Goal: Task Accomplishment & Management: Use online tool/utility

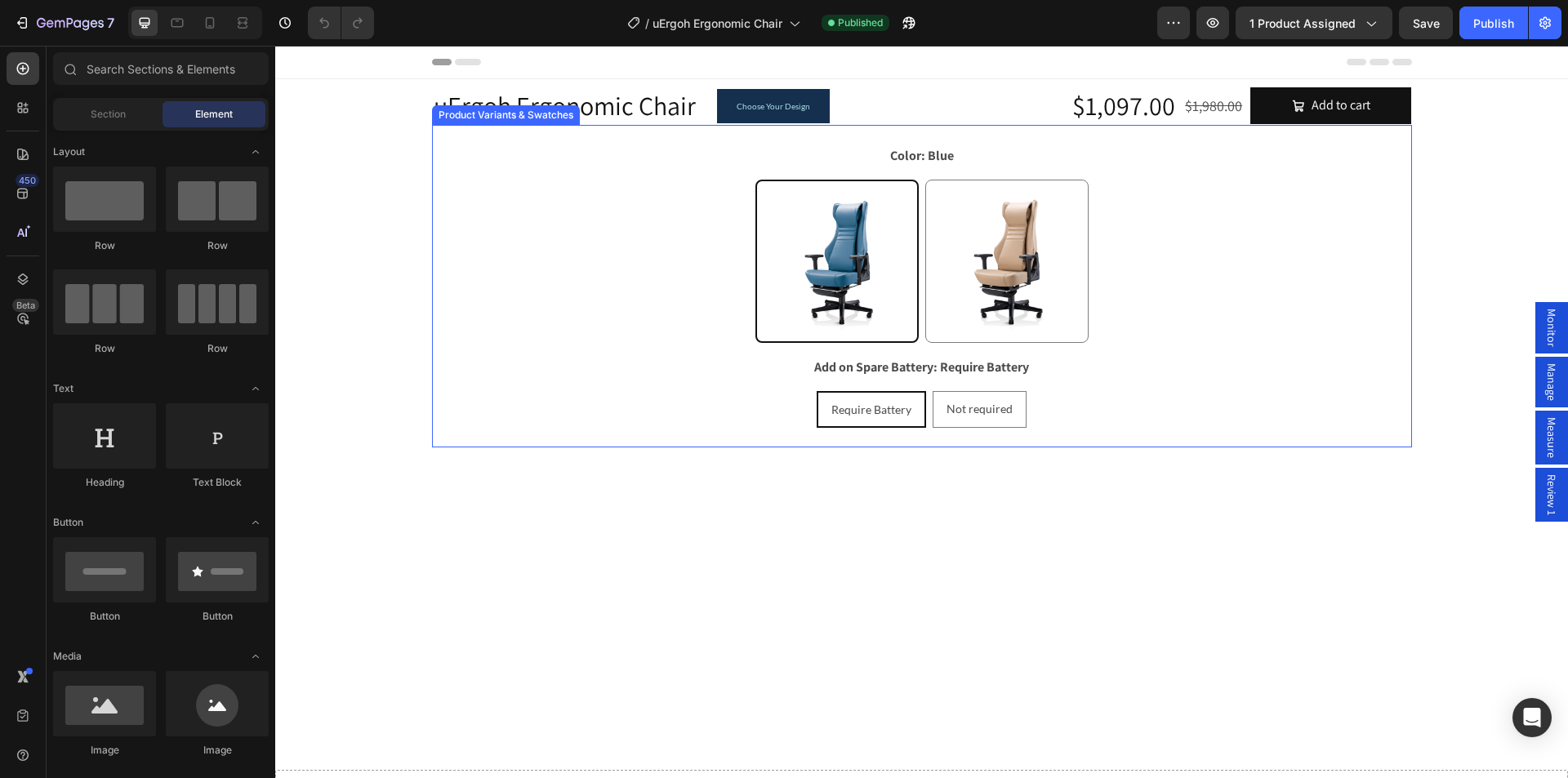
click at [454, 190] on div "Blue Blue Latte Latte" at bounding box center [921, 261] width 979 height 163
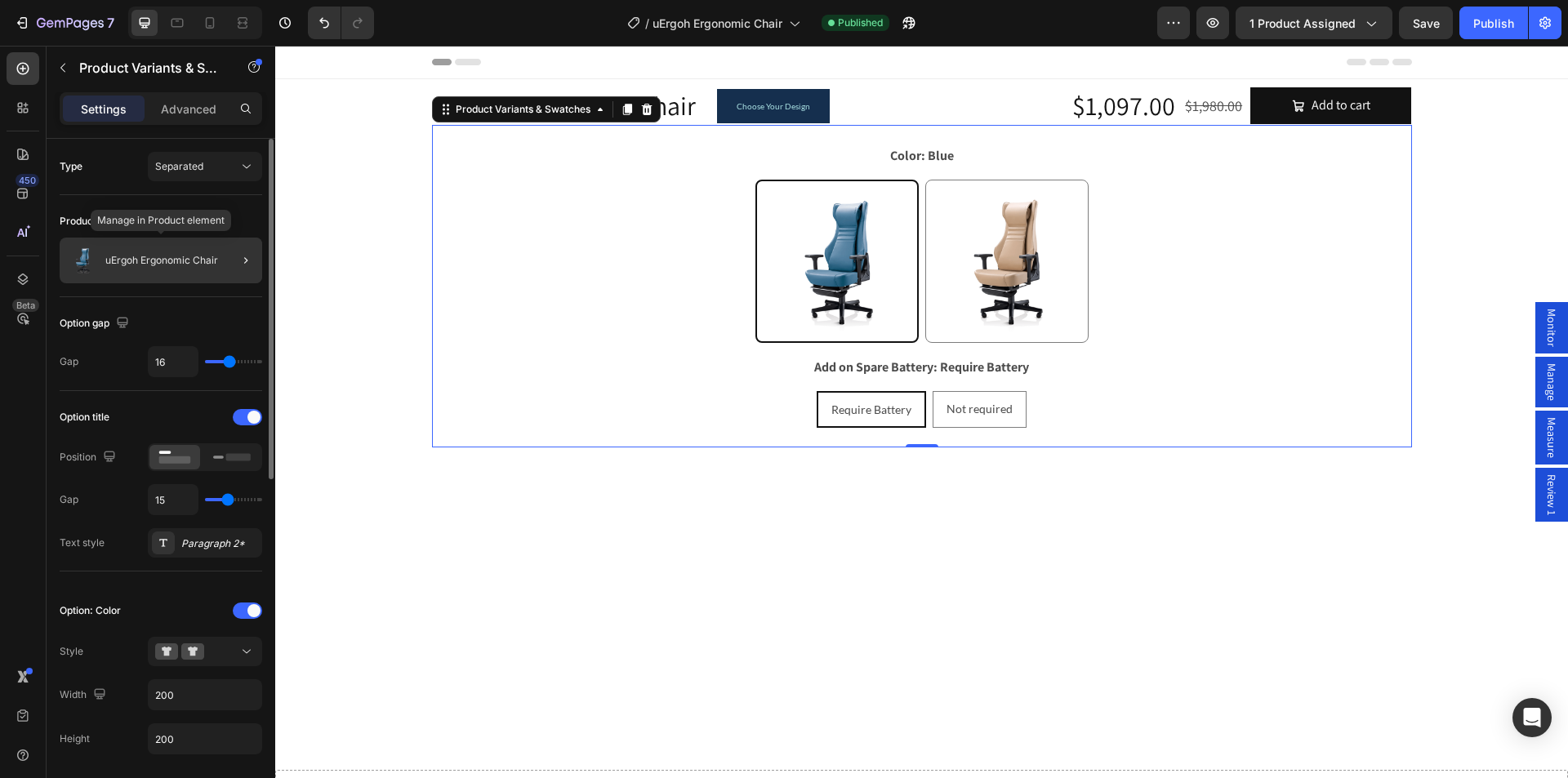
click at [172, 261] on p "uErgoh Ergonomic Chair" at bounding box center [161, 260] width 112 height 11
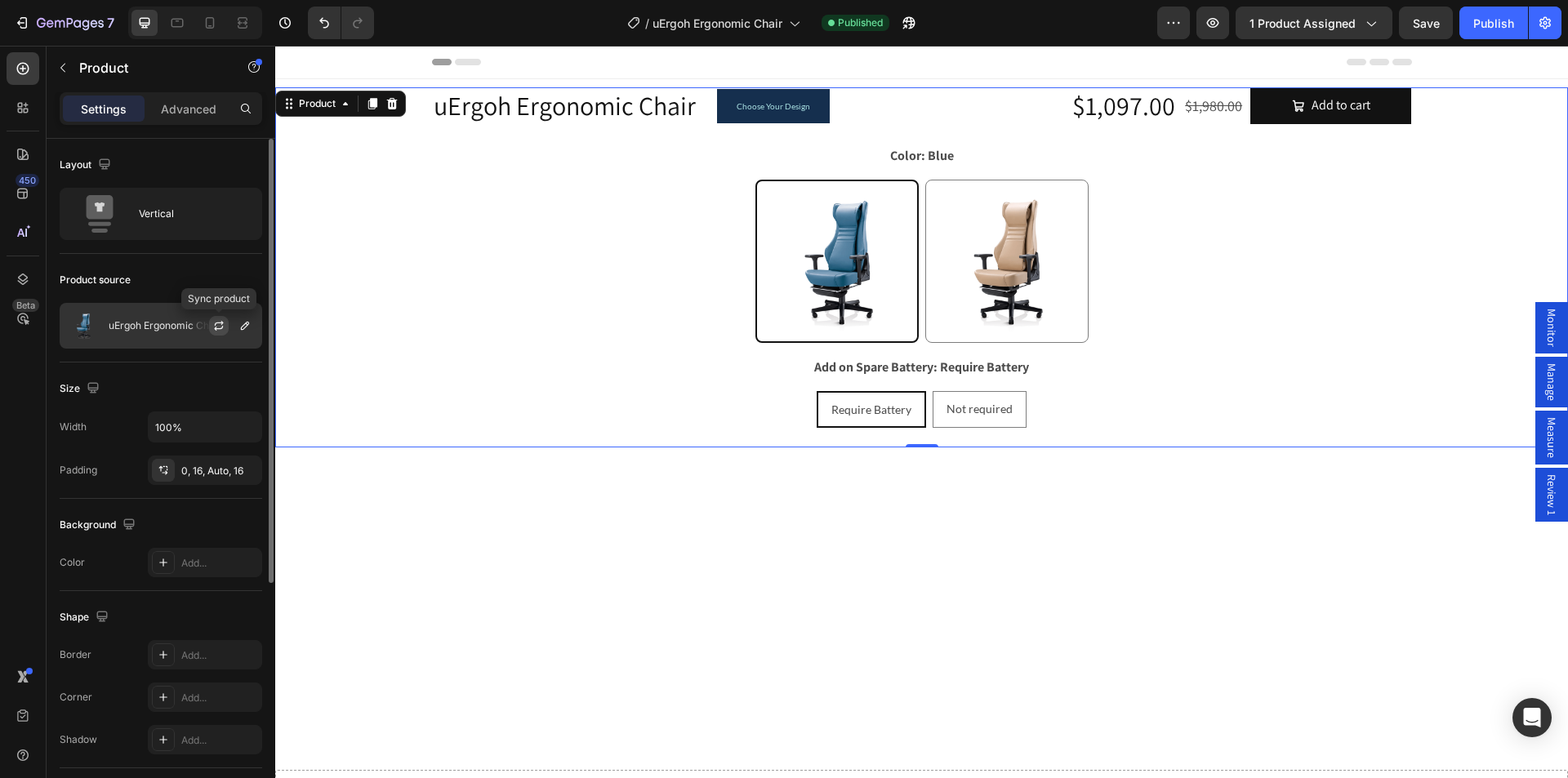
click at [221, 326] on icon "button" at bounding box center [218, 326] width 13 height 13
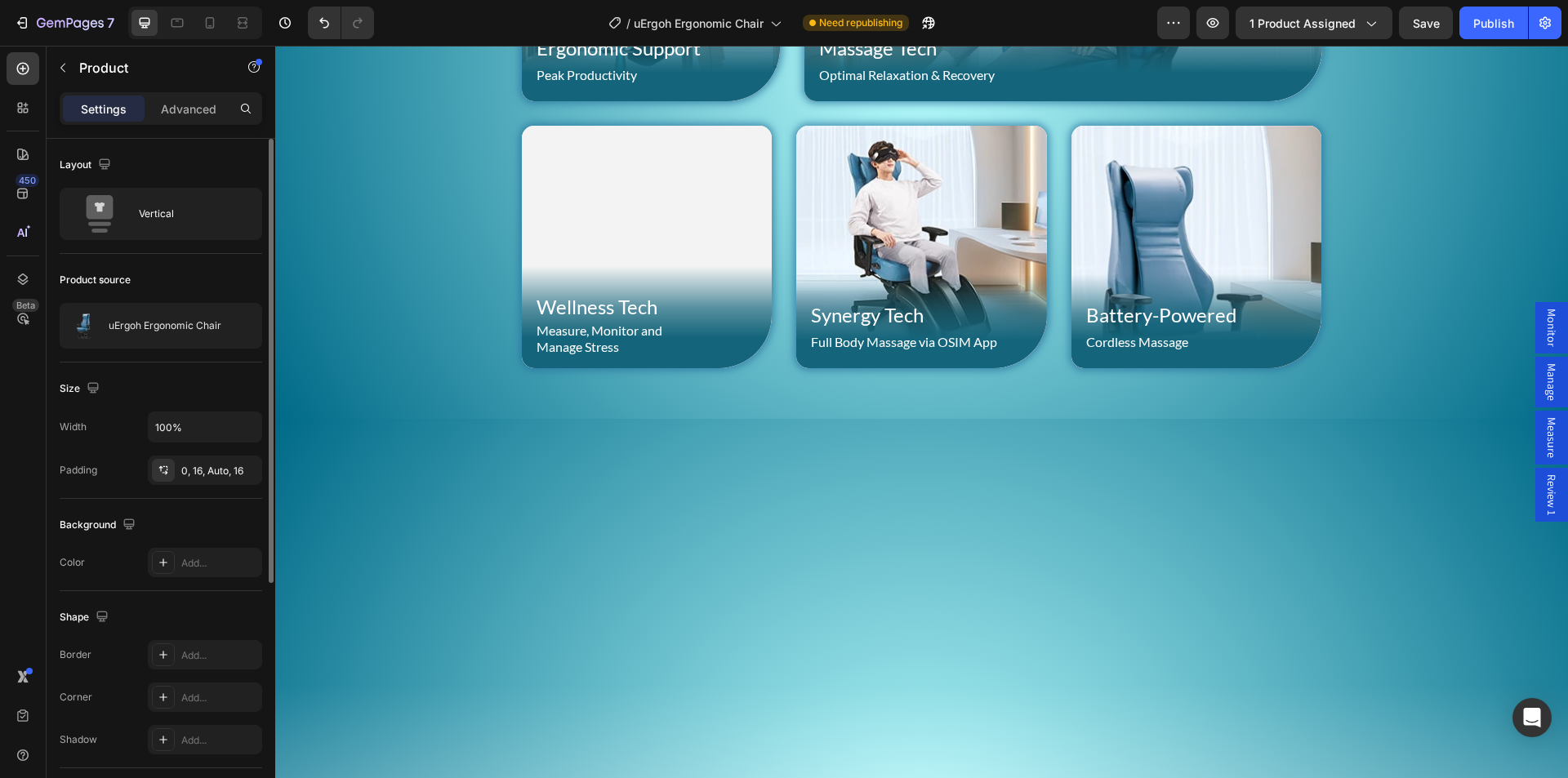
scroll to position [1224, 0]
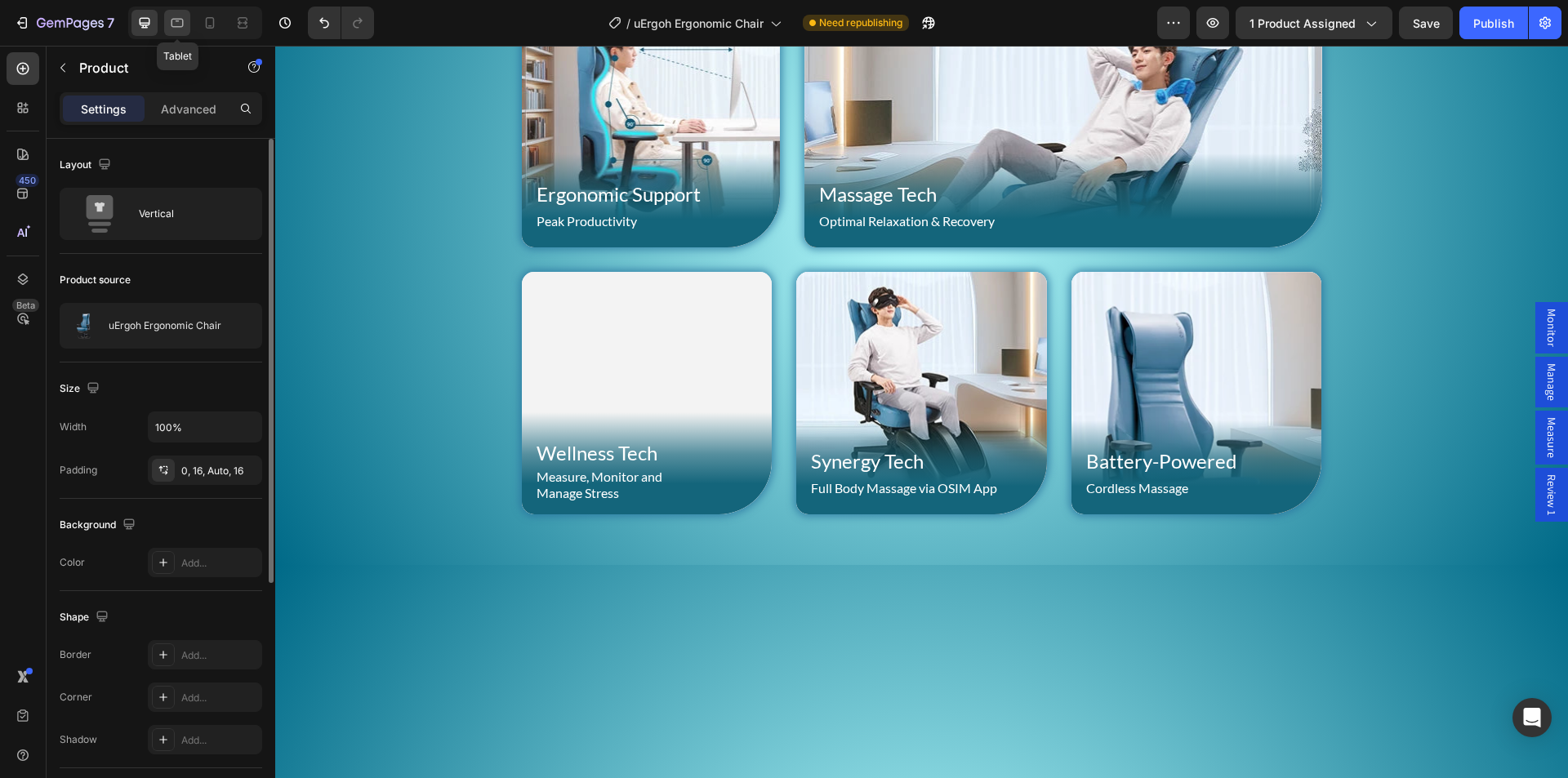
click at [176, 25] on icon at bounding box center [177, 23] width 17 height 17
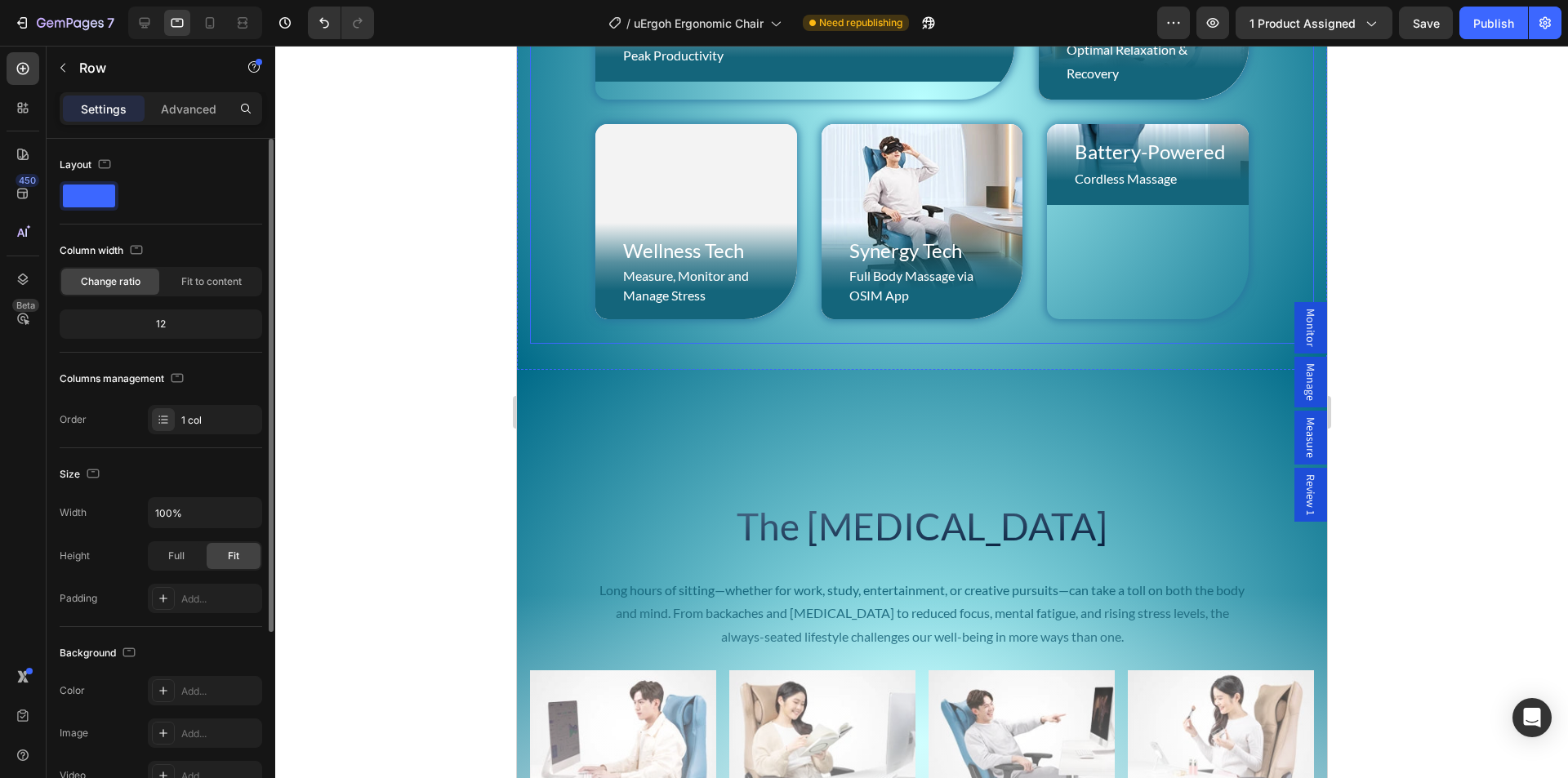
click at [549, 343] on div "Ergonomic Support Heading Peak Productivity Text Block Row Hero Banner Massage …" at bounding box center [920, 172] width 784 height 343
click at [138, 22] on icon at bounding box center [145, 23] width 17 height 17
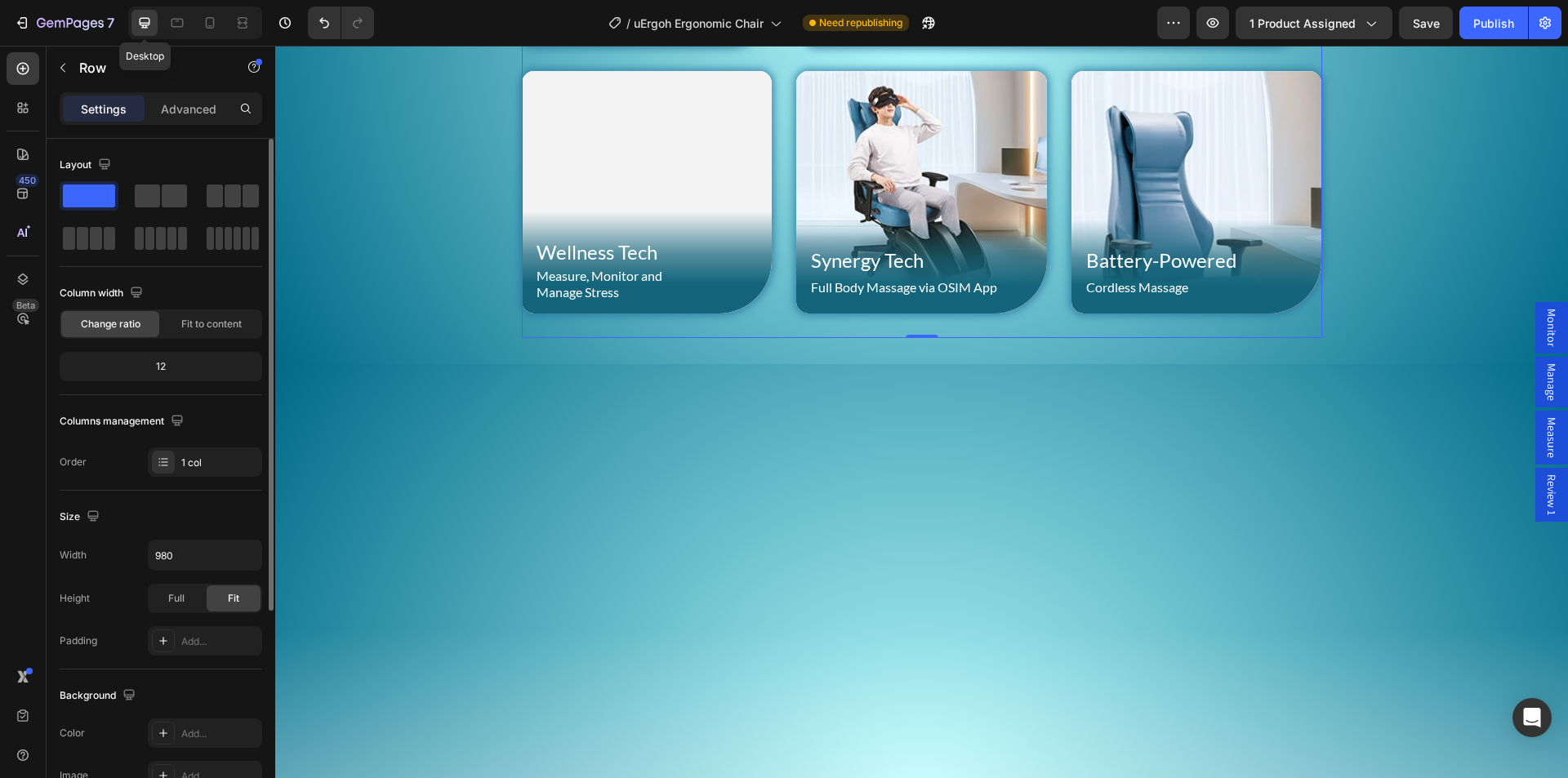
scroll to position [1677, 0]
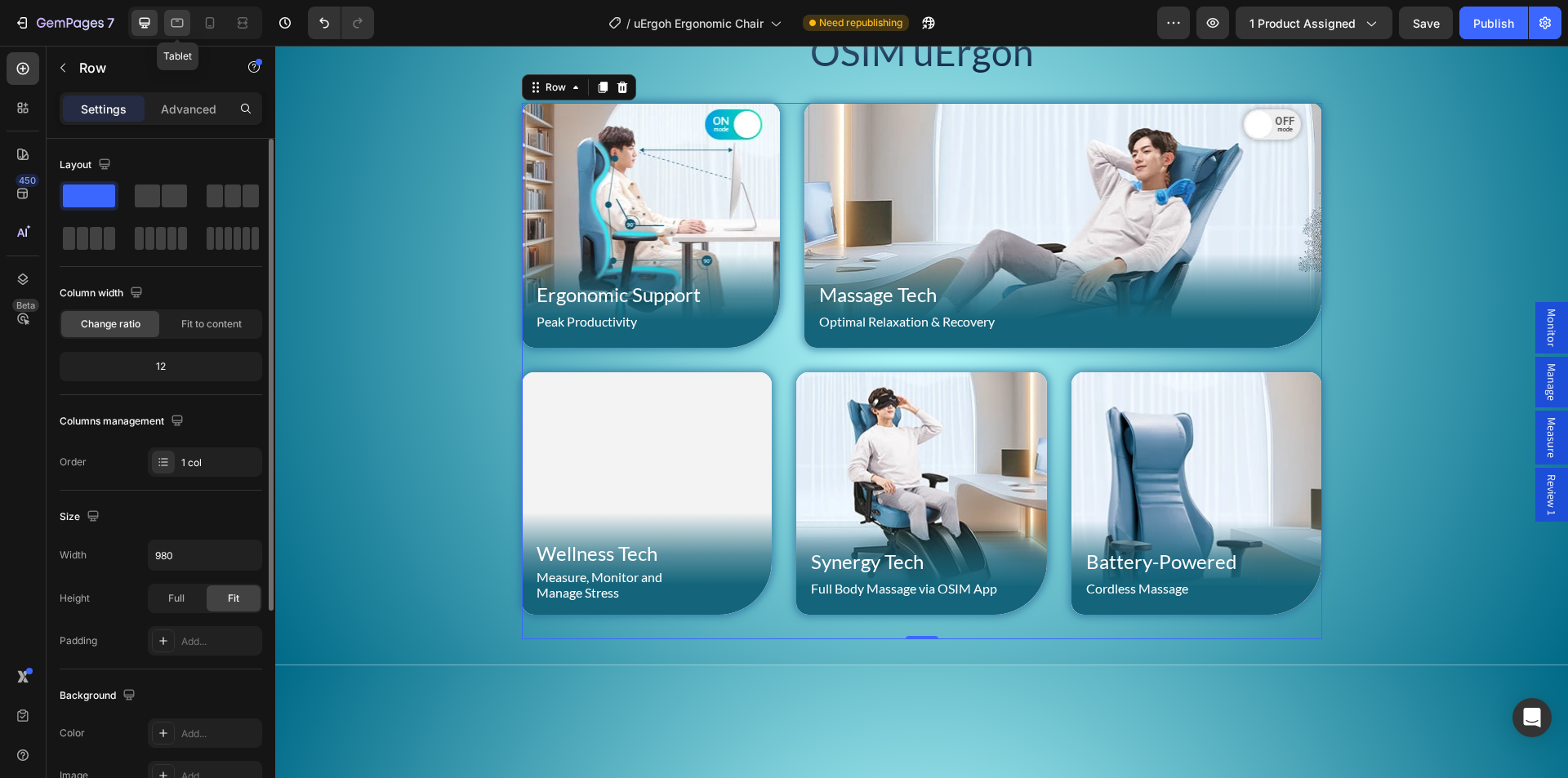
click at [181, 23] on icon at bounding box center [177, 23] width 17 height 17
type input "100%"
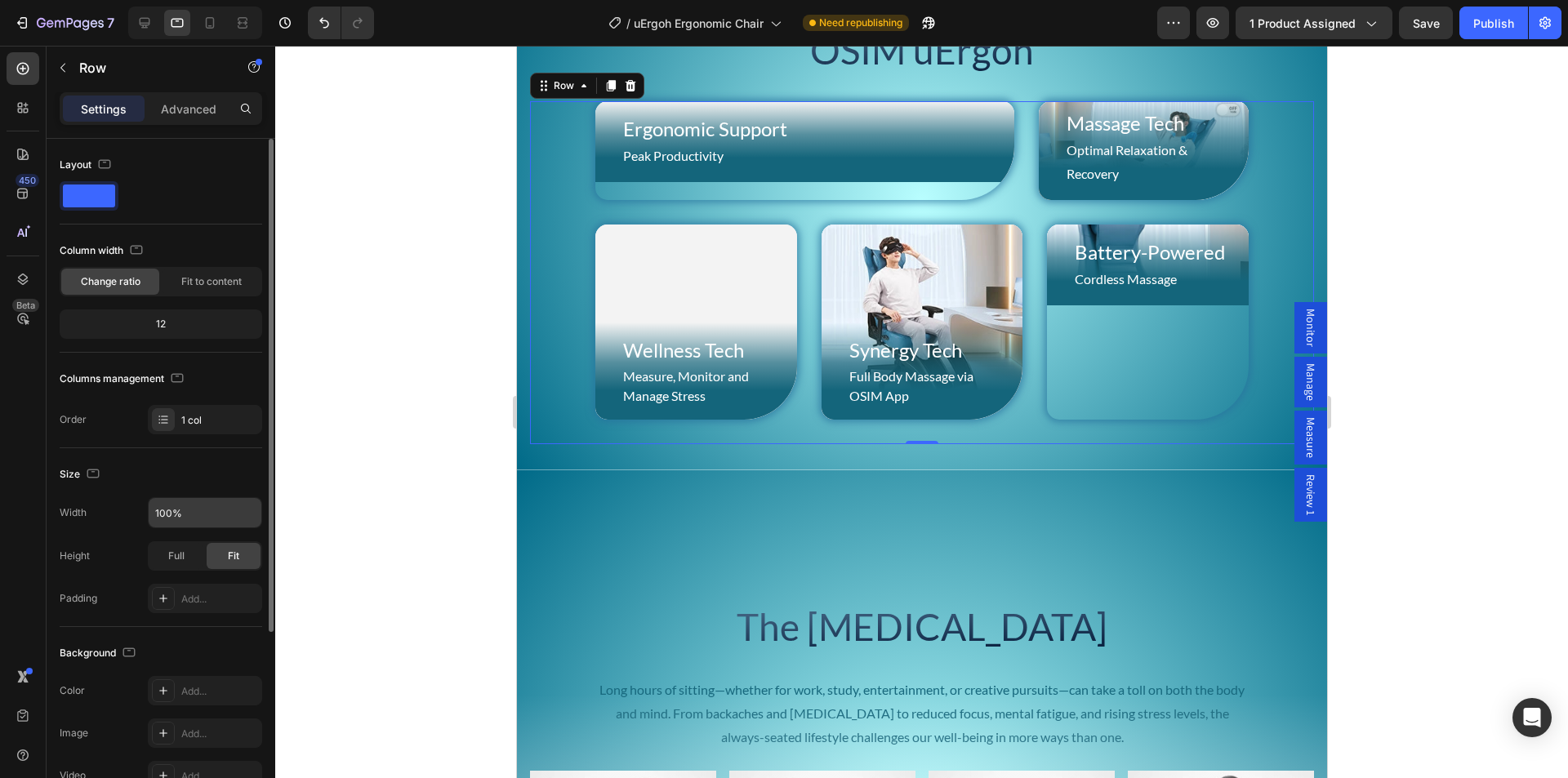
scroll to position [1675, 0]
click at [205, 514] on input "100%" at bounding box center [205, 513] width 112 height 29
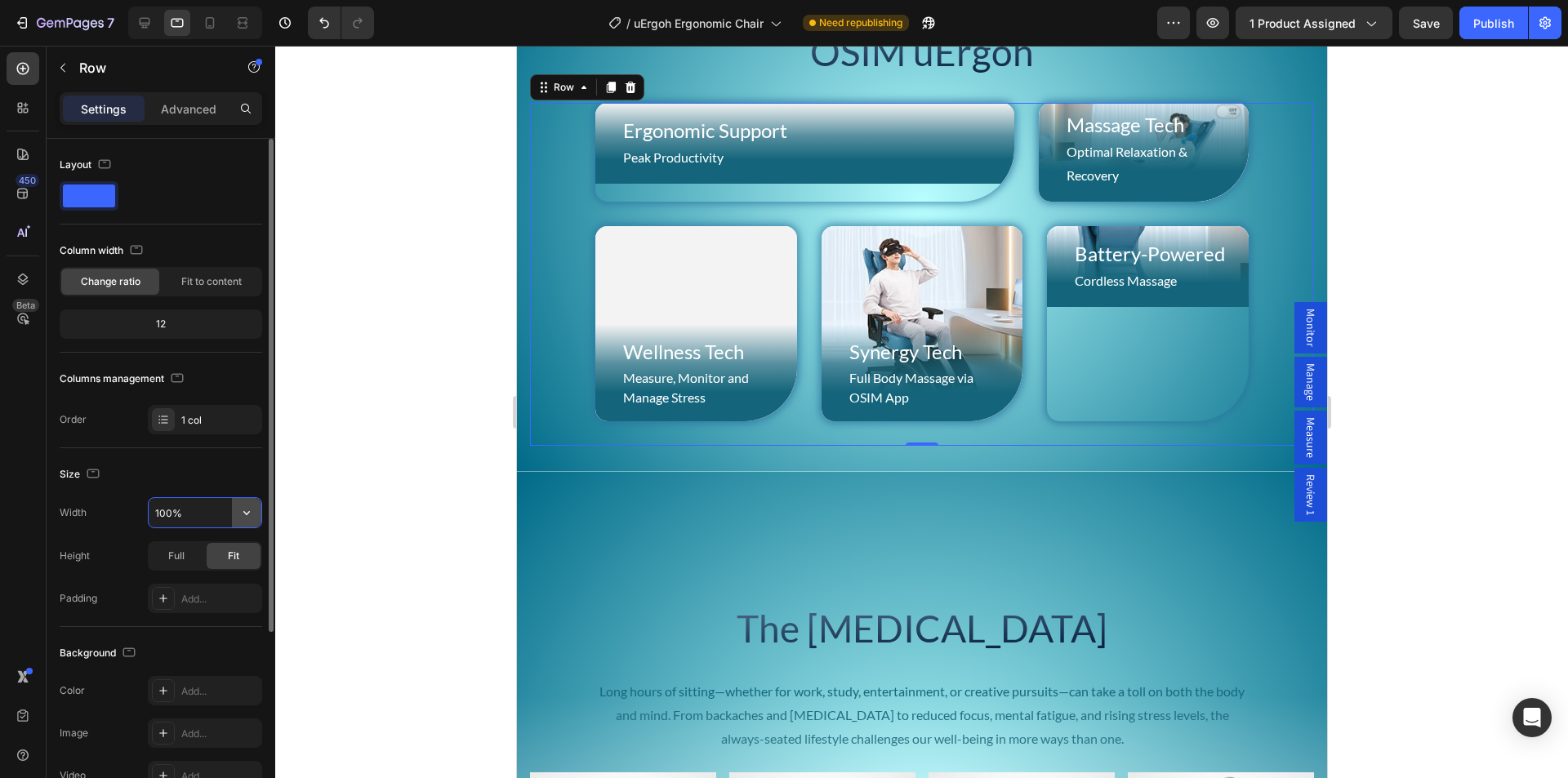
click at [248, 513] on icon "button" at bounding box center [246, 513] width 6 height 4
click at [183, 503] on input "100%" at bounding box center [205, 513] width 112 height 29
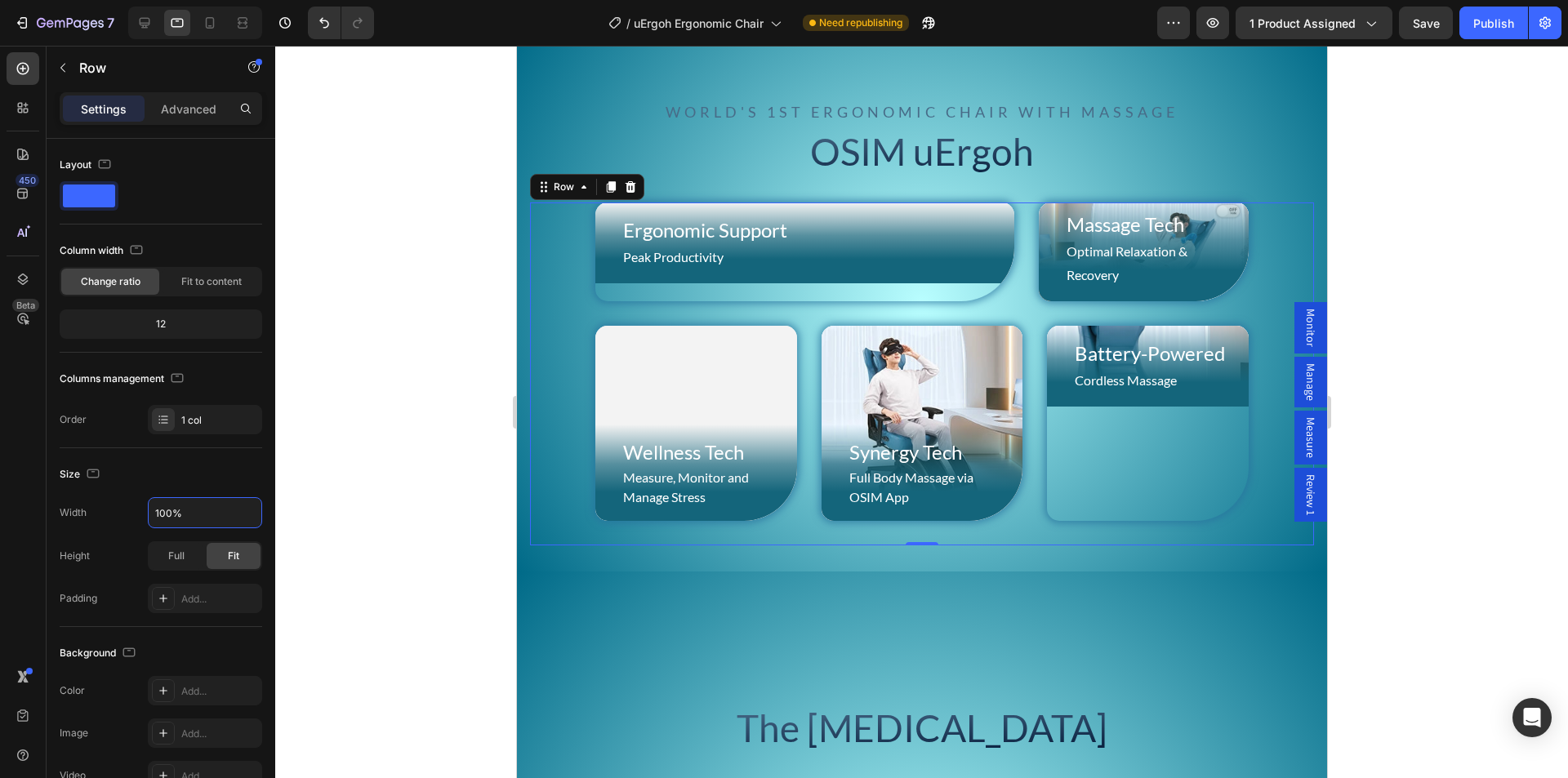
scroll to position [941, 0]
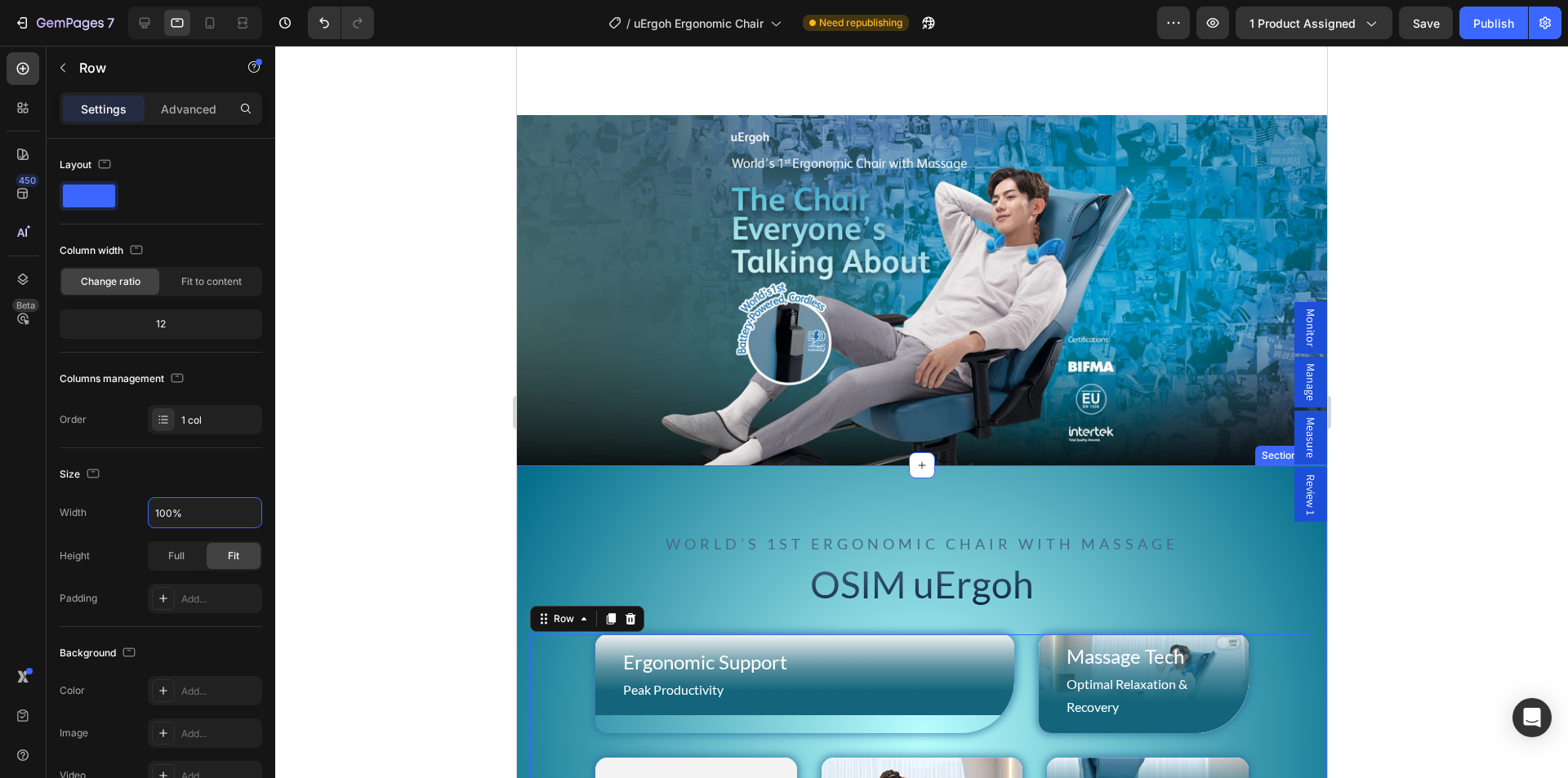
click at [552, 494] on div "World's 1st Ergonomic Chair with Massage Text Block OSIM uErgoh Heading Row Erg…" at bounding box center [920, 734] width 810 height 538
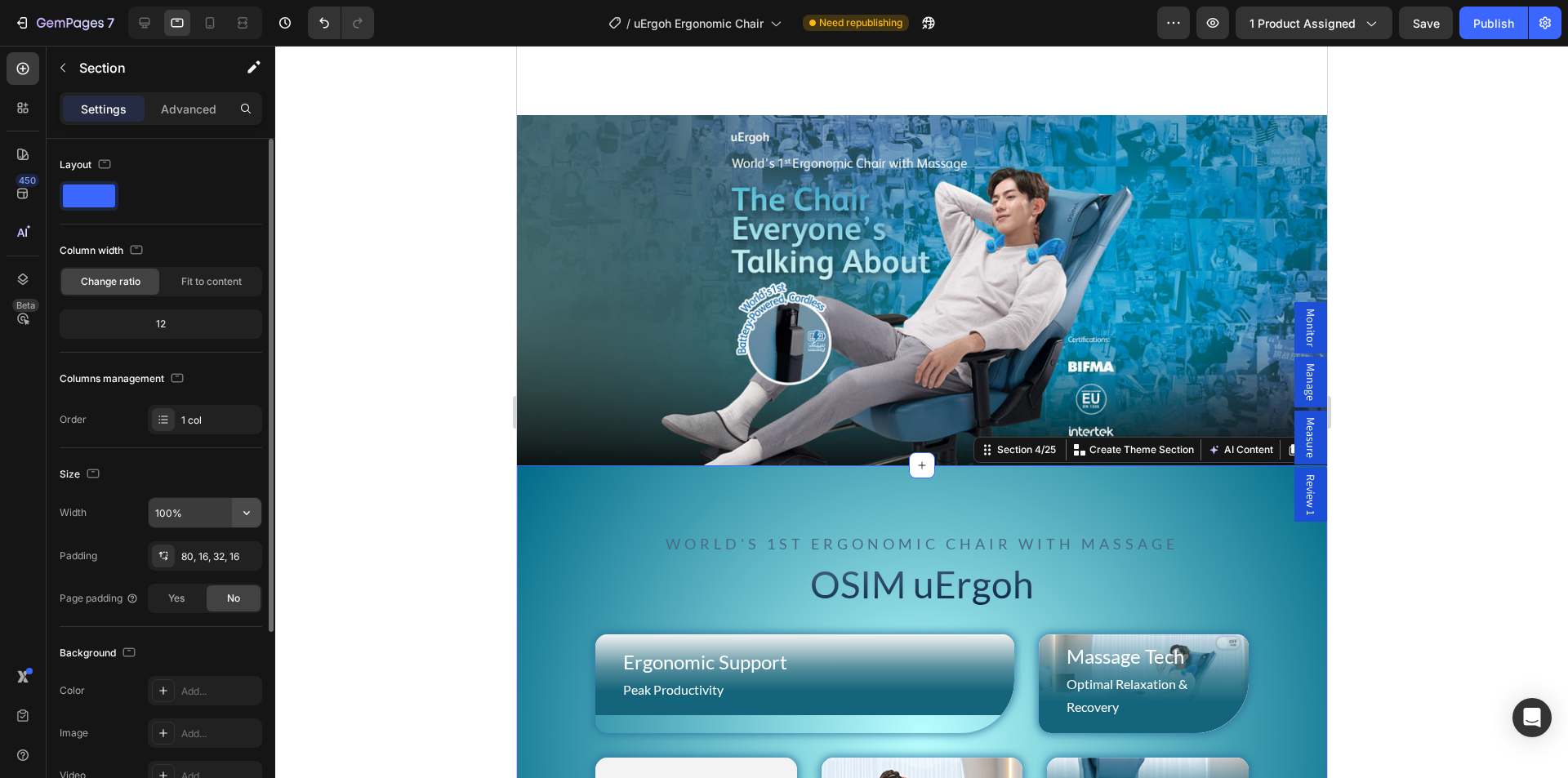
click at [251, 505] on icon "button" at bounding box center [247, 513] width 17 height 17
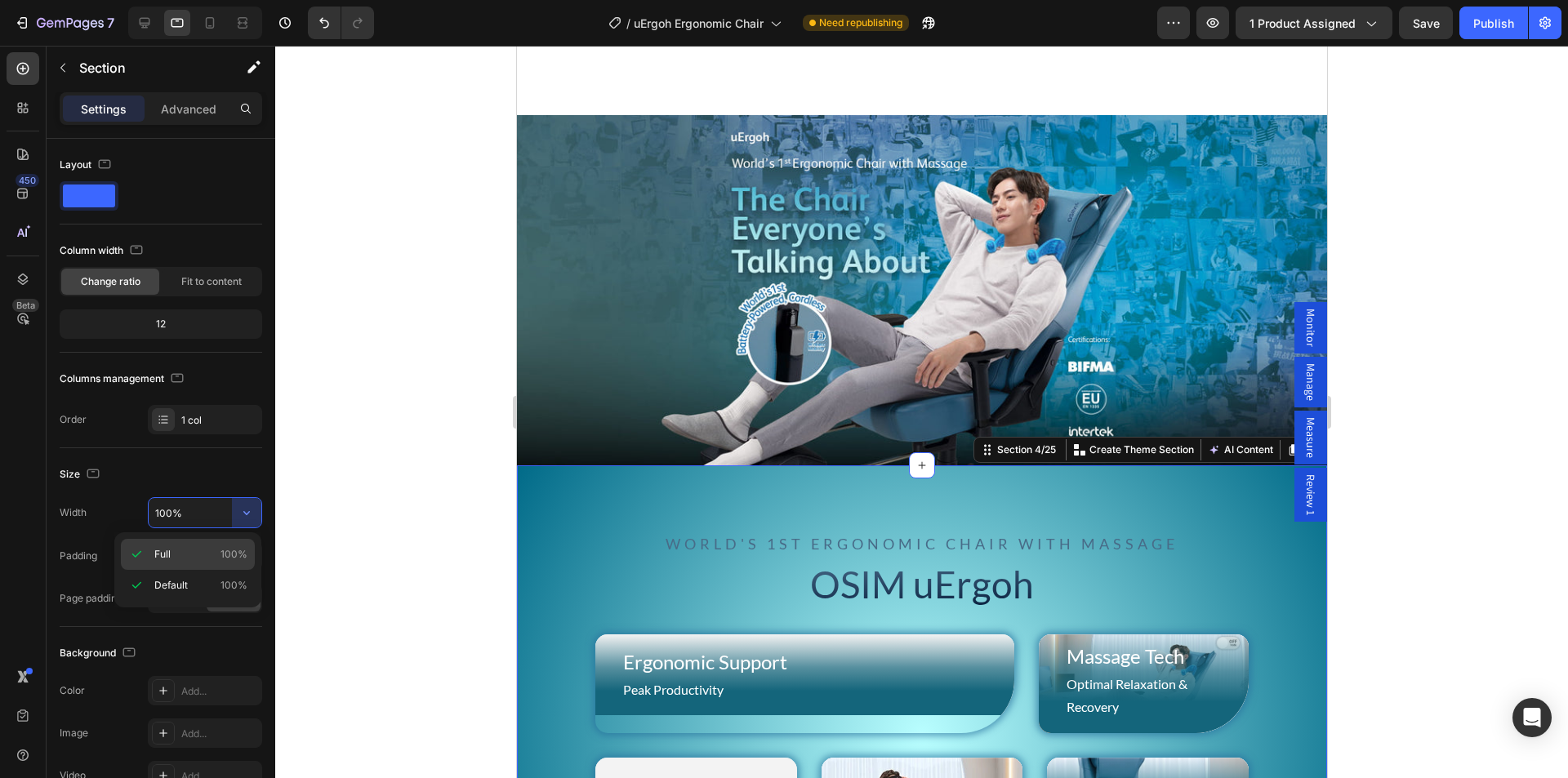
click at [154, 570] on div "Full 100%" at bounding box center [187, 586] width 134 height 31
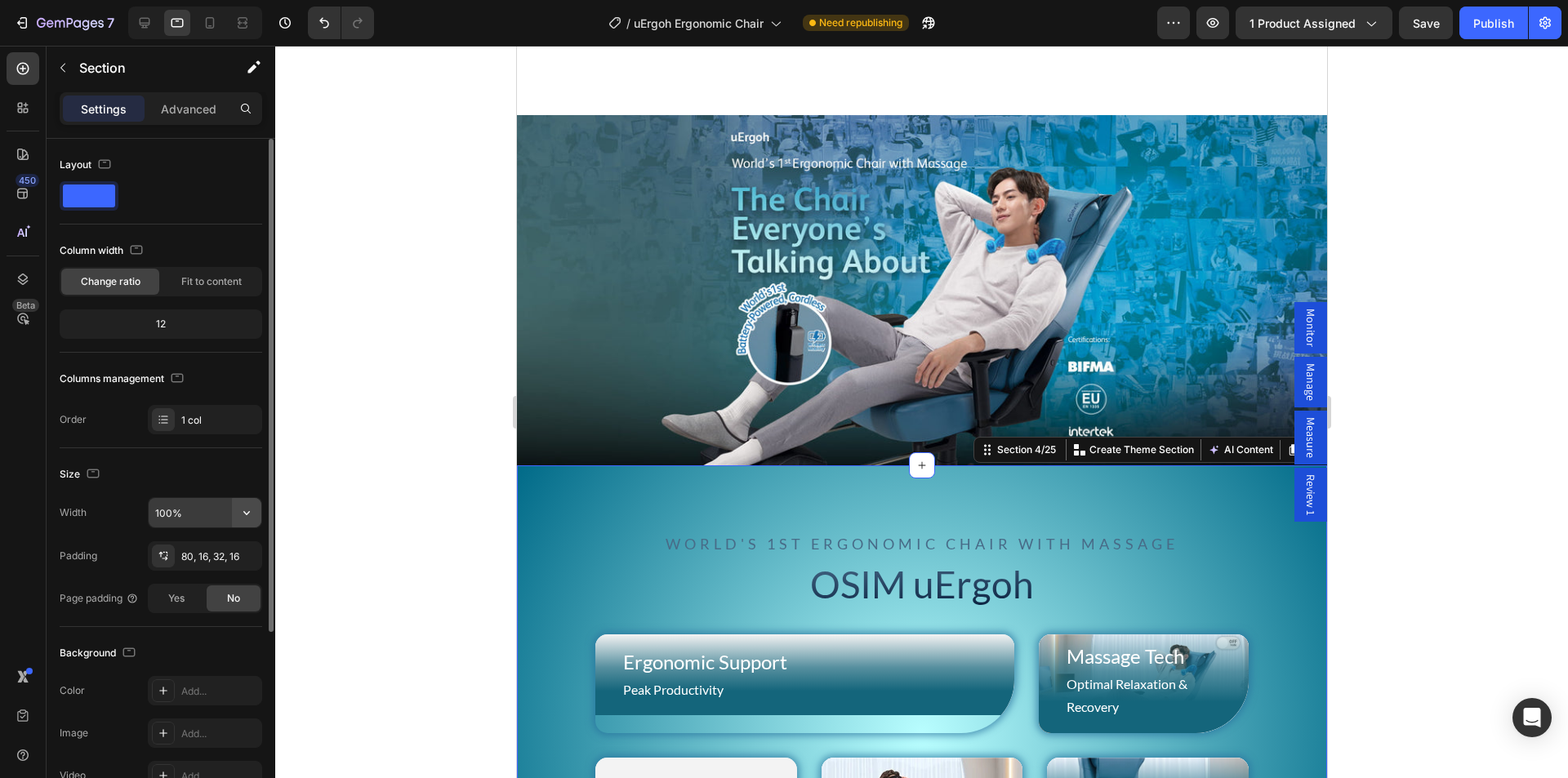
click at [244, 512] on icon "button" at bounding box center [246, 513] width 6 height 4
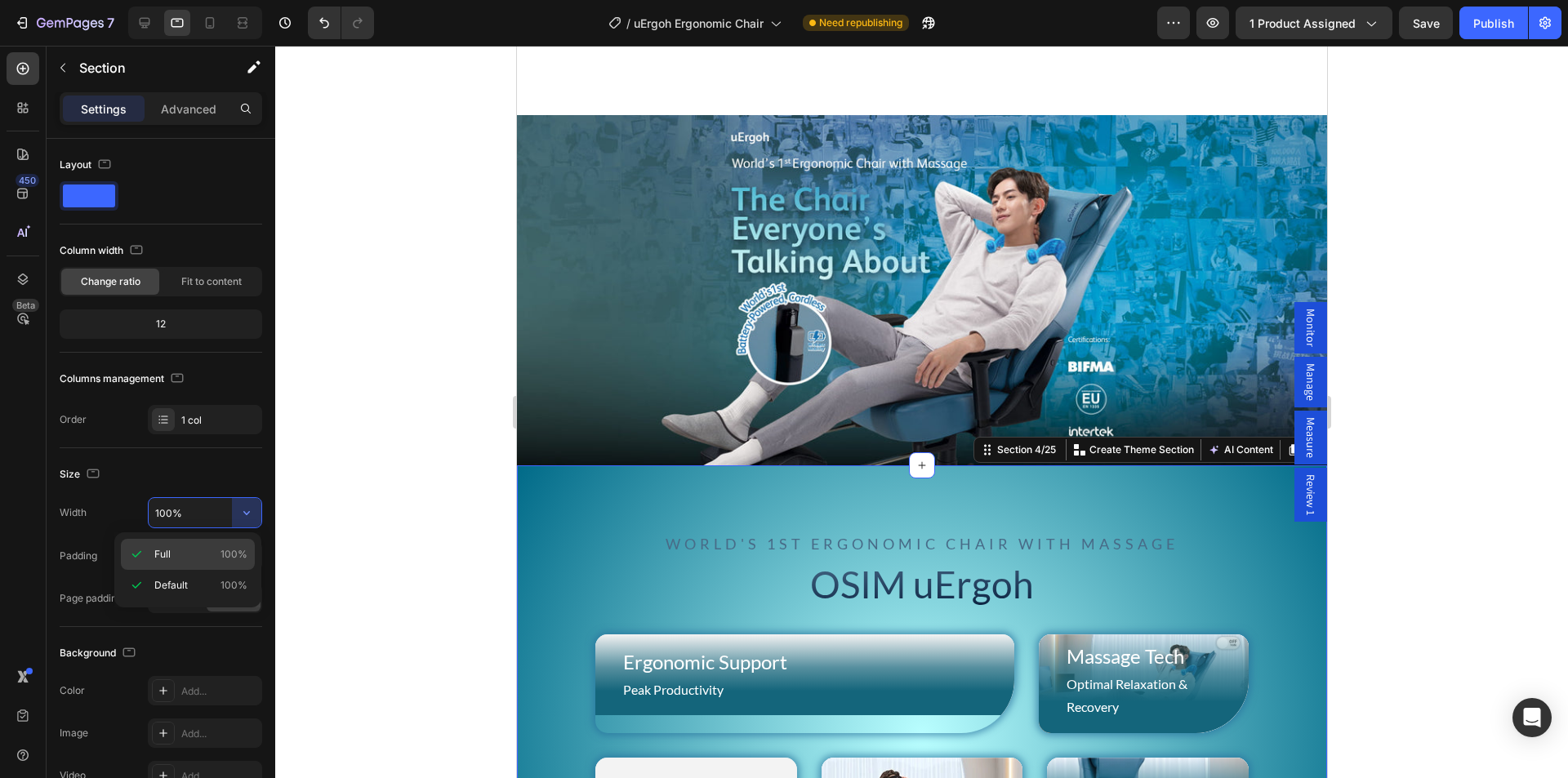
click at [177, 560] on p "Full 100%" at bounding box center [200, 554] width 93 height 15
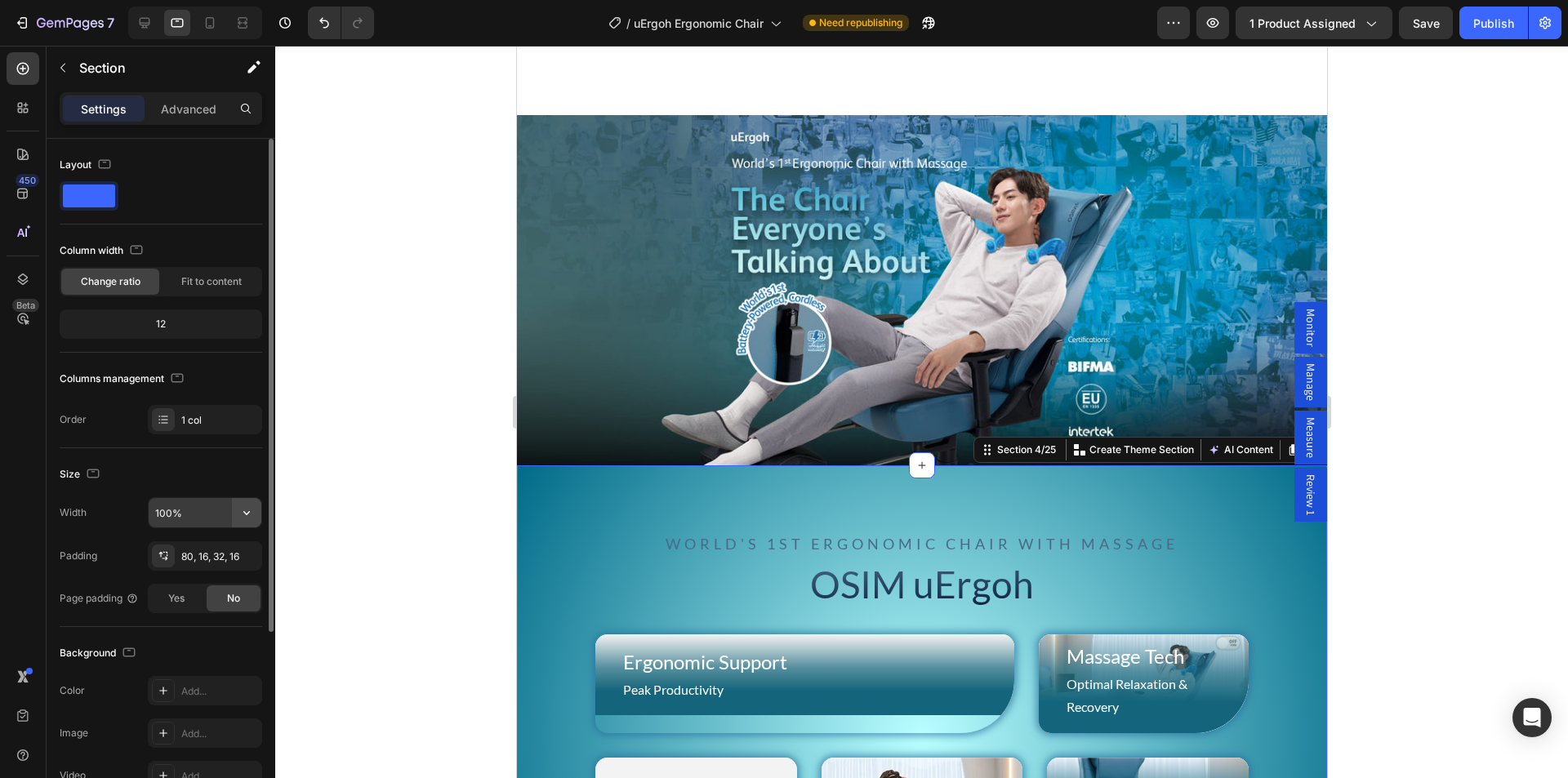
click at [240, 516] on icon "button" at bounding box center [247, 513] width 17 height 17
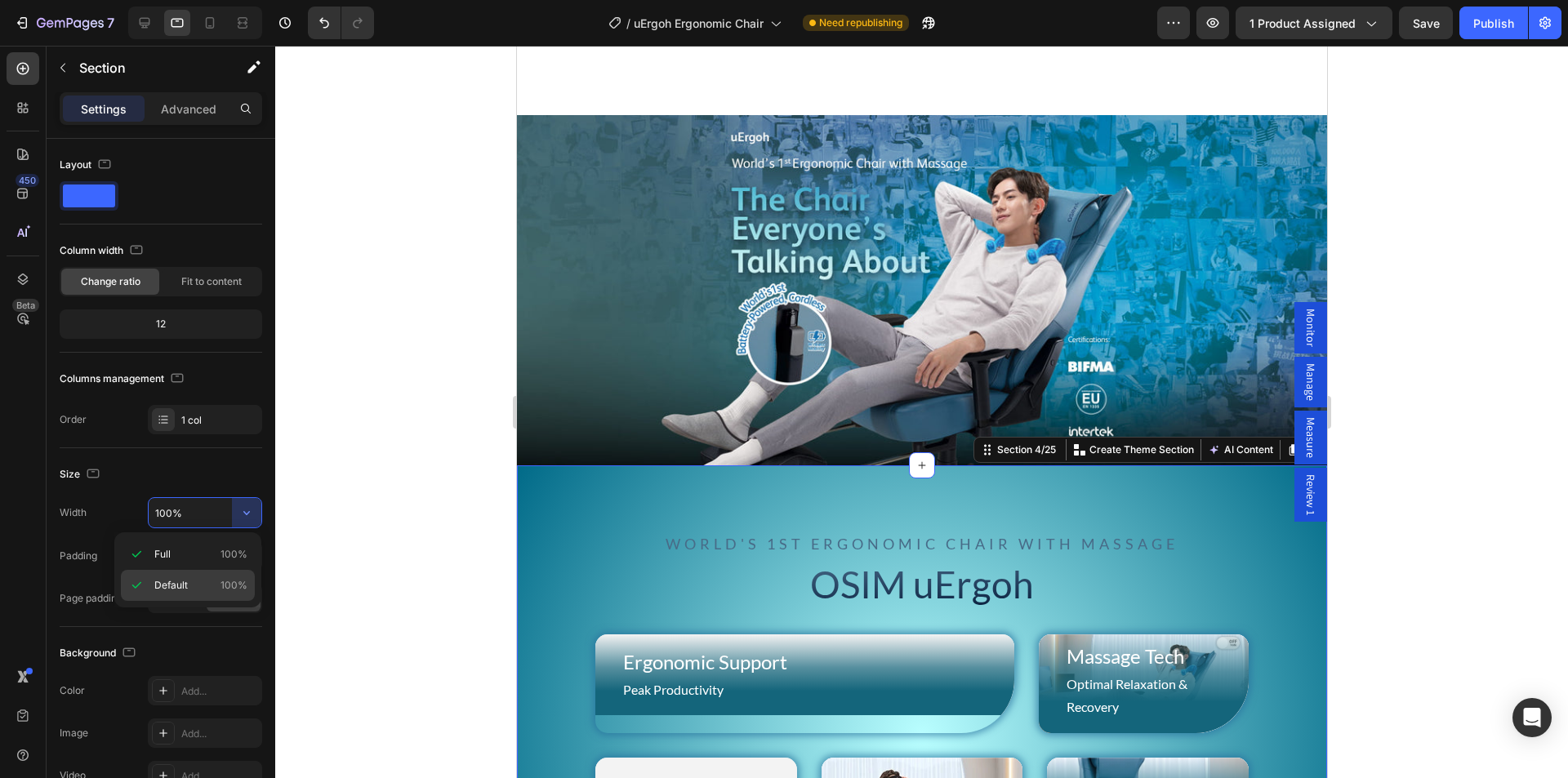
click at [166, 590] on span "Default" at bounding box center [170, 585] width 33 height 15
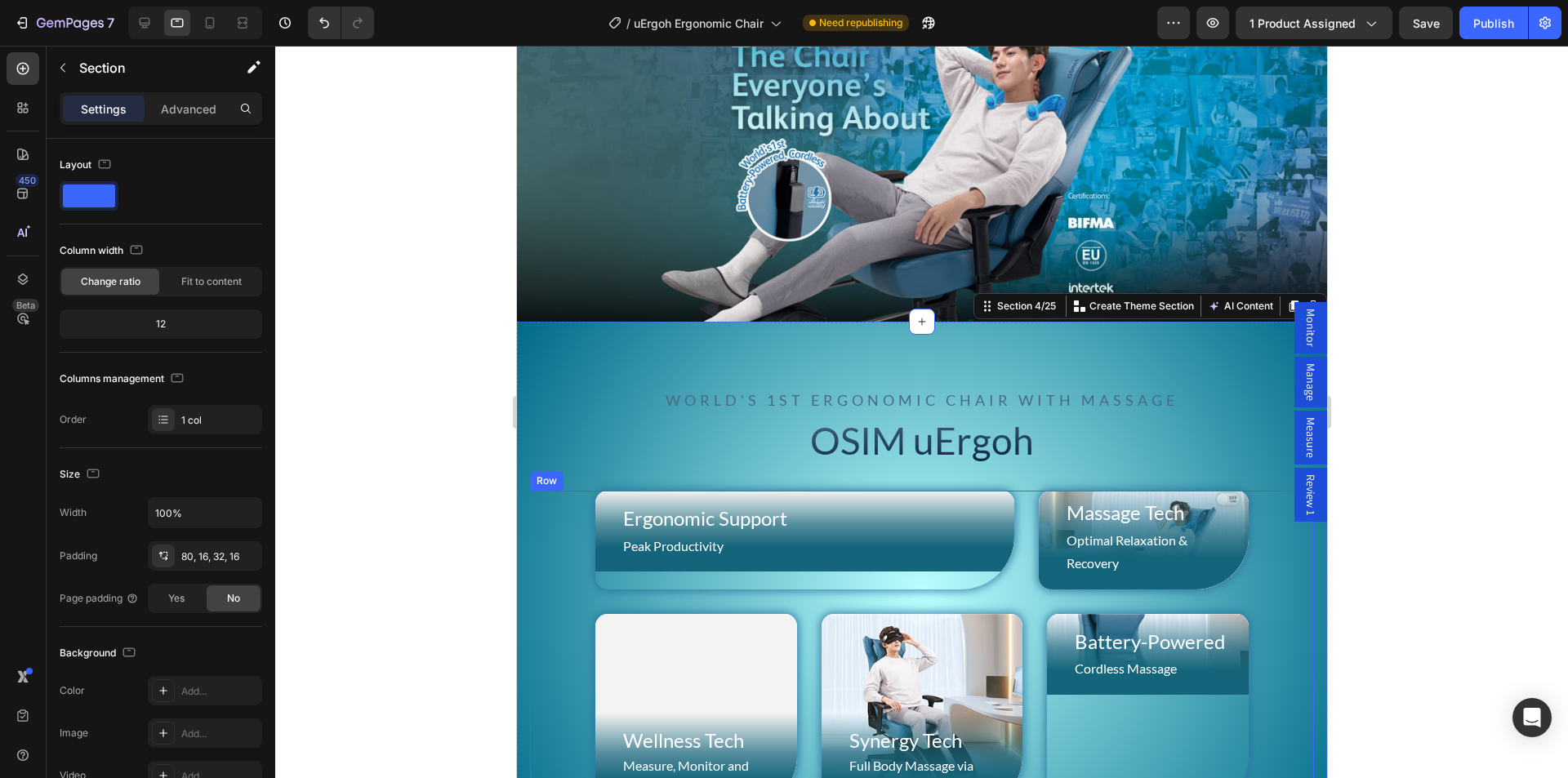
scroll to position [1267, 0]
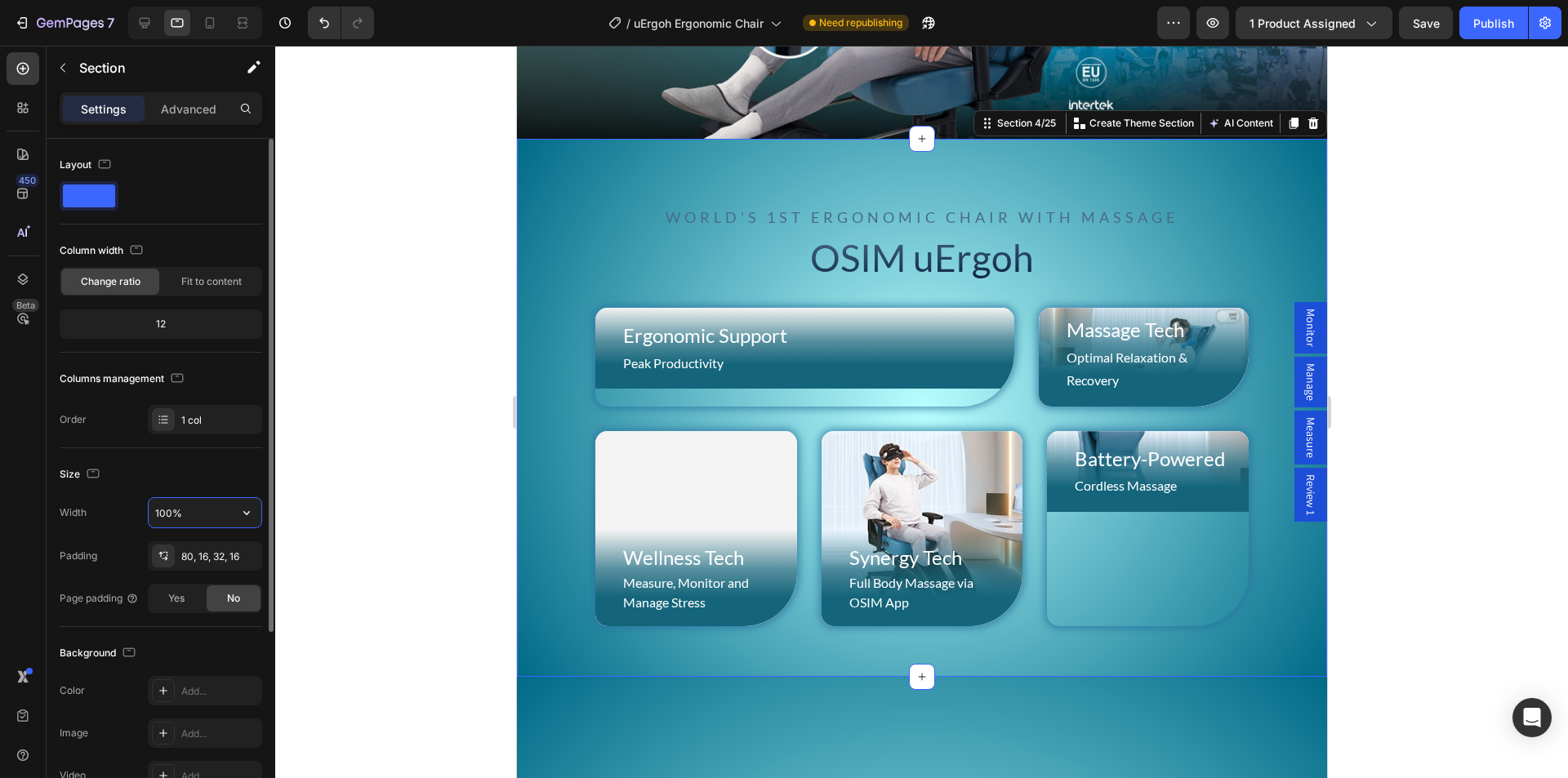
click at [183, 505] on input "100%" at bounding box center [205, 513] width 112 height 29
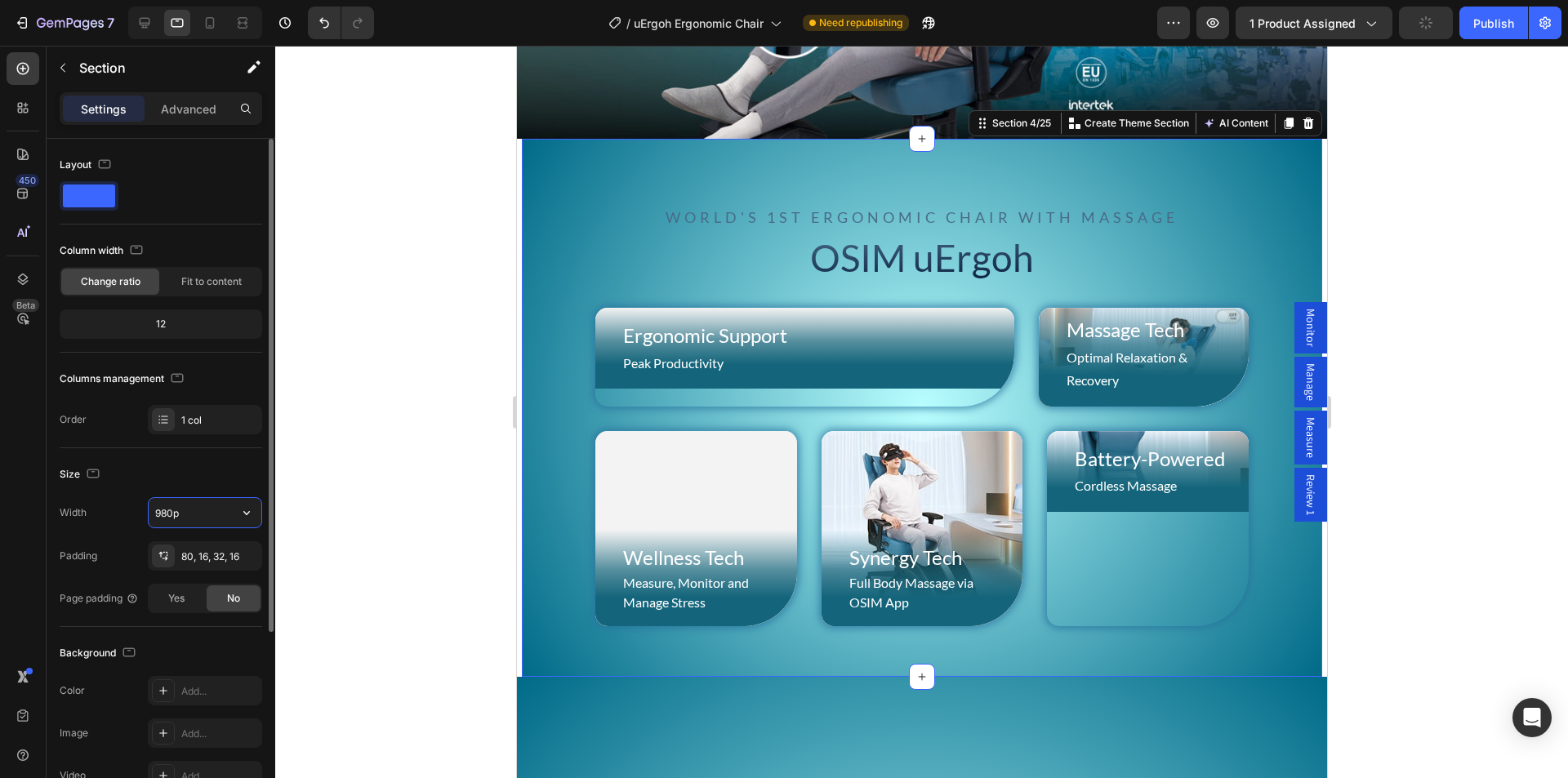
type input "980px"
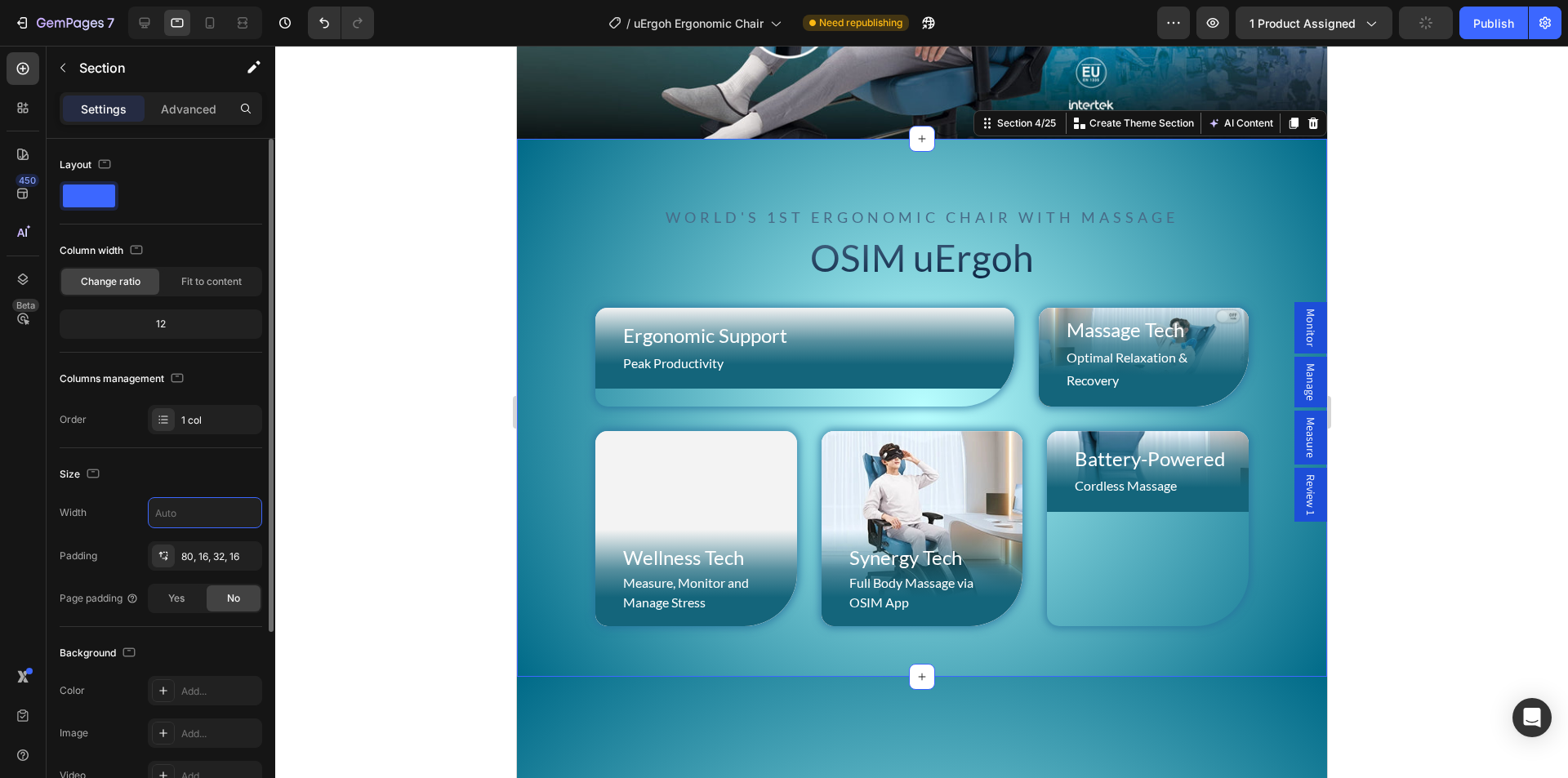
click at [209, 480] on div "Size" at bounding box center [161, 474] width 203 height 26
type input "100%"
click at [248, 517] on icon "button" at bounding box center [247, 513] width 17 height 17
click at [175, 627] on div "Layout Column width Change ratio Fit to content 12 Columns management Order 1 c…" at bounding box center [161, 715] width 203 height 177
click at [545, 308] on div "Ergonomic Support Heading Peak Productivity Text Block Row Hero Banner Massage …" at bounding box center [920, 479] width 784 height 343
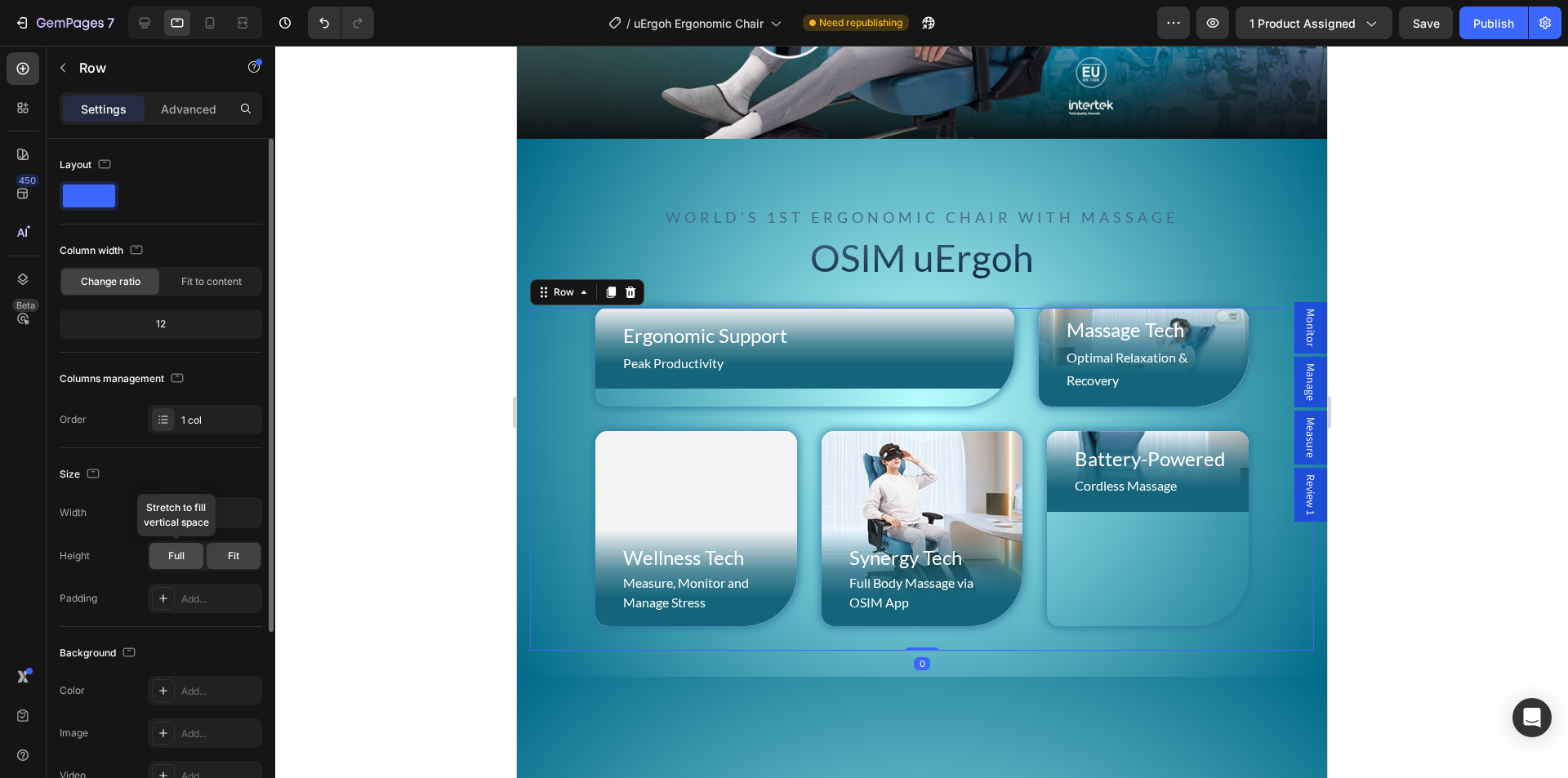
click at [175, 562] on span "Full" at bounding box center [177, 556] width 17 height 15
click at [231, 560] on span "Fit" at bounding box center [233, 556] width 11 height 15
click at [183, 505] on input "100%" at bounding box center [205, 513] width 112 height 29
click at [93, 476] on icon "button" at bounding box center [93, 473] width 17 height 17
drag, startPoint x: 248, startPoint y: 498, endPoint x: 248, endPoint y: 509, distance: 11.0
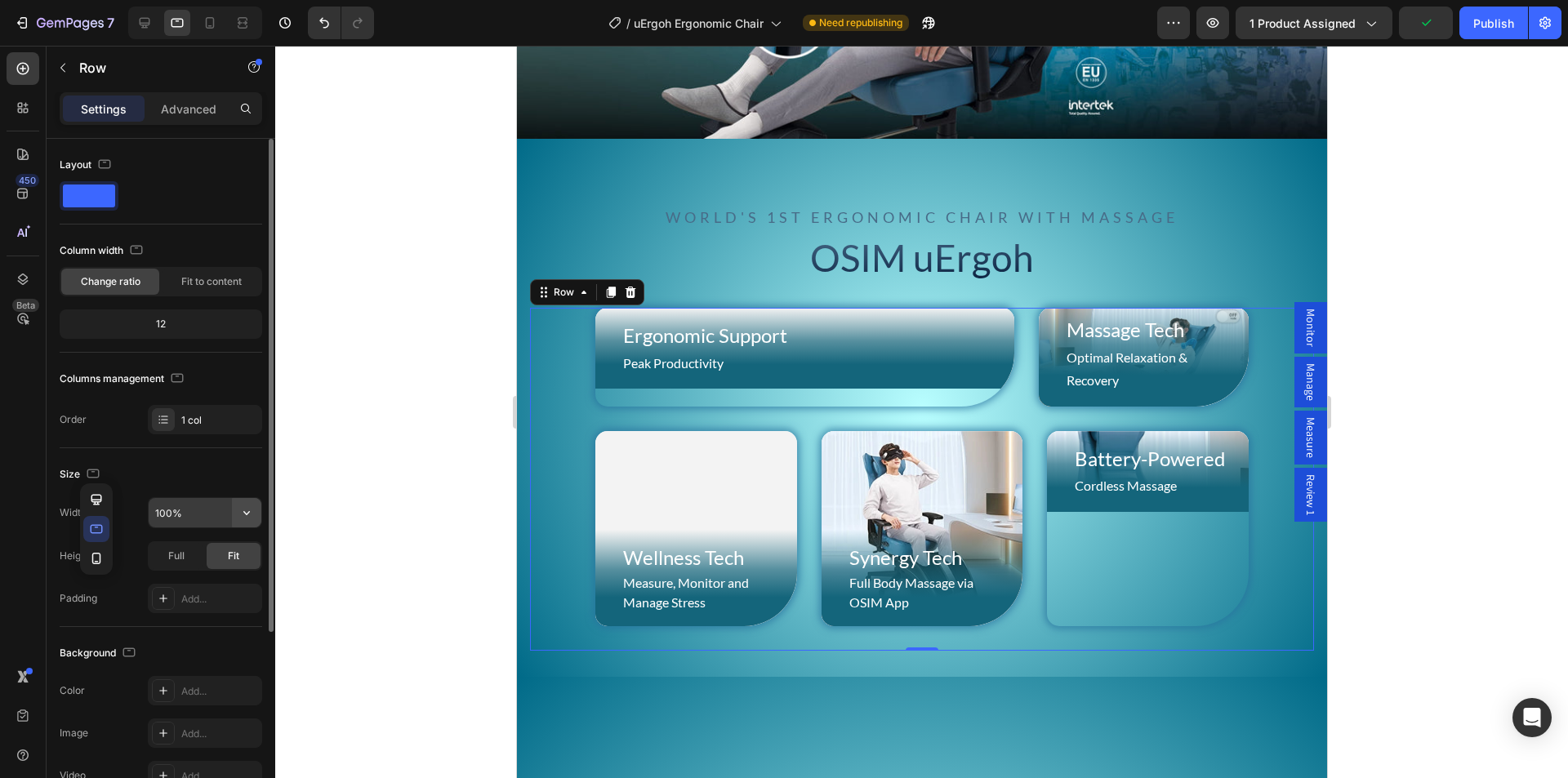
click at [248, 509] on icon "button" at bounding box center [247, 513] width 17 height 17
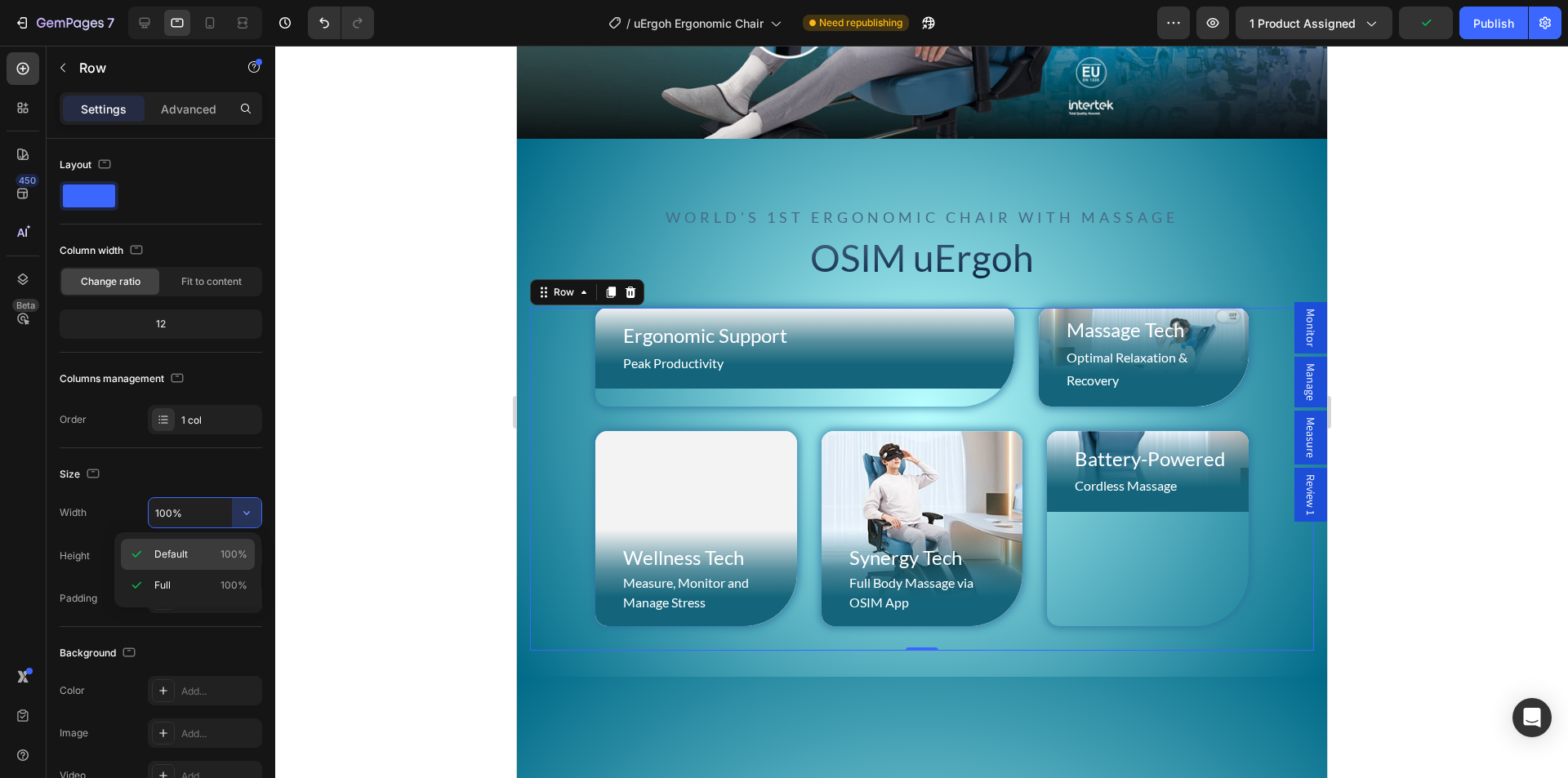
click at [138, 551] on icon at bounding box center [136, 554] width 17 height 17
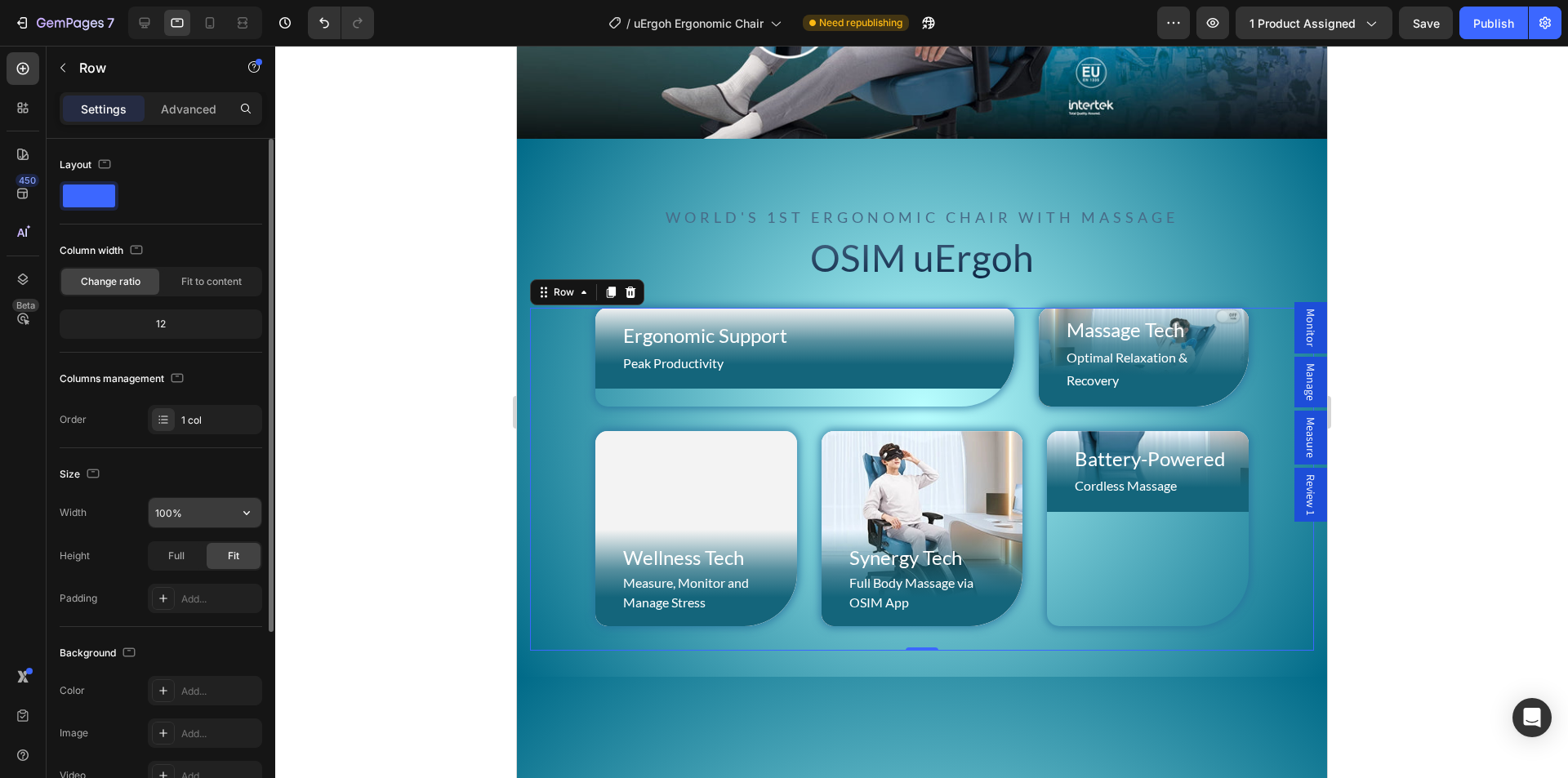
click at [243, 511] on icon "button" at bounding box center [247, 513] width 17 height 17
click at [167, 584] on span "Full" at bounding box center [162, 585] width 17 height 15
click at [240, 511] on icon "button" at bounding box center [247, 513] width 17 height 17
click at [179, 508] on input "100%" at bounding box center [205, 513] width 112 height 29
click at [199, 479] on div "Size" at bounding box center [161, 474] width 203 height 26
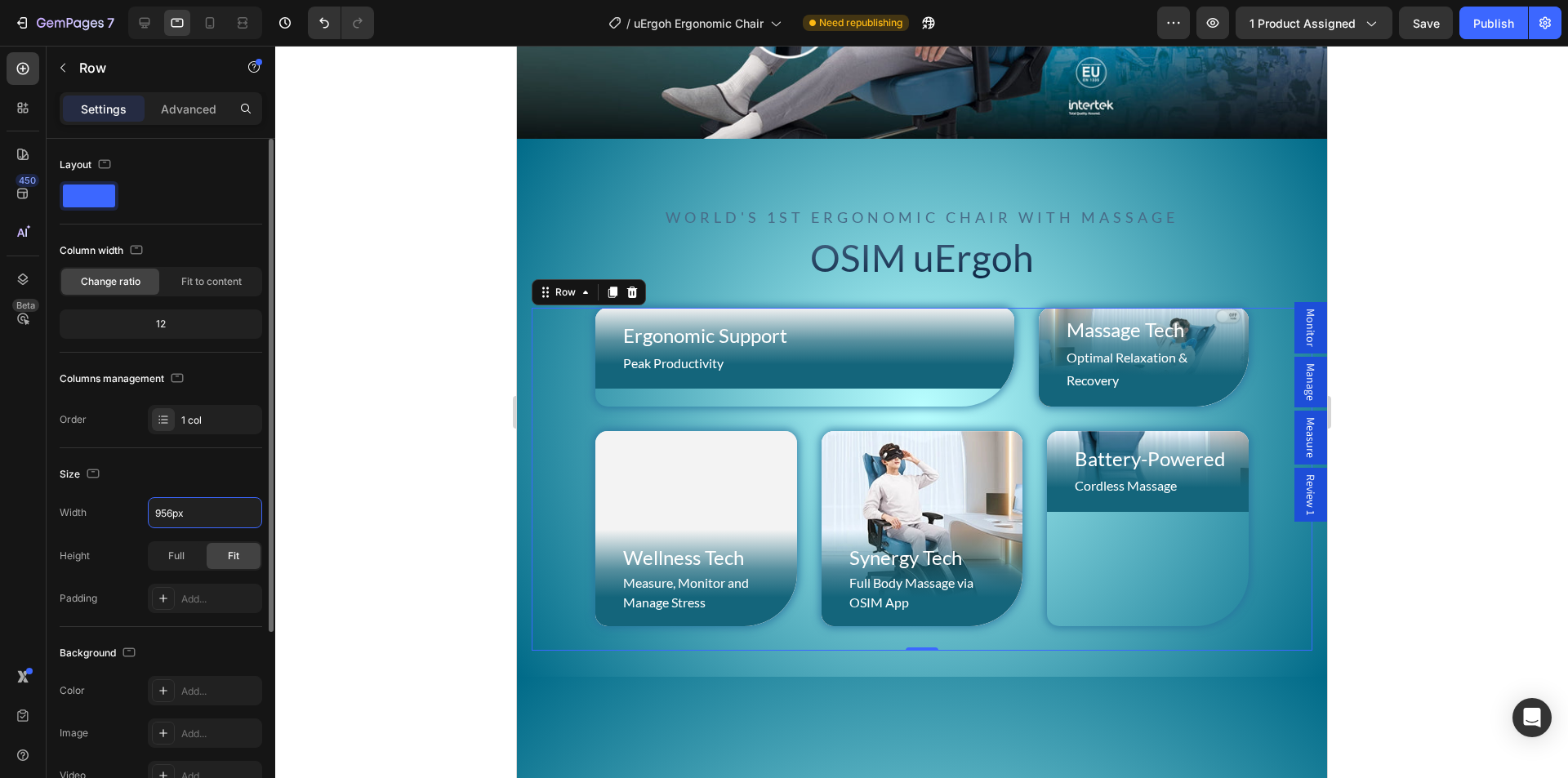
type input "956"
click at [180, 527] on input "956" at bounding box center [205, 513] width 112 height 29
click at [175, 560] on span "Default" at bounding box center [170, 554] width 33 height 15
type input "100%"
click at [233, 513] on button "button" at bounding box center [247, 513] width 29 height 29
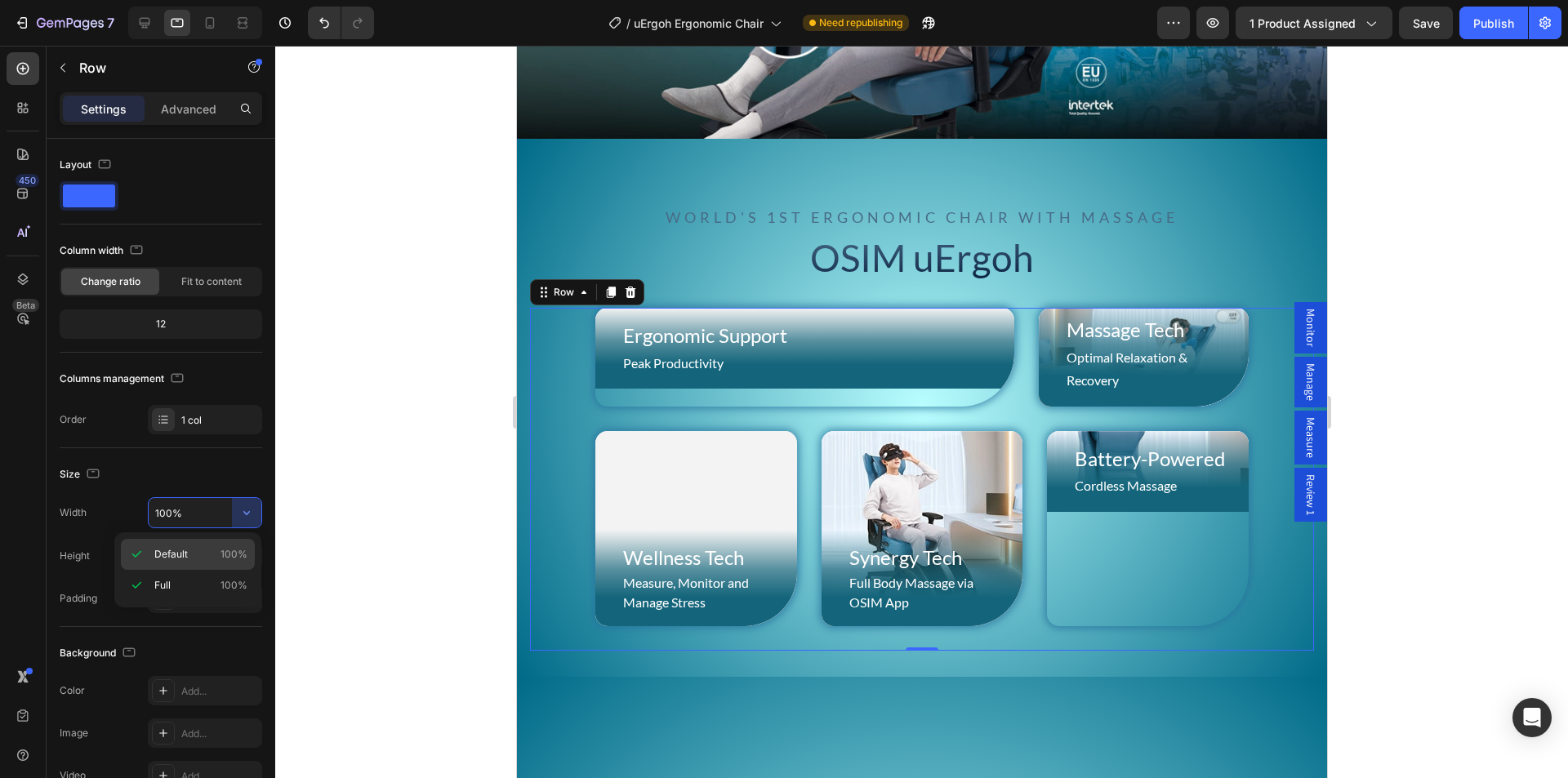
click at [170, 556] on span "Default" at bounding box center [170, 554] width 33 height 15
drag, startPoint x: 203, startPoint y: 507, endPoint x: 0, endPoint y: 494, distance: 203.4
click at [55, 505] on div "Layout Column width Change ratio Fit to content 12 Columns management Order 1 c…" at bounding box center [161, 615] width 228 height 953
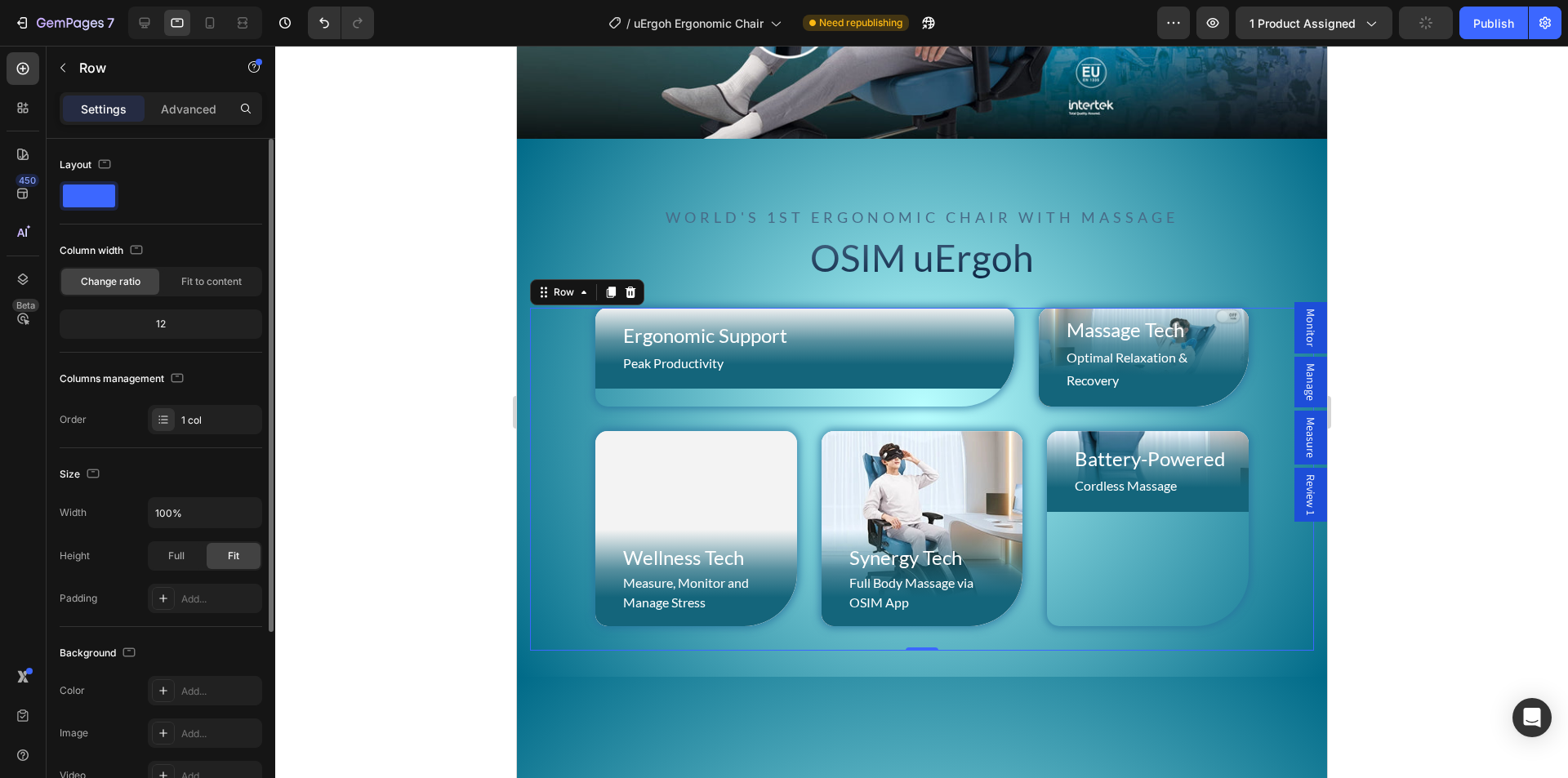
click at [135, 470] on div "Size" at bounding box center [161, 474] width 203 height 26
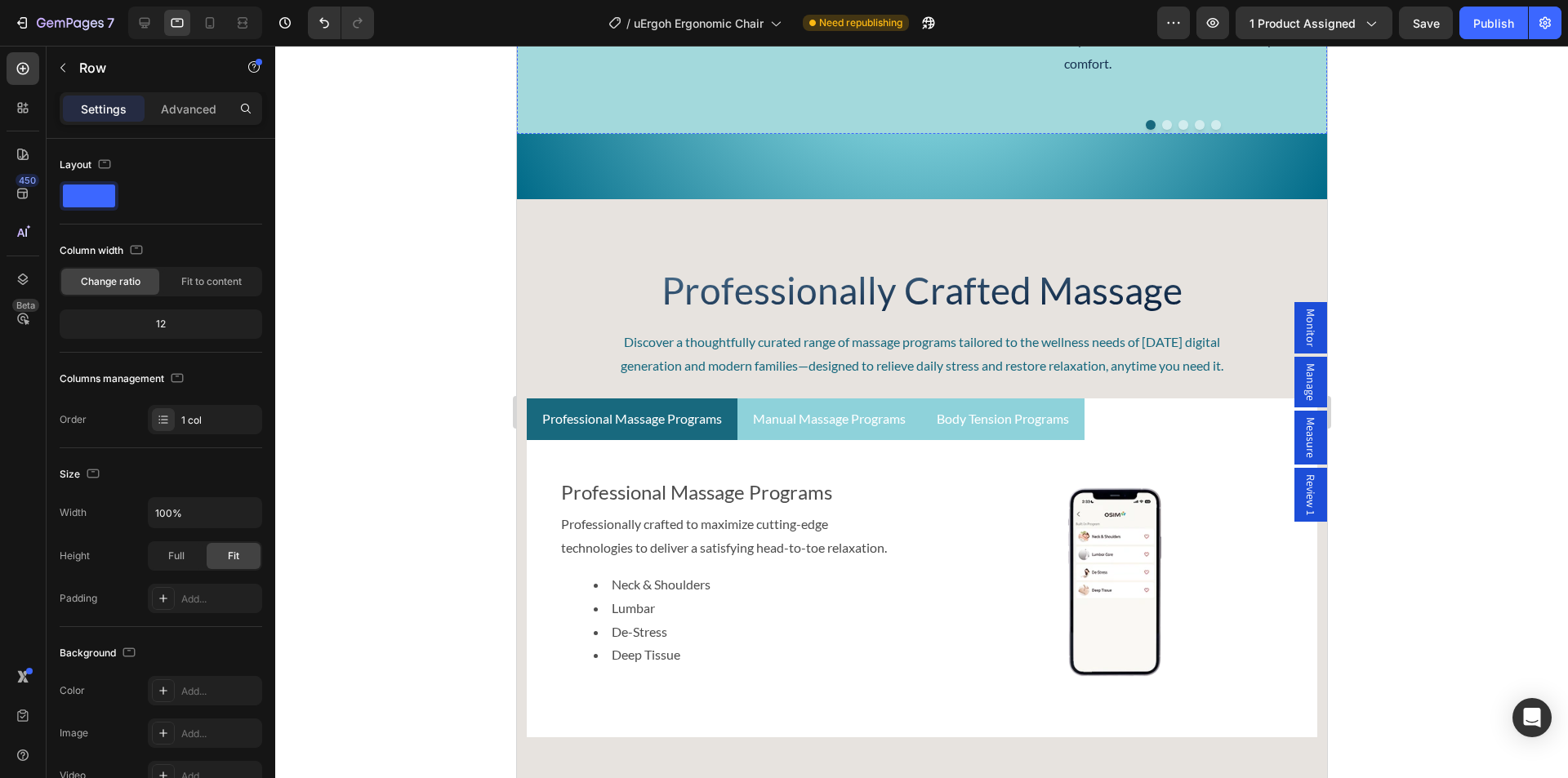
scroll to position [3715, 0]
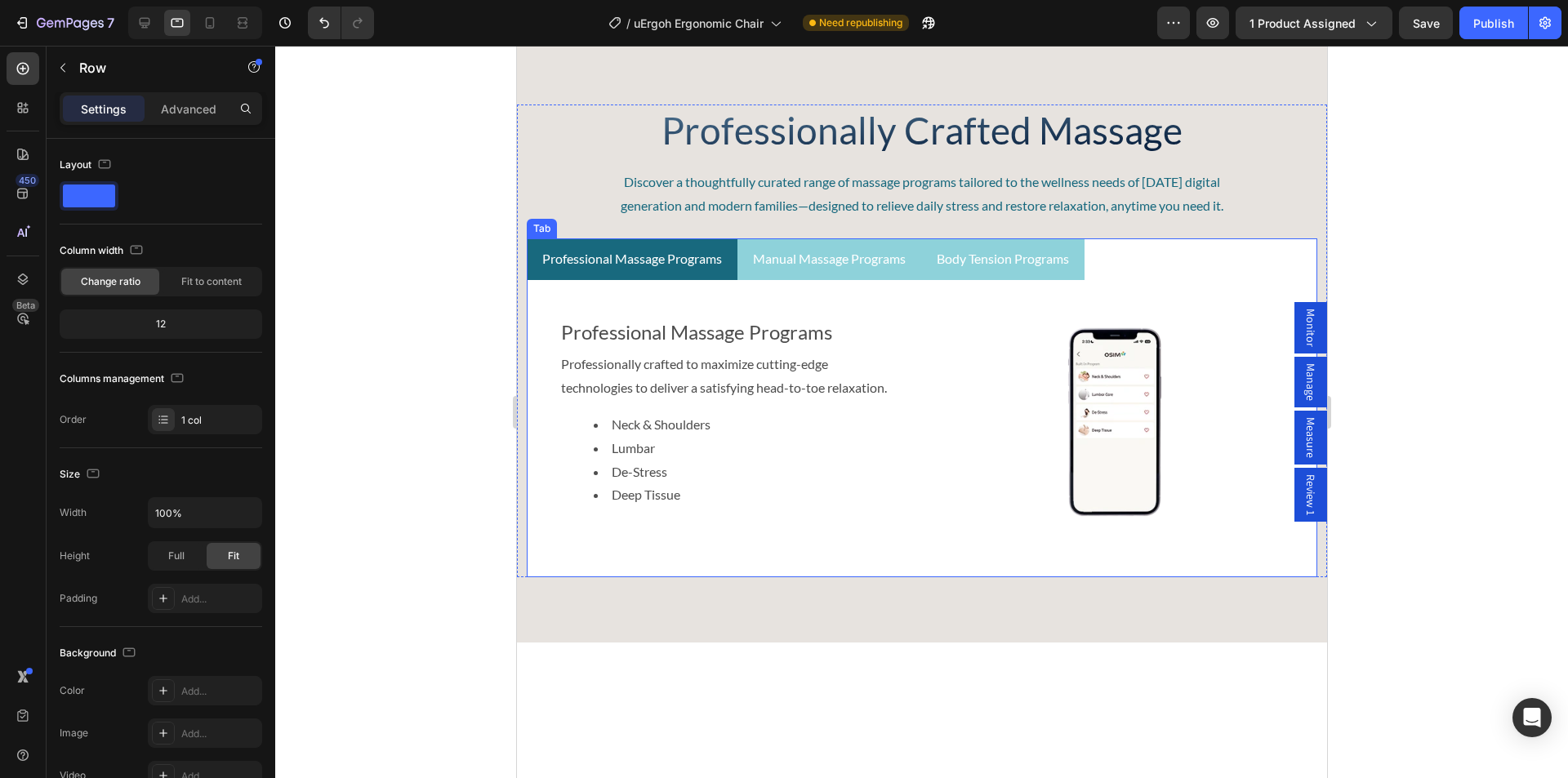
click at [1189, 280] on ul "Professional Massage Programs Manual Massage Programs Body Tension Programs" at bounding box center [921, 259] width 790 height 41
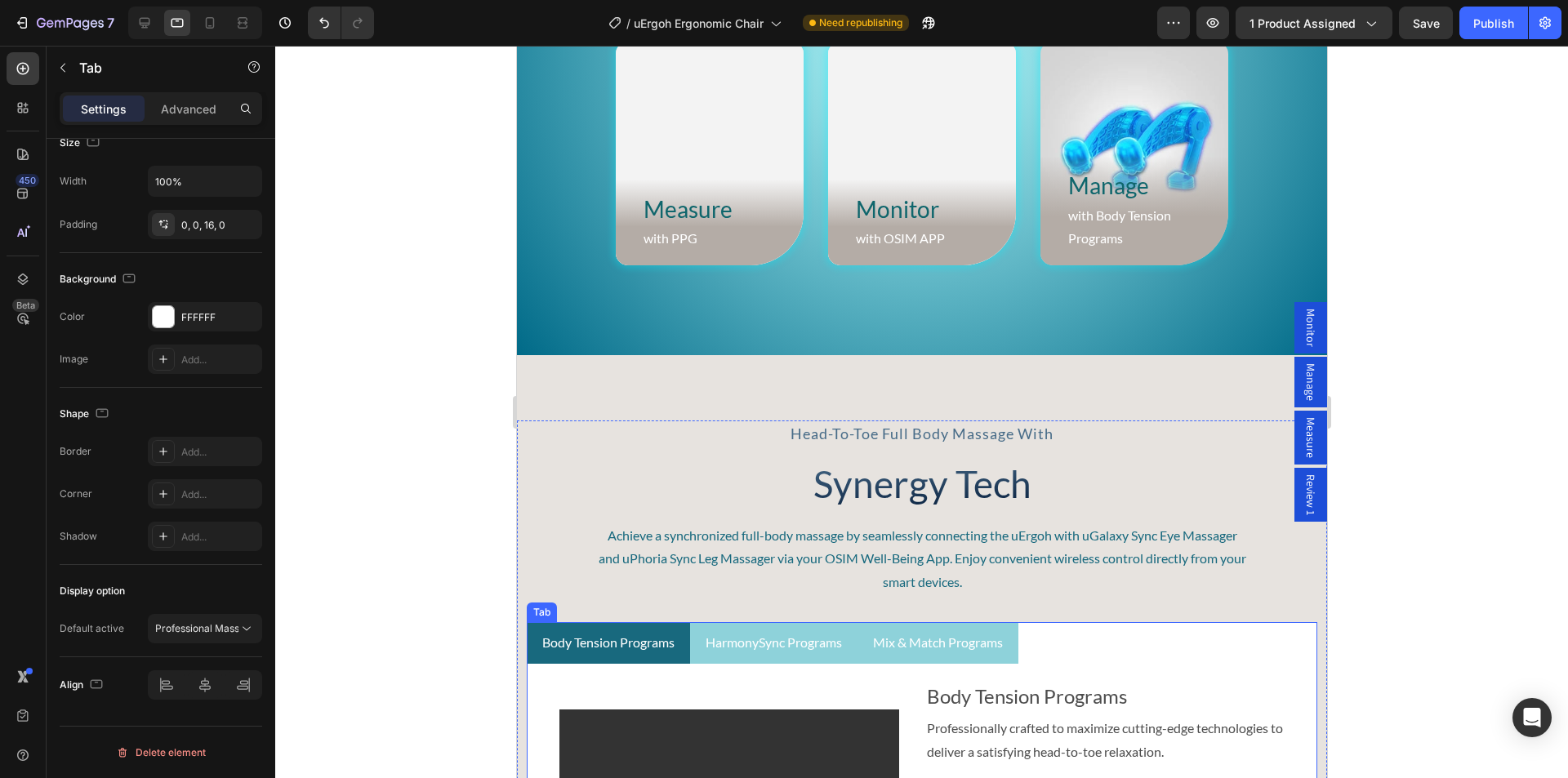
scroll to position [5103, 0]
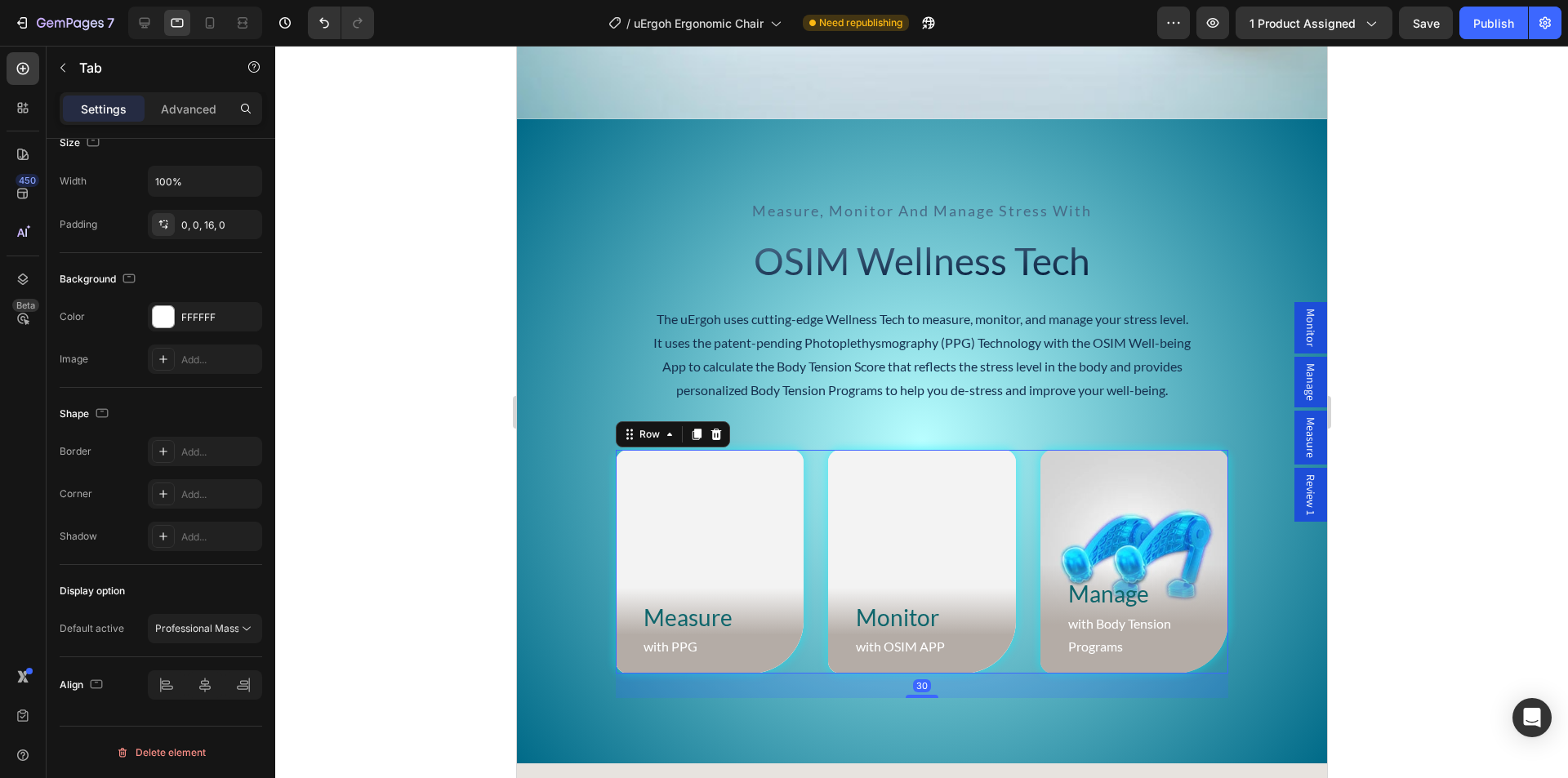
click at [1016, 471] on div "Measure Heading with PPG Text Block Row Hero Banner Monitor Heading with OSIM A…" at bounding box center [920, 562] width 613 height 225
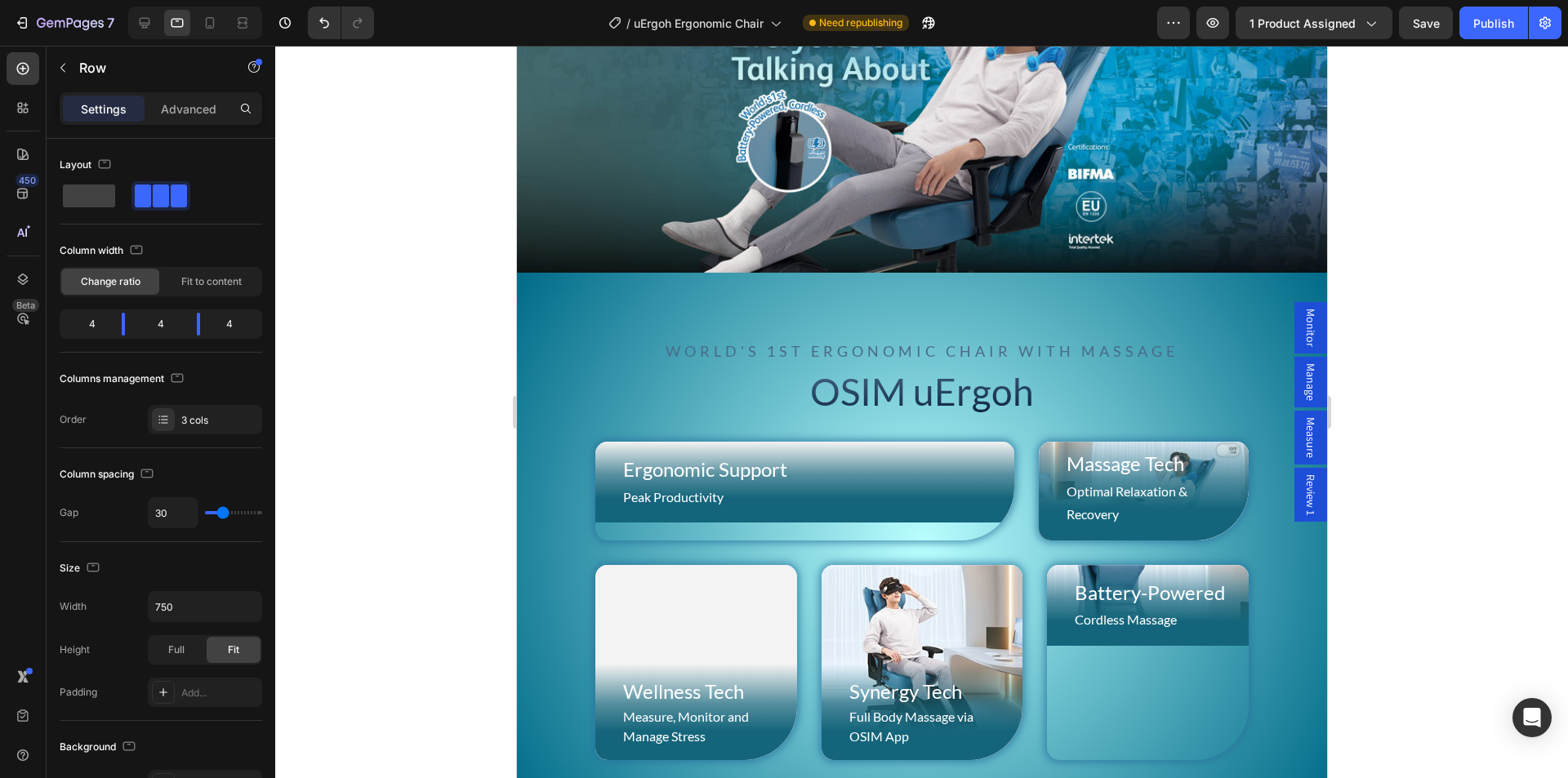
scroll to position [1132, 0]
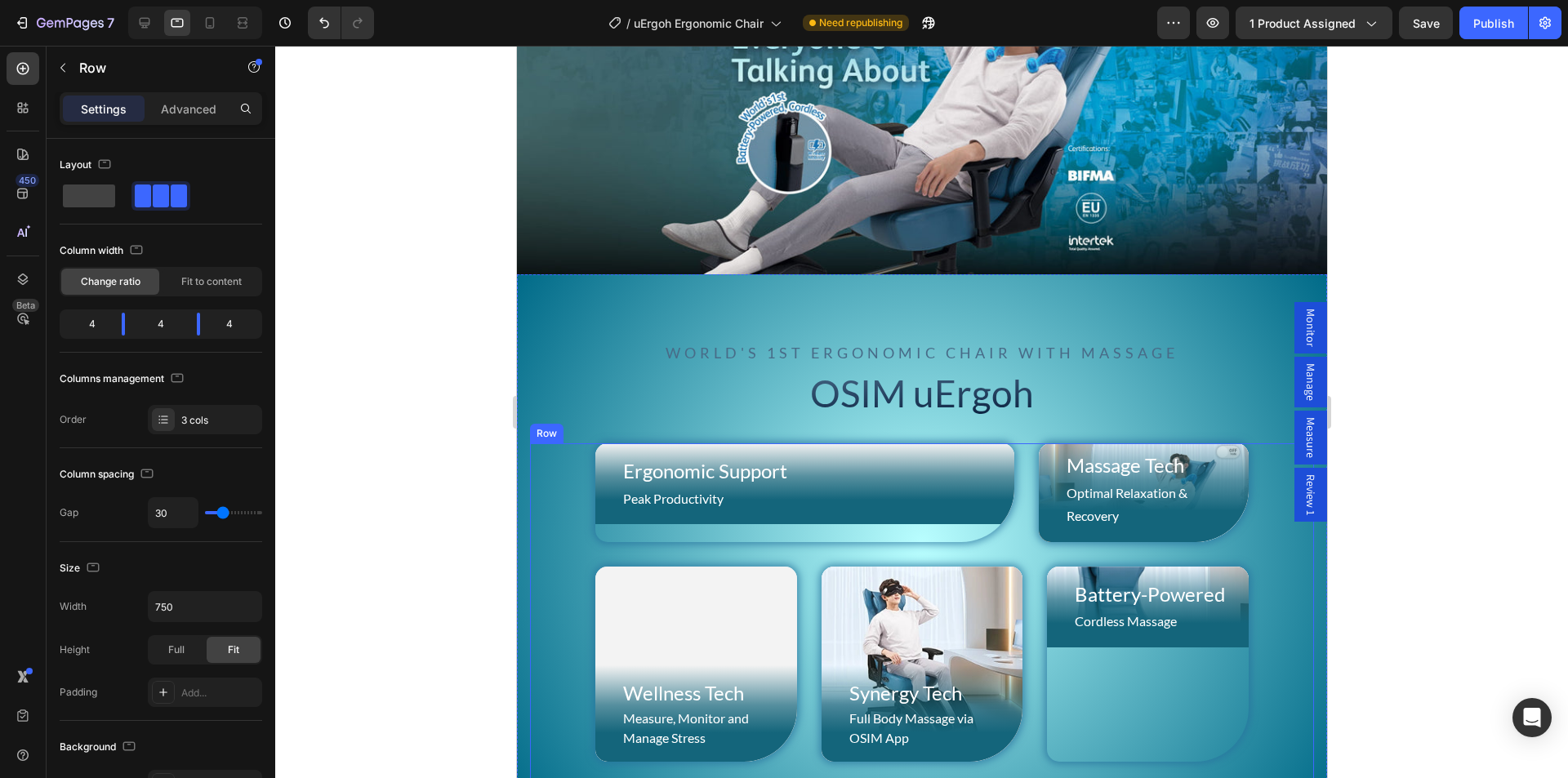
click at [548, 515] on div "Ergonomic Support Heading Peak Productivity Text Block Row Hero Banner Massage …" at bounding box center [920, 614] width 784 height 343
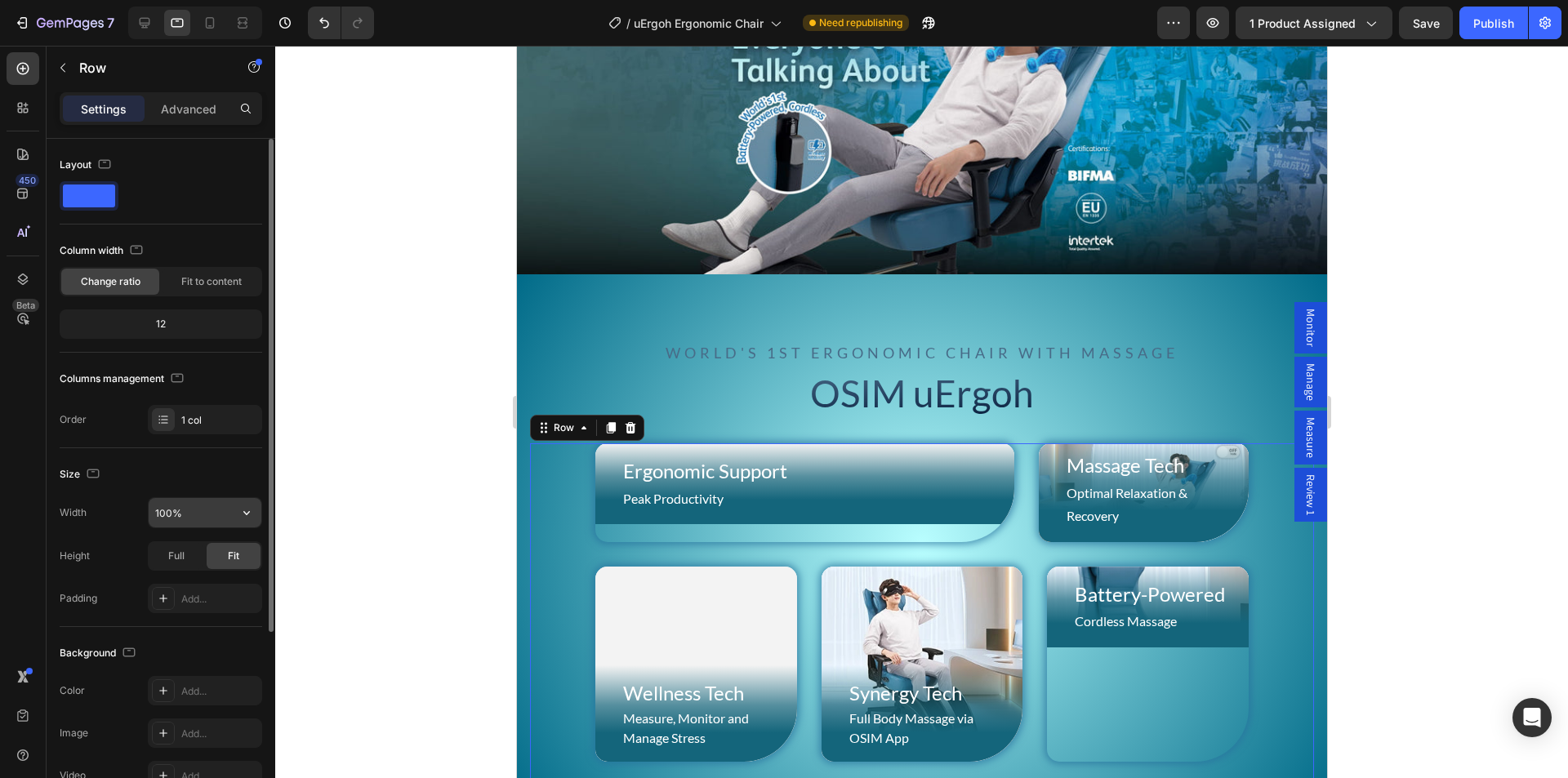
click at [197, 511] on input "100%" at bounding box center [205, 513] width 112 height 29
click at [240, 513] on icon "button" at bounding box center [247, 513] width 17 height 17
click at [193, 504] on input "750%" at bounding box center [205, 513] width 112 height 29
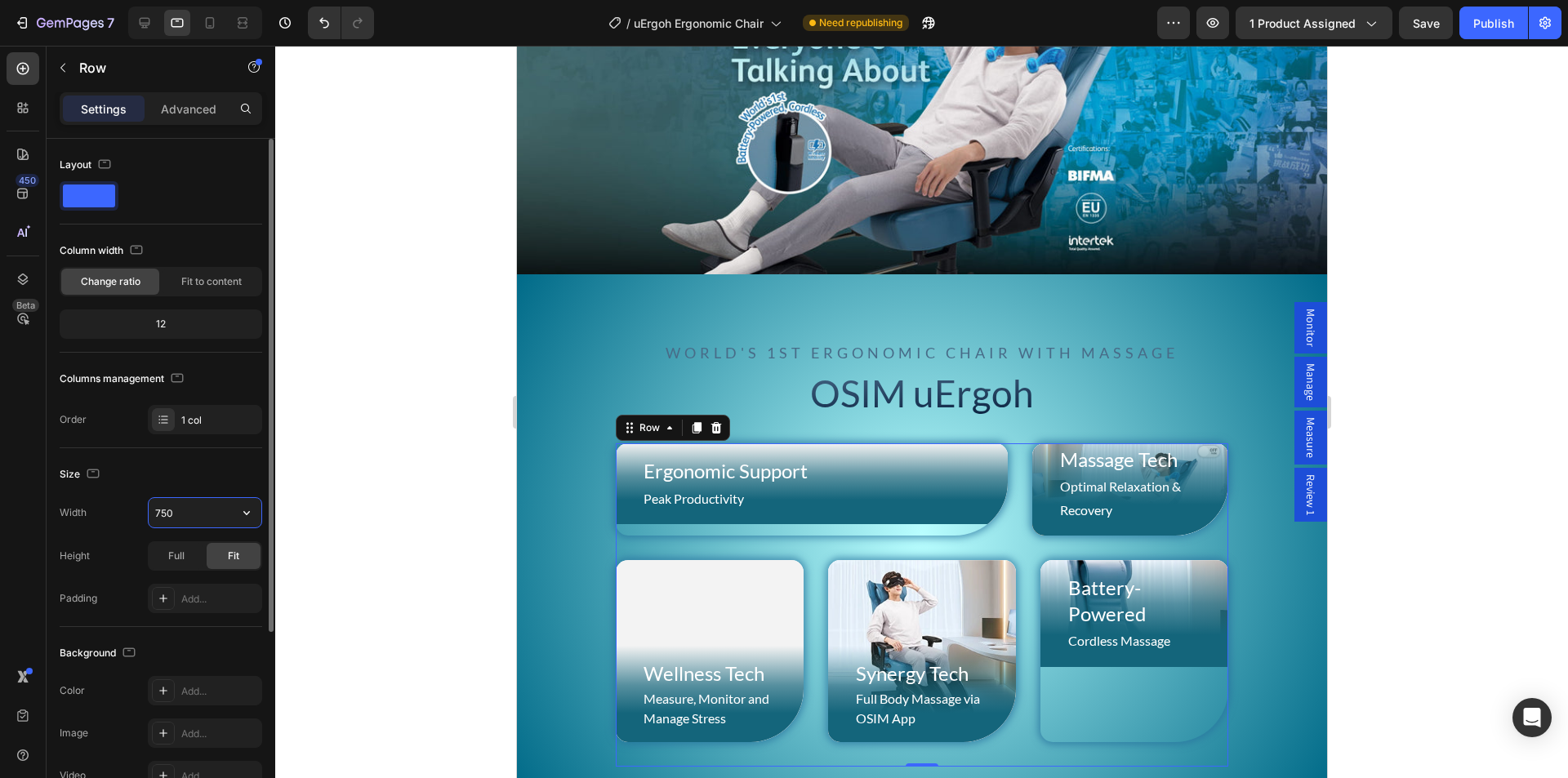
drag, startPoint x: 159, startPoint y: 511, endPoint x: 143, endPoint y: 511, distance: 16.0
click at [146, 511] on div "Width 750" at bounding box center [161, 513] width 203 height 31
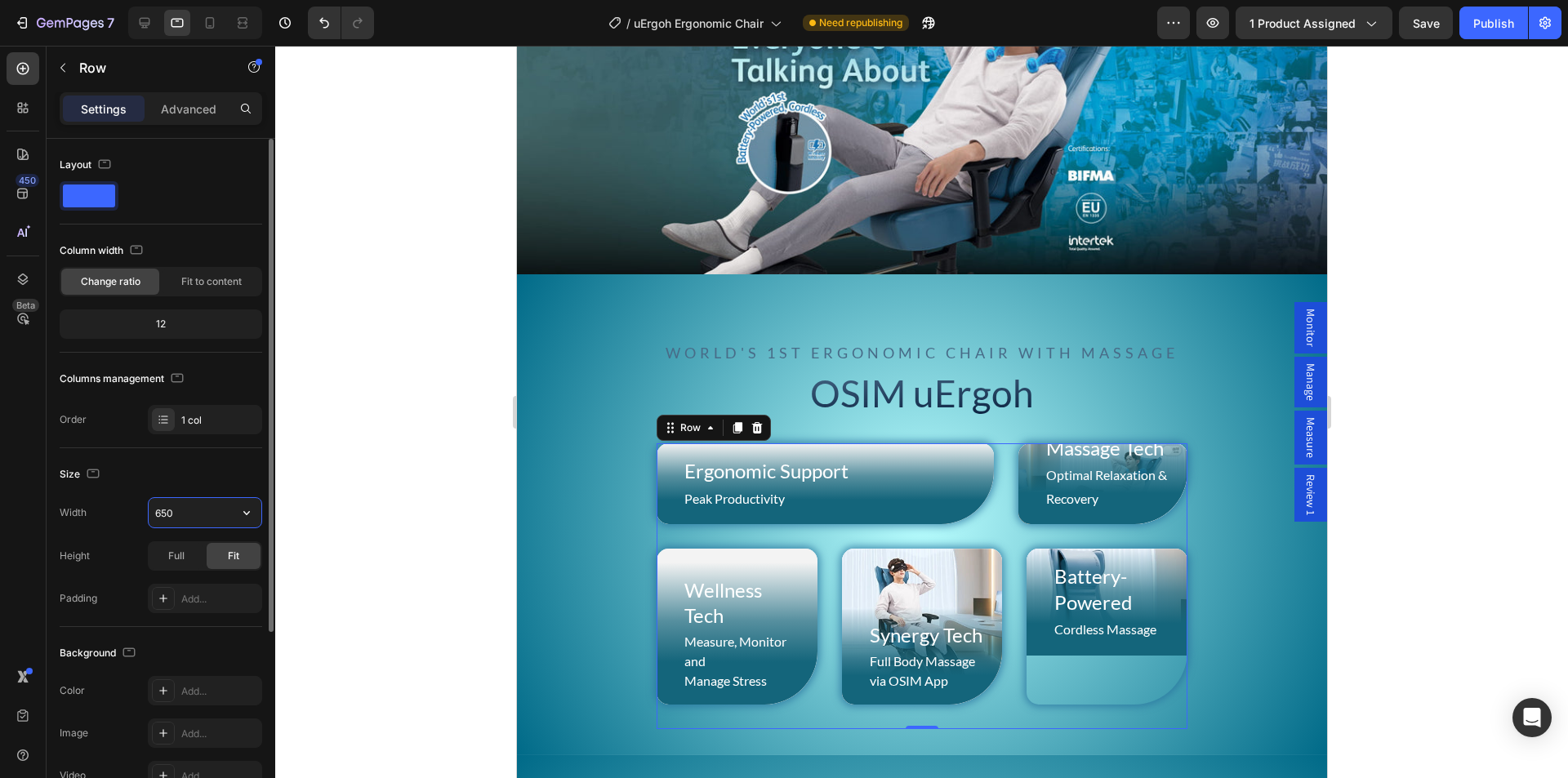
drag, startPoint x: 159, startPoint y: 511, endPoint x: 123, endPoint y: 510, distance: 36.0
click at [128, 511] on div "Width 650" at bounding box center [161, 513] width 203 height 31
type input "750"
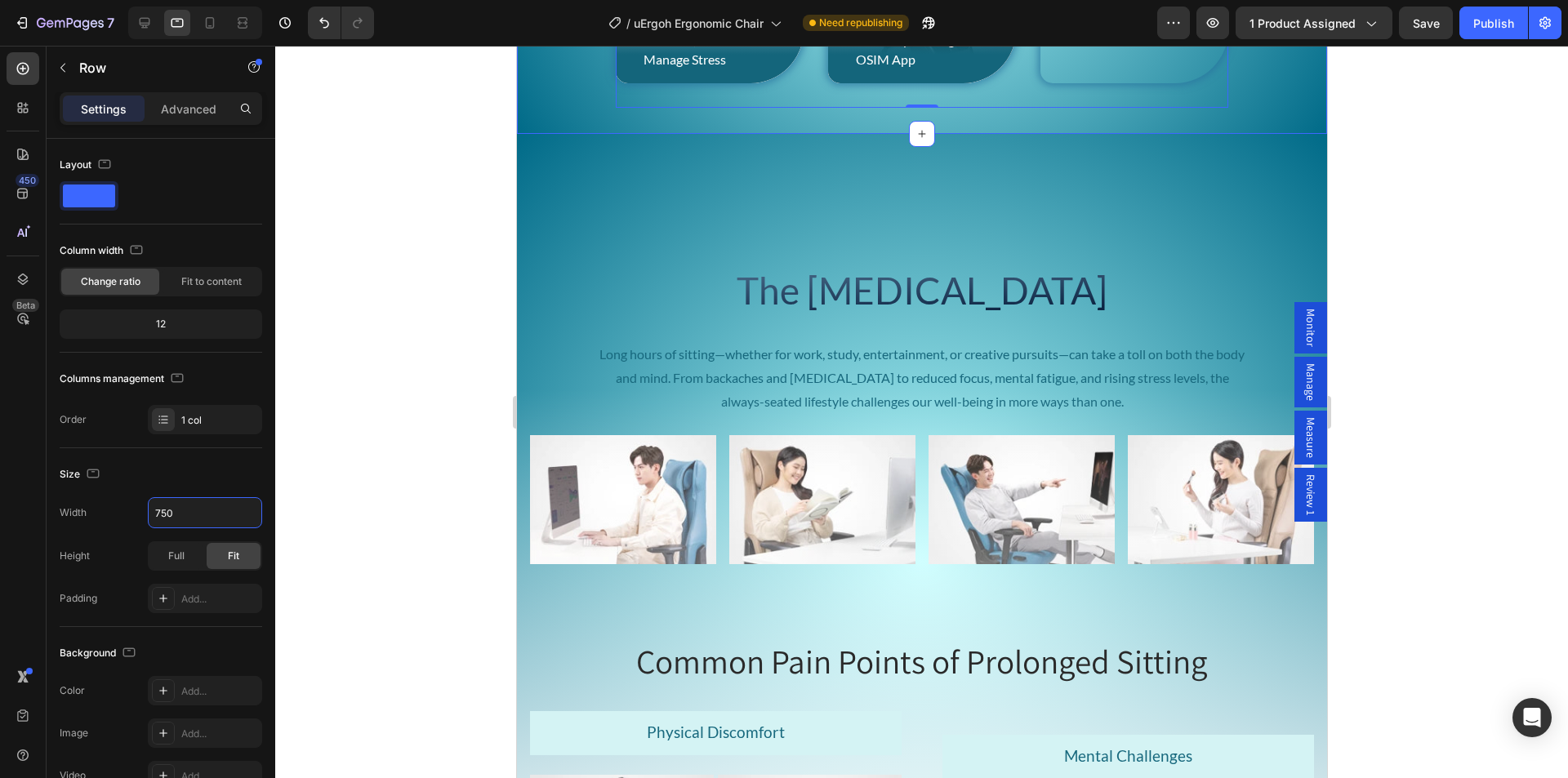
scroll to position [2029, 0]
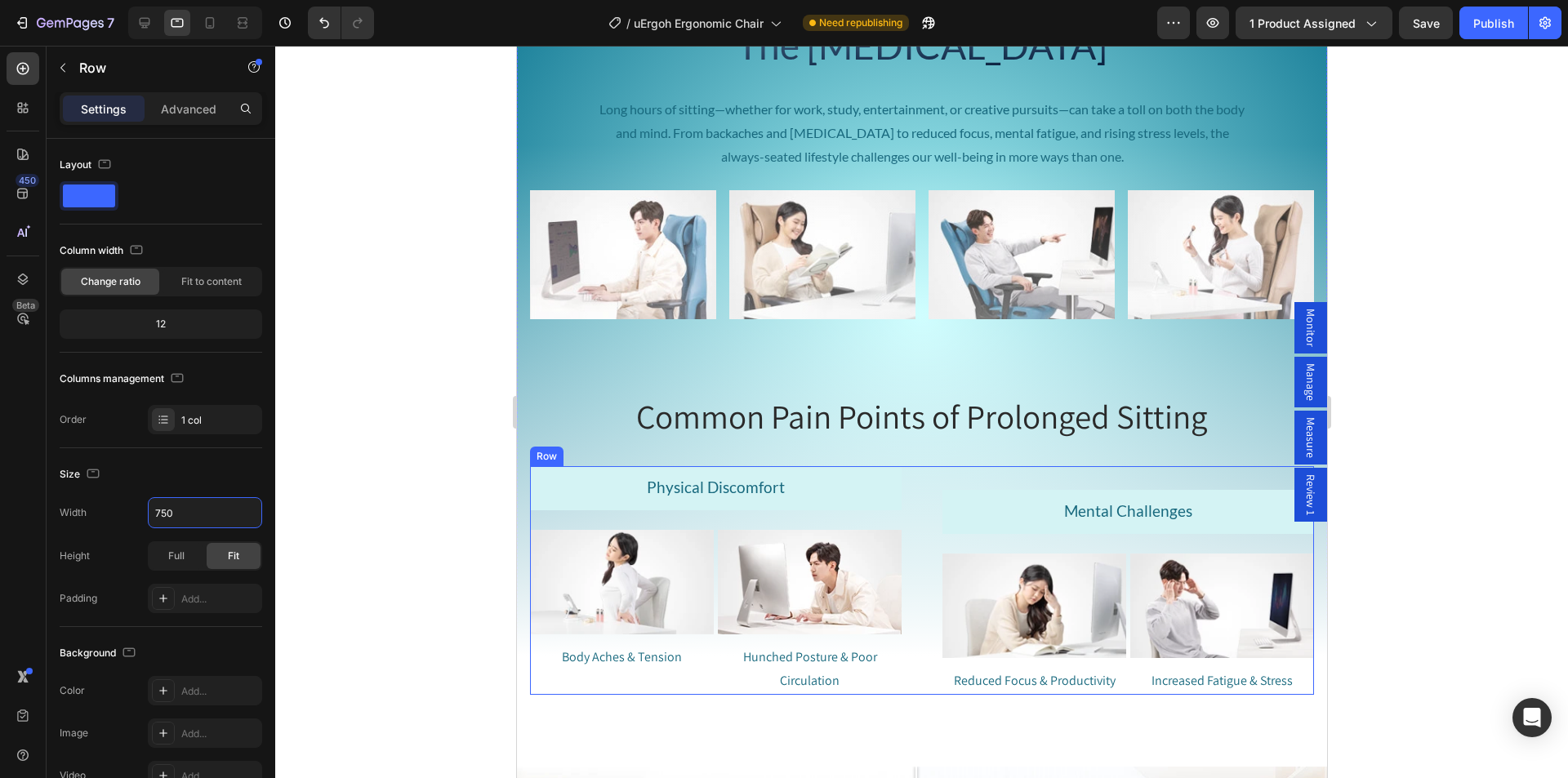
click at [909, 479] on div "Physical Discomfort Text Block Image Body Aches & Tension Text Block Image Hunc…" at bounding box center [920, 580] width 784 height 228
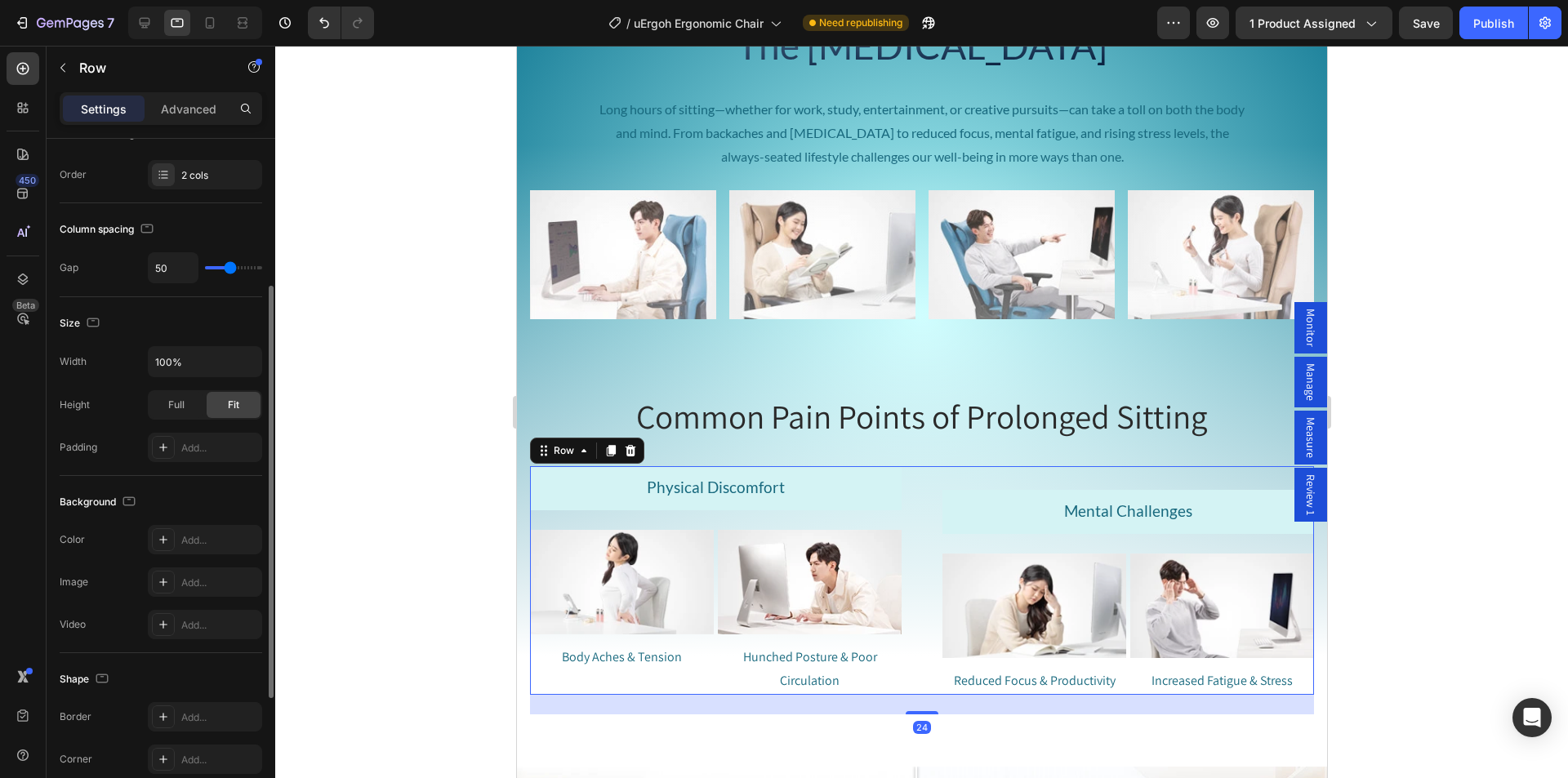
scroll to position [454, 0]
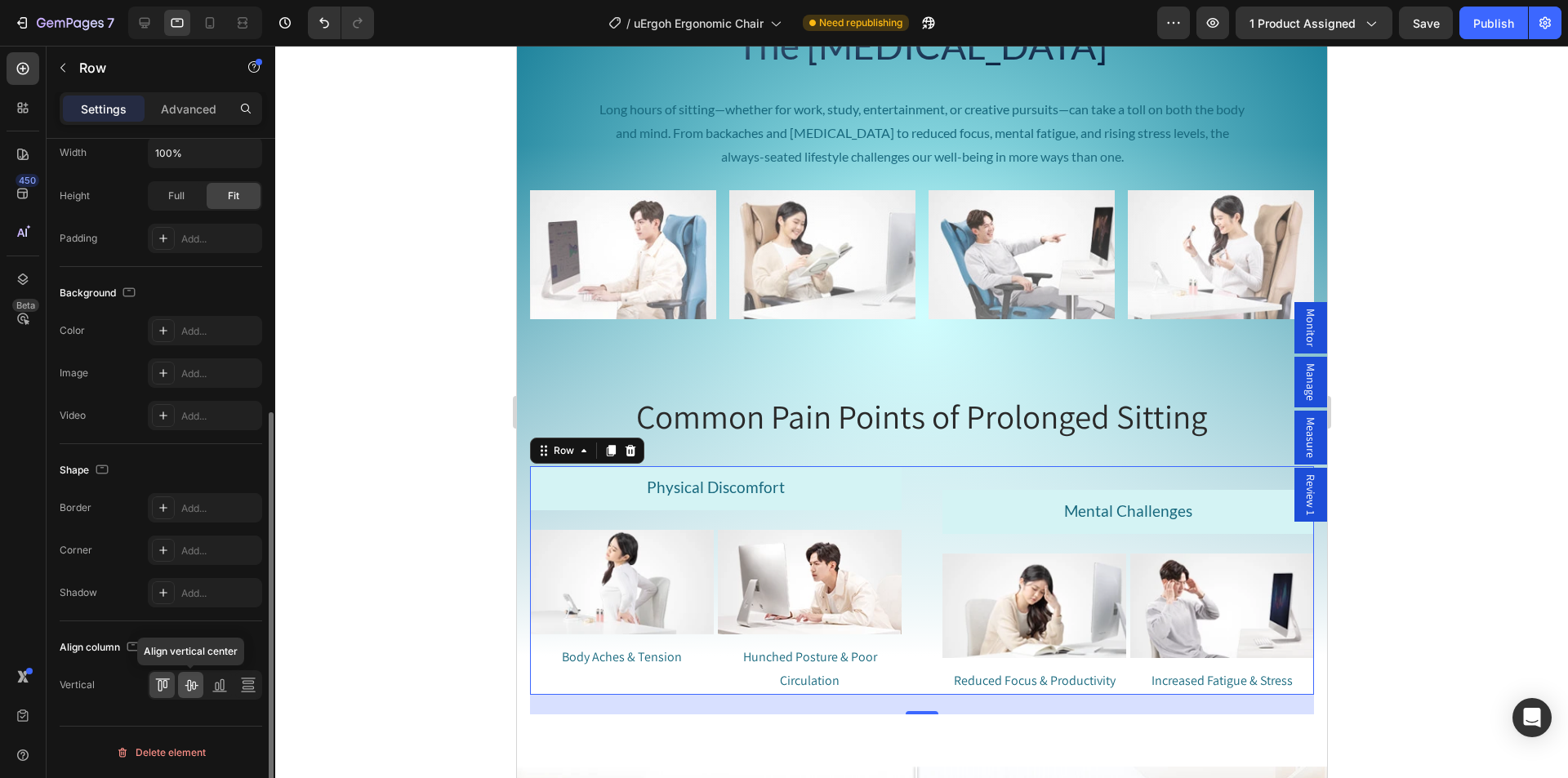
click at [183, 689] on icon at bounding box center [192, 685] width 17 height 17
click at [218, 689] on icon at bounding box center [220, 685] width 17 height 17
click at [246, 684] on icon at bounding box center [249, 685] width 17 height 17
click at [168, 684] on icon at bounding box center [162, 685] width 17 height 17
click at [554, 451] on div "Row" at bounding box center [562, 450] width 27 height 15
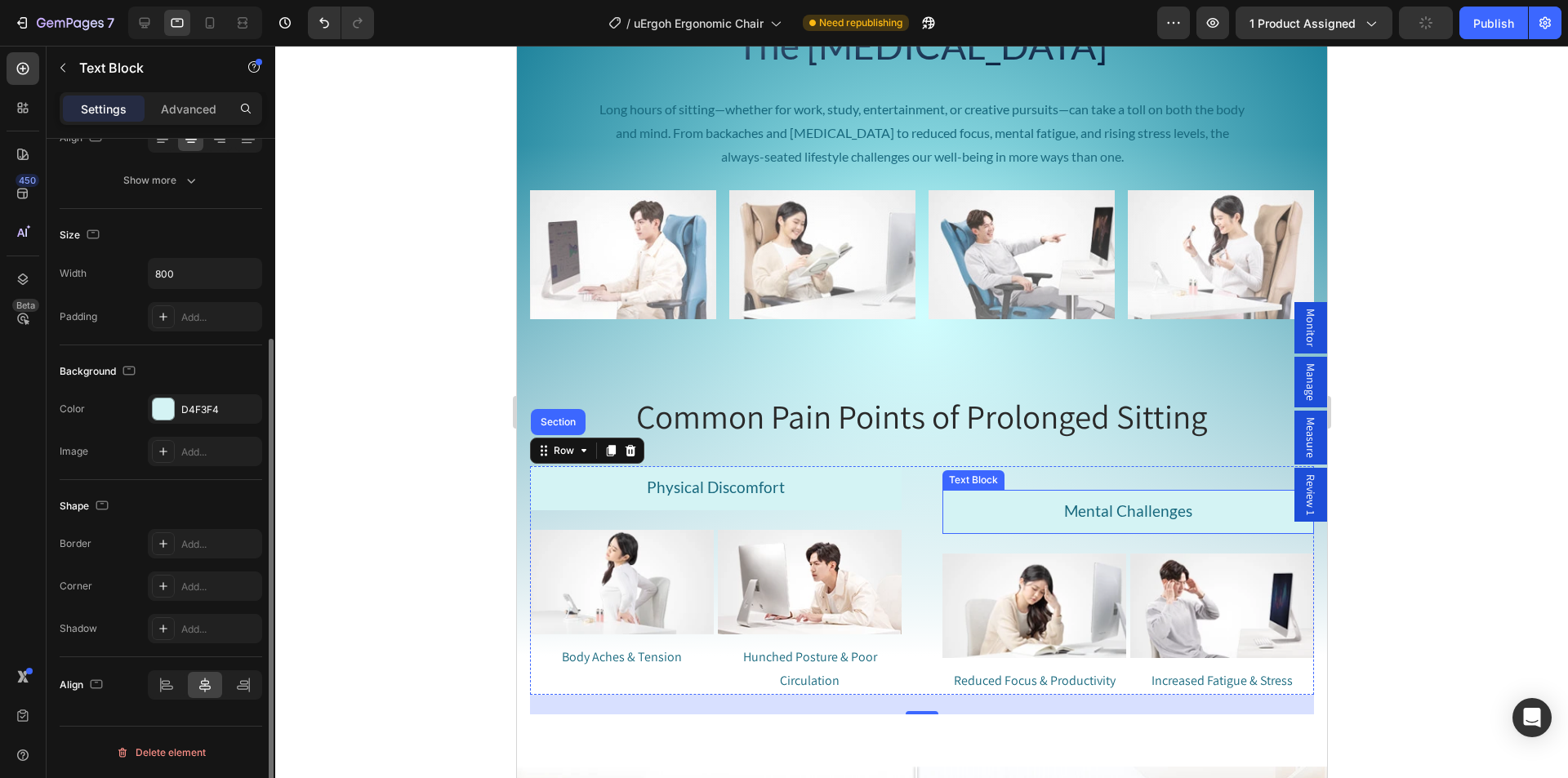
click at [991, 514] on p "Mental Challenges" at bounding box center [1128, 512] width 369 height 41
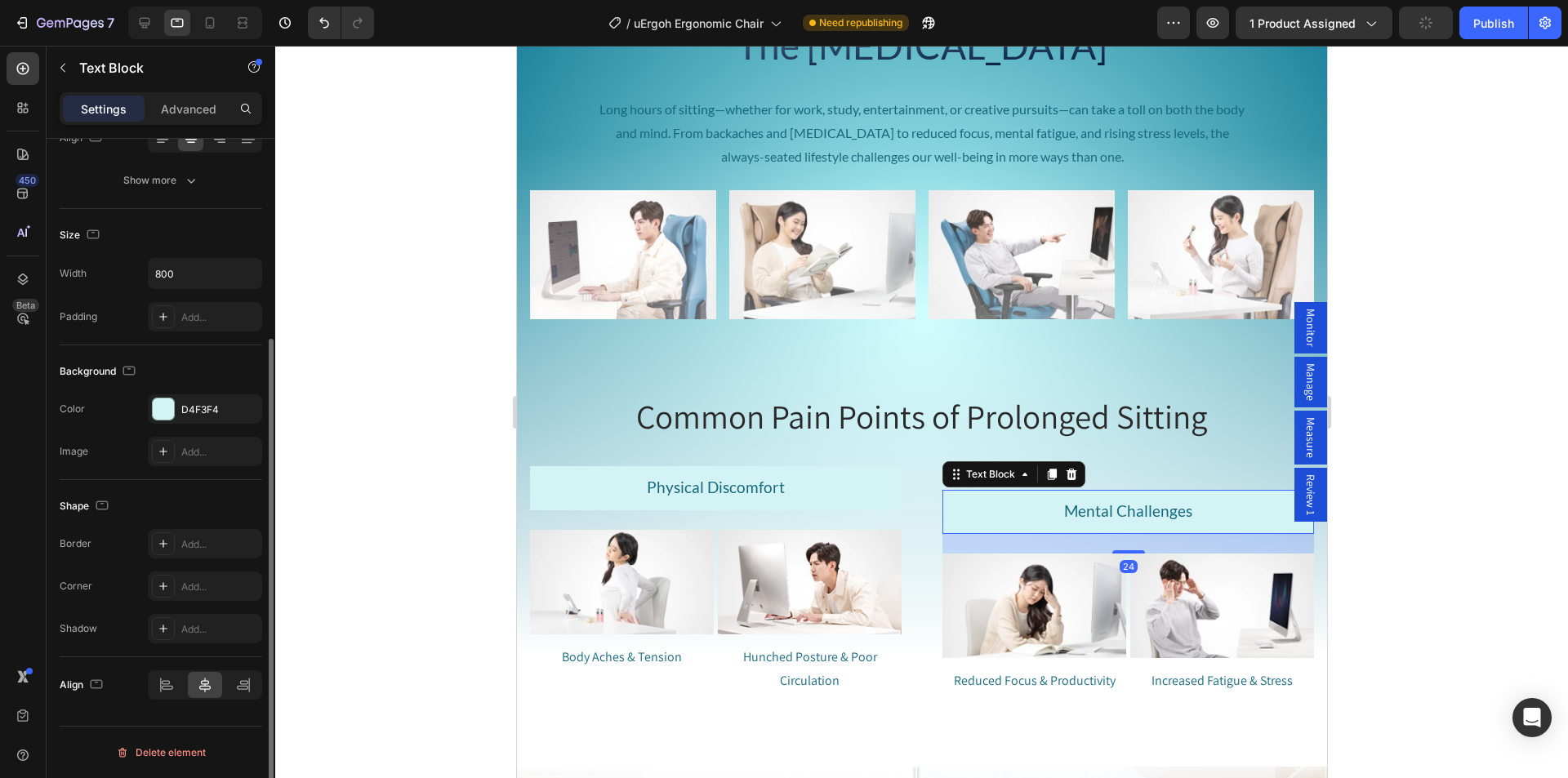
scroll to position [0, 0]
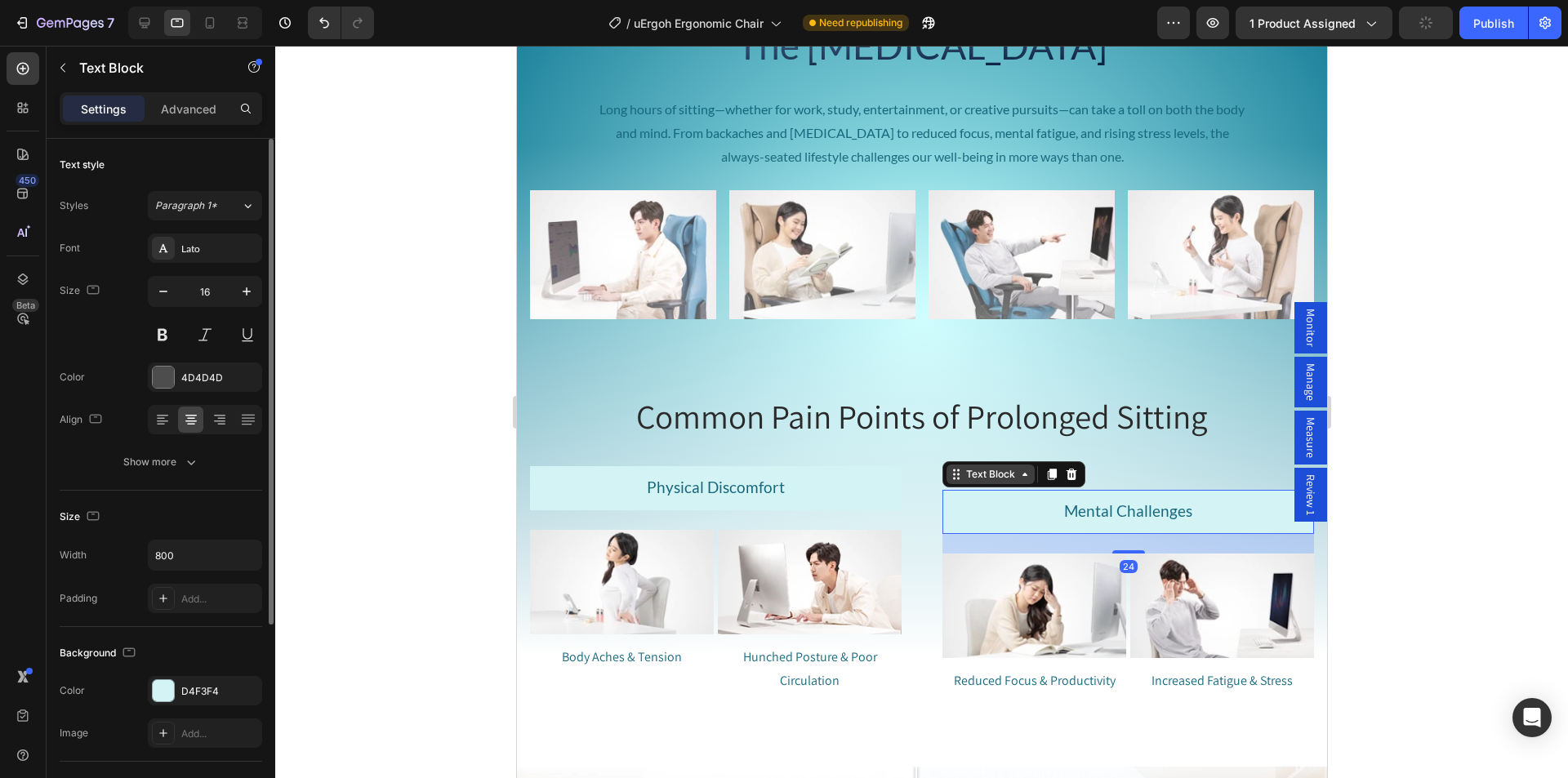
click at [1000, 470] on div "Text Block" at bounding box center [989, 474] width 55 height 15
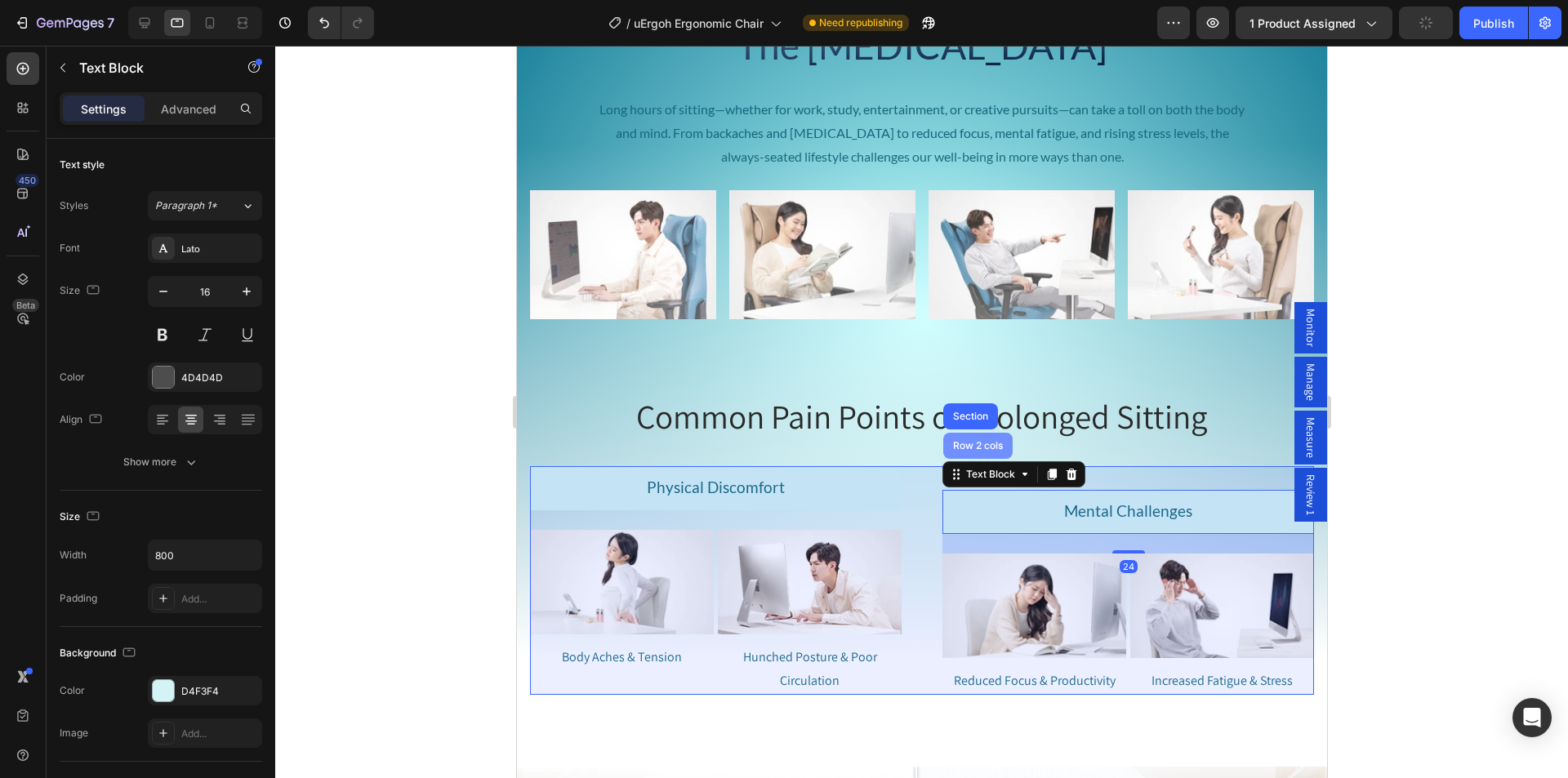
click at [980, 452] on div "Row 2 cols" at bounding box center [977, 446] width 69 height 26
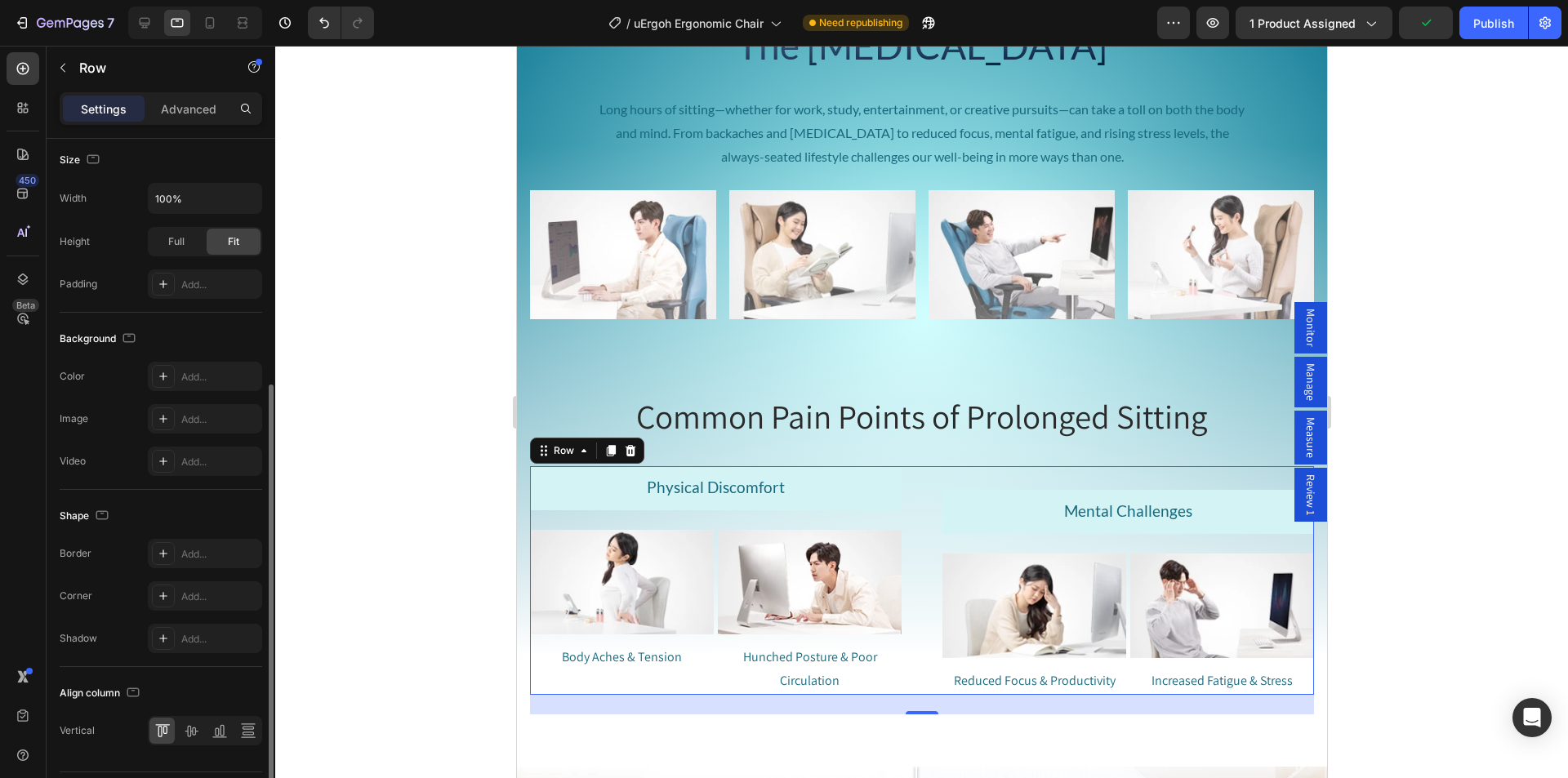
scroll to position [454, 0]
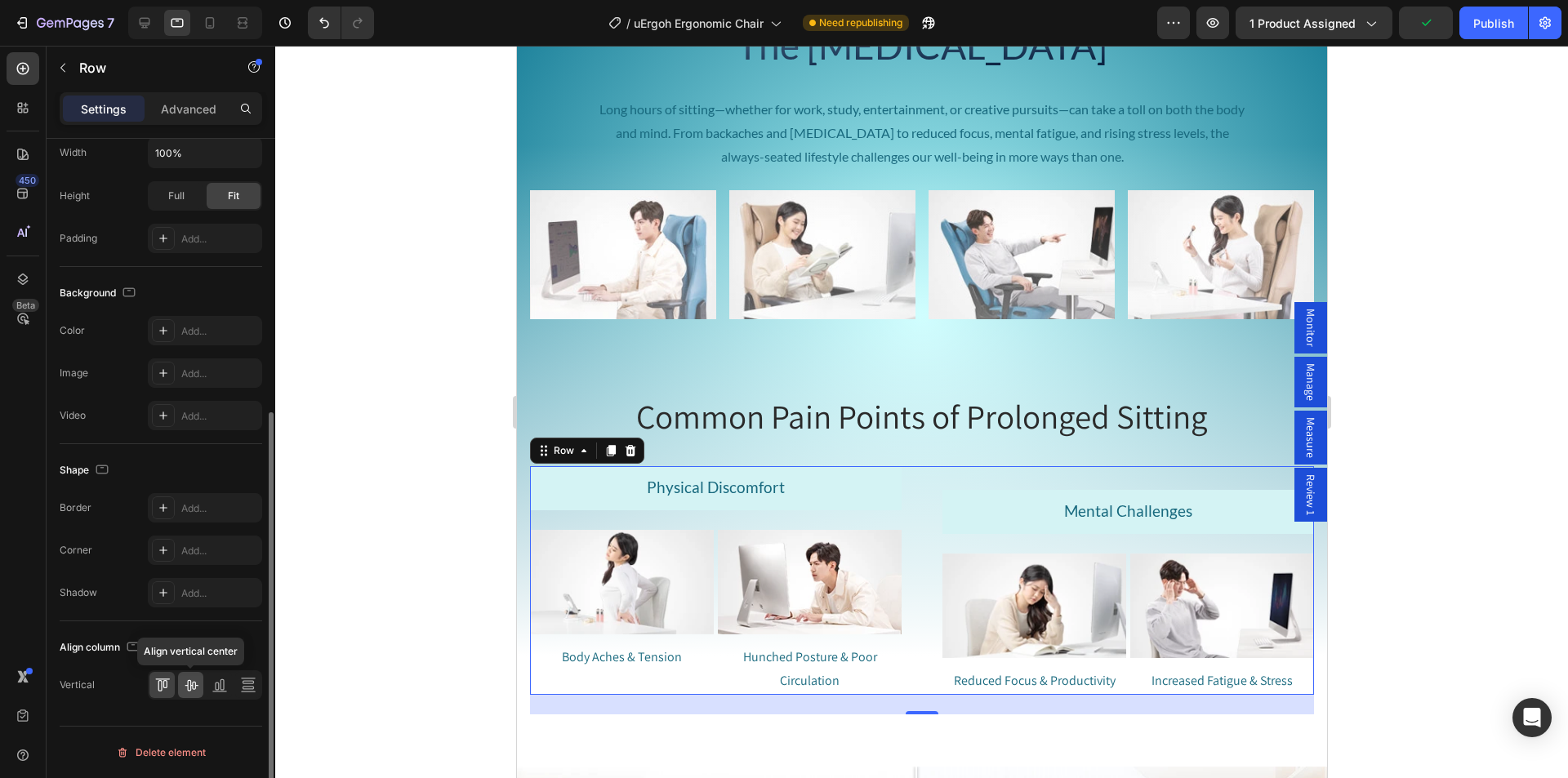
click at [182, 679] on div at bounding box center [190, 684] width 25 height 26
click at [161, 685] on icon at bounding box center [159, 685] width 4 height 11
click at [1478, 32] on button "Publish" at bounding box center [1493, 22] width 68 height 32
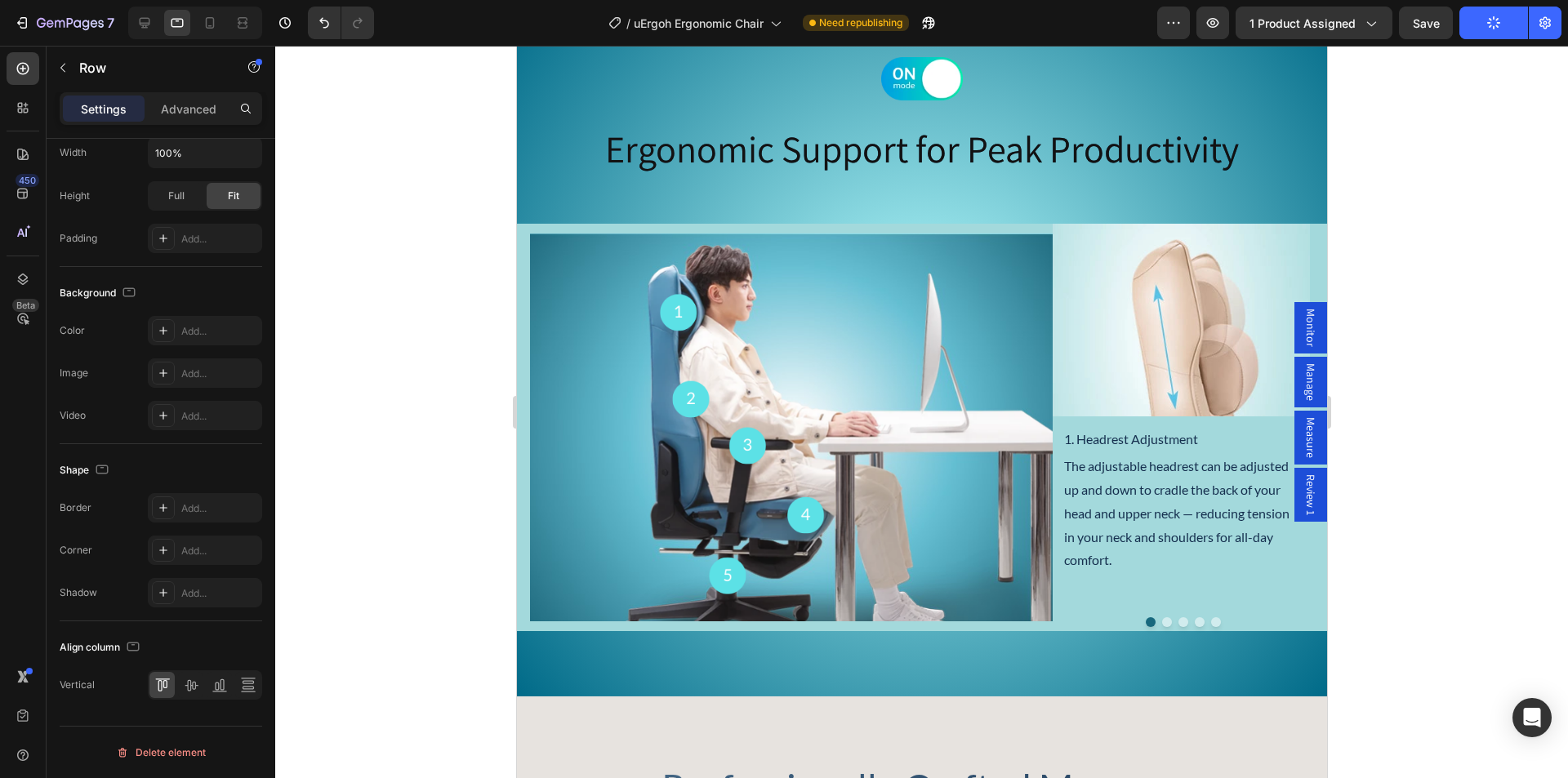
scroll to position [3253, 0]
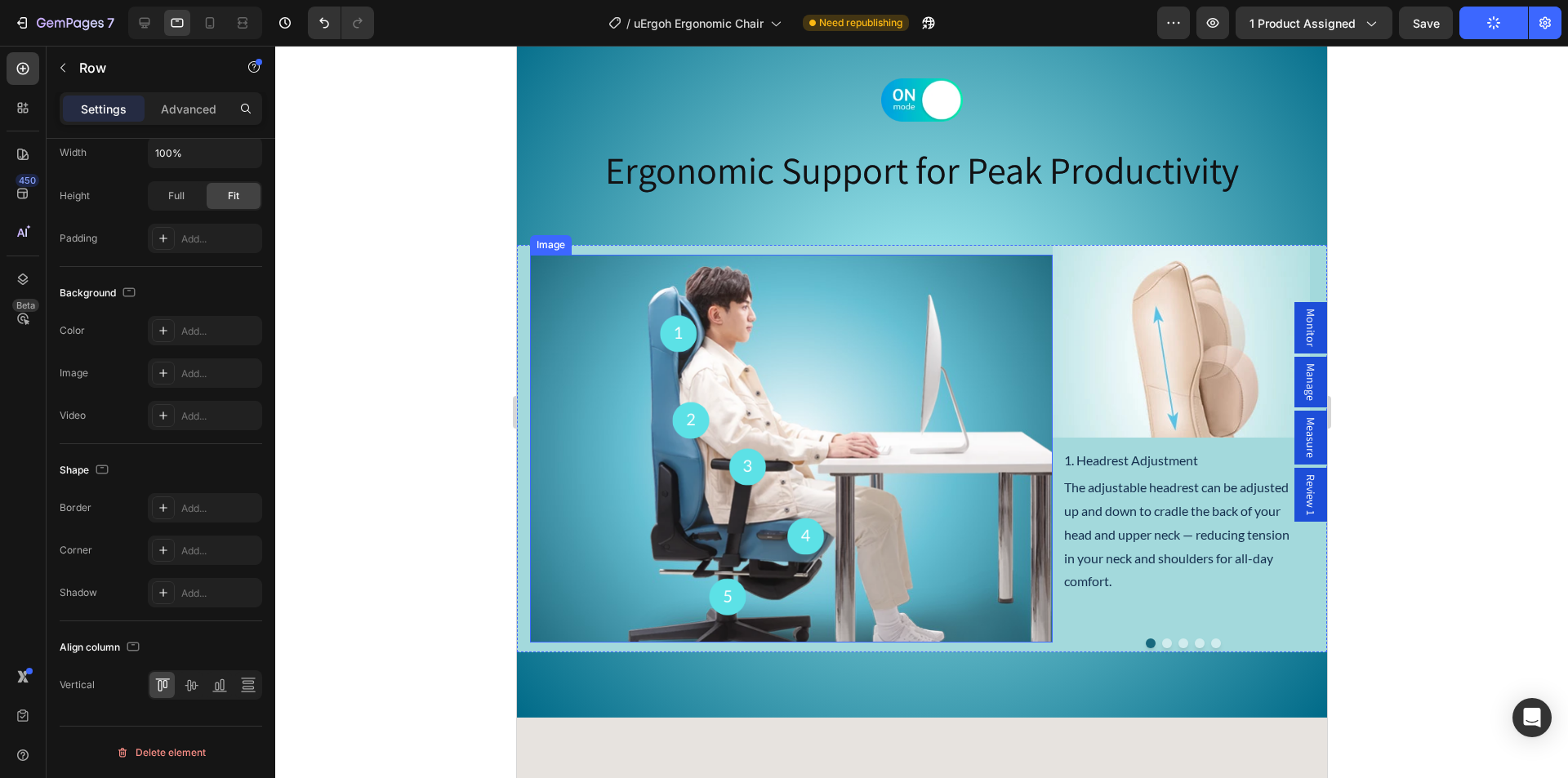
click at [566, 273] on img at bounding box center [790, 448] width 522 height 389
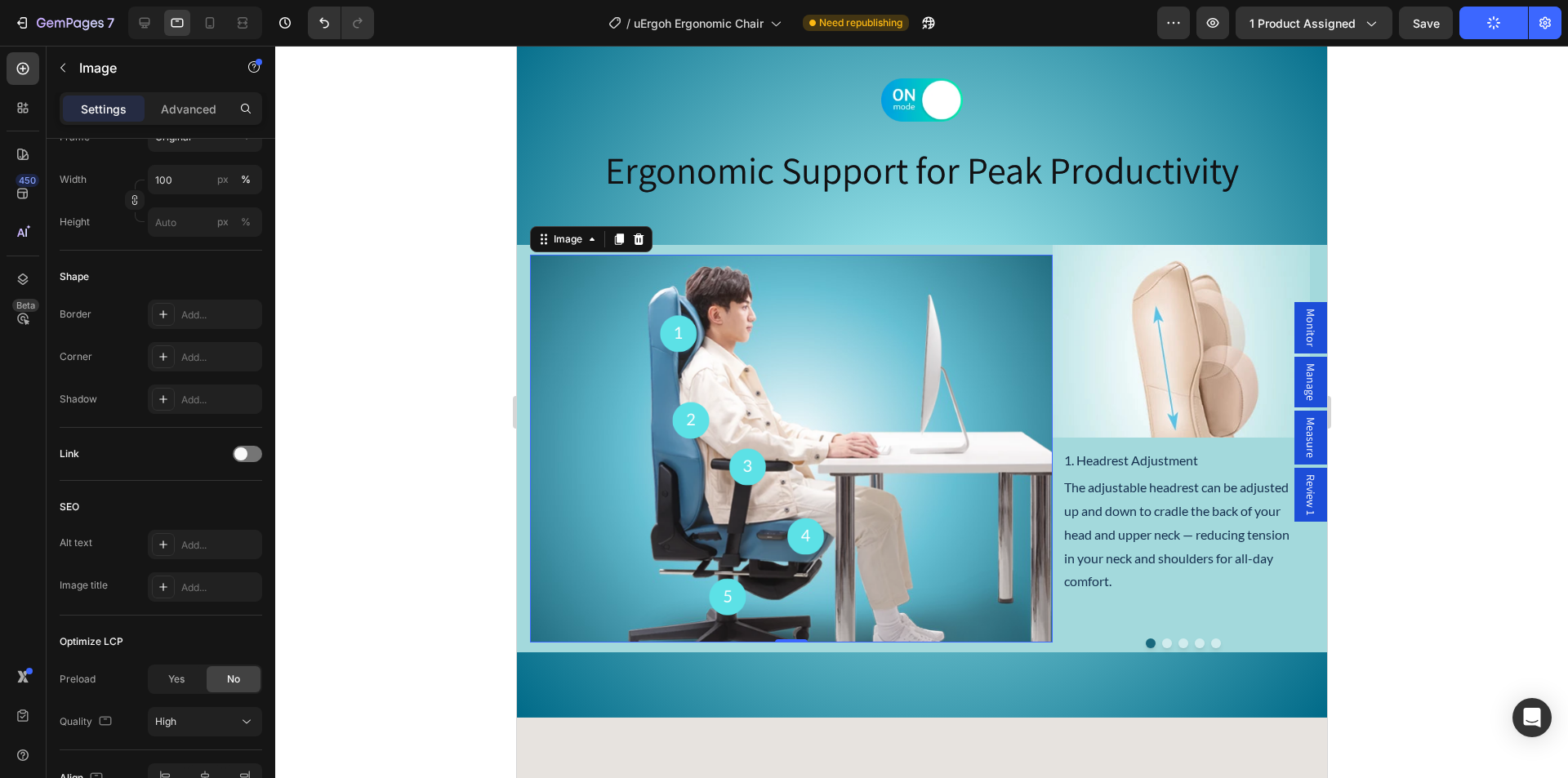
scroll to position [0, 0]
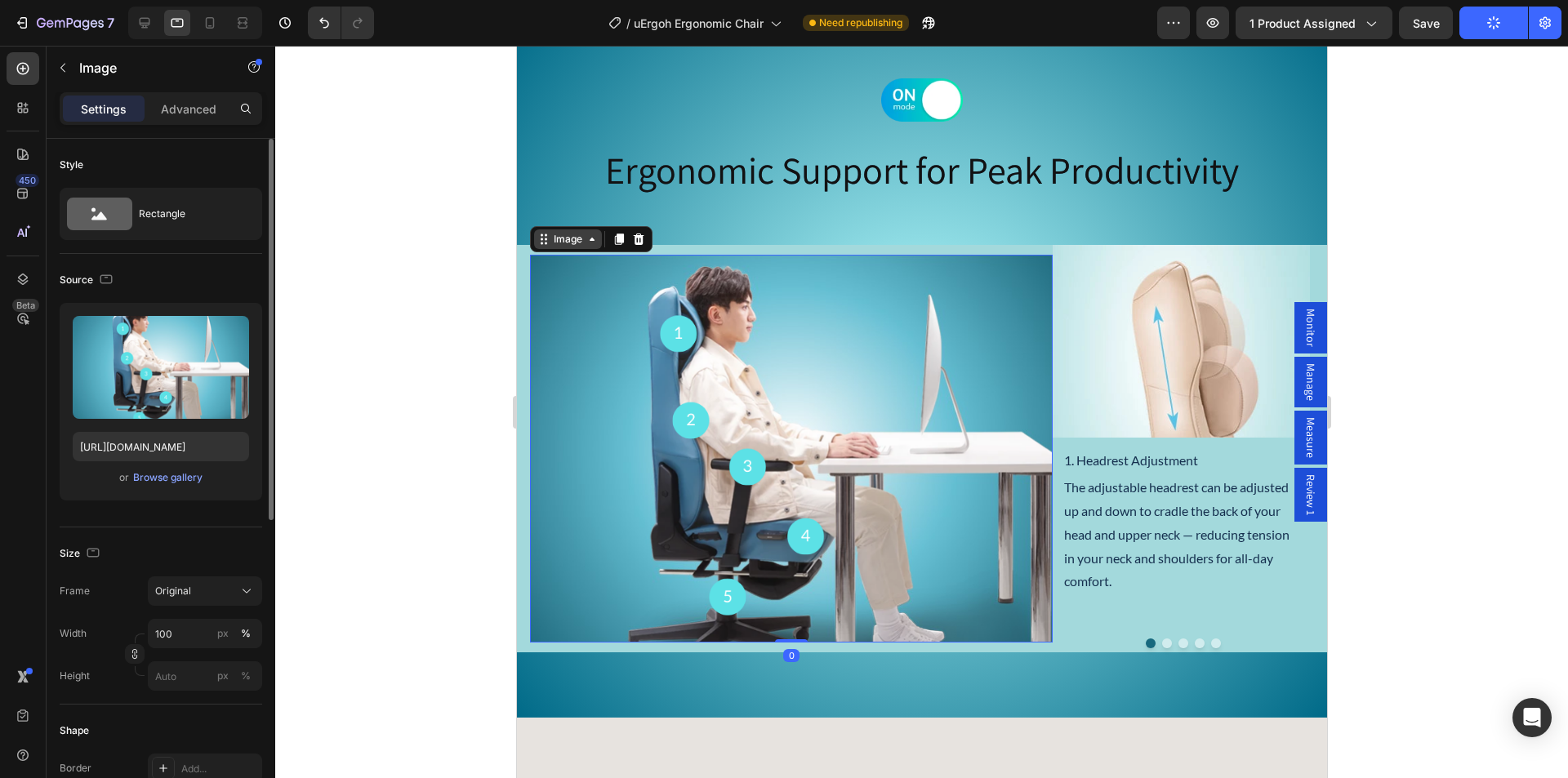
click at [571, 237] on div "Image" at bounding box center [567, 239] width 35 height 15
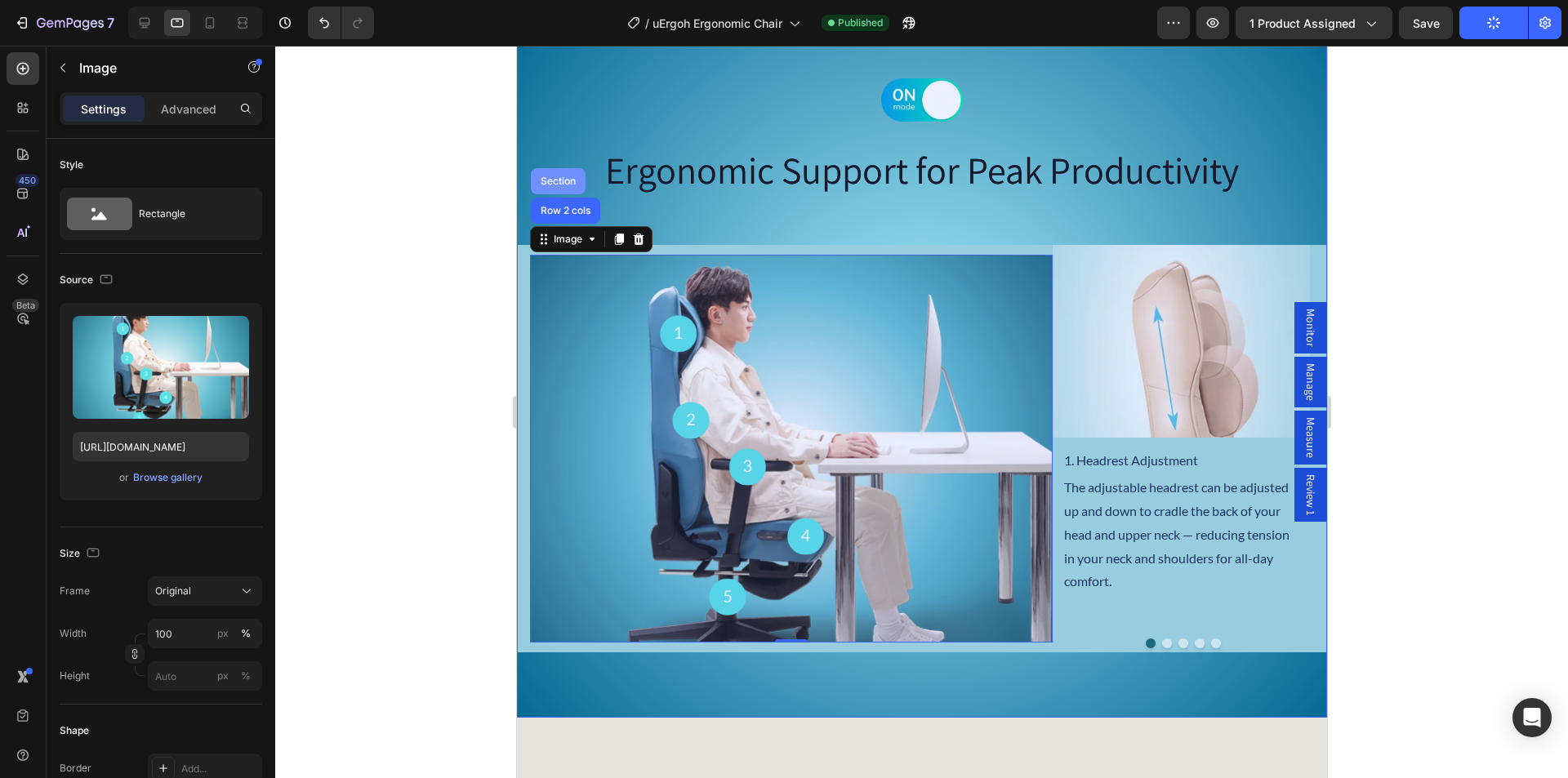
click at [557, 176] on div "Section" at bounding box center [556, 180] width 41 height 10
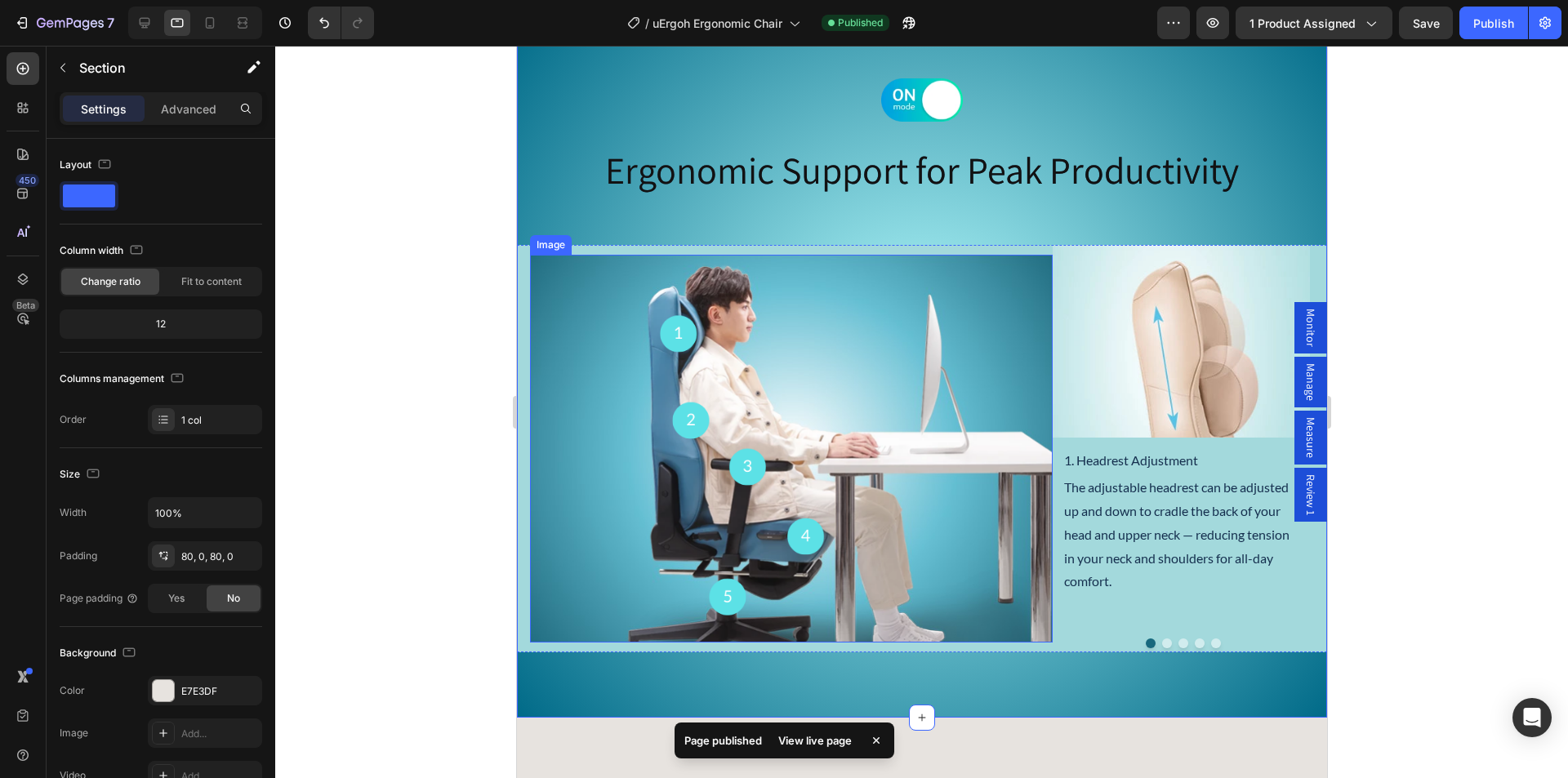
click at [524, 261] on div "Image Image 1. Headrest Adjustment Heading The adjustable headrest can be adjus…" at bounding box center [920, 447] width 810 height 406
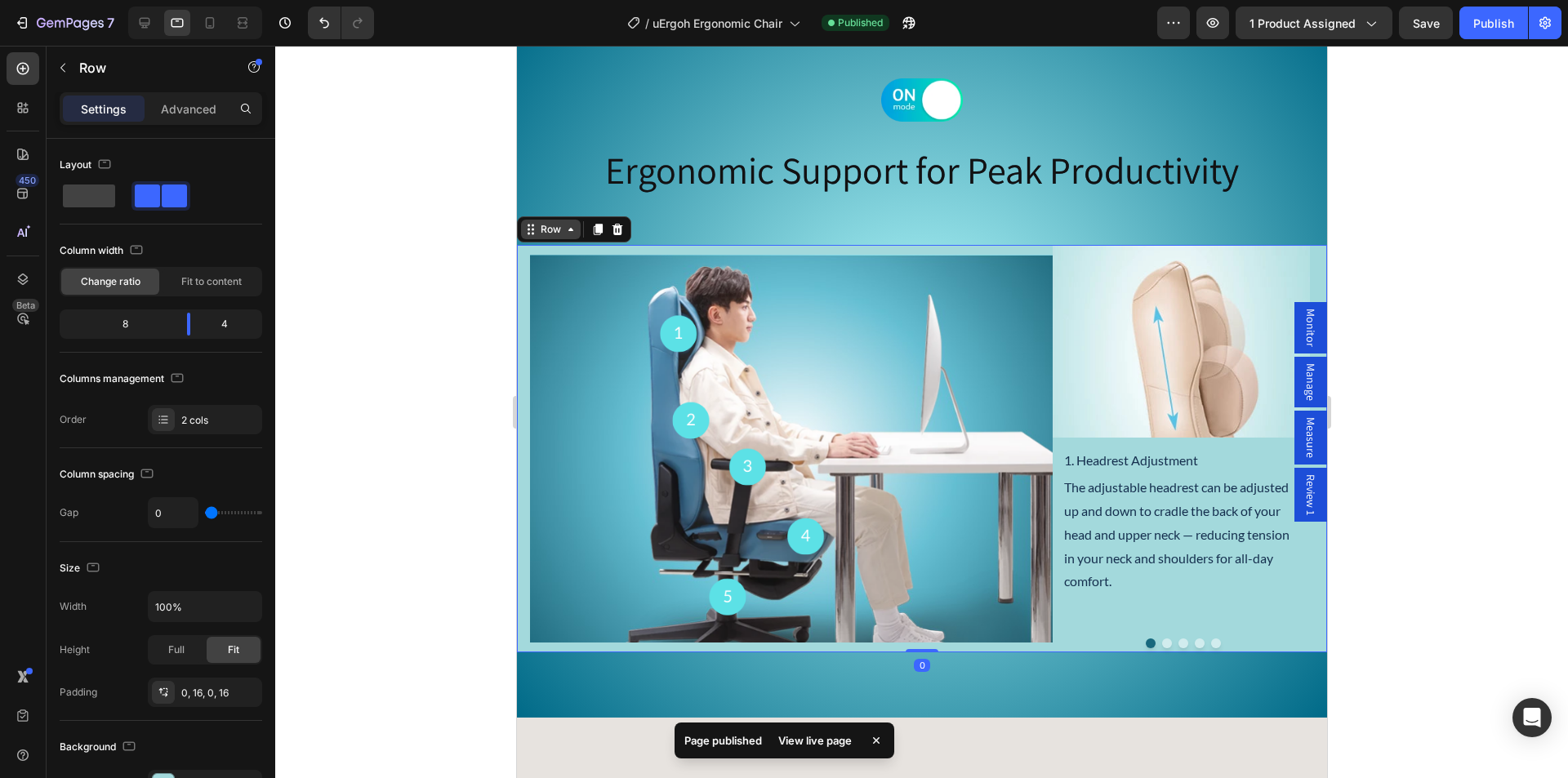
click at [556, 226] on div "Row" at bounding box center [549, 229] width 27 height 15
click at [1093, 250] on div "Image 1. Headrest Adjustment Heading The adjustable headrest can be adjusted up…" at bounding box center [1182, 447] width 262 height 406
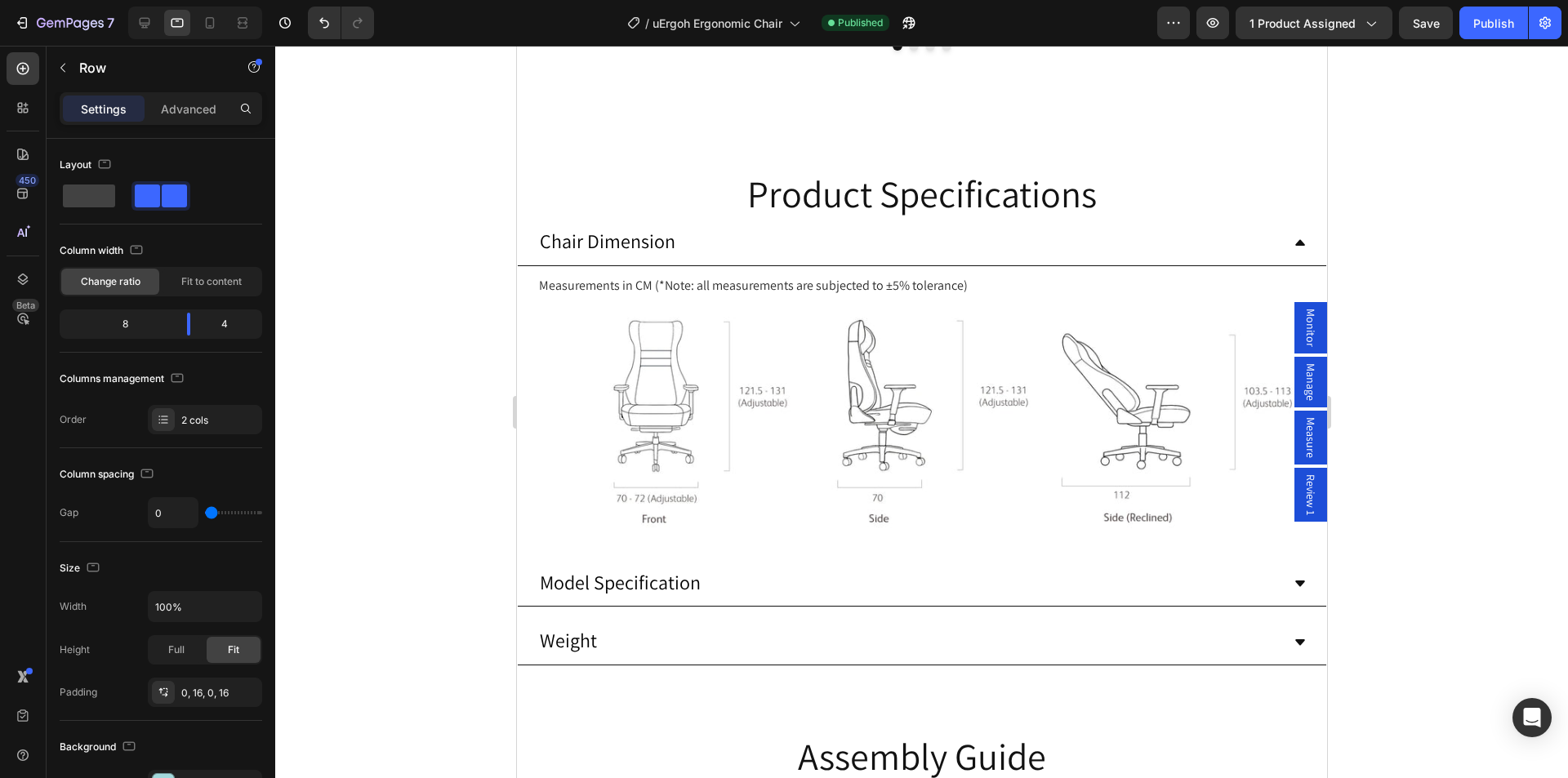
scroll to position [8802, 0]
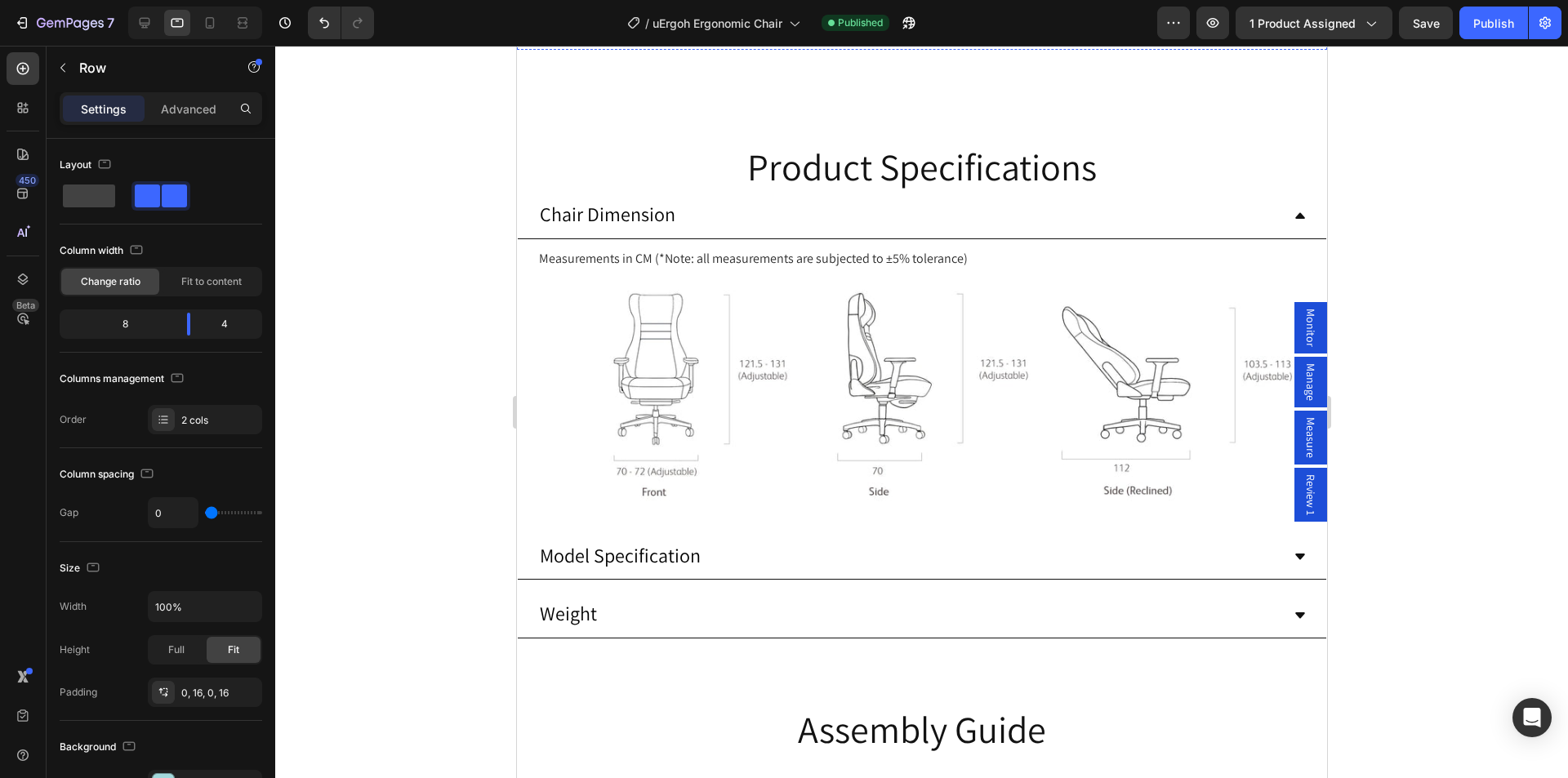
click at [907, 24] on button "Dot" at bounding box center [912, 18] width 10 height 10
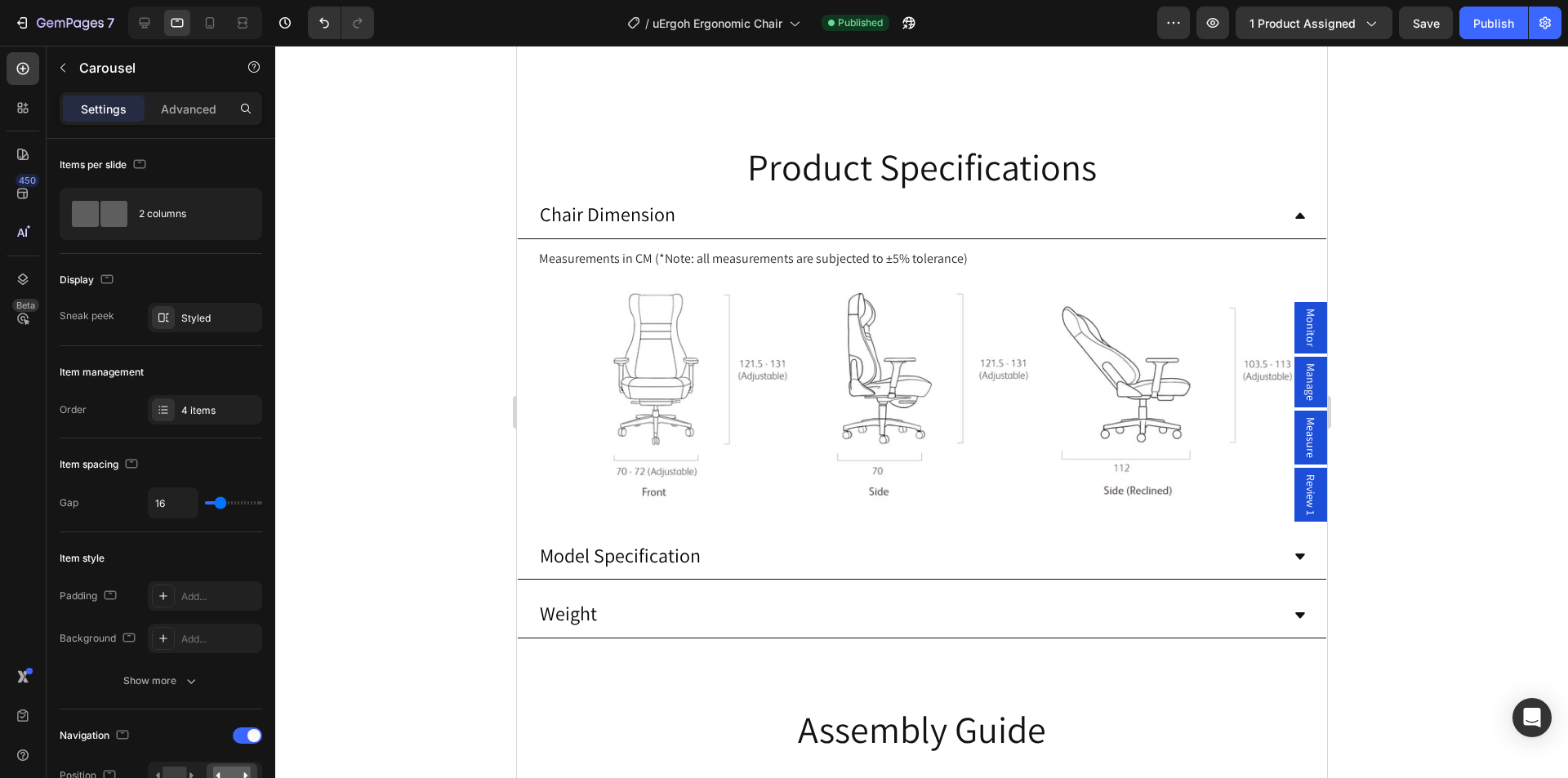
click at [884, 24] on div at bounding box center [920, 18] width 810 height 10
click at [892, 24] on button "Dot" at bounding box center [896, 18] width 10 height 10
click at [917, 1] on div "Image Image Image Image" at bounding box center [920, 1] width 810 height 0
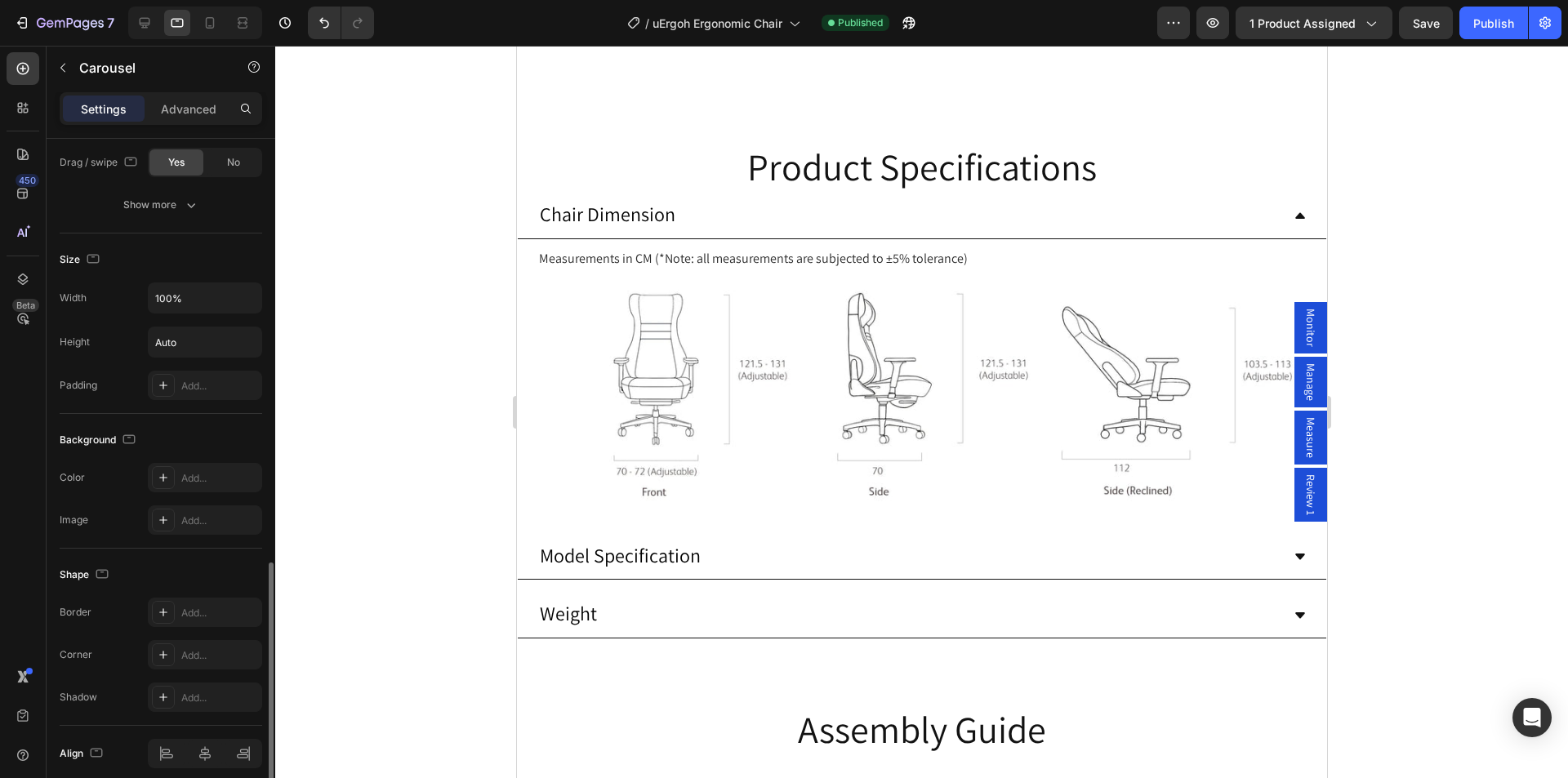
scroll to position [1293, 0]
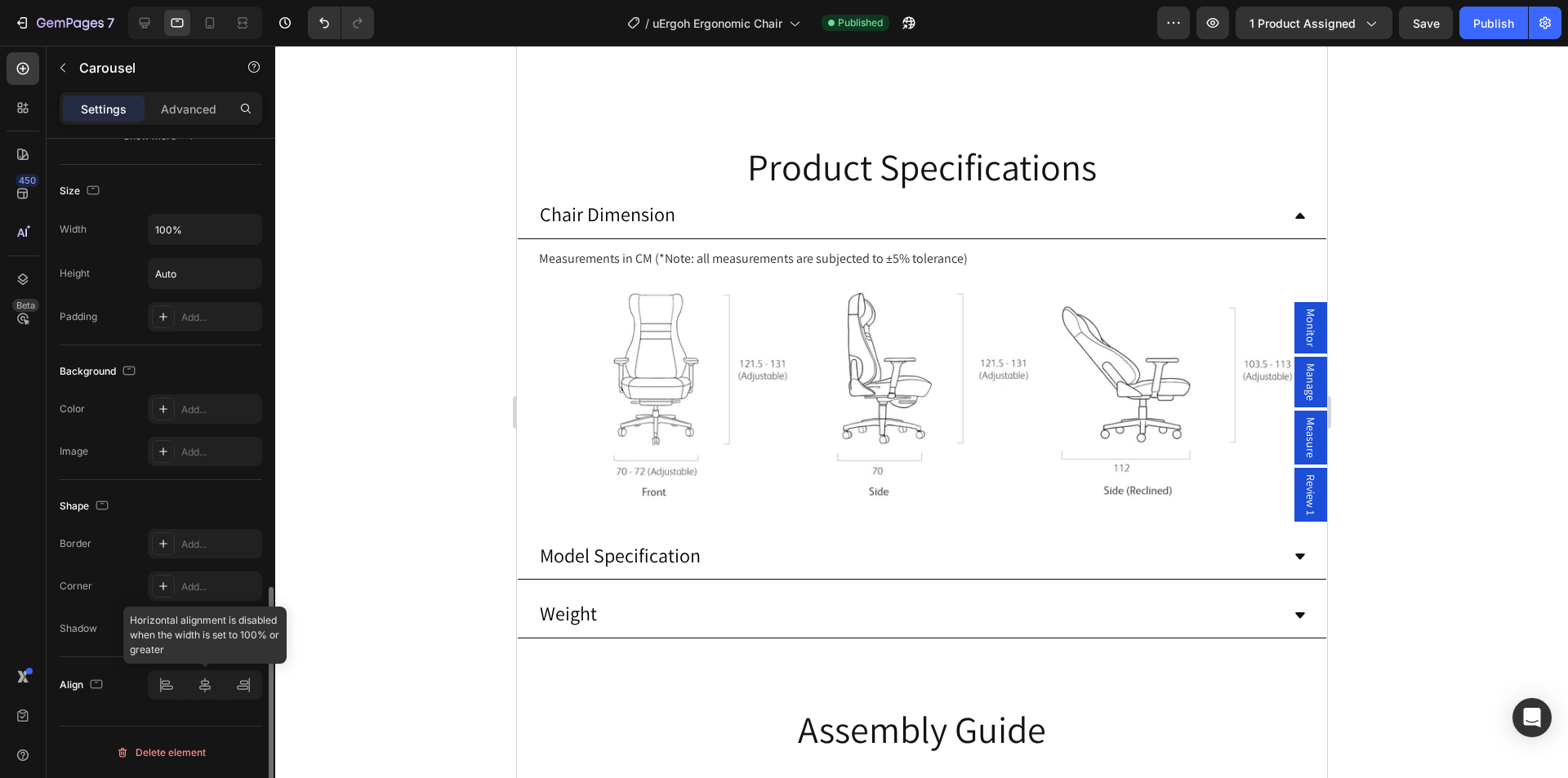
click at [205, 684] on div at bounding box center [205, 685] width 114 height 29
drag, startPoint x: 1488, startPoint y: 17, endPoint x: 418, endPoint y: 93, distance: 1072.7
click at [1488, 17] on div "Publish" at bounding box center [1493, 23] width 41 height 17
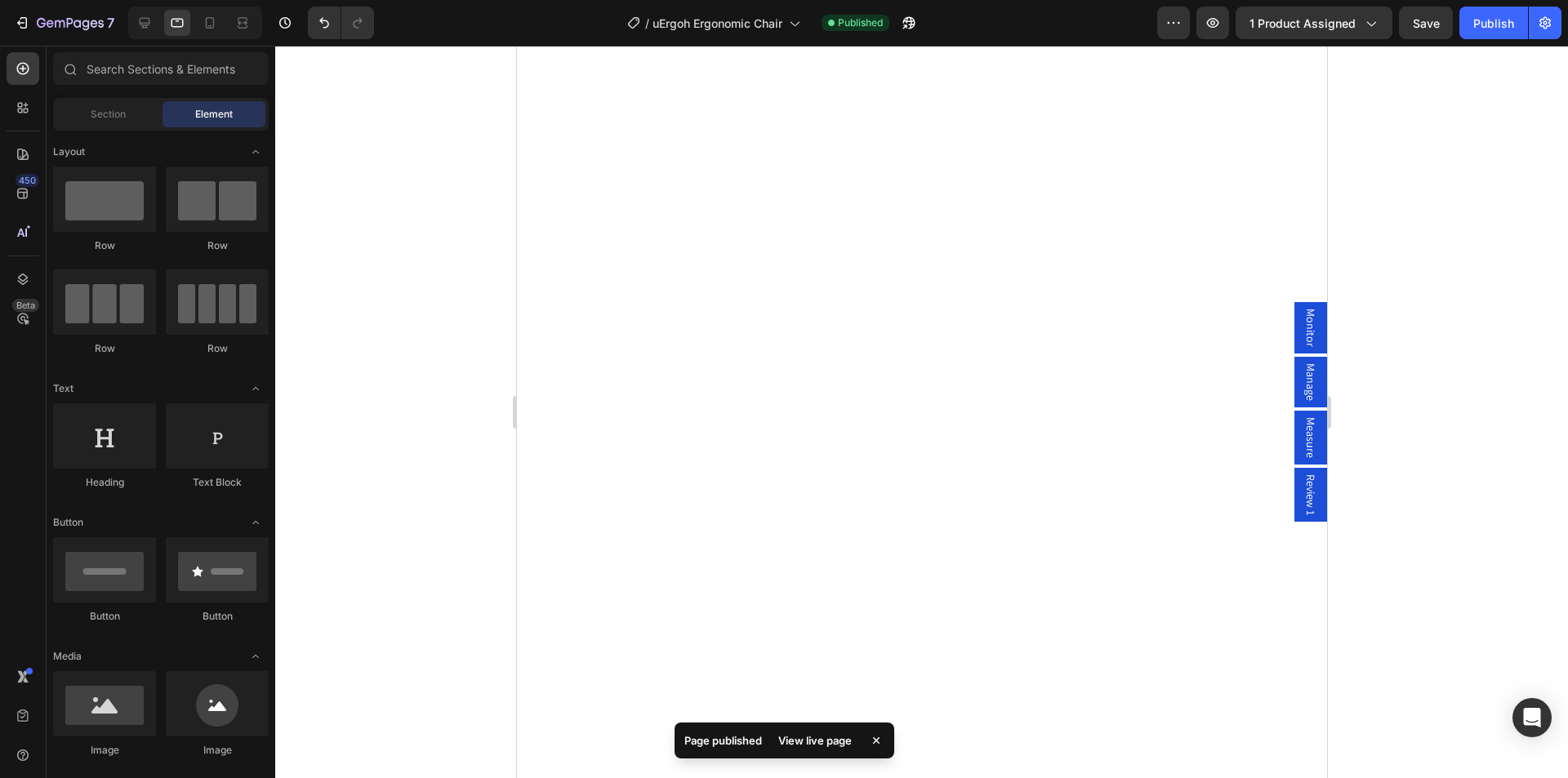
scroll to position [0, 0]
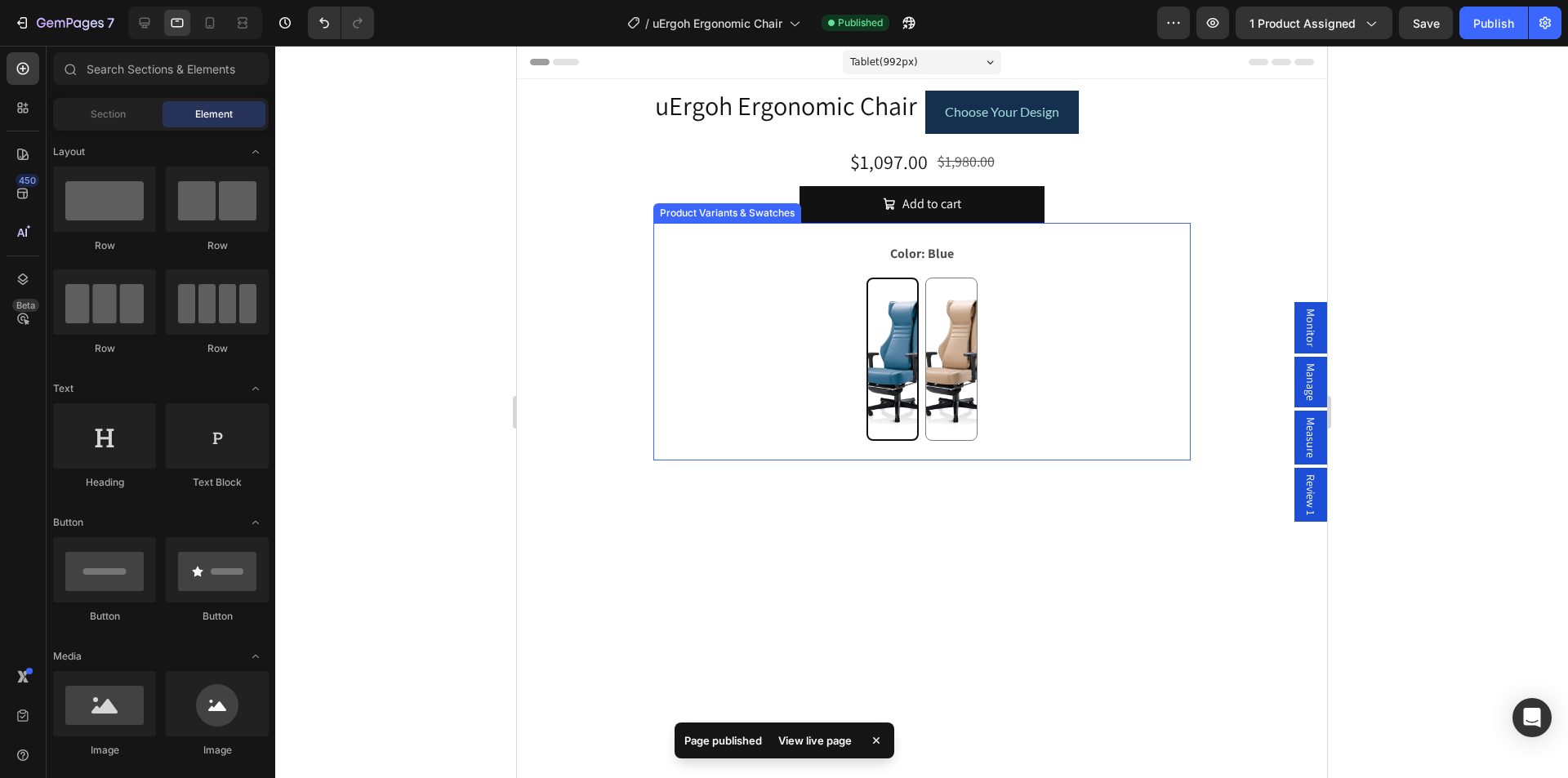
click at [1038, 319] on div "Blue Blue Latte Latte" at bounding box center [920, 358] width 537 height 163
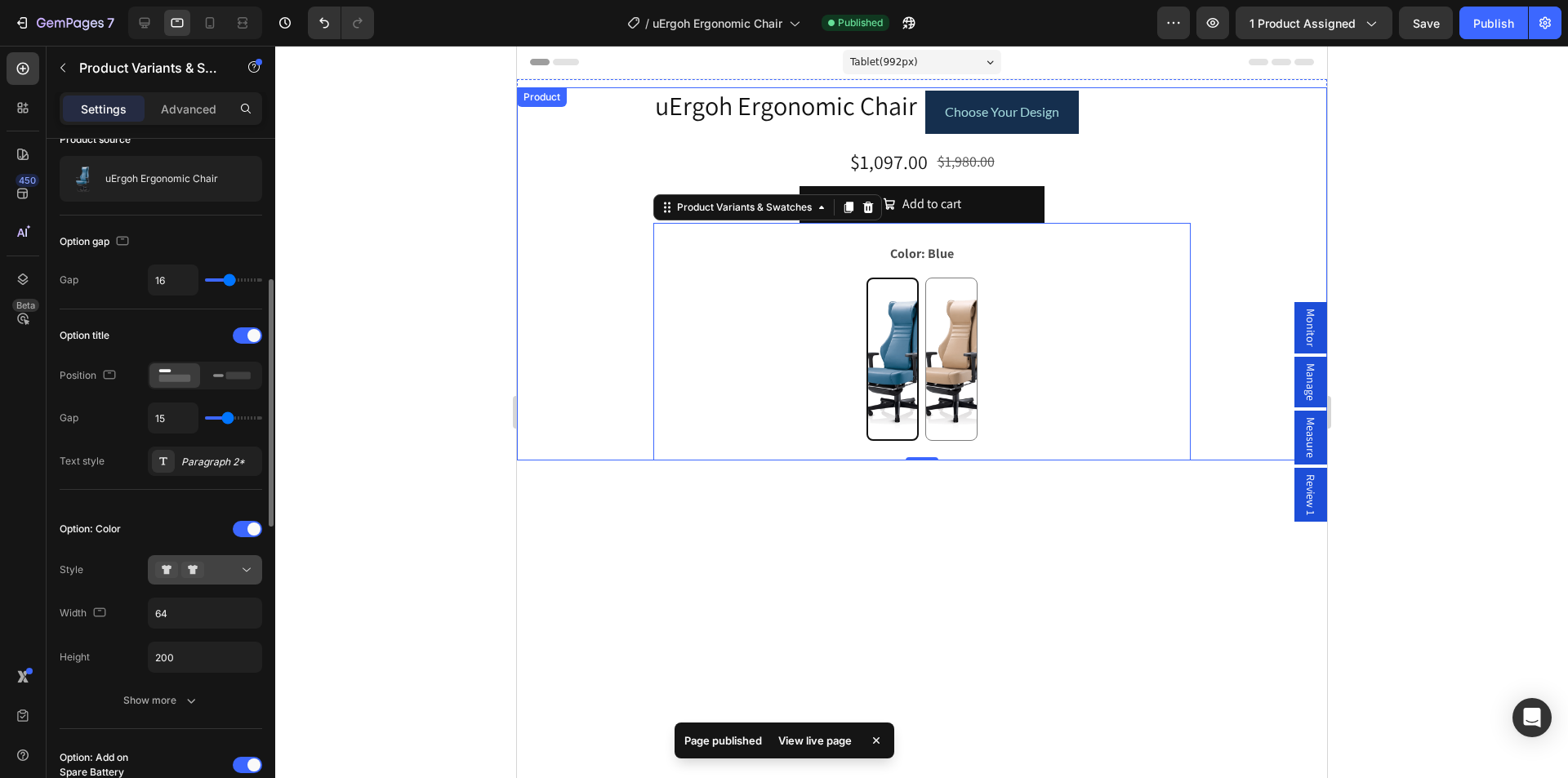
scroll to position [163, 0]
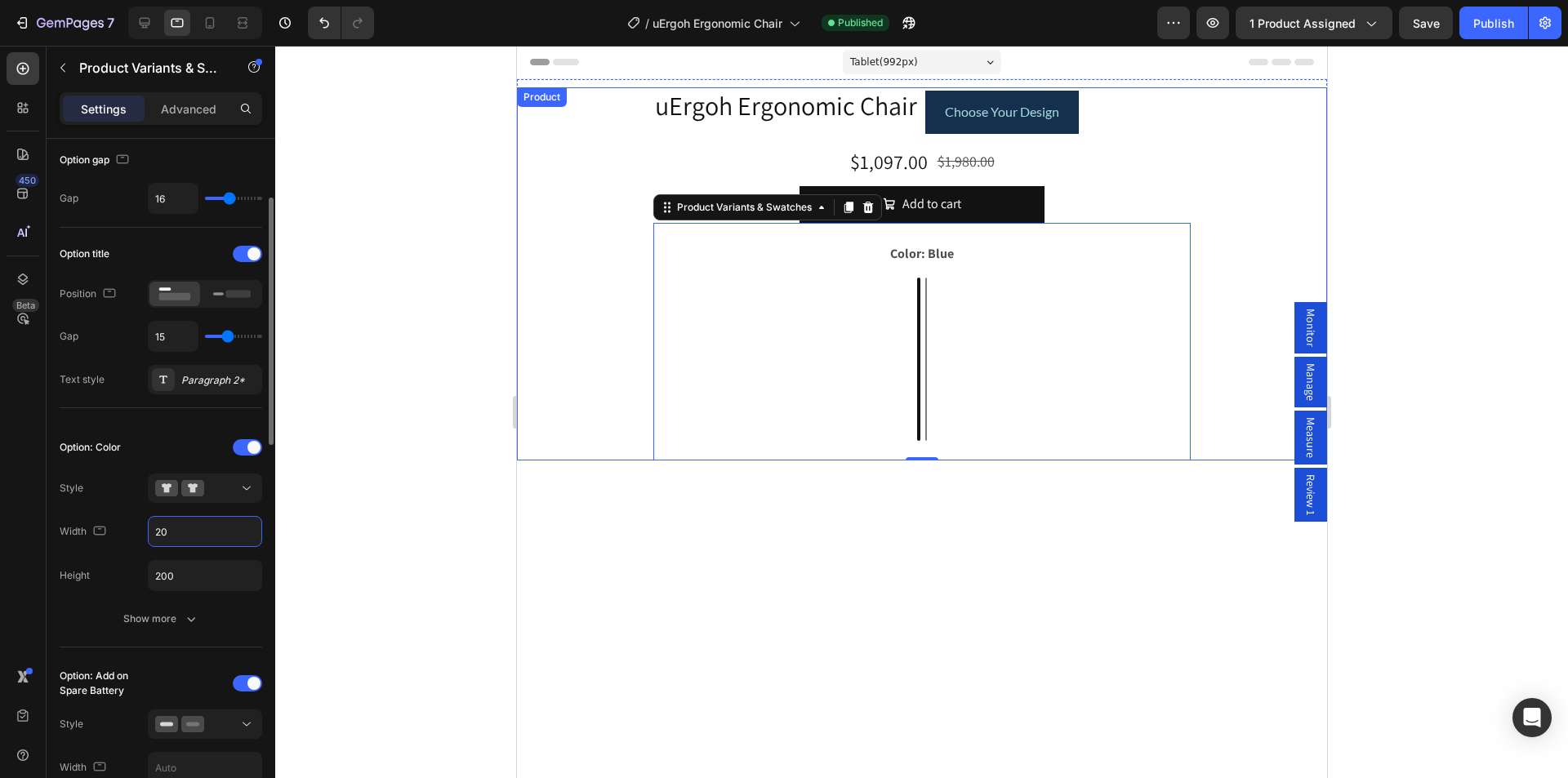
type input "200"
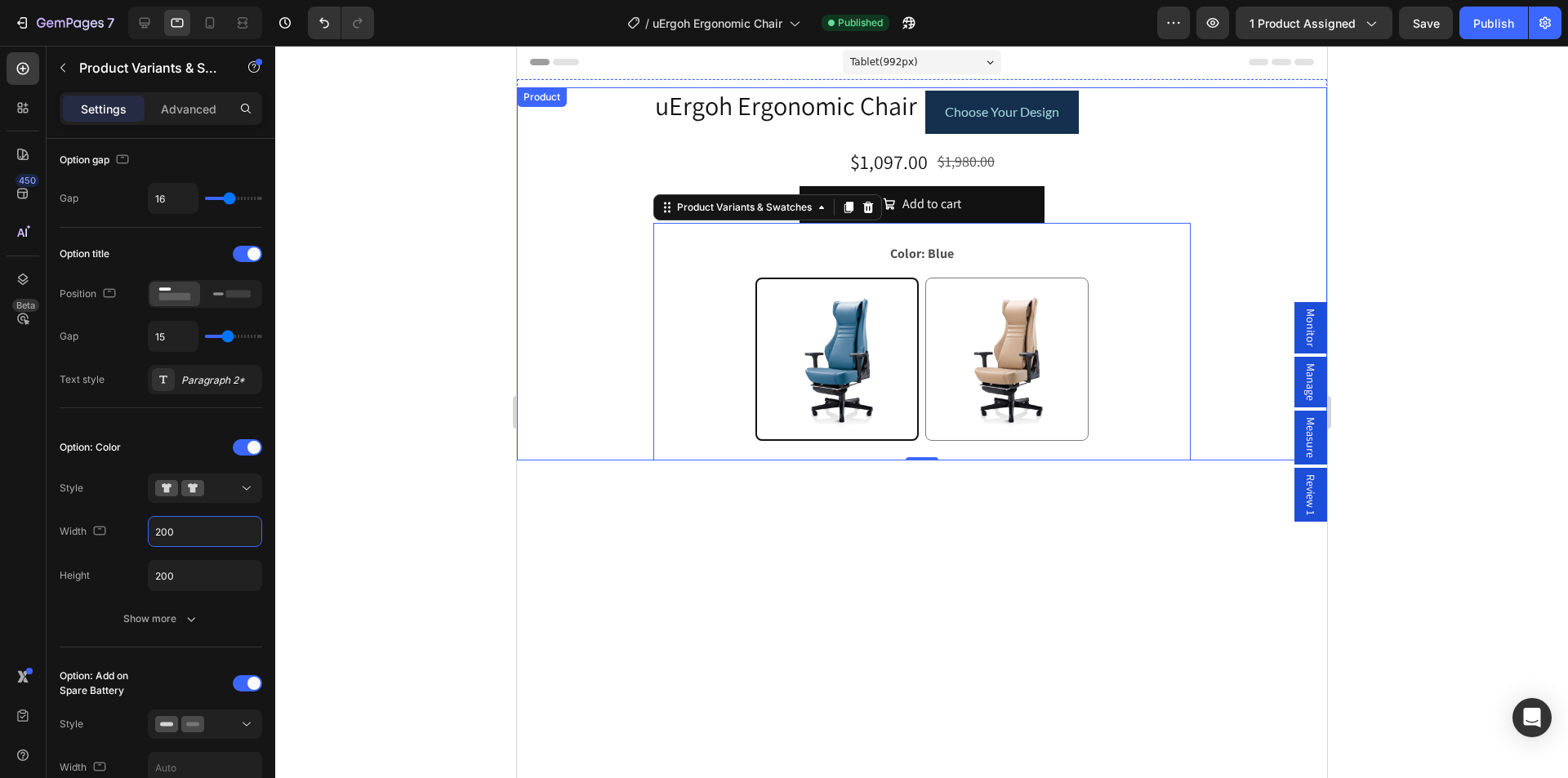
click at [606, 107] on div "uErgoh Ergonomic Chair Product Title Choose Your Design Button Row Row $1,097.0…" at bounding box center [920, 273] width 810 height 373
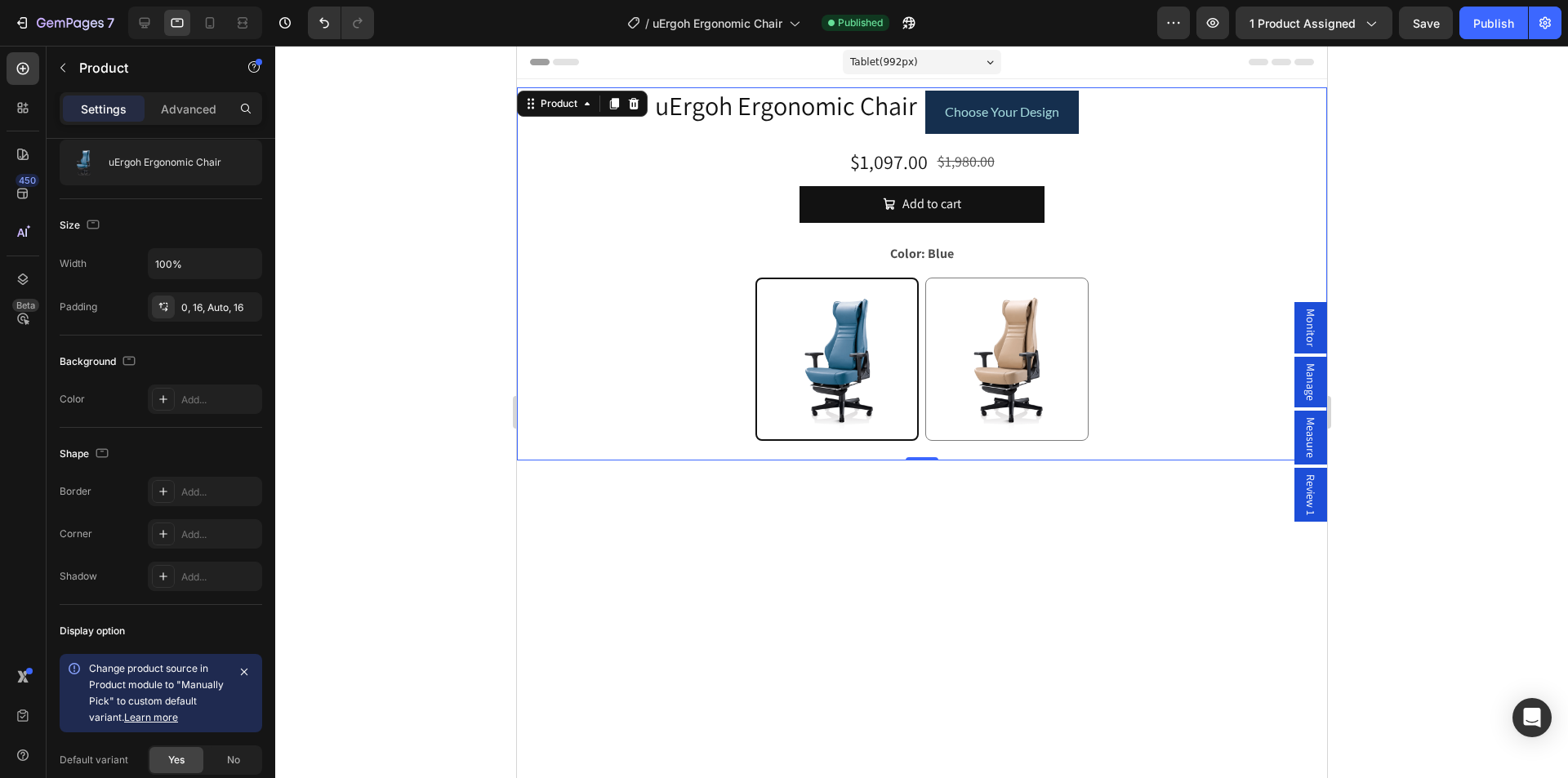
scroll to position [0, 0]
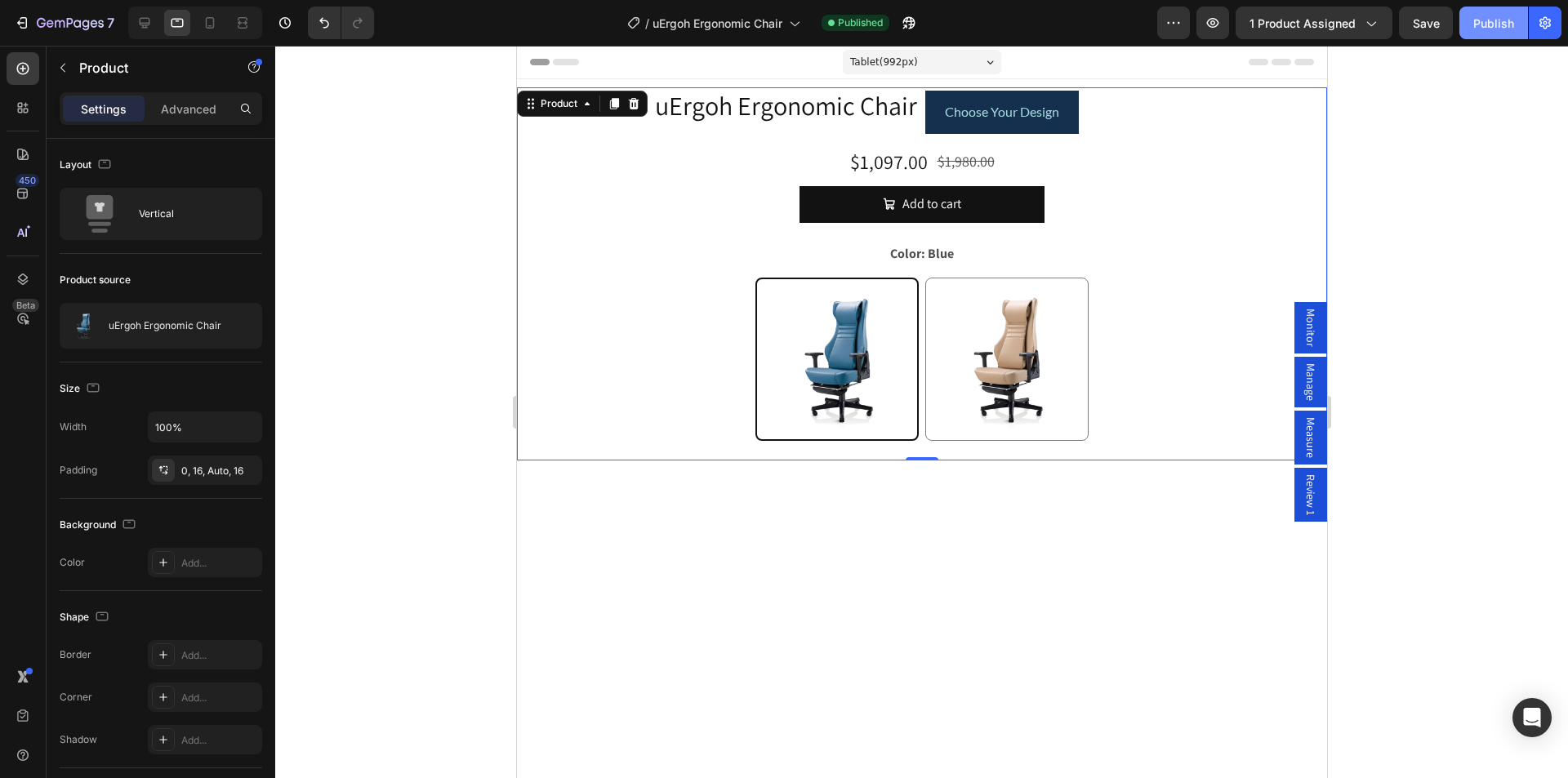
click at [1484, 25] on div "Publish" at bounding box center [1493, 23] width 41 height 17
click at [1212, 31] on button "button" at bounding box center [1211, 22] width 32 height 32
click at [142, 29] on icon at bounding box center [145, 23] width 17 height 17
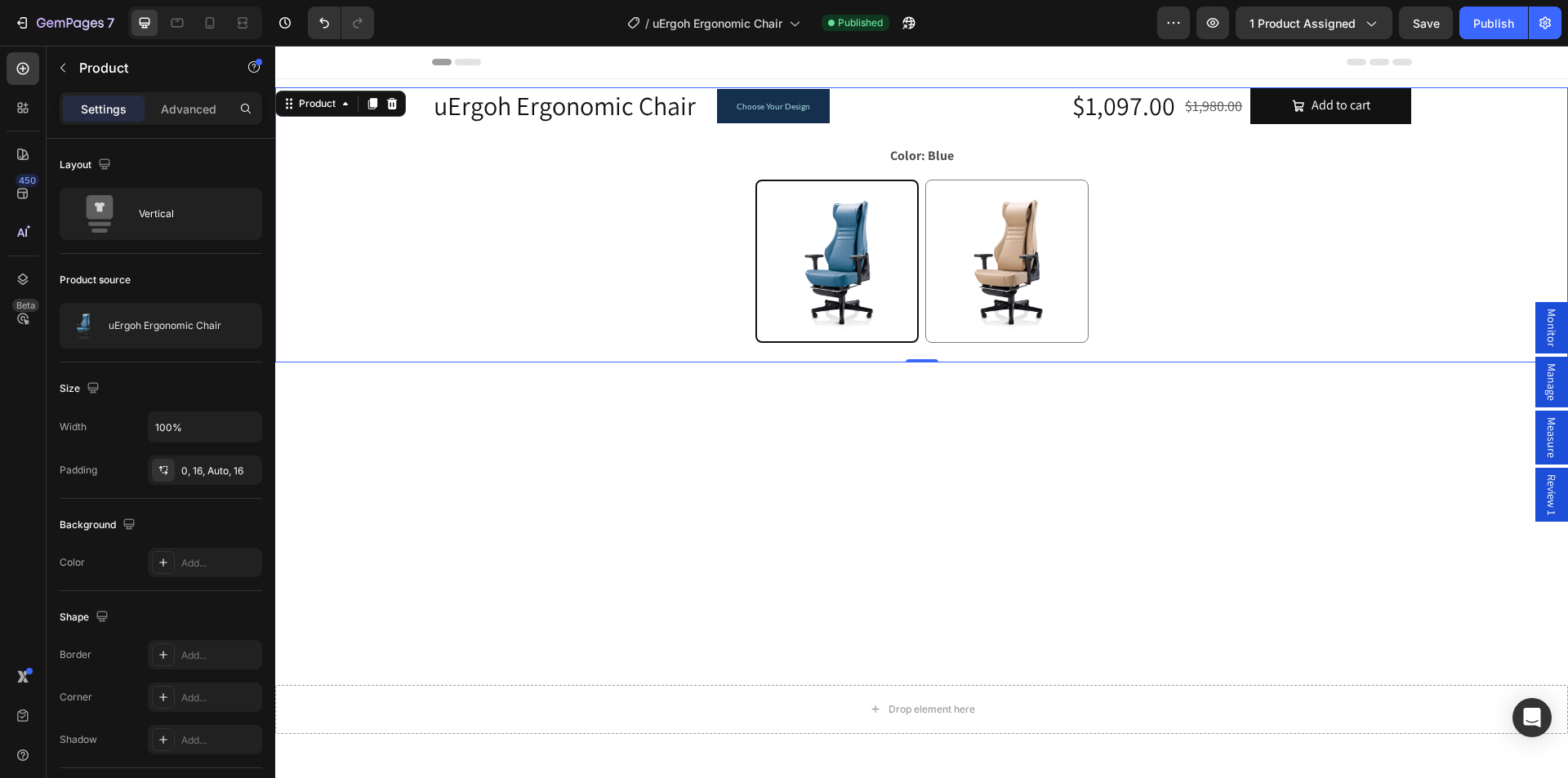
click at [367, 168] on div "uErgoh Ergonomic Chair Product Title Choose Your Design Button Row Row $1,097.0…" at bounding box center [921, 225] width 1293 height 275
click at [1466, 104] on div "uErgoh Ergonomic Chair Product Title Choose Your Design Button Row Row $1,097.0…" at bounding box center [921, 225] width 1293 height 275
click at [193, 110] on p "Advanced" at bounding box center [189, 109] width 55 height 17
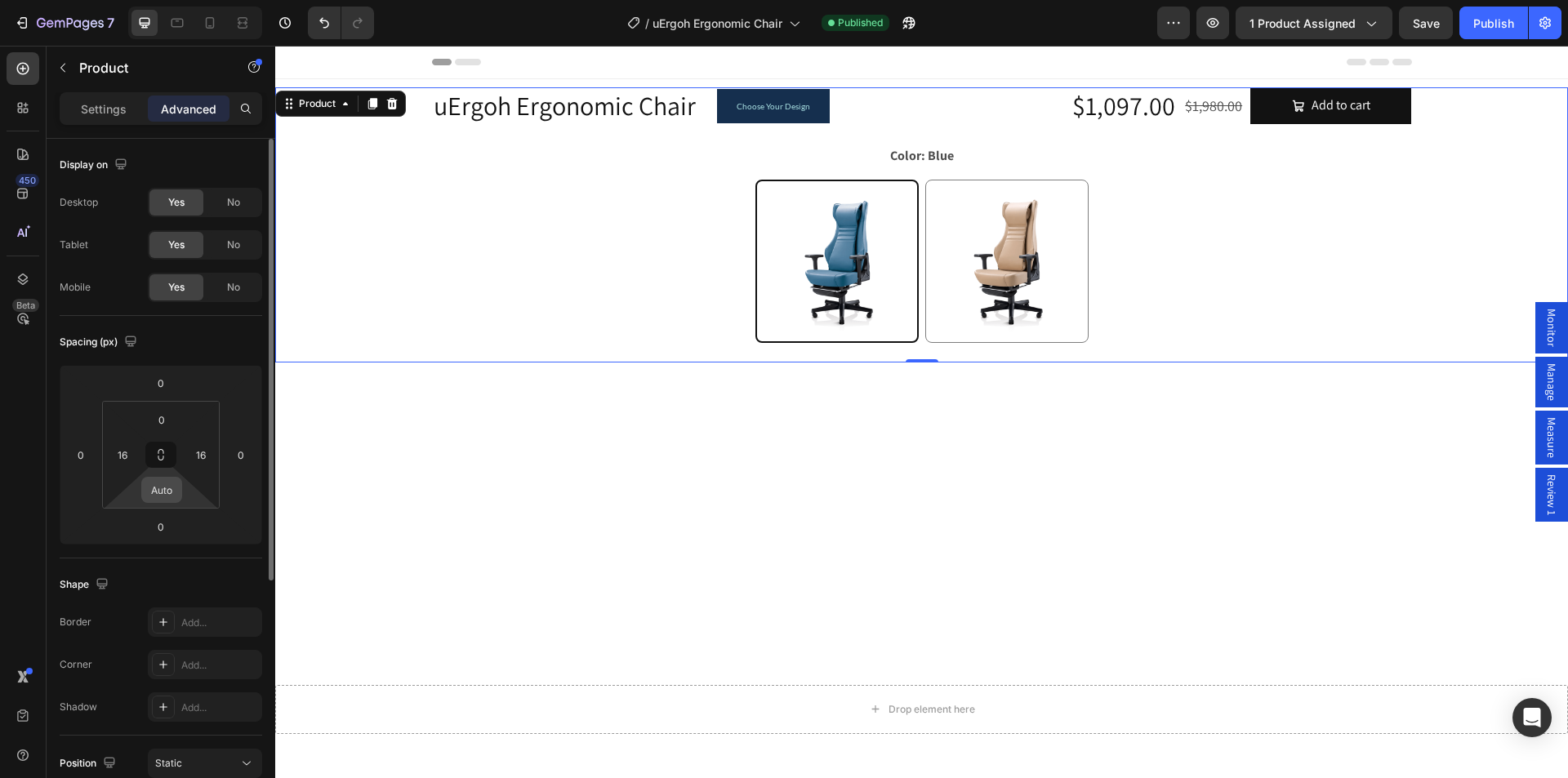
click at [161, 492] on input "Auto" at bounding box center [161, 489] width 32 height 25
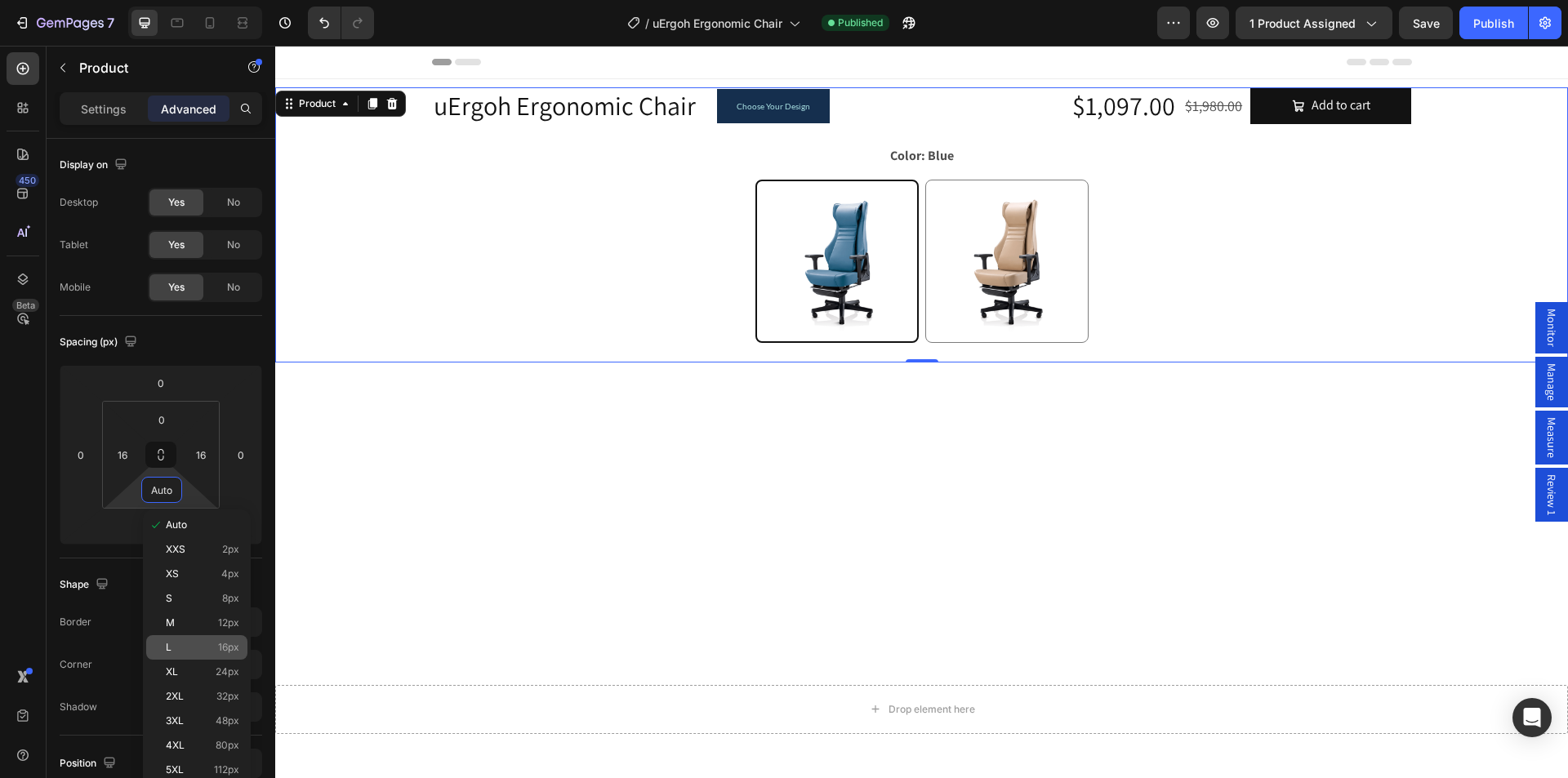
click at [170, 649] on span "L" at bounding box center [169, 647] width 6 height 11
type input "16"
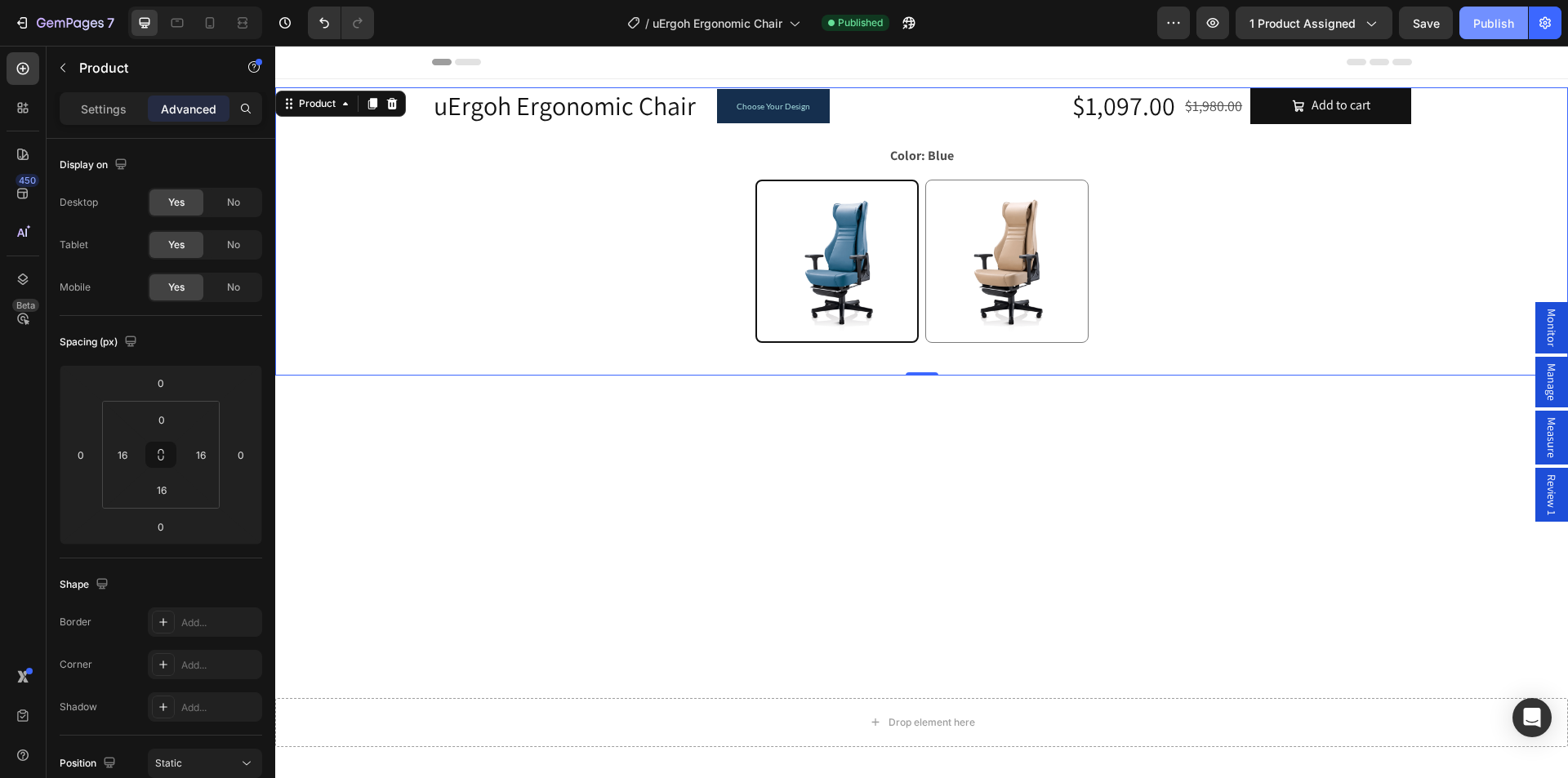
click at [1480, 21] on div "Publish" at bounding box center [1493, 23] width 41 height 17
click at [161, 387] on input "0" at bounding box center [160, 382] width 32 height 25
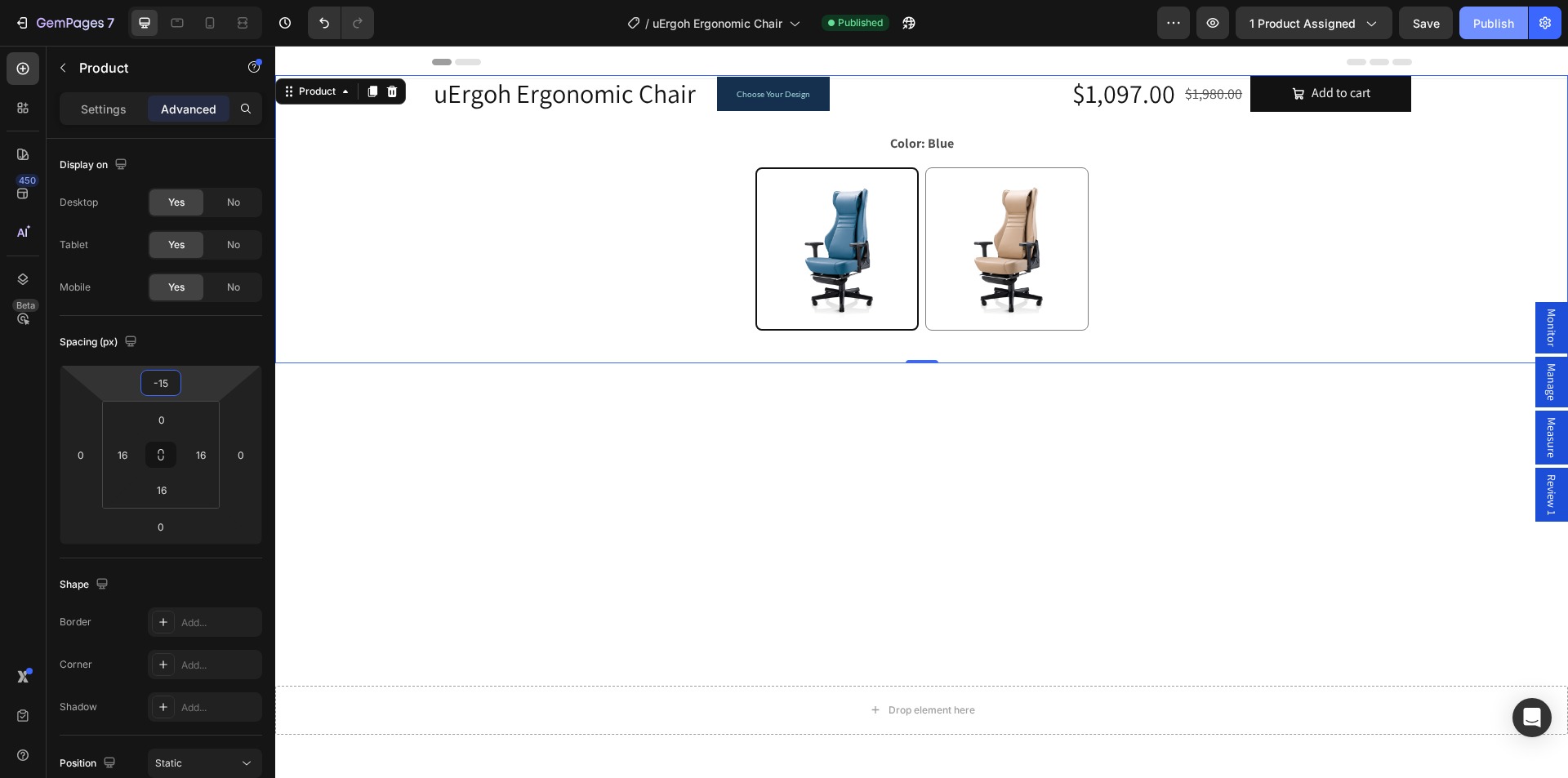
click at [1499, 22] on div "Publish" at bounding box center [1493, 23] width 41 height 17
click at [320, 95] on div "Product" at bounding box center [317, 91] width 43 height 15
click at [161, 382] on input "-15" at bounding box center [160, 382] width 32 height 25
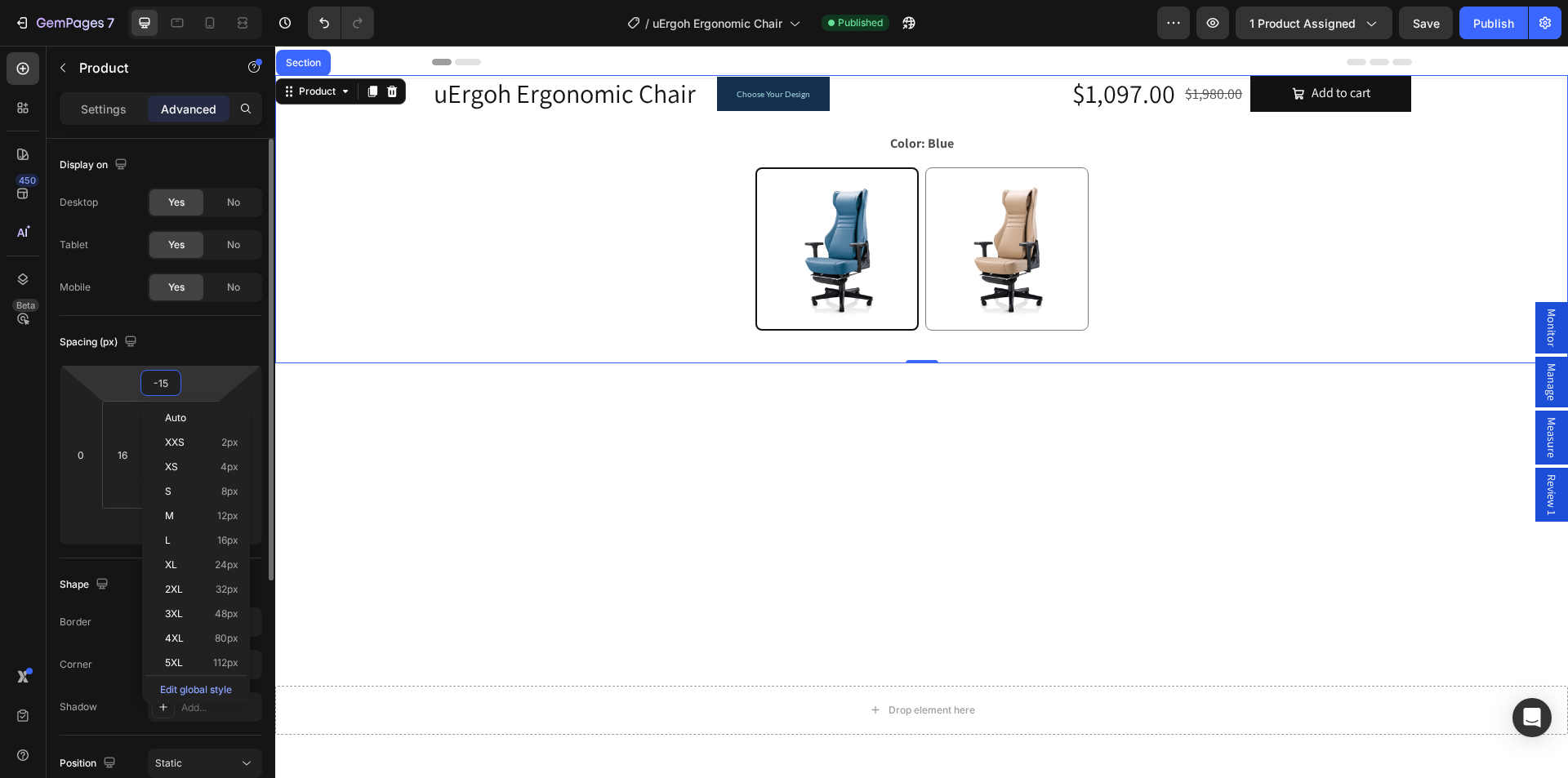
click at [161, 383] on input "-15" at bounding box center [160, 382] width 32 height 25
click at [158, 381] on input "-15" at bounding box center [160, 382] width 32 height 25
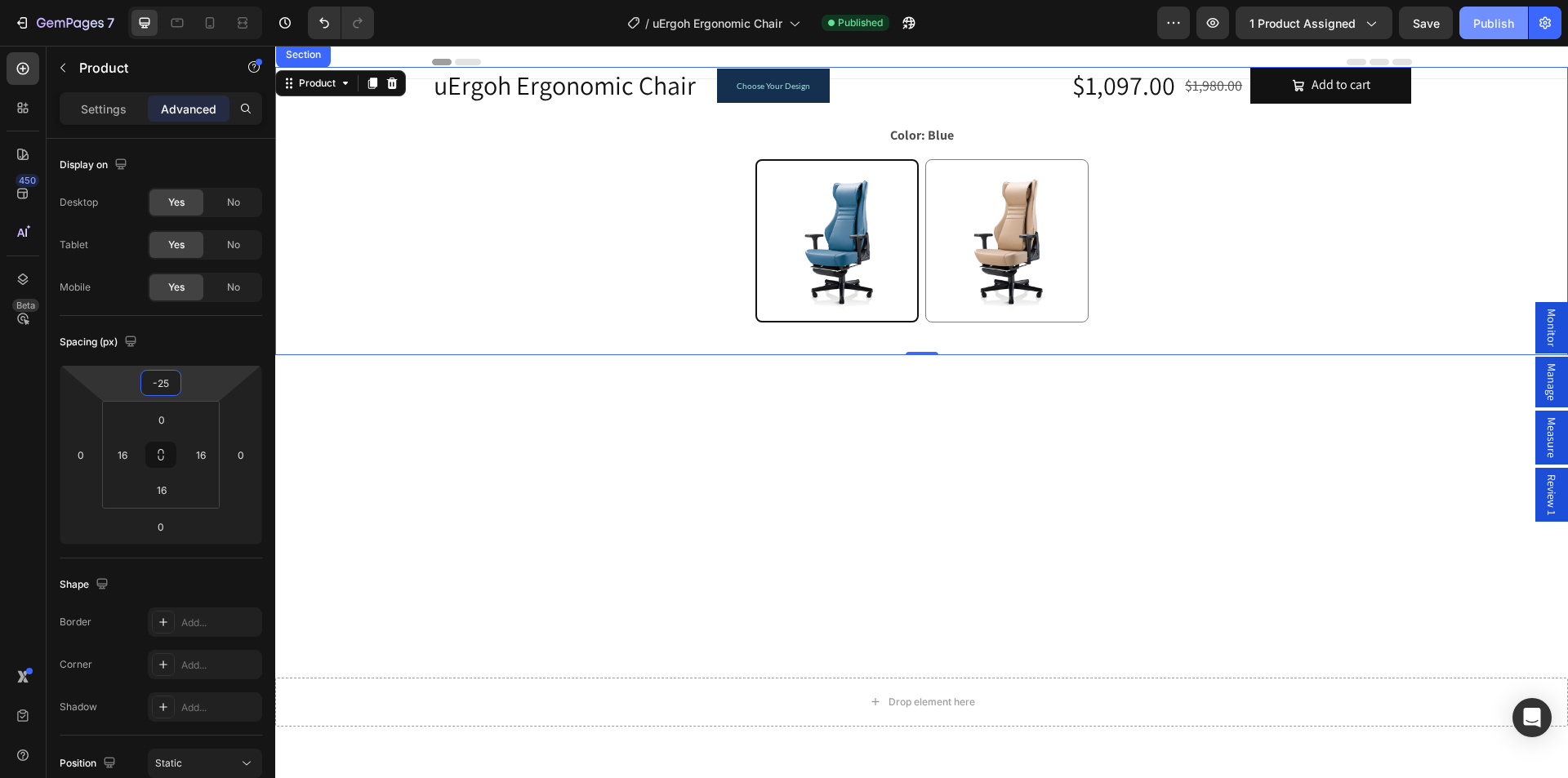
type input "-25"
click at [1486, 19] on div "Publish" at bounding box center [1493, 23] width 41 height 17
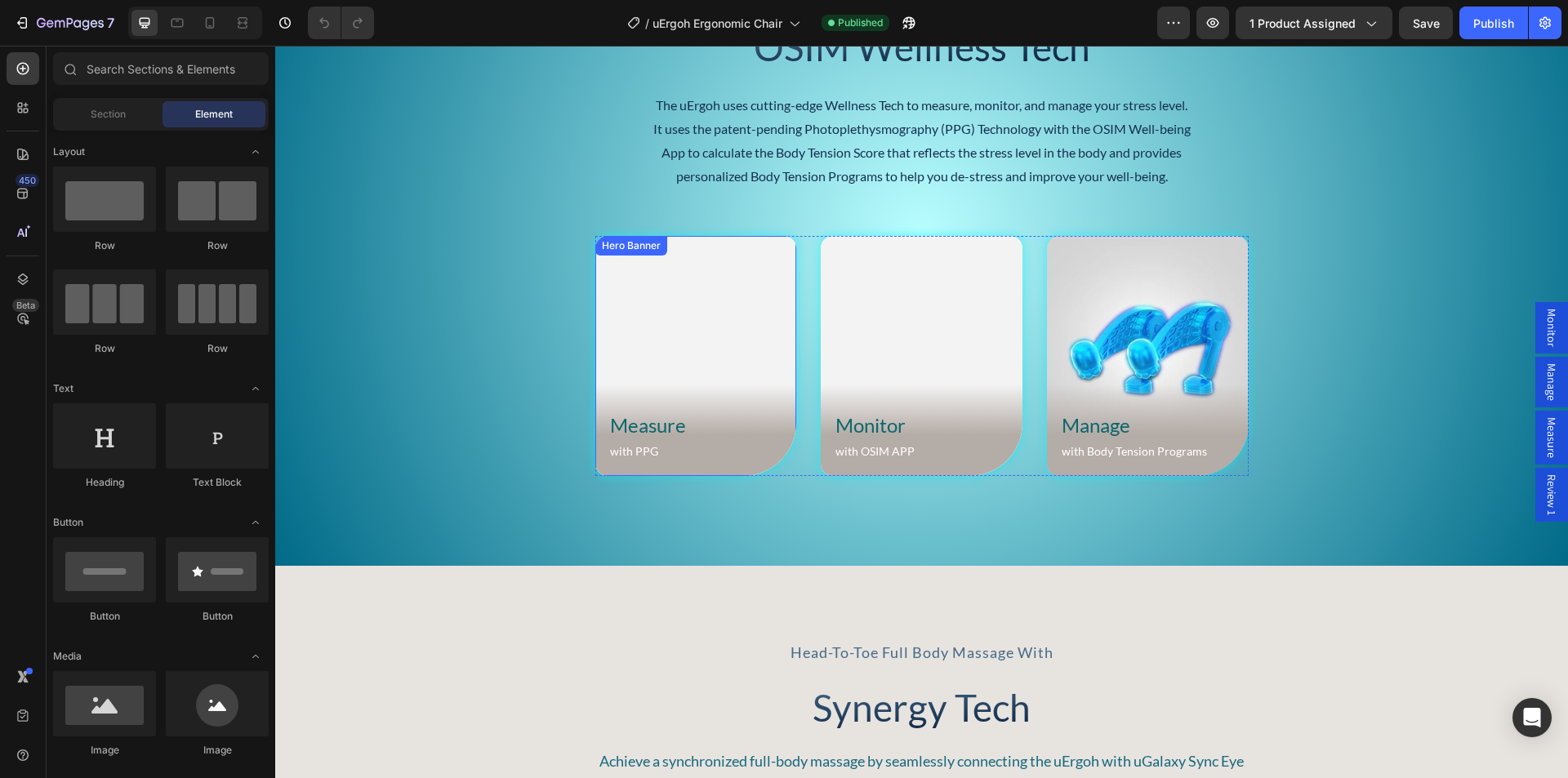
scroll to position [6609, 0]
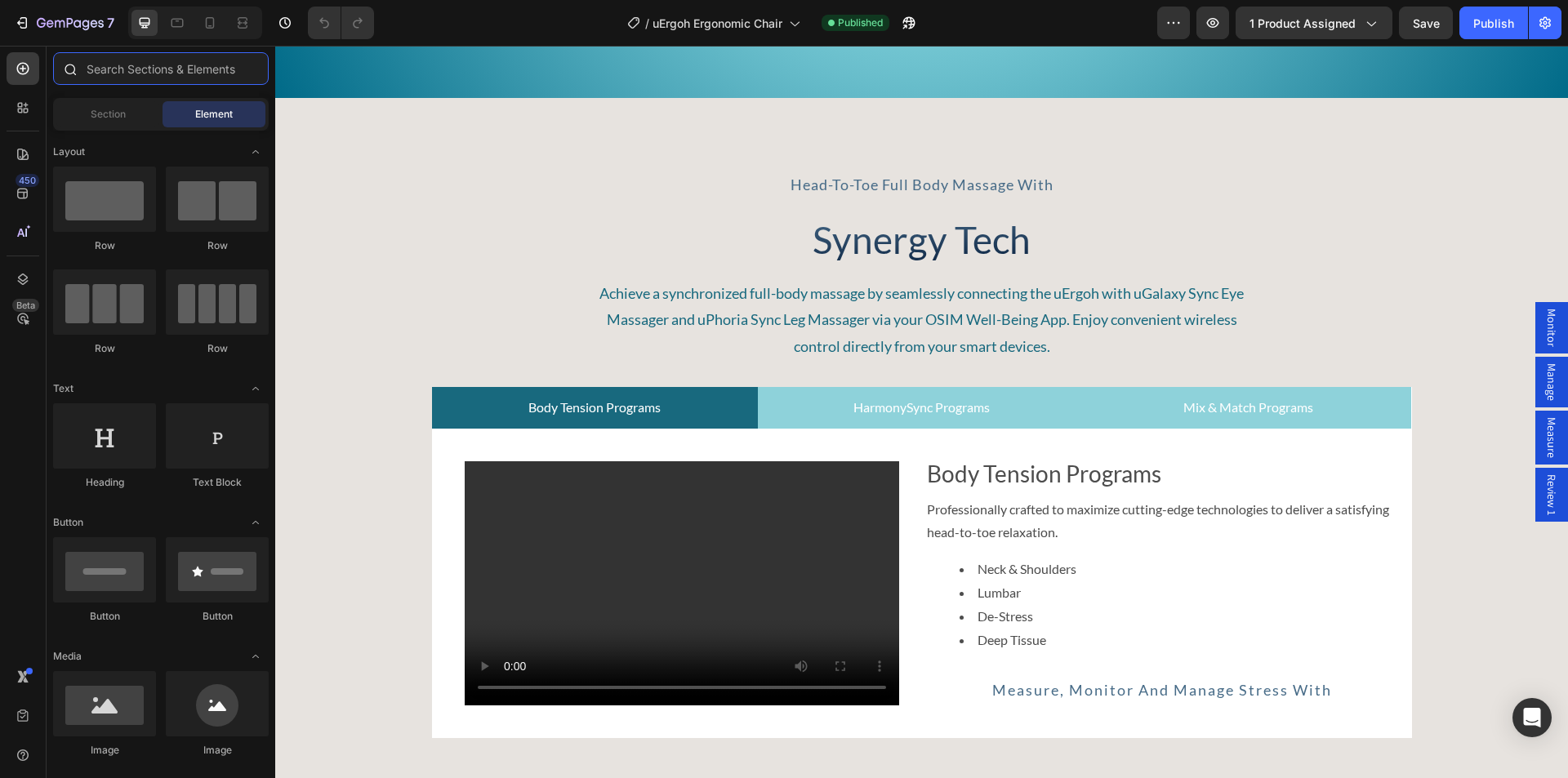
click at [104, 64] on input "text" at bounding box center [161, 68] width 216 height 32
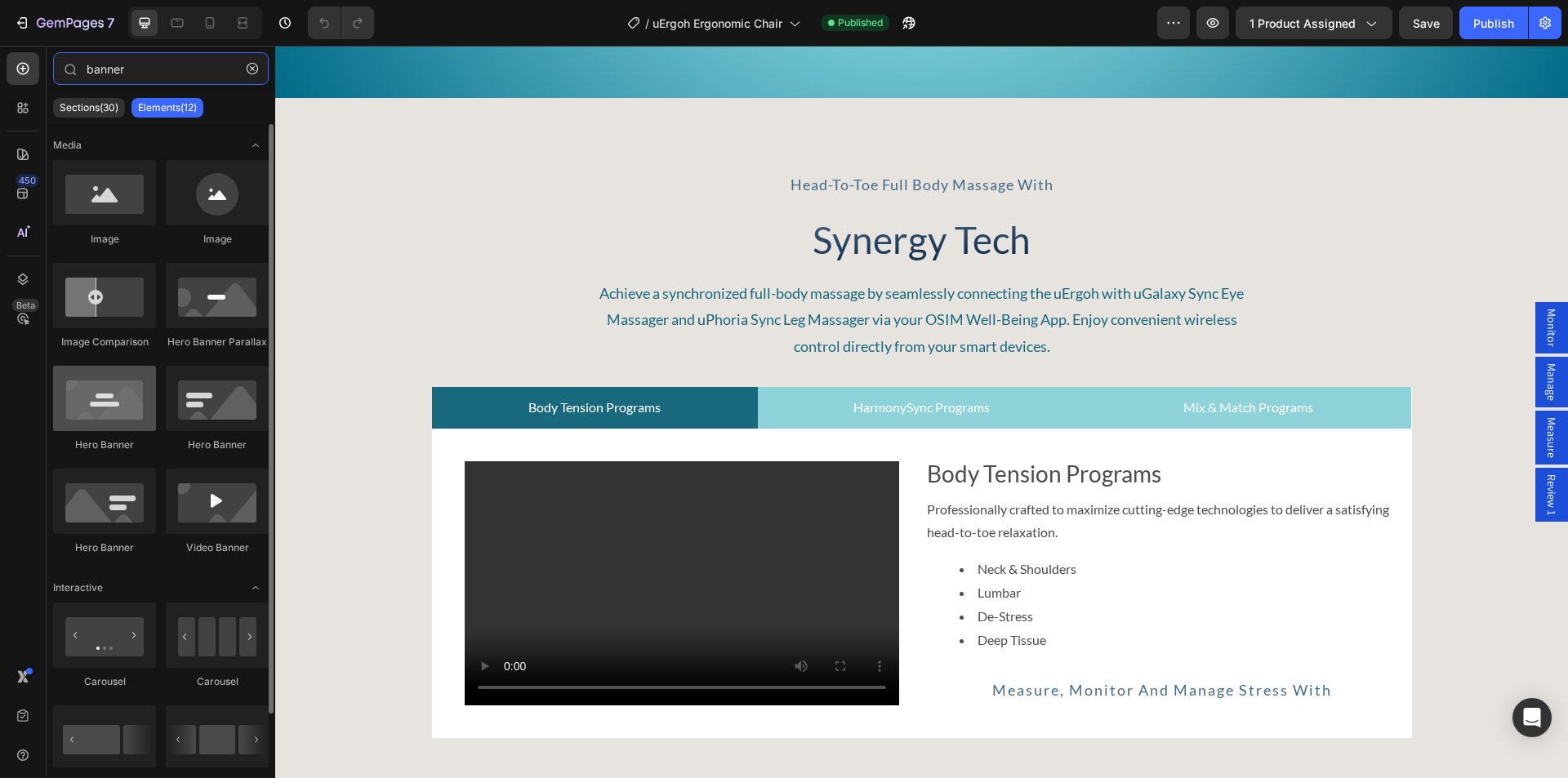
type input "banner"
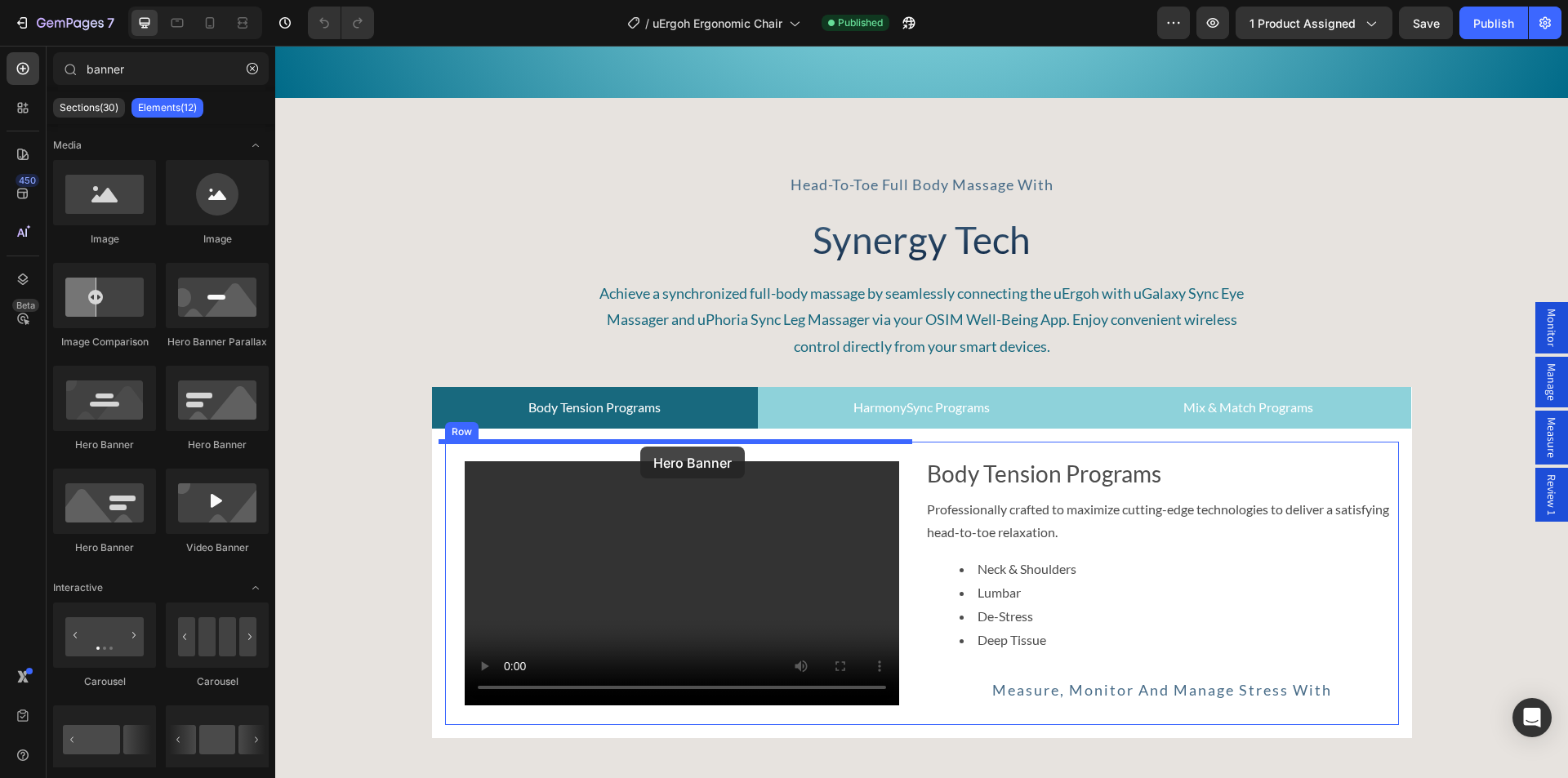
drag, startPoint x: 391, startPoint y: 457, endPoint x: 640, endPoint y: 447, distance: 249.2
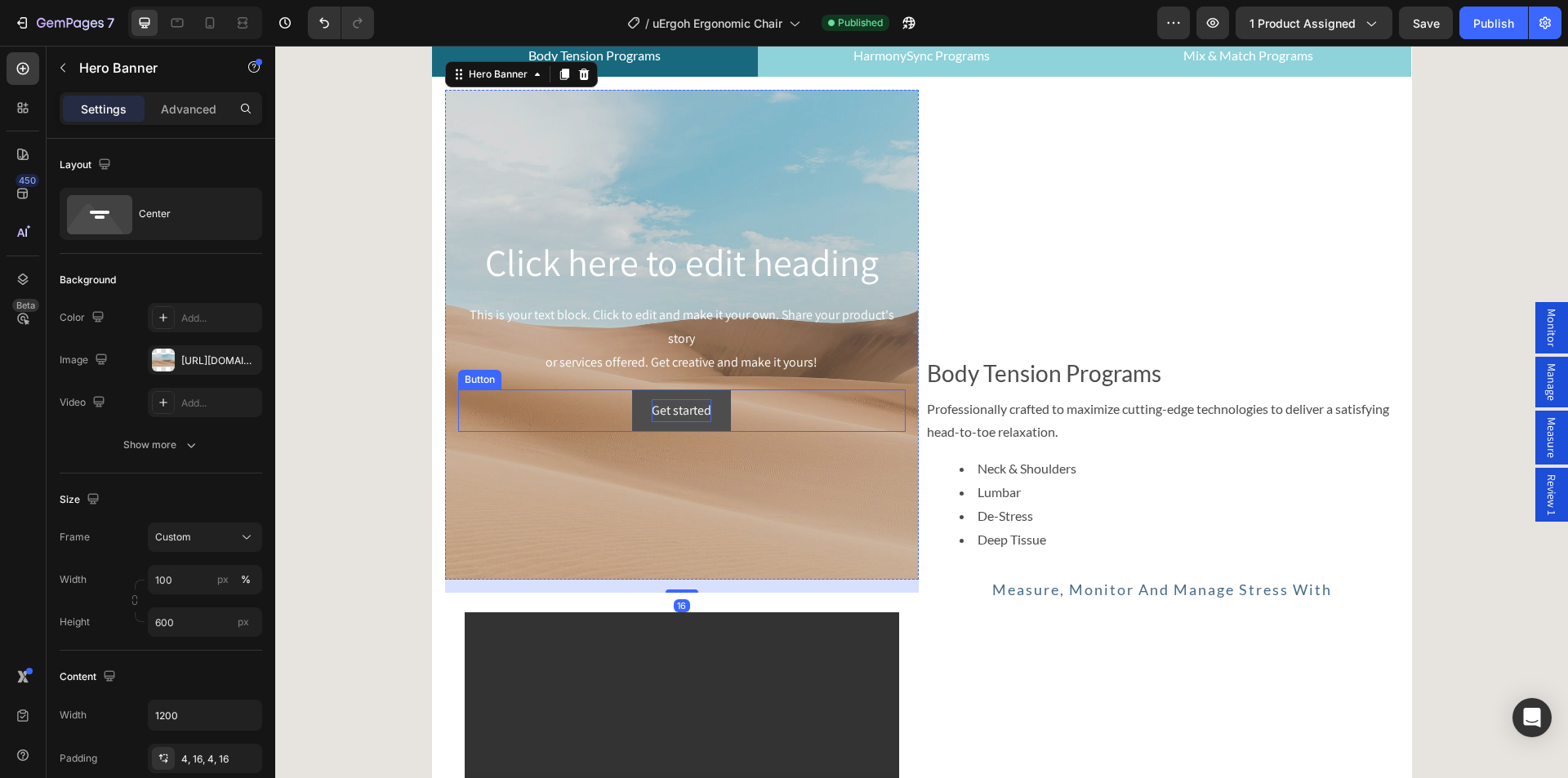
scroll to position [7017, 0]
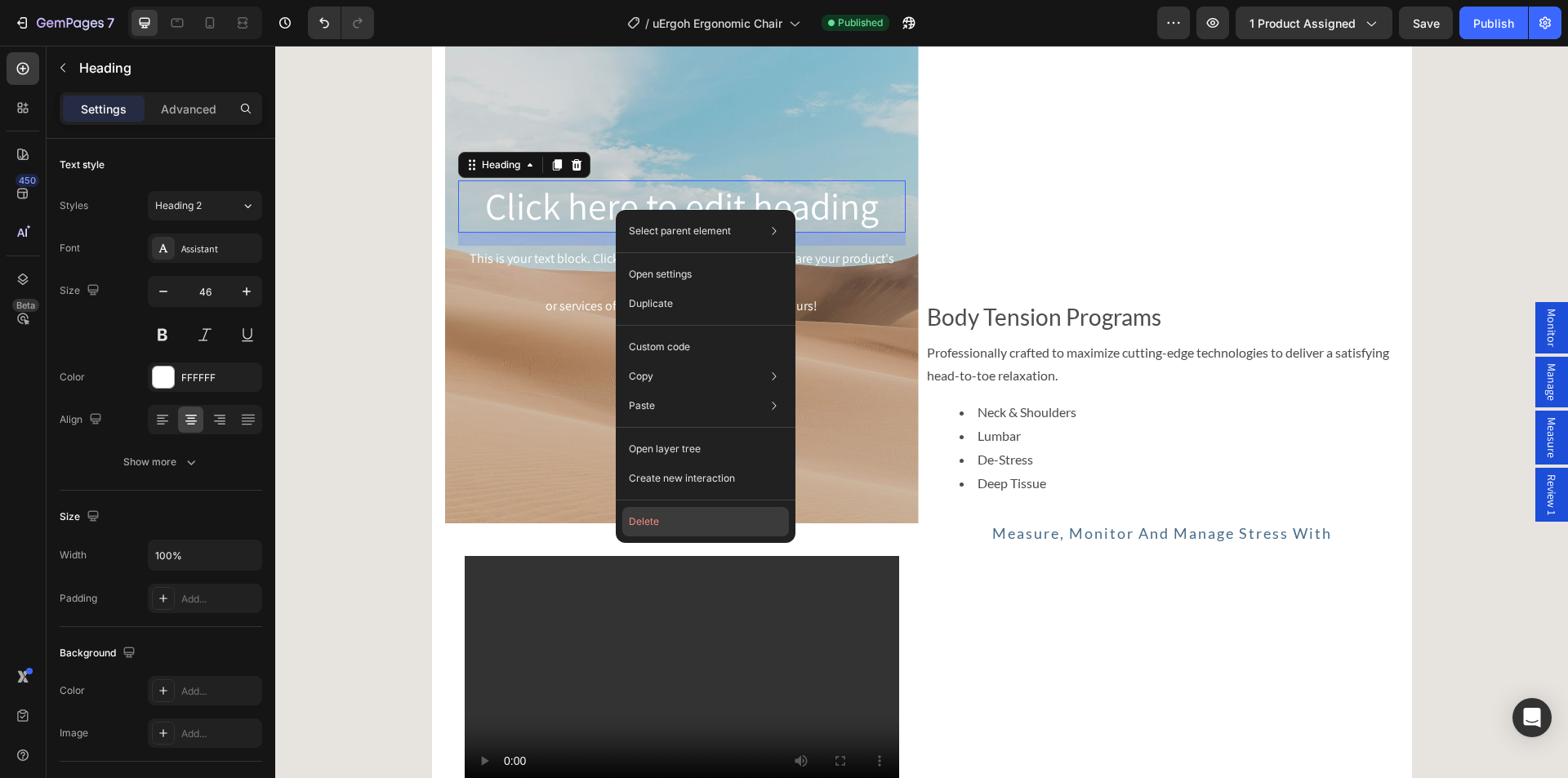
click at [649, 517] on button "Delete" at bounding box center [705, 521] width 167 height 29
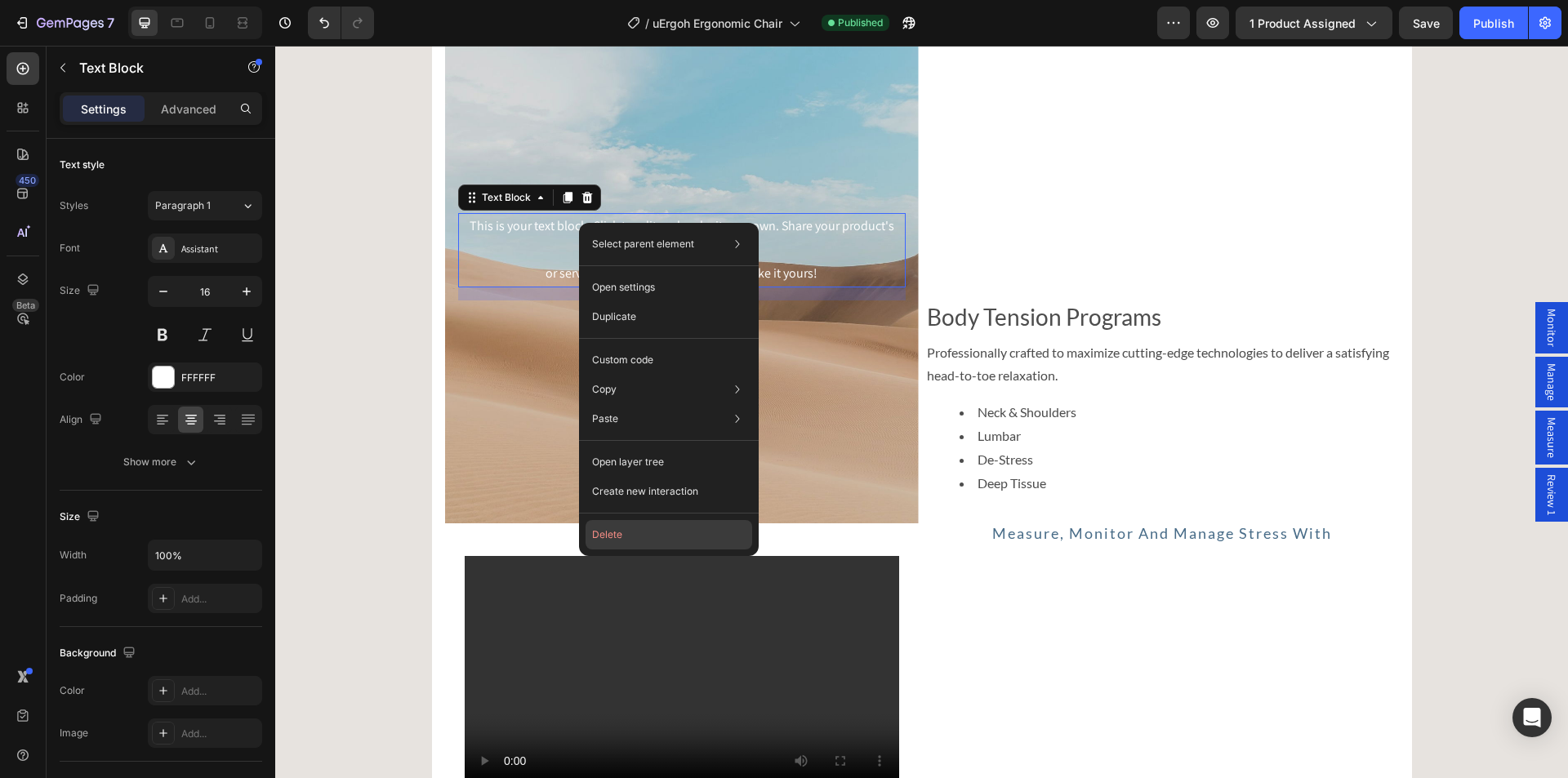
drag, startPoint x: 614, startPoint y: 527, endPoint x: 362, endPoint y: 287, distance: 348.0
click at [614, 527] on button "Delete" at bounding box center [668, 535] width 167 height 29
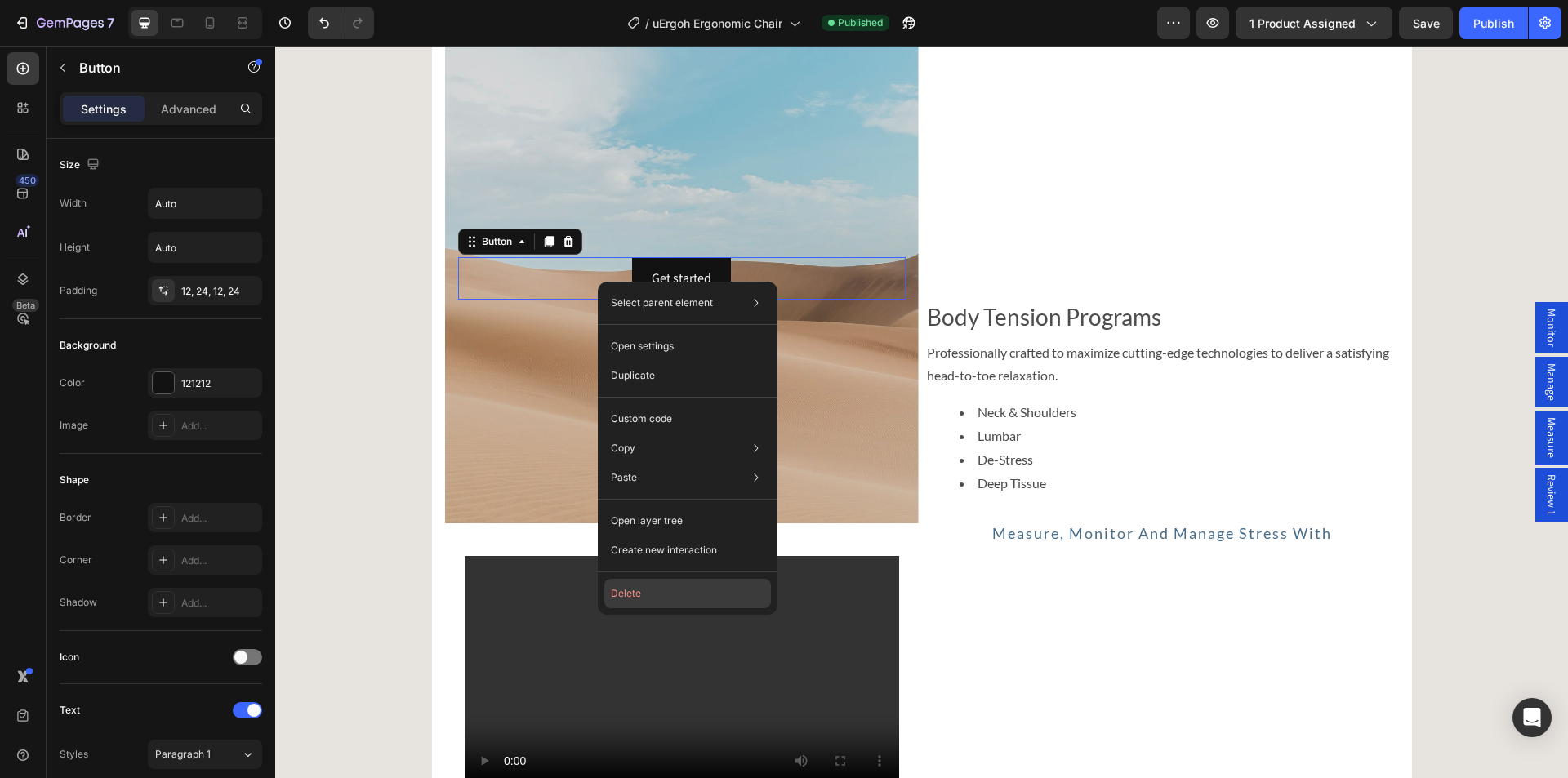
click at [641, 594] on button "Delete" at bounding box center [687, 593] width 167 height 29
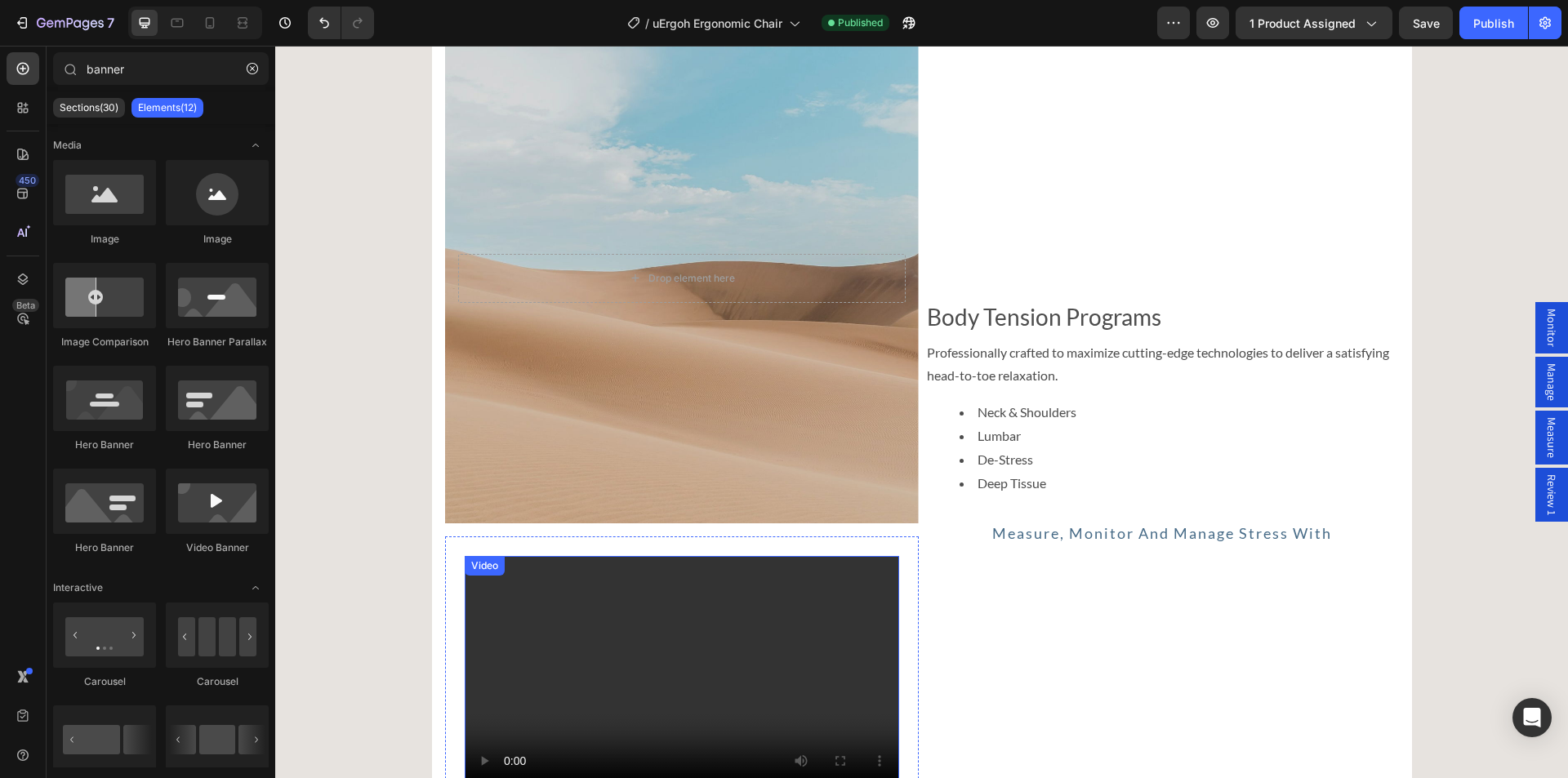
click at [595, 605] on video at bounding box center [681, 678] width 434 height 244
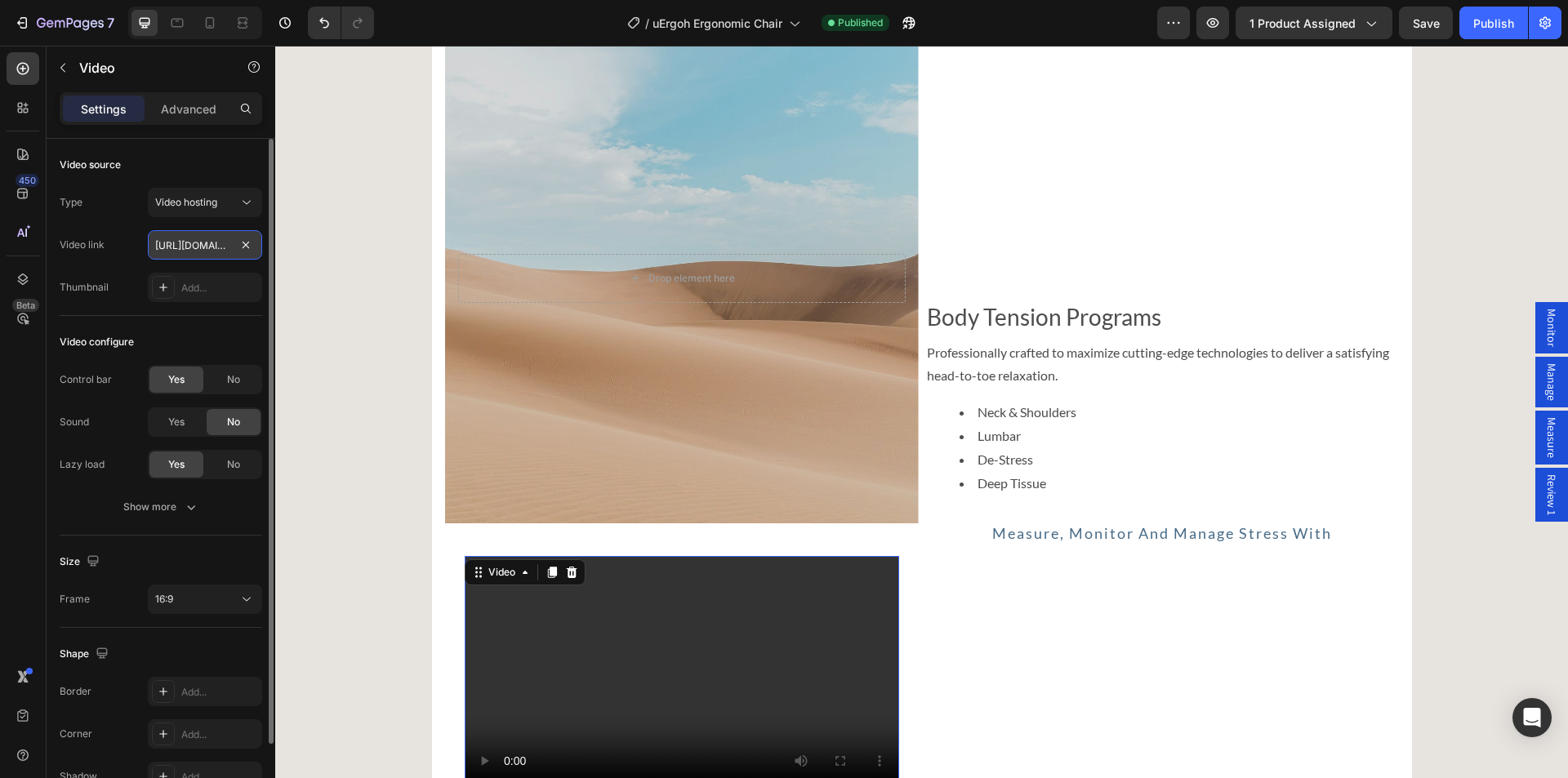
click at [190, 251] on input "https://cdn.shopify.com/videos/c/o/v/188c7617573c4f41acf8722ed5c8ae0b.webm" at bounding box center [205, 245] width 114 height 29
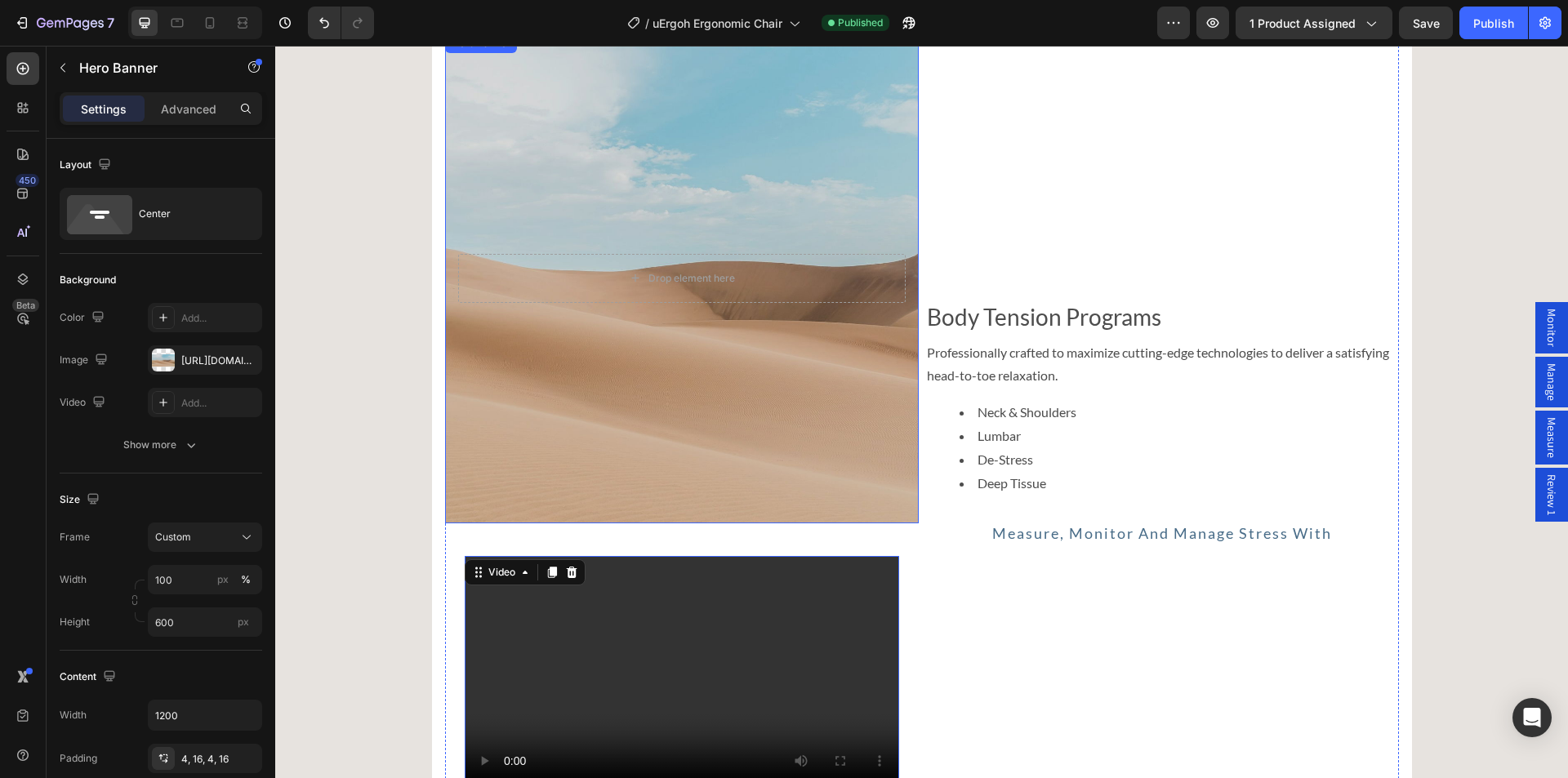
click at [648, 218] on div "Background Image" at bounding box center [682, 278] width 474 height 490
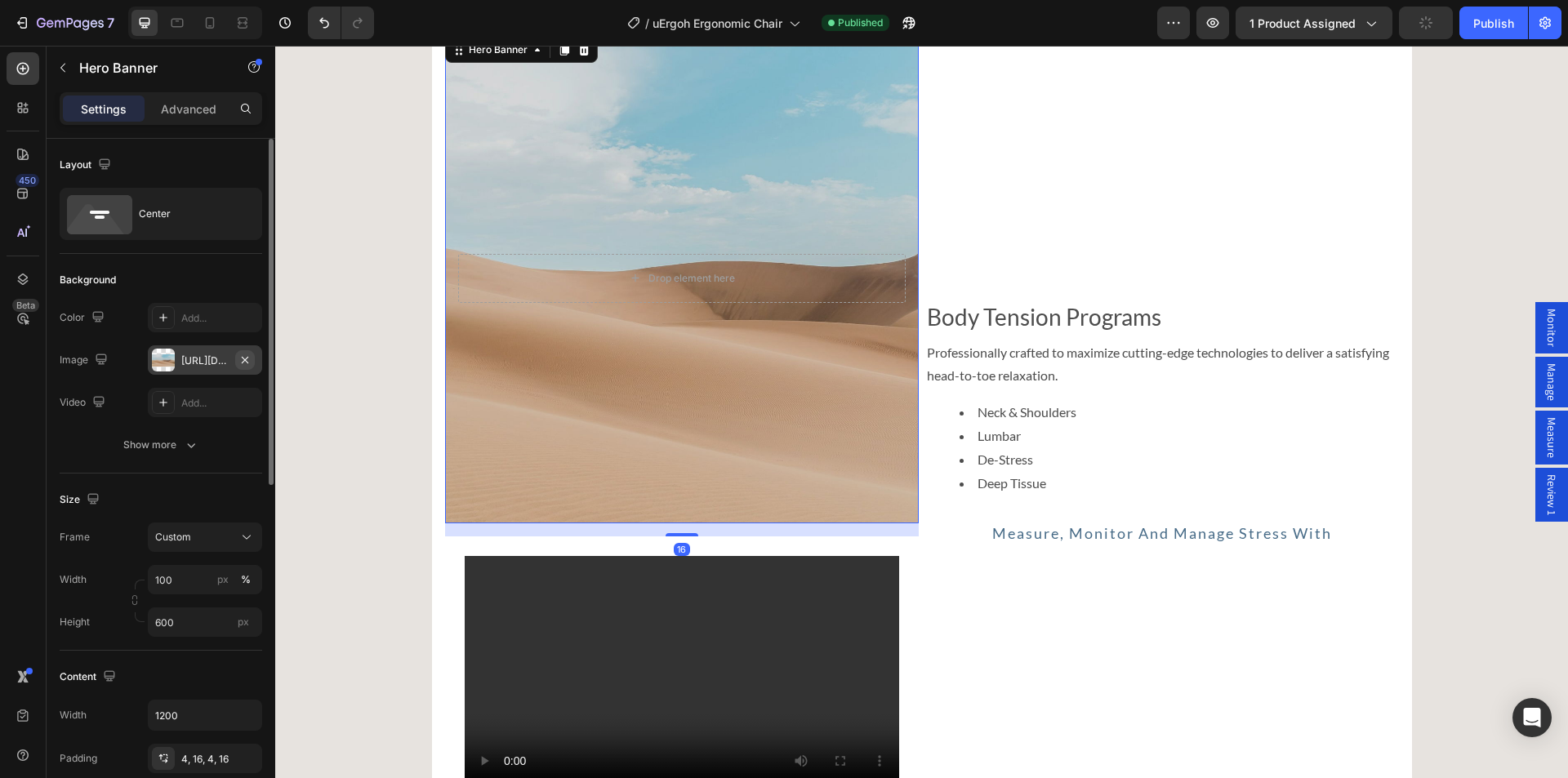
click at [248, 361] on icon "button" at bounding box center [245, 360] width 13 height 13
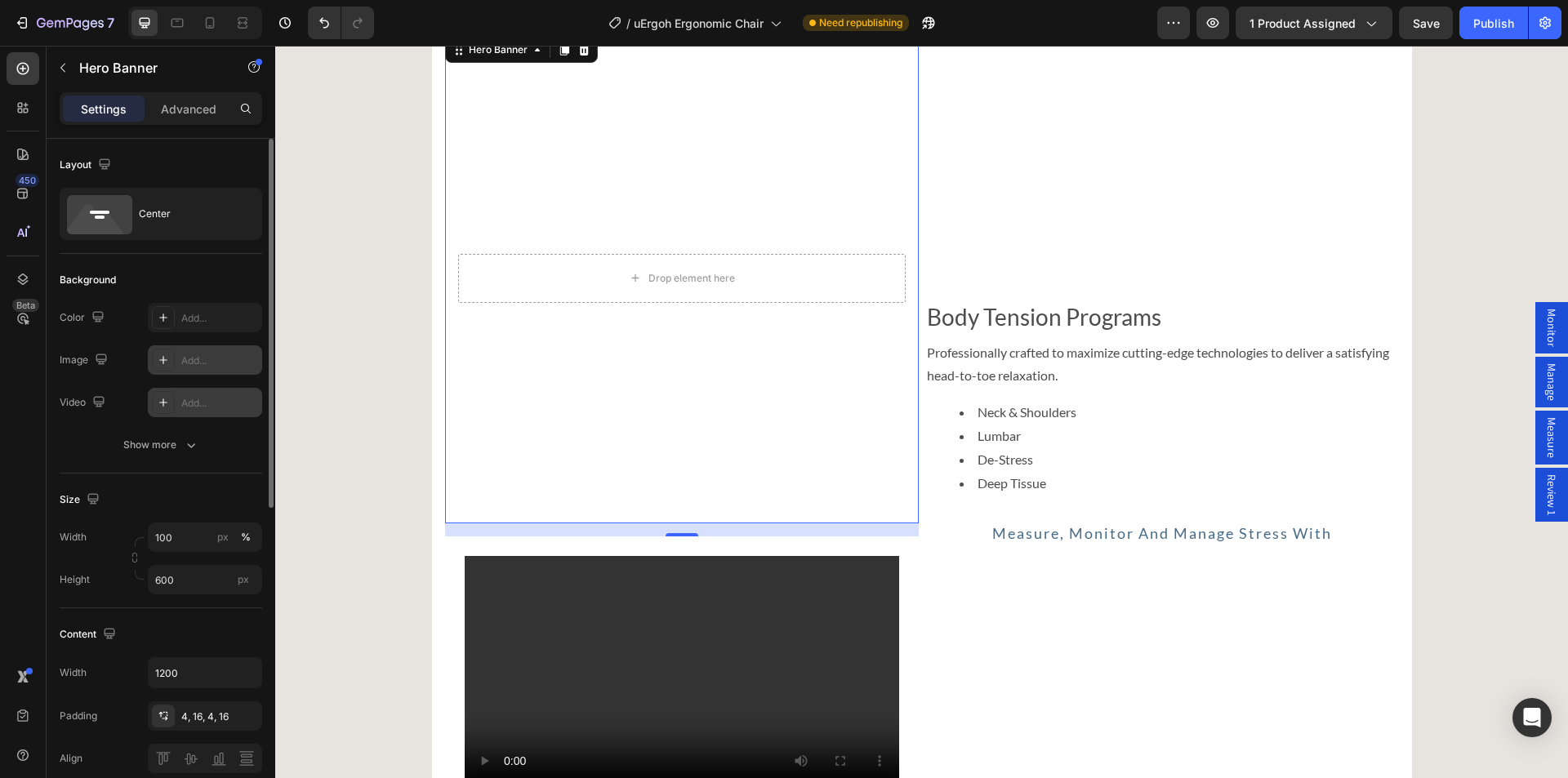
click at [205, 397] on div "Add..." at bounding box center [219, 403] width 76 height 15
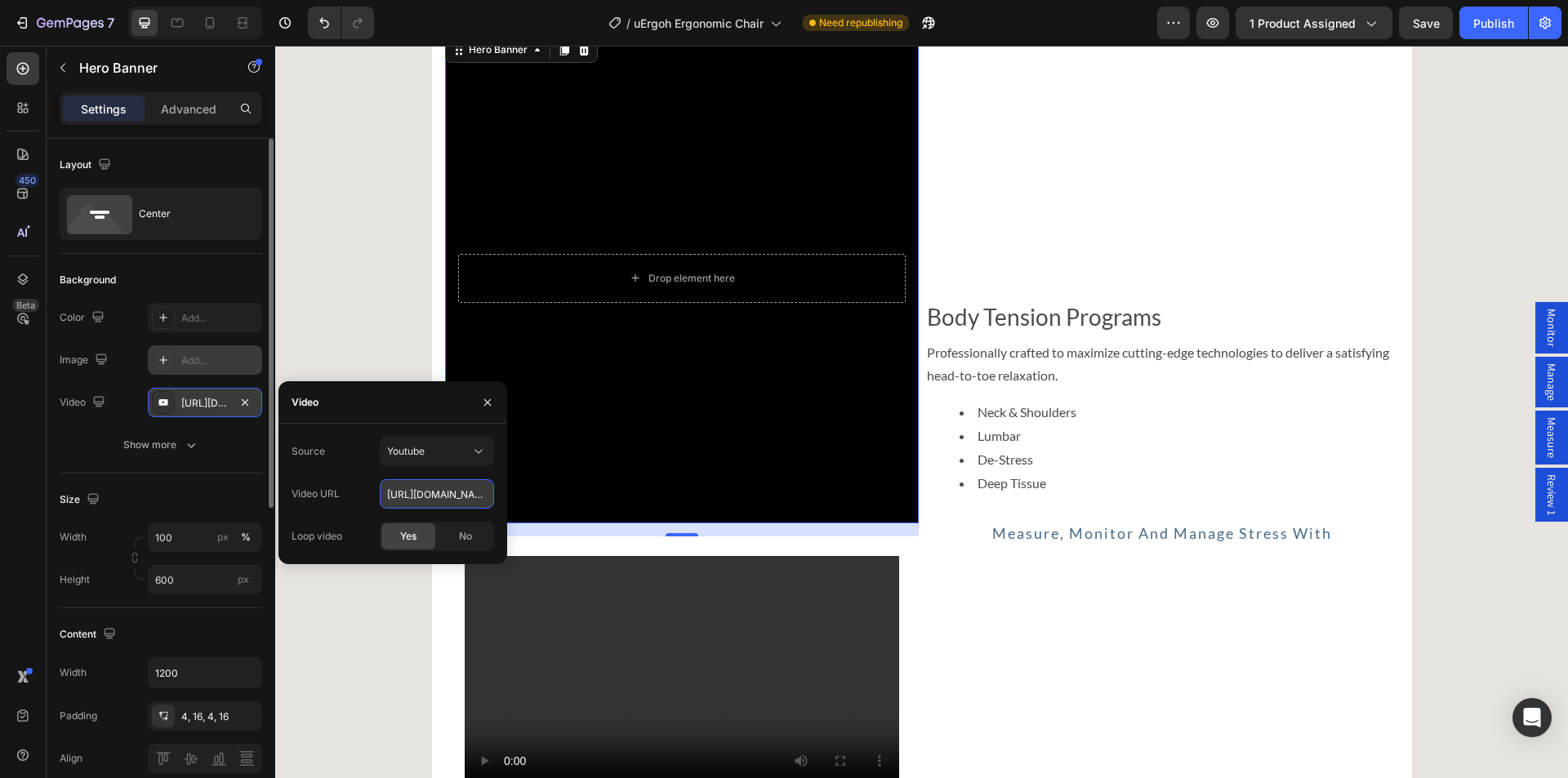
click at [425, 494] on input "https://youtu.be/KOxfzBp72uk" at bounding box center [437, 494] width 114 height 29
click at [420, 449] on span "Youtube" at bounding box center [405, 450] width 38 height 12
click at [417, 487] on span "Video hosting" at bounding box center [417, 492] width 62 height 15
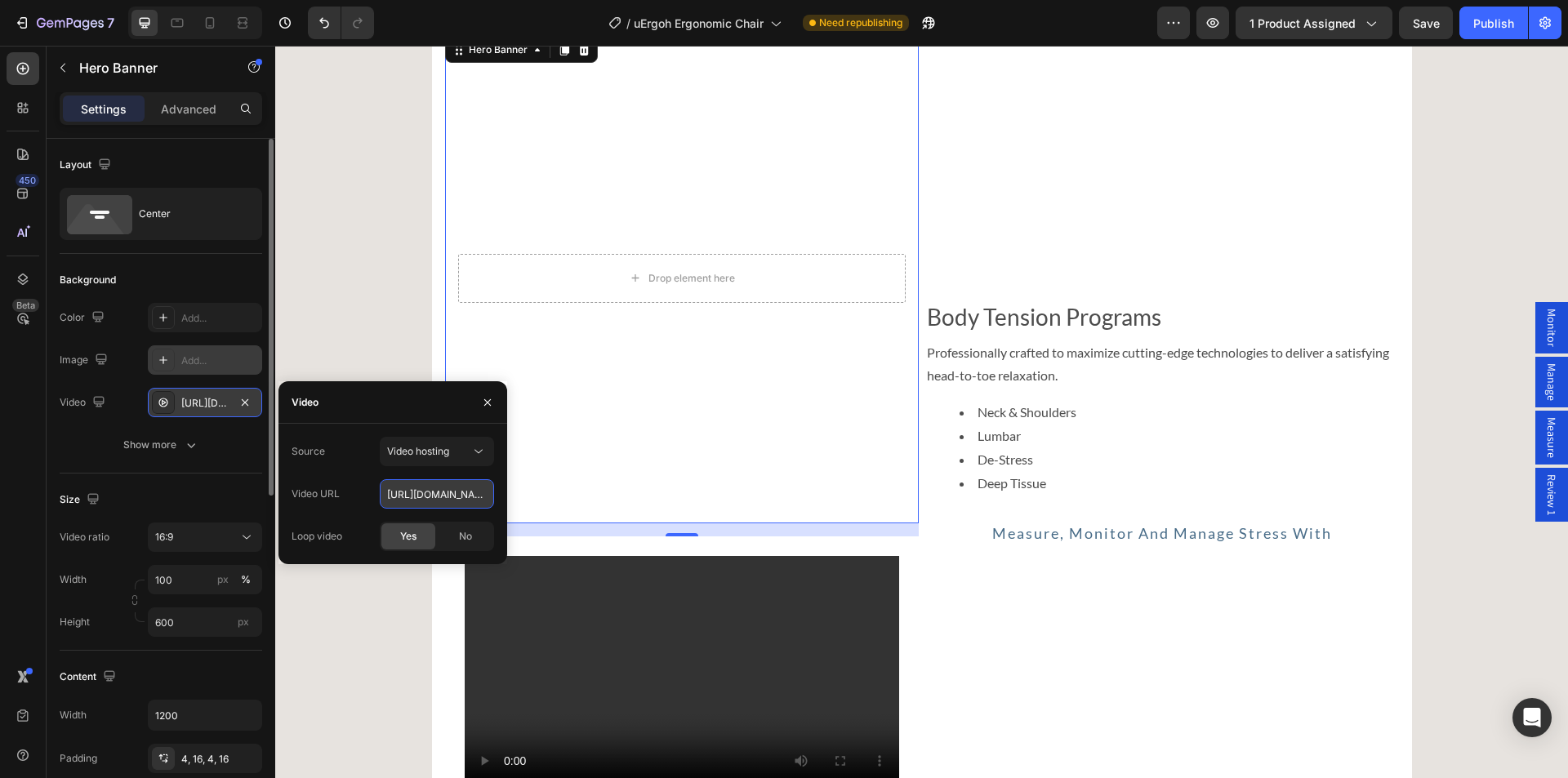
click at [416, 488] on input "[URL][DOMAIN_NAME]" at bounding box center [437, 494] width 114 height 29
paste input "188c7617573c4f41acf8722ed5c8ae0b.webm"
type input "https://cdn.shopify.com/videos/c/o/v/188c7617573c4f41acf8722ed5c8ae0b.webm"
click at [485, 405] on icon "button" at bounding box center [487, 401] width 6 height 6
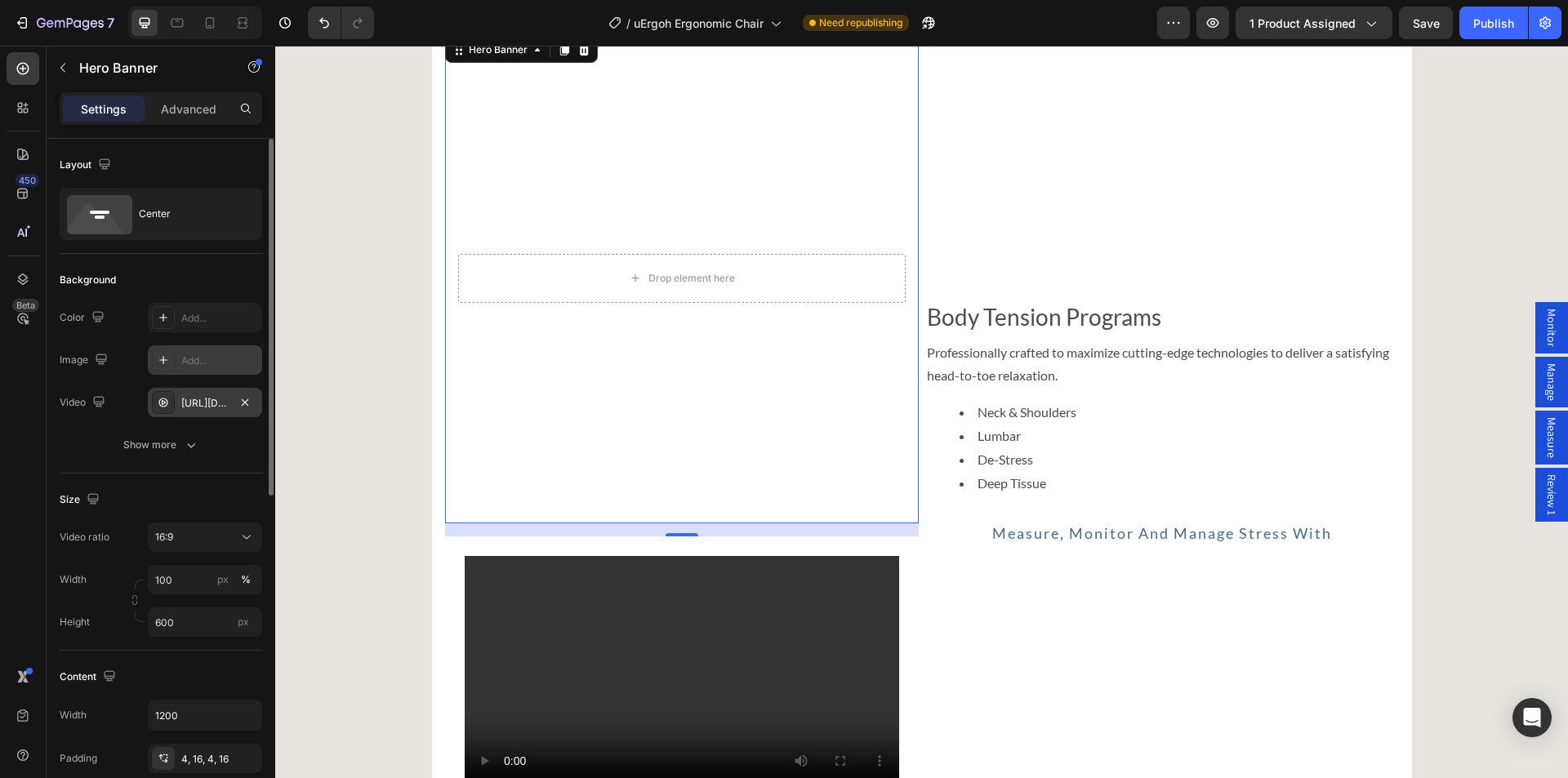
scroll to position [0, 0]
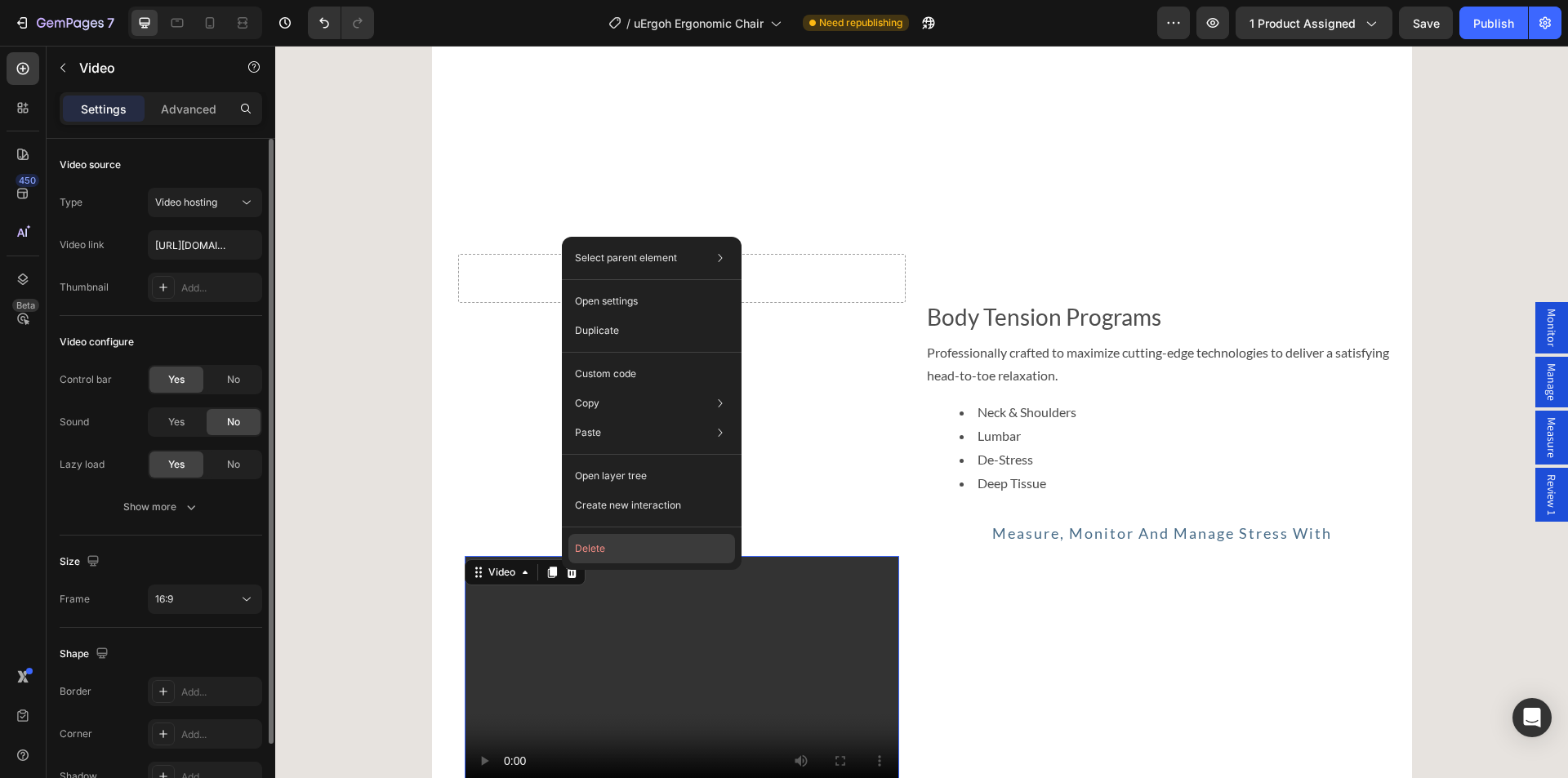
click at [606, 551] on button "Delete" at bounding box center [651, 549] width 167 height 29
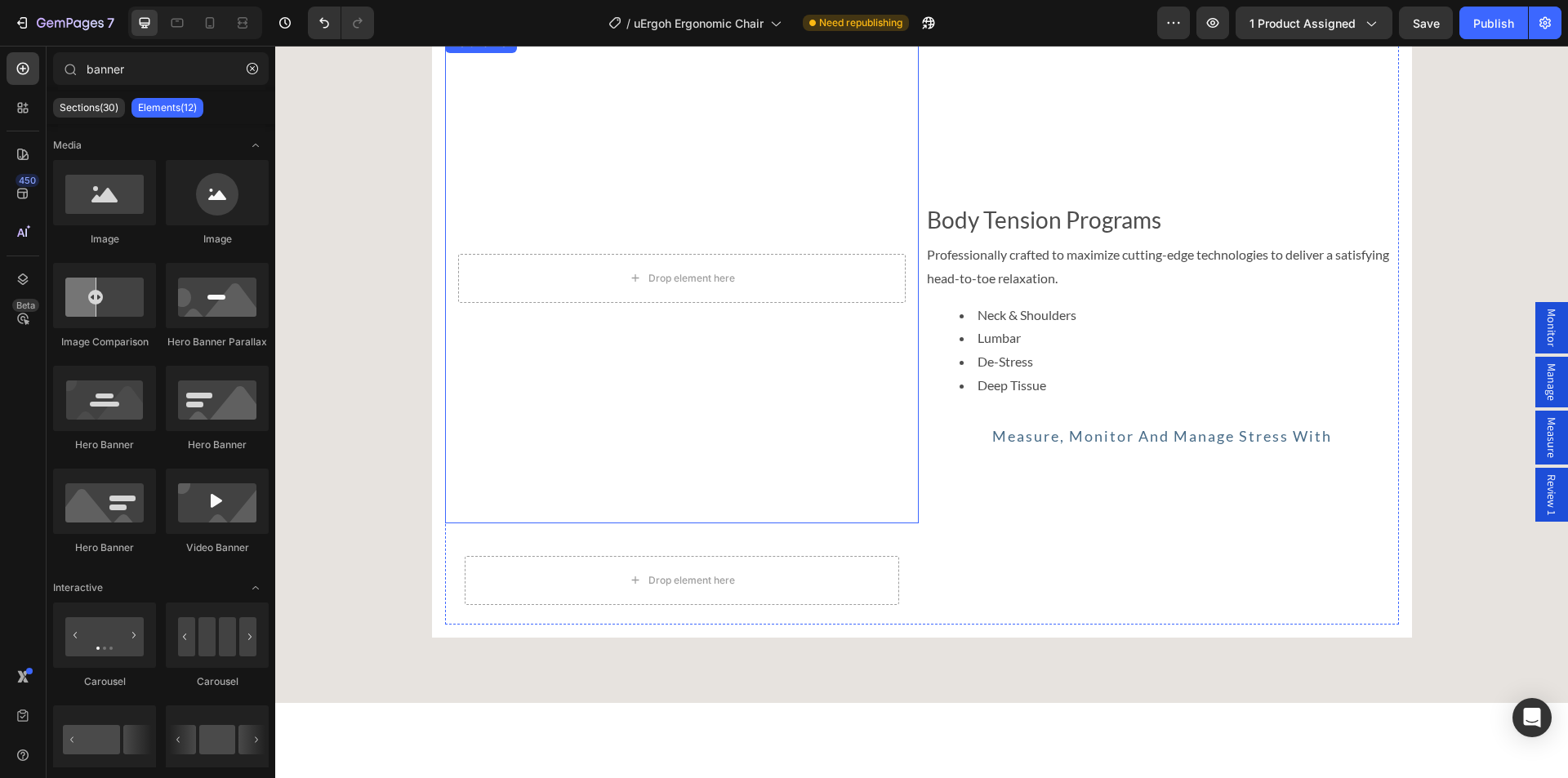
click at [542, 183] on video "Background Image" at bounding box center [682, 166] width 474 height 266
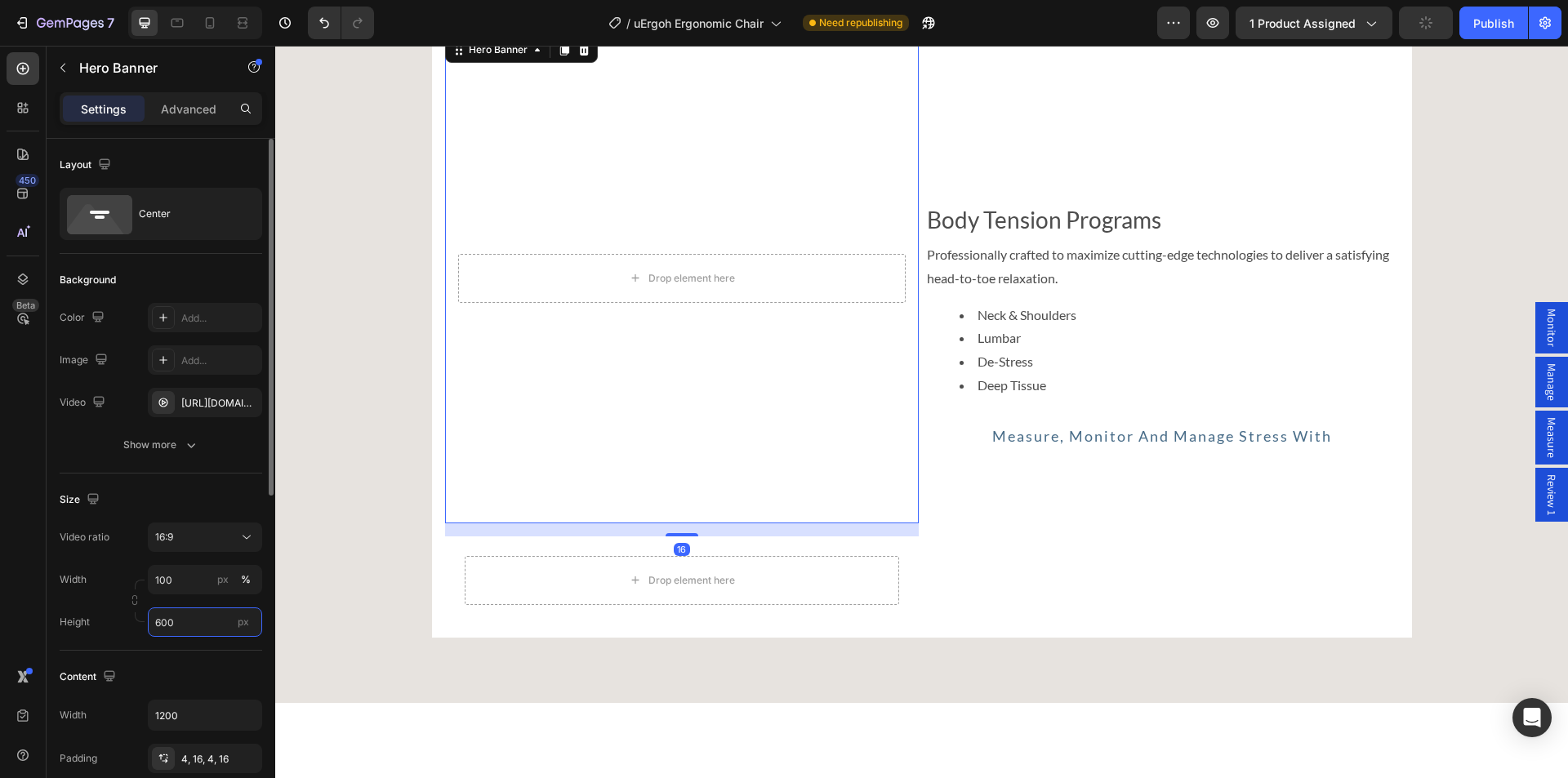
click at [195, 627] on input "600" at bounding box center [205, 621] width 114 height 29
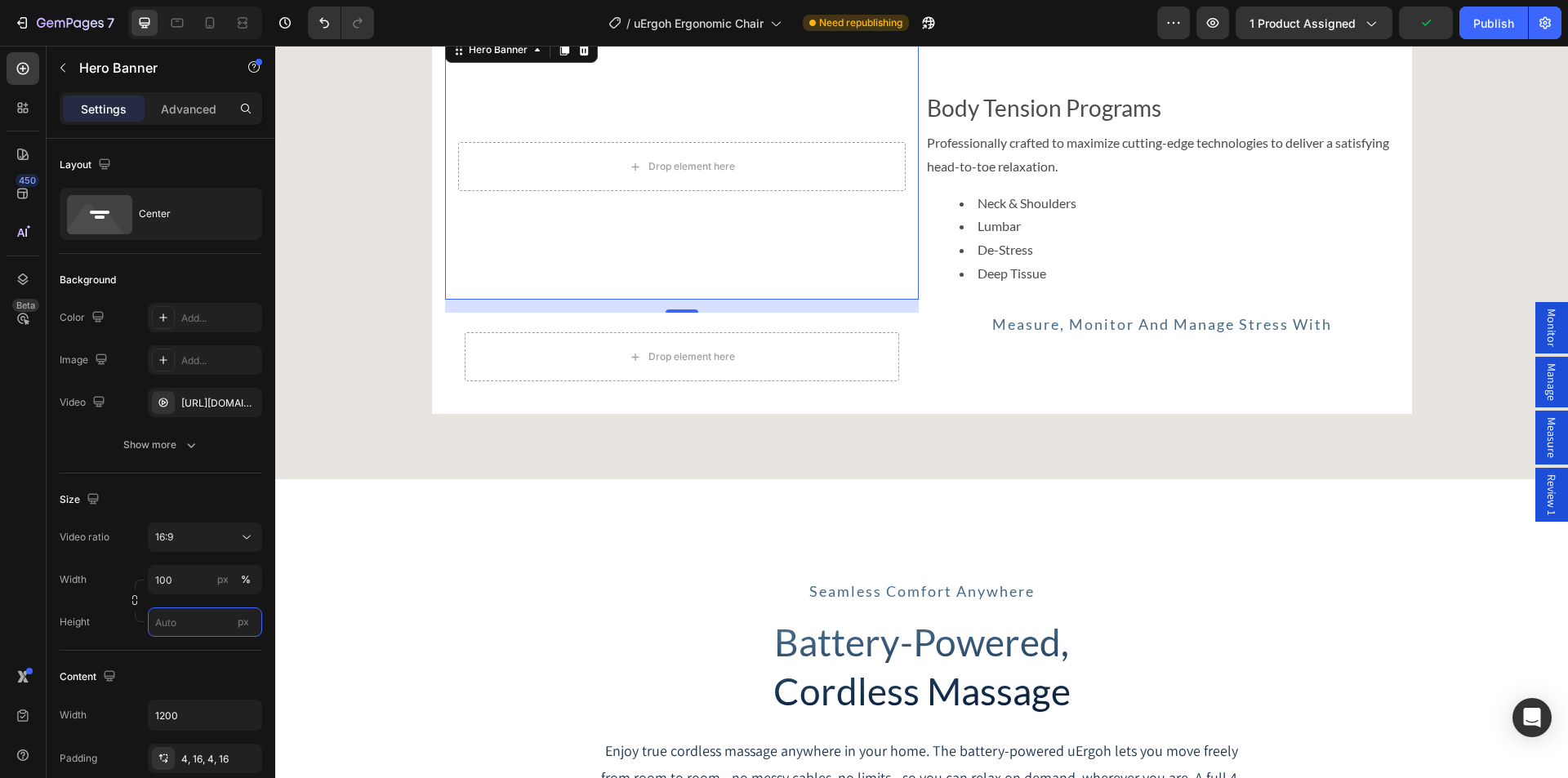
scroll to position [6854, 0]
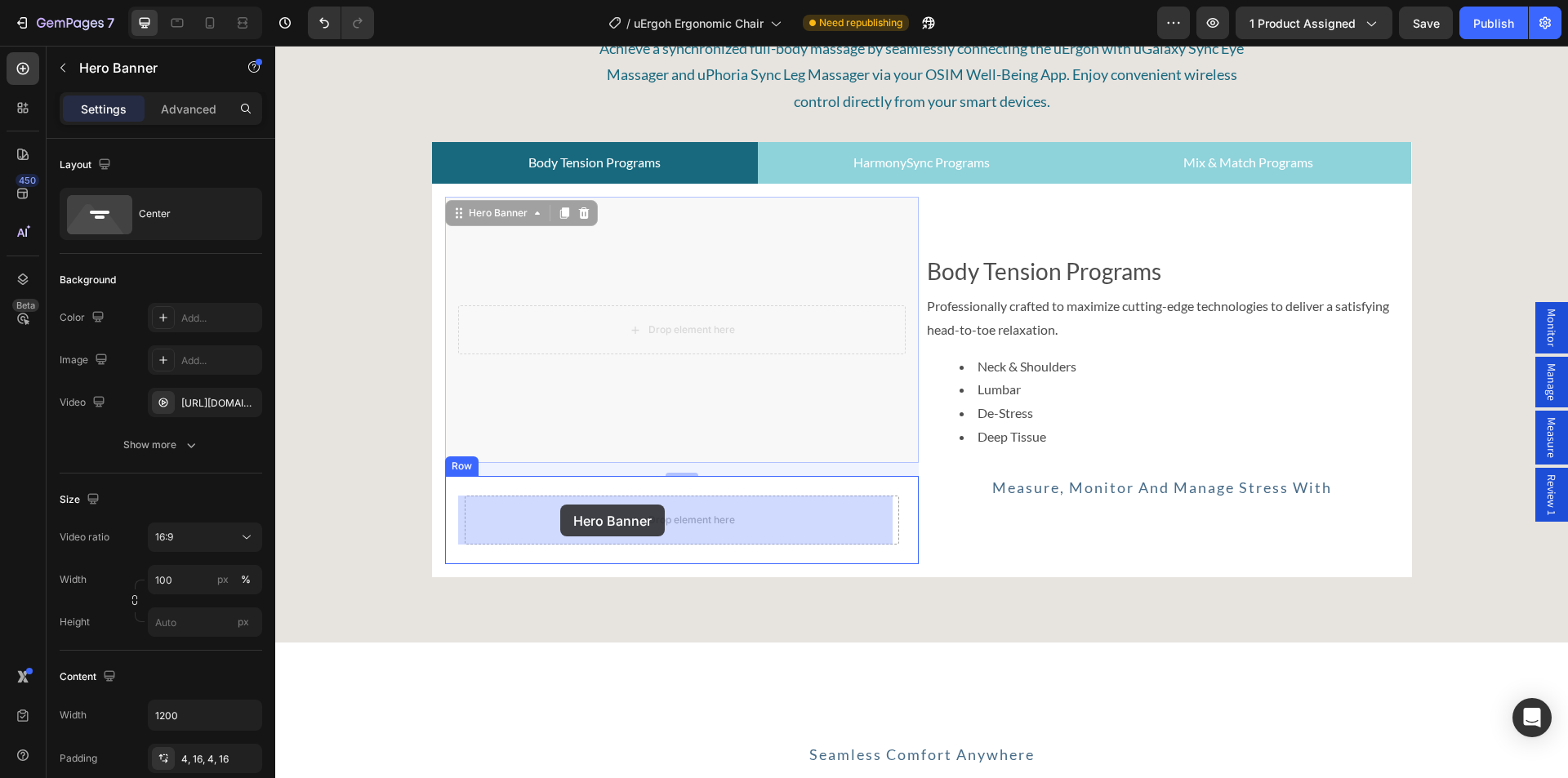
drag, startPoint x: 591, startPoint y: 367, endPoint x: 560, endPoint y: 505, distance: 141.4
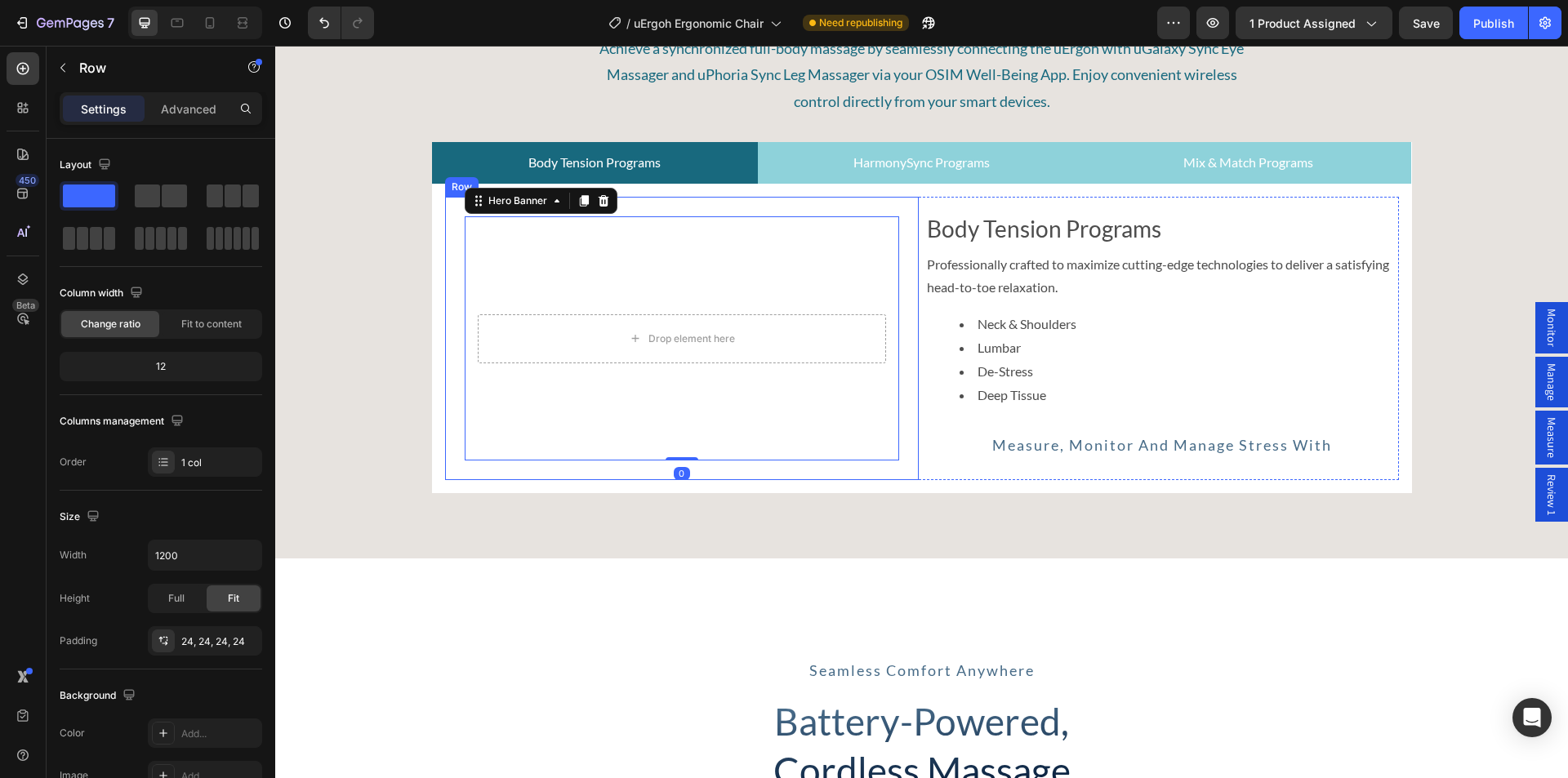
click at [449, 212] on div "Drop element here Hero Banner 0 Row" at bounding box center [682, 339] width 474 height 284
click at [209, 111] on p "Advanced" at bounding box center [189, 109] width 55 height 17
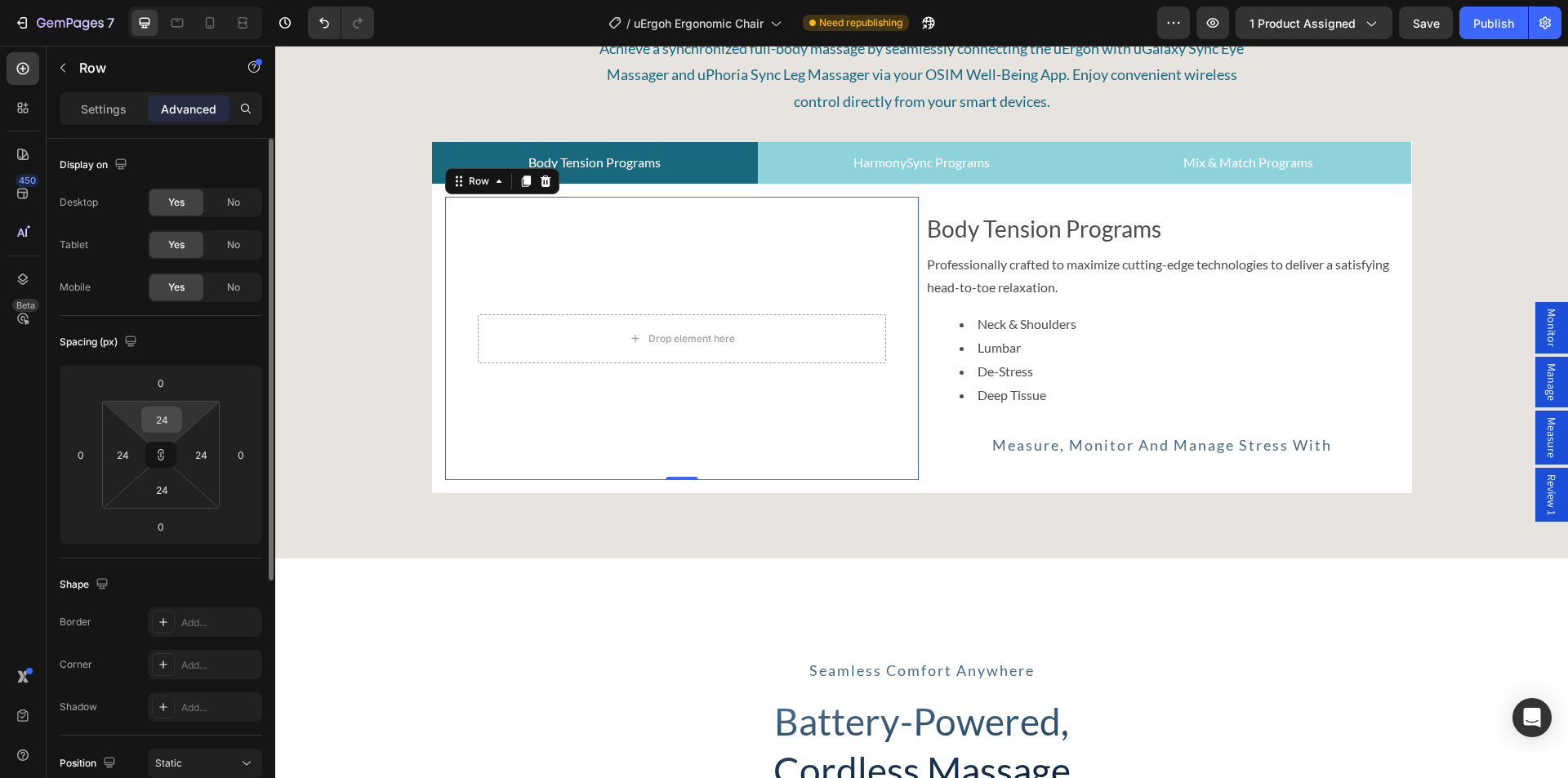
click at [149, 424] on input "24" at bounding box center [161, 419] width 32 height 25
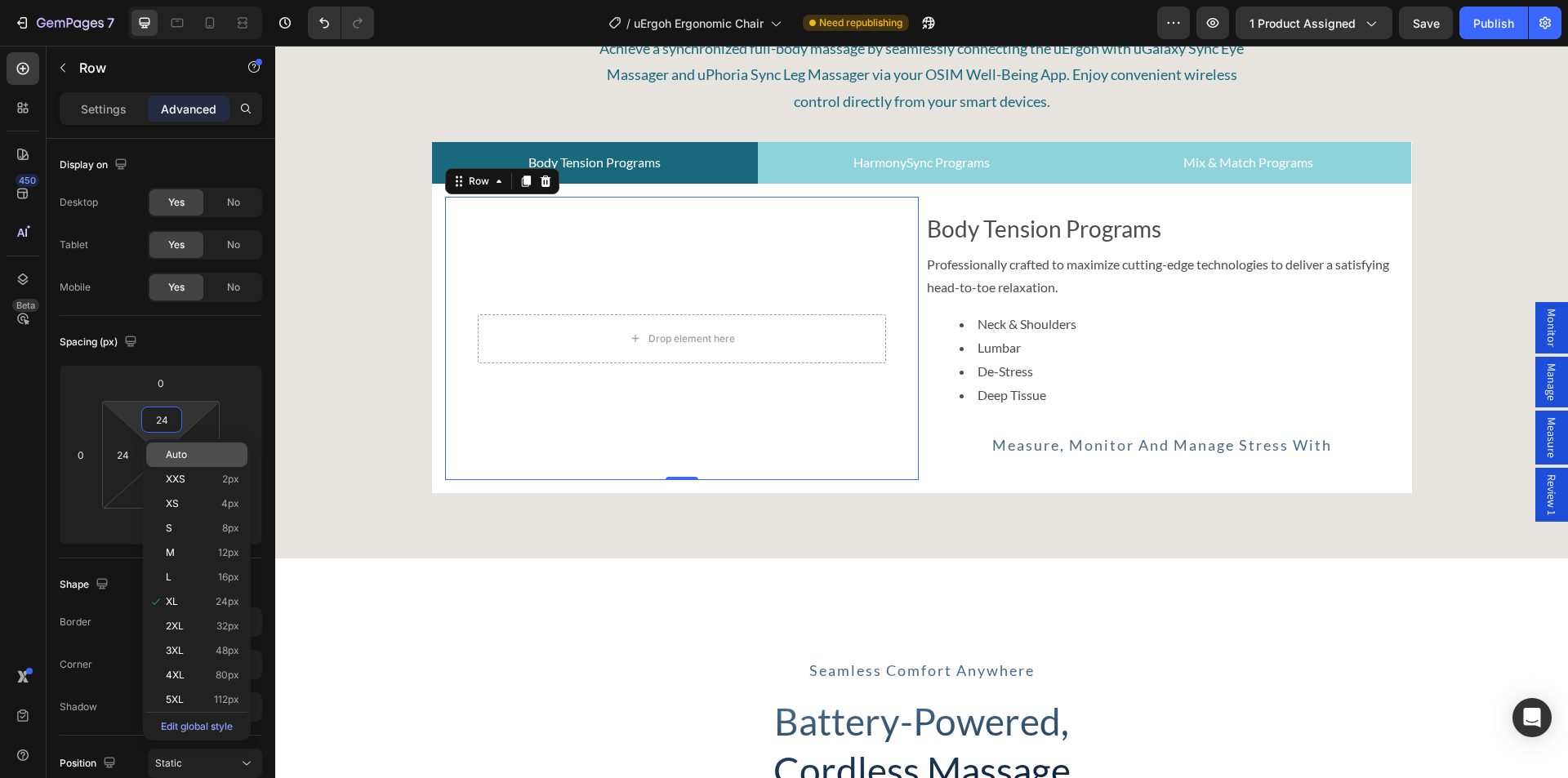
click at [174, 459] on span "Auto" at bounding box center [176, 454] width 21 height 11
type input "Auto"
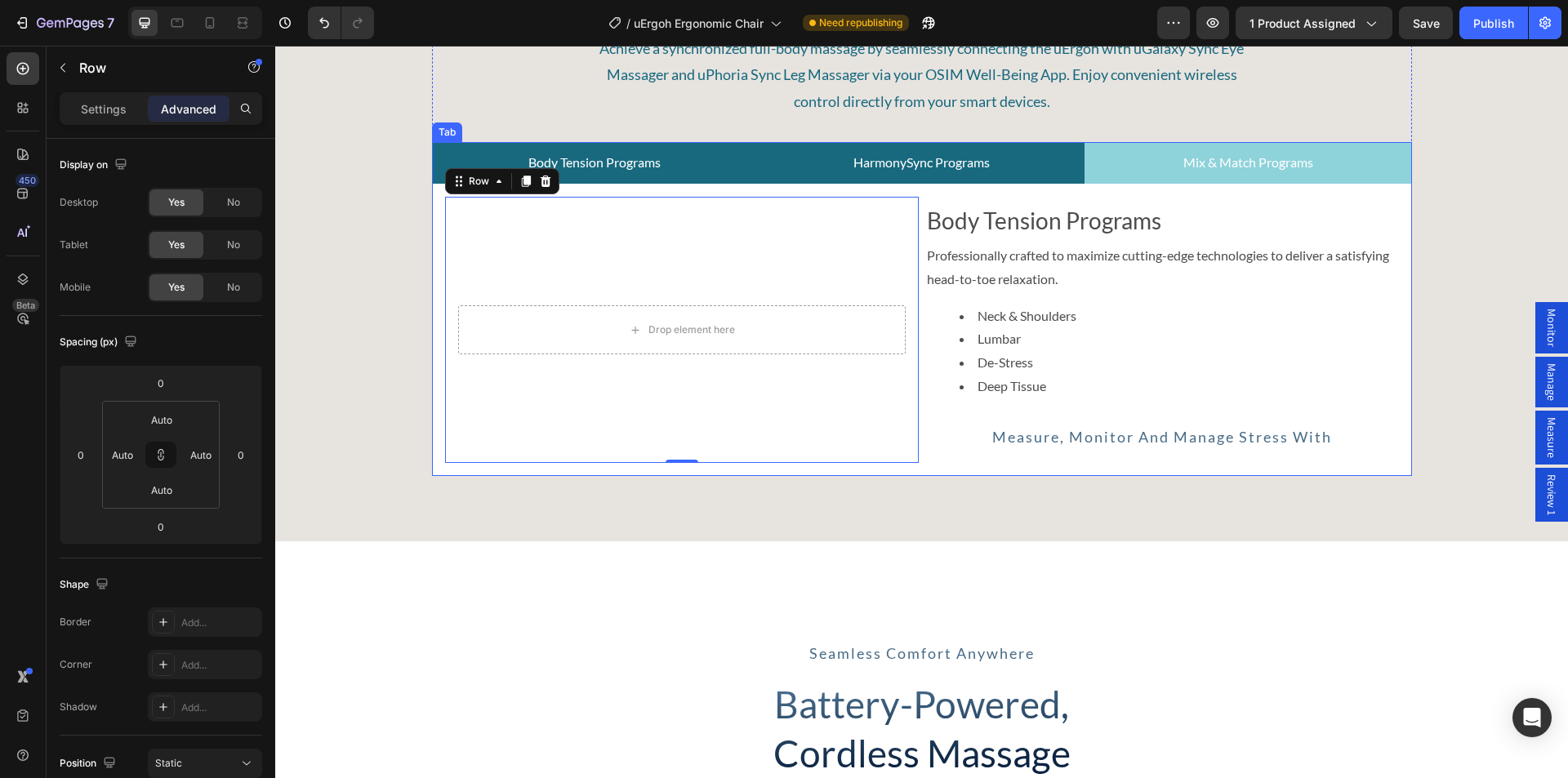
click at [895, 162] on p "HarmonySync Programs" at bounding box center [921, 163] width 136 height 24
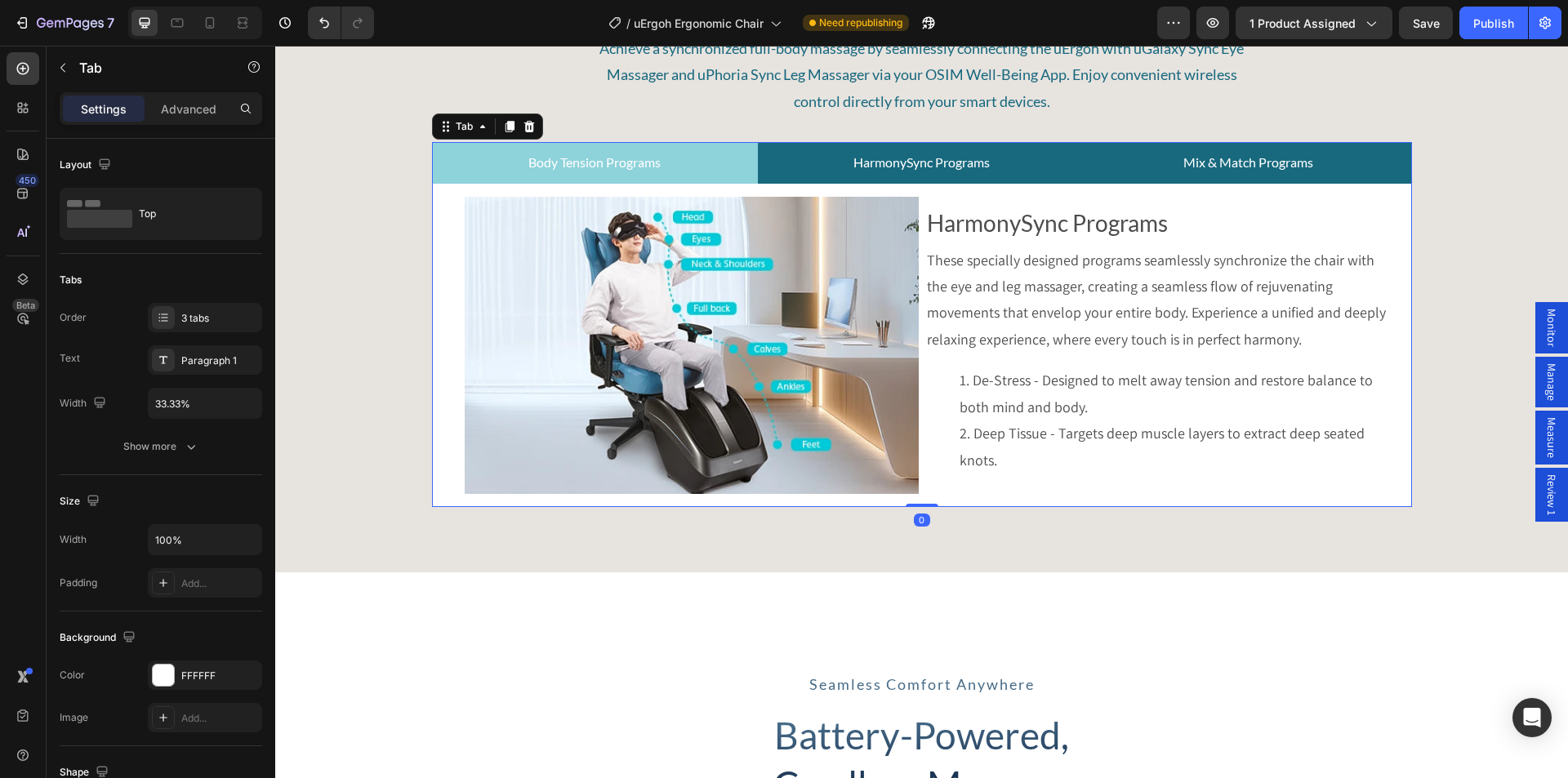
click at [1184, 175] on p "Mix & Match Programs" at bounding box center [1247, 163] width 130 height 24
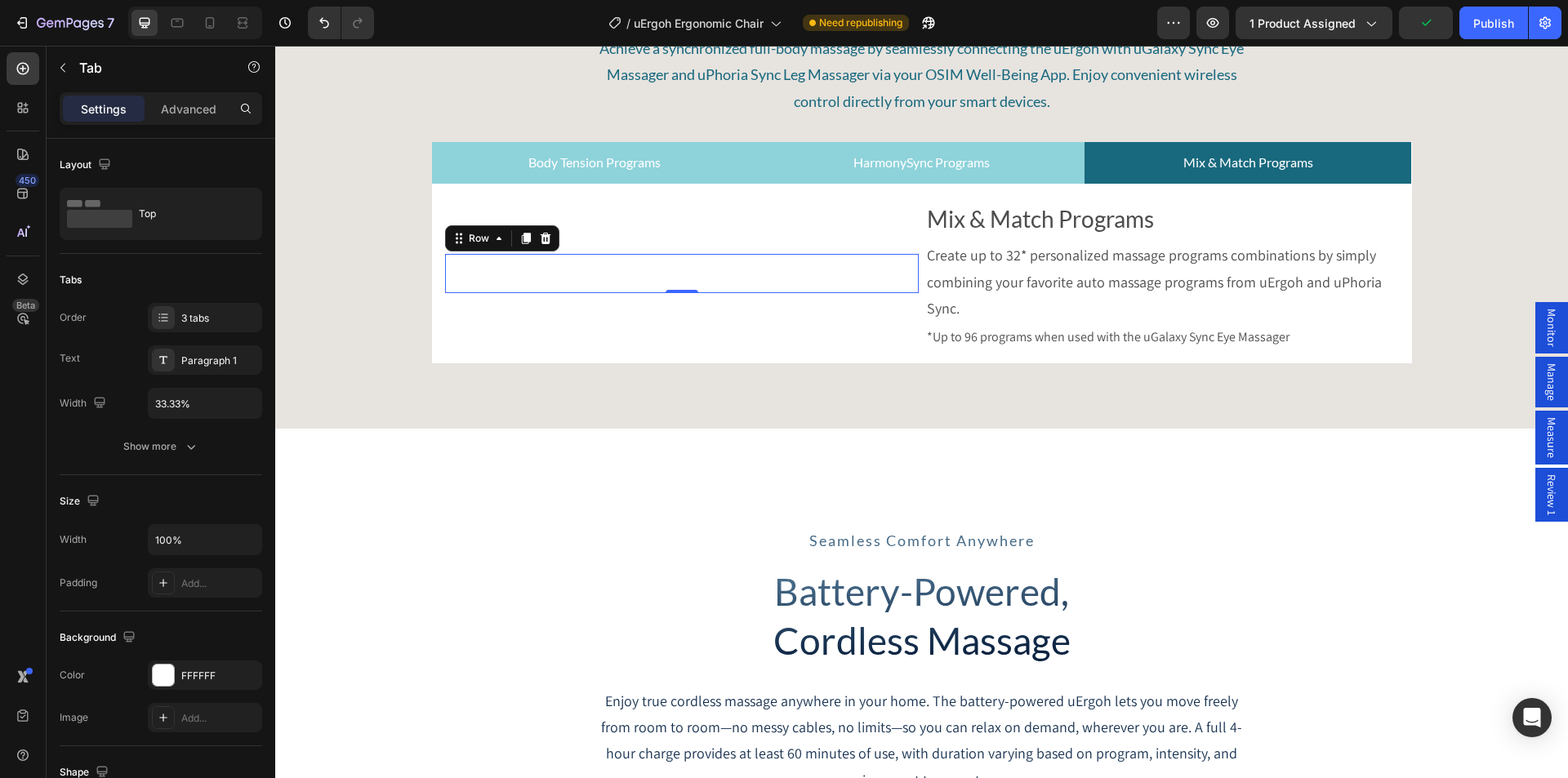
drag, startPoint x: 448, startPoint y: 218, endPoint x: 462, endPoint y: 226, distance: 16.1
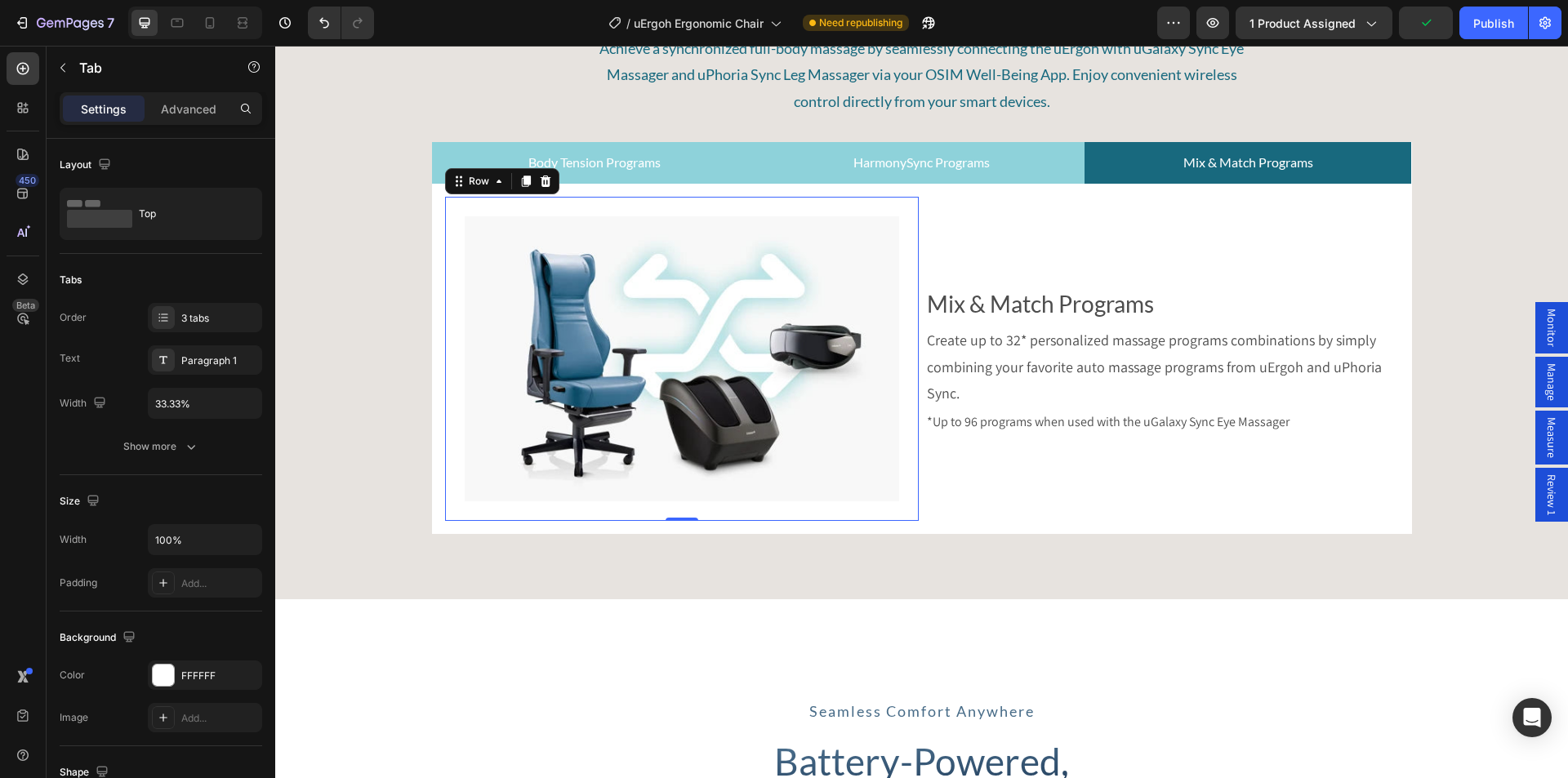
click at [448, 219] on div "Image Row 0" at bounding box center [682, 359] width 474 height 324
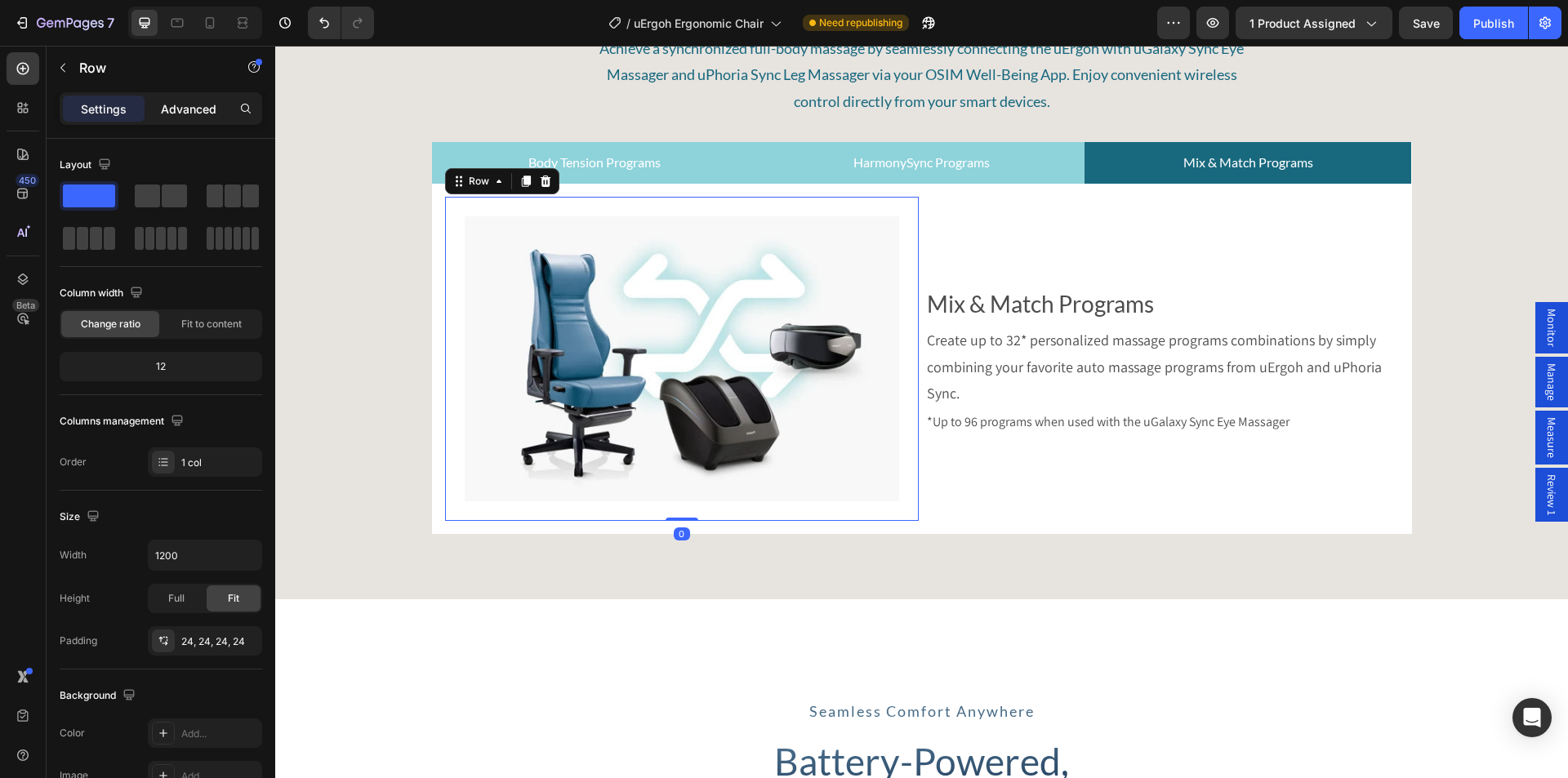
click at [189, 100] on p "Advanced" at bounding box center [189, 109] width 55 height 17
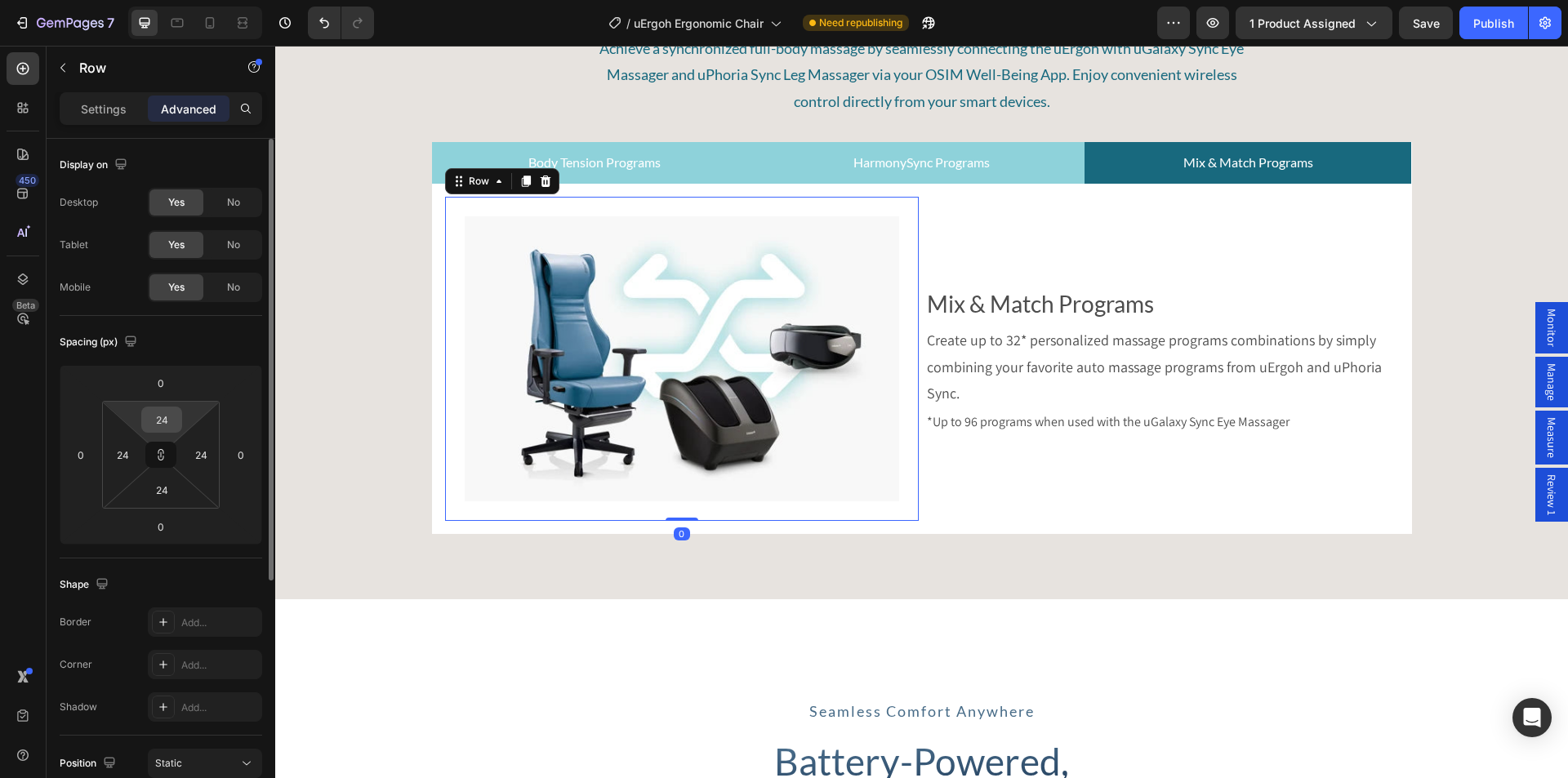
click at [158, 424] on input "24" at bounding box center [161, 419] width 32 height 25
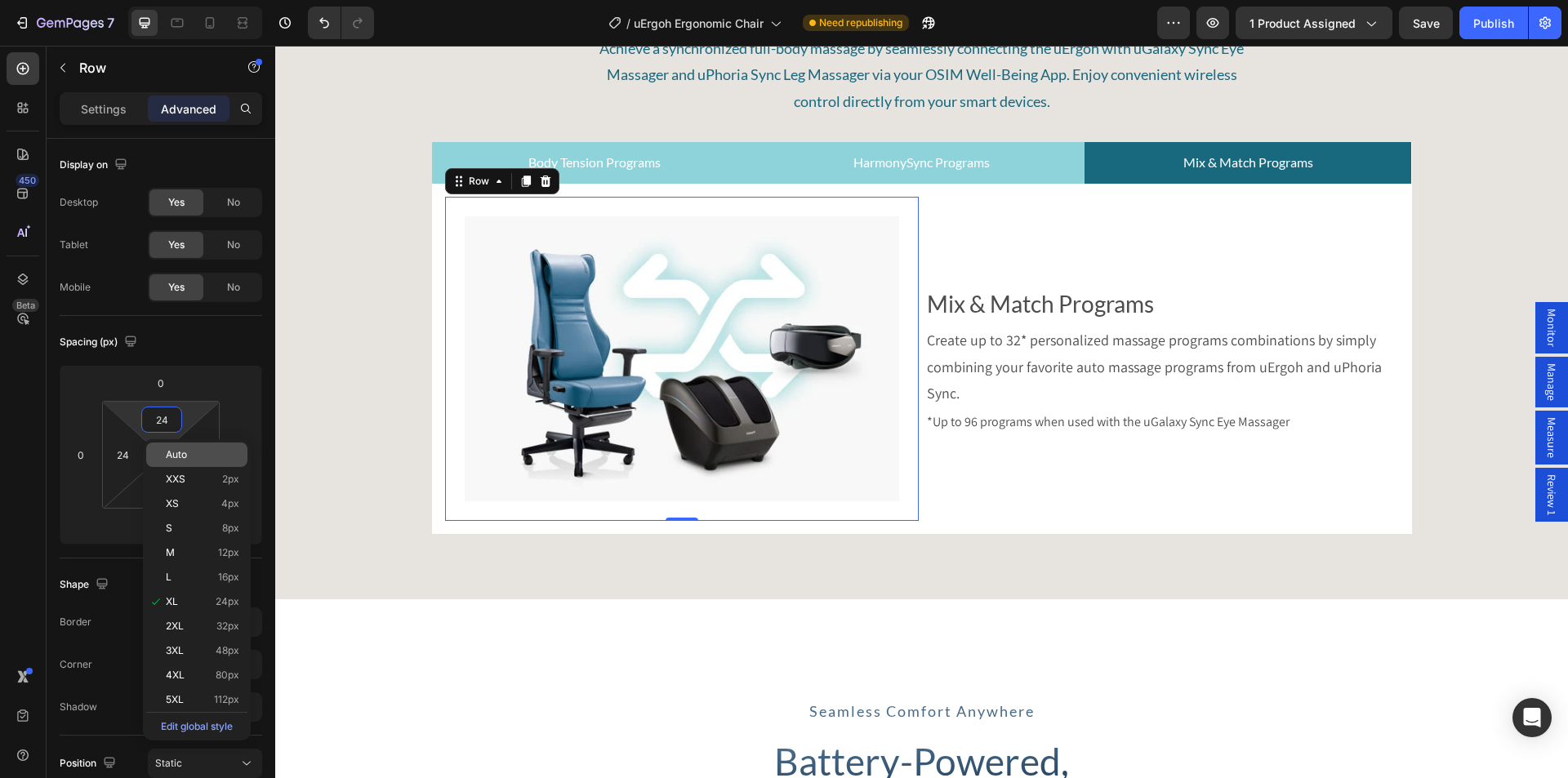
click at [175, 453] on span "Auto" at bounding box center [176, 454] width 21 height 11
type input "Auto"
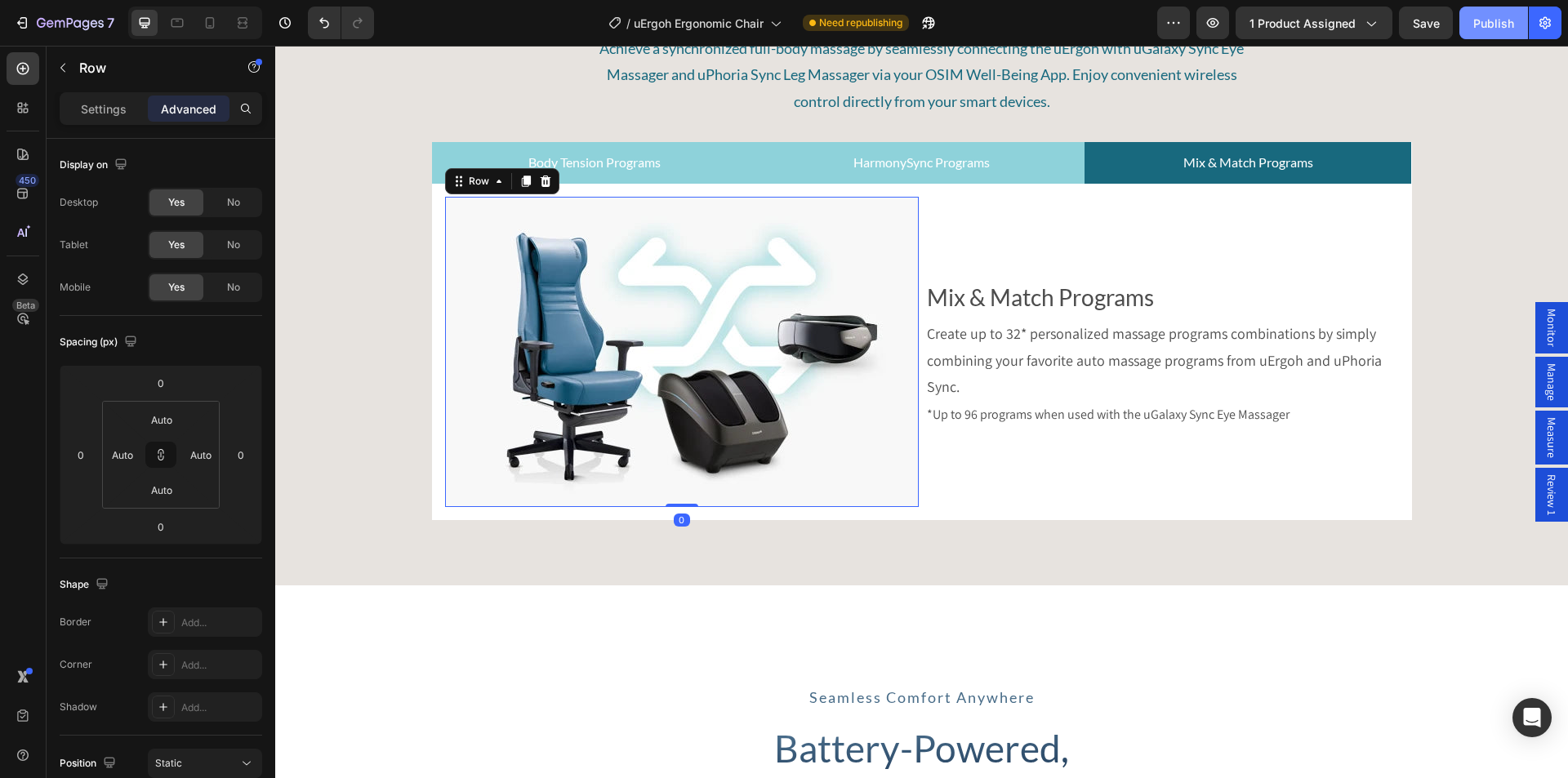
drag, startPoint x: 1499, startPoint y: 15, endPoint x: 1192, endPoint y: 14, distance: 307.0
click at [1499, 15] on div "Publish" at bounding box center [1493, 23] width 41 height 17
click at [1543, 500] on span "Review 1" at bounding box center [1551, 494] width 17 height 41
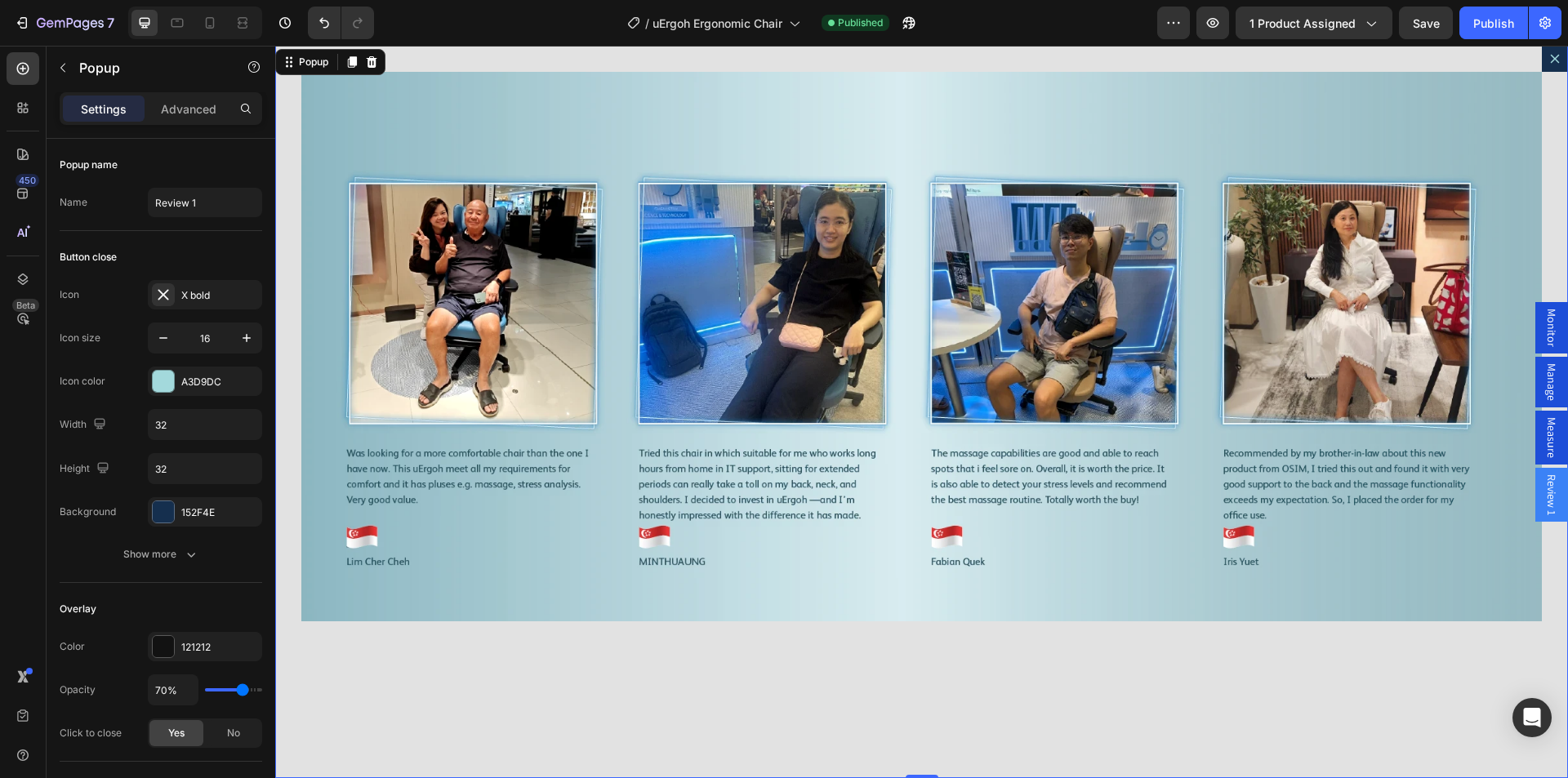
drag, startPoint x: 1536, startPoint y: 499, endPoint x: 1536, endPoint y: 511, distance: 12.0
click at [1543, 511] on span "Review 1" at bounding box center [1551, 494] width 17 height 41
click at [353, 61] on icon "Dialog content" at bounding box center [353, 62] width 9 height 11
click at [1550, 63] on icon "Dialog content" at bounding box center [1555, 59] width 9 height 9
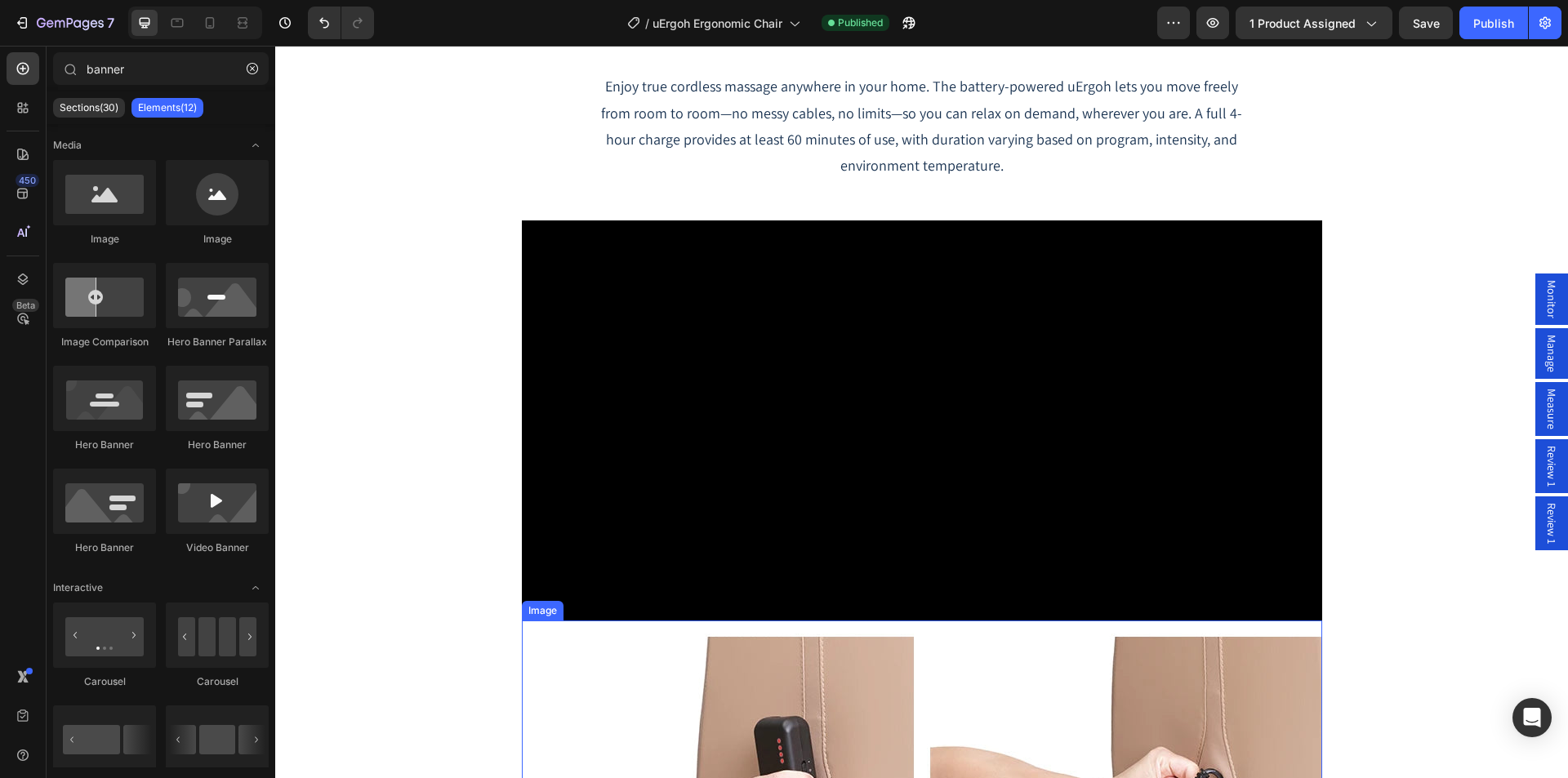
scroll to position [7670, 0]
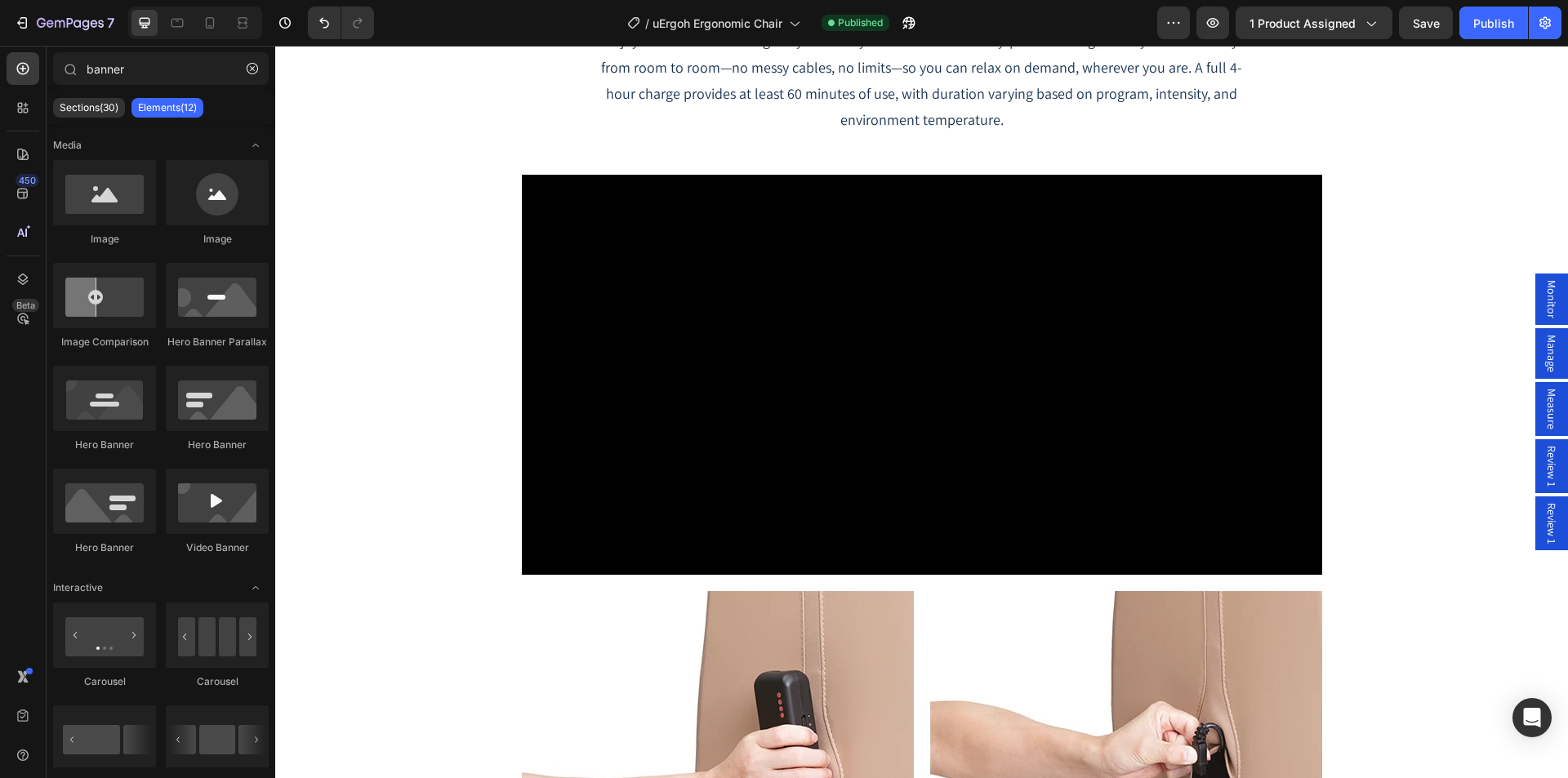
click at [1543, 456] on span "Review 1" at bounding box center [1551, 466] width 17 height 41
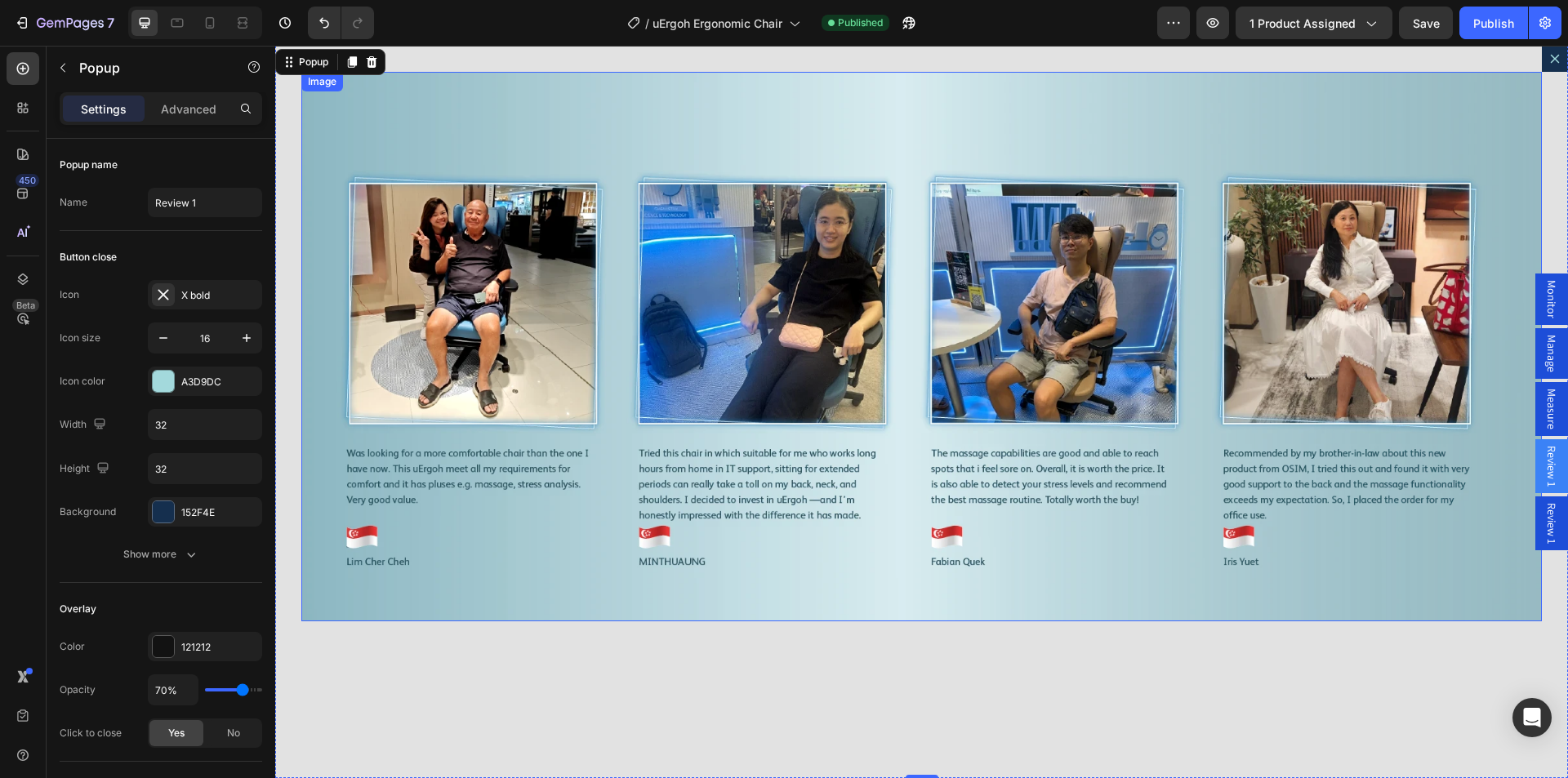
click at [770, 312] on img "Dialog body" at bounding box center [921, 346] width 1240 height 549
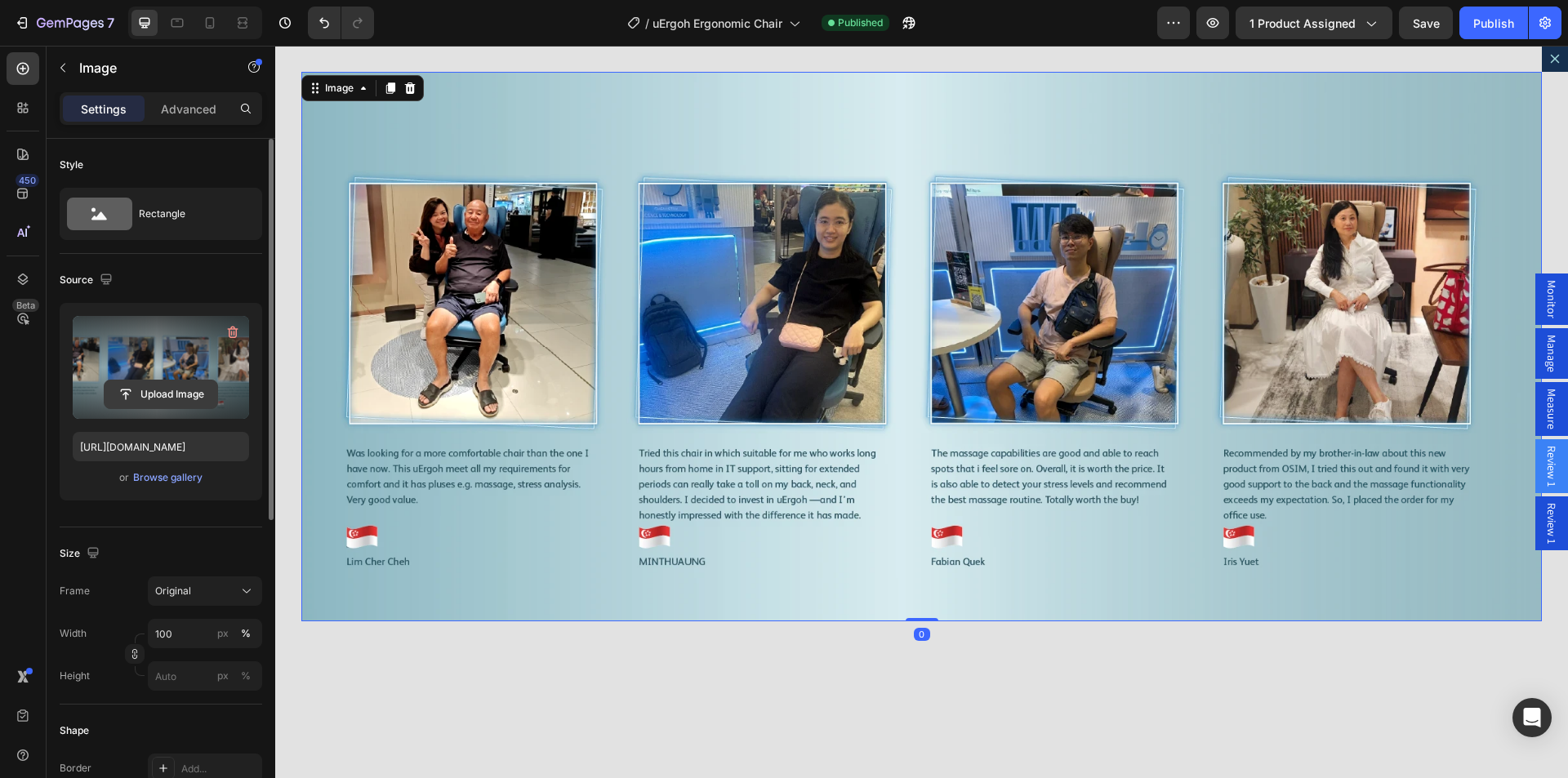
click at [156, 401] on input "file" at bounding box center [160, 394] width 112 height 28
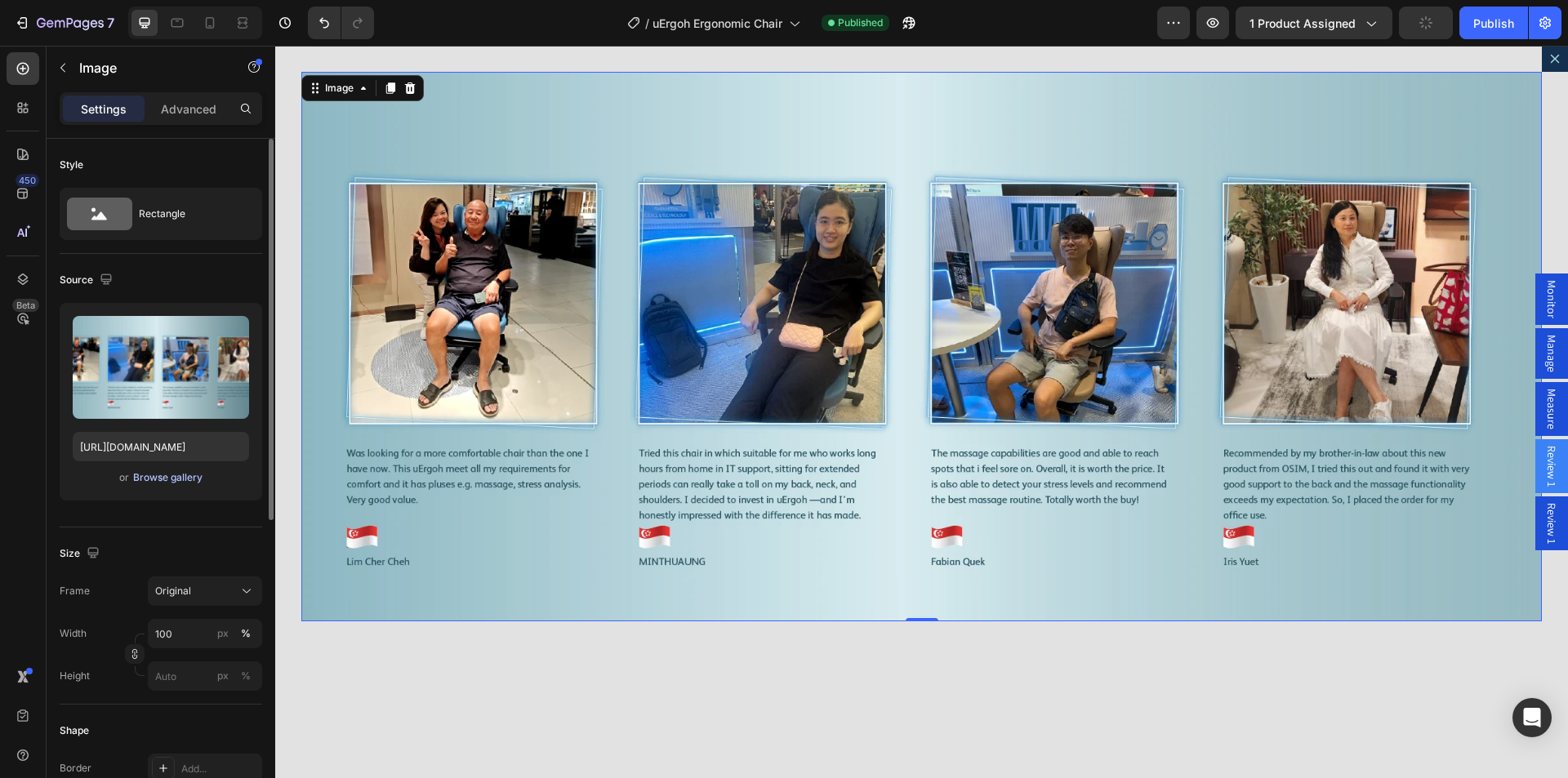
click at [168, 477] on div "Browse gallery" at bounding box center [167, 477] width 69 height 15
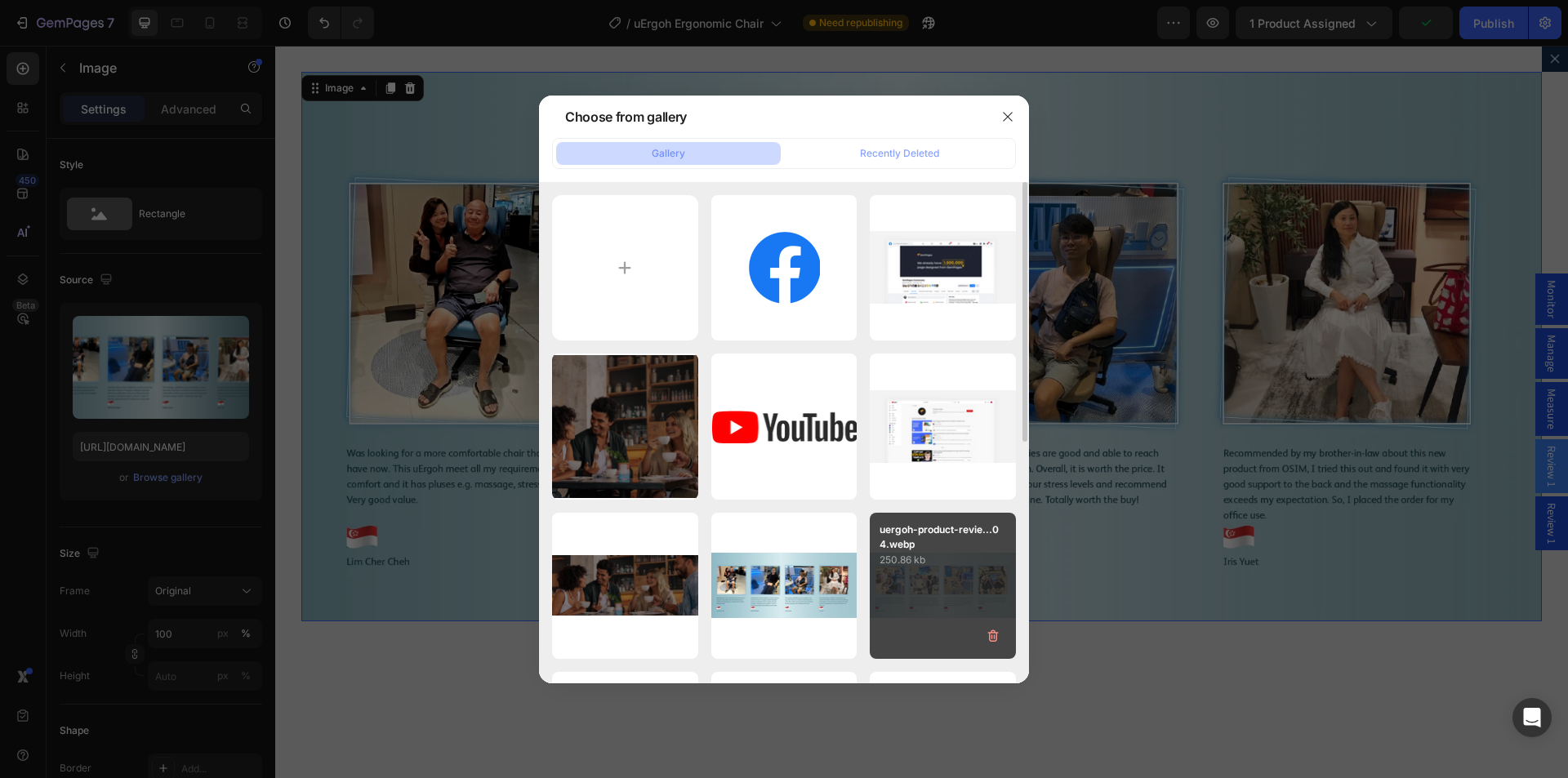
click at [945, 568] on div "uergoh-product-revie...04.webp 250.86 kb" at bounding box center [942, 586] width 146 height 146
type input "https://cdn.shopify.com/s/files/1/0361/5362/2663/files/gempages_490524180744242…"
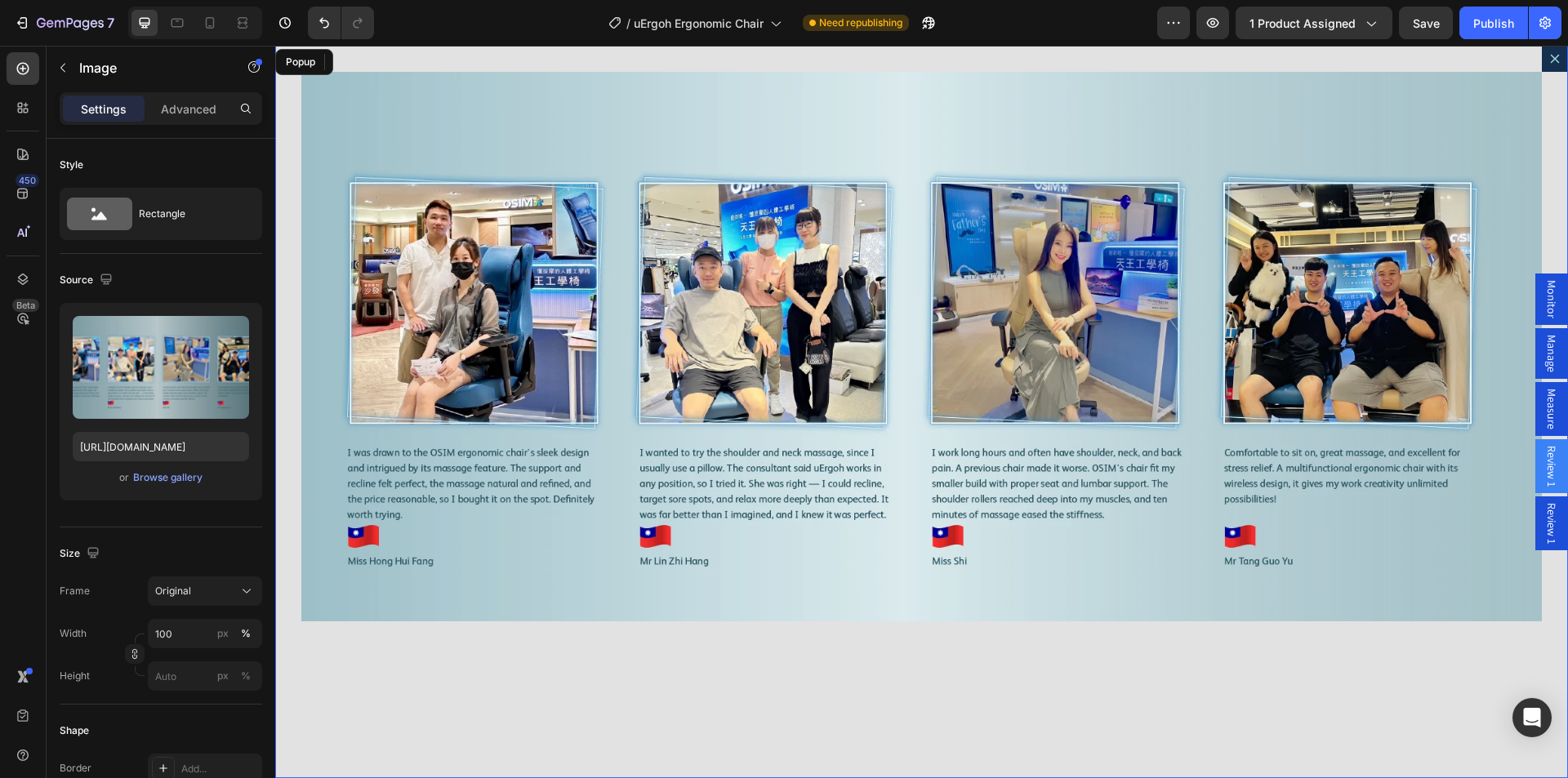
click at [1548, 60] on icon "Dialog content" at bounding box center [1554, 59] width 13 height 13
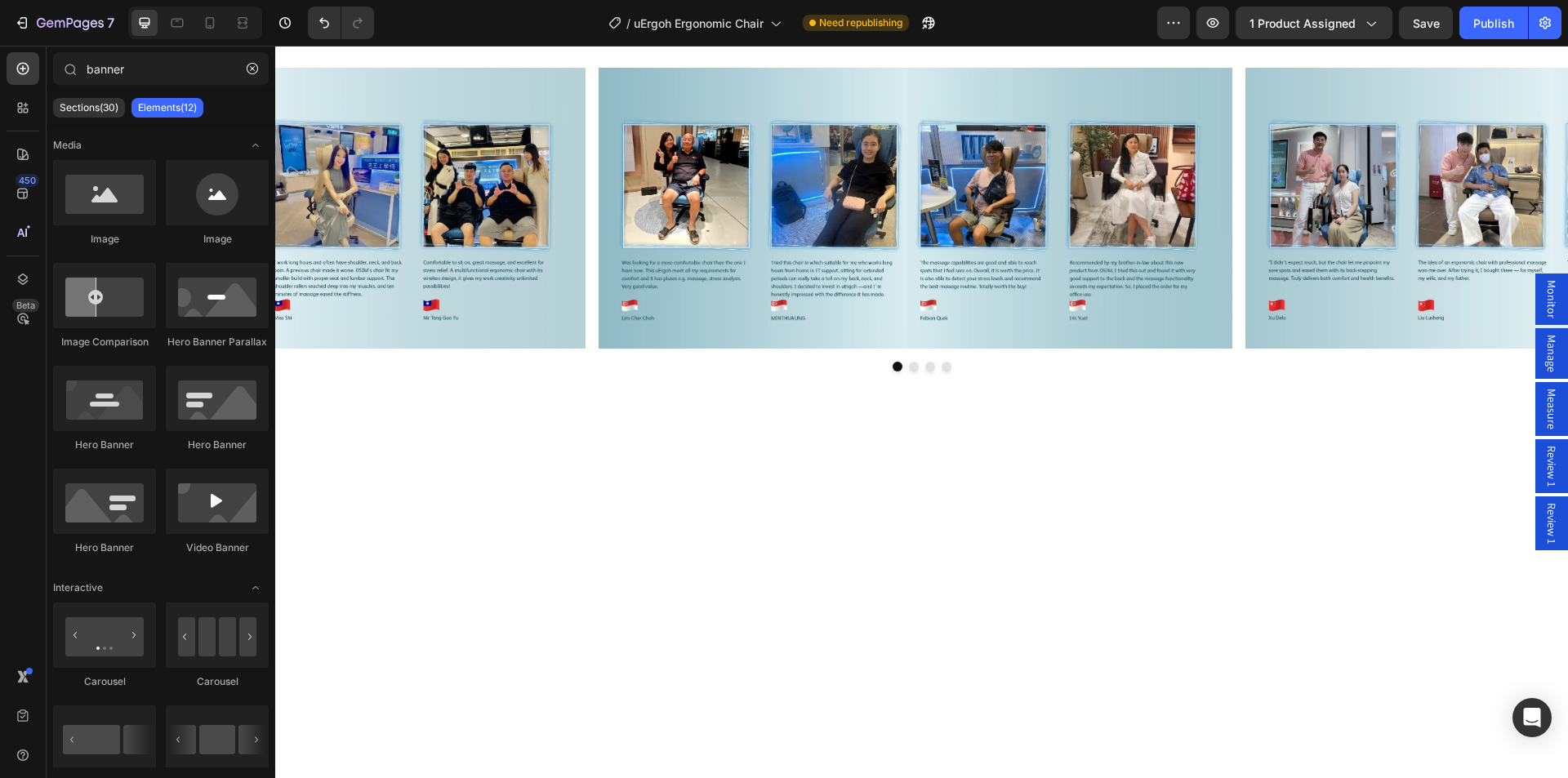
scroll to position [10200, 0]
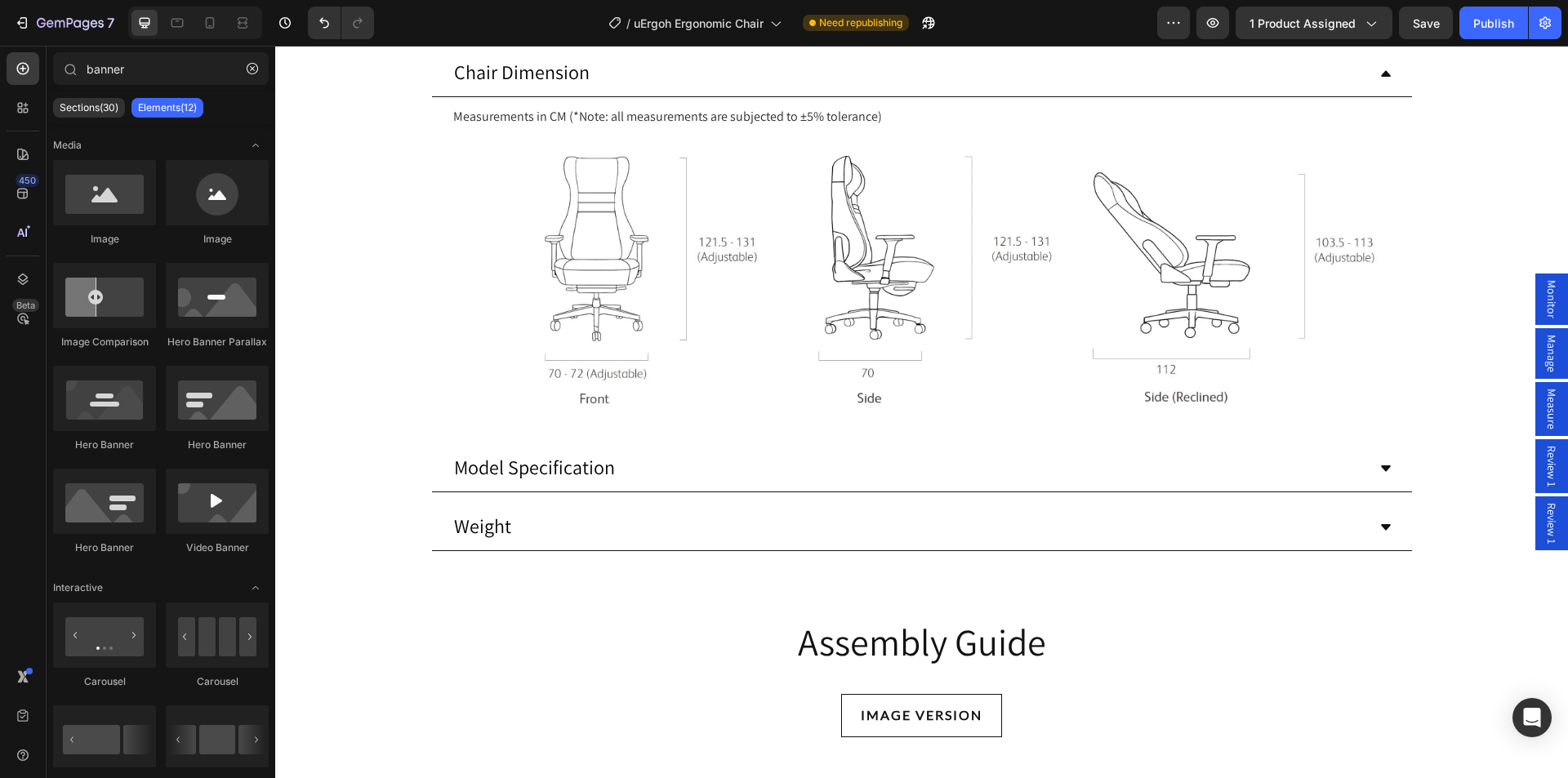
click at [1543, 467] on span "Review 1" at bounding box center [1551, 466] width 17 height 41
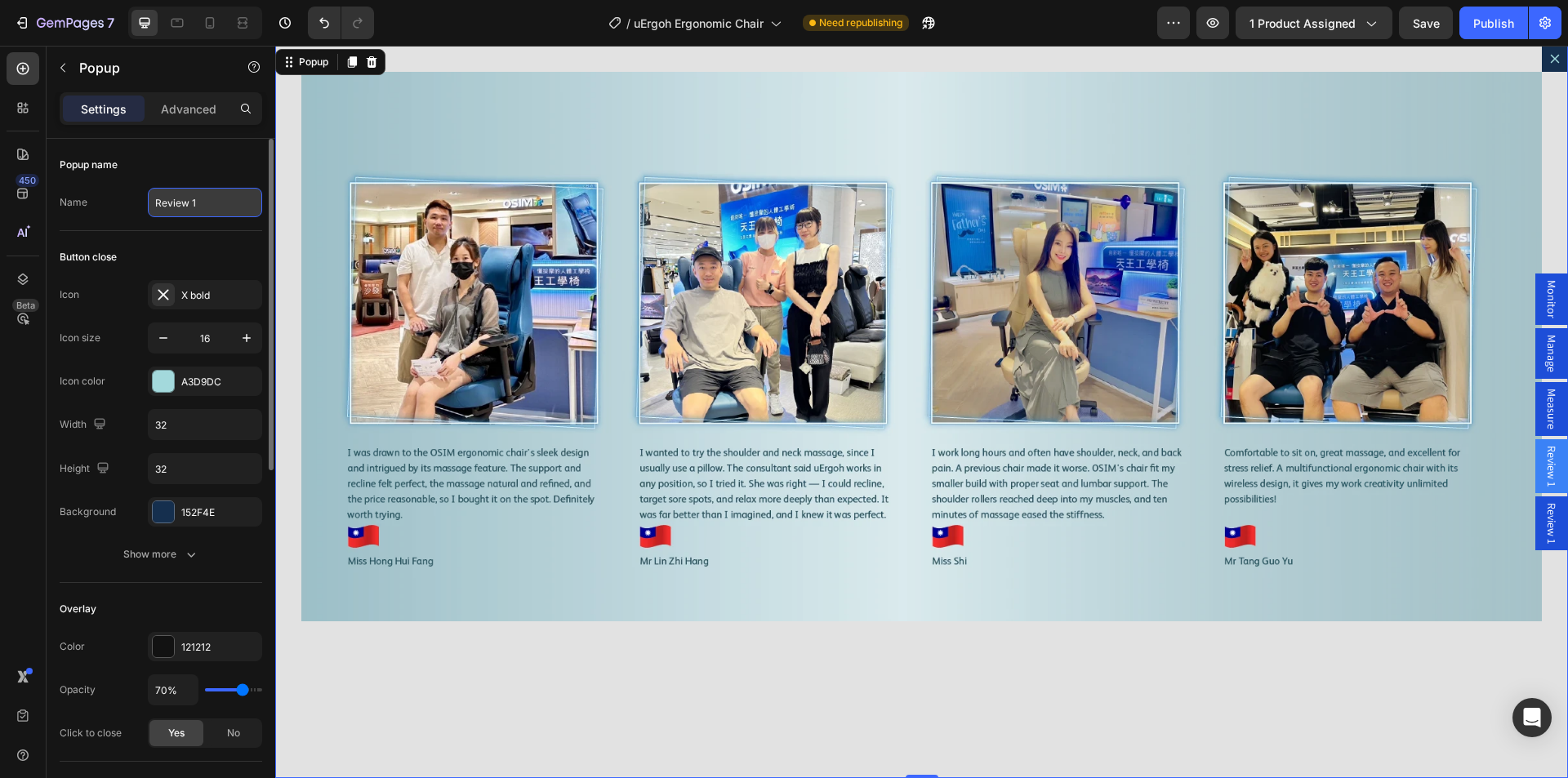
click at [194, 203] on input "Review 1" at bounding box center [205, 203] width 114 height 29
click at [192, 202] on input "Review 1" at bounding box center [205, 203] width 114 height 29
drag, startPoint x: 191, startPoint y: 203, endPoint x: 211, endPoint y: 203, distance: 20.0
click at [212, 203] on input "Review 1" at bounding box center [205, 203] width 114 height 29
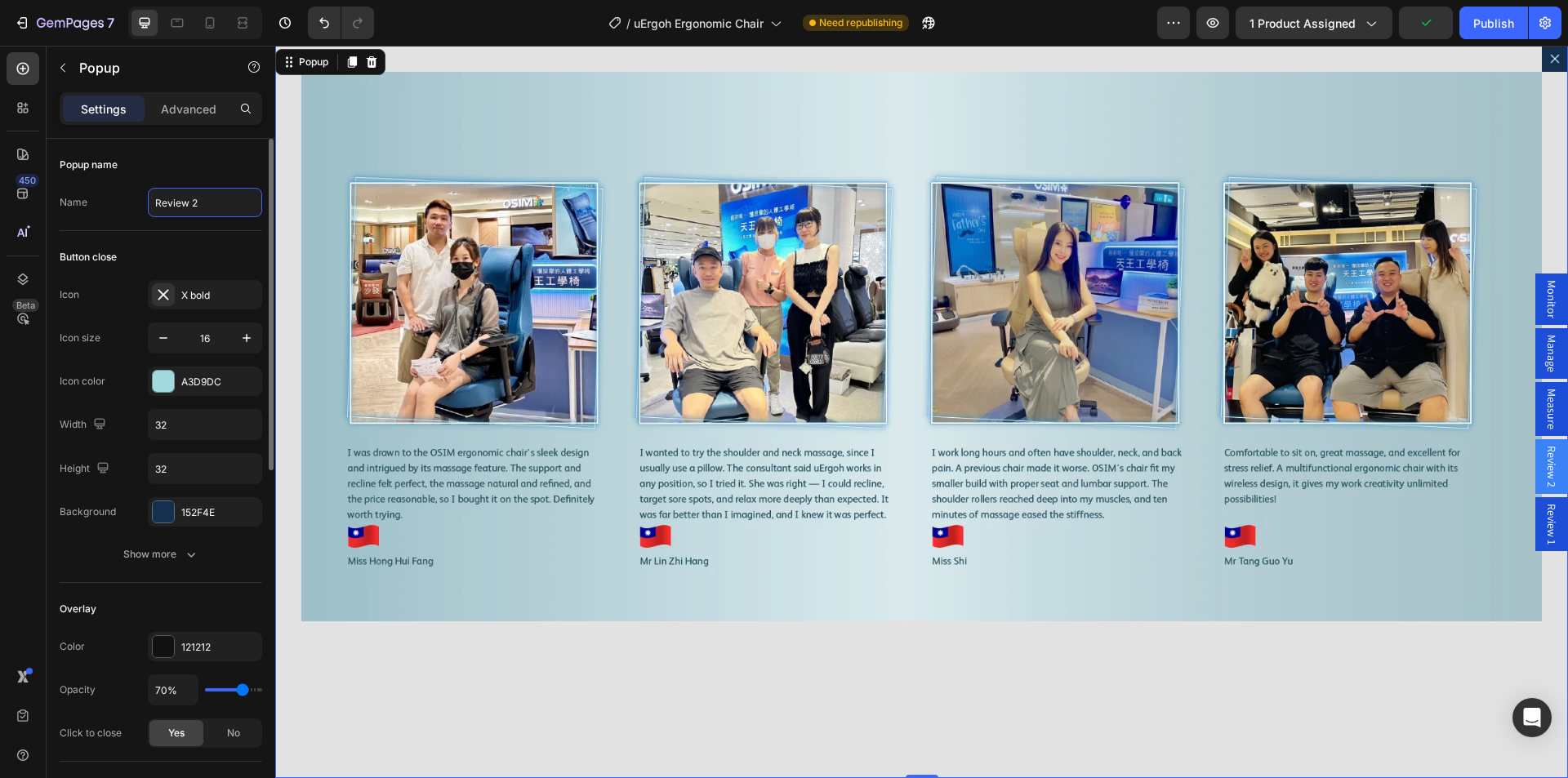
type input "Review 2"
click at [212, 163] on div "Popup name" at bounding box center [161, 165] width 203 height 26
click at [813, 684] on div "Image" at bounding box center [921, 412] width 1293 height 732
click at [1541, 67] on button "Dialog content" at bounding box center [1554, 59] width 26 height 26
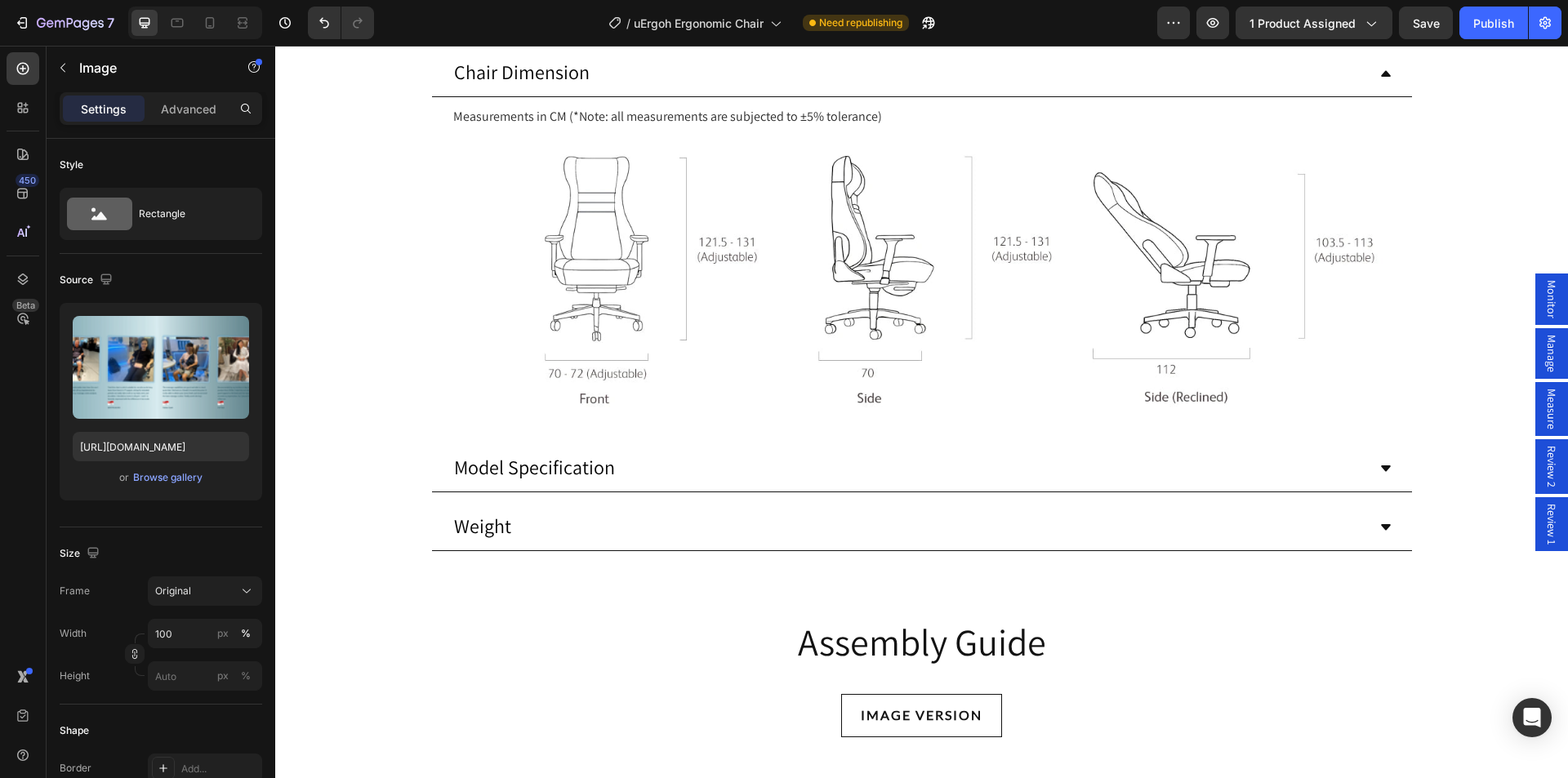
click at [1543, 513] on span "Review 1" at bounding box center [1551, 524] width 17 height 41
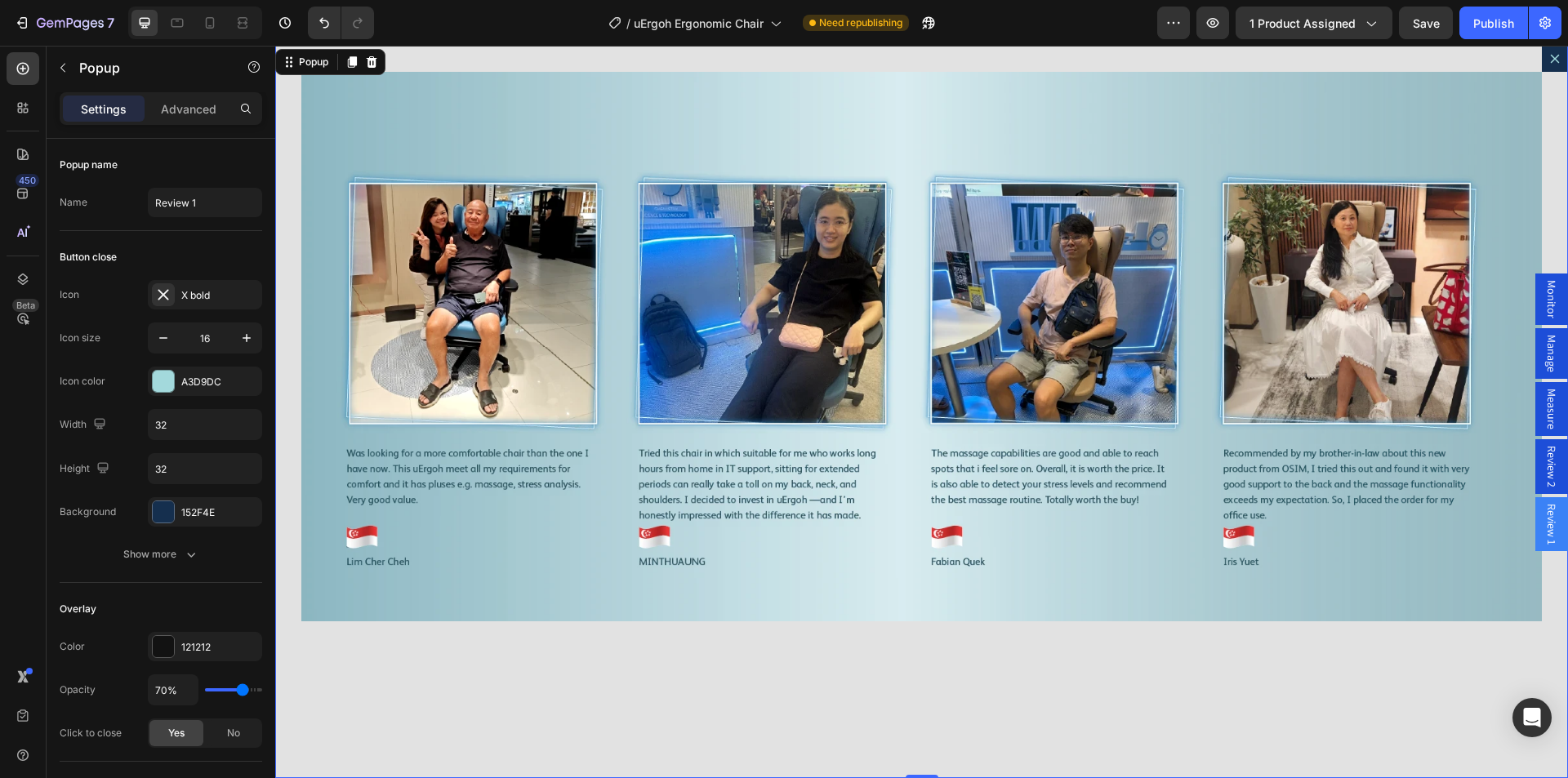
click at [1548, 61] on icon "Dialog content" at bounding box center [1554, 59] width 13 height 13
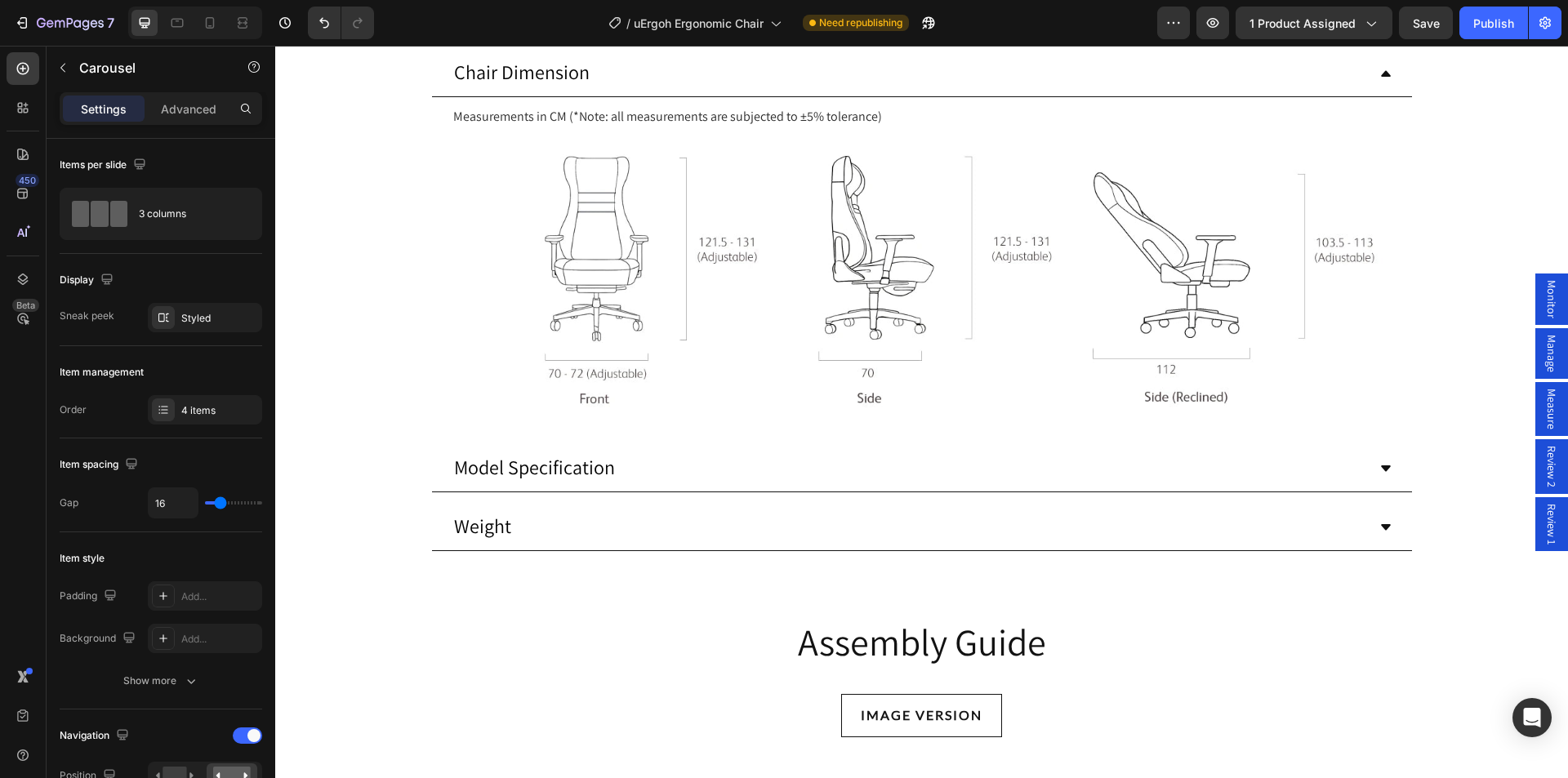
click at [1543, 459] on span "Review 2" at bounding box center [1551, 466] width 17 height 41
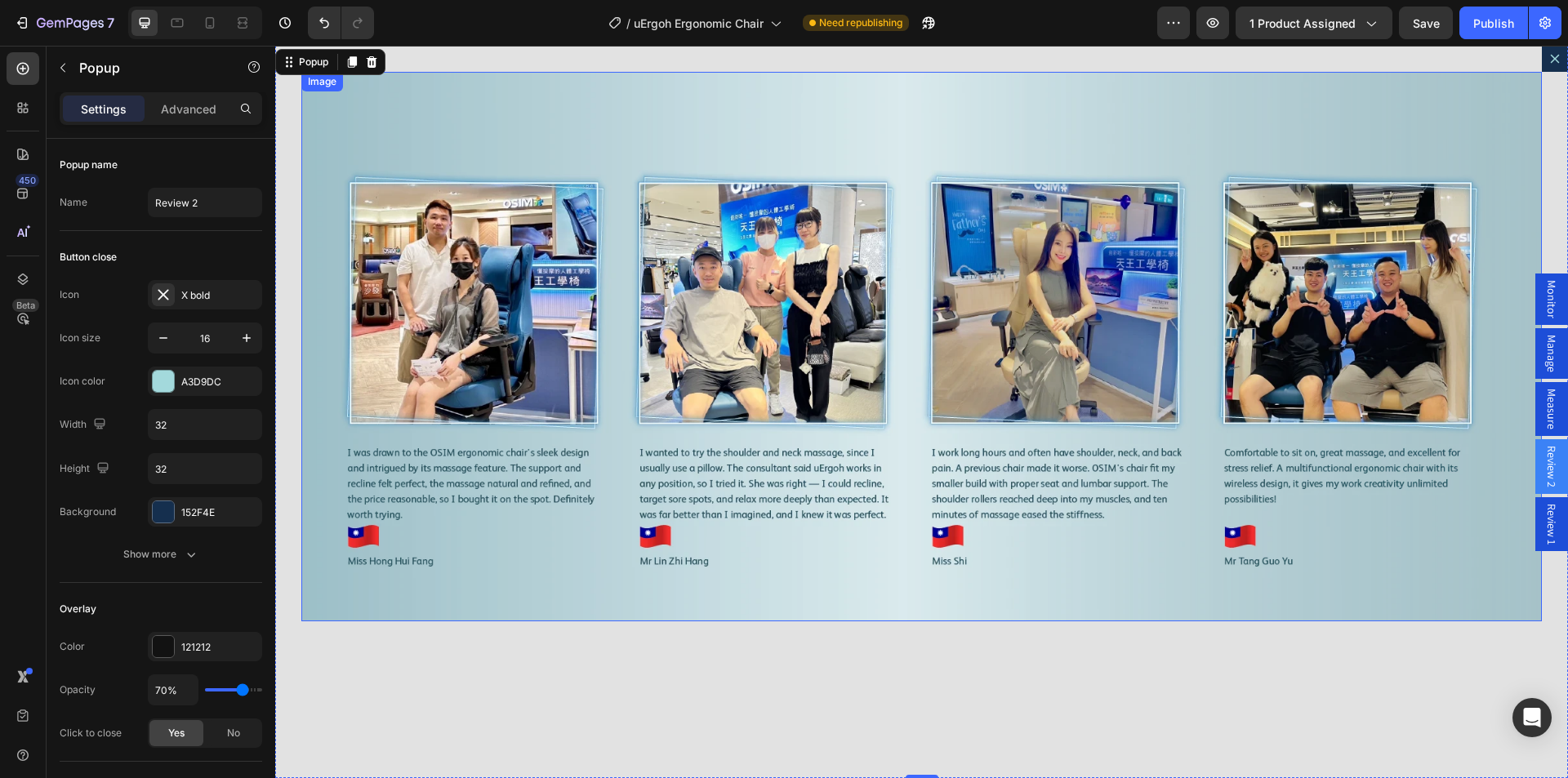
click at [678, 402] on img "Dialog body" at bounding box center [921, 346] width 1240 height 549
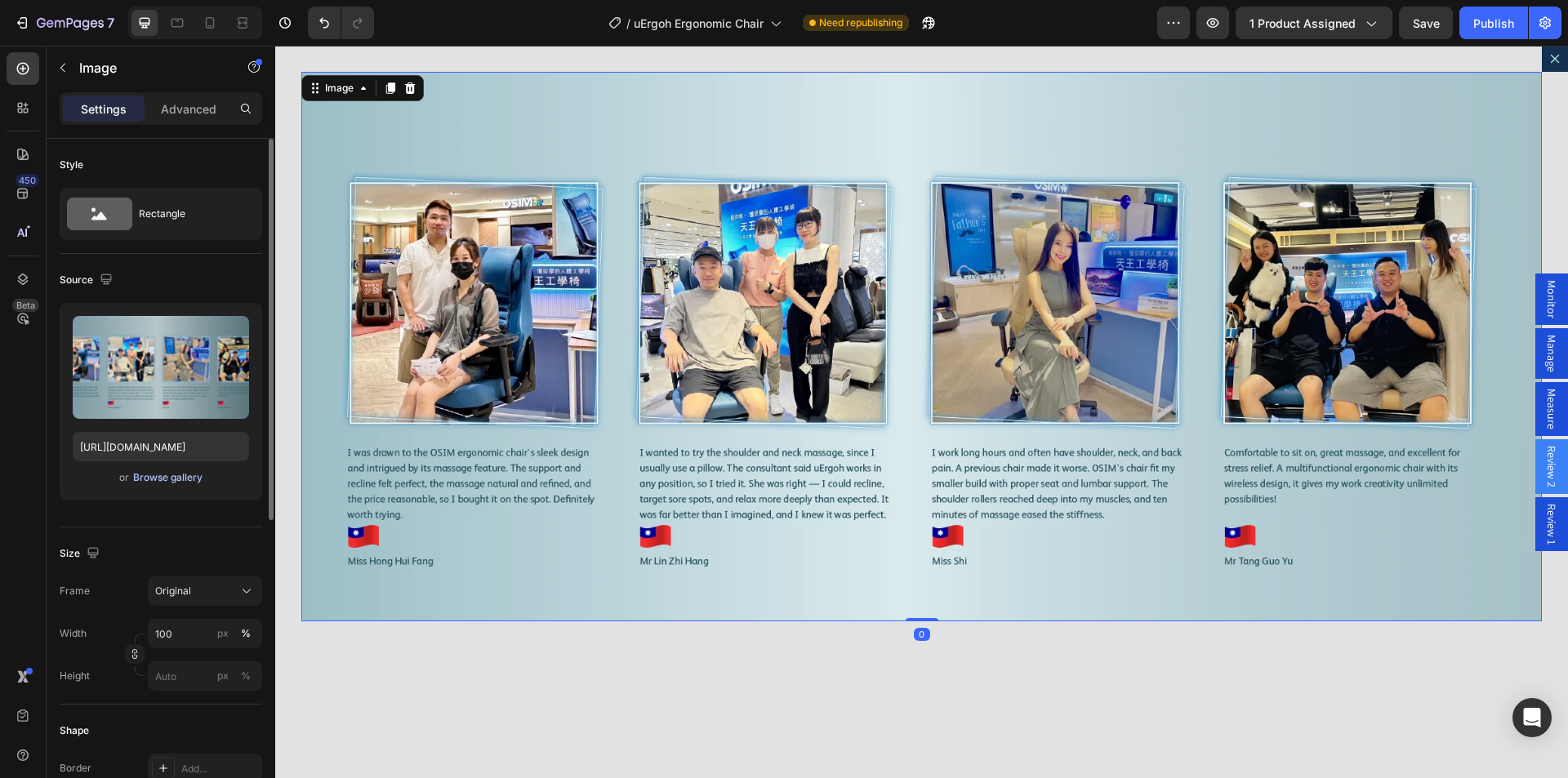
click at [164, 474] on div "Browse gallery" at bounding box center [167, 477] width 69 height 15
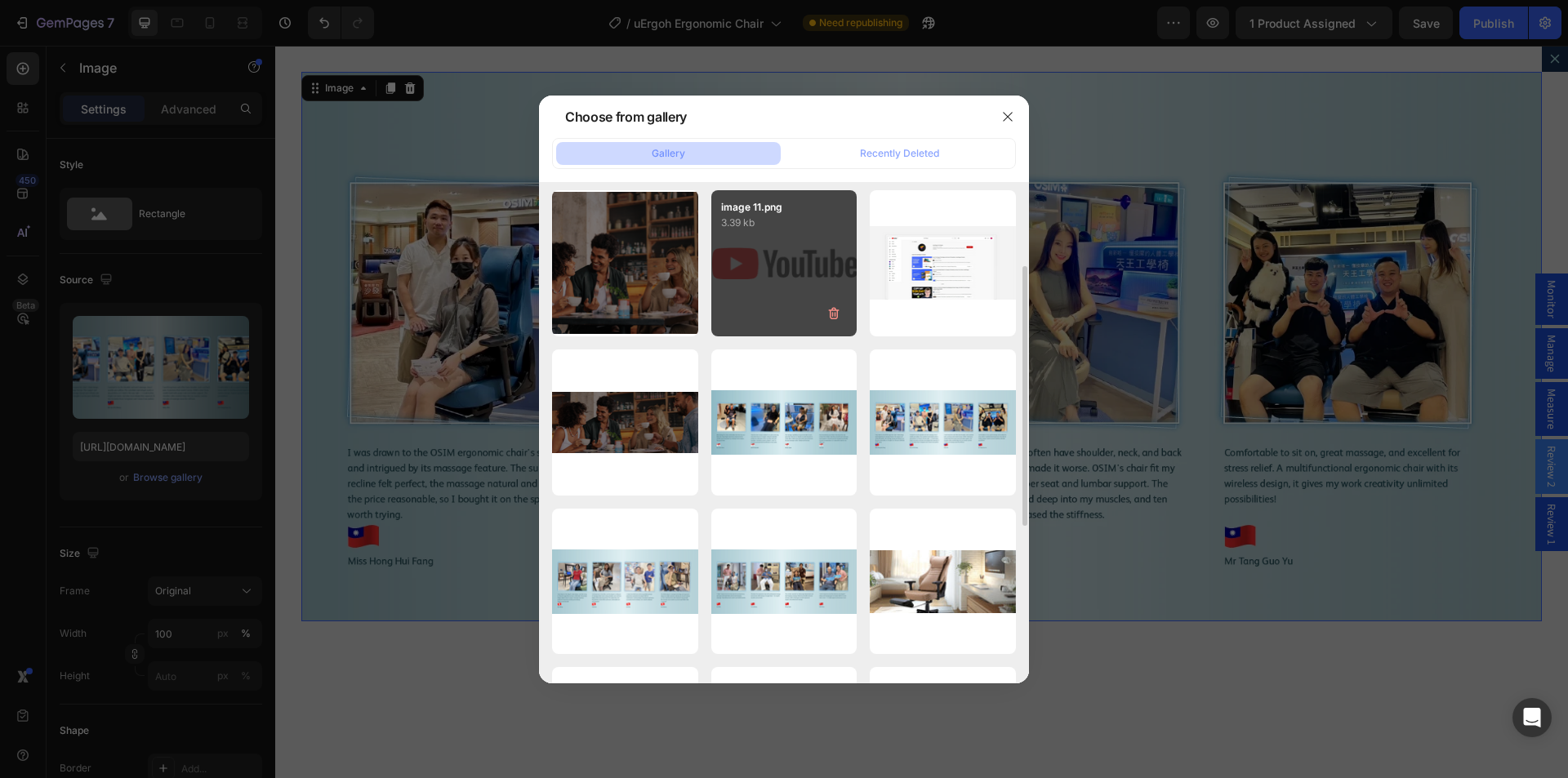
scroll to position [245, 0]
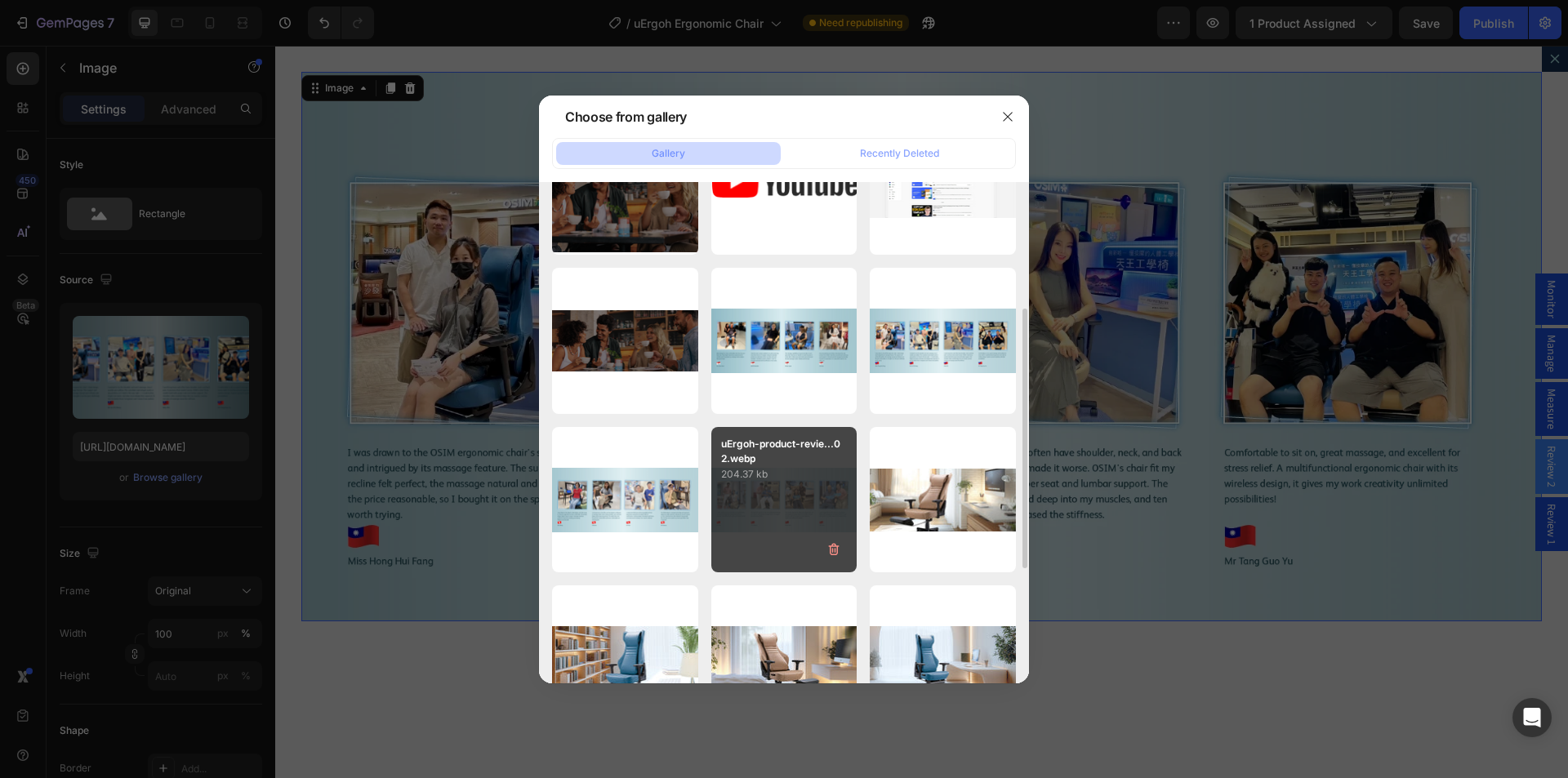
click at [778, 532] on div "uErgoh-product-revie...02.webp 204.37 kb" at bounding box center [784, 499] width 146 height 146
type input "https://cdn.shopify.com/s/files/1/0361/5362/2663/files/gempages_490524180744242…"
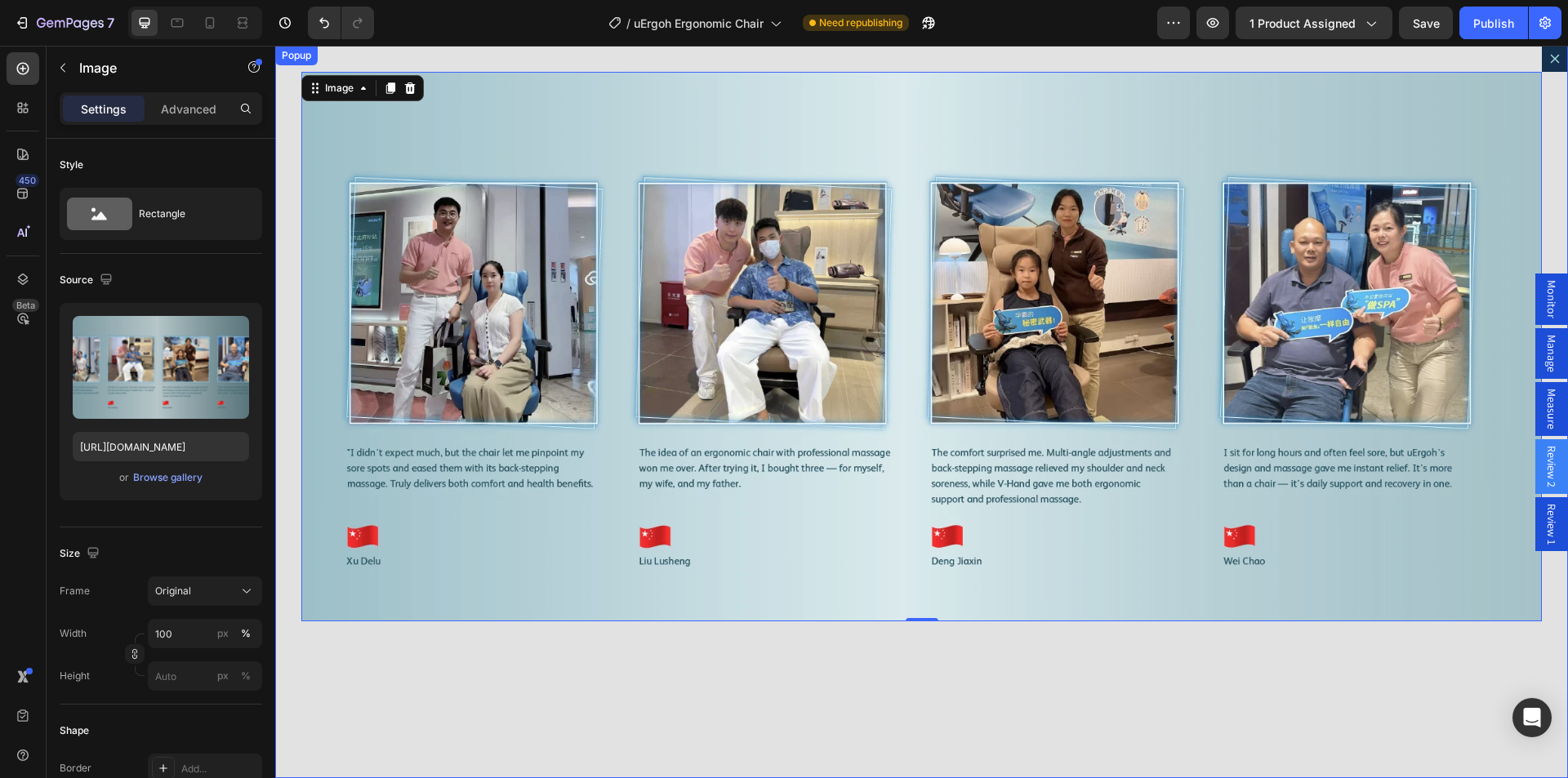
click at [1548, 56] on icon "Dialog content" at bounding box center [1554, 59] width 13 height 13
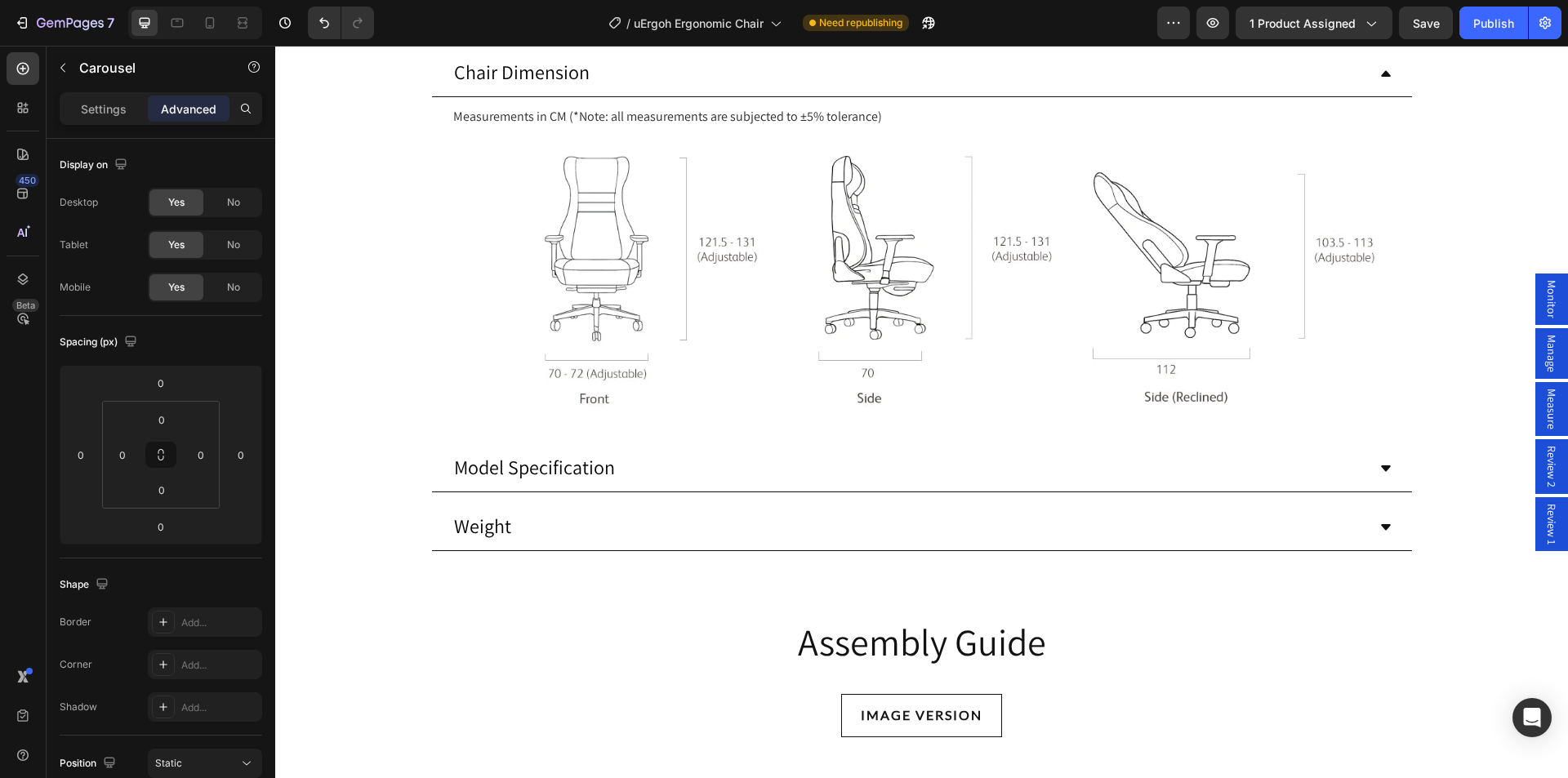
click at [1543, 460] on span "Review 2" at bounding box center [1551, 466] width 17 height 41
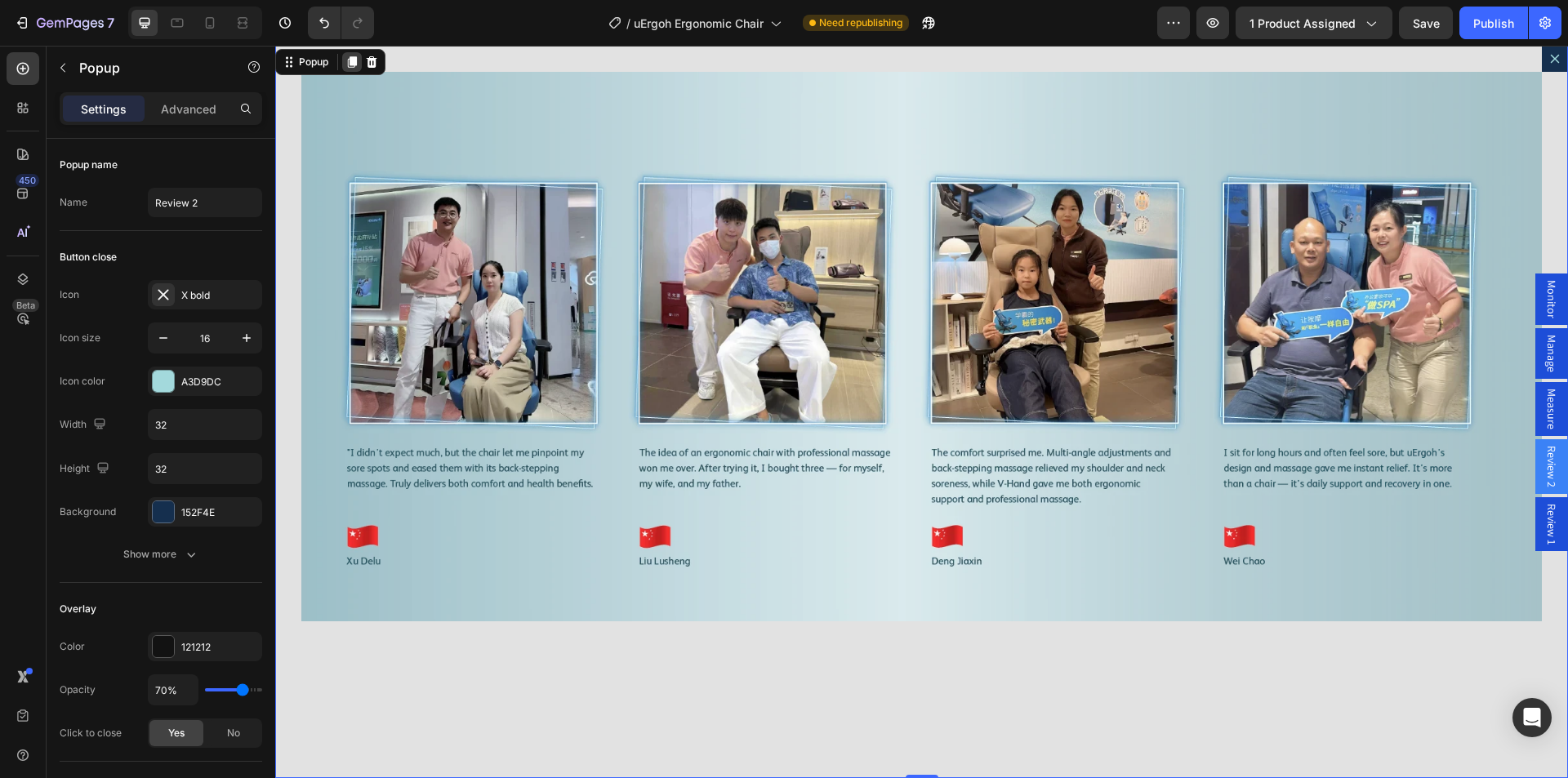
click at [356, 62] on icon "Dialog content" at bounding box center [353, 62] width 9 height 11
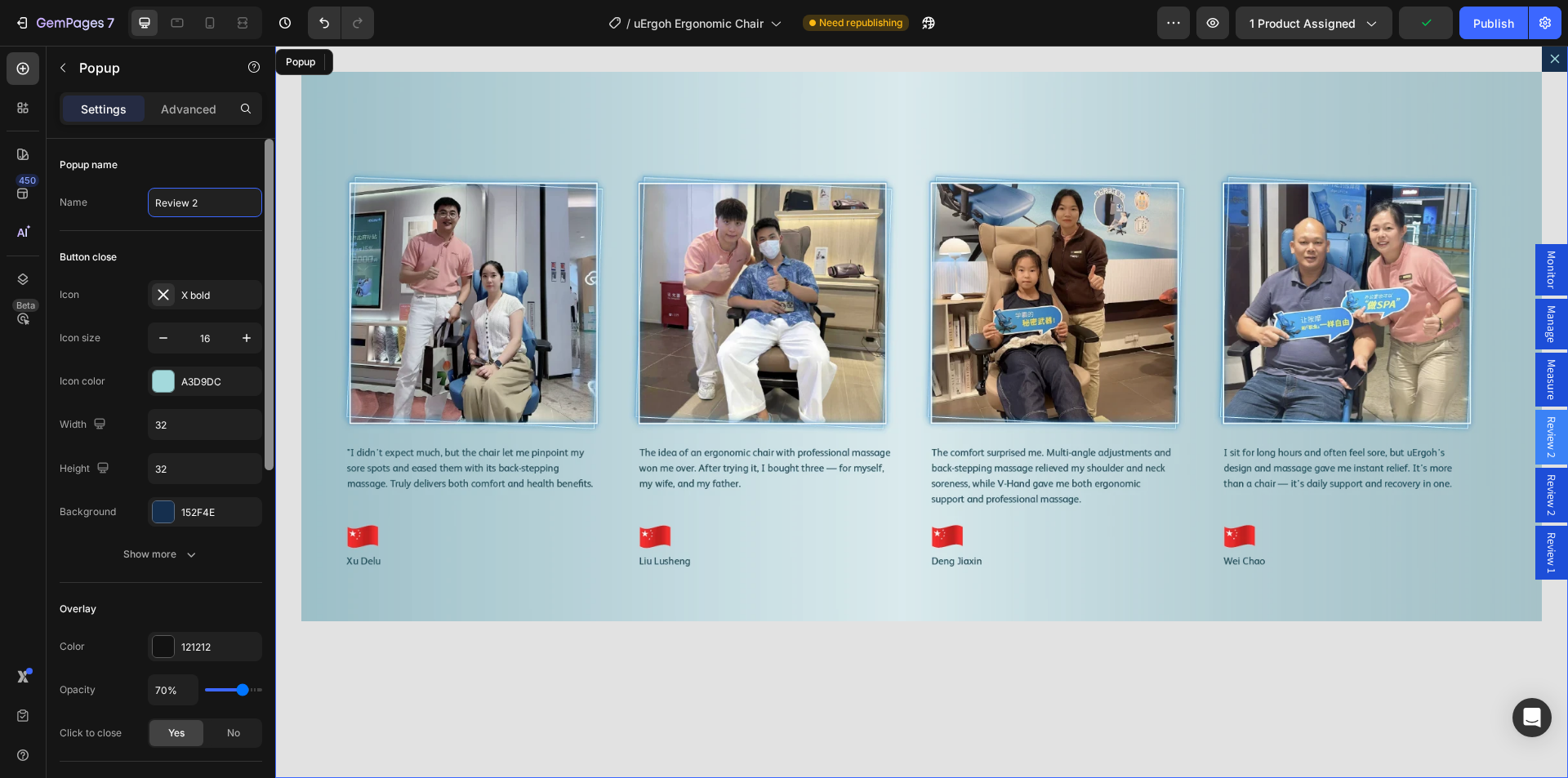
type input "3"
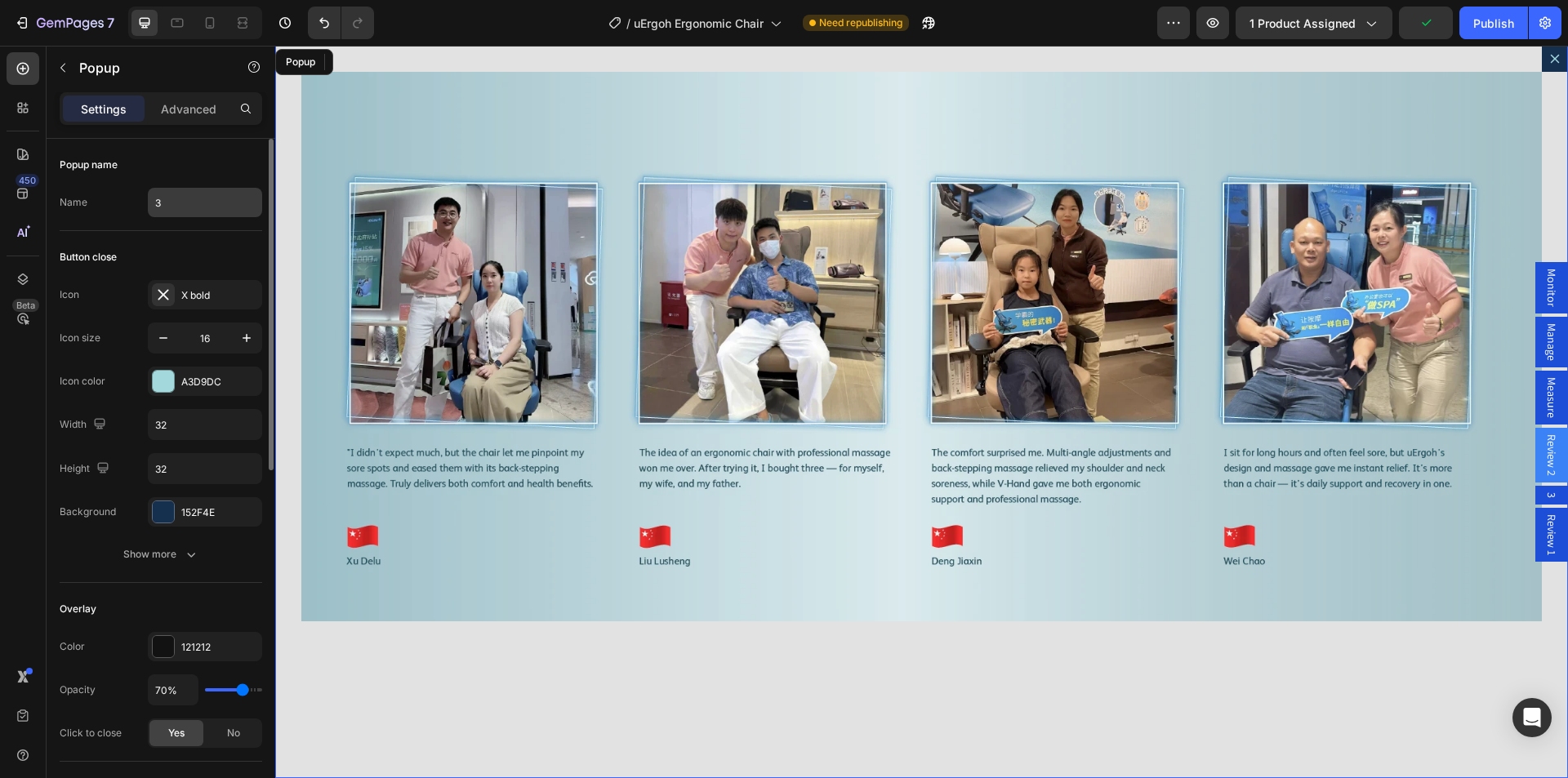
type input "banne"
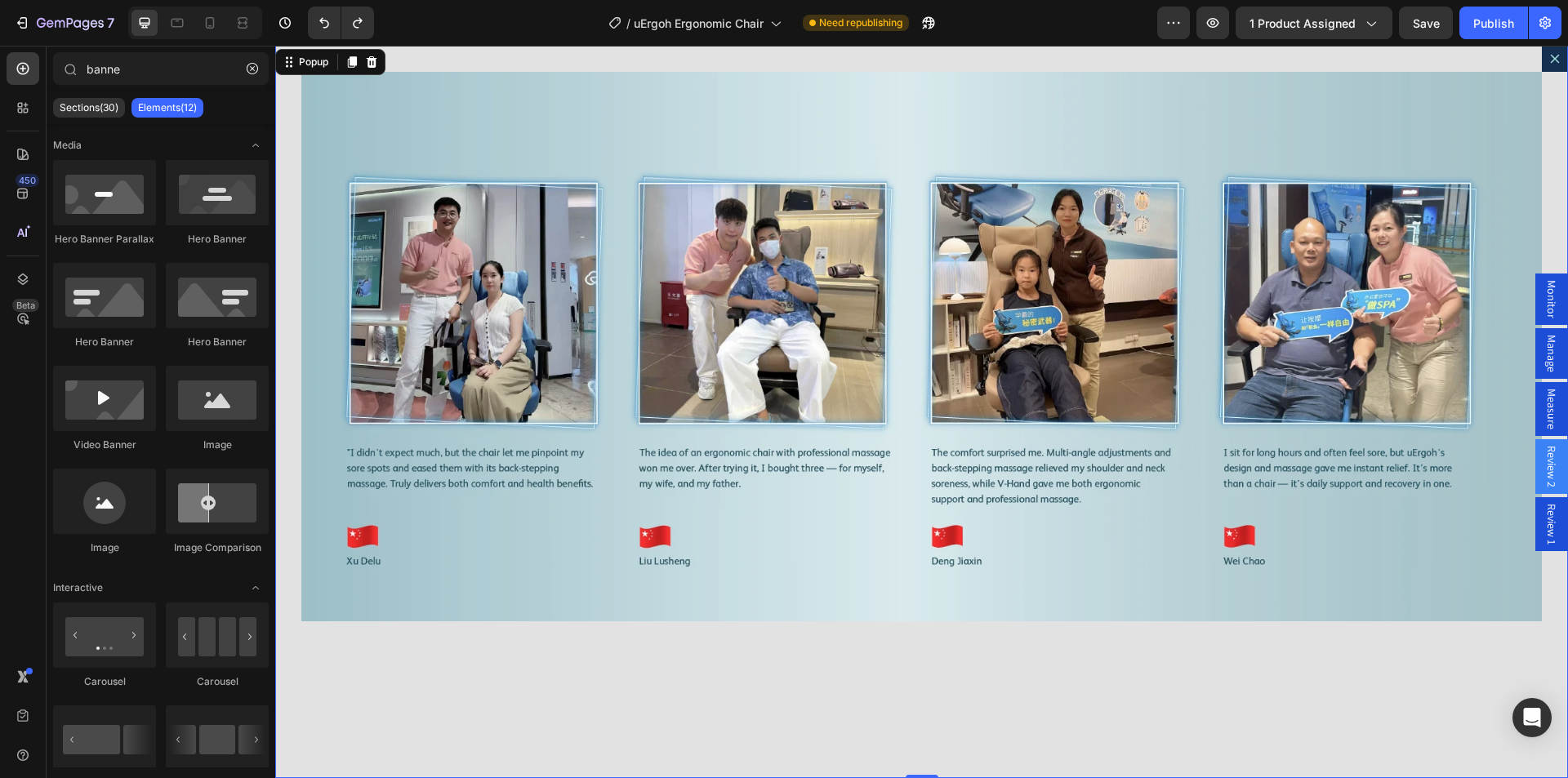
click at [453, 53] on div "Image" at bounding box center [921, 412] width 1293 height 732
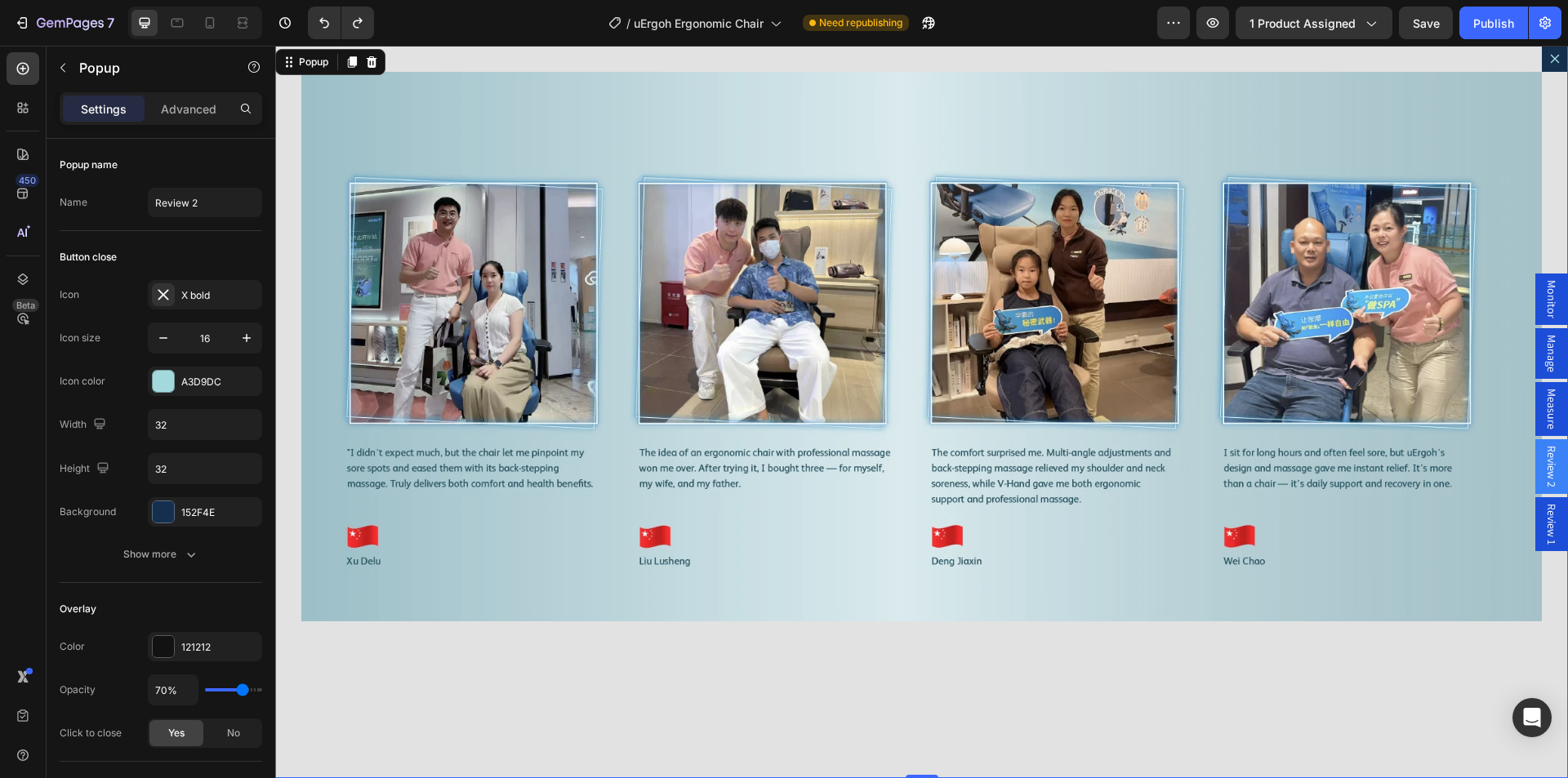
drag, startPoint x: 354, startPoint y: 65, endPoint x: 365, endPoint y: 75, distance: 14.9
click at [353, 65] on icon "Dialog content" at bounding box center [353, 62] width 9 height 11
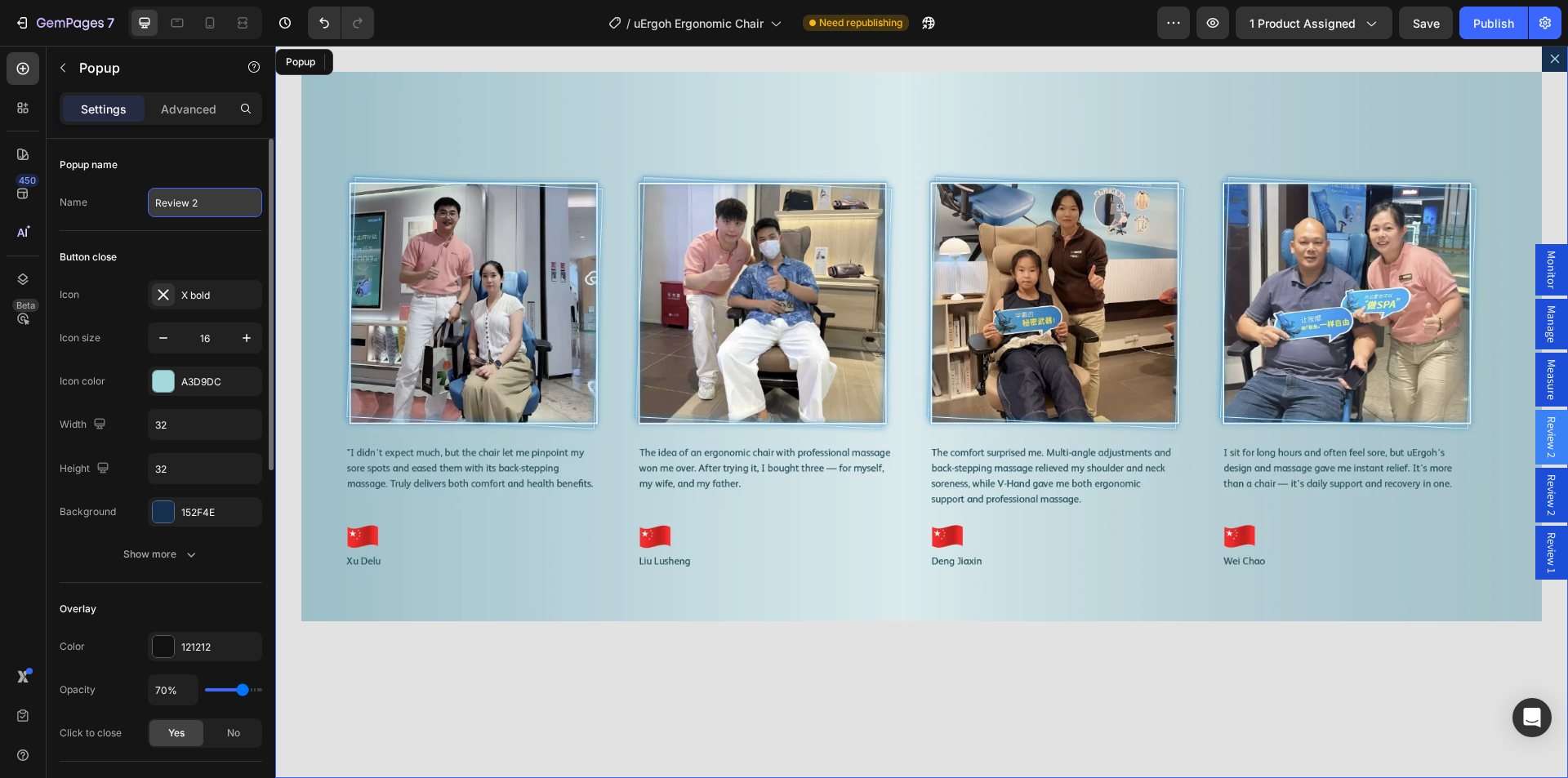
click at [181, 200] on input "Review 2" at bounding box center [205, 203] width 114 height 29
drag, startPoint x: 191, startPoint y: 203, endPoint x: 206, endPoint y: 204, distance: 15.0
click at [206, 204] on input "Review 2" at bounding box center [205, 203] width 114 height 29
click at [191, 204] on input "Review 3" at bounding box center [205, 203] width 114 height 29
type input "Review 3"
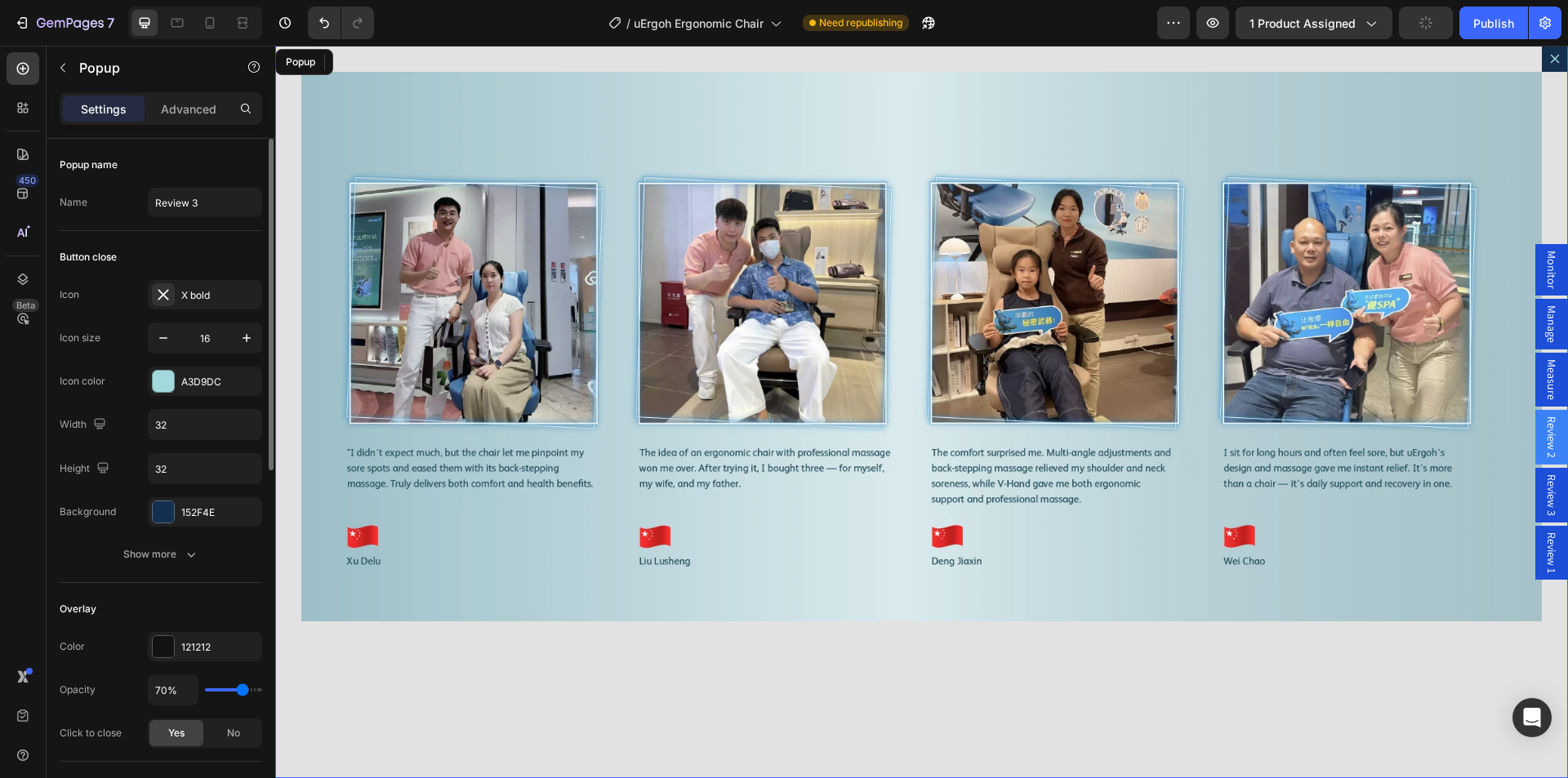
click at [223, 160] on div "Popup name" at bounding box center [161, 165] width 203 height 26
click at [613, 226] on img "Dialog body" at bounding box center [921, 346] width 1240 height 549
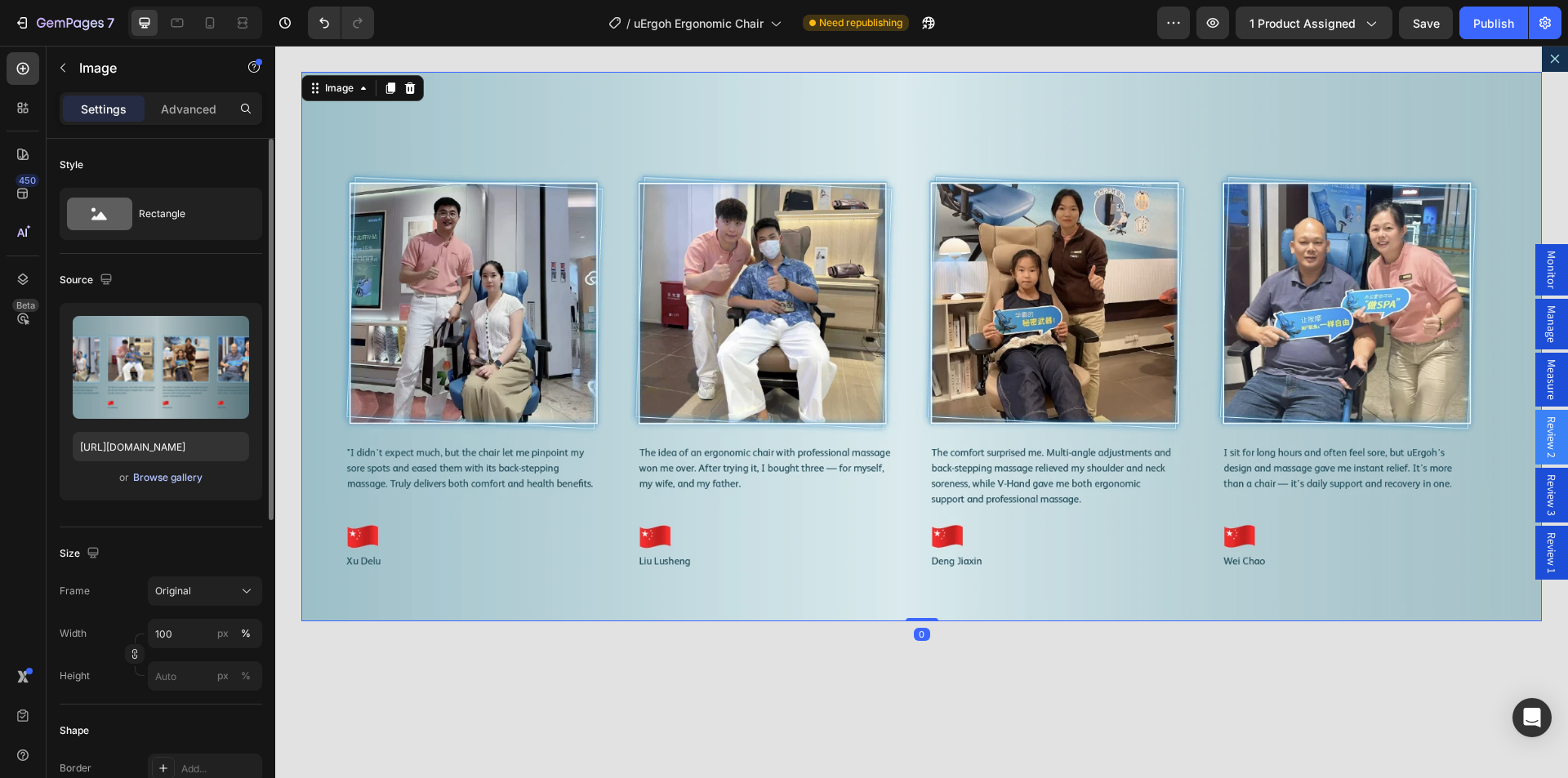
click at [170, 476] on div "Browse gallery" at bounding box center [167, 477] width 69 height 15
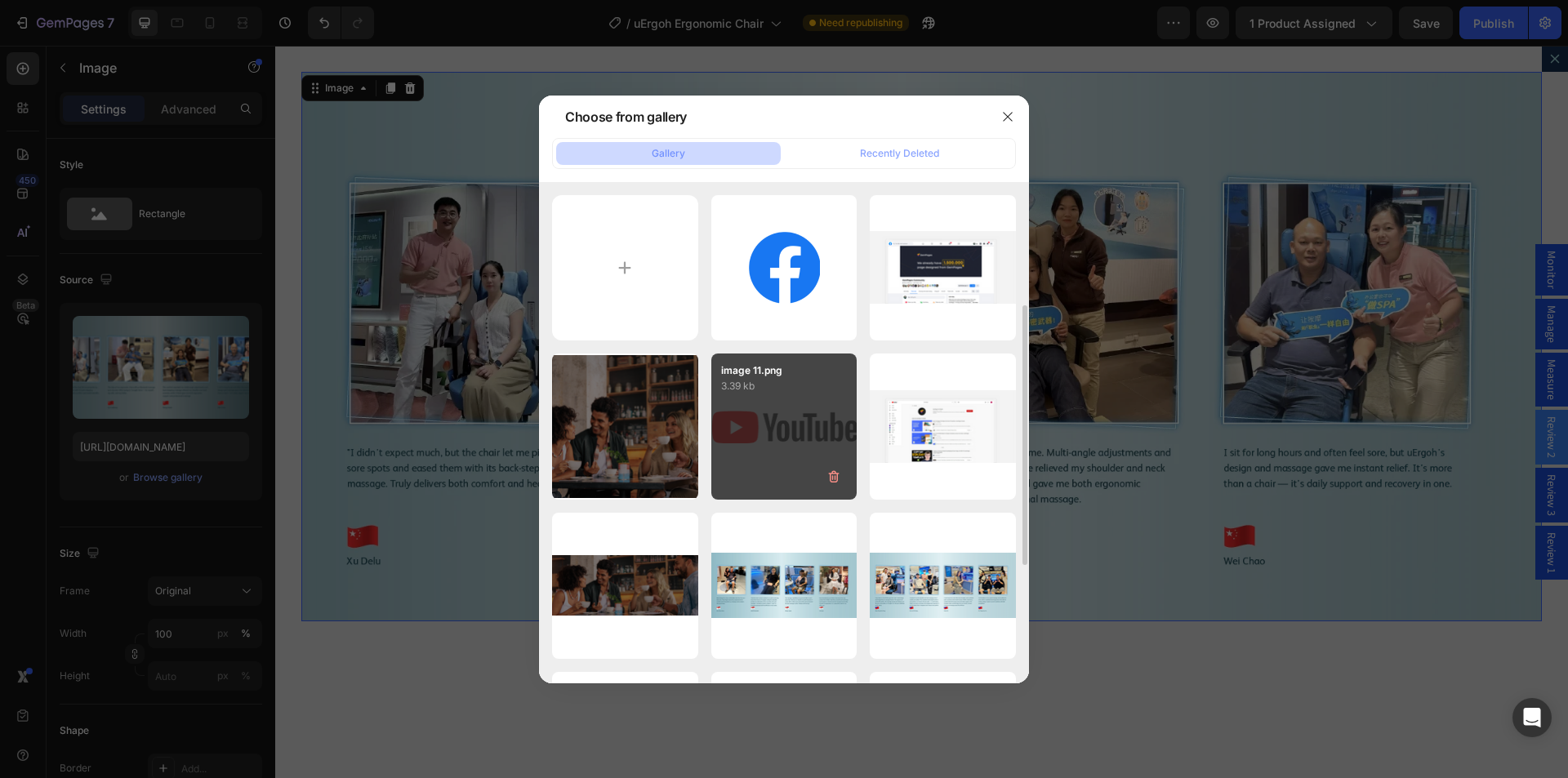
scroll to position [163, 0]
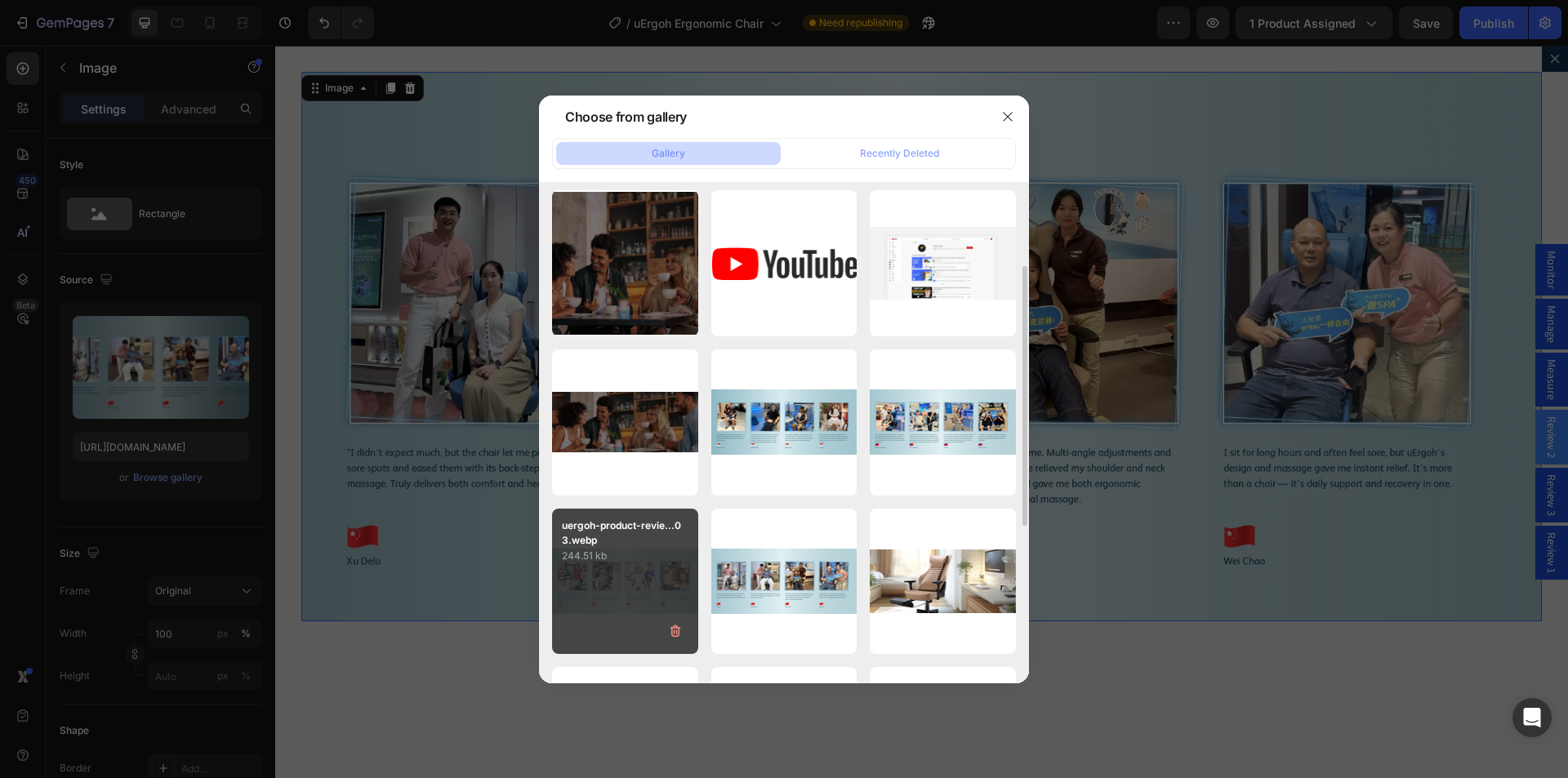
click at [629, 590] on div "uergoh-product-revie...03.webp 244.51 kb" at bounding box center [625, 581] width 146 height 146
type input "https://cdn.shopify.com/s/files/1/0361/5362/2663/files/gempages_490524180744242…"
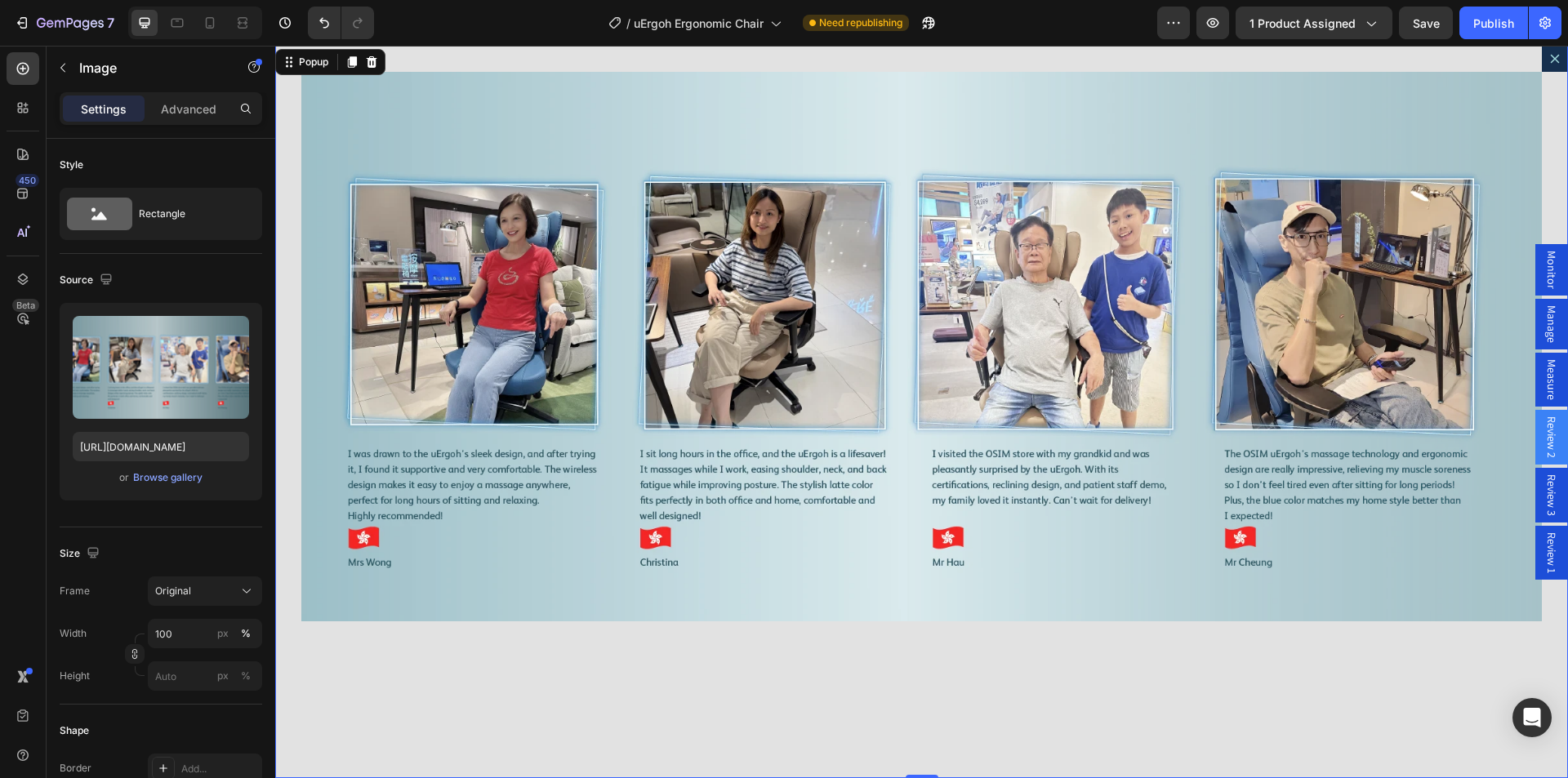
click at [1541, 57] on button "Dialog content" at bounding box center [1554, 59] width 26 height 26
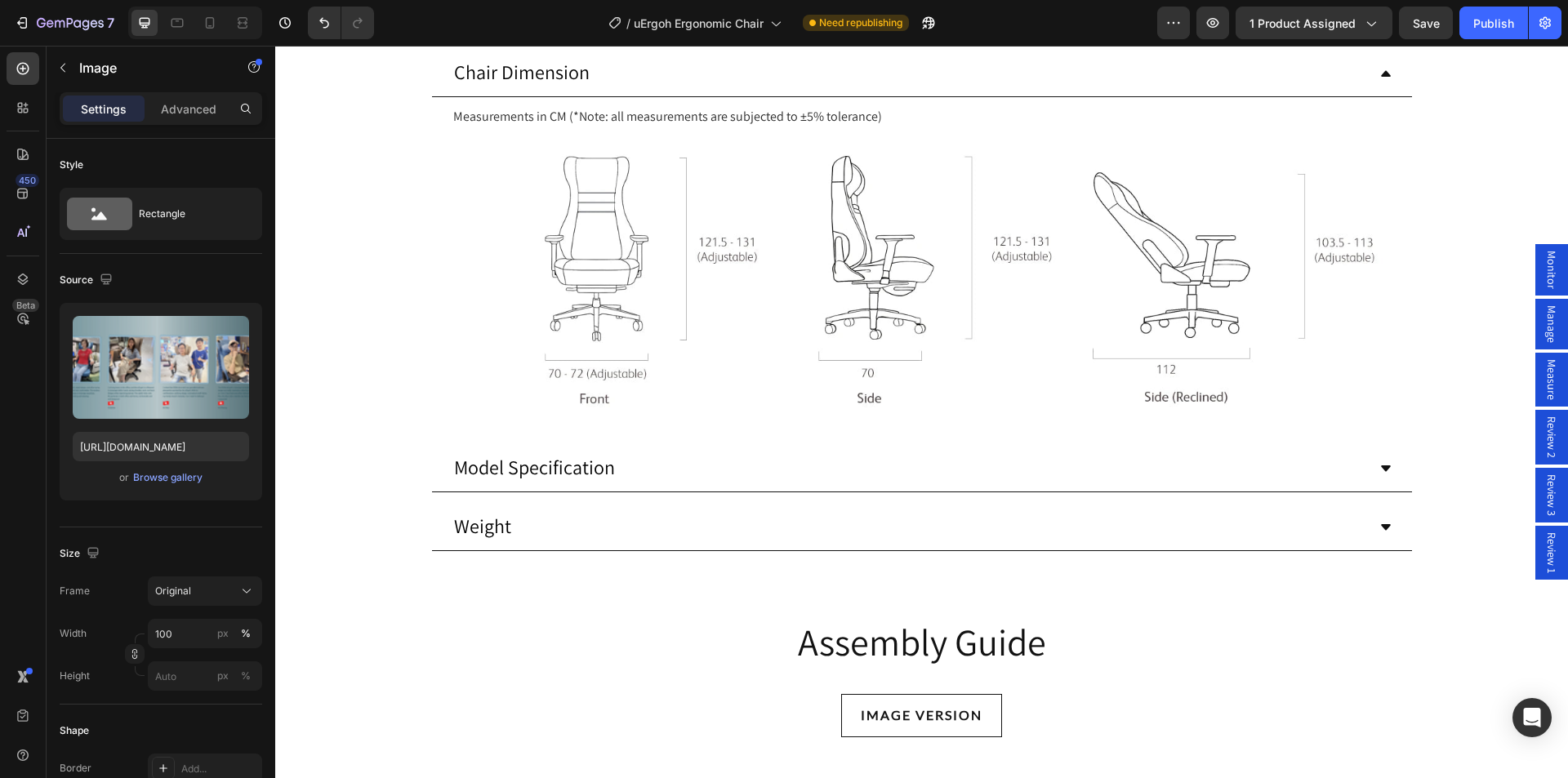
drag, startPoint x: 866, startPoint y: 284, endPoint x: 848, endPoint y: 284, distance: 18.0
click at [1543, 493] on span "Review 3" at bounding box center [1551, 494] width 17 height 41
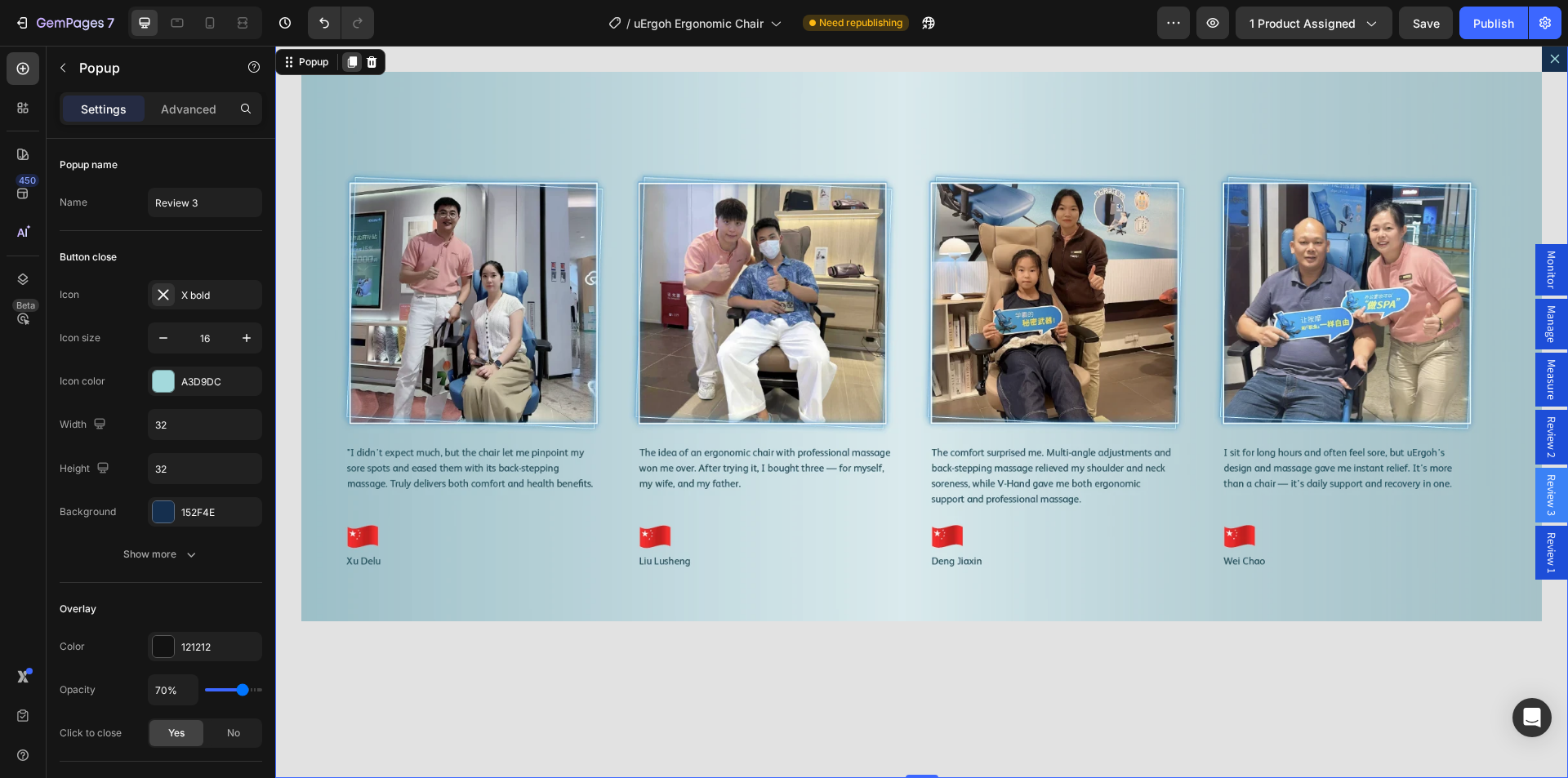
click at [351, 64] on icon "Dialog content" at bounding box center [353, 62] width 9 height 11
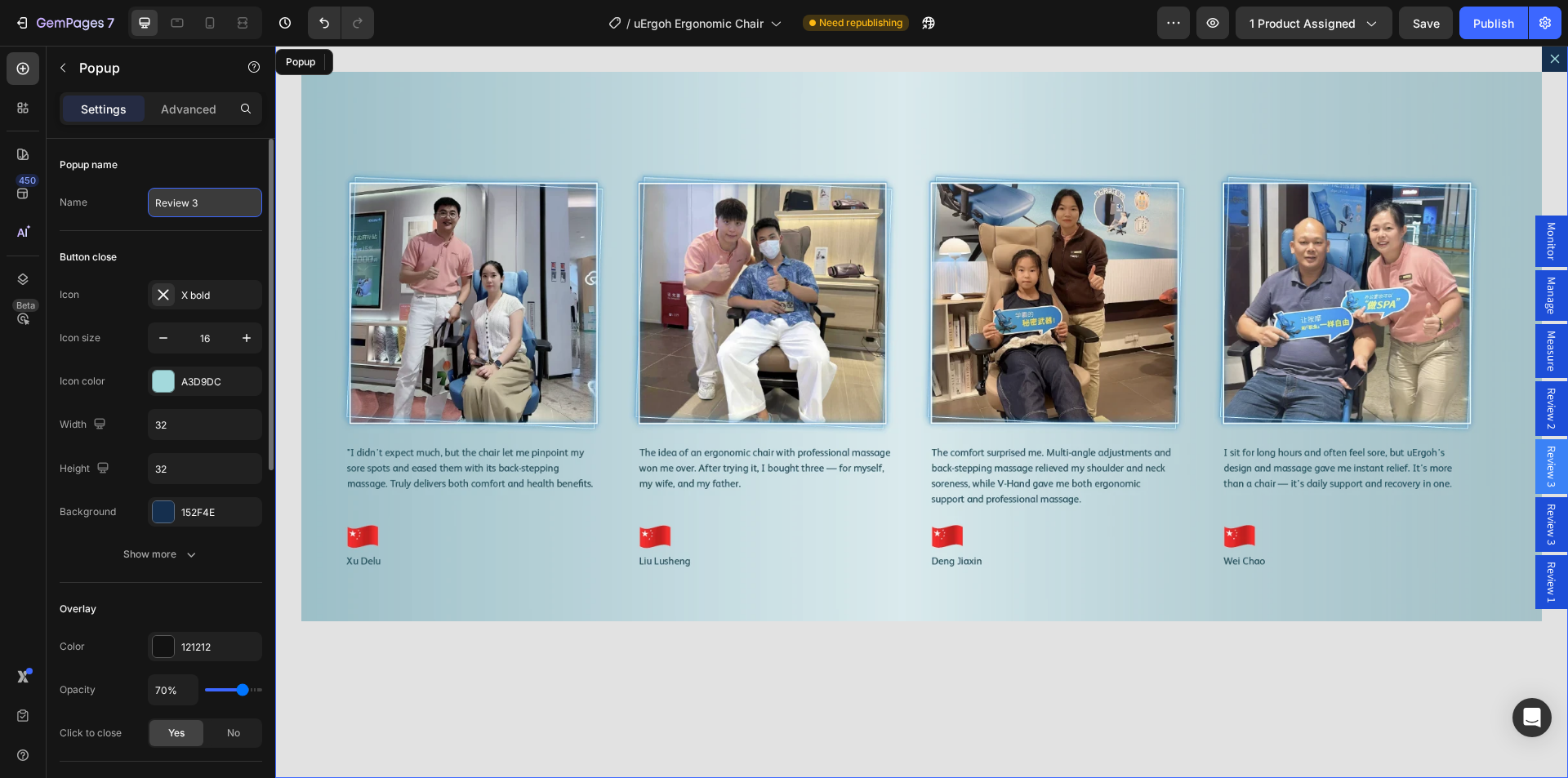
click at [197, 202] on input "Review 3" at bounding box center [205, 203] width 114 height 29
drag, startPoint x: 193, startPoint y: 203, endPoint x: 204, endPoint y: 205, distance: 11.2
click at [204, 205] on input "Review 3" at bounding box center [205, 203] width 114 height 29
type input "Review 4"
click at [801, 367] on img "Dialog body" at bounding box center [921, 346] width 1240 height 549
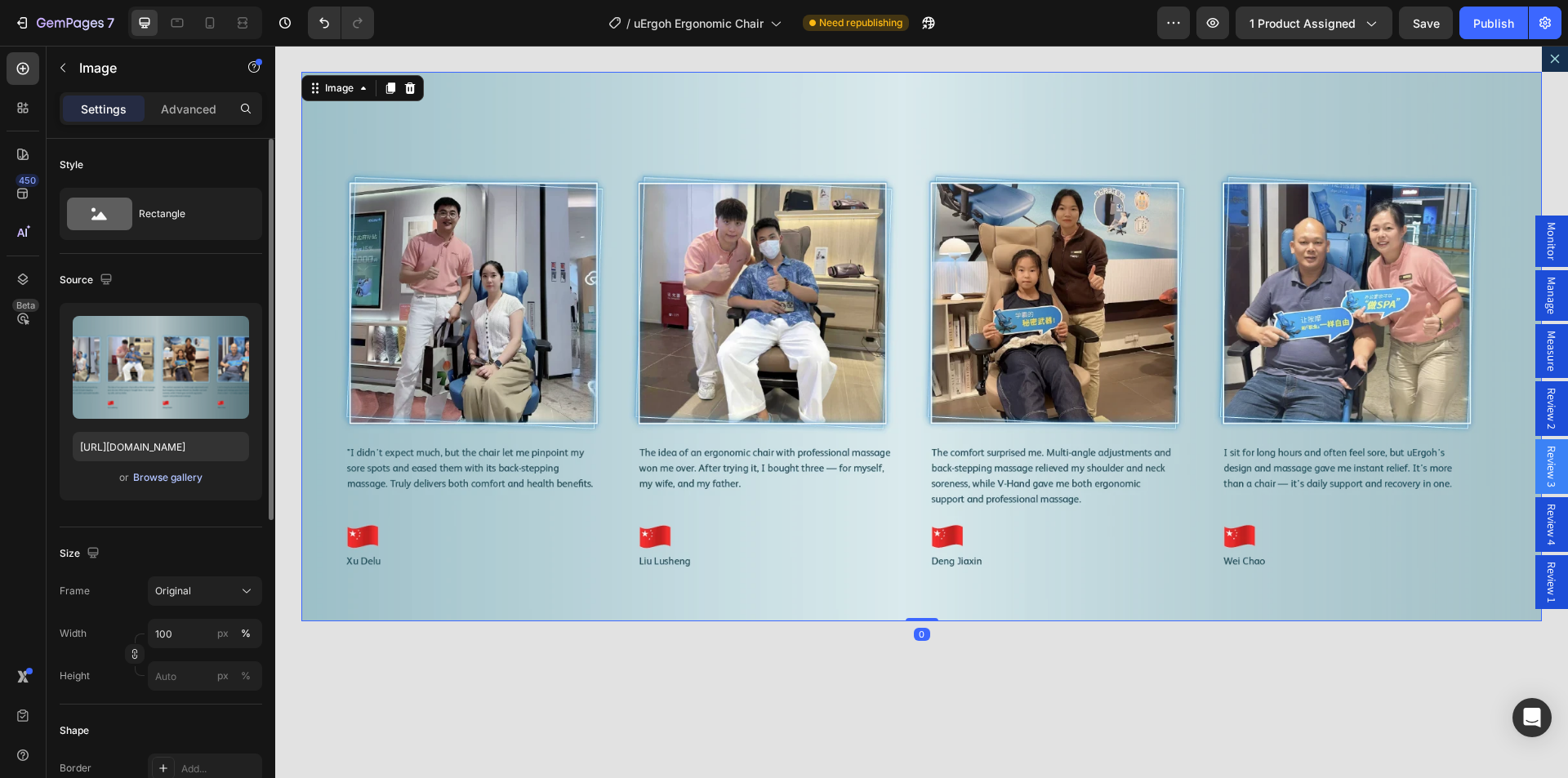
click at [161, 478] on div "Browse gallery" at bounding box center [167, 477] width 69 height 15
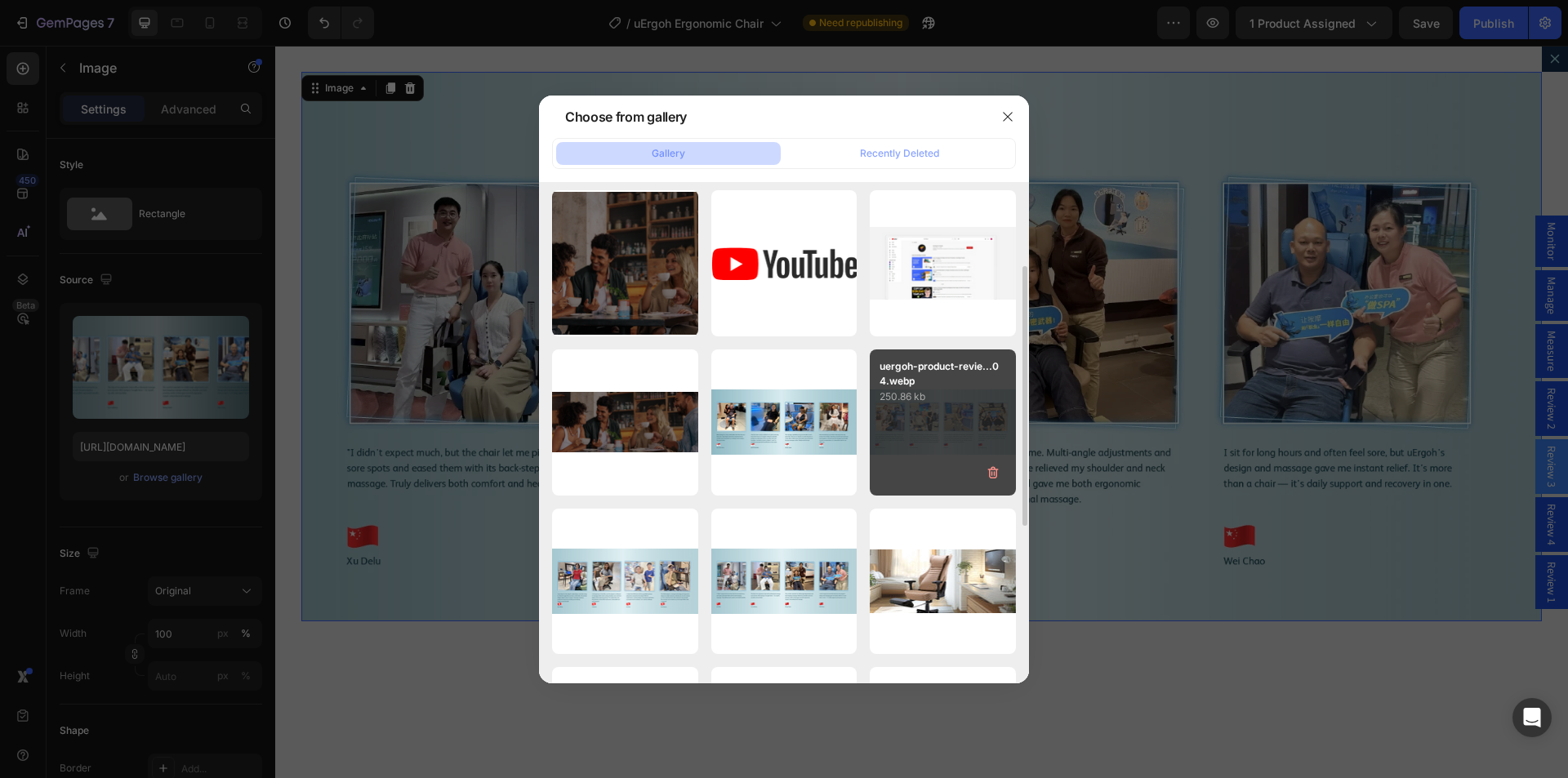
click at [921, 453] on div "uergoh-product-revie...04.webp 250.86 kb" at bounding box center [942, 422] width 146 height 146
type input "https://cdn.shopify.com/s/files/1/0361/5362/2663/files/gempages_490524180744242…"
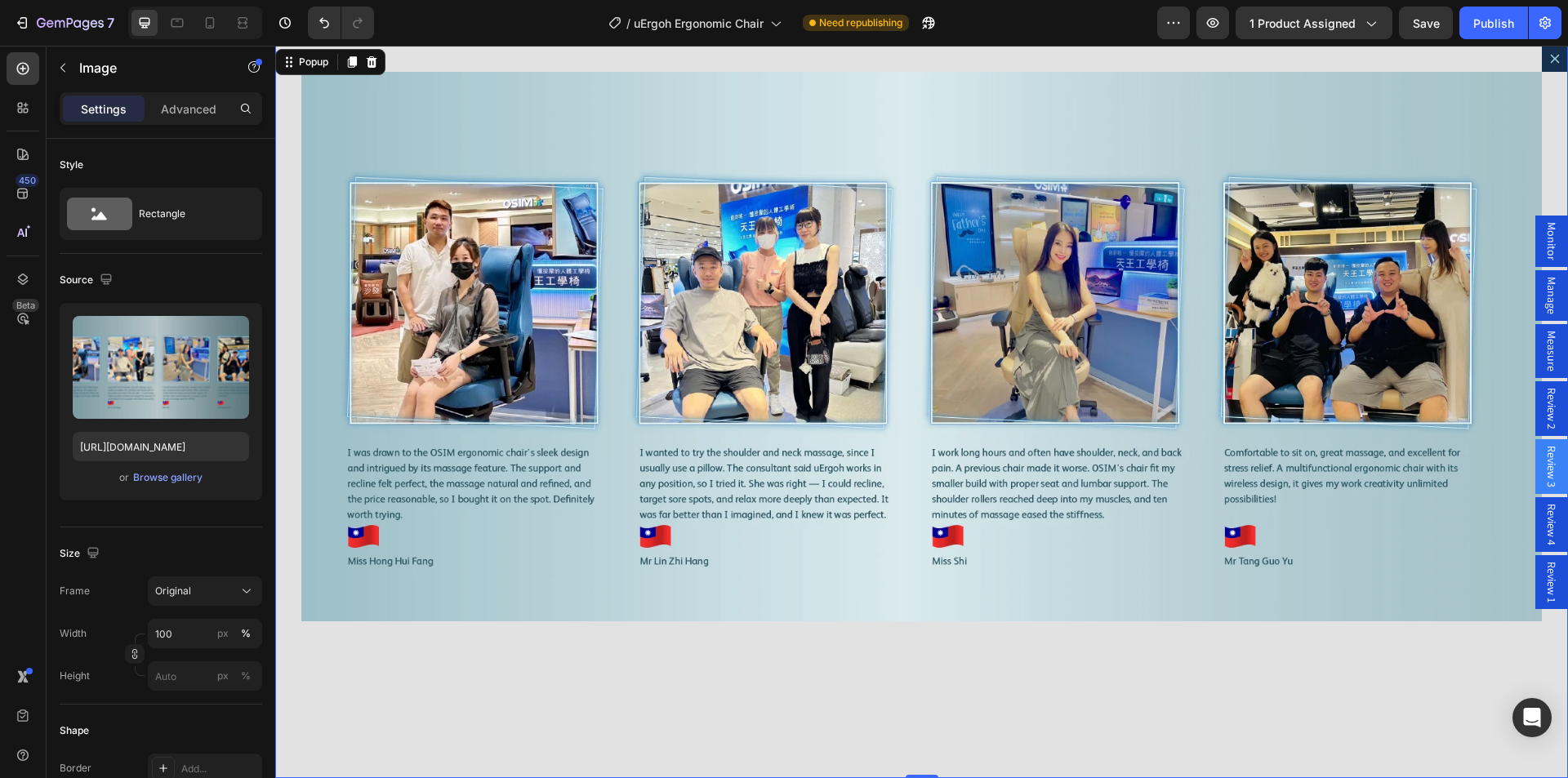
click at [1548, 56] on icon "Dialog content" at bounding box center [1554, 59] width 13 height 13
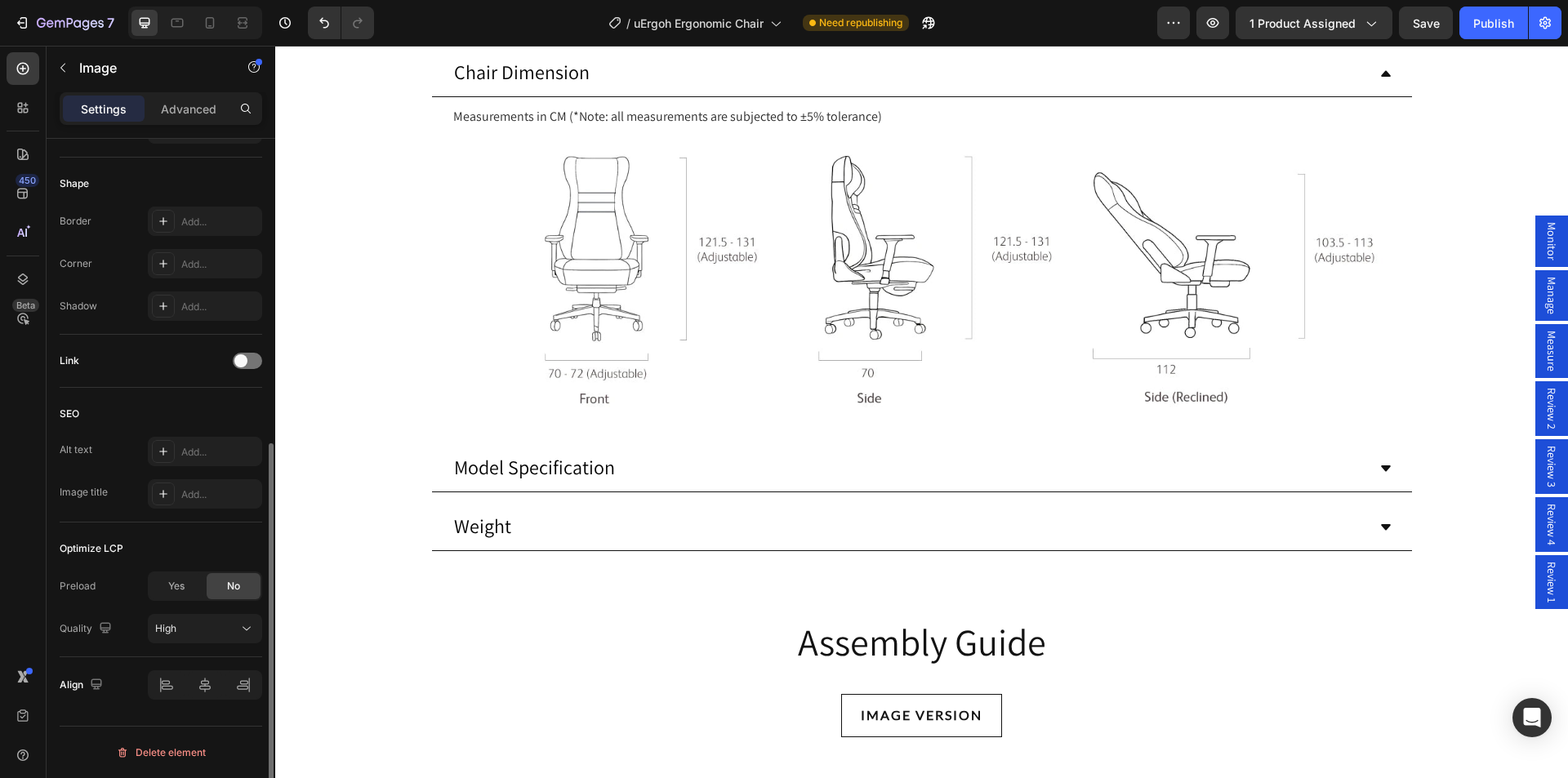
scroll to position [465, 0]
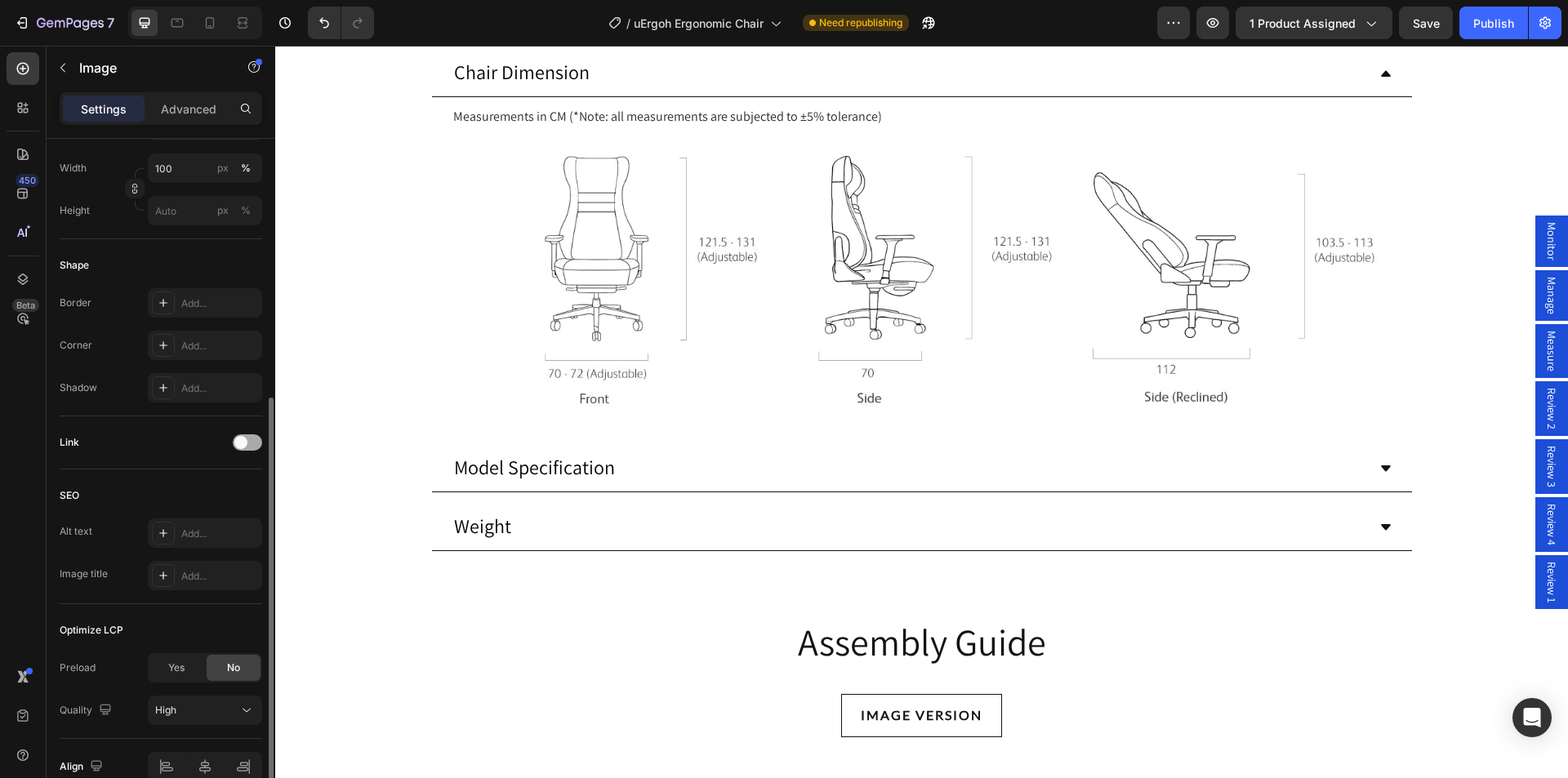
click at [243, 438] on span at bounding box center [240, 442] width 13 height 13
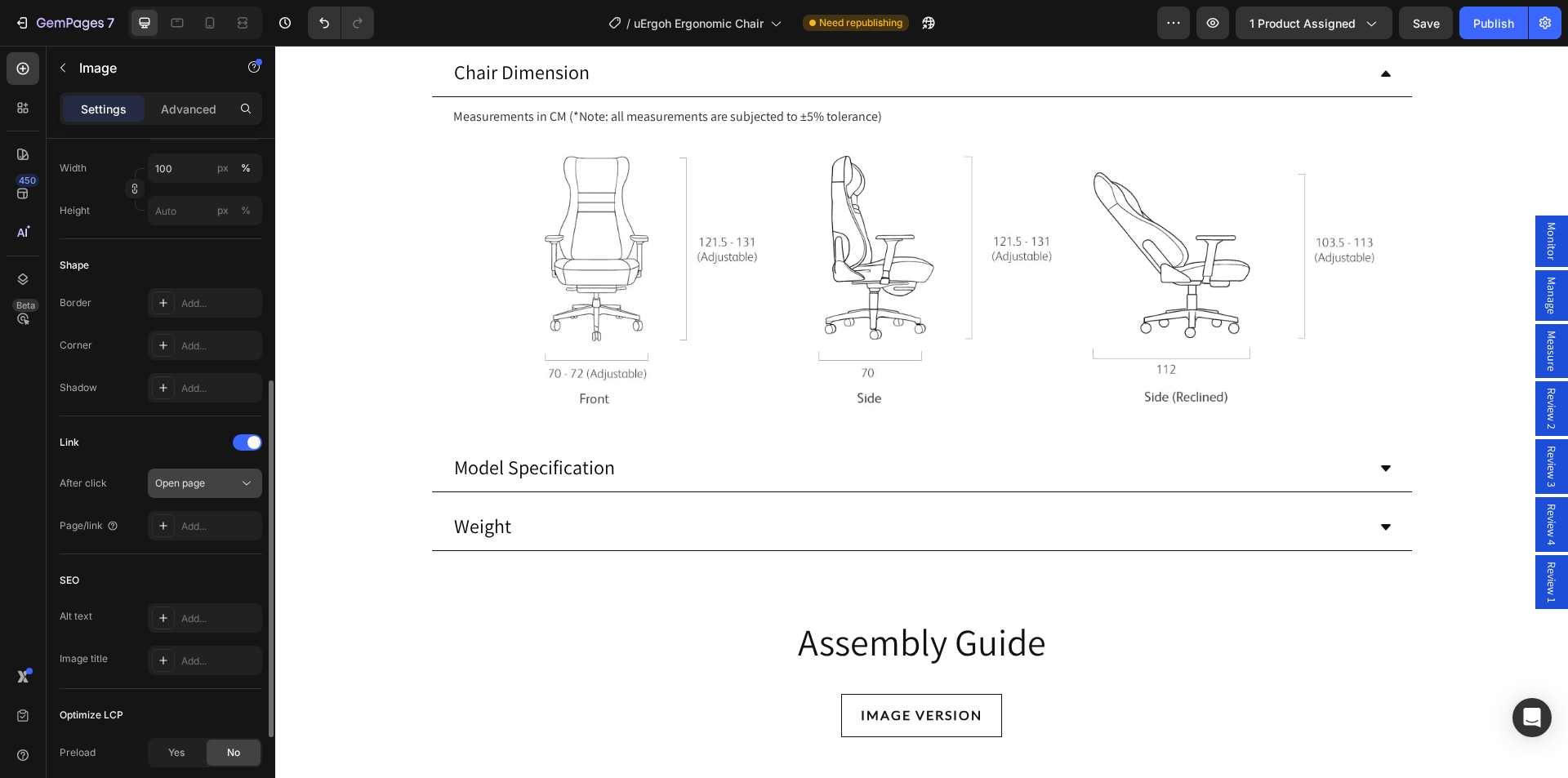
click at [208, 484] on div "Open page" at bounding box center [196, 483] width 83 height 15
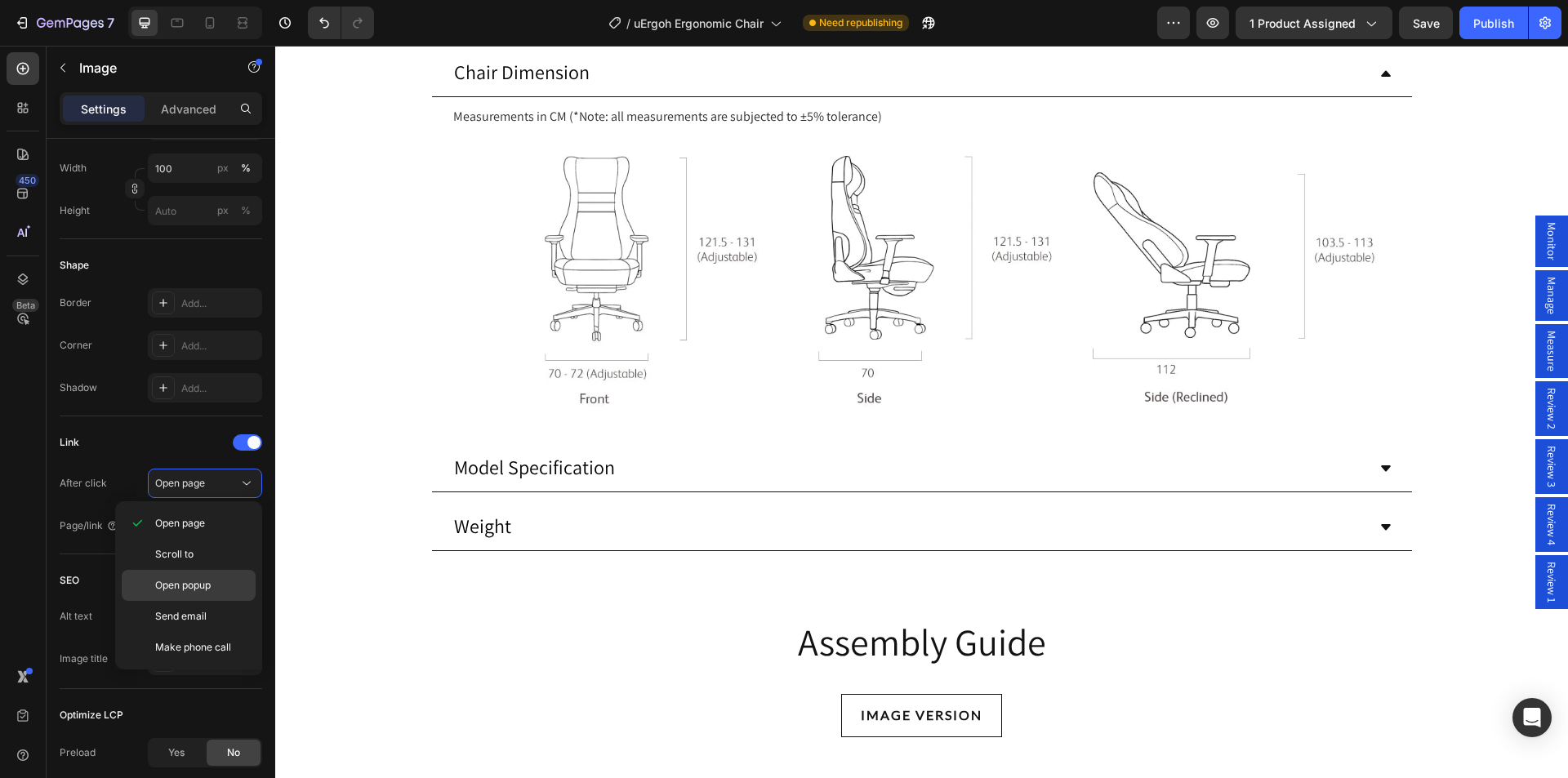
click at [183, 580] on span "Open popup" at bounding box center [182, 585] width 55 height 15
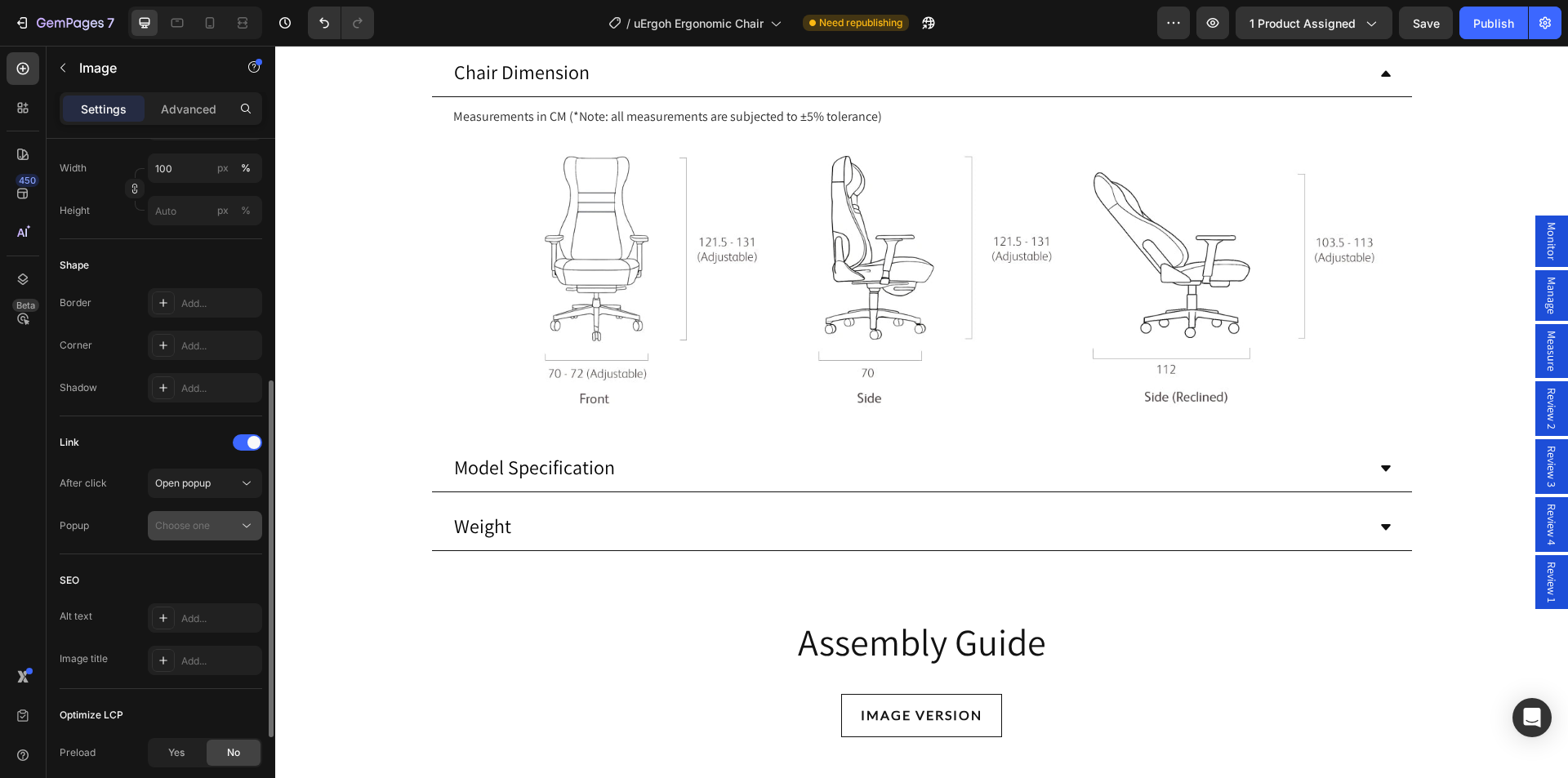
click at [195, 531] on span "Choose one" at bounding box center [181, 526] width 54 height 15
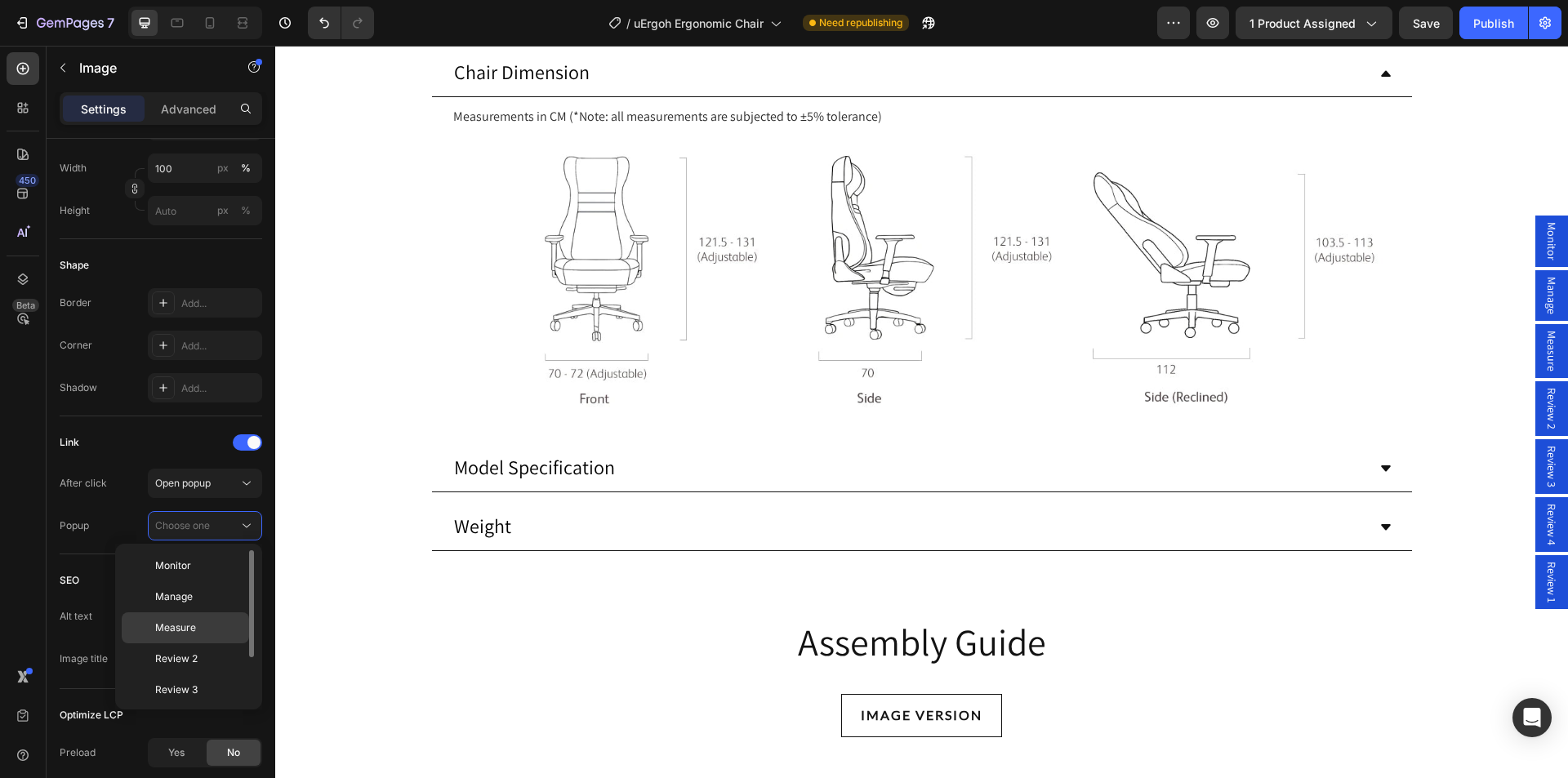
scroll to position [64, 0]
click at [207, 652] on p "Review 4" at bounding box center [198, 656] width 87 height 15
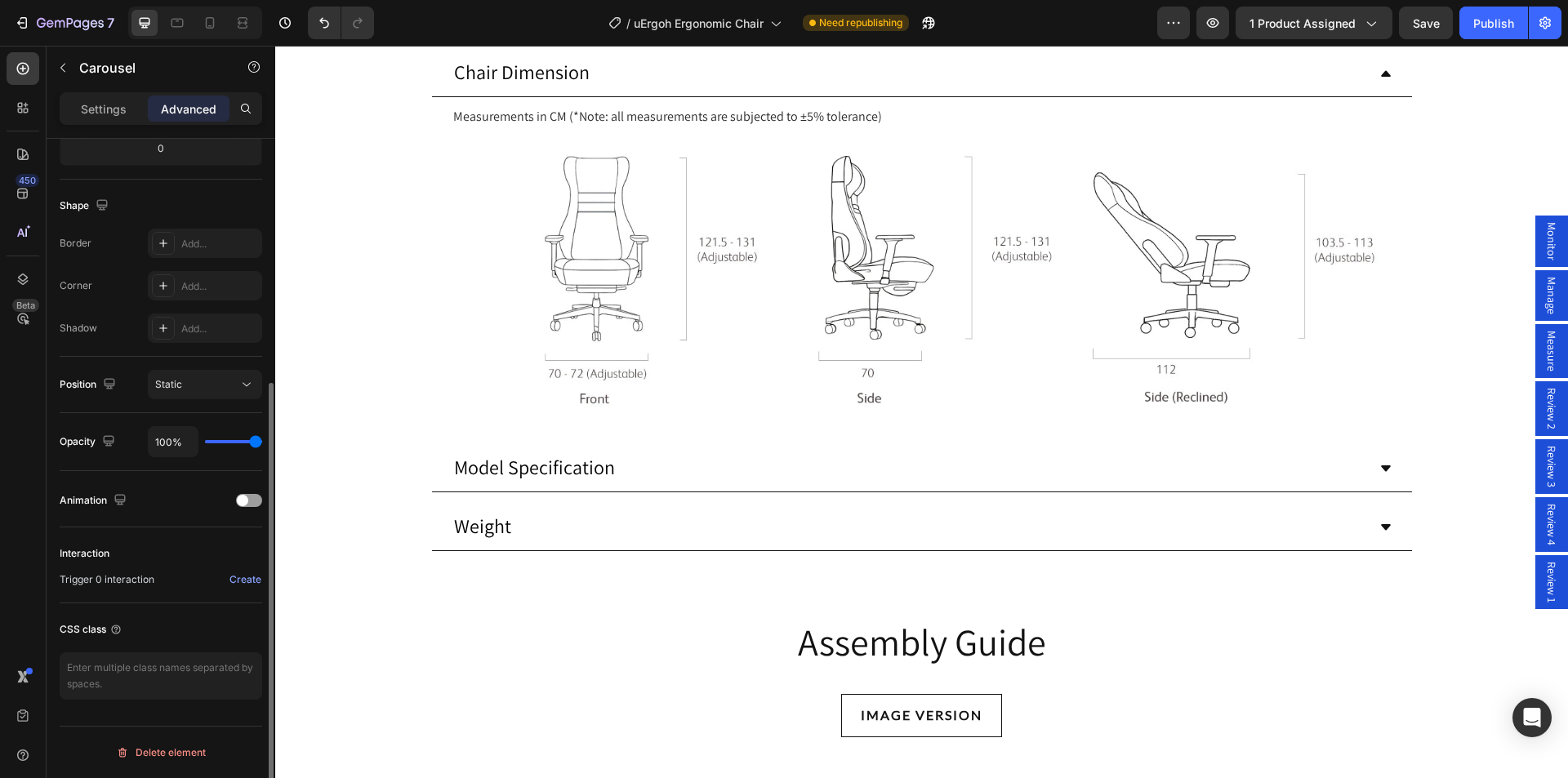
scroll to position [0, 0]
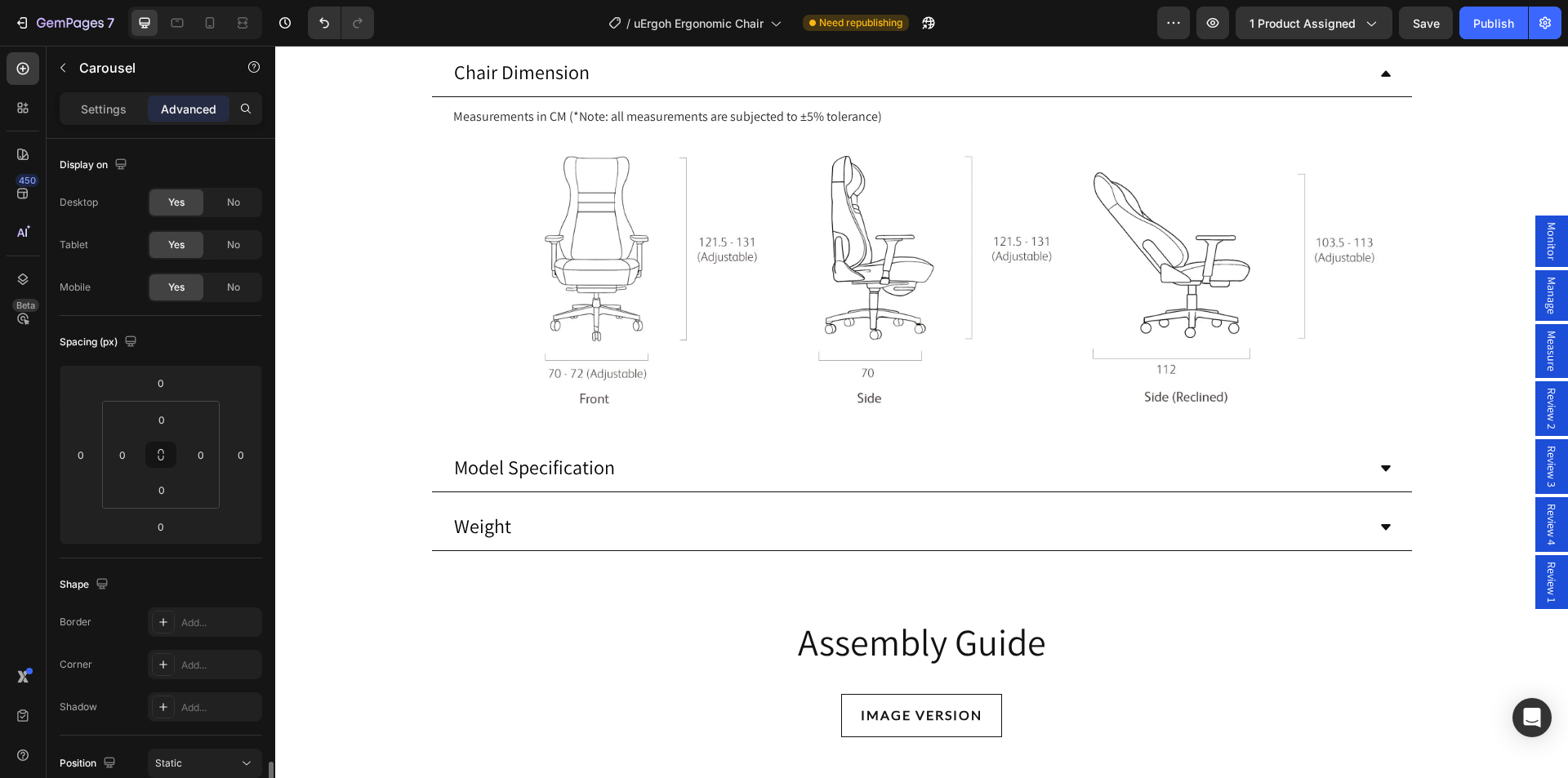
click at [1492, 15] on div "Publish" at bounding box center [1493, 23] width 41 height 17
click at [547, 517] on div "Product Specifications Heading Chair Dimension Measurements in CM (*Note: all m…" at bounding box center [921, 335] width 1293 height 803
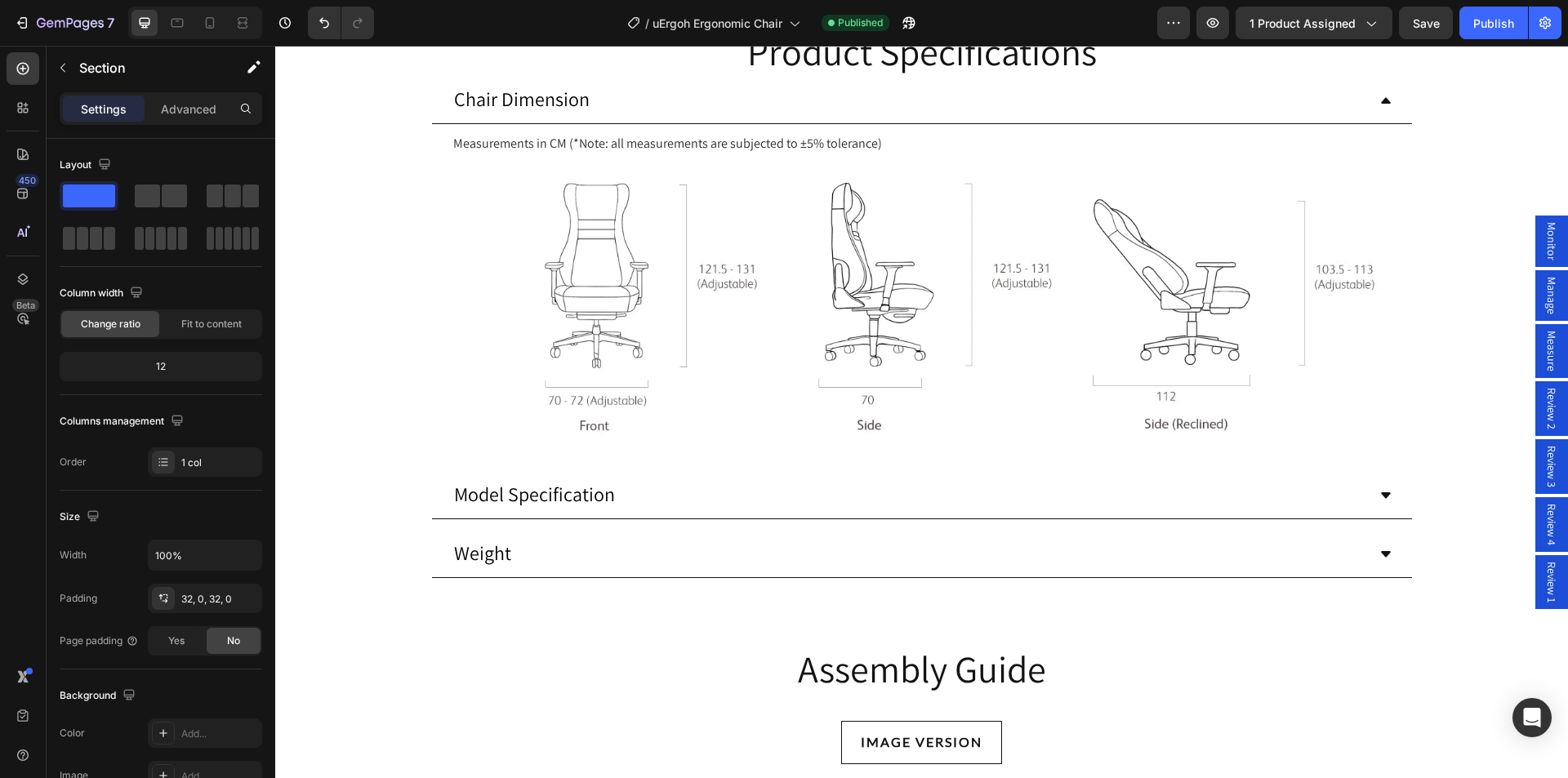
scroll to position [9792, 0]
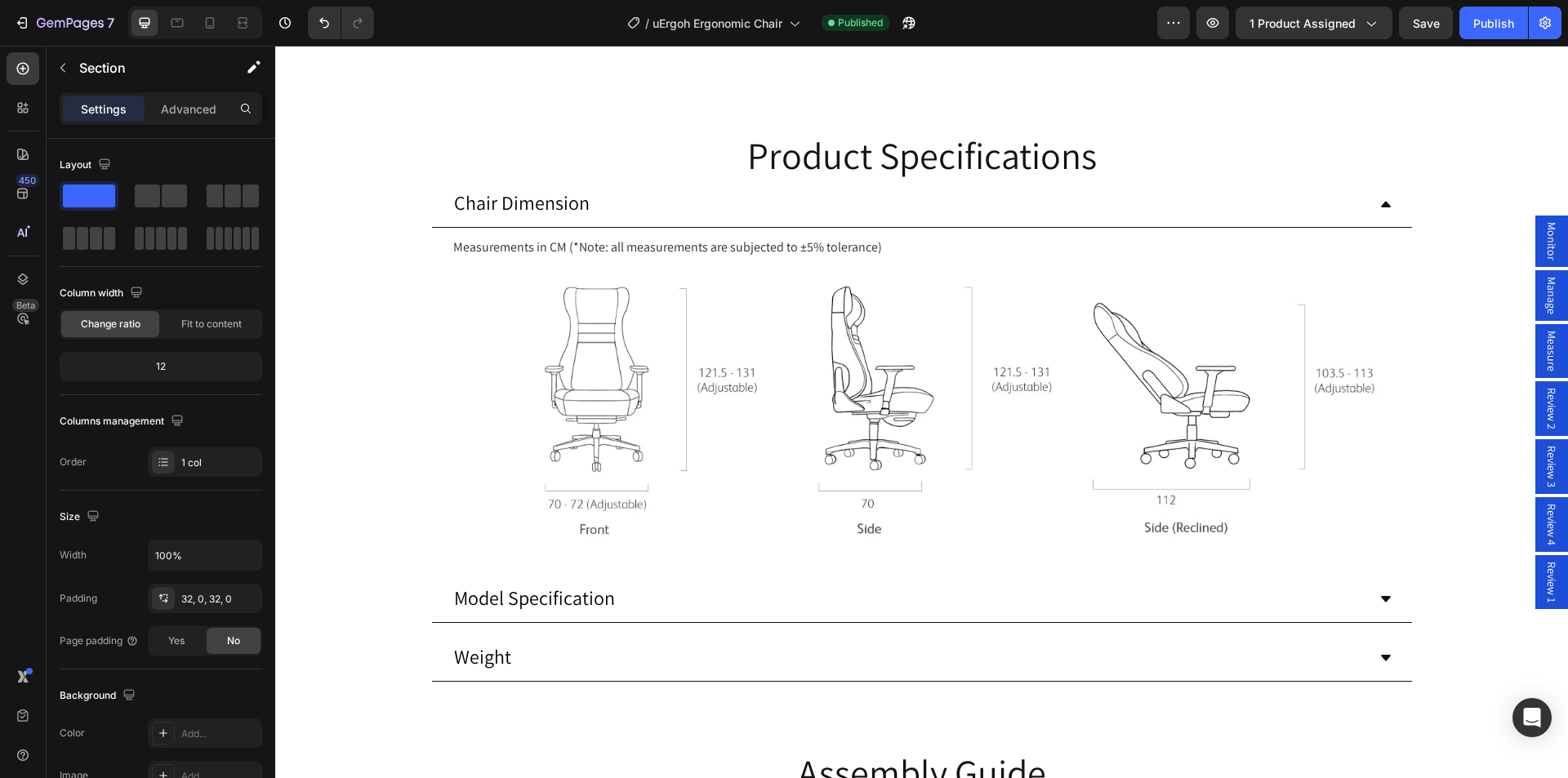
click at [1535, 587] on div "Review 1" at bounding box center [1550, 582] width 32 height 53
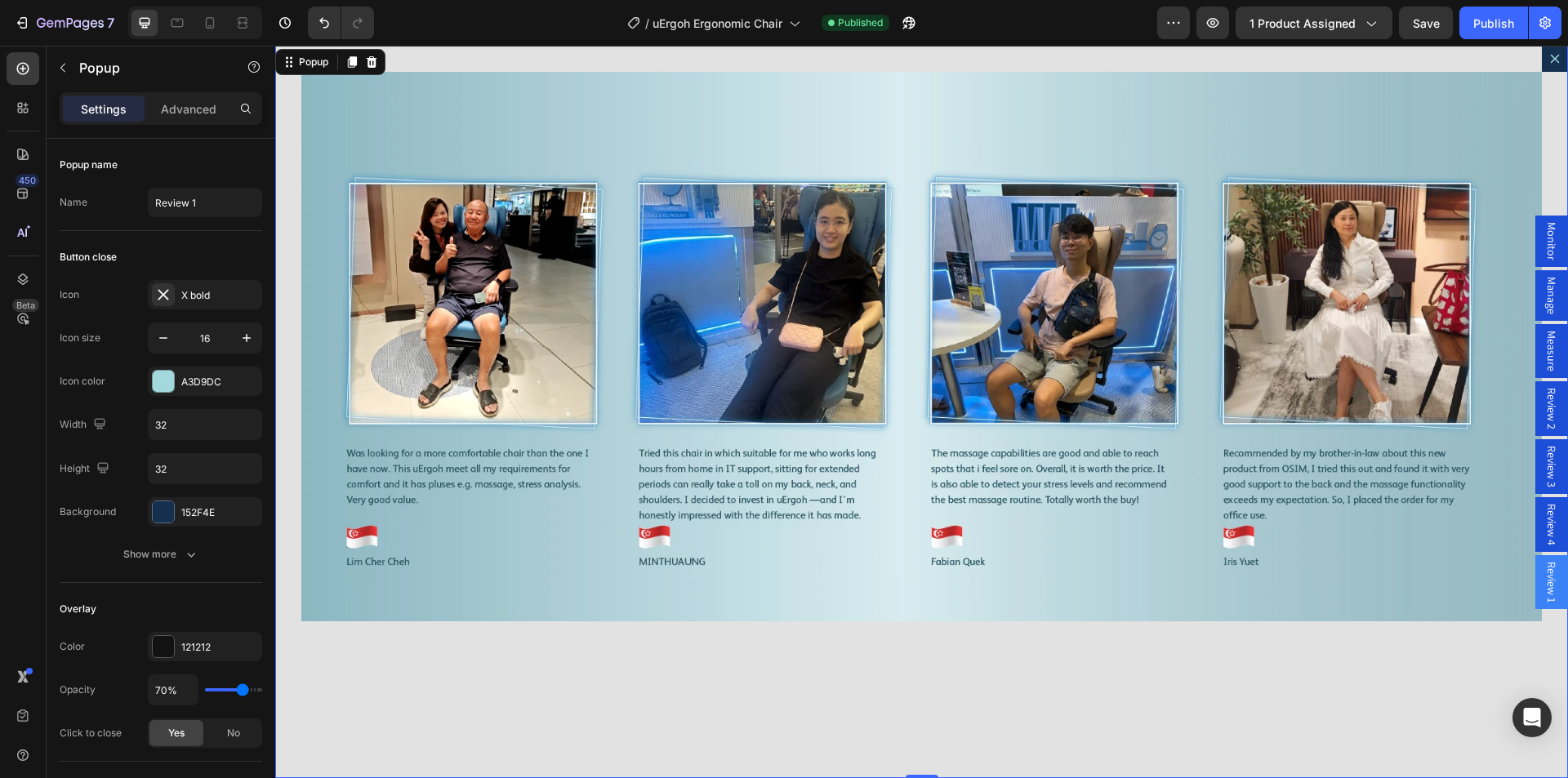
click at [1273, 712] on div "Image" at bounding box center [921, 412] width 1293 height 732
click at [1550, 63] on icon "Dialog content" at bounding box center [1555, 59] width 9 height 9
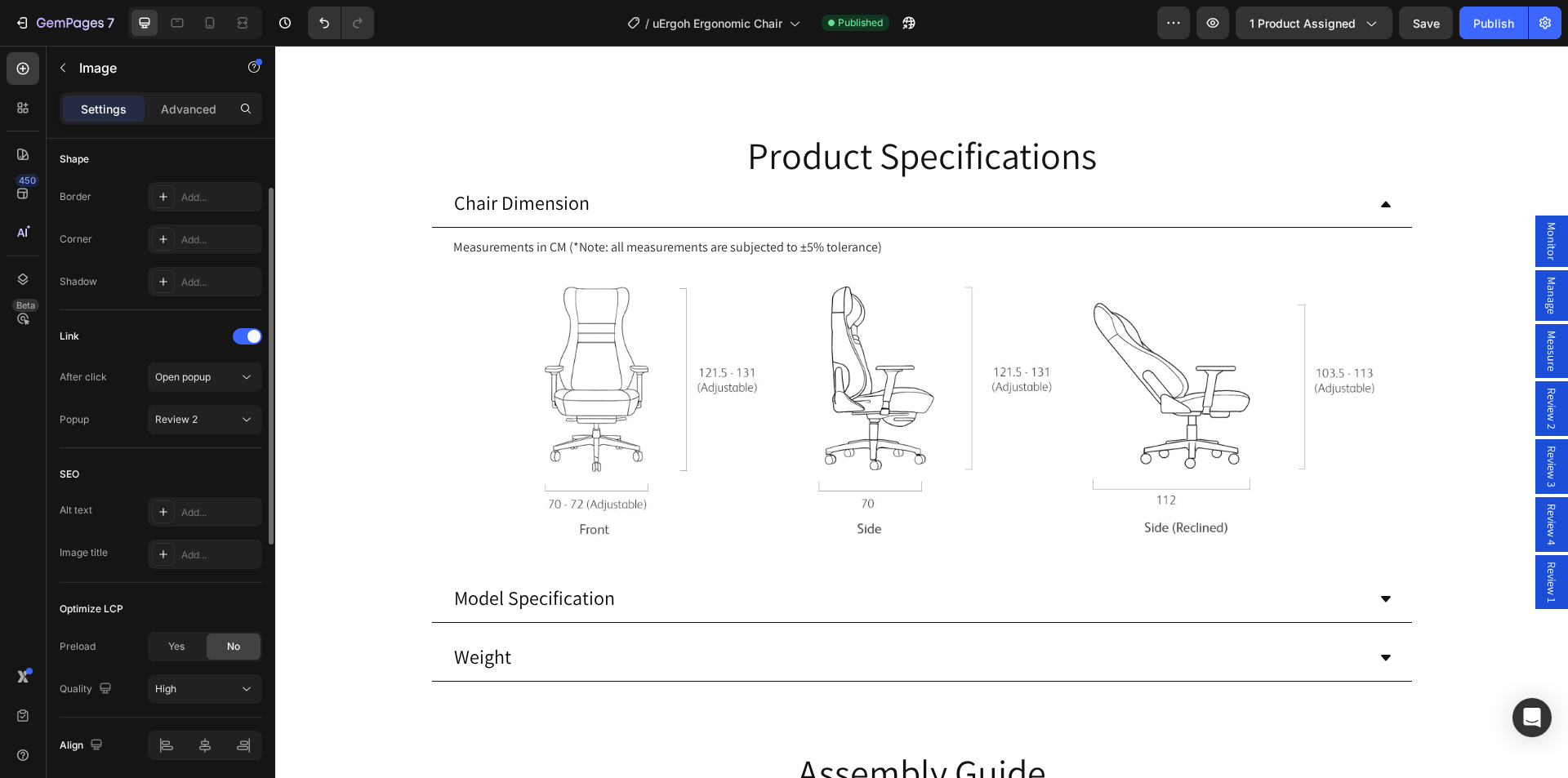
scroll to position [632, 0]
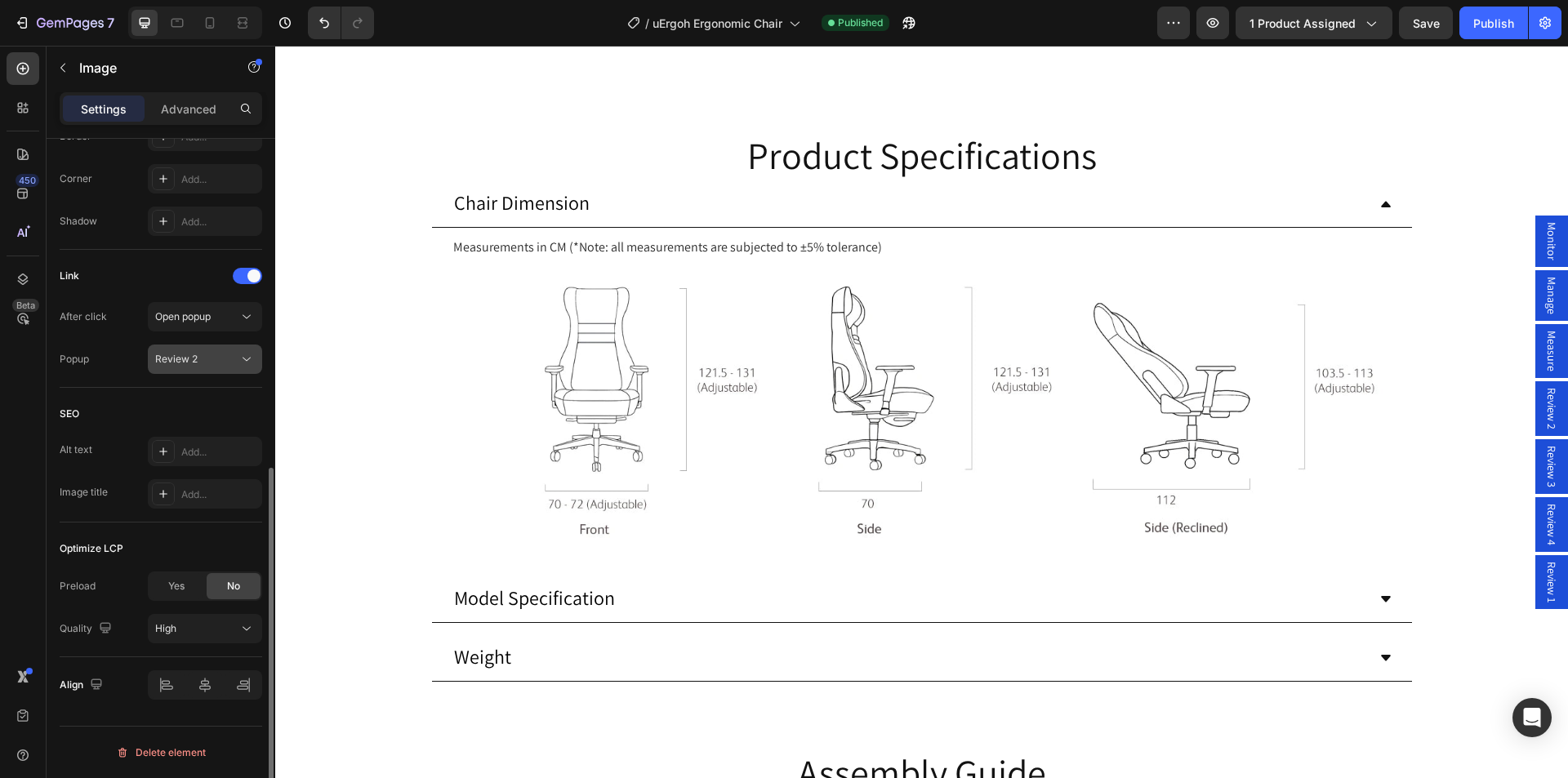
click at [219, 365] on div "Review 2" at bounding box center [196, 359] width 83 height 15
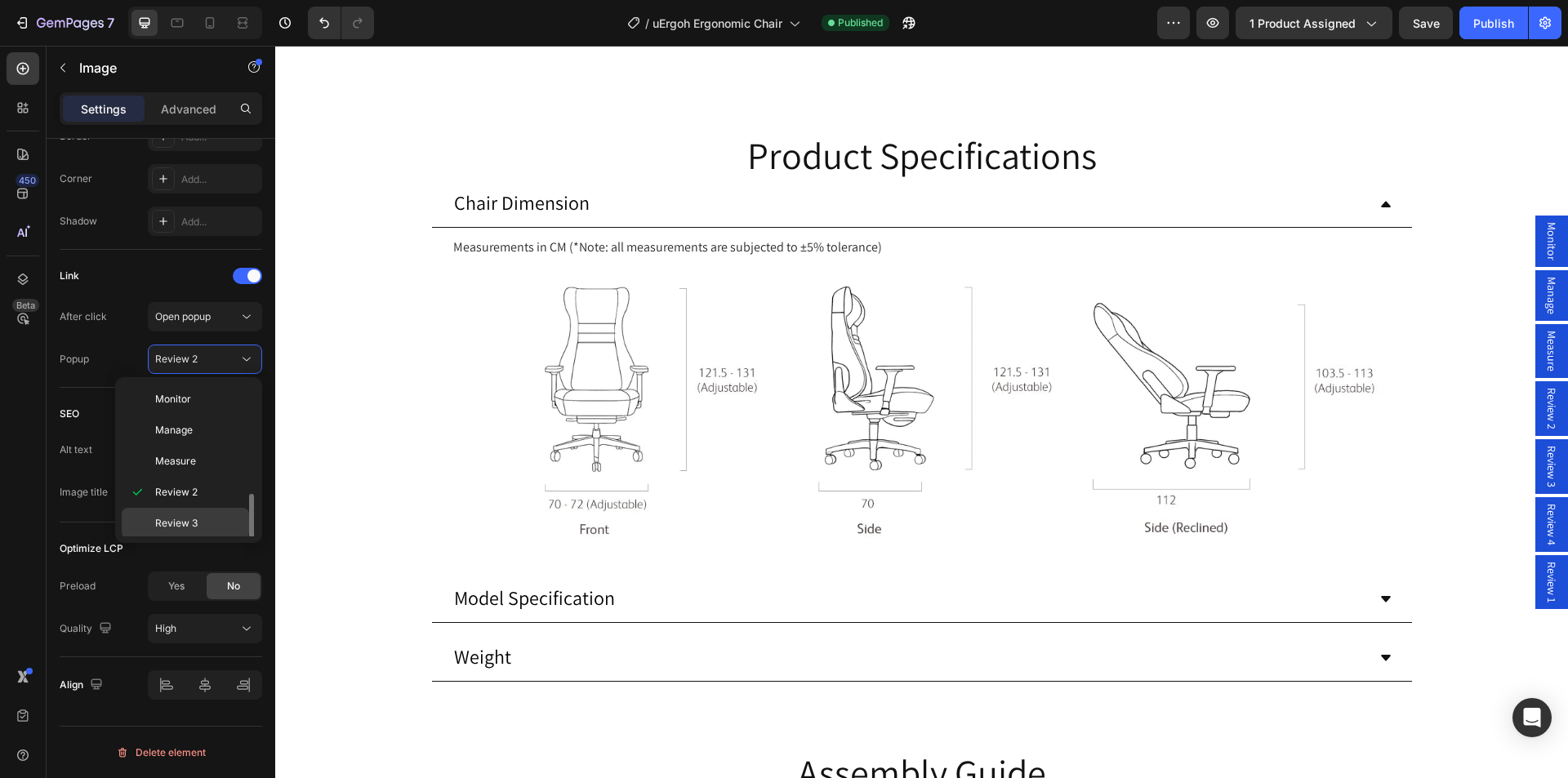
scroll to position [64, 0]
click at [212, 513] on p "Review 1" at bounding box center [198, 520] width 87 height 15
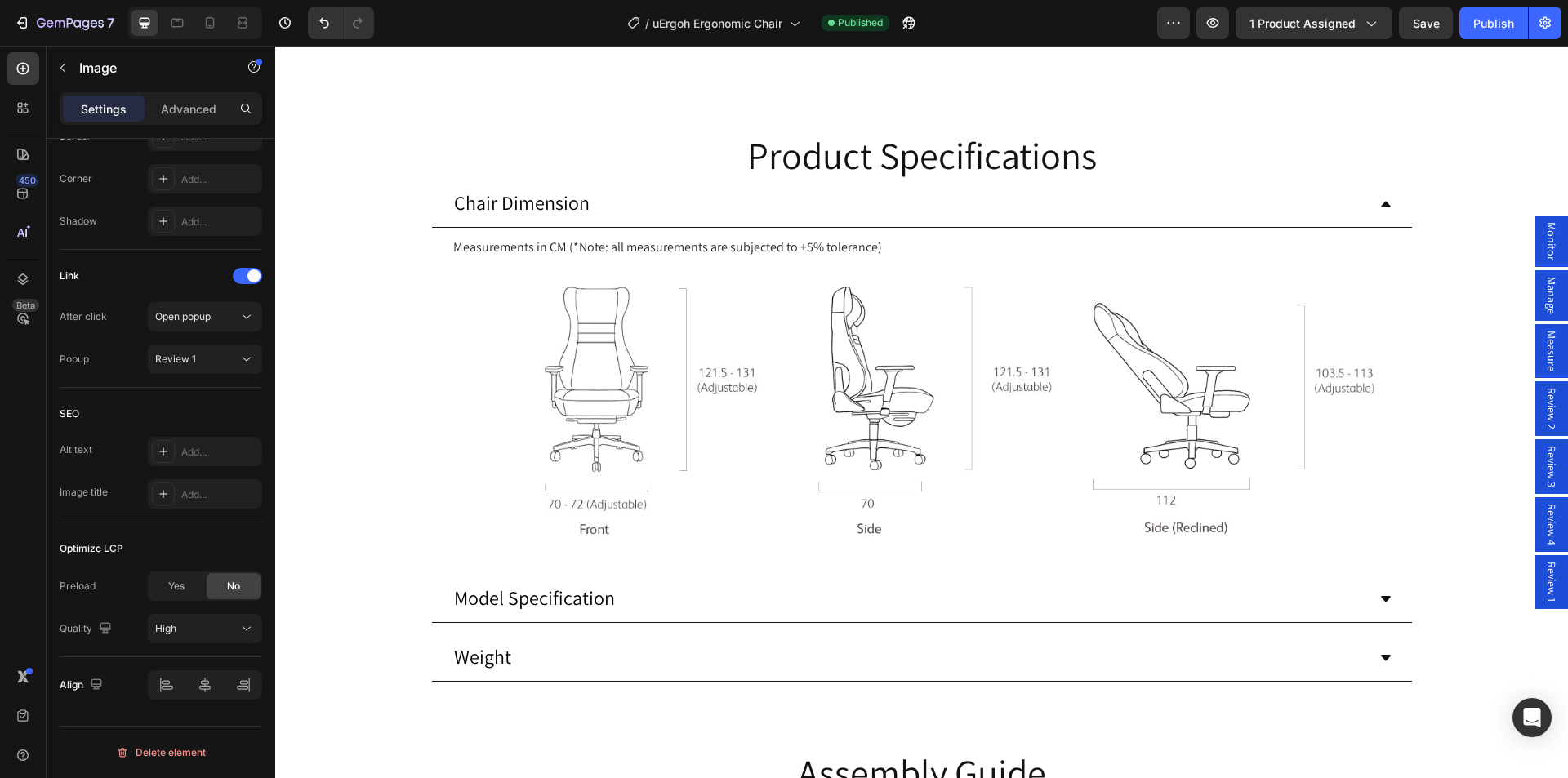
click at [908, 12] on button "Dot" at bounding box center [913, 7] width 10 height 10
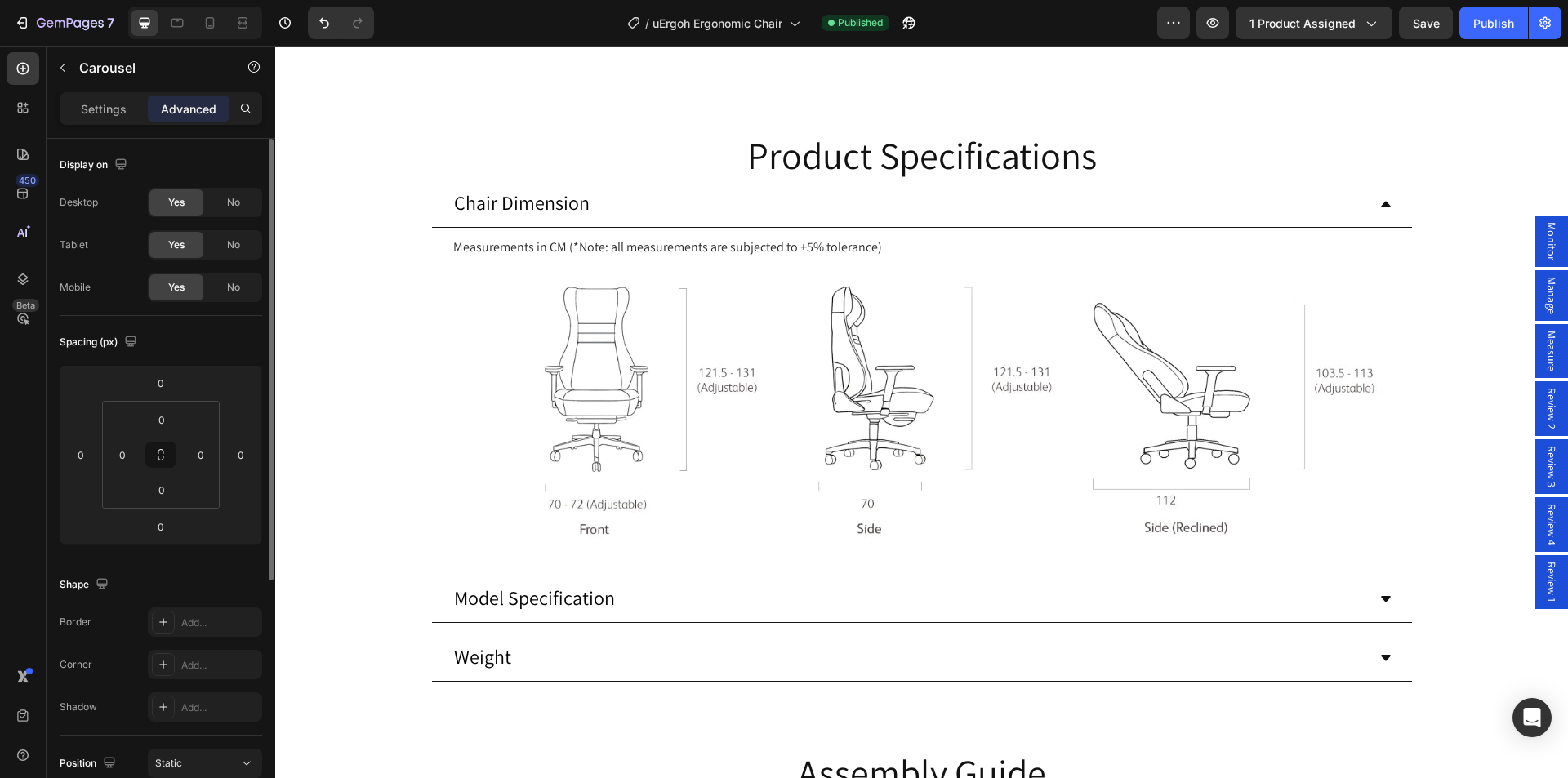
scroll to position [0, 0]
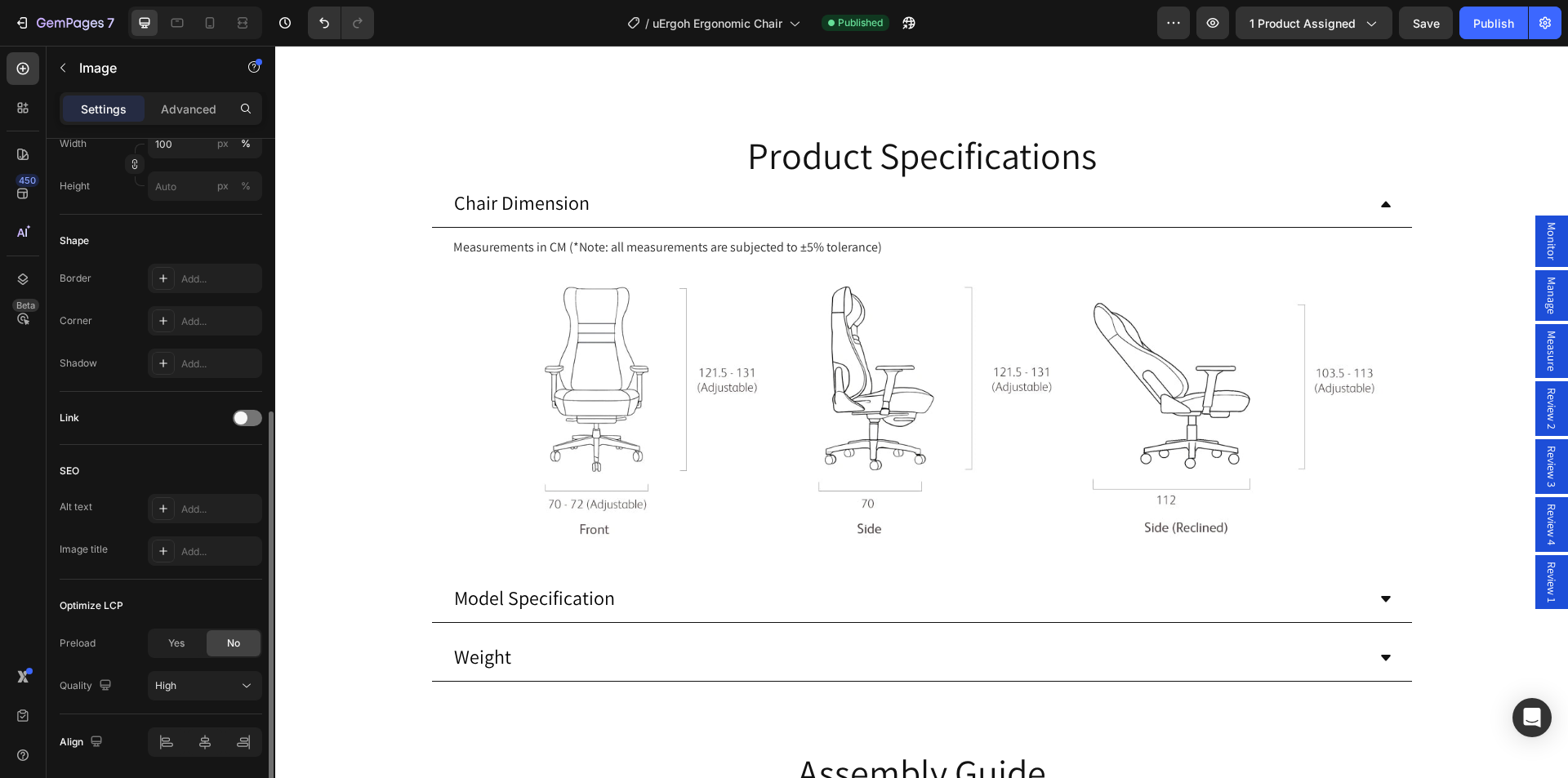
scroll to position [547, 0]
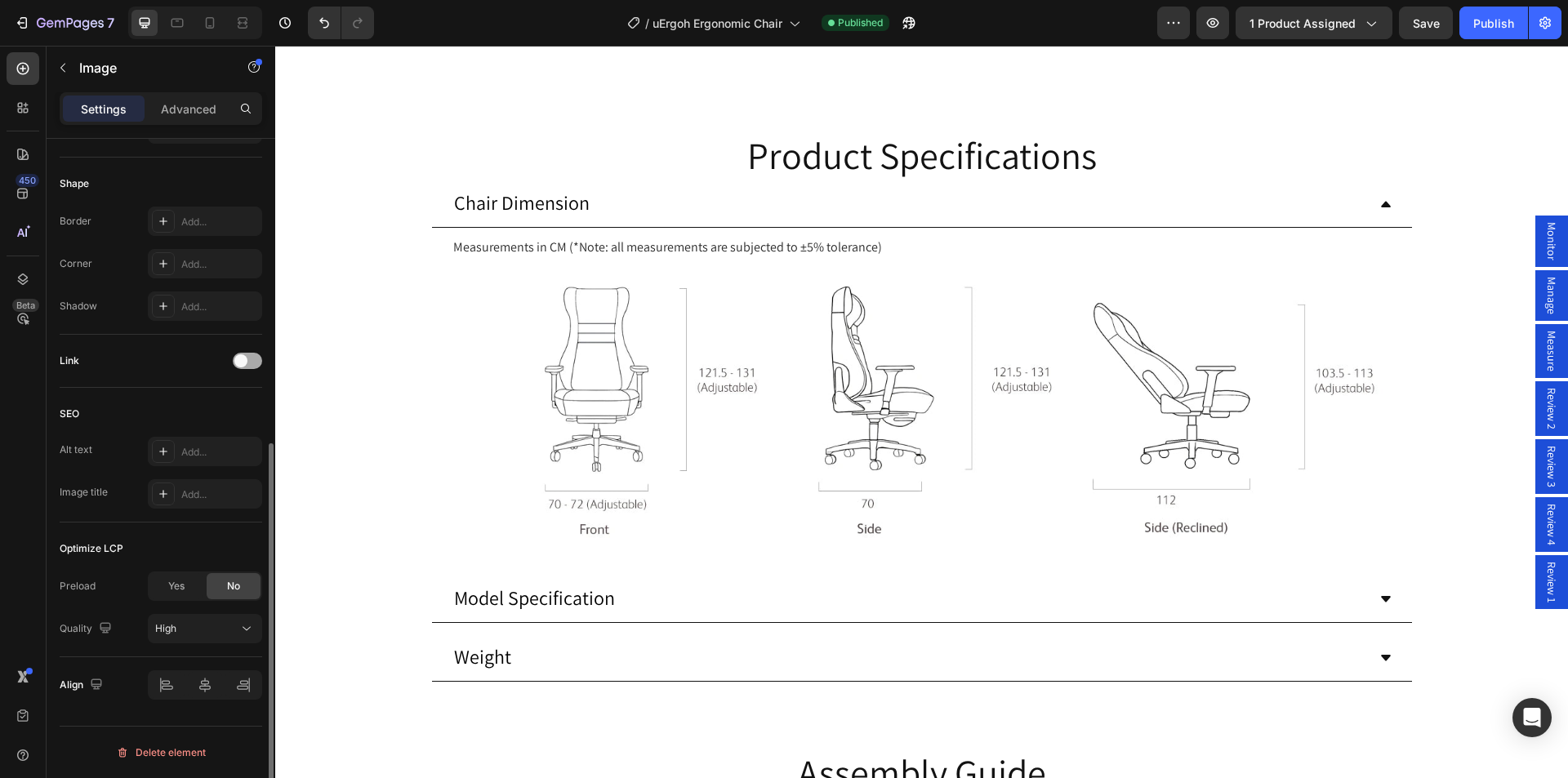
click at [239, 362] on span at bounding box center [240, 361] width 13 height 13
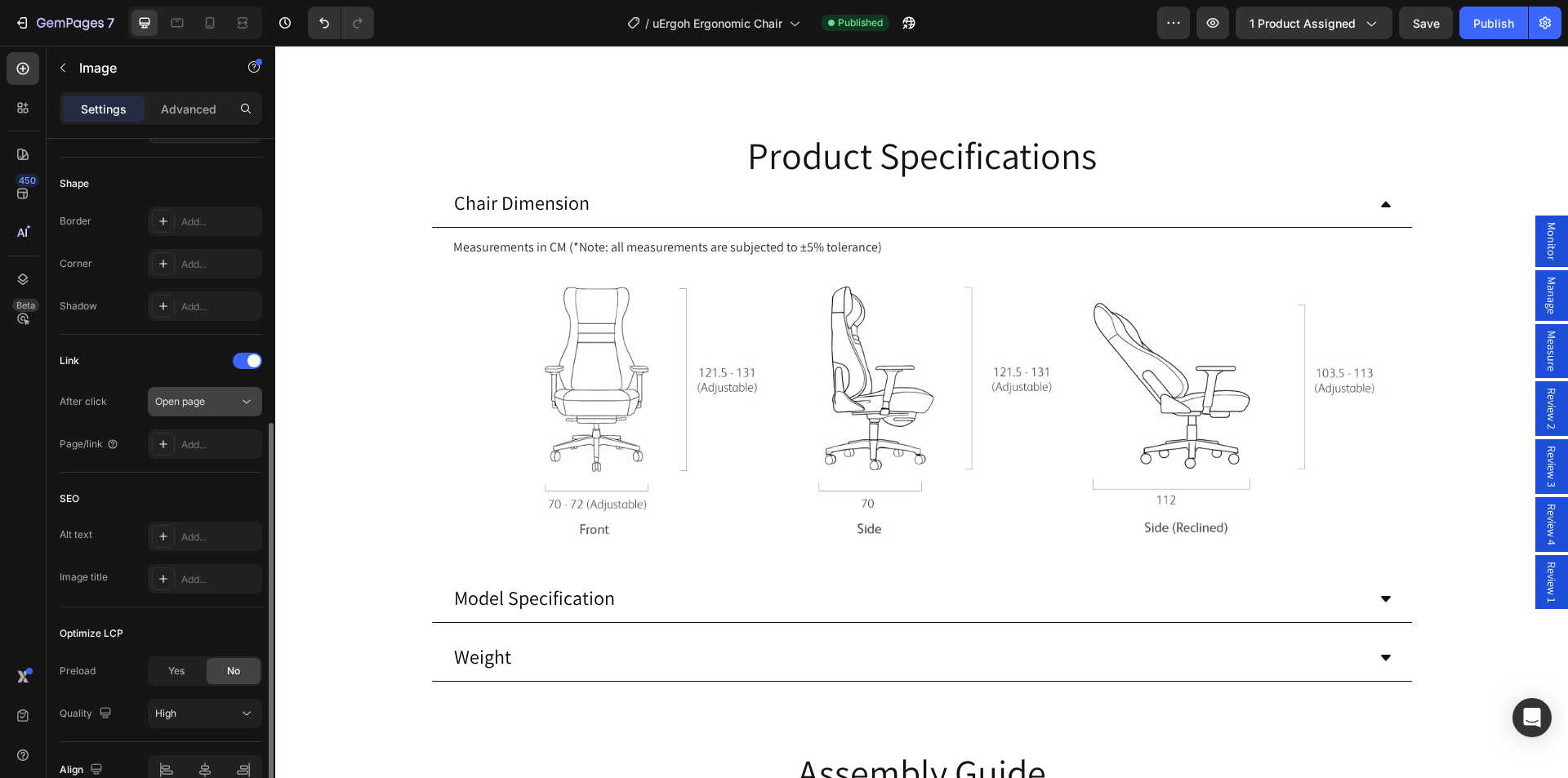
click at [194, 404] on span "Open page" at bounding box center [180, 401] width 50 height 12
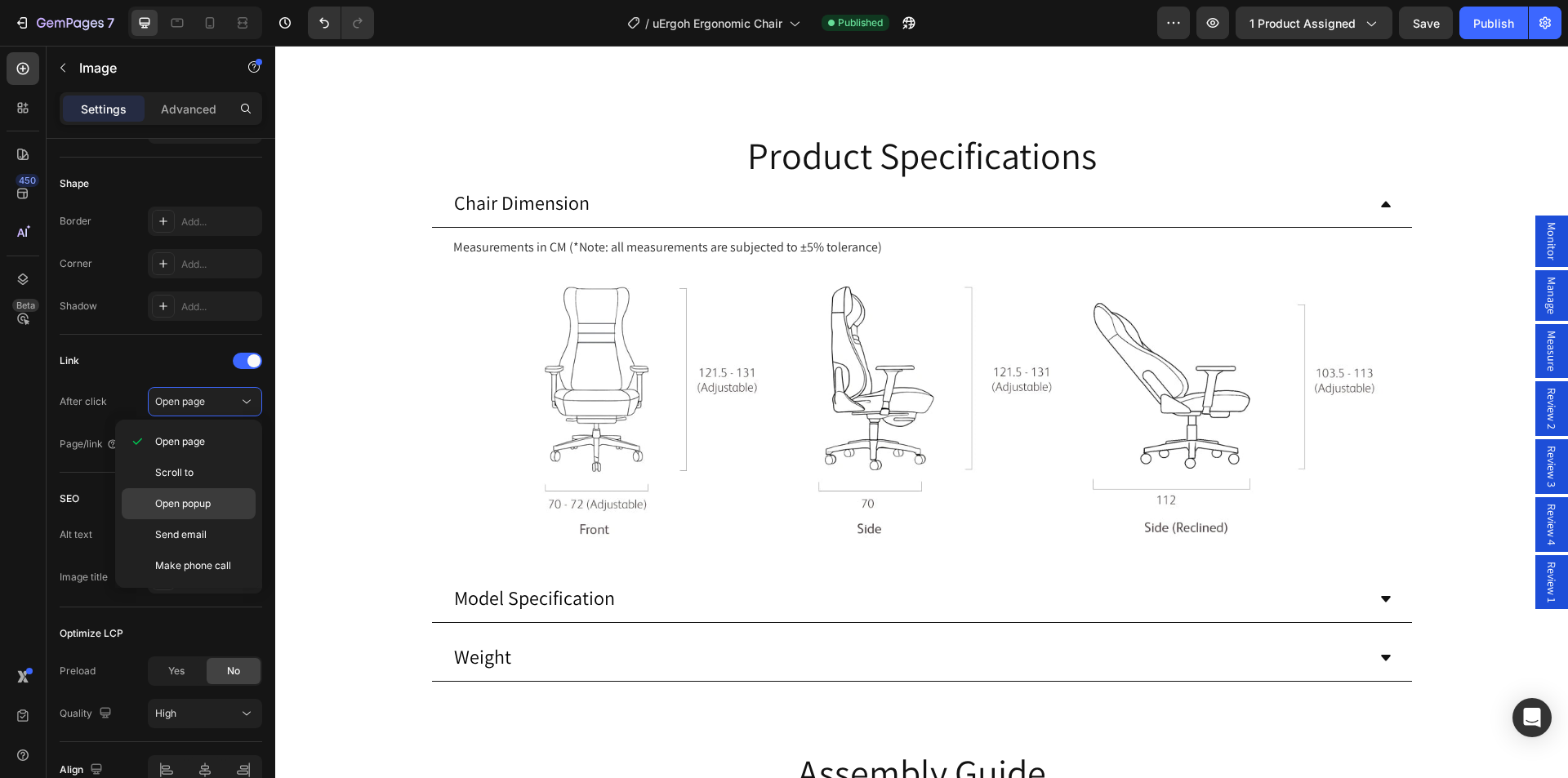
click at [190, 519] on div "Open popup" at bounding box center [188, 535] width 134 height 31
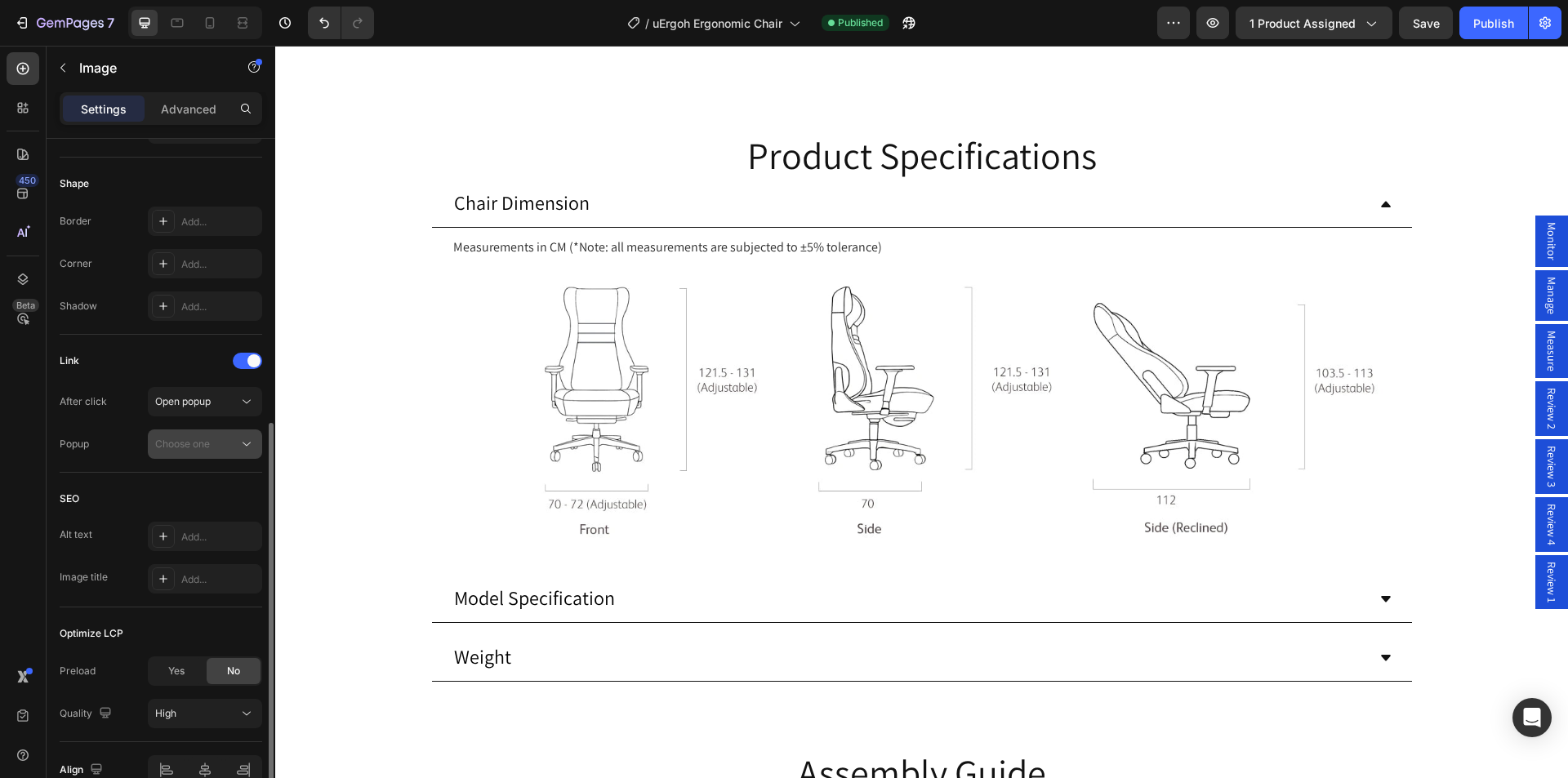
click at [200, 440] on span "Choose one" at bounding box center [181, 443] width 54 height 12
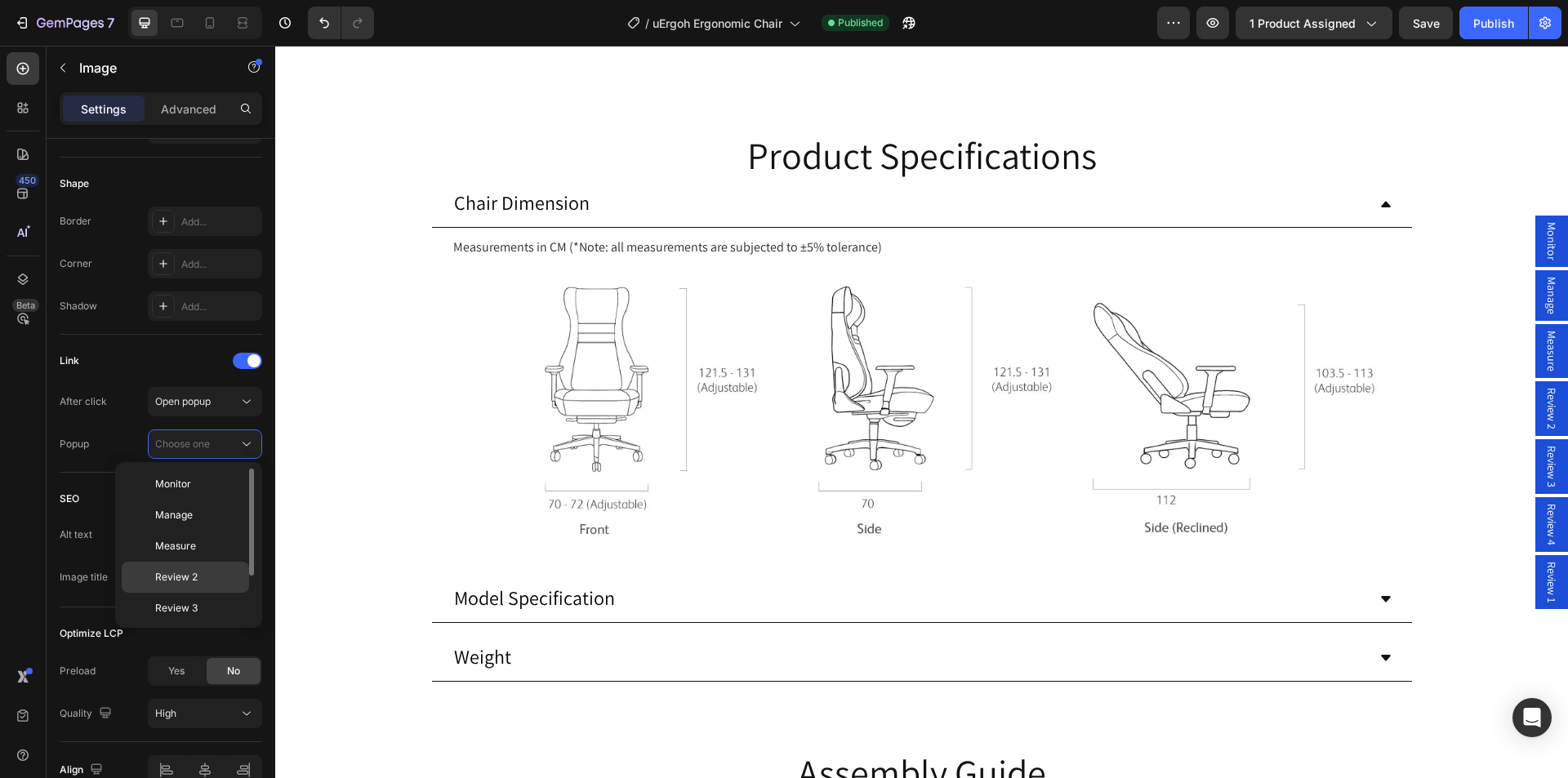
click at [199, 573] on p "Review 2" at bounding box center [198, 577] width 87 height 15
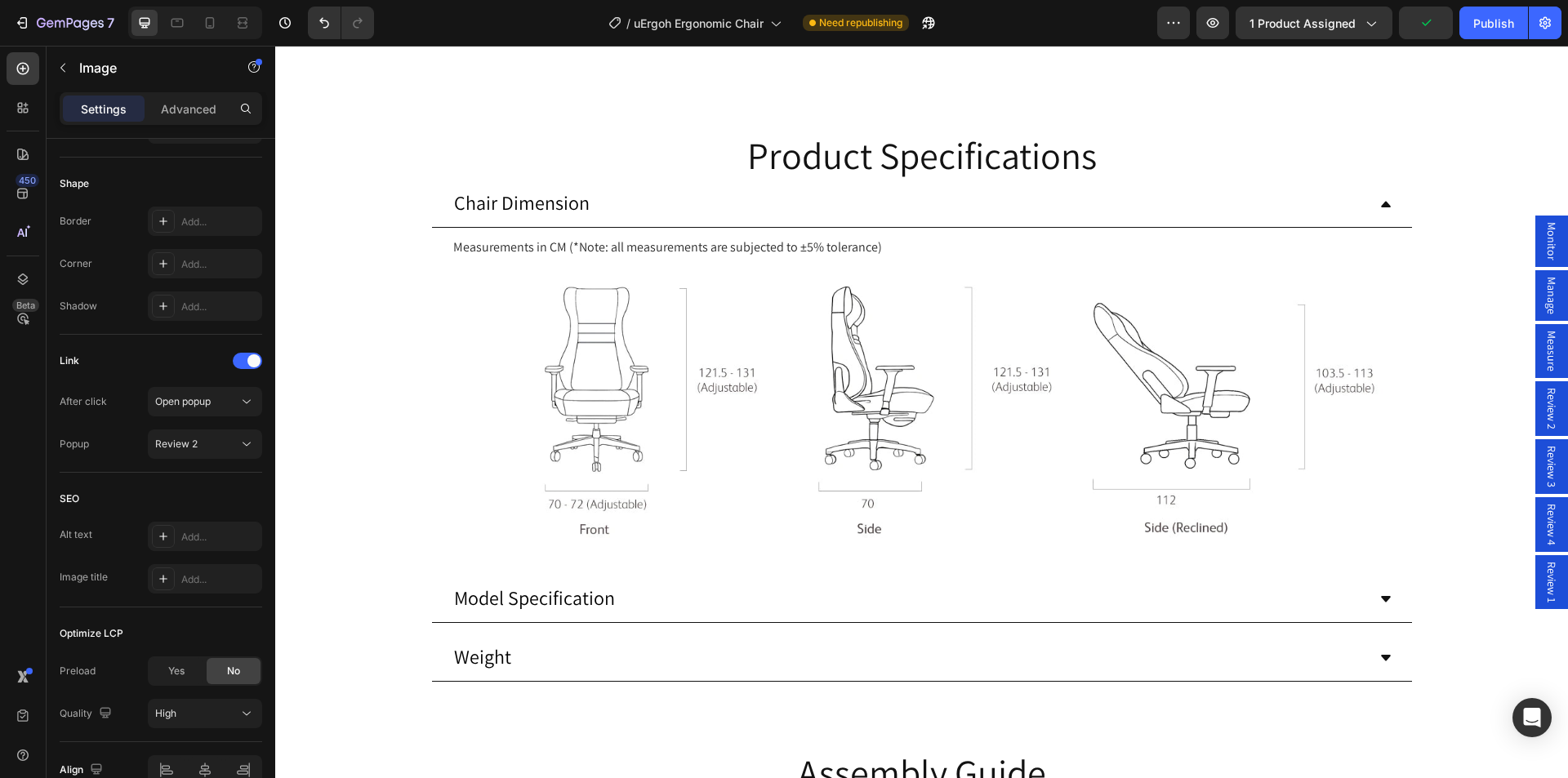
click at [925, 12] on button "Dot" at bounding box center [930, 7] width 10 height 10
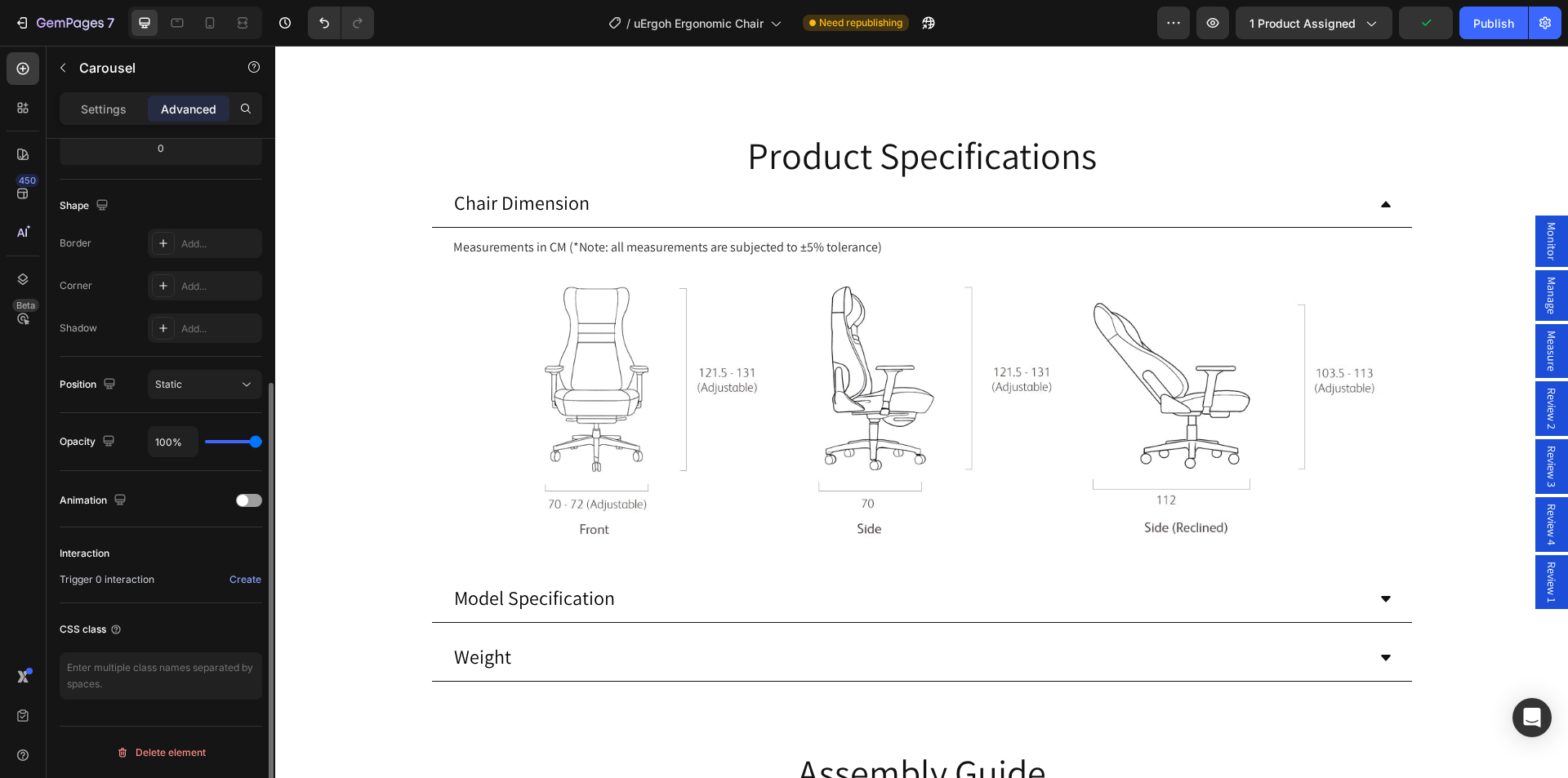
scroll to position [0, 0]
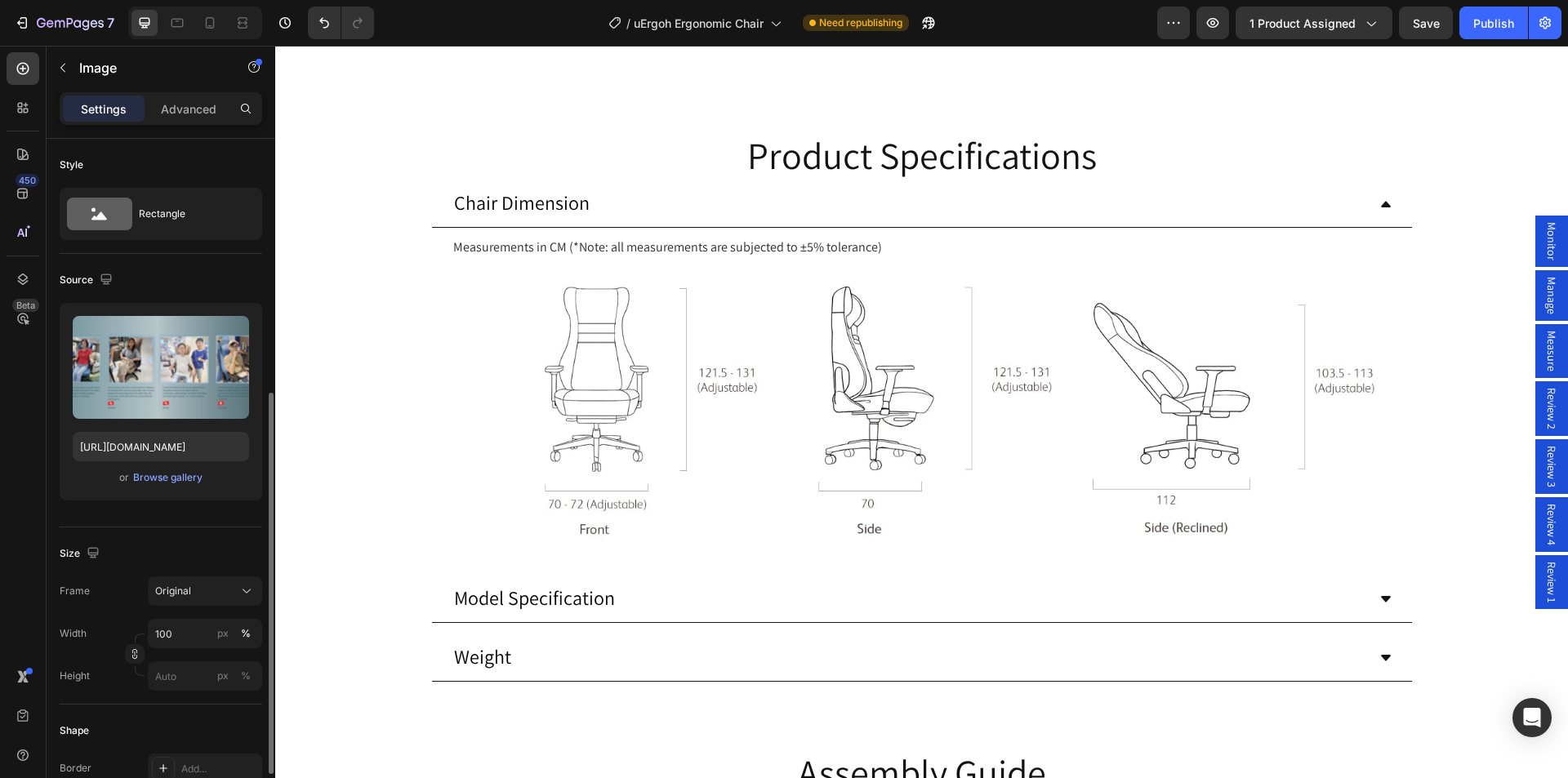
scroll to position [547, 0]
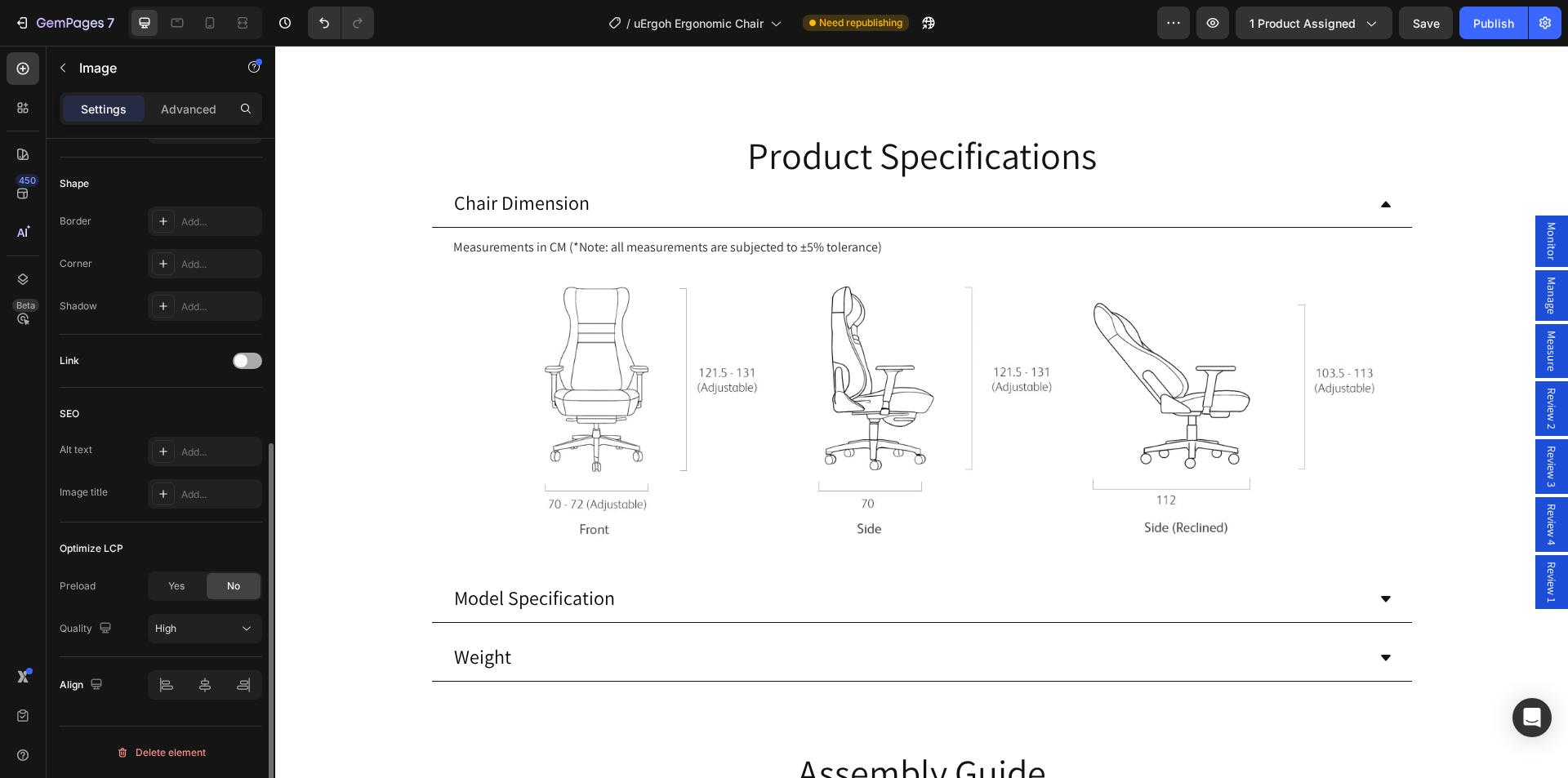
click at [237, 362] on span at bounding box center [240, 361] width 13 height 13
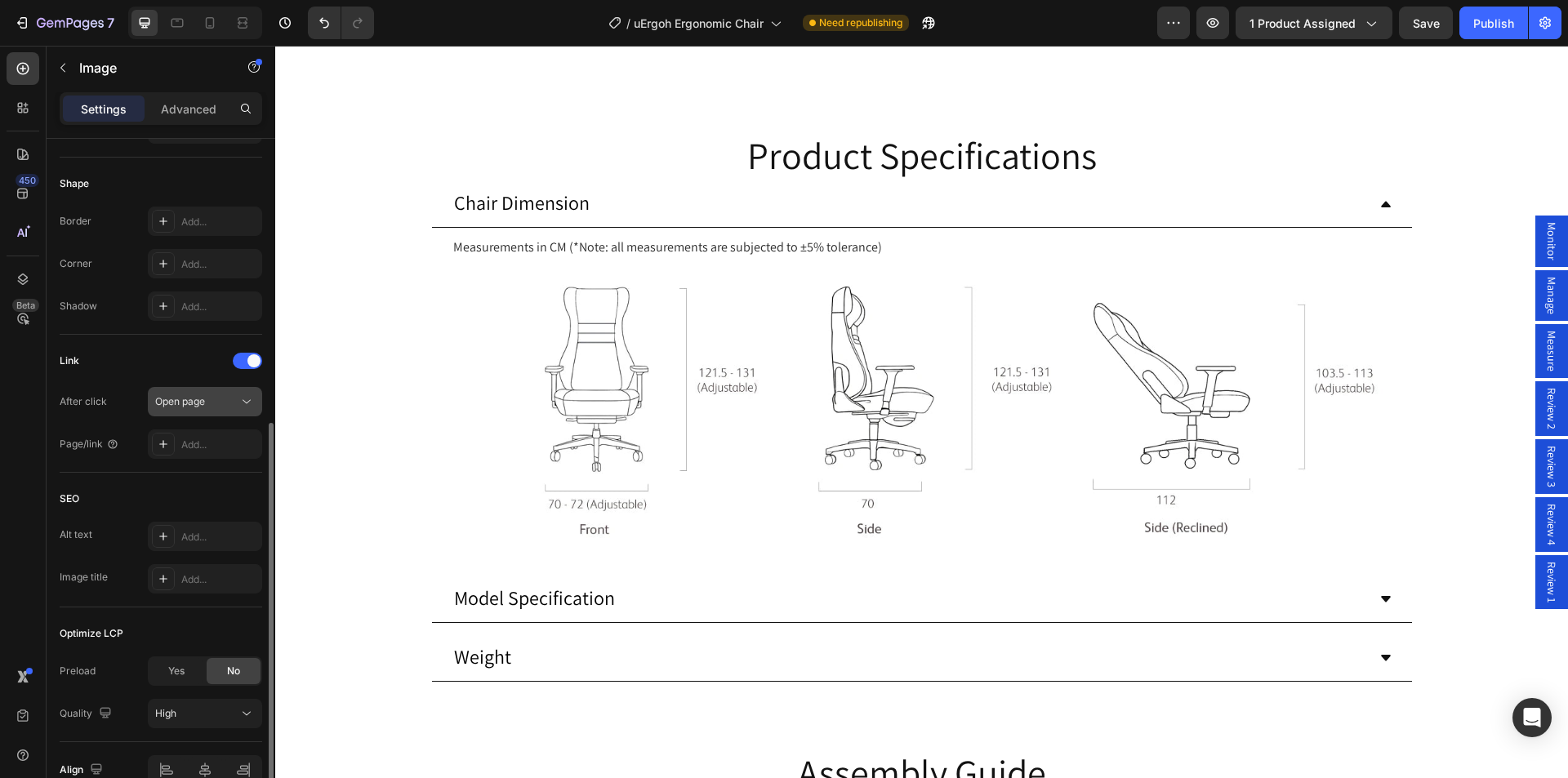
click at [195, 400] on span "Open page" at bounding box center [180, 401] width 50 height 12
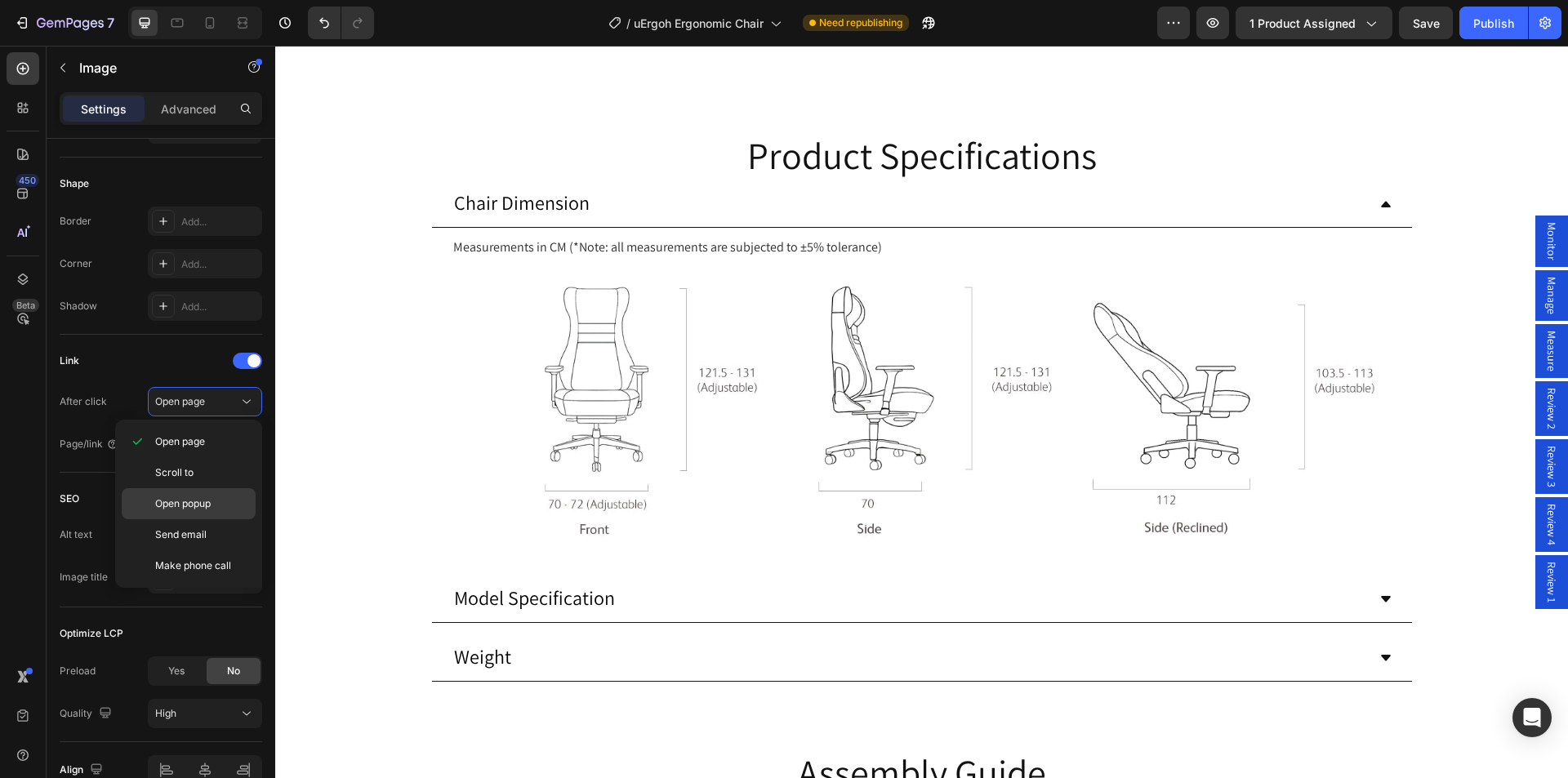
click at [198, 502] on span "Open popup" at bounding box center [182, 504] width 55 height 15
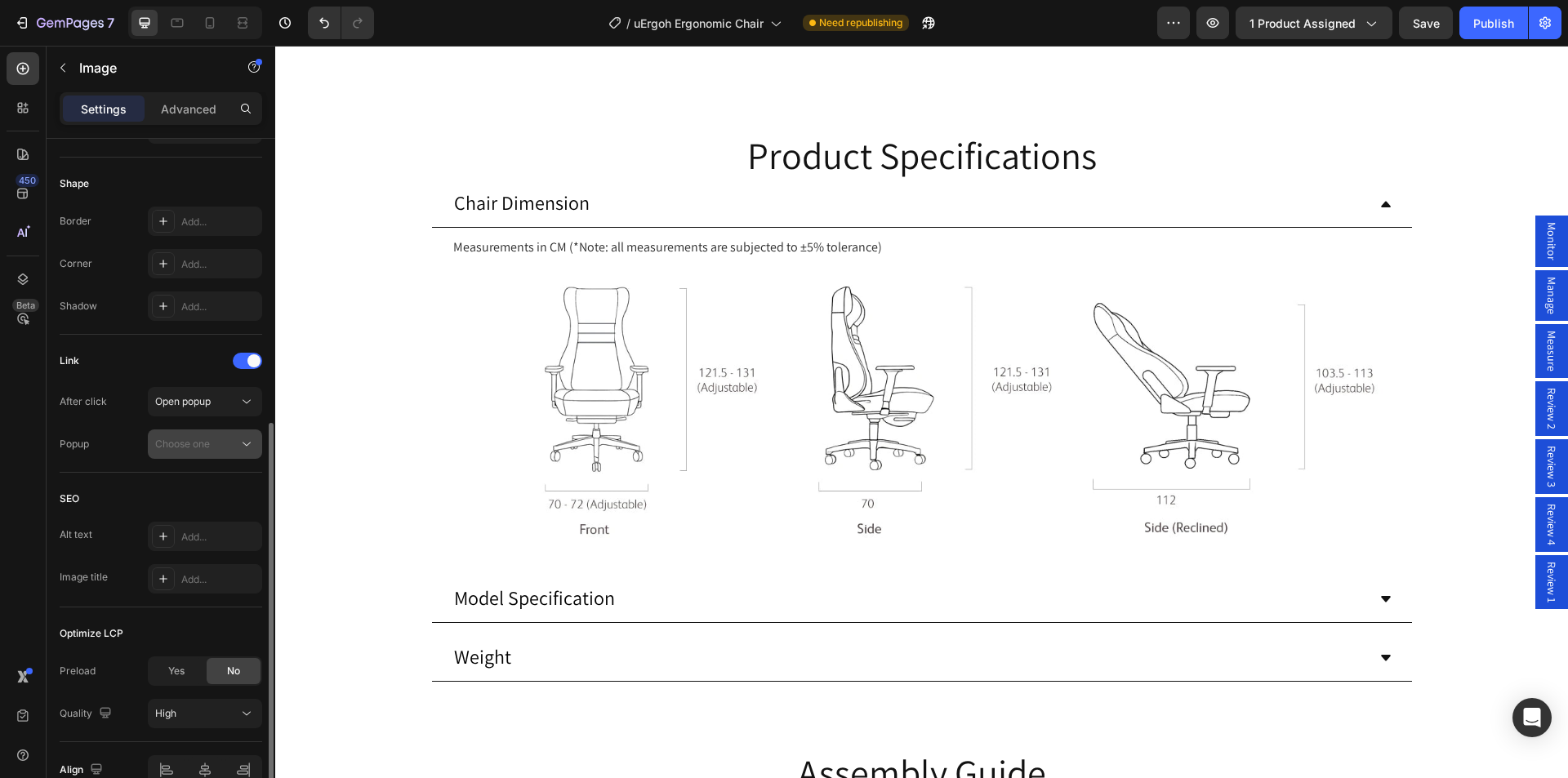
click at [200, 445] on span "Choose one" at bounding box center [181, 443] width 54 height 12
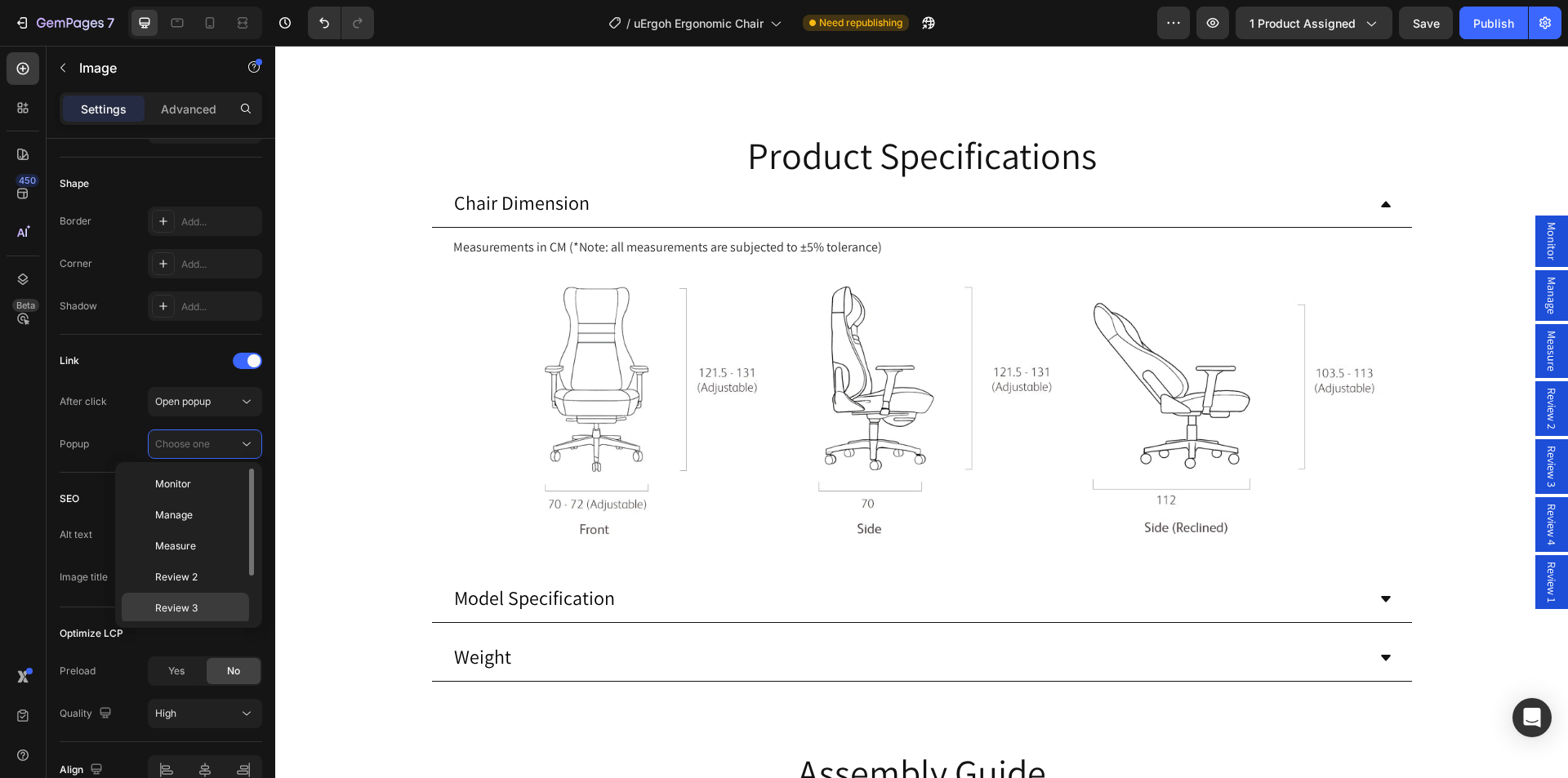
click at [190, 611] on span "Review 3" at bounding box center [176, 608] width 42 height 15
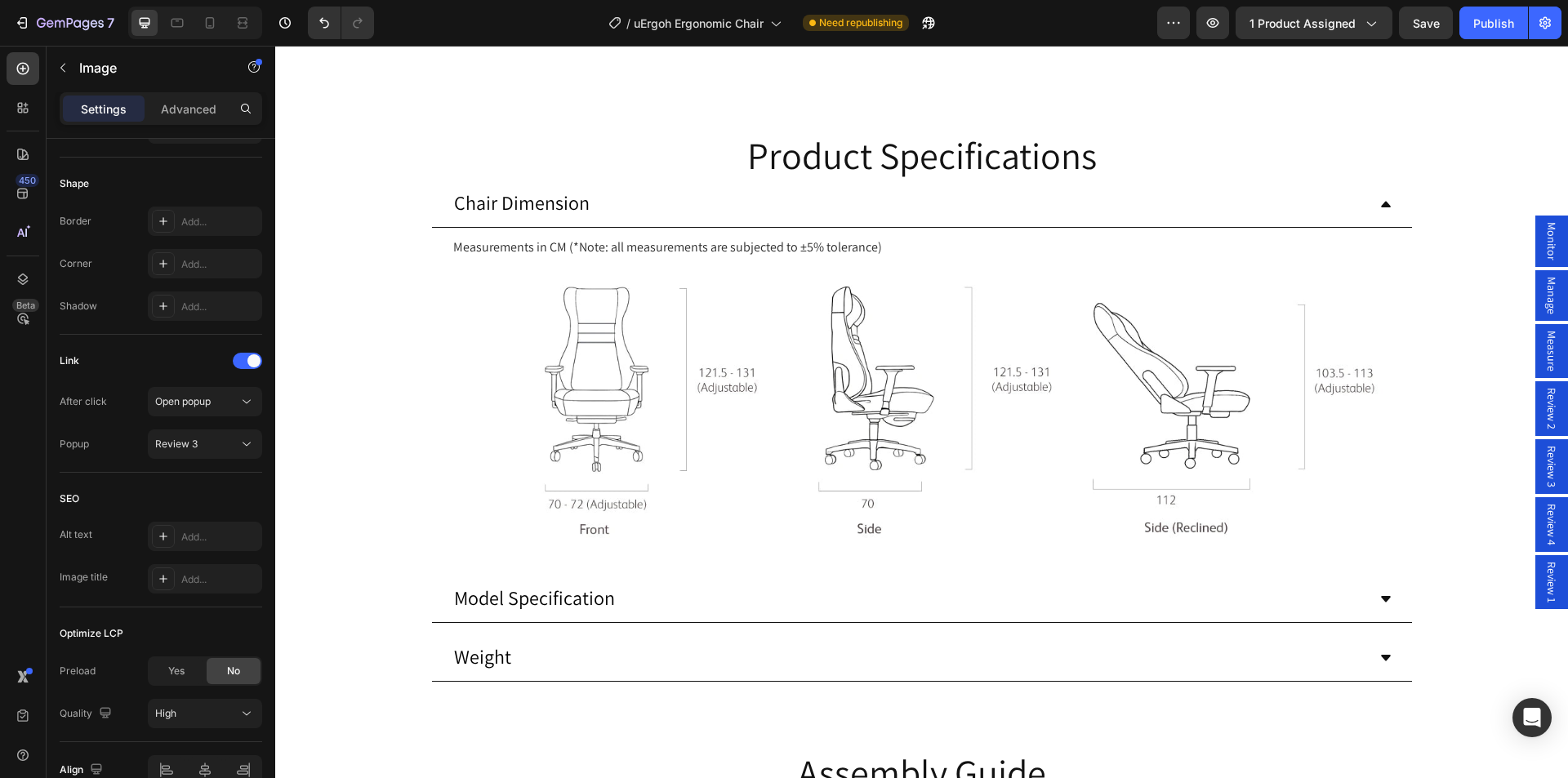
click at [942, 12] on button "Dot" at bounding box center [946, 7] width 10 height 10
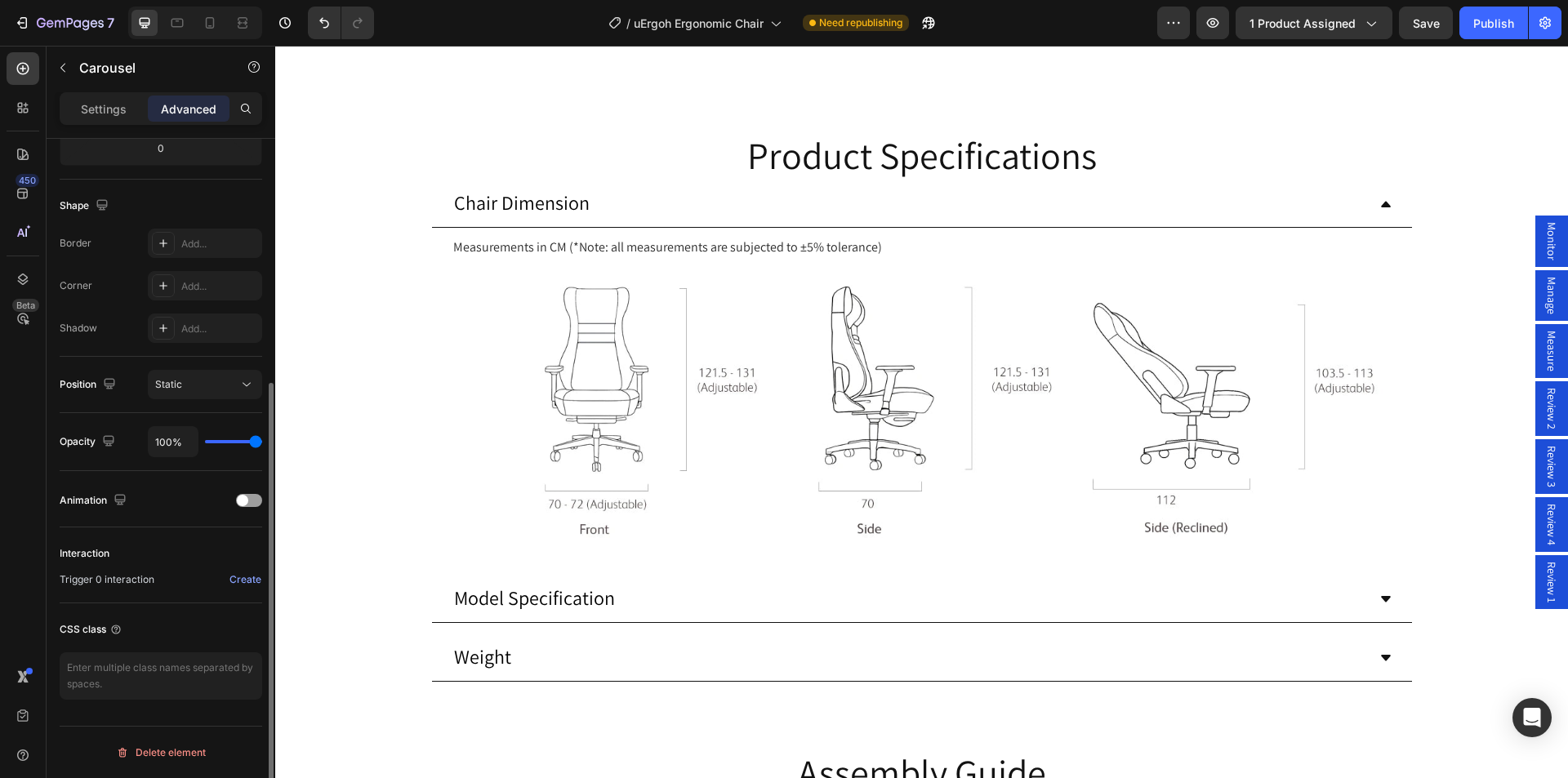
scroll to position [0, 0]
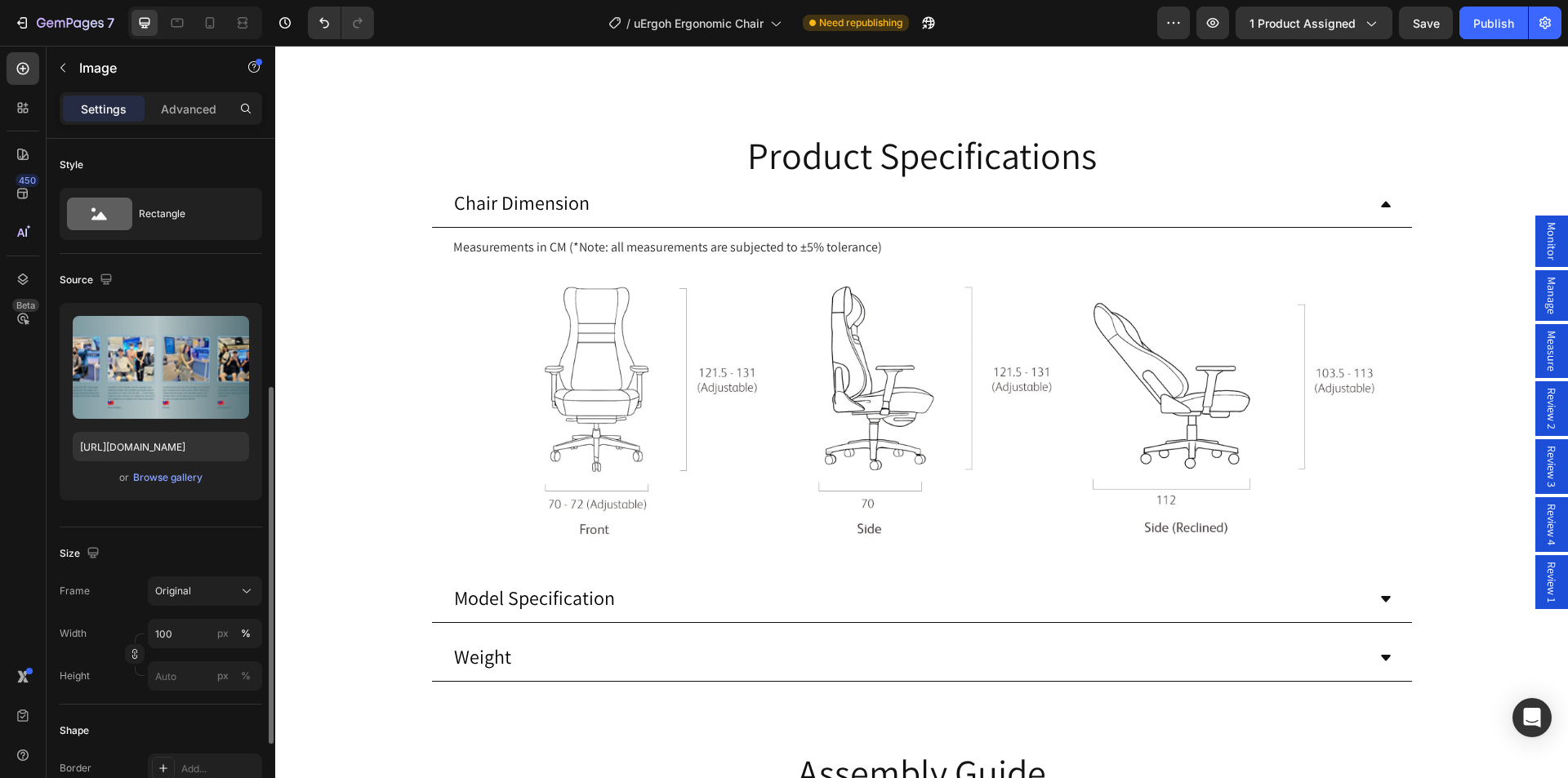
scroll to position [571, 0]
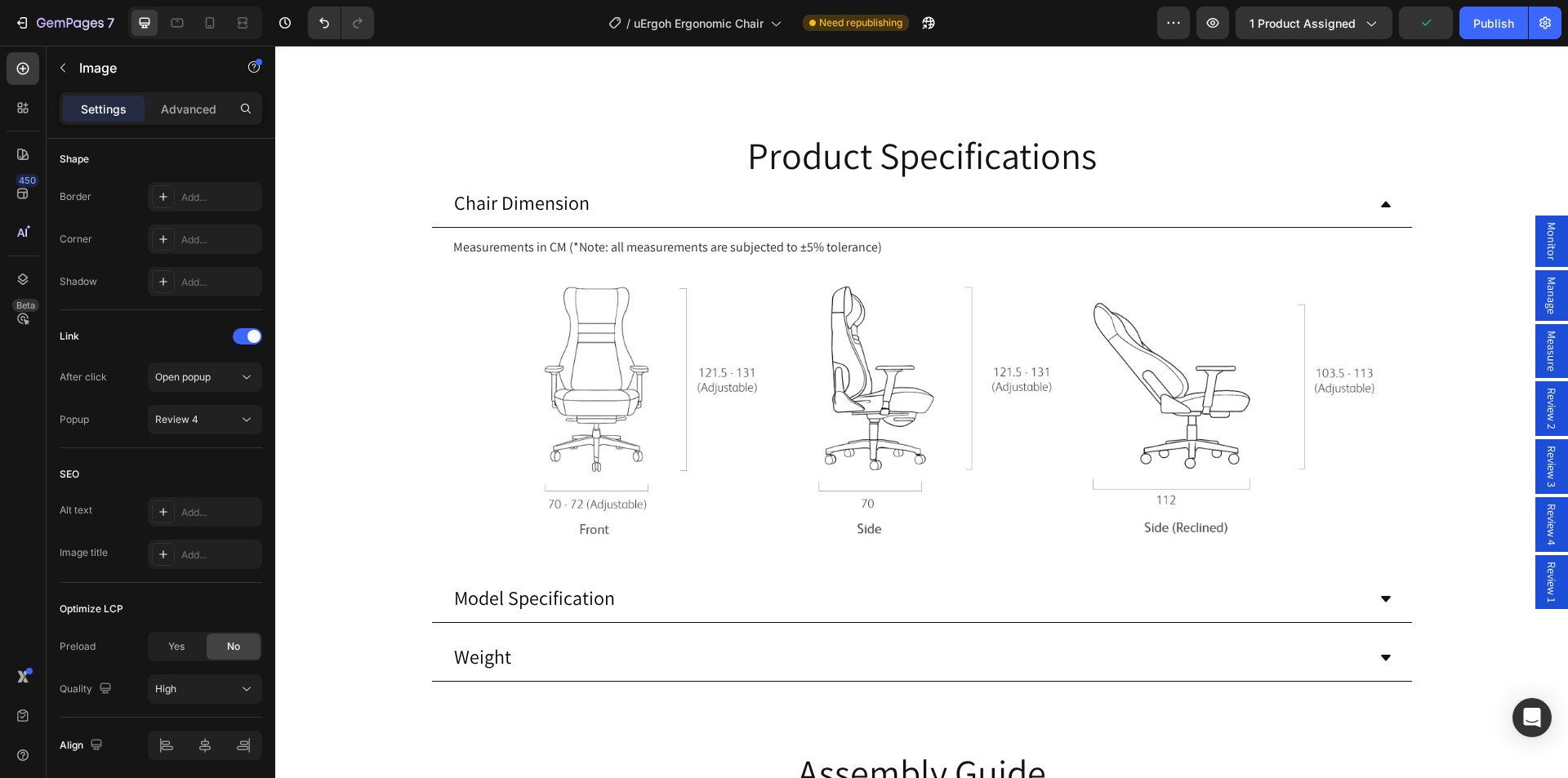
click at [1544, 584] on span "Review 1" at bounding box center [1551, 582] width 17 height 41
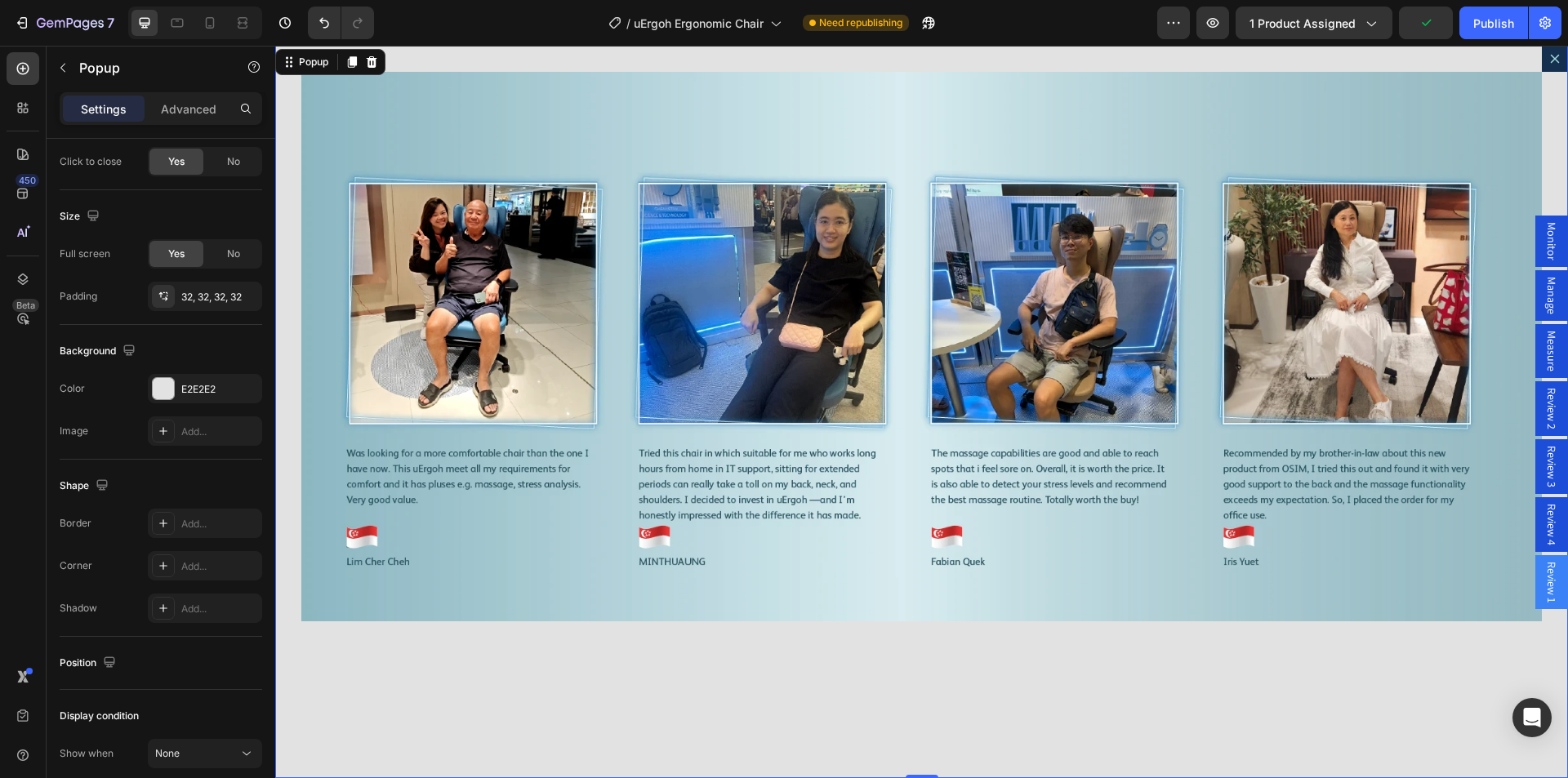
scroll to position [0, 0]
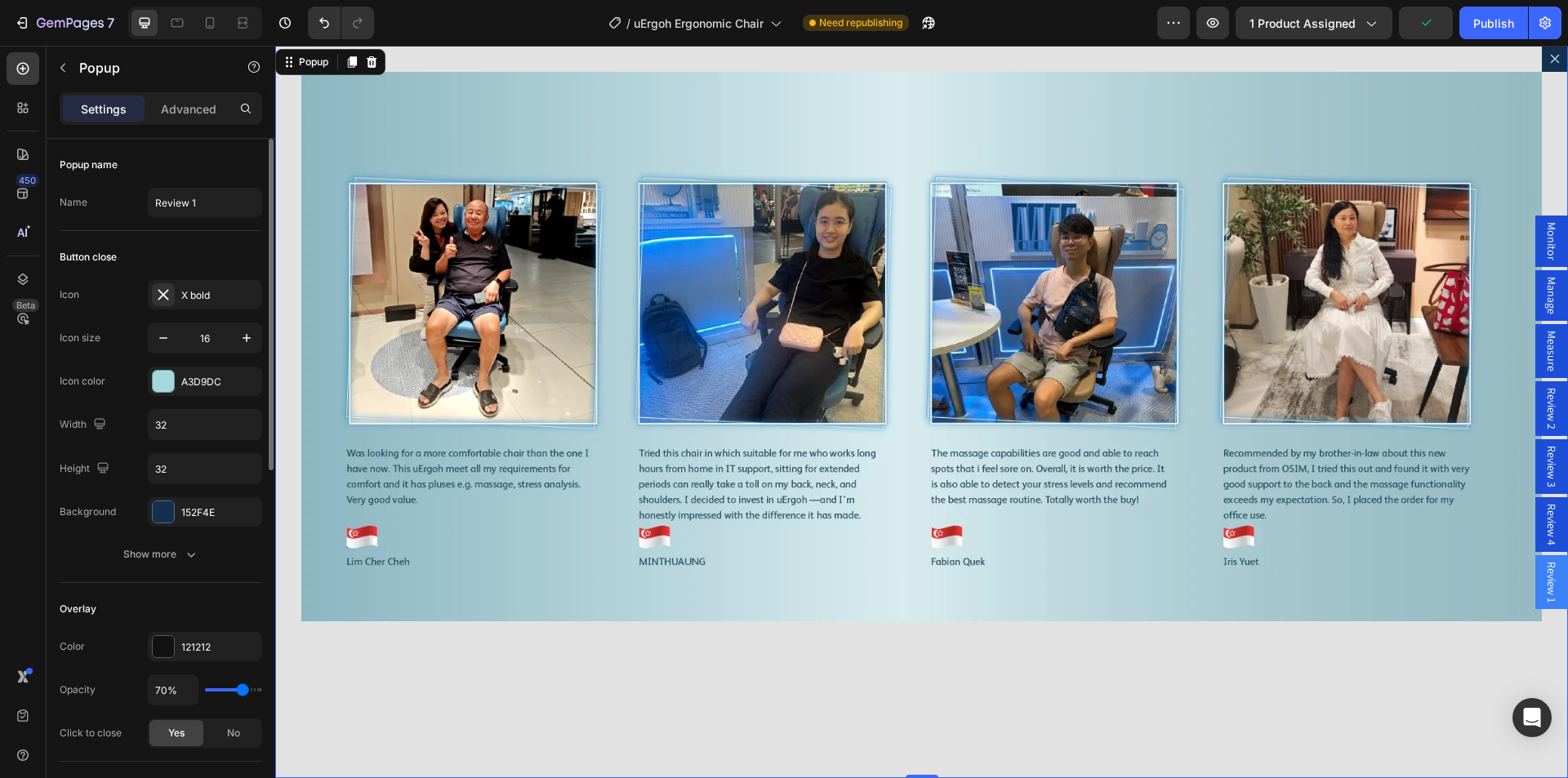
click at [1260, 675] on div "Image" at bounding box center [921, 412] width 1293 height 732
click at [1541, 67] on button "Dialog content" at bounding box center [1554, 59] width 26 height 26
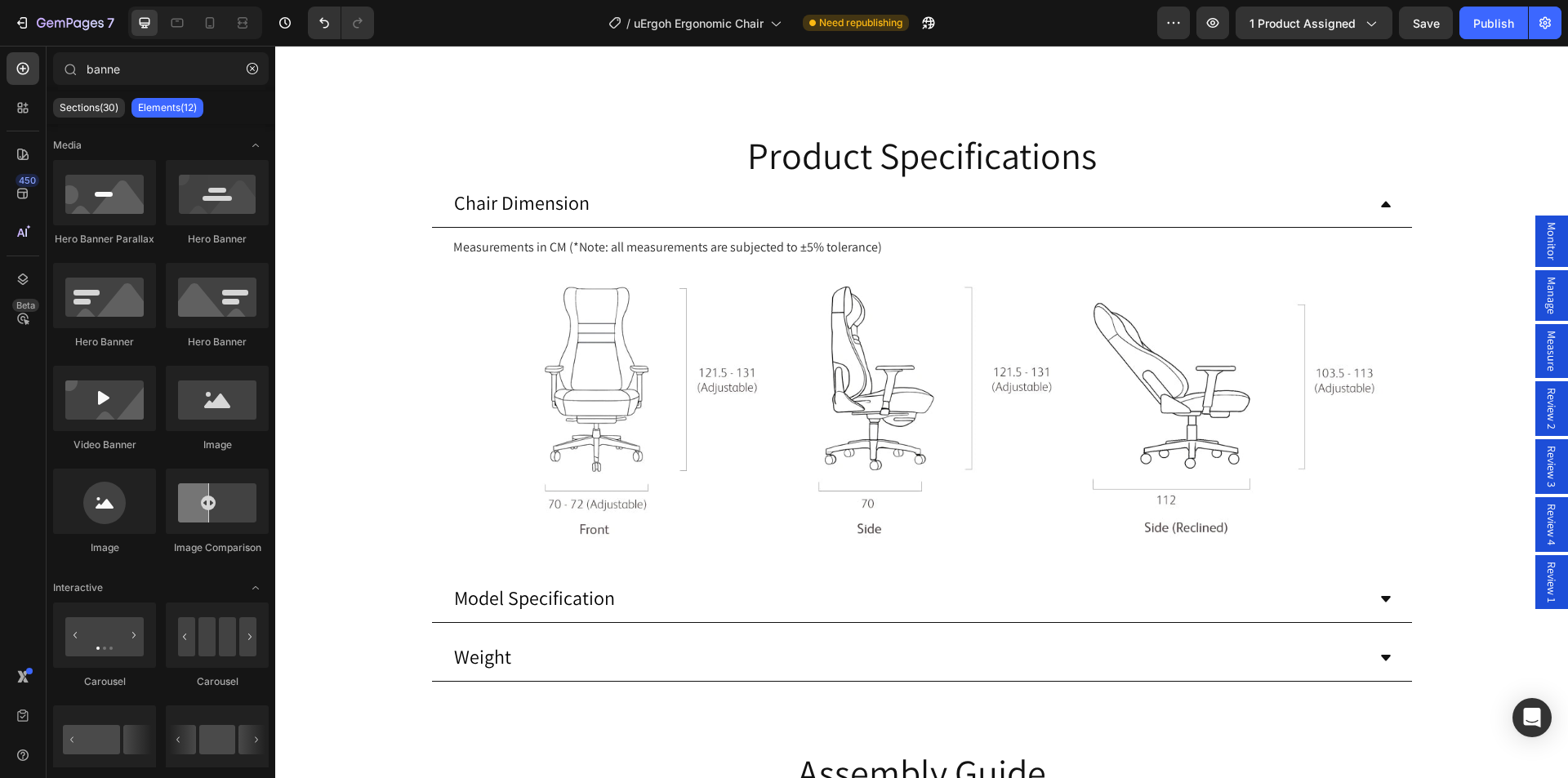
click at [893, 12] on button "Dot" at bounding box center [897, 7] width 10 height 10
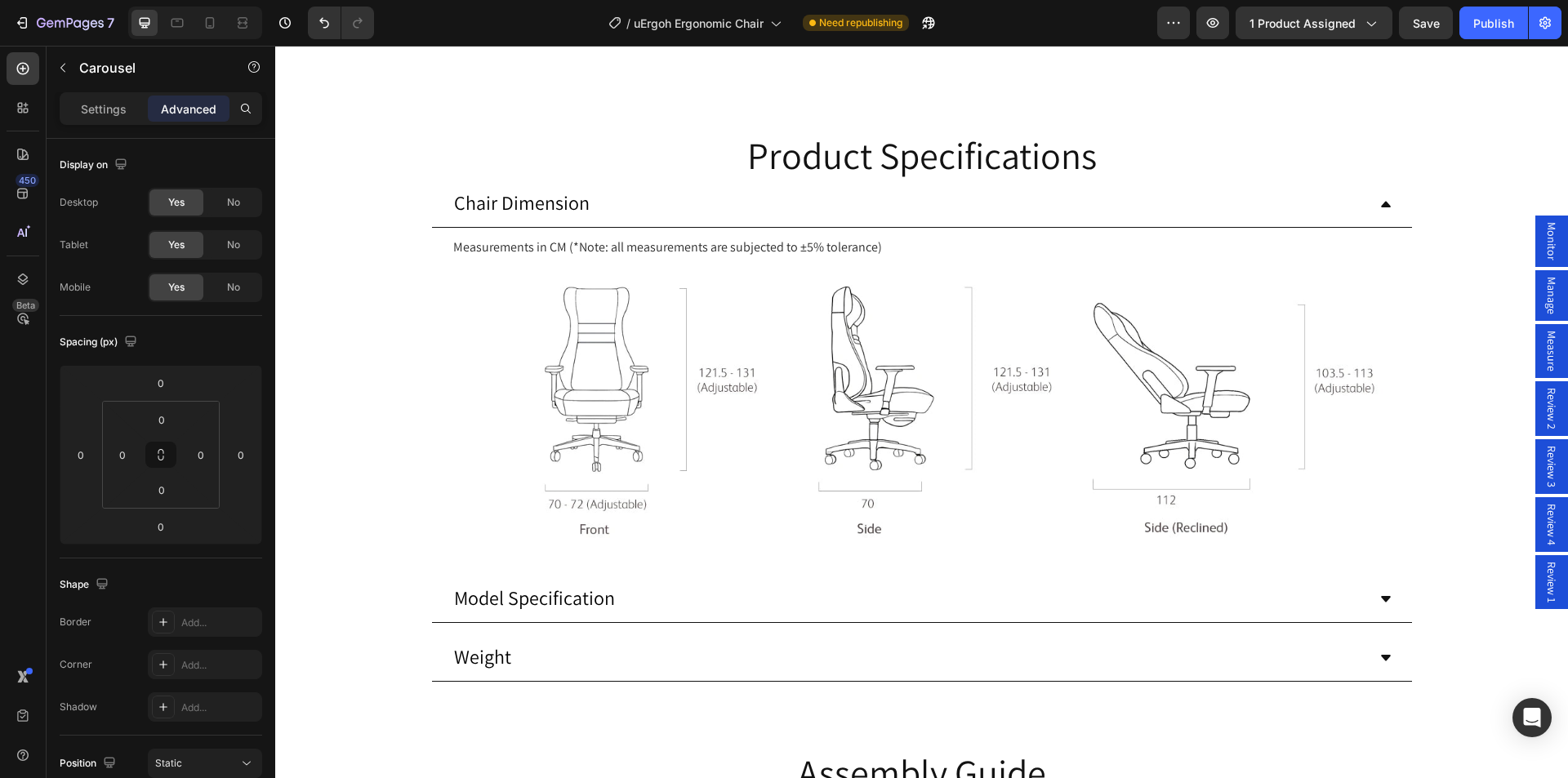
click at [1535, 587] on div "Review 1" at bounding box center [1550, 582] width 32 height 53
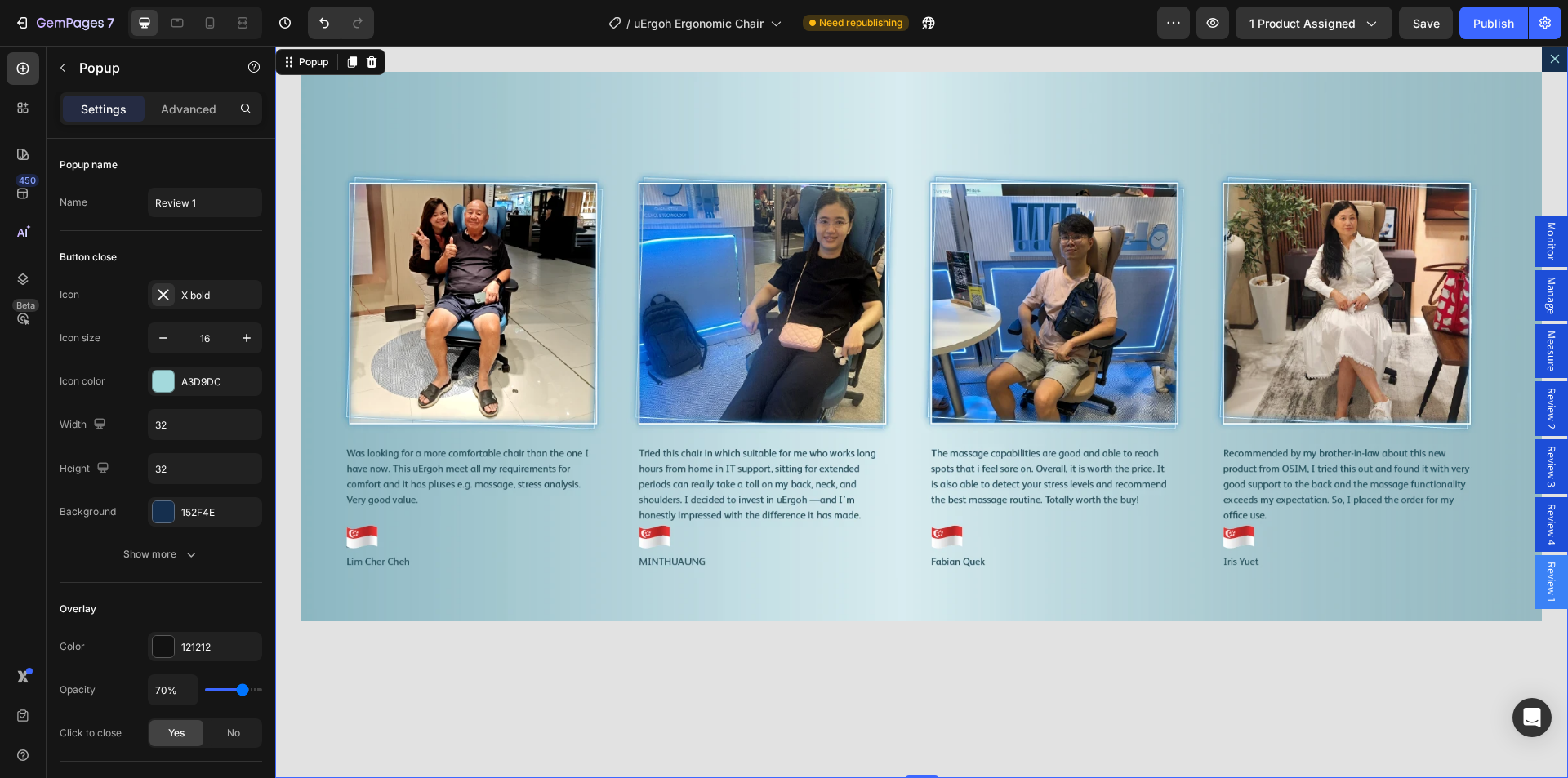
click at [1548, 55] on icon "Dialog content" at bounding box center [1554, 59] width 13 height 13
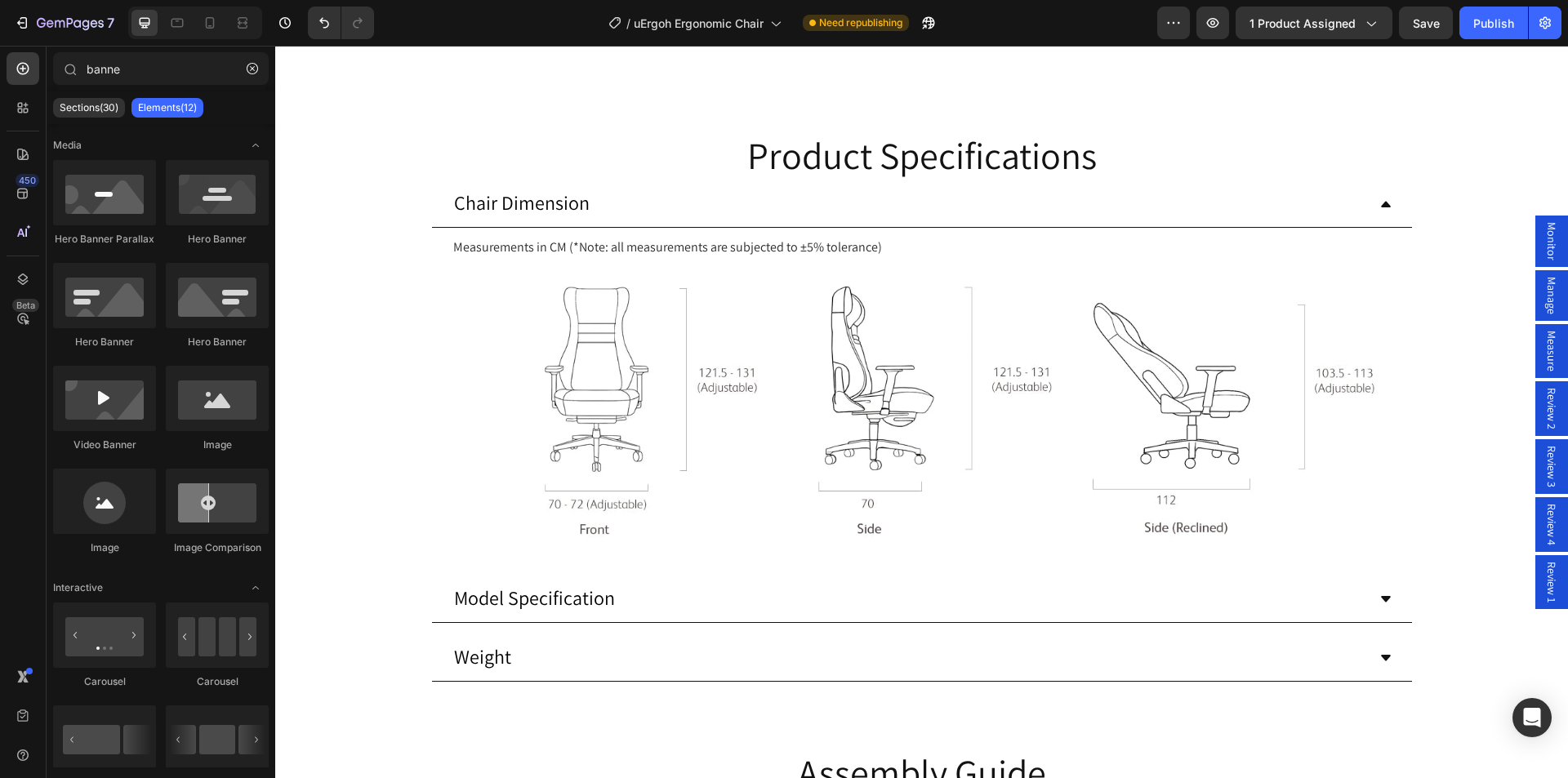
click at [909, 12] on button "Dot" at bounding box center [913, 7] width 10 height 10
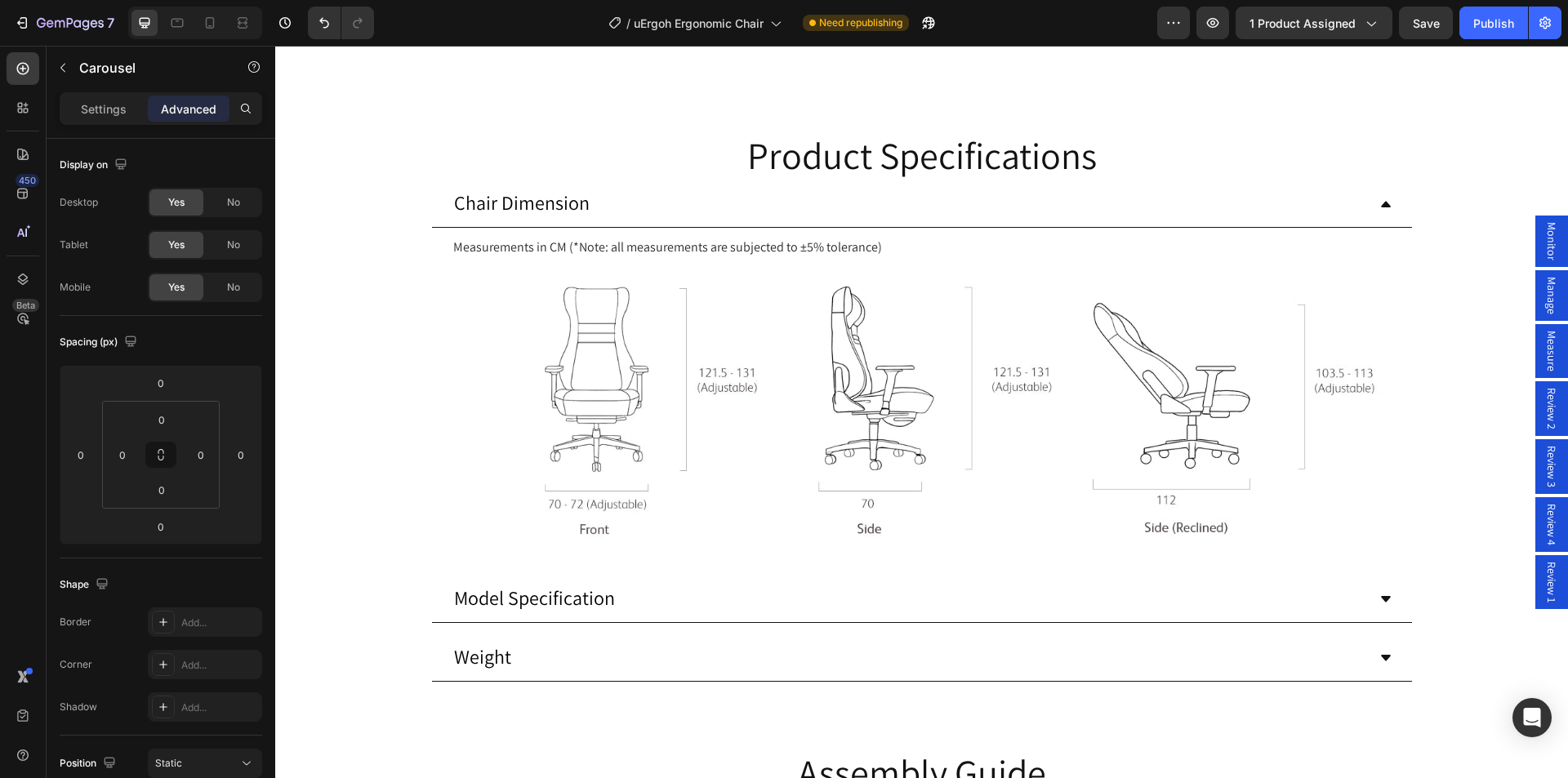
drag, startPoint x: 1535, startPoint y: 407, endPoint x: 1535, endPoint y: 517, distance: 110.0
click at [1537, 540] on div "Monitor Manage Measure Review 2 Review 3 Review 4 Review 1" at bounding box center [1550, 412] width 32 height 732
click at [1543, 417] on span "Review 2" at bounding box center [1551, 408] width 17 height 41
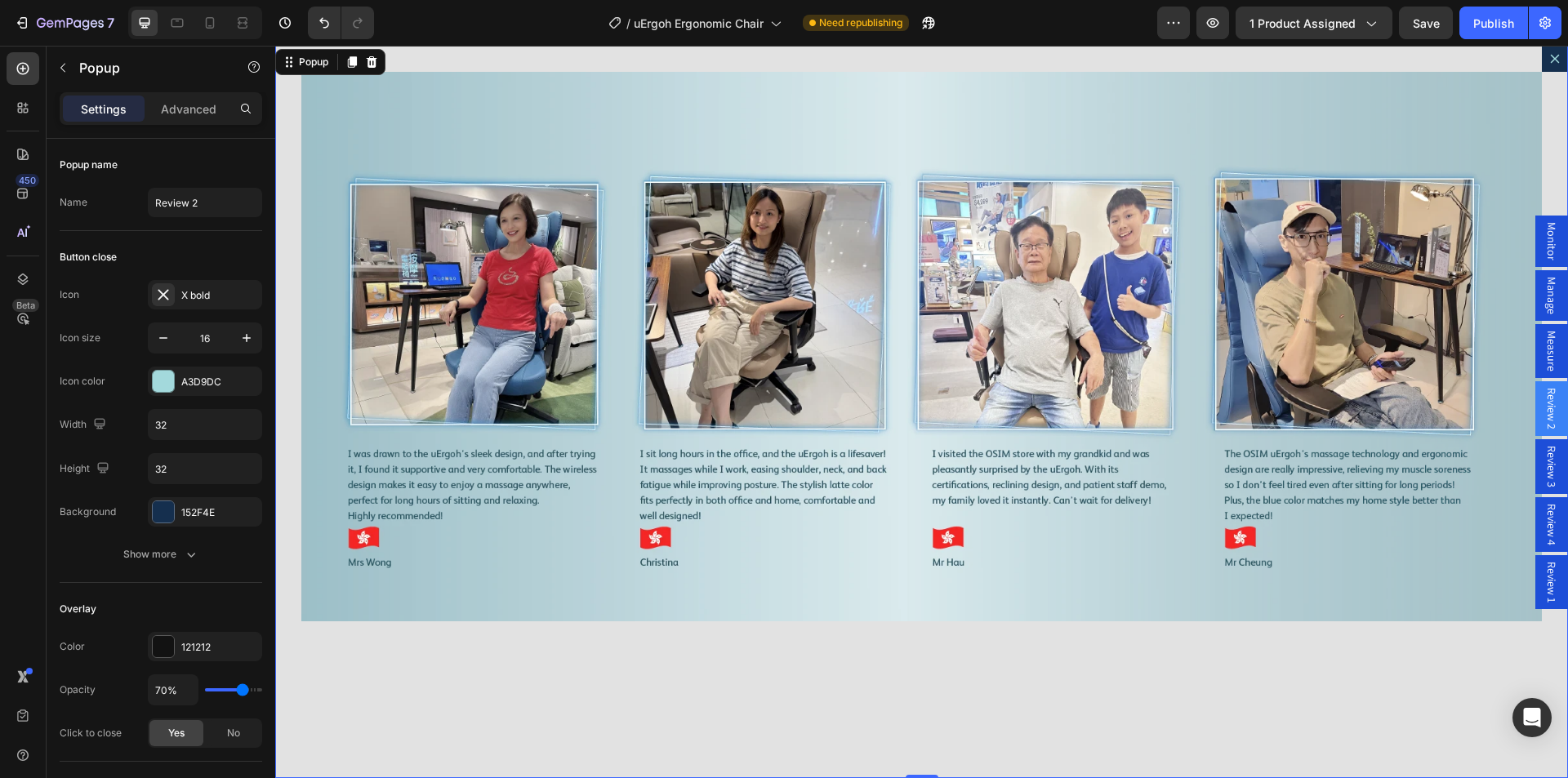
click at [1548, 53] on icon "Dialog content" at bounding box center [1554, 59] width 13 height 13
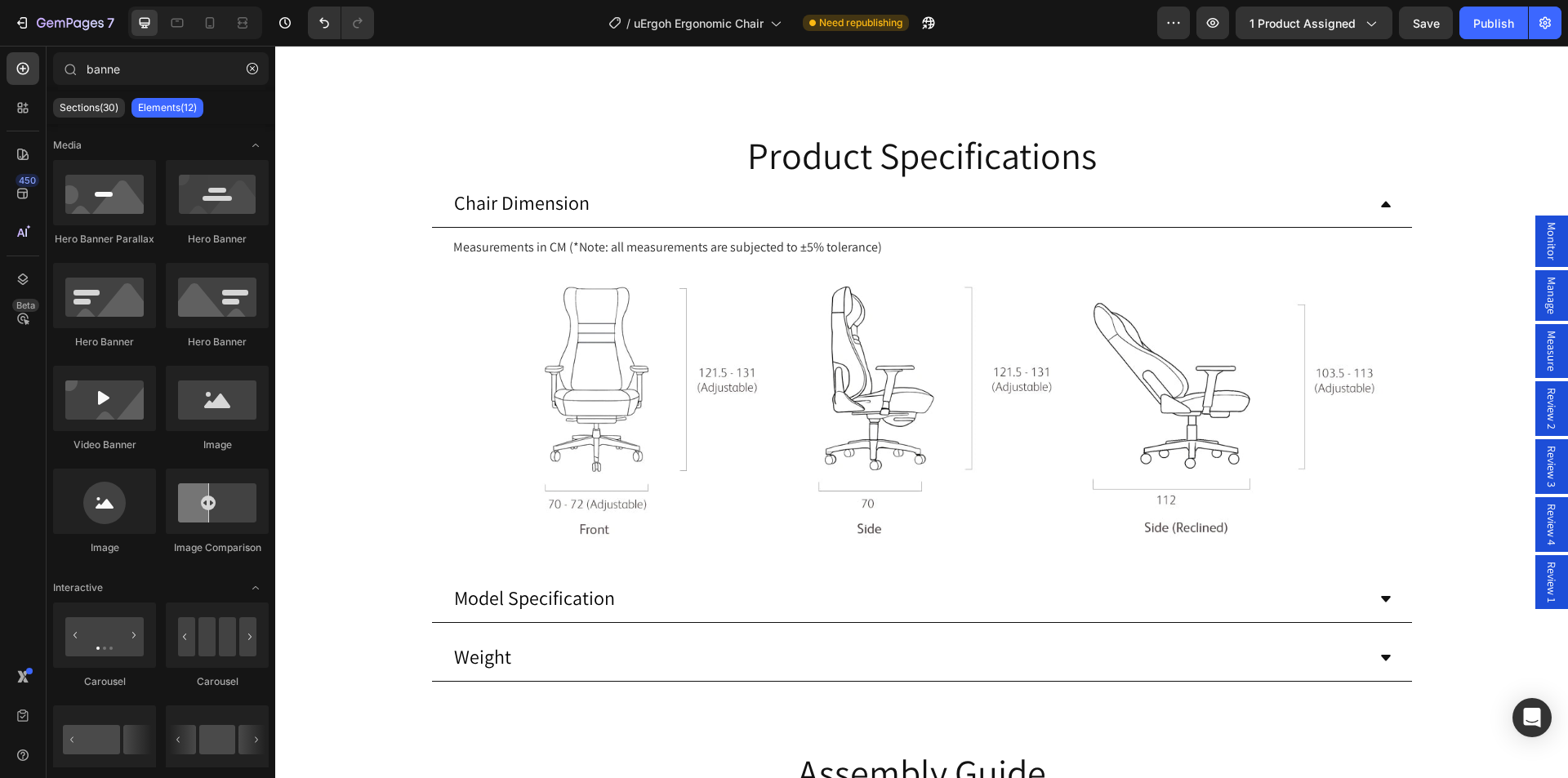
click at [1543, 410] on span "Review 2" at bounding box center [1551, 408] width 17 height 41
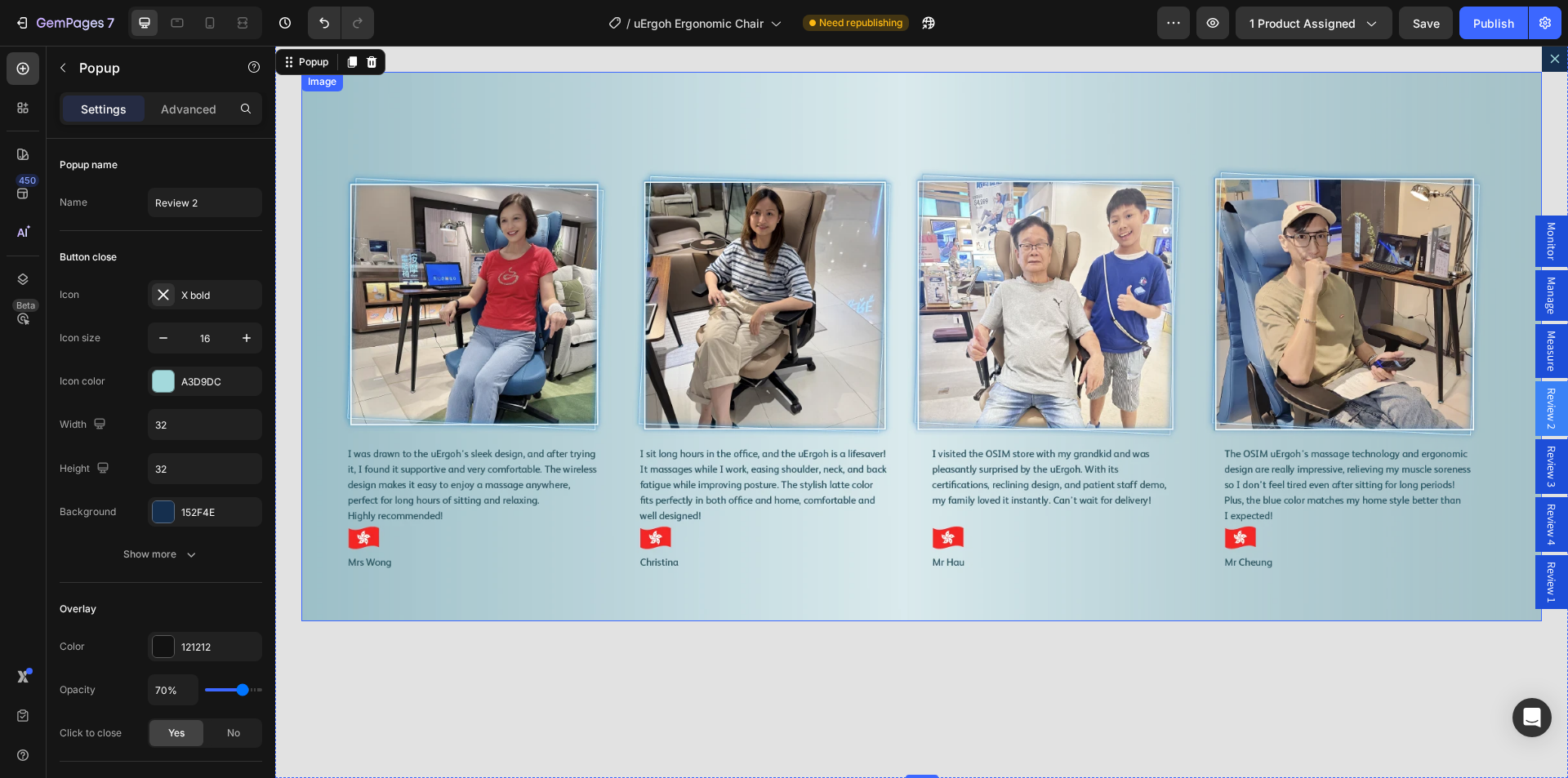
click at [814, 312] on img "Dialog body" at bounding box center [921, 346] width 1240 height 549
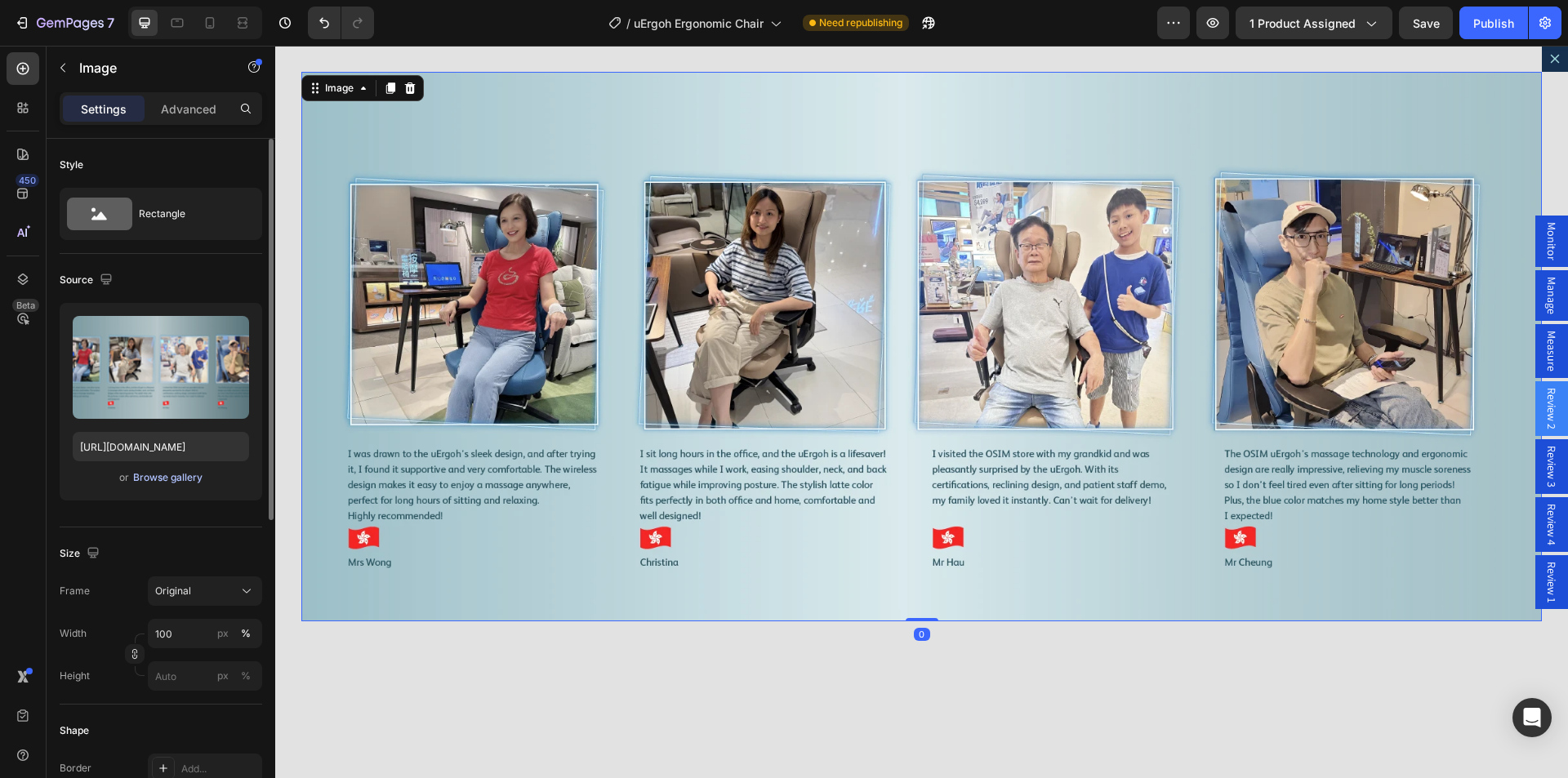
click at [161, 471] on div "Browse gallery" at bounding box center [167, 477] width 69 height 15
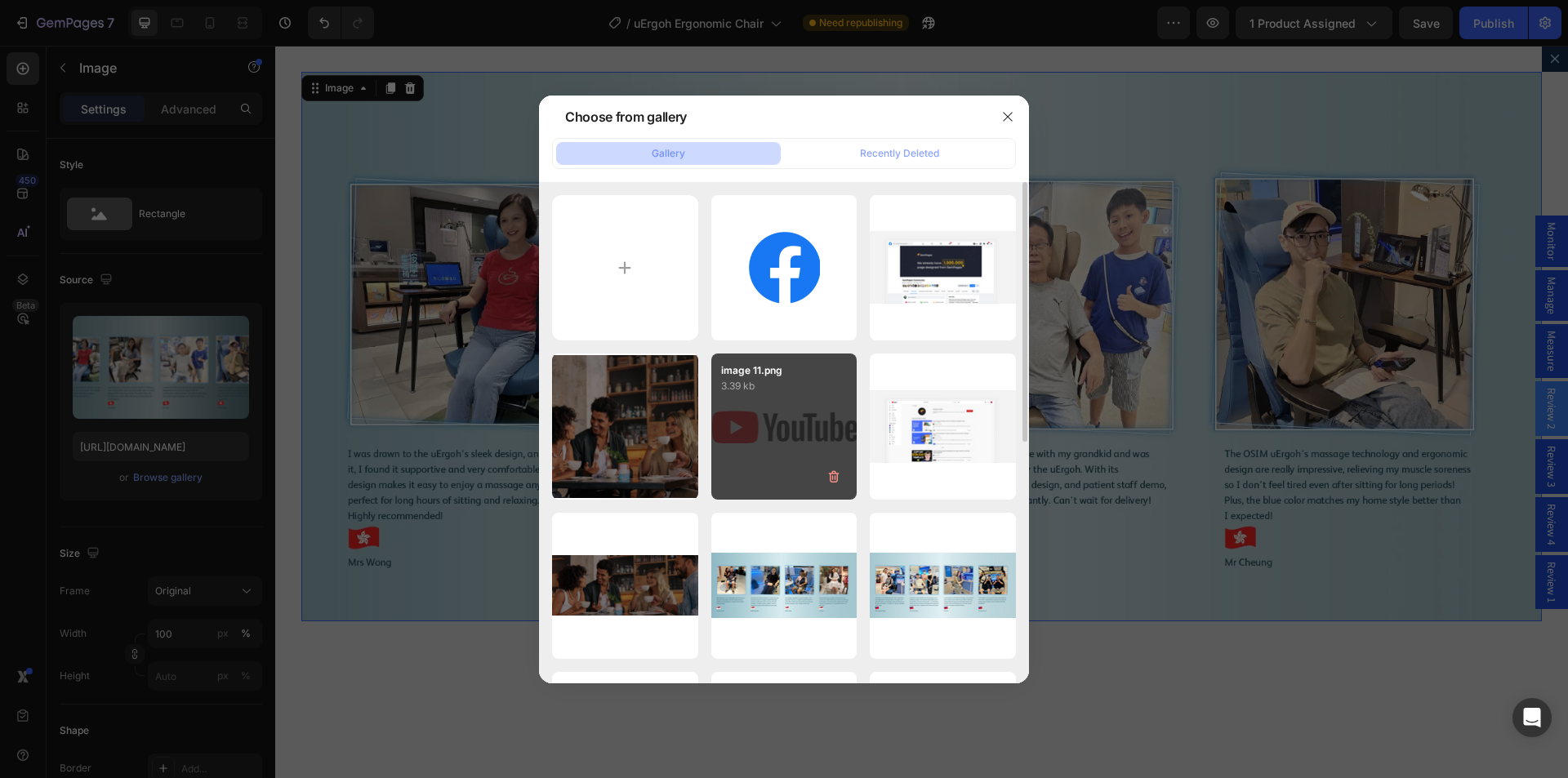
scroll to position [163, 0]
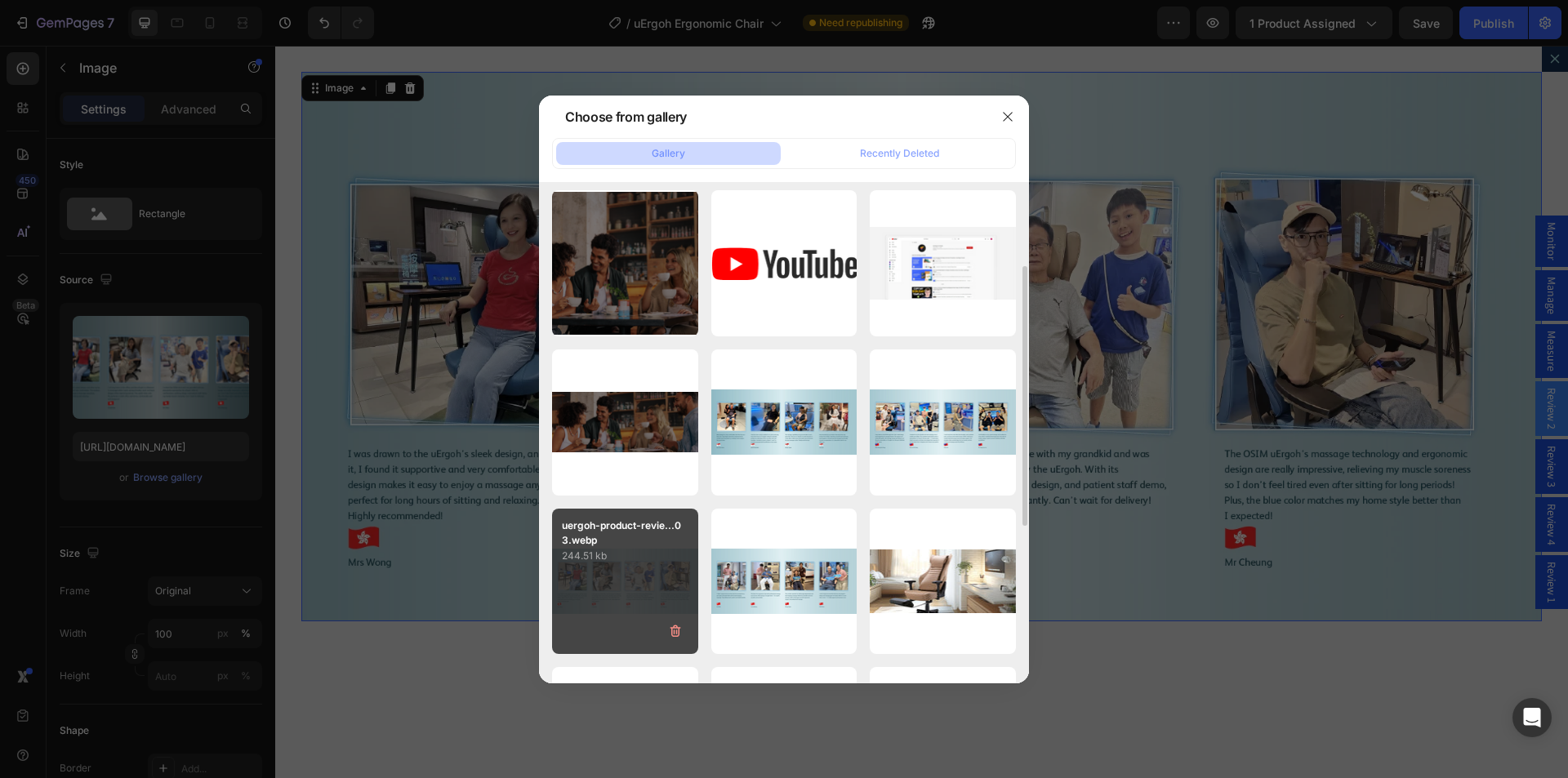
click at [633, 573] on div "uergoh-product-revie...03.webp 244.51 kb" at bounding box center [625, 581] width 146 height 146
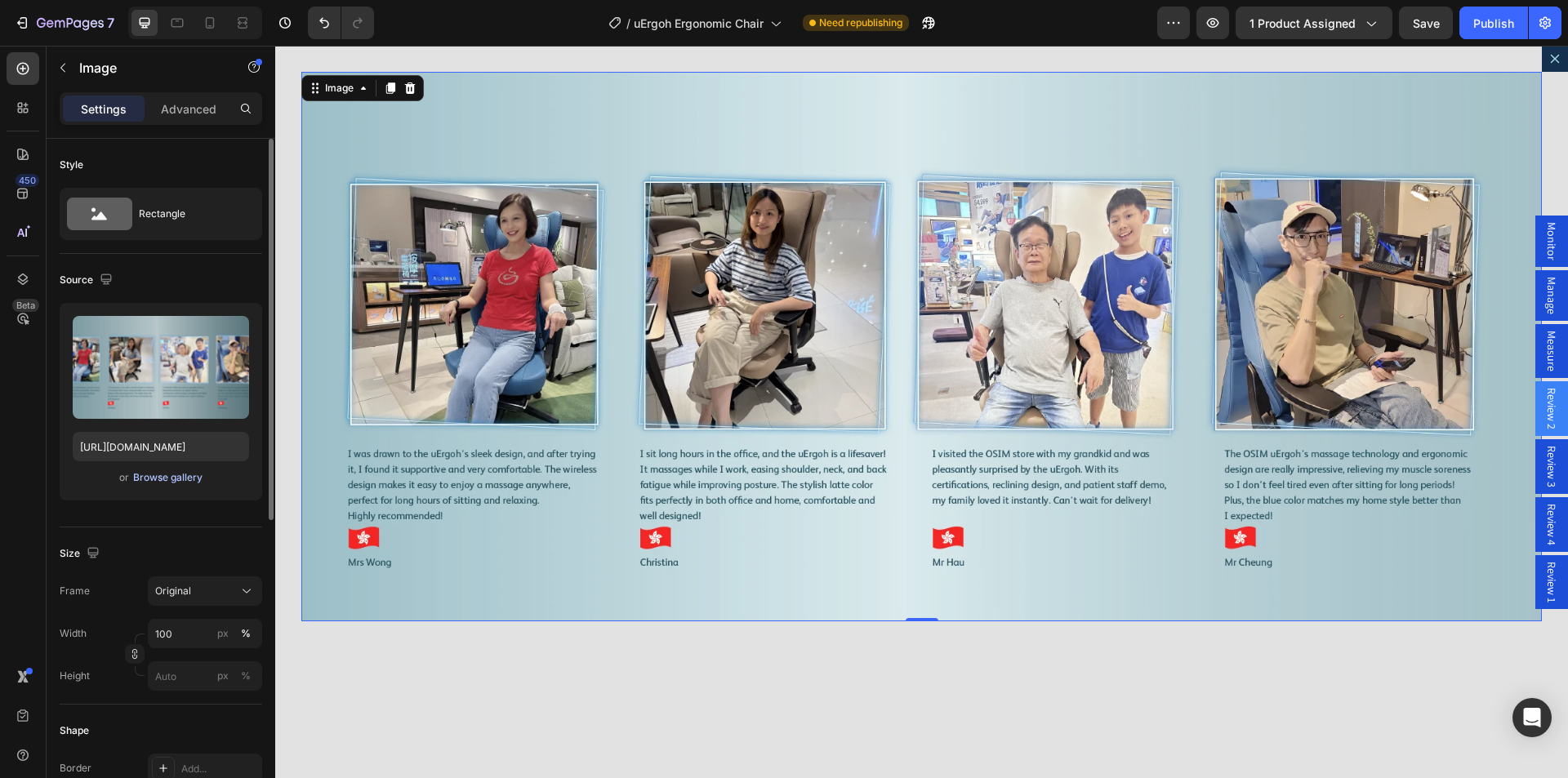
click at [156, 474] on div "Browse gallery" at bounding box center [167, 477] width 69 height 15
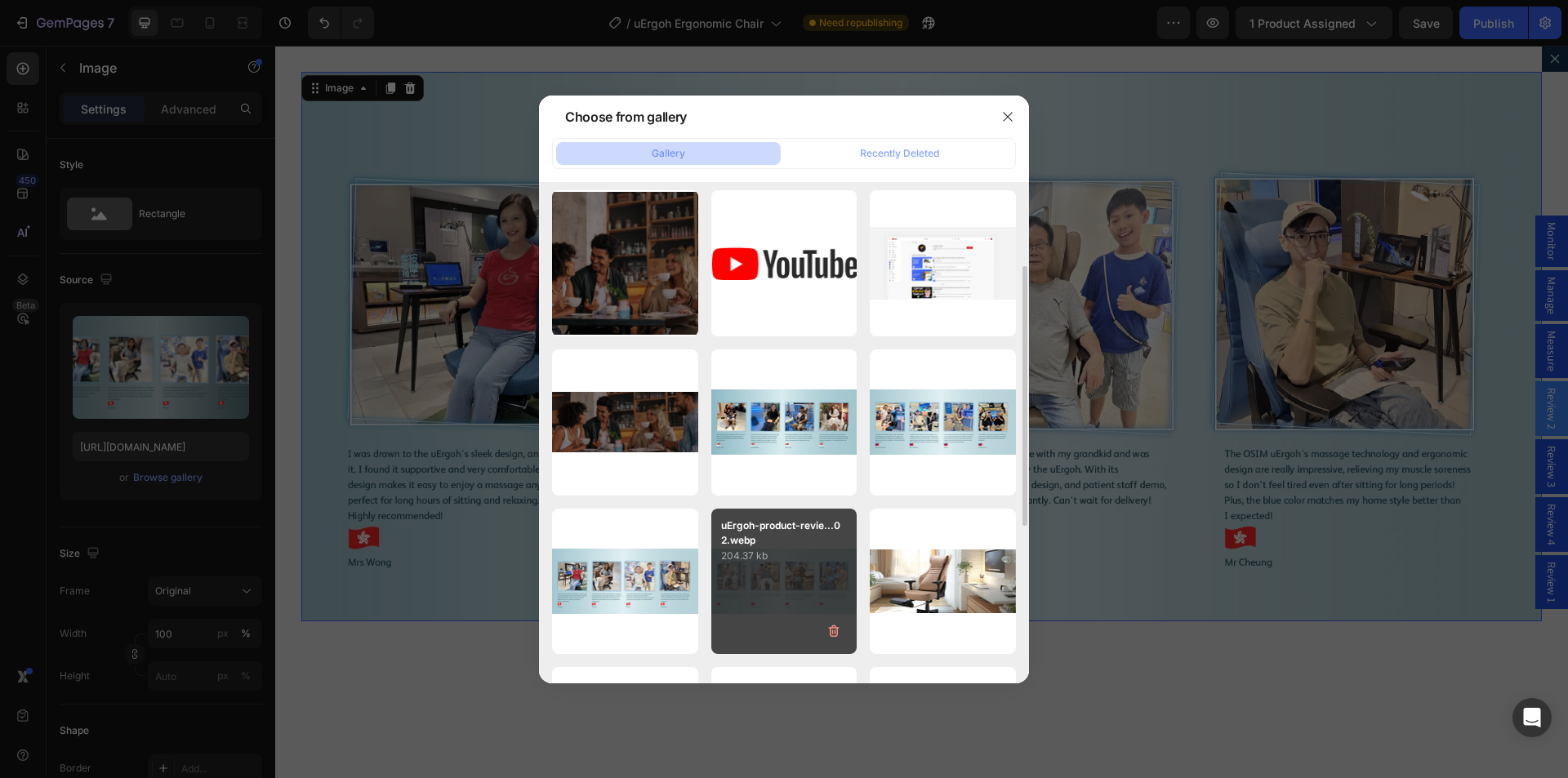
click at [783, 553] on p "204.37 kb" at bounding box center [784, 556] width 126 height 17
type input "https://cdn.shopify.com/s/files/1/0361/5362/2663/files/gempages_490524180744242…"
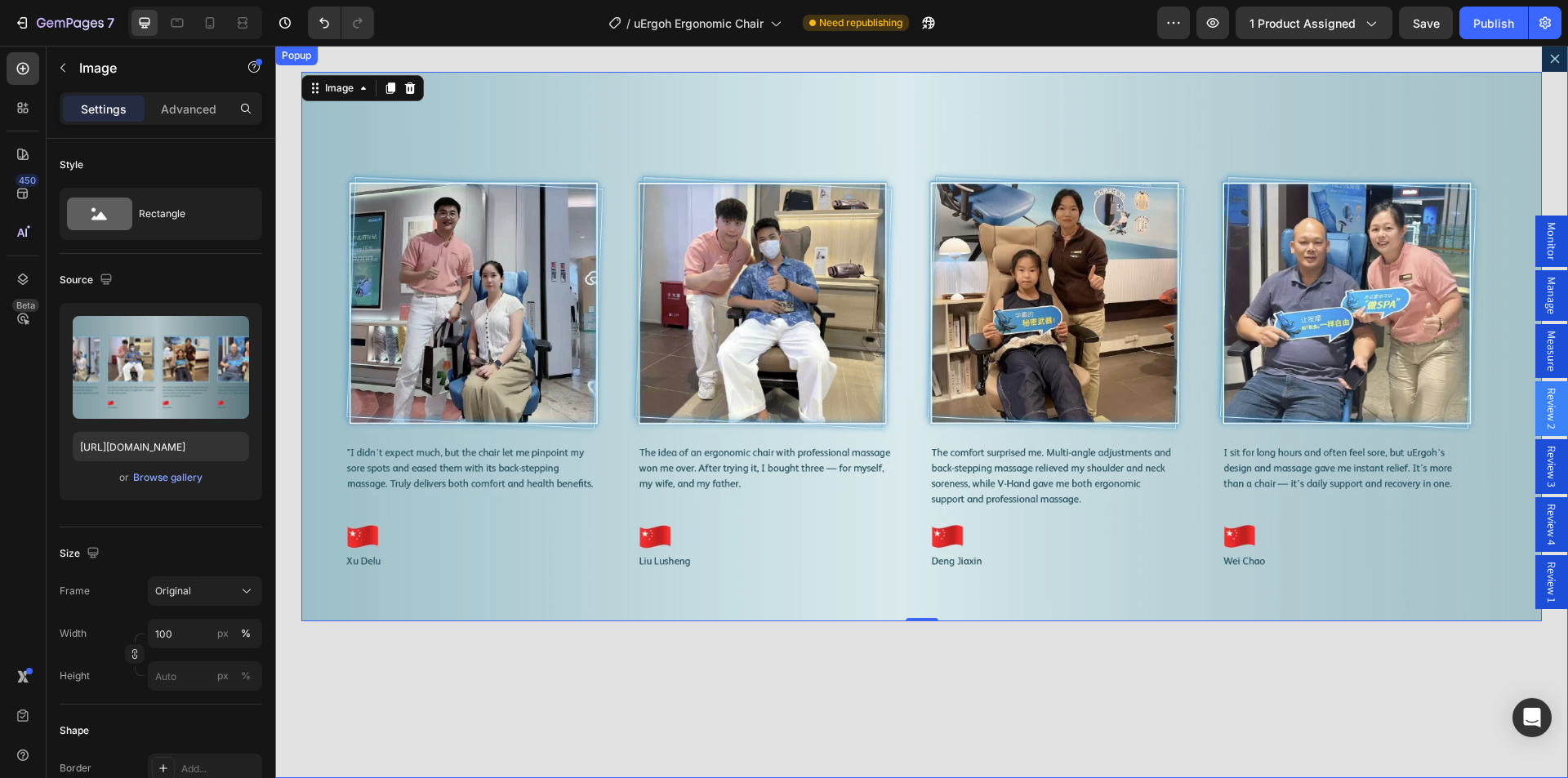
click at [1551, 59] on button "Dialog content" at bounding box center [1554, 59] width 26 height 26
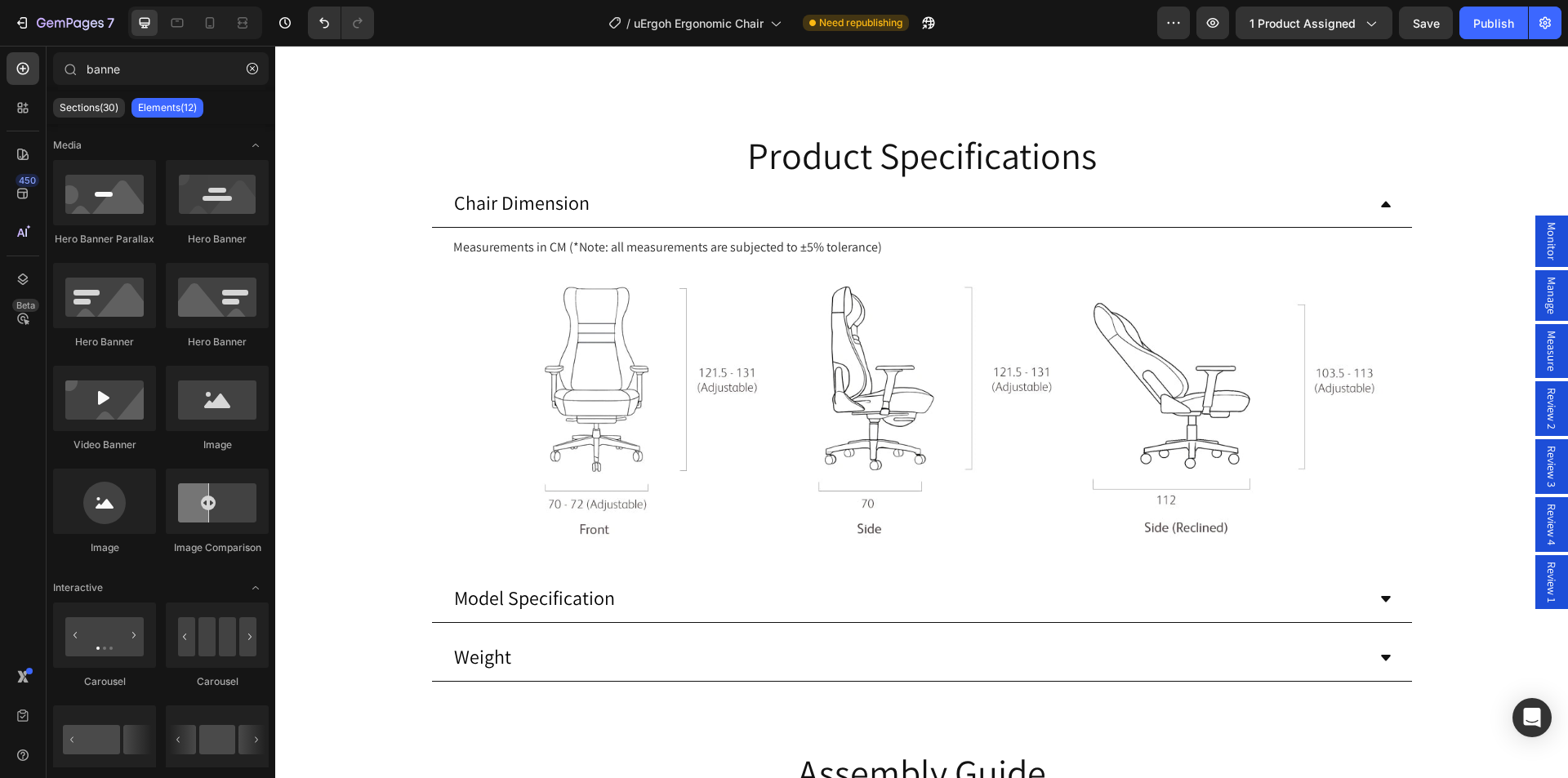
click at [925, 12] on button "Dot" at bounding box center [930, 7] width 10 height 10
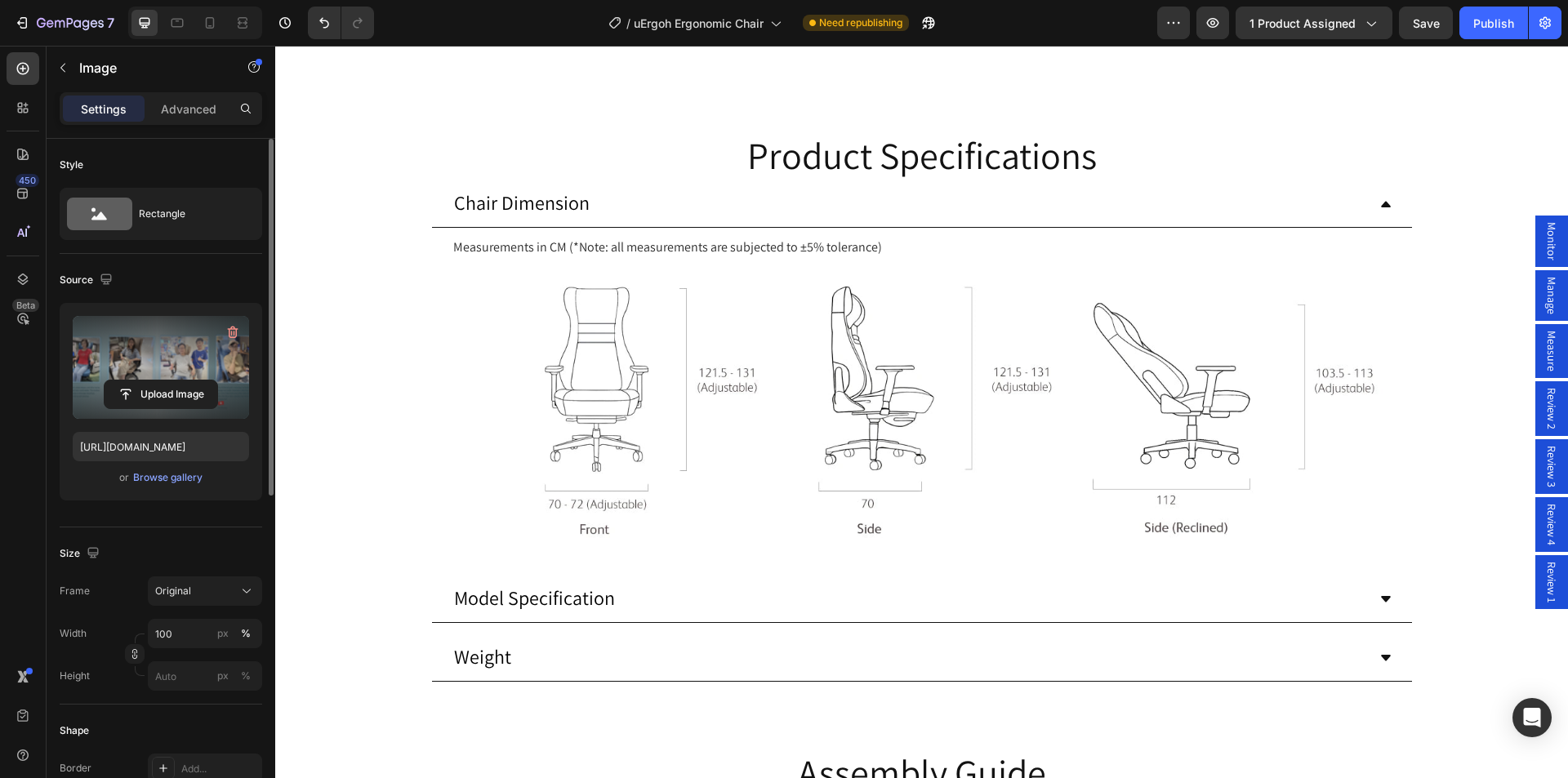
click at [162, 355] on label at bounding box center [160, 367] width 176 height 103
click at [162, 380] on input "file" at bounding box center [160, 394] width 112 height 28
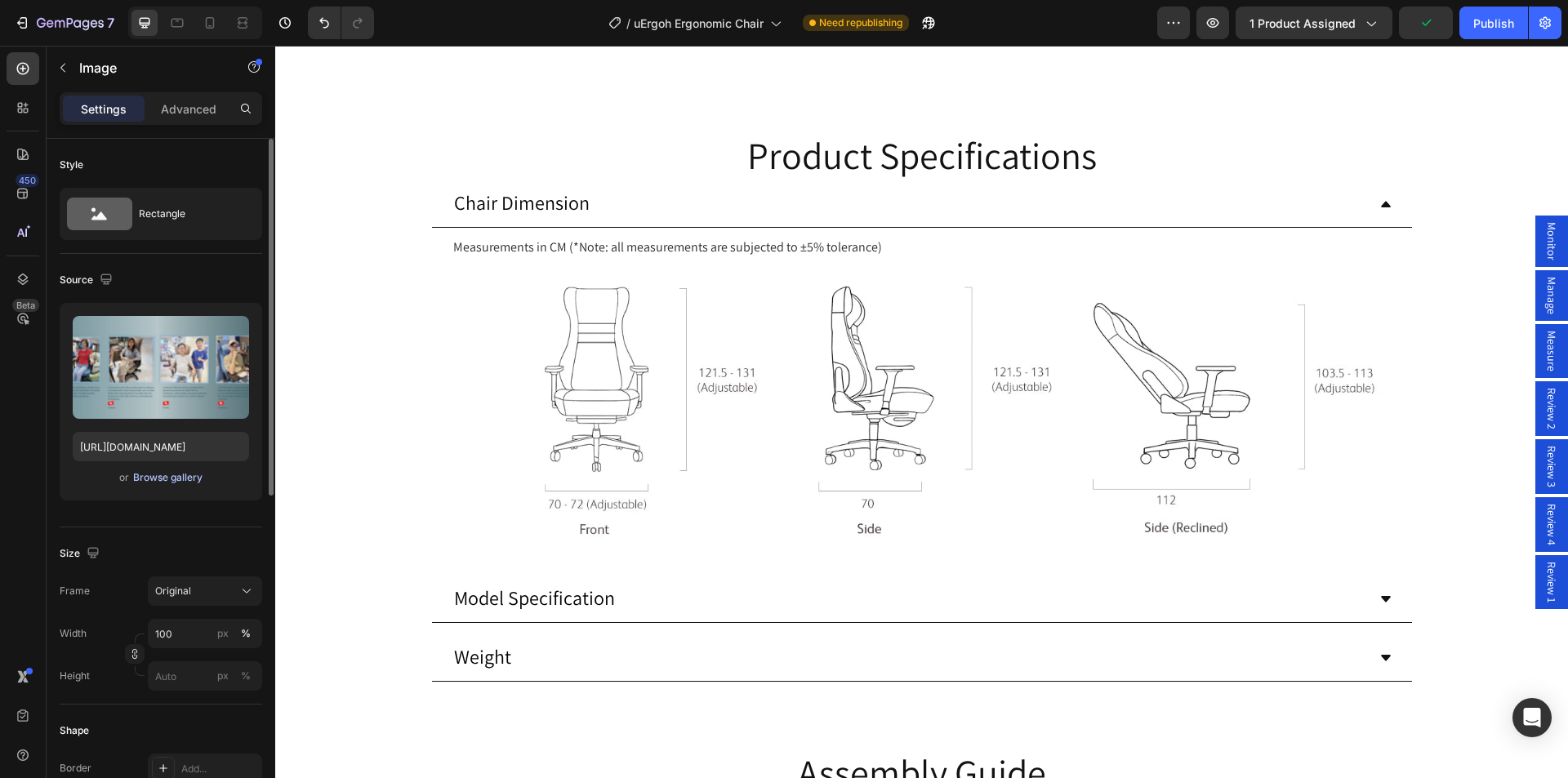
click at [148, 484] on div "Browse gallery" at bounding box center [167, 477] width 69 height 15
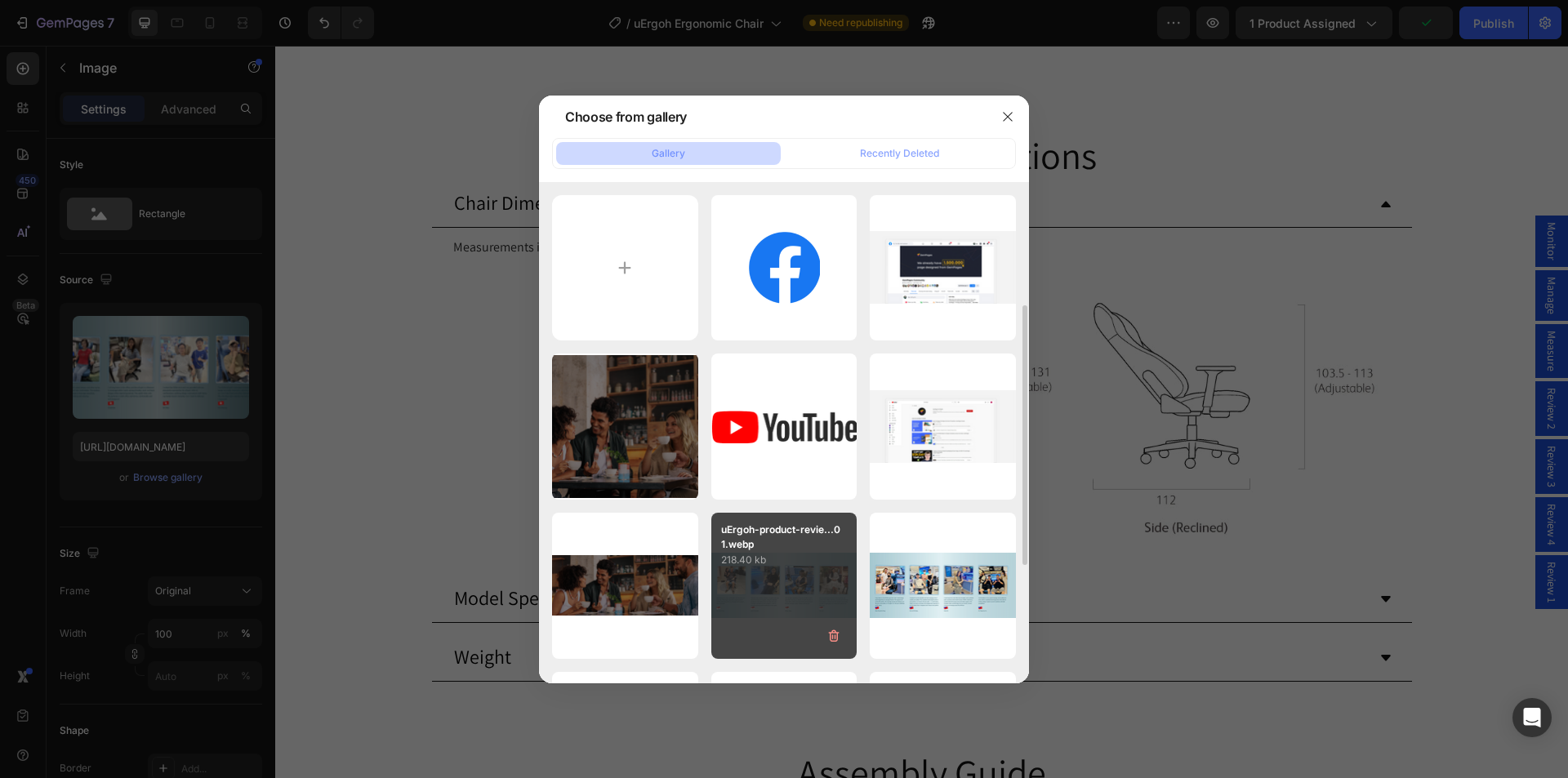
scroll to position [82, 0]
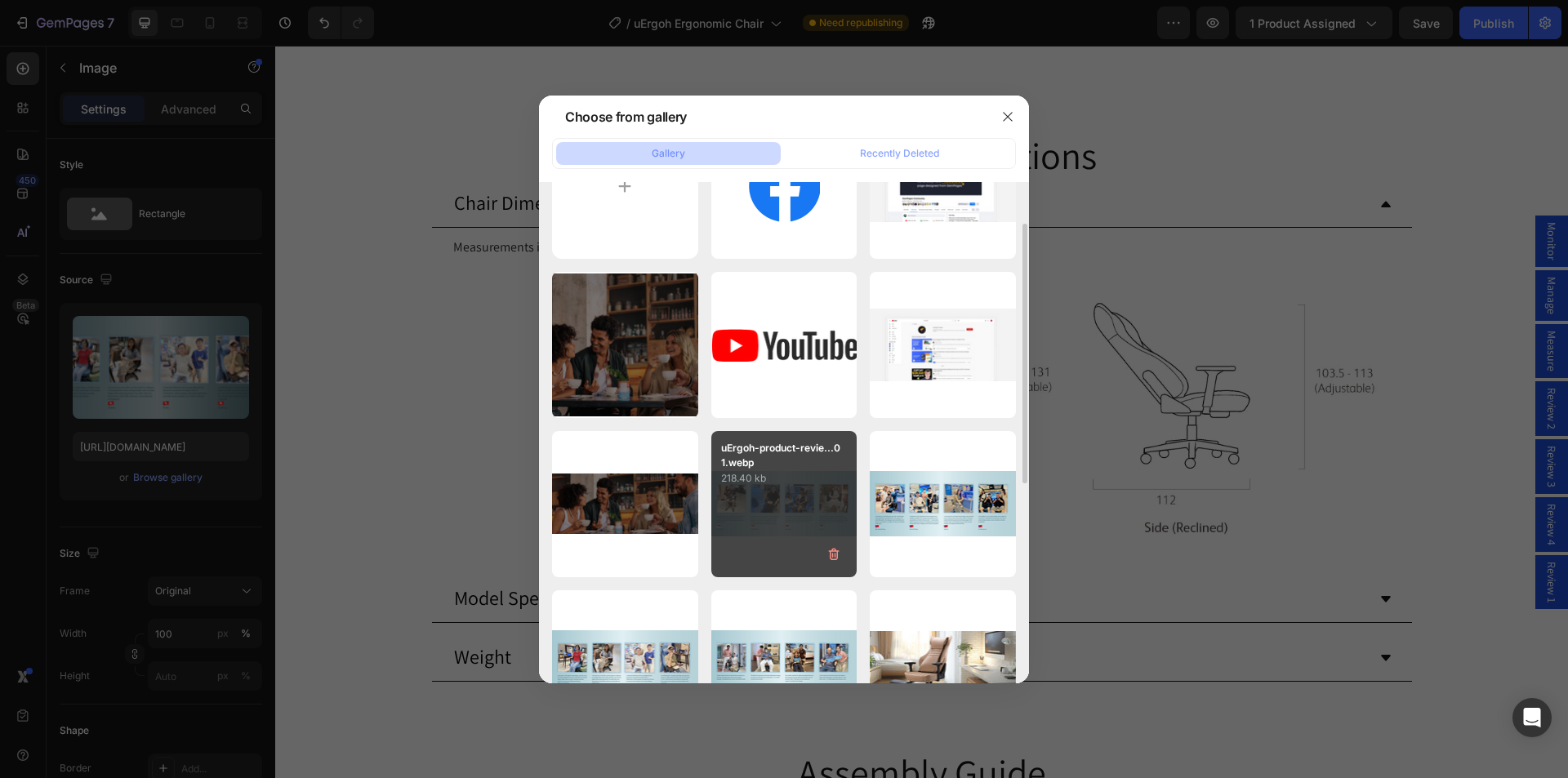
click at [791, 517] on div "uErgoh-product-revie...01.webp 218.40 kb" at bounding box center [784, 504] width 146 height 146
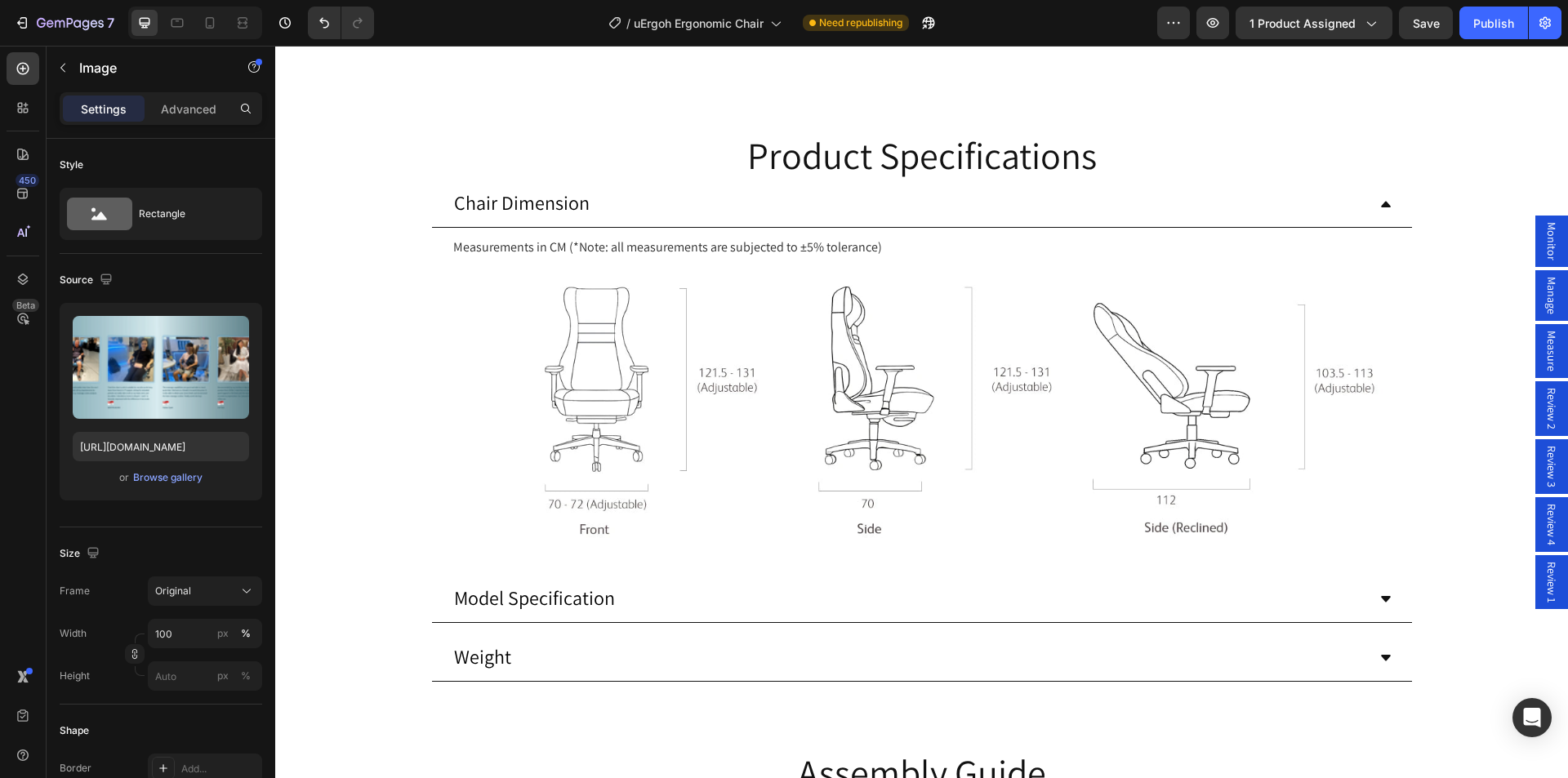
type input "https://cdn.shopify.com/s/files/1/0361/5362/2663/files/gempages_490524180744242…"
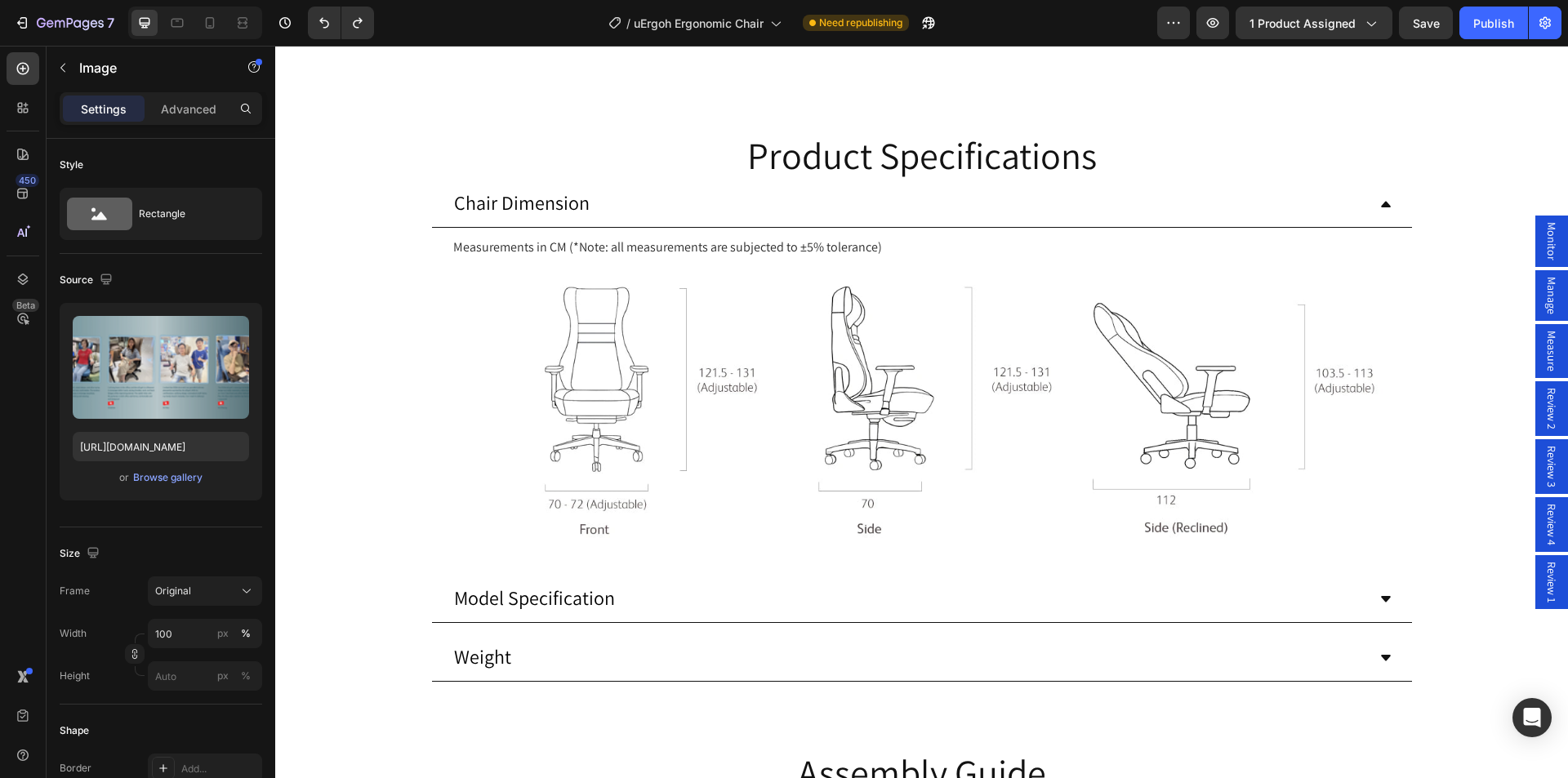
click at [1543, 457] on span "Review 3" at bounding box center [1551, 466] width 17 height 41
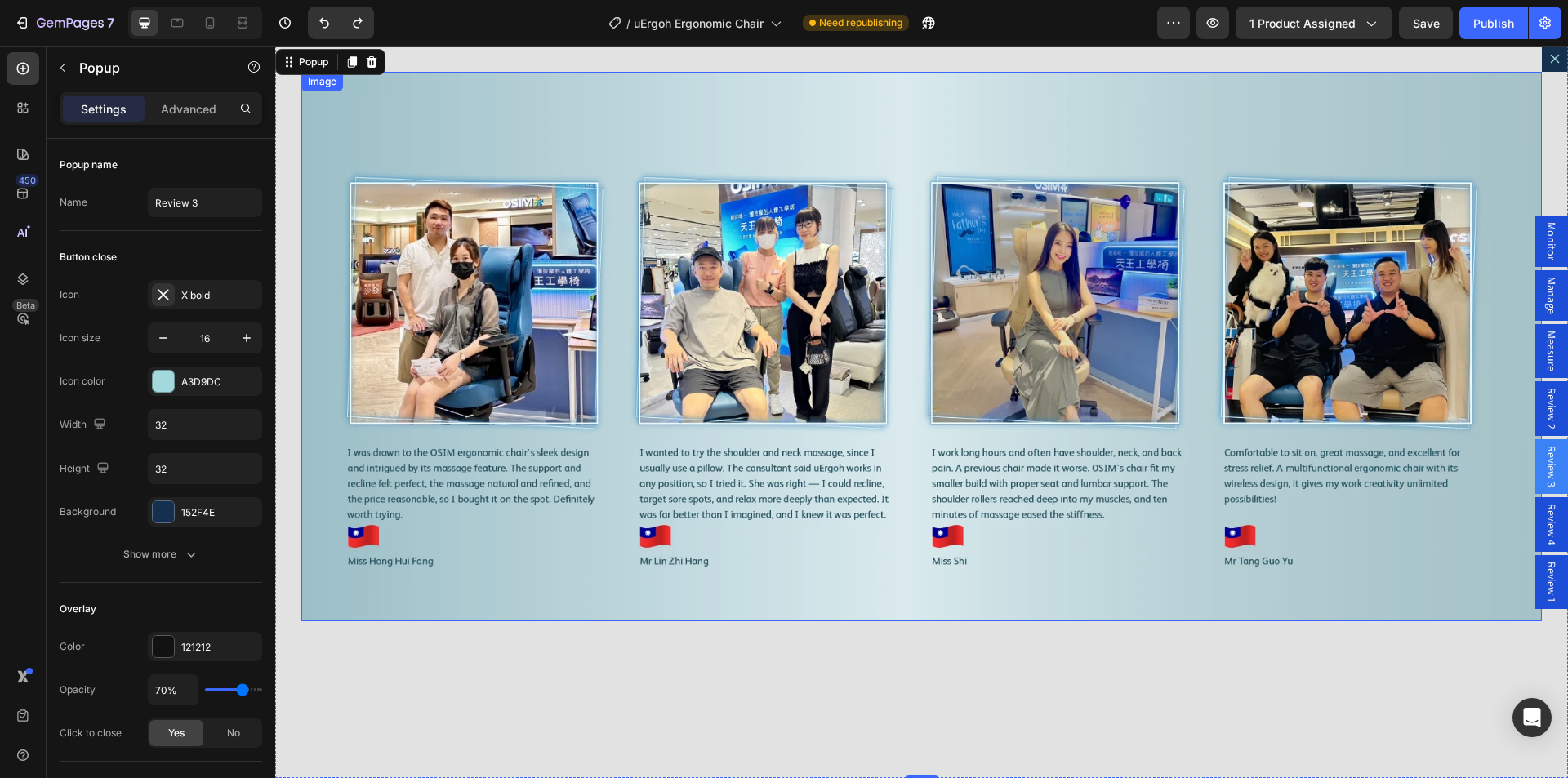
click at [815, 397] on img "Dialog body" at bounding box center [921, 346] width 1240 height 549
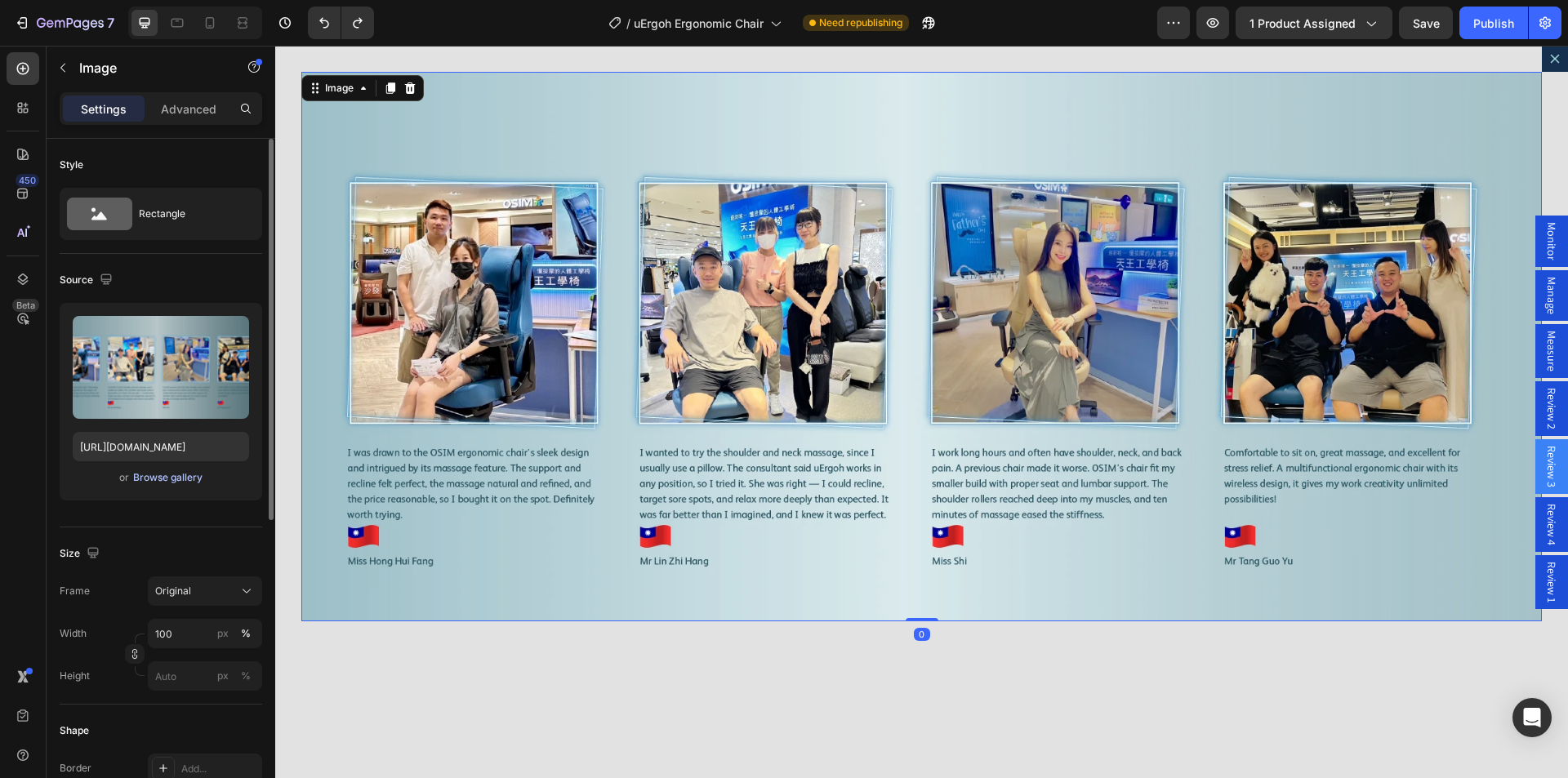
click at [146, 480] on div "Browse gallery" at bounding box center [167, 477] width 69 height 15
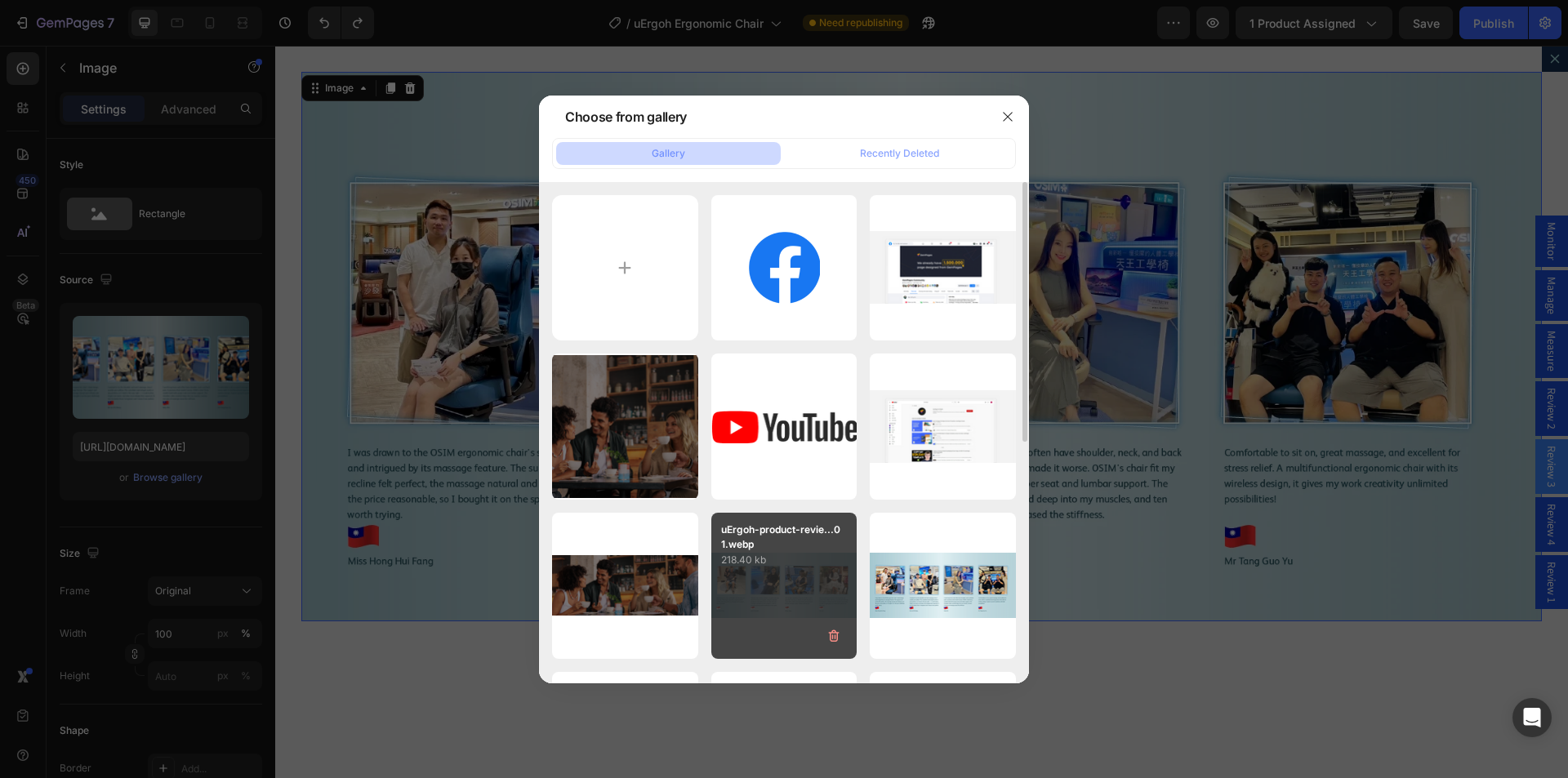
scroll to position [163, 0]
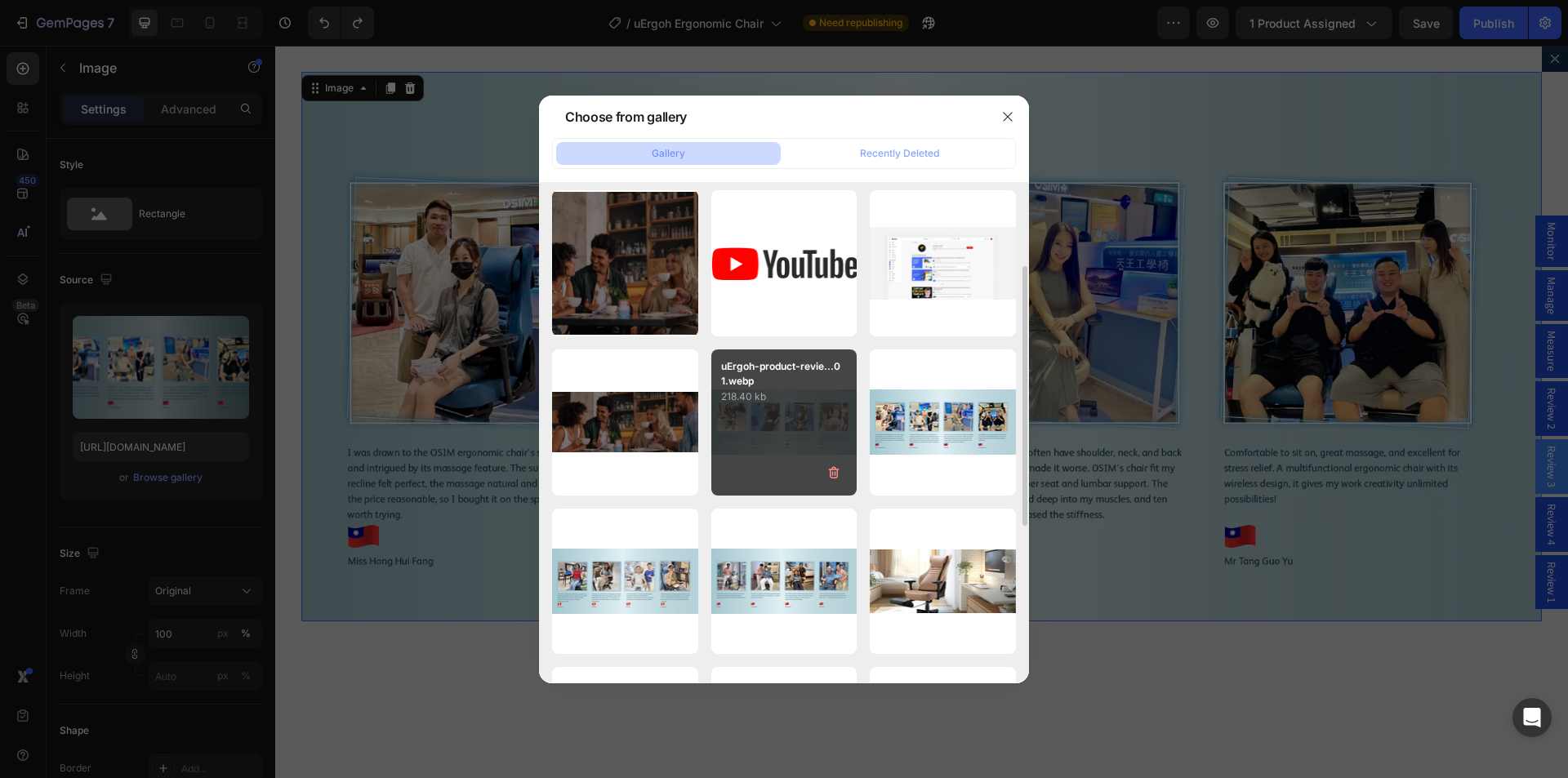
click at [779, 429] on div "uErgoh-product-revie...01.webp 218.40 kb" at bounding box center [784, 422] width 146 height 146
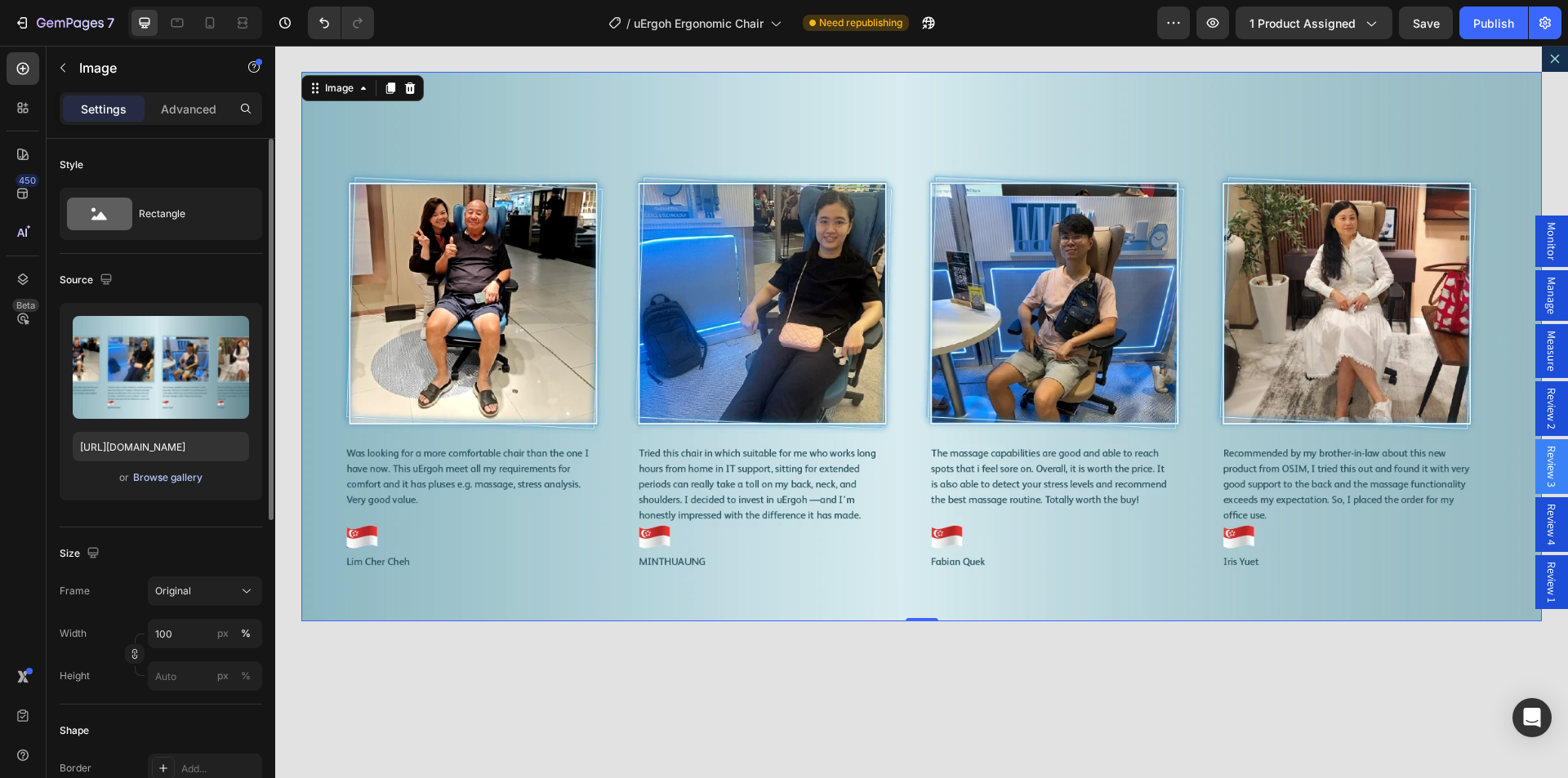
click at [177, 478] on div "Browse gallery" at bounding box center [167, 477] width 69 height 15
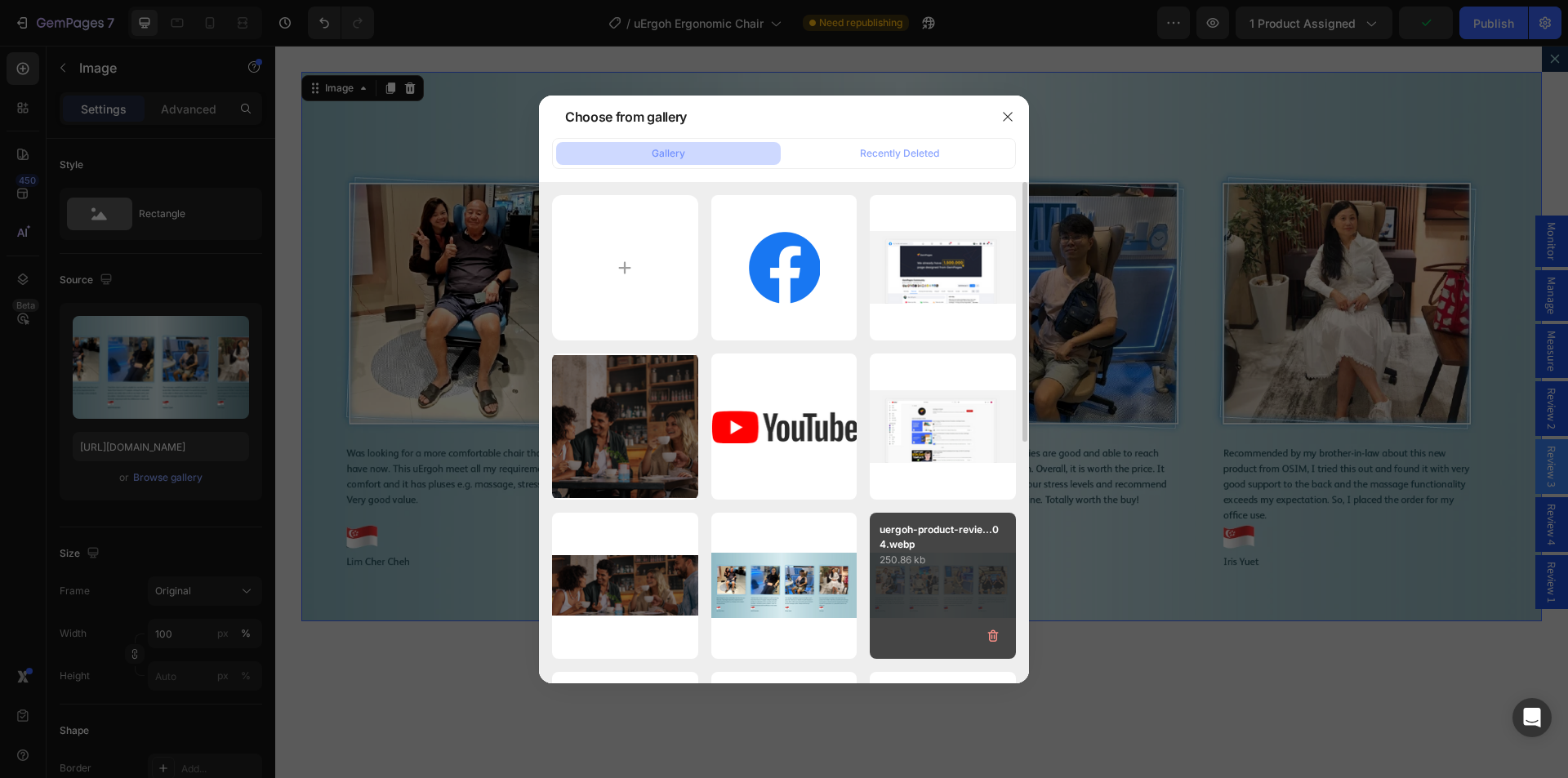
click at [905, 568] on div "uergoh-product-revie...04.webp 250.86 kb" at bounding box center [942, 586] width 146 height 146
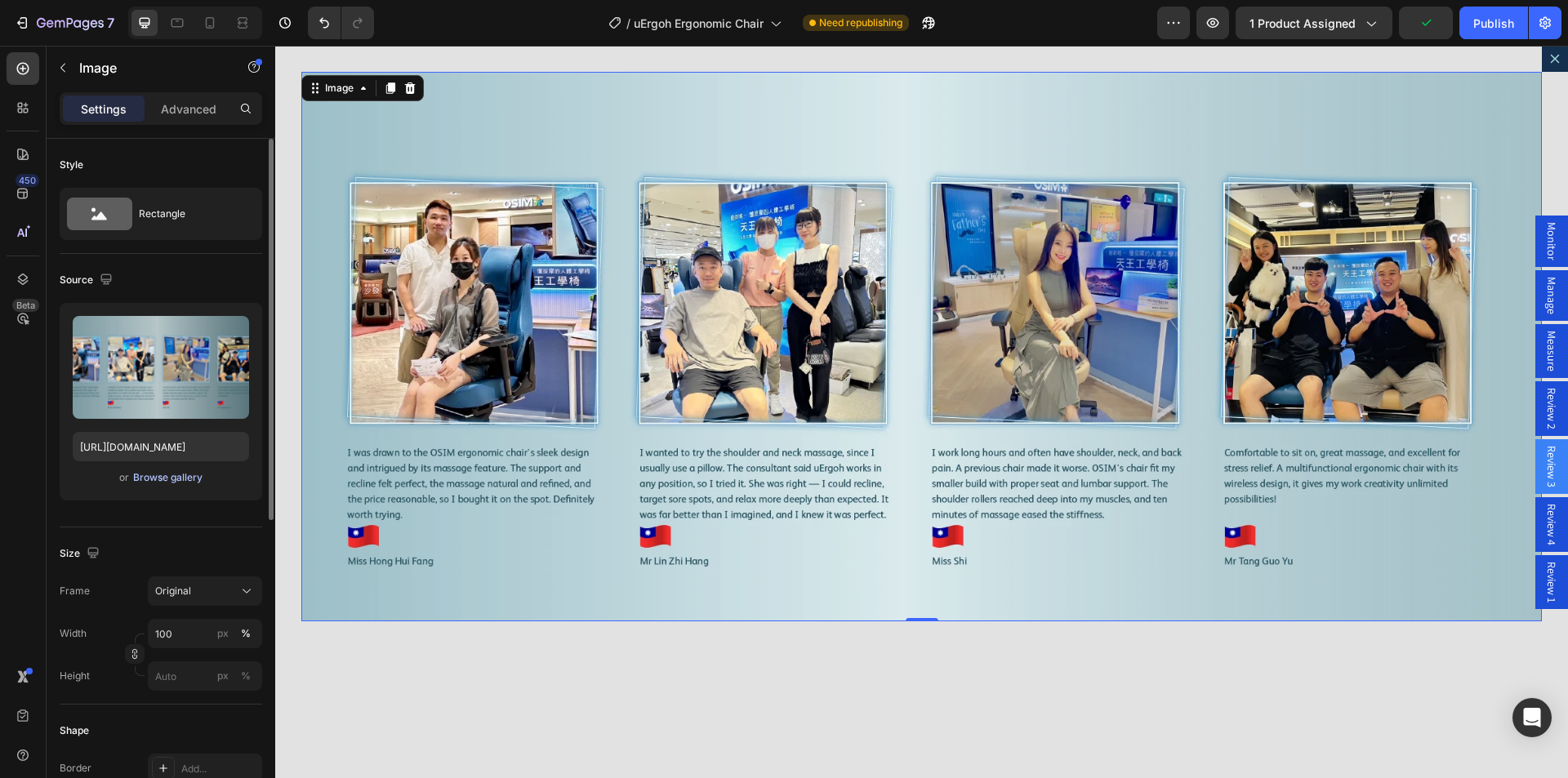
click at [154, 482] on div "Browse gallery" at bounding box center [167, 477] width 69 height 15
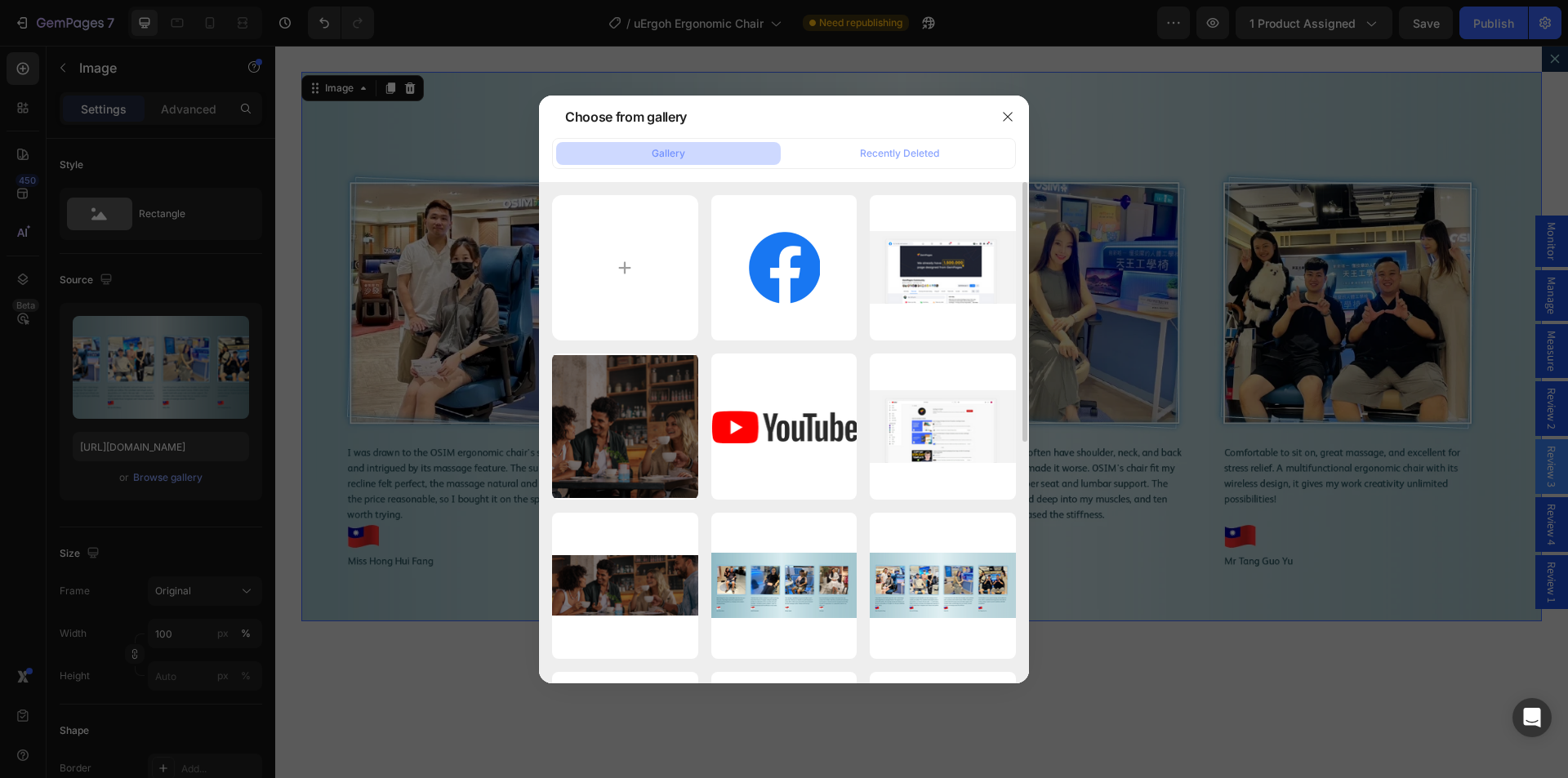
scroll to position [82, 0]
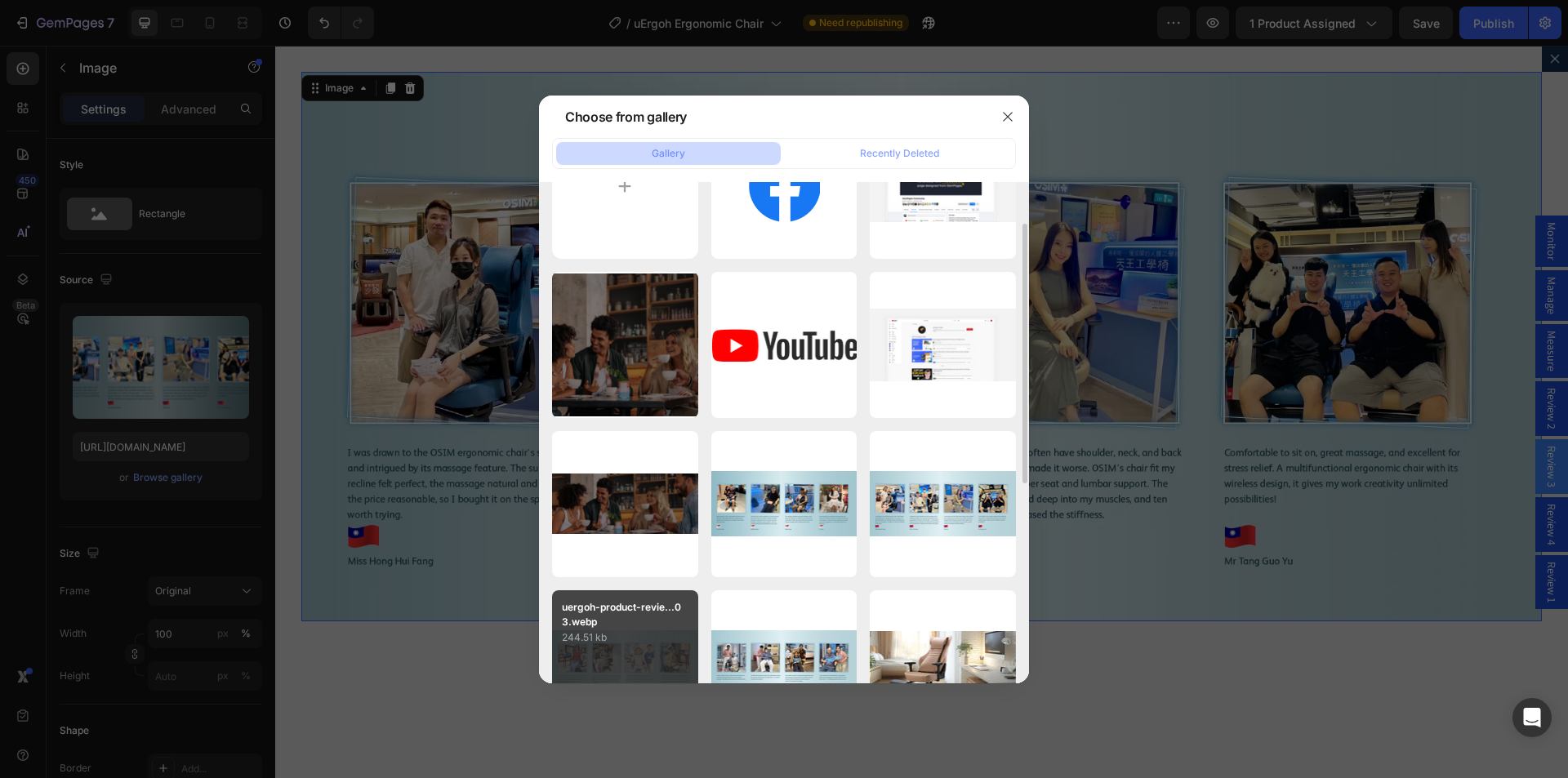
click at [624, 623] on p "uergoh-product-revie...03.webp" at bounding box center [625, 614] width 126 height 29
type input "https://cdn.shopify.com/s/files/1/0361/5362/2663/files/gempages_490524180744242…"
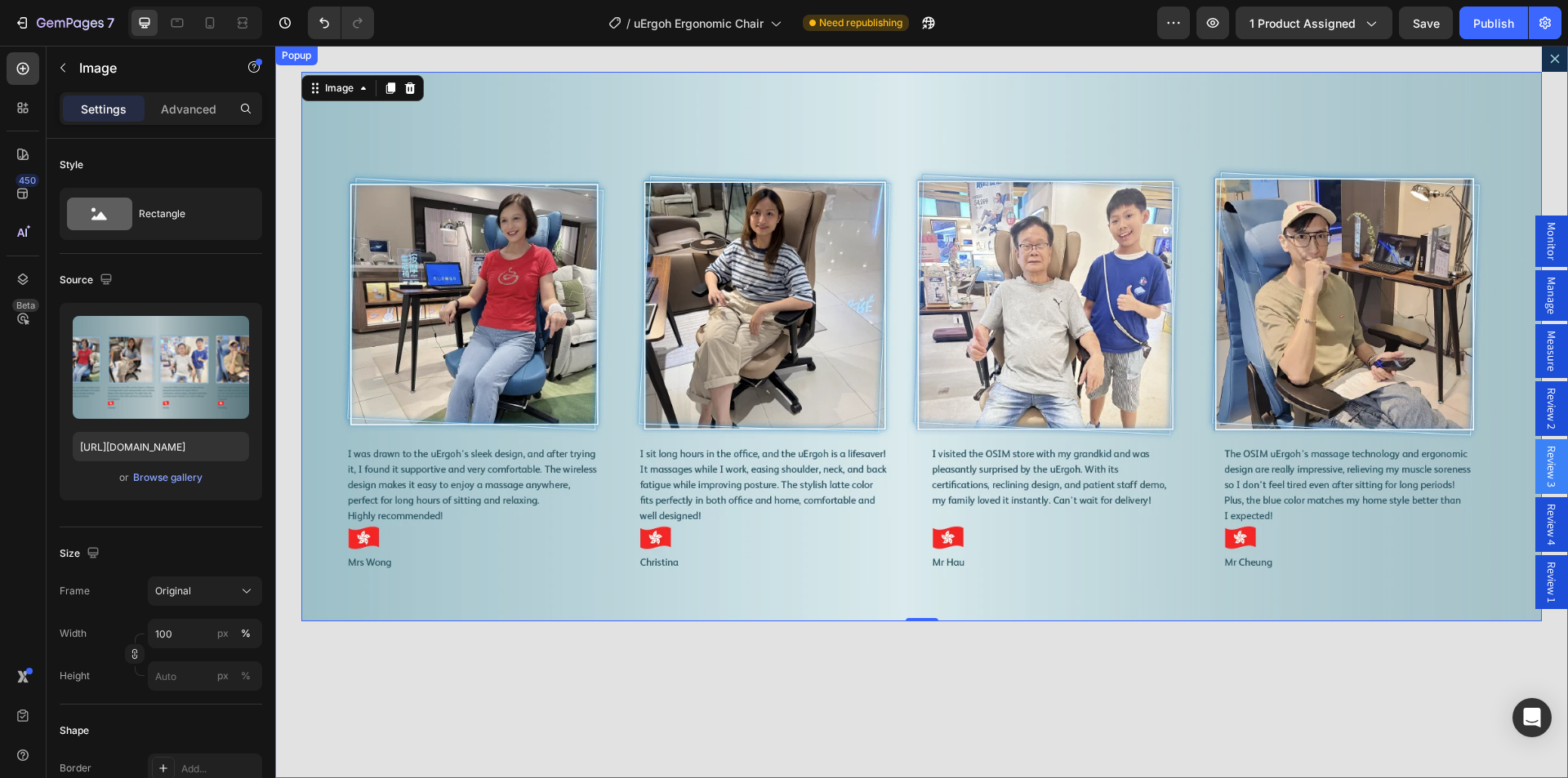
click at [1541, 68] on button "Dialog content" at bounding box center [1554, 59] width 26 height 26
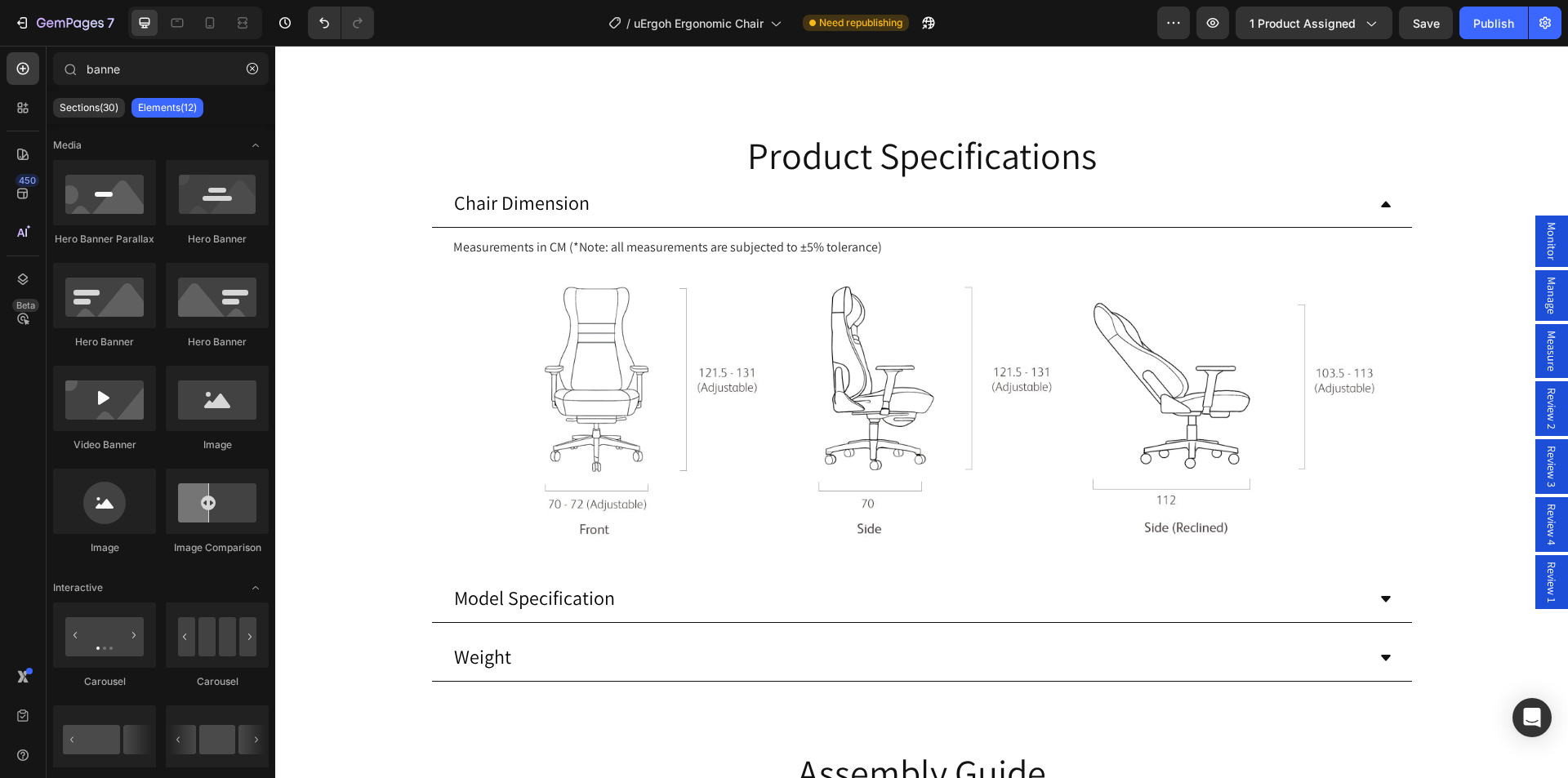
click at [908, 12] on button "Dot" at bounding box center [913, 7] width 10 height 10
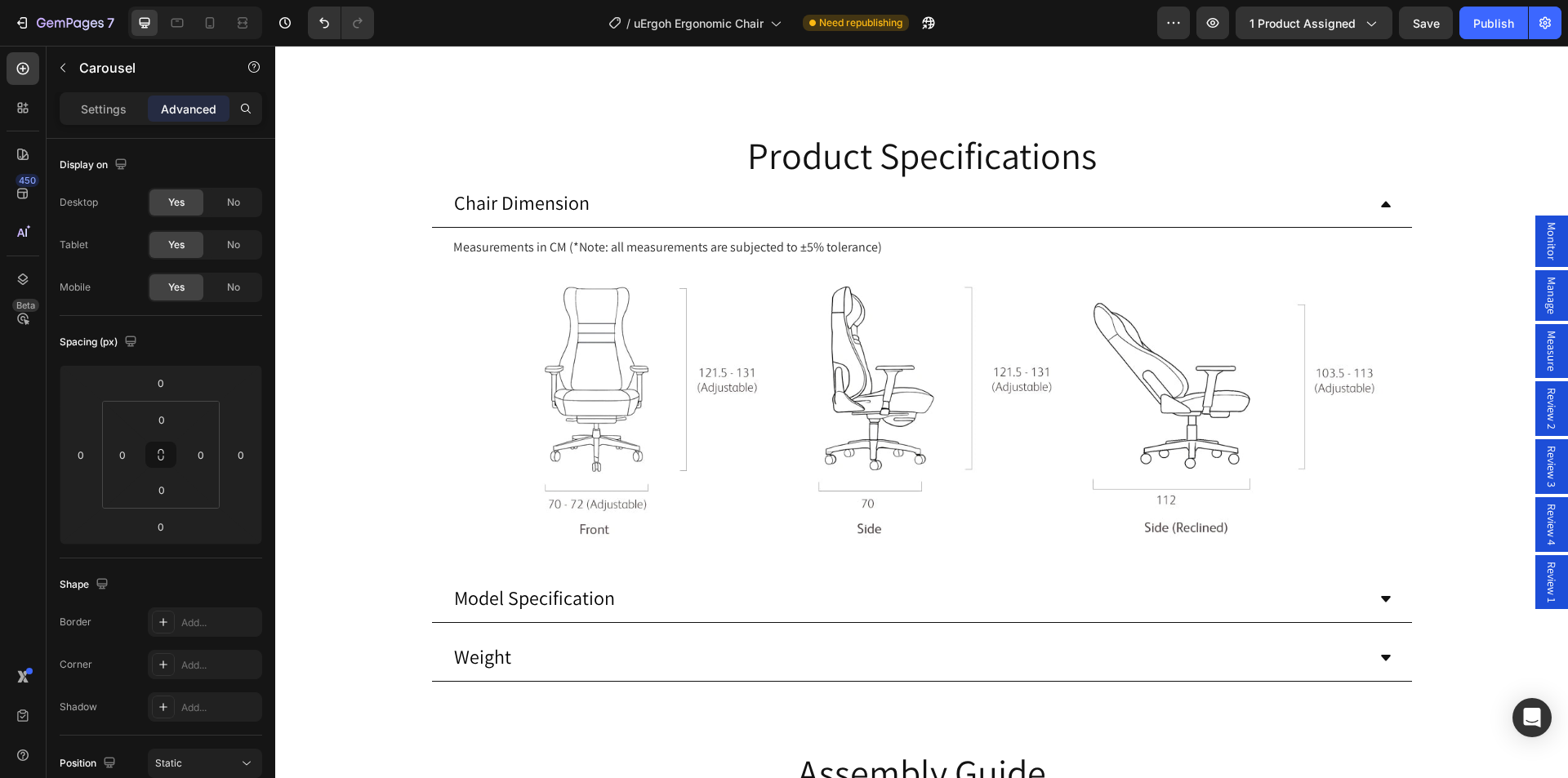
click at [925, 12] on button "Dot" at bounding box center [930, 7] width 10 height 10
click at [942, 12] on button "Dot" at bounding box center [946, 7] width 10 height 10
click at [1549, 520] on div "Review 4" at bounding box center [1550, 524] width 32 height 54
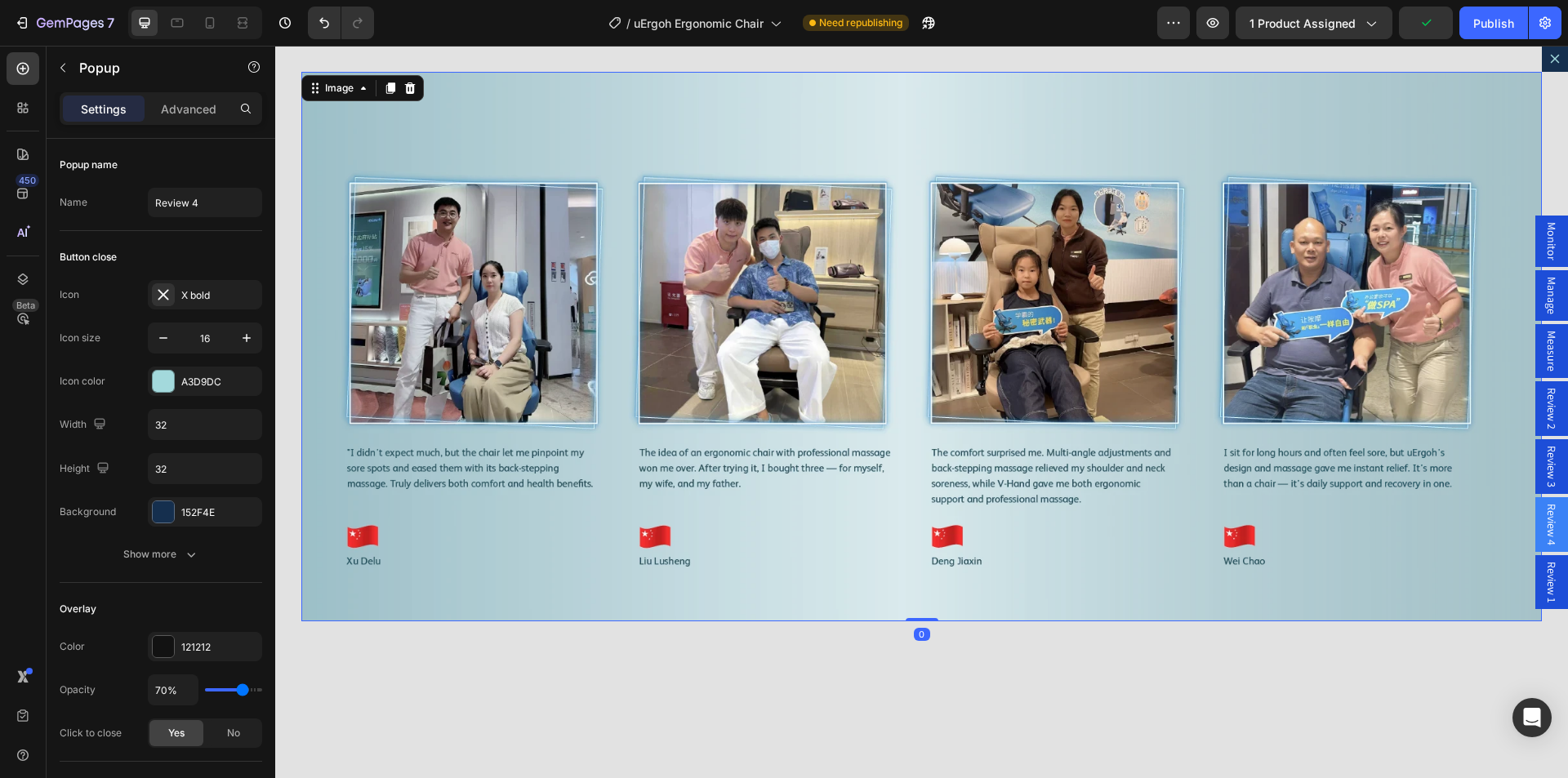
click at [858, 330] on img "Dialog body" at bounding box center [921, 346] width 1240 height 549
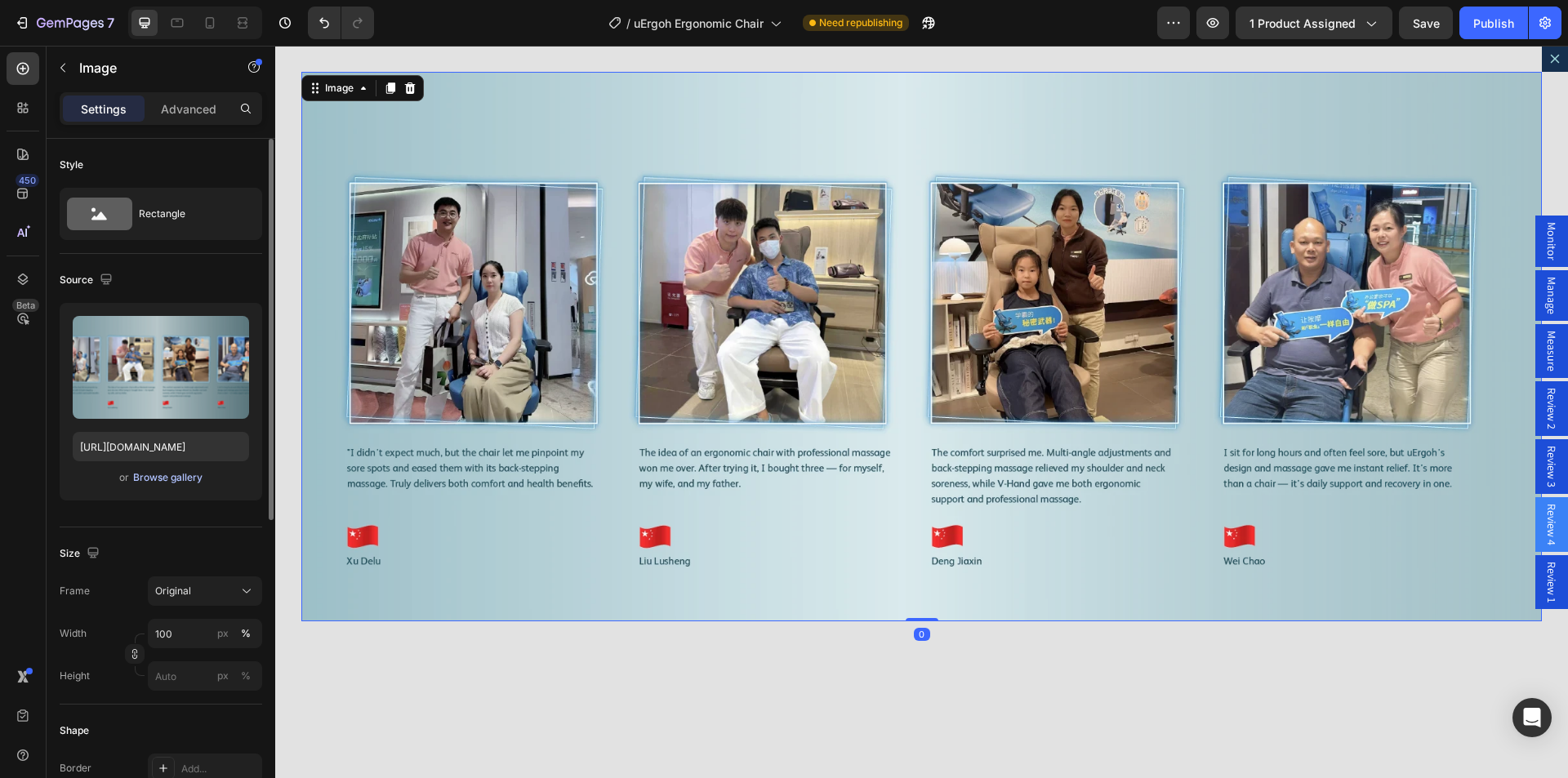
click at [172, 479] on div "Browse gallery" at bounding box center [167, 477] width 69 height 15
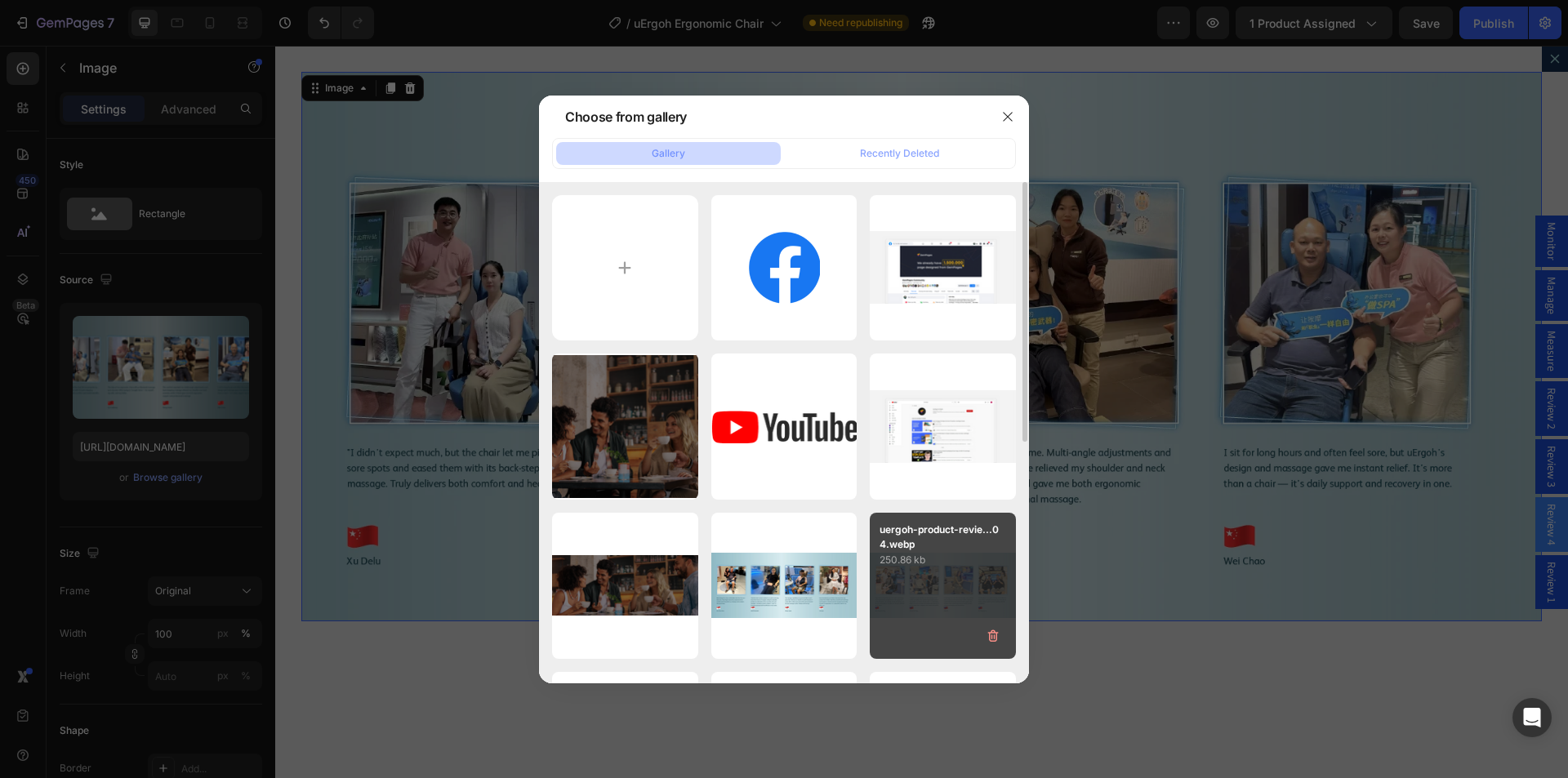
click at [943, 575] on div "uergoh-product-revie...04.webp 250.86 kb" at bounding box center [942, 586] width 146 height 146
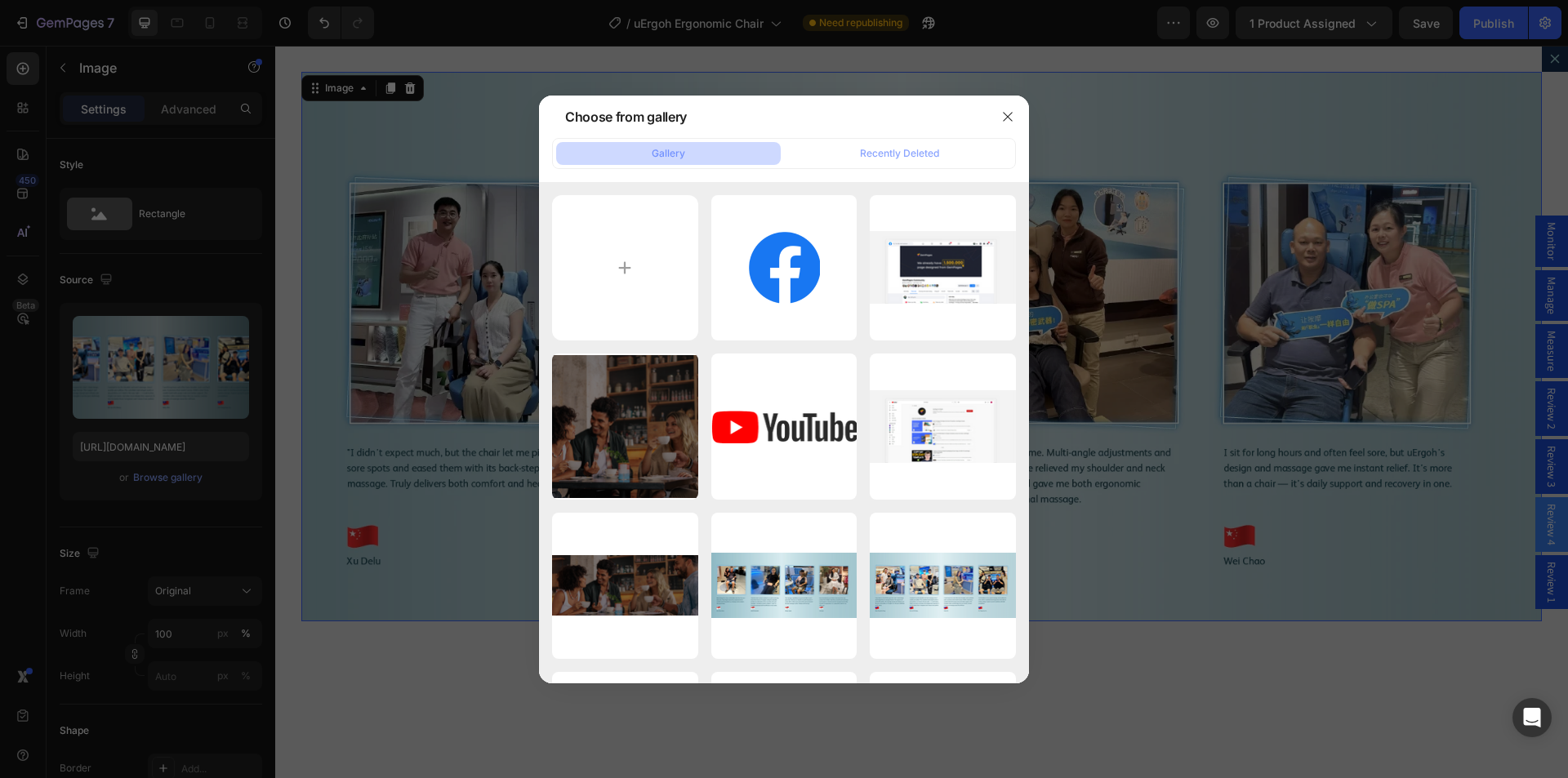
type input "https://cdn.shopify.com/s/files/1/0361/5362/2663/files/gempages_490524180744242…"
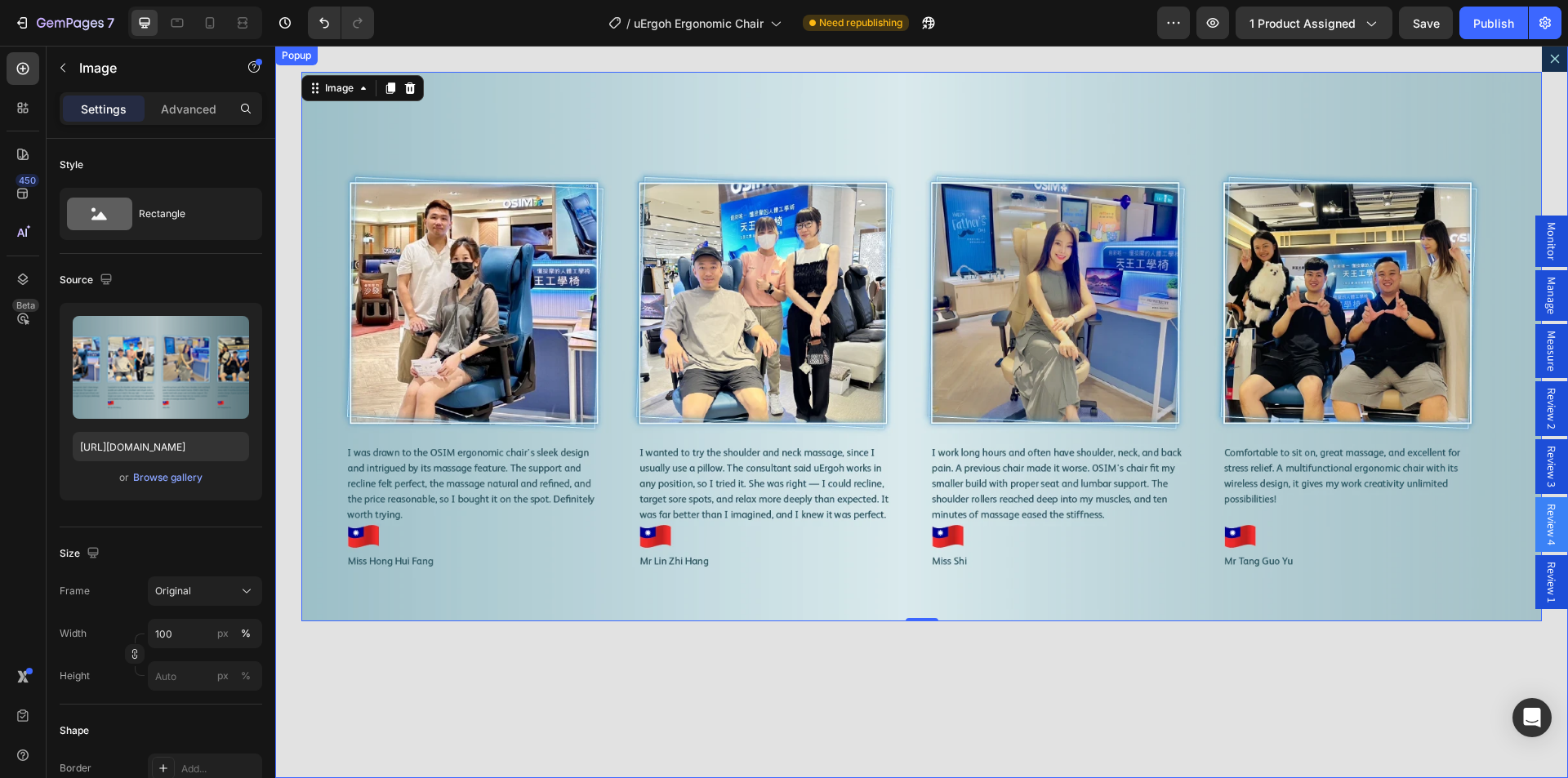
click at [1548, 59] on icon "Dialog content" at bounding box center [1554, 59] width 13 height 13
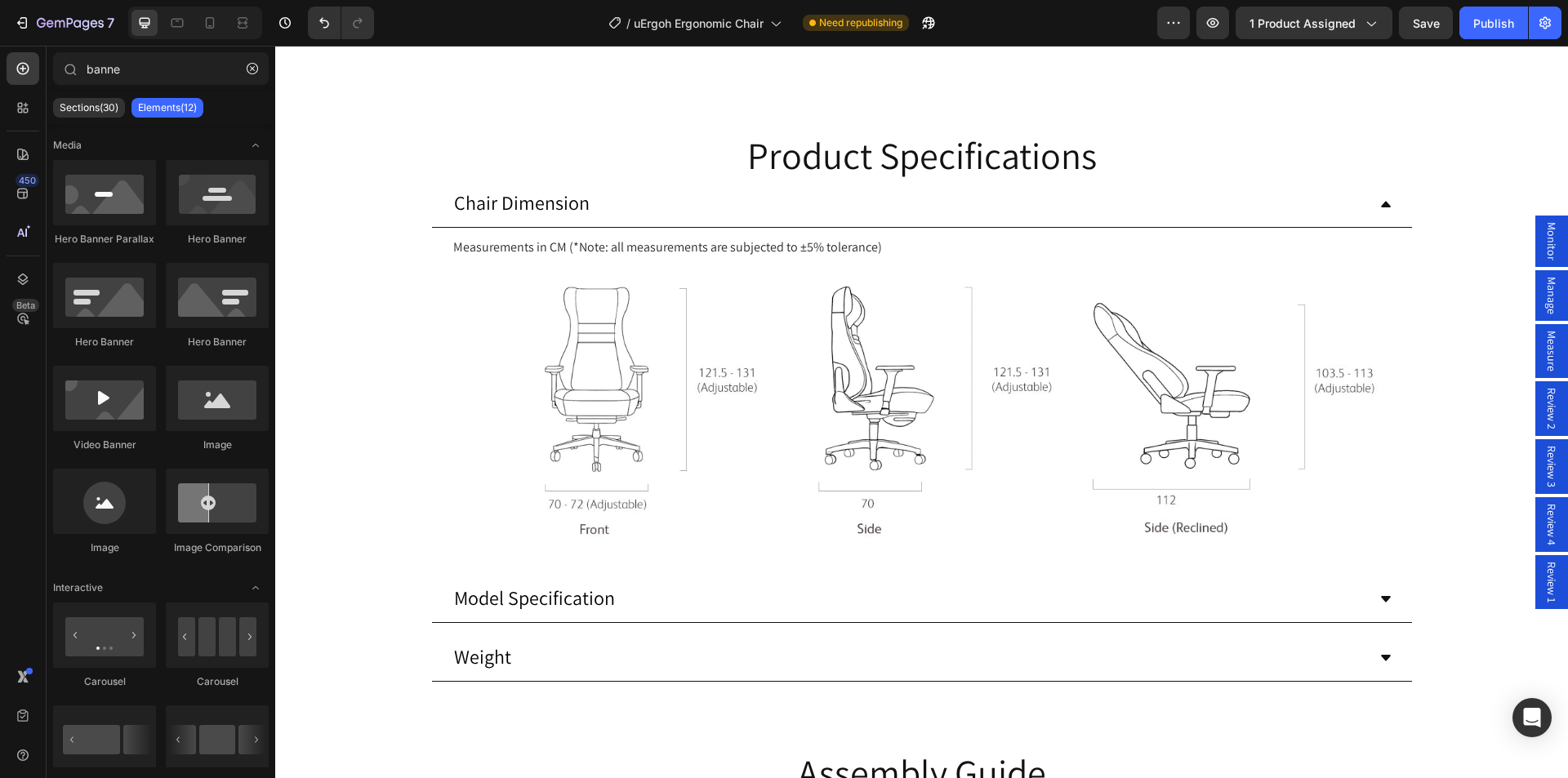
click at [1543, 592] on span "Review 1" at bounding box center [1551, 582] width 17 height 41
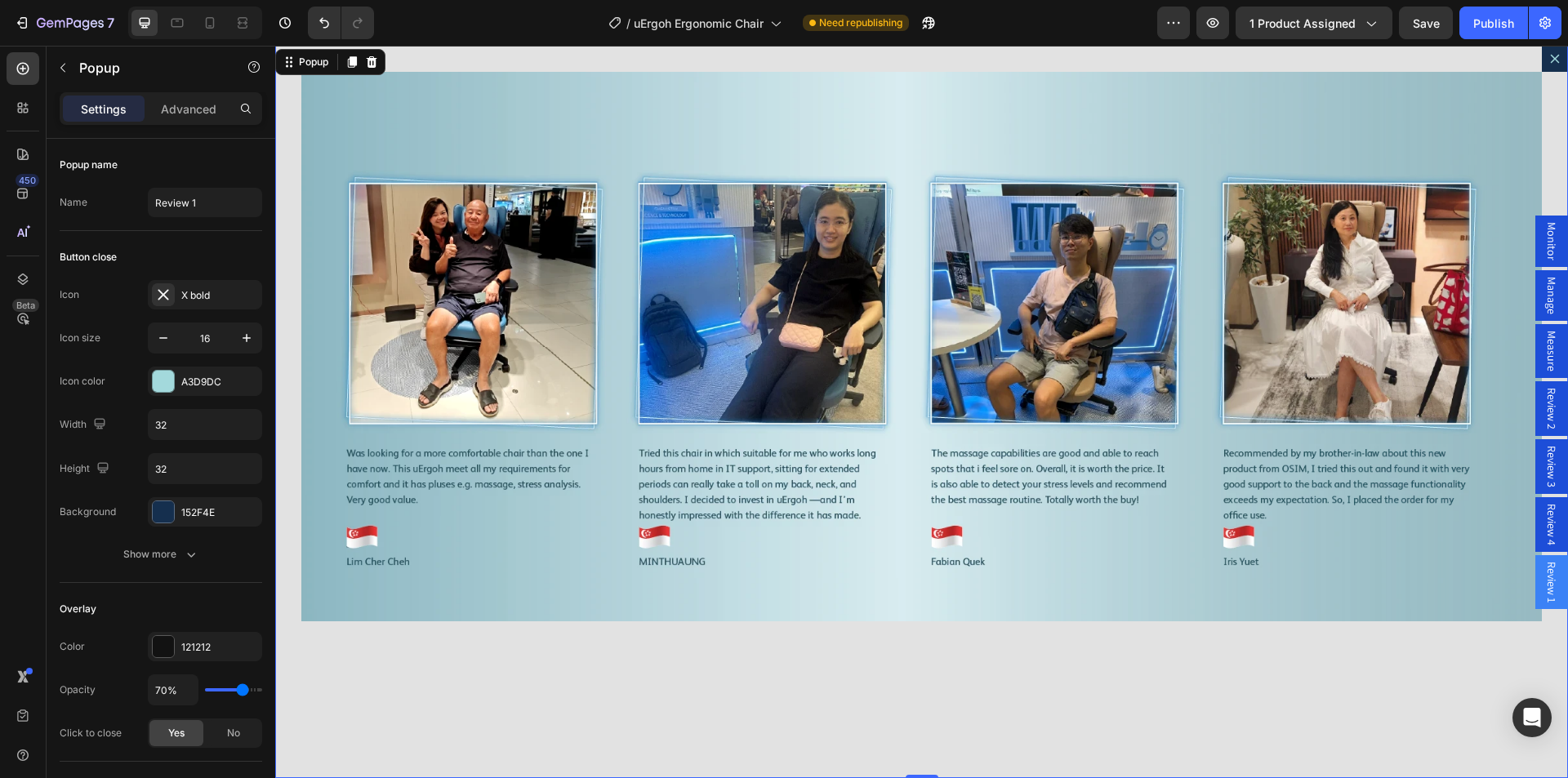
click at [1548, 55] on icon "Dialog content" at bounding box center [1554, 59] width 13 height 13
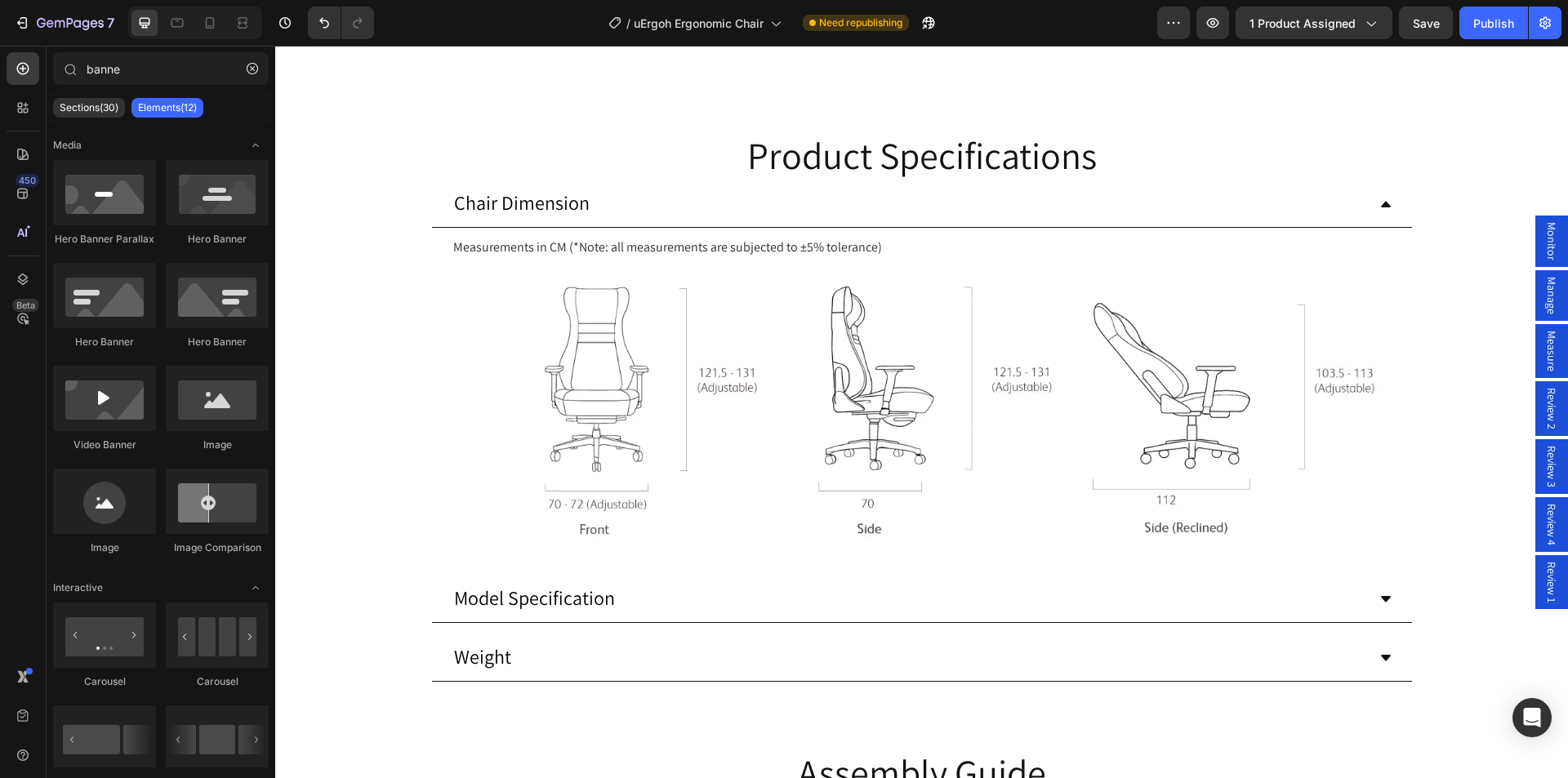
click at [893, 12] on button "Dot" at bounding box center [897, 7] width 10 height 10
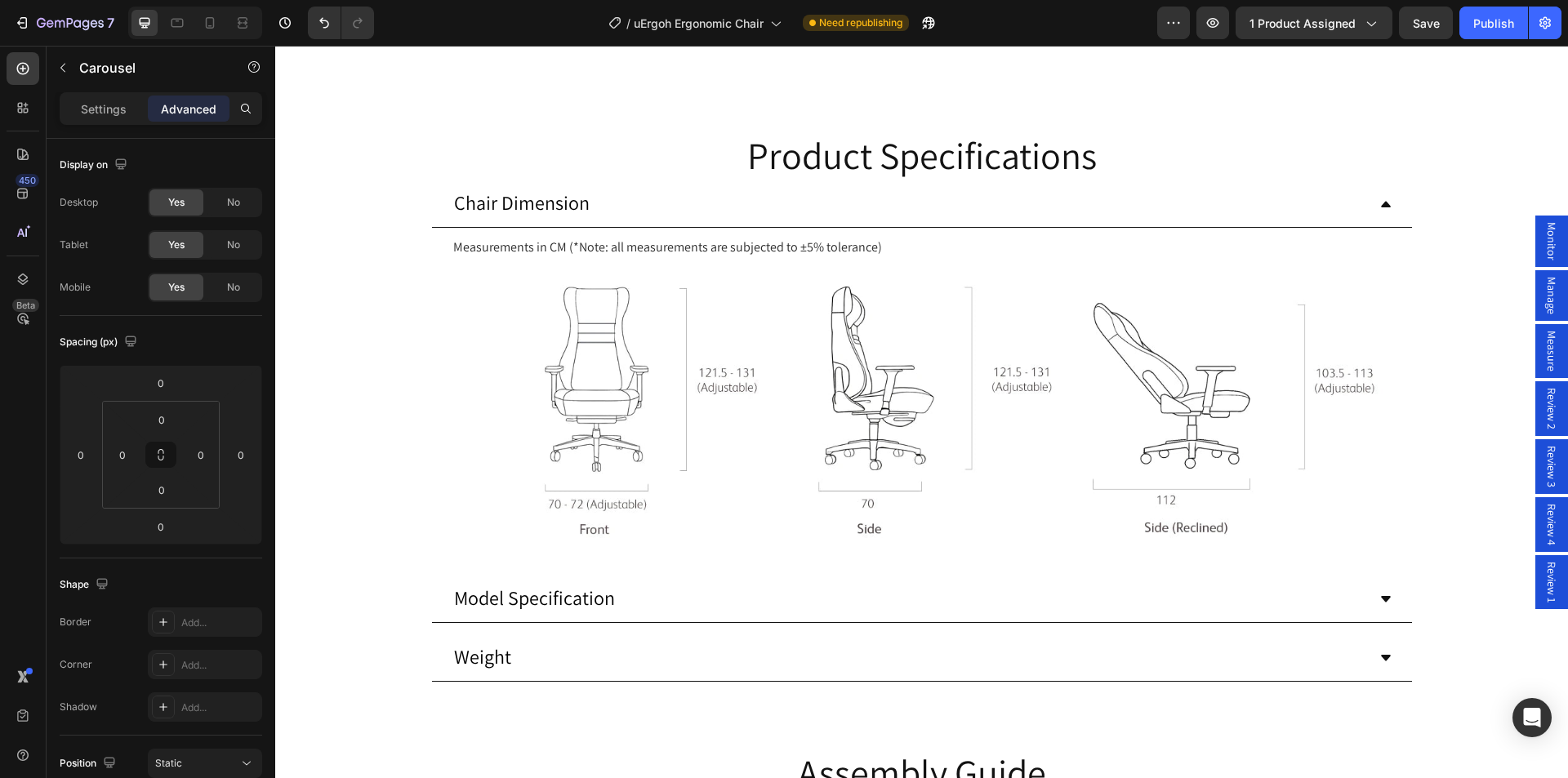
click at [1543, 398] on span "Review 2" at bounding box center [1551, 408] width 17 height 41
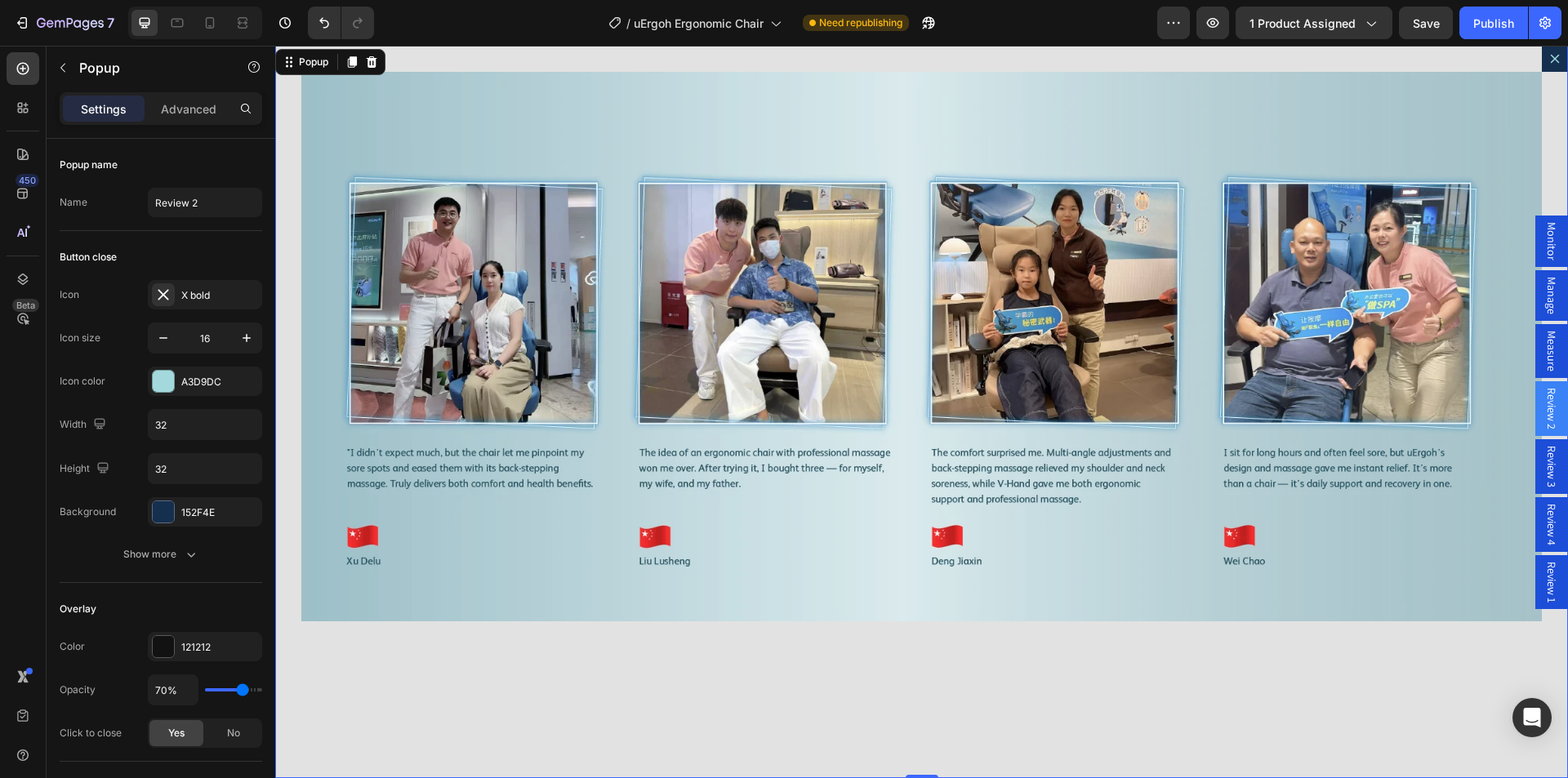
click at [1548, 62] on icon "Dialog content" at bounding box center [1554, 59] width 13 height 13
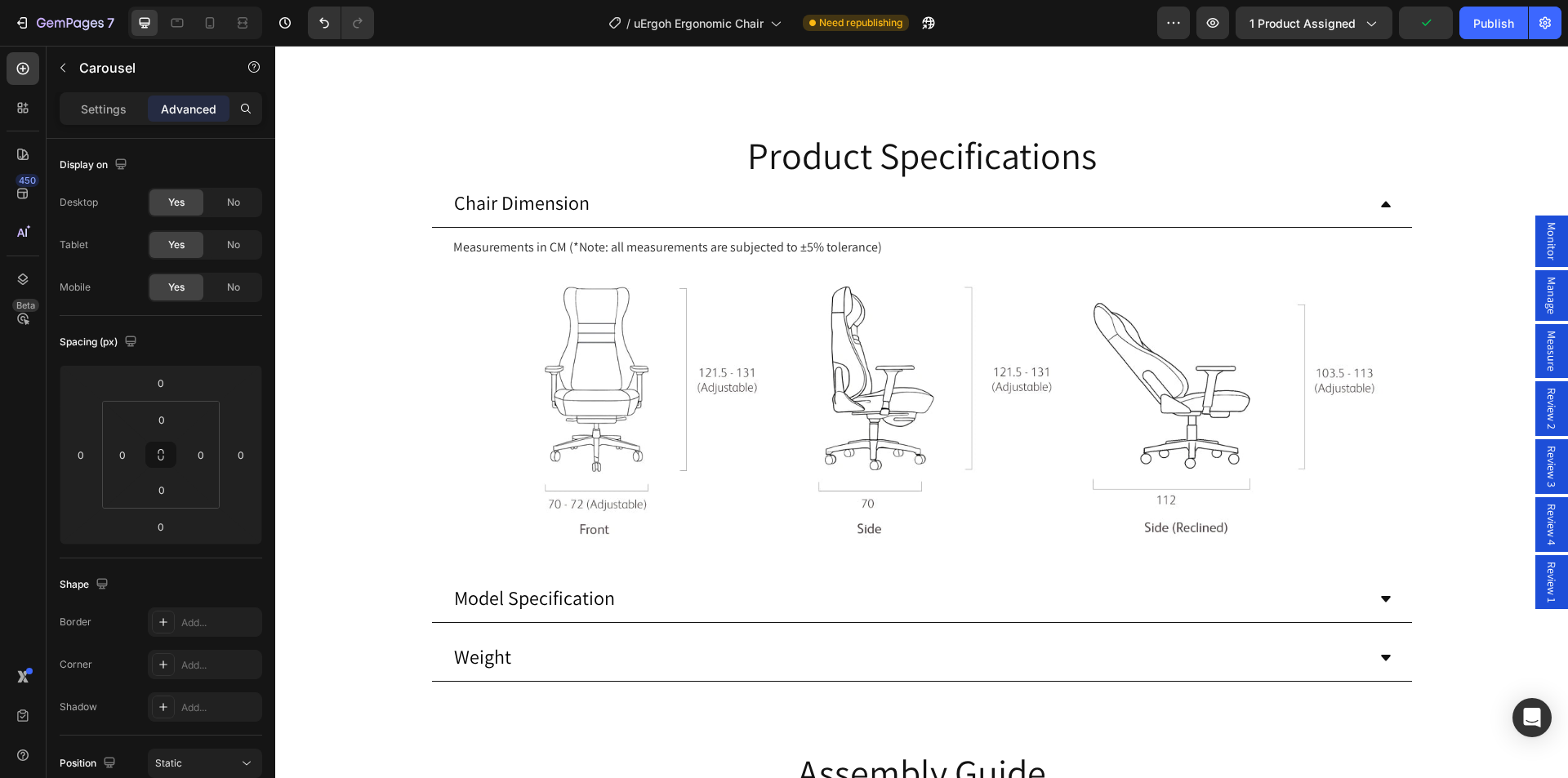
click at [908, 12] on button "Dot" at bounding box center [913, 7] width 10 height 10
click at [925, 12] on button "Dot" at bounding box center [930, 7] width 10 height 10
click at [1545, 484] on span "Review 3" at bounding box center [1551, 466] width 17 height 41
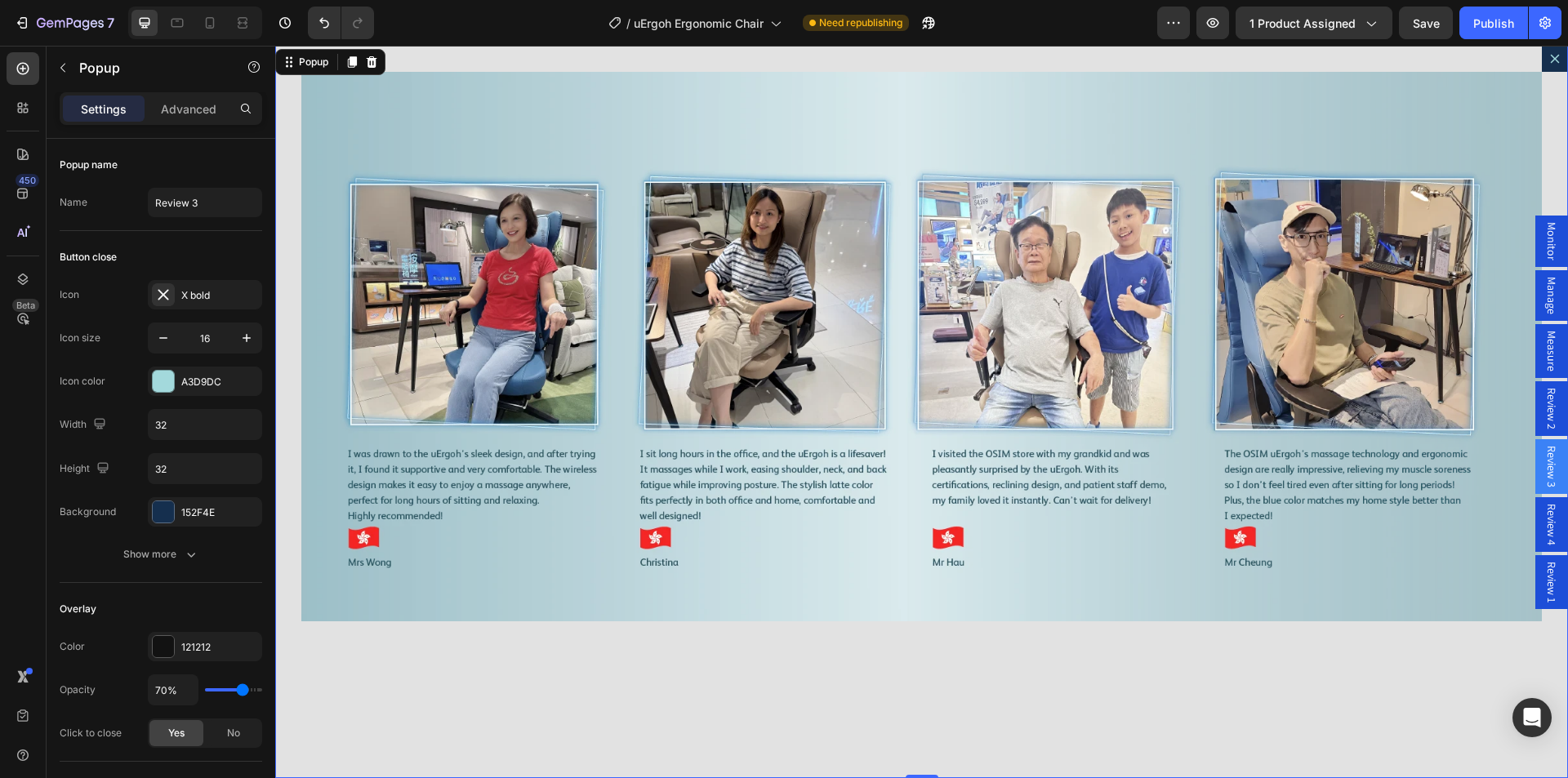
click at [1548, 64] on icon "Dialog content" at bounding box center [1554, 59] width 13 height 13
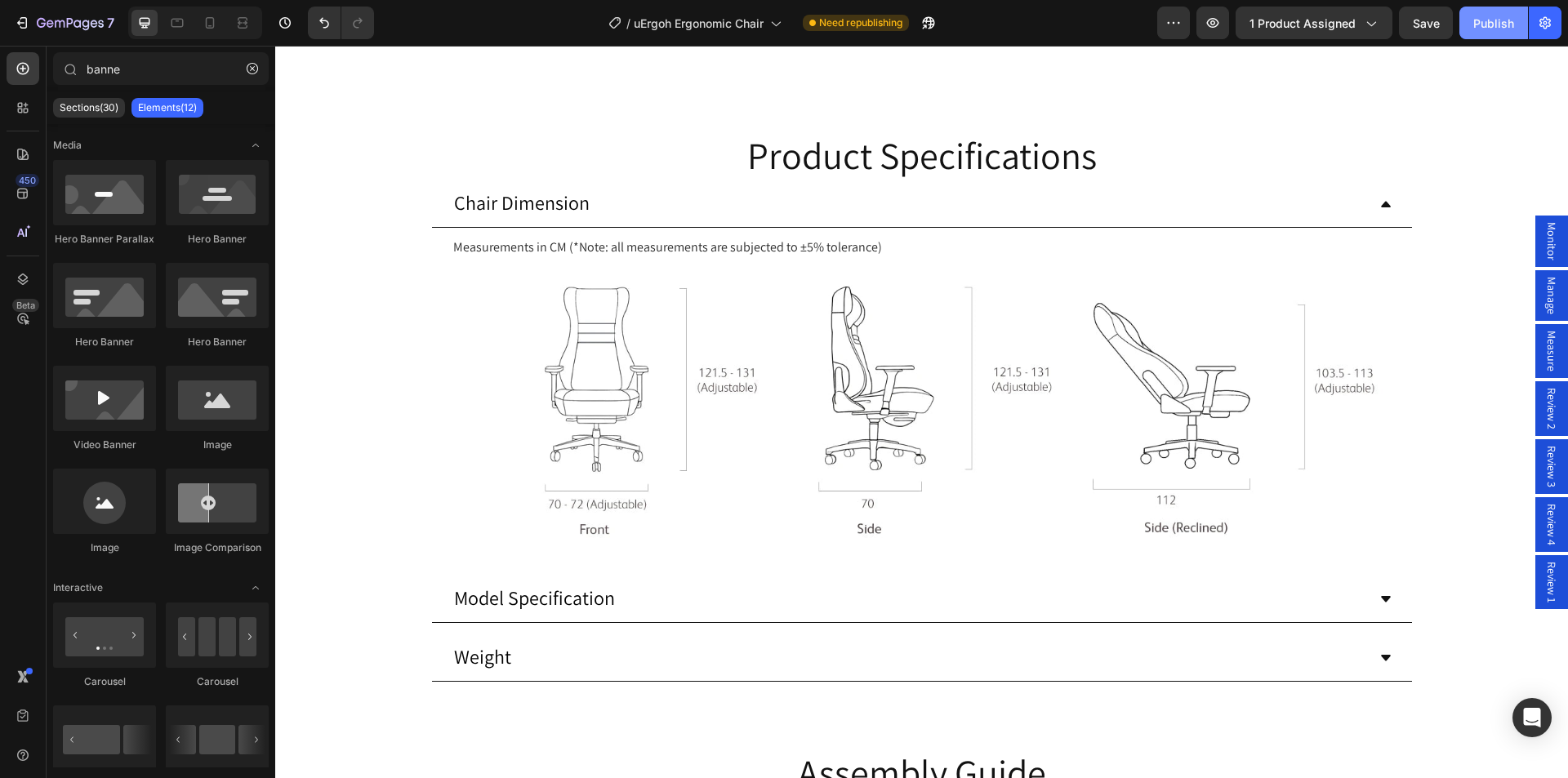
click at [1483, 17] on div "Publish" at bounding box center [1493, 23] width 41 height 17
drag, startPoint x: 894, startPoint y: 558, endPoint x: 890, endPoint y: 565, distance: 8.1
click at [894, 12] on button "Dot" at bounding box center [897, 7] width 10 height 10
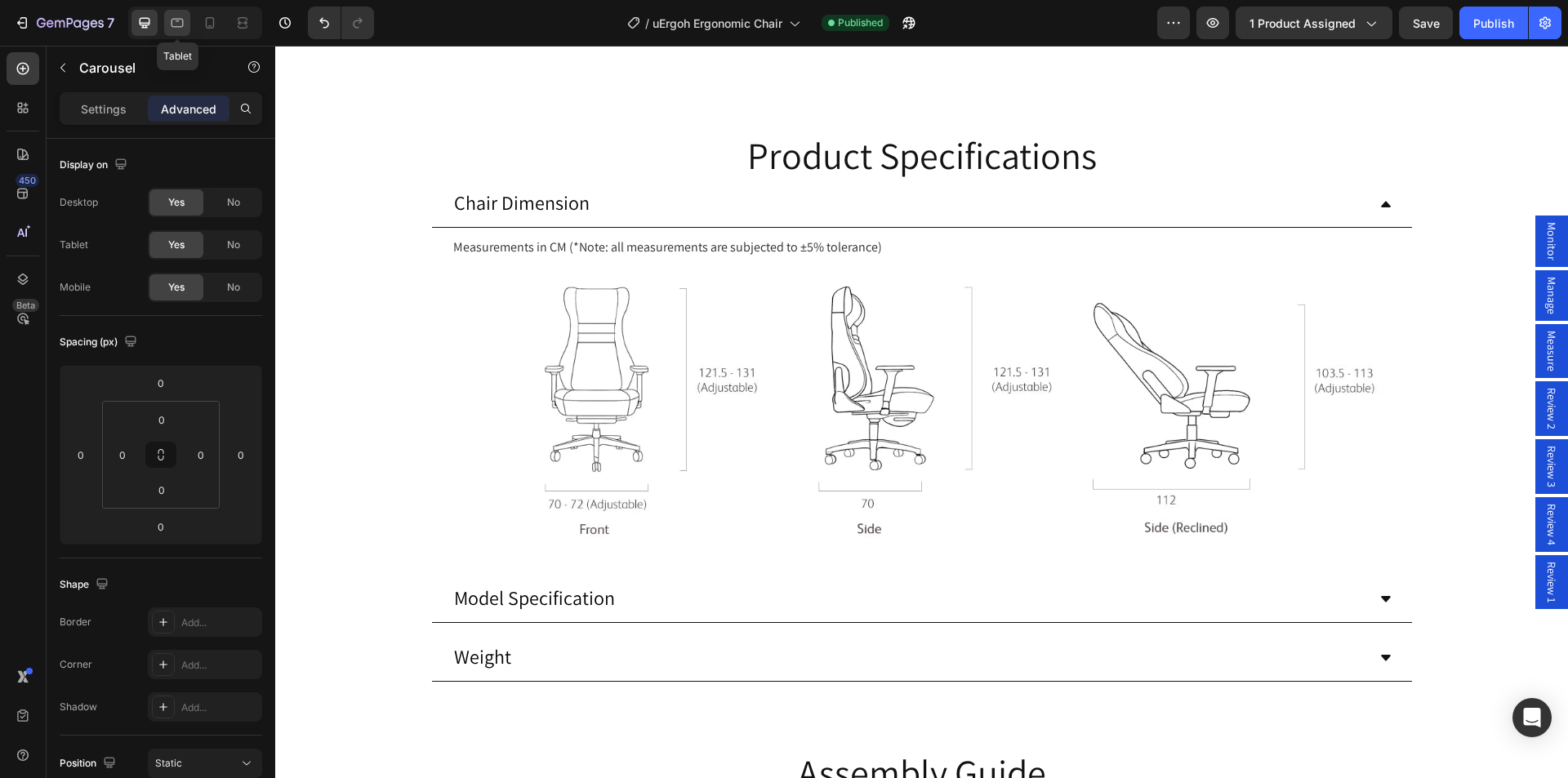
click at [177, 20] on icon at bounding box center [177, 23] width 12 height 9
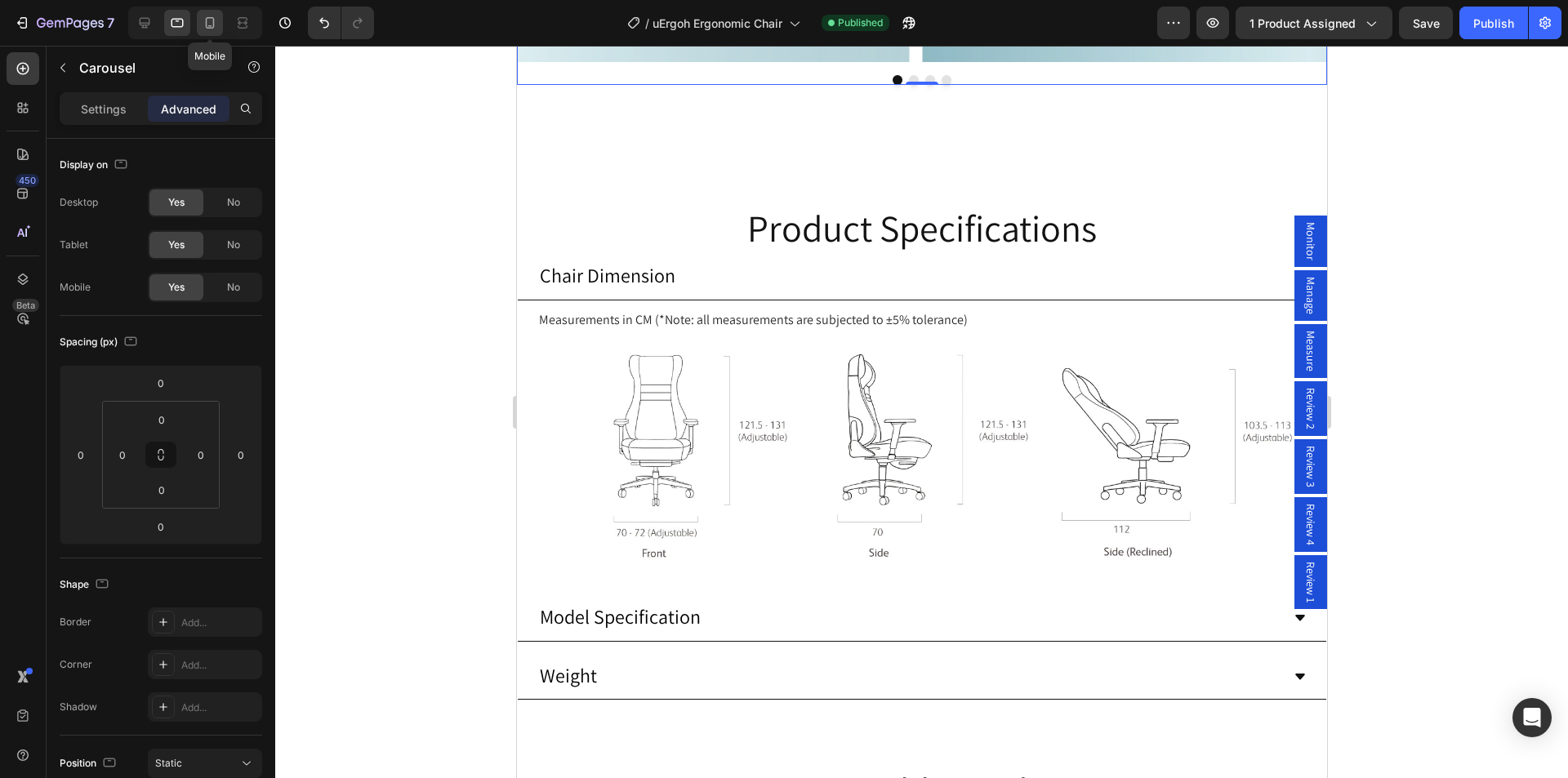
scroll to position [9750, 0]
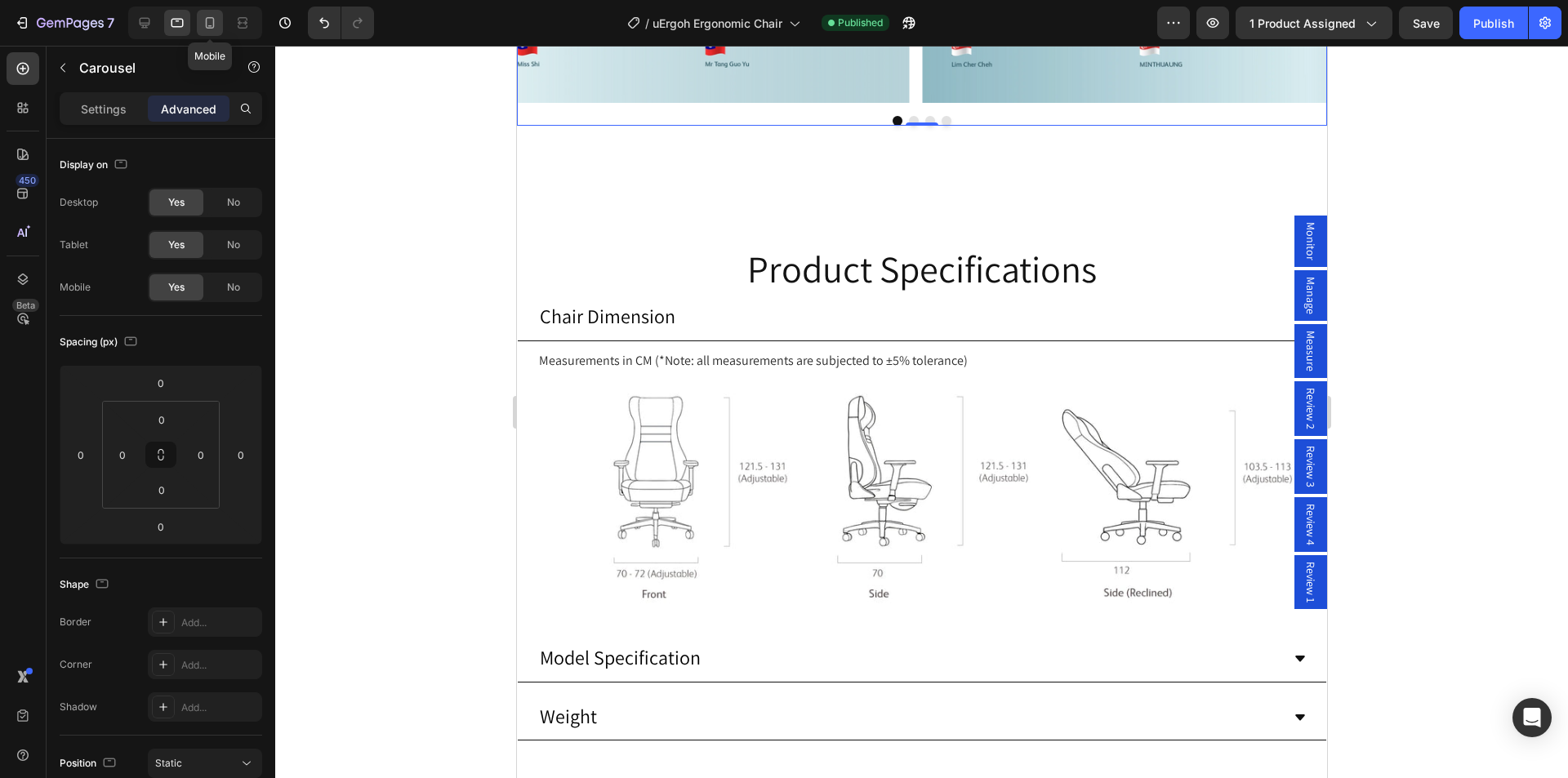
click at [205, 20] on icon at bounding box center [210, 23] width 17 height 17
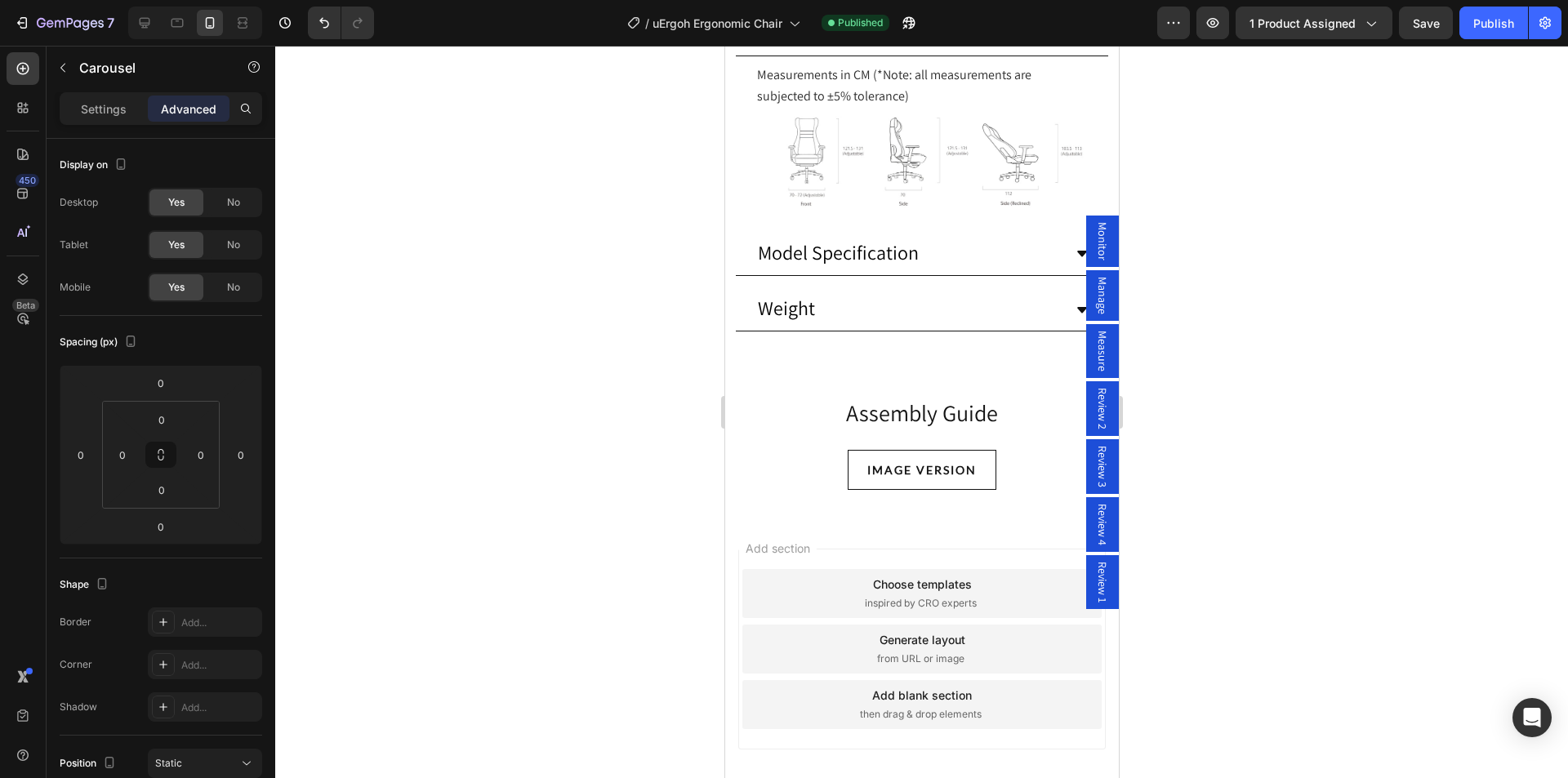
scroll to position [10322, 0]
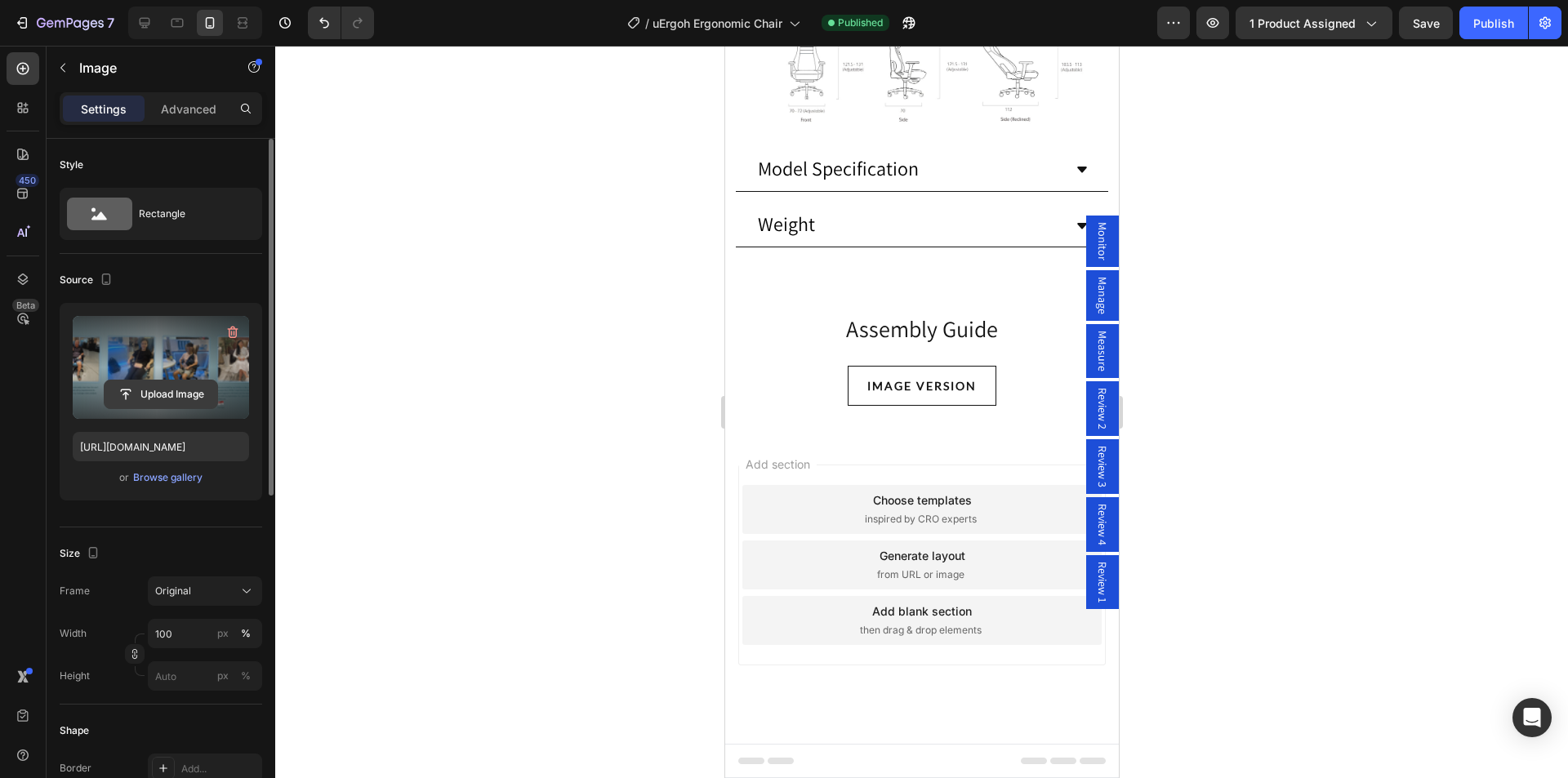
click at [164, 389] on input "file" at bounding box center [160, 394] width 112 height 28
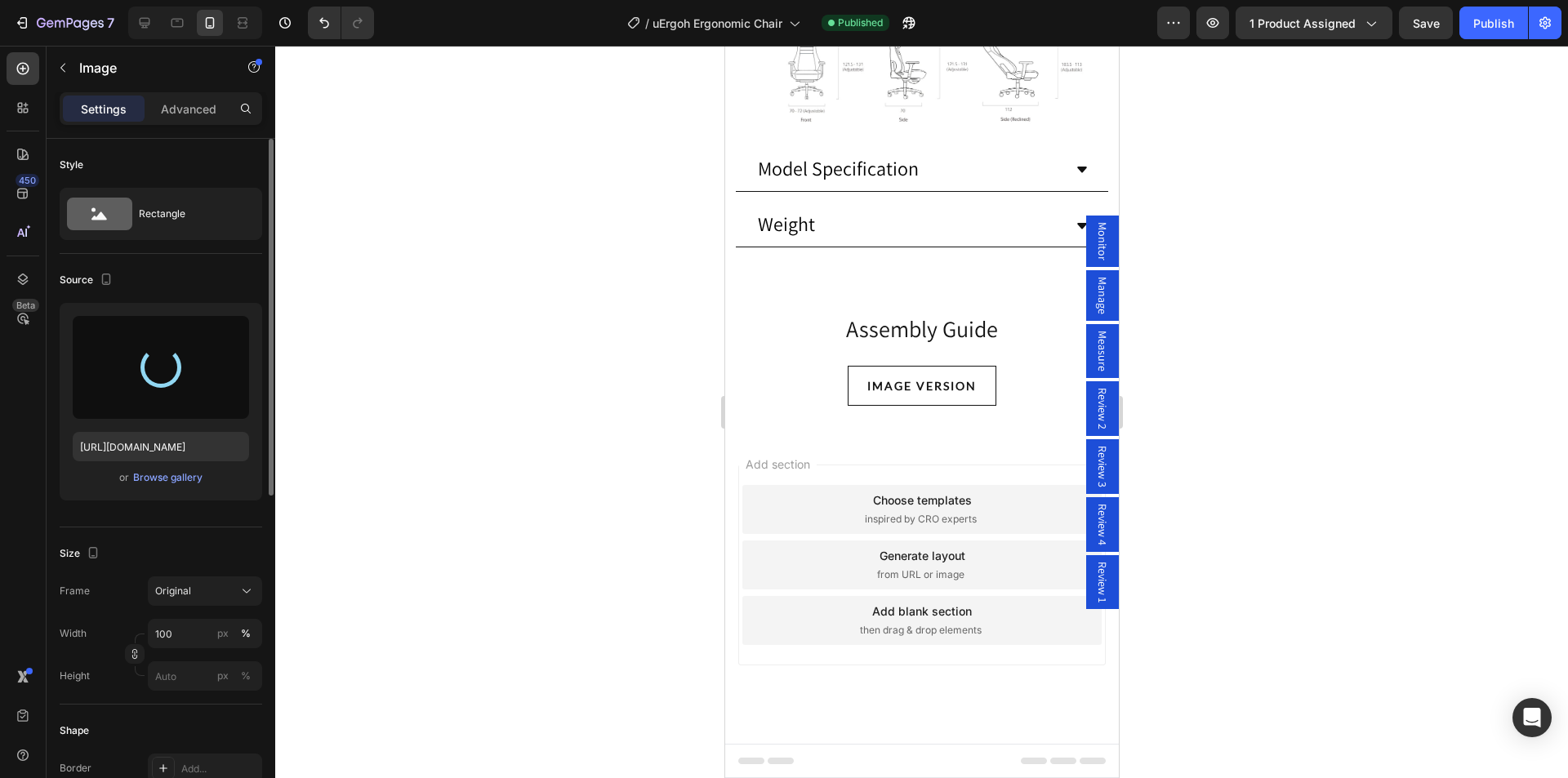
type input "https://cdn.shopify.com/s/files/1/0361/5362/2663/files/gempages_490524180744242…"
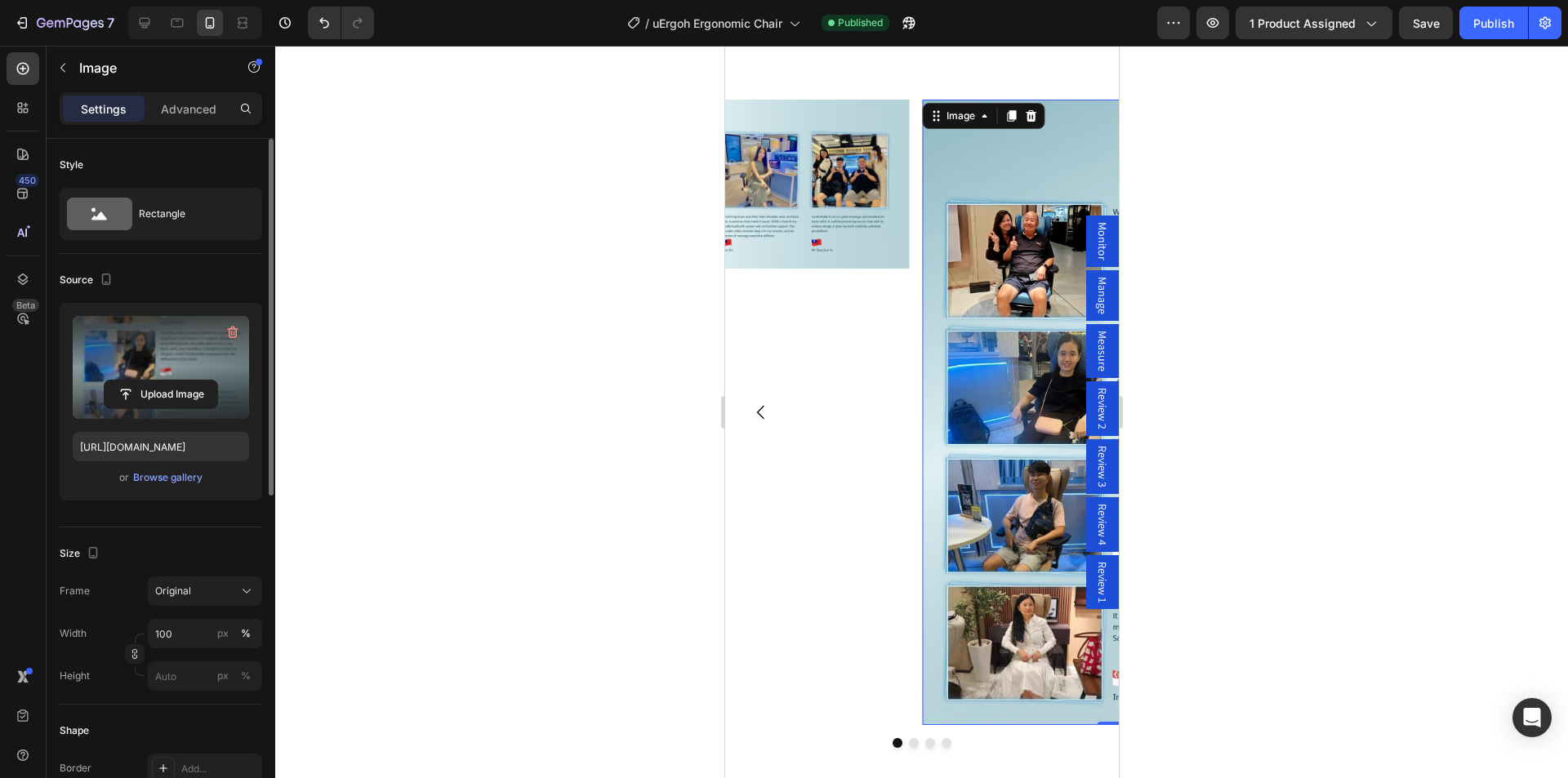
scroll to position [10648, 0]
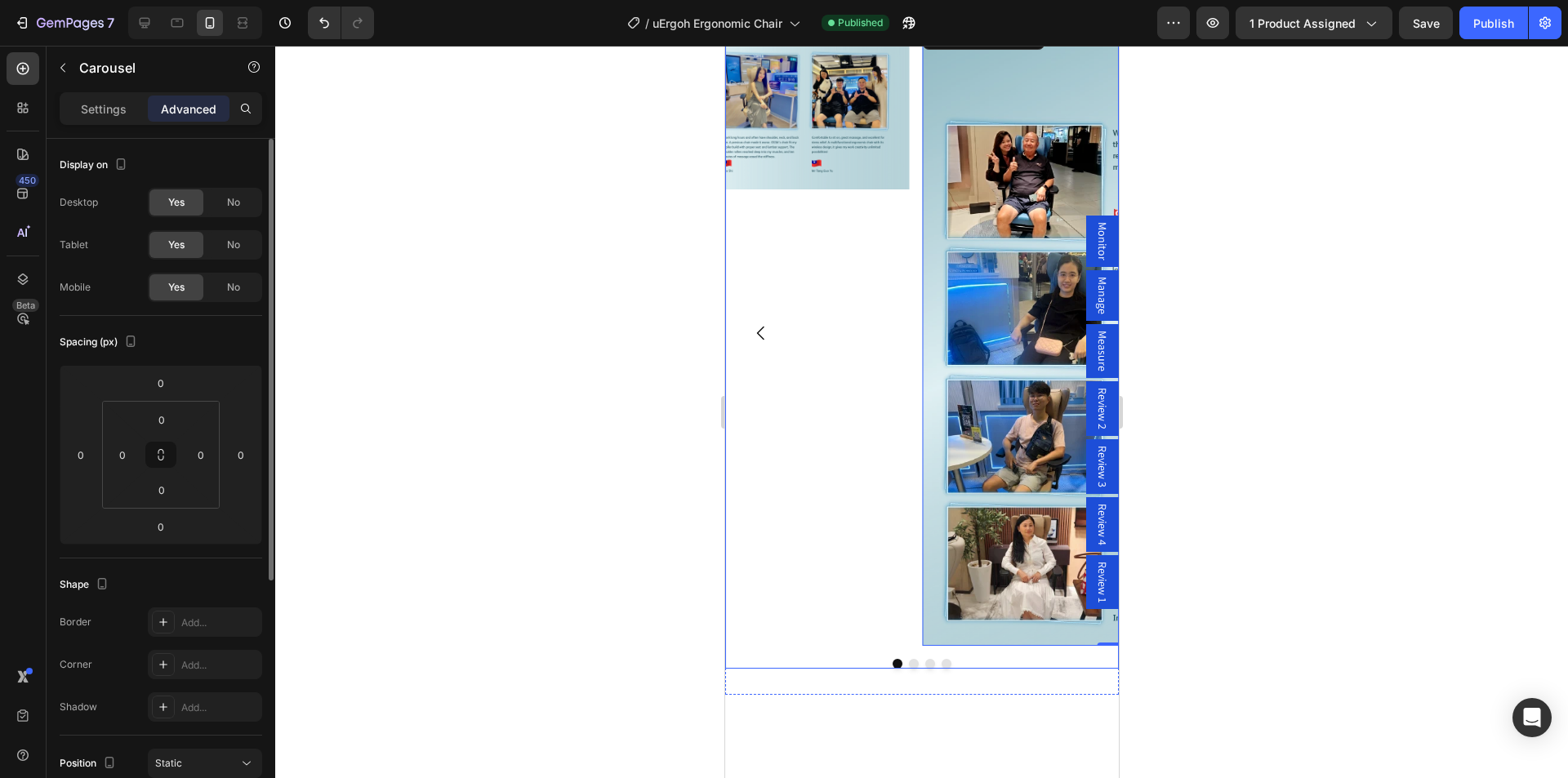
click at [907, 664] on div "Image 0 Image Image Image Carousel" at bounding box center [920, 344] width 393 height 648
click at [907, 660] on button "Dot" at bounding box center [912, 663] width 10 height 10
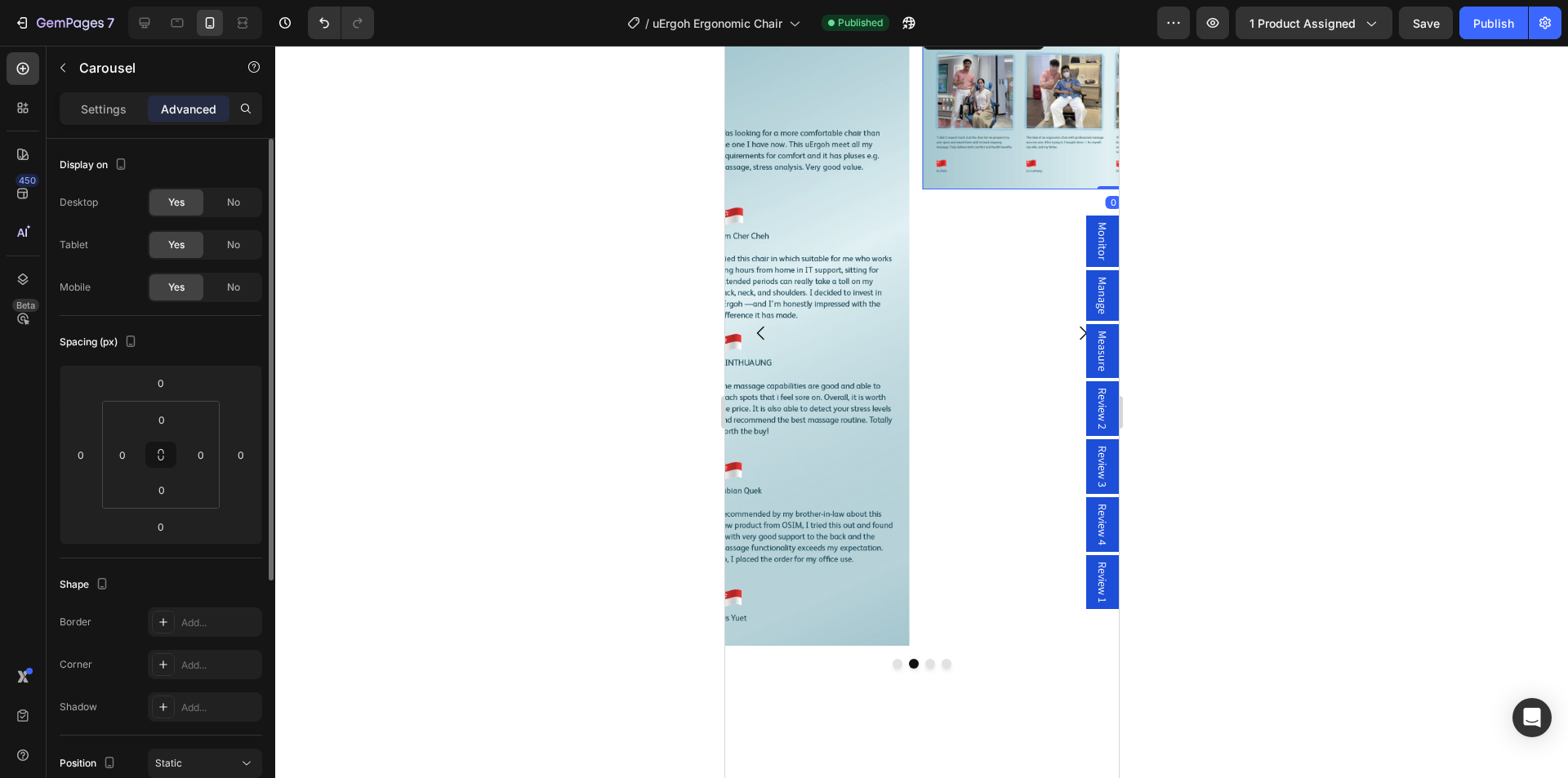
click at [993, 162] on img at bounding box center [1113, 104] width 381 height 168
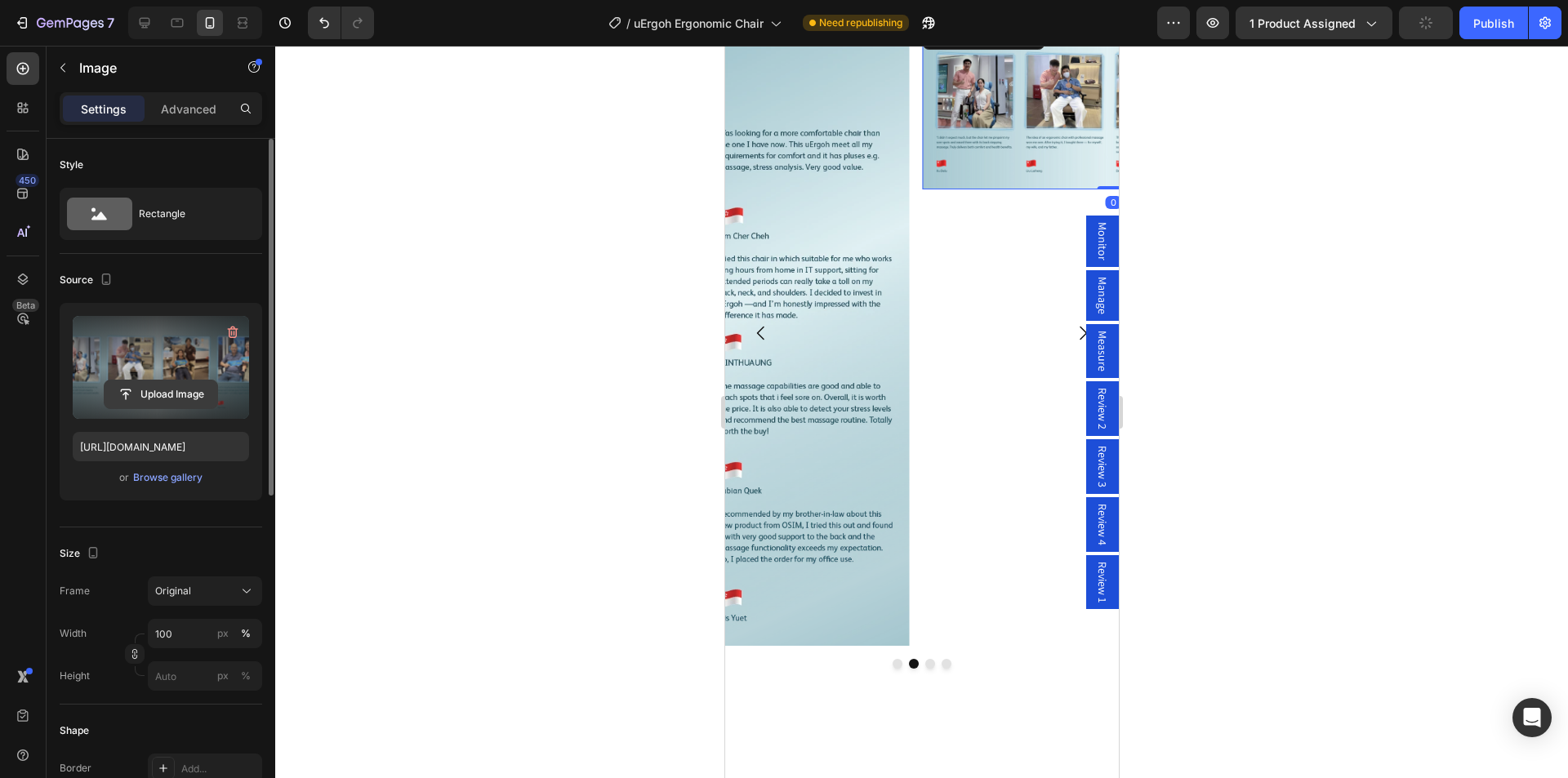
click at [154, 396] on input "file" at bounding box center [160, 394] width 112 height 28
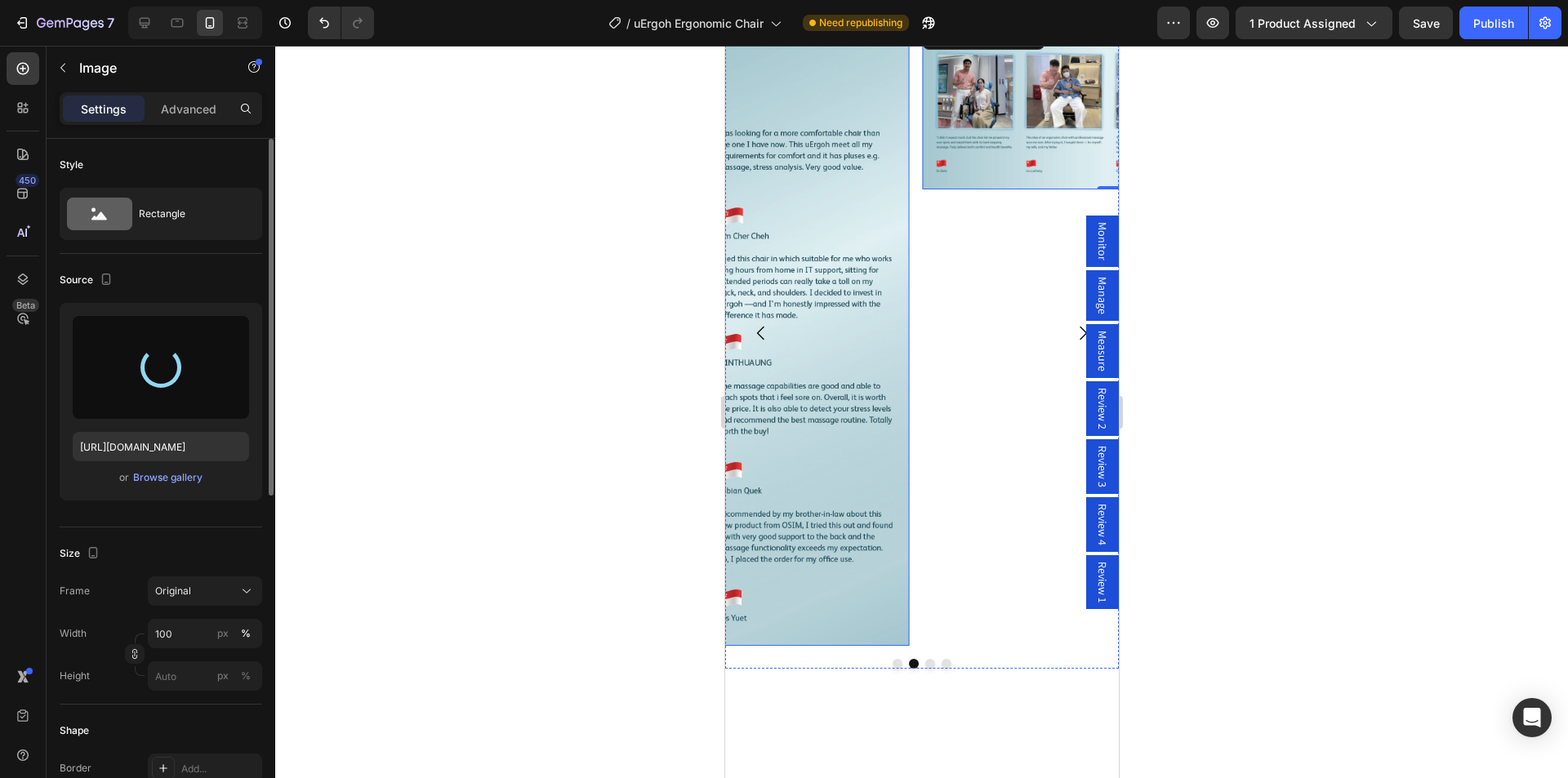
type input "https://cdn.shopify.com/s/files/1/0361/5362/2663/files/gempages_490524180744242…"
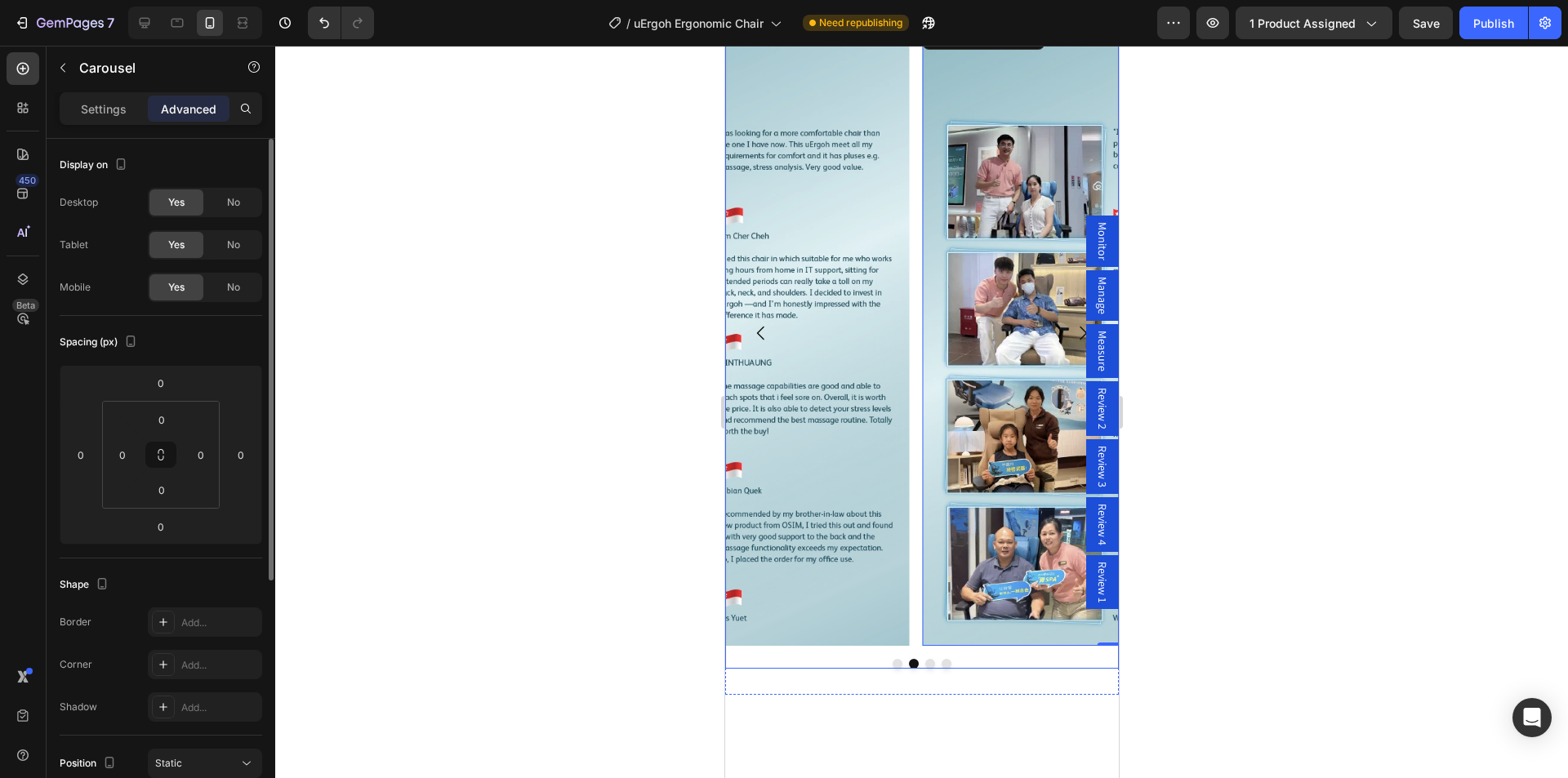
click at [924, 662] on button "Dot" at bounding box center [929, 663] width 10 height 10
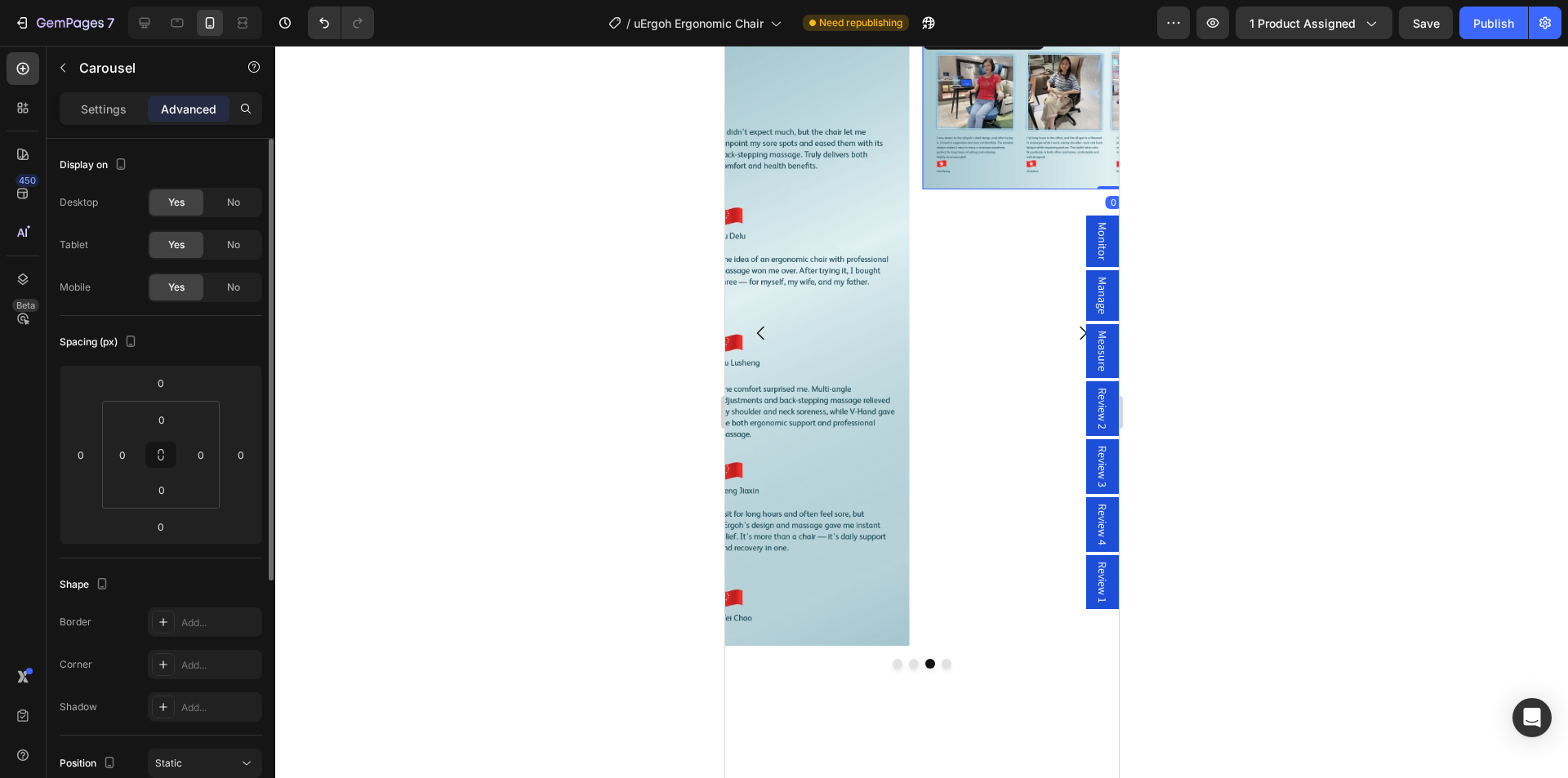
click at [990, 148] on img at bounding box center [1113, 104] width 381 height 168
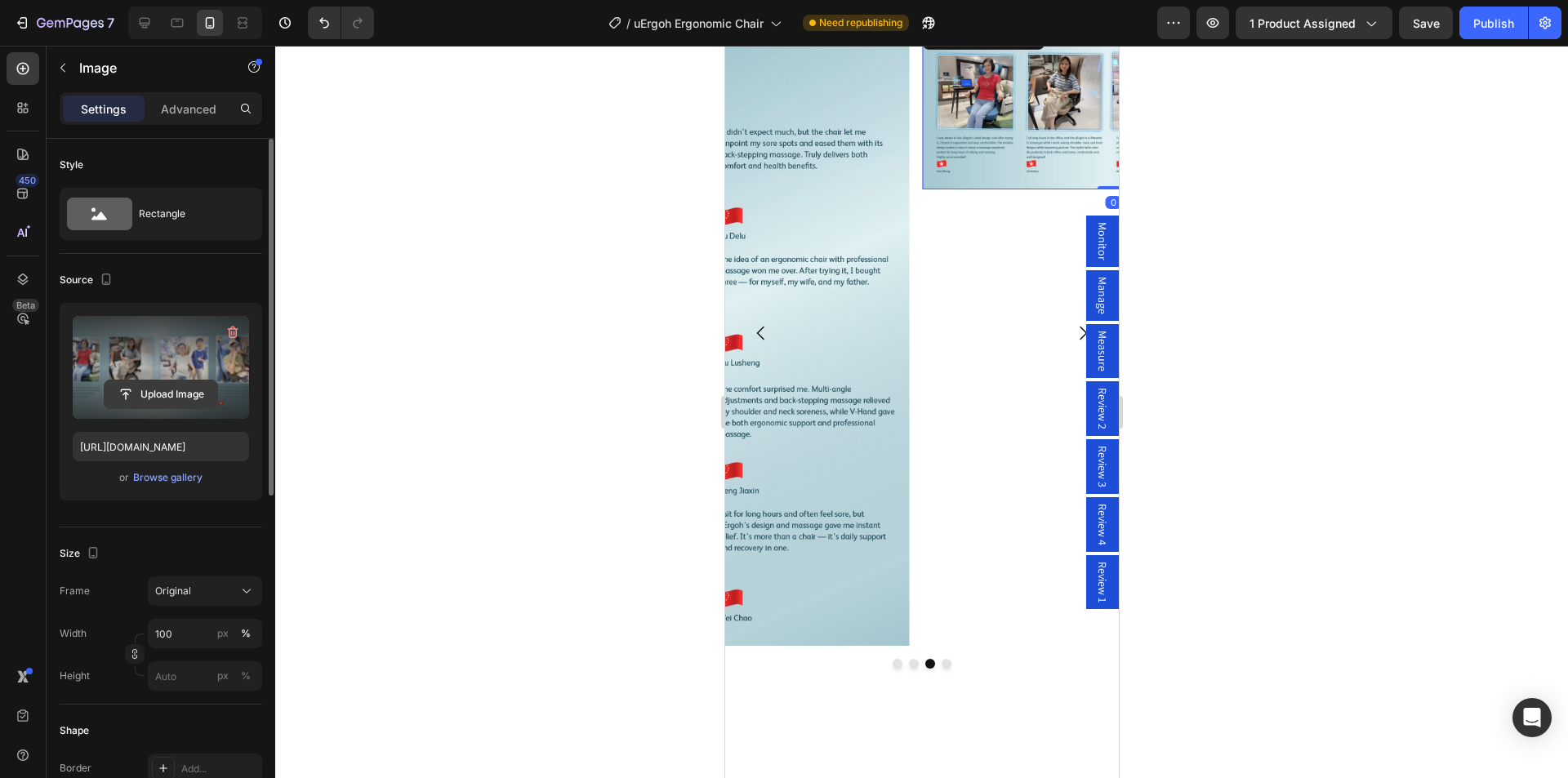
click at [171, 396] on input "file" at bounding box center [160, 394] width 112 height 28
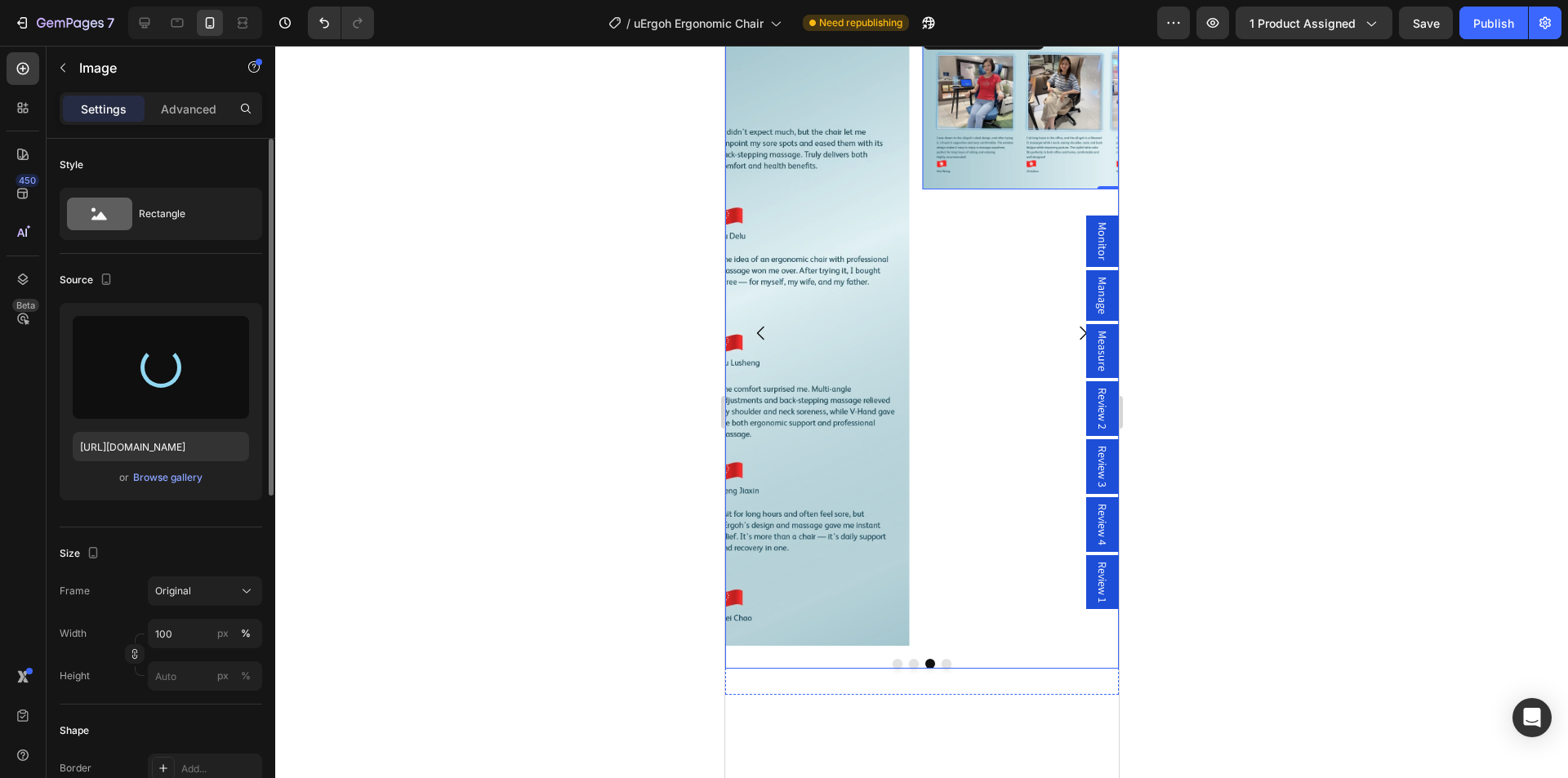
type input "https://cdn.shopify.com/s/files/1/0361/5362/2663/files/gempages_490524180744242…"
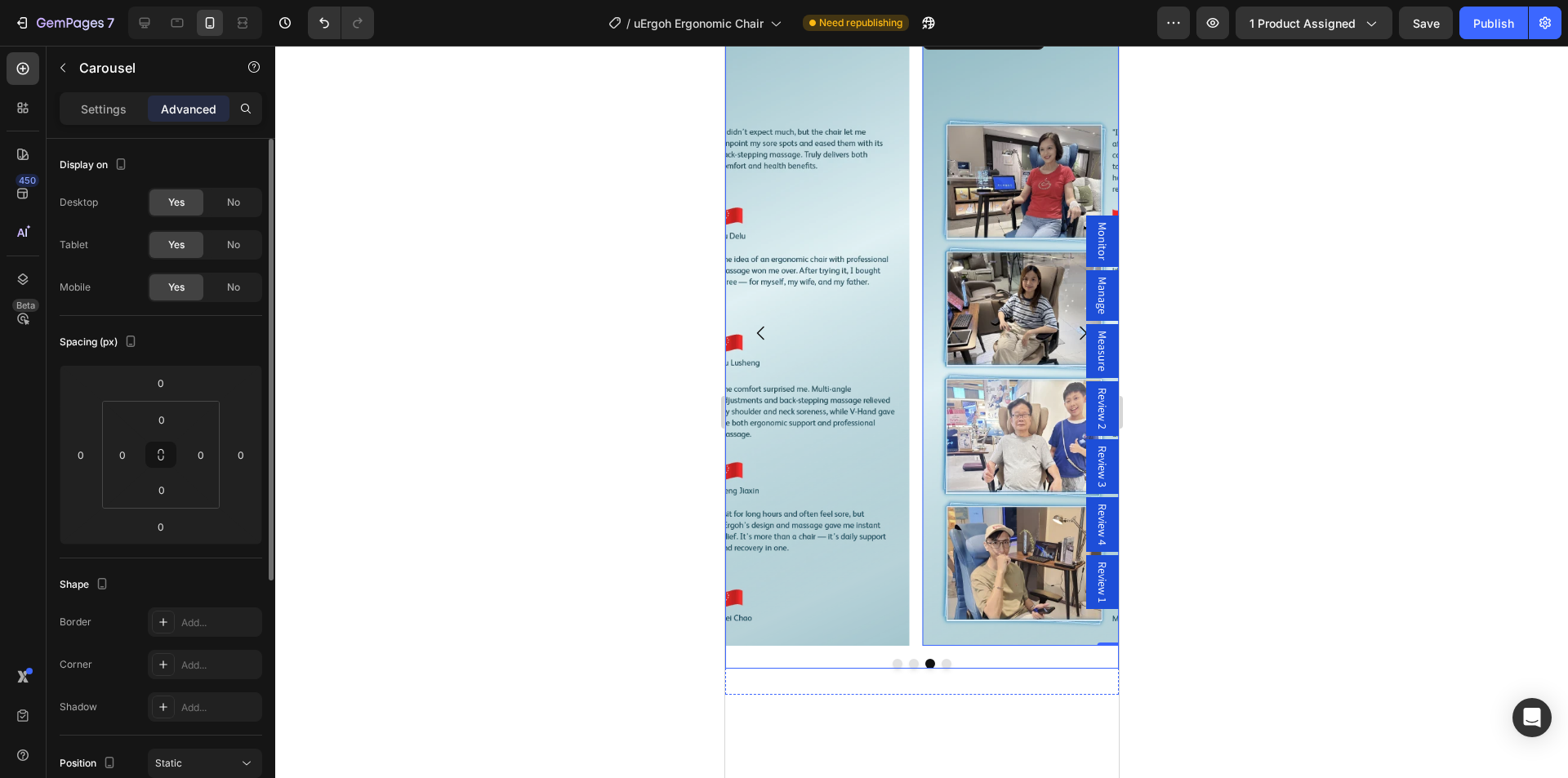
click at [942, 665] on button "Dot" at bounding box center [945, 663] width 10 height 10
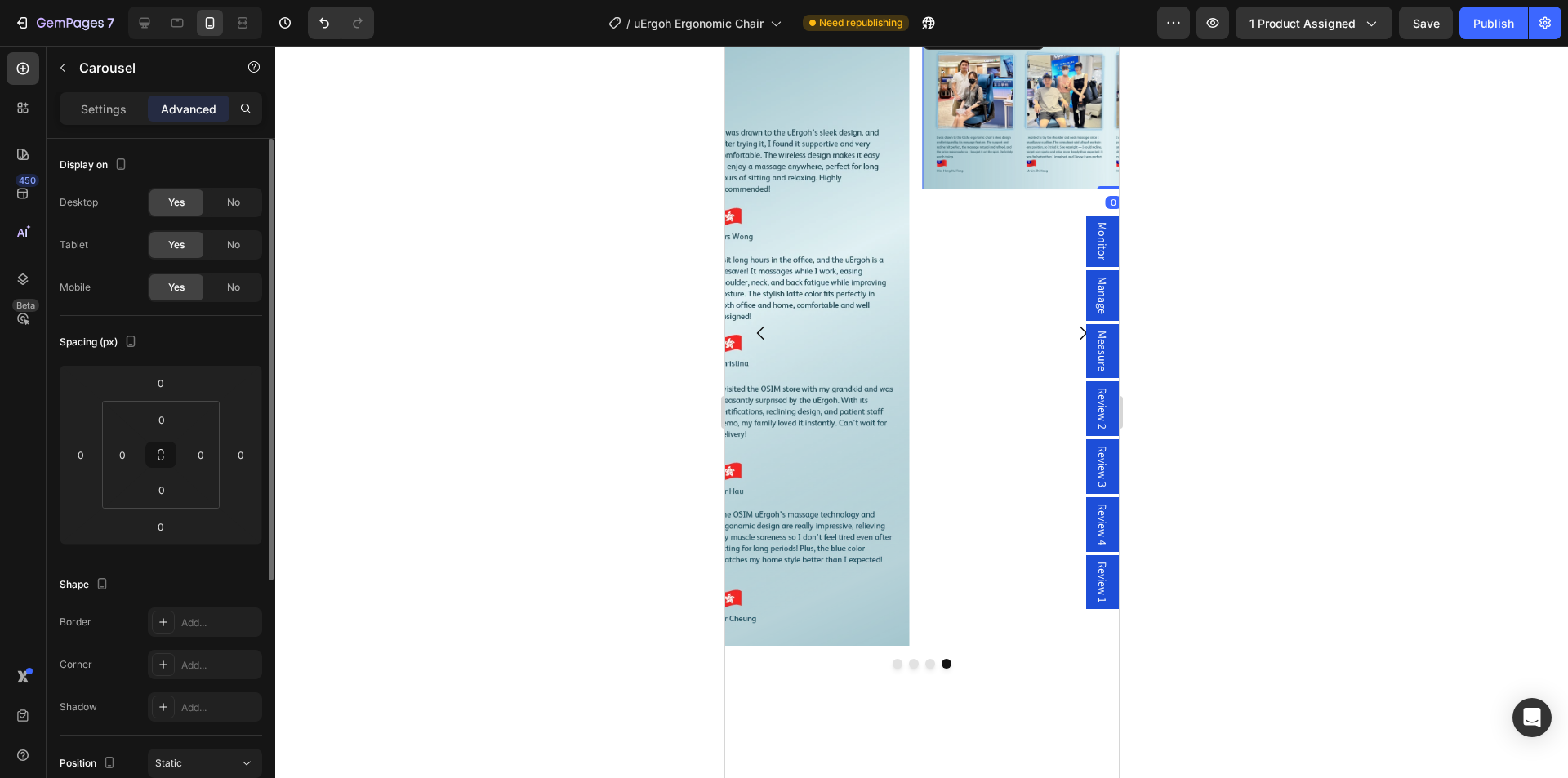
click at [978, 110] on img at bounding box center [1113, 104] width 381 height 168
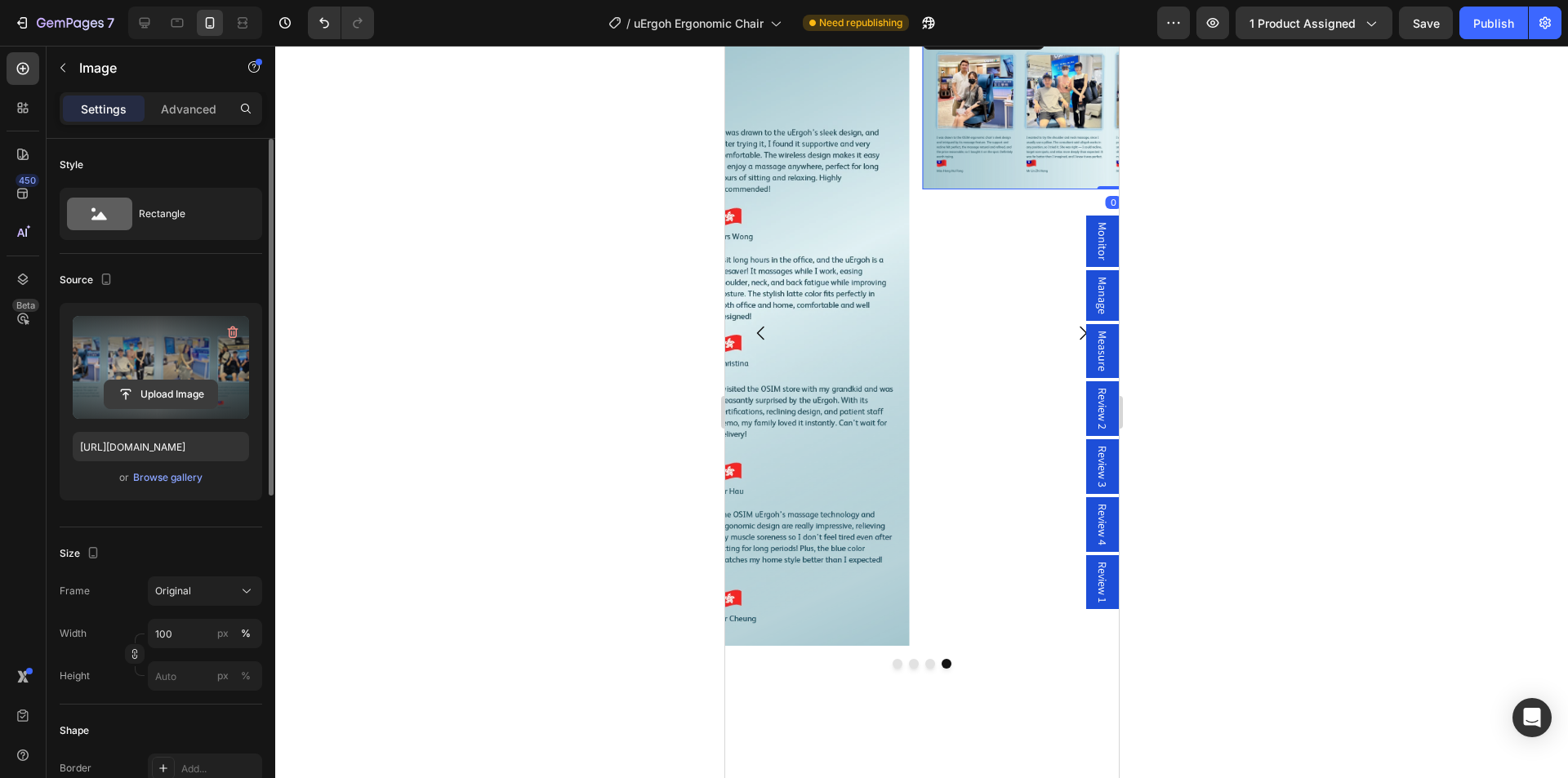
click at [156, 387] on input "file" at bounding box center [160, 394] width 112 height 28
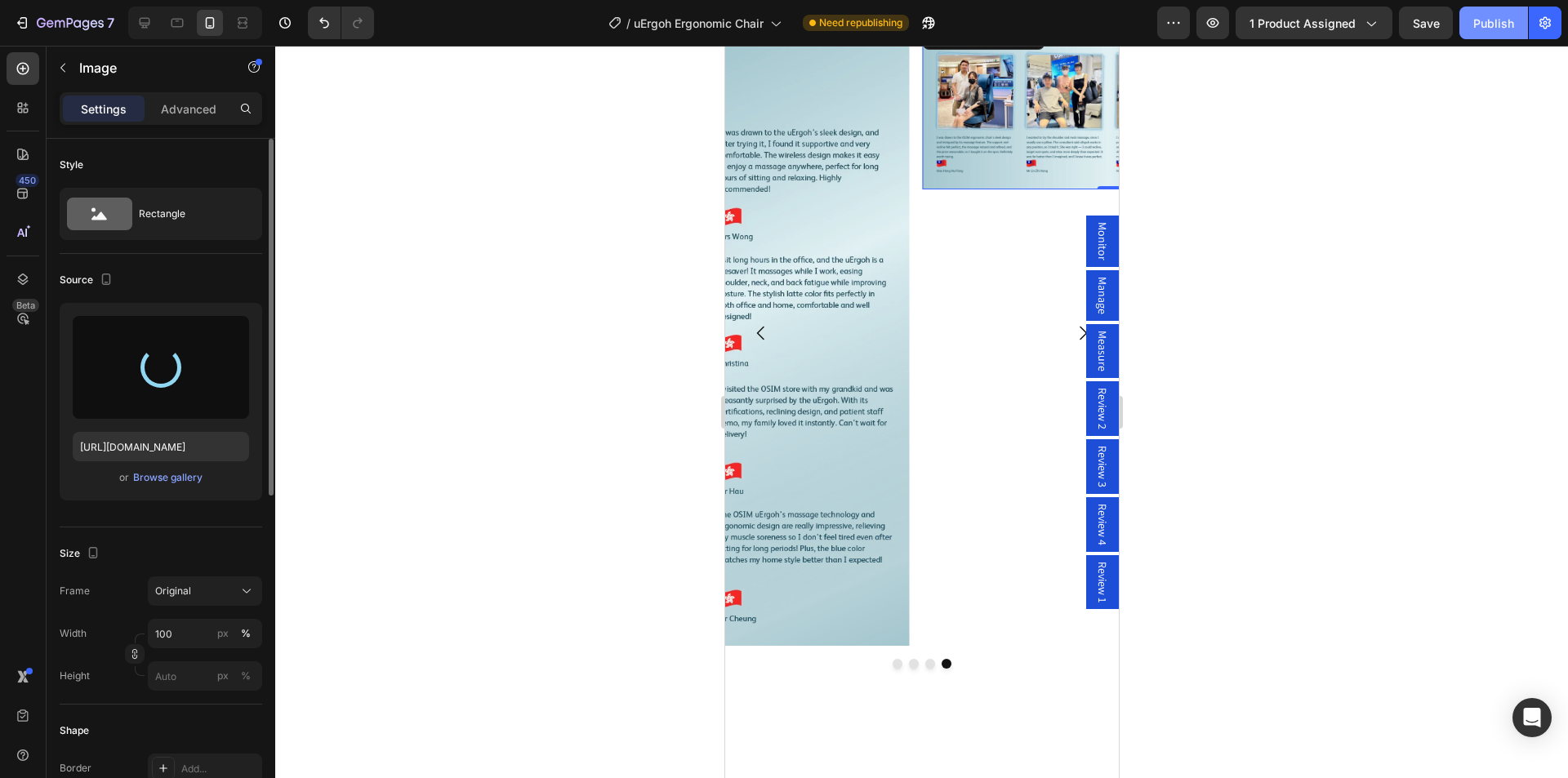
type input "https://cdn.shopify.com/s/files/1/0361/5362/2663/files/gempages_490524180744242…"
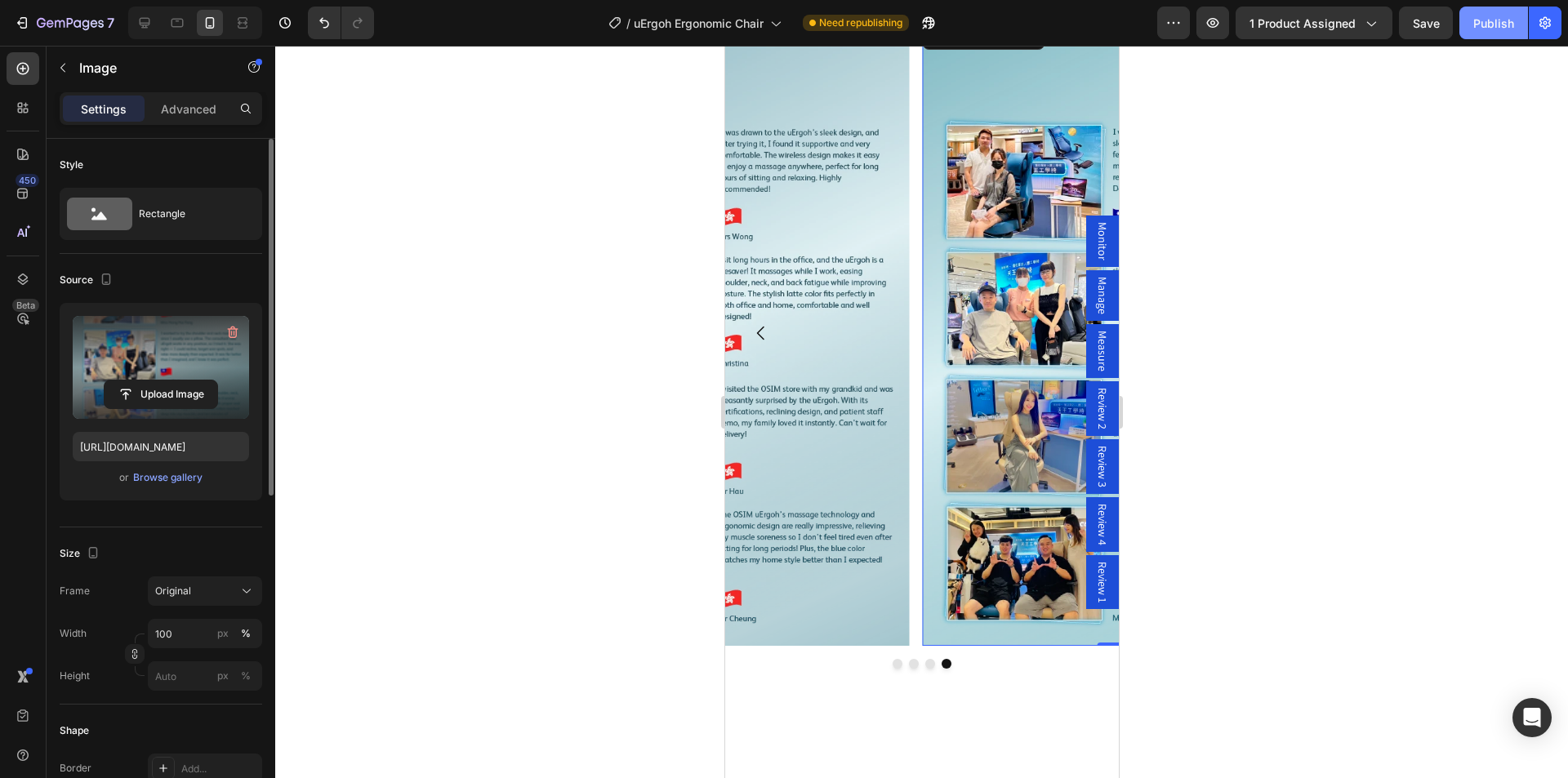
click at [1492, 30] on div "Publish" at bounding box center [1493, 23] width 41 height 17
click at [892, 664] on button "Dot" at bounding box center [896, 663] width 10 height 10
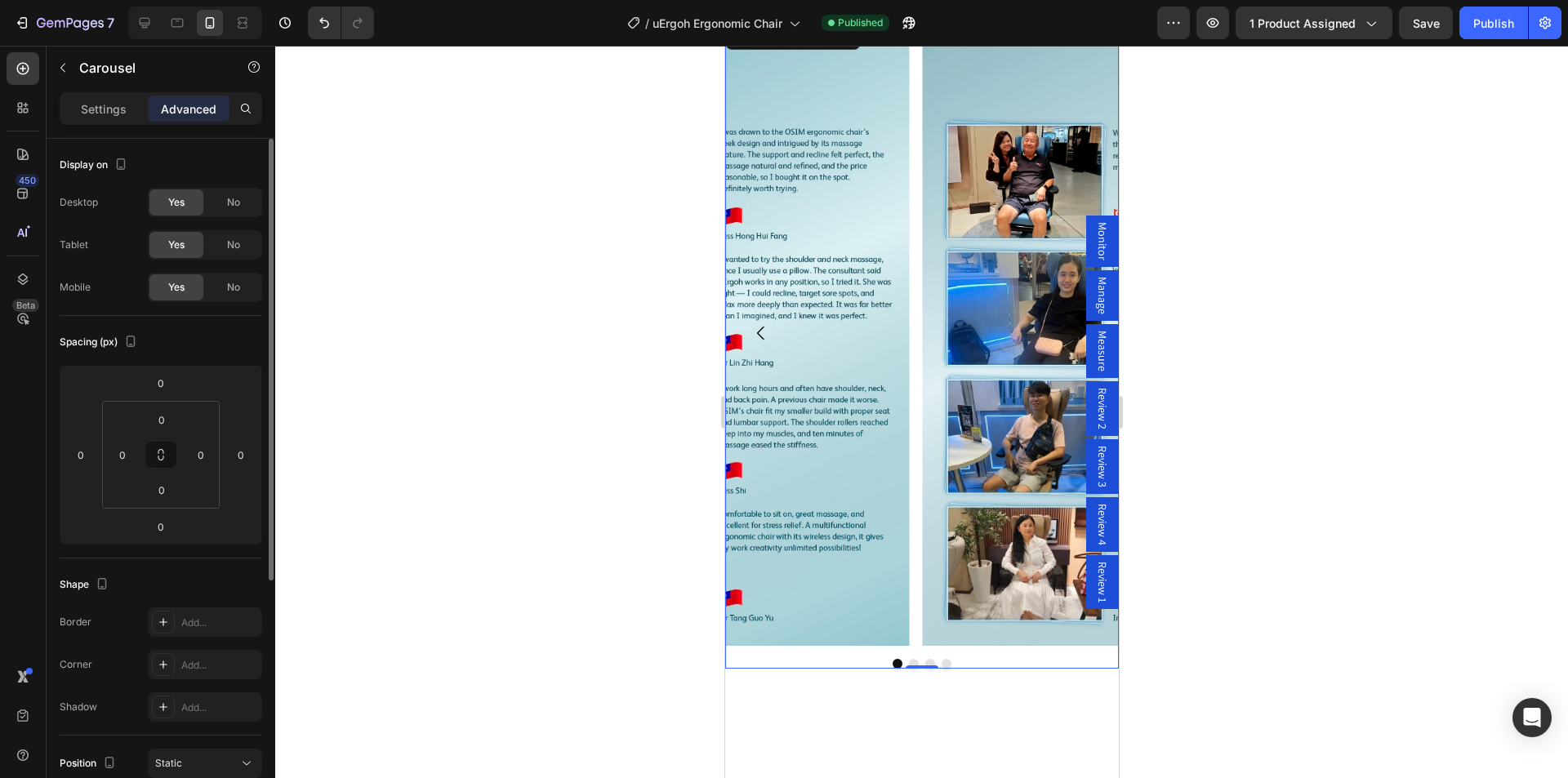
click at [1098, 586] on div "Review 1" at bounding box center [1101, 582] width 32 height 53
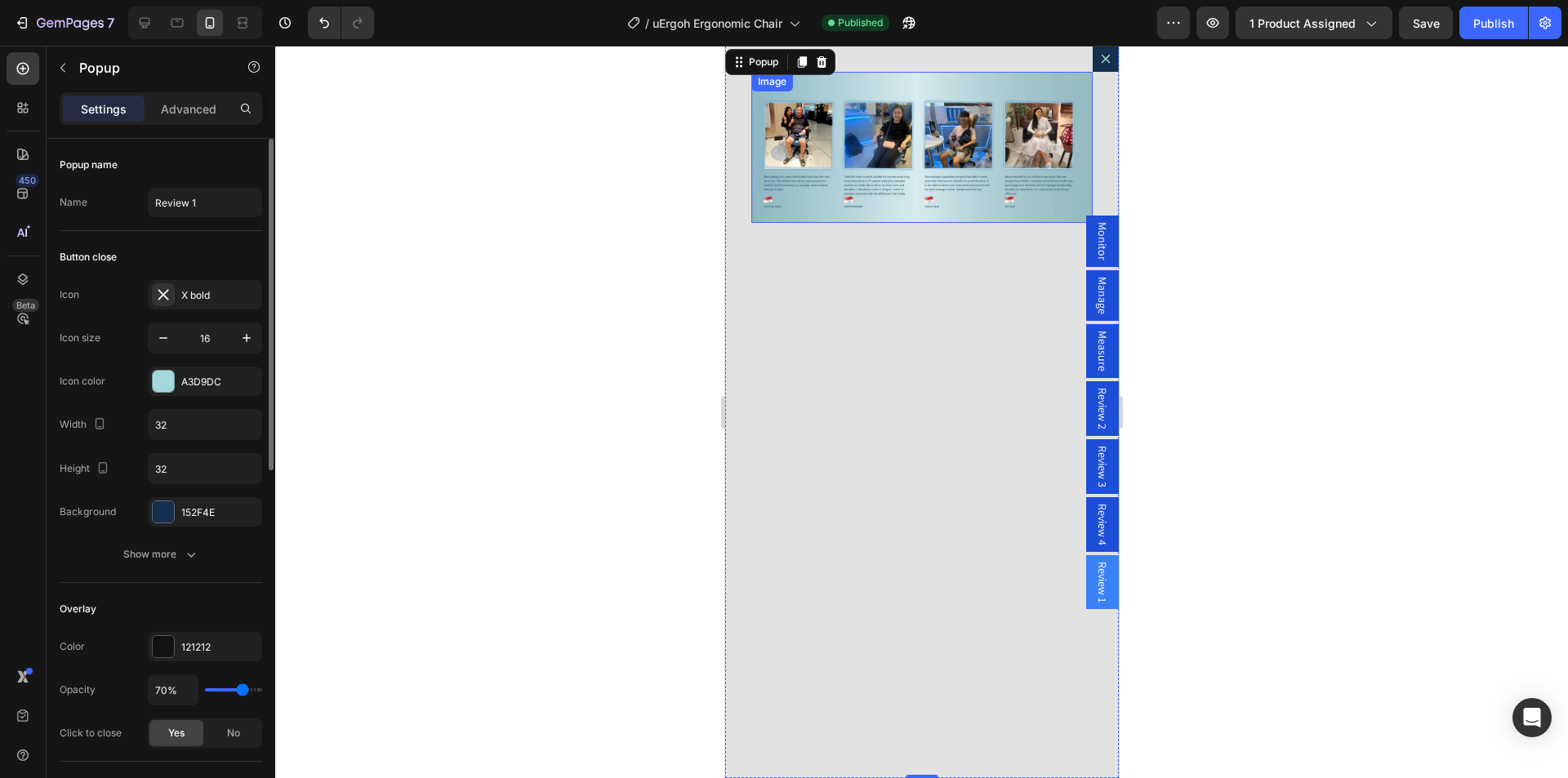
click at [829, 180] on img "Dialog body" at bounding box center [920, 147] width 341 height 151
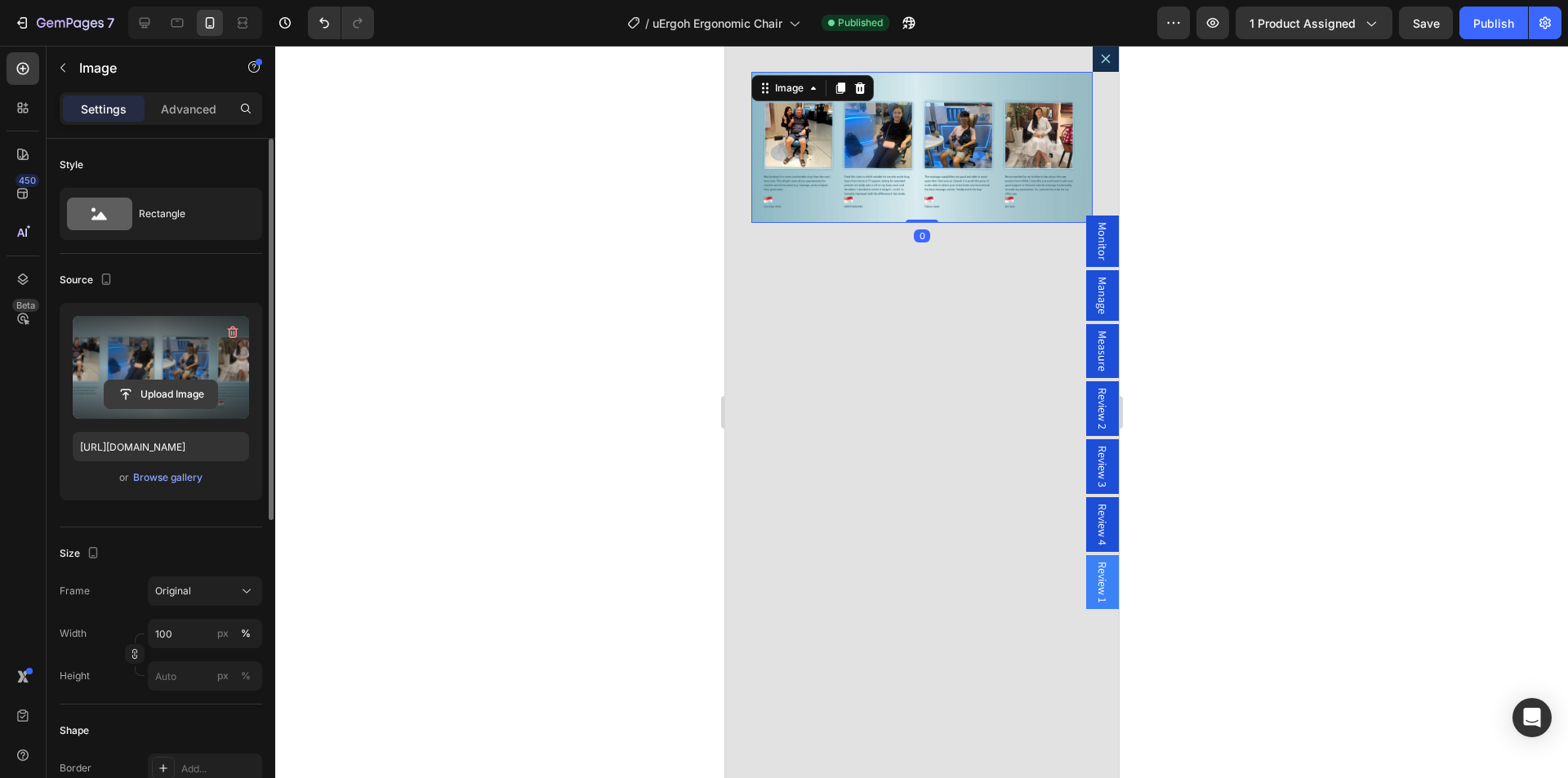
click at [168, 393] on input "file" at bounding box center [160, 394] width 112 height 28
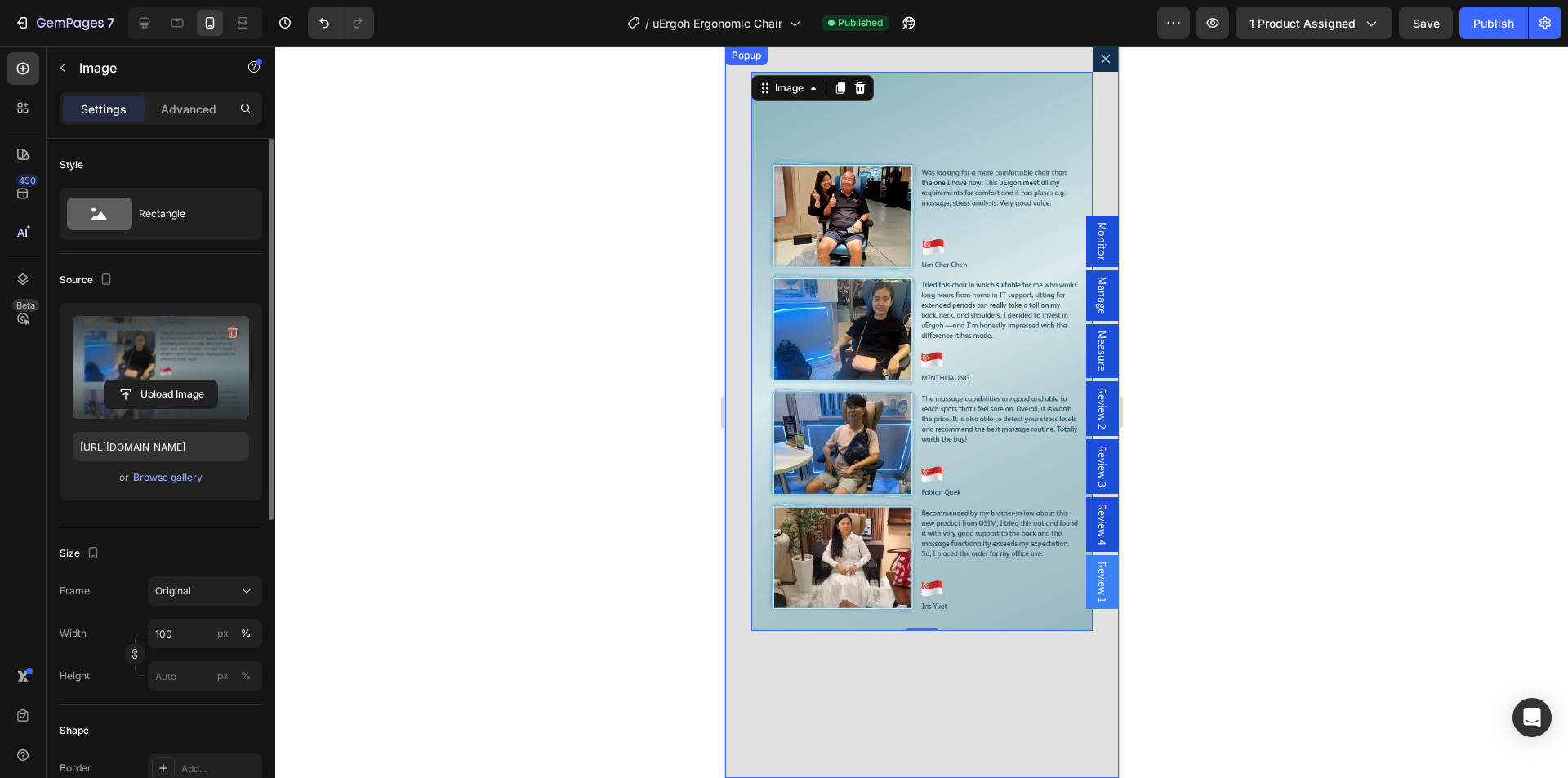
type input "https://cdn.shopify.com/s/files/1/0361/5362/2663/files/gempages_490524180744242…"
click at [1092, 65] on button "Dialog content" at bounding box center [1105, 59] width 26 height 26
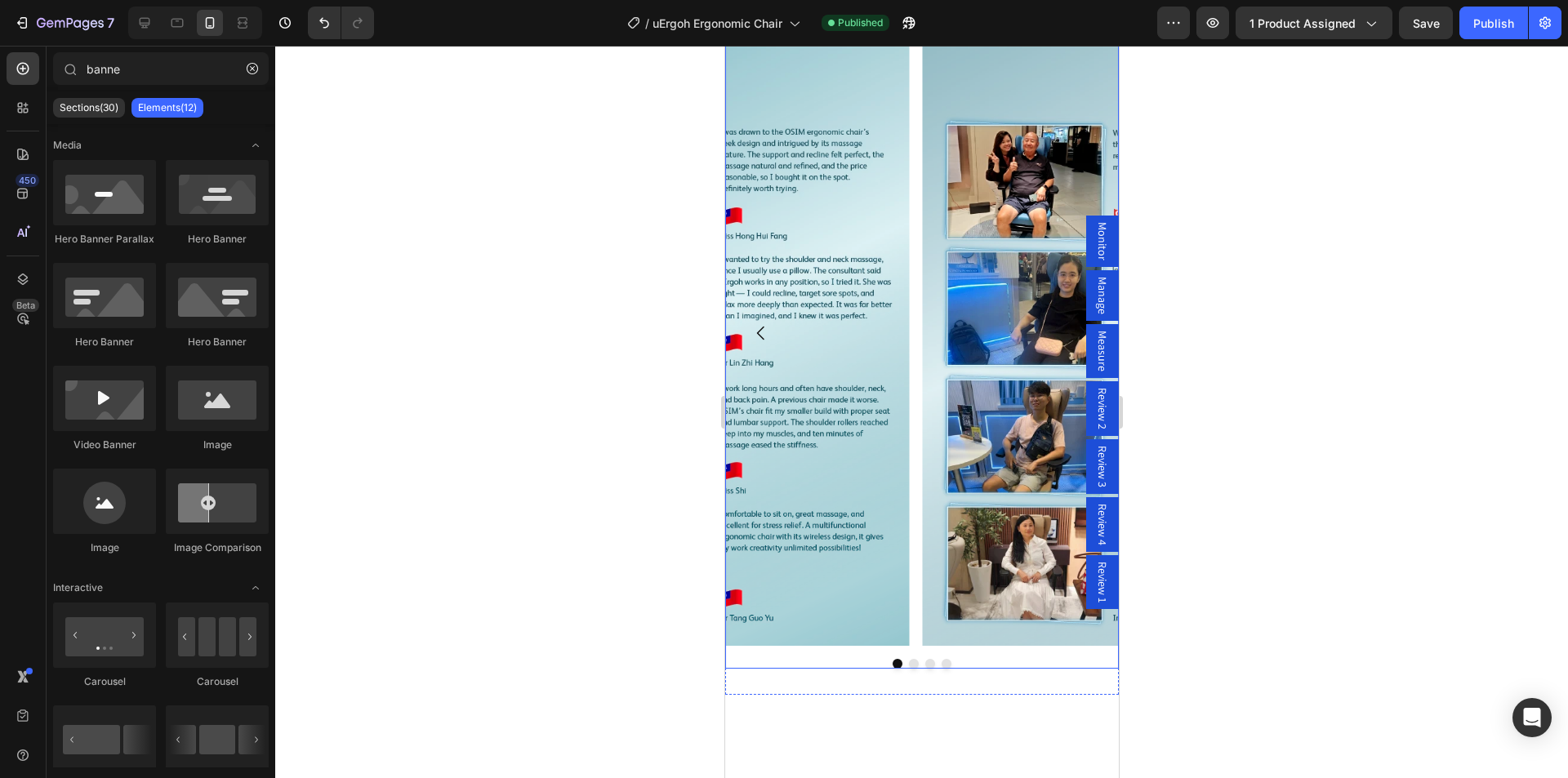
click at [907, 663] on button "Dot" at bounding box center [912, 663] width 10 height 10
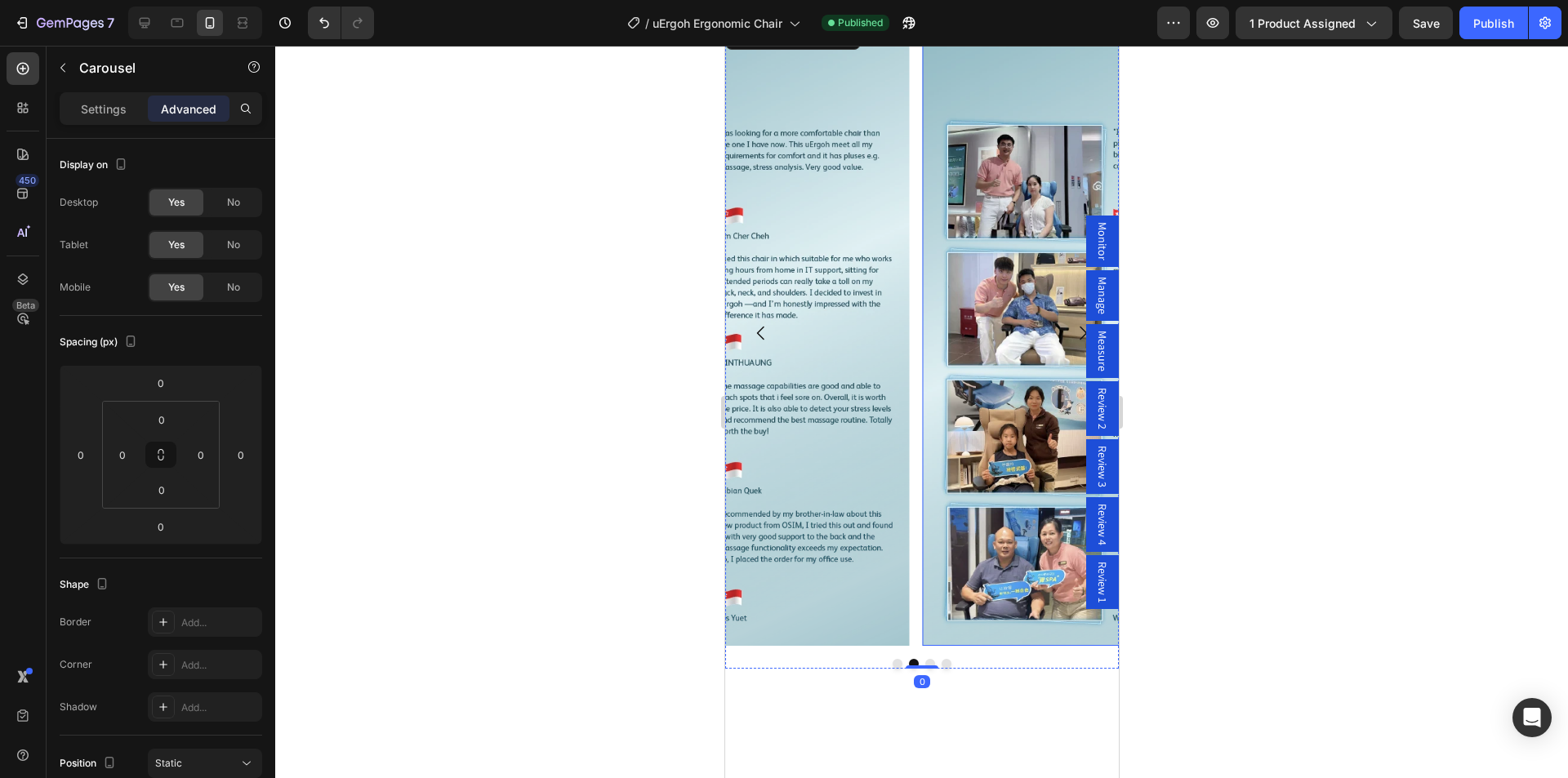
click at [962, 405] on img at bounding box center [1113, 332] width 381 height 625
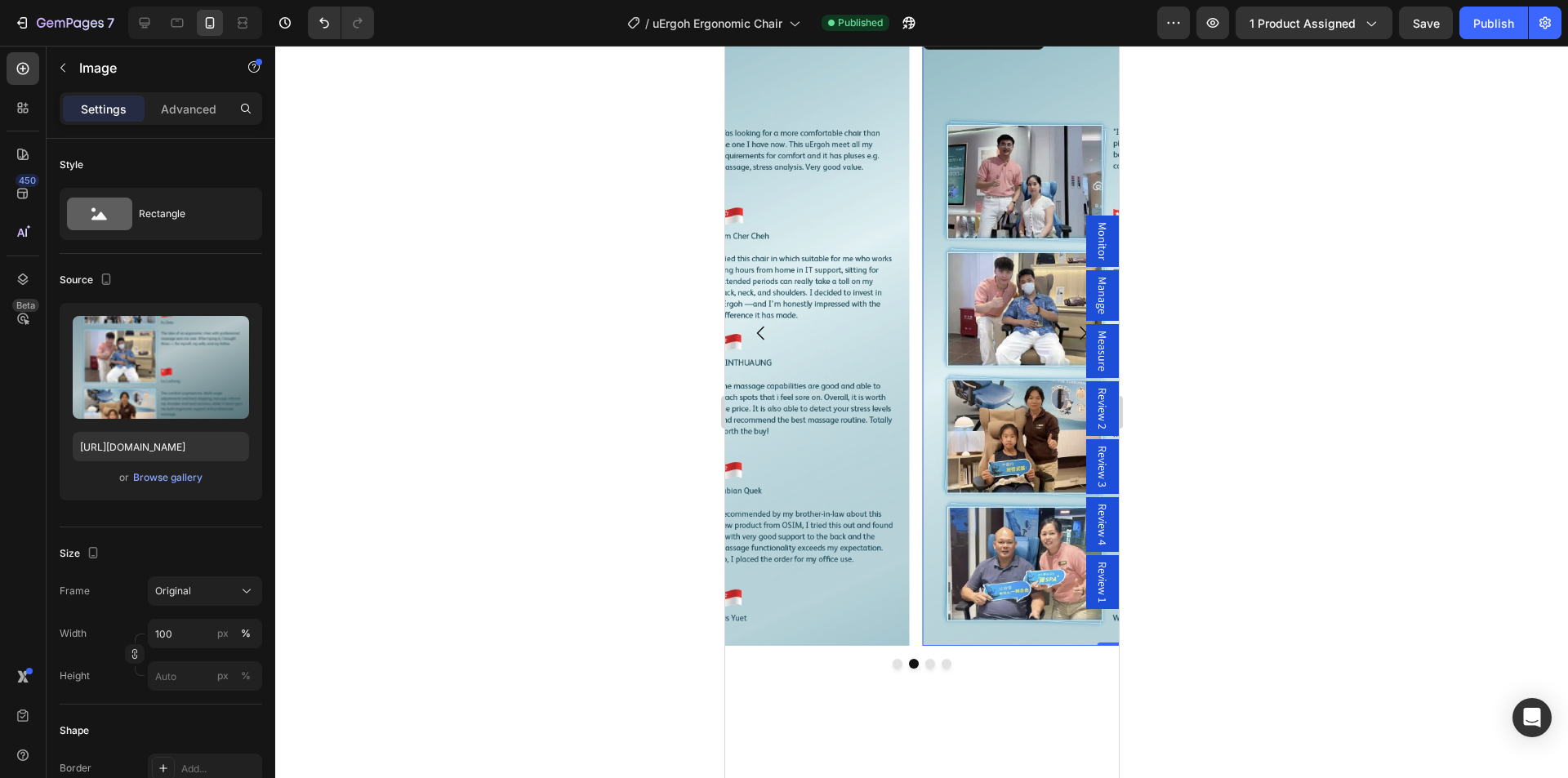
click at [1094, 402] on span "Review 2" at bounding box center [1102, 408] width 17 height 41
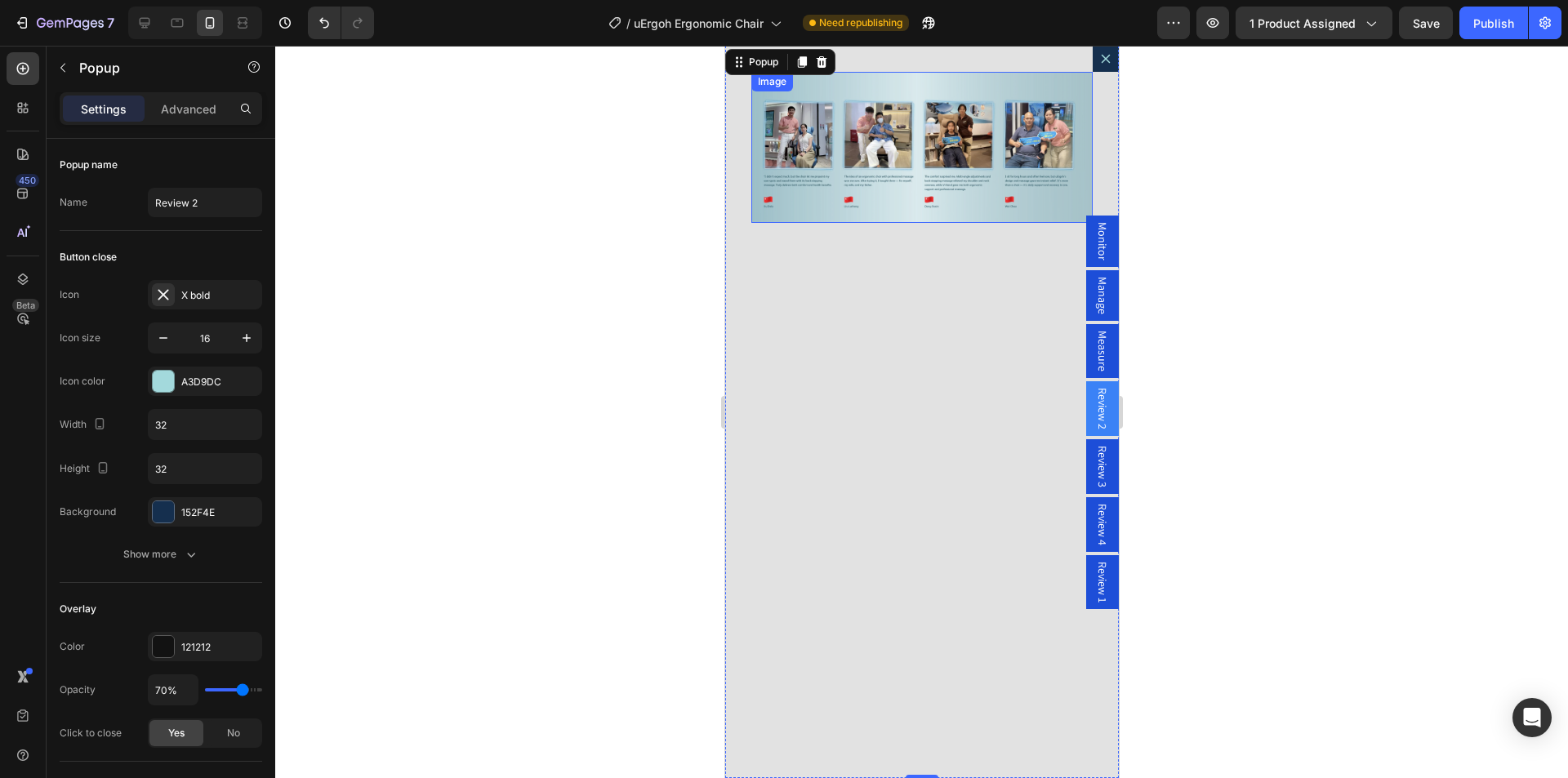
click at [900, 132] on img "Dialog body" at bounding box center [920, 147] width 341 height 151
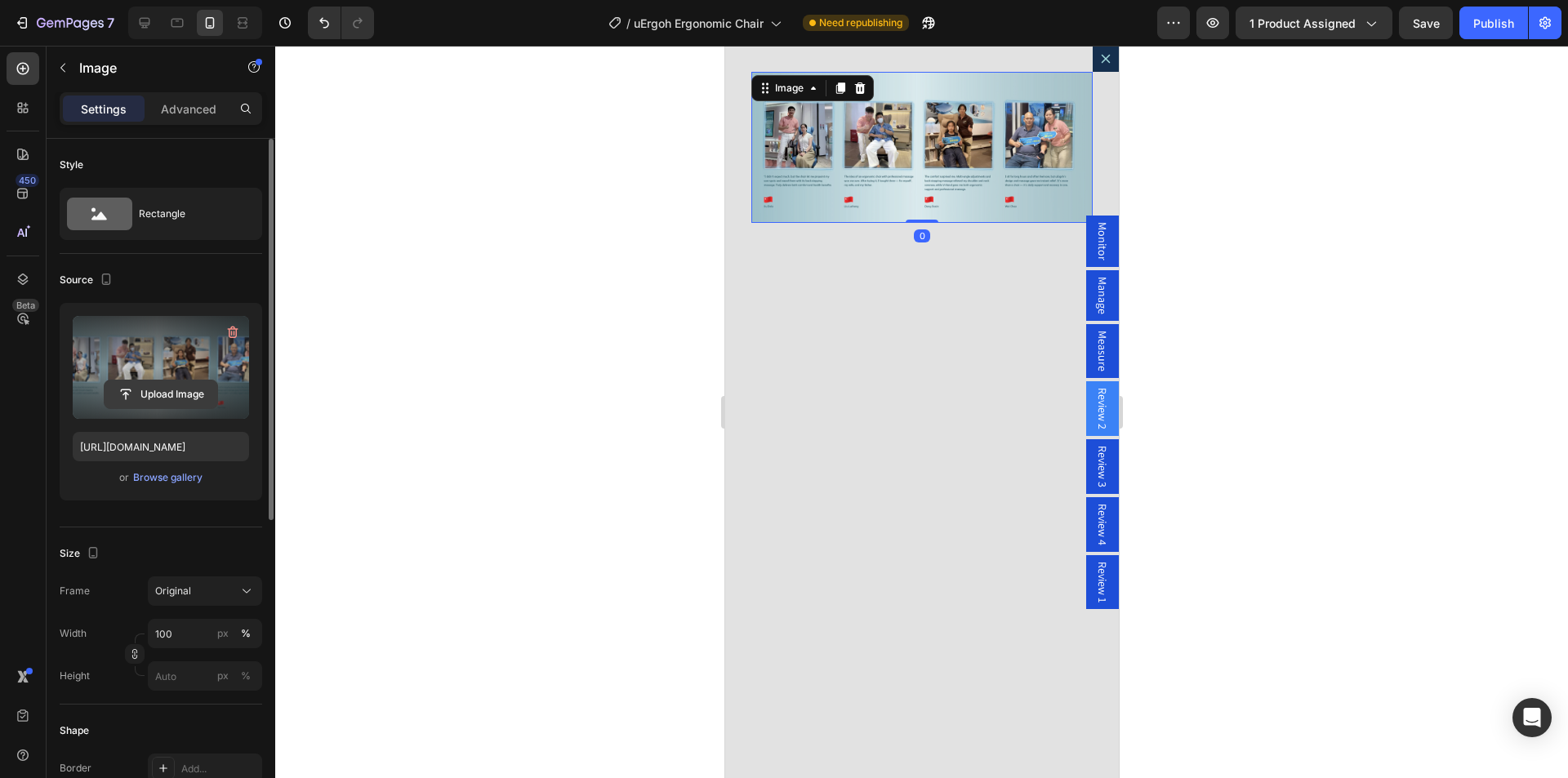
click at [137, 395] on input "file" at bounding box center [160, 394] width 112 height 28
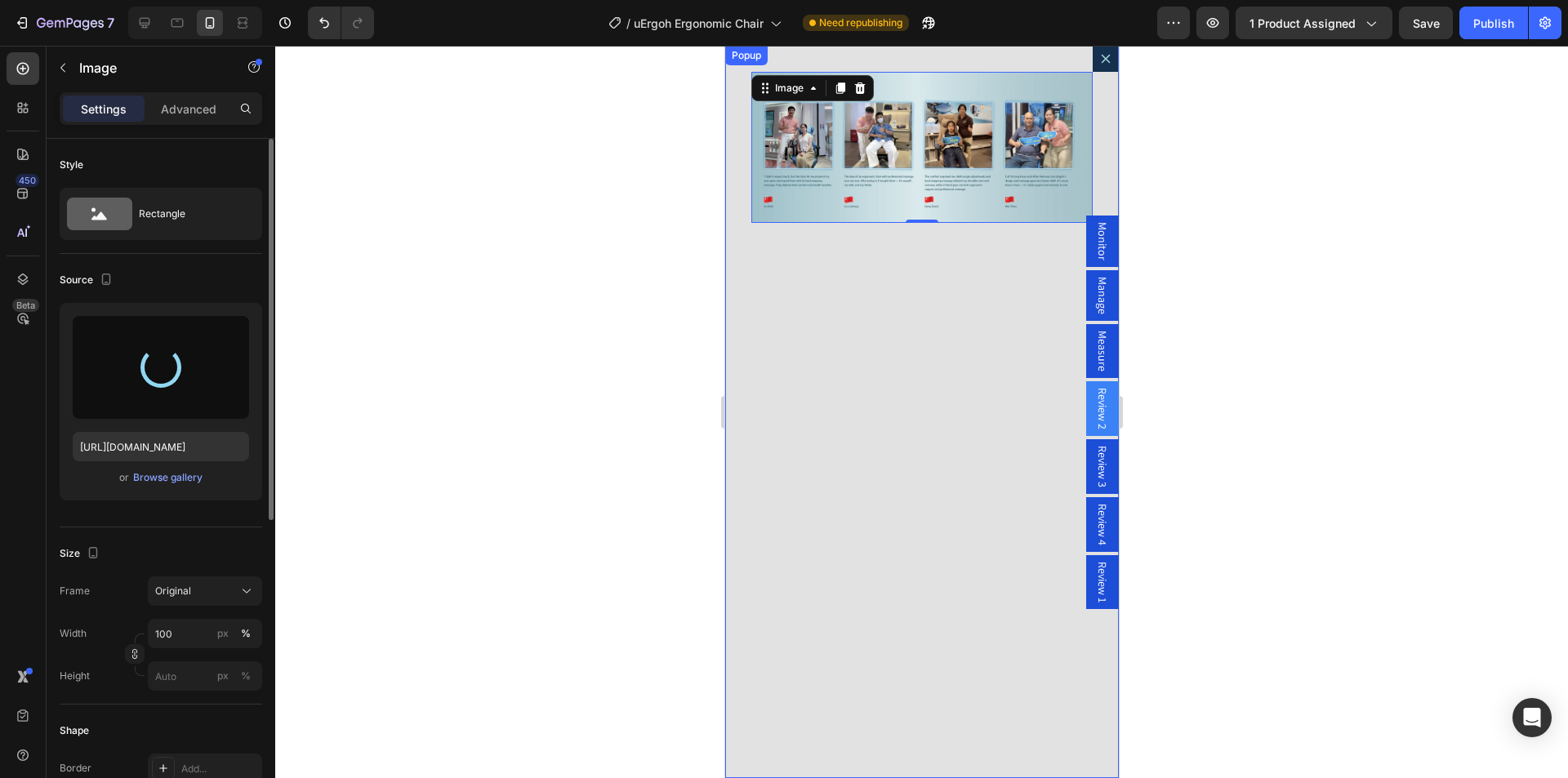
type input "https://cdn.shopify.com/s/files/1/0361/5362/2663/files/gempages_490524180744242…"
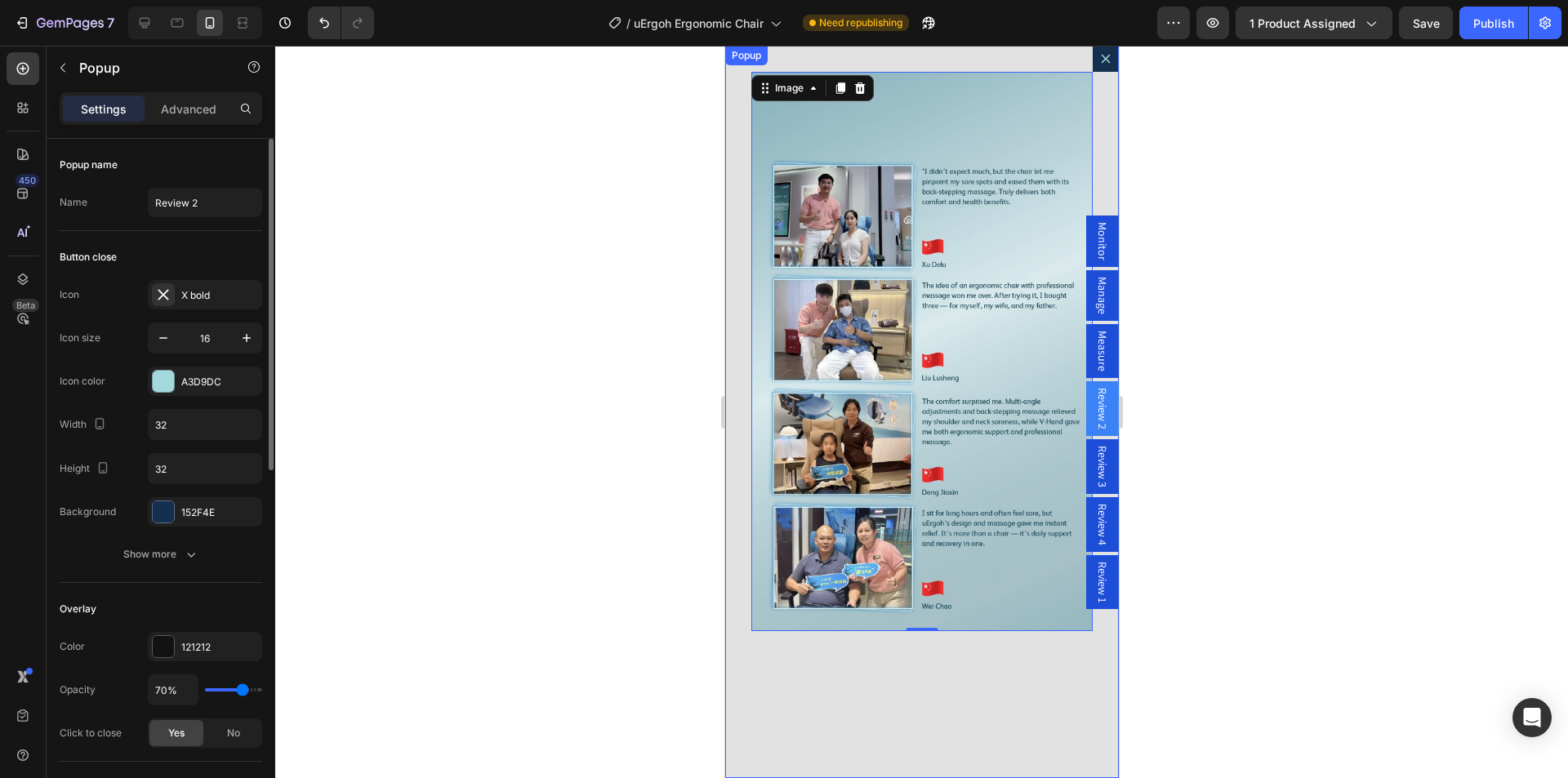
click at [1101, 57] on icon "Dialog content" at bounding box center [1106, 59] width 9 height 9
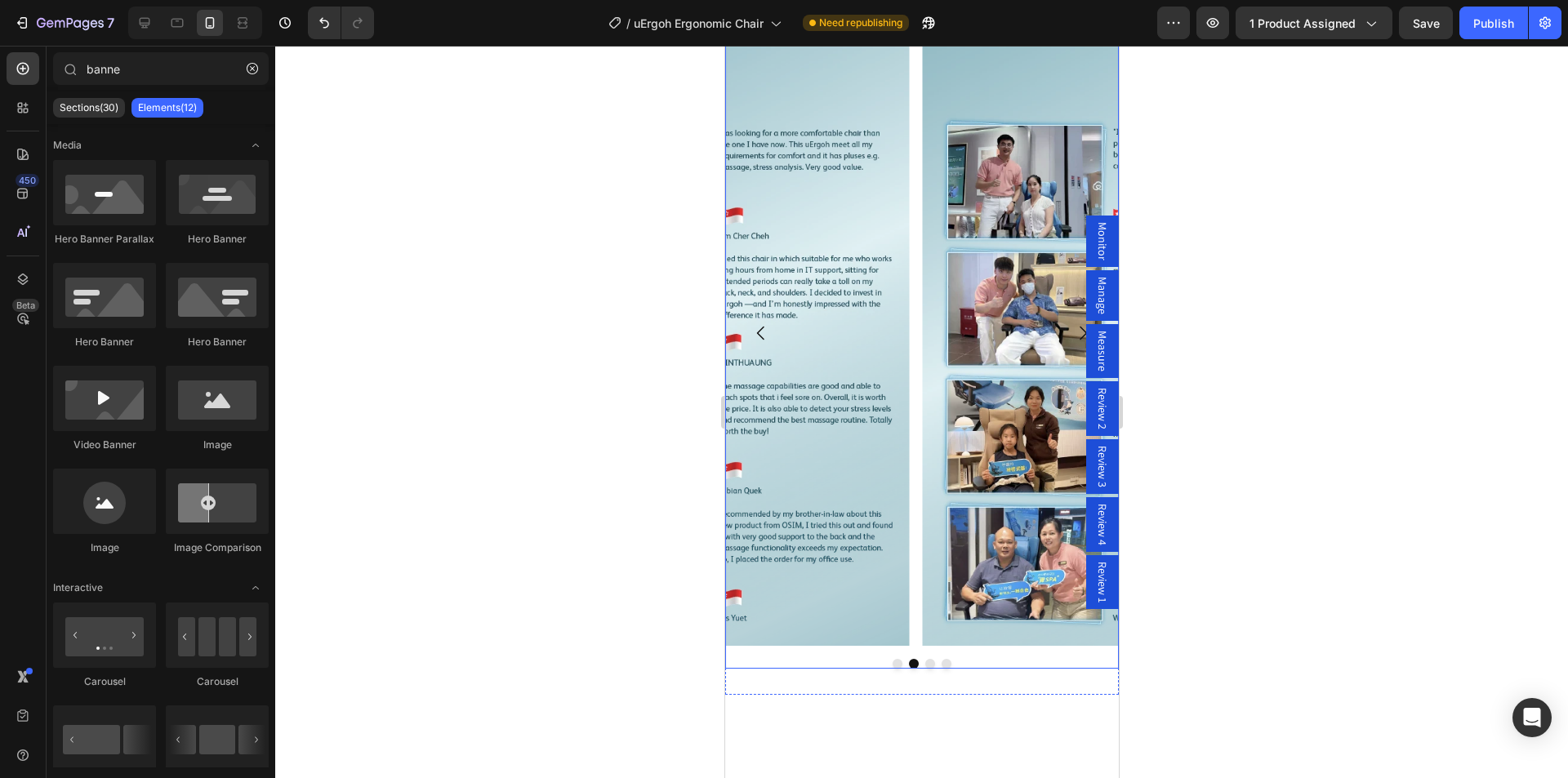
click at [924, 663] on button "Dot" at bounding box center [929, 663] width 10 height 10
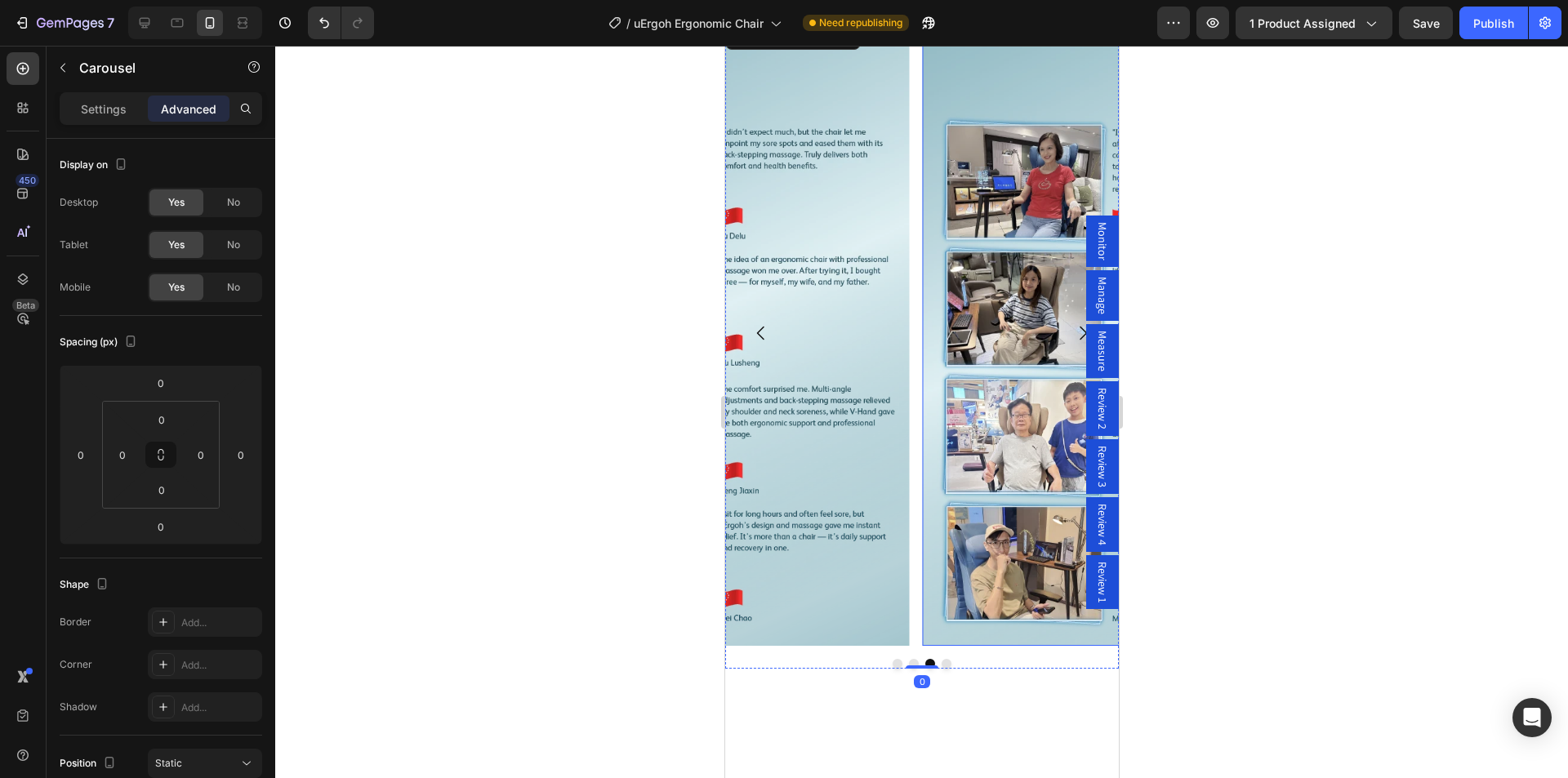
click at [1006, 366] on img at bounding box center [1113, 332] width 381 height 625
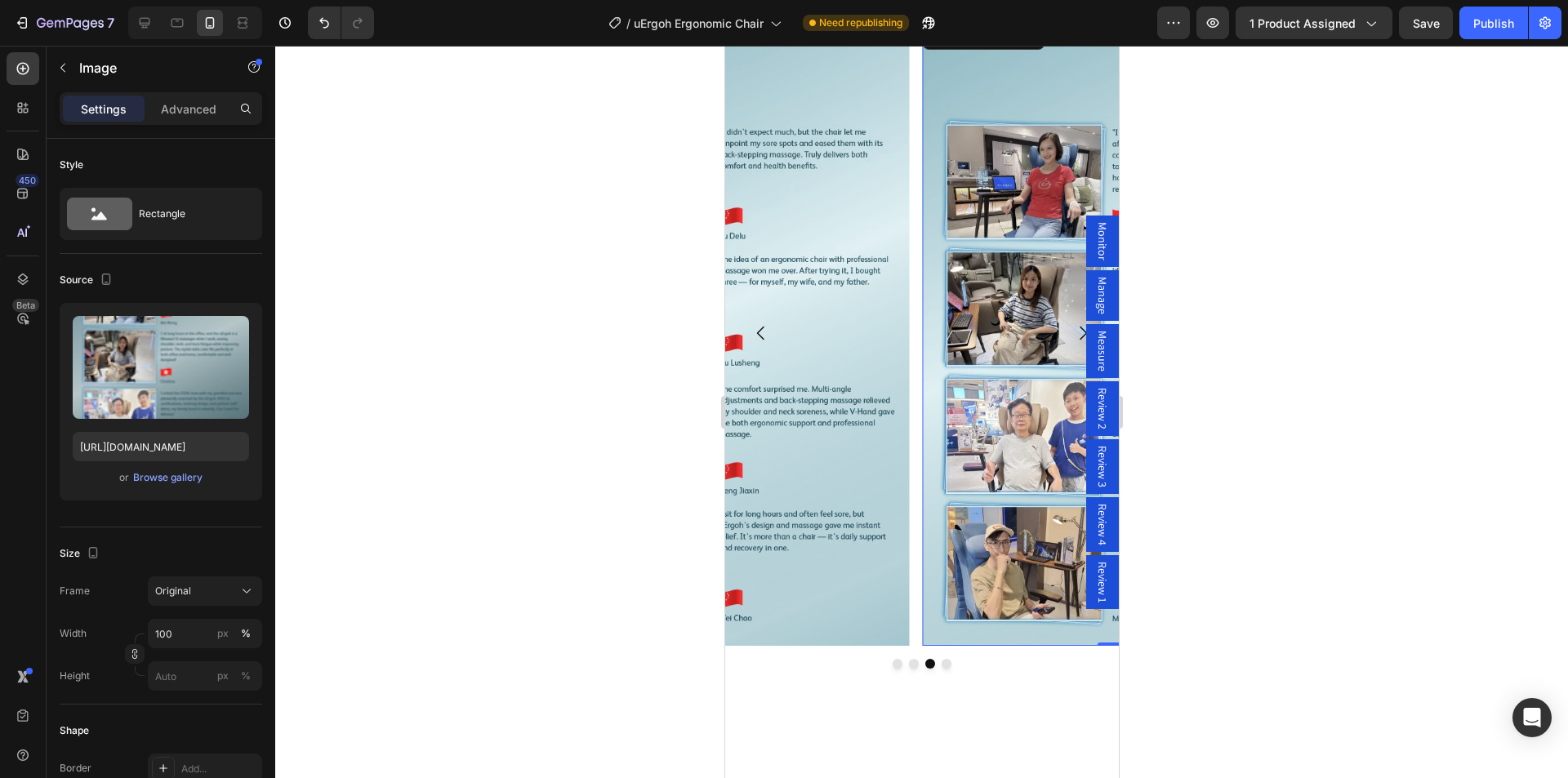
click at [1094, 470] on span "Review 3" at bounding box center [1102, 466] width 17 height 41
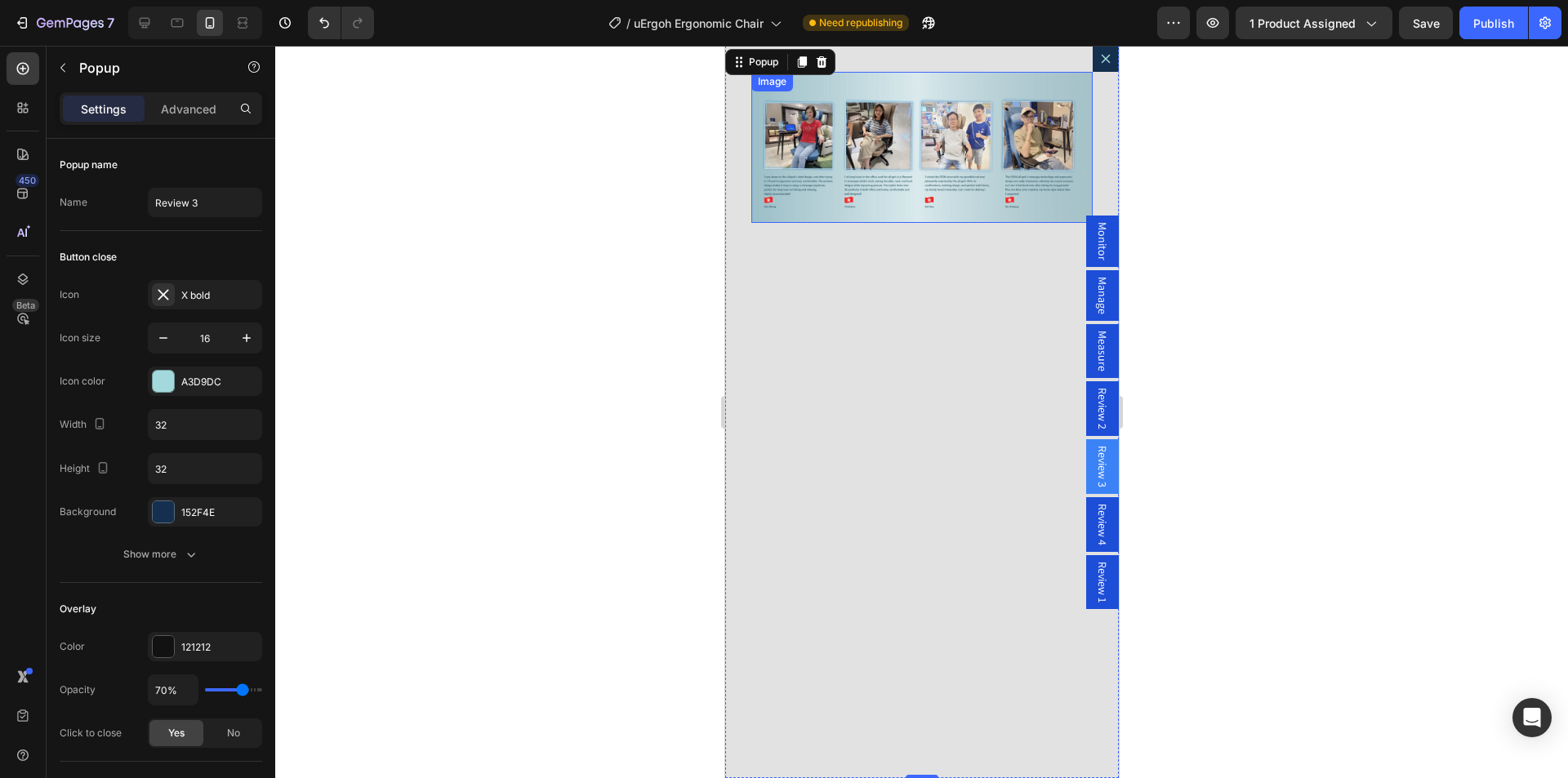
click at [888, 125] on img "Dialog body" at bounding box center [920, 147] width 341 height 151
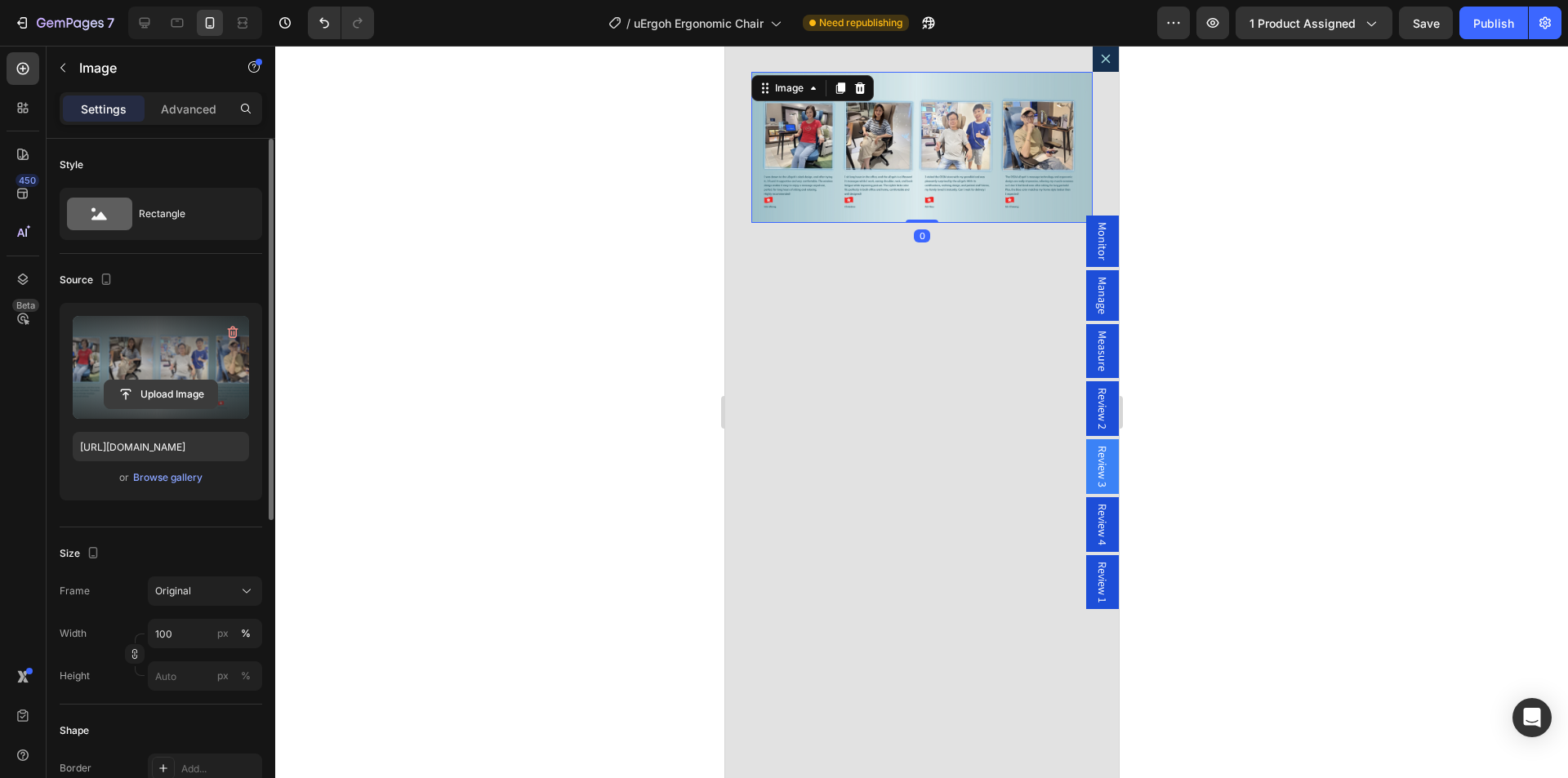
click at [155, 389] on input "file" at bounding box center [160, 394] width 112 height 28
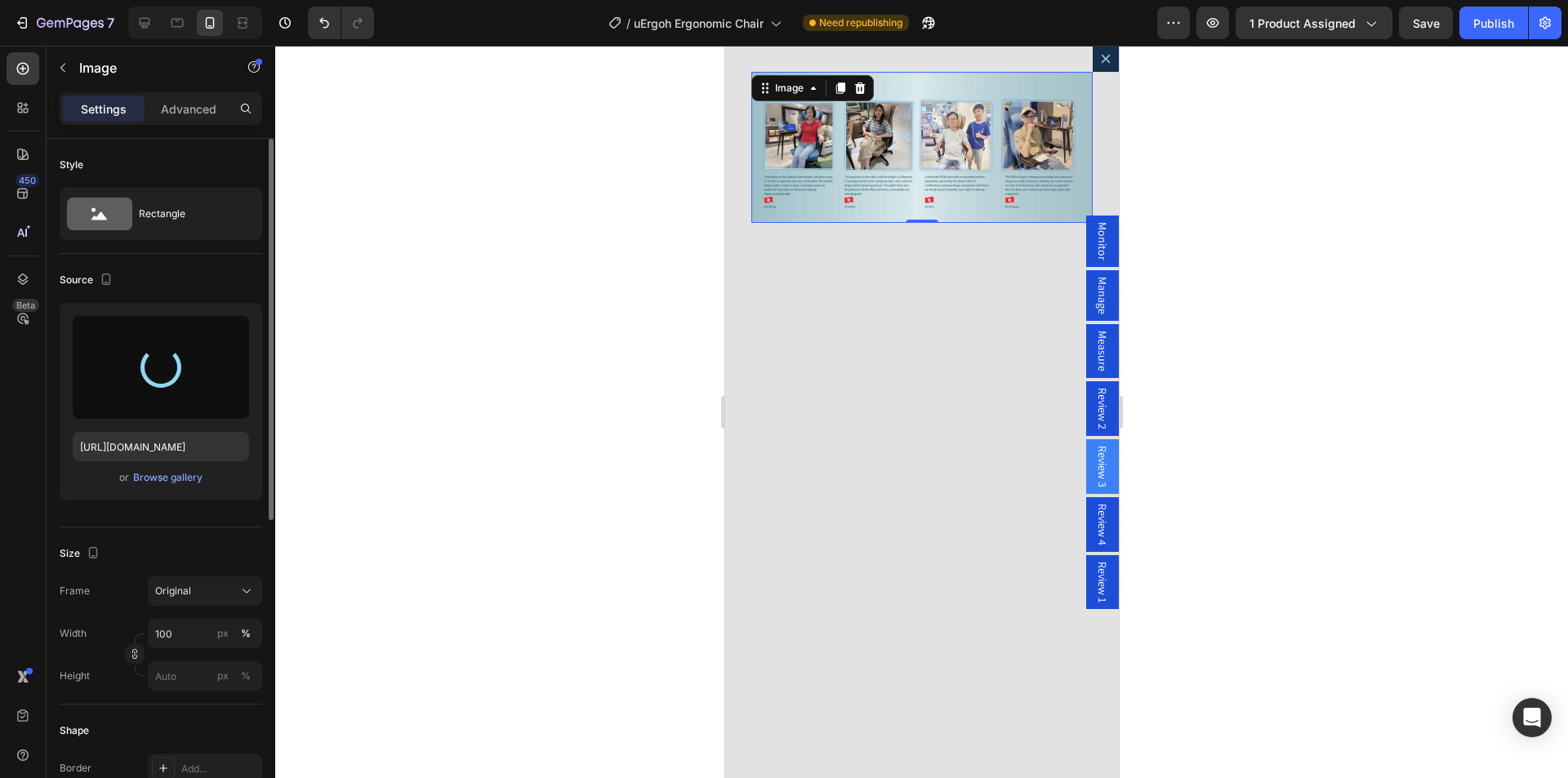
type input "https://cdn.shopify.com/s/files/1/0361/5362/2663/files/gempages_490524180744242…"
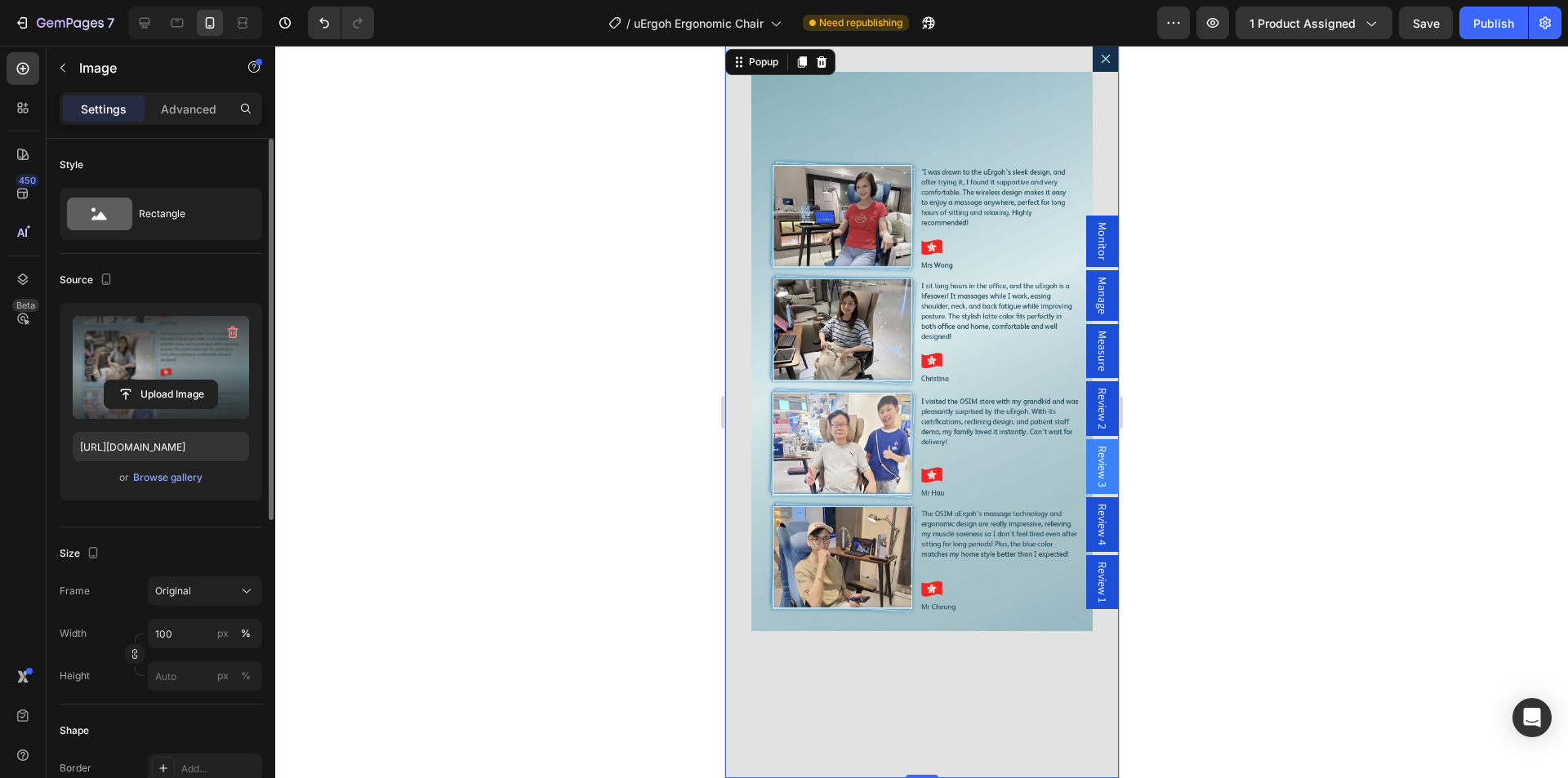
click at [1092, 62] on button "Dialog content" at bounding box center [1105, 59] width 26 height 26
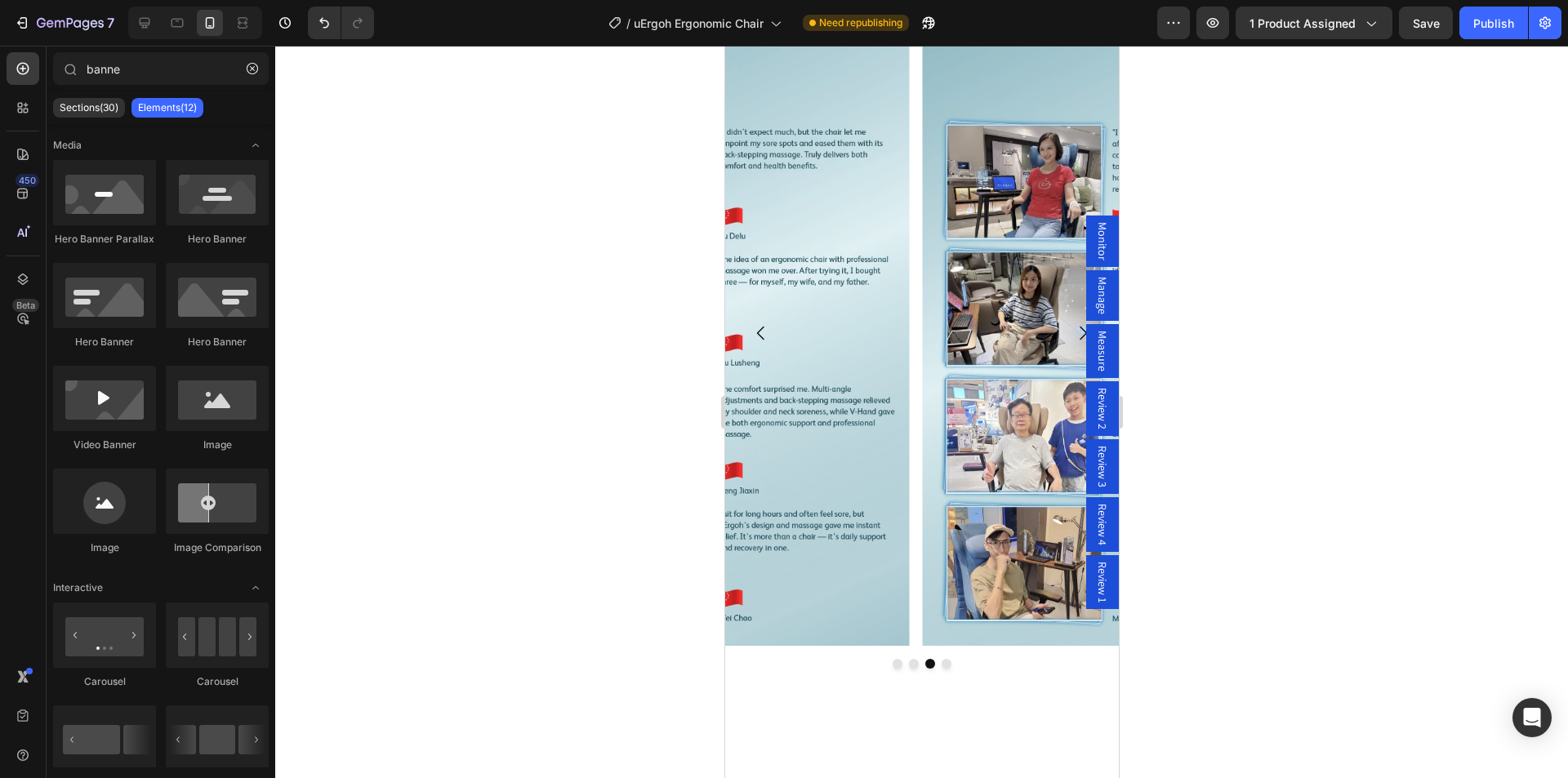
click at [1094, 531] on span "Review 4" at bounding box center [1102, 524] width 17 height 41
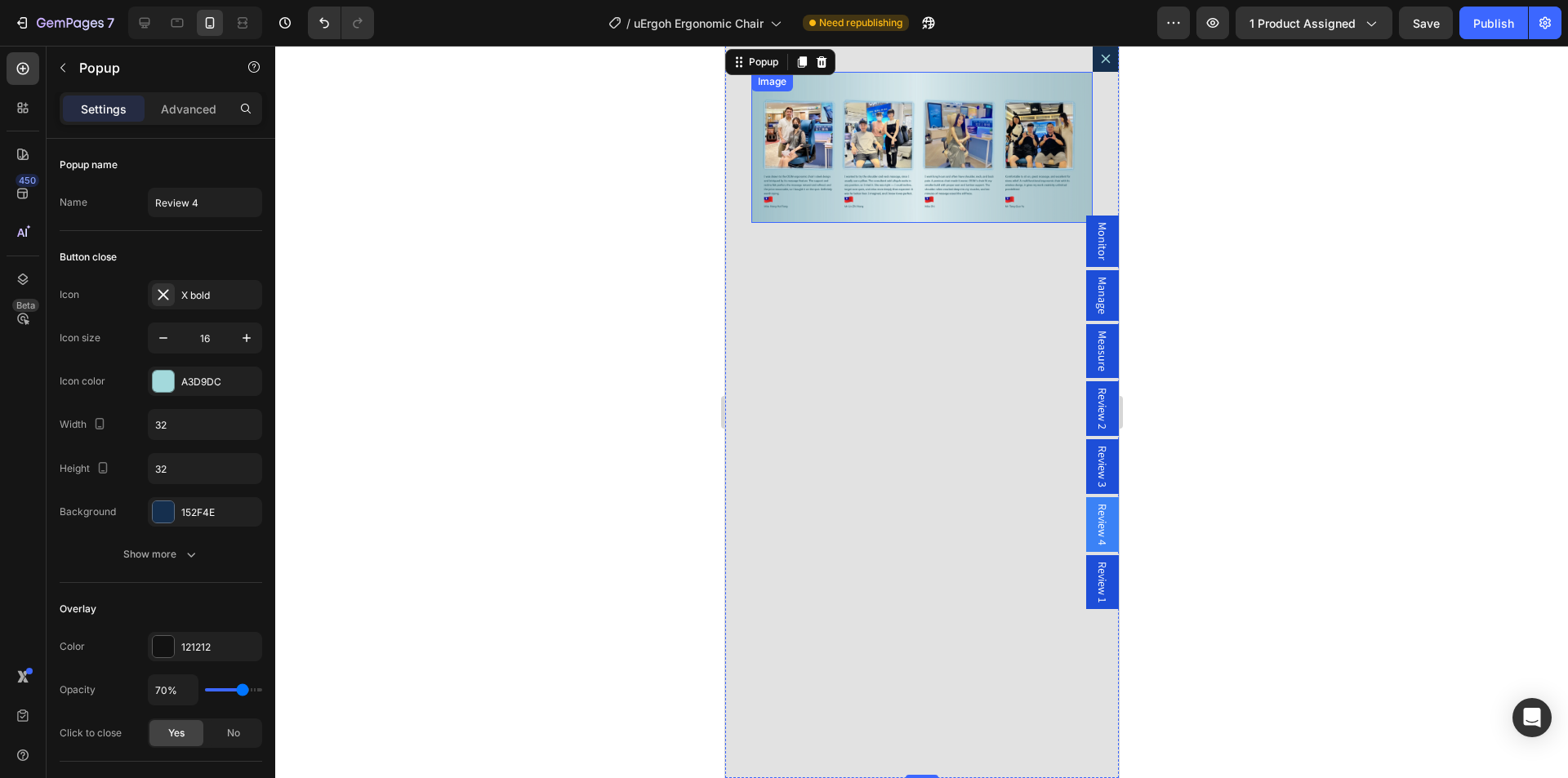
click at [907, 140] on img "Dialog body" at bounding box center [920, 147] width 341 height 151
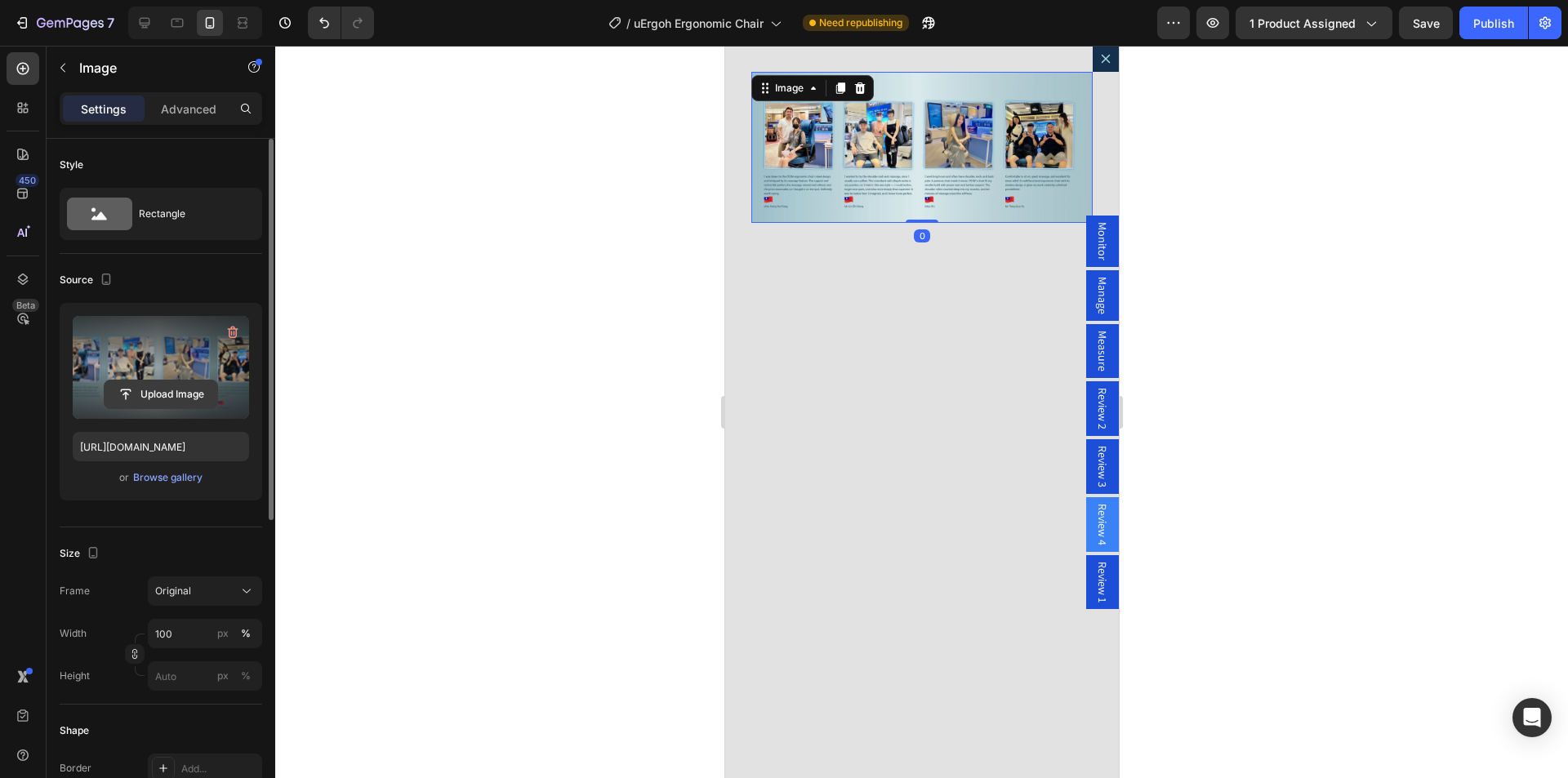
click at [174, 388] on input "file" at bounding box center [160, 394] width 112 height 28
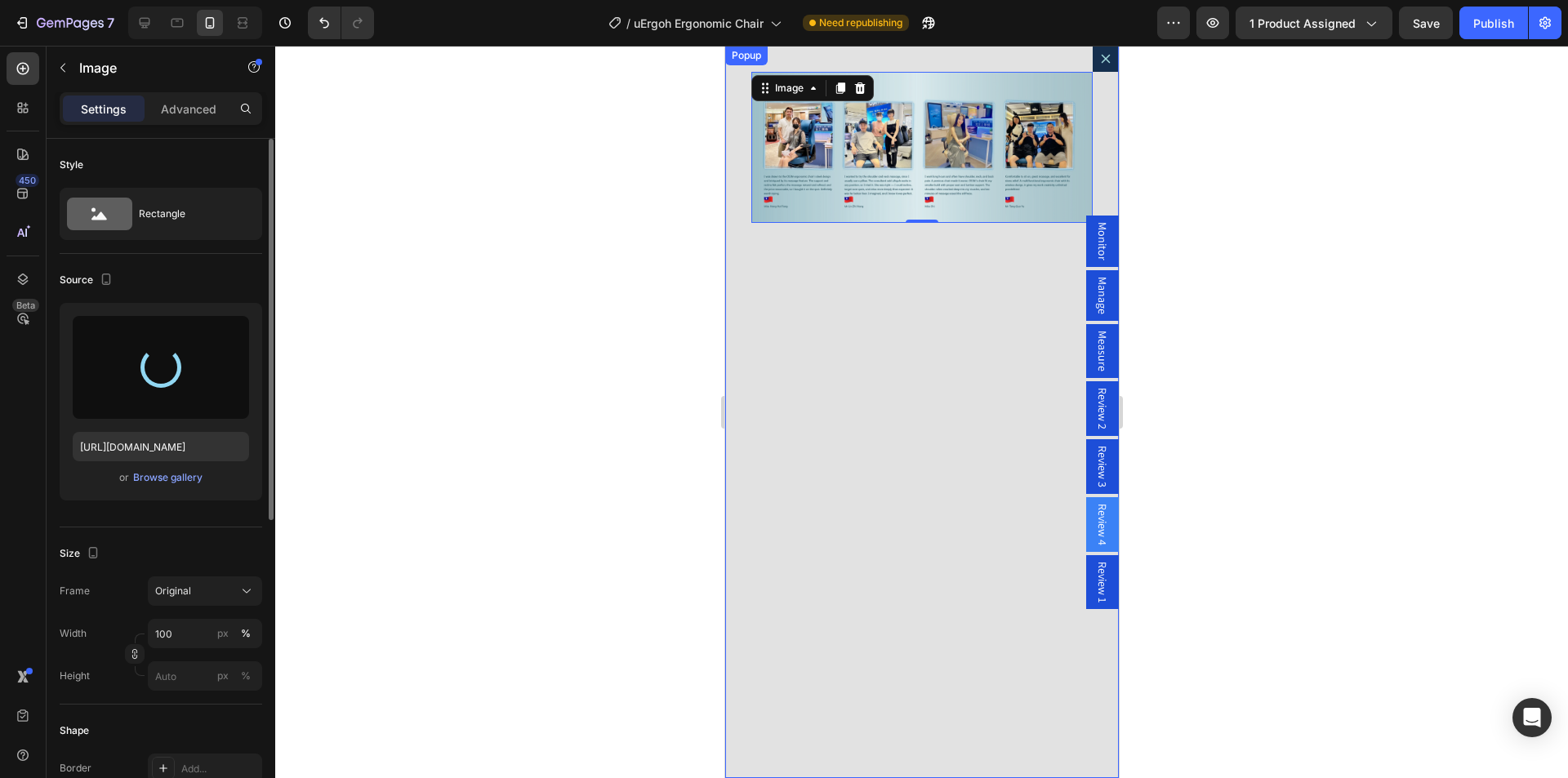
type input "https://cdn.shopify.com/s/files/1/0361/5362/2663/files/gempages_490524180744242…"
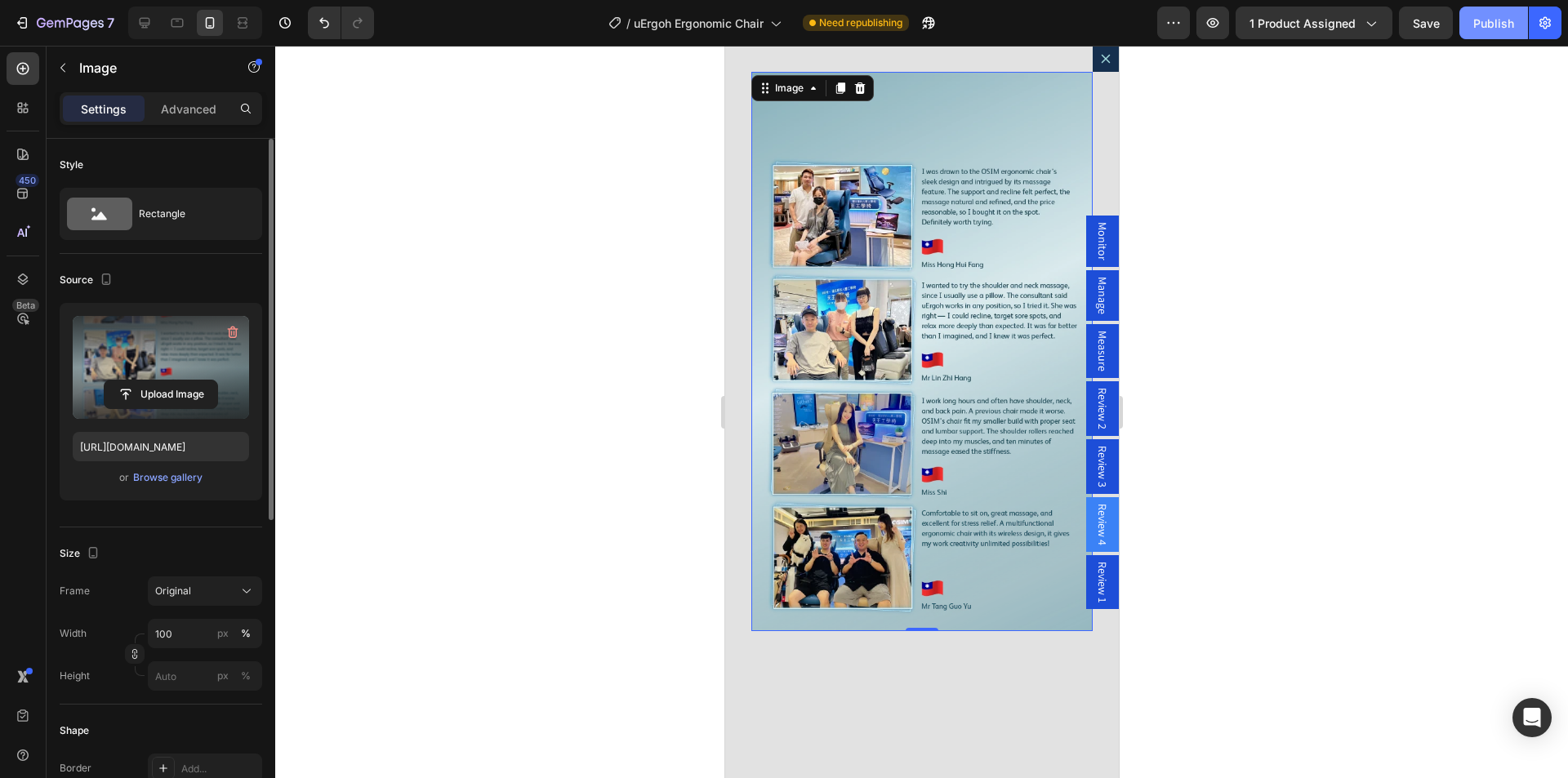
click at [1491, 19] on div "Publish" at bounding box center [1493, 23] width 41 height 17
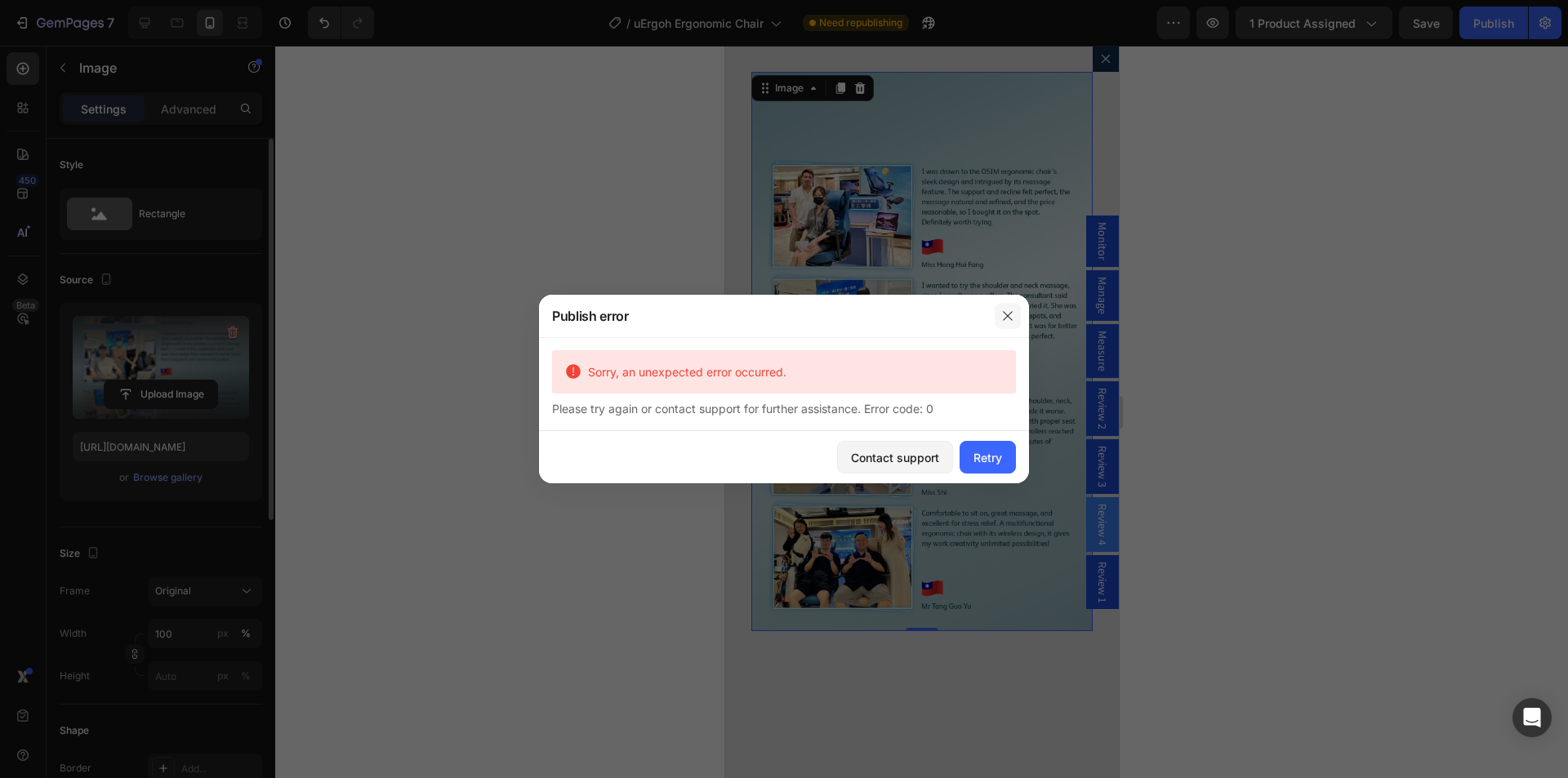
click at [1008, 315] on icon "button" at bounding box center [1007, 316] width 9 height 9
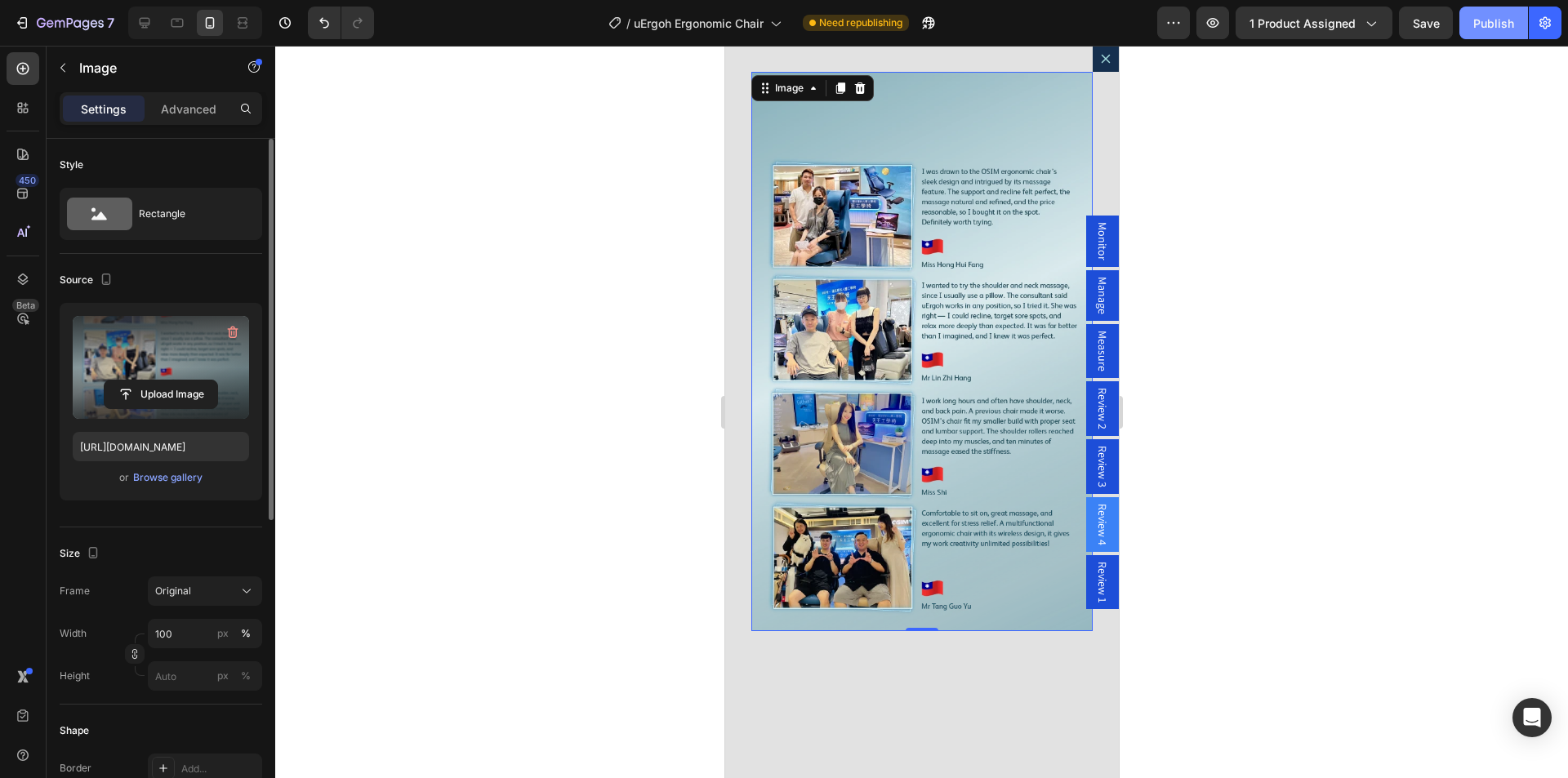
click at [1497, 19] on div "Publish" at bounding box center [1493, 23] width 41 height 17
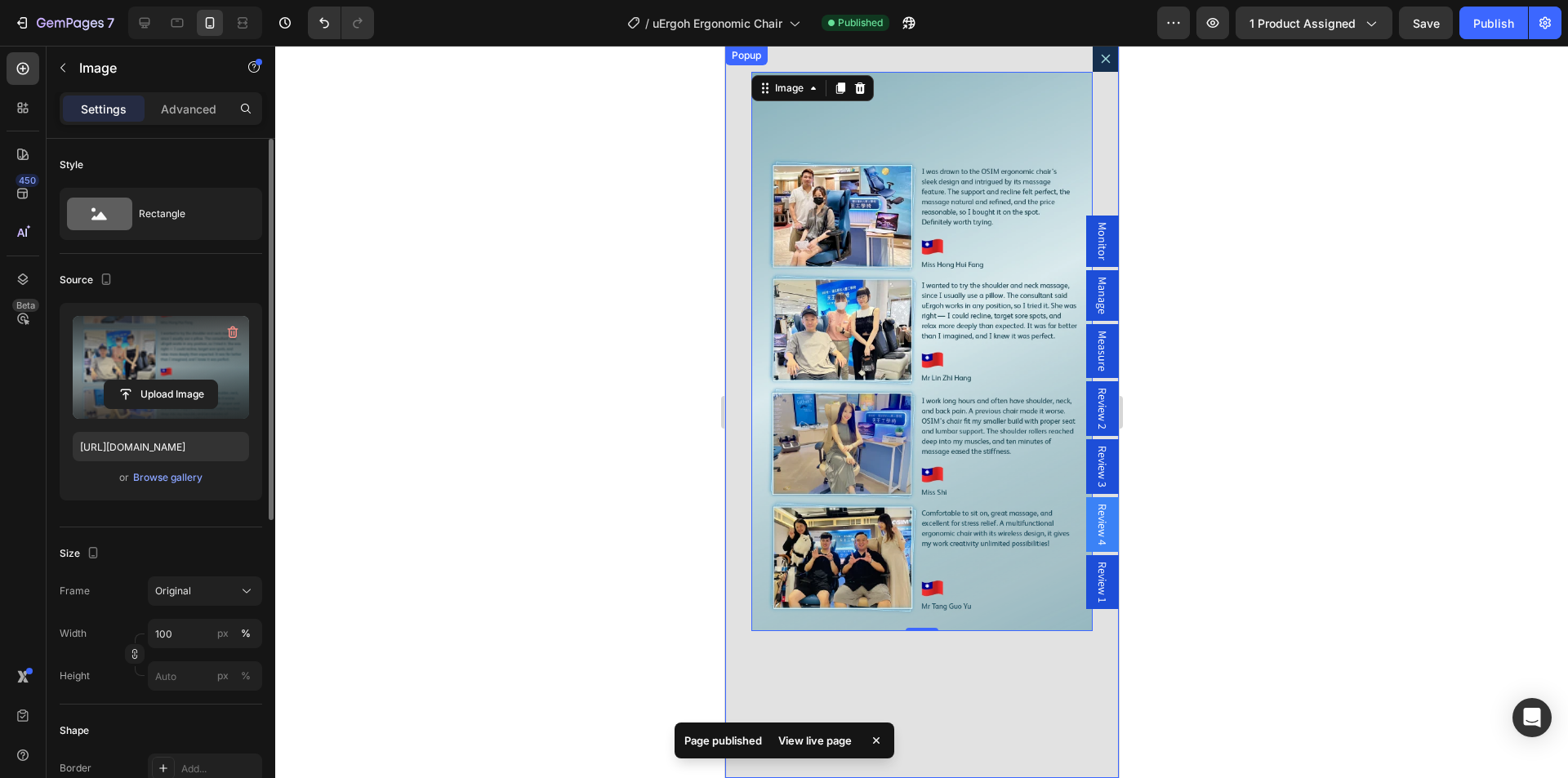
click at [1098, 58] on icon "Dialog content" at bounding box center [1105, 59] width 13 height 13
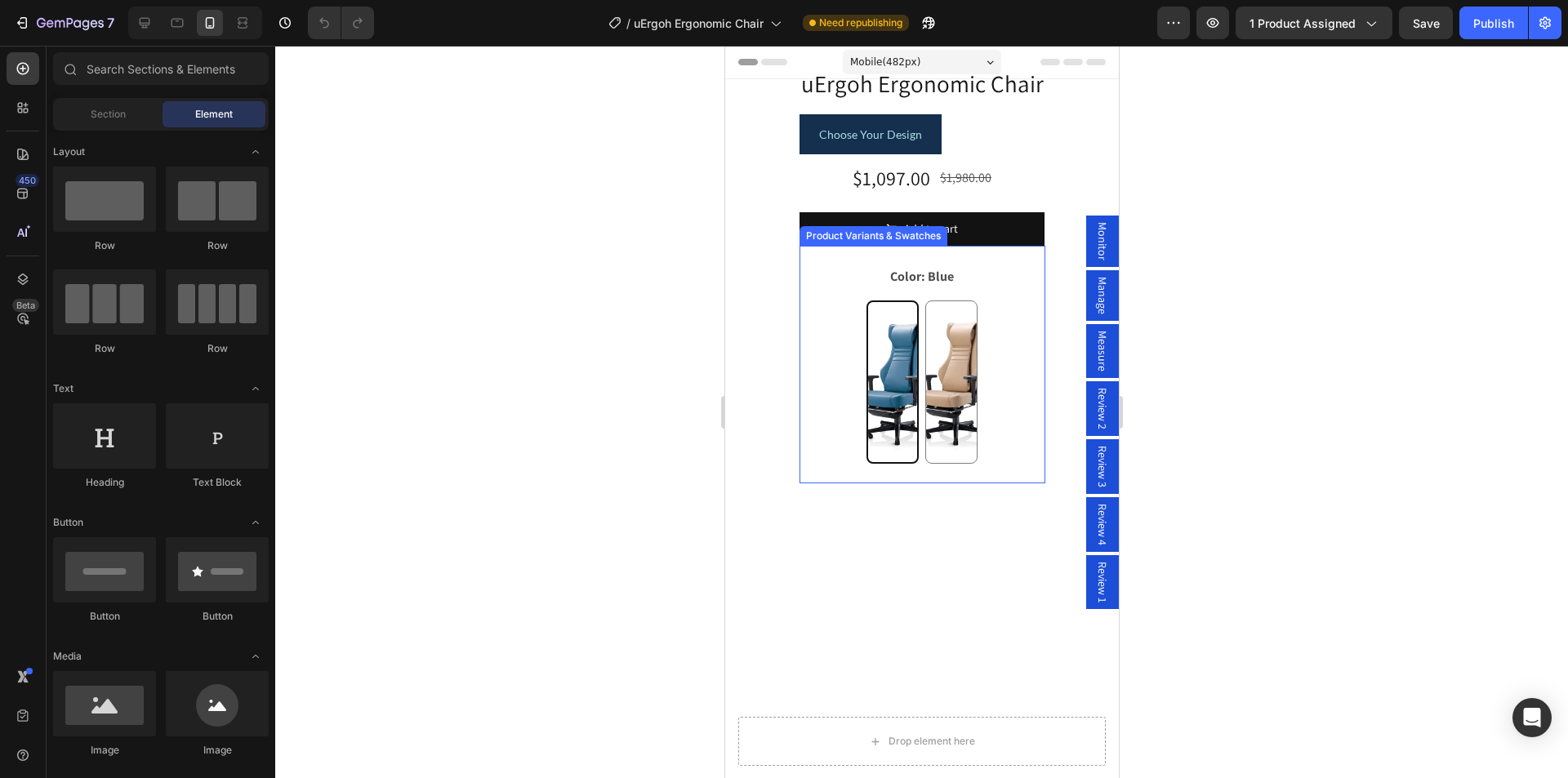
click at [1019, 351] on div "Blue Blue Latte Latte" at bounding box center [921, 381] width 246 height 163
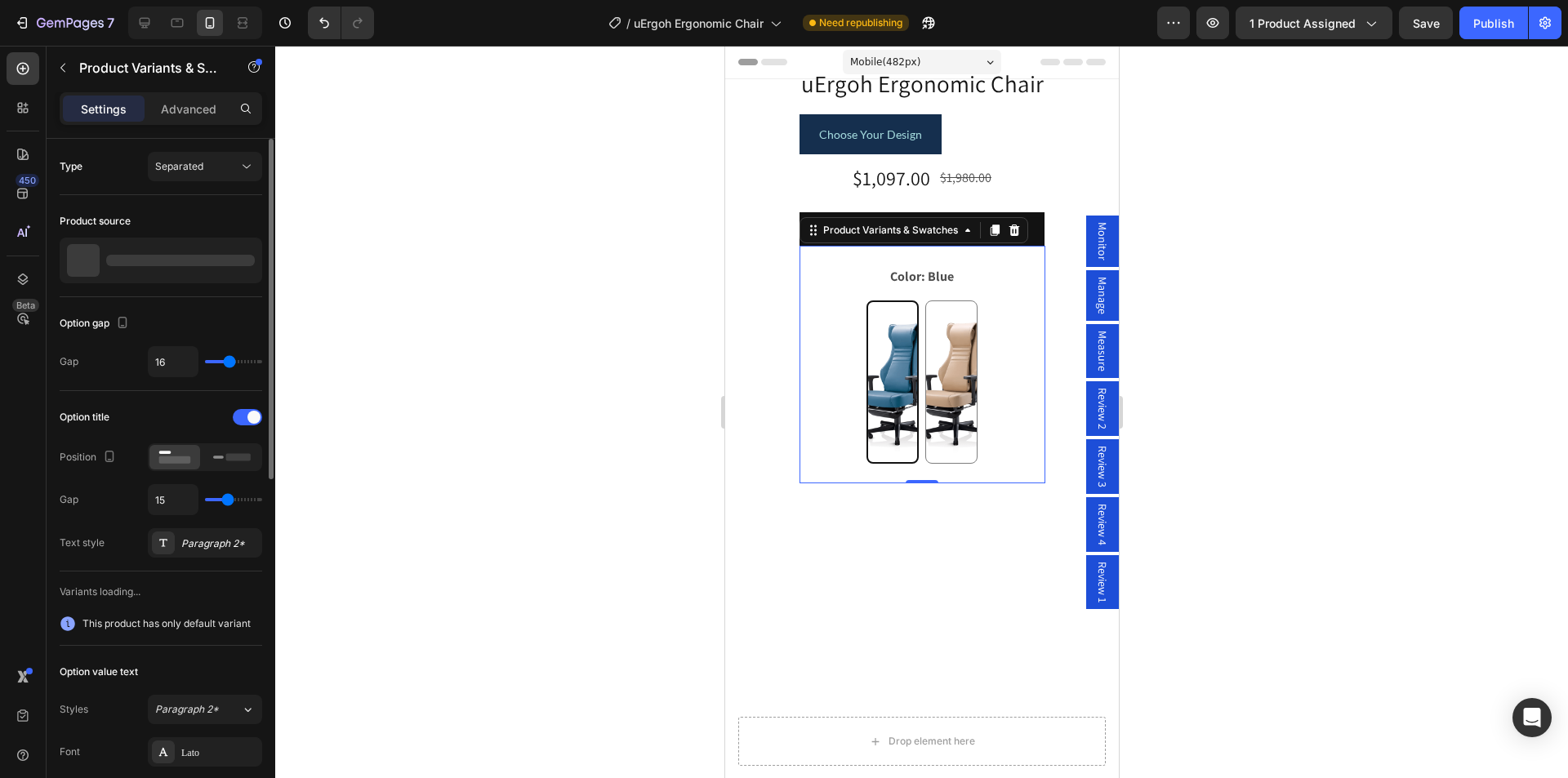
scroll to position [163, 0]
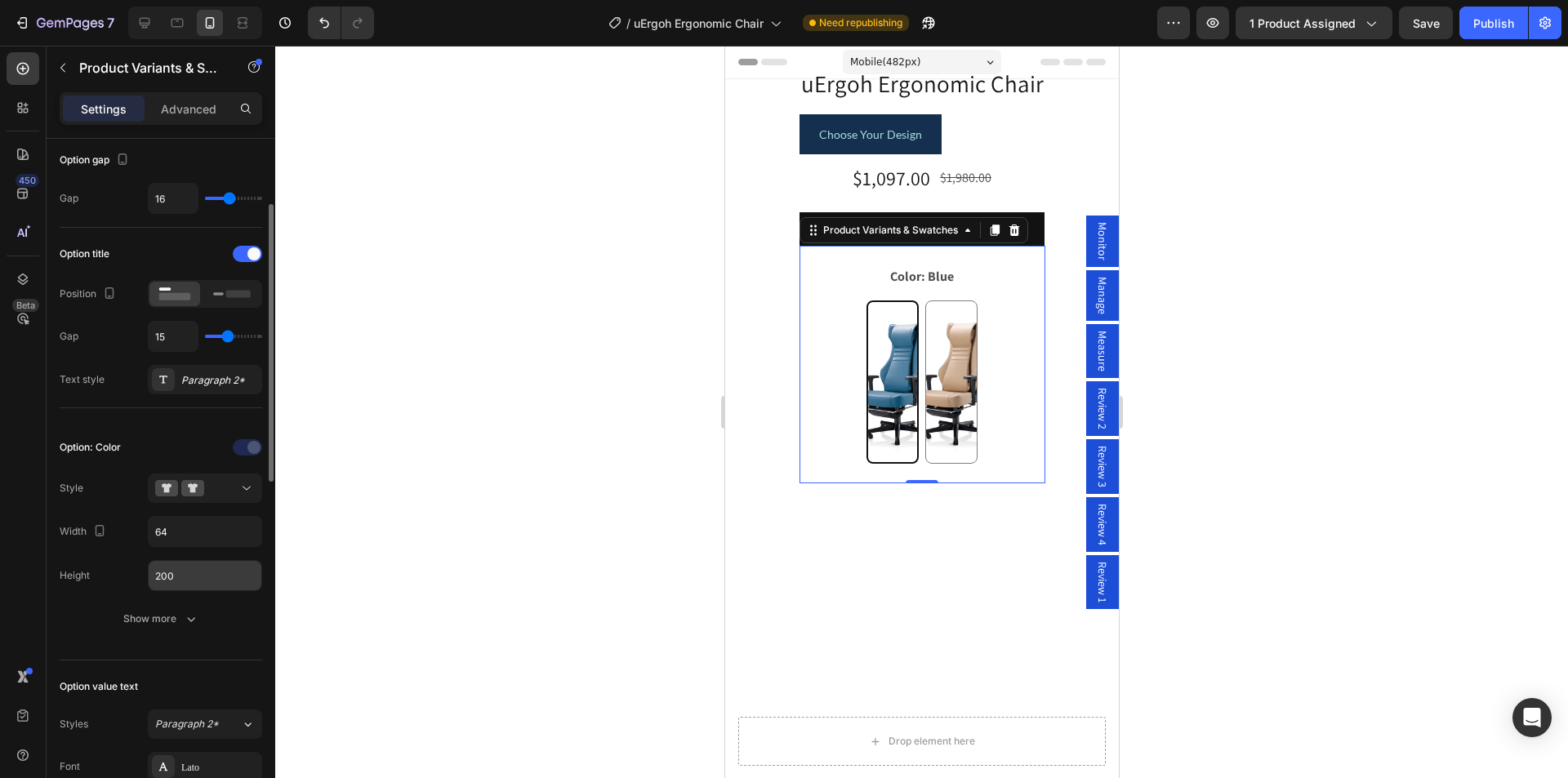
click at [164, 576] on input "200" at bounding box center [205, 575] width 112 height 29
click at [176, 534] on input "64" at bounding box center [205, 531] width 112 height 29
paste input "200"
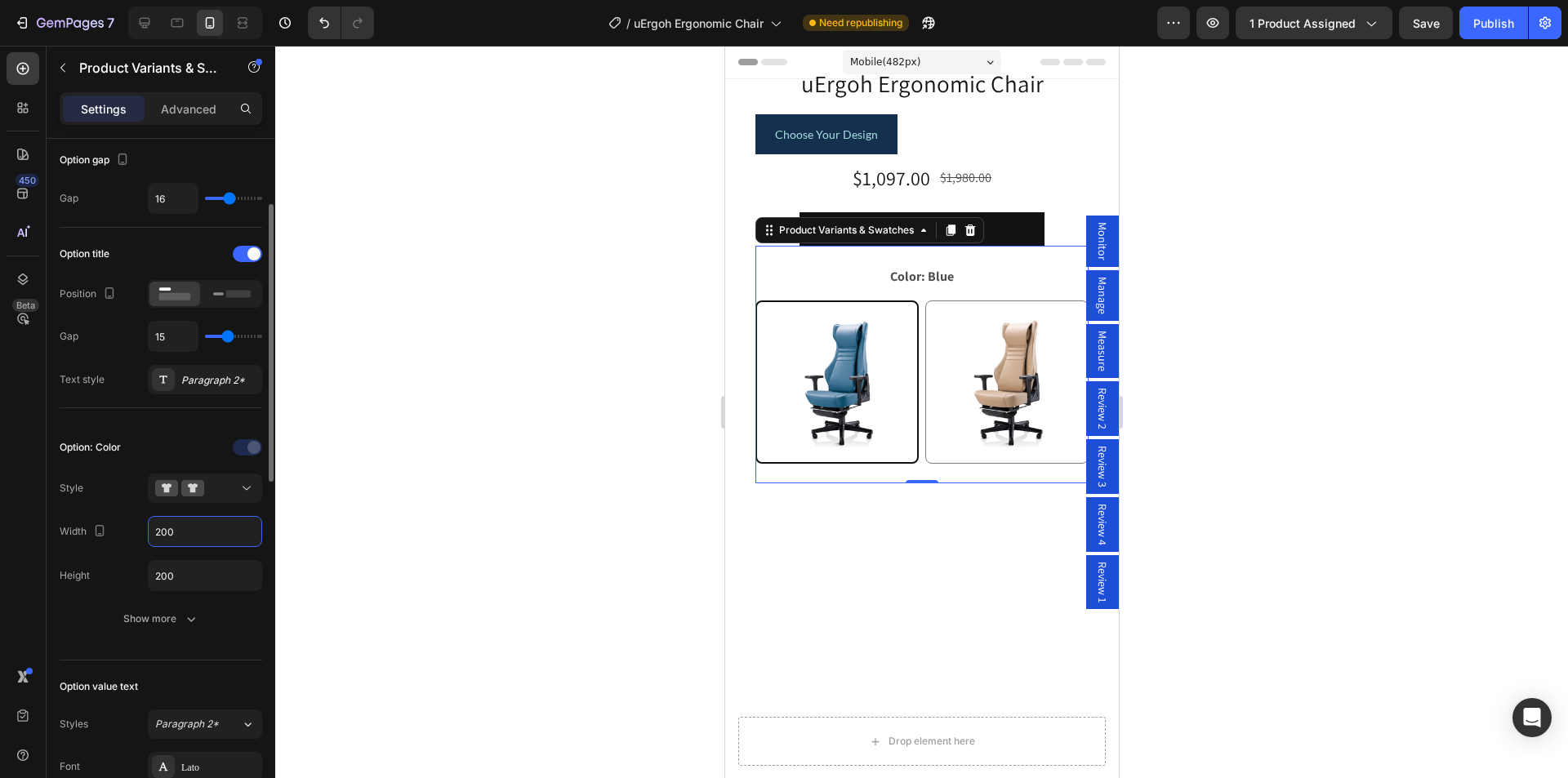
click at [158, 534] on input "200" at bounding box center [205, 531] width 112 height 29
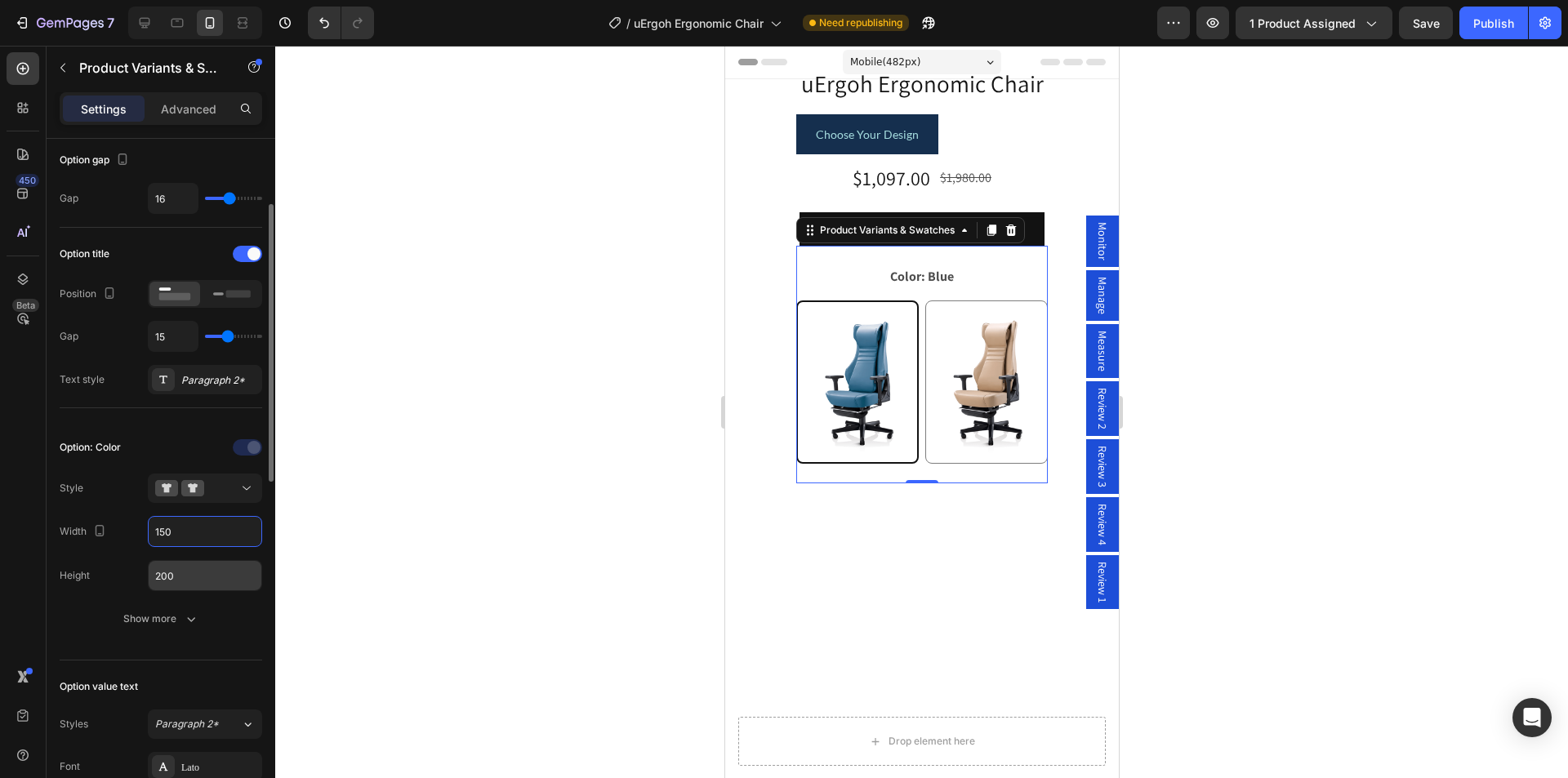
type input "150"
click at [194, 567] on input "200" at bounding box center [205, 575] width 112 height 29
paste input "15"
type input "150"
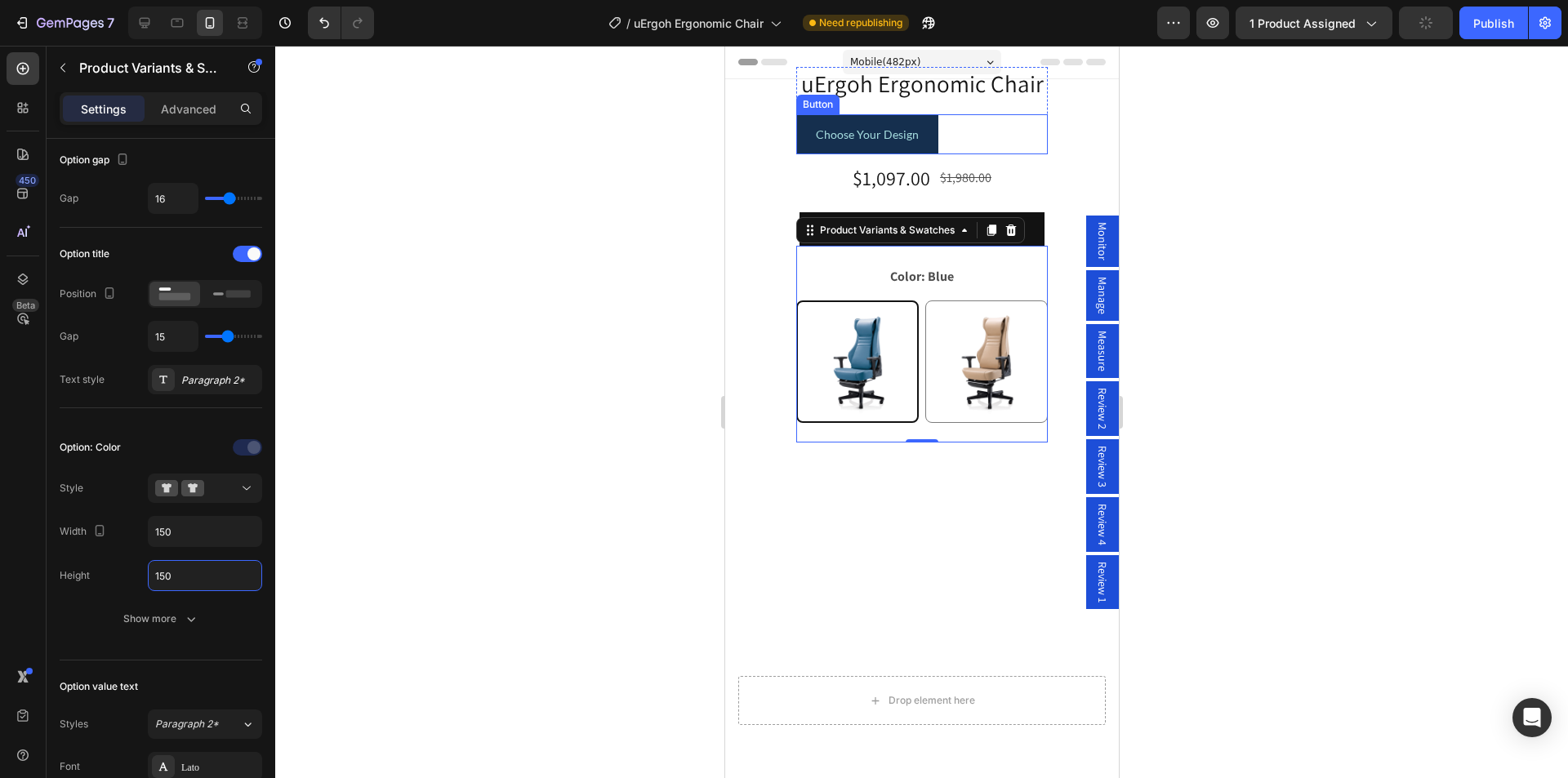
click at [965, 134] on div "Choose Your Design Button" at bounding box center [920, 134] width 252 height 40
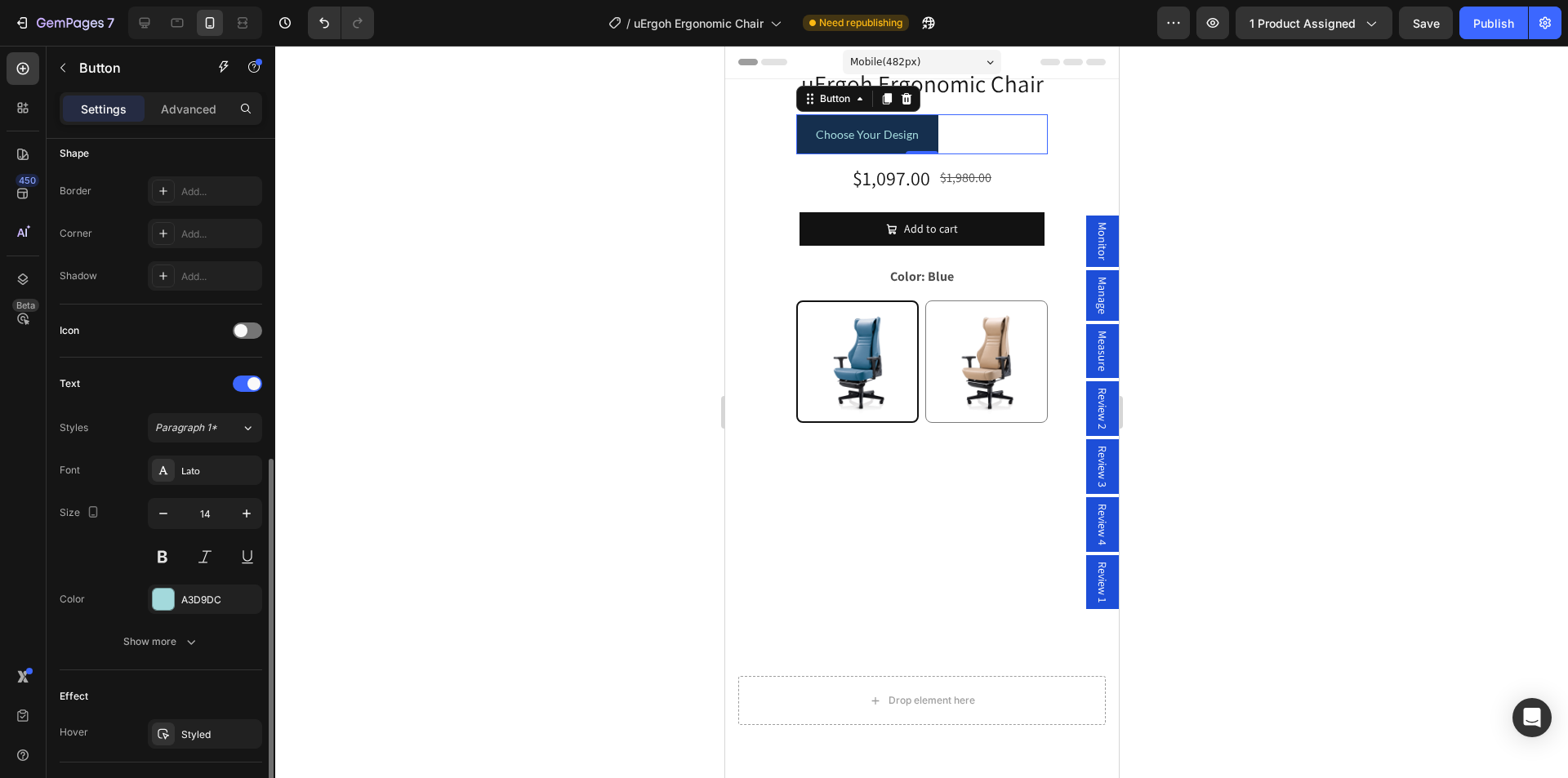
scroll to position [484, 0]
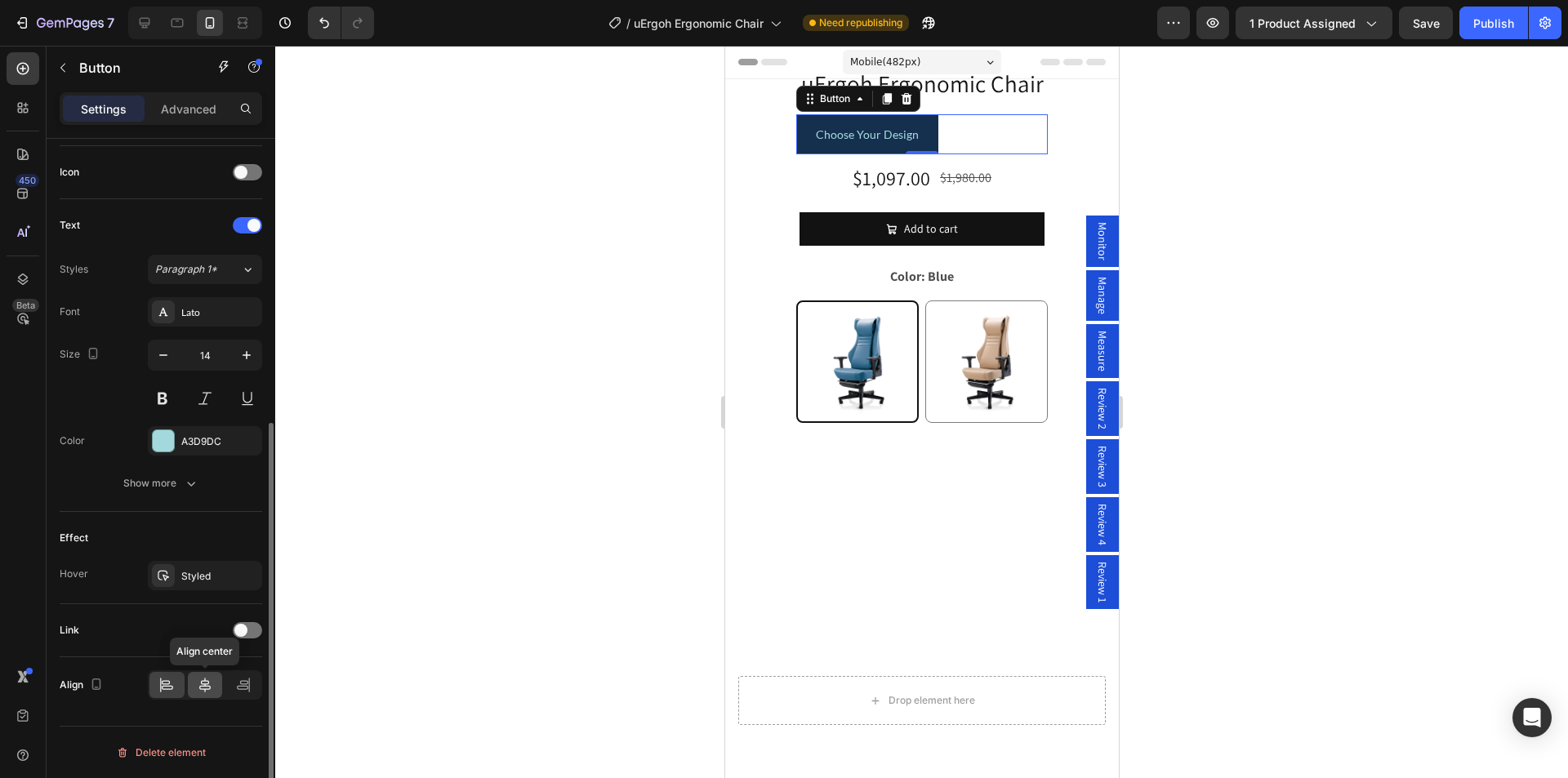
click at [207, 691] on icon at bounding box center [205, 685] width 17 height 17
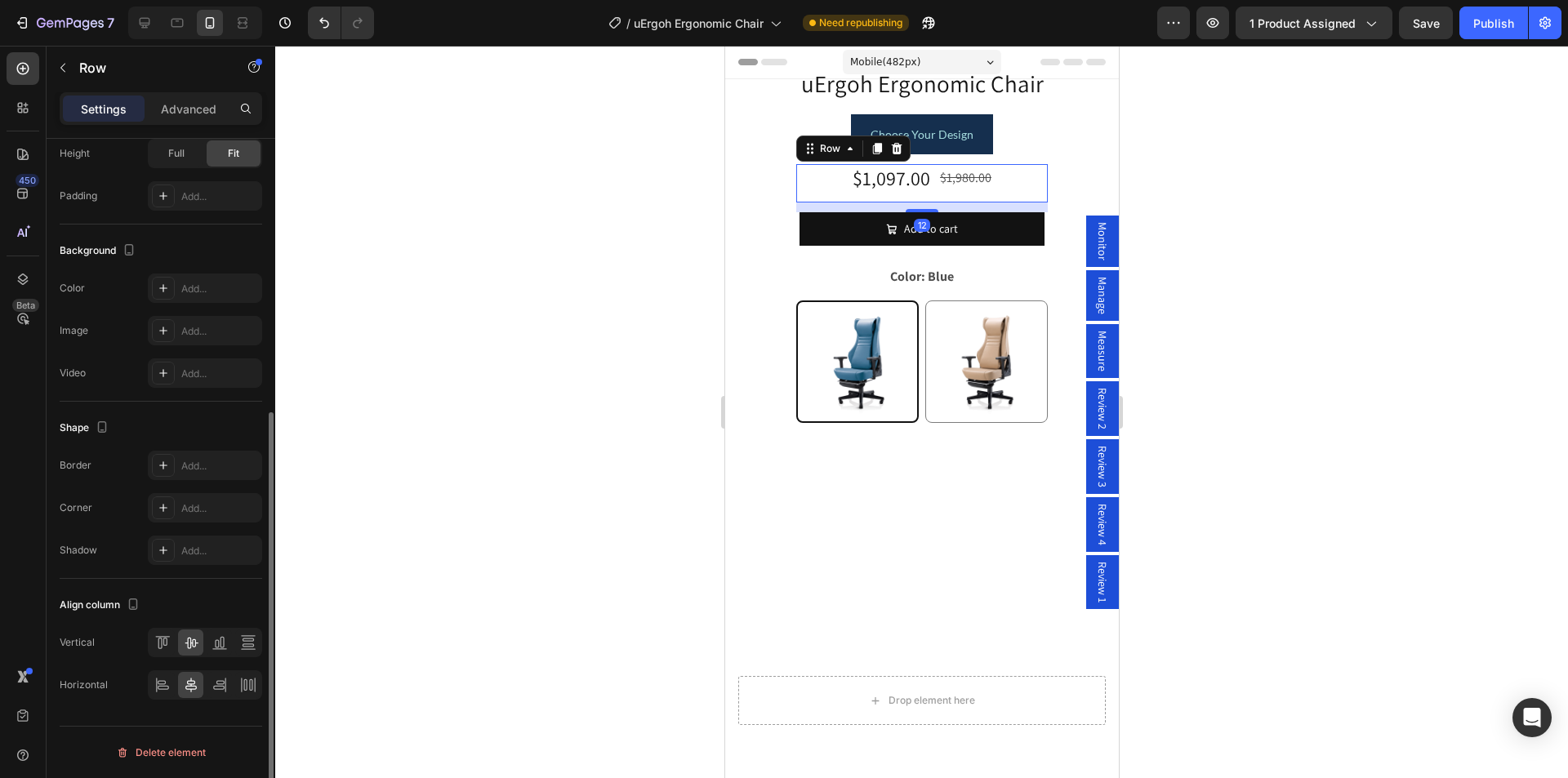
click at [1008, 174] on div "$1,097.00 Product Price Product Price $1,980.00 Product Price Product Price Row…" at bounding box center [920, 183] width 252 height 39
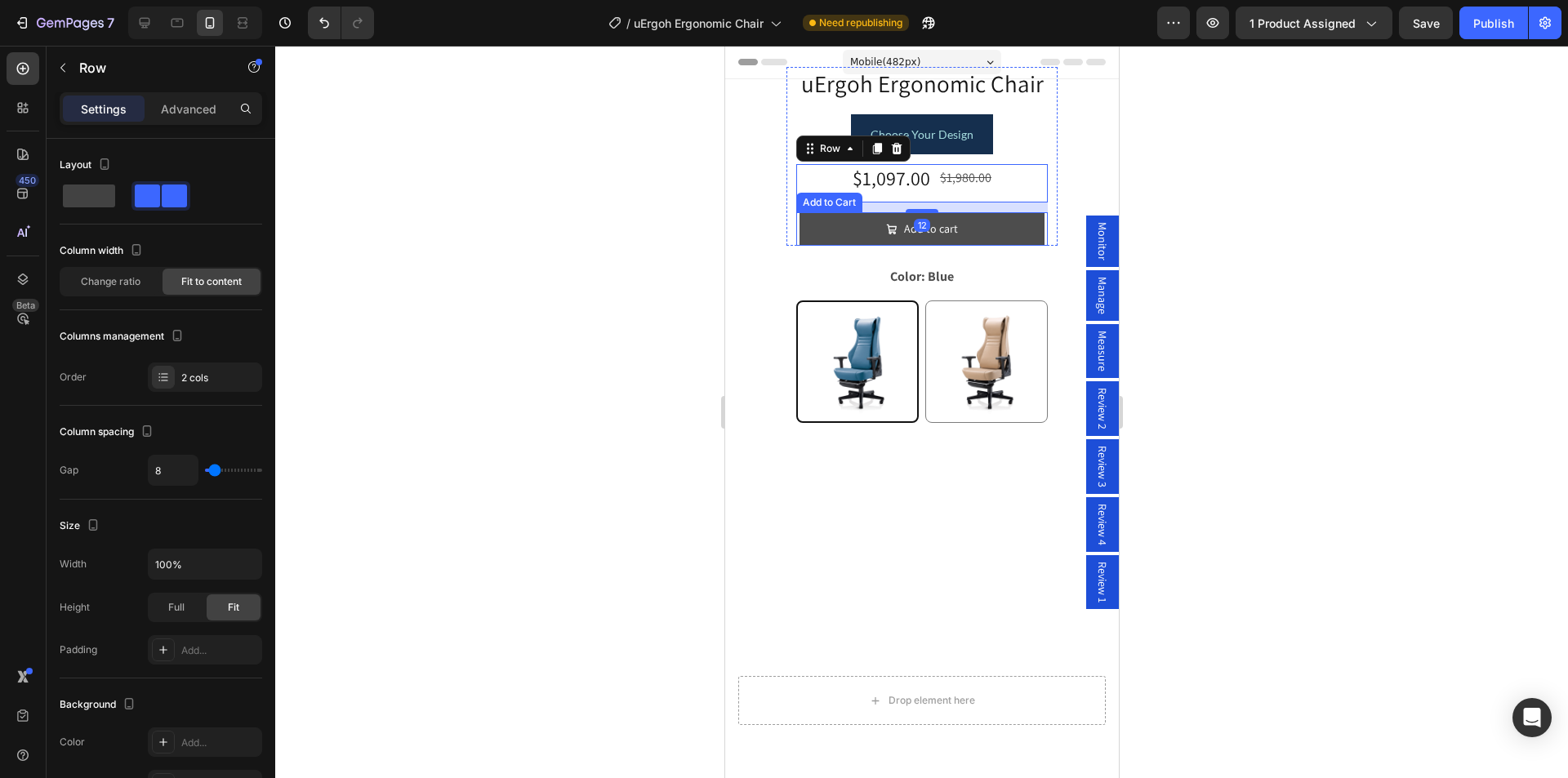
click at [990, 227] on button "Add to cart" at bounding box center [921, 228] width 245 height 33
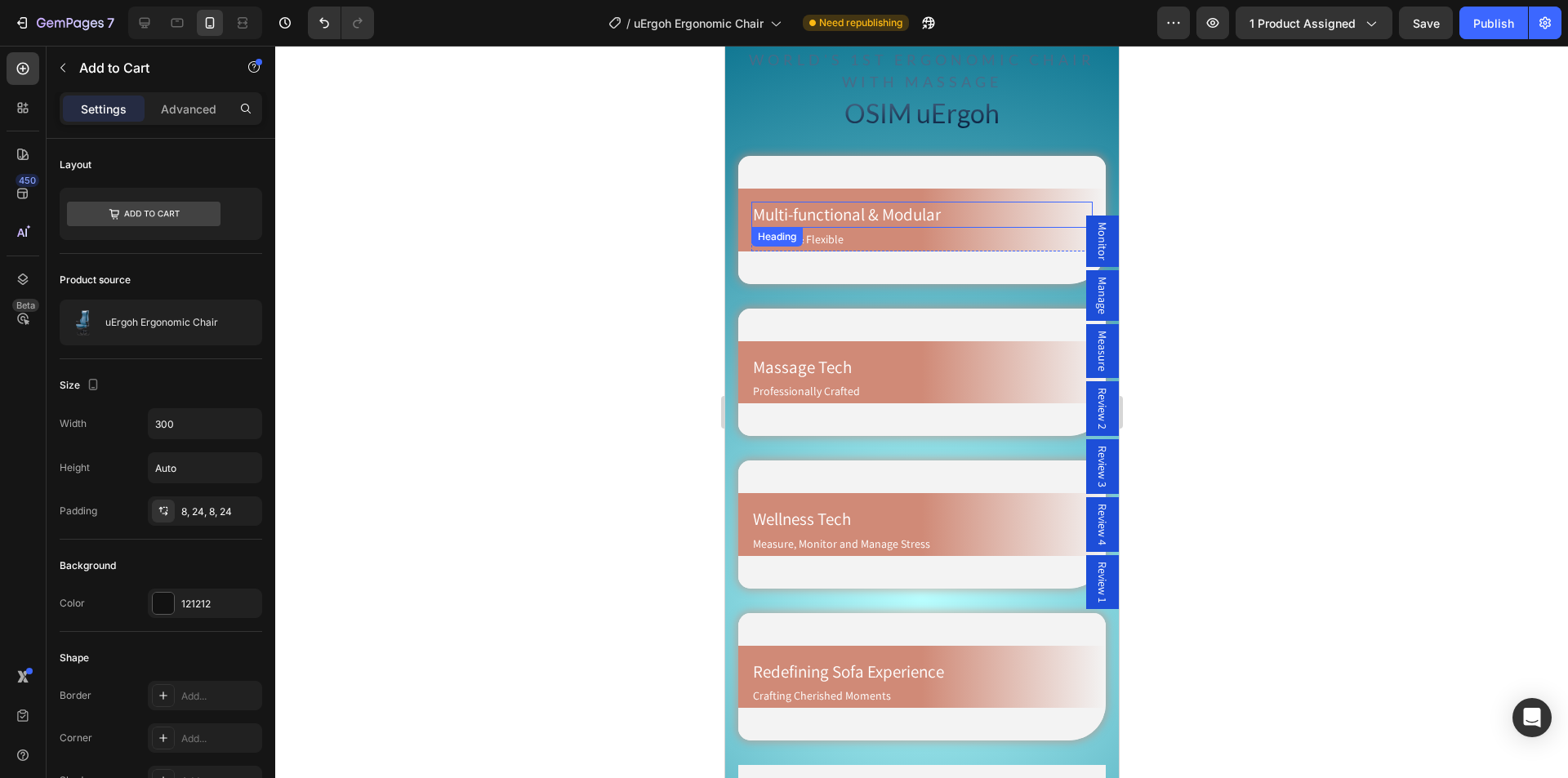
scroll to position [1224, 0]
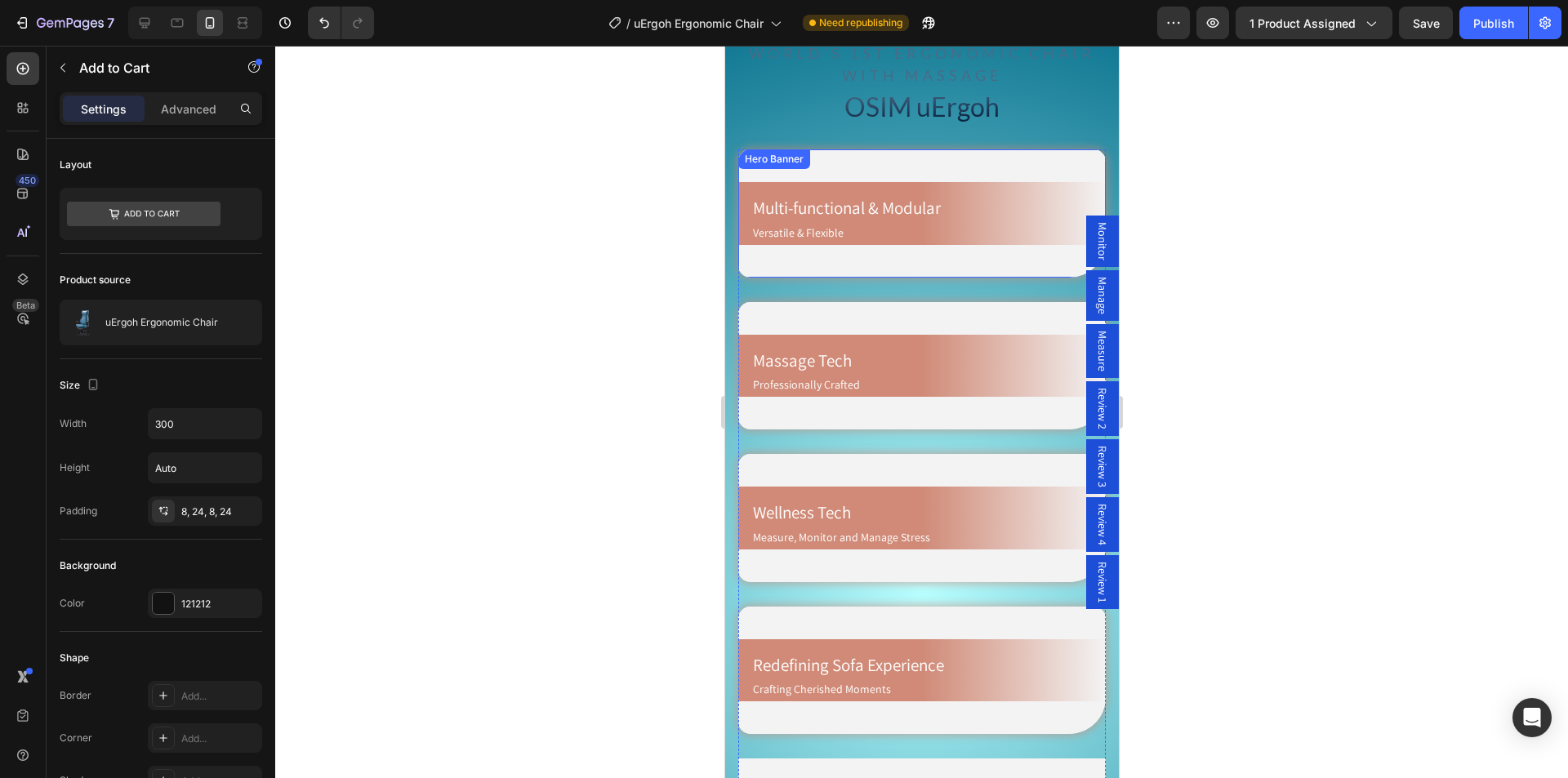
click at [905, 186] on div "Multi-functional & Modular Heading Versatile & Flexible Text Block Row" at bounding box center [920, 214] width 368 height 63
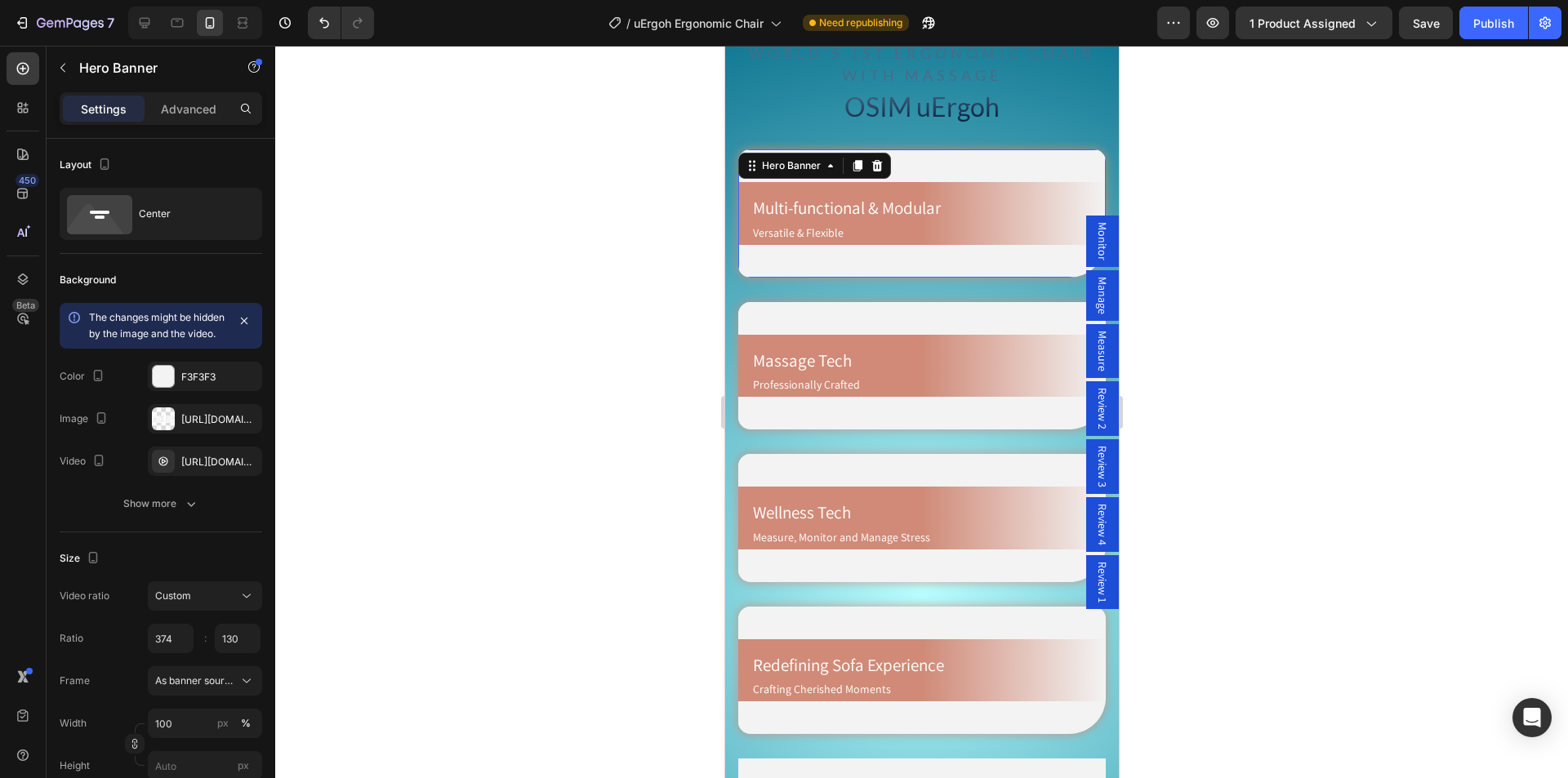
click at [743, 226] on div "Multi-functional & Modular Heading Versatile & Flexible Text Block Row" at bounding box center [920, 214] width 368 height 63
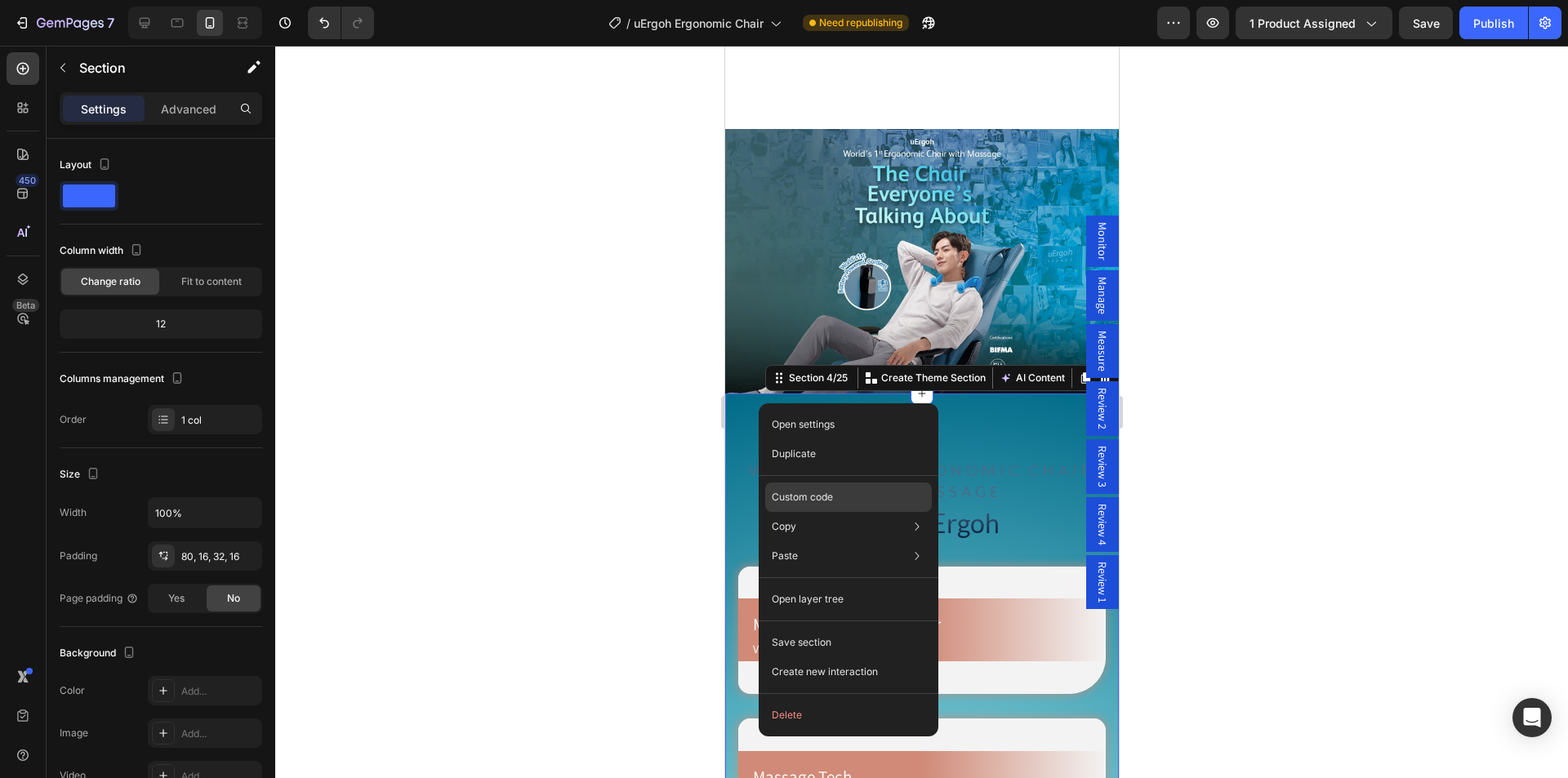
click at [821, 495] on p "Custom code" at bounding box center [802, 497] width 61 height 15
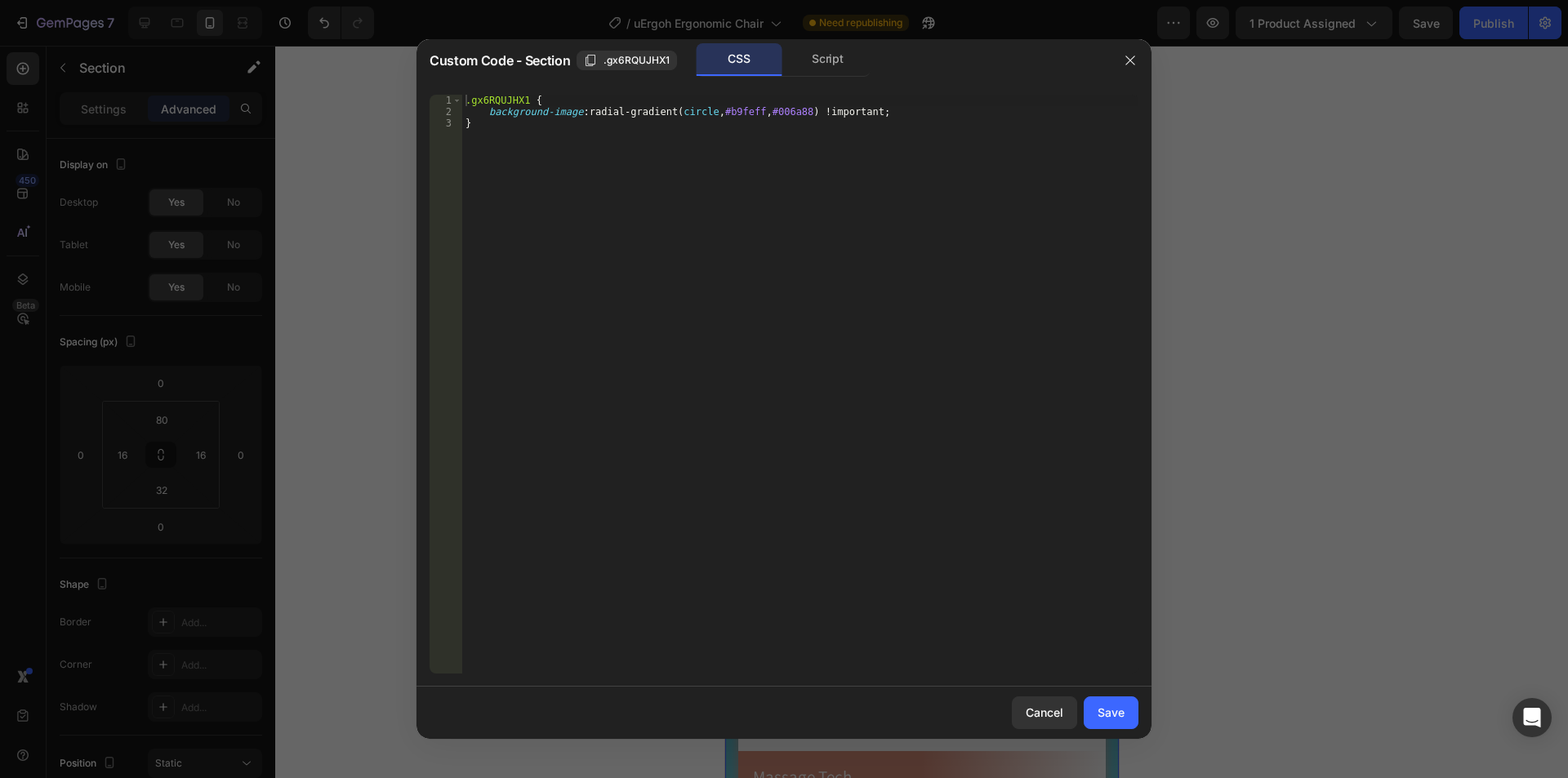
type textarea "}"
click at [542, 181] on div ".gx6RQUJHX1 { background-image : radial-gradient( circle , #b9feff , #006a88 ) …" at bounding box center [801, 395] width 676 height 601
paste textarea "}"
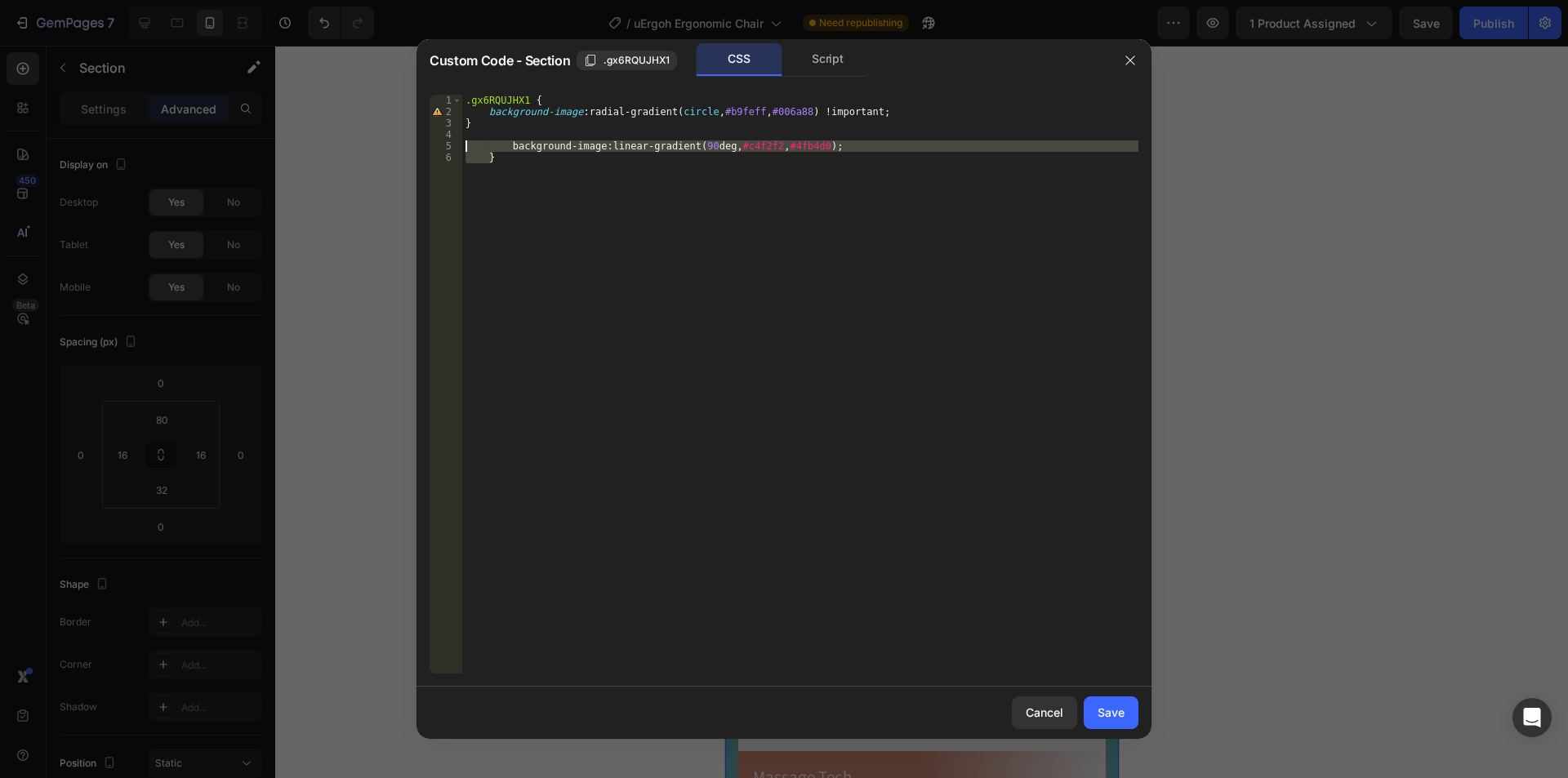
drag, startPoint x: 506, startPoint y: 192, endPoint x: 462, endPoint y: 144, distance: 65.1
click at [462, 144] on div ".gx6RQUJHX1 { background-image : radial-gradient( circle , #b9feff , #006a88 ) …" at bounding box center [801, 395] width 676 height 601
paste textarea
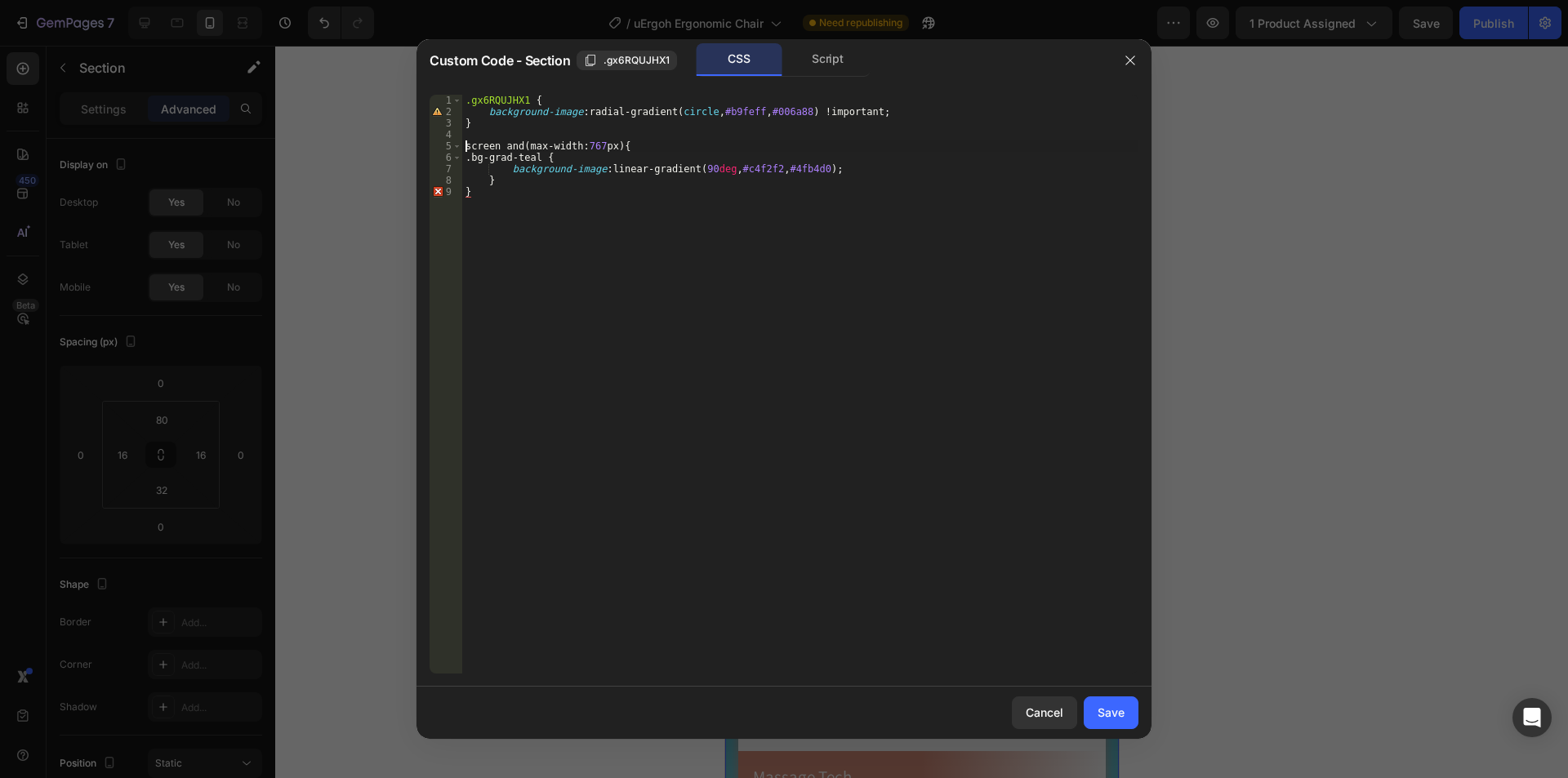
click at [467, 147] on div ".gx6RQUJHX1 { background-image : radial-gradient( circle , #b9feff , #006a88 ) …" at bounding box center [801, 395] width 676 height 601
drag, startPoint x: 521, startPoint y: 97, endPoint x: 420, endPoint y: 89, distance: 101.3
click at [424, 89] on div "@media (max-width: 767px) { 1 2 3 4 5 6 7 8 9 .gx6RQUJHX1 { background-image : …" at bounding box center [784, 384] width 735 height 605
drag, startPoint x: 554, startPoint y: 157, endPoint x: 487, endPoint y: 154, distance: 67.1
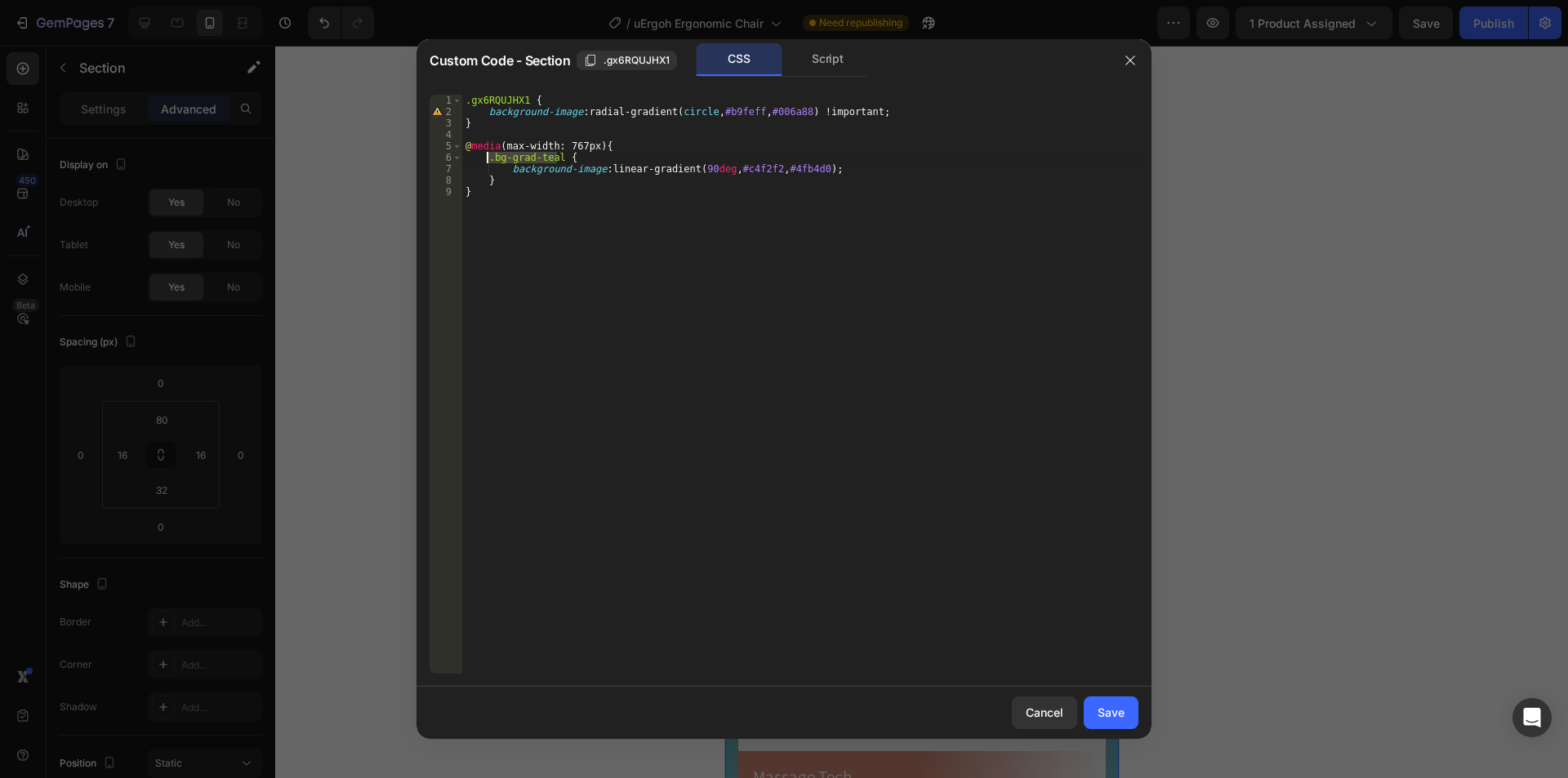
click at [487, 154] on div ".gx6RQUJHX1 { background-image : radial-gradient( circle , #b9feff , #006a88 ) …" at bounding box center [801, 395] width 676 height 601
paste textarea "gx6RQUJHX1"
type textarea ".gx6RQUJHX1 {"
click at [1117, 720] on div "Save" at bounding box center [1110, 712] width 27 height 17
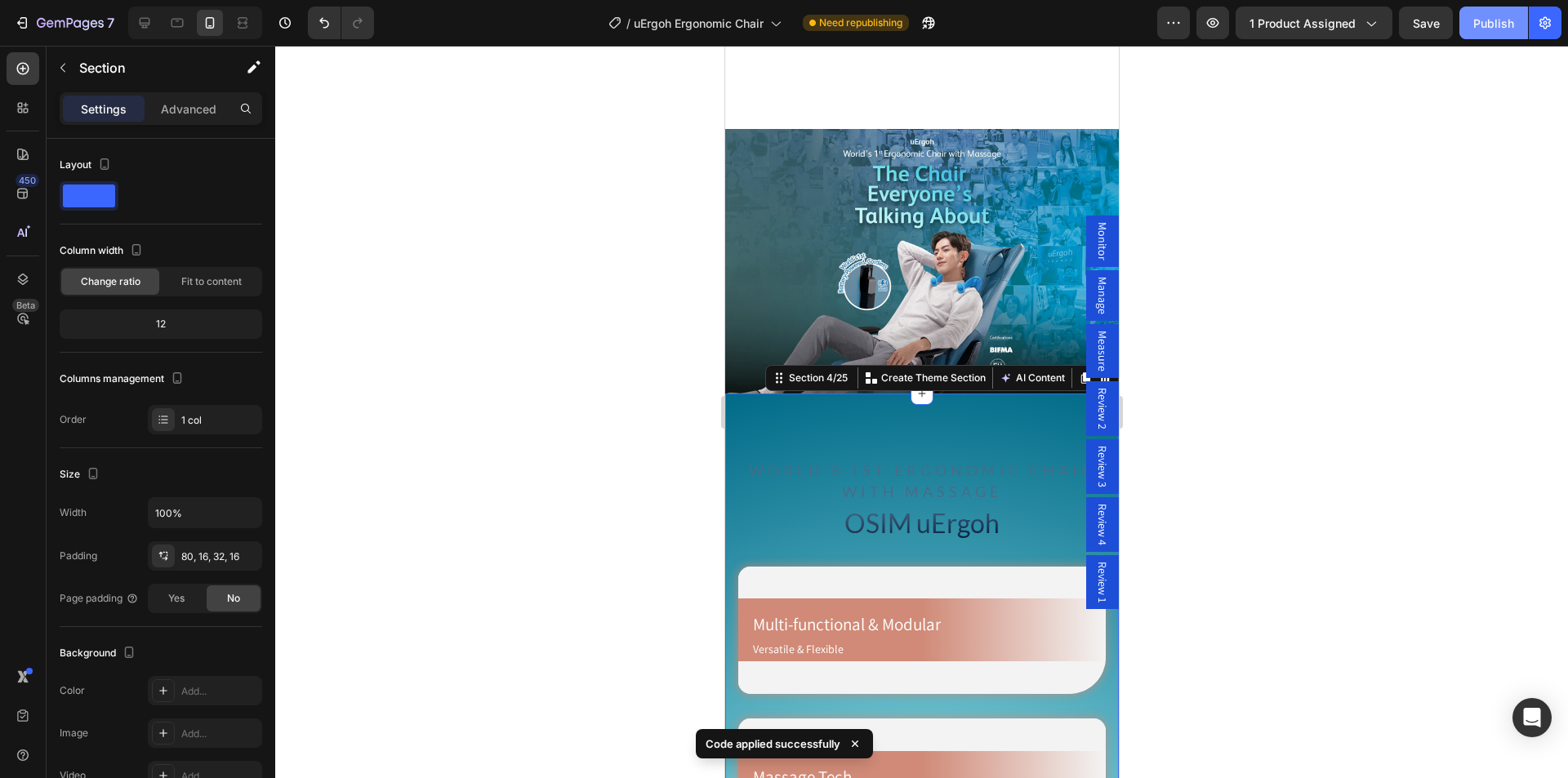
click at [1496, 26] on div "Publish" at bounding box center [1493, 23] width 41 height 17
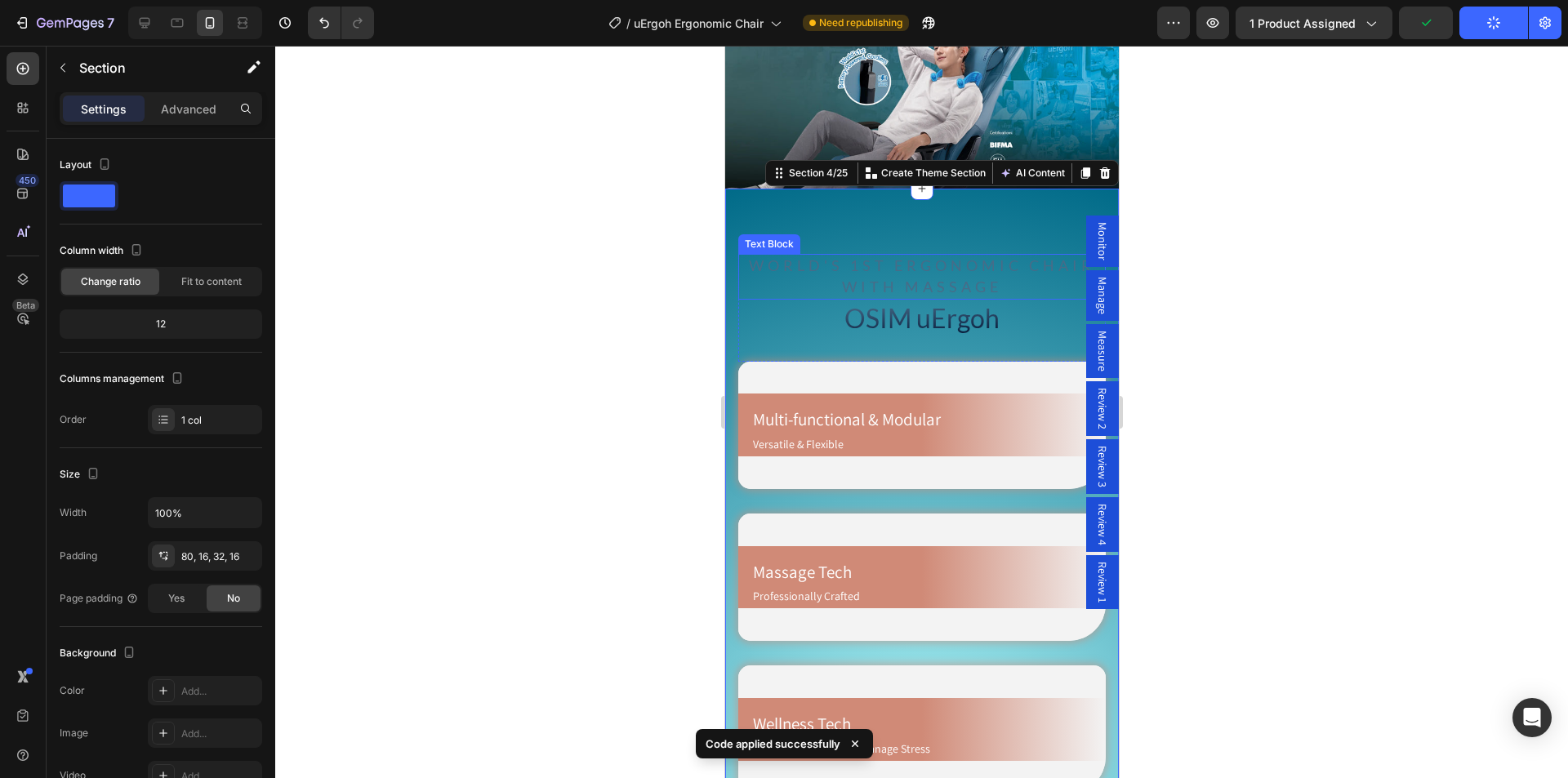
scroll to position [1143, 0]
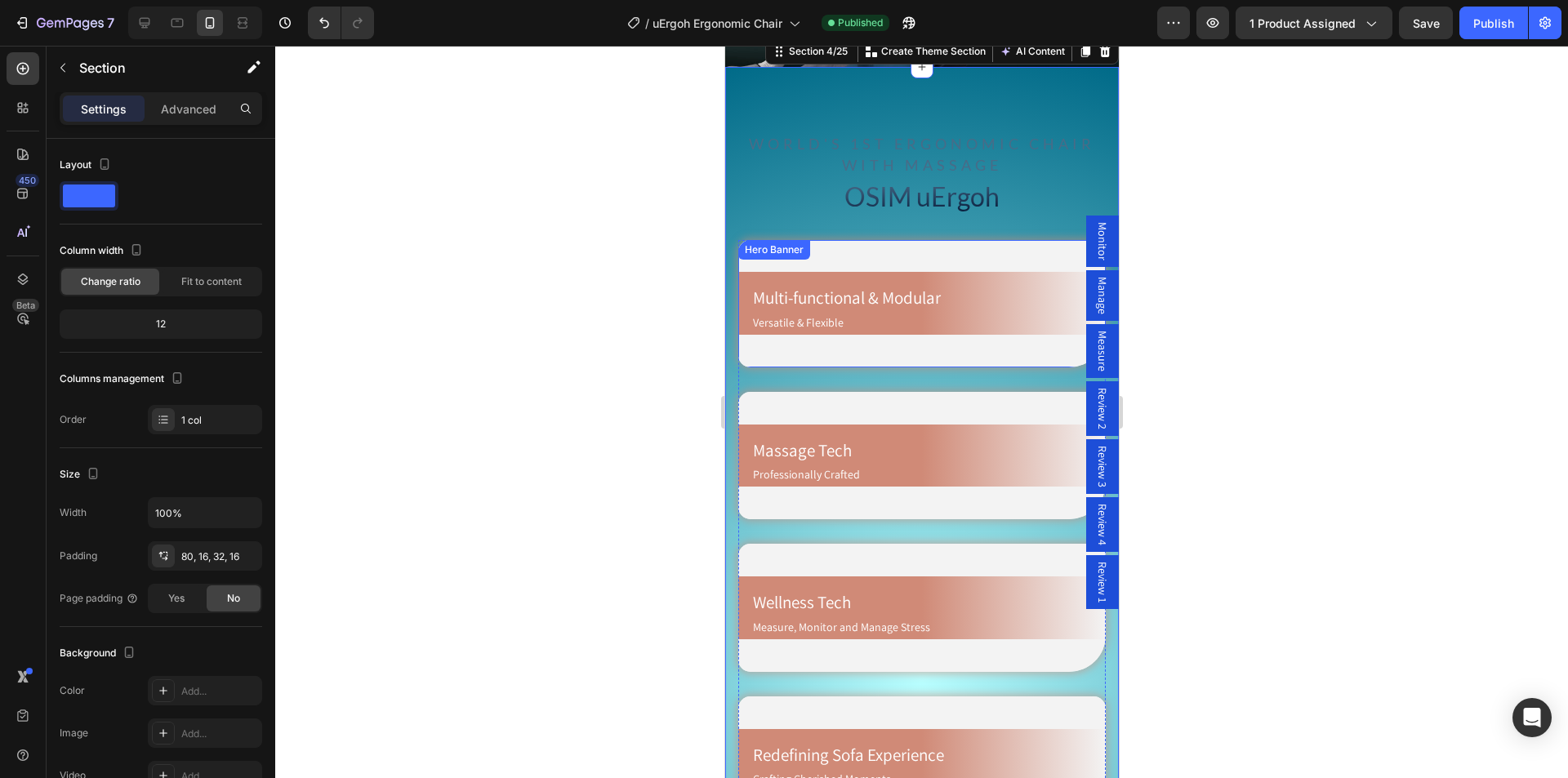
click at [894, 242] on video "Background Image" at bounding box center [920, 304] width 368 height 127
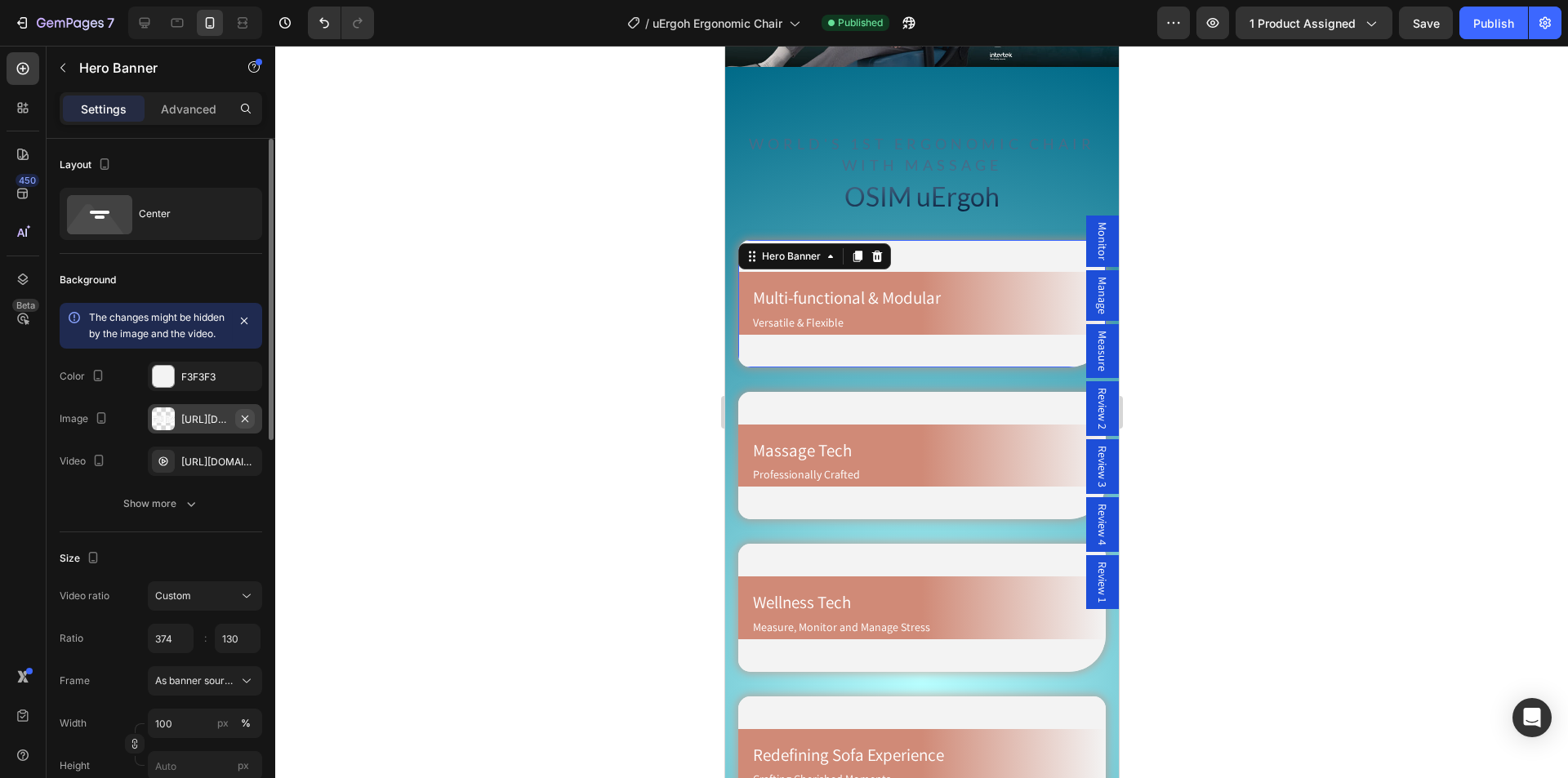
click at [244, 421] on icon "button" at bounding box center [244, 417] width 6 height 6
type input "Auto"
click at [188, 421] on div "Add..." at bounding box center [219, 420] width 76 height 15
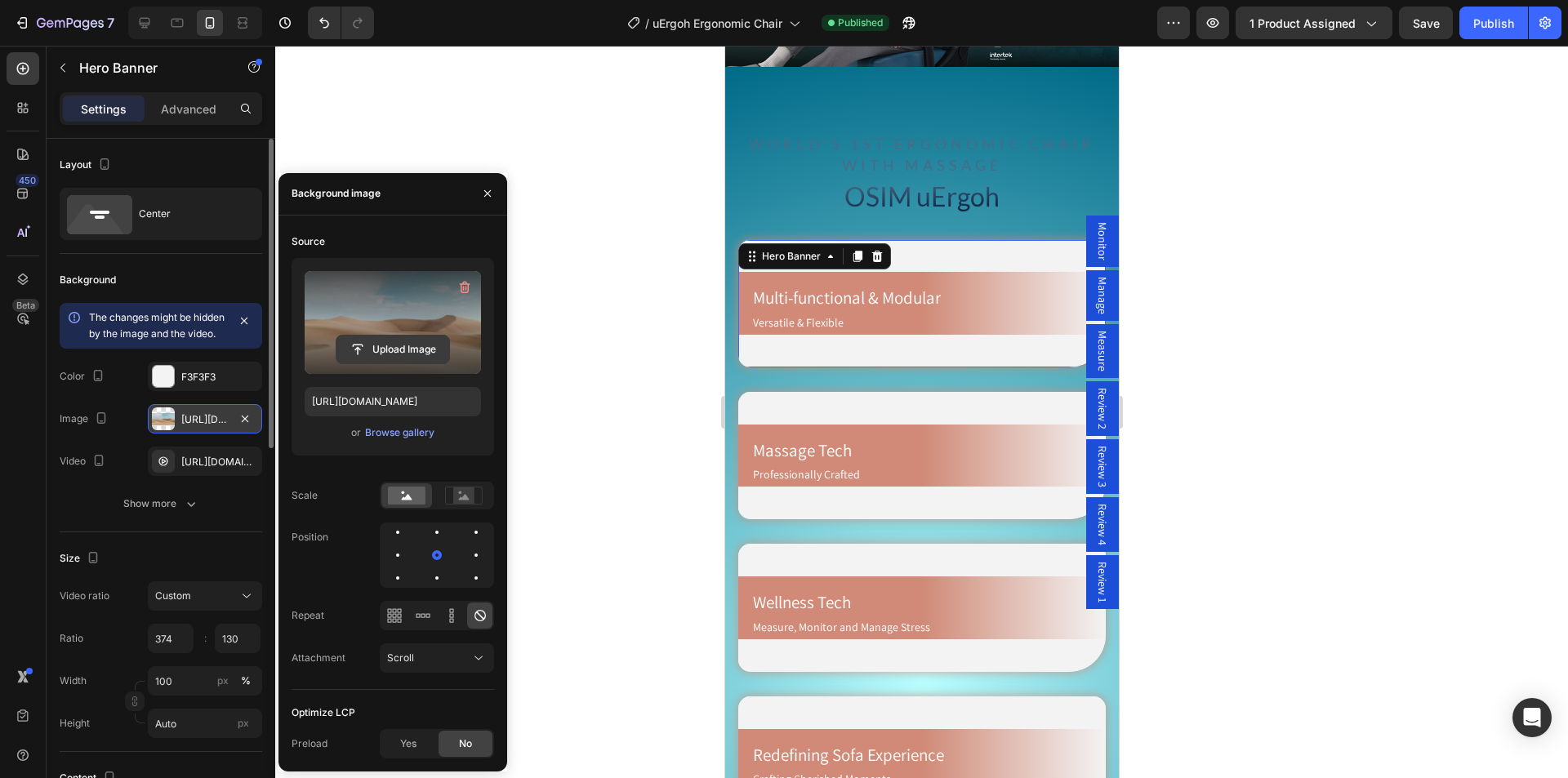
click at [388, 343] on input "file" at bounding box center [392, 349] width 112 height 28
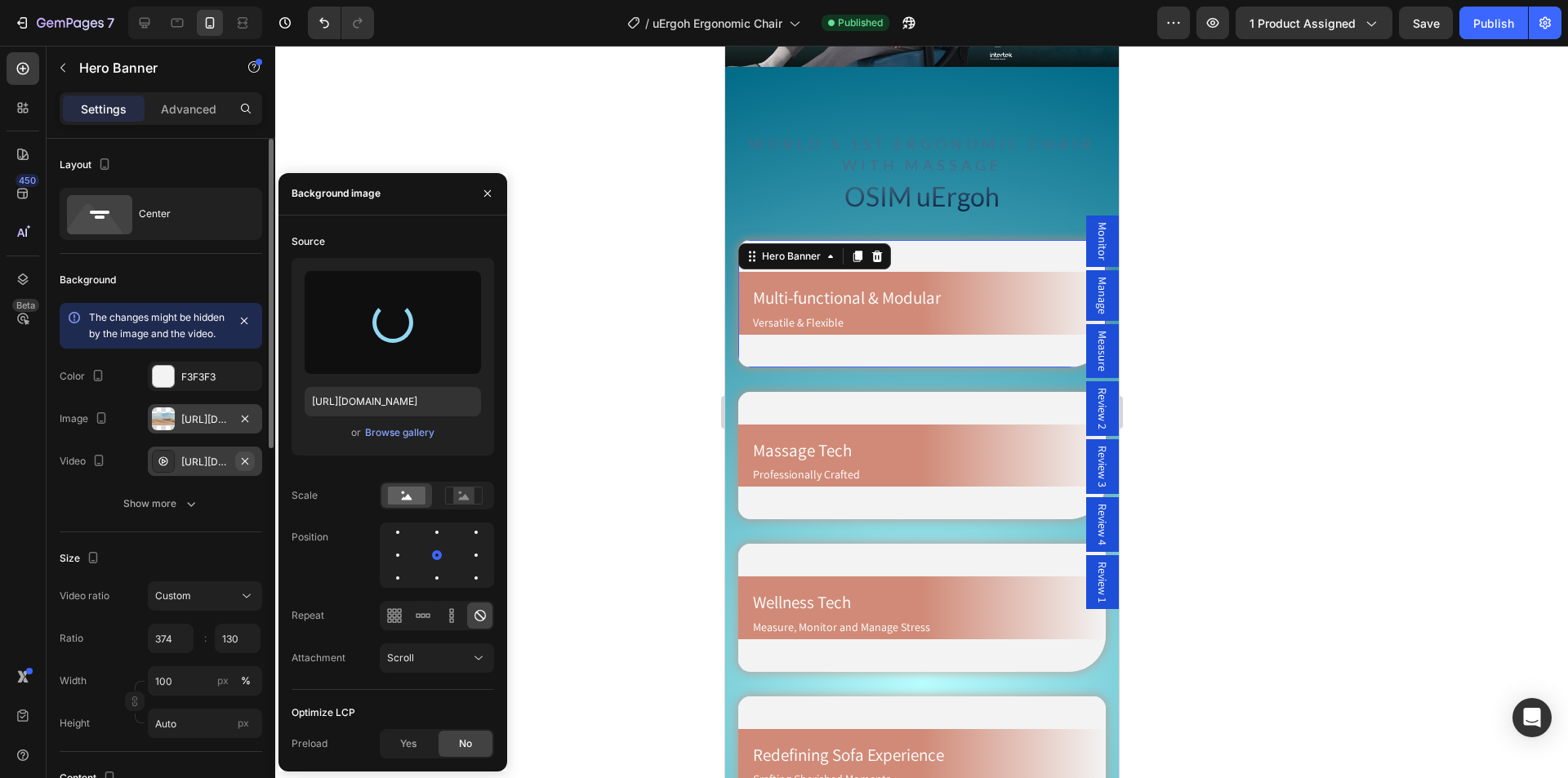
click at [241, 468] on icon "button" at bounding box center [245, 461] width 13 height 13
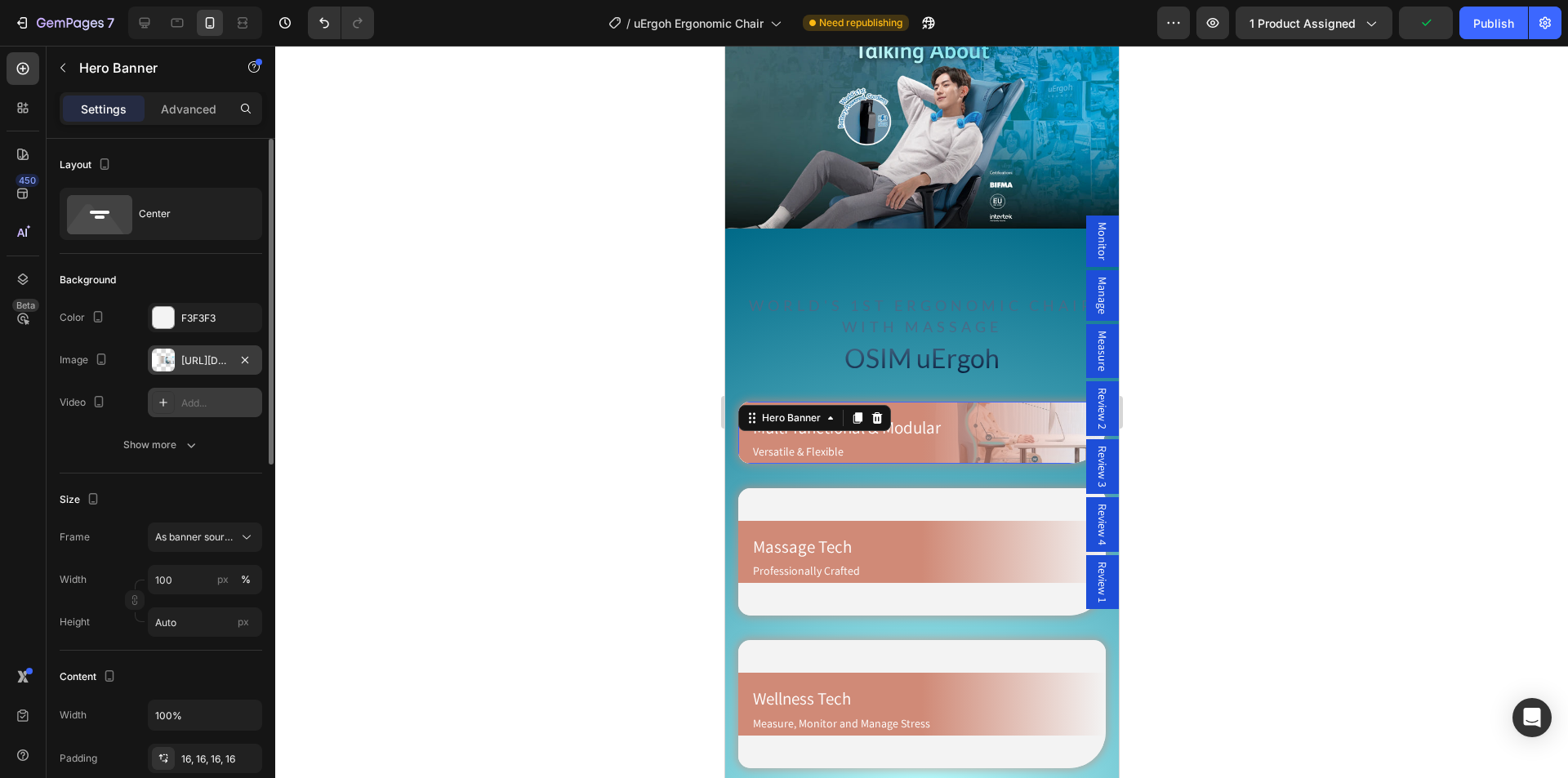
scroll to position [979, 0]
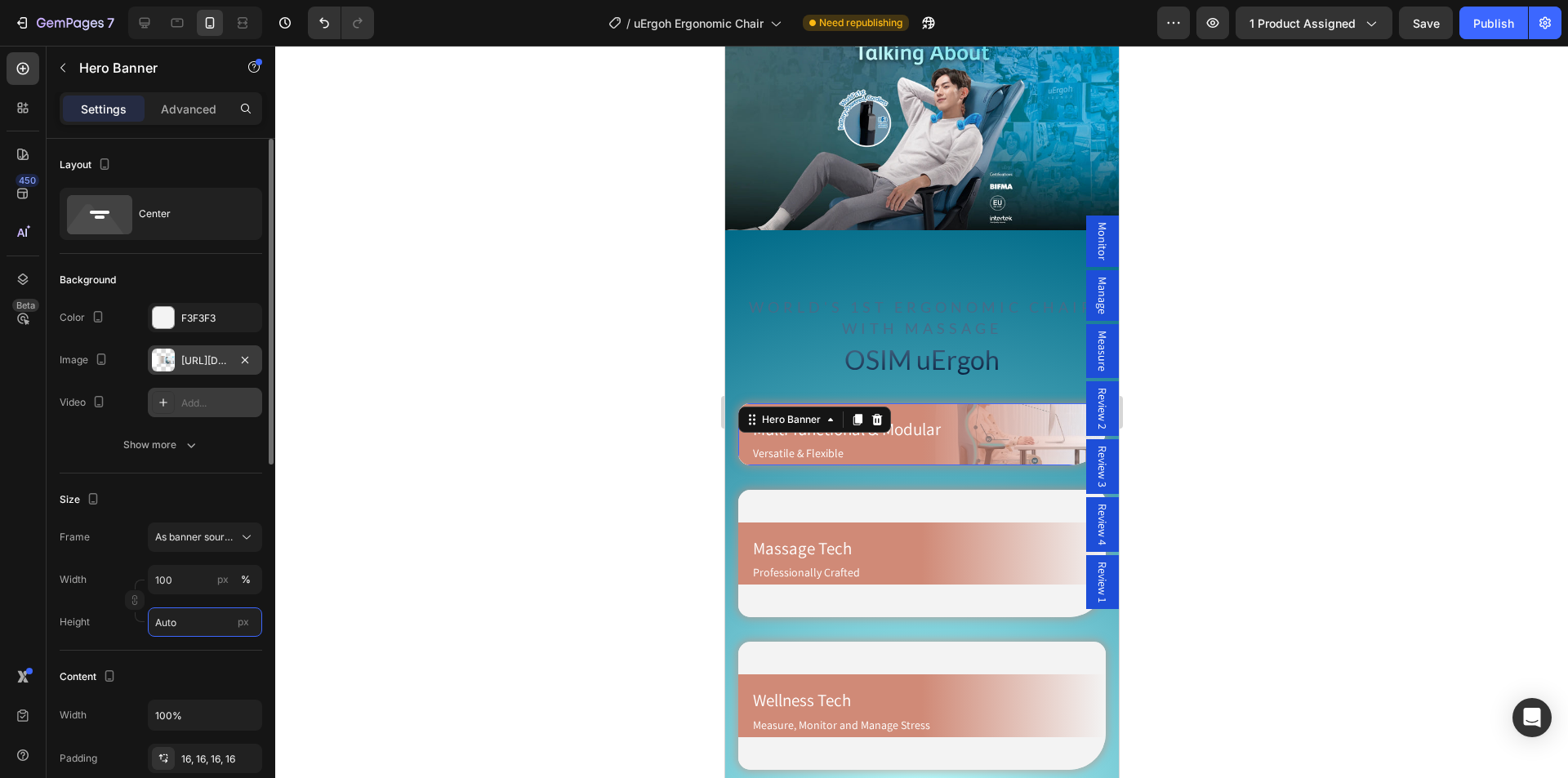
click at [185, 621] on input "Auto" at bounding box center [205, 621] width 114 height 29
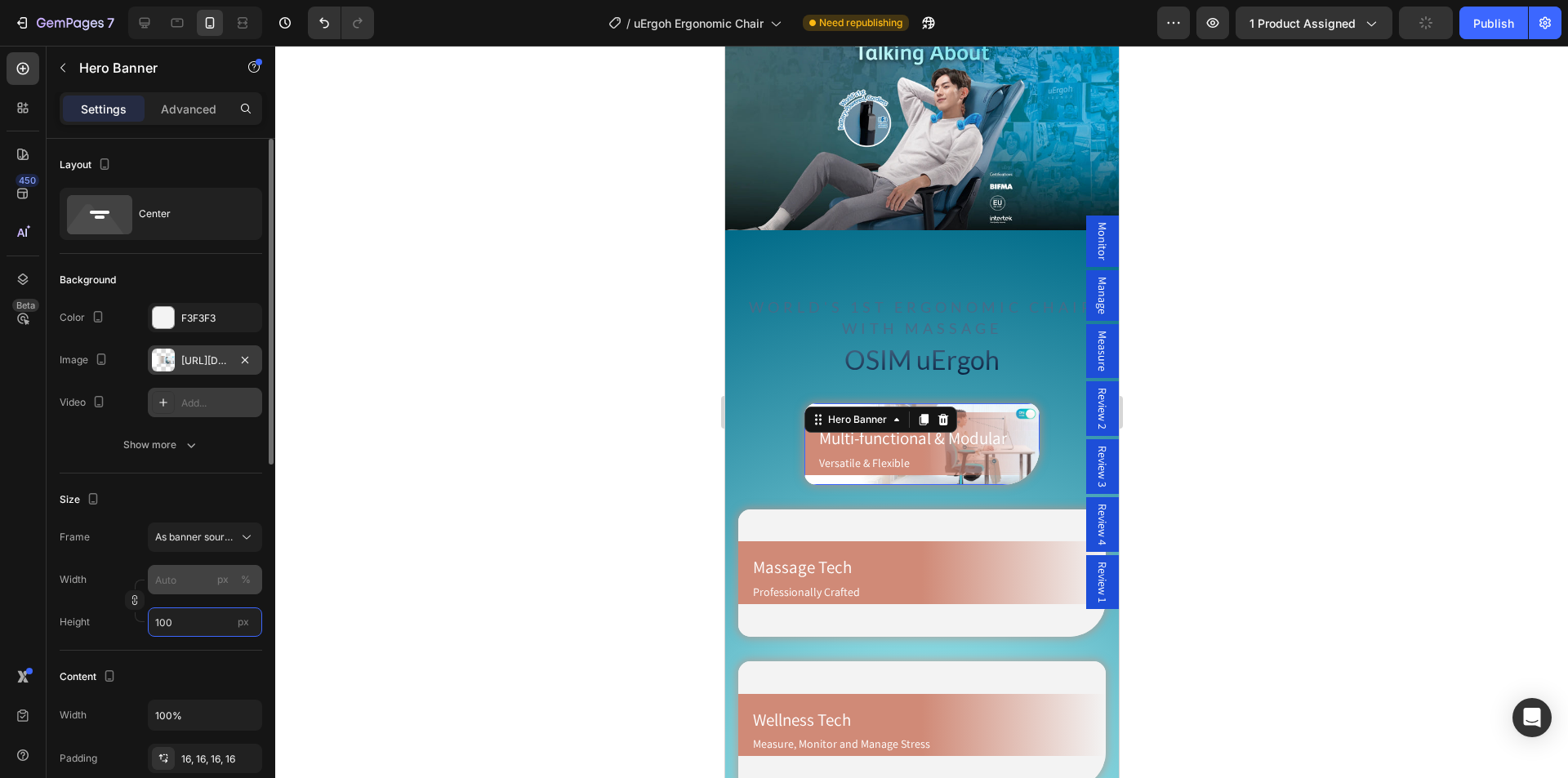
type input "100"
click at [184, 577] on input "px %" at bounding box center [205, 579] width 114 height 29
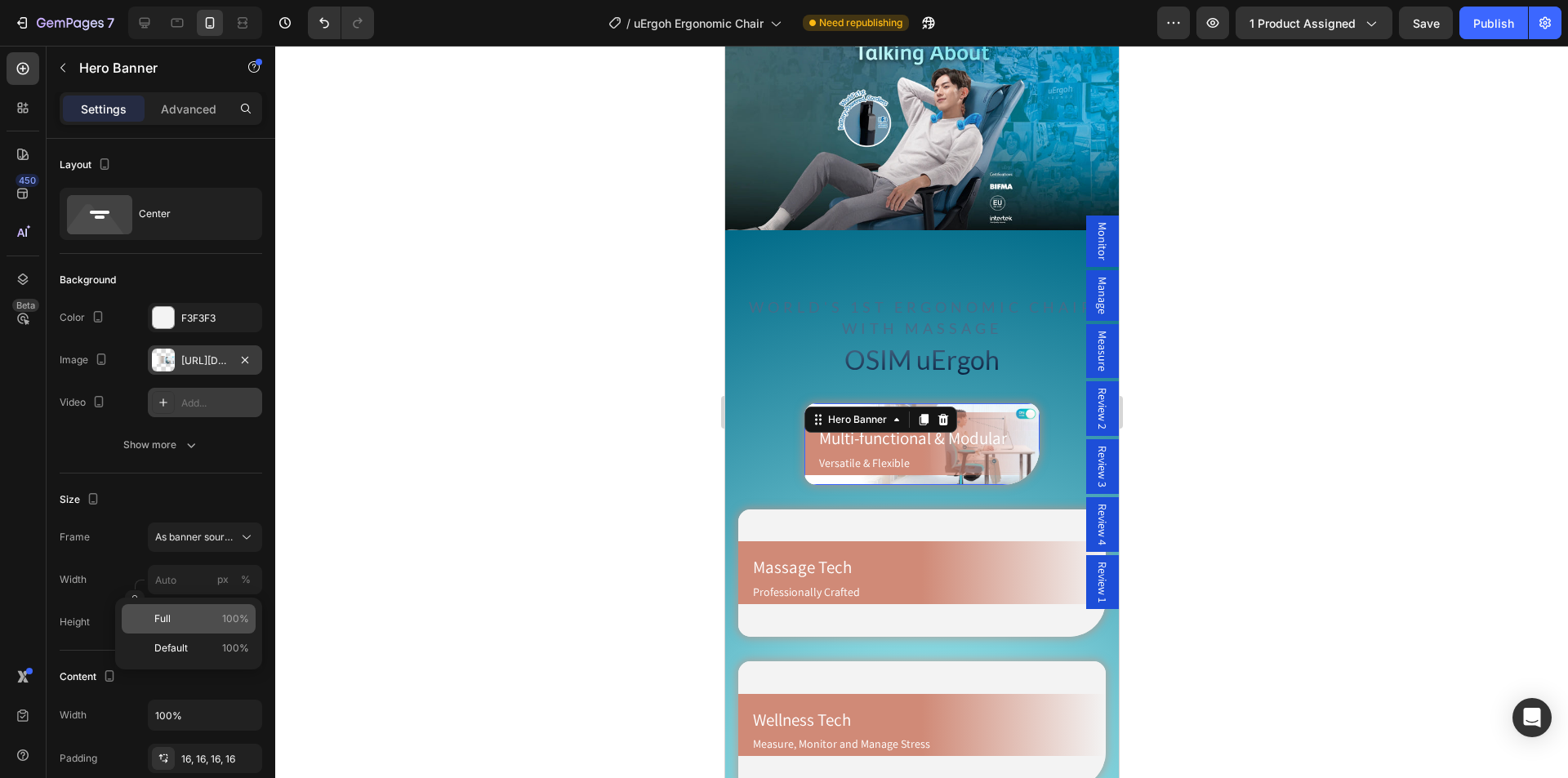
click at [189, 623] on p "Full 100%" at bounding box center [201, 619] width 95 height 15
type input "100"
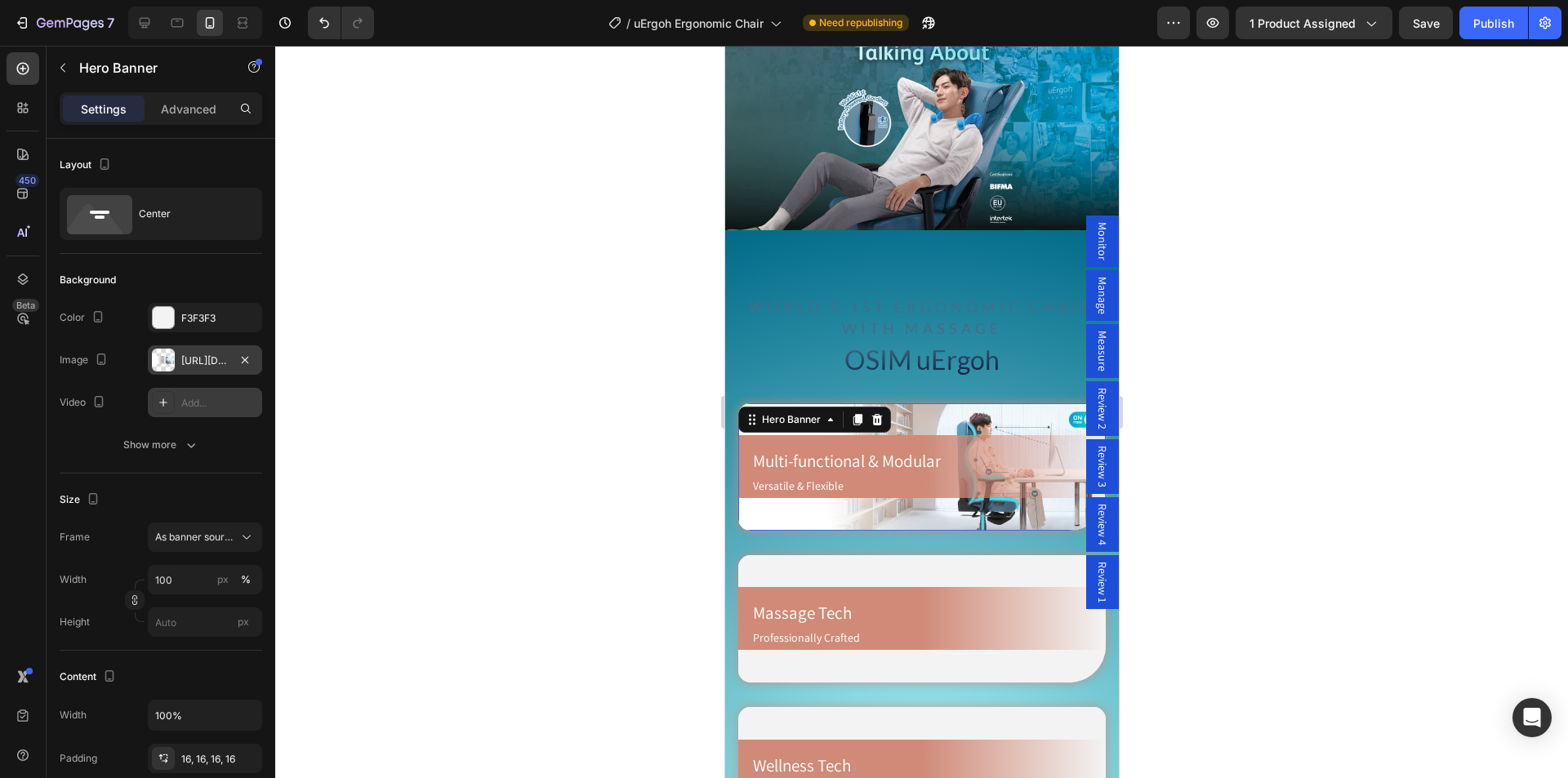
click at [812, 435] on div "Multi-functional & Modular Heading Versatile & Flexible Text Block Row" at bounding box center [920, 466] width 368 height 63
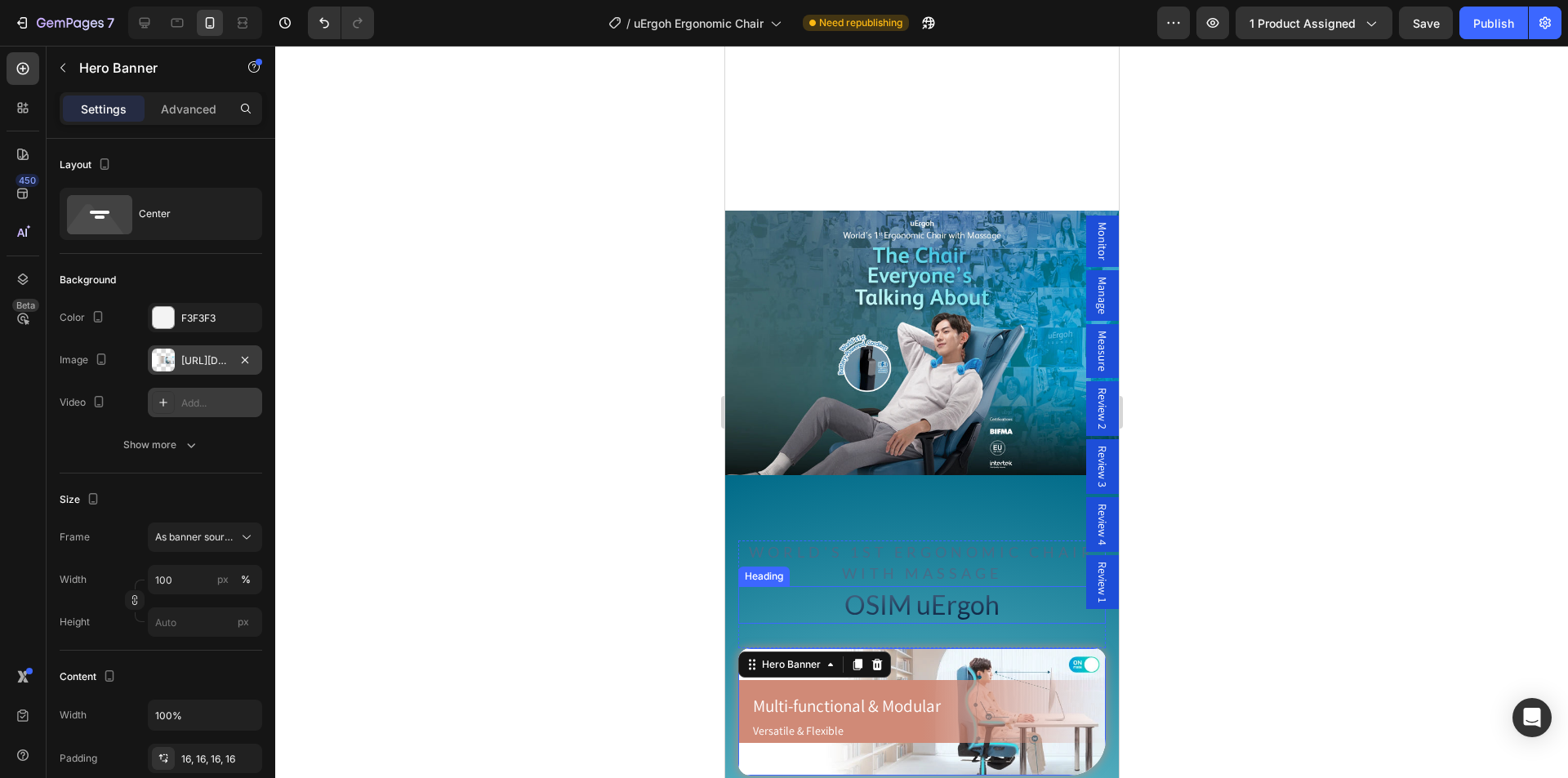
scroll to position [898, 0]
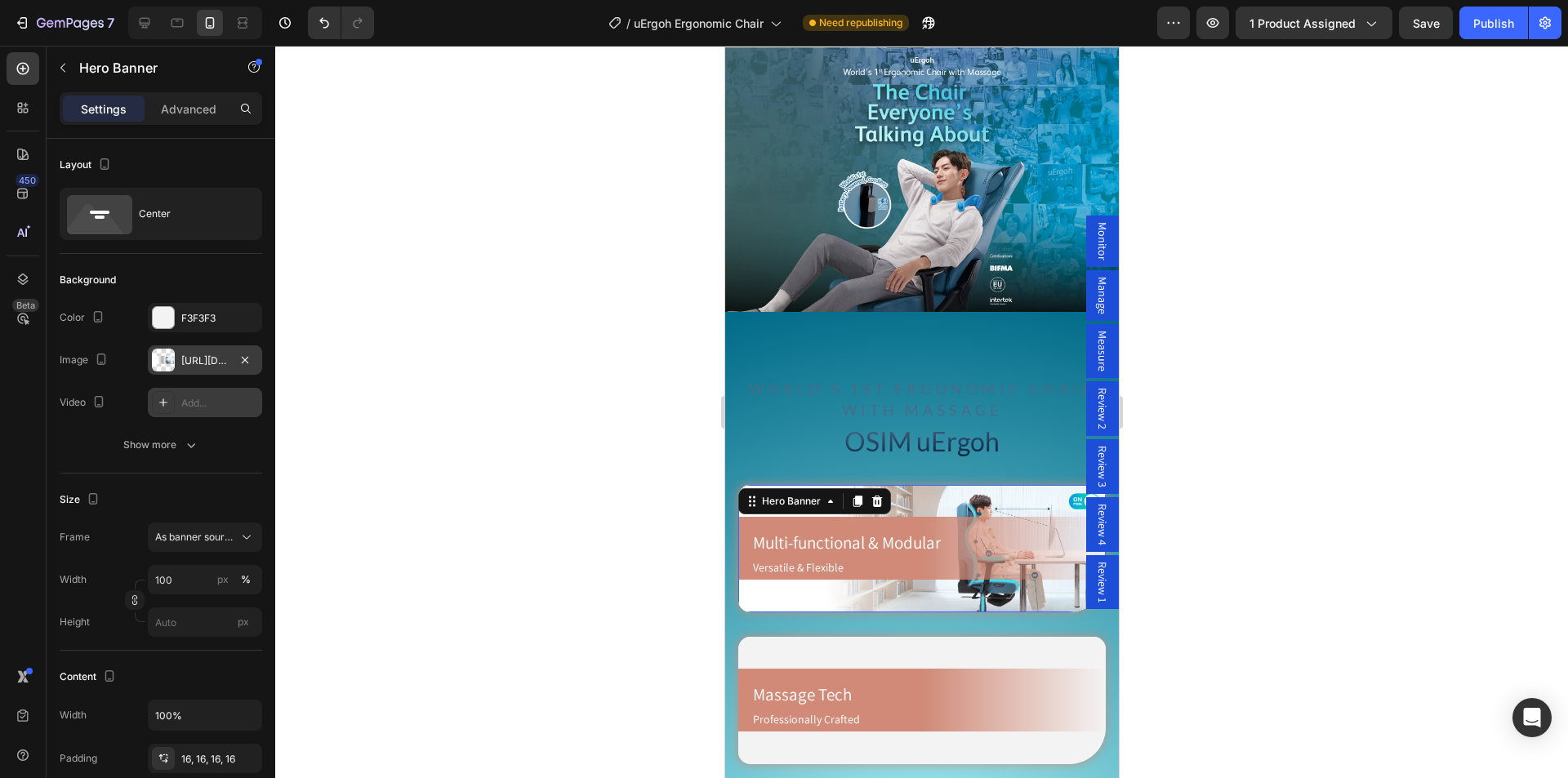
click at [943, 485] on div "Background Image" at bounding box center [920, 548] width 368 height 127
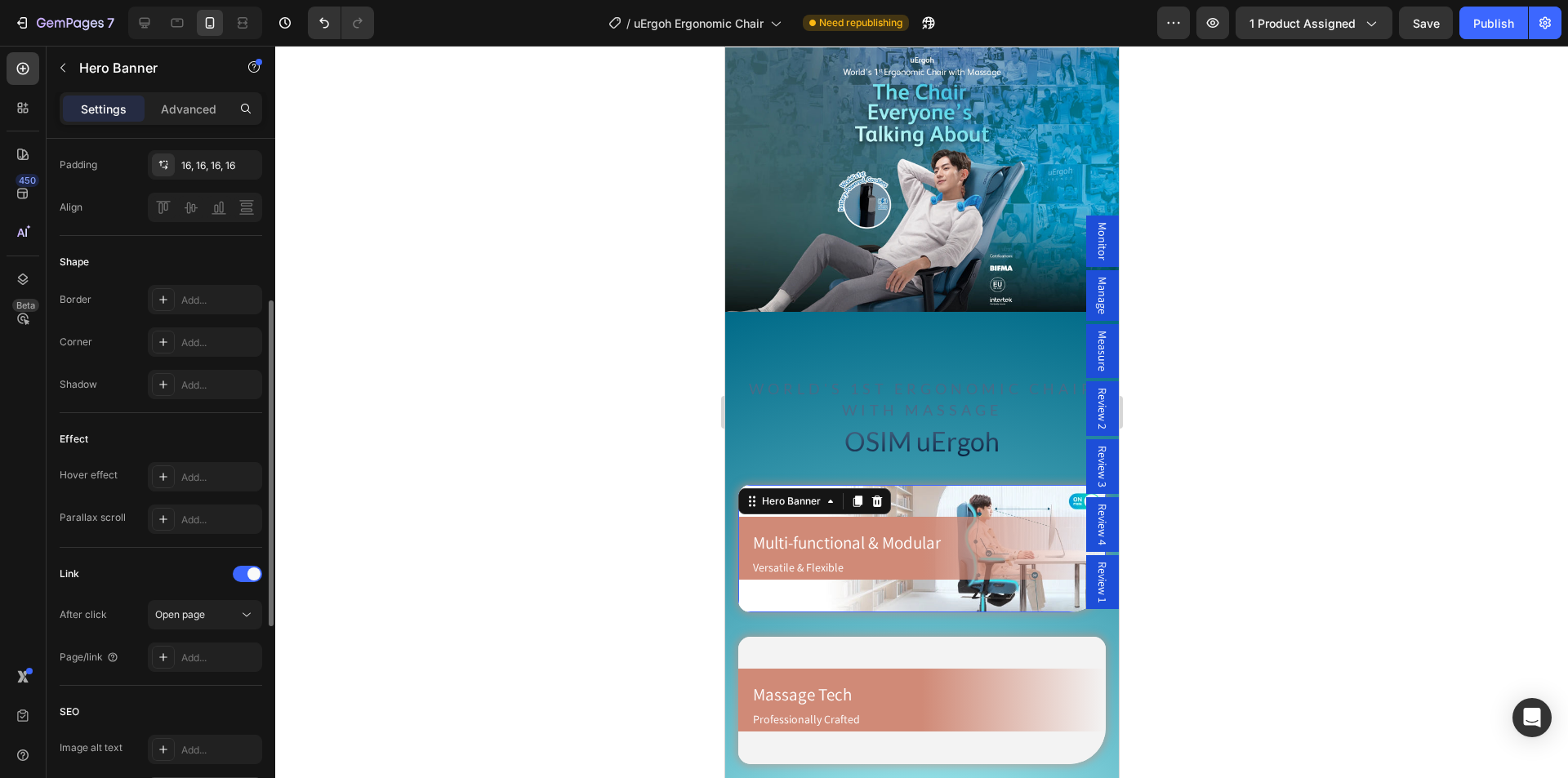
scroll to position [512, 0]
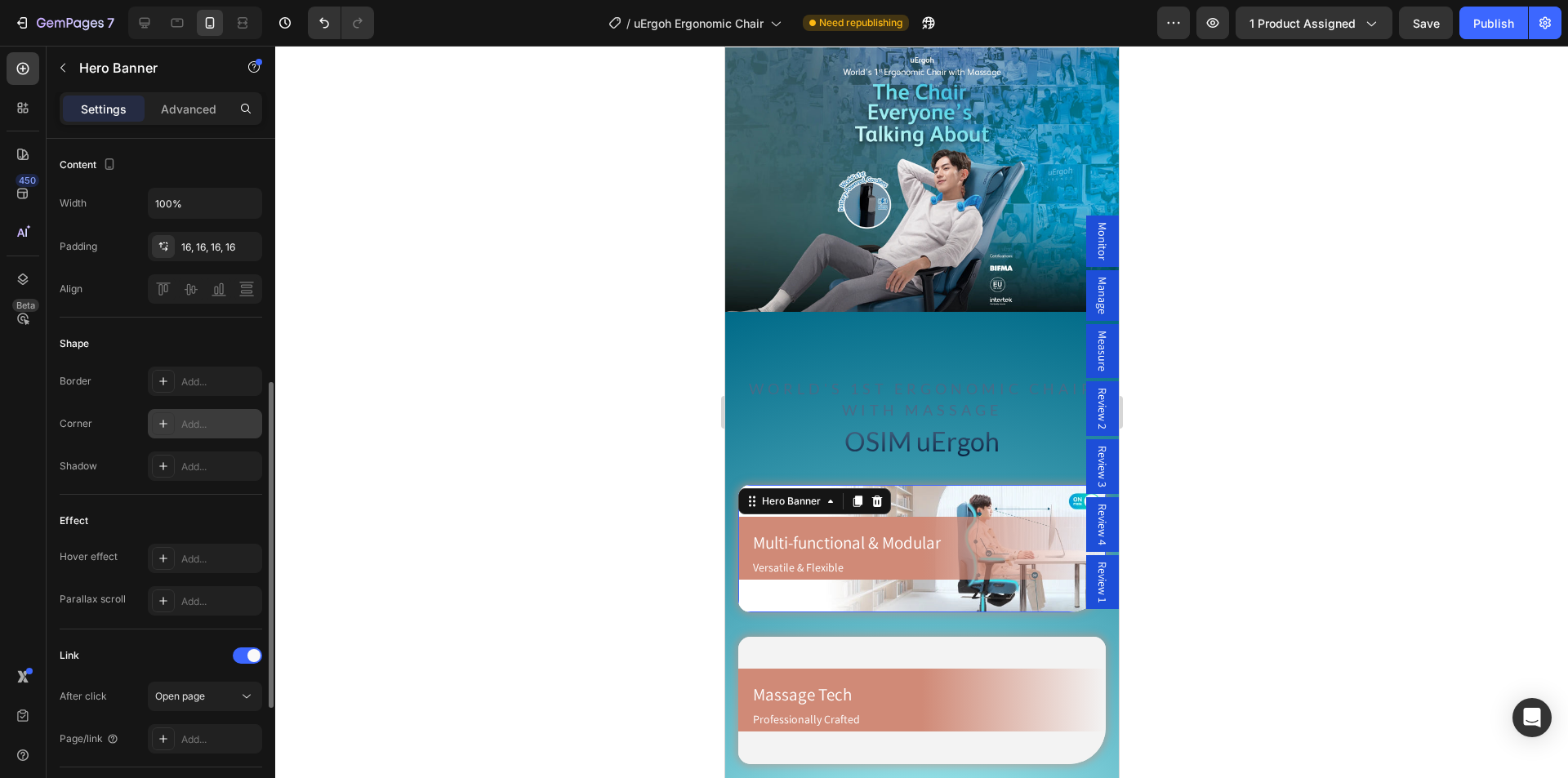
click at [199, 423] on div "Add..." at bounding box center [219, 424] width 76 height 15
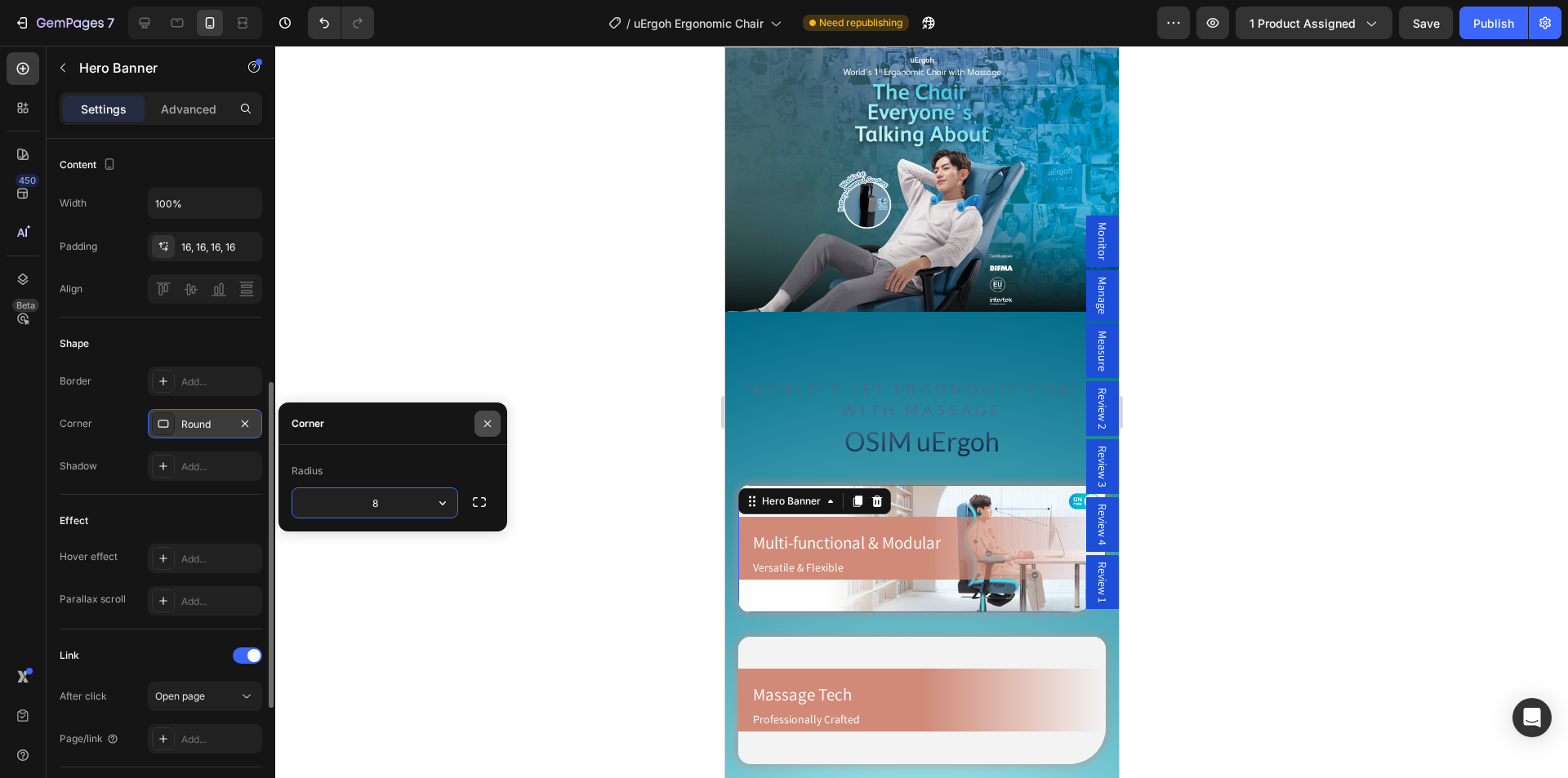
click at [485, 424] on icon "button" at bounding box center [487, 424] width 13 height 13
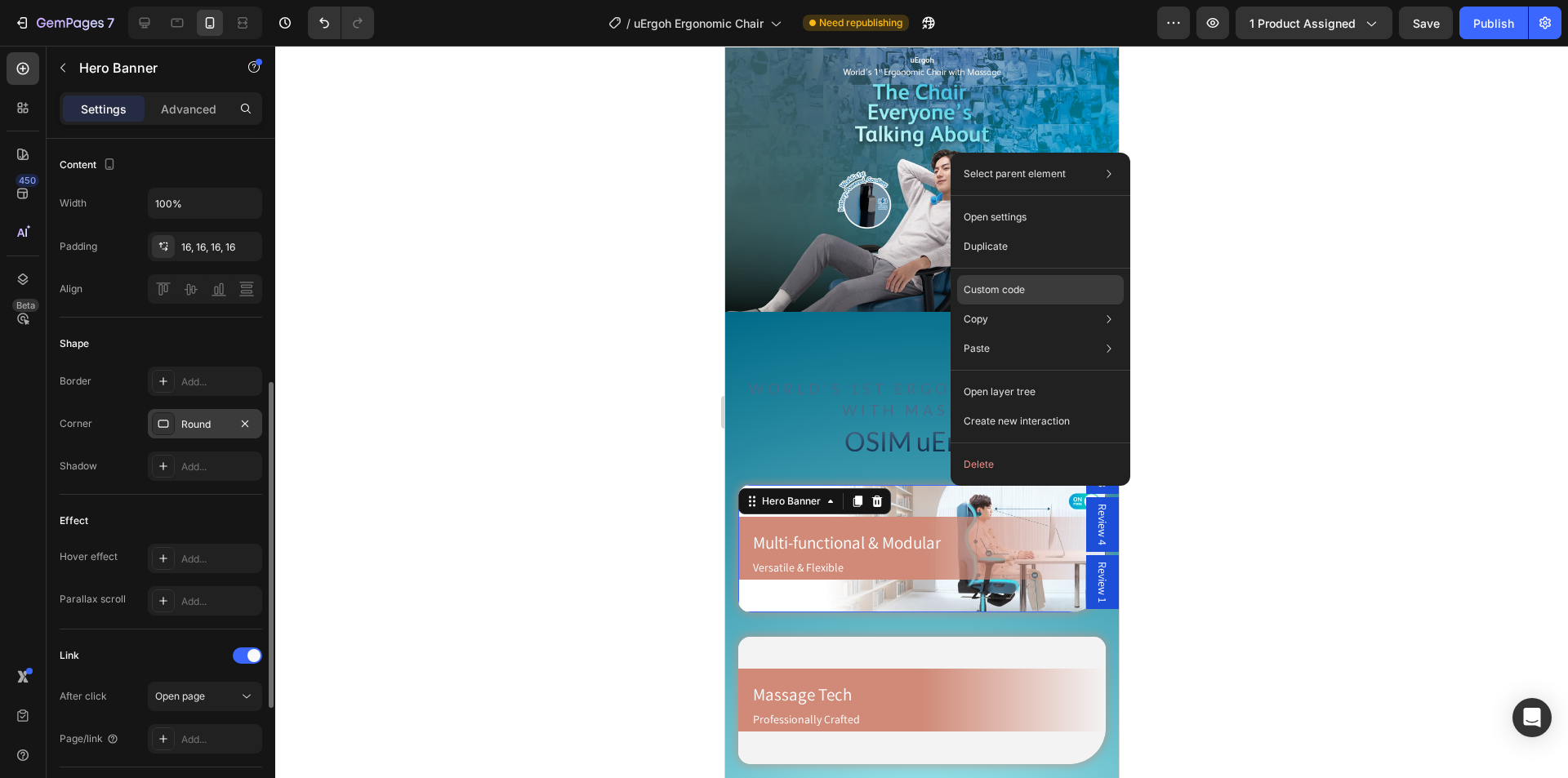
click at [1014, 296] on p "Custom code" at bounding box center [994, 290] width 61 height 15
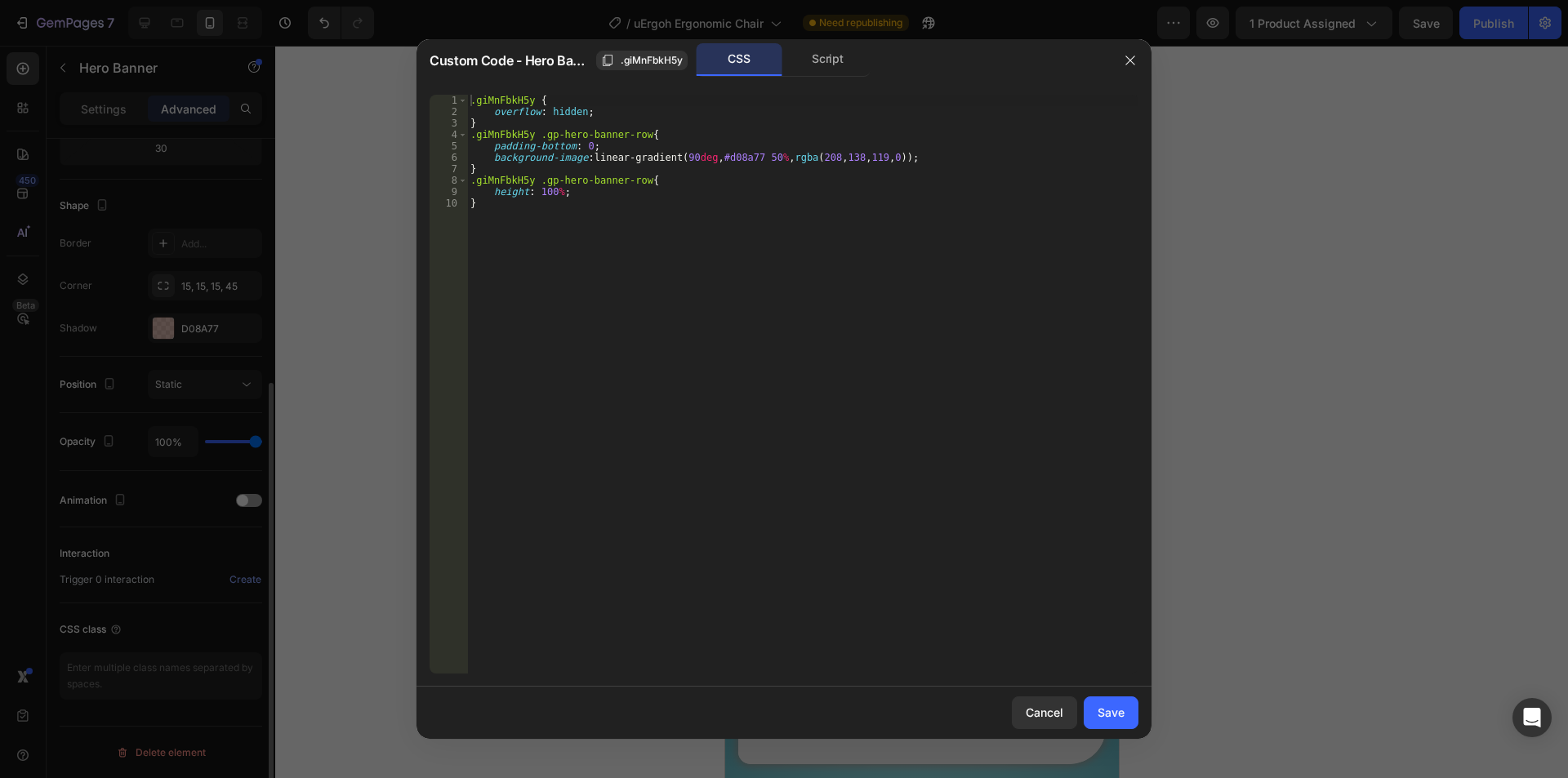
scroll to position [378, 0]
click at [805, 65] on div "Script" at bounding box center [827, 59] width 86 height 32
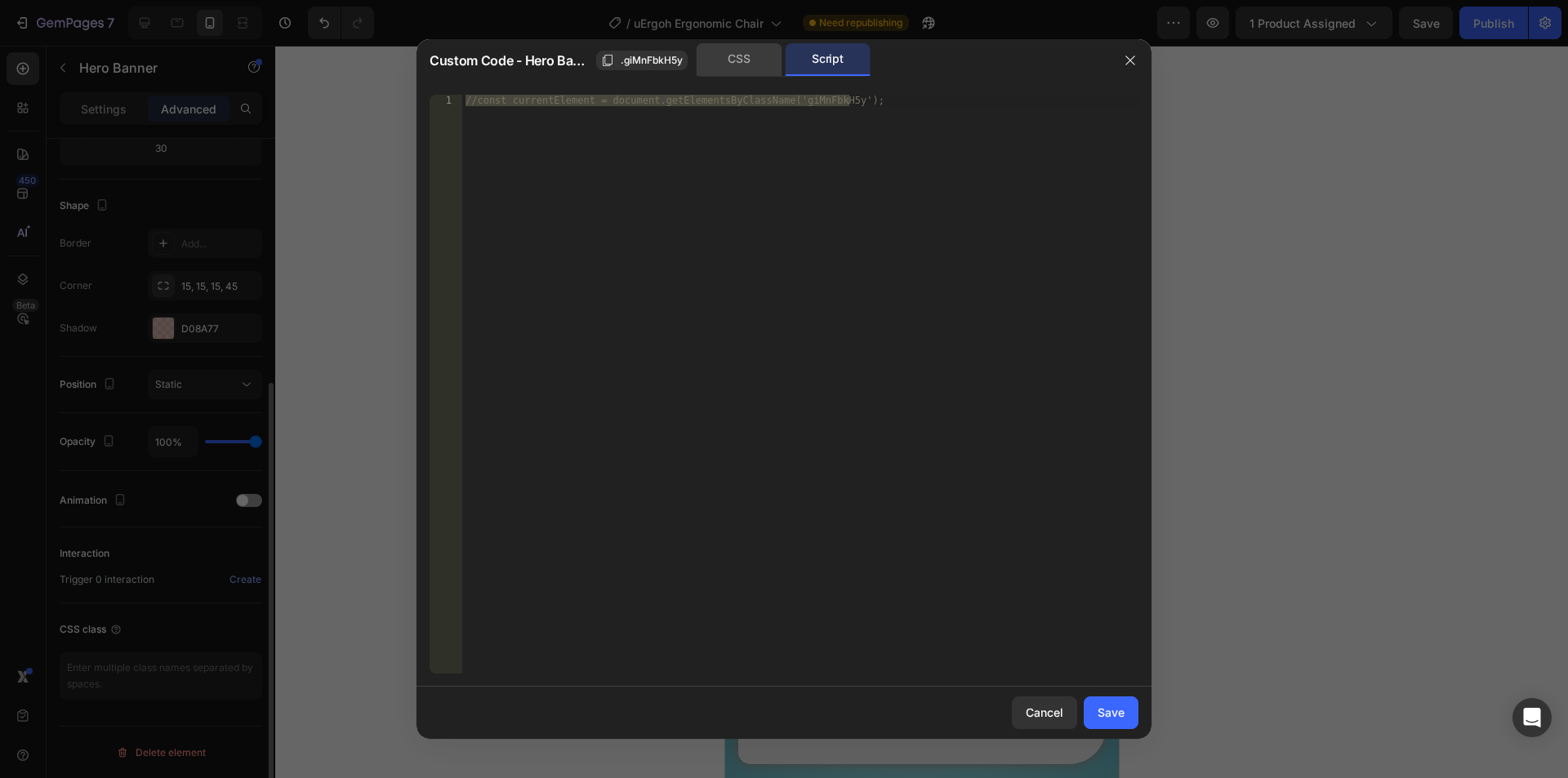
click at [746, 63] on div "CSS" at bounding box center [739, 59] width 86 height 32
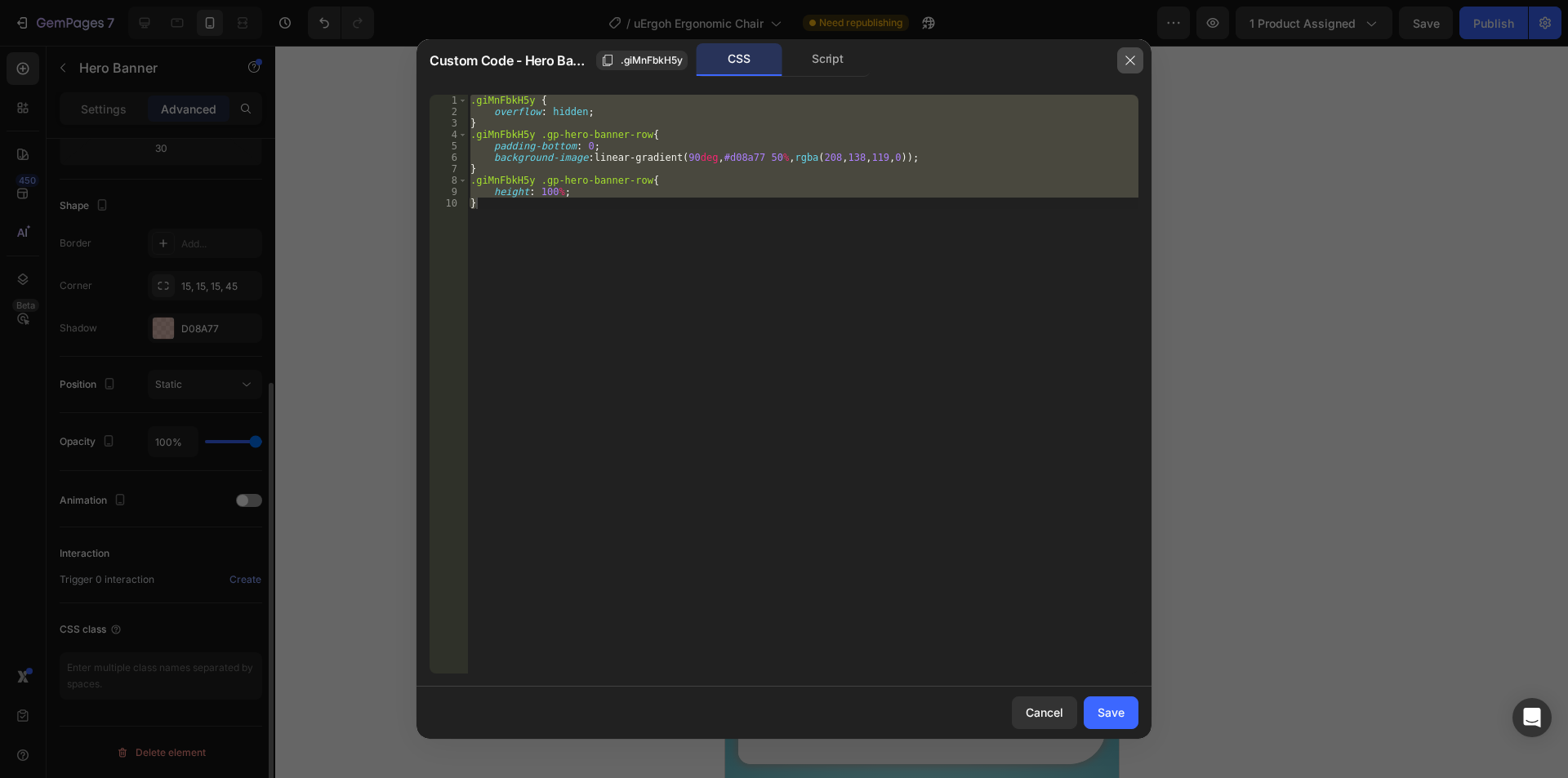
click at [1137, 59] on button "button" at bounding box center [1129, 60] width 26 height 26
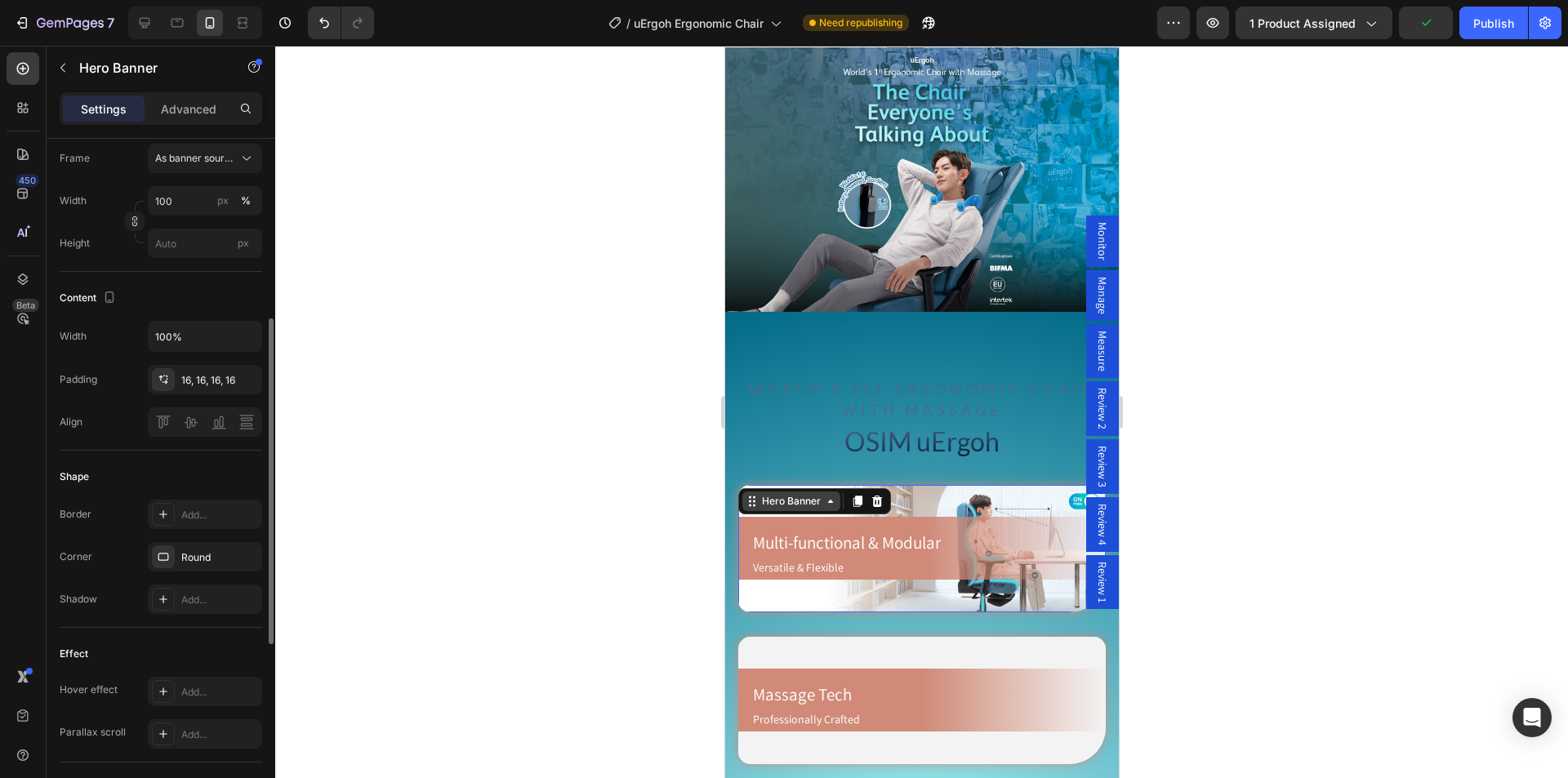
click at [778, 496] on div "Hero Banner" at bounding box center [790, 501] width 65 height 15
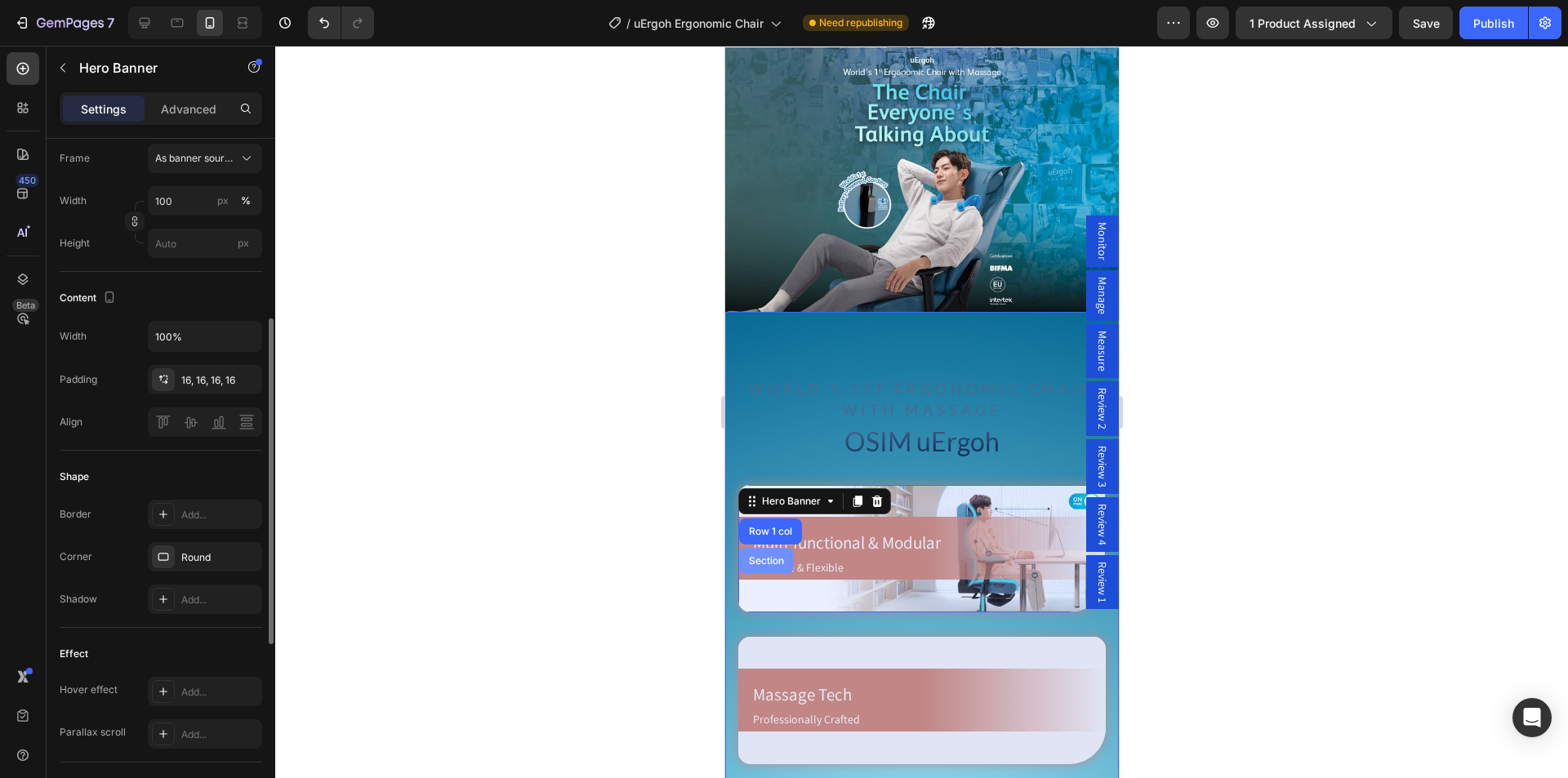
click at [766, 556] on div "Section" at bounding box center [765, 561] width 41 height 10
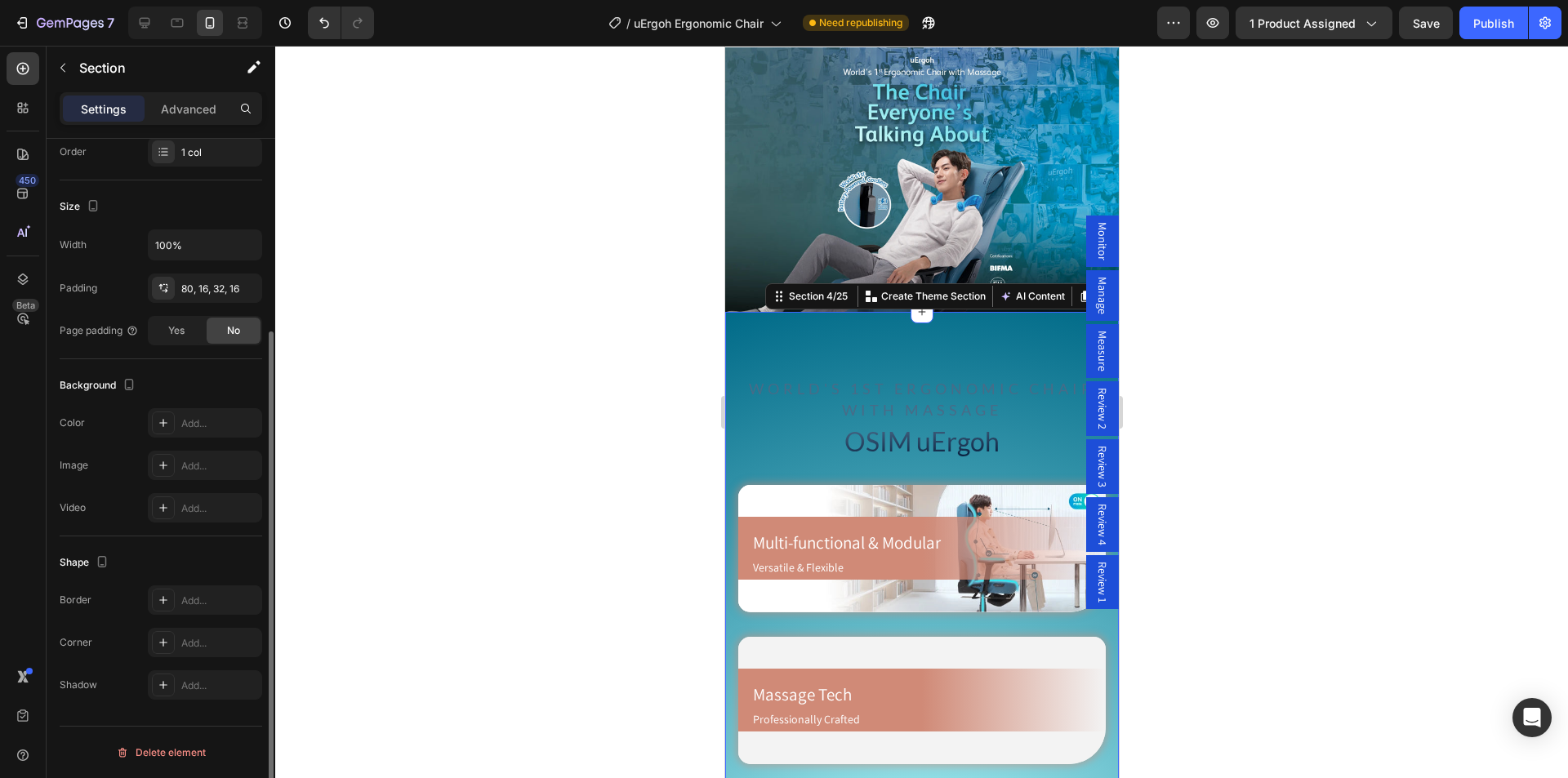
scroll to position [0, 0]
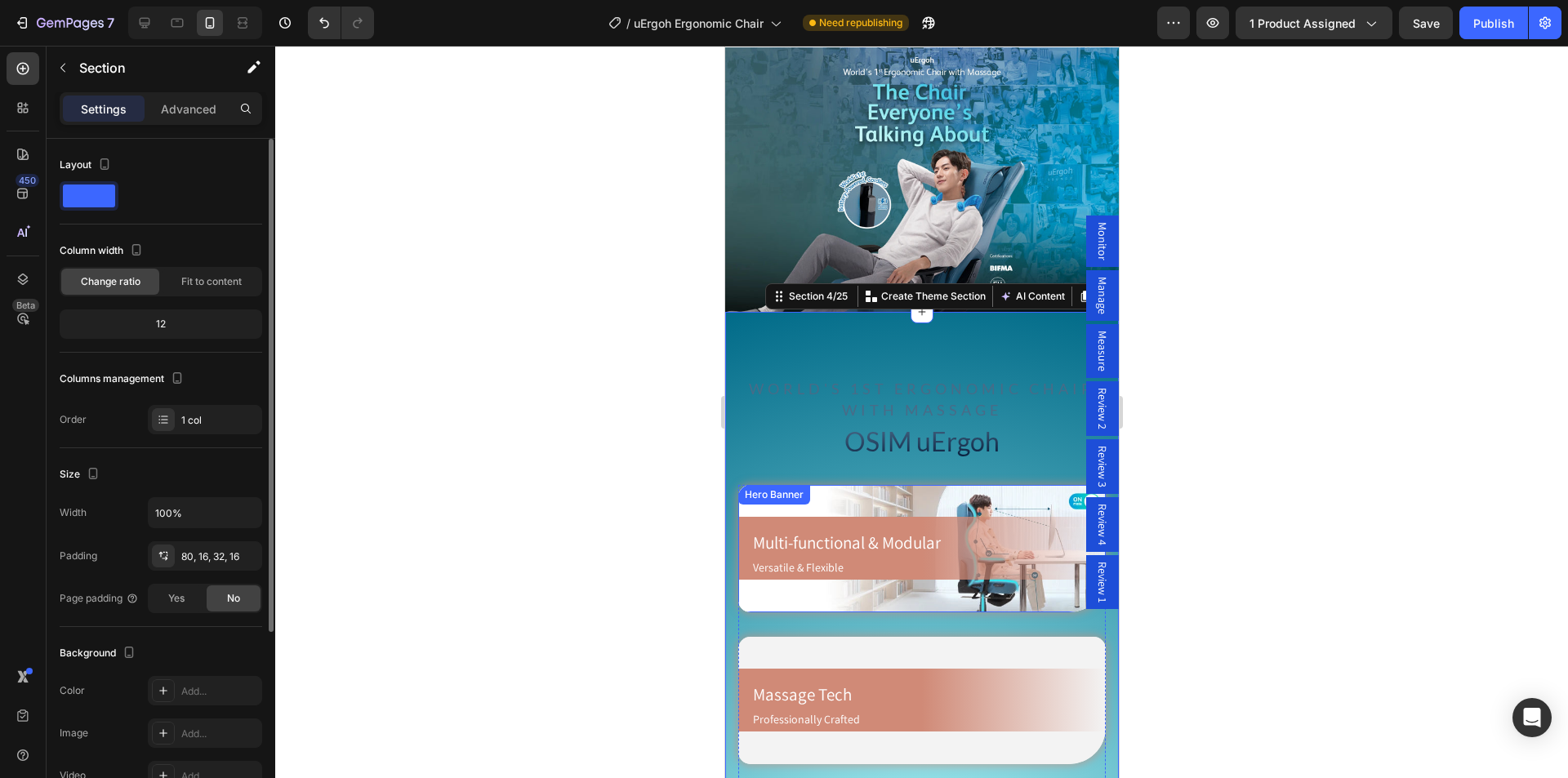
click at [778, 489] on div "Hero Banner" at bounding box center [773, 494] width 65 height 15
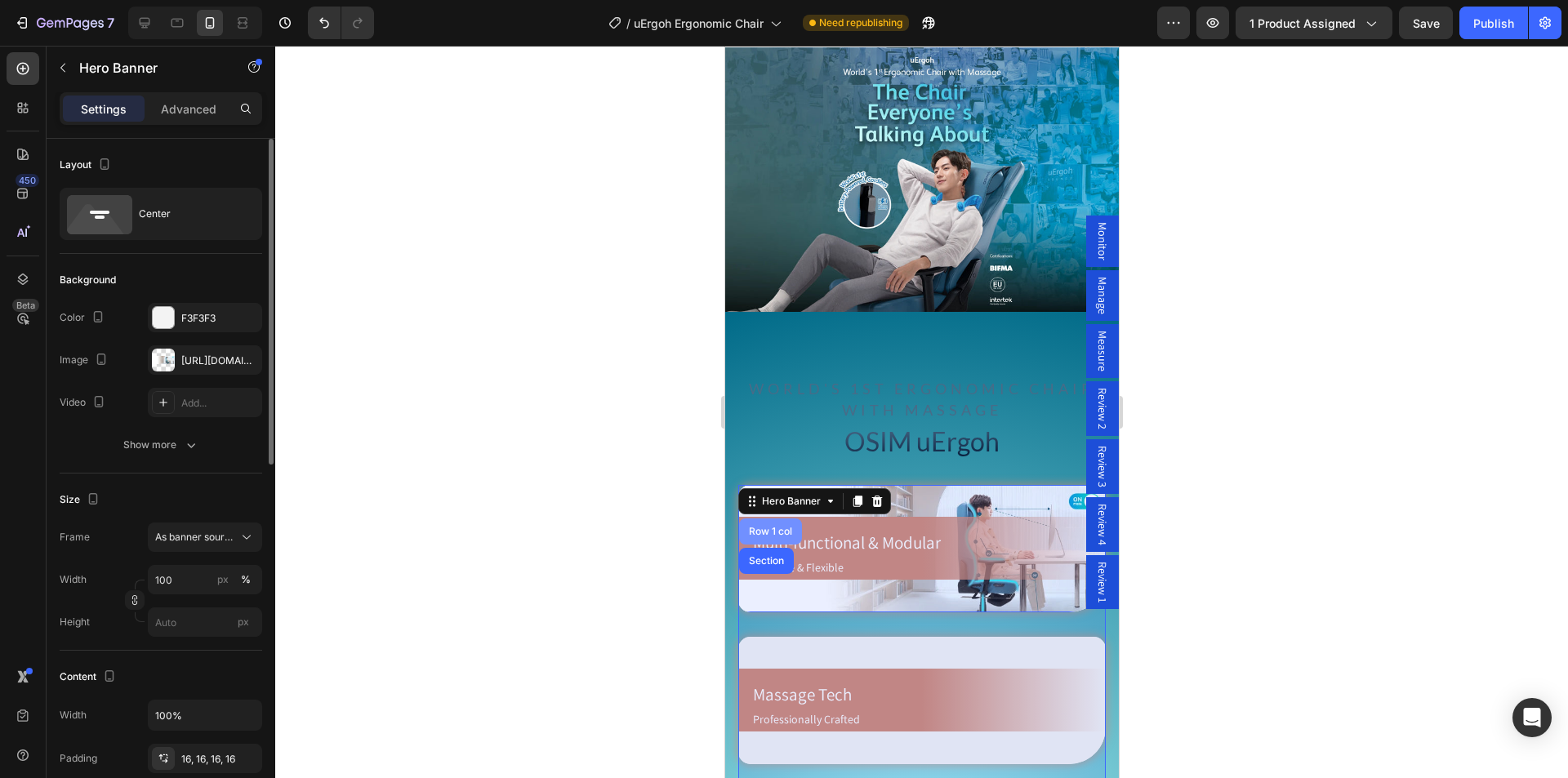
click at [767, 527] on div "Row 1 col" at bounding box center [769, 531] width 50 height 10
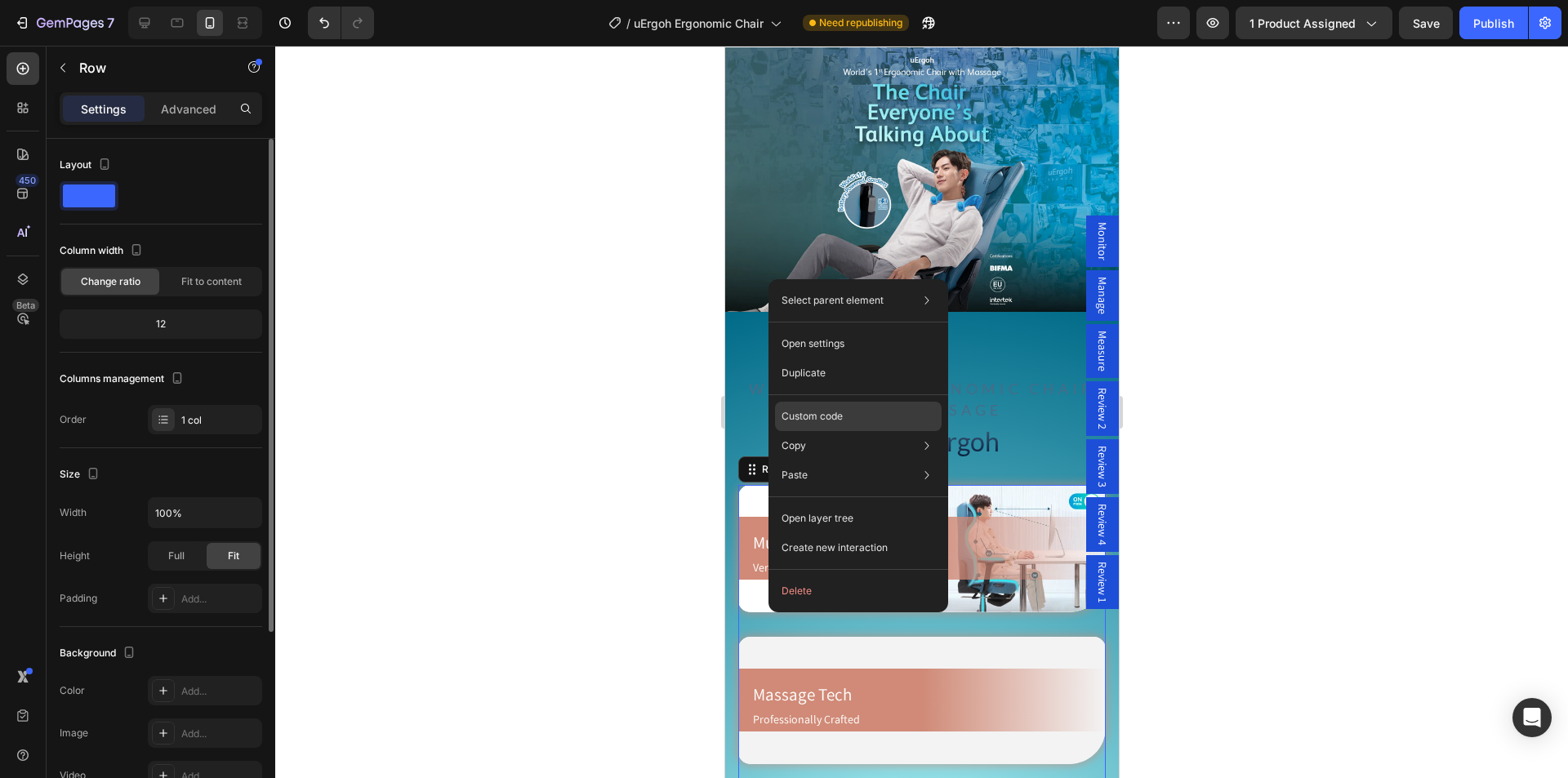
click at [822, 412] on p "Custom code" at bounding box center [812, 416] width 61 height 15
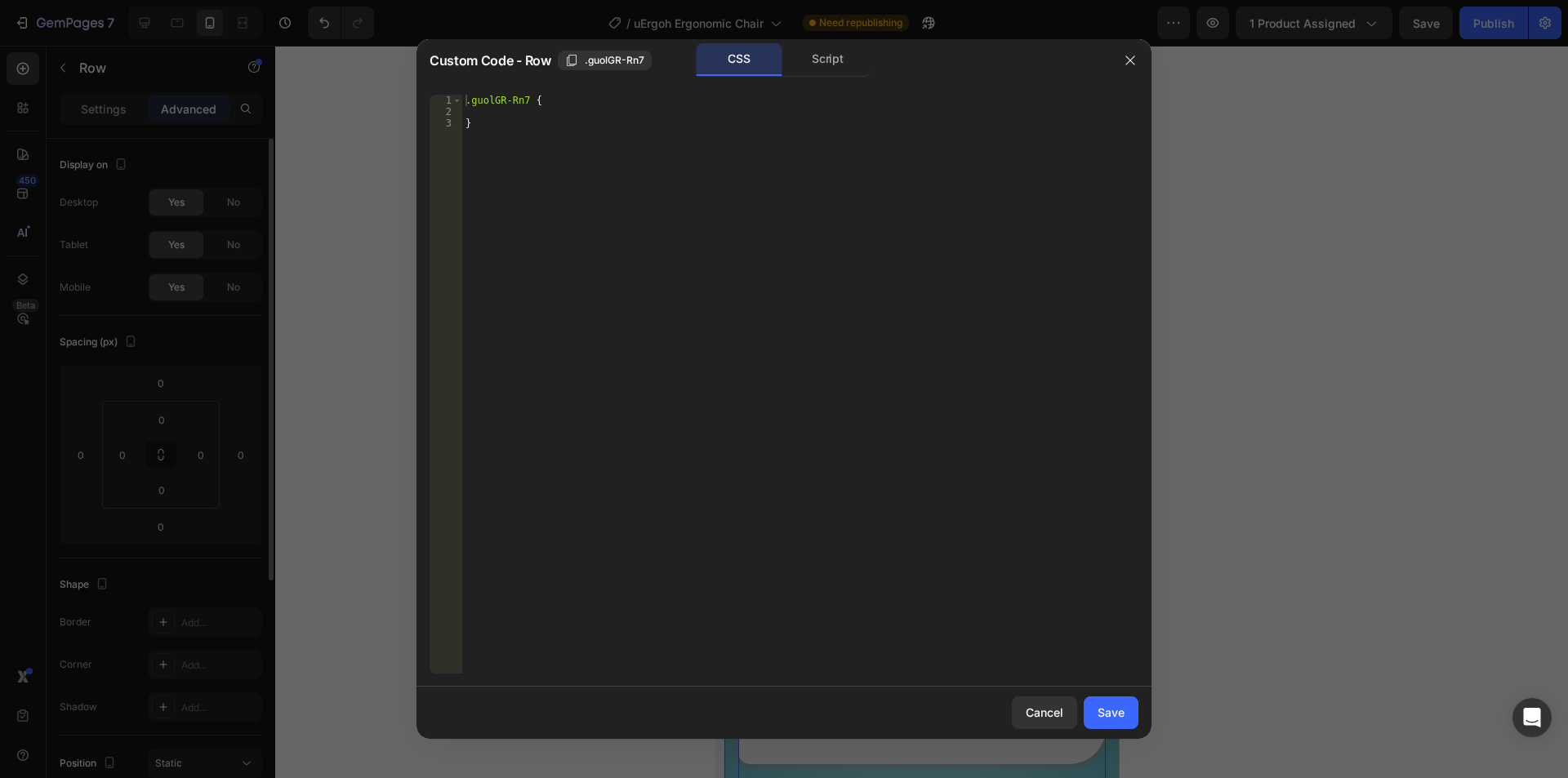
drag, startPoint x: 1036, startPoint y: 721, endPoint x: 724, endPoint y: 518, distance: 372.2
click at [1036, 721] on button "Cancel" at bounding box center [1044, 712] width 65 height 32
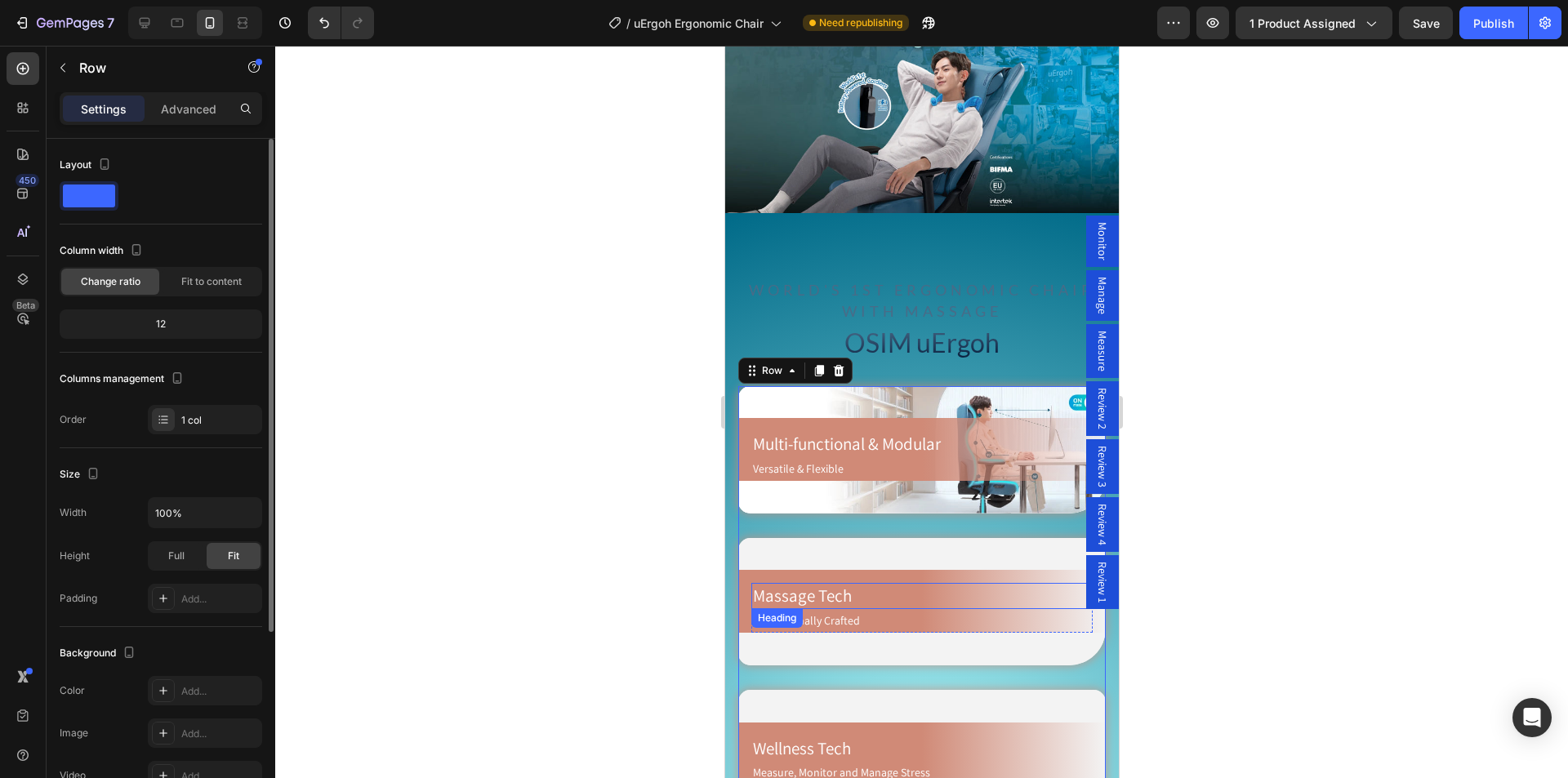
scroll to position [1061, 0]
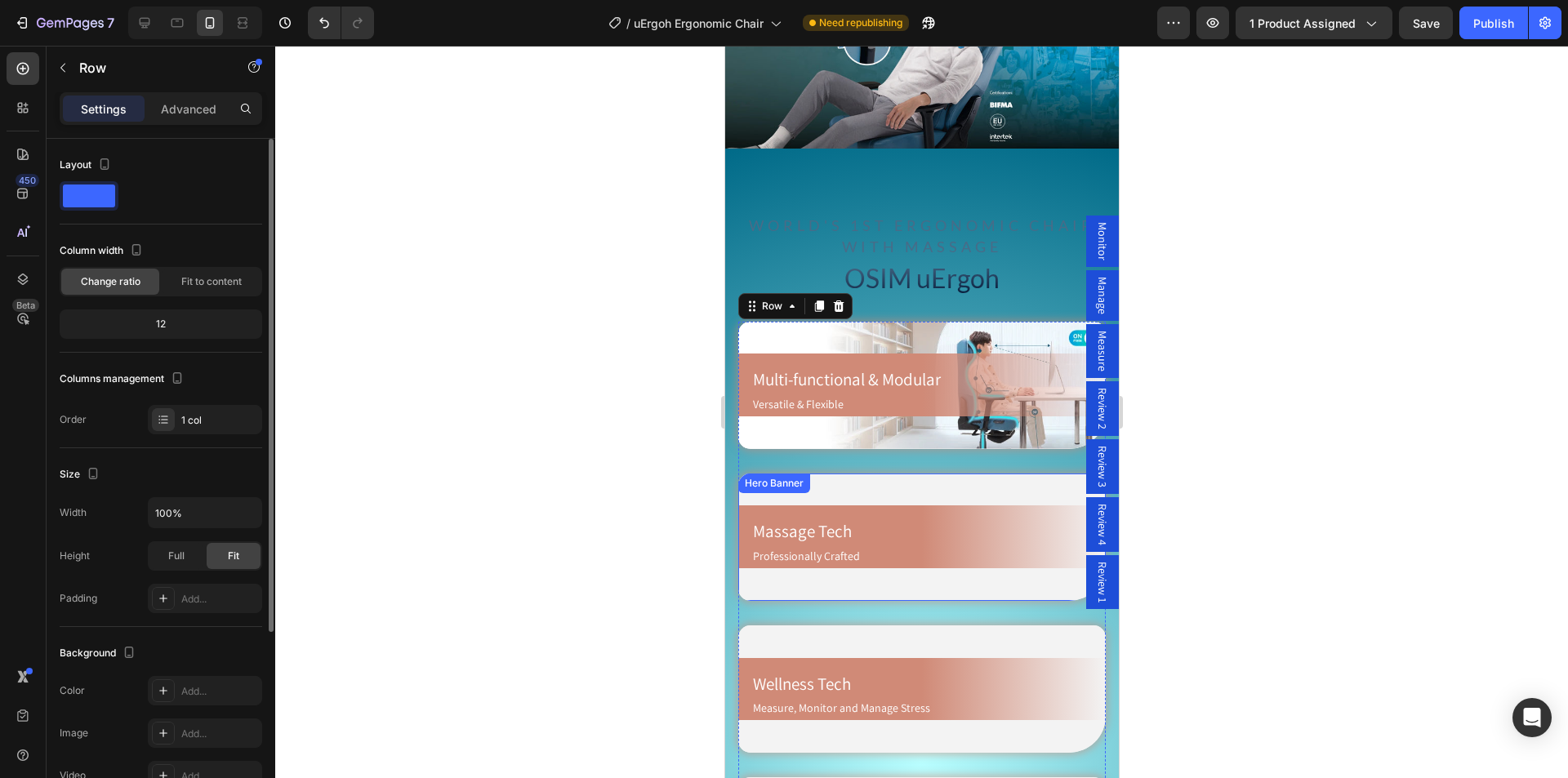
click at [938, 473] on video "Background Image" at bounding box center [920, 537] width 368 height 127
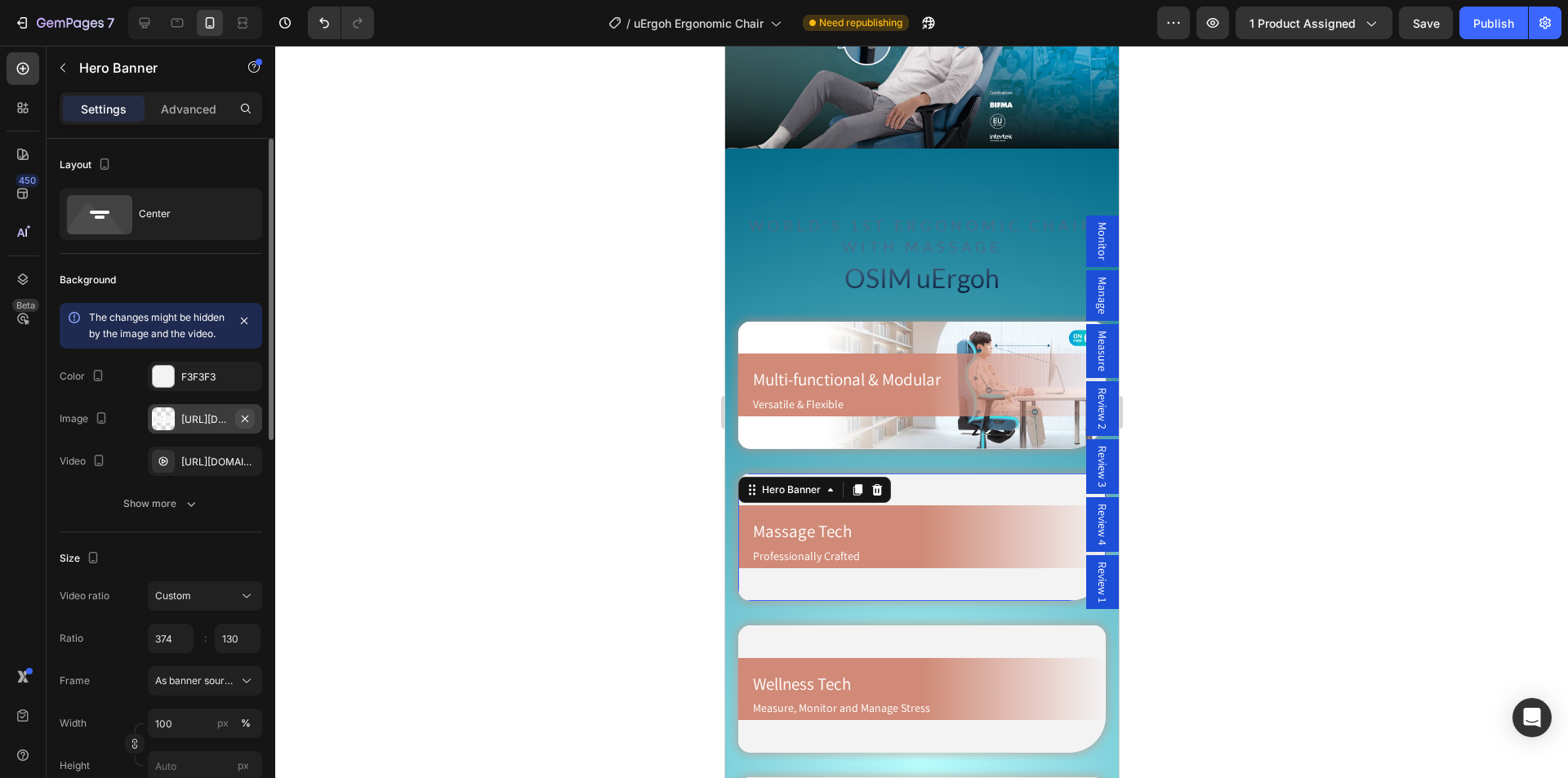
click at [249, 425] on icon "button" at bounding box center [245, 419] width 13 height 13
type input "Auto"
click at [191, 418] on div "Add..." at bounding box center [219, 420] width 76 height 15
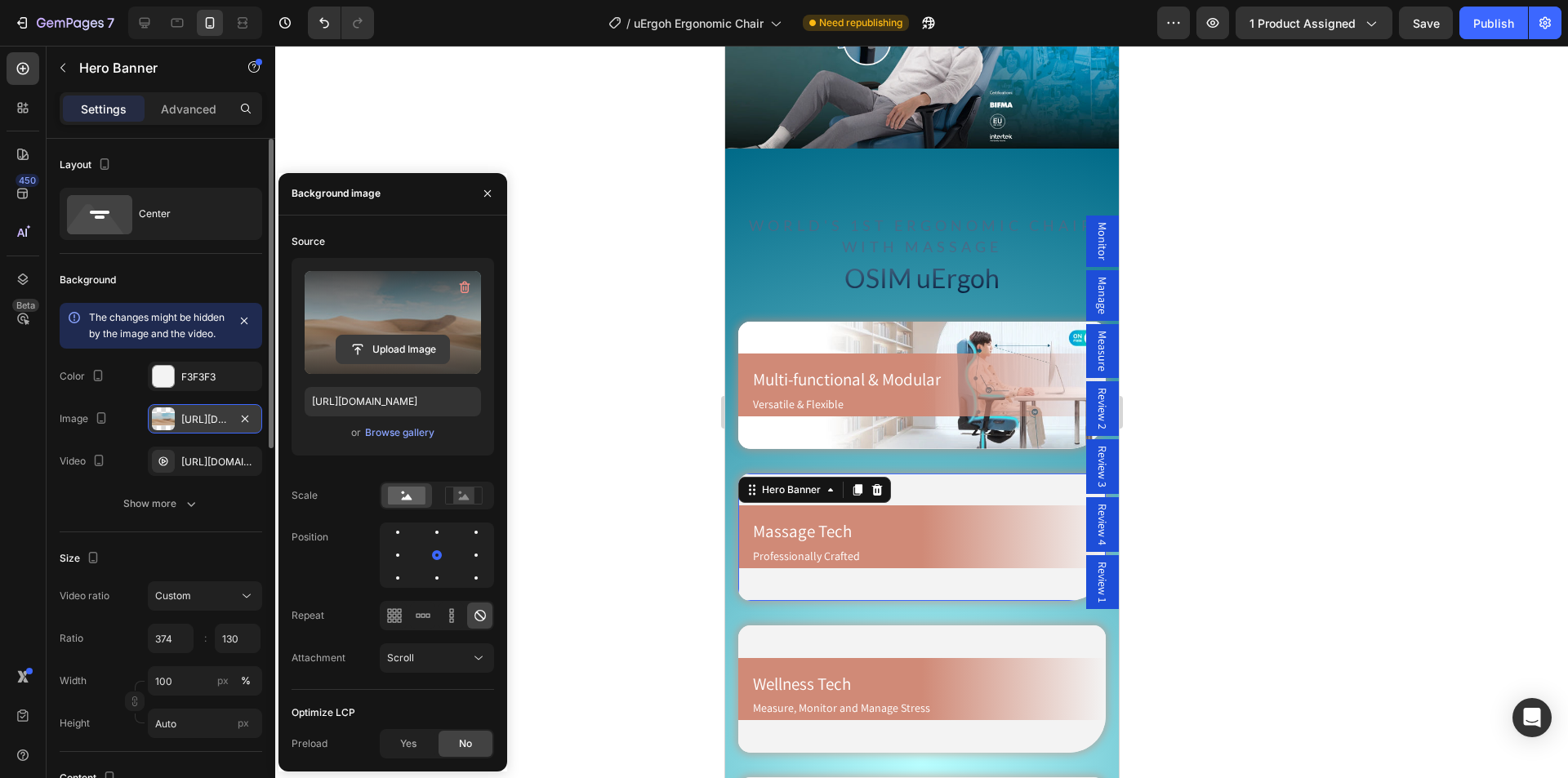
click at [400, 340] on input "file" at bounding box center [392, 349] width 112 height 28
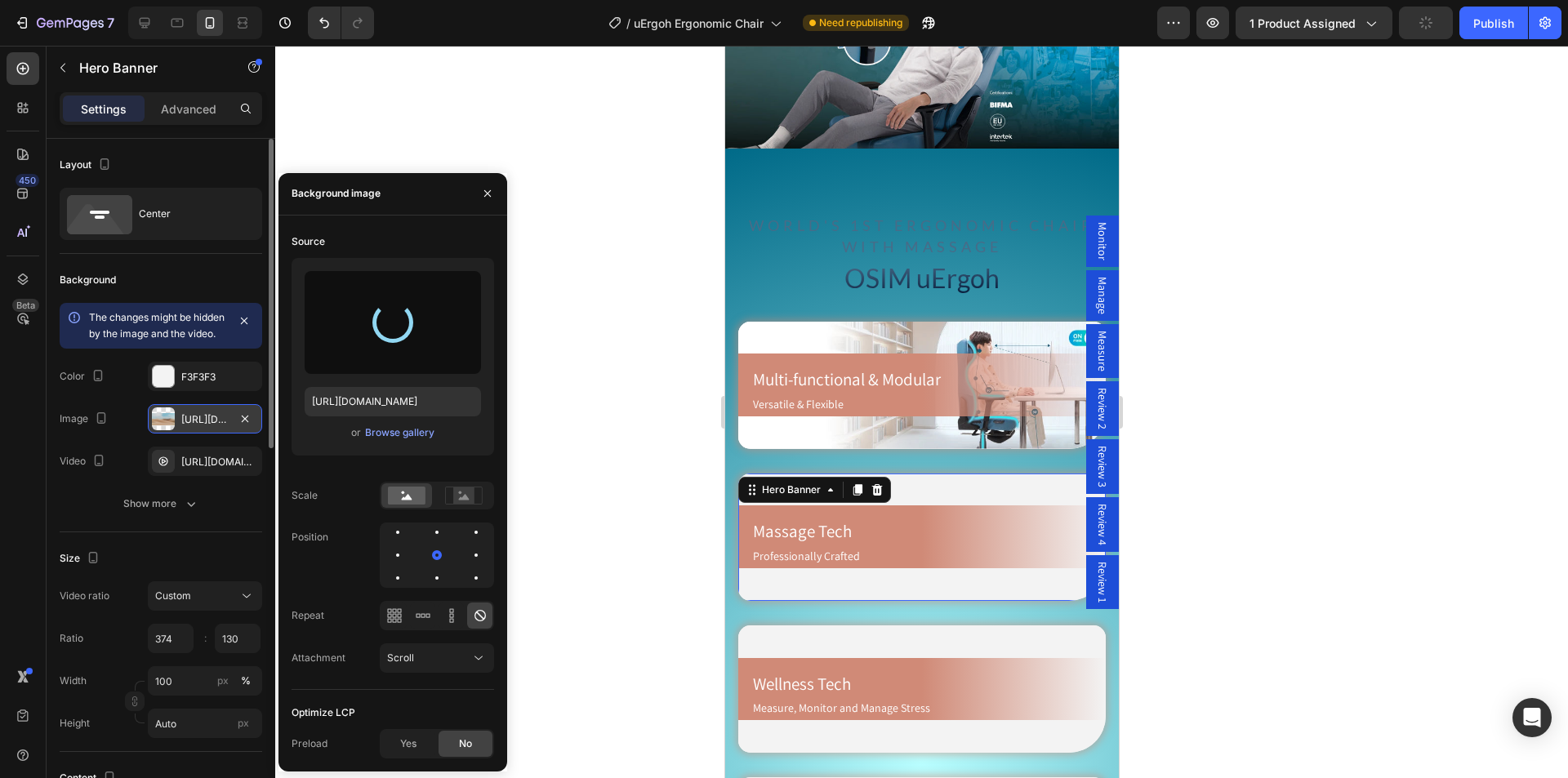
type input "[URL][DOMAIN_NAME]"
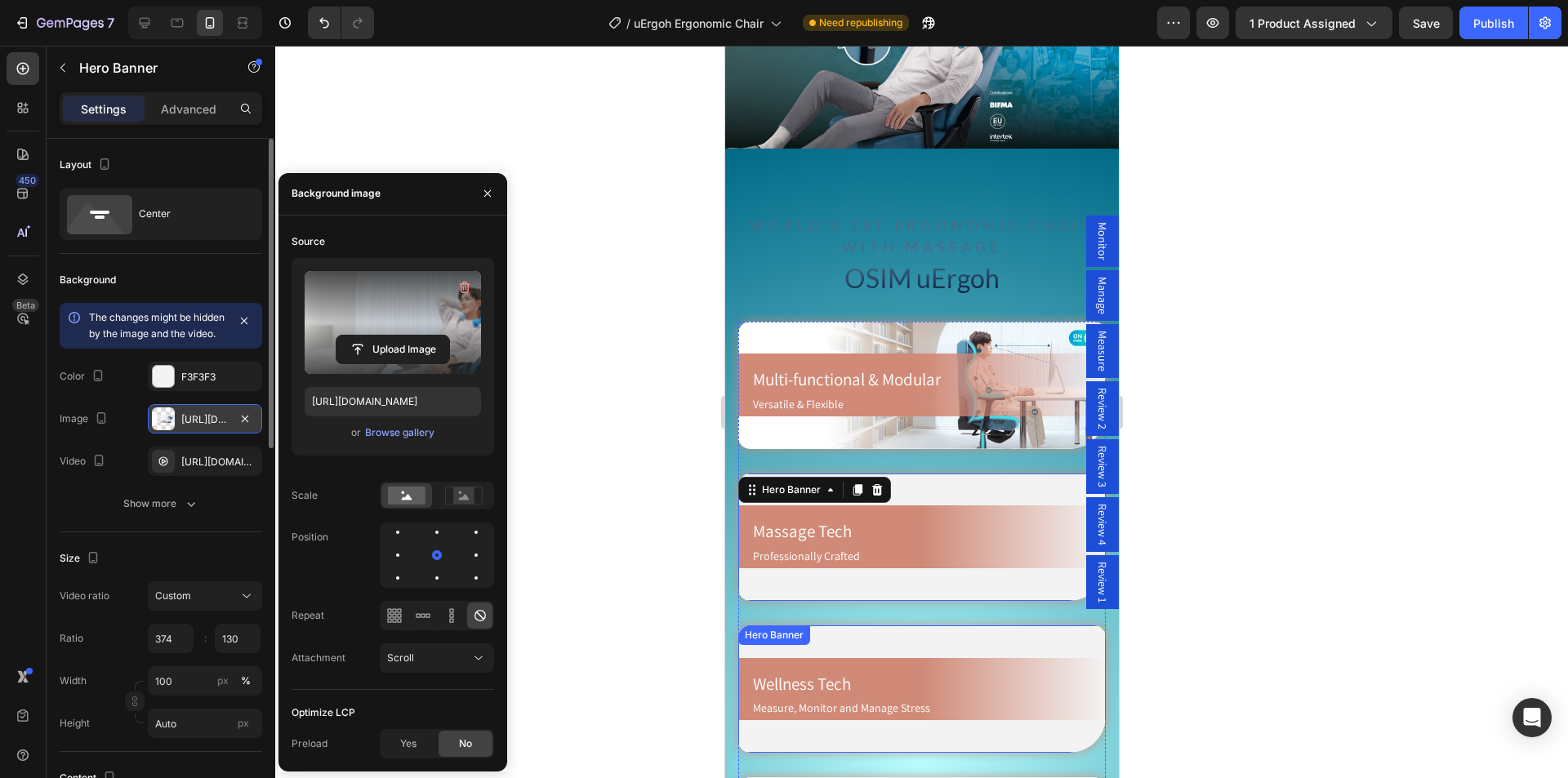
click at [900, 625] on video "Background Image" at bounding box center [920, 689] width 368 height 127
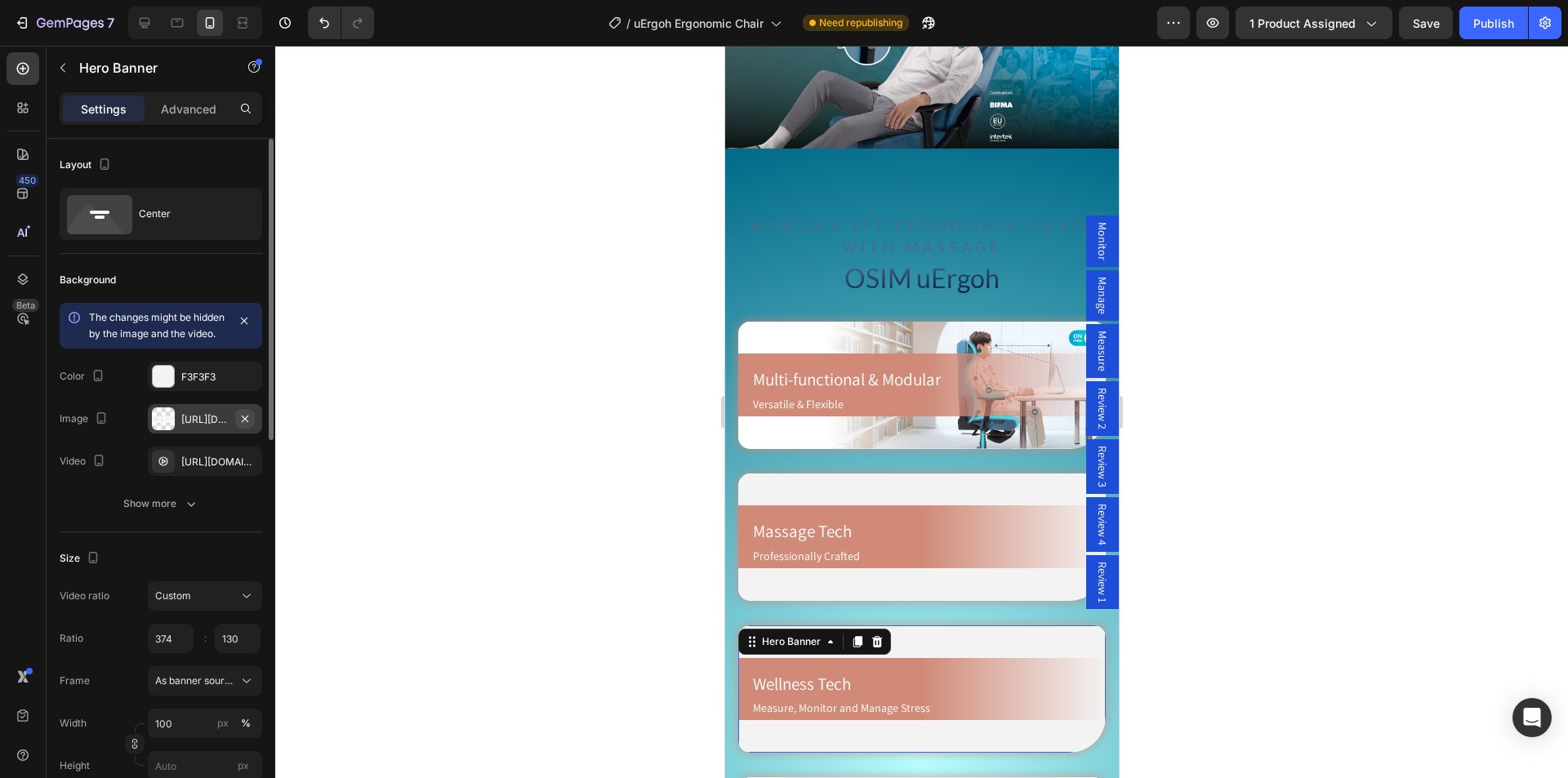
click at [248, 425] on icon "button" at bounding box center [245, 419] width 13 height 13
type input "Auto"
click at [248, 459] on icon "button" at bounding box center [245, 461] width 13 height 13
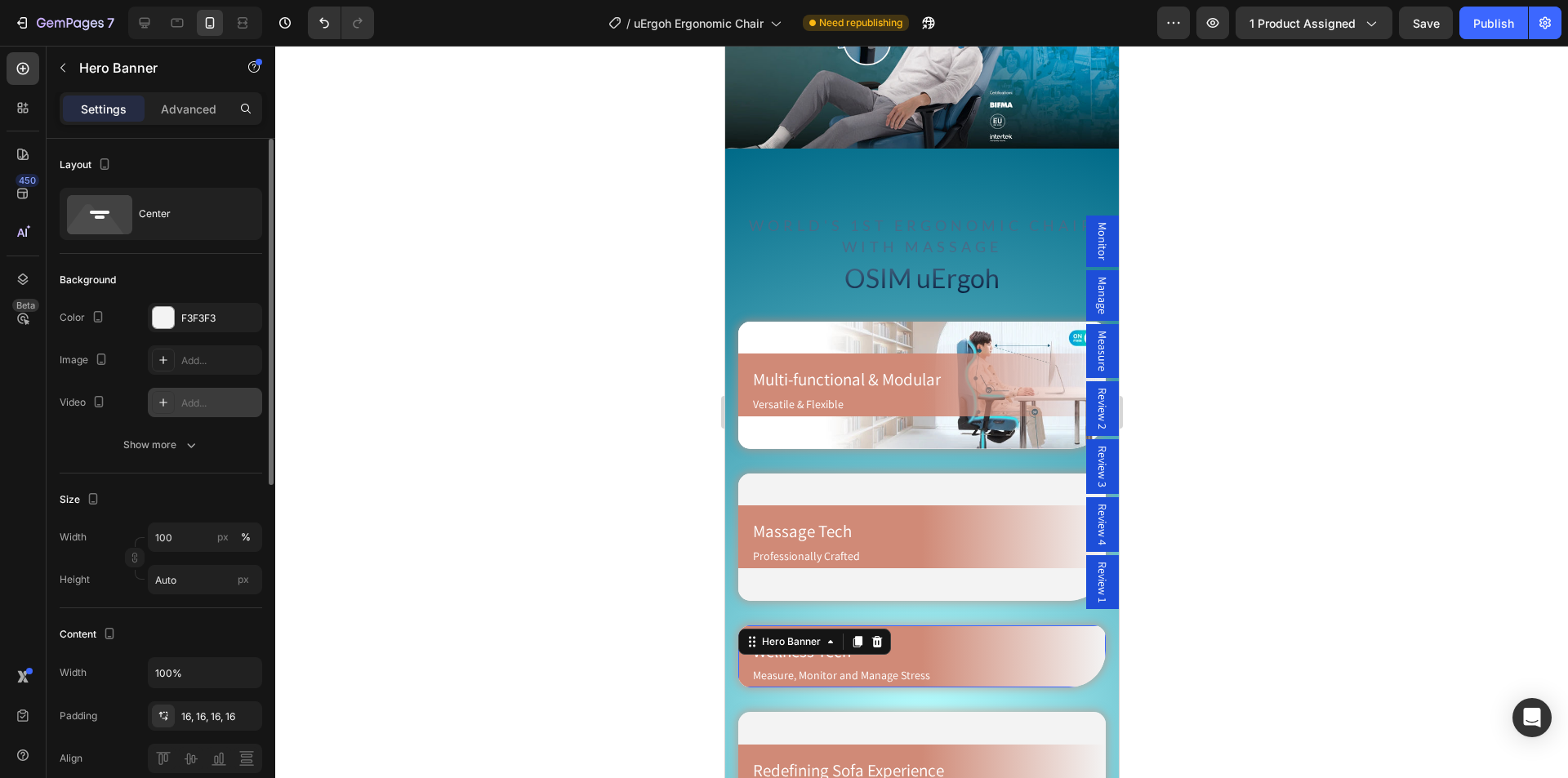
click at [165, 399] on icon at bounding box center [163, 402] width 13 height 13
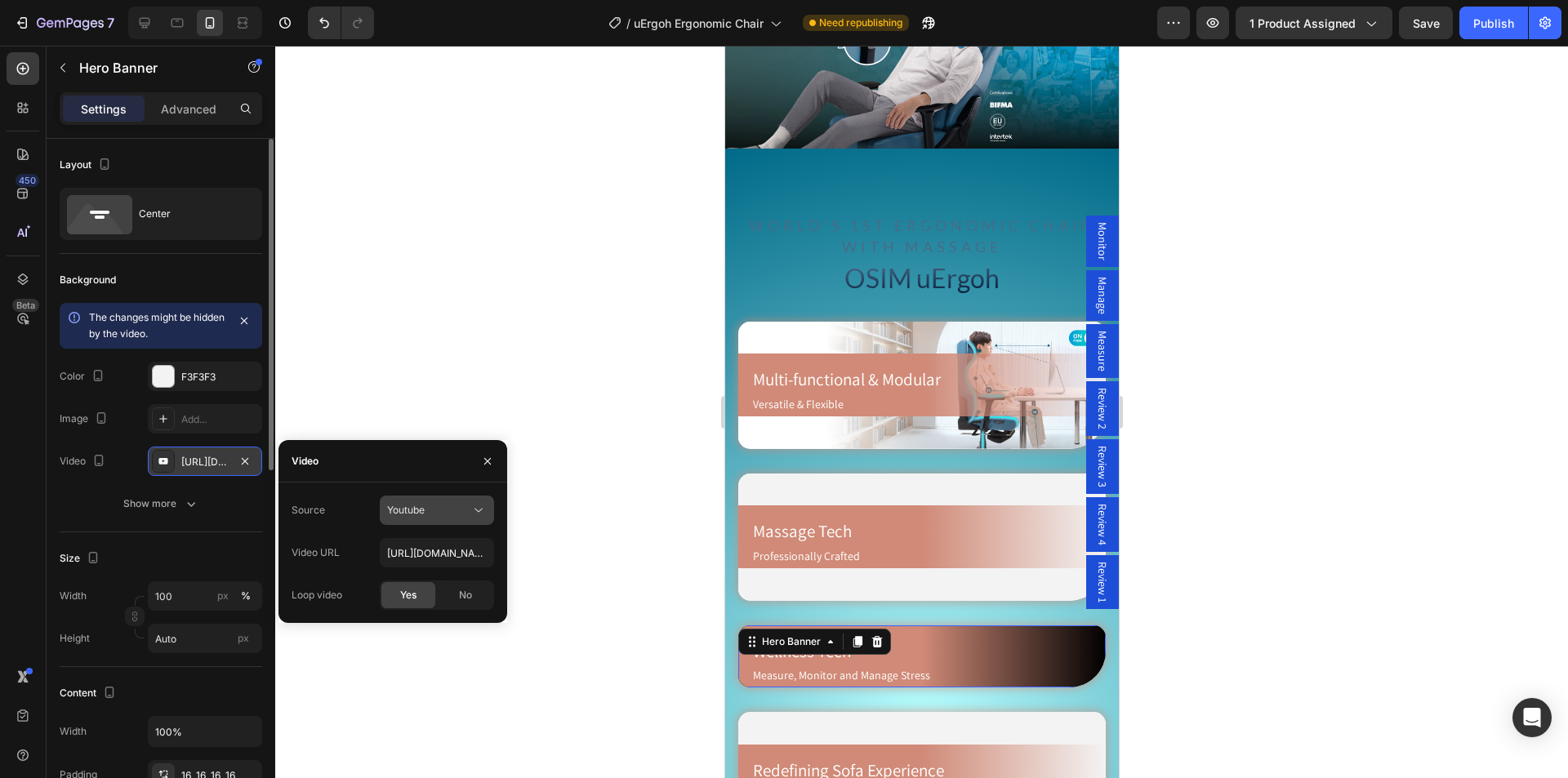
click at [411, 502] on div "Youtube" at bounding box center [437, 510] width 99 height 17
click at [409, 555] on span "Video hosting" at bounding box center [417, 550] width 62 height 15
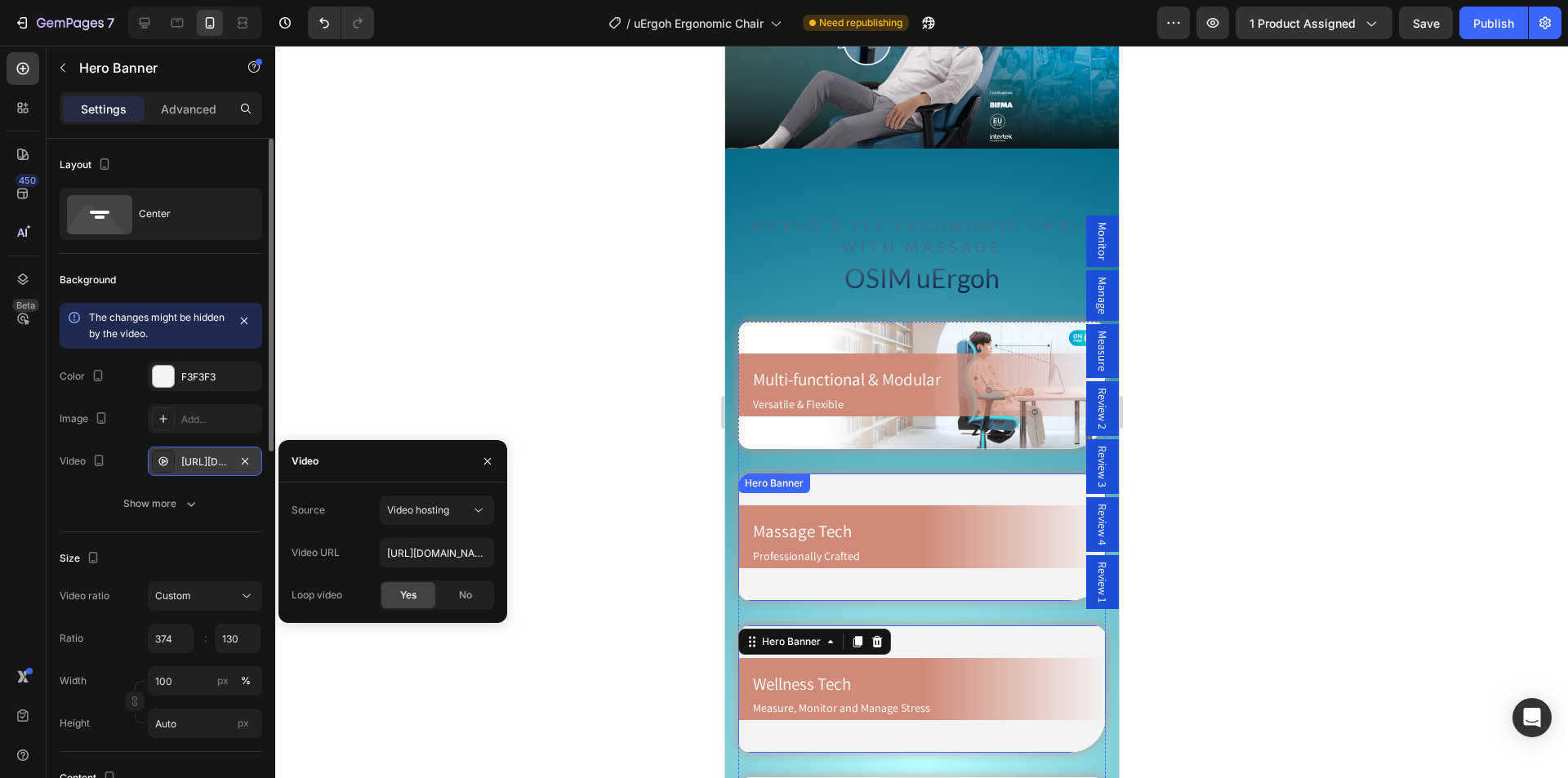
click at [900, 473] on video "Background Image" at bounding box center [920, 537] width 368 height 127
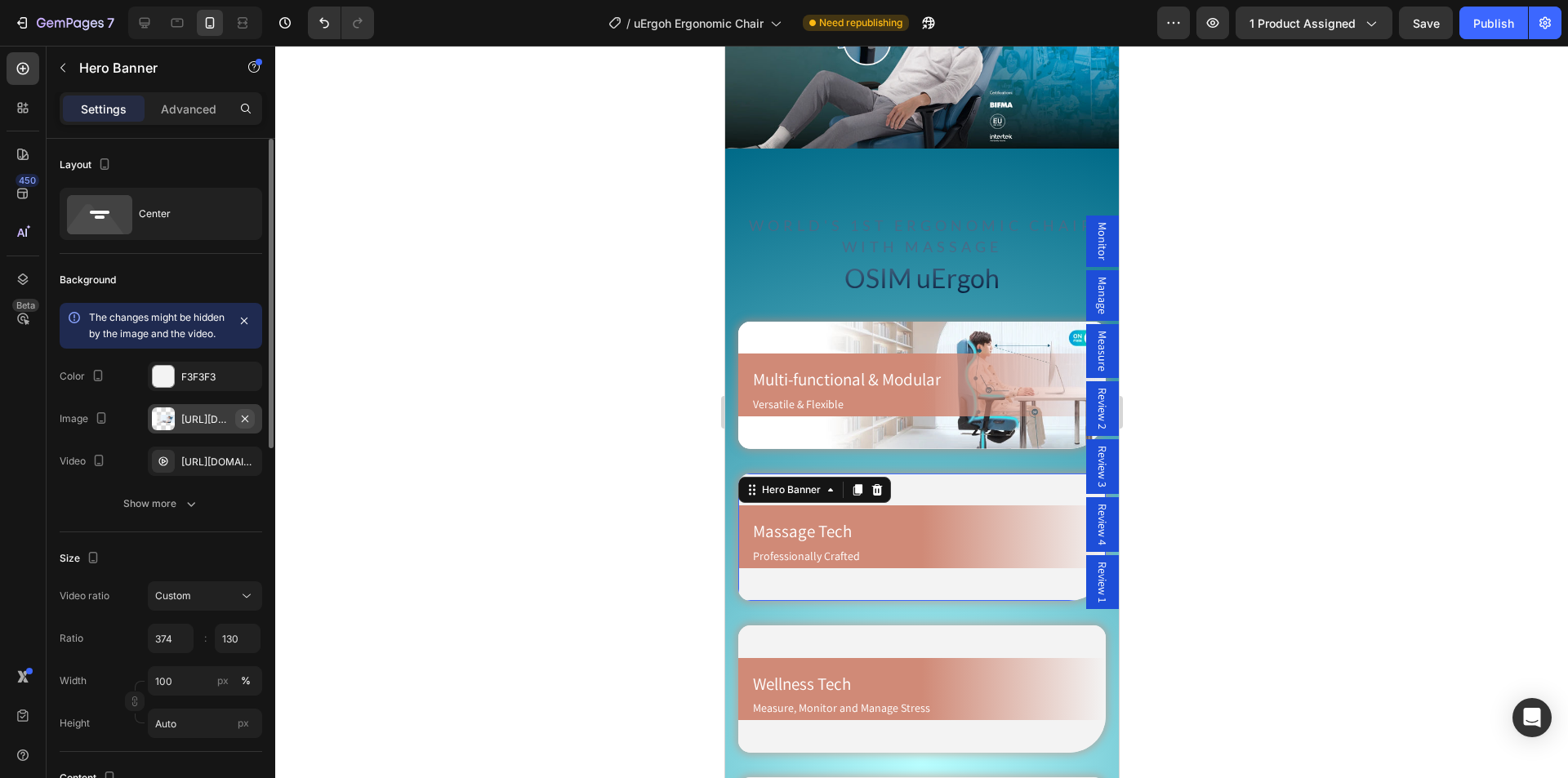
click at [247, 421] on icon "button" at bounding box center [244, 417] width 6 height 6
drag, startPoint x: 243, startPoint y: 462, endPoint x: 216, endPoint y: 437, distance: 36.8
click at [0, 0] on icon "button" at bounding box center [0, 0] width 0 height 0
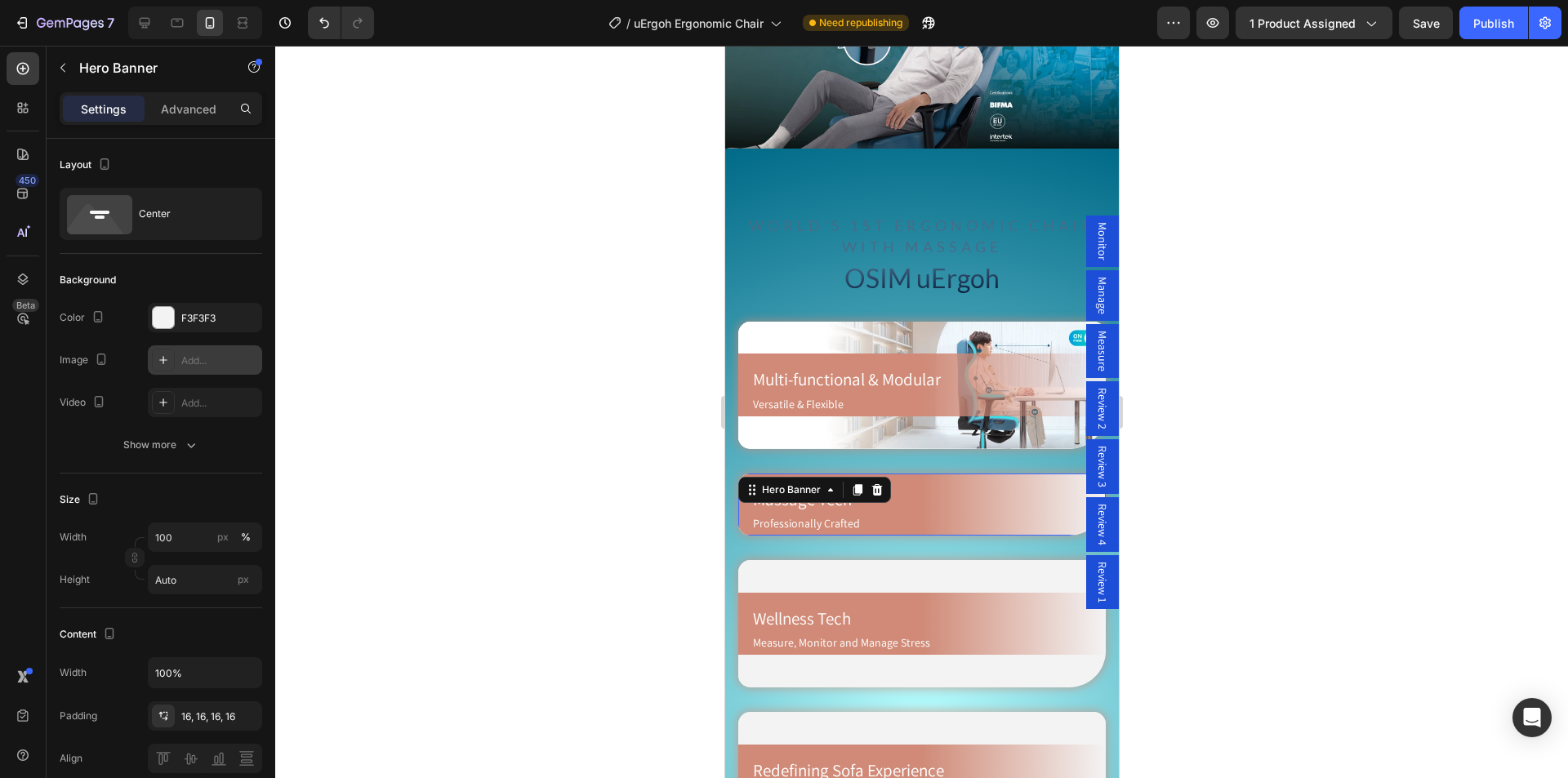
click at [164, 363] on icon at bounding box center [163, 360] width 13 height 13
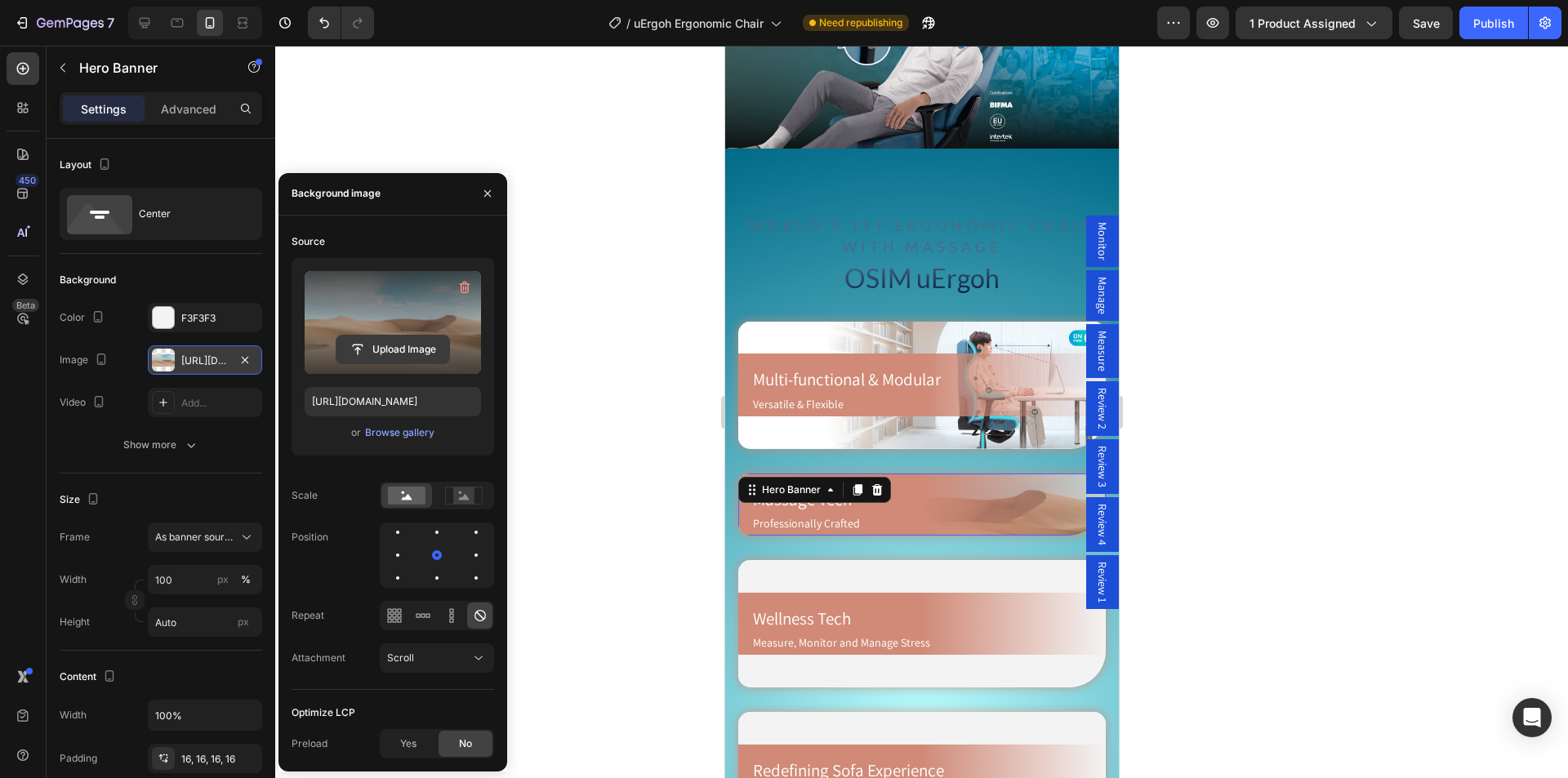
click at [388, 345] on input "file" at bounding box center [392, 349] width 112 height 28
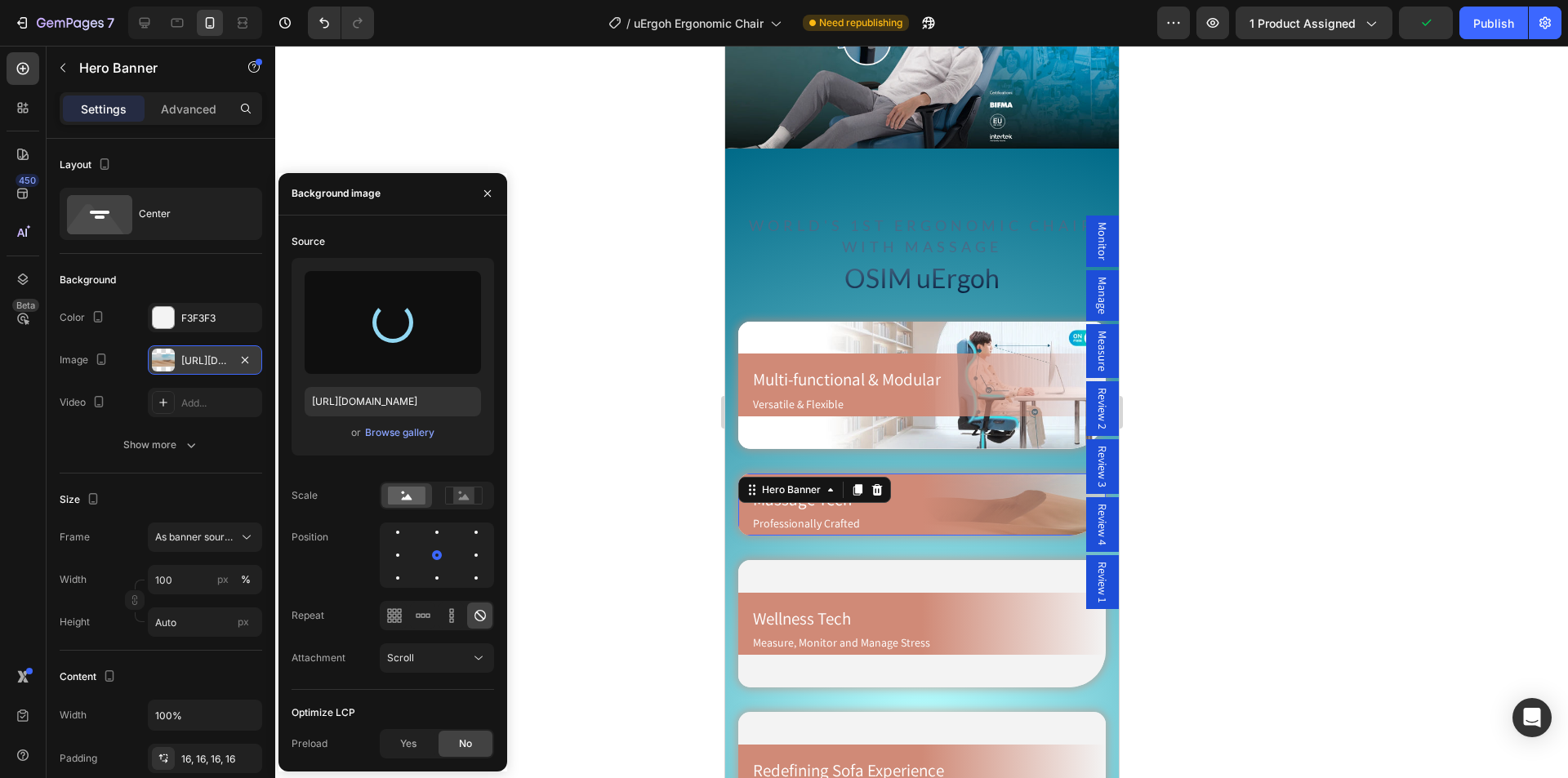
type input "[URL][DOMAIN_NAME]"
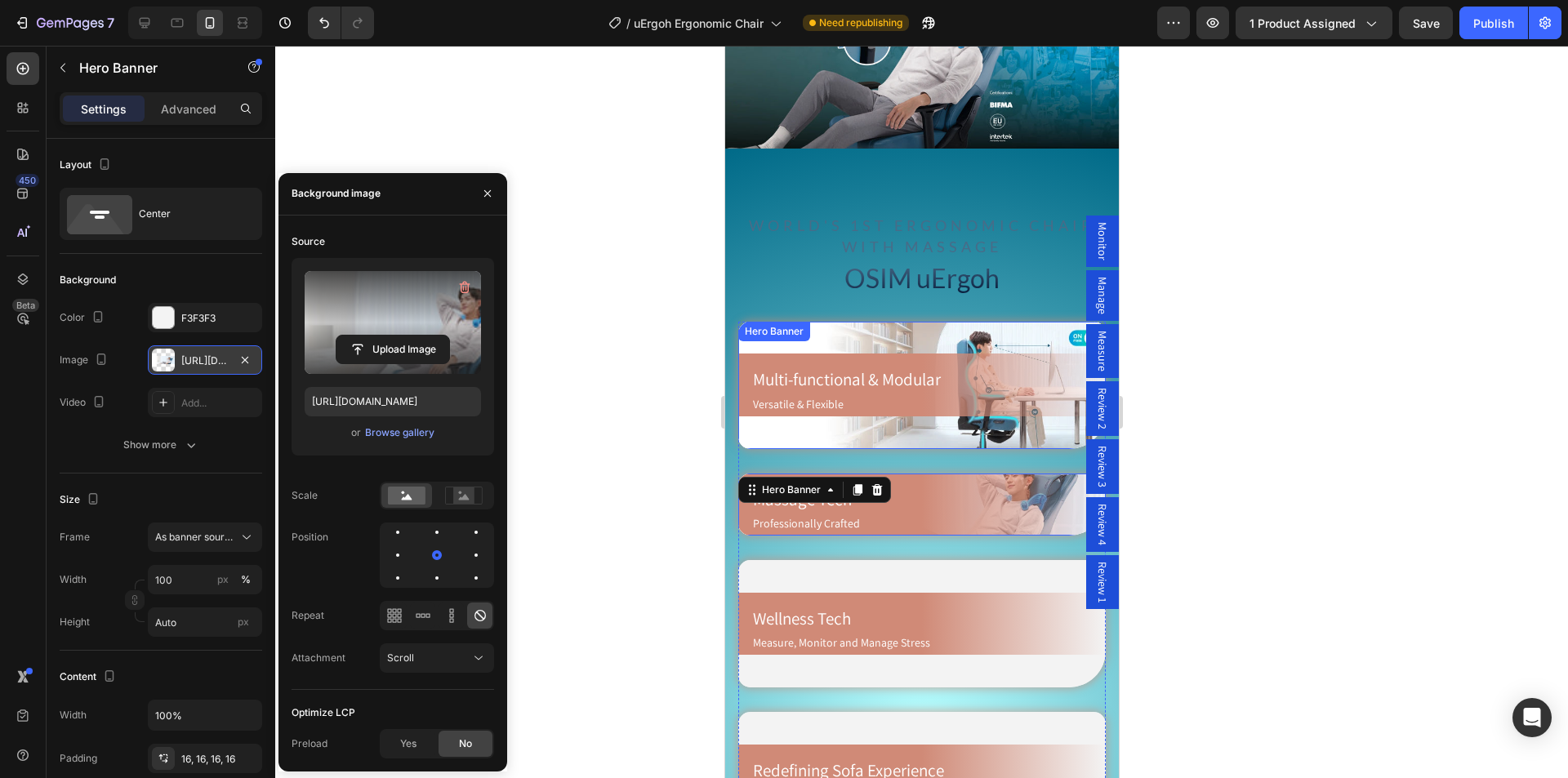
click at [841, 325] on div "Background Image" at bounding box center [920, 385] width 368 height 127
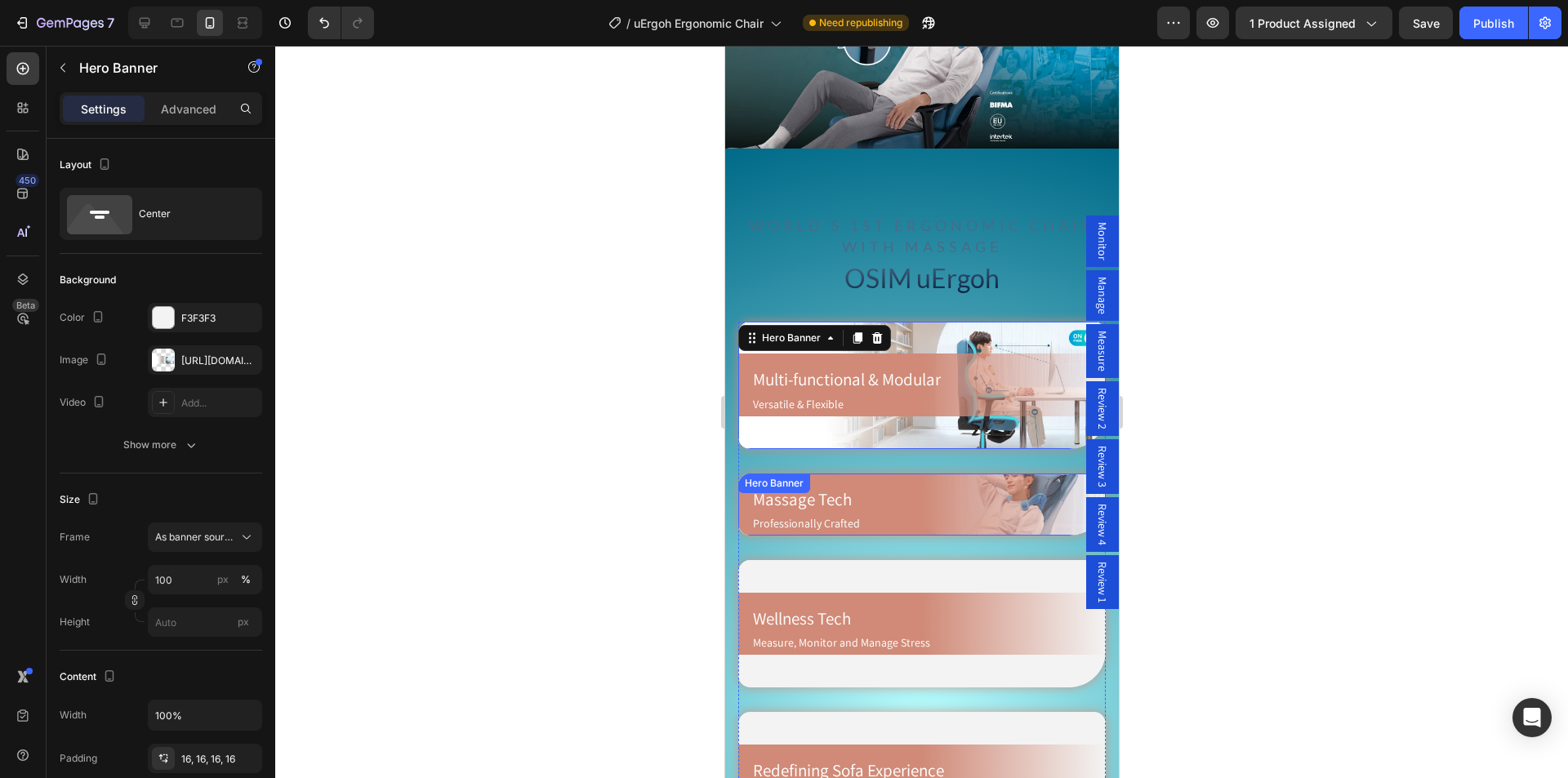
click at [824, 473] on div "Massage Tech Heading Professionally Crafted Text Block Row" at bounding box center [920, 505] width 368 height 63
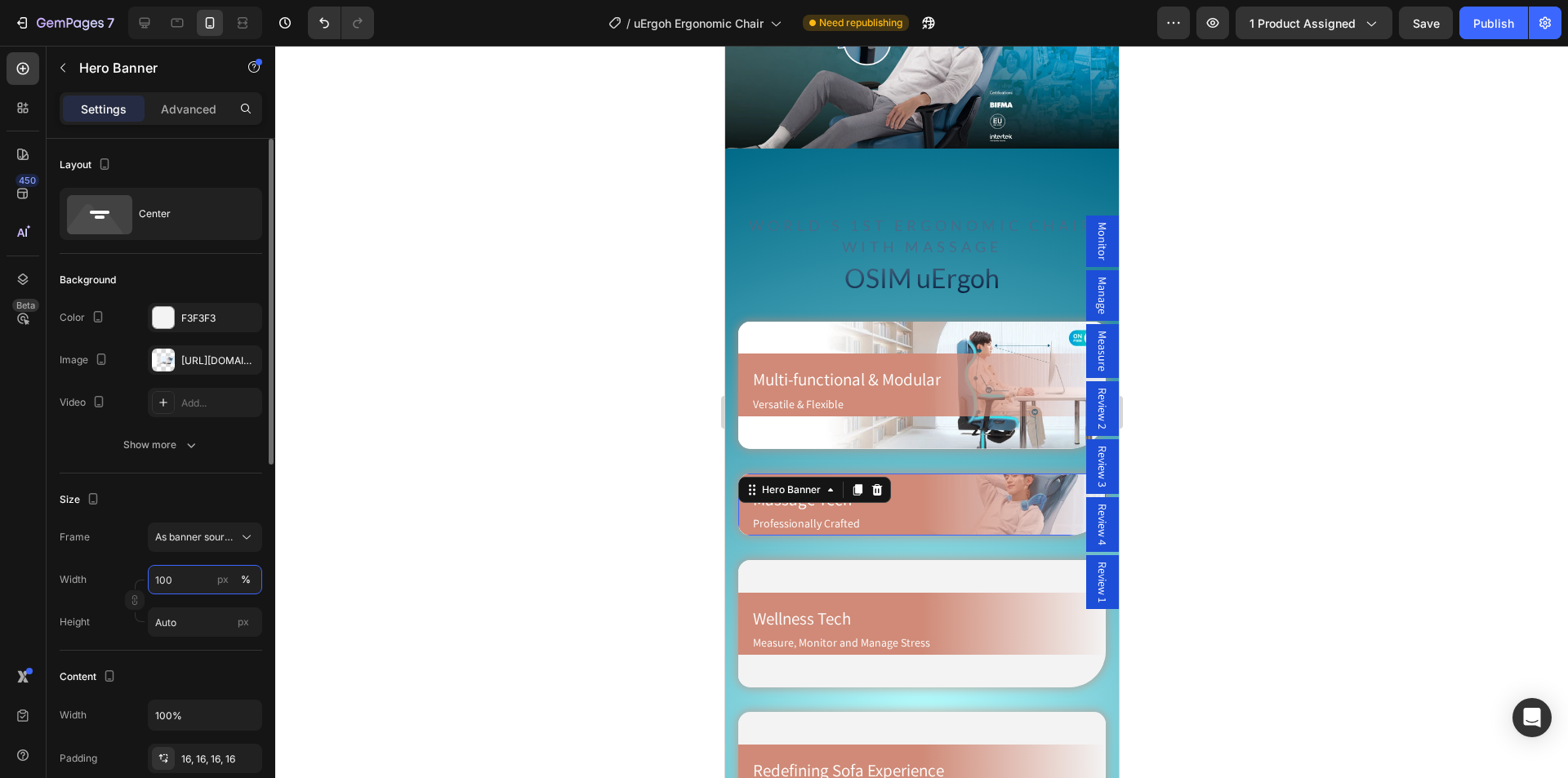
click at [197, 582] on input "100" at bounding box center [205, 579] width 114 height 29
click at [184, 616] on p "Full 100%" at bounding box center [201, 619] width 95 height 15
click at [188, 625] on input "Auto" at bounding box center [205, 621] width 114 height 29
click at [193, 663] on span "Fit content" at bounding box center [178, 661] width 49 height 15
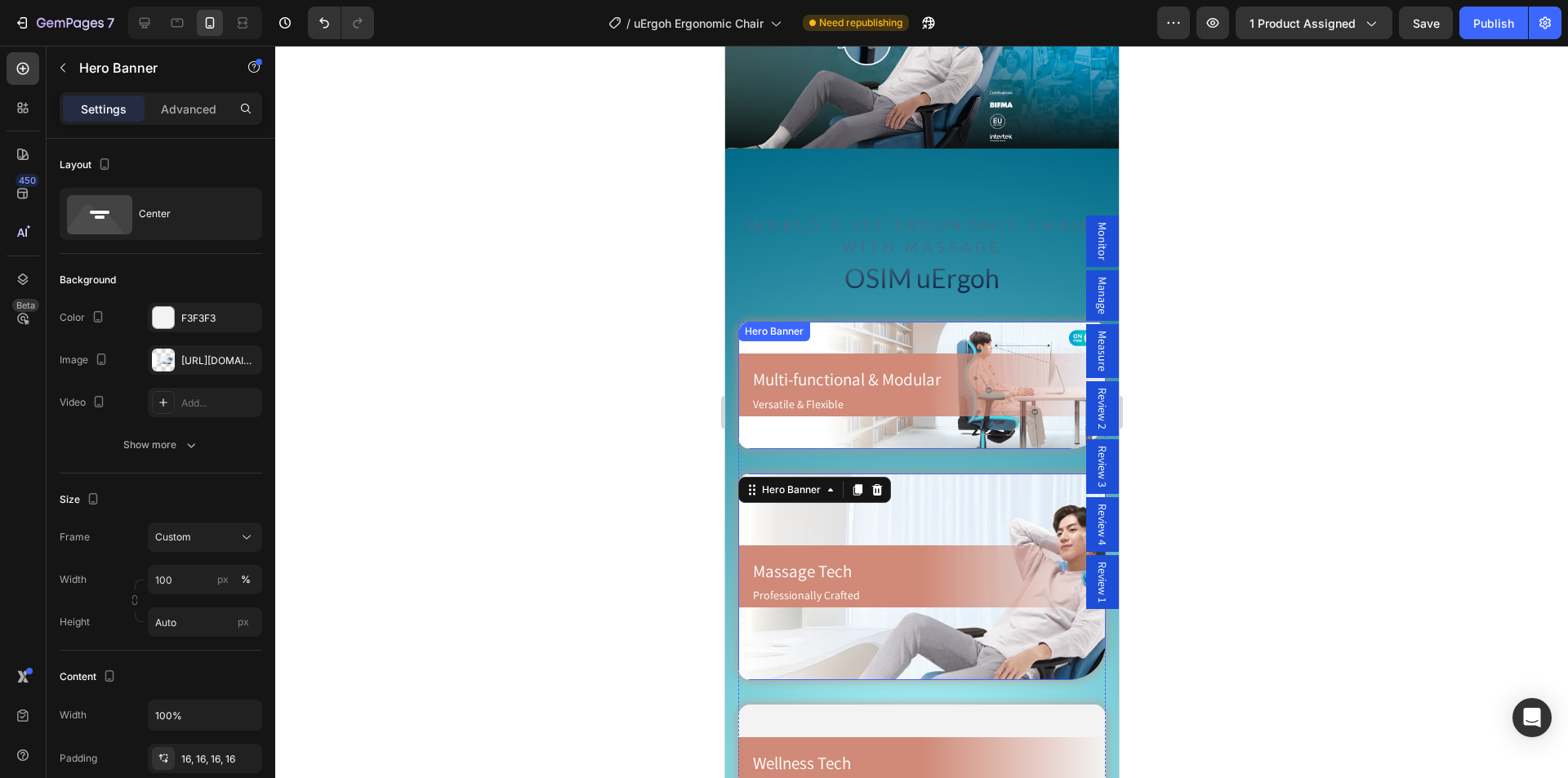
click at [802, 333] on div "Multi-functional & Modular Heading Versatile & Flexible Text Block Row Hero Ban…" at bounding box center [920, 385] width 368 height 127
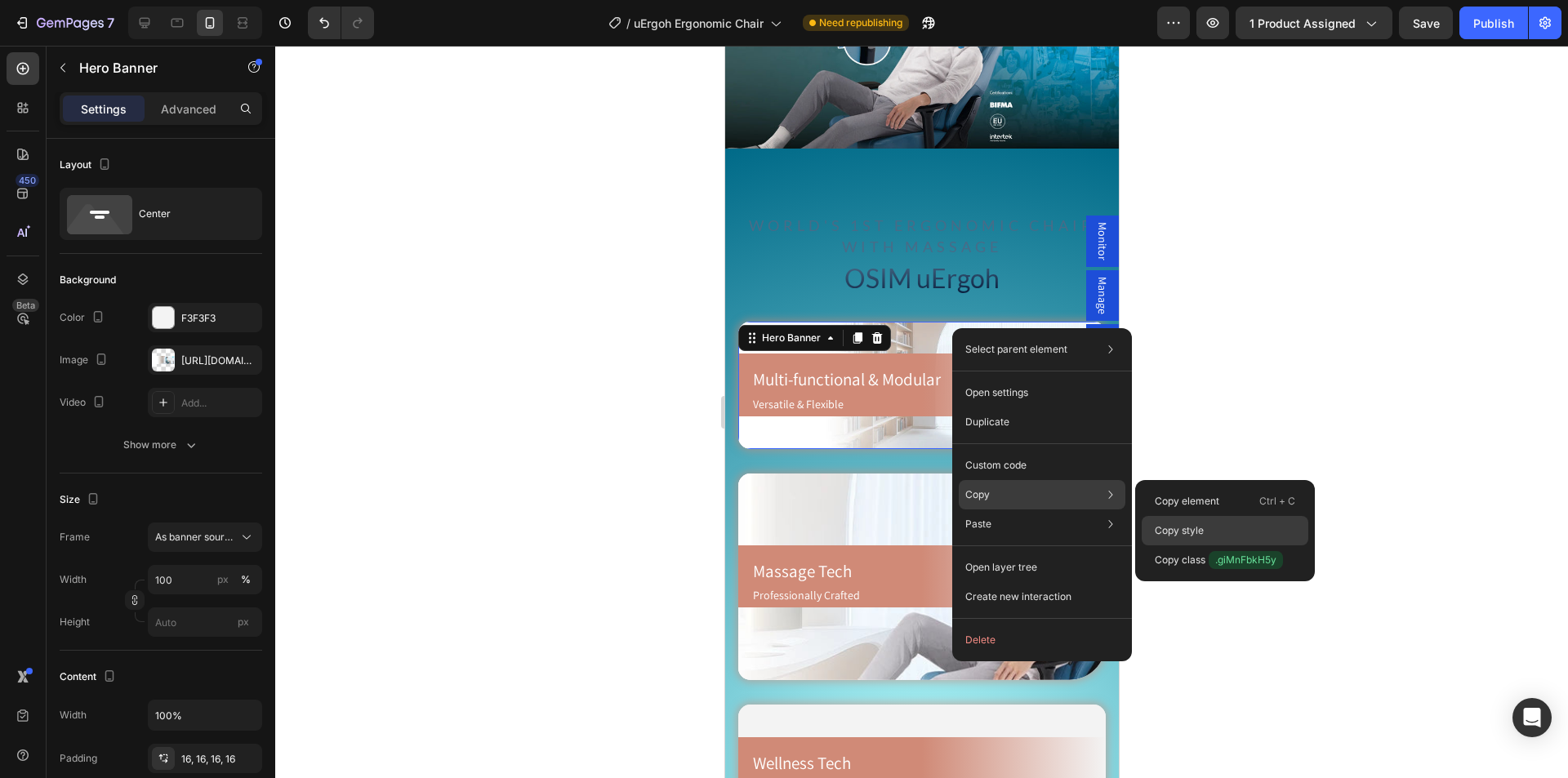
click at [1218, 545] on div "Copy style" at bounding box center [1224, 560] width 167 height 29
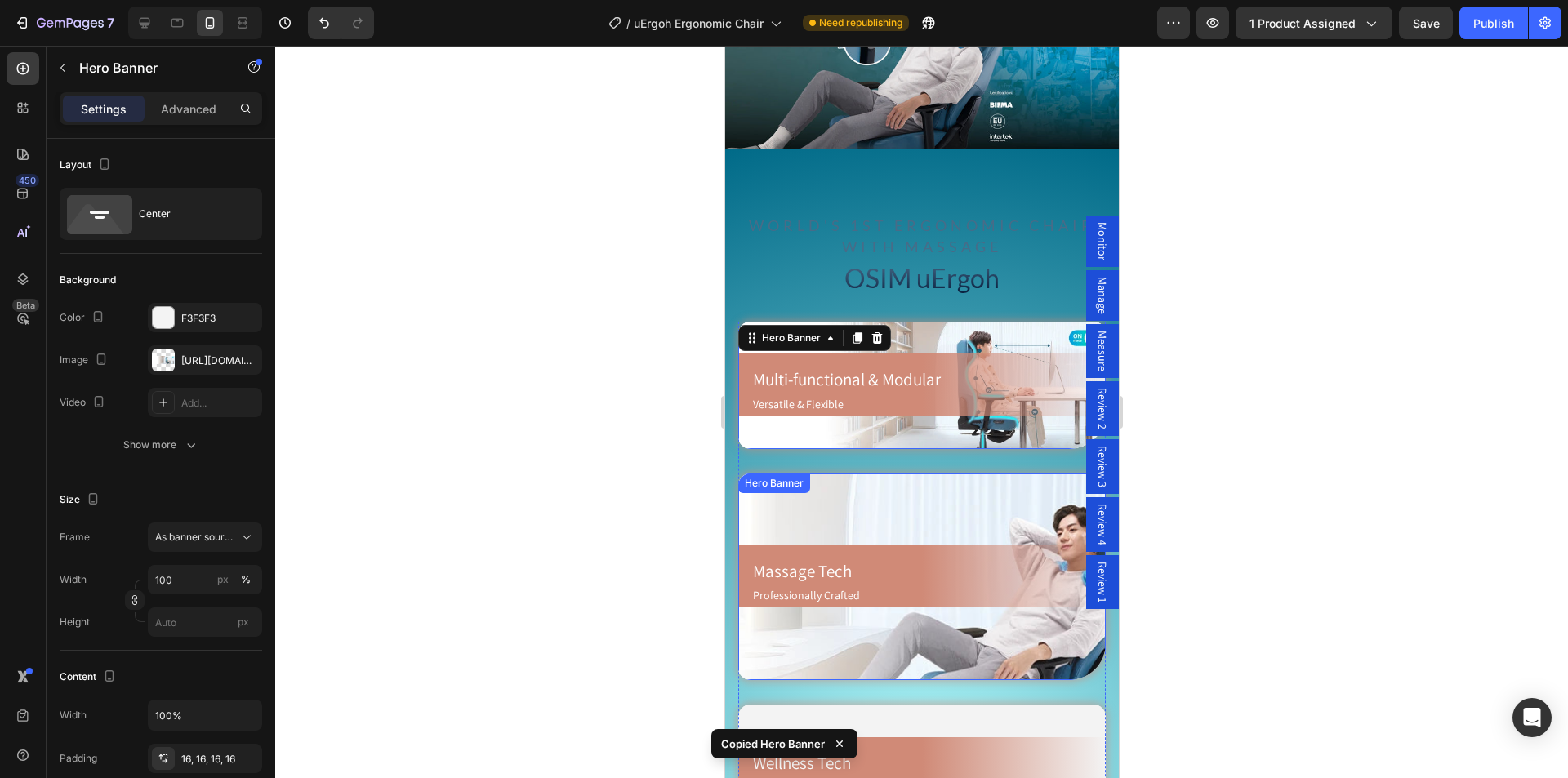
click at [825, 477] on div "Massage Tech Heading Professionally Crafted Text Block Row Hero Banner" at bounding box center [920, 576] width 368 height 206
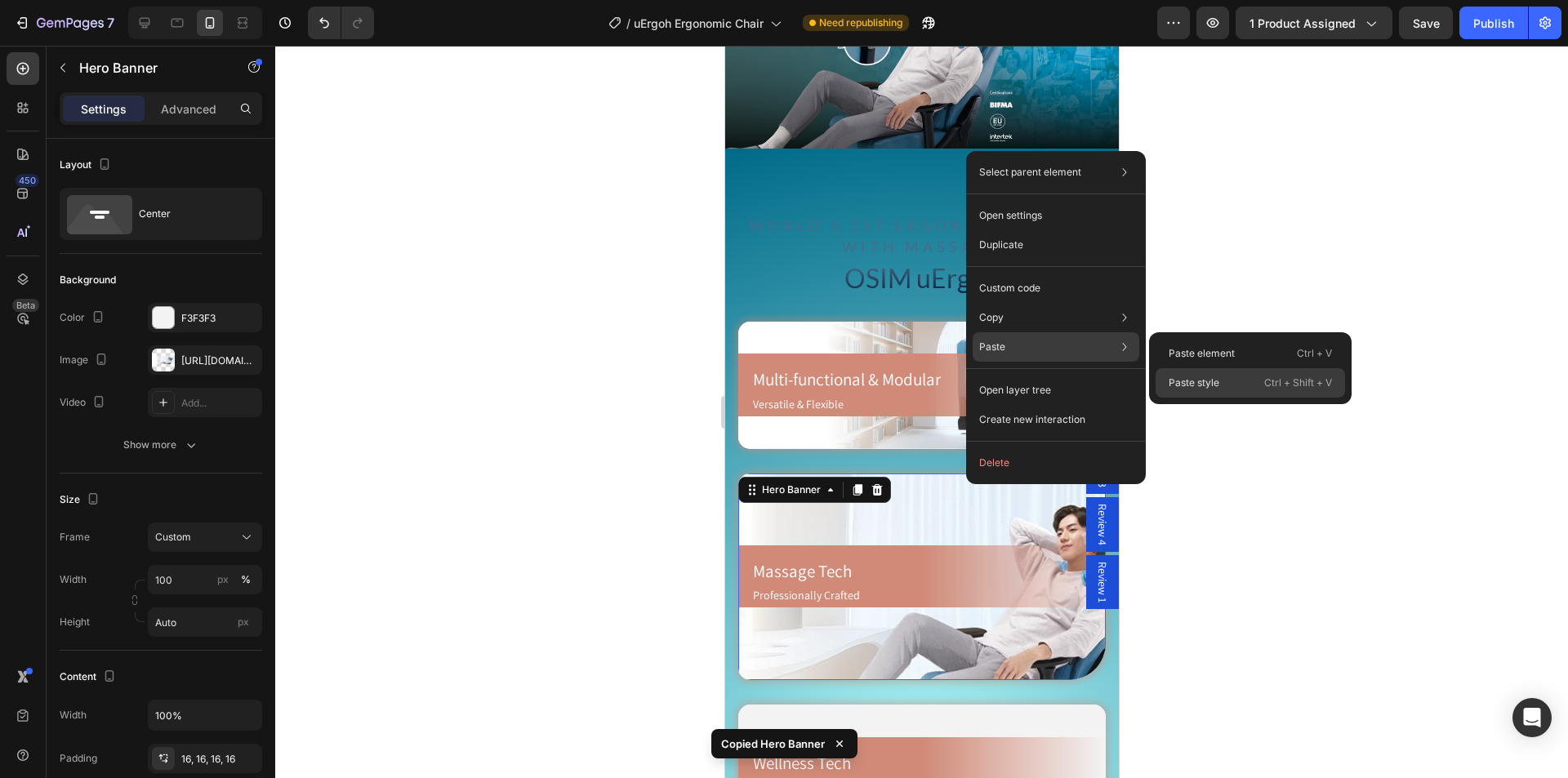
drag, startPoint x: 1208, startPoint y: 386, endPoint x: 230, endPoint y: 429, distance: 978.9
click at [1208, 386] on p "Paste style" at bounding box center [1193, 383] width 51 height 15
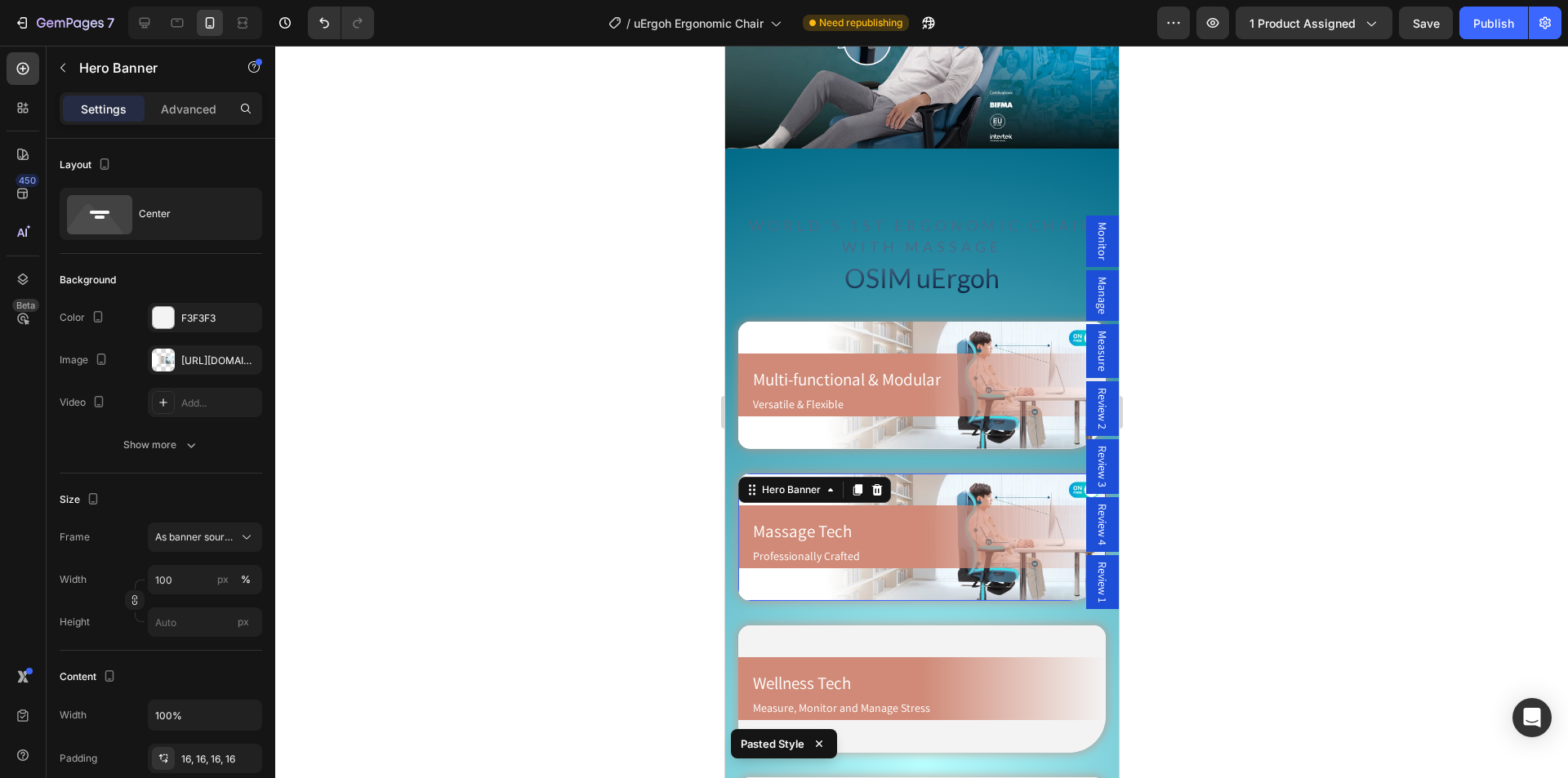
click at [961, 473] on div "Background Image" at bounding box center [920, 537] width 368 height 127
click at [161, 361] on div at bounding box center [163, 359] width 23 height 23
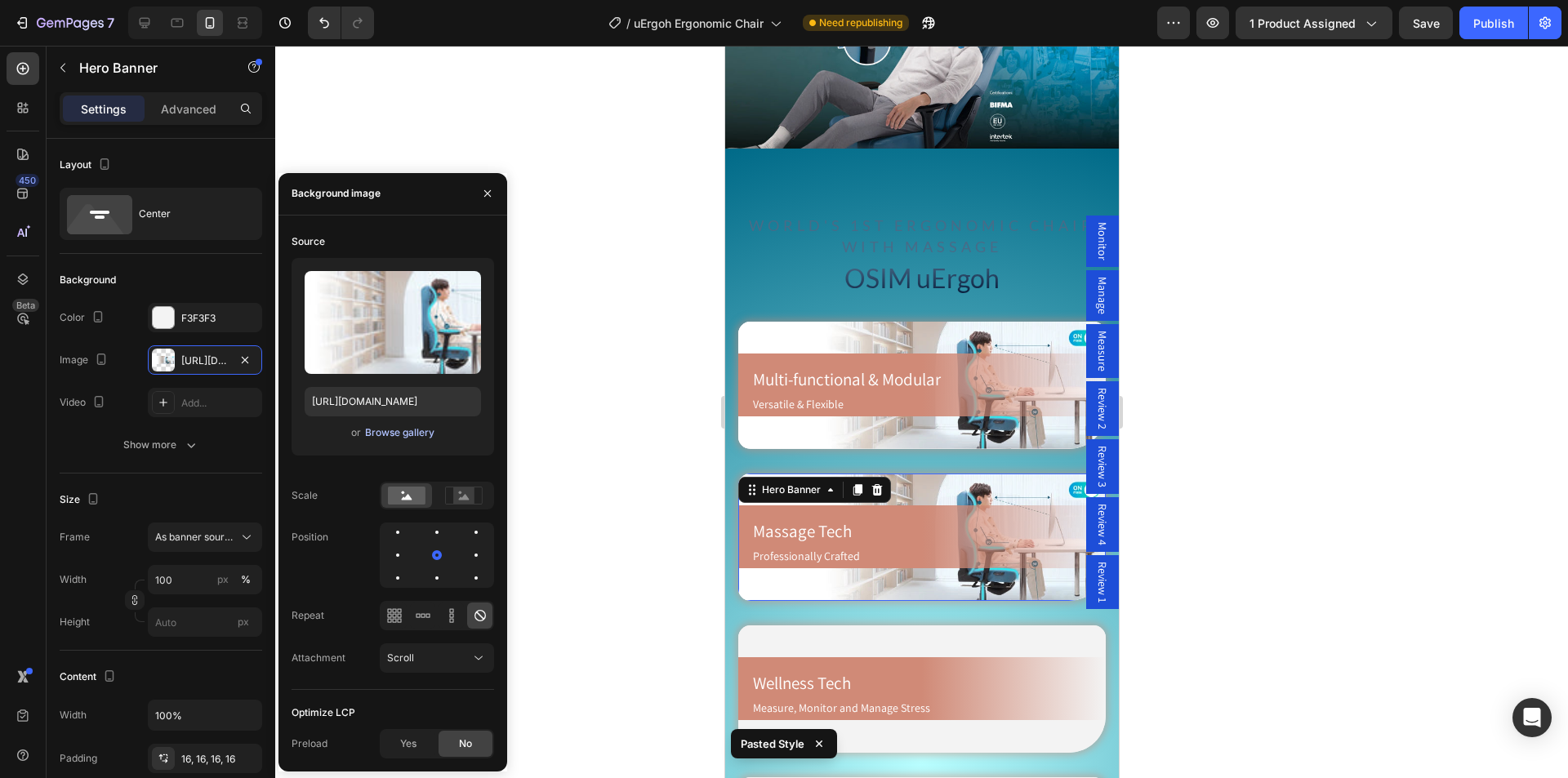
click at [404, 432] on div "Browse gallery" at bounding box center [399, 433] width 69 height 15
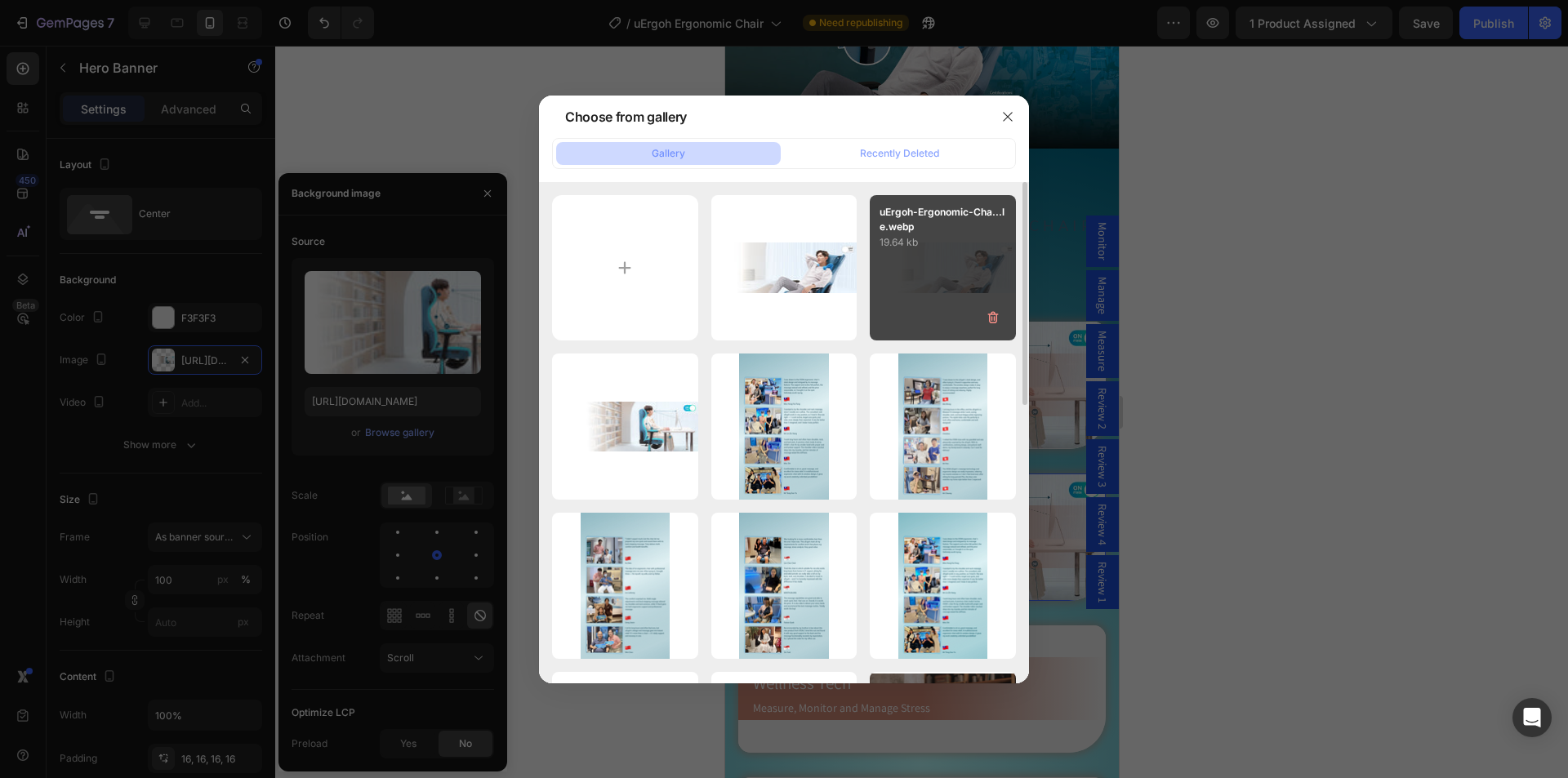
click at [925, 278] on div "uErgoh-Ergonomic-Cha...le.webp 19.64 kb" at bounding box center [942, 268] width 146 height 146
type input "[URL][DOMAIN_NAME]"
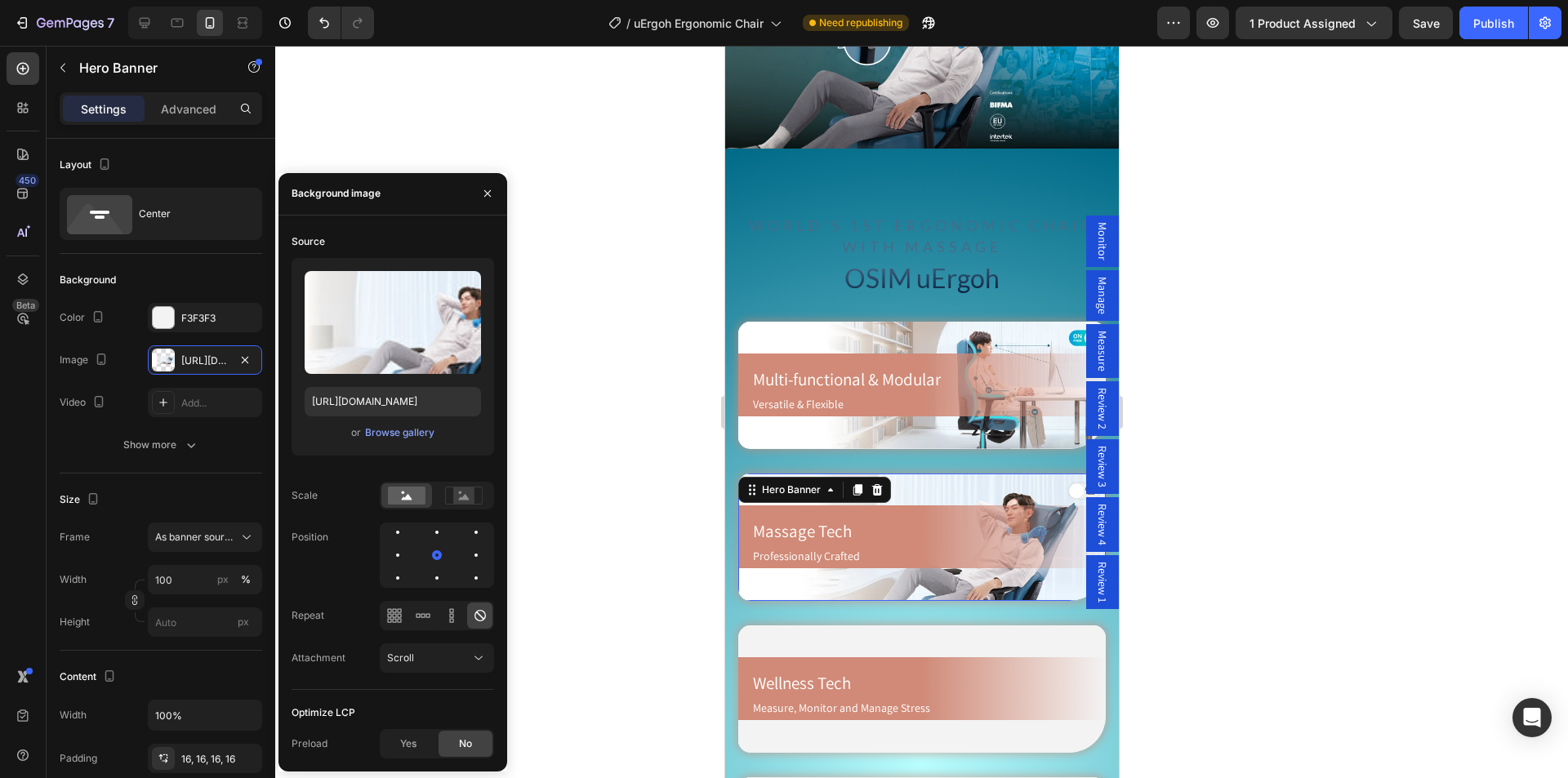
click at [638, 343] on div at bounding box center [921, 412] width 1293 height 732
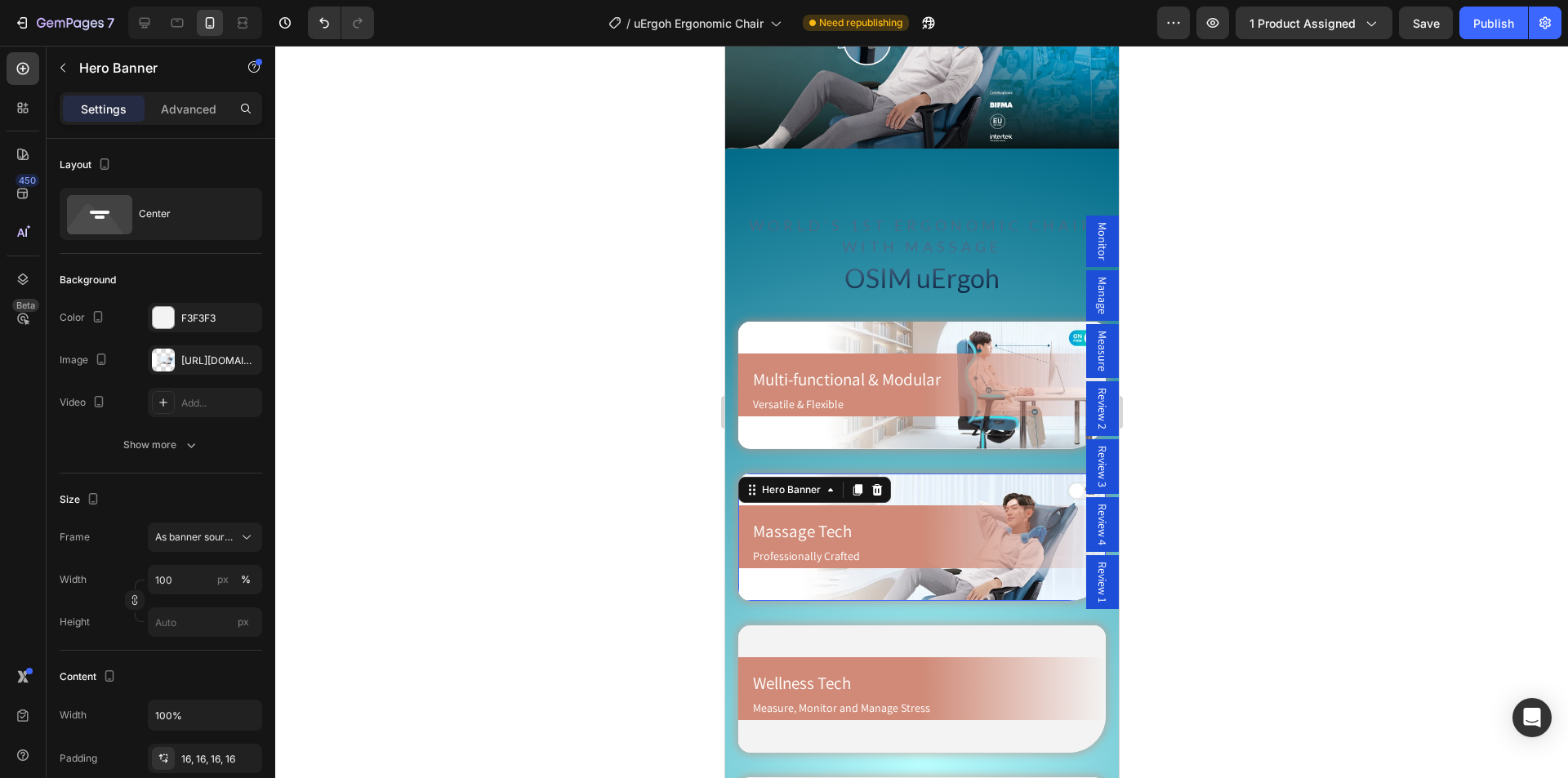
click at [922, 505] on div "Massage Tech Heading Professionally Crafted Text Block Row" at bounding box center [920, 537] width 368 height 63
drag, startPoint x: 18, startPoint y: 280, endPoint x: 28, endPoint y: 280, distance: 10.0
click at [18, 280] on icon at bounding box center [23, 279] width 17 height 17
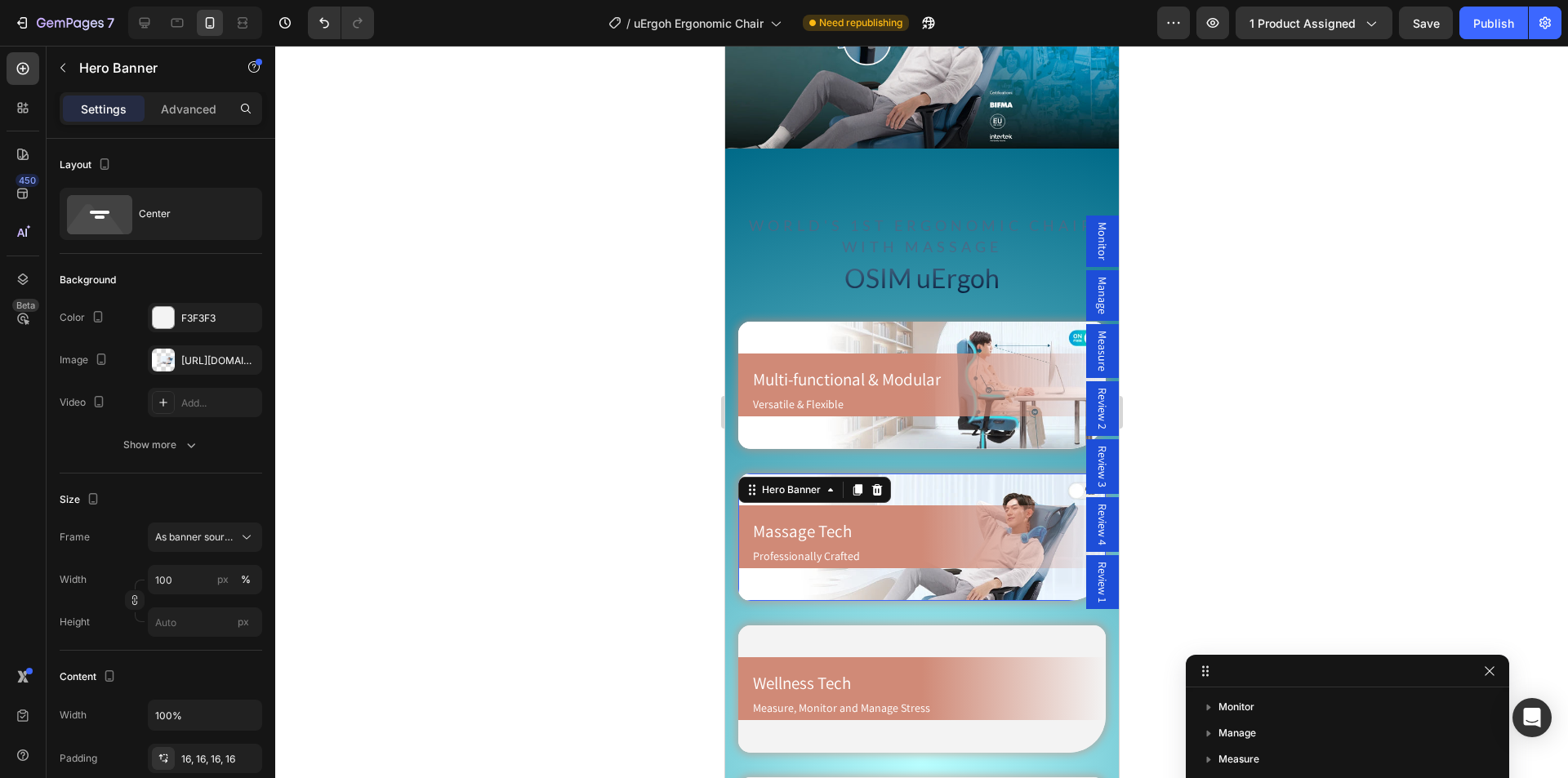
scroll to position [354, 0]
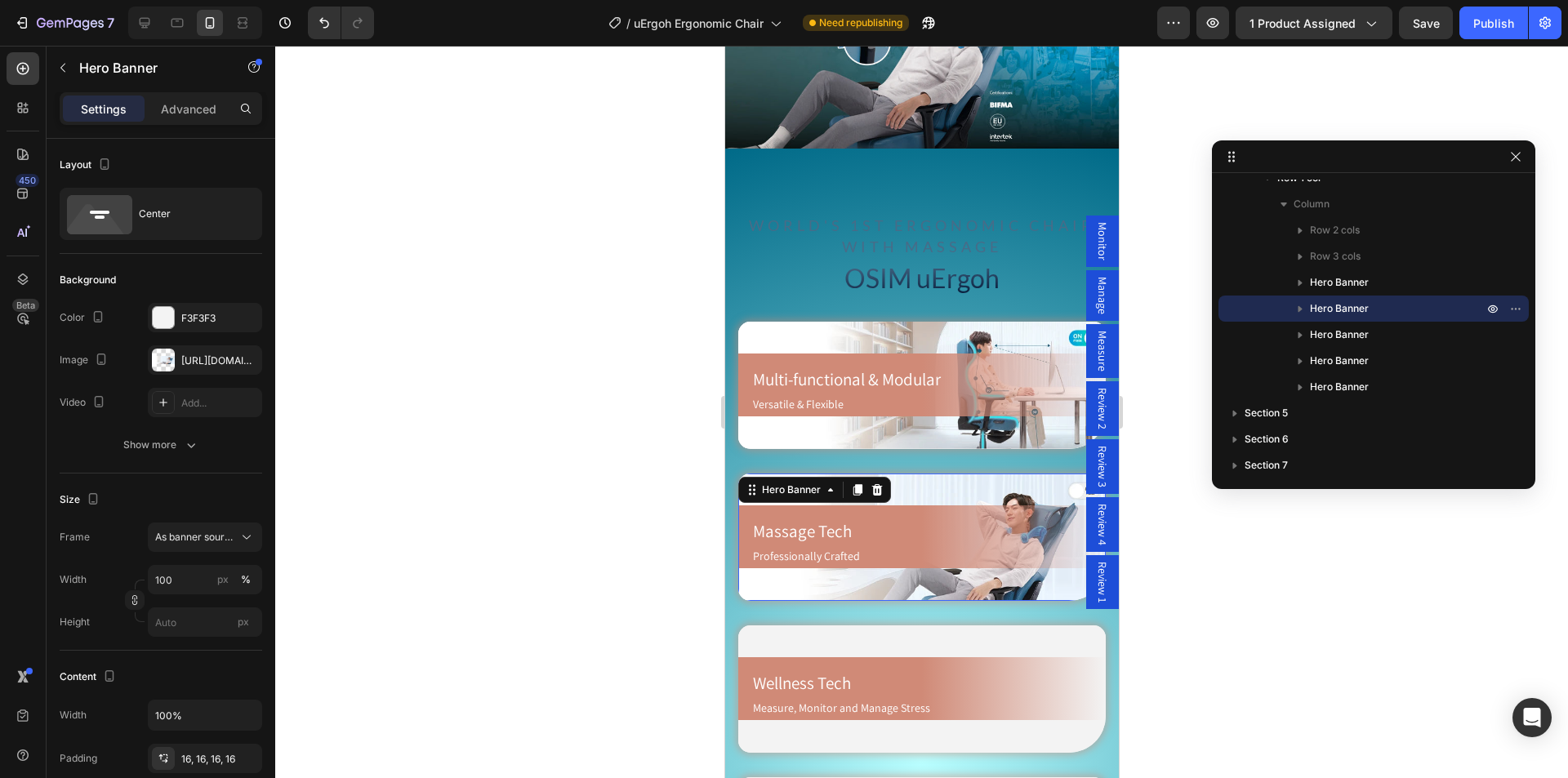
drag, startPoint x: 1333, startPoint y: 668, endPoint x: 1362, endPoint y: 92, distance: 576.7
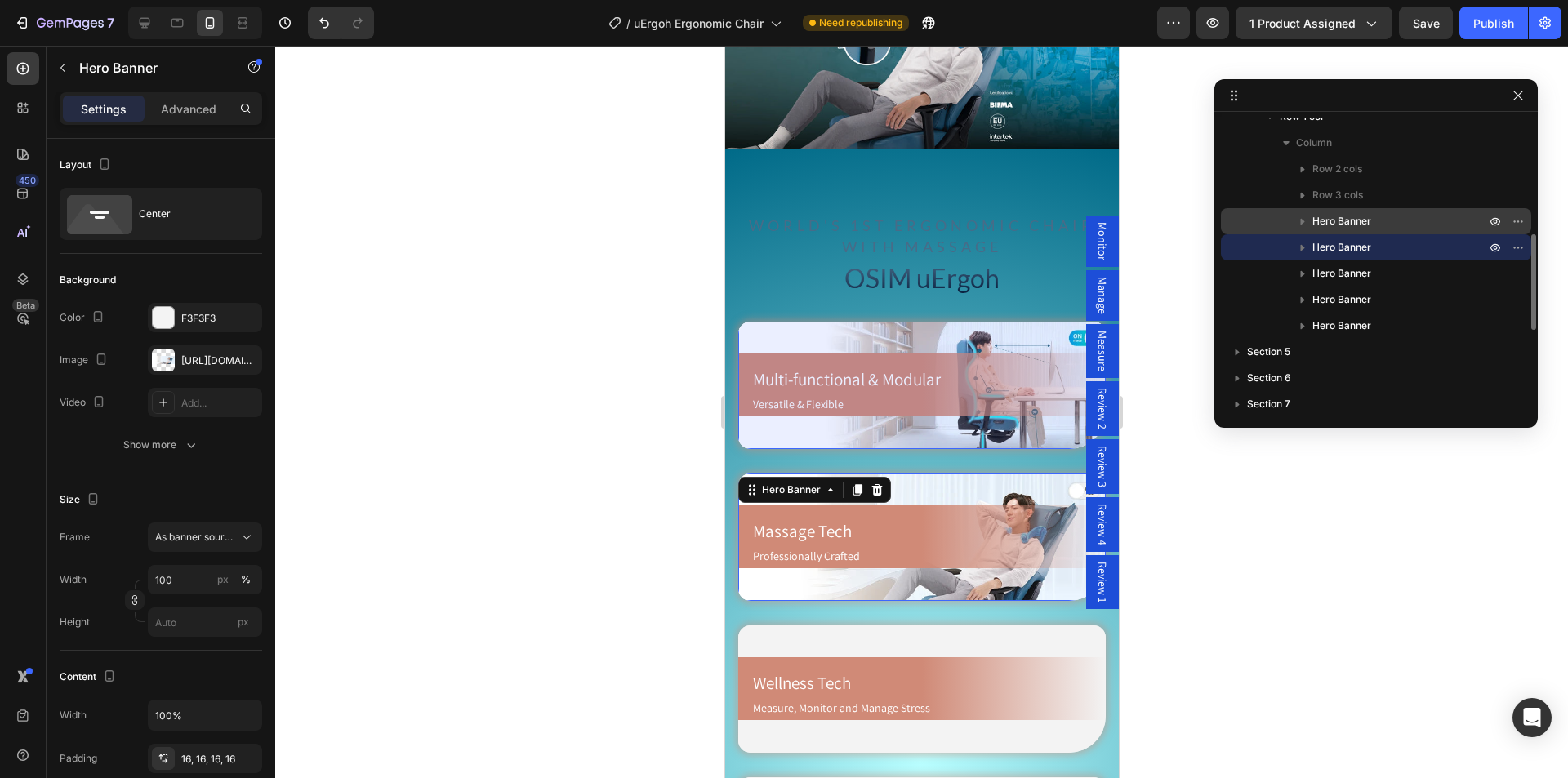
click at [1303, 228] on icon "button" at bounding box center [1303, 221] width 17 height 17
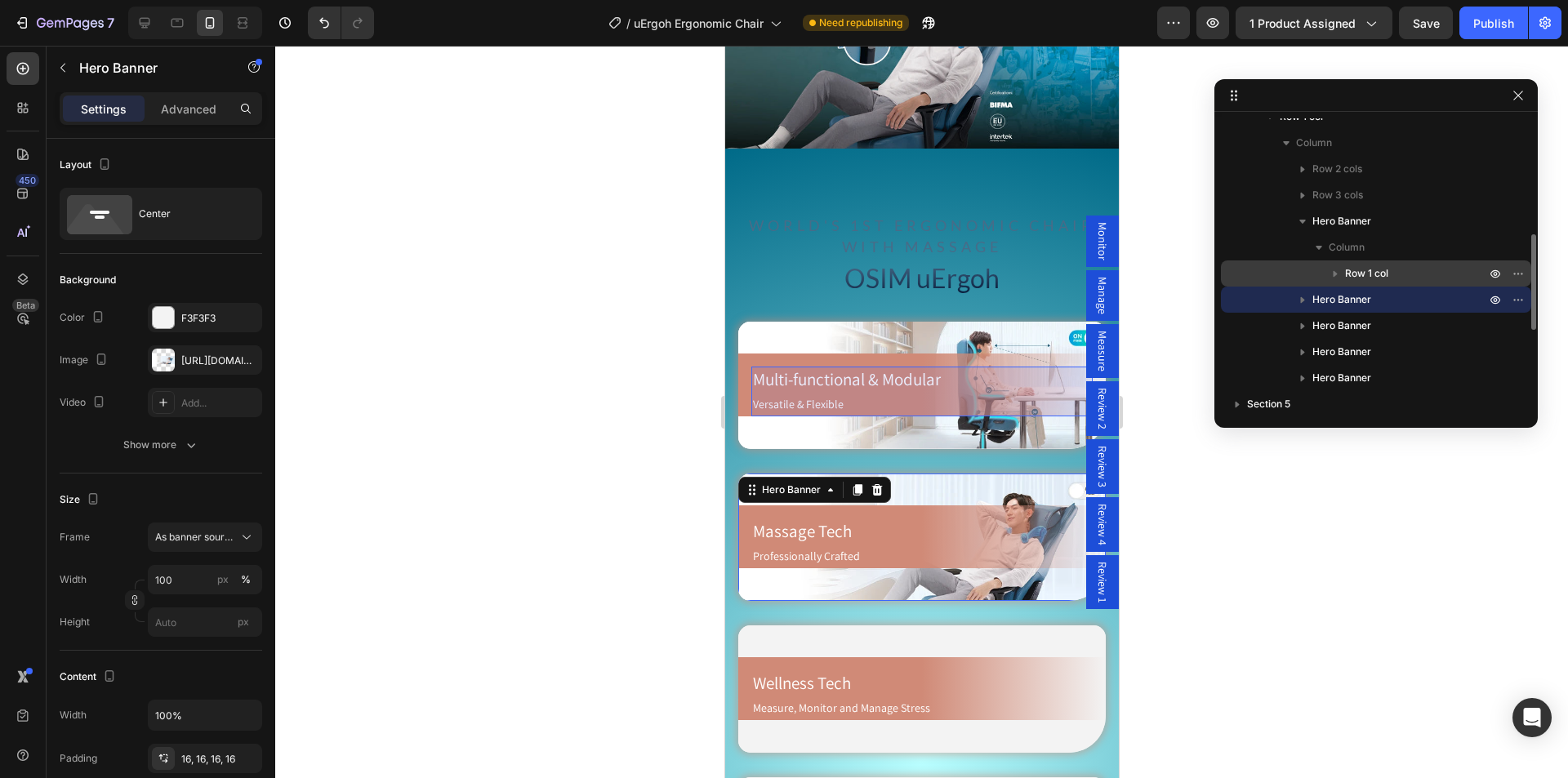
click at [1375, 271] on span "Row 1 col" at bounding box center [1366, 273] width 43 height 17
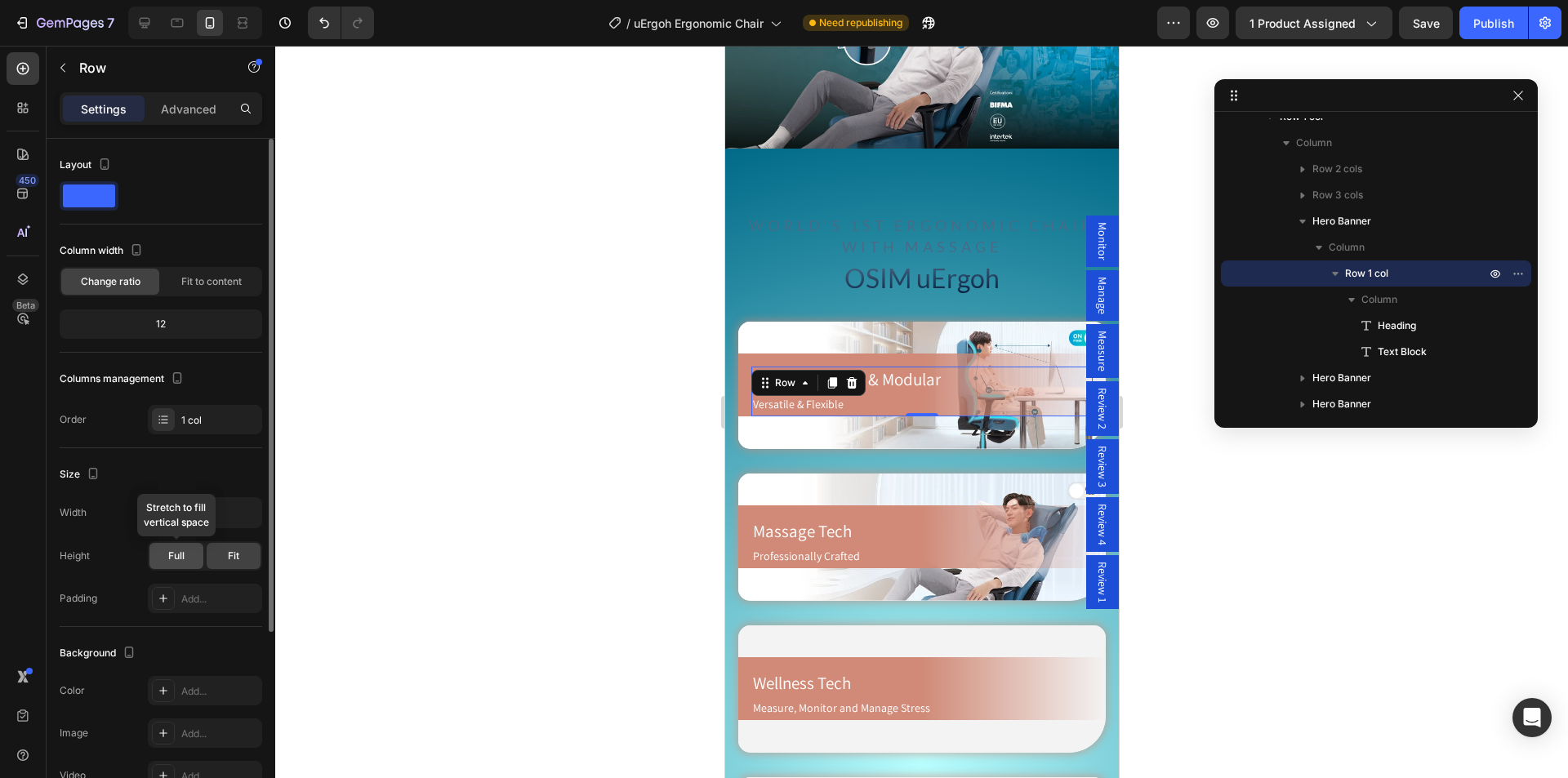
click at [181, 556] on span "Full" at bounding box center [177, 556] width 17 height 15
drag, startPoint x: 228, startPoint y: 559, endPoint x: 29, endPoint y: 387, distance: 263.0
click at [228, 559] on span "Fit" at bounding box center [233, 556] width 11 height 15
drag, startPoint x: 786, startPoint y: 373, endPoint x: 1511, endPoint y: 420, distance: 726.5
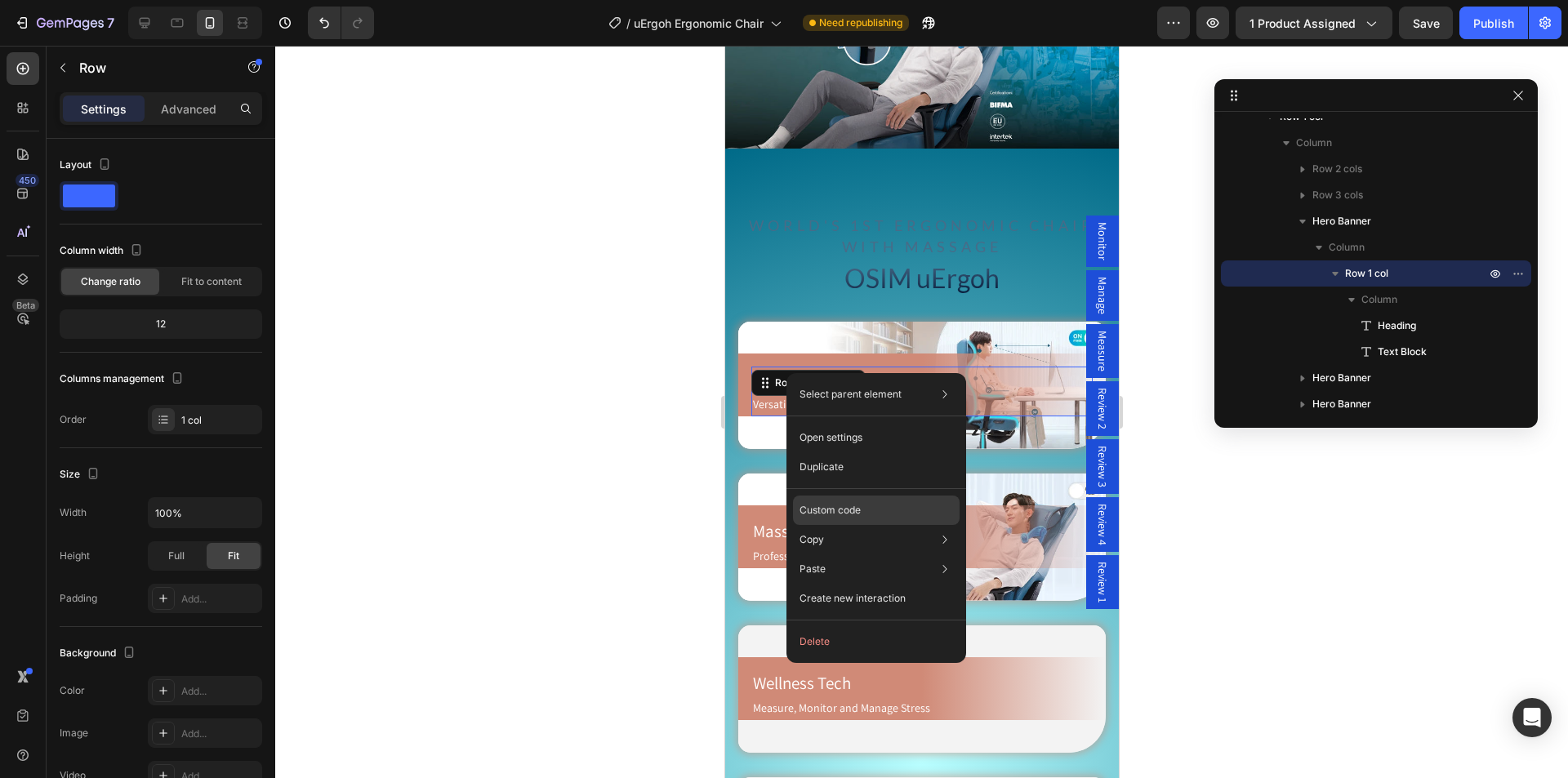
click at [821, 554] on div "Custom code" at bounding box center [876, 569] width 167 height 29
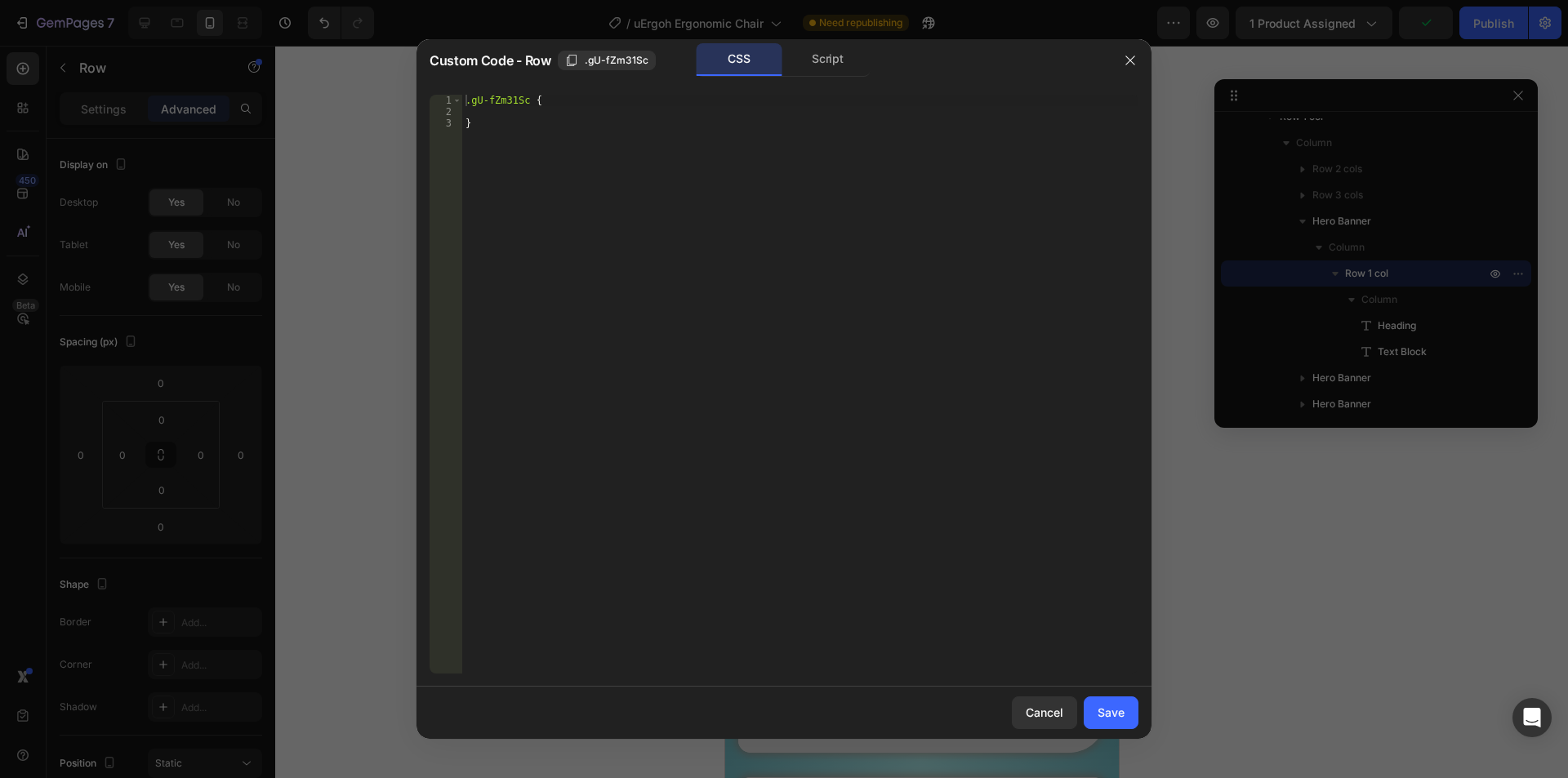
click at [735, 116] on div "Custom Code - Row .gU-fZm31Sc CSS Script 1 2 3 .gU-fZm31Sc { } הההההההההההההההה…" at bounding box center [784, 389] width 735 height 699
drag, startPoint x: 1124, startPoint y: 60, endPoint x: 374, endPoint y: 17, distance: 751.2
click at [1124, 60] on icon "button" at bounding box center [1129, 60] width 13 height 13
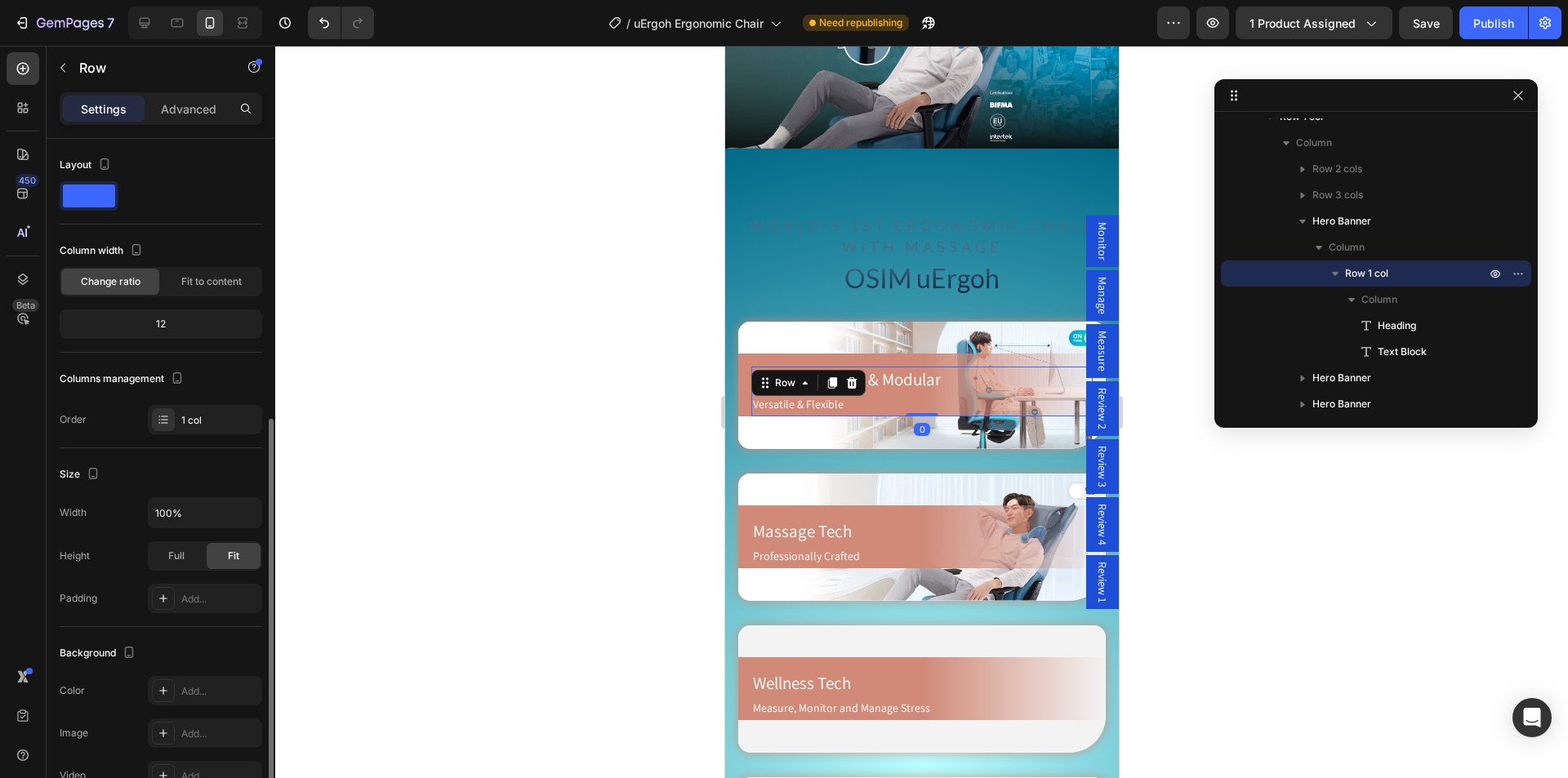
scroll to position [245, 0]
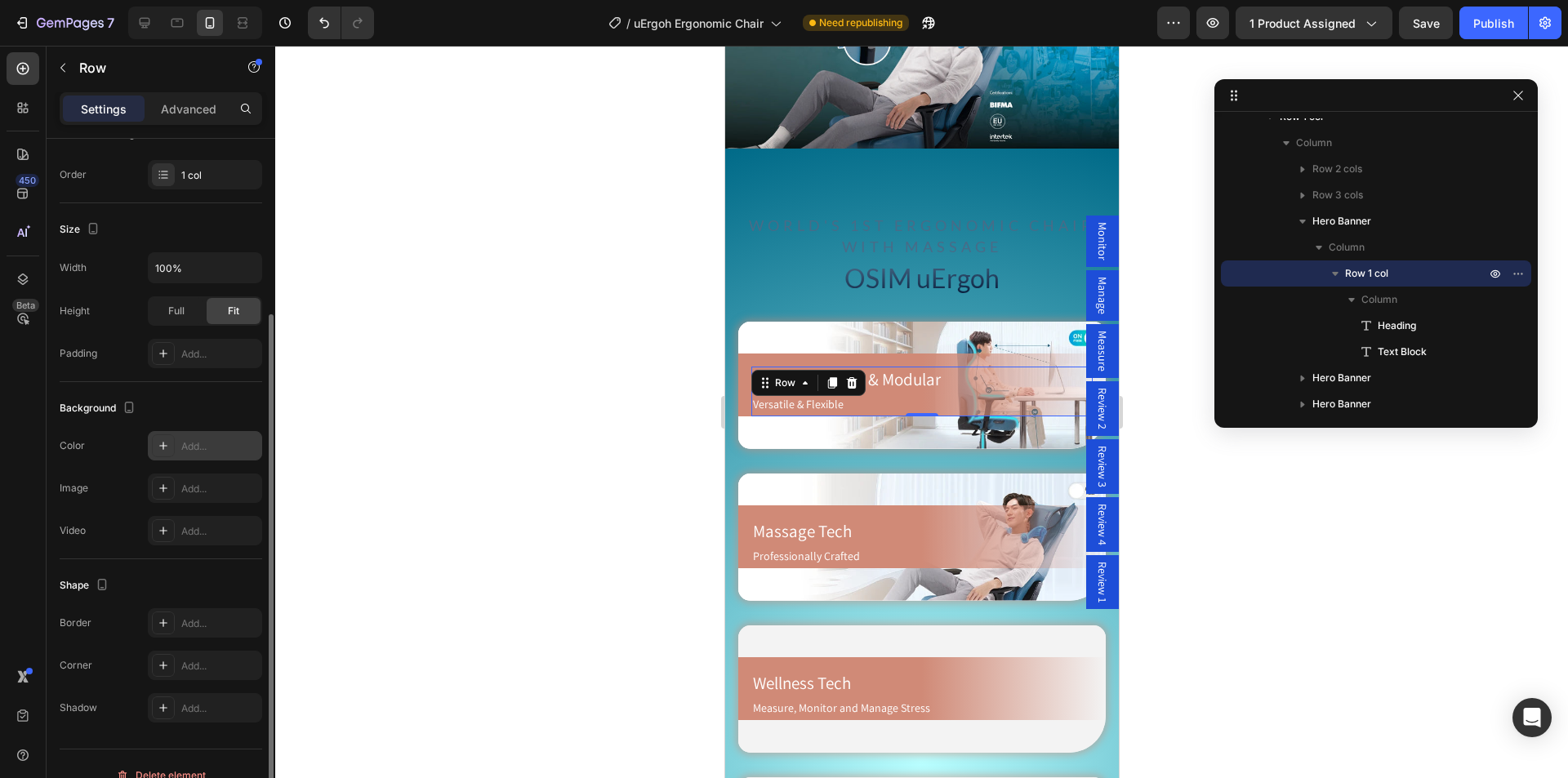
click at [217, 449] on div "Add..." at bounding box center [219, 447] width 76 height 15
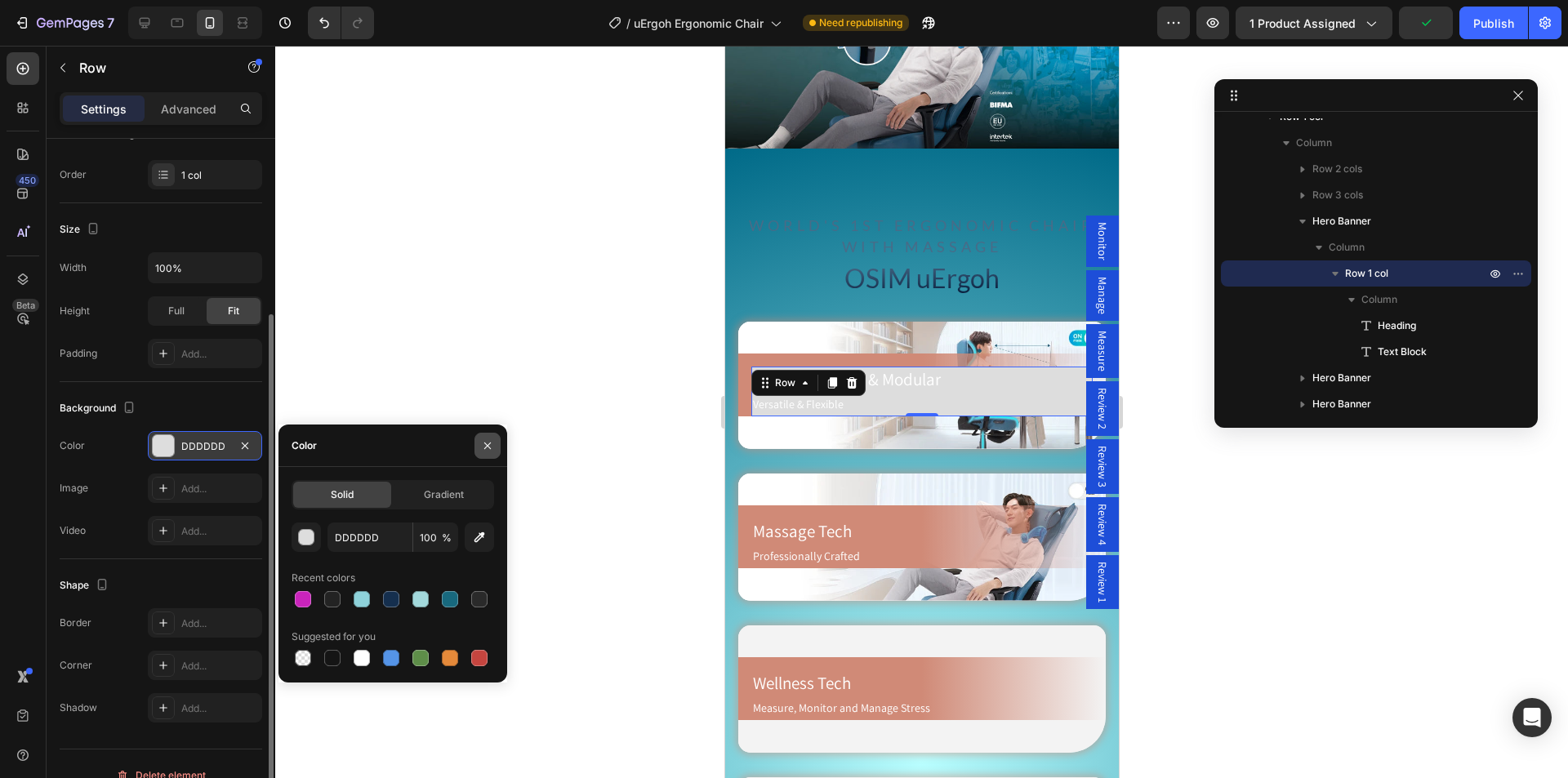
click at [483, 443] on icon "button" at bounding box center [487, 446] width 13 height 13
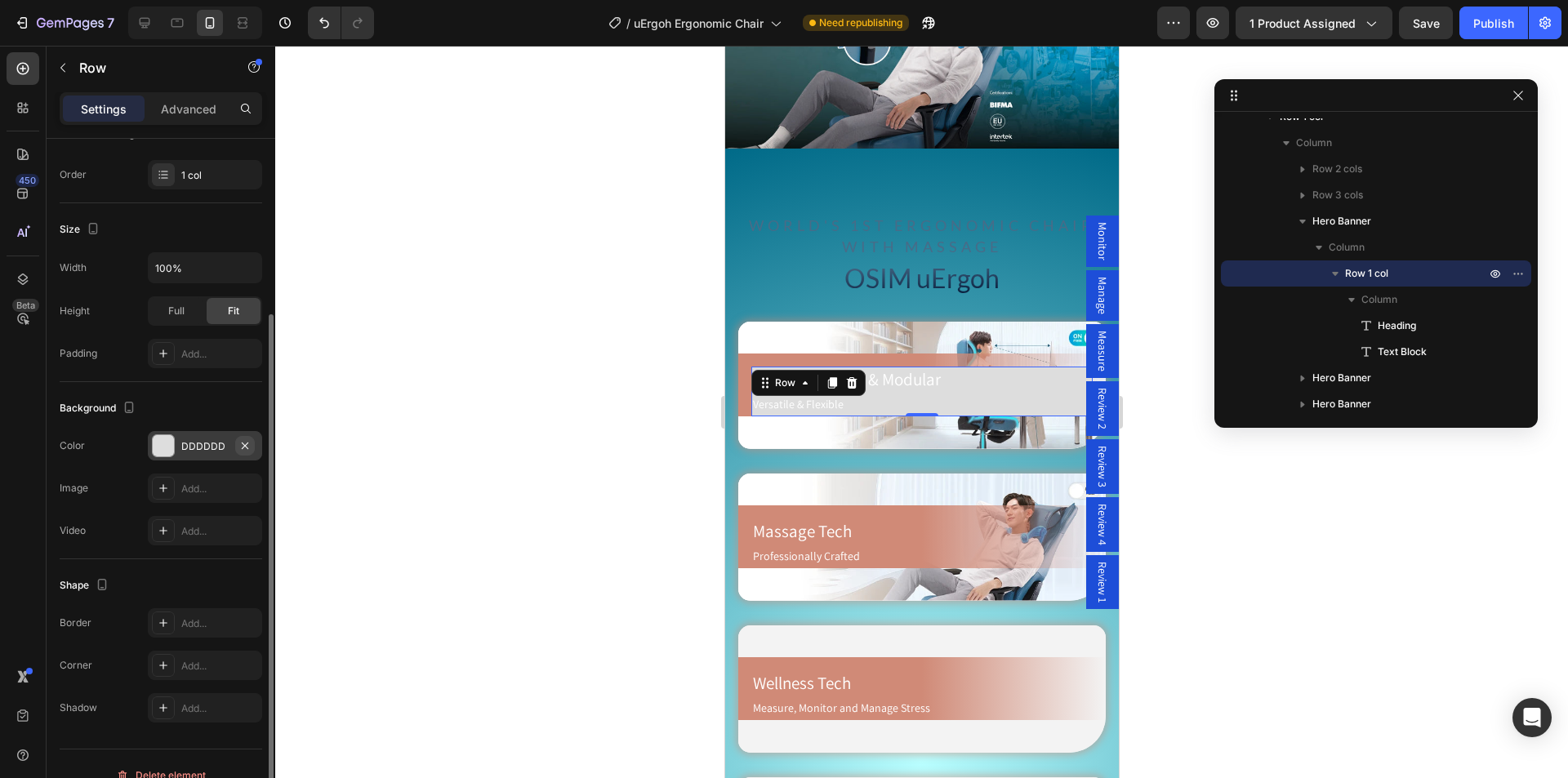
click at [245, 444] on icon "button" at bounding box center [245, 446] width 13 height 13
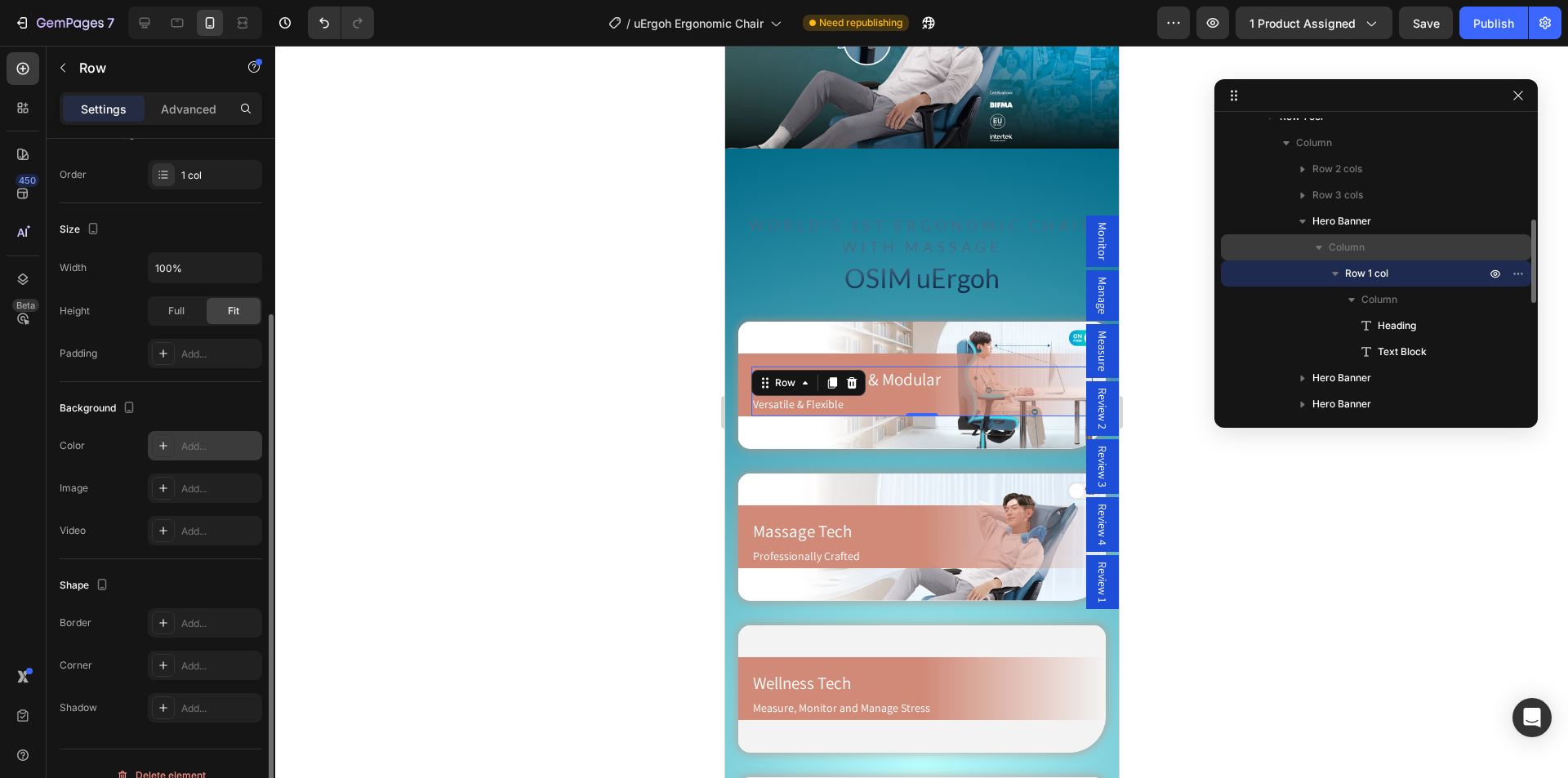
click at [1406, 242] on p "Column" at bounding box center [1409, 248] width 160 height 17
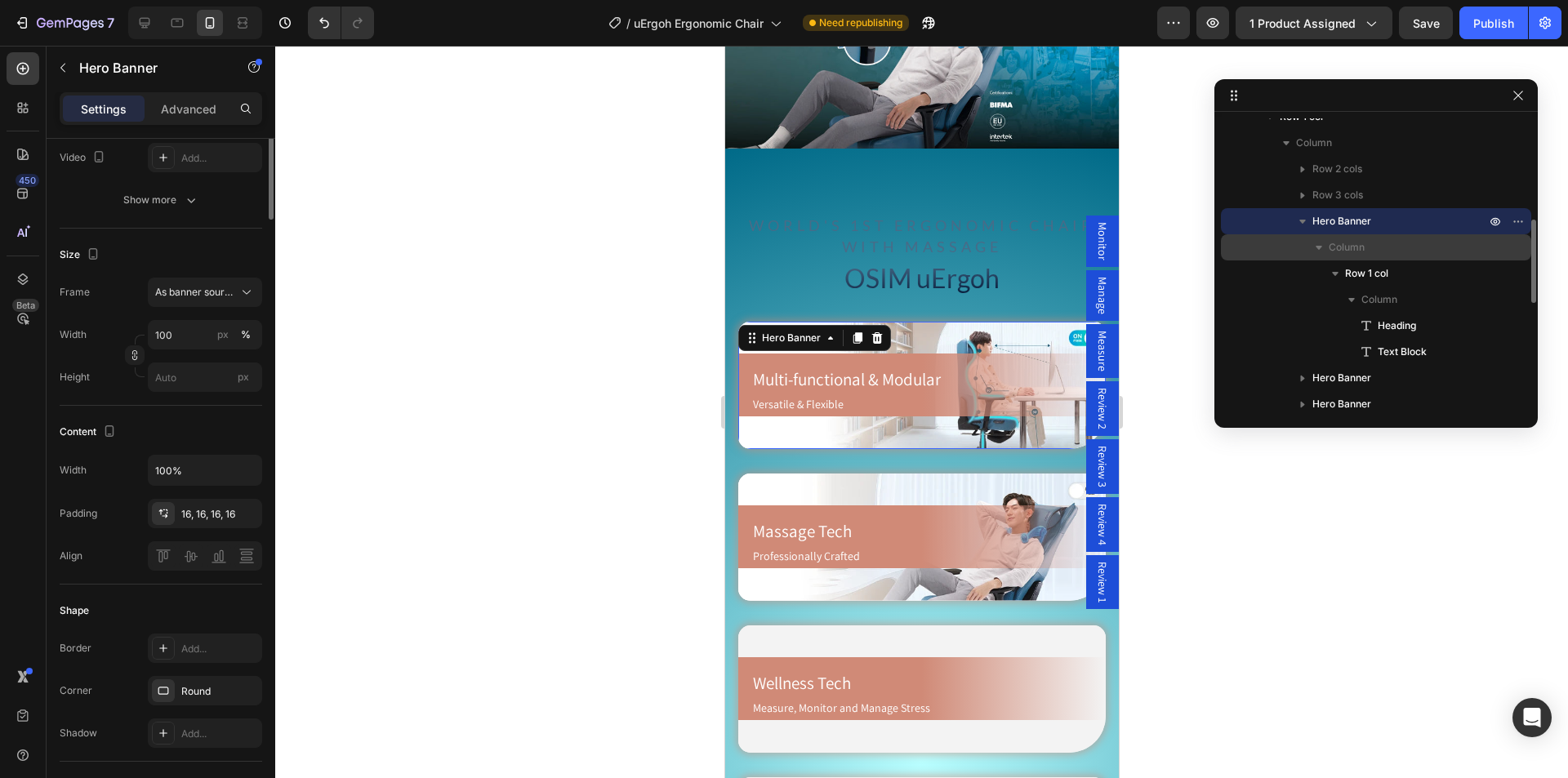
scroll to position [0, 0]
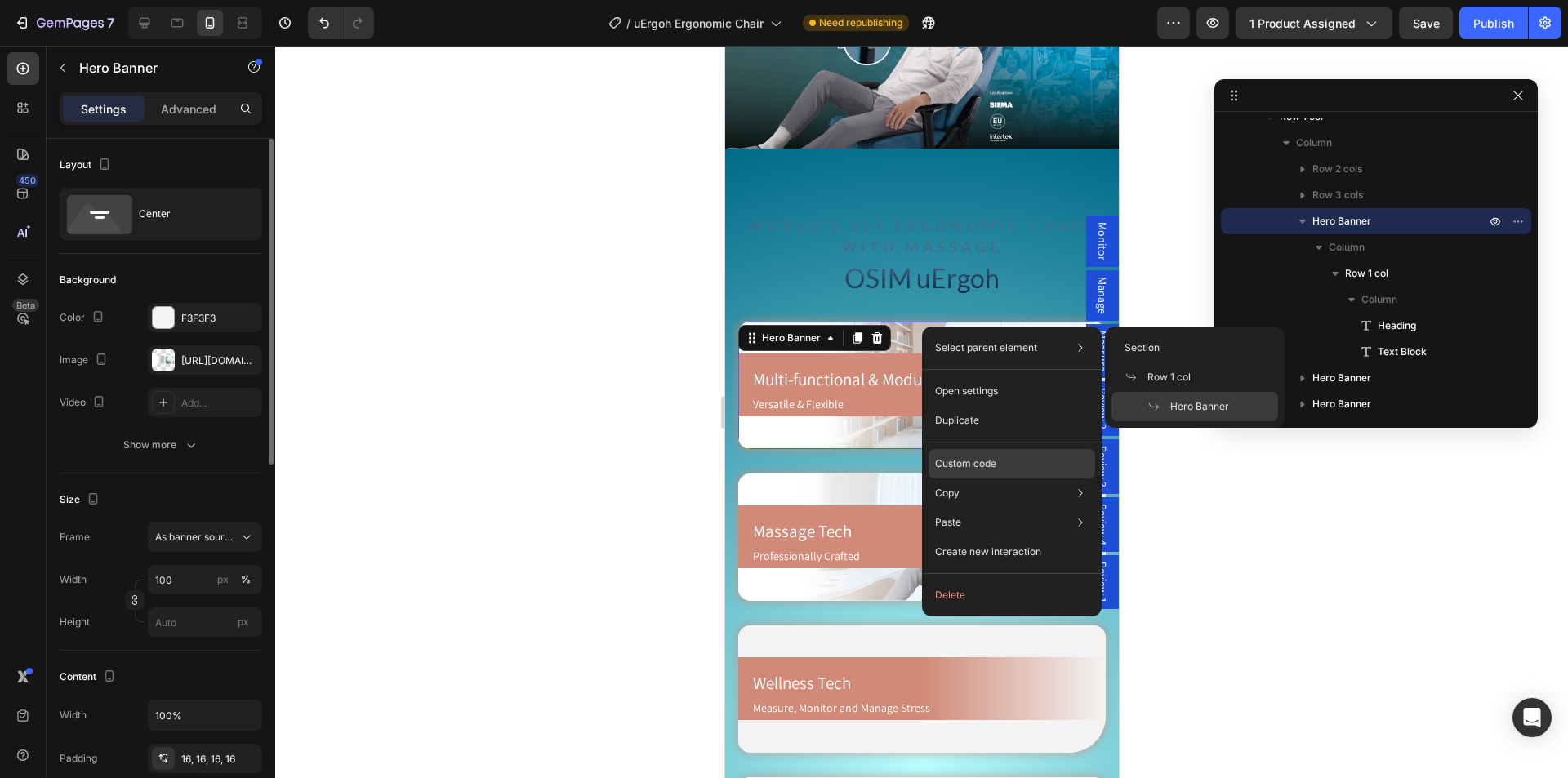
click at [970, 469] on p "Custom code" at bounding box center [965, 463] width 61 height 15
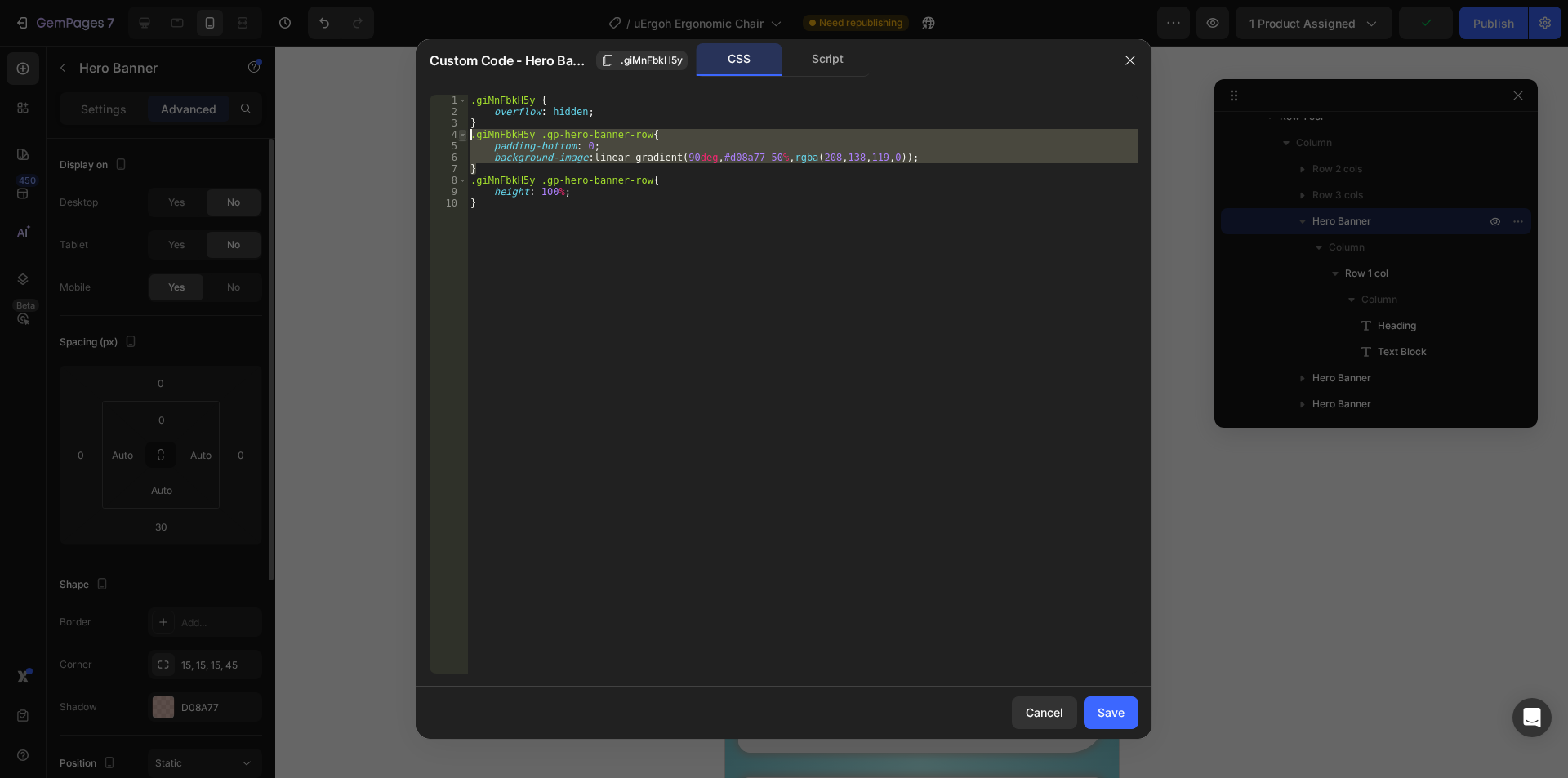
drag, startPoint x: 491, startPoint y: 170, endPoint x: 460, endPoint y: 138, distance: 44.6
click at [460, 138] on div "} 1 2 3 4 5 6 7 8 9 10 .giMnFbkH5y { overflow : hidden ; } .giMnFbkH5y .gp-hero…" at bounding box center [783, 384] width 708 height 578
type textarea ".giMnFbkH5y .gp-hero-banner-row{ padding-bottom: 0;"
click at [620, 161] on div ".giMnFbkH5y { overflow : hidden ; } .giMnFbkH5y .gp-hero-banner-row { padding-b…" at bounding box center [802, 384] width 671 height 578
type textarea "background-image: linear-gradient(90deg, #d08a77 50%, rgba(208, 138, 119, 0));"
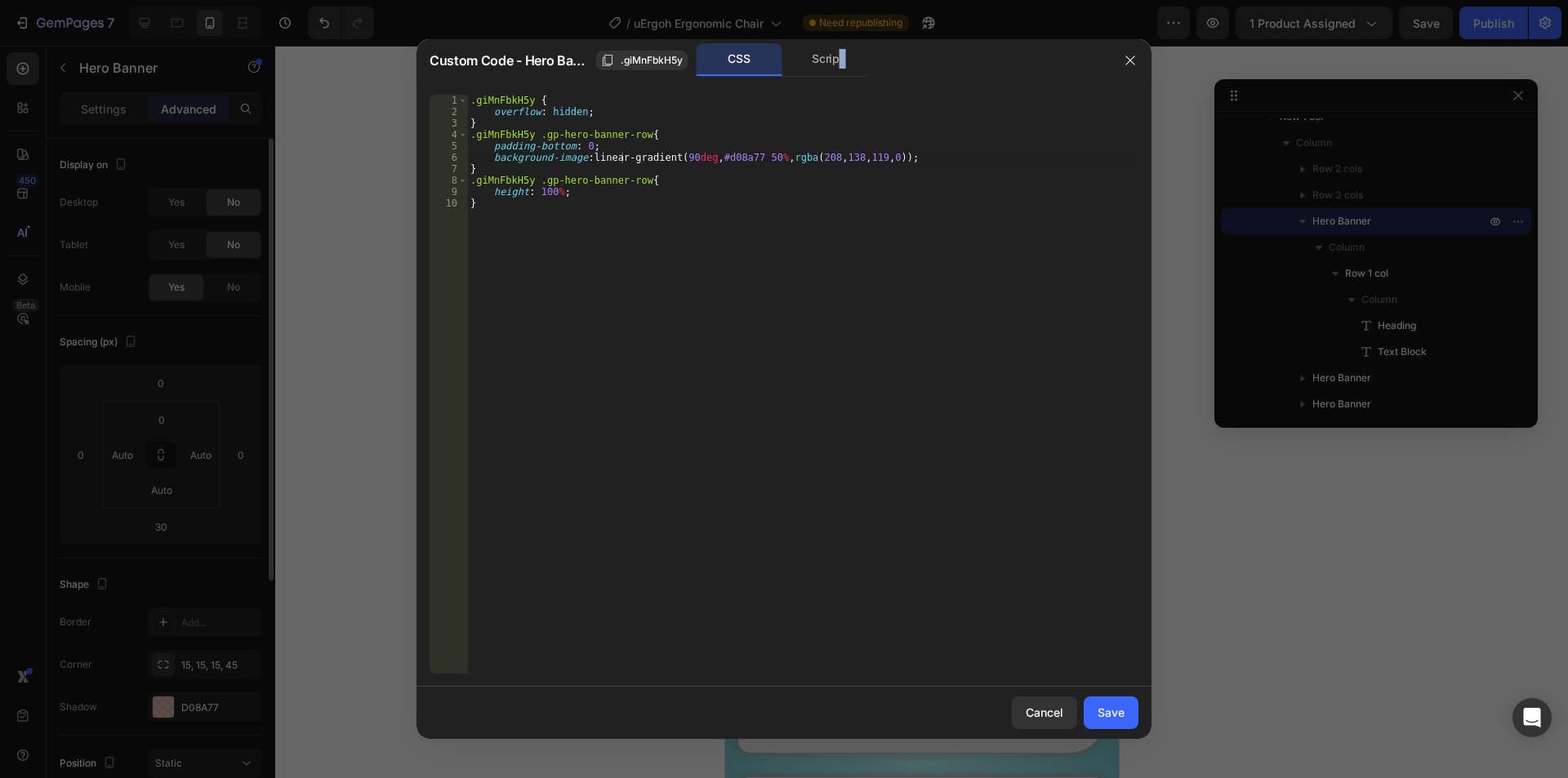
drag, startPoint x: 913, startPoint y: 61, endPoint x: 452, endPoint y: 102, distance: 462.8
click at [448, 102] on div "Custom Code - Hero Banner .giMnFbkH5y CSS Script background-image: linear-gradi…" at bounding box center [784, 389] width 735 height 699
click at [943, 152] on div ".giMnFbkH5y { overflow : hidden ; } .giMnFbkH5y .gp-hero-banner-row { padding-b…" at bounding box center [802, 395] width 671 height 601
type textarea "height: 100%;"
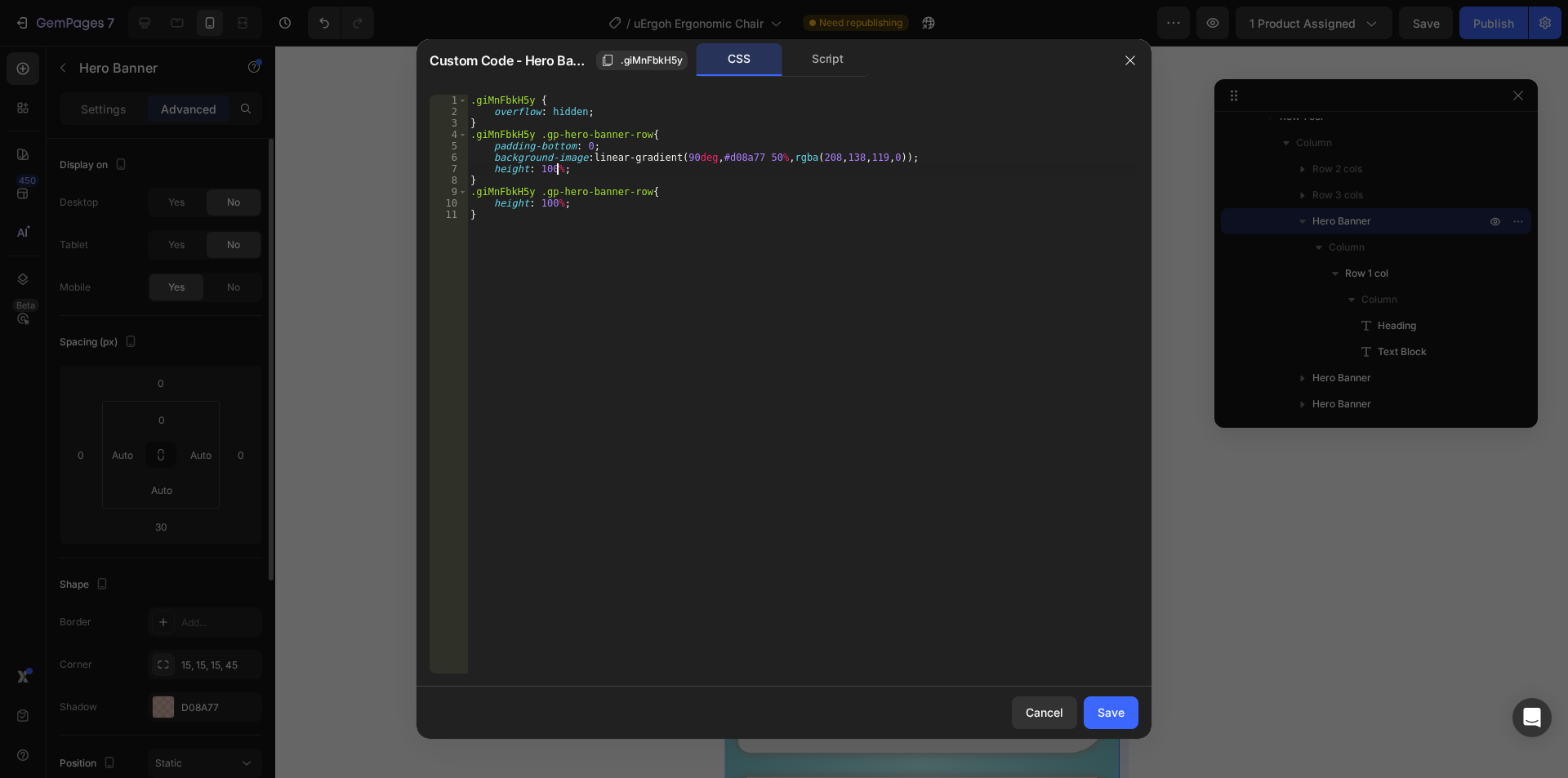
click at [1111, 703] on div "Save" at bounding box center [1110, 712] width 27 height 17
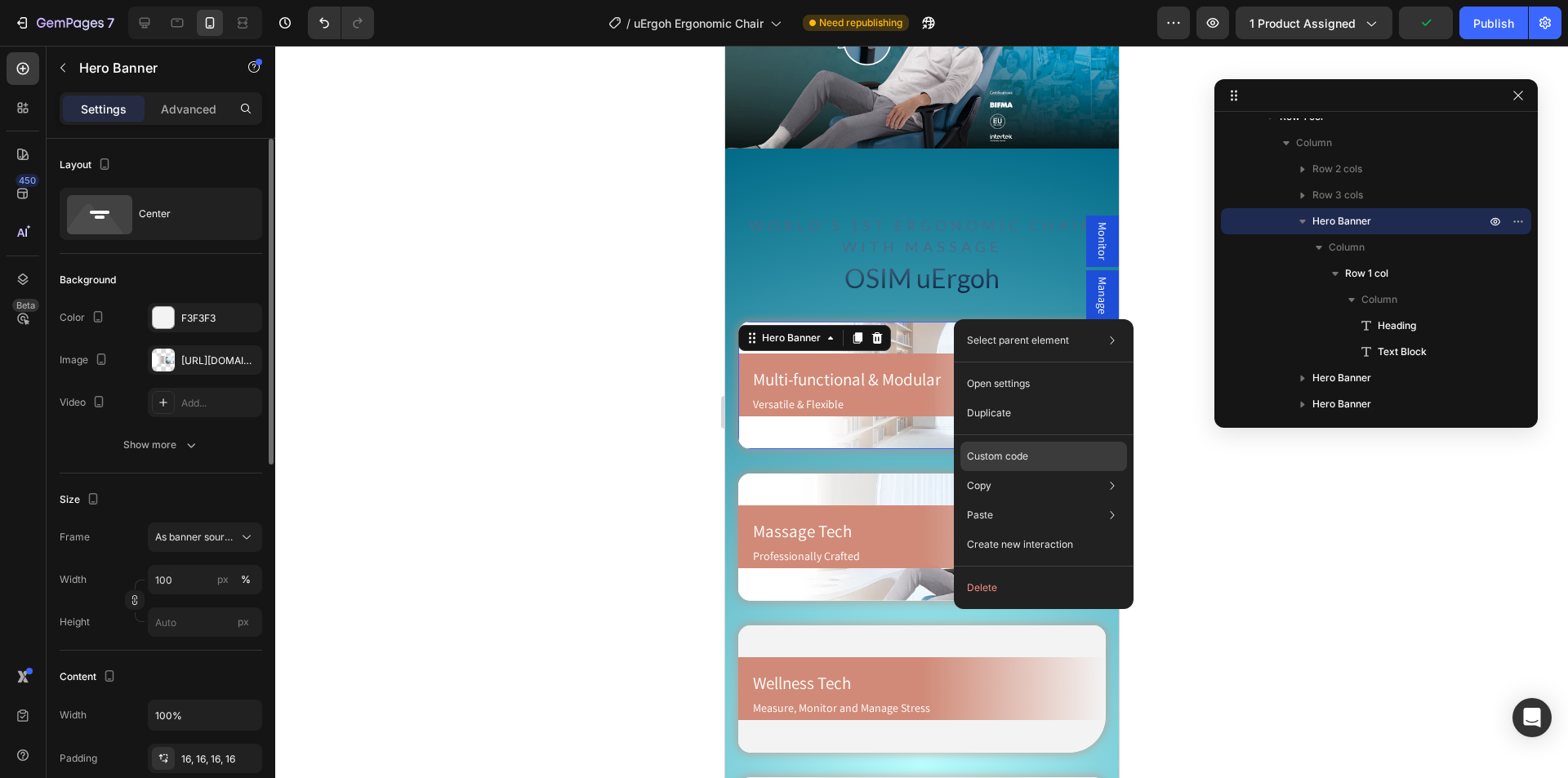
click at [1015, 451] on p "Custom code" at bounding box center [997, 456] width 61 height 15
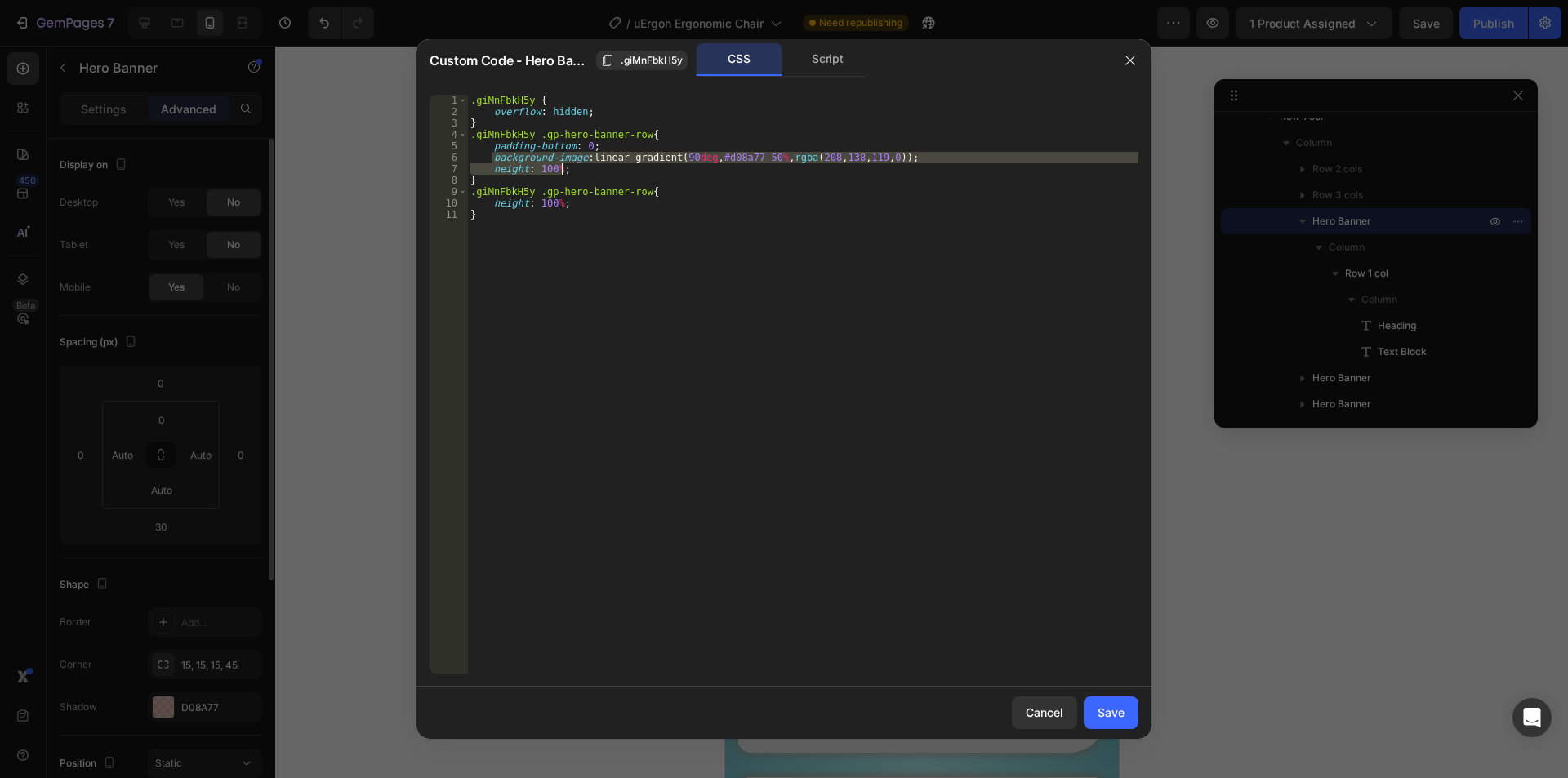
drag, startPoint x: 491, startPoint y: 157, endPoint x: 943, endPoint y: 163, distance: 452.0
click at [943, 163] on div ".giMnFbkH5y { overflow : hidden ; } .giMnFbkH5y .gp-hero-banner-row { padding-b…" at bounding box center [802, 395] width 671 height 601
click at [596, 172] on div ".giMnFbkH5y { overflow : hidden ; } .giMnFbkH5y .gp-hero-banner-row { padding-b…" at bounding box center [802, 384] width 671 height 578
drag, startPoint x: 922, startPoint y: 161, endPoint x: 492, endPoint y: 159, distance: 430.0
click at [492, 159] on div ".giMnFbkH5y { overflow : hidden ; } .giMnFbkH5y .gp-hero-banner-row { padding-b…" at bounding box center [802, 395] width 671 height 601
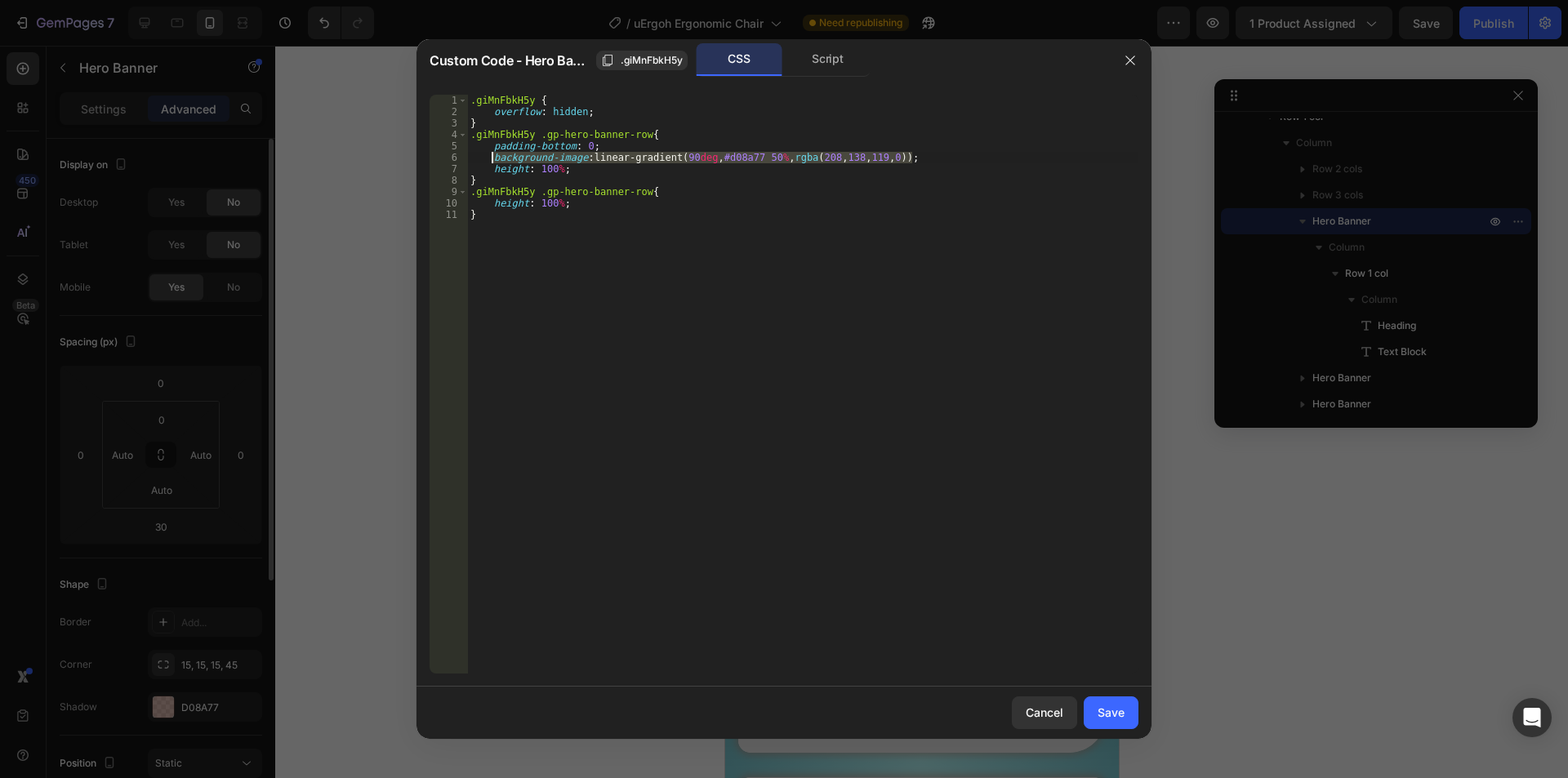
paste textarea "background-image: linear-gradient(90deg, #14657b 25%, #fff0 60%"
click at [532, 153] on div ".giMnFbkH5y { overflow : hidden ; } .giMnFbkH5y .gp-hero-banner-row { padding-b…" at bounding box center [802, 395] width 671 height 601
type textarea "background-image: linear-gradient(90deg, #14657b 25%, #fff0 60%);"
drag, startPoint x: 1117, startPoint y: 714, endPoint x: 373, endPoint y: 655, distance: 746.3
click at [1118, 714] on div "Save" at bounding box center [1110, 712] width 27 height 17
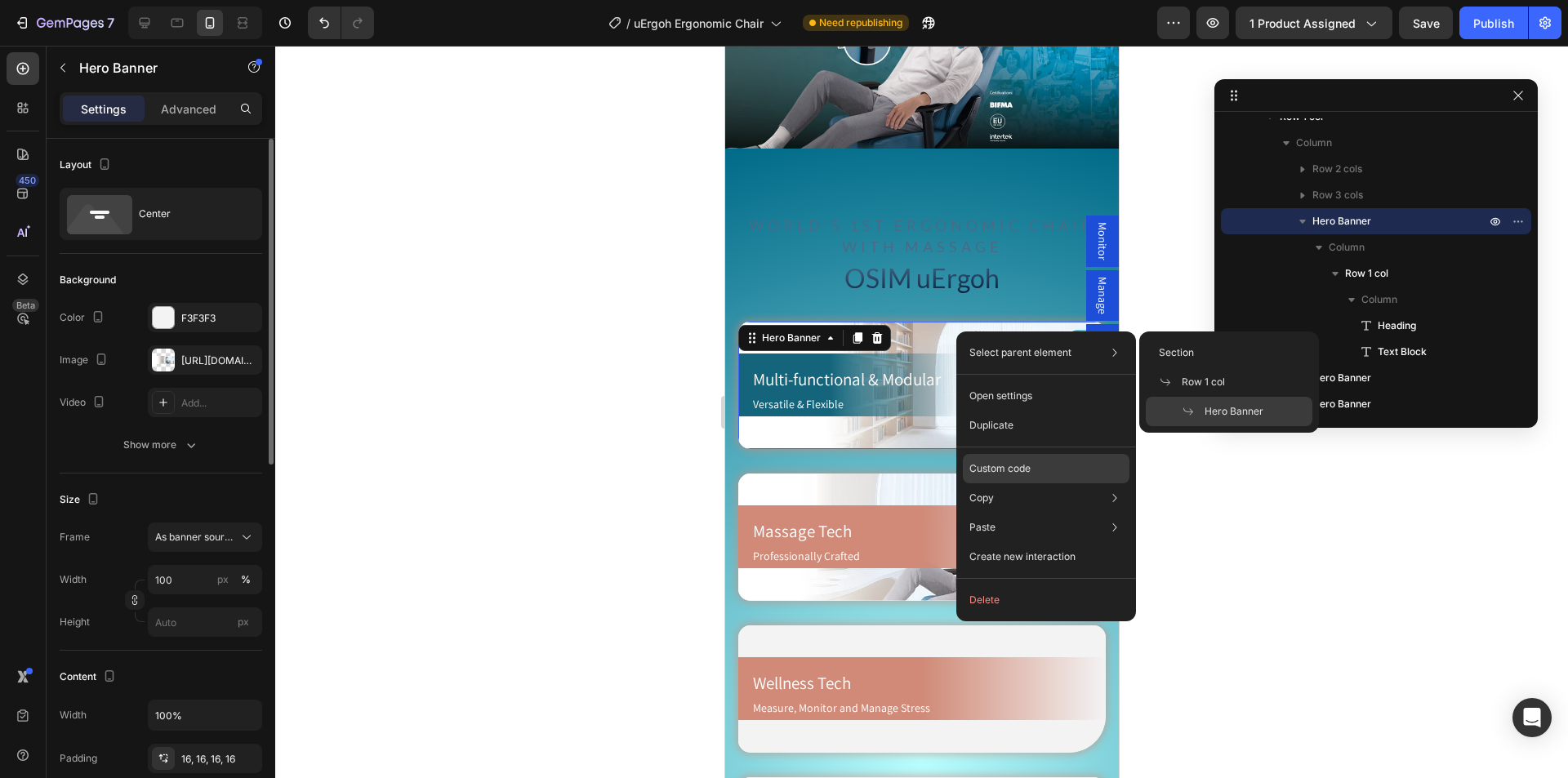
click at [1003, 472] on p "Custom code" at bounding box center [1000, 469] width 61 height 15
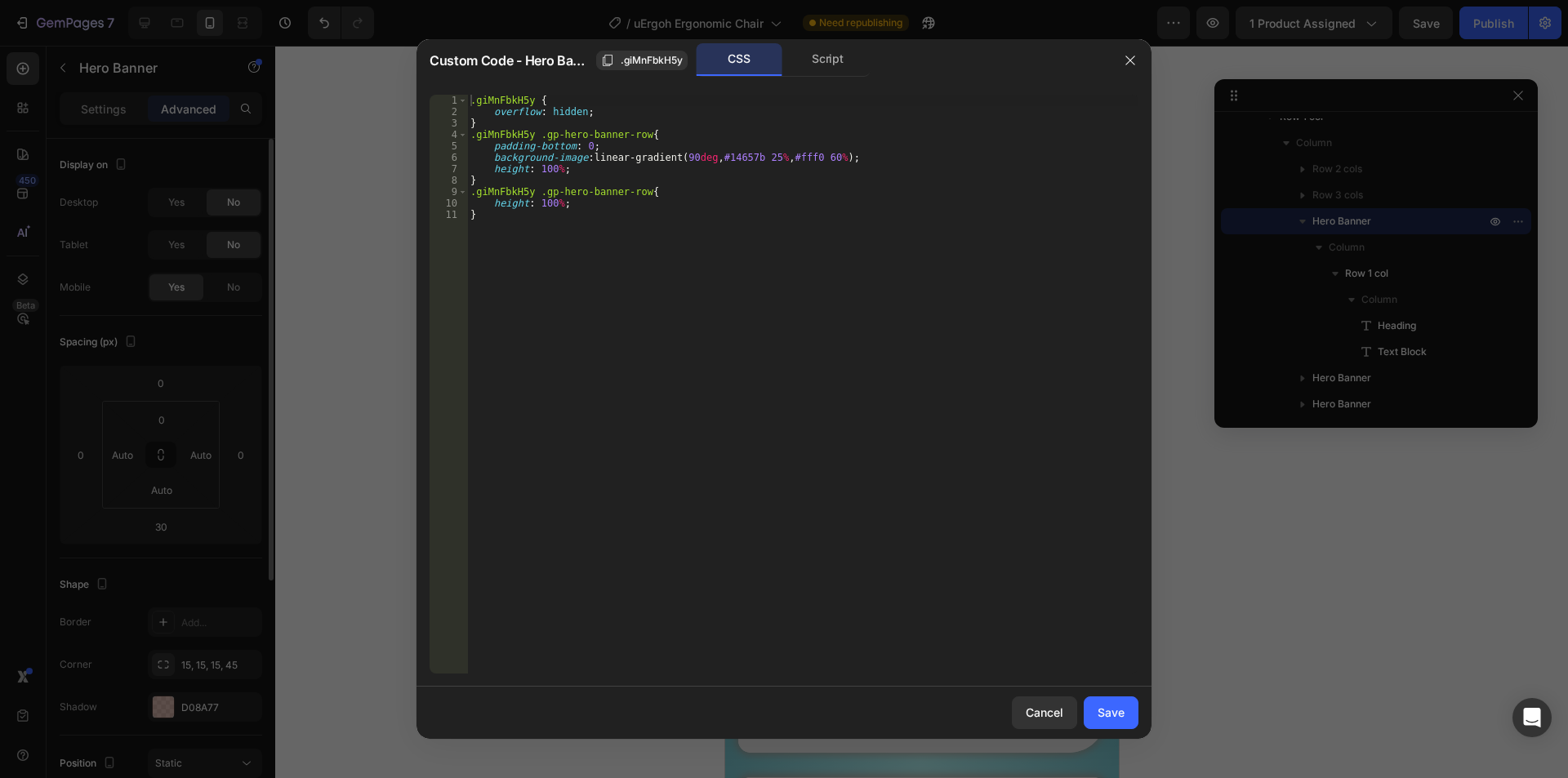
type textarea "background-image: linear-gradient(90deg, #14657b 25%, #fff0 60%);"
drag, startPoint x: 491, startPoint y: 157, endPoint x: 872, endPoint y: 160, distance: 381.0
click at [872, 160] on div ".giMnFbkH5y { overflow : hidden ; } .giMnFbkH5y .gp-hero-banner-row { padding-b…" at bounding box center [802, 395] width 671 height 601
click at [1103, 719] on div "Save" at bounding box center [1110, 712] width 27 height 17
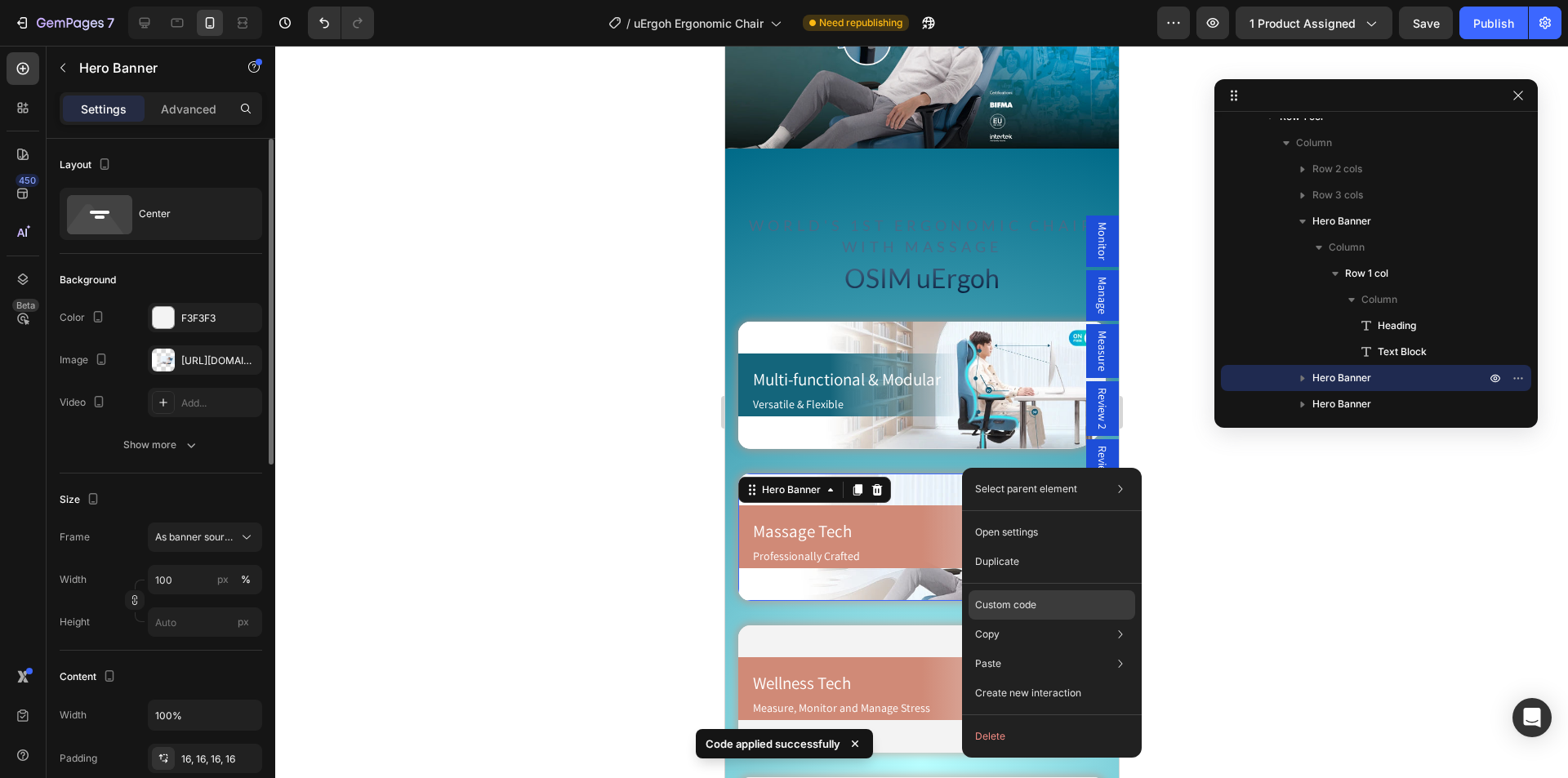
click at [1028, 606] on p "Custom code" at bounding box center [1005, 605] width 61 height 15
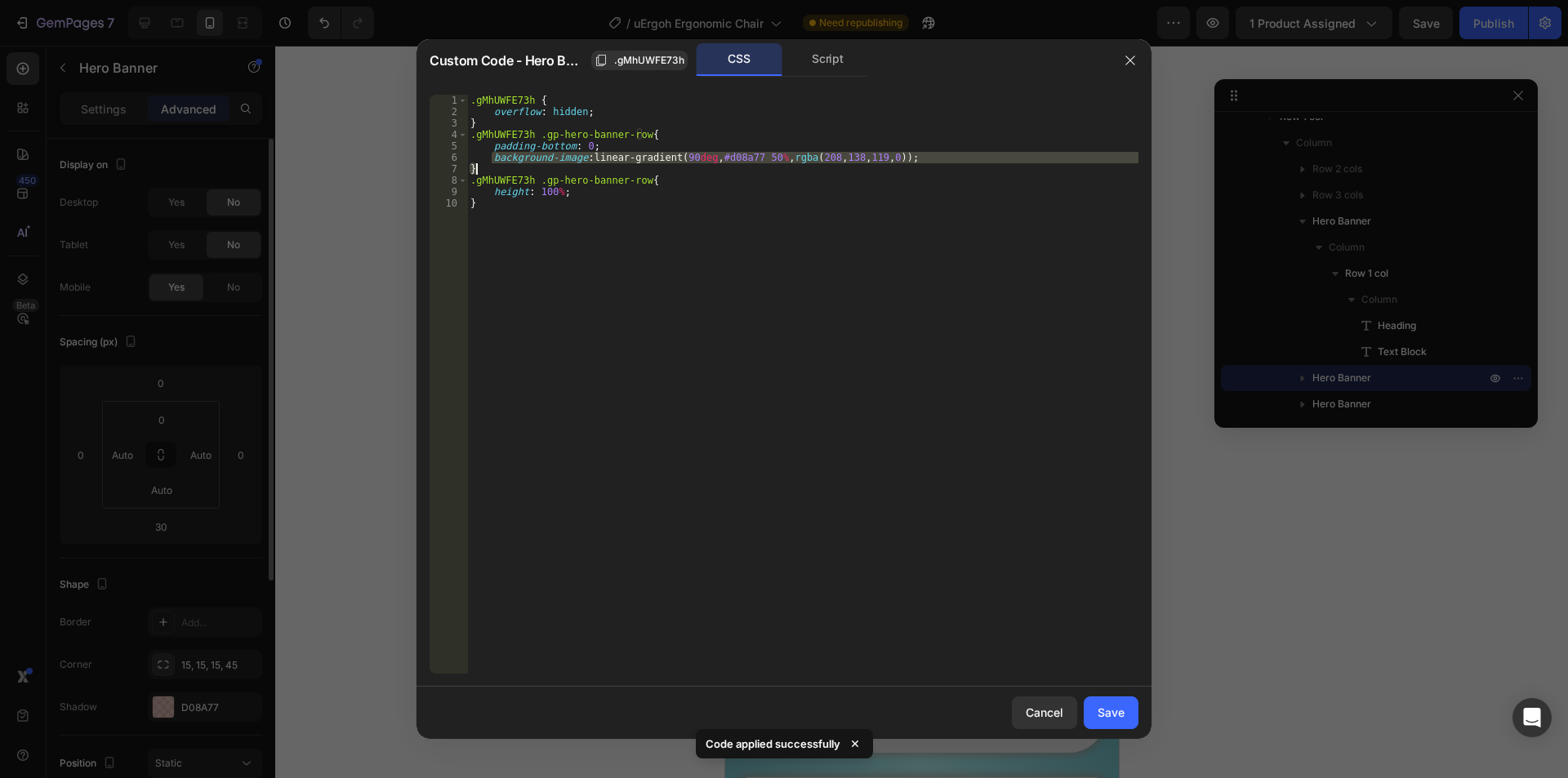
drag, startPoint x: 490, startPoint y: 158, endPoint x: 941, endPoint y: 163, distance: 451.0
click at [941, 163] on div ".gMhUWFE73h { overflow : hidden ; } .gMhUWFE73h .gp-hero-banner-row { padding-b…" at bounding box center [802, 395] width 671 height 601
click at [497, 161] on div ".gMhUWFE73h { overflow : hidden ; } .gMhUWFE73h .gp-hero-banner-row { padding-b…" at bounding box center [802, 384] width 671 height 578
drag, startPoint x: 490, startPoint y: 157, endPoint x: 941, endPoint y: 160, distance: 451.0
click at [941, 160] on div ".gMhUWFE73h { overflow : hidden ; } .gMhUWFE73h .gp-hero-banner-row { padding-b…" at bounding box center [802, 395] width 671 height 601
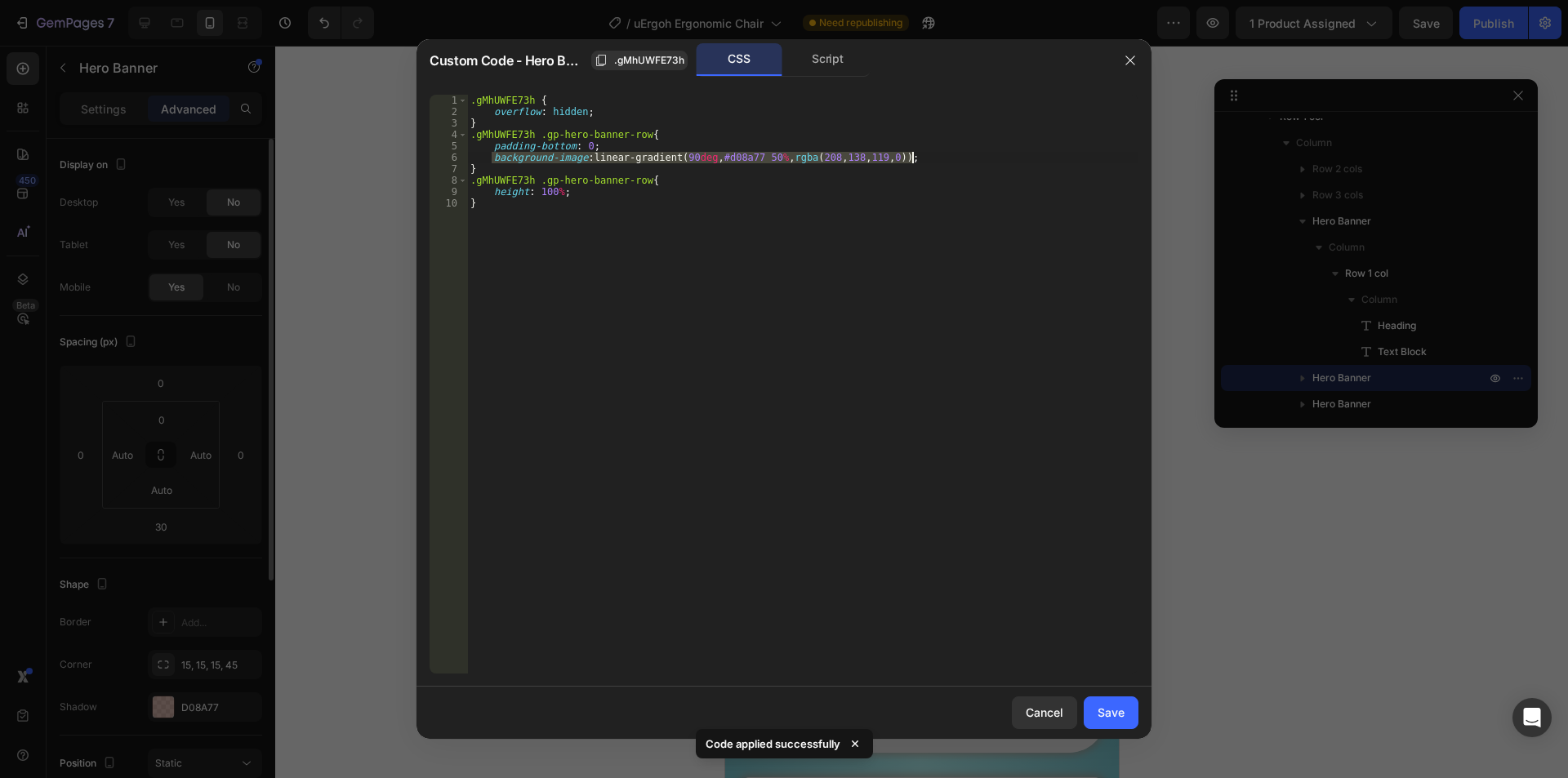
paste textarea "14657b 25%, #fff0 60%"
type textarea "background-image: linear-gradient(90deg, #14657b 25%, #fff0 60%);"
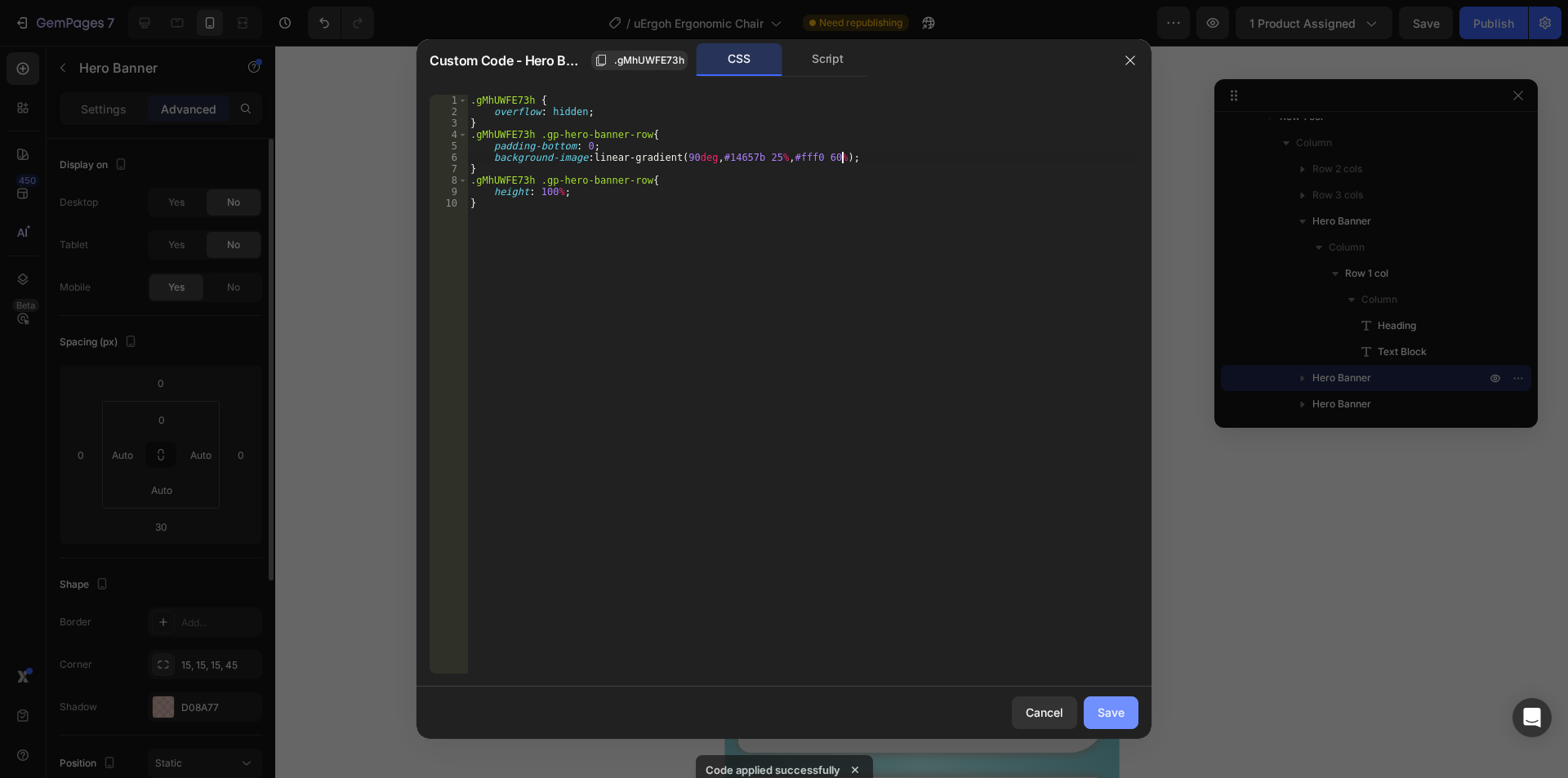
click at [1092, 714] on button "Save" at bounding box center [1110, 712] width 54 height 32
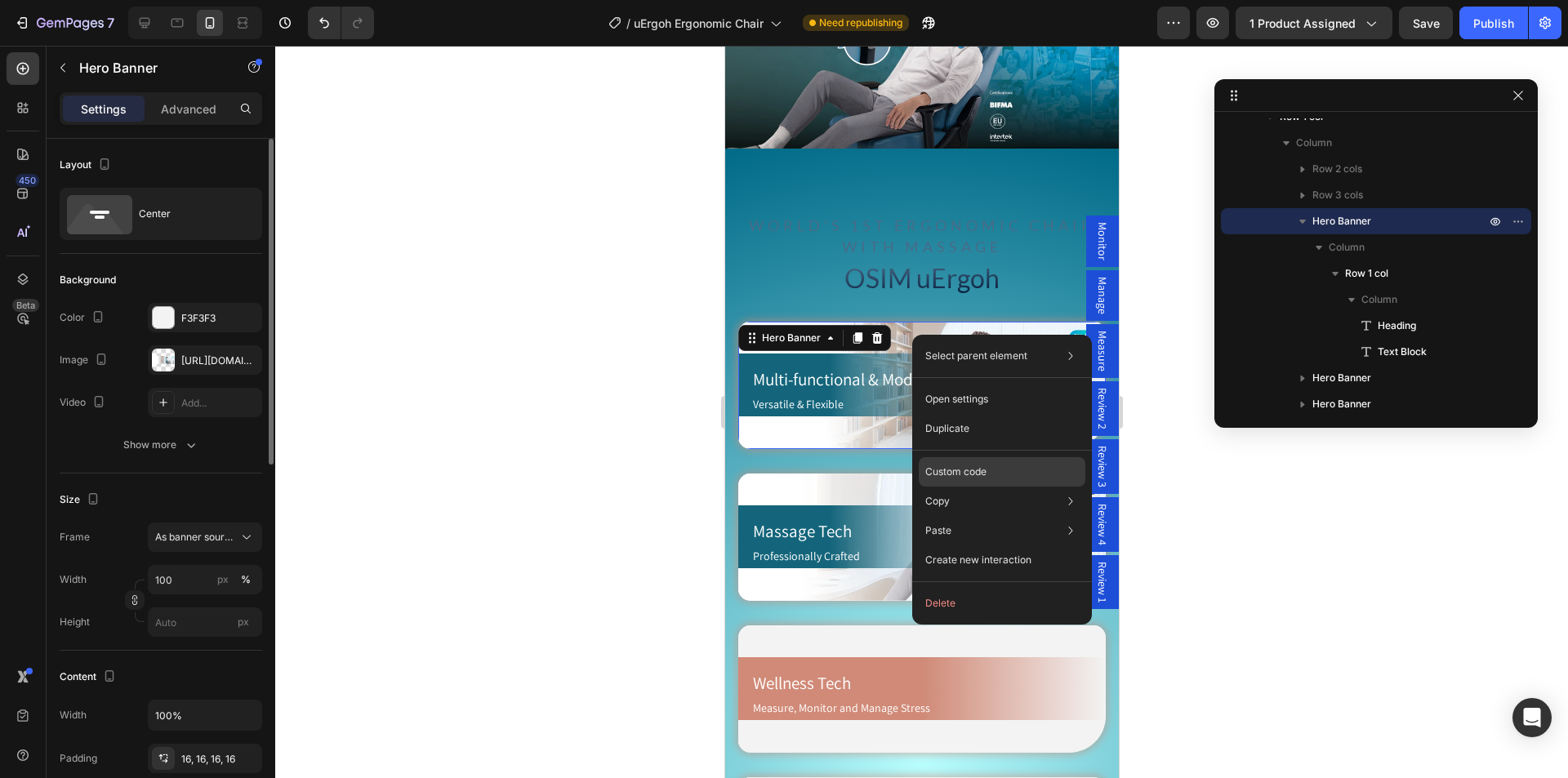
click at [979, 465] on p "Custom code" at bounding box center [955, 471] width 61 height 15
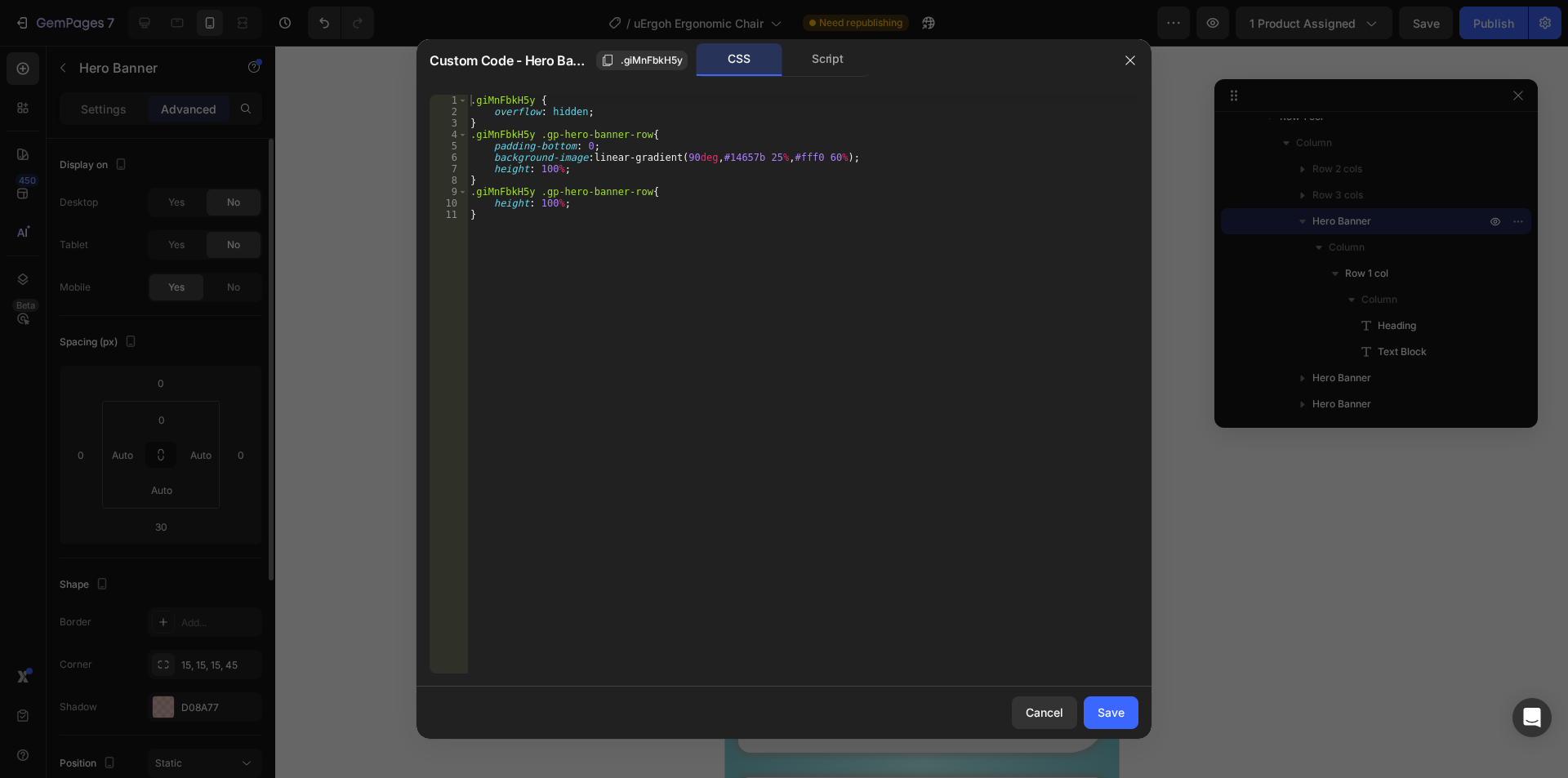
click at [590, 174] on div ".giMnFbkH5y { overflow : hidden ; } .giMnFbkH5y .gp-hero-banner-row { padding-b…" at bounding box center [802, 395] width 671 height 601
drag, startPoint x: 579, startPoint y: 168, endPoint x: 489, endPoint y: 168, distance: 90.0
click at [489, 168] on div ".giMnFbkH5y { overflow : hidden ; } .giMnFbkH5y .gp-hero-banner-row { padding-b…" at bounding box center [802, 395] width 671 height 601
paste textarea "}"
click at [497, 192] on div ".giMnFbkH5y { overflow : hidden ; } .giMnFbkH5y .gp-hero-banner-row { padding-b…" at bounding box center [802, 395] width 671 height 601
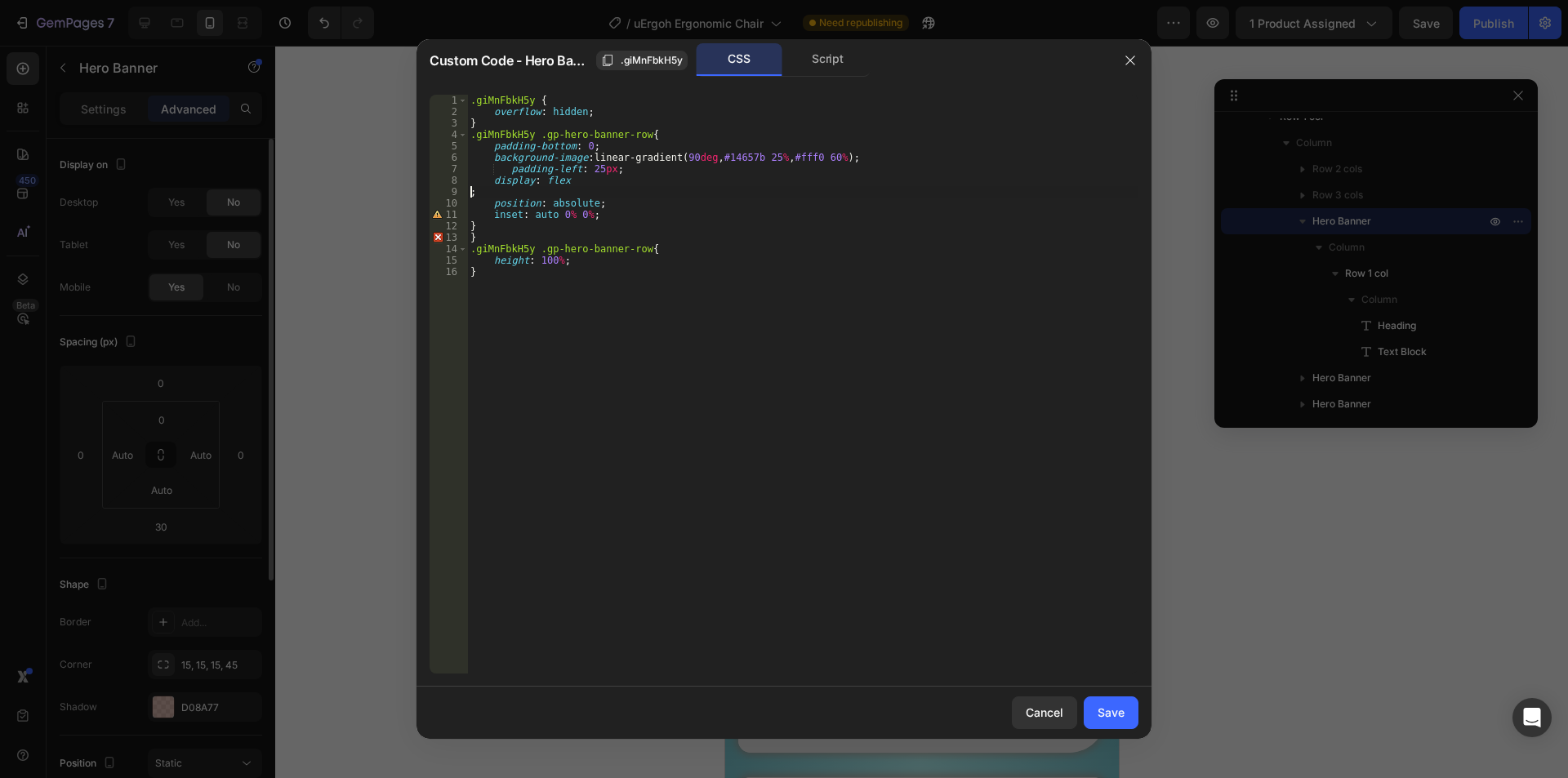
click at [469, 190] on div ".giMnFbkH5y { overflow : hidden ; } .giMnFbkH5y .gp-hero-banner-row { padding-b…" at bounding box center [802, 395] width 671 height 601
click at [506, 168] on div ".giMnFbkH5y { overflow : hidden ; } .giMnFbkH5y .gp-hero-banner-row { padding-b…" at bounding box center [802, 395] width 671 height 601
drag, startPoint x: 480, startPoint y: 215, endPoint x: 460, endPoint y: 214, distance: 20.0
click at [461, 214] on div "padding-left: 25px; 1 2 3 4 5 6 7 8 9 10 11 12 13 14 15 .giMnFbkH5y { overflow …" at bounding box center [783, 384] width 708 height 578
type textarea "}"
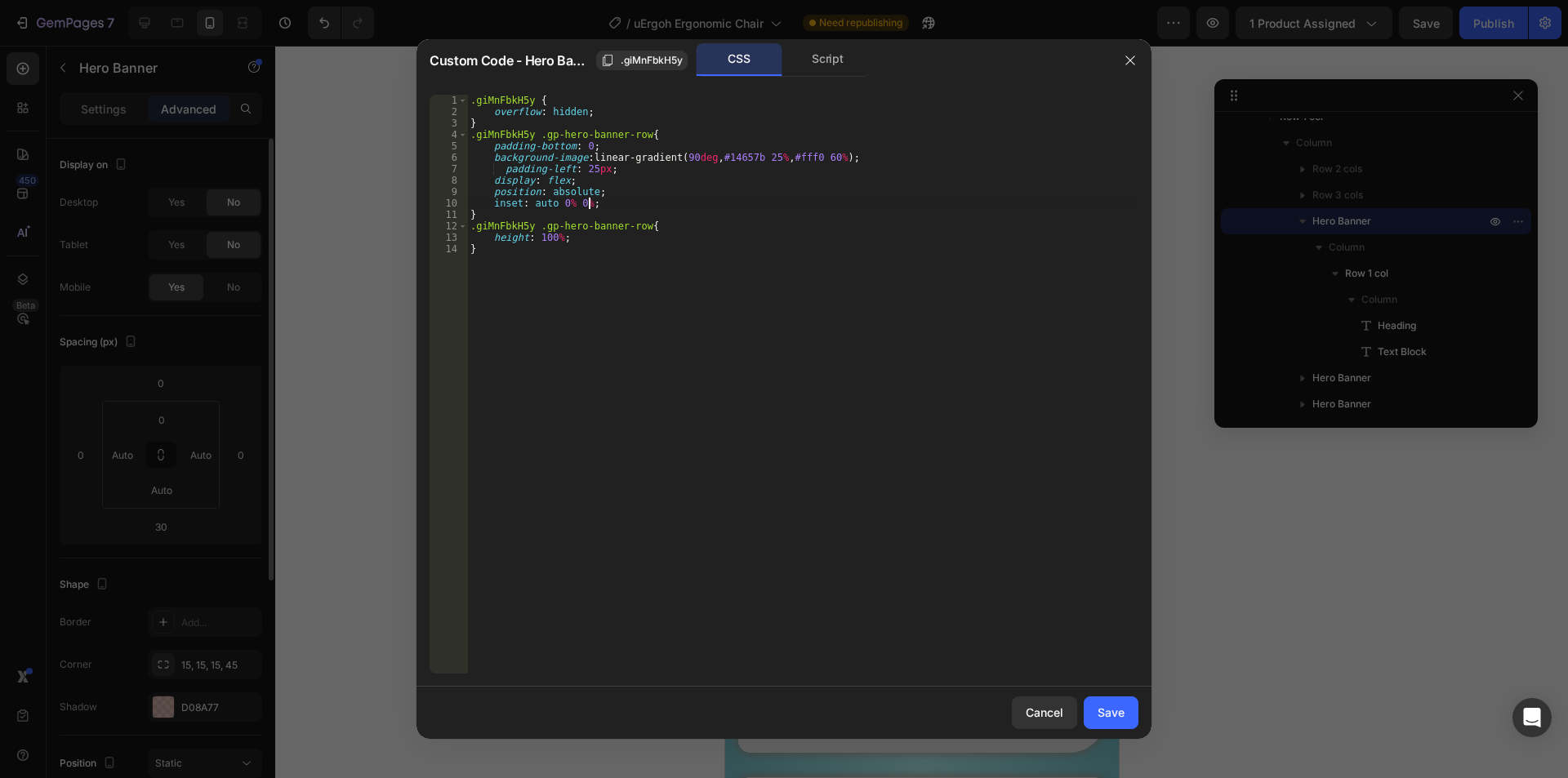
click at [502, 168] on div ".giMnFbkH5y { overflow : hidden ; } .giMnFbkH5y .gp-hero-banner-row { padding-b…" at bounding box center [802, 395] width 671 height 601
type textarea "padding-left: 25px;"
drag, startPoint x: 1120, startPoint y: 721, endPoint x: 1123, endPoint y: 705, distance: 16.3
click at [1119, 721] on button "Save" at bounding box center [1110, 712] width 54 height 32
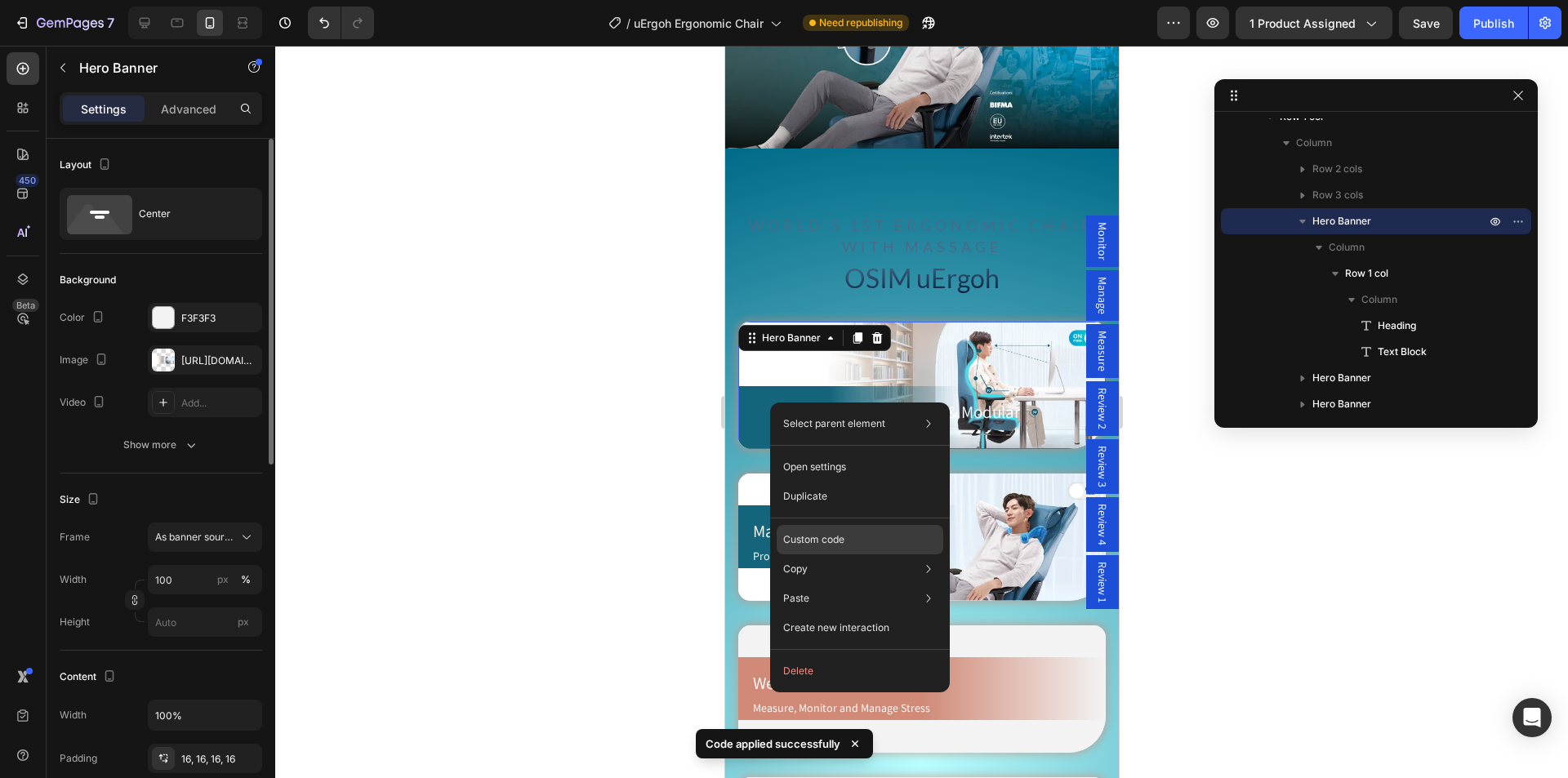
click at [820, 584] on div "Custom code" at bounding box center [860, 598] width 167 height 29
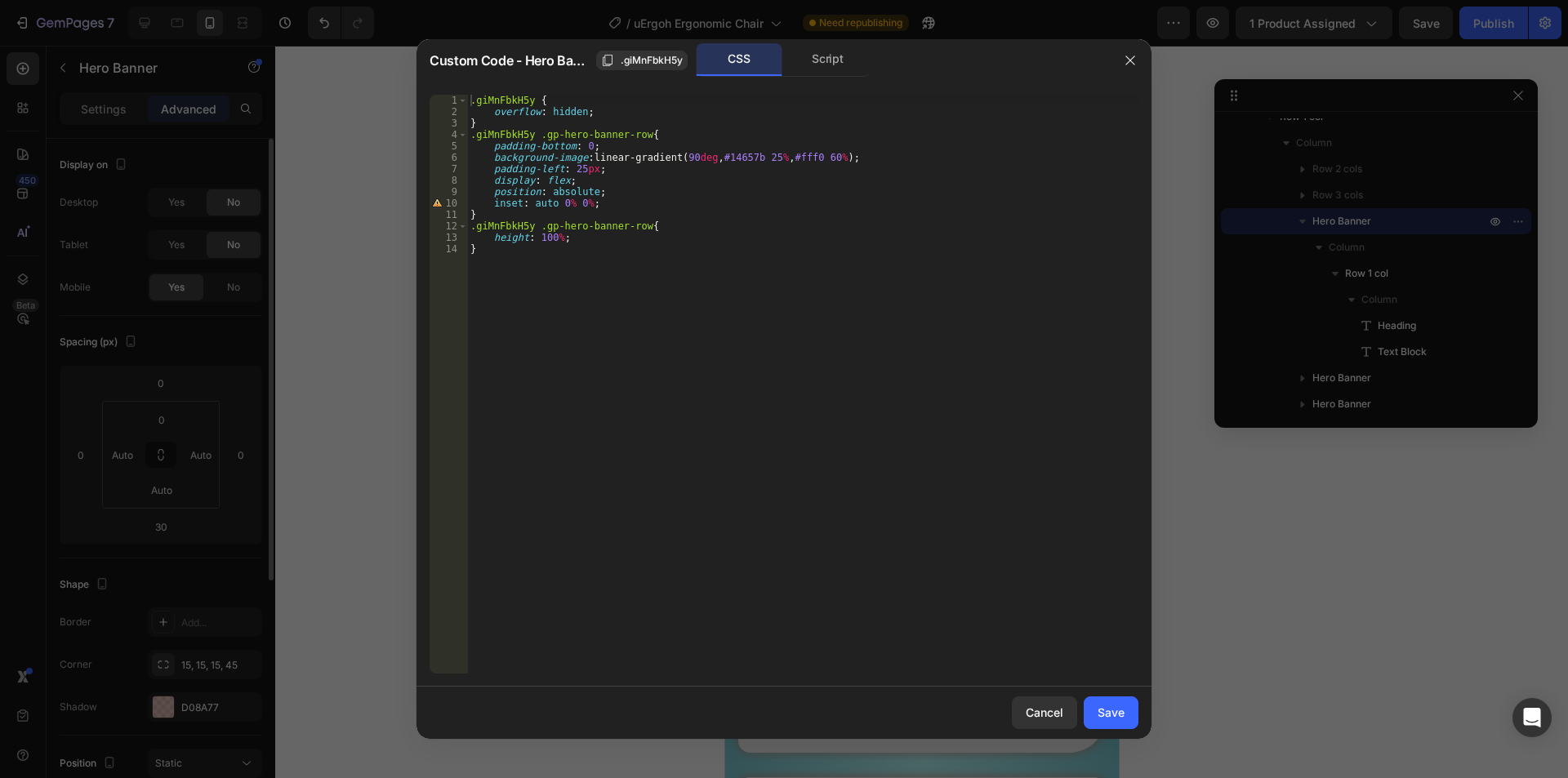
type textarea "inset: auto 0% 0%;"
click at [599, 201] on div ".giMnFbkH5y { overflow : hidden ; } .giMnFbkH5y .gp-hero-banner-row { padding-b…" at bounding box center [802, 395] width 671 height 601
paste textarea "padding-top: 0;"
click at [532, 212] on div ".giMnFbkH5y { overflow : hidden ; } .giMnFbkH5y .gp-hero-banner-row { padding-b…" at bounding box center [802, 395] width 671 height 601
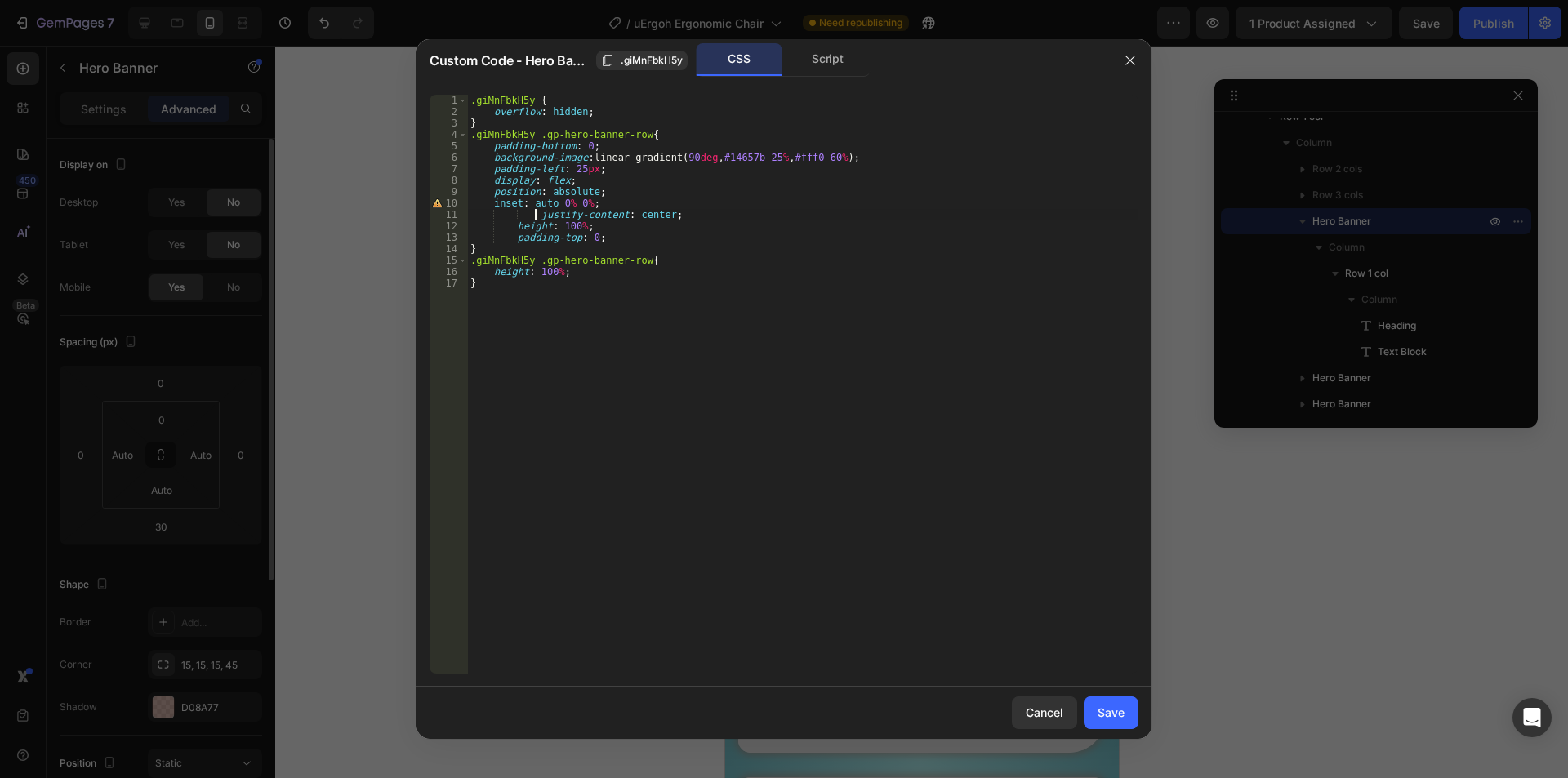
click at [537, 215] on div ".giMnFbkH5y { overflow : hidden ; } .giMnFbkH5y .gp-hero-banner-row { padding-b…" at bounding box center [802, 395] width 671 height 601
click at [515, 224] on div ".giMnFbkH5y { overflow : hidden ; } .giMnFbkH5y .gp-hero-banner-row { padding-b…" at bounding box center [802, 395] width 671 height 601
click at [516, 236] on div ".giMnFbkH5y { overflow : hidden ; } .giMnFbkH5y .gp-hero-banner-row { padding-b…" at bounding box center [802, 395] width 671 height 601
type textarea "padding-top: 0;"
drag, startPoint x: 930, startPoint y: 60, endPoint x: 784, endPoint y: 140, distance: 166.5
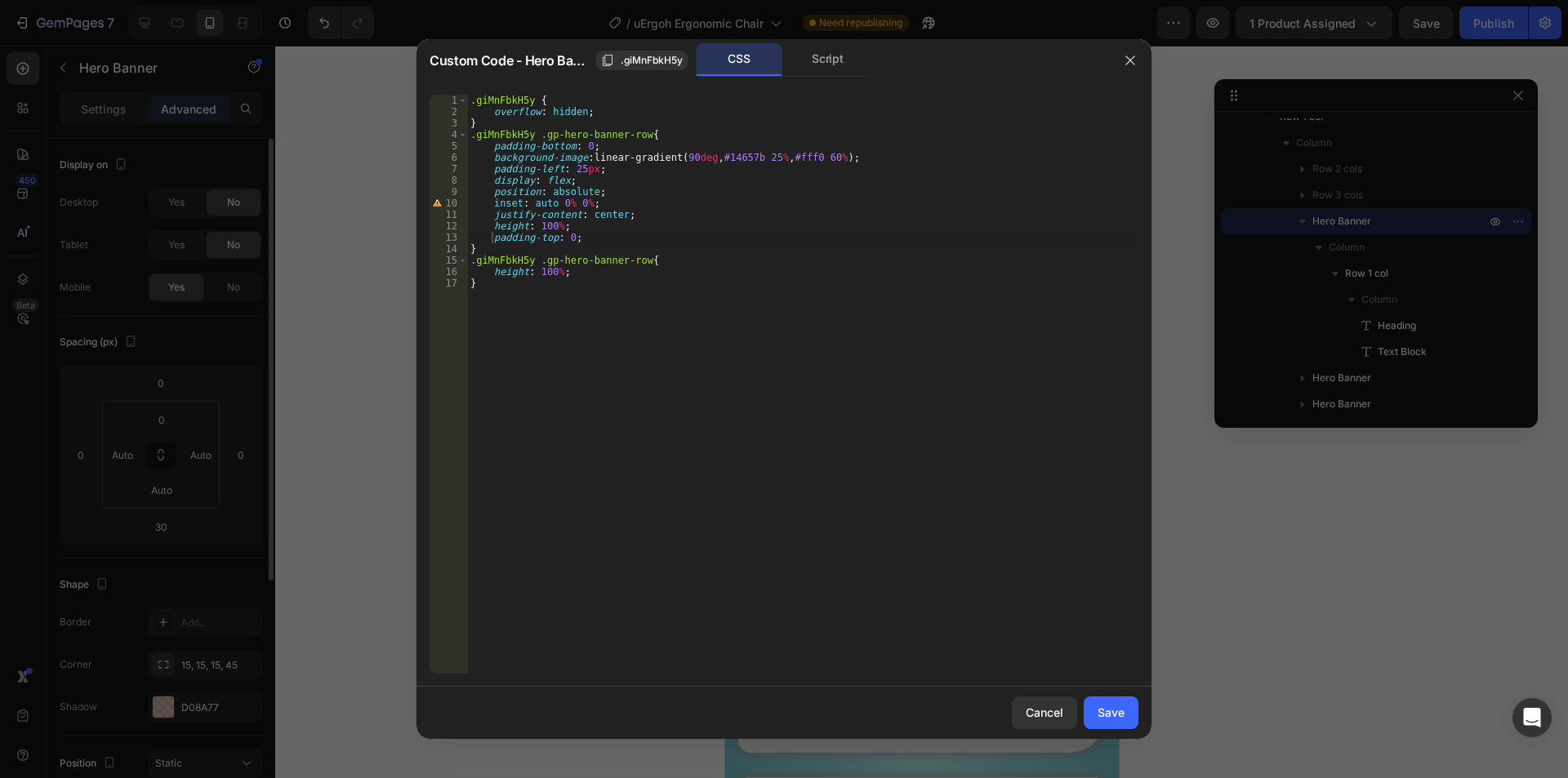
click at [587, 83] on div "Custom Code - Hero Banner .giMnFbkH5y CSS Script padding-top: 0; 1 2 3 4 5 6 7 …" at bounding box center [784, 389] width 735 height 699
click at [1117, 711] on div "Save" at bounding box center [1110, 712] width 27 height 17
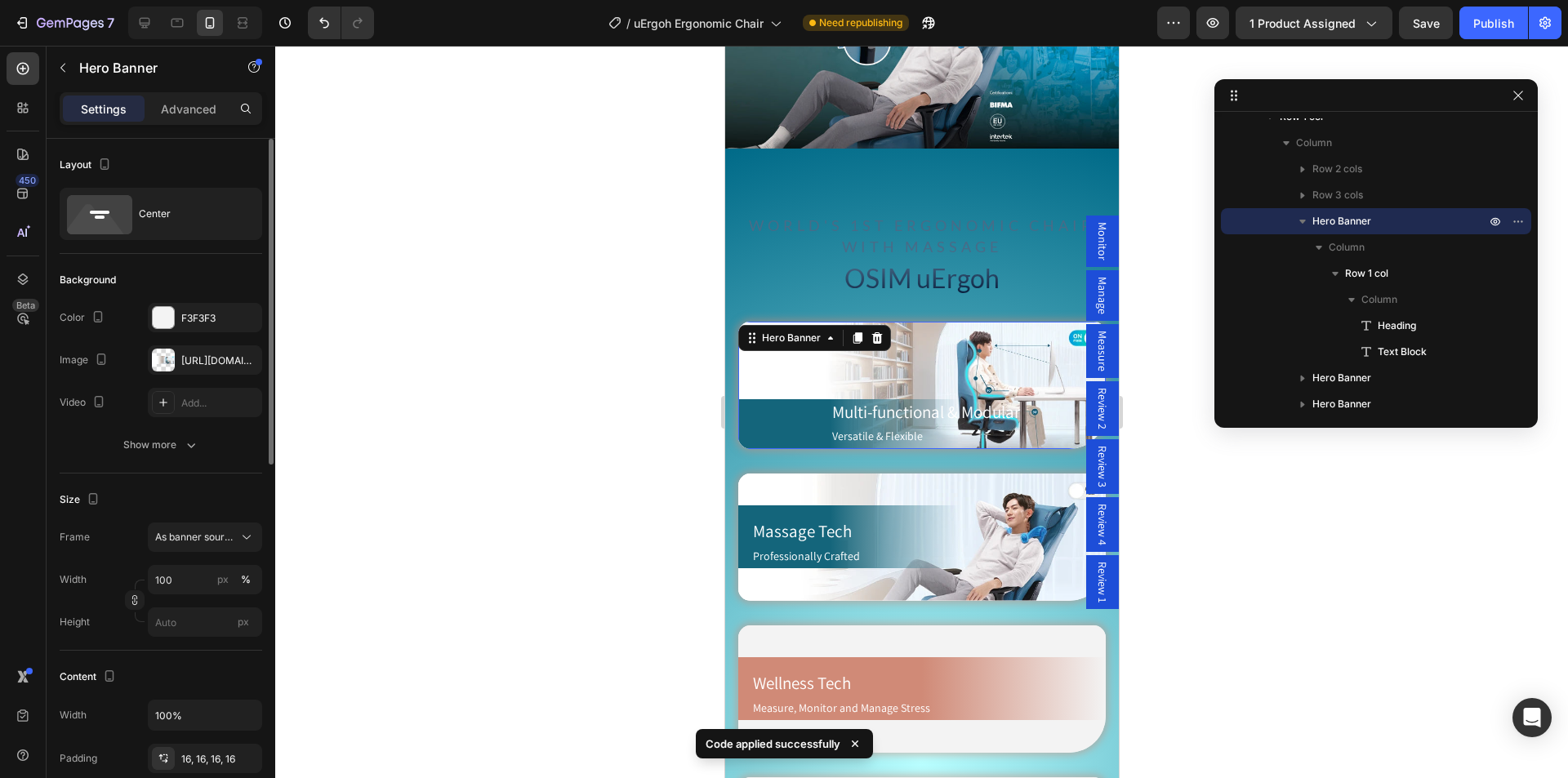
click at [592, 414] on div at bounding box center [921, 412] width 1293 height 732
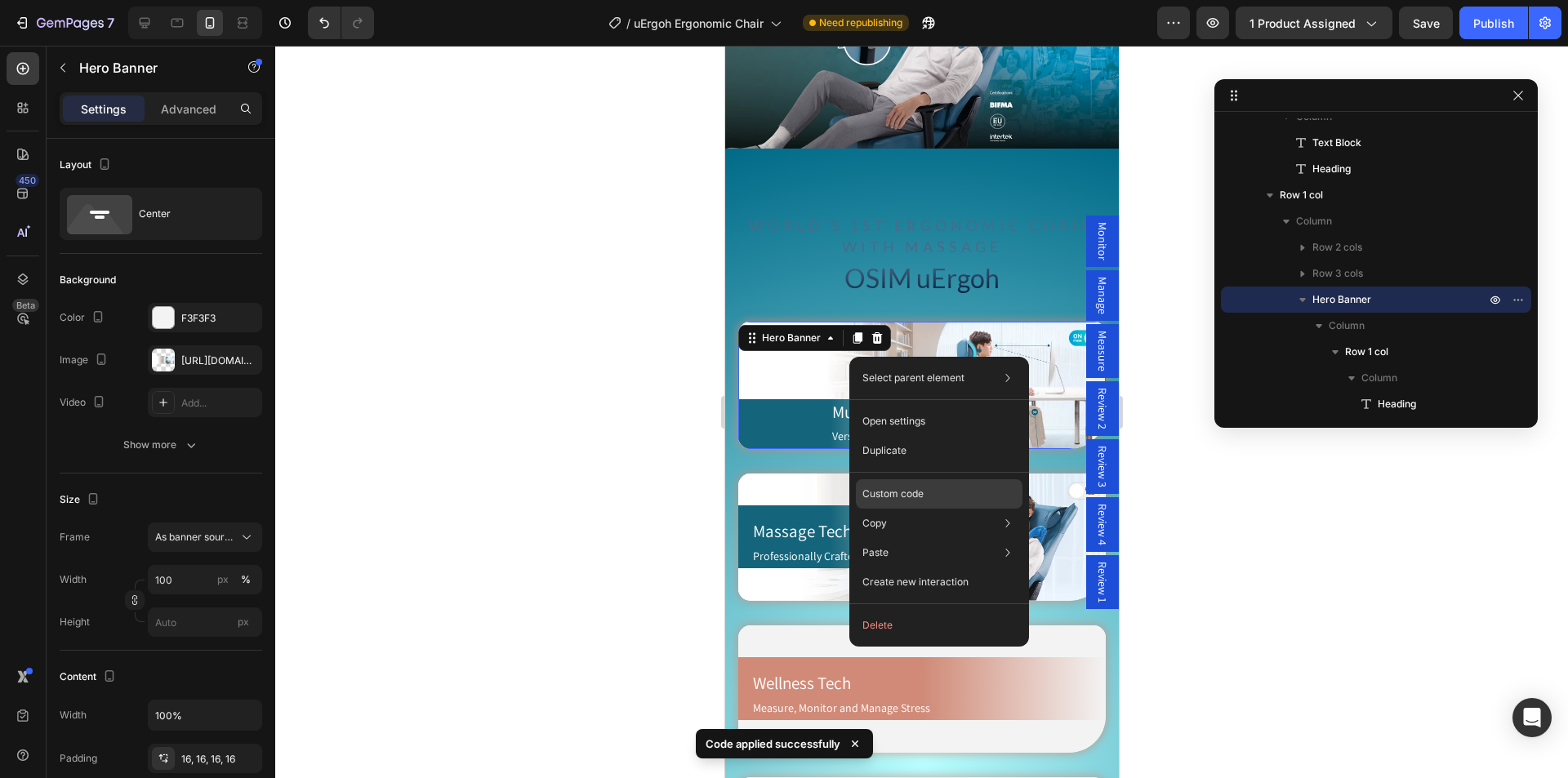
click at [888, 500] on p "Custom code" at bounding box center [893, 494] width 61 height 15
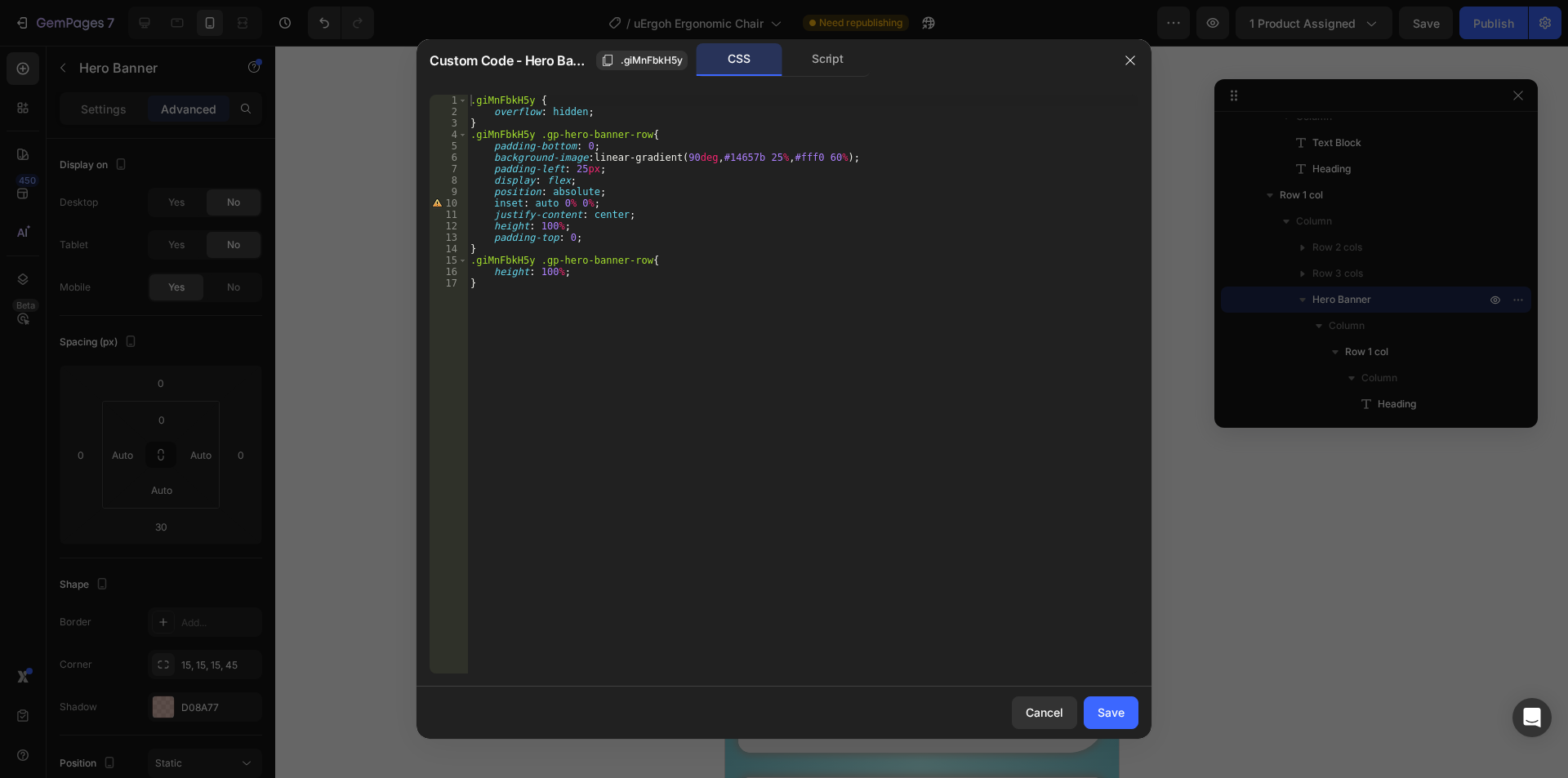
type textarea "padding-left: 25px;"
drag, startPoint x: 611, startPoint y: 171, endPoint x: 470, endPoint y: 170, distance: 141.0
click at [470, 170] on div ".giMnFbkH5y { overflow : hidden ; } .giMnFbkH5y .gp-hero-banner-row { padding-b…" at bounding box center [802, 395] width 671 height 601
click at [1116, 709] on div "Save" at bounding box center [1110, 712] width 27 height 17
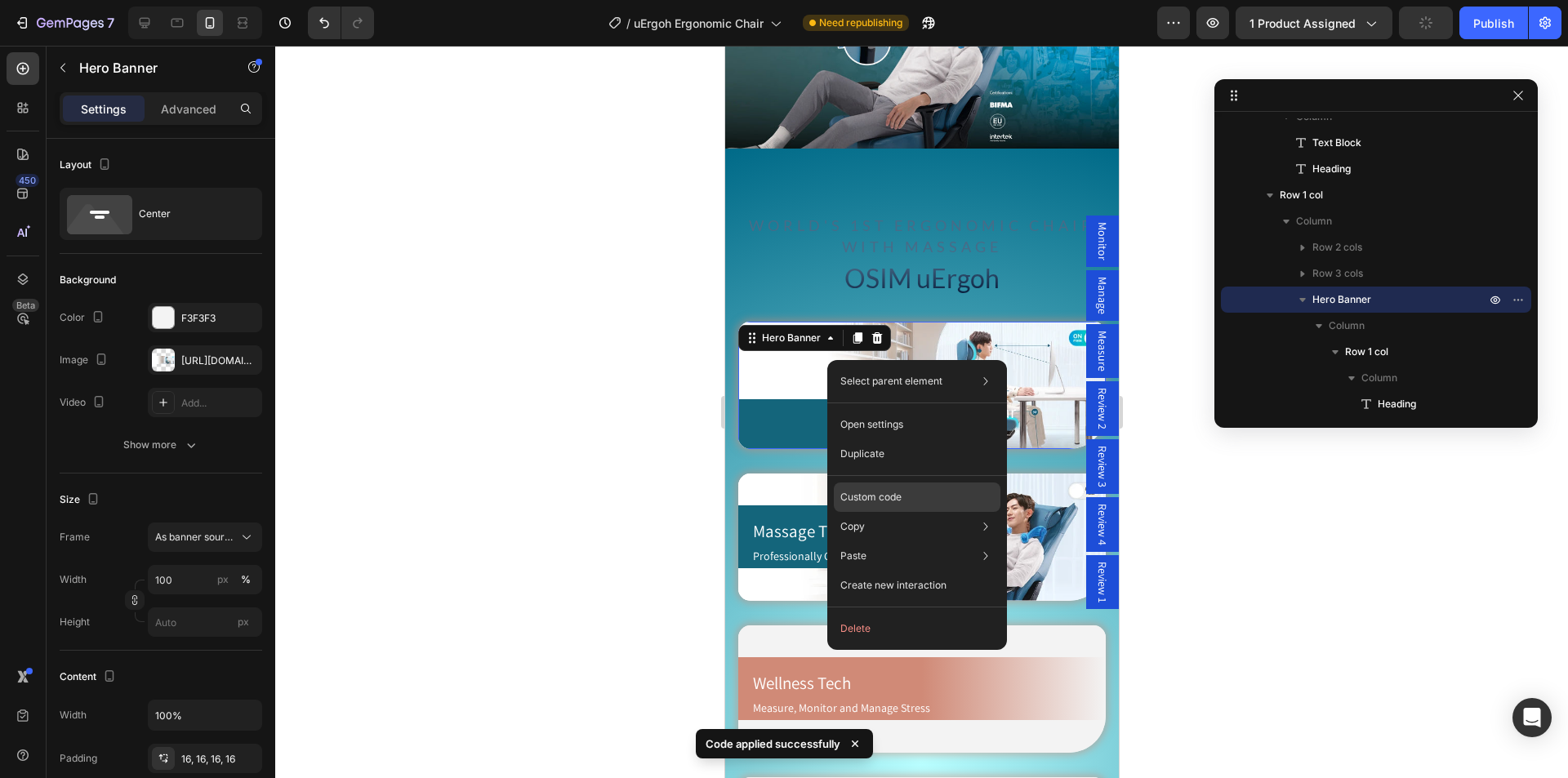
click at [892, 494] on p "Custom code" at bounding box center [871, 497] width 61 height 15
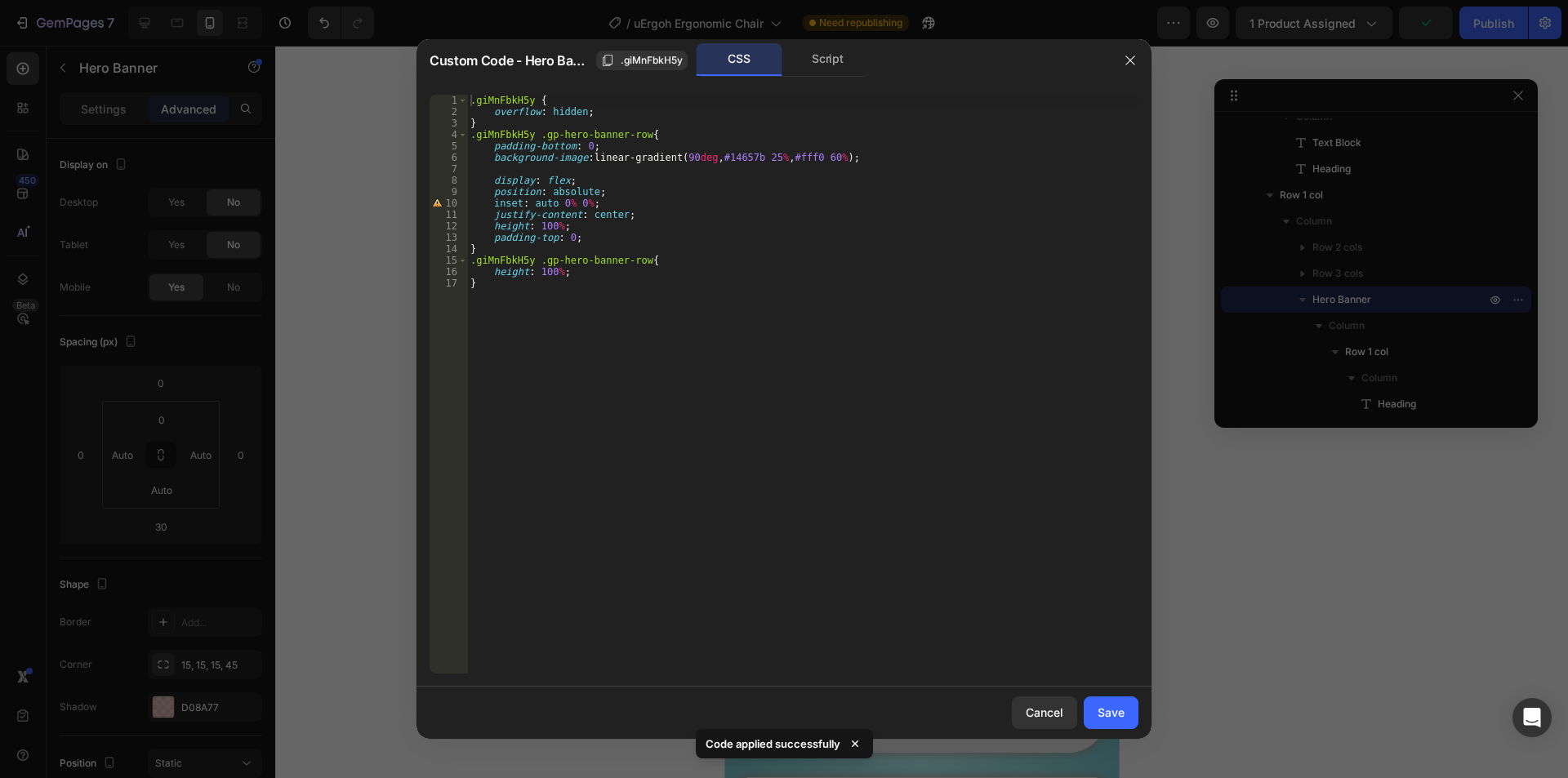
click at [524, 169] on div ".giMnFbkH5y { overflow : hidden ; } .giMnFbkH5y .gp-hero-banner-row { padding-b…" at bounding box center [802, 395] width 671 height 601
click at [557, 177] on div ".giMnFbkH5y { overflow : hidden ; } .giMnFbkH5y .gp-hero-banner-row { padding-b…" at bounding box center [802, 395] width 671 height 601
type textarea "display: flex;"
click at [561, 171] on div ".giMnFbkH5y { overflow : hidden ; } .giMnFbkH5y .gp-hero-banner-row { padding-b…" at bounding box center [802, 395] width 671 height 601
click at [522, 168] on div ".giMnFbkH5y { overflow : hidden ; } .giMnFbkH5y .gp-hero-banner-row { padding-b…" at bounding box center [802, 395] width 671 height 601
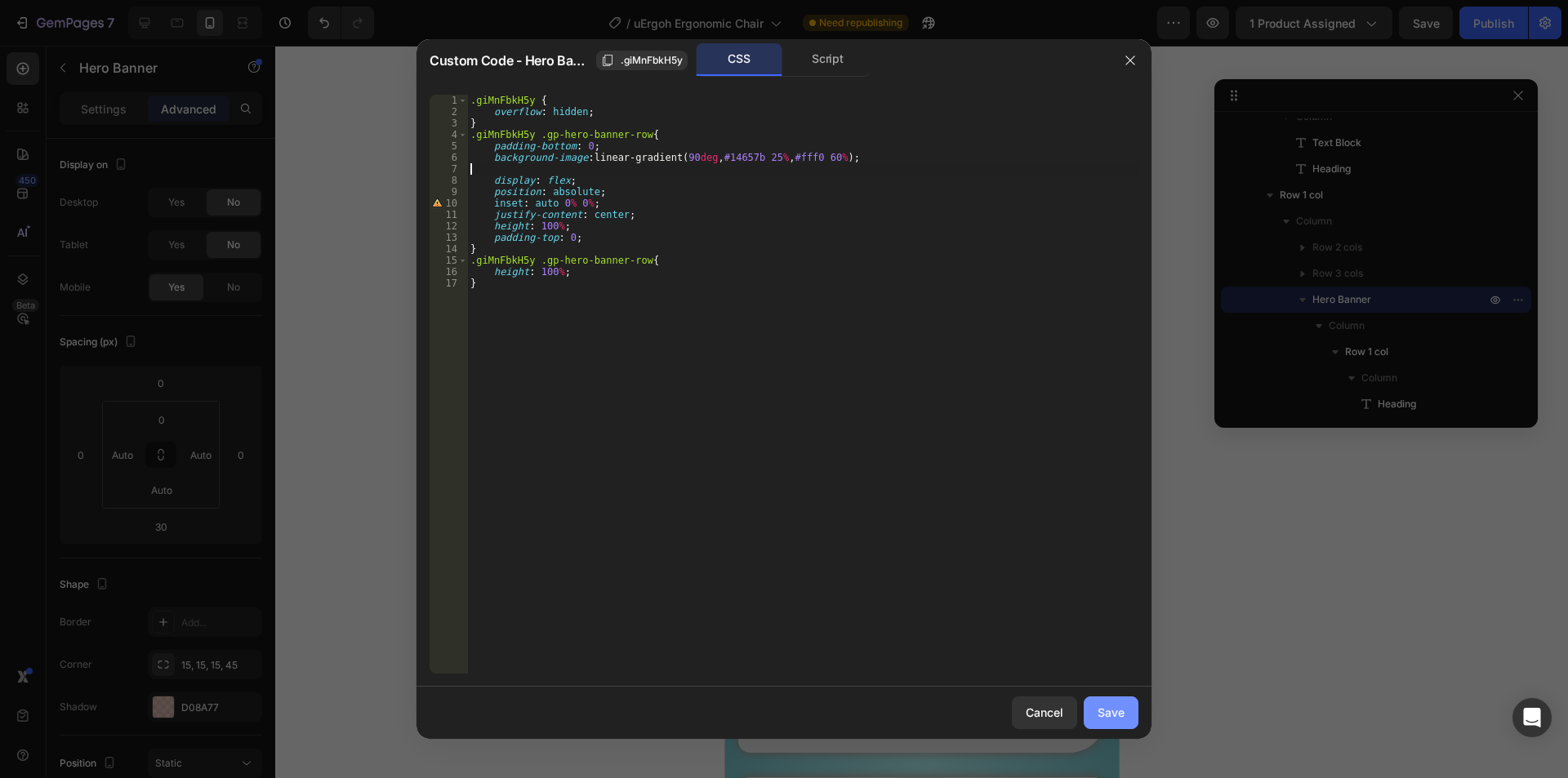
drag, startPoint x: 1119, startPoint y: 711, endPoint x: 342, endPoint y: 592, distance: 786.1
click at [1119, 711] on div "Save" at bounding box center [1110, 712] width 27 height 17
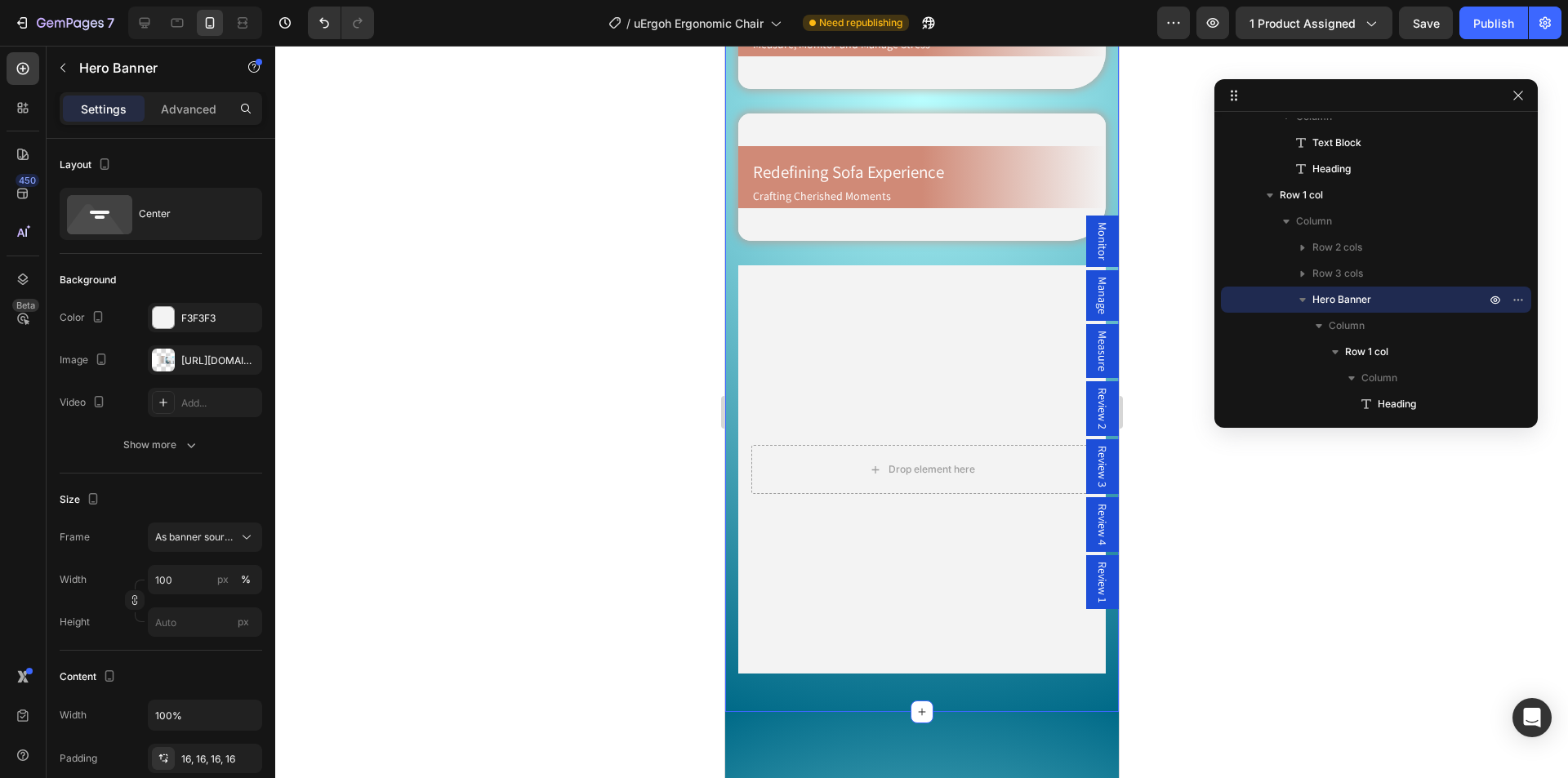
scroll to position [1713, 0]
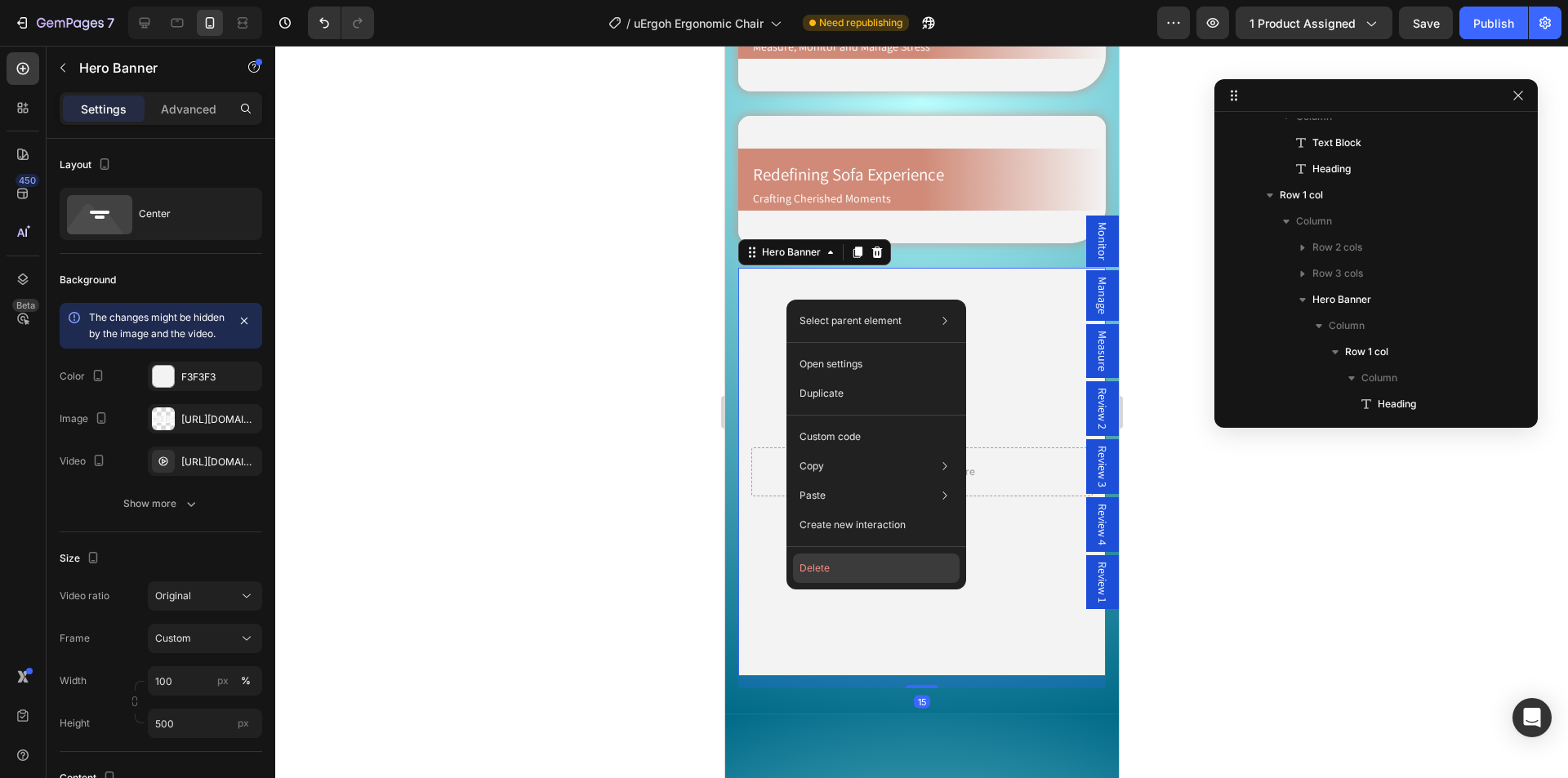
click at [848, 575] on button "Delete" at bounding box center [876, 568] width 167 height 29
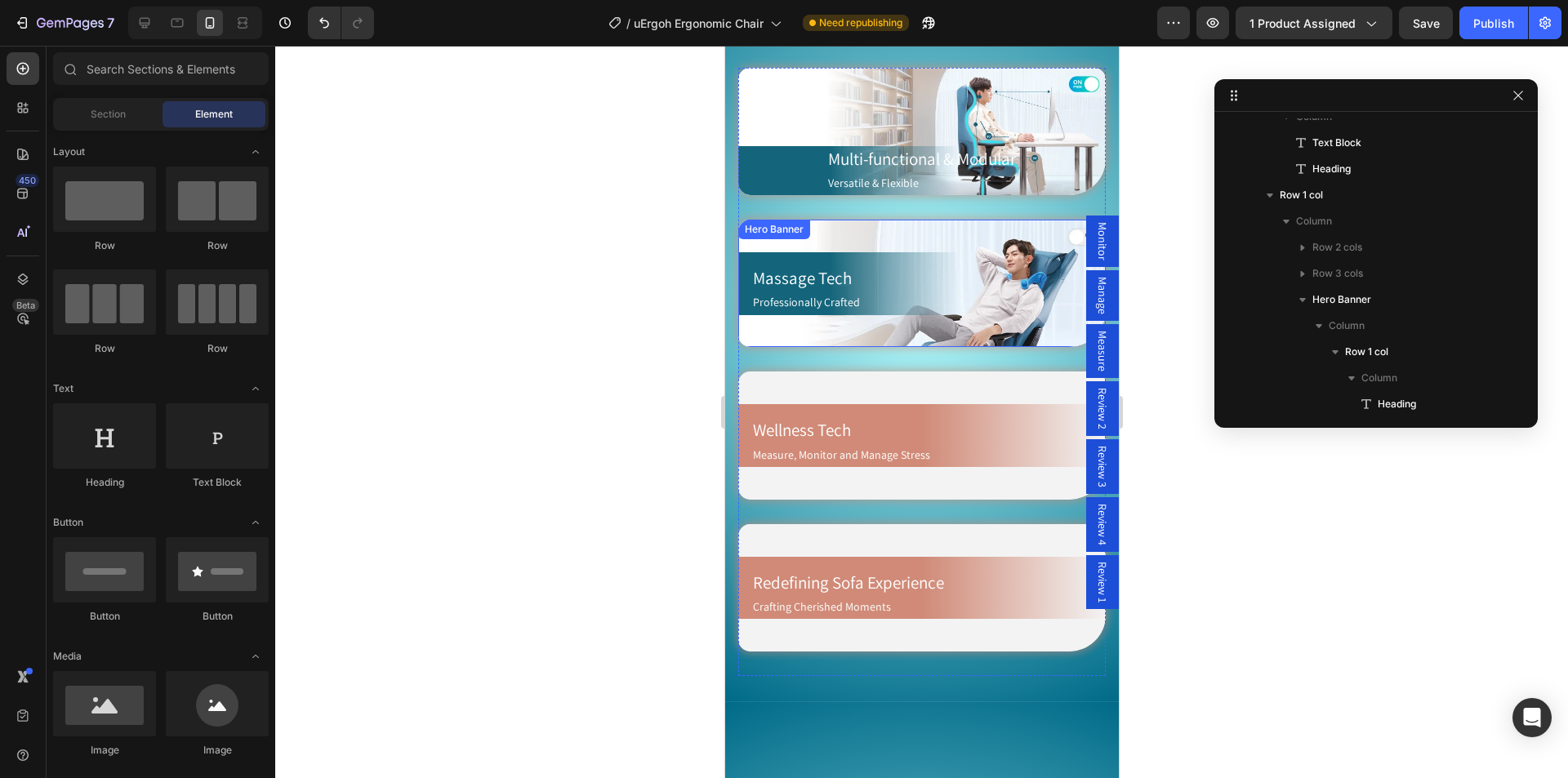
scroll to position [1143, 0]
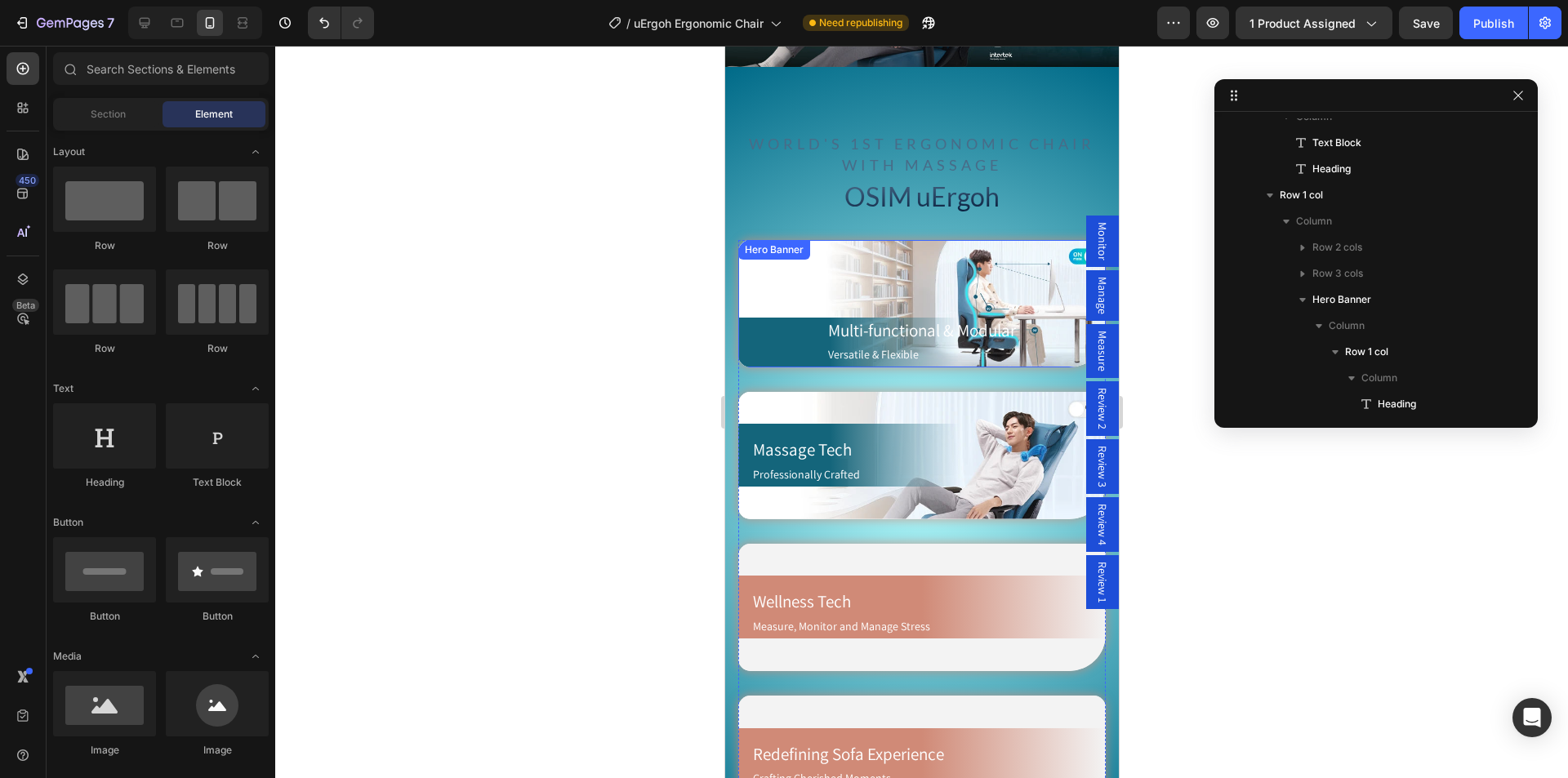
click at [857, 282] on div "Background Image" at bounding box center [920, 304] width 368 height 127
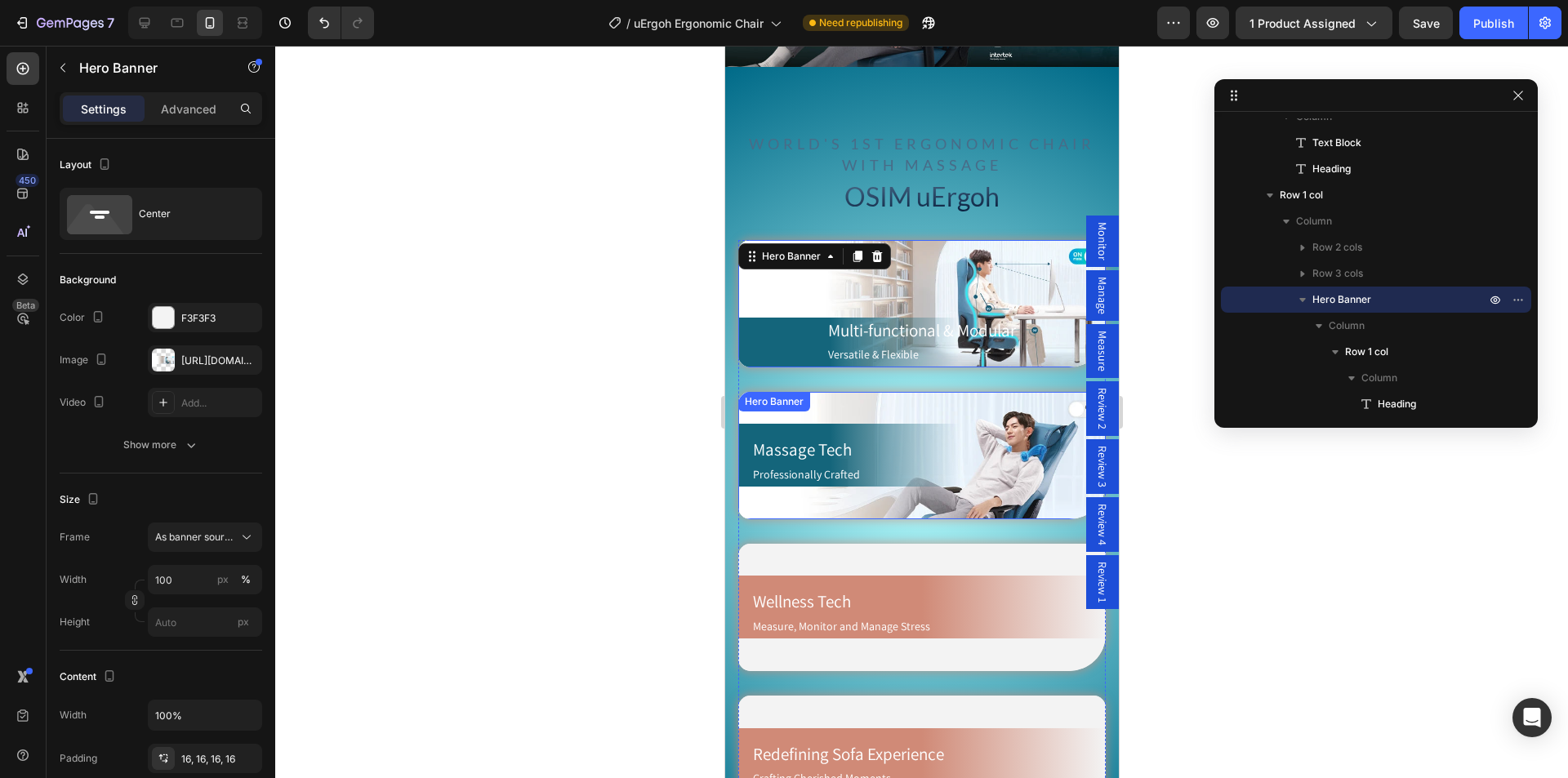
click at [825, 398] on div "Massage Tech Heading Professionally Crafted Text Block Row Hero Banner" at bounding box center [920, 455] width 368 height 127
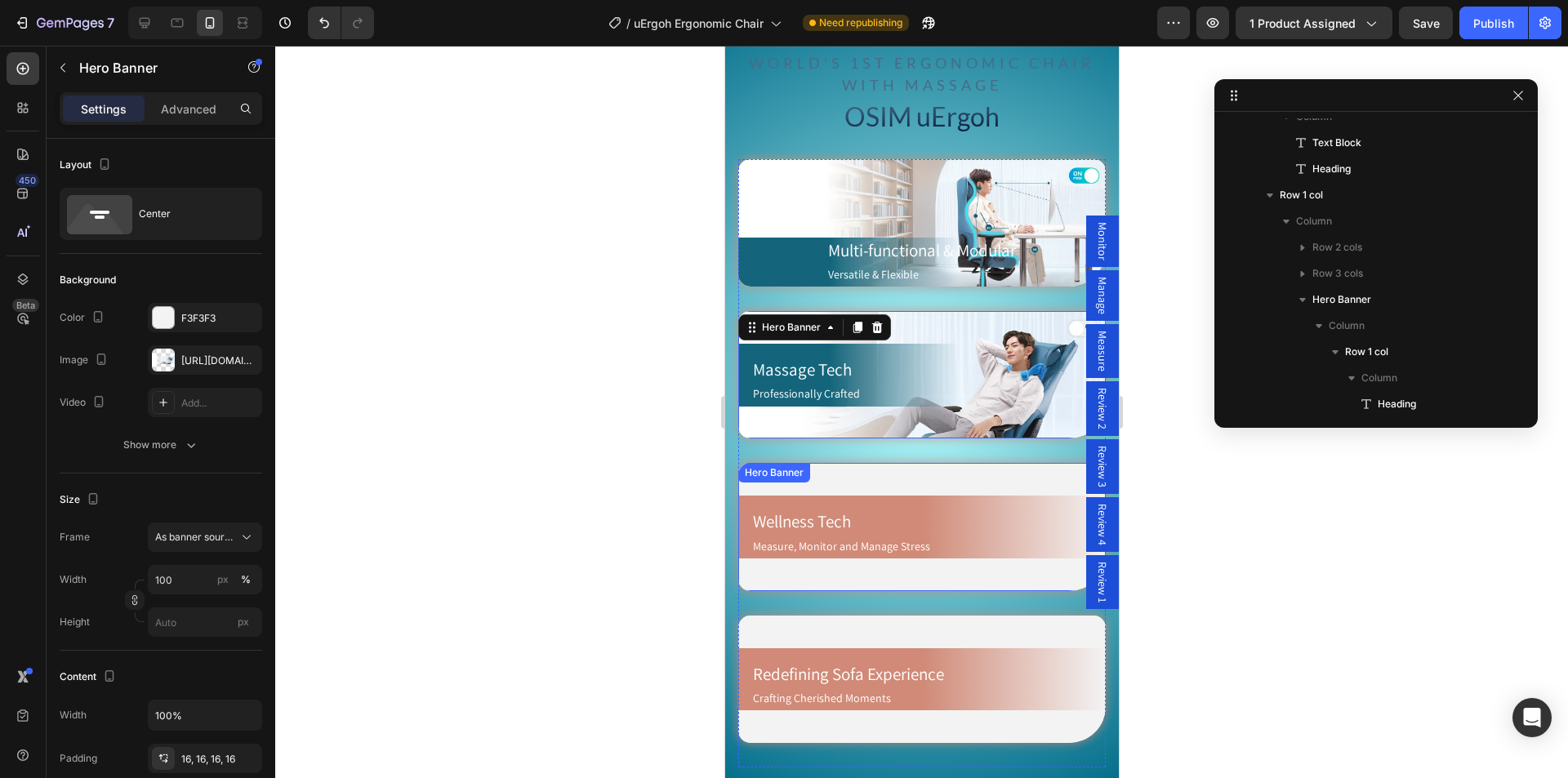
scroll to position [1306, 0]
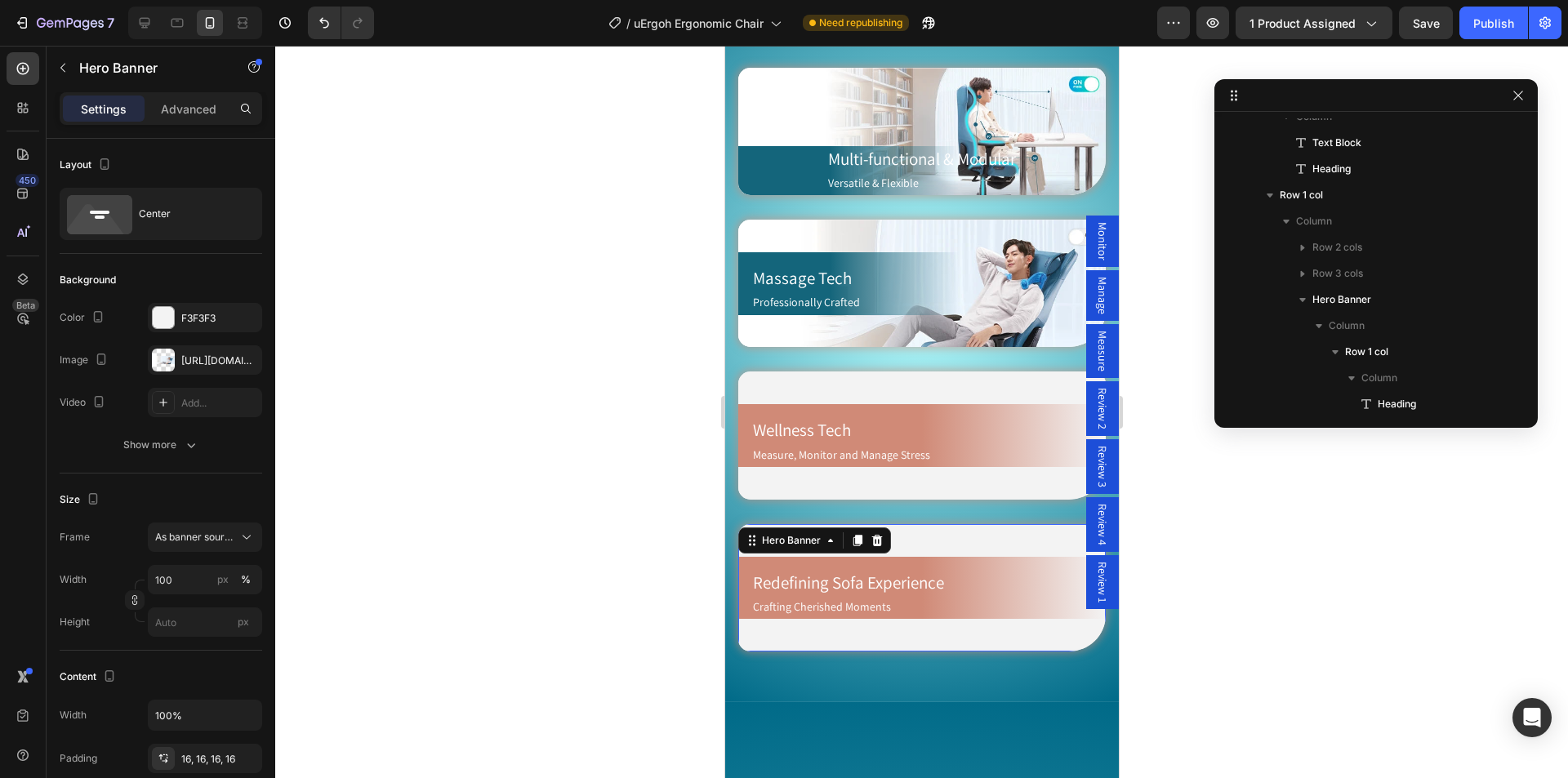
click at [848, 524] on div "Redefining Sofa Experience Heading Crafting Cherished Moments Text Block Row He…" at bounding box center [920, 587] width 368 height 127
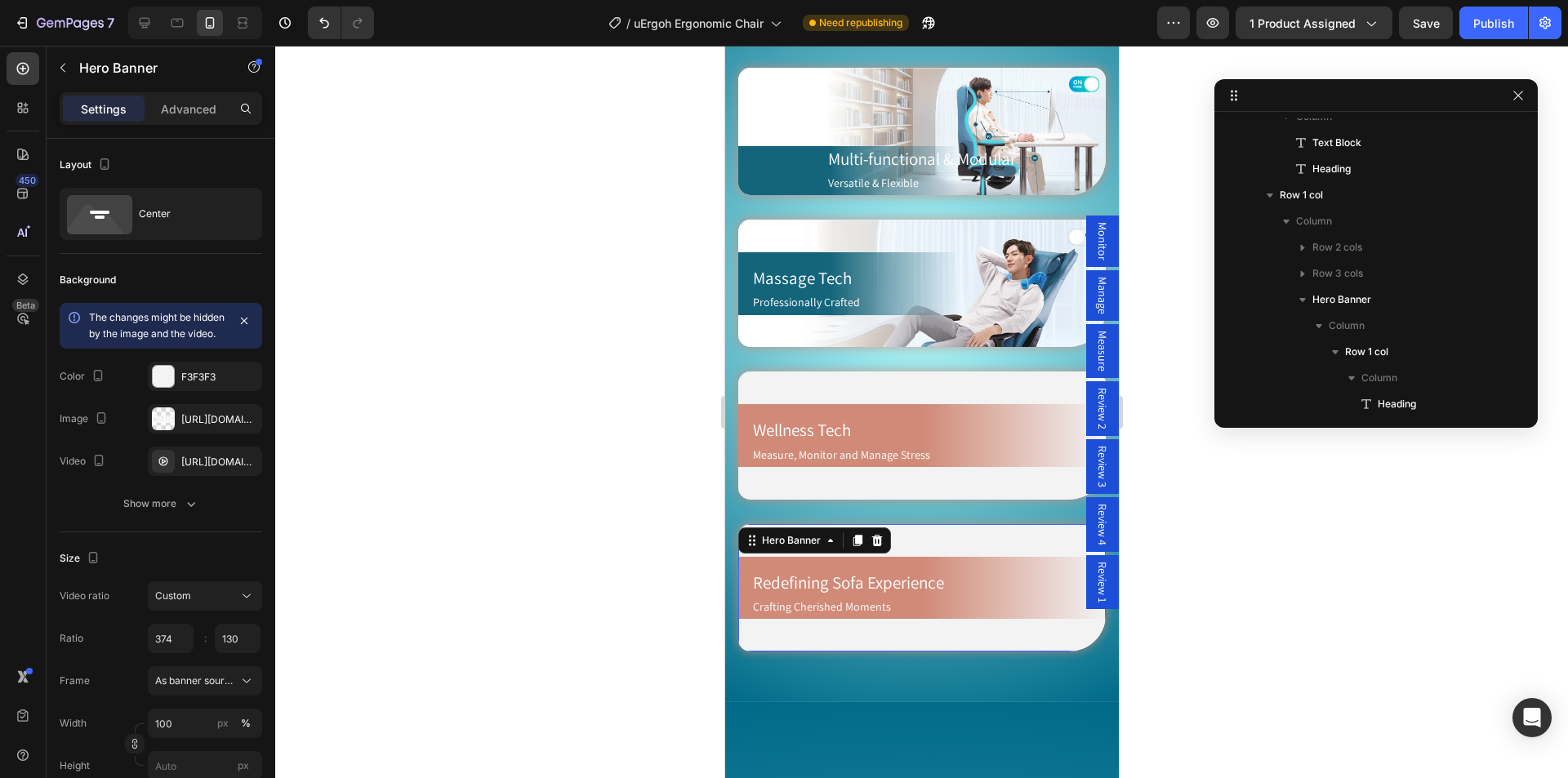
click at [852, 534] on icon at bounding box center [857, 540] width 13 height 13
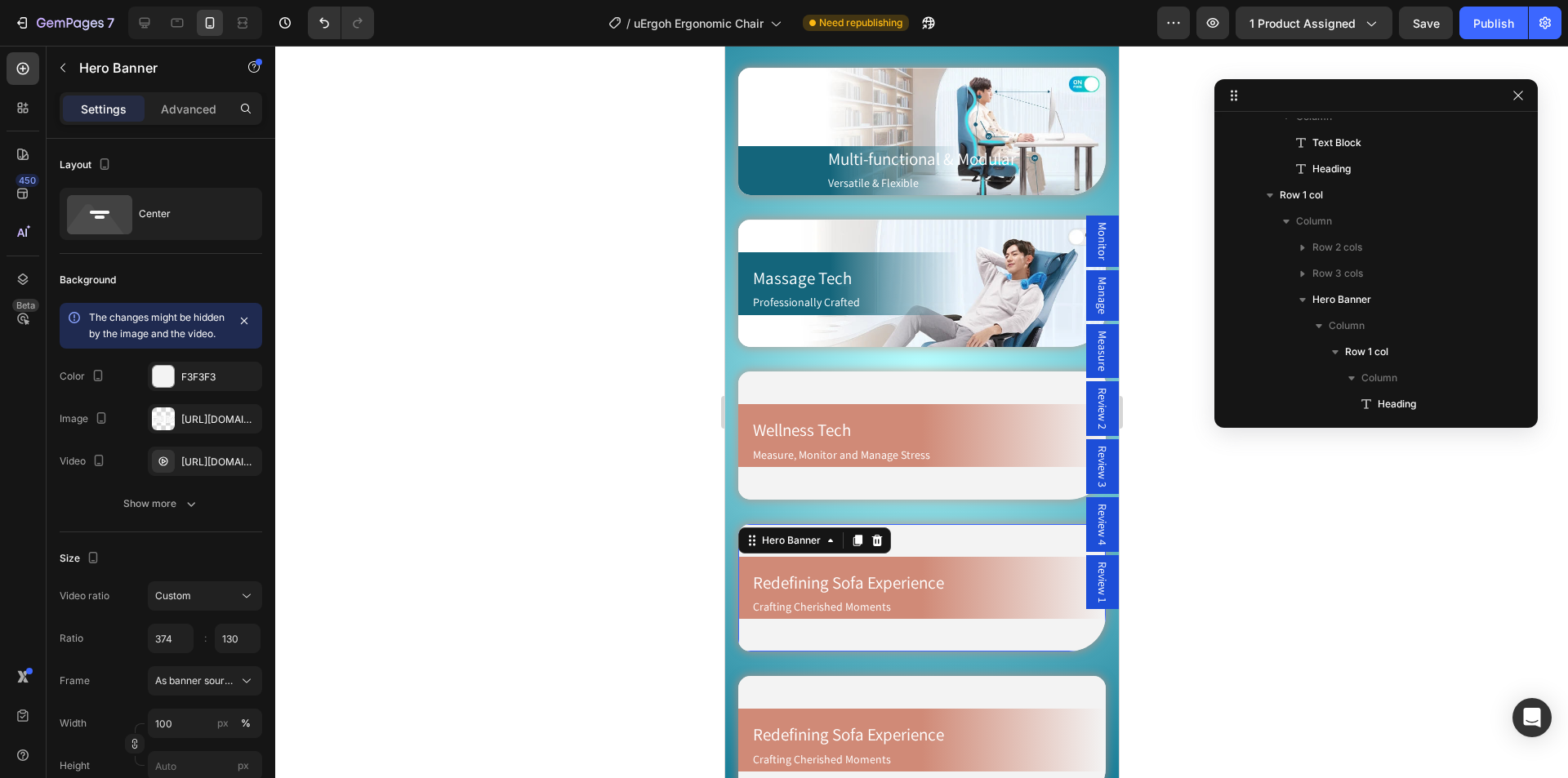
click at [999, 524] on video "Background Image" at bounding box center [920, 587] width 368 height 127
click at [241, 468] on icon "button" at bounding box center [245, 461] width 13 height 13
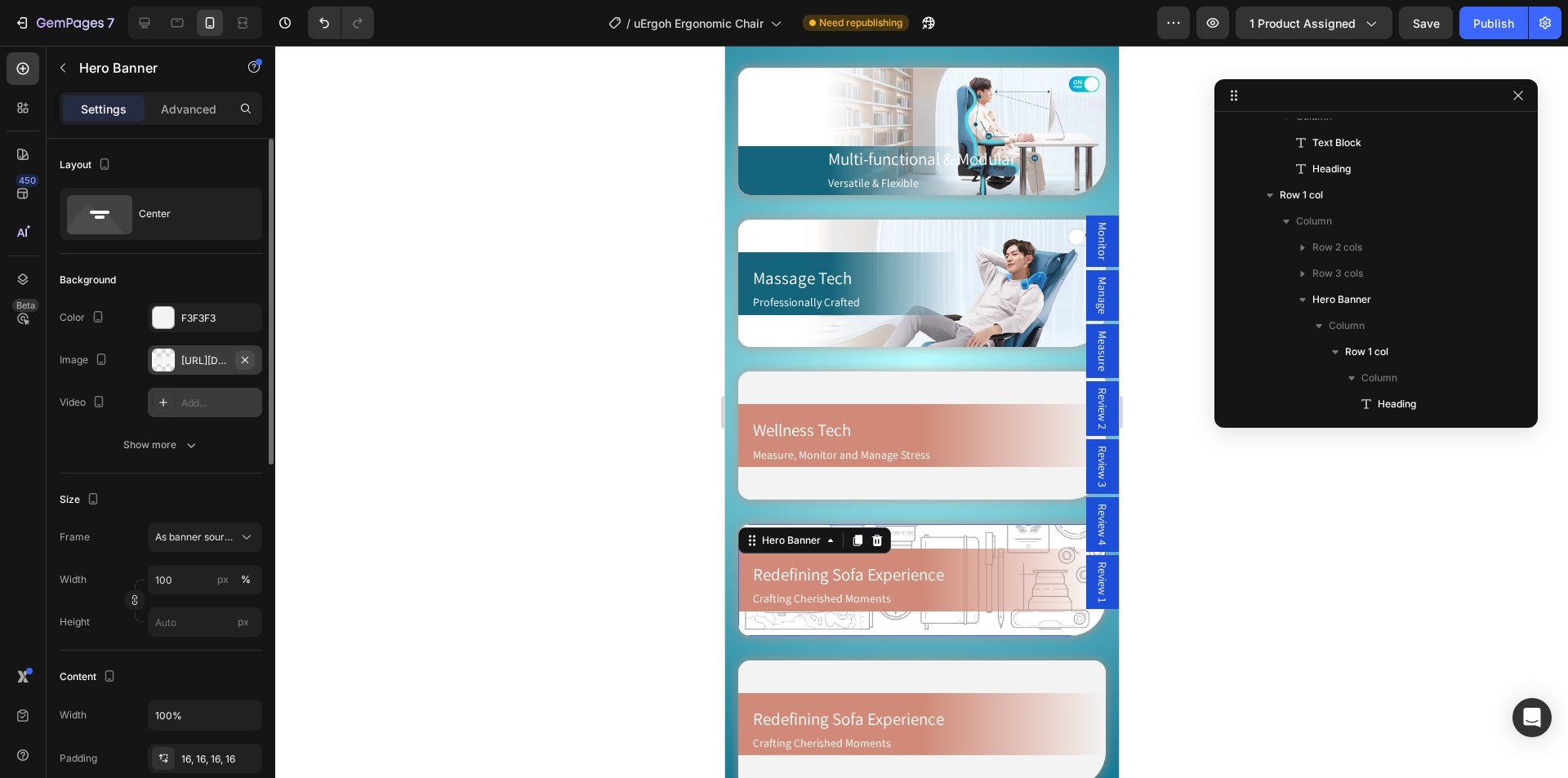
click at [252, 359] on button "button" at bounding box center [244, 359] width 19 height 19
type input "Auto"
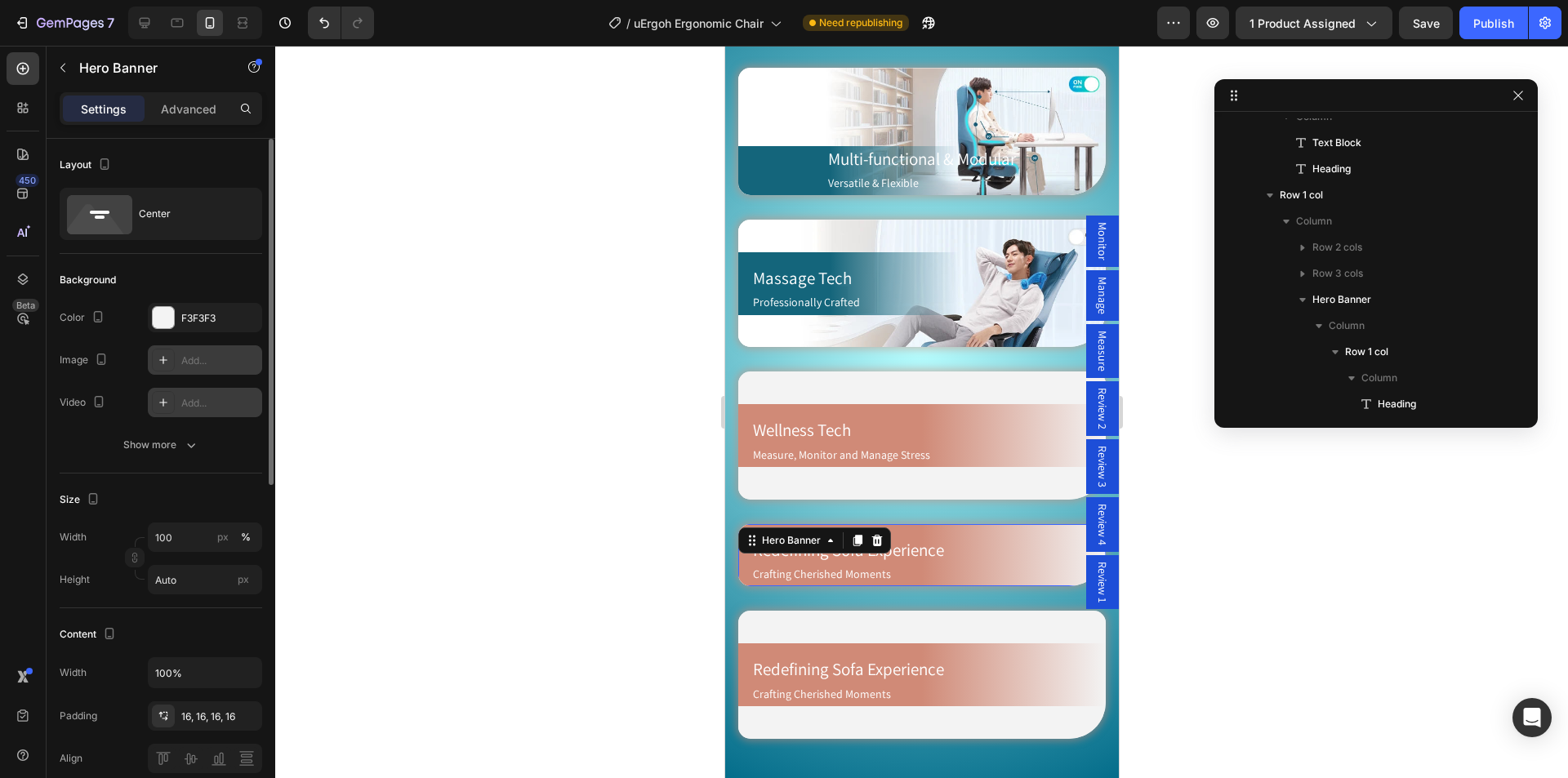
click at [161, 358] on icon at bounding box center [163, 360] width 13 height 13
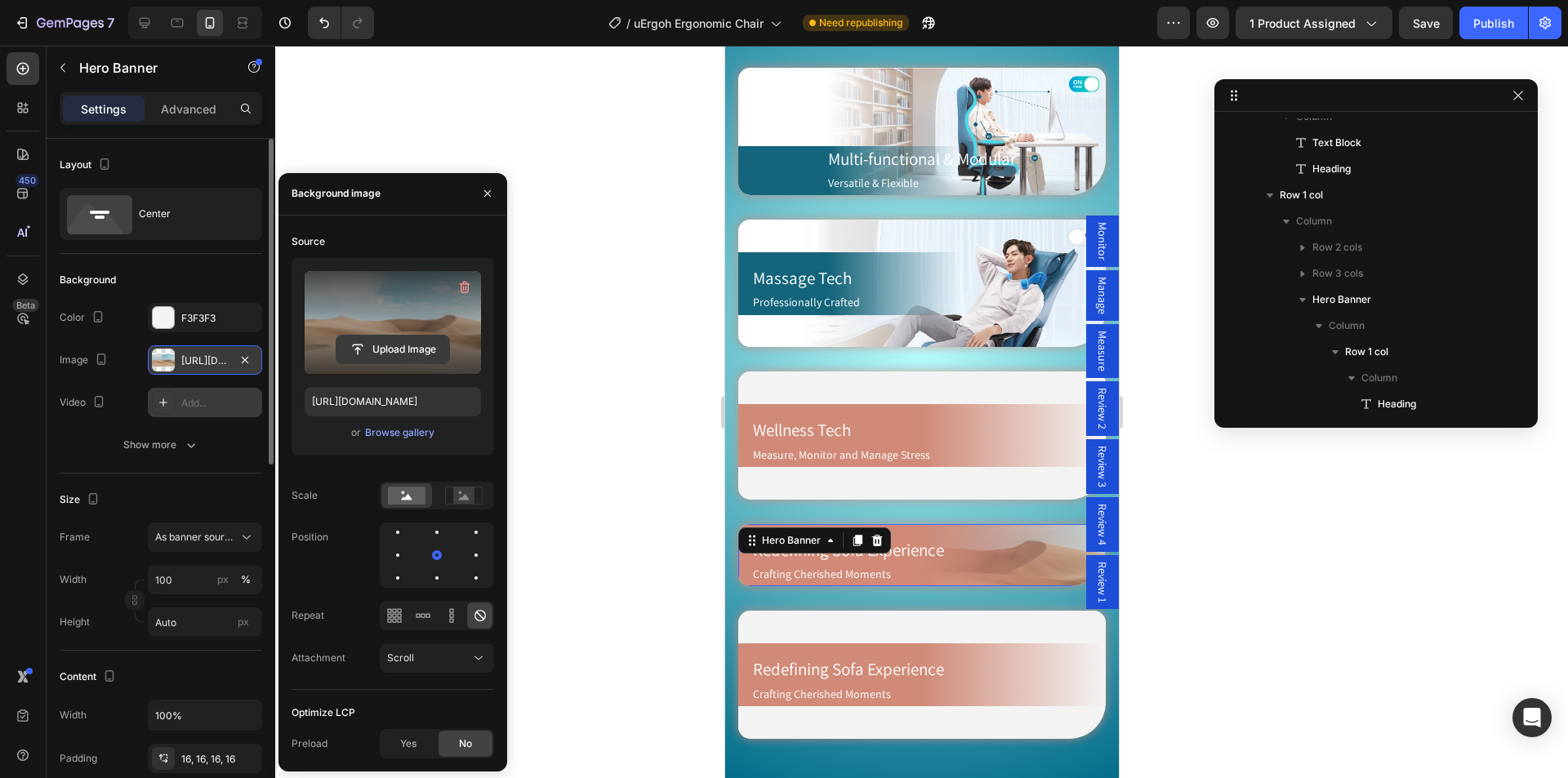
click at [380, 351] on input "file" at bounding box center [392, 349] width 112 height 28
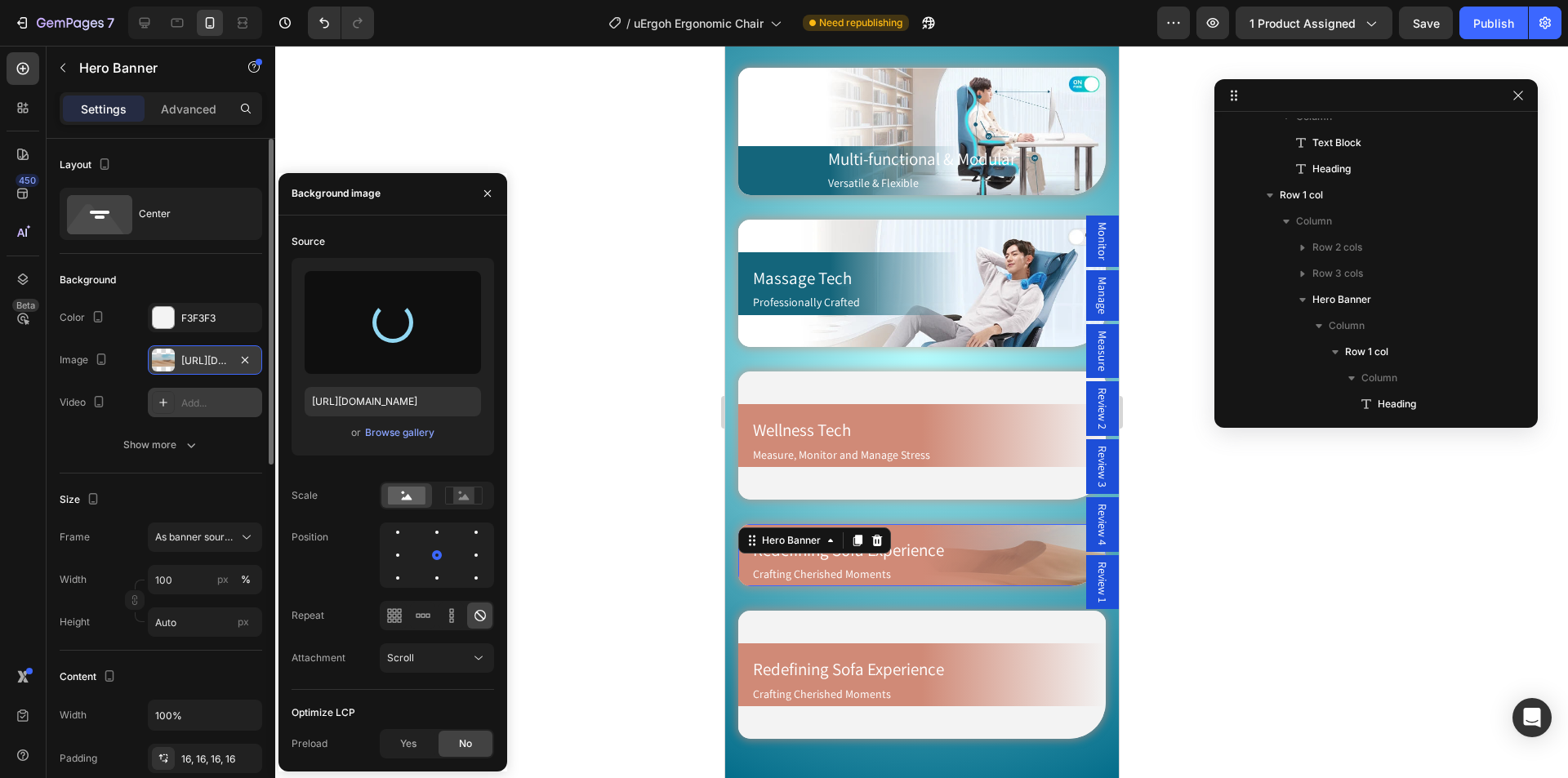
type input "[URL][DOMAIN_NAME]"
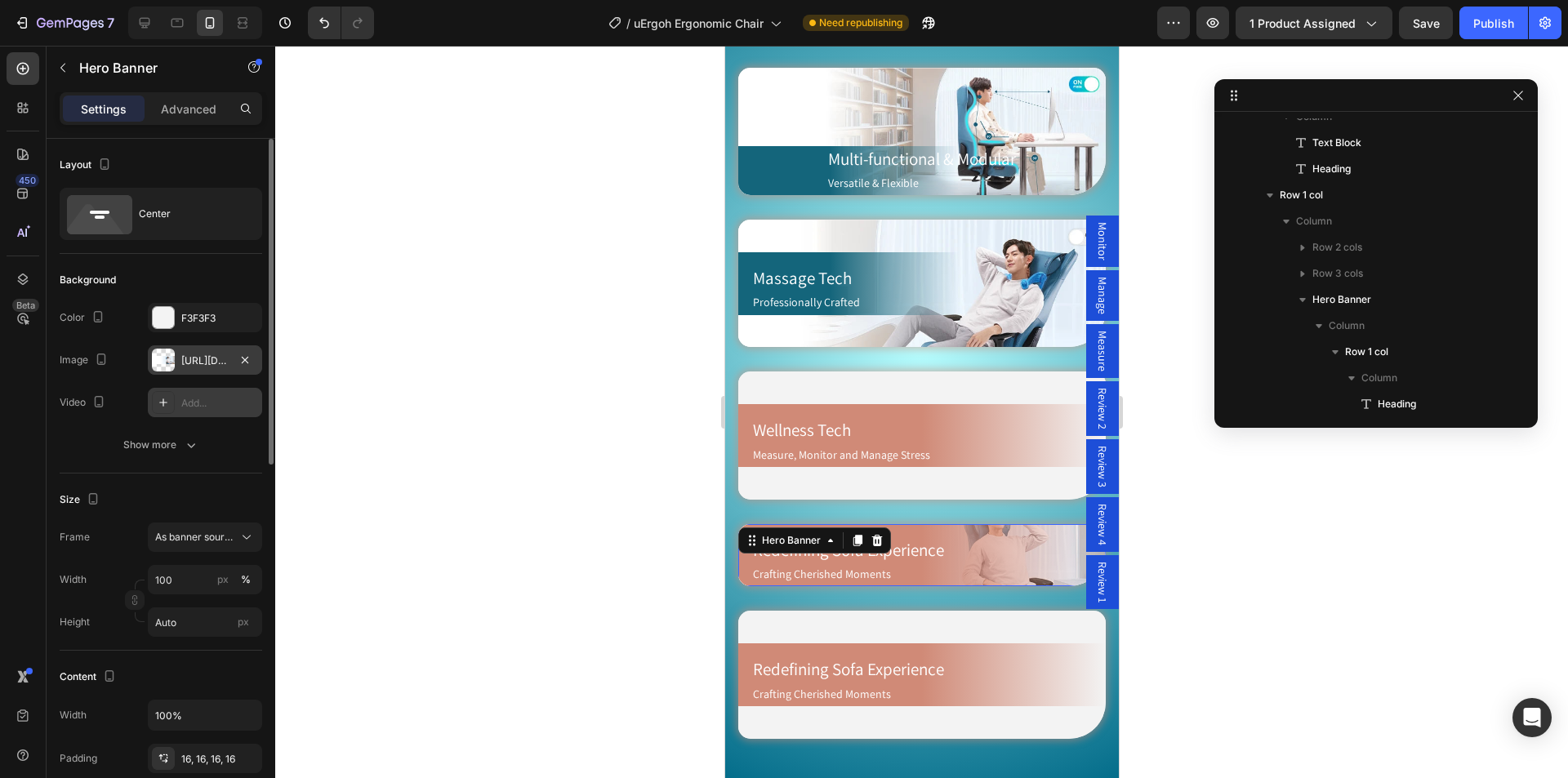
click at [650, 412] on div at bounding box center [921, 412] width 1293 height 732
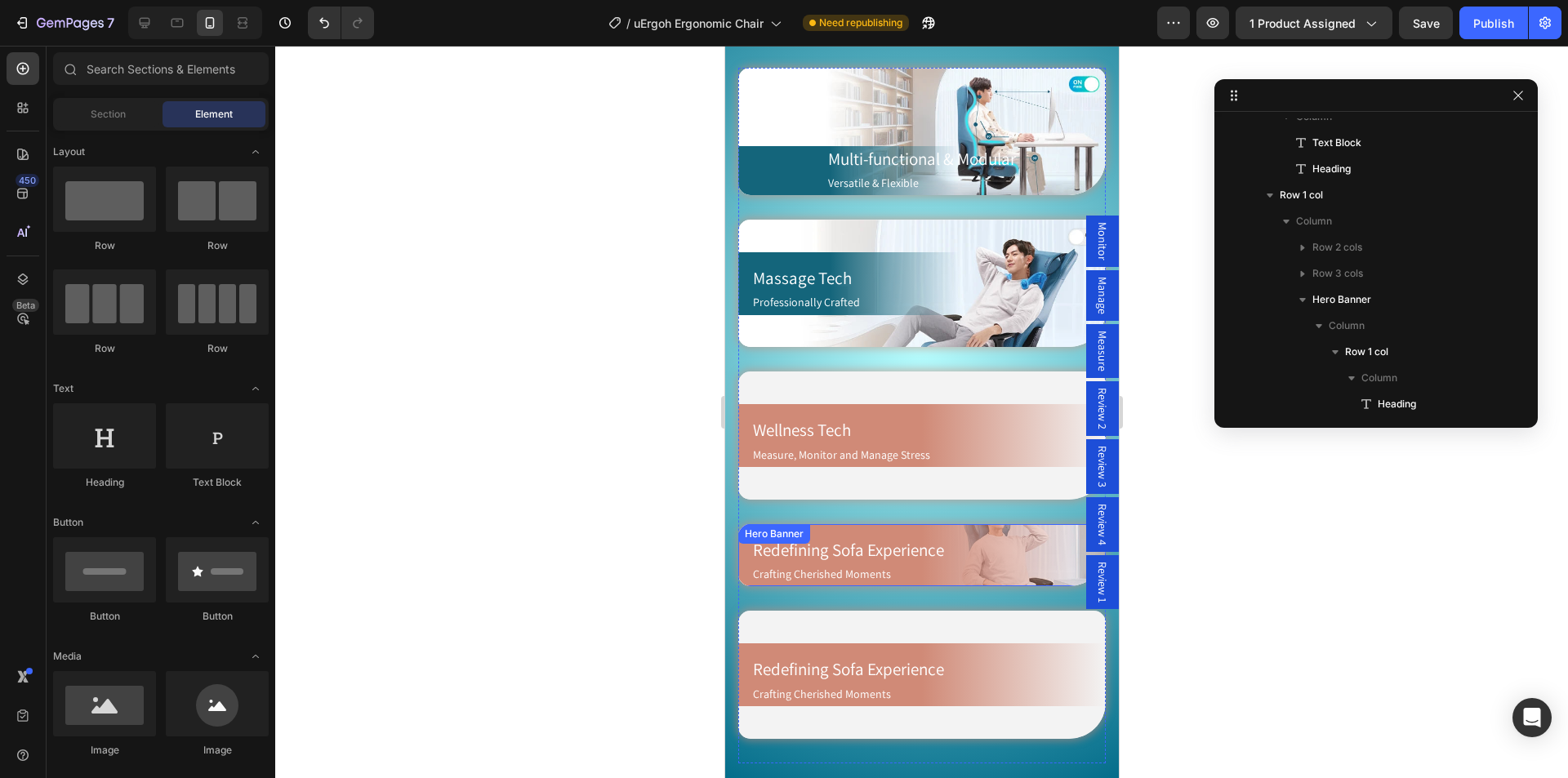
click at [853, 524] on div "Redefining Sofa Experience Heading Crafting Cherished Moments Text Block Row He…" at bounding box center [920, 555] width 368 height 63
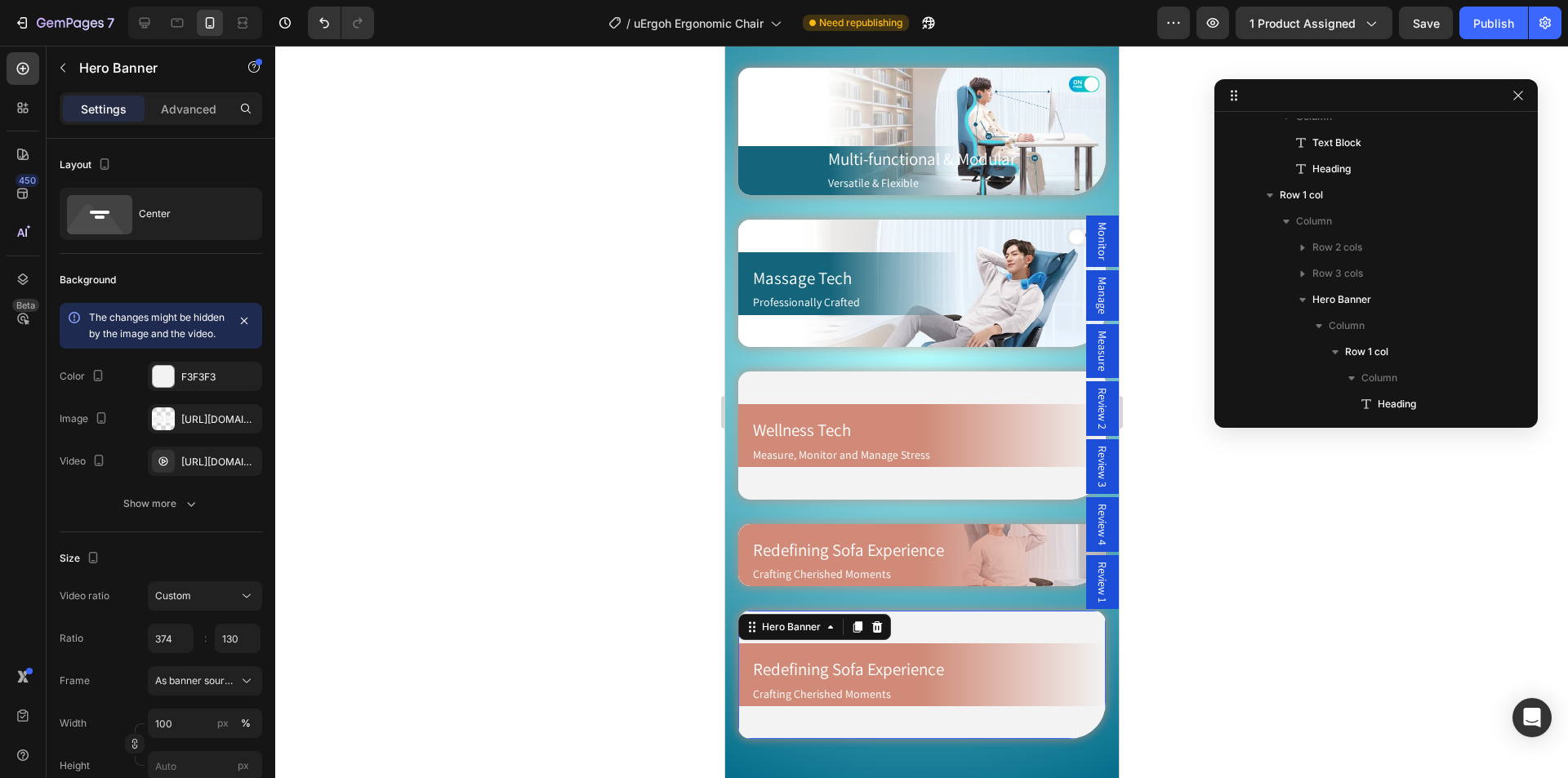
click at [834, 612] on div "Redefining Sofa Experience Heading Crafting Cherished Moments Text Block Row He…" at bounding box center [920, 674] width 368 height 127
click at [946, 615] on video "Background Image" at bounding box center [920, 674] width 368 height 127
click at [248, 463] on icon "button" at bounding box center [244, 459] width 6 height 6
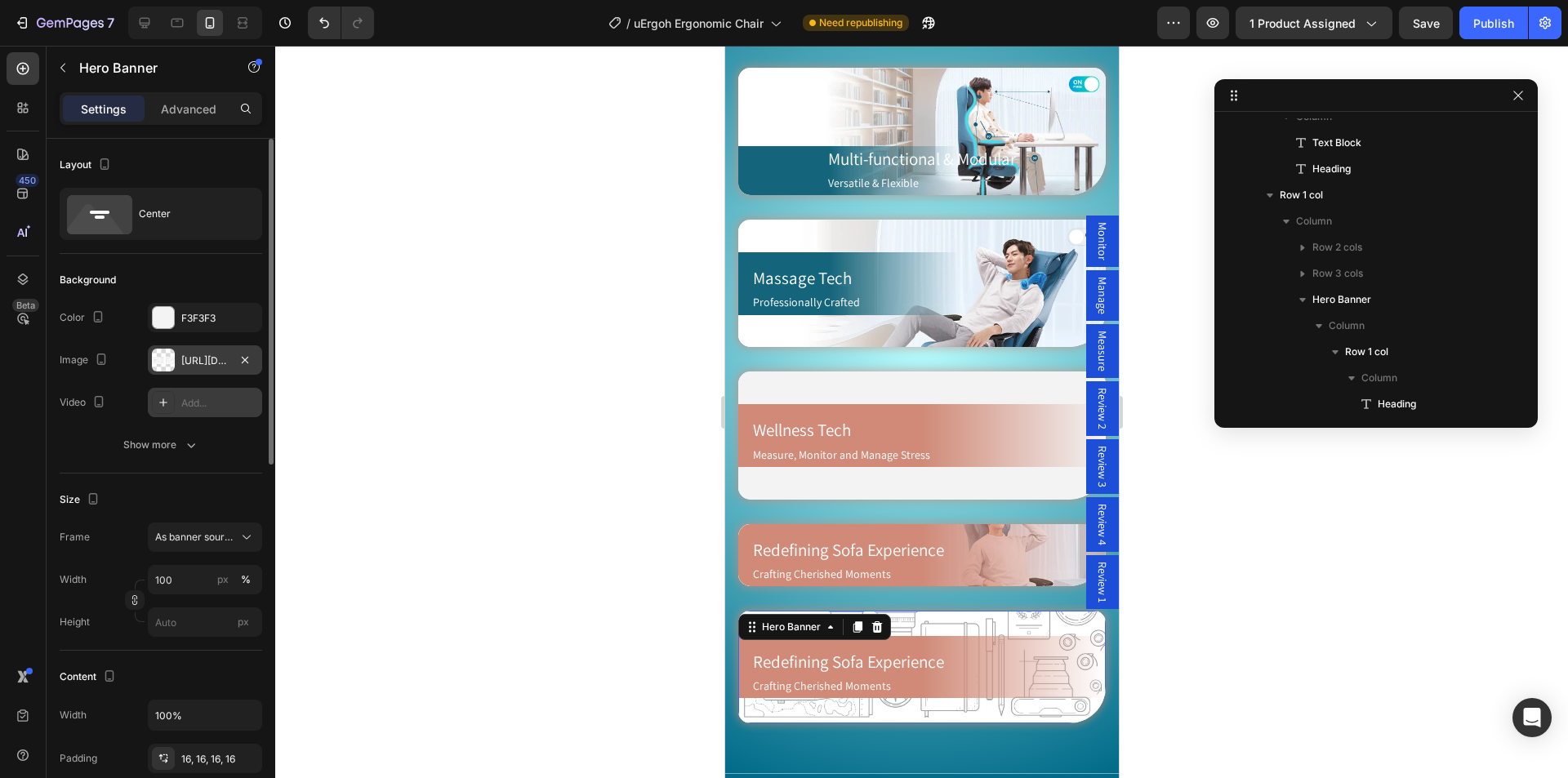
click at [210, 366] on div "[URL][DOMAIN_NAME]" at bounding box center [205, 361] width 47 height 15
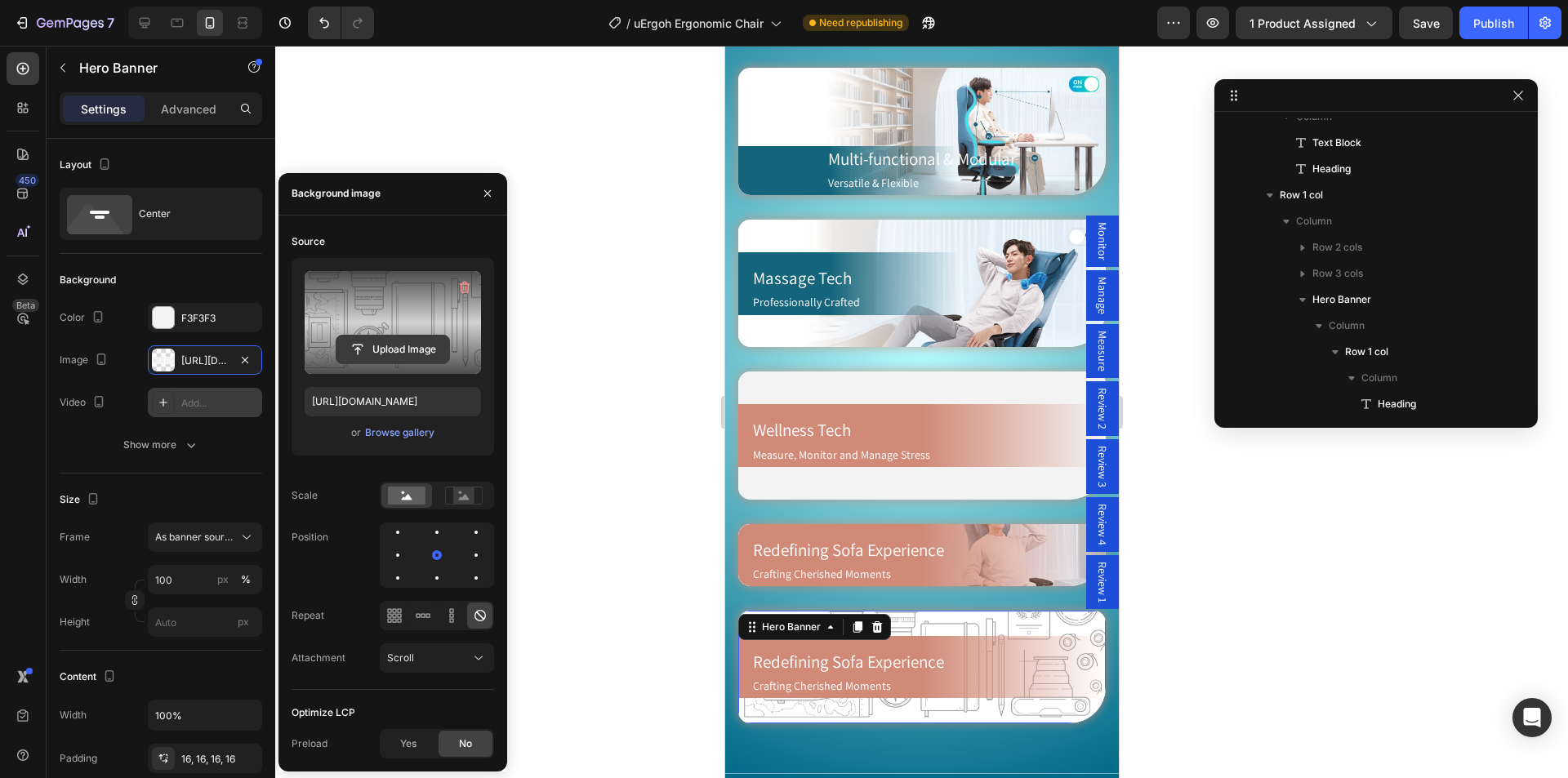
click at [393, 352] on input "file" at bounding box center [392, 349] width 112 height 28
type input "[URL][DOMAIN_NAME]"
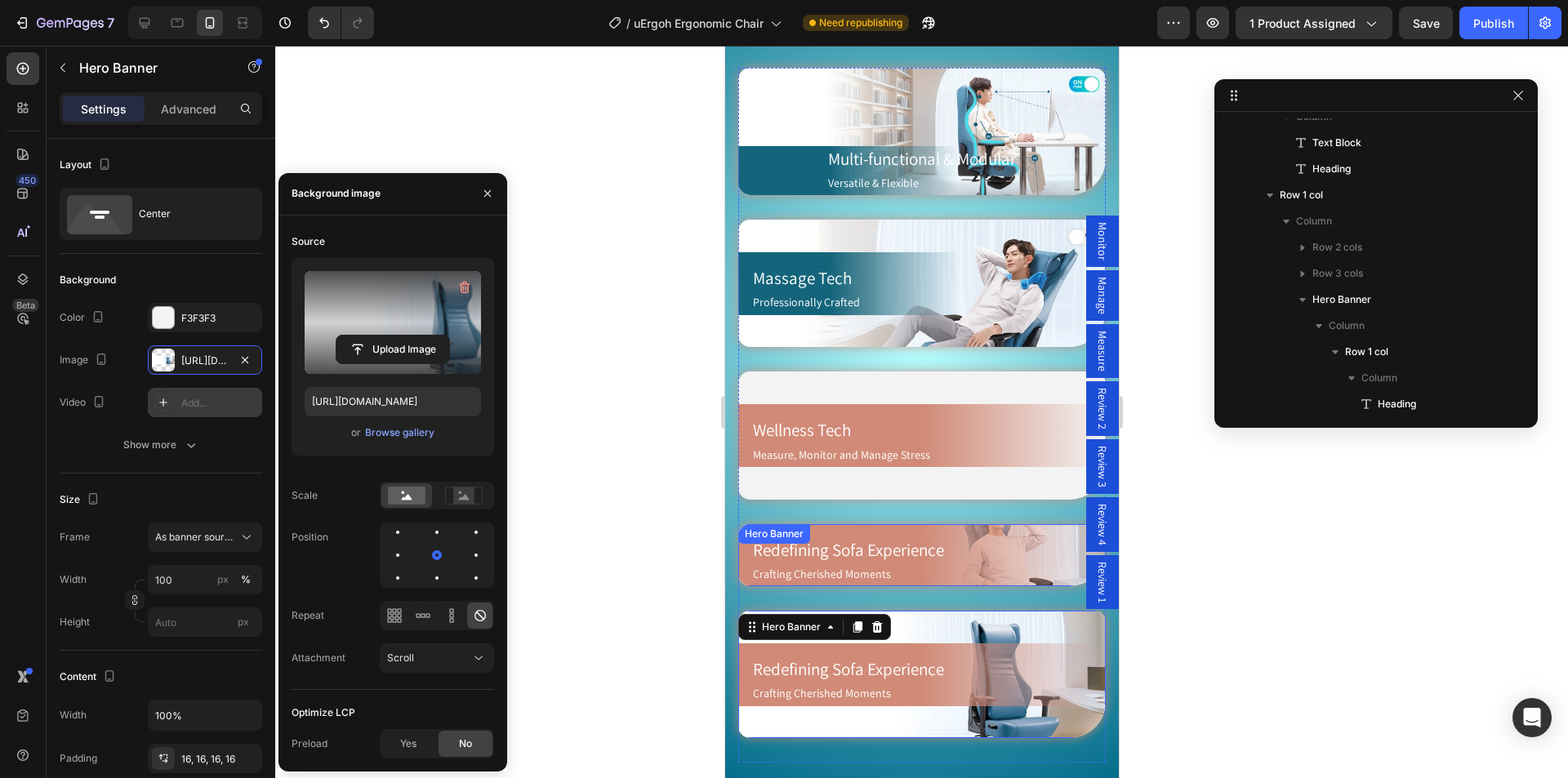
click at [1022, 524] on div "Redefining Sofa Experience Heading Crafting Cherished Moments Text Block Row" at bounding box center [920, 555] width 368 height 63
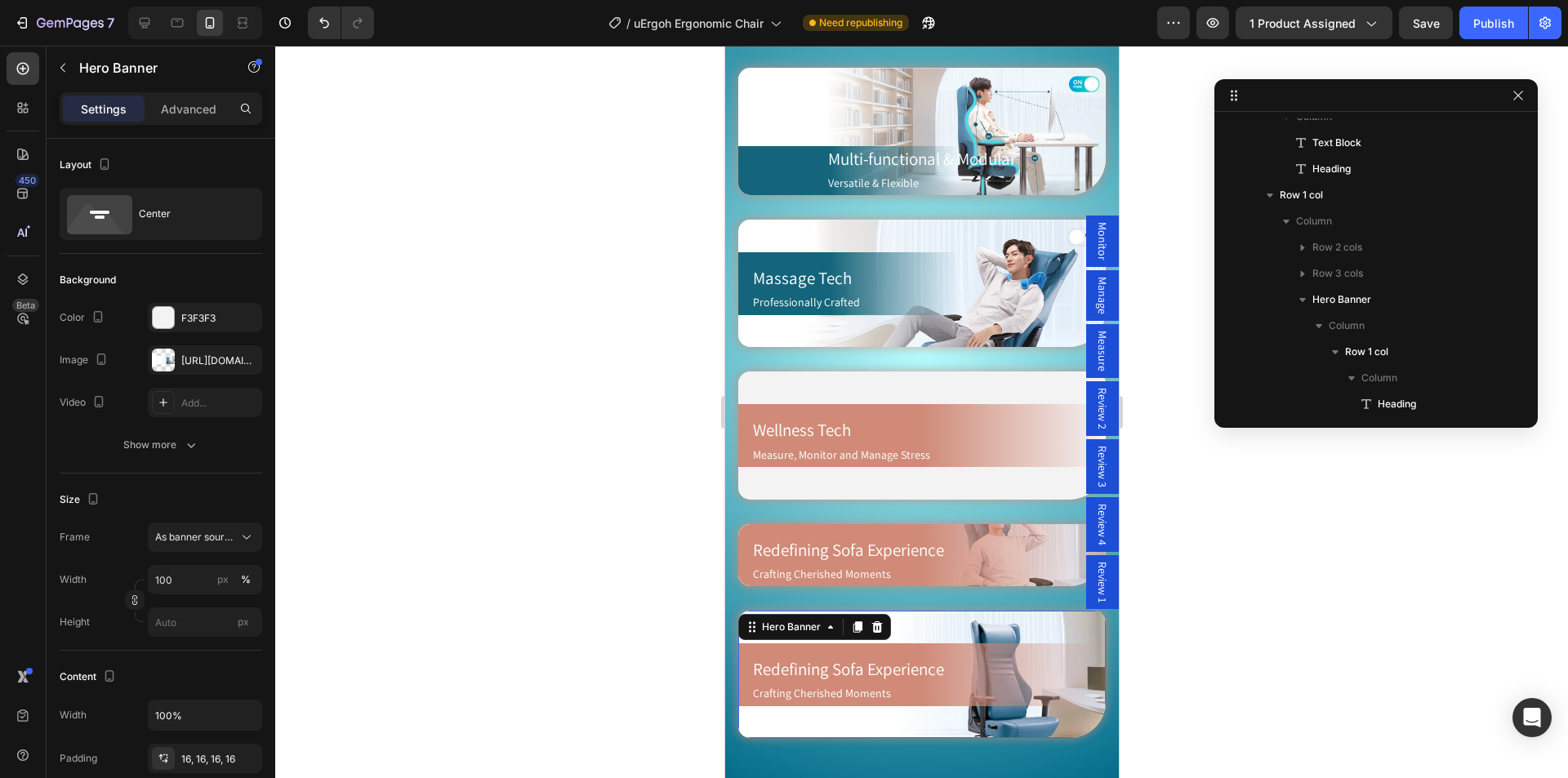
click at [956, 618] on div "Background Image" at bounding box center [920, 674] width 368 height 127
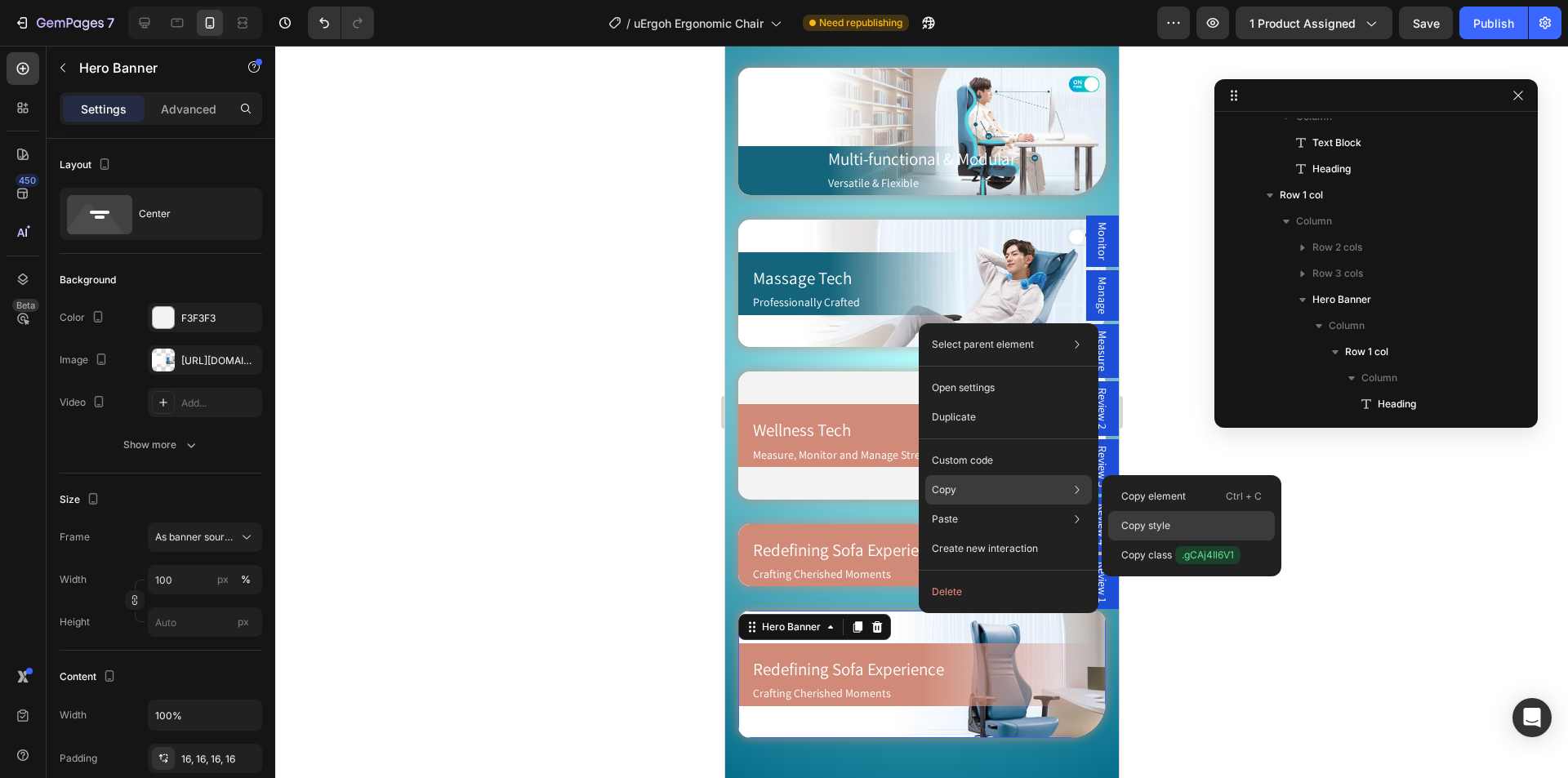
click at [1155, 526] on p "Copy style" at bounding box center [1145, 526] width 49 height 15
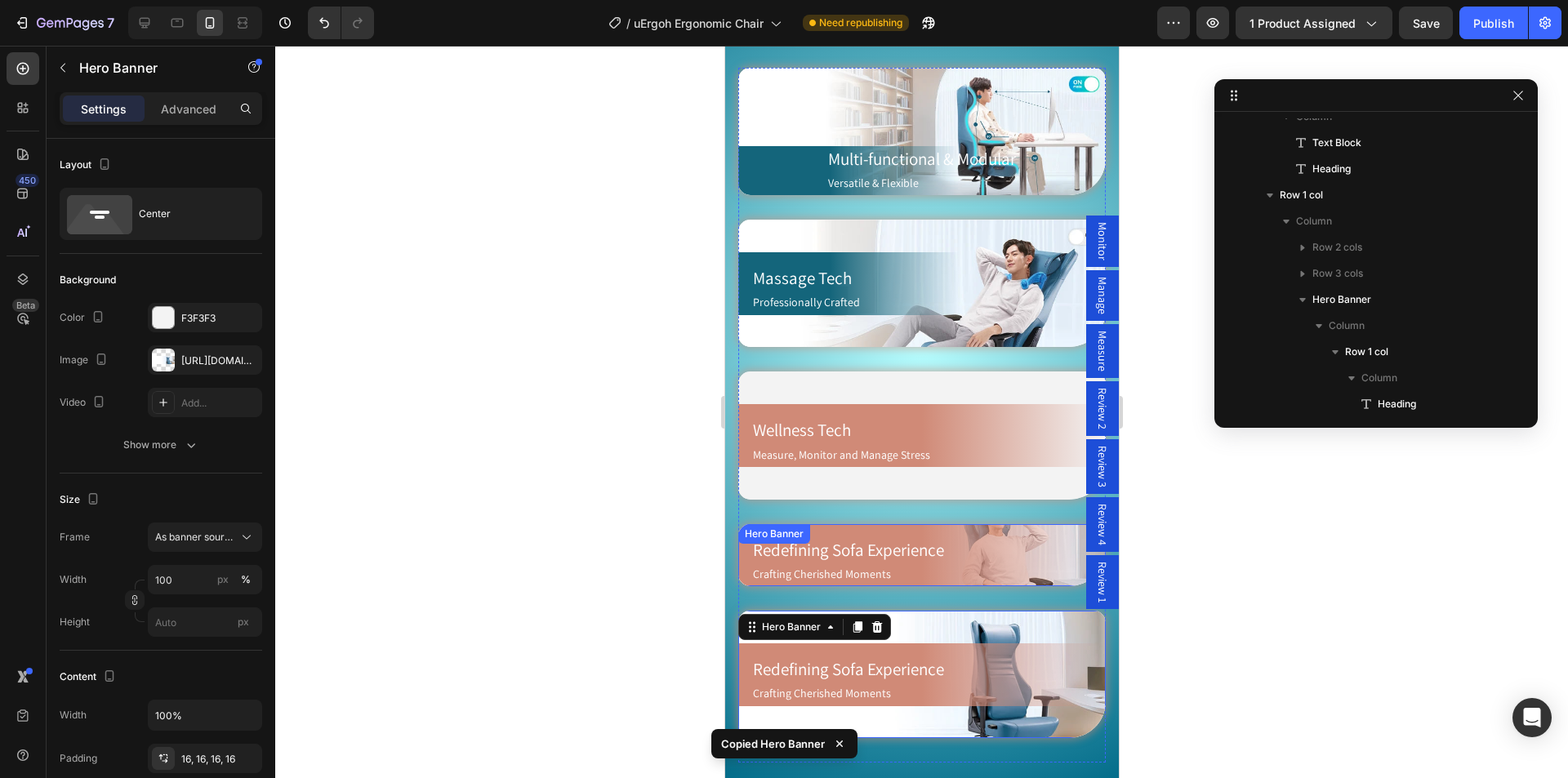
click at [977, 524] on div "Redefining Sofa Experience Heading Crafting Cherished Moments Text Block Row" at bounding box center [920, 555] width 368 height 63
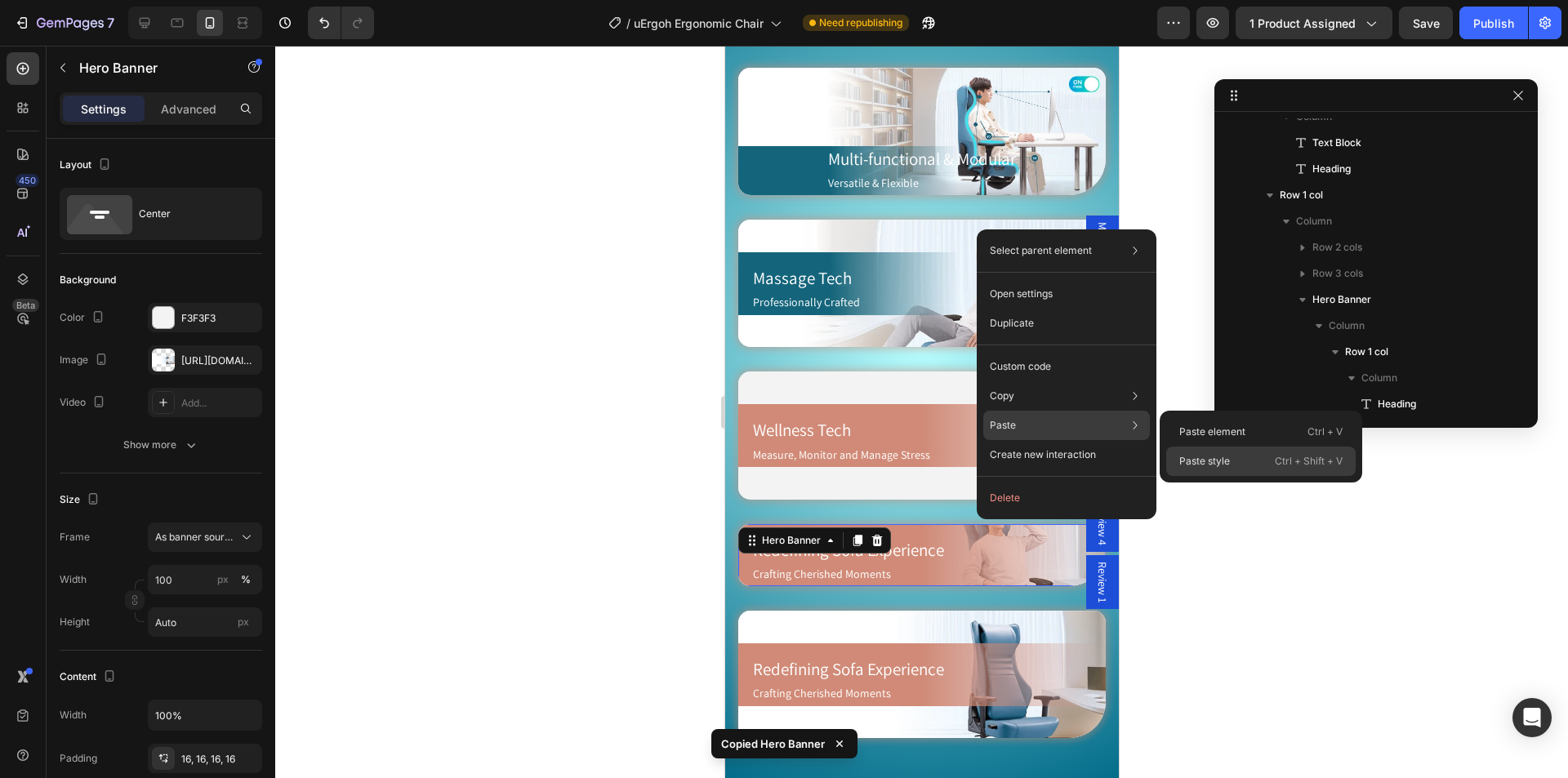
click at [1246, 469] on div "Paste style Ctrl + Shift + V" at bounding box center [1261, 461] width 190 height 29
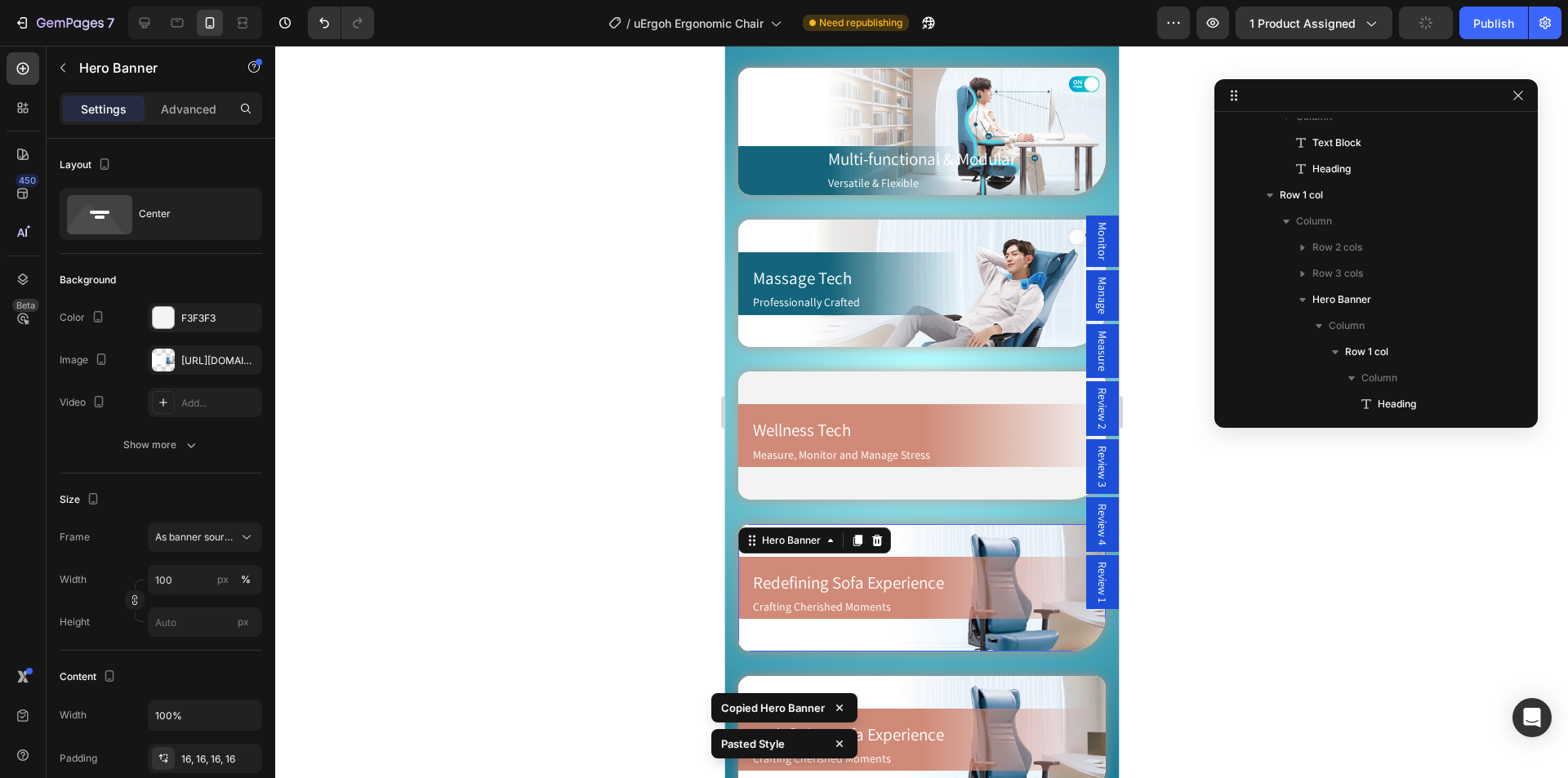
click at [954, 524] on div "Background Image" at bounding box center [920, 587] width 368 height 127
click at [197, 363] on div "[URL][DOMAIN_NAME]" at bounding box center [205, 361] width 47 height 15
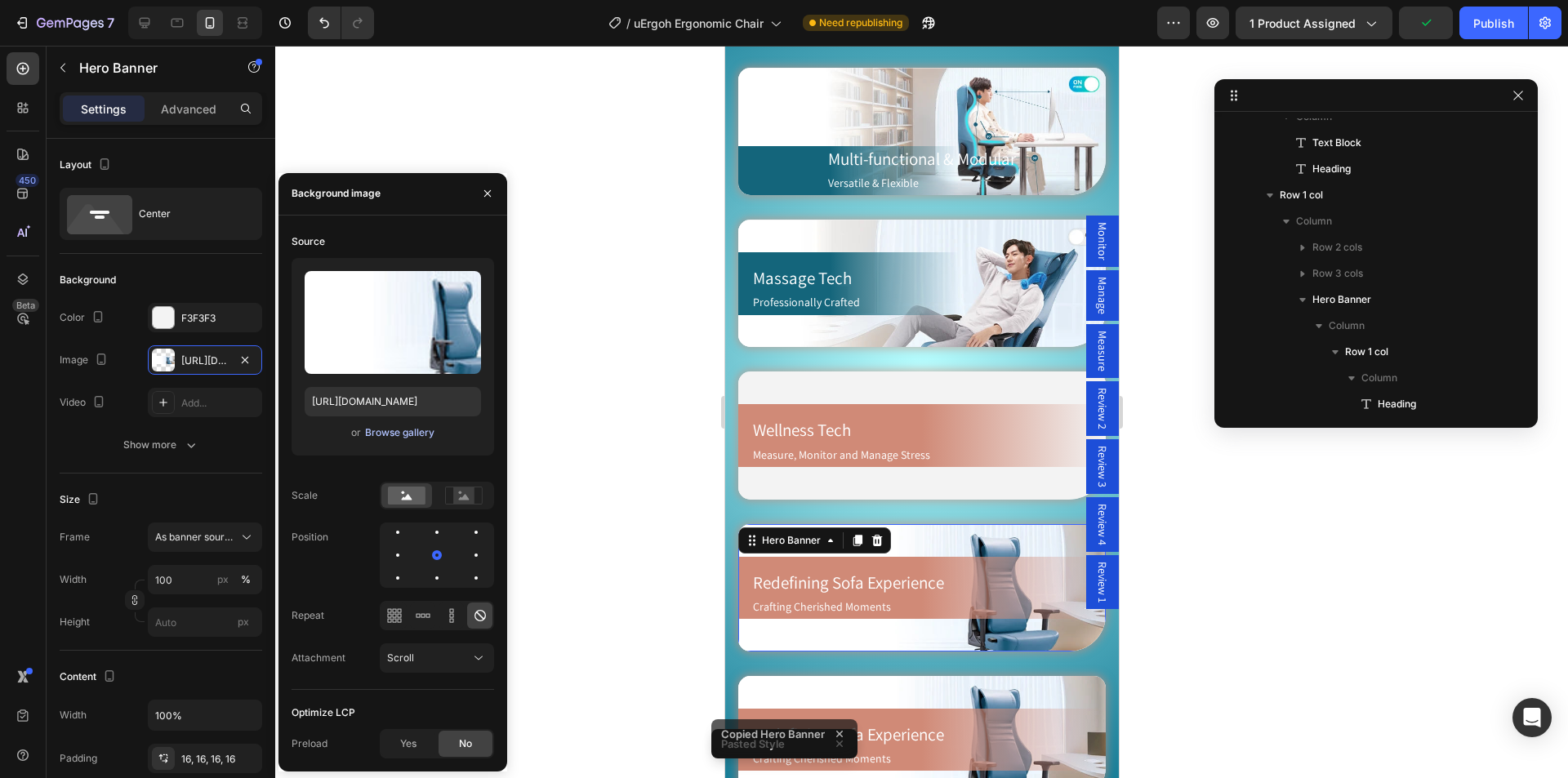
click at [416, 432] on div "Browse gallery" at bounding box center [399, 433] width 69 height 15
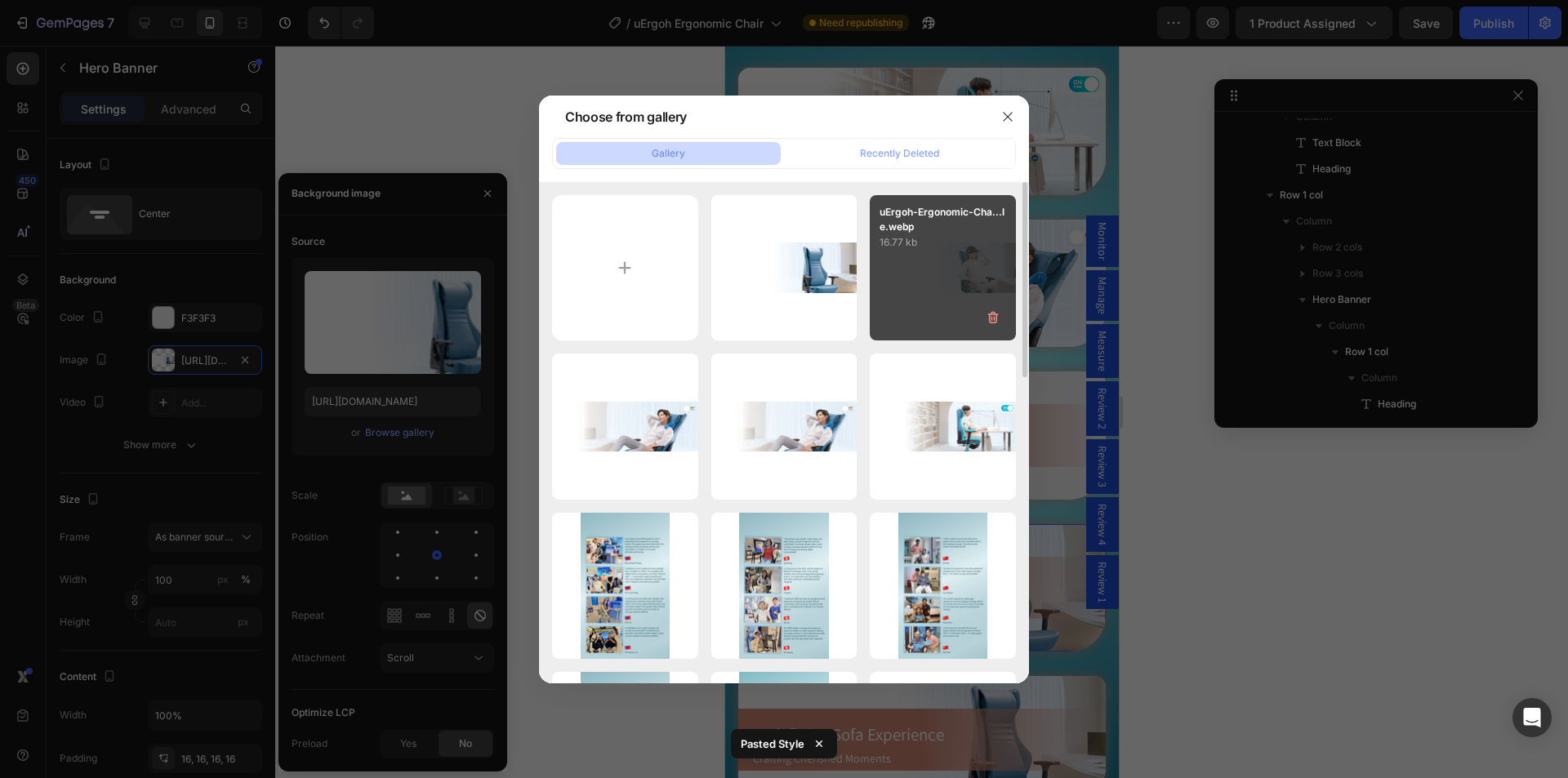
click at [949, 303] on div "uErgoh-Ergonomic-Cha...le.webp 16.77 kb" at bounding box center [942, 268] width 146 height 146
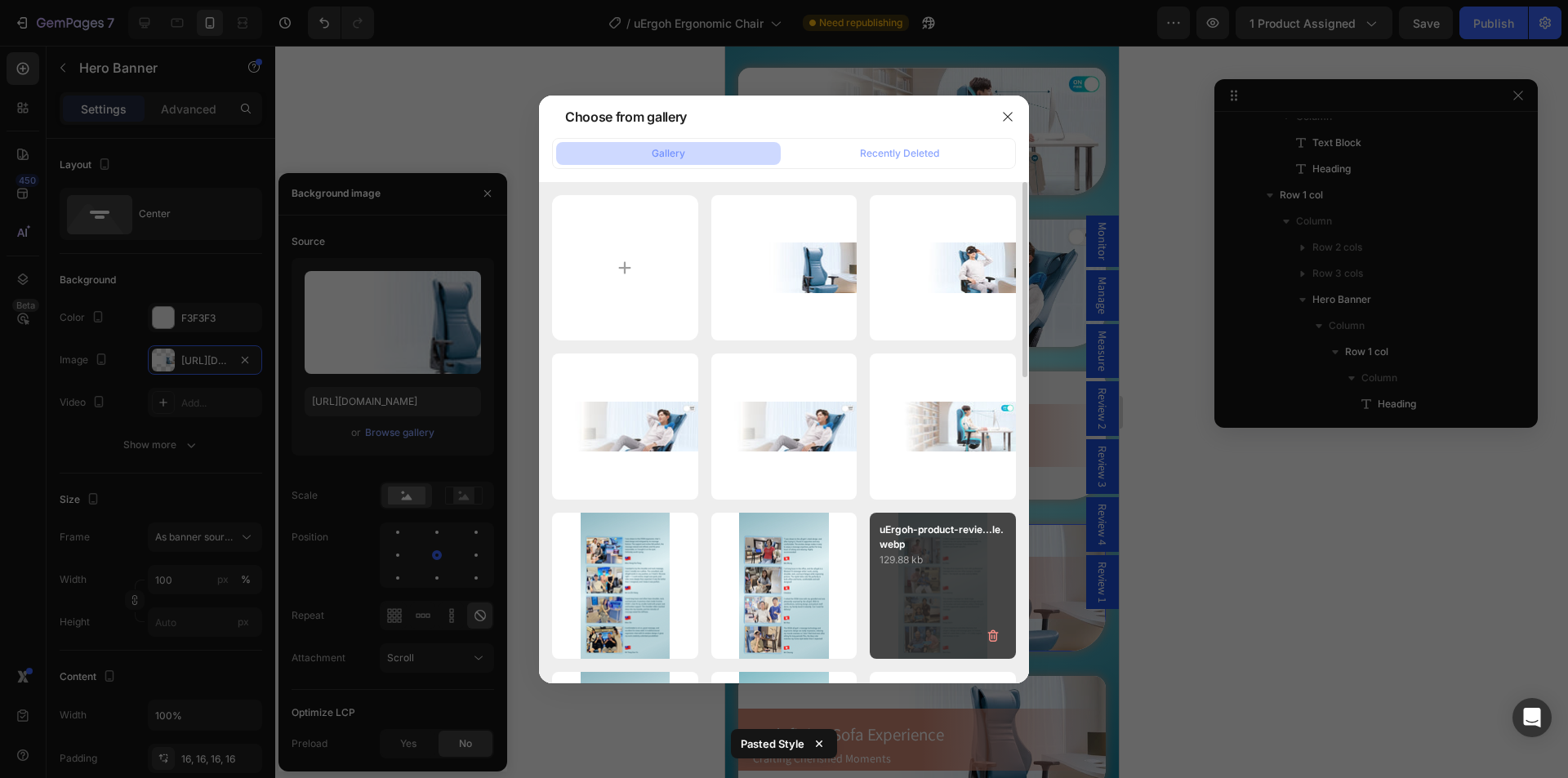
type input "[URL][DOMAIN_NAME]"
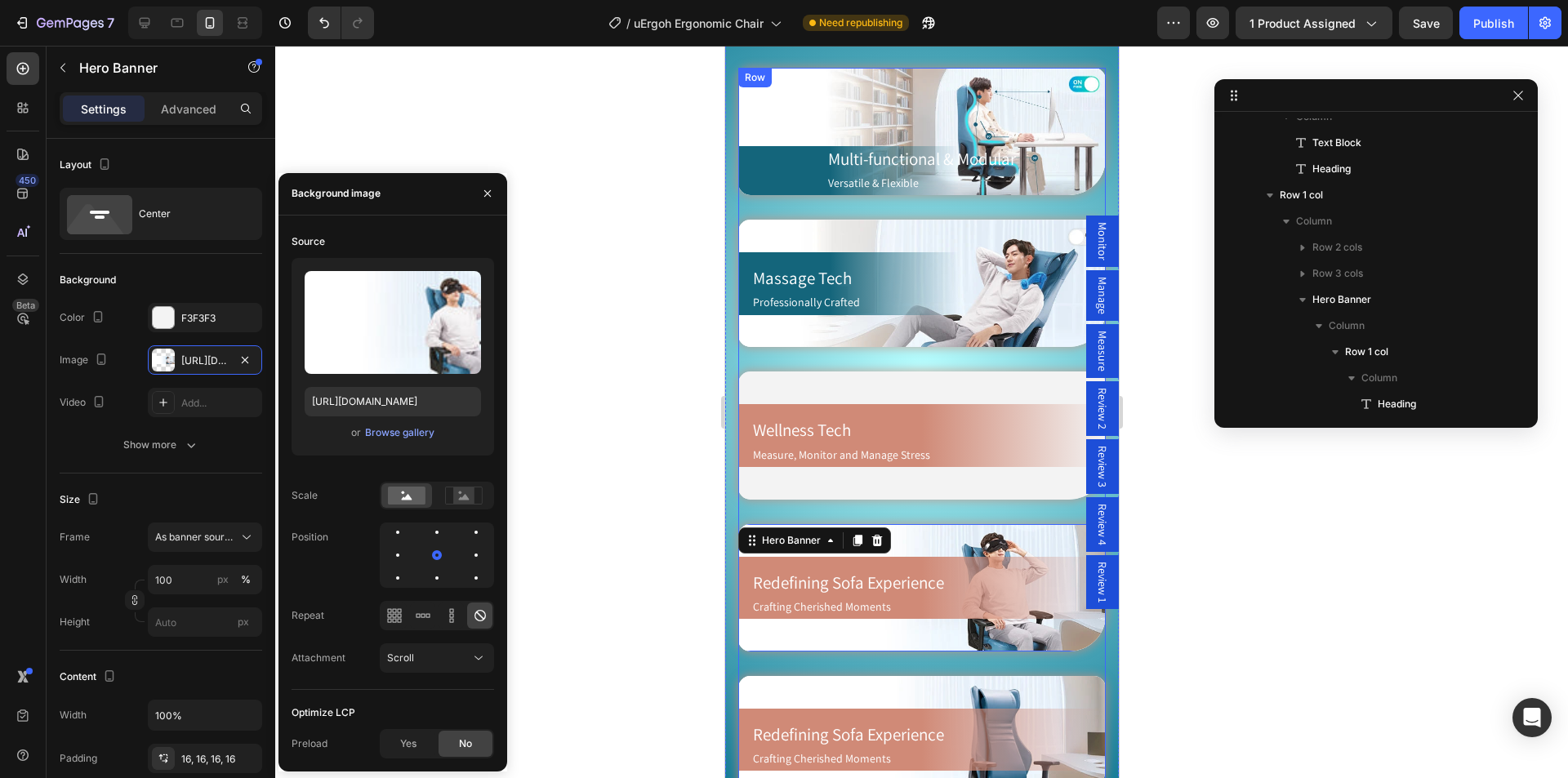
click at [1076, 644] on div "Ergonomic Support Heading Peak Productivity Text Block Row Hero Banner Massage …" at bounding box center [920, 447] width 368 height 759
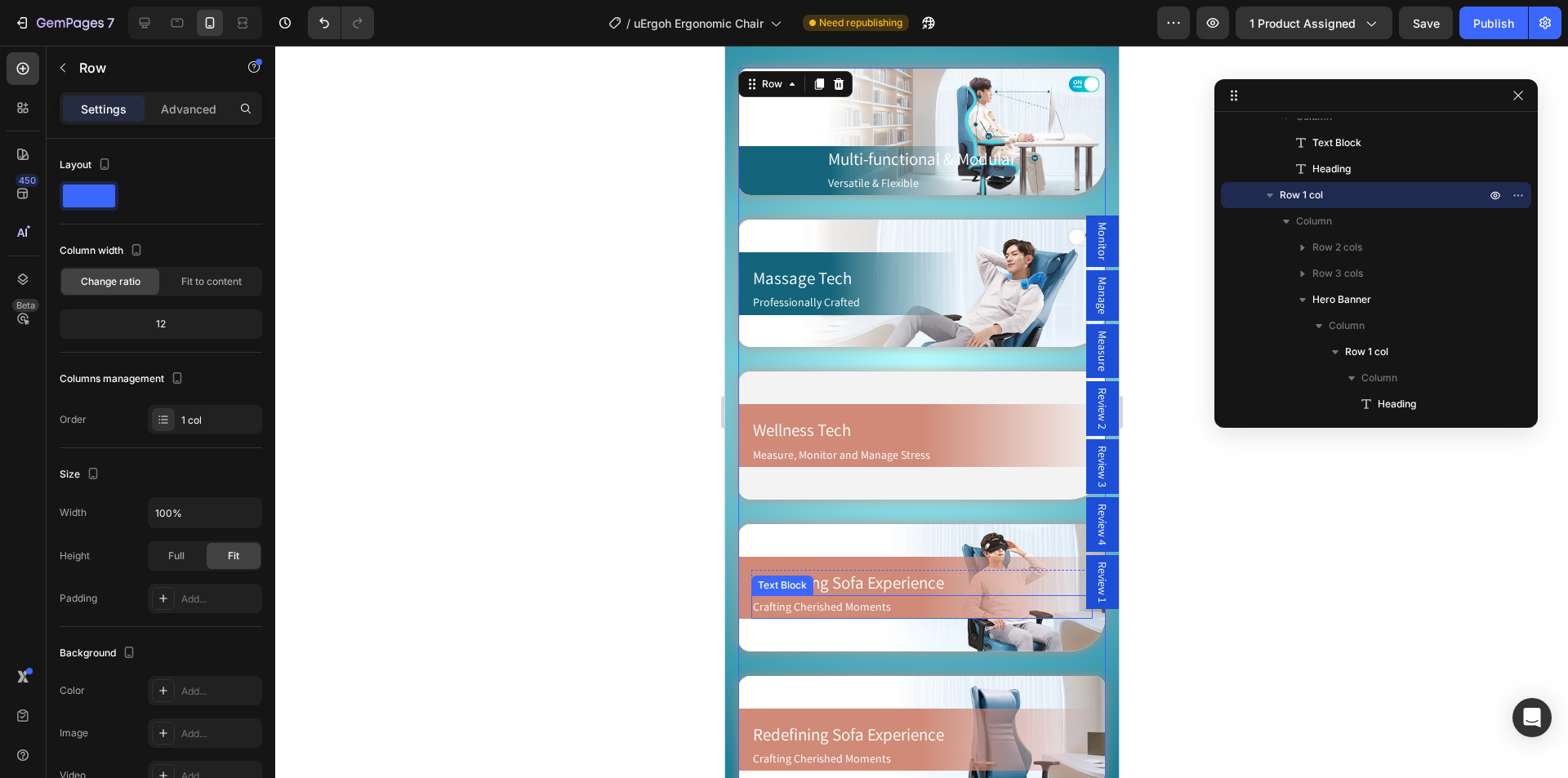
click at [816, 570] on h2 "Redefining Sofa Experience" at bounding box center [920, 582] width 341 height 25
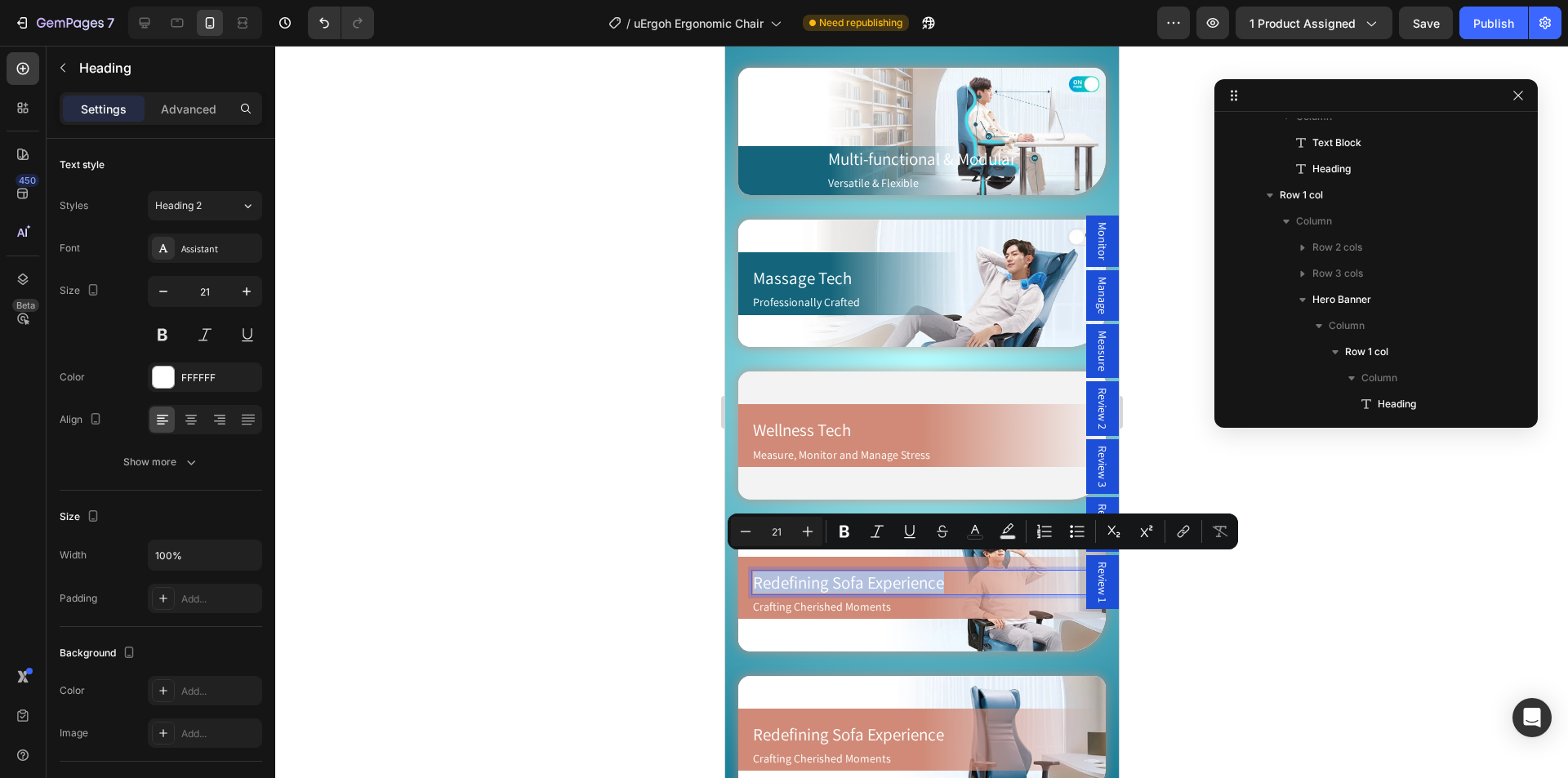
click at [867, 571] on p "Redefining Sofa Experience" at bounding box center [920, 582] width 338 height 22
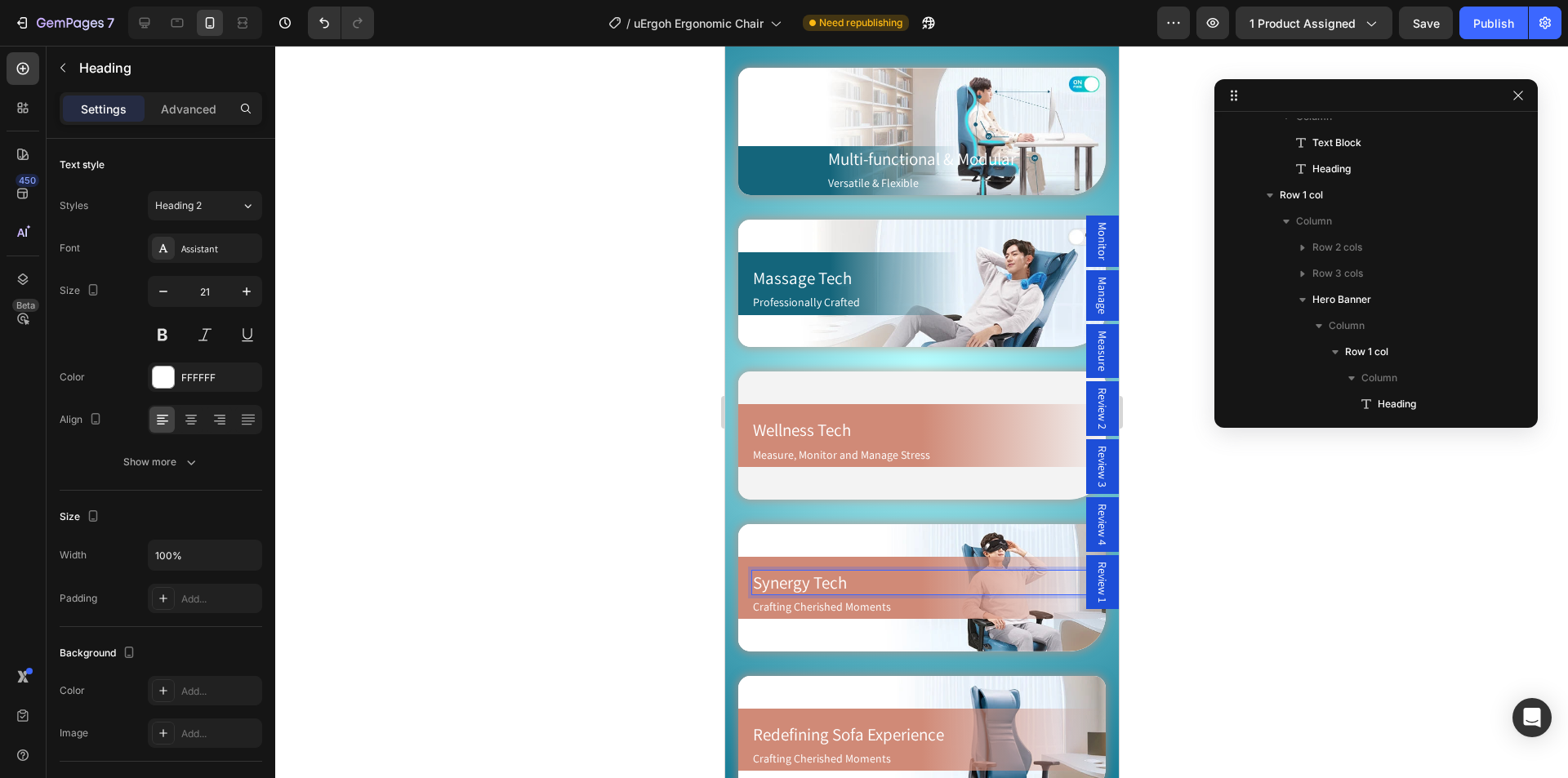
click at [1307, 579] on div at bounding box center [921, 412] width 1293 height 732
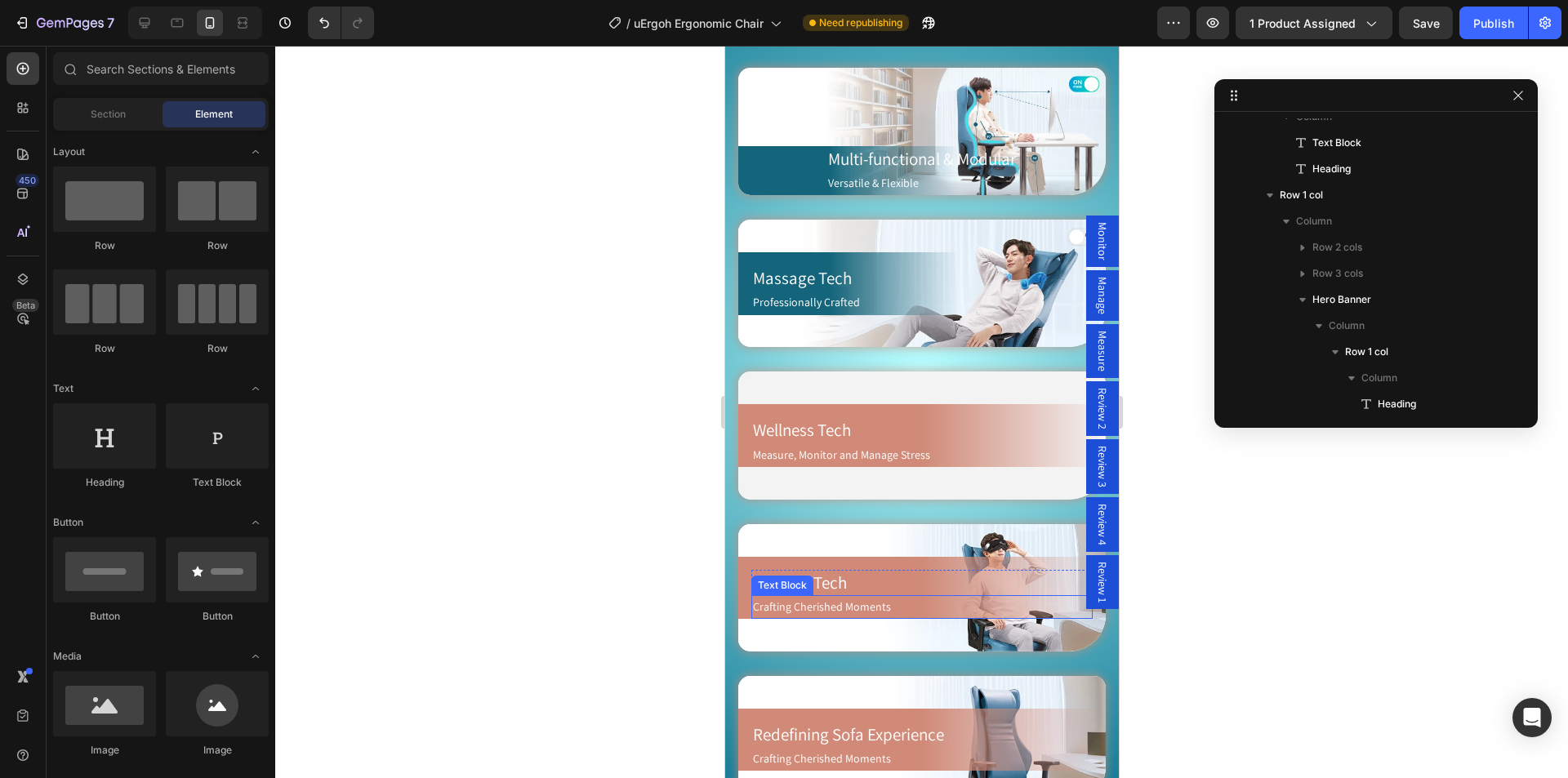
click at [798, 597] on p "Crafting Cherished Moments" at bounding box center [920, 607] width 338 height 20
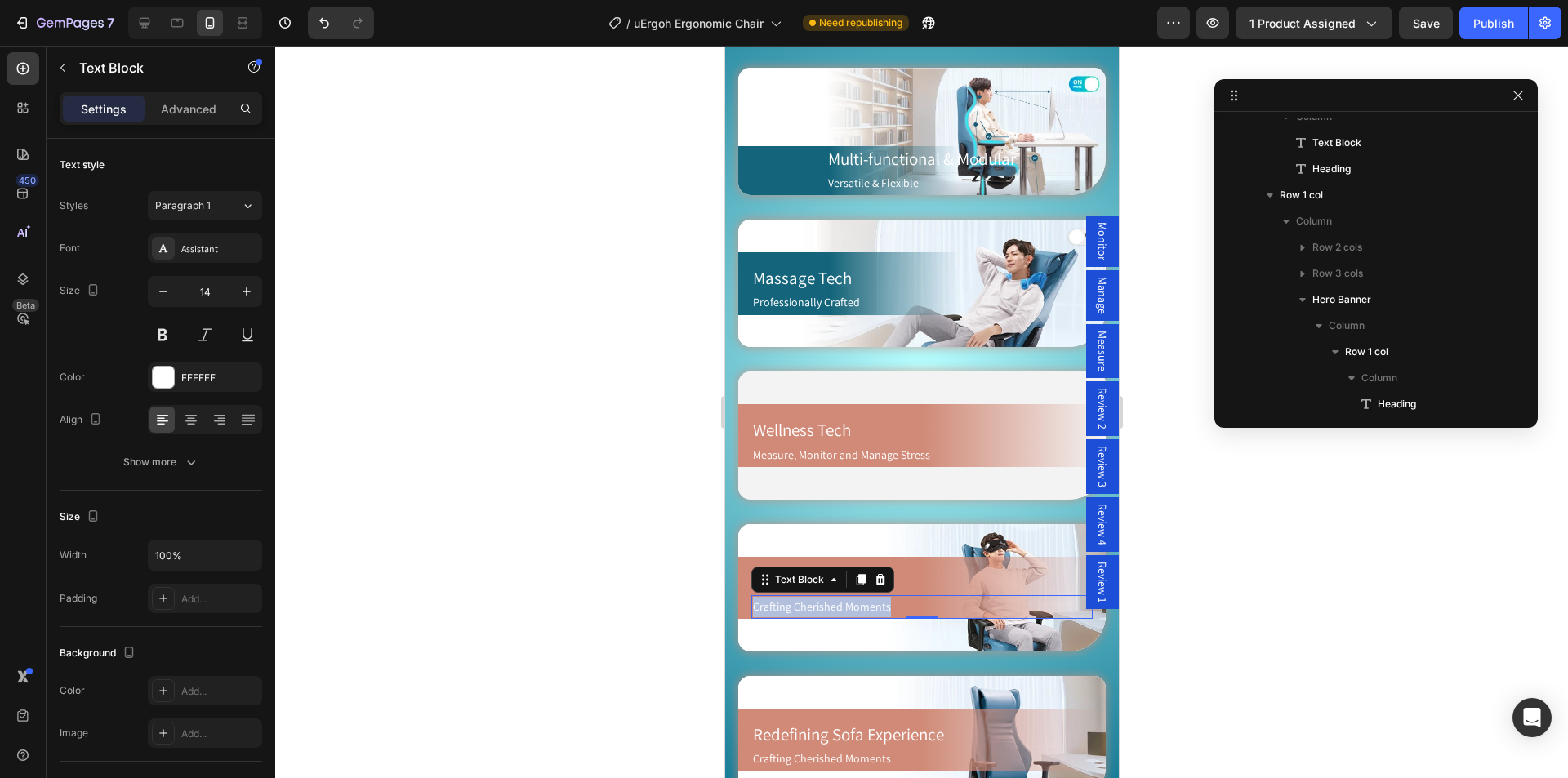
click at [863, 597] on p "Crafting Cherished Moments" at bounding box center [920, 607] width 338 height 20
click at [1266, 616] on div at bounding box center [921, 412] width 1293 height 732
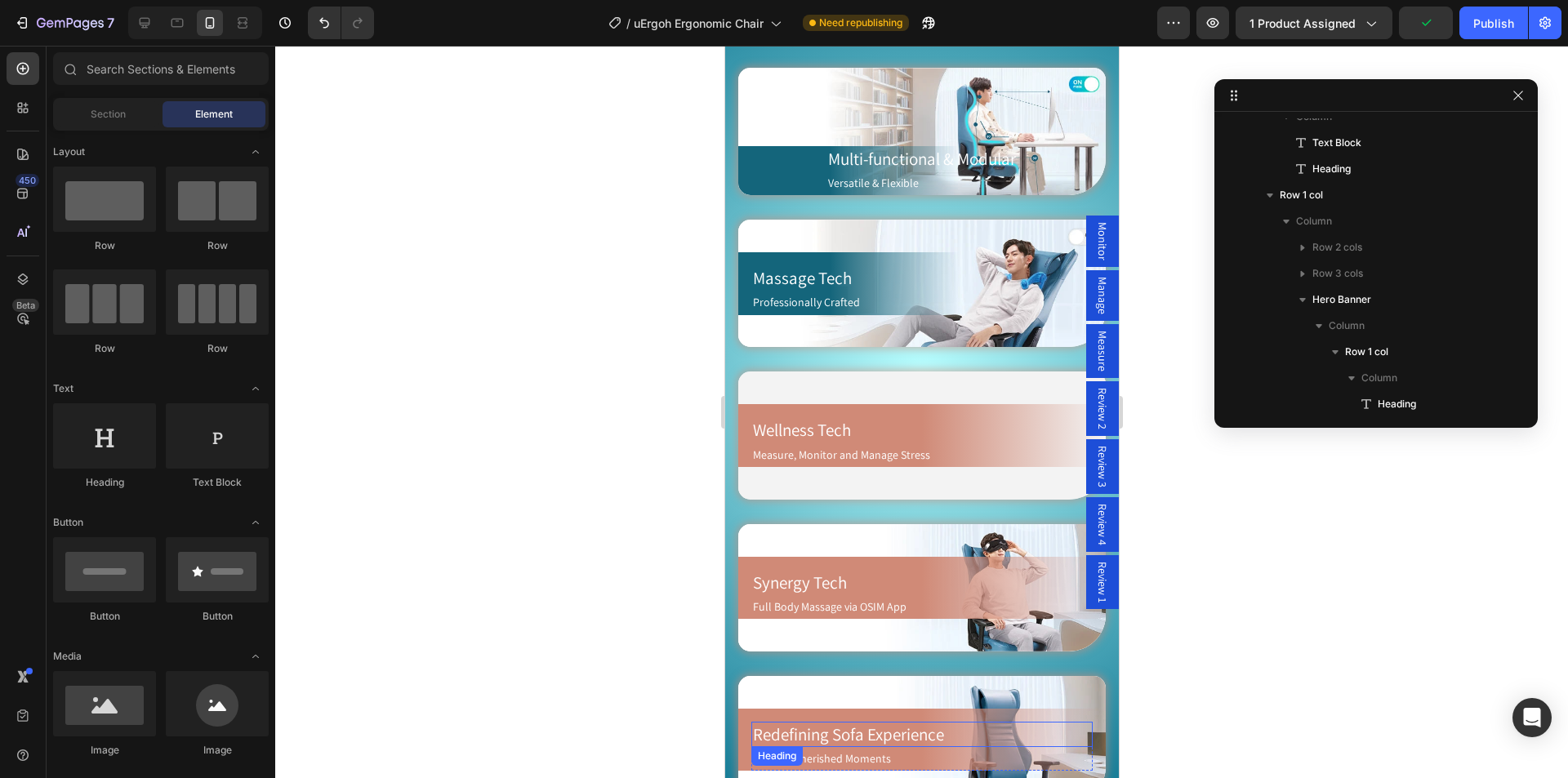
click at [856, 721] on h2 "Redefining Sofa Experience" at bounding box center [920, 733] width 341 height 25
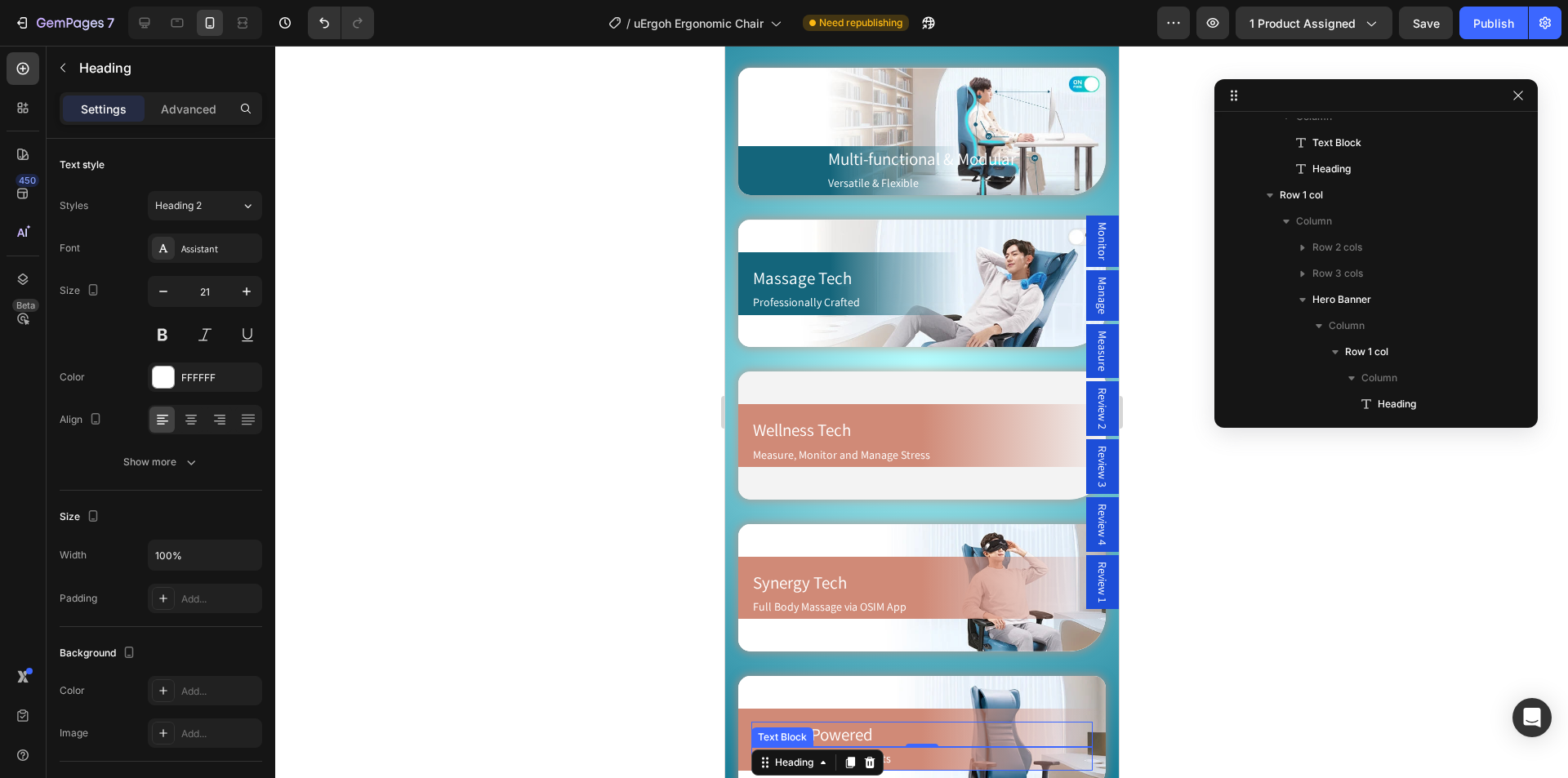
click at [934, 749] on p "Crafting Cherished Moments" at bounding box center [920, 759] width 338 height 20
click at [856, 749] on p "Crafting Cherished Moments" at bounding box center [920, 759] width 338 height 20
click at [1252, 684] on div at bounding box center [921, 412] width 1293 height 732
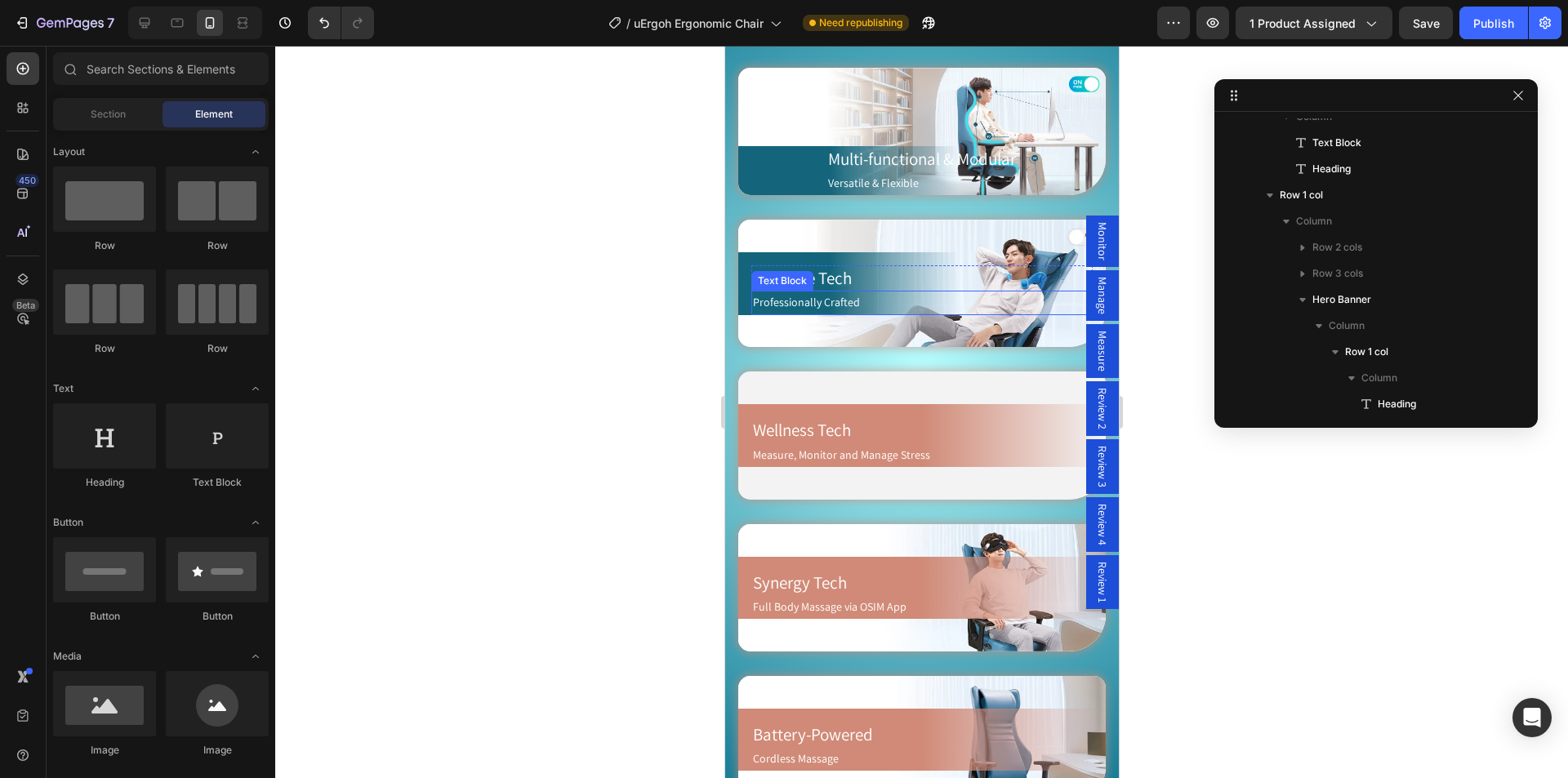
click at [787, 297] on p "Professionally Crafted" at bounding box center [920, 302] width 338 height 20
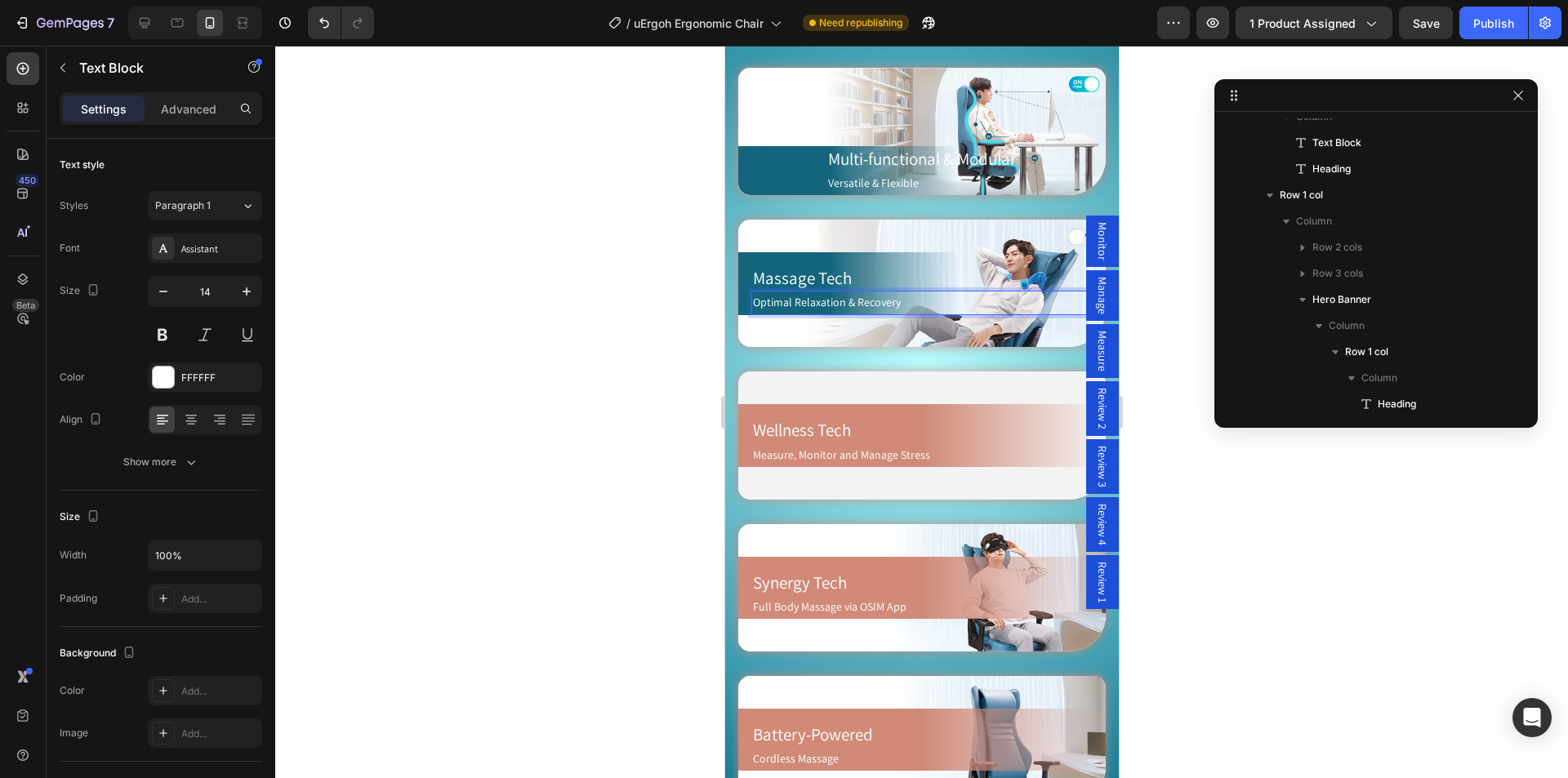
click at [1170, 533] on div at bounding box center [921, 412] width 1293 height 732
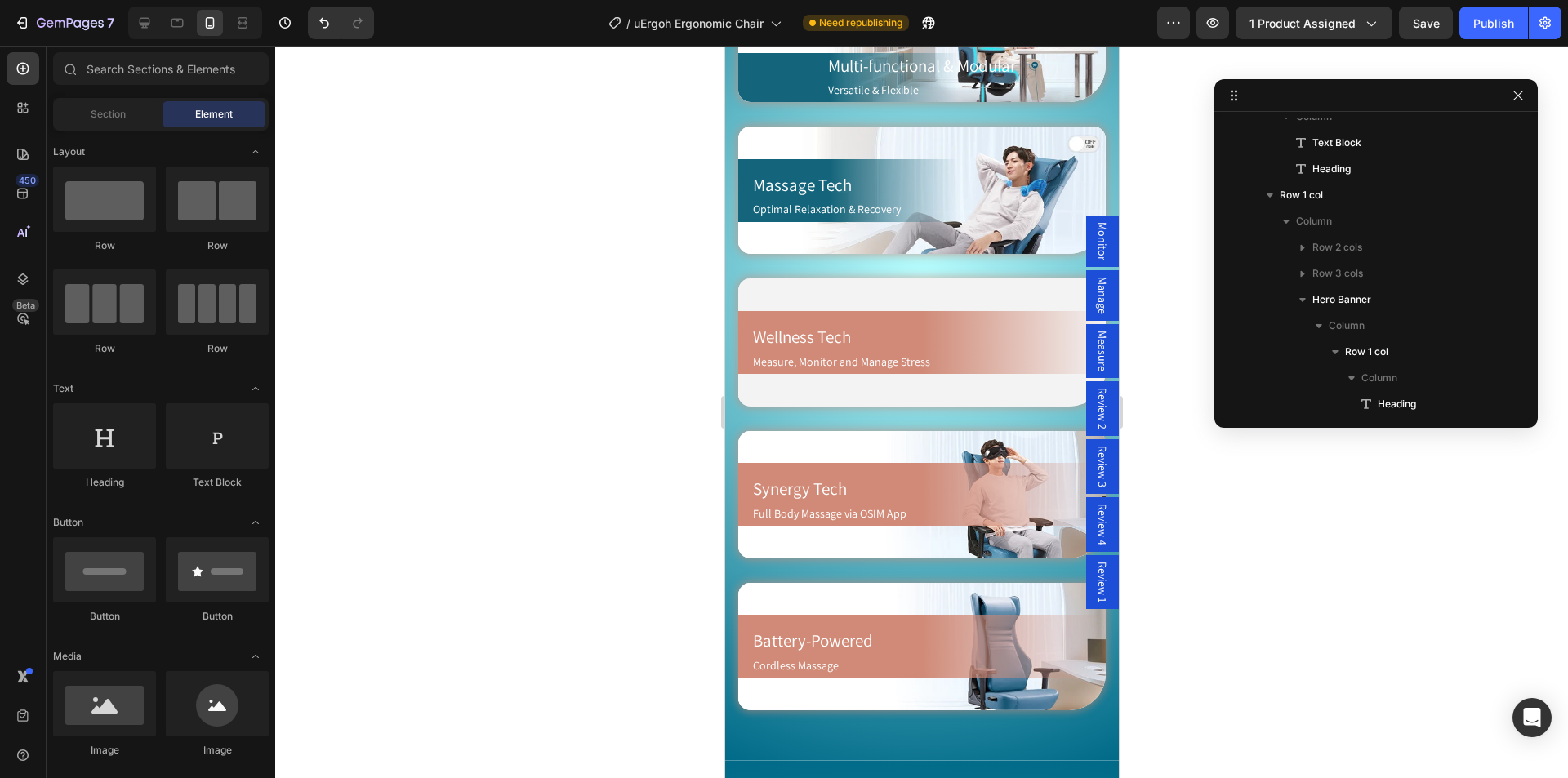
scroll to position [1143, 0]
drag, startPoint x: 1478, startPoint y: 27, endPoint x: 1173, endPoint y: 214, distance: 357.8
click at [1478, 28] on div "Publish" at bounding box center [1493, 23] width 41 height 17
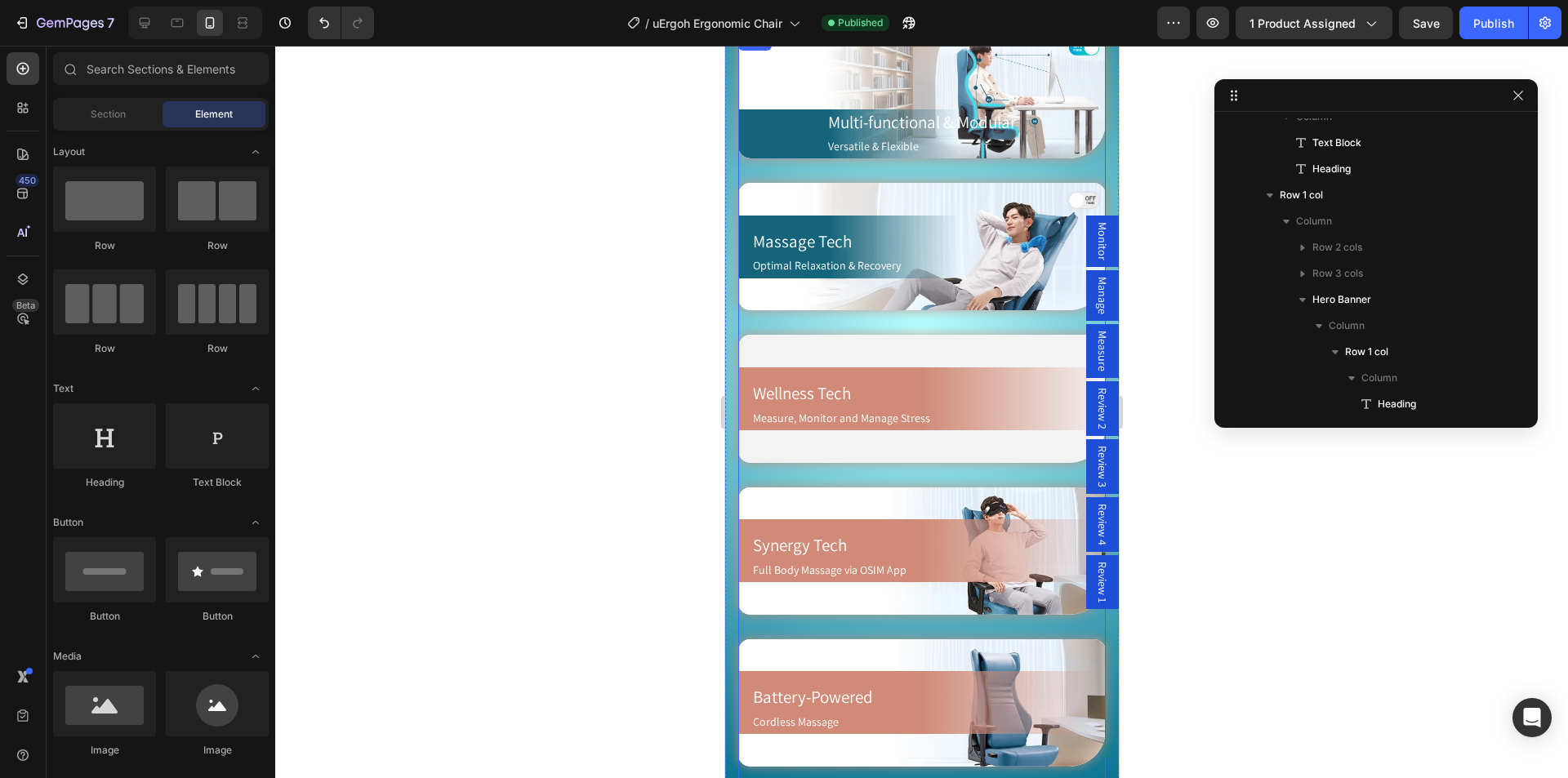
scroll to position [1061, 0]
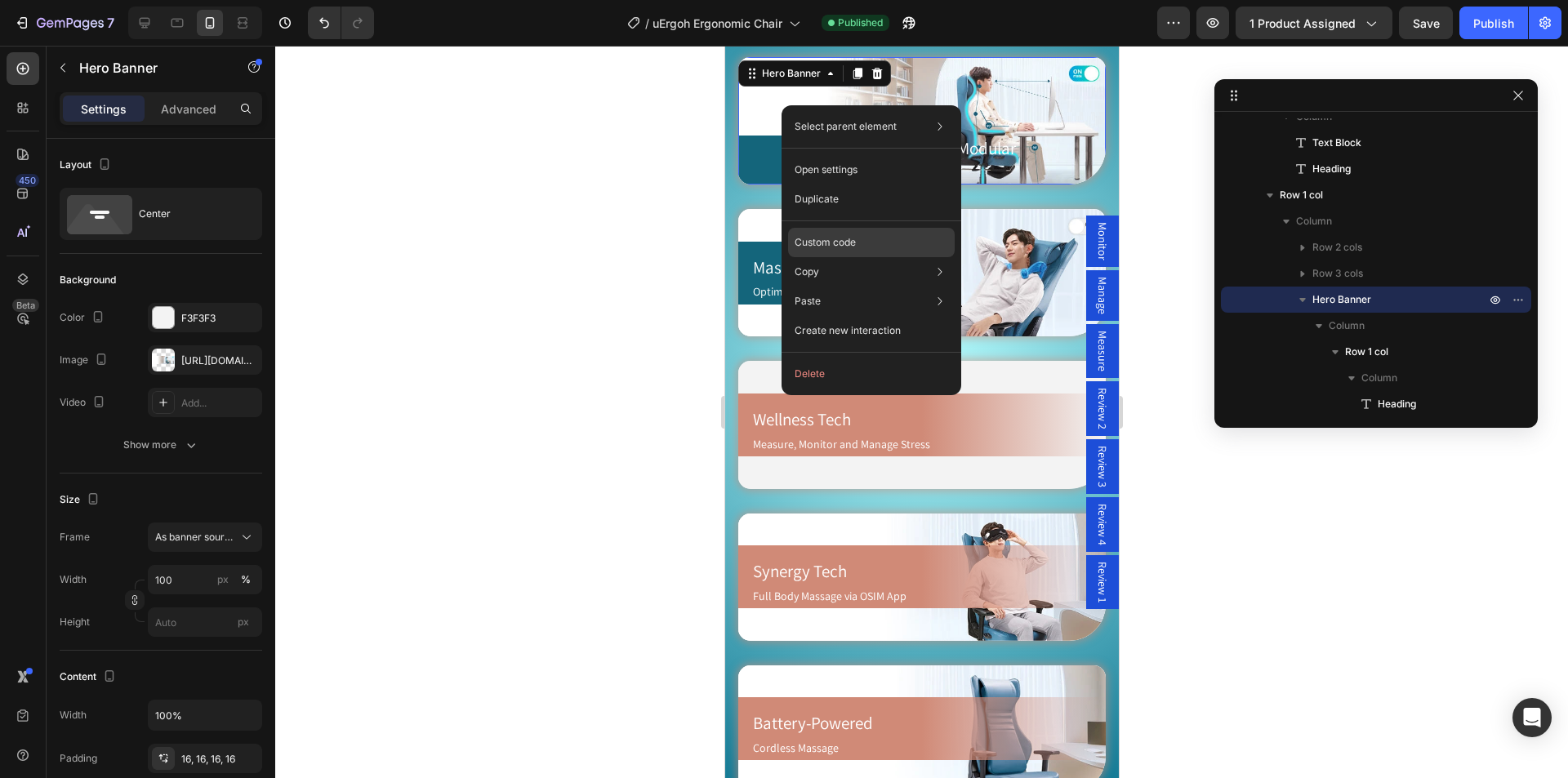
click at [836, 248] on p "Custom code" at bounding box center [825, 242] width 61 height 15
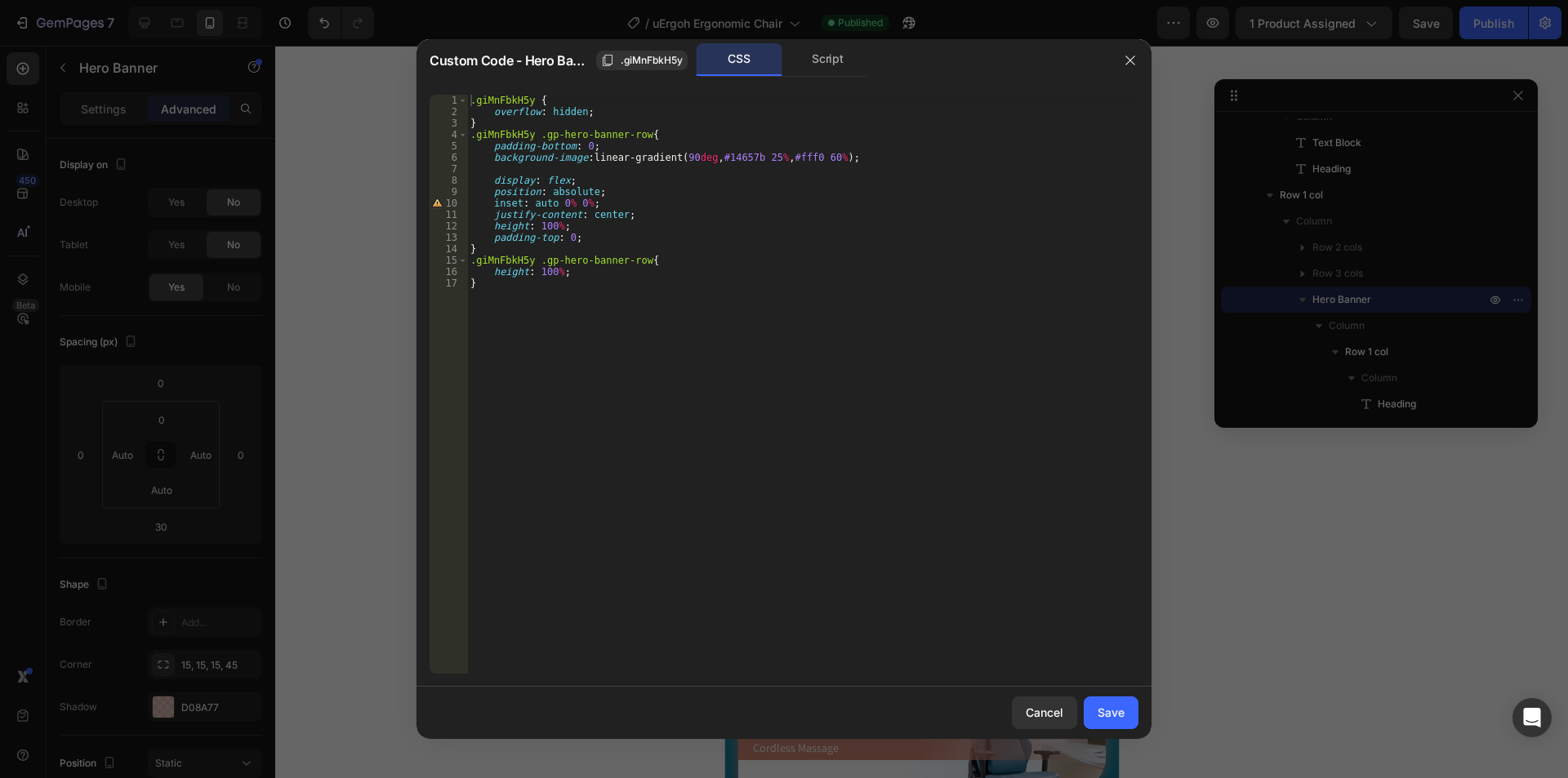
type textarea "display: flex;"
drag, startPoint x: 578, startPoint y: 179, endPoint x: 451, endPoint y: 179, distance: 127.0
click at [451, 179] on div "display: flex; 1 2 3 4 5 6 7 8 9 10 11 12 13 14 15 16 17 .giMnFbkH5y { overflow…" at bounding box center [783, 384] width 708 height 578
click at [557, 202] on div ".giMnFbkH5y { overflow : hidden ; } .giMnFbkH5y .gp-hero-banner-row { padding-b…" at bounding box center [802, 395] width 671 height 601
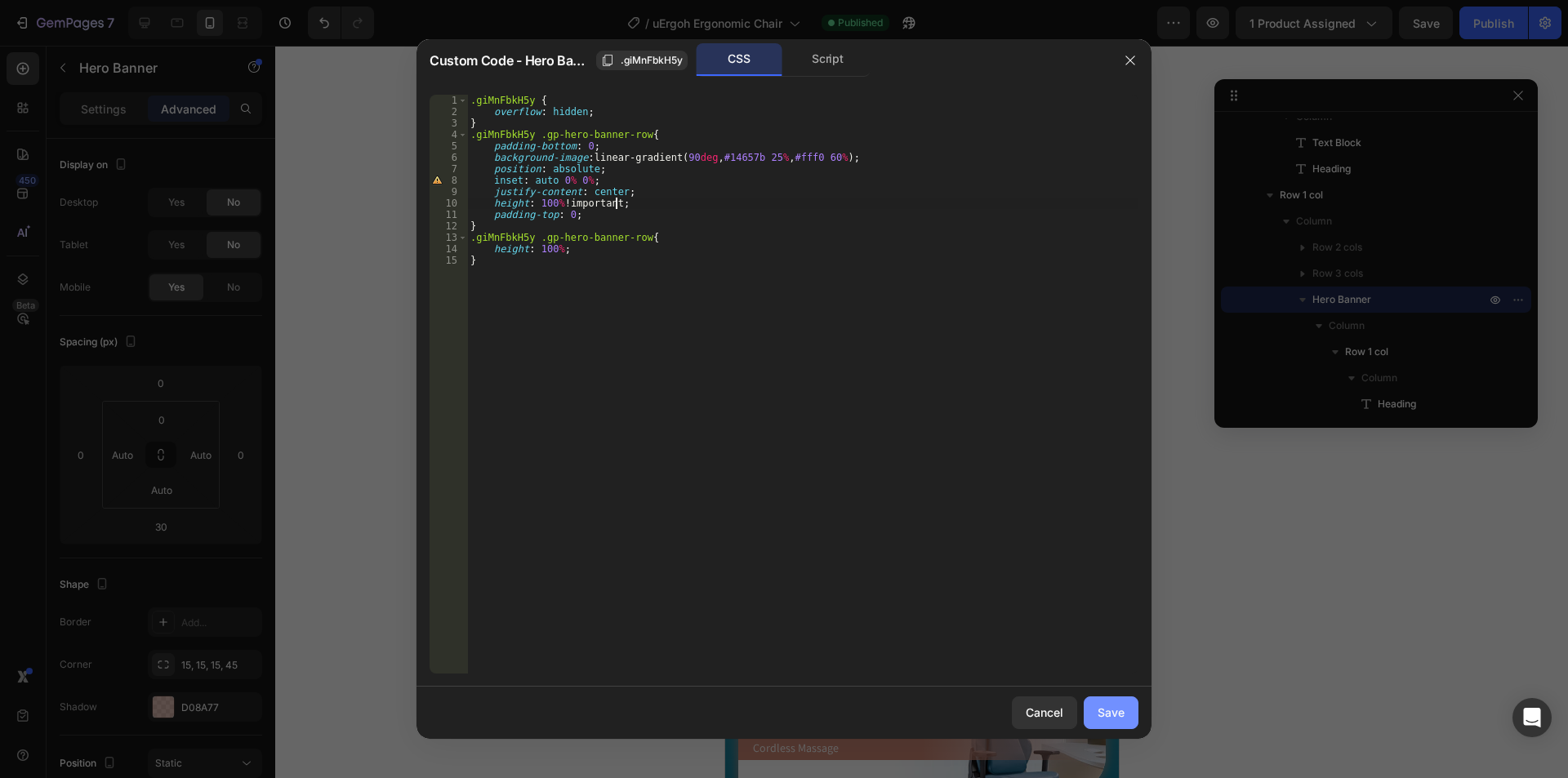
type textarea "height: 100% !important;"
click at [1104, 721] on button "Save" at bounding box center [1110, 712] width 54 height 32
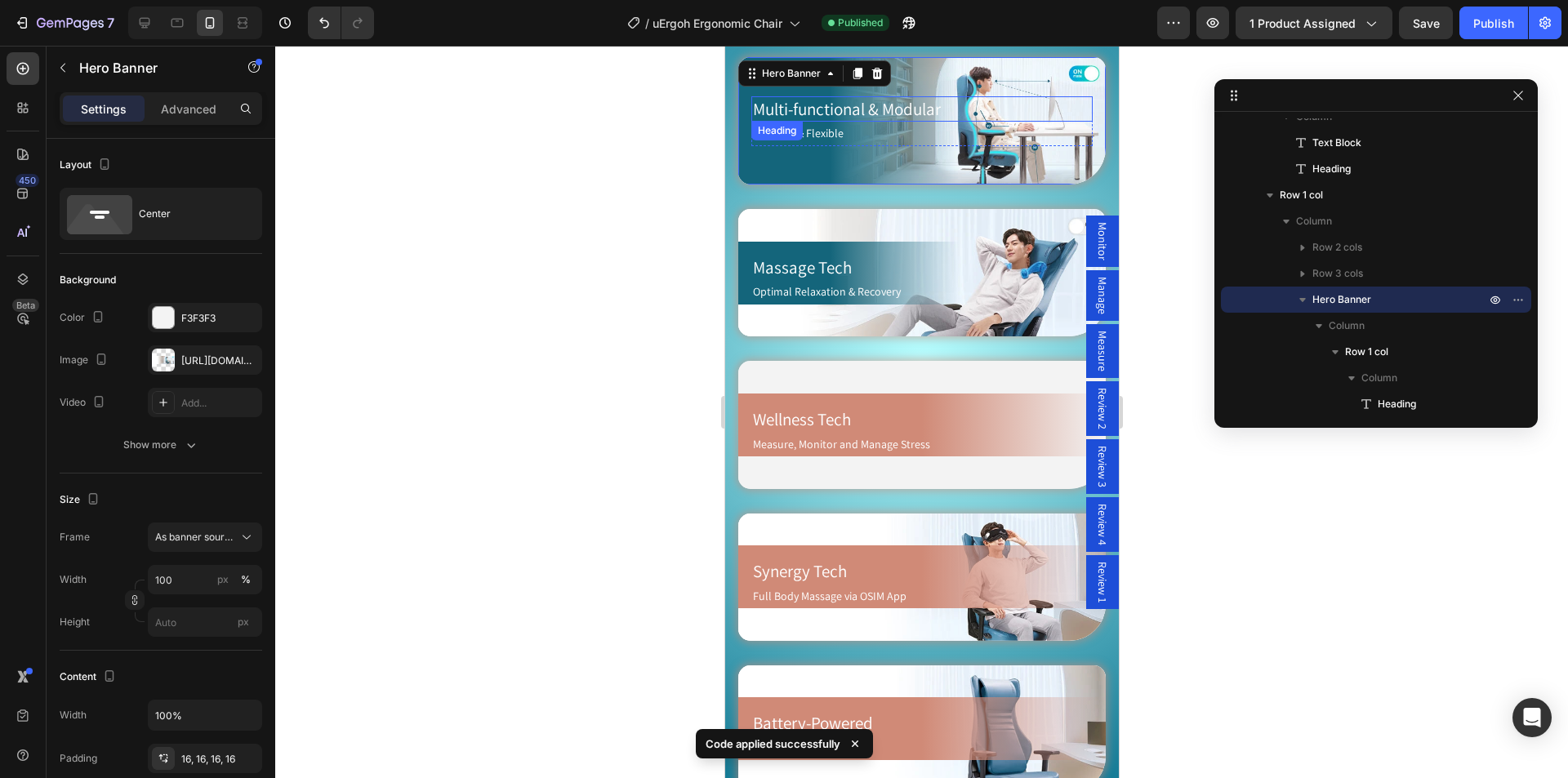
click at [832, 104] on h2 "Multi-functional & Modular" at bounding box center [920, 109] width 341 height 25
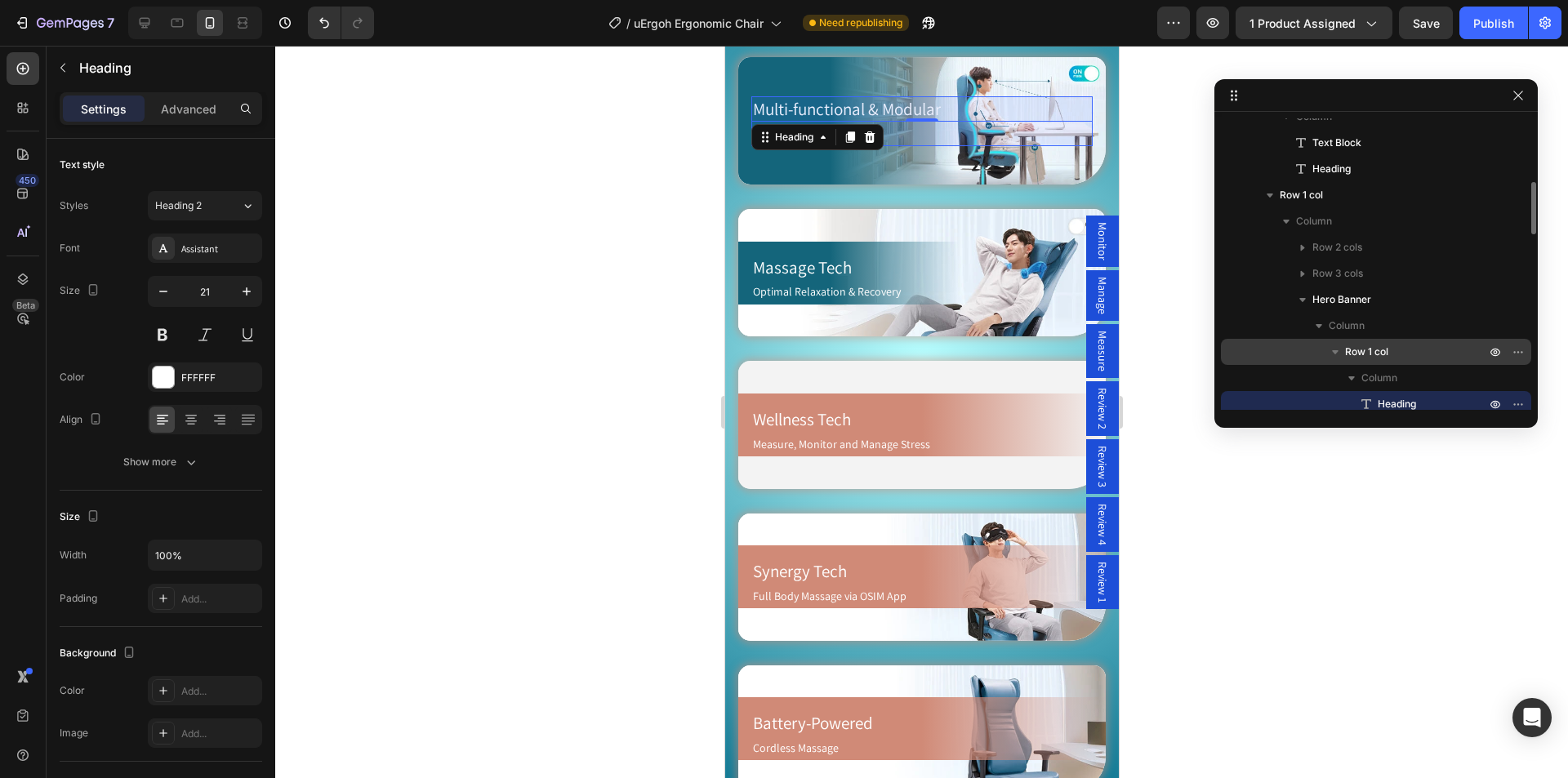
click at [1407, 351] on p "Row 1 col" at bounding box center [1417, 352] width 144 height 17
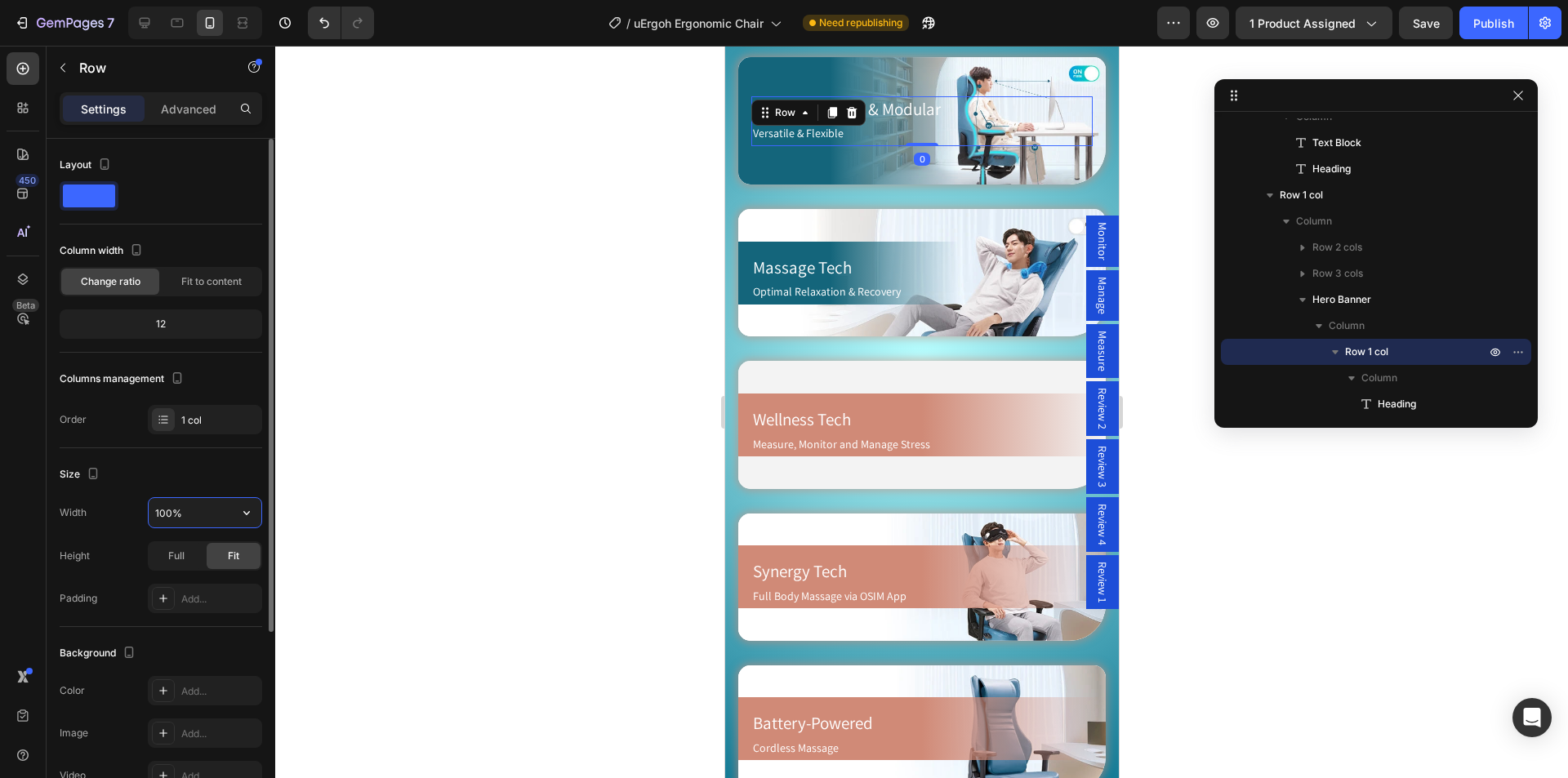
click at [191, 514] on input "100%" at bounding box center [205, 513] width 112 height 29
type input "150"
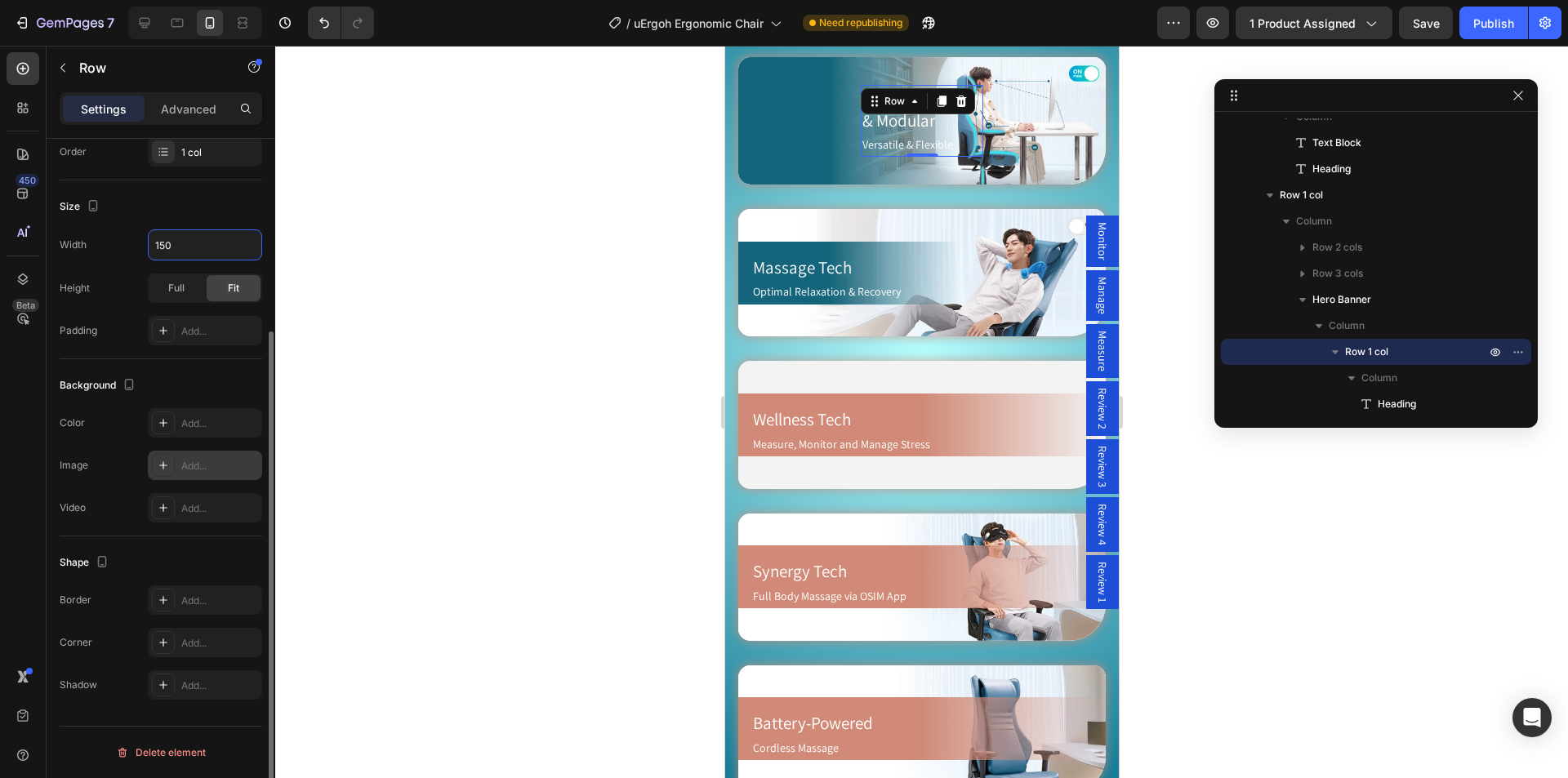
scroll to position [23, 0]
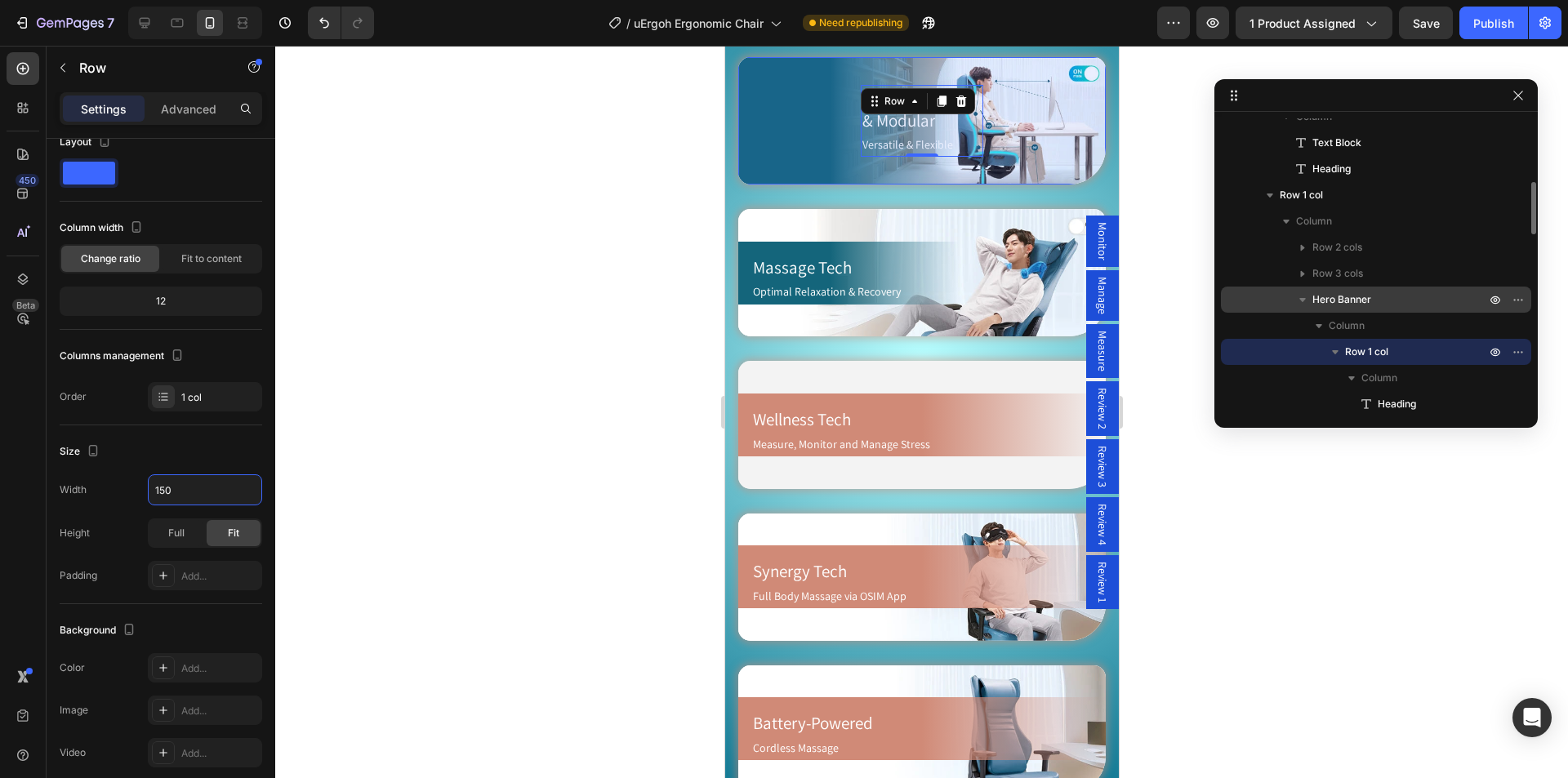
click at [1374, 302] on p "Hero Banner" at bounding box center [1399, 299] width 176 height 17
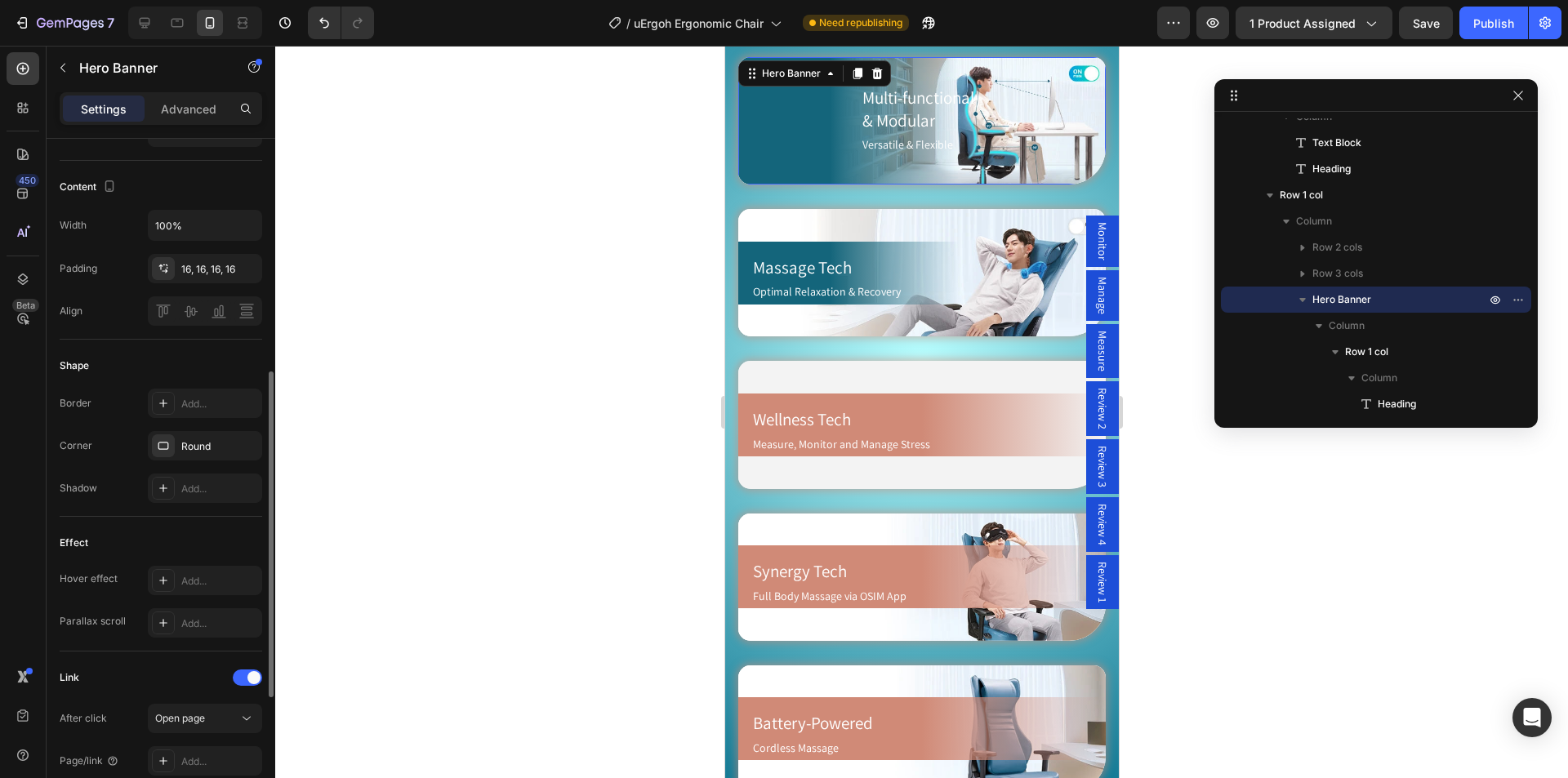
scroll to position [757, 0]
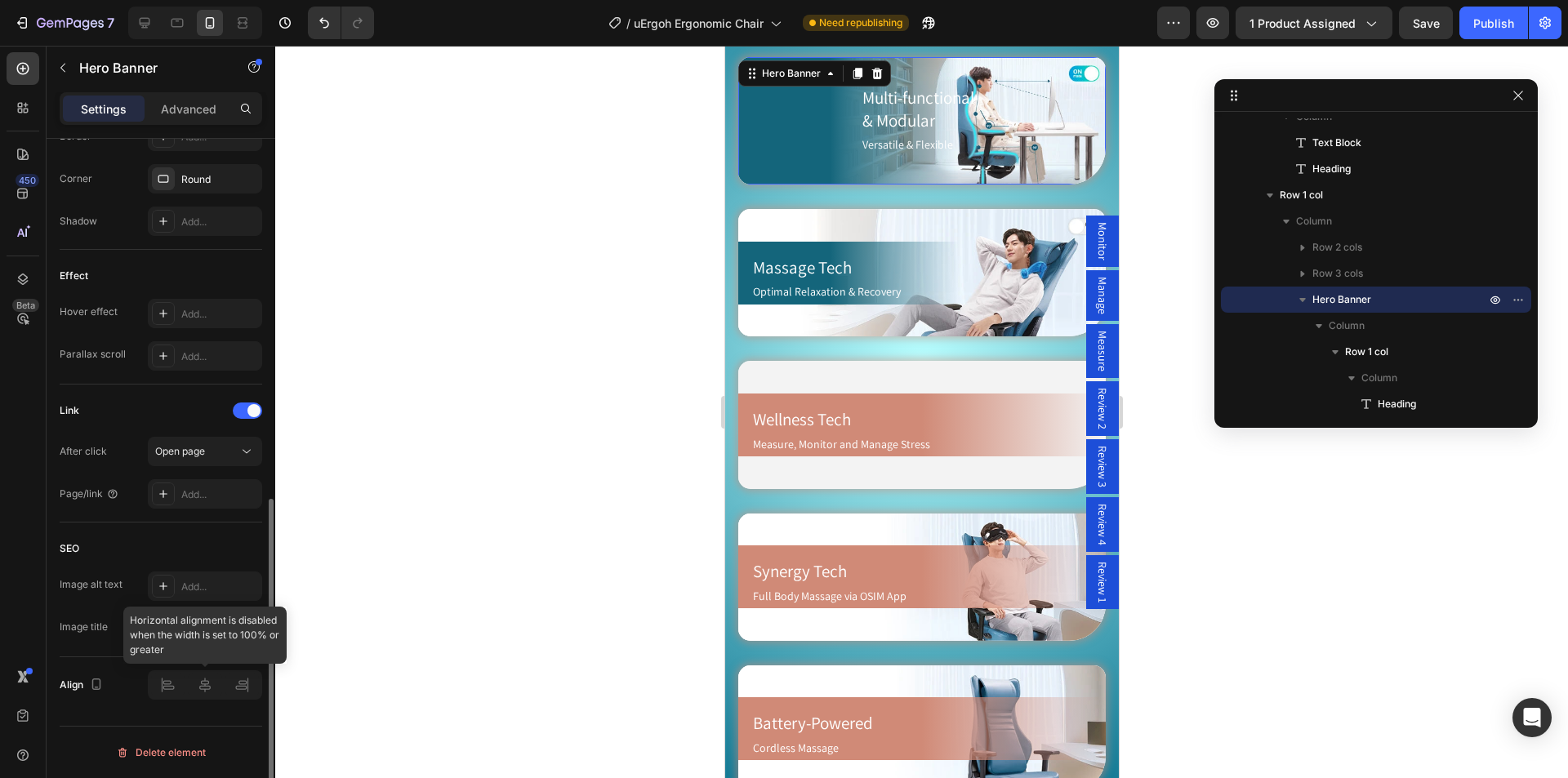
click at [169, 681] on div at bounding box center [205, 685] width 114 height 29
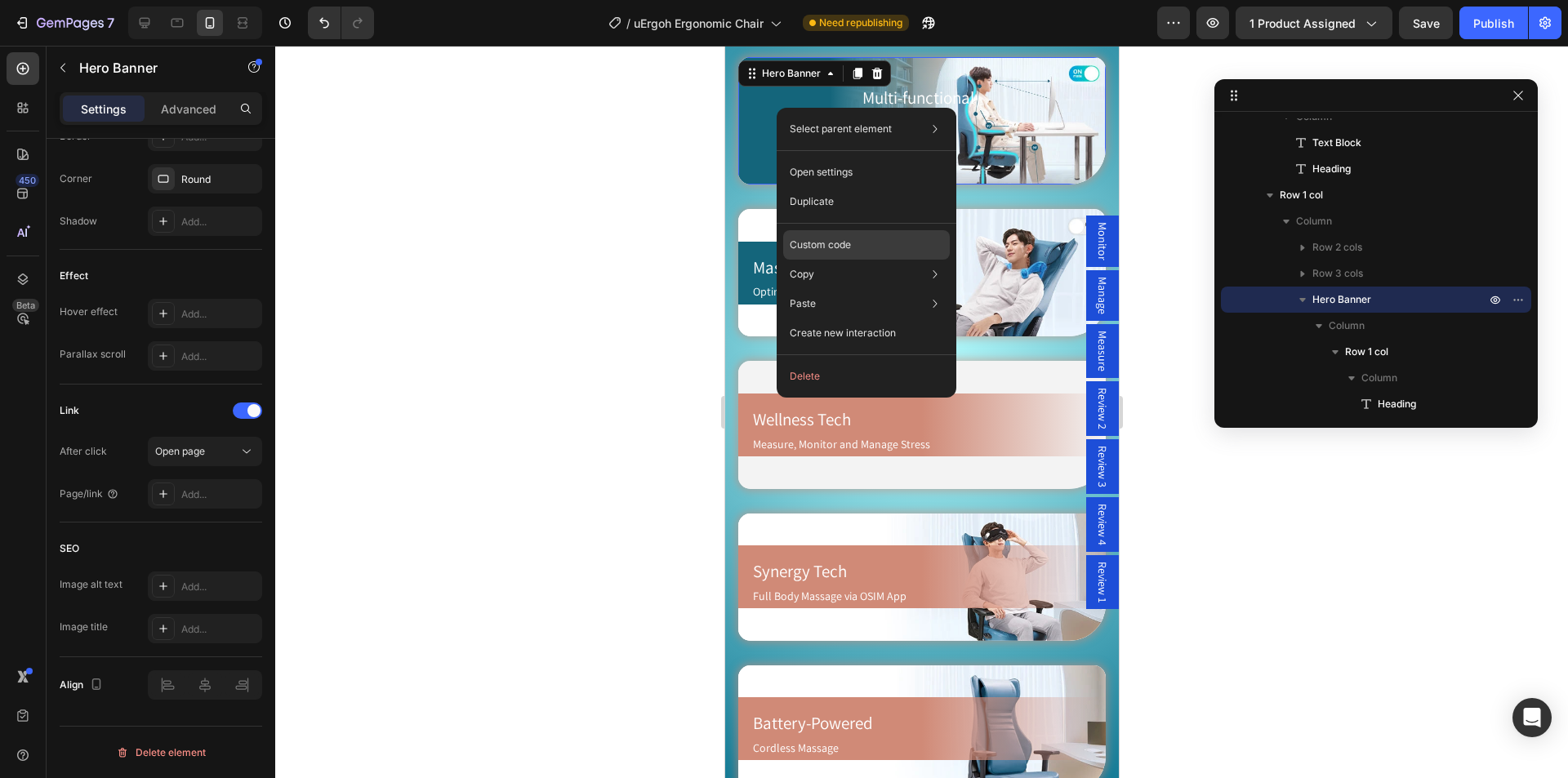
click at [844, 247] on p "Custom code" at bounding box center [820, 245] width 61 height 15
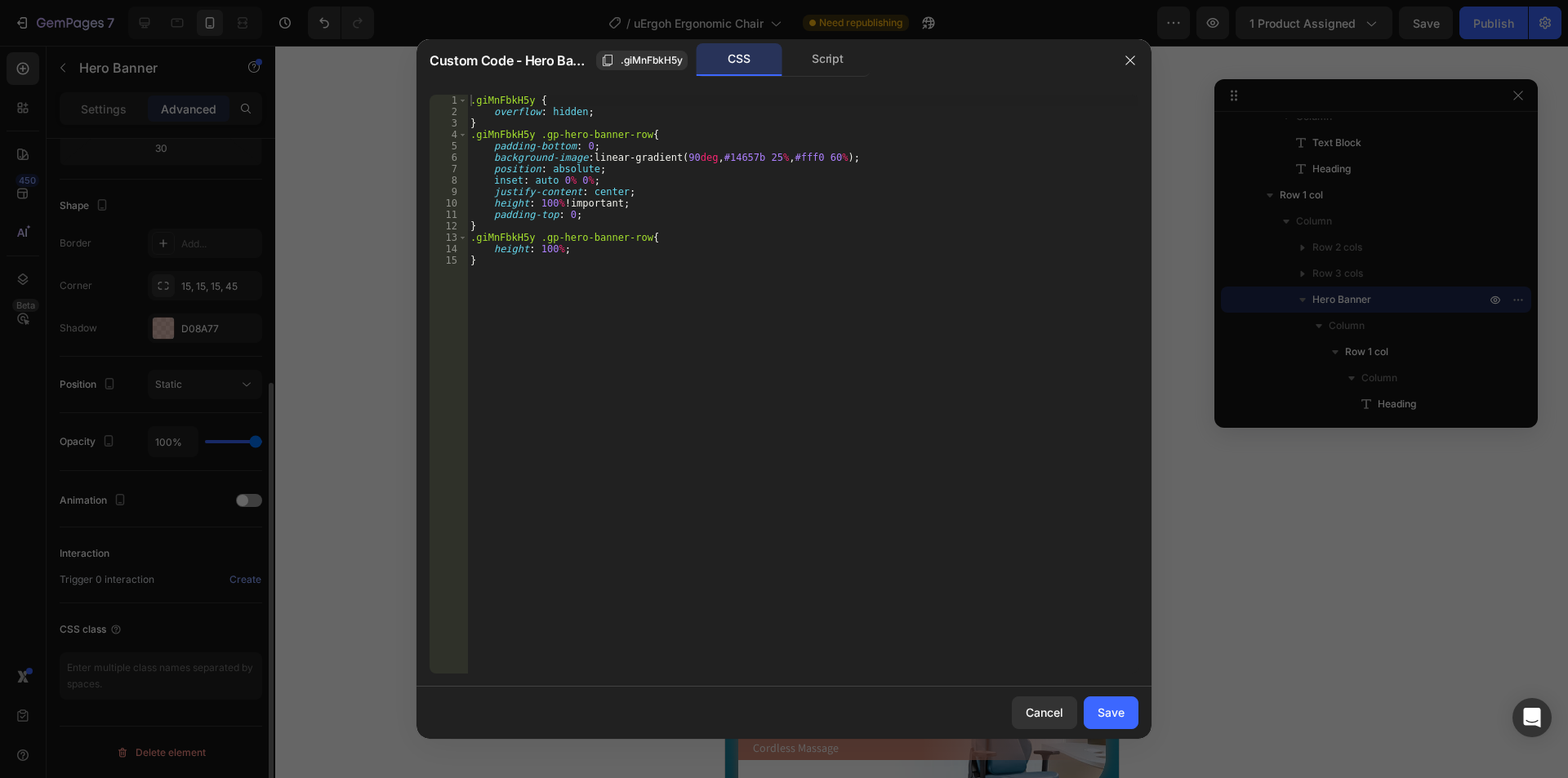
scroll to position [378, 0]
type textarea "padding-top: 0;"
click at [606, 214] on div ".giMnFbkH5y { overflow : hidden ; } .giMnFbkH5y .gp-hero-banner-row { padding-b…" at bounding box center [802, 395] width 671 height 601
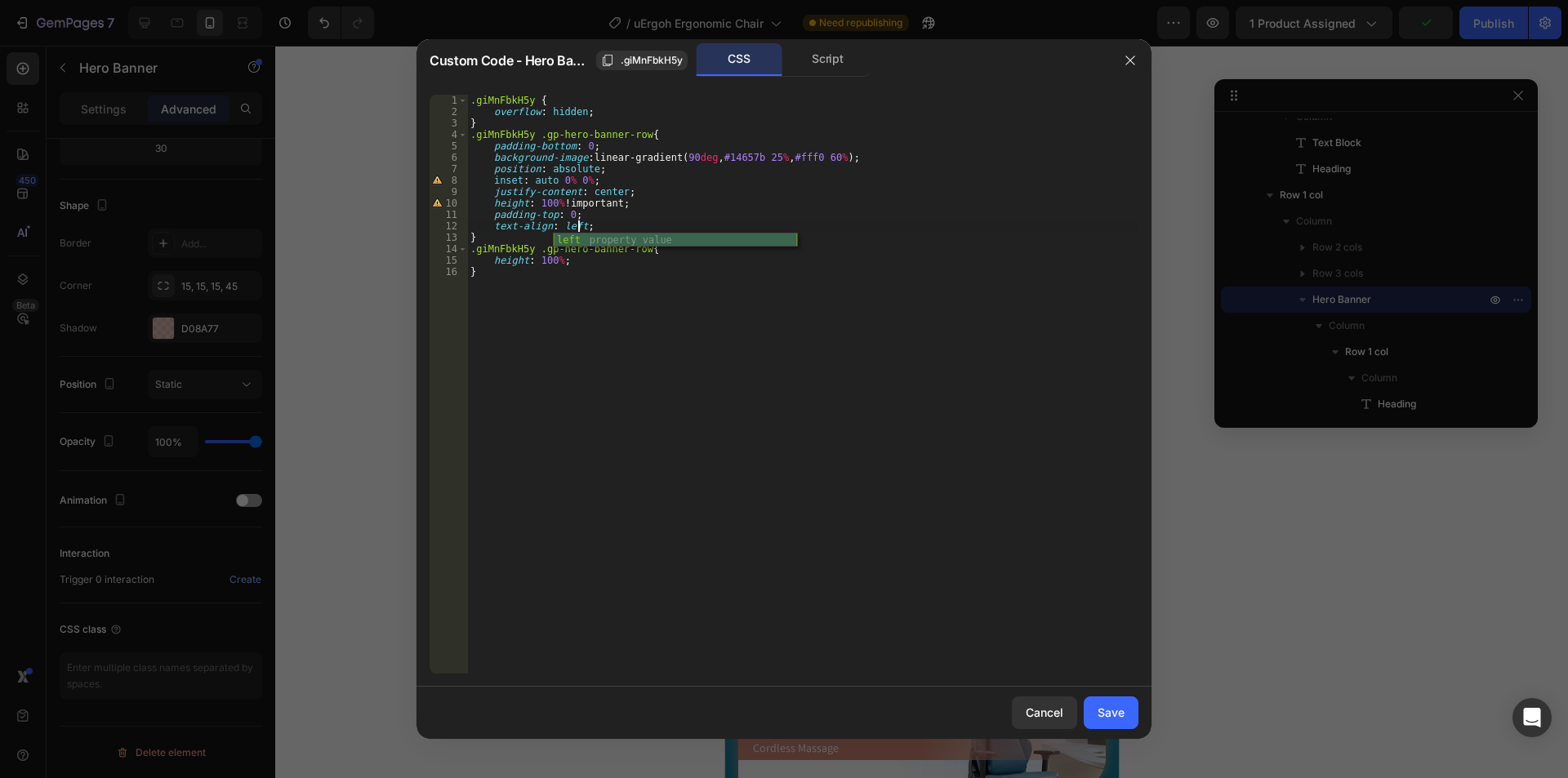
click at [663, 233] on div "left property value" at bounding box center [675, 253] width 243 height 41
type textarea "text-align: left;"
drag, startPoint x: 1103, startPoint y: 708, endPoint x: 285, endPoint y: 511, distance: 841.4
click at [1103, 708] on div "Save" at bounding box center [1110, 712] width 27 height 17
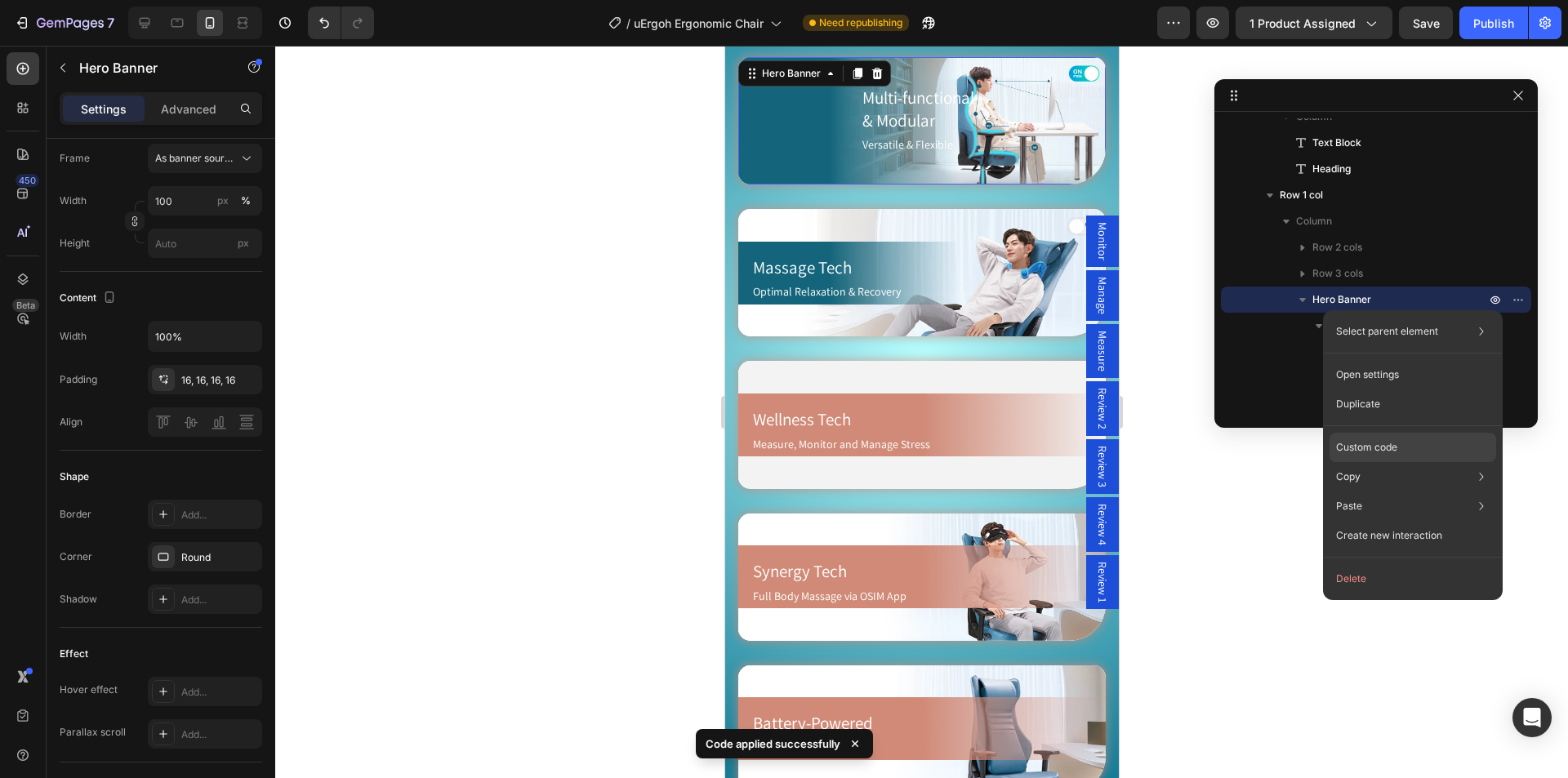
click at [1381, 444] on p "Custom code" at bounding box center [1366, 447] width 61 height 15
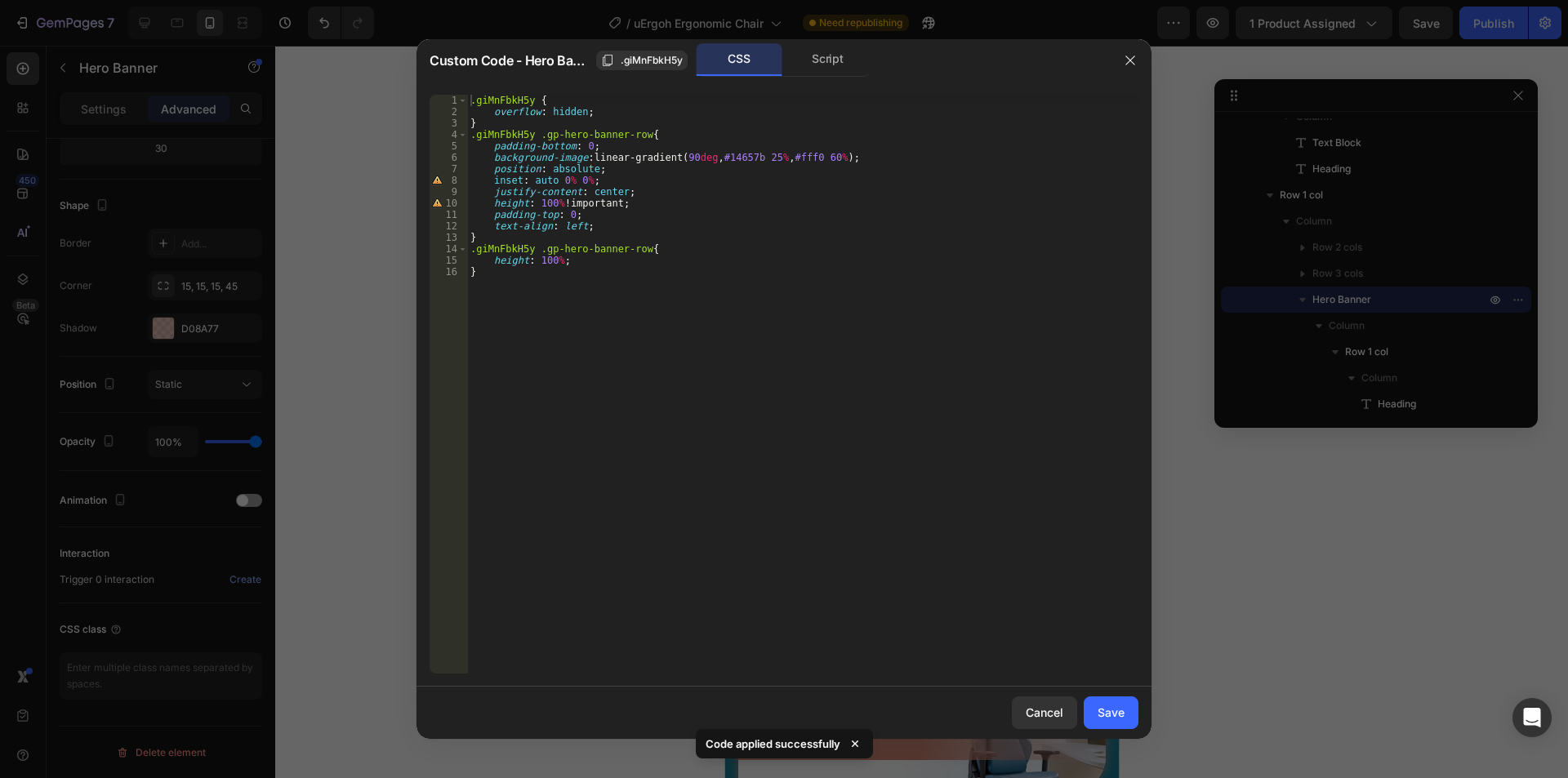
type textarea "text-align: left;"
drag, startPoint x: 604, startPoint y: 226, endPoint x: 489, endPoint y: 223, distance: 115.0
click at [489, 223] on div ".giMnFbkH5y { overflow : hidden ; } .giMnFbkH5y .gp-hero-banner-row { padding-b…" at bounding box center [802, 395] width 671 height 601
click at [607, 228] on div ".giMnFbkH5y { overflow : hidden ; } .giMnFbkH5y .gp-hero-banner-row { padding-b…" at bounding box center [802, 384] width 671 height 578
drag, startPoint x: 535, startPoint y: 226, endPoint x: 478, endPoint y: 228, distance: 57.0
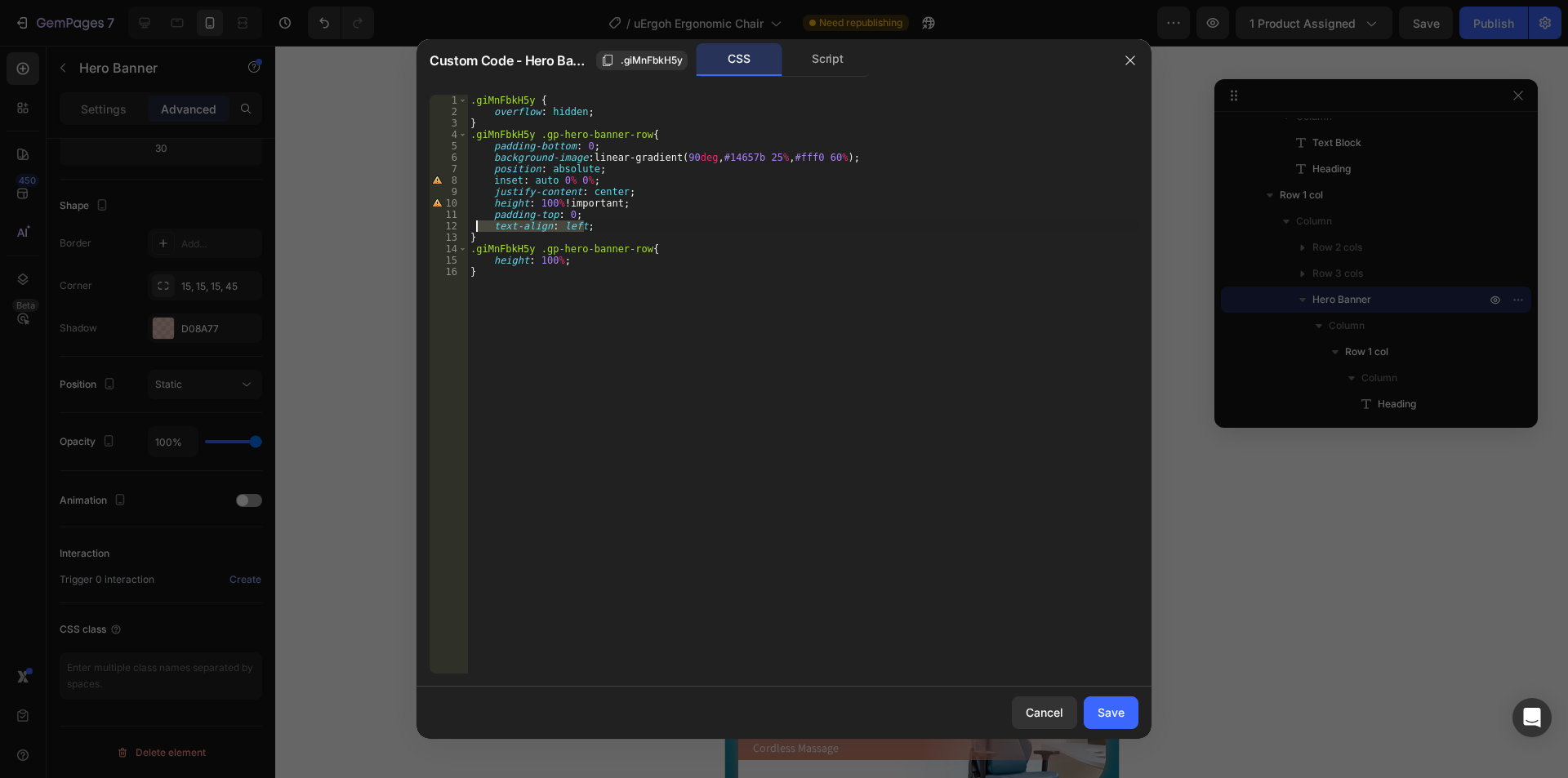
click at [478, 228] on div ".giMnFbkH5y { overflow : hidden ; } .giMnFbkH5y .gp-hero-banner-row { padding-b…" at bounding box center [802, 395] width 671 height 601
type textarea "padding-left: 0 !important;"
drag, startPoint x: 1115, startPoint y: 707, endPoint x: 378, endPoint y: 650, distance: 739.2
click at [1115, 707] on div "Save" at bounding box center [1110, 712] width 27 height 17
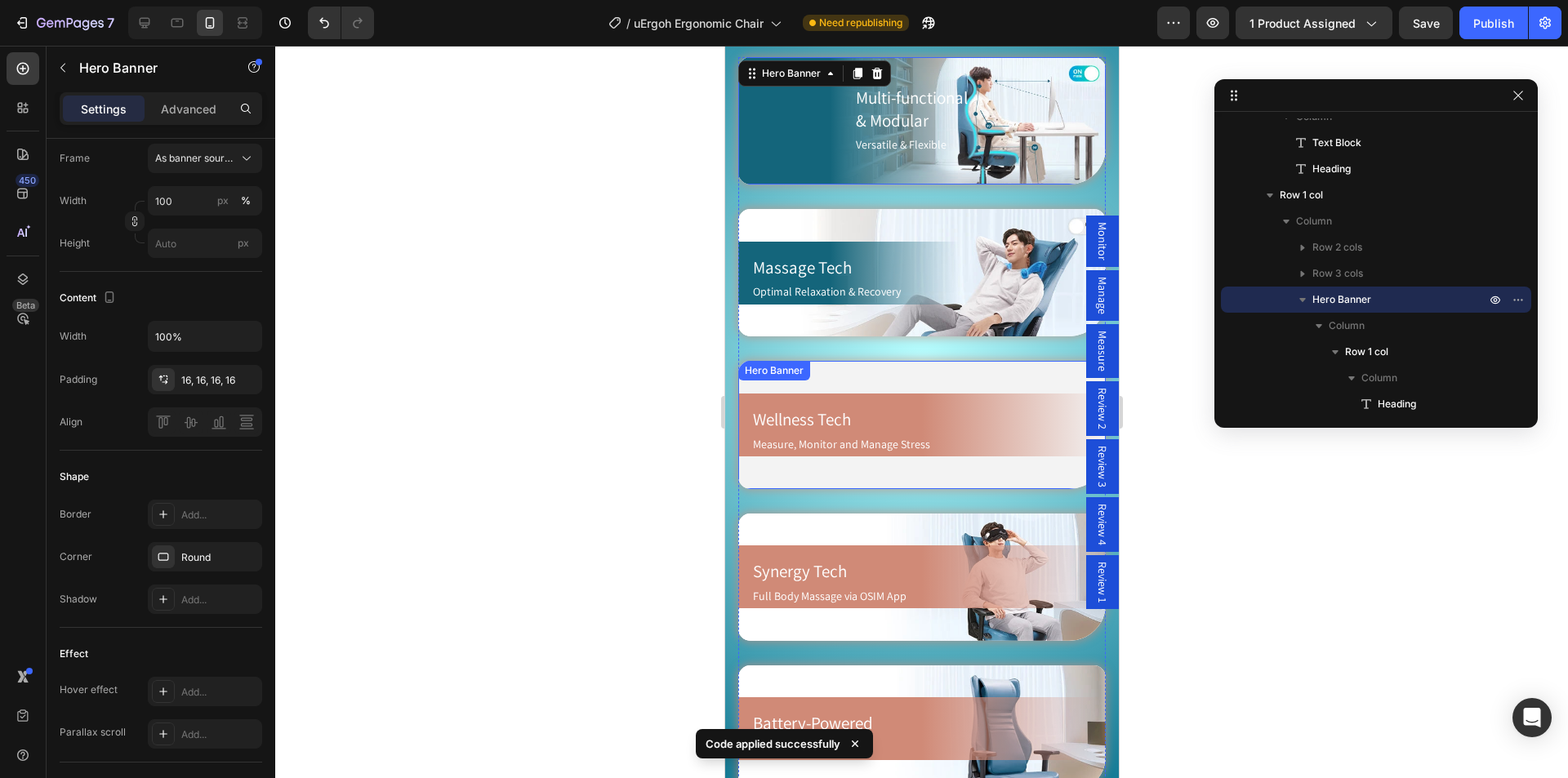
scroll to position [898, 0]
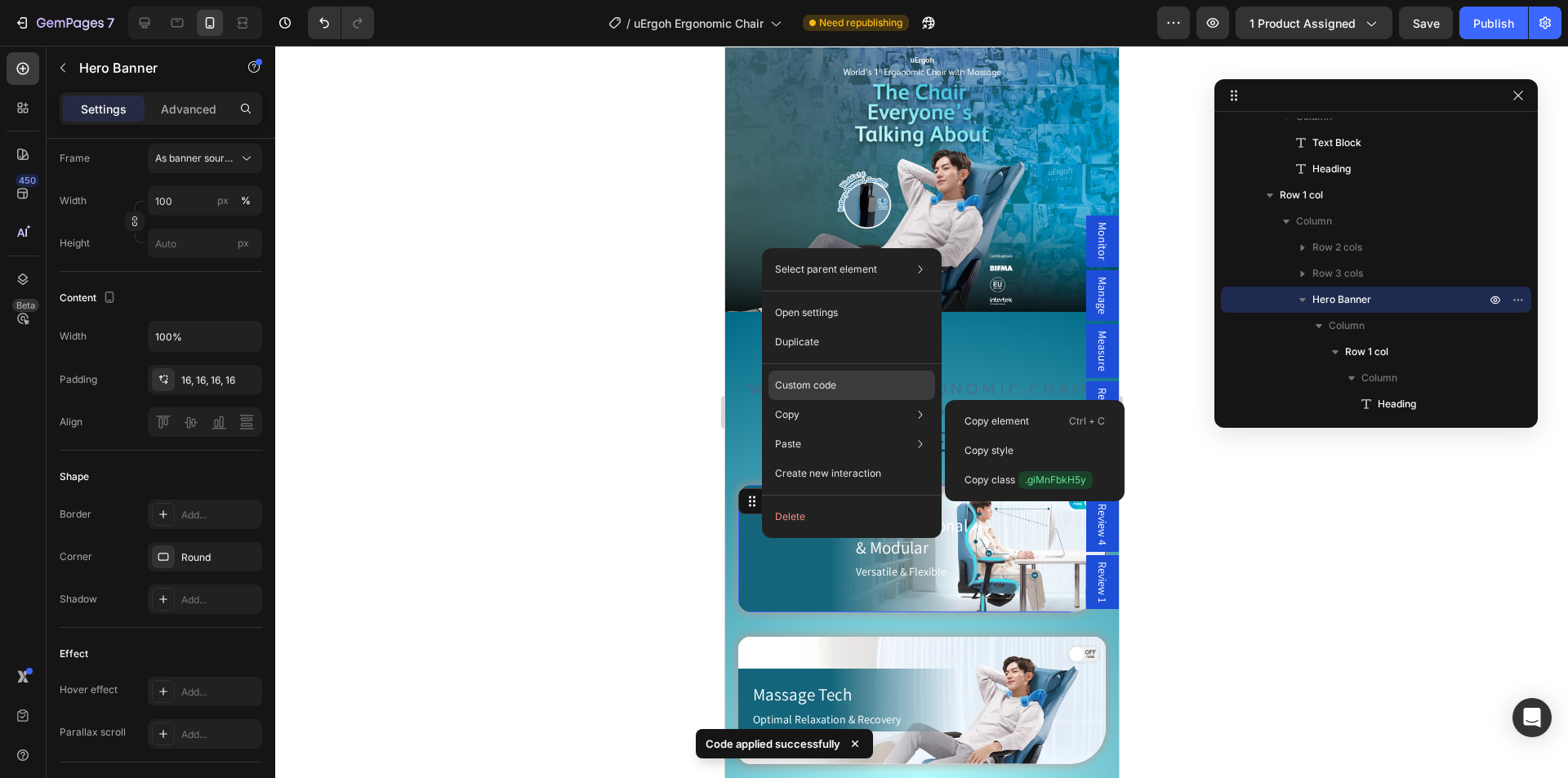
click at [830, 386] on p "Custom code" at bounding box center [805, 385] width 61 height 15
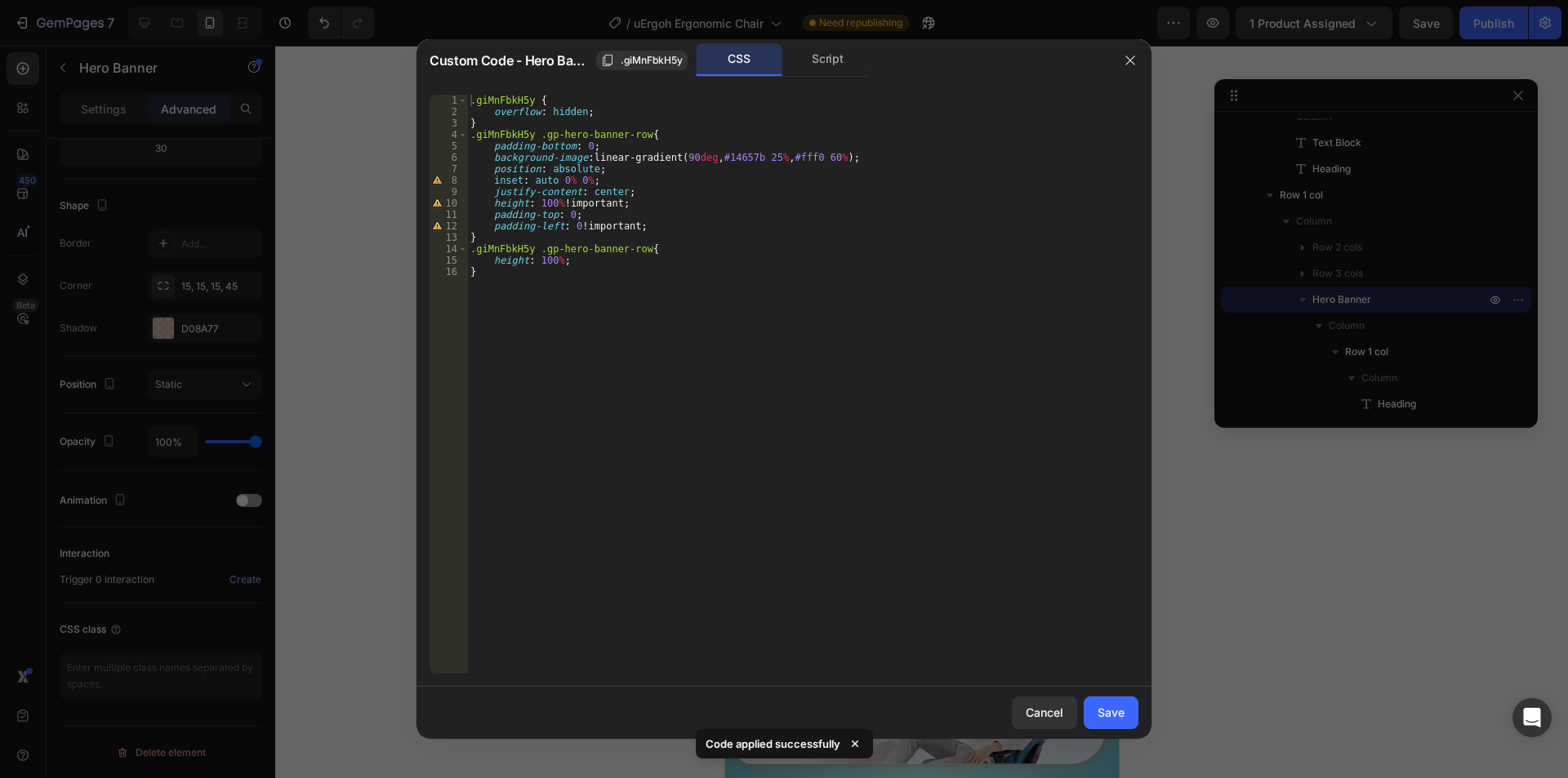
type textarea "padding-left: 0 !important;"
click at [692, 226] on div ".giMnFbkH5y { overflow : hidden ; } .giMnFbkH5y .gp-hero-banner-row { padding-b…" at bounding box center [802, 395] width 671 height 601
type textarea "margin-left: 0 !important;"
click at [1111, 716] on div "Save" at bounding box center [1110, 712] width 27 height 17
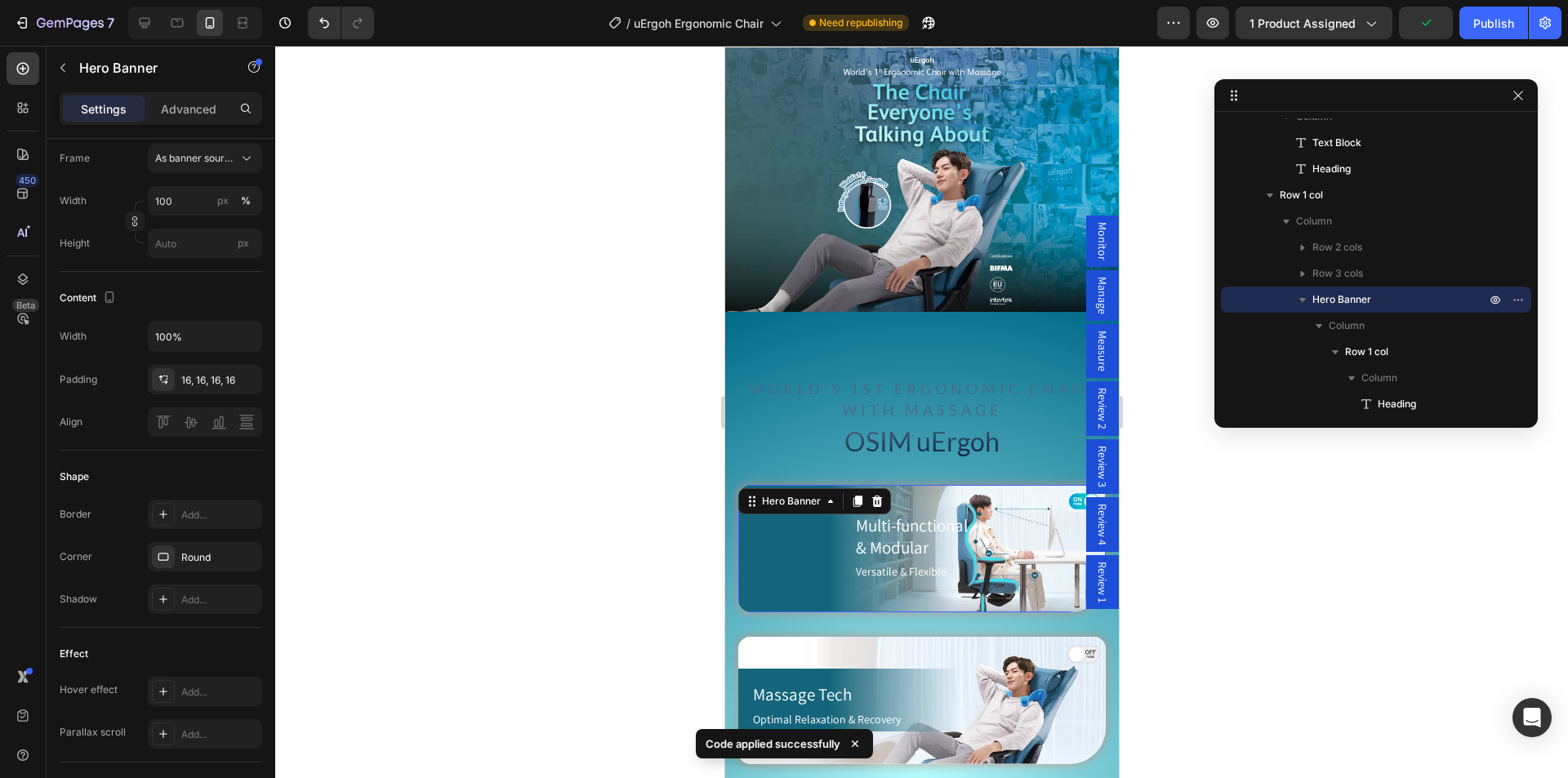
click at [1504, 15] on div "Publish" at bounding box center [1493, 23] width 41 height 17
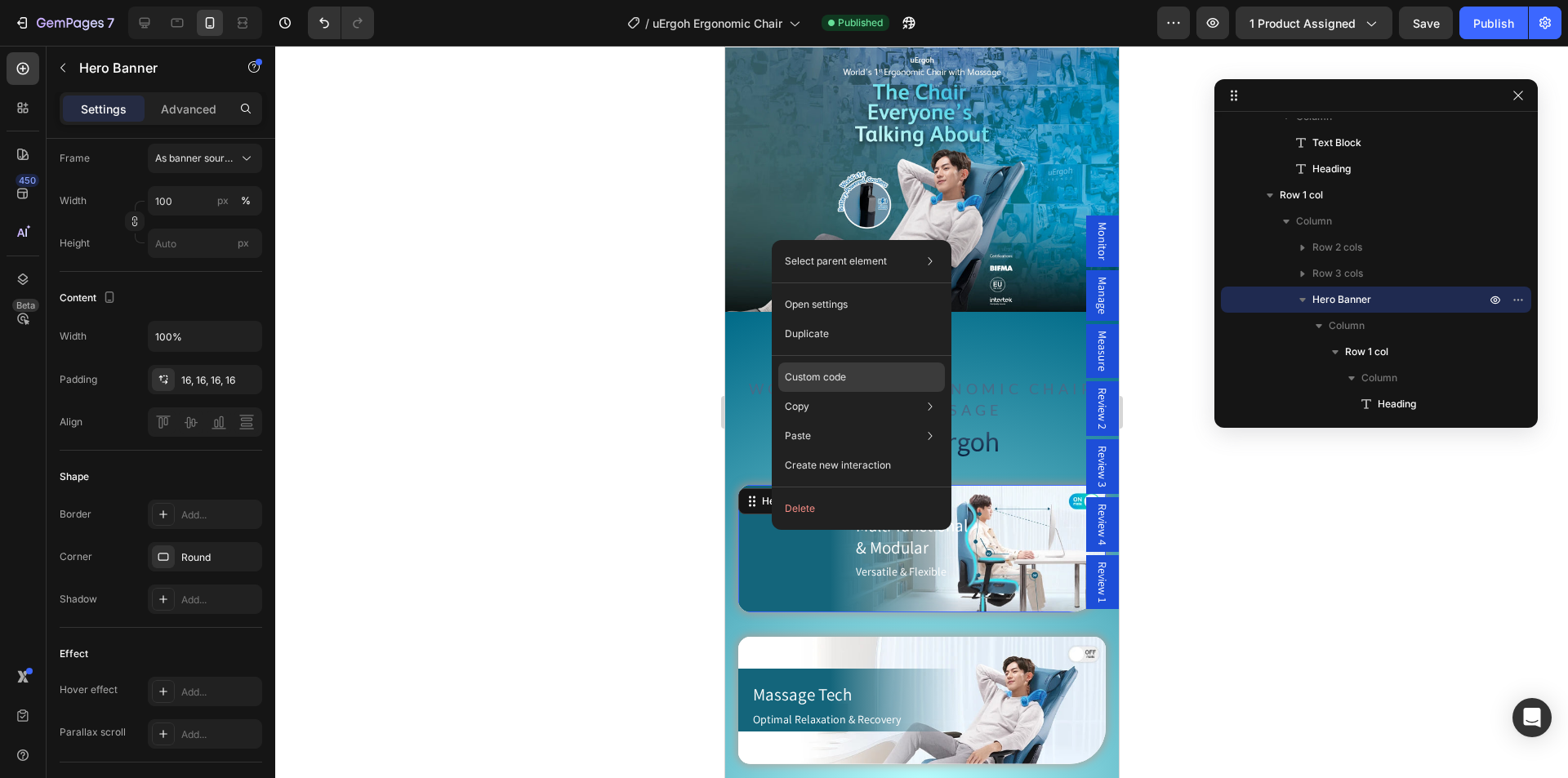
click at [843, 374] on p "Custom code" at bounding box center [815, 377] width 61 height 15
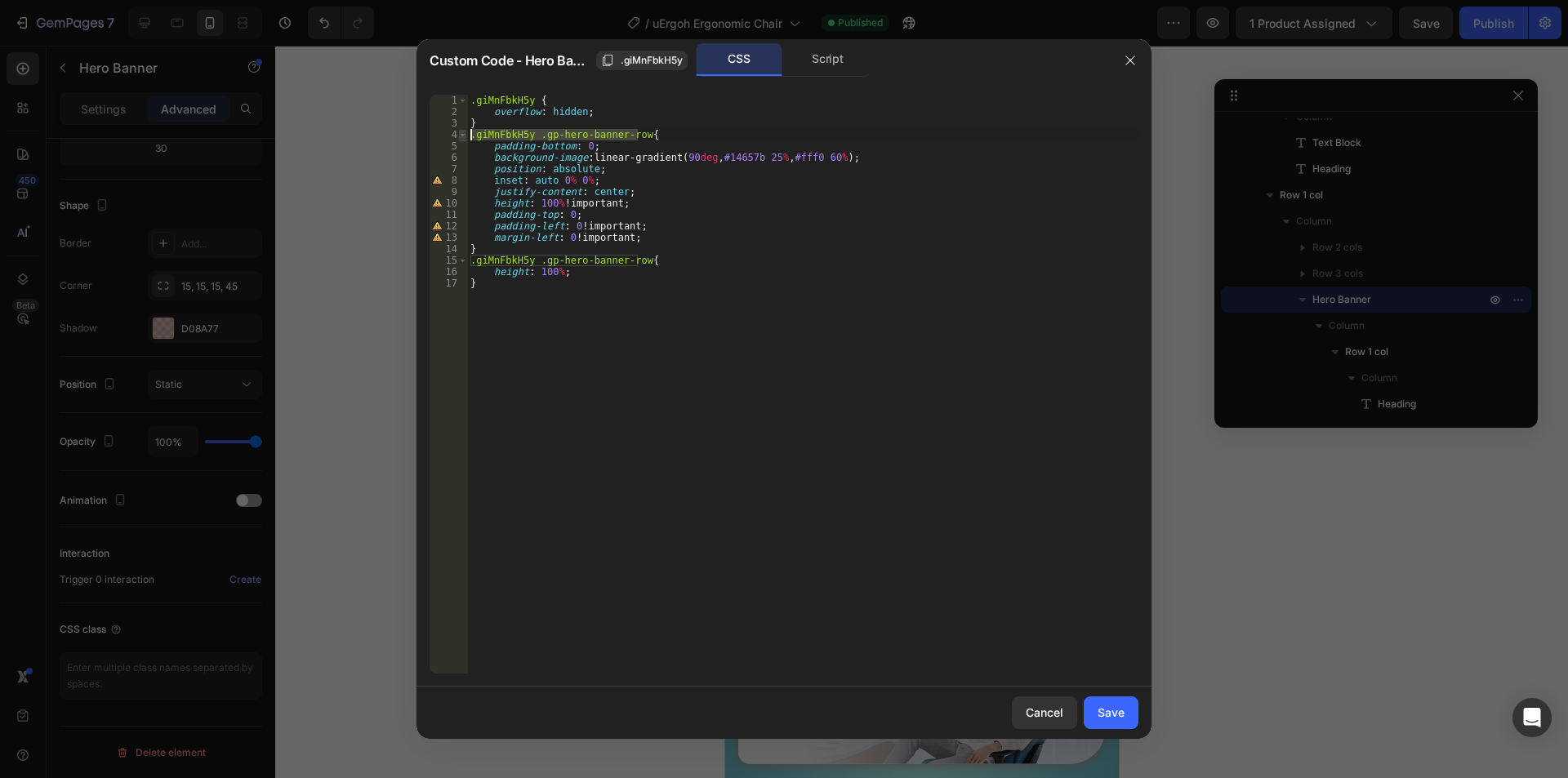
drag, startPoint x: 637, startPoint y: 134, endPoint x: 465, endPoint y: 129, distance: 172.1
click at [465, 129] on div ".giMnFbkH5y .gp-hero-banner-row{ 1 2 3 4 5 6 7 8 9 10 11 12 13 14 15 16 17 .giM…" at bounding box center [783, 384] width 708 height 578
click at [505, 250] on div ".giMnFbkH5y { overflow : hidden ; } .giMnFbkH5y .gp-hero-banner-row { padding-b…" at bounding box center [802, 395] width 671 height 601
type textarea "}"
paste textarea ".giMnFbkH5y .gp-hero-banner-row"
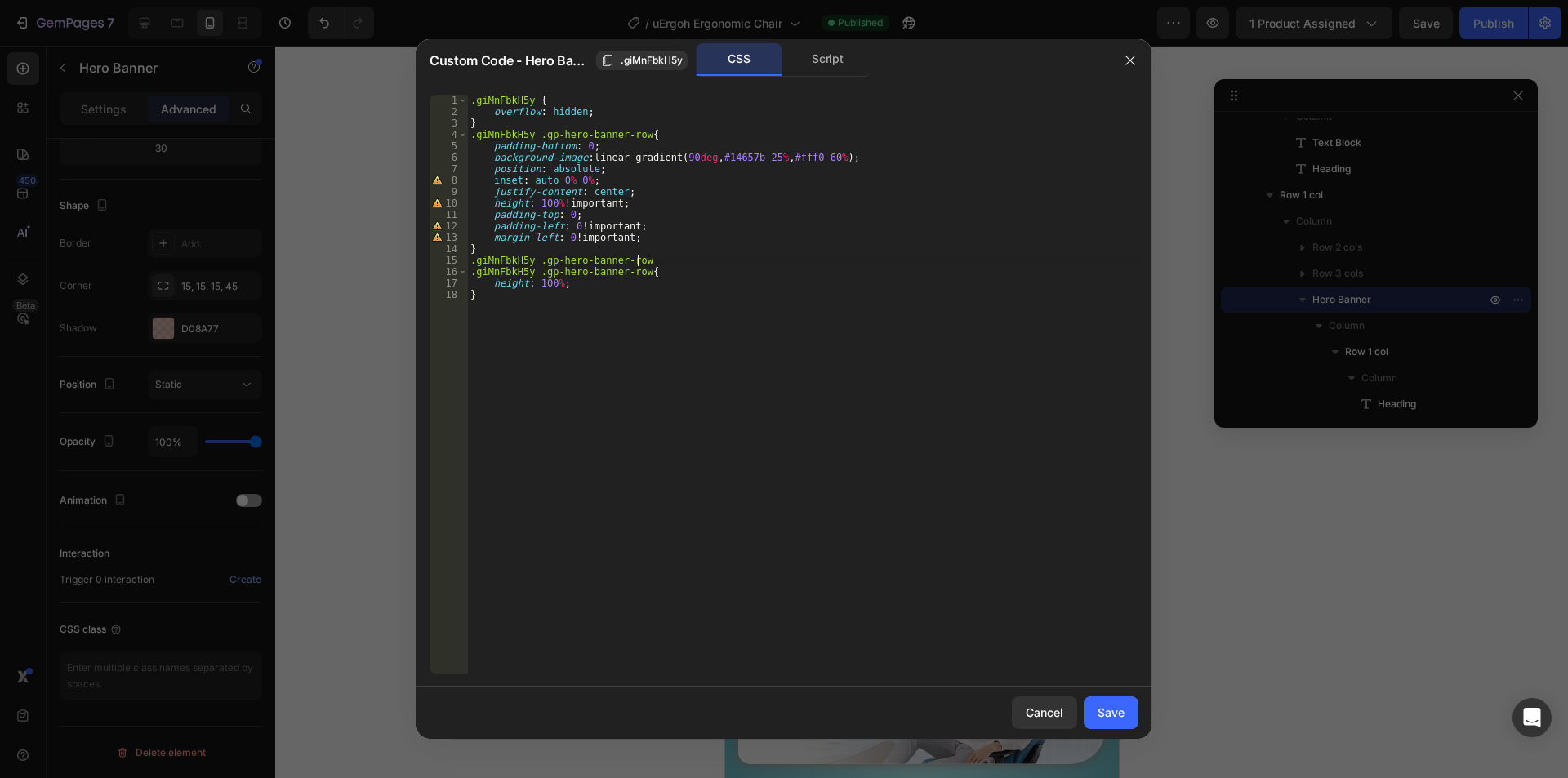
scroll to position [0, 13]
type textarea ".giMnFbkH5y .gp-hero-banner-row gp-row{"
type textarea "margin-left: 30px;"
click at [1127, 742] on div at bounding box center [784, 389] width 1568 height 778
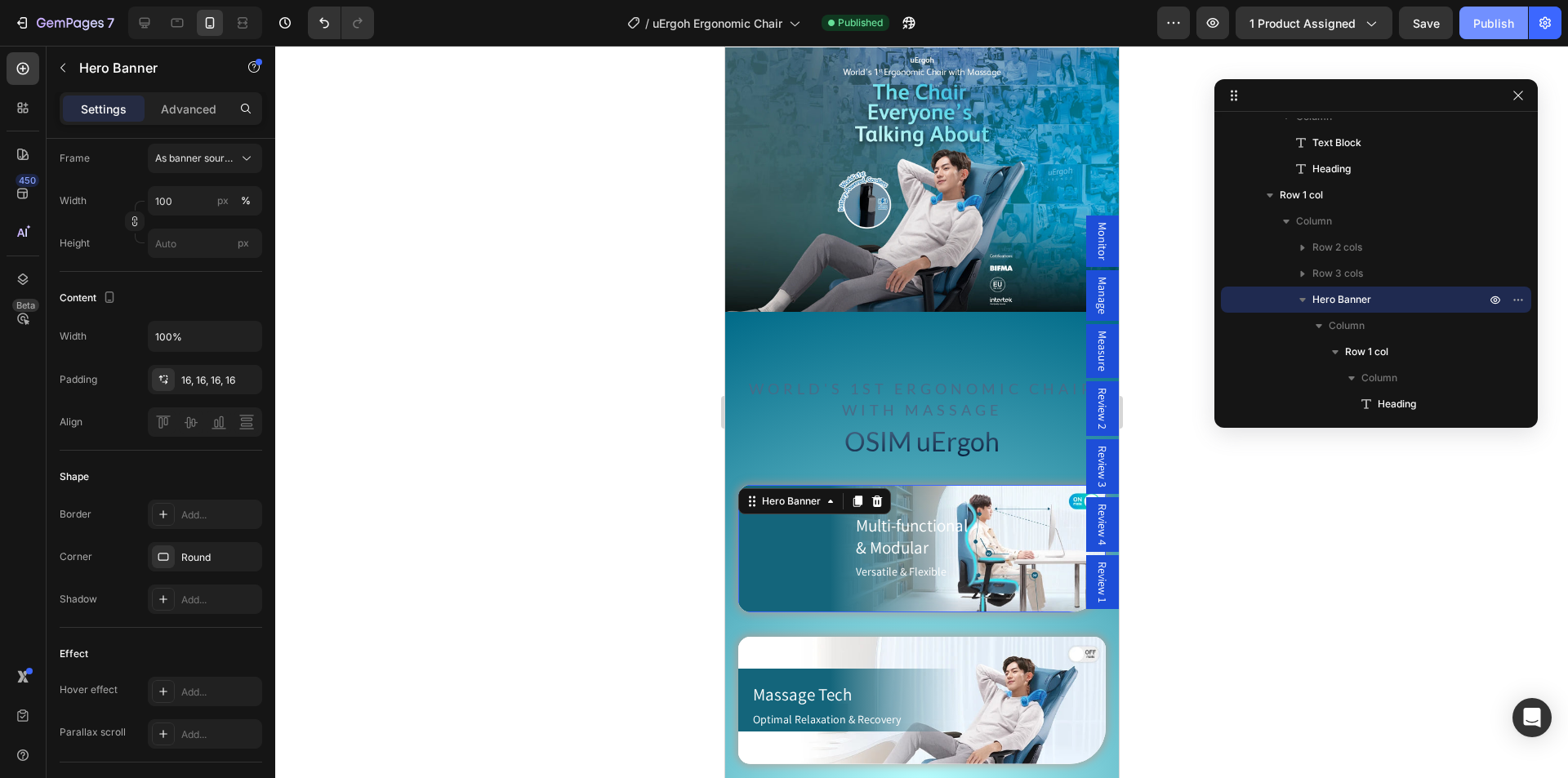
click at [1467, 25] on button "Publish" at bounding box center [1493, 22] width 68 height 32
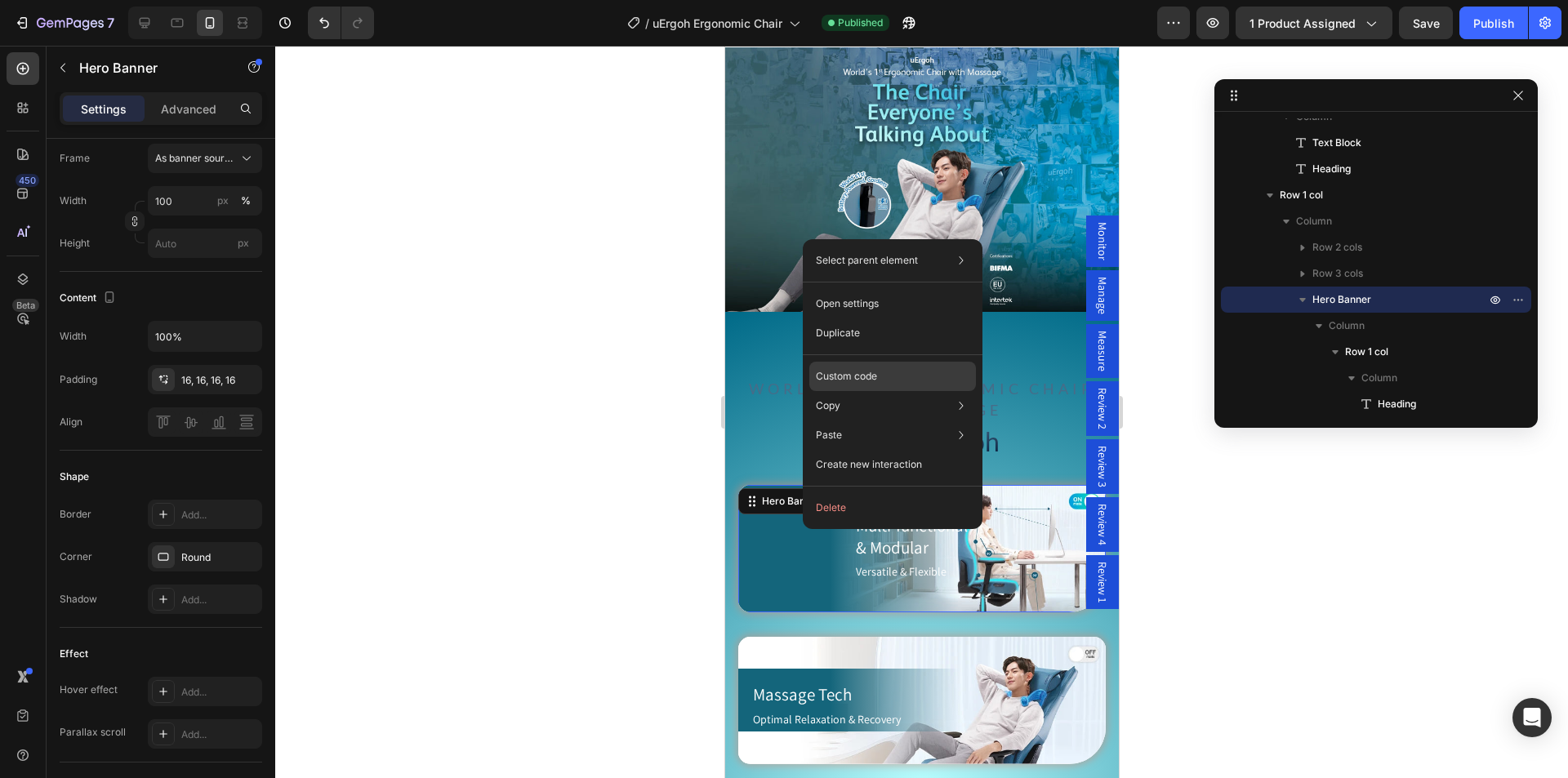
click at [866, 377] on p "Custom code" at bounding box center [846, 377] width 61 height 15
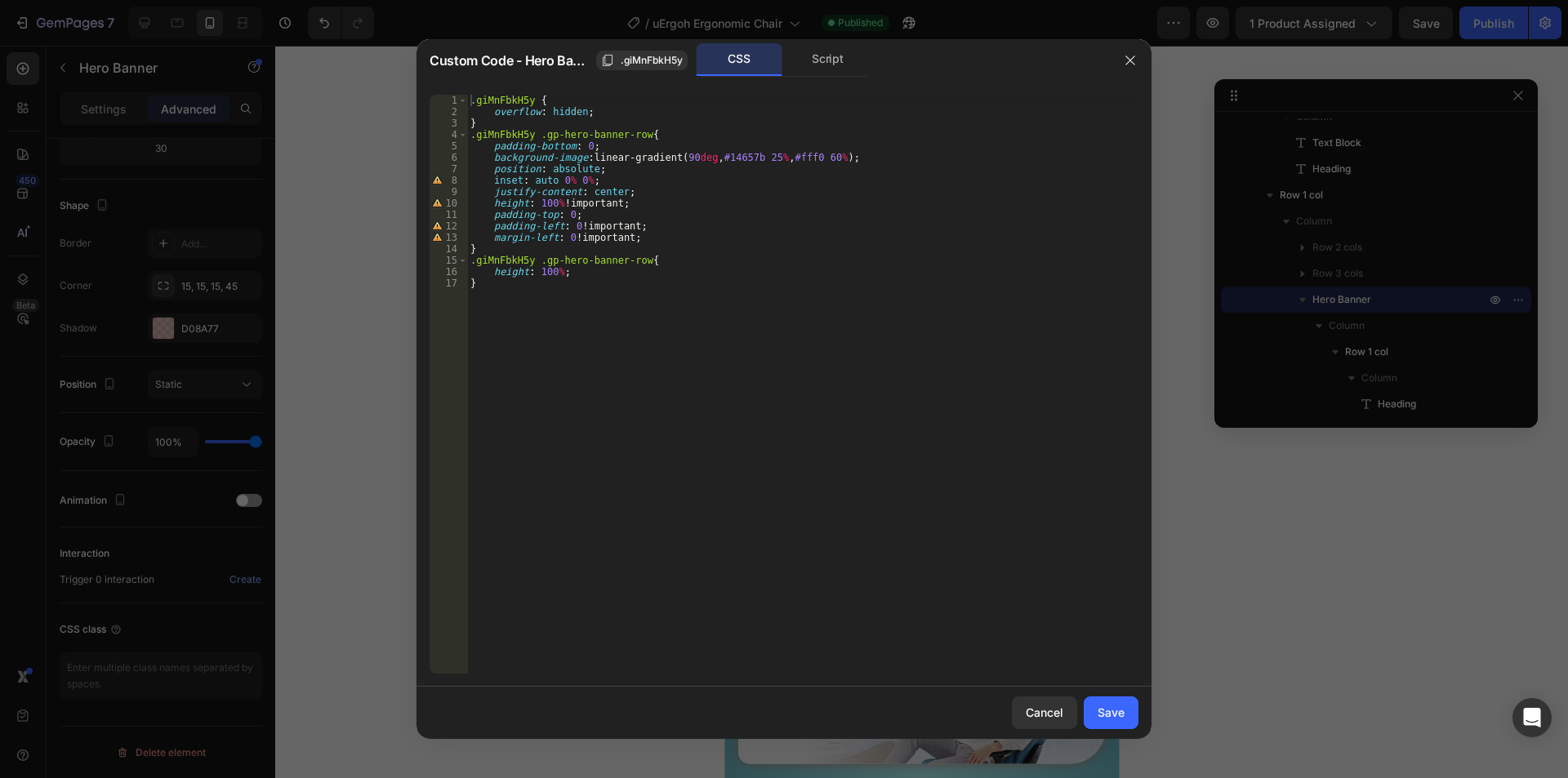
type textarea "}"
click at [498, 250] on div ".giMnFbkH5y { overflow : hidden ; } .giMnFbkH5y .gp-hero-banner-row { padding-b…" at bounding box center [802, 395] width 671 height 601
paste textarea "gp-grid-rows-[1fr]"
type textarea "gp-grid-rows-[1fr]"
paste textarea "gp-grid-rows-[1fr]"
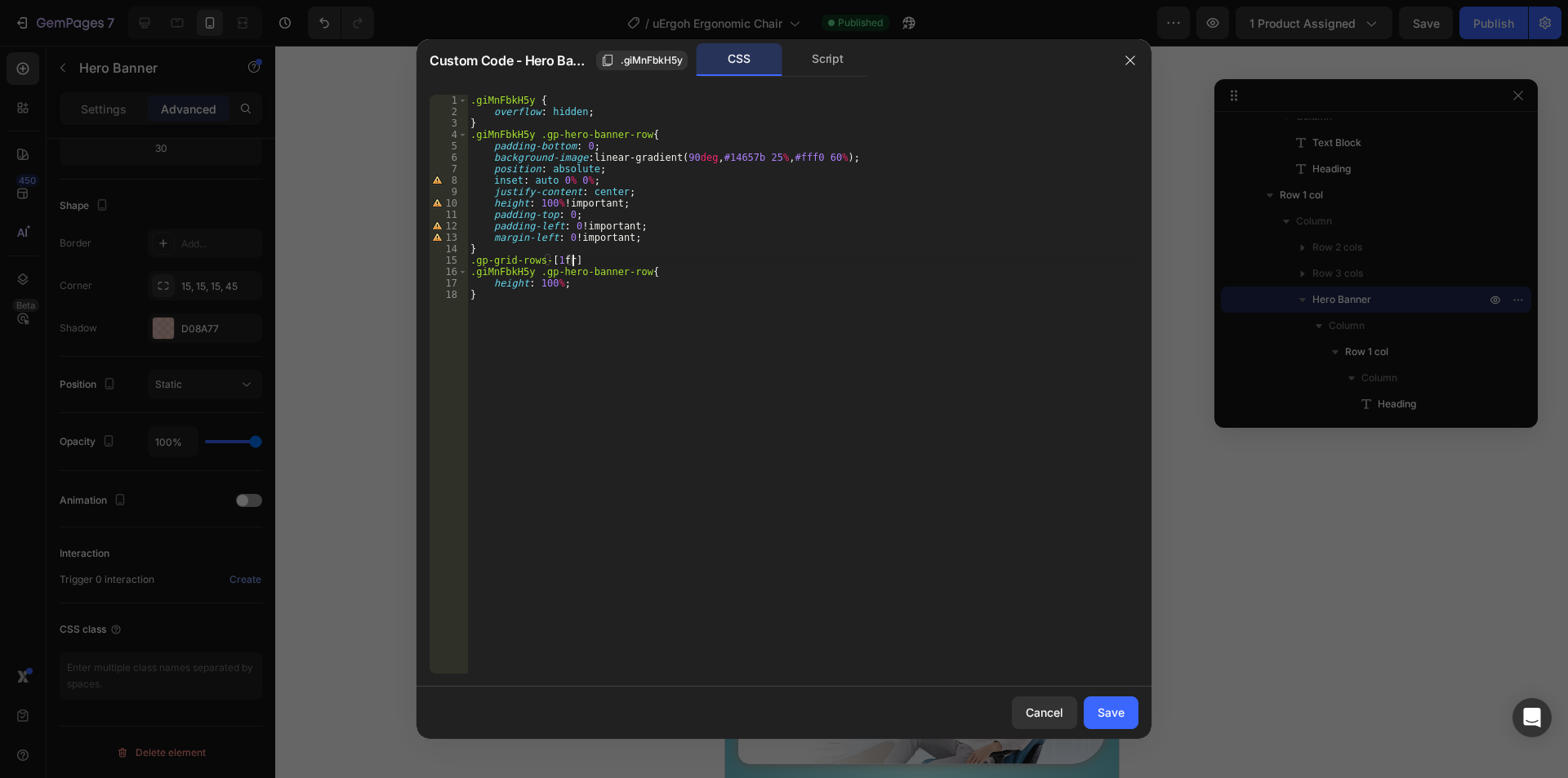
type textarea ".gp-grid-rows-[1fr]{"
drag, startPoint x: 638, startPoint y: 132, endPoint x: 458, endPoint y: 133, distance: 180.0
click at [458, 133] on div "1 2 3 4 5 6 7 8 9 10 11 12 13 14 15 16 17 18 19 20 .giMnFbkH5y { overflow : hid…" at bounding box center [783, 384] width 708 height 578
click at [473, 261] on div ".giMnFbkH5y { overflow : hidden ; } .giMnFbkH5y .gp-hero-banner-row { padding-b…" at bounding box center [802, 395] width 671 height 601
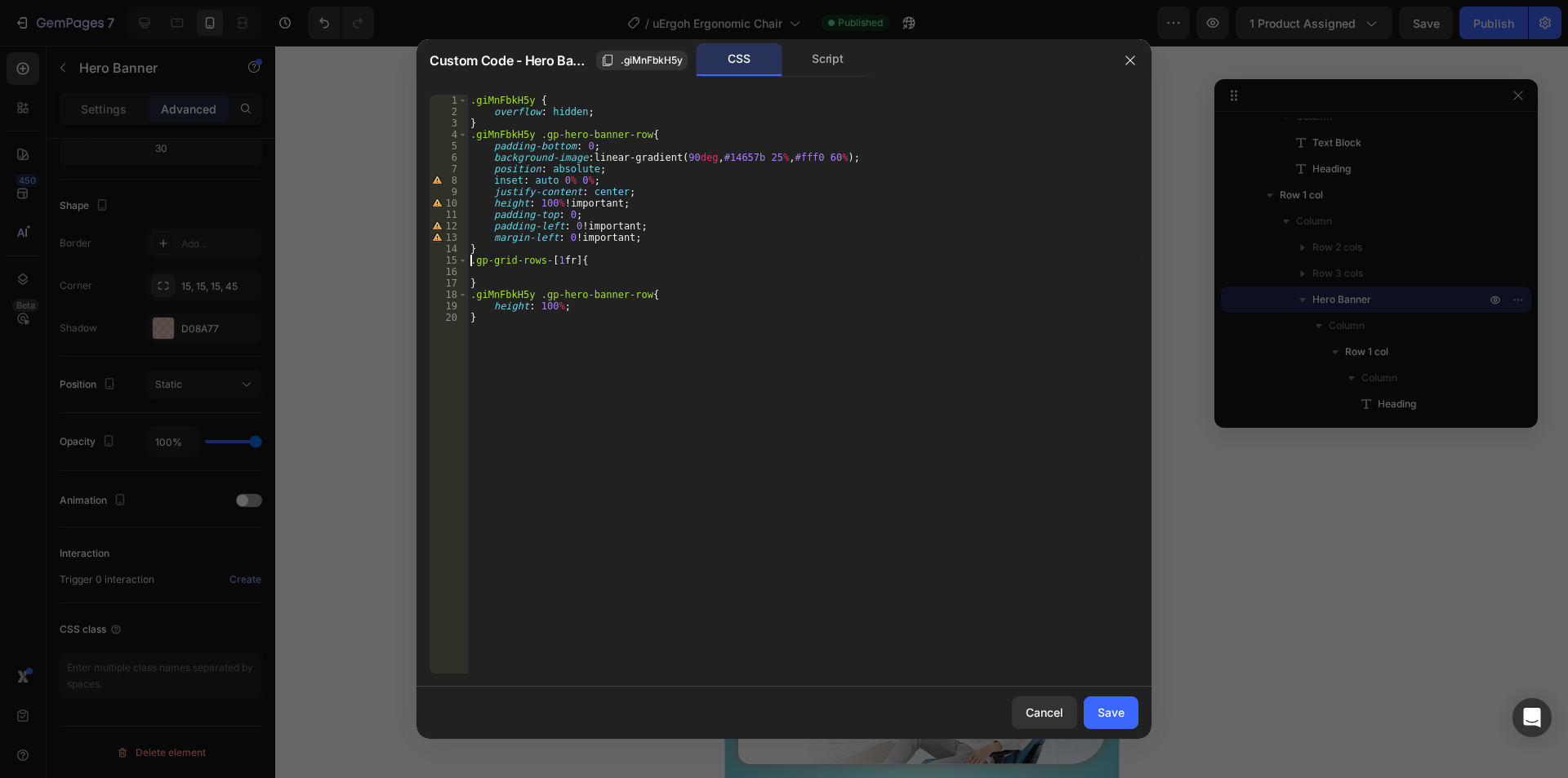
paste textarea ".giMnFbkH5y .gp-hero-banner-row"
type textarea ".giMnFbkH5y .gp-hero-banner-row .gp-grid-rows-[1fr]{"
click at [501, 272] on div ".giMnFbkH5y { overflow : hidden ; } .giMnFbkH5y .gp-hero-banner-row { padding-b…" at bounding box center [802, 395] width 671 height 601
type textarea "margin-left: 30px !important;"
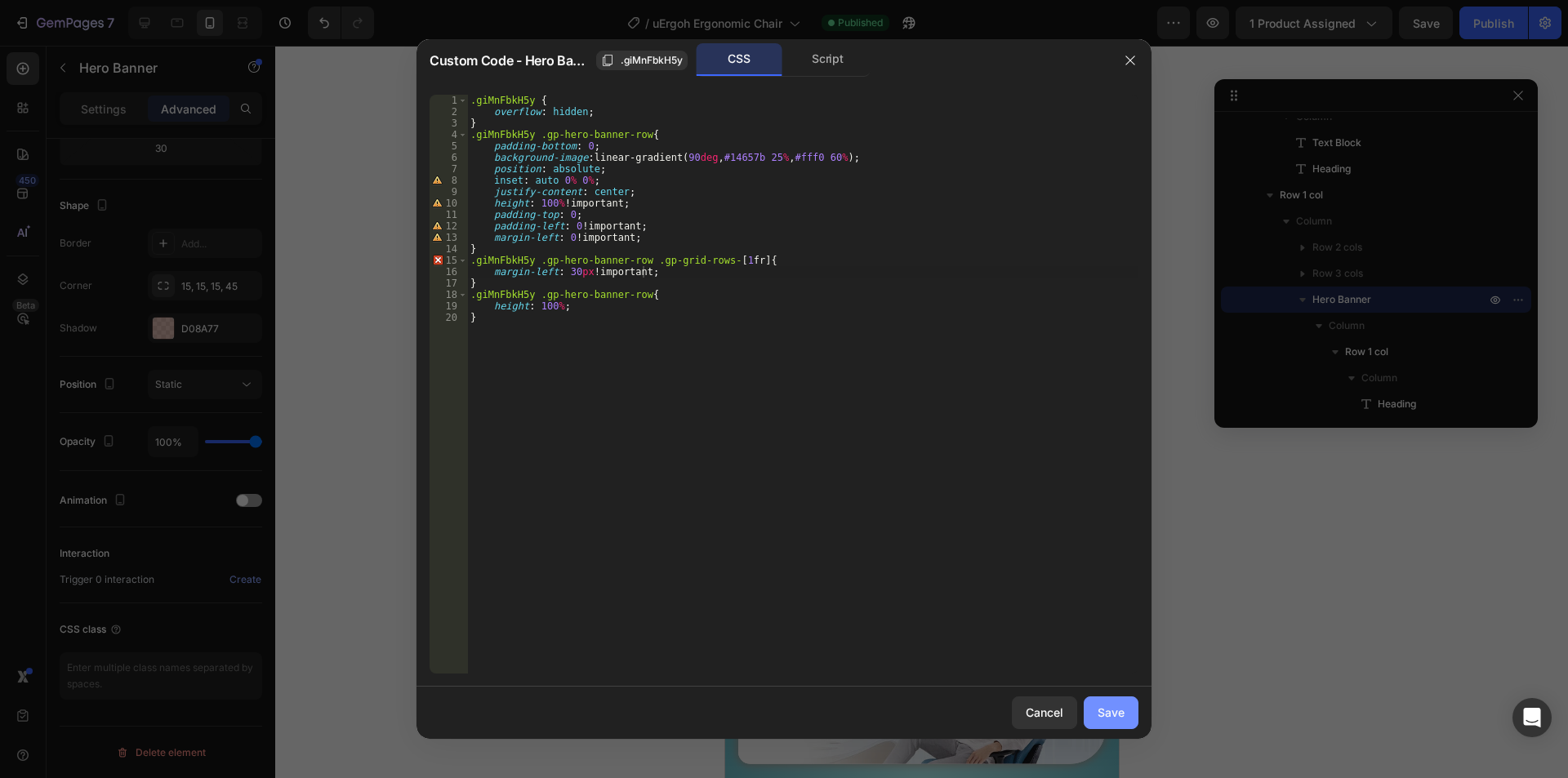
drag, startPoint x: 1116, startPoint y: 710, endPoint x: 391, endPoint y: 663, distance: 726.5
click at [1116, 710] on div "Save" at bounding box center [1110, 712] width 27 height 17
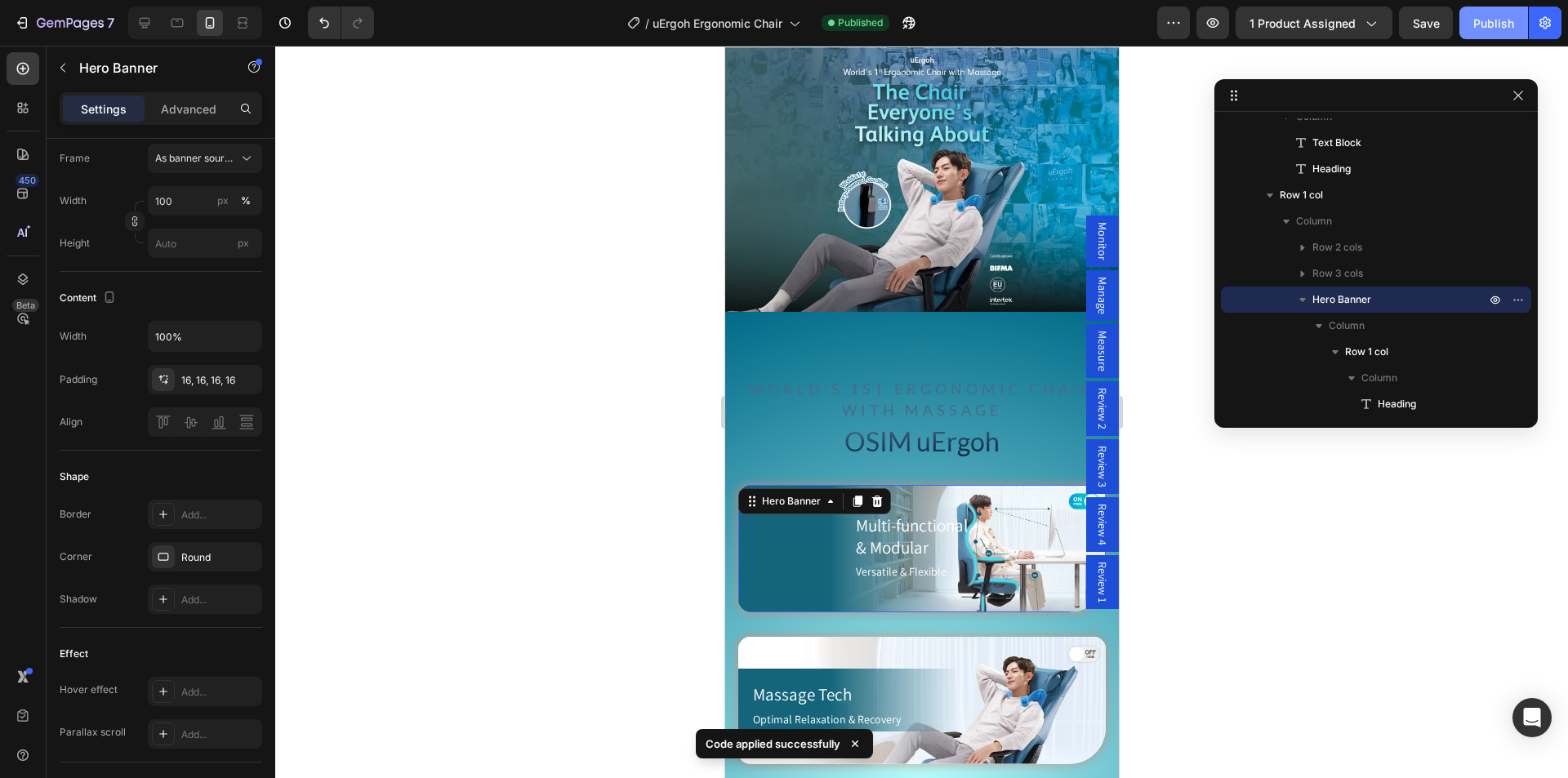
click at [1491, 23] on div "Publish" at bounding box center [1493, 23] width 41 height 17
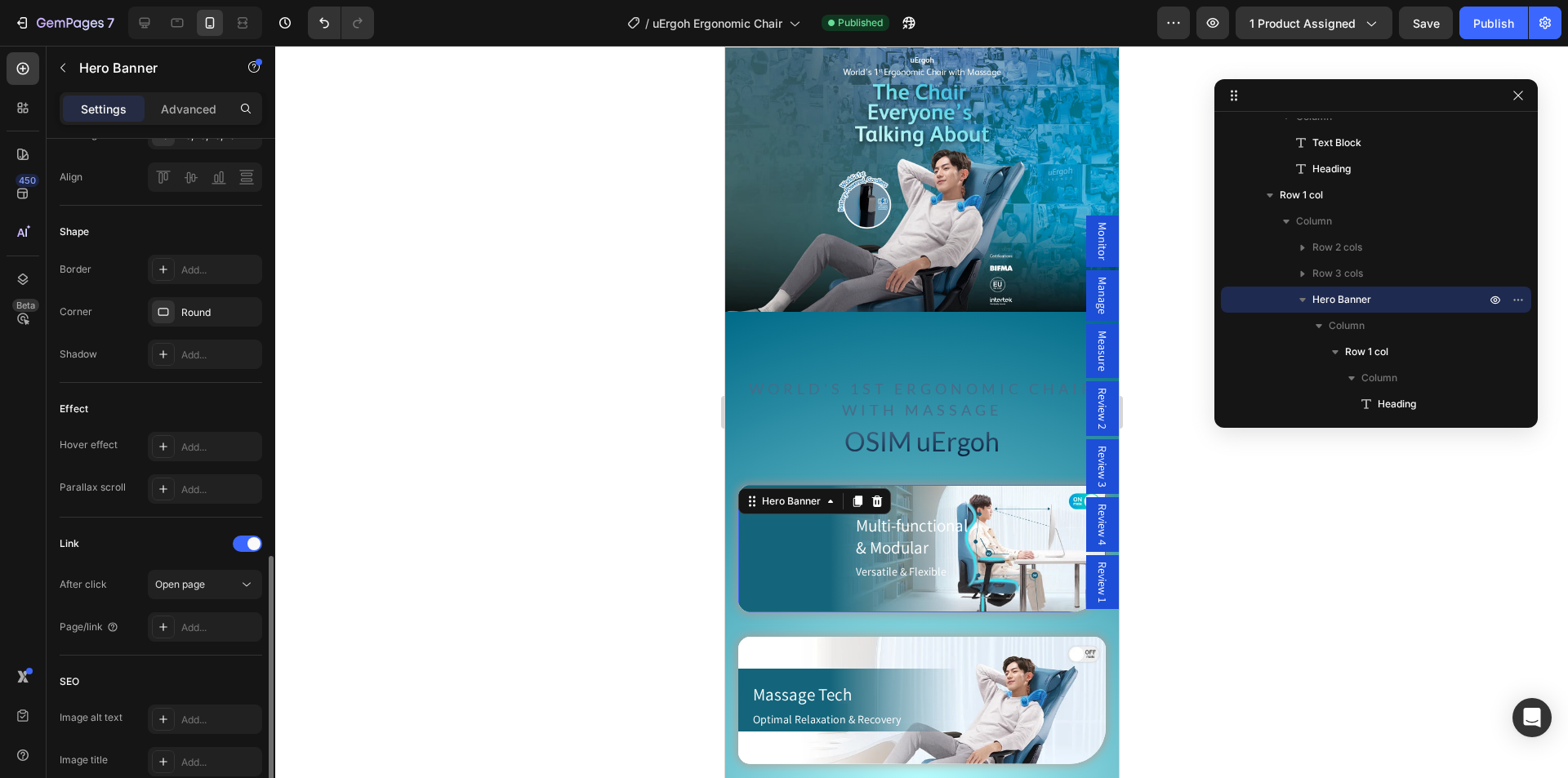
scroll to position [757, 0]
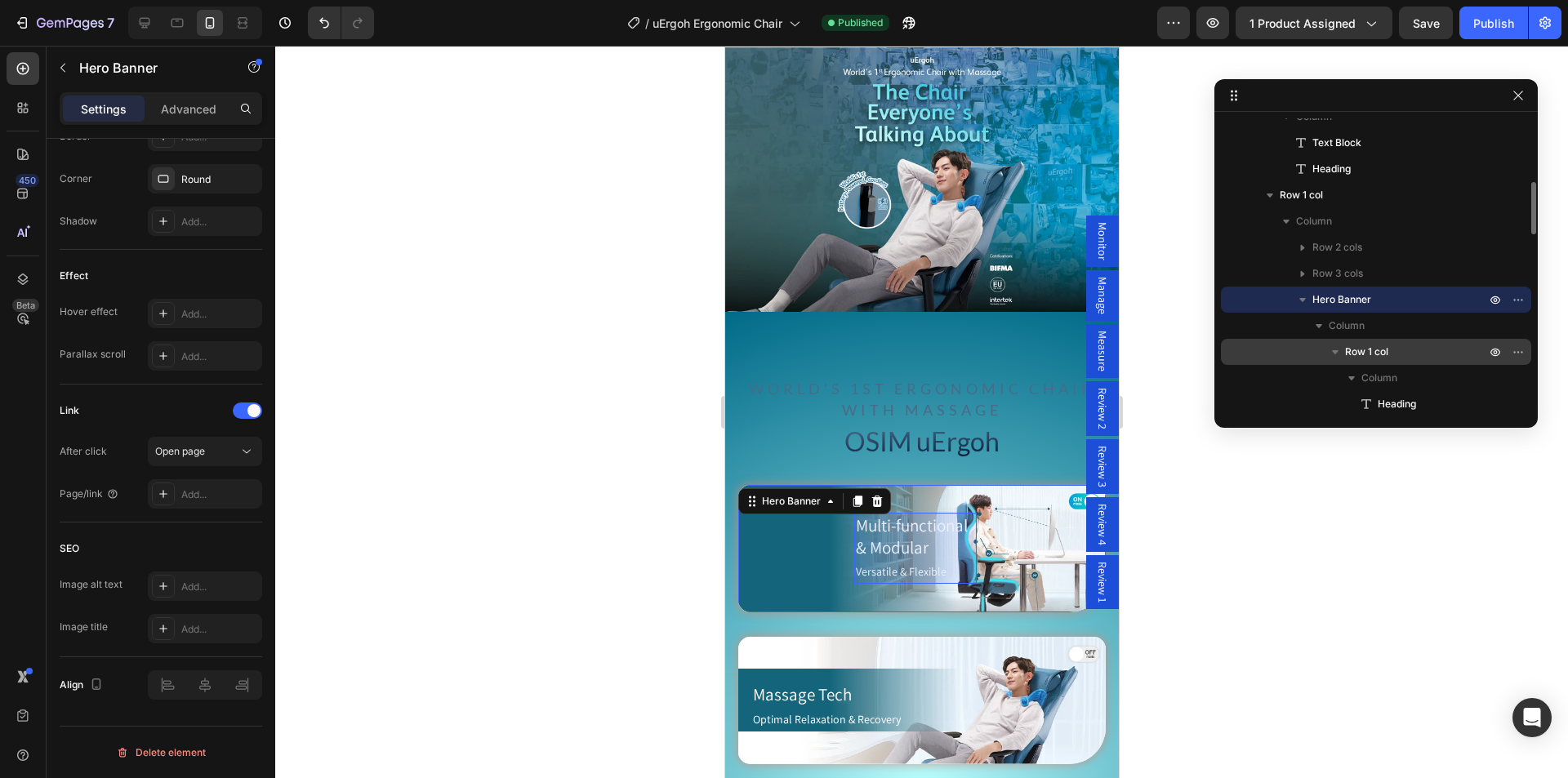
click at [1386, 348] on span "Row 1 col" at bounding box center [1366, 352] width 43 height 17
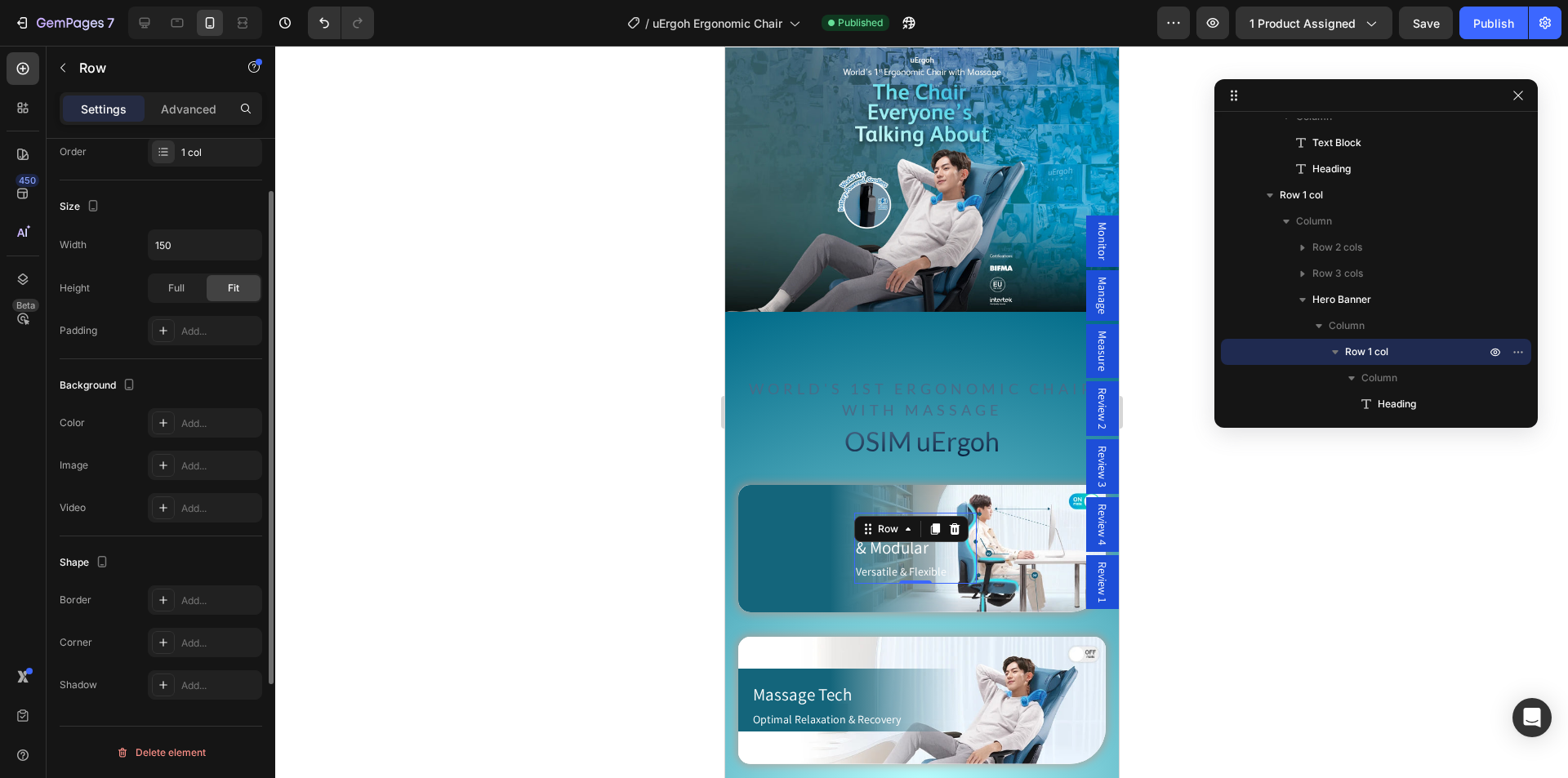
scroll to position [186, 0]
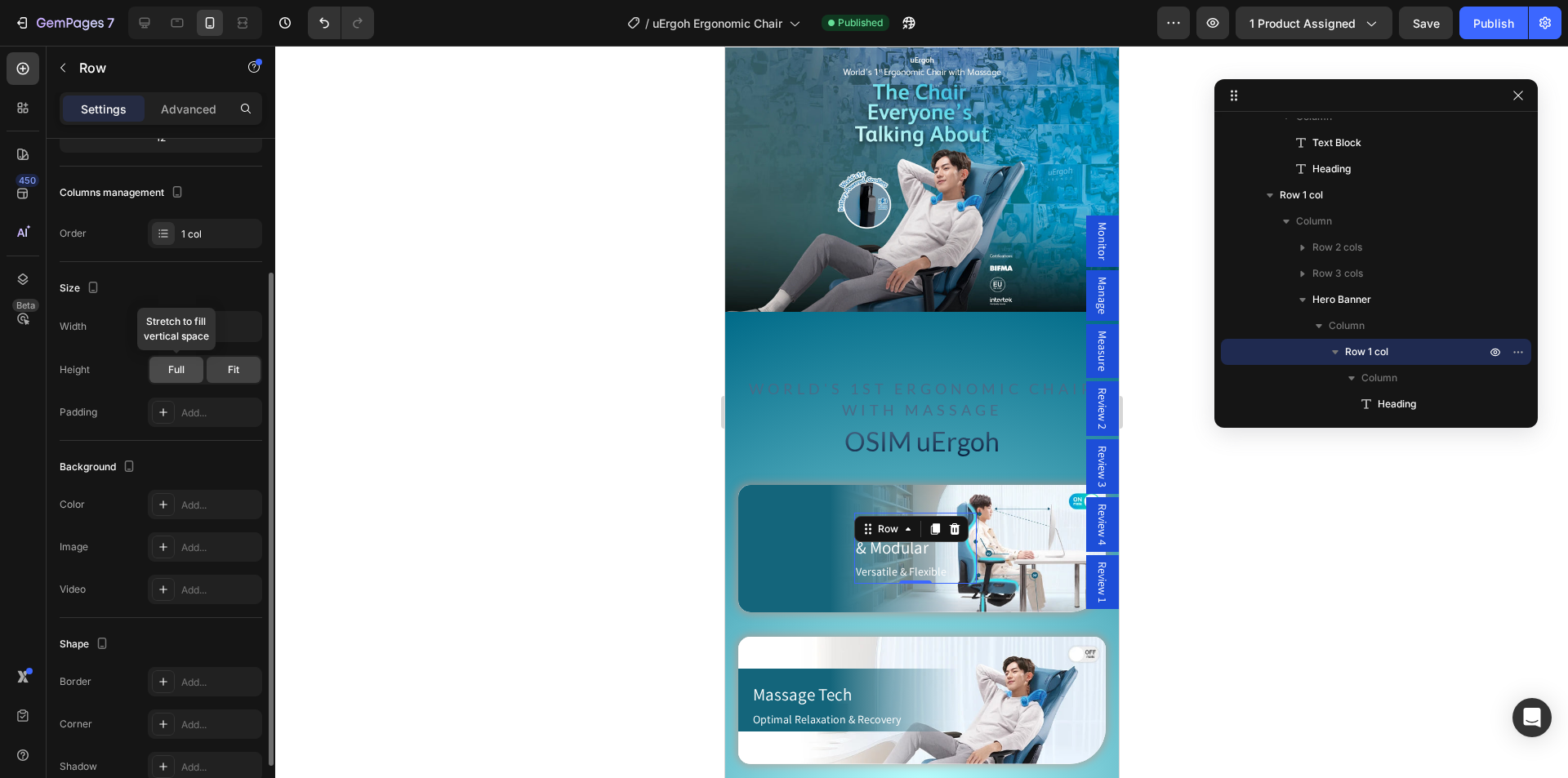
click at [173, 371] on span "Full" at bounding box center [177, 369] width 17 height 15
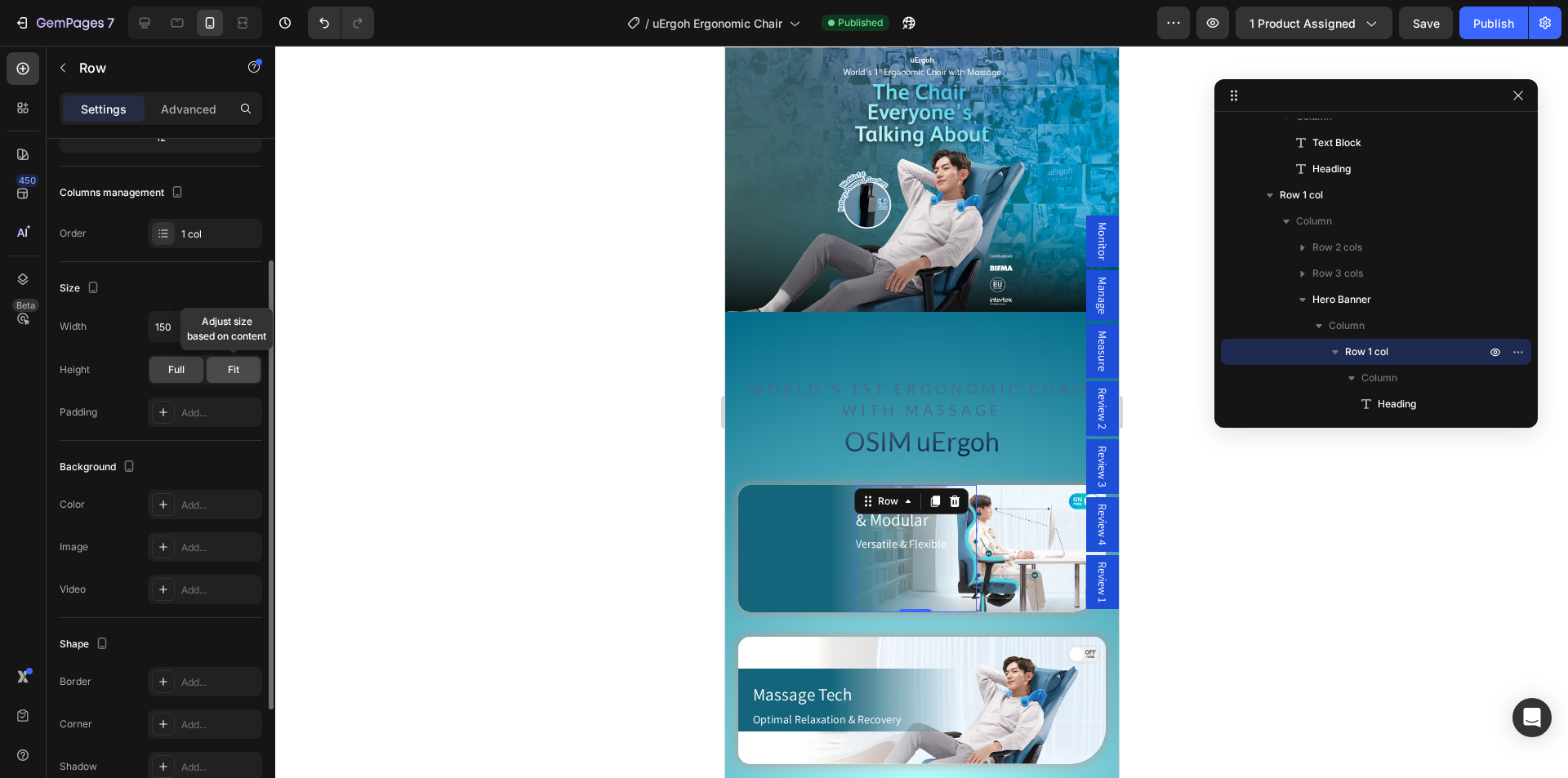
click at [224, 368] on div "Fit" at bounding box center [233, 369] width 53 height 26
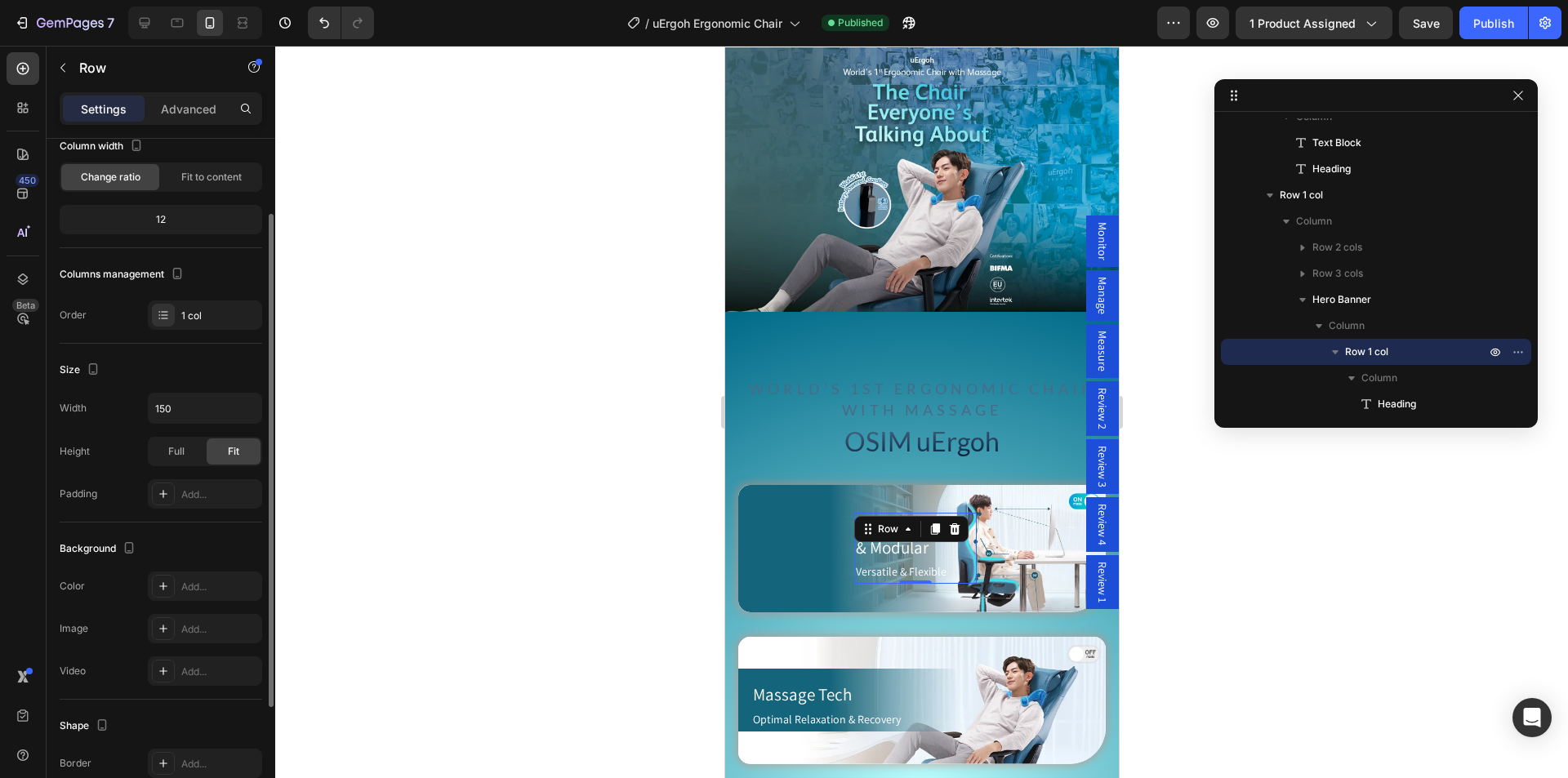
scroll to position [23, 0]
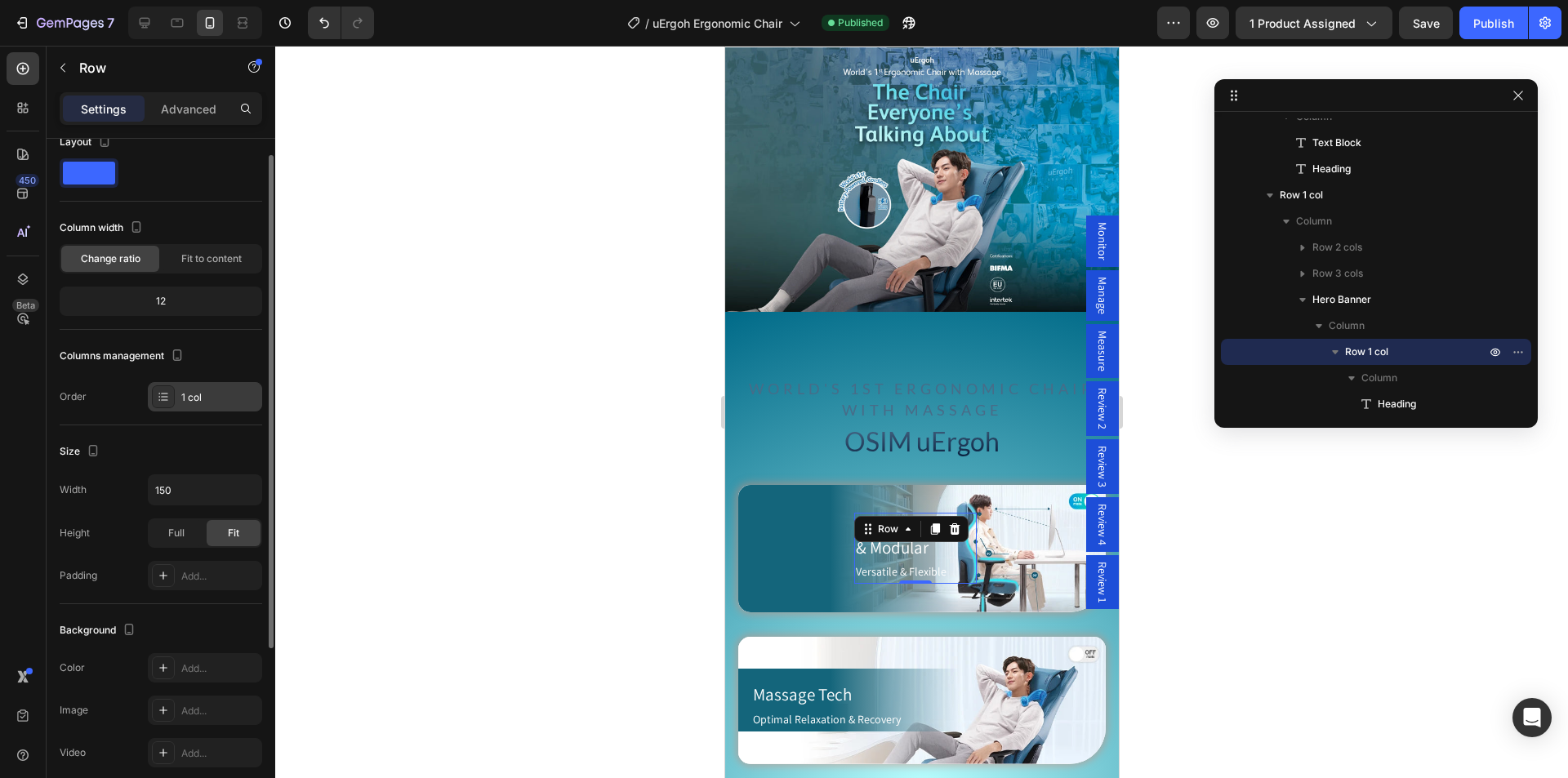
click at [161, 400] on icon at bounding box center [164, 399] width 6 height 1
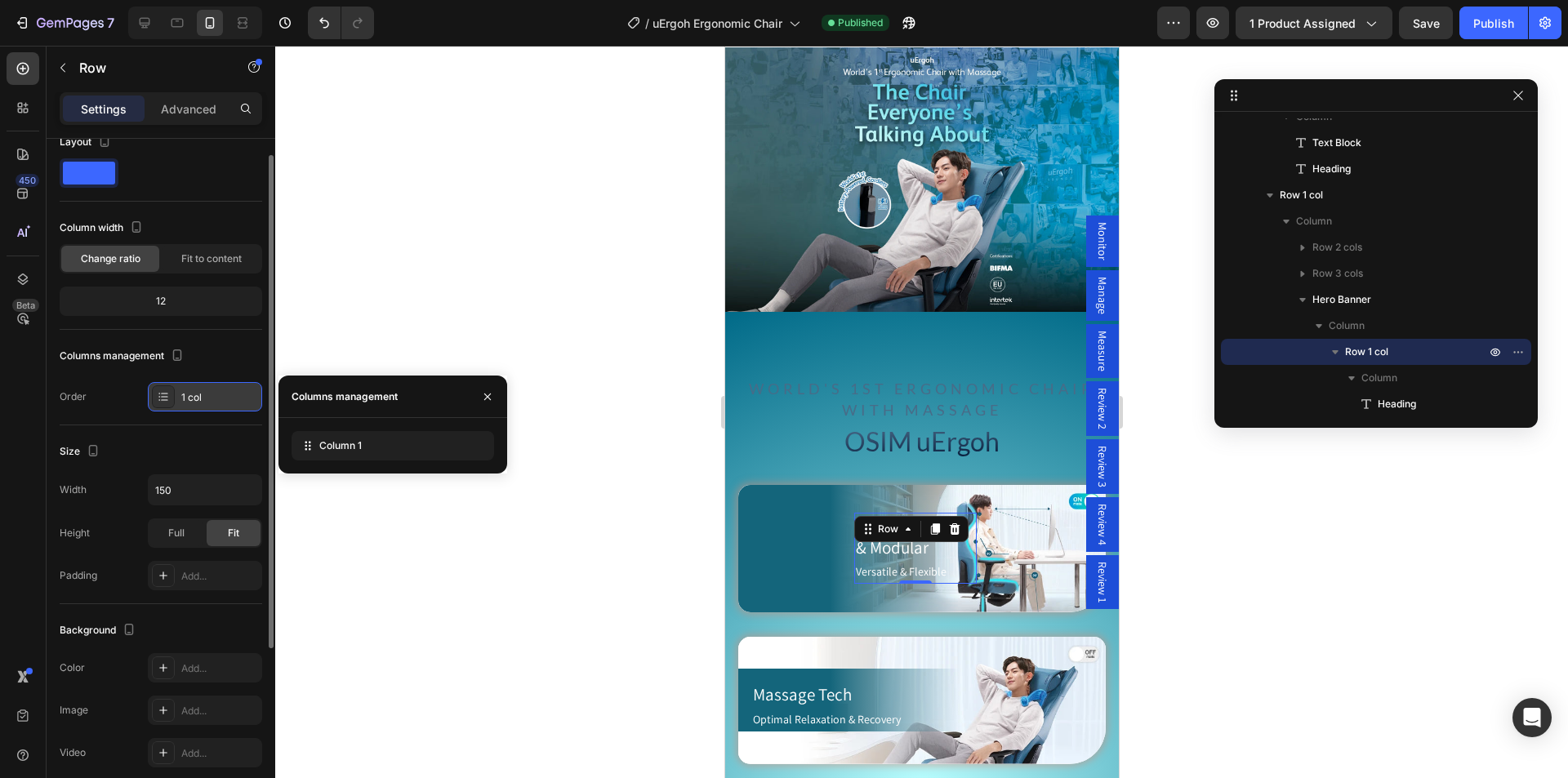
click at [161, 400] on icon at bounding box center [164, 399] width 6 height 1
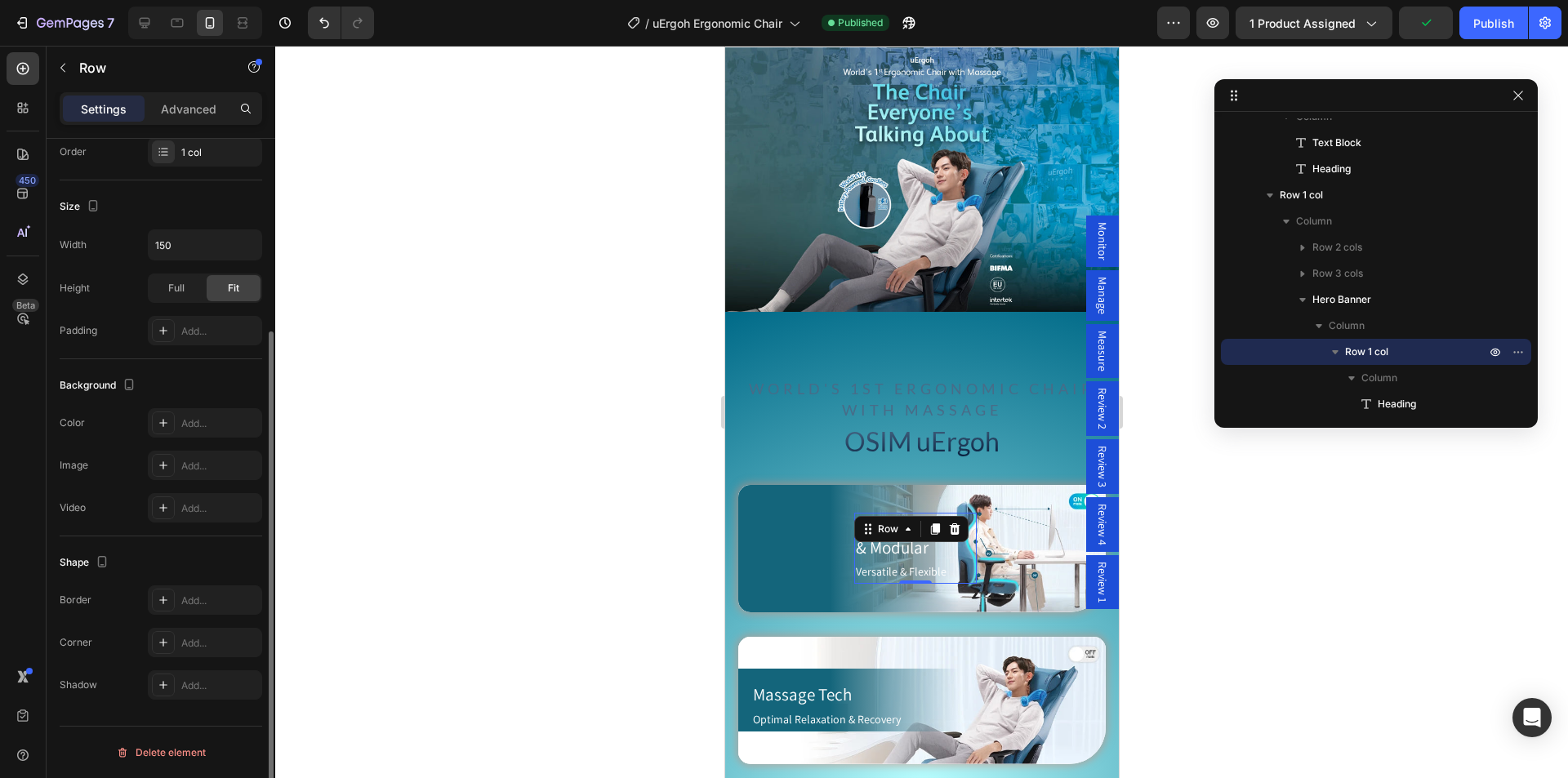
scroll to position [0, 0]
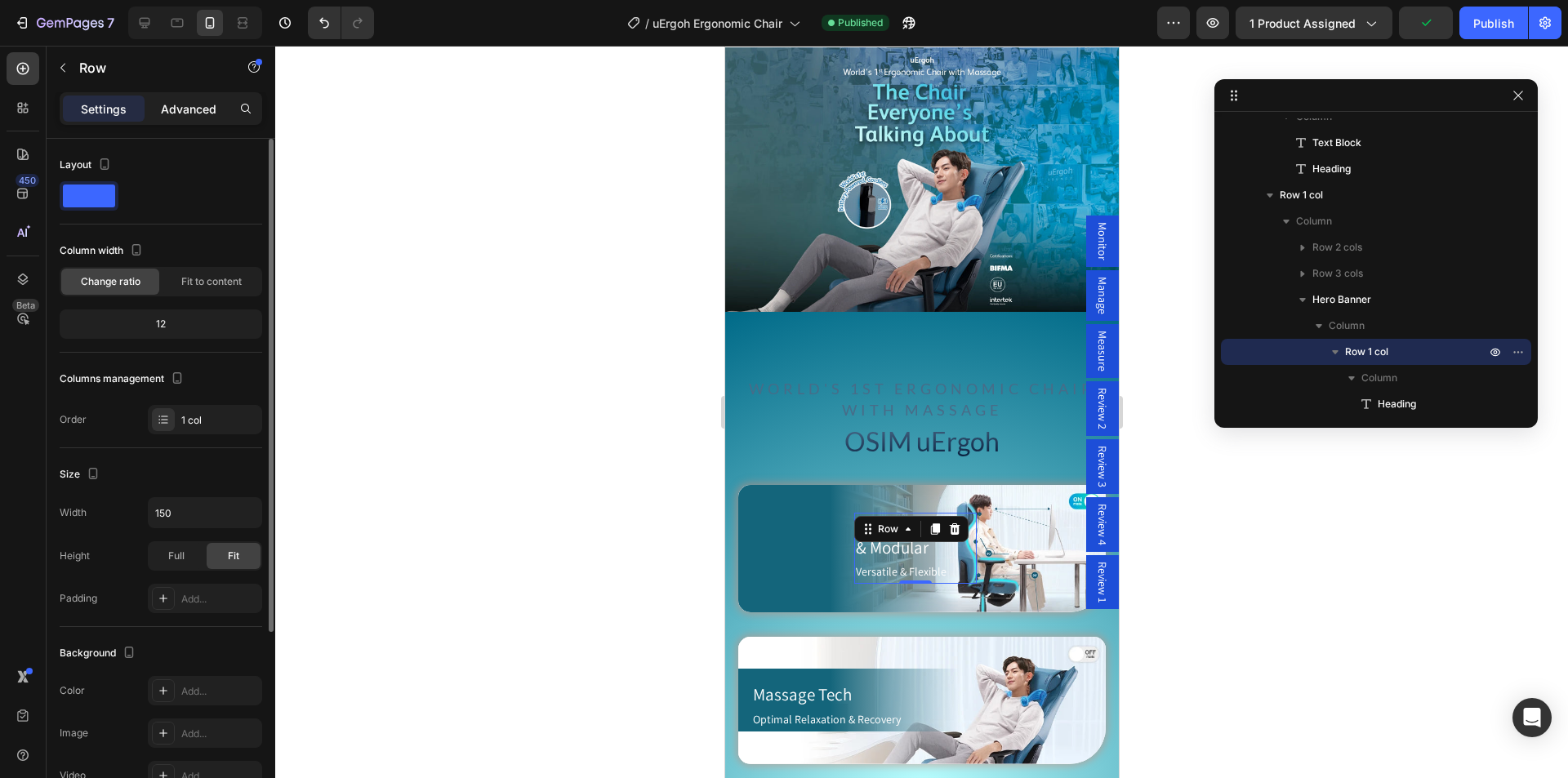
click at [190, 110] on p "Advanced" at bounding box center [189, 109] width 55 height 17
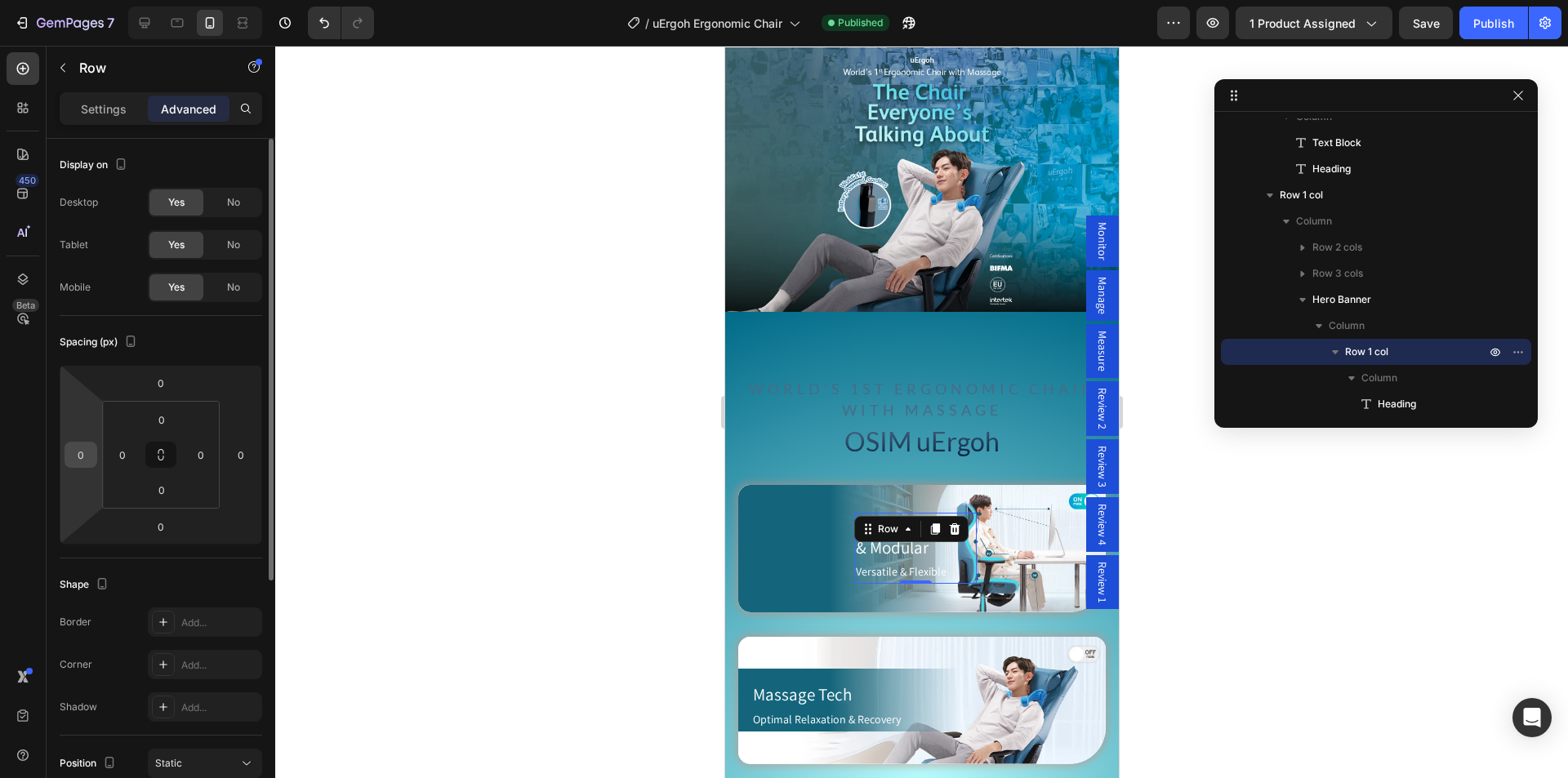
click at [91, 458] on input "0" at bounding box center [80, 454] width 25 height 25
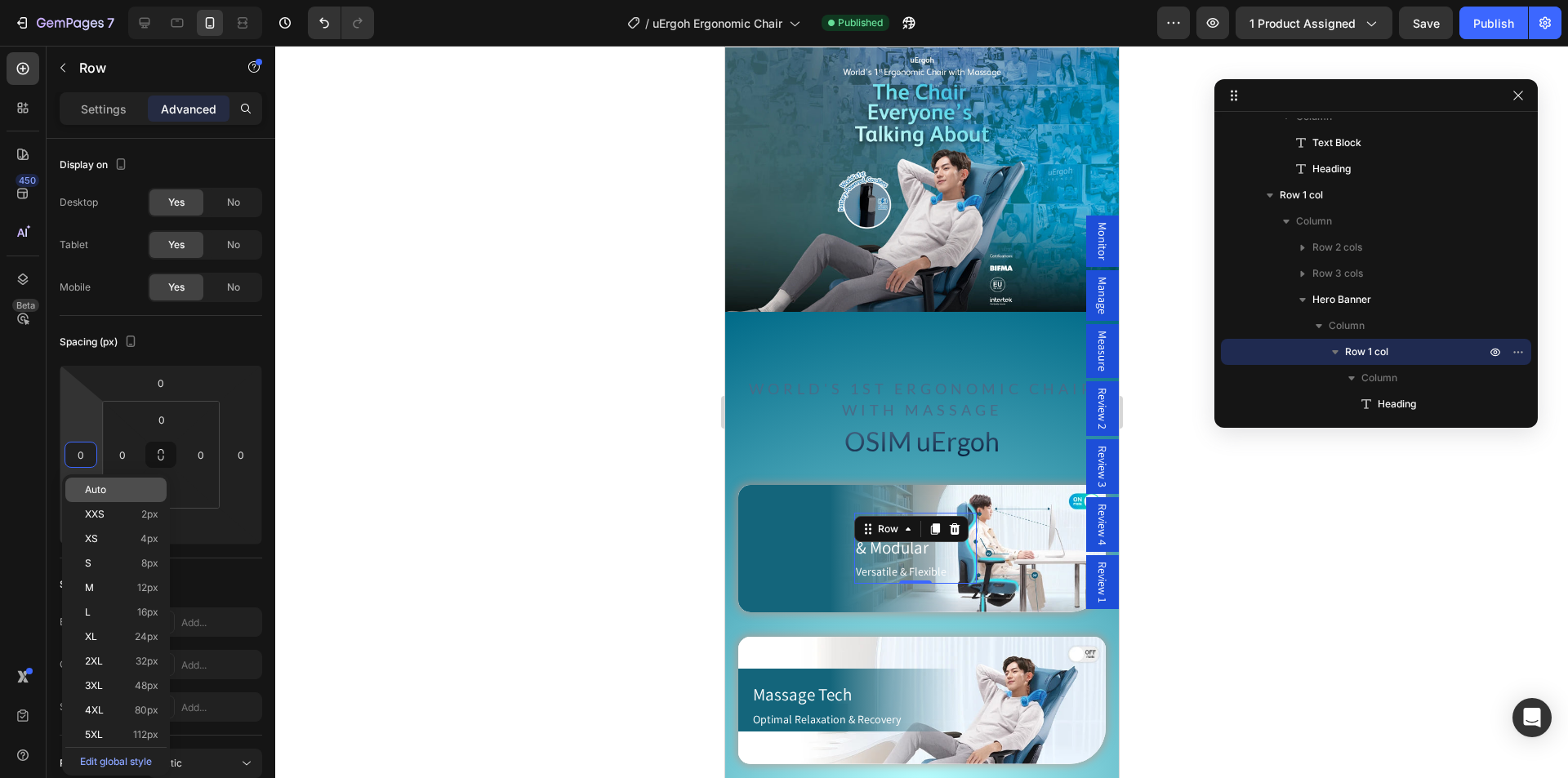
click at [118, 489] on p "Auto" at bounding box center [122, 490] width 74 height 11
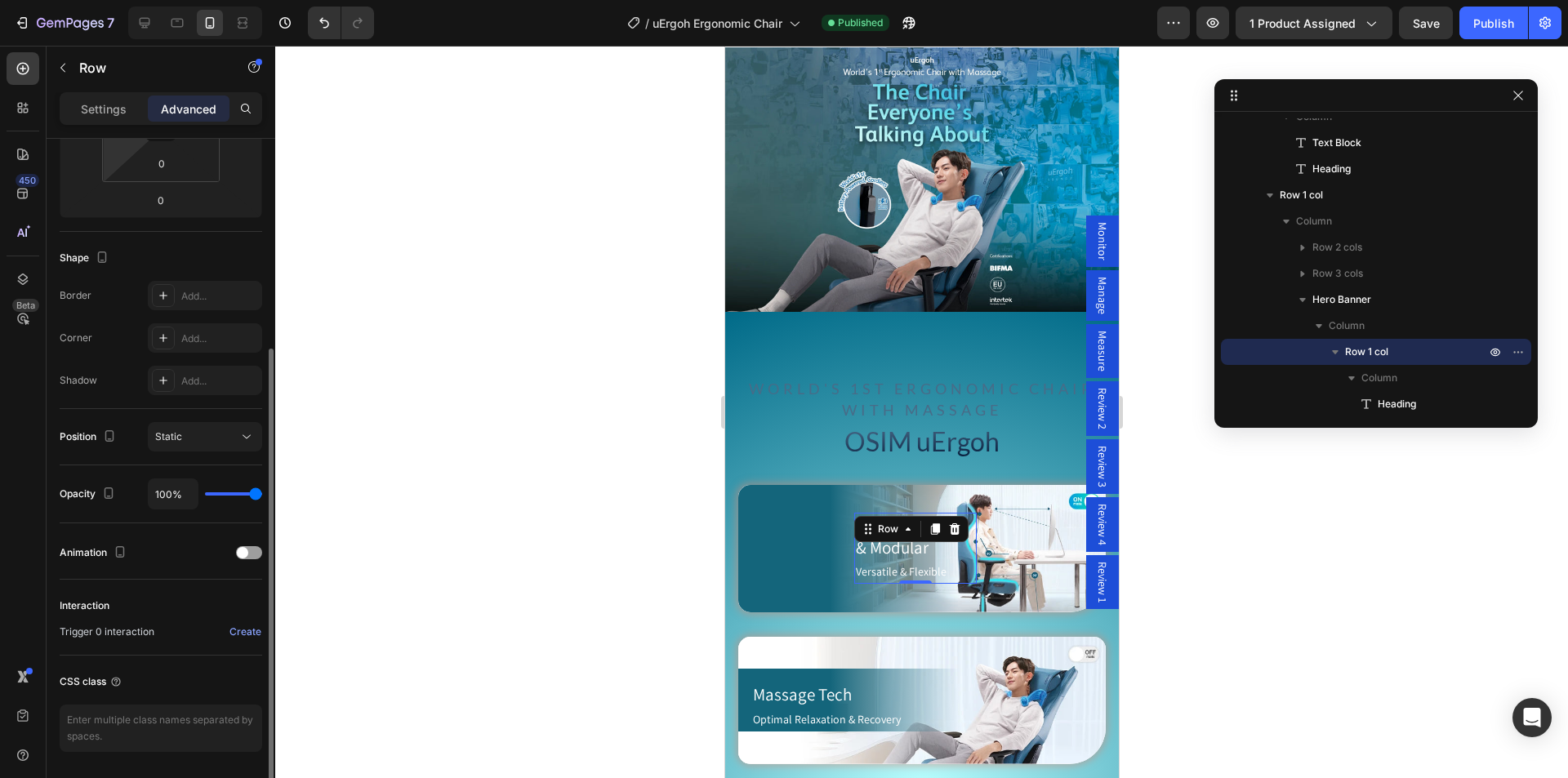
scroll to position [378, 0]
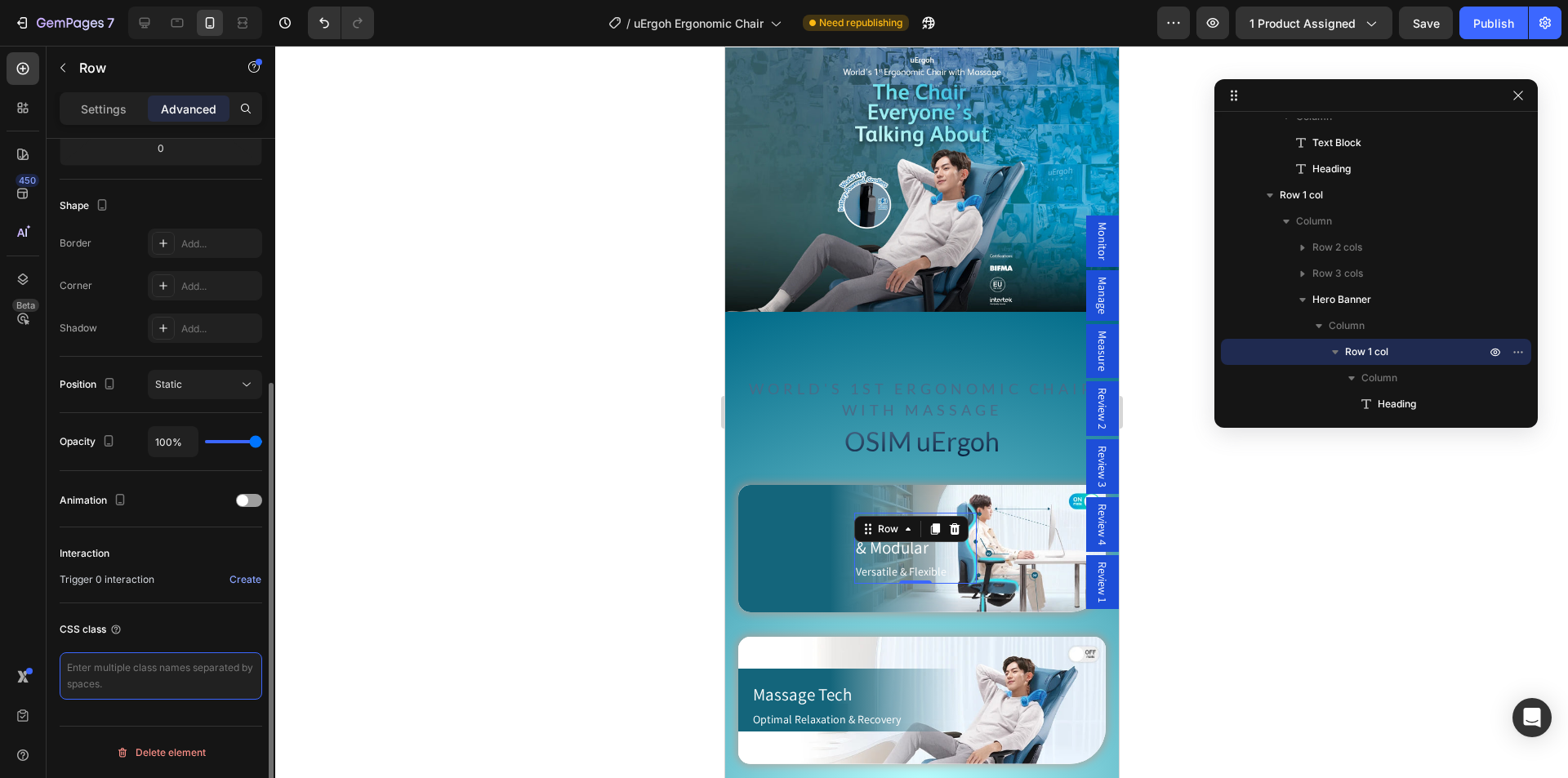
click at [123, 677] on textarea at bounding box center [161, 675] width 203 height 47
type textarea "mobile-row"
click at [1471, 27] on button "Publish" at bounding box center [1493, 22] width 68 height 32
click at [171, 674] on textarea "mobile-row" at bounding box center [161, 675] width 203 height 47
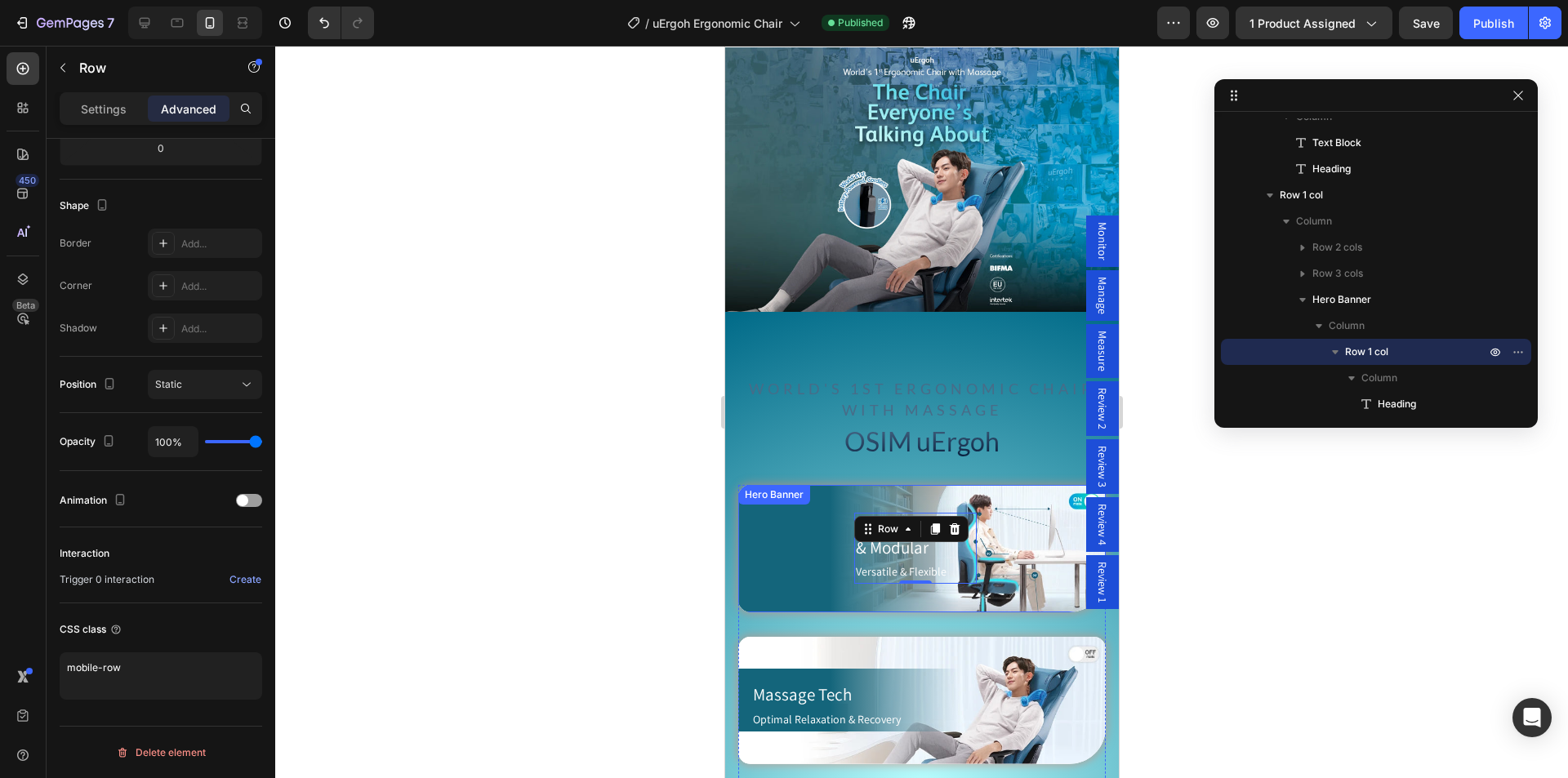
drag, startPoint x: 778, startPoint y: 509, endPoint x: 785, endPoint y: 520, distance: 13.0
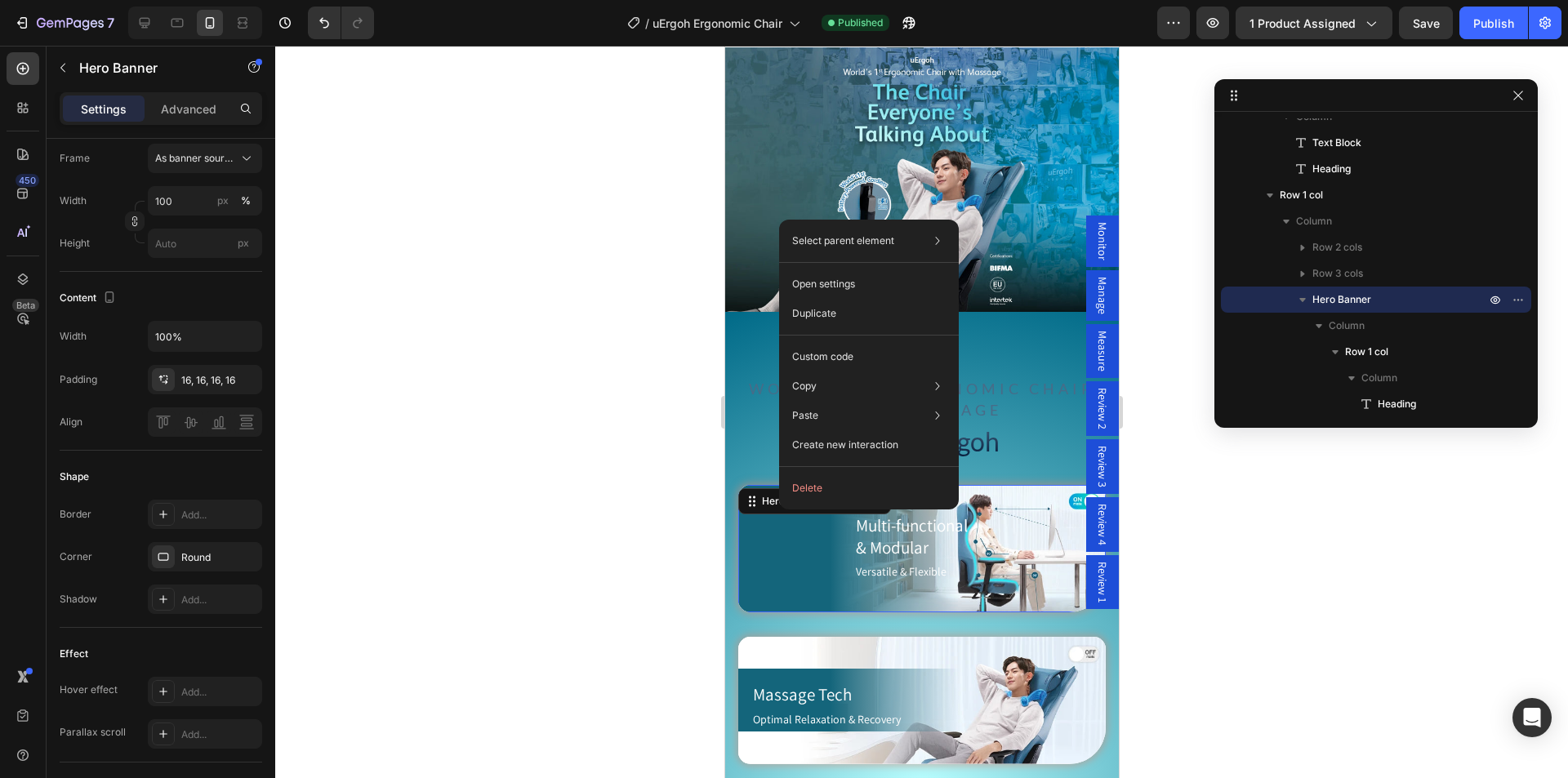
scroll to position [0, 0]
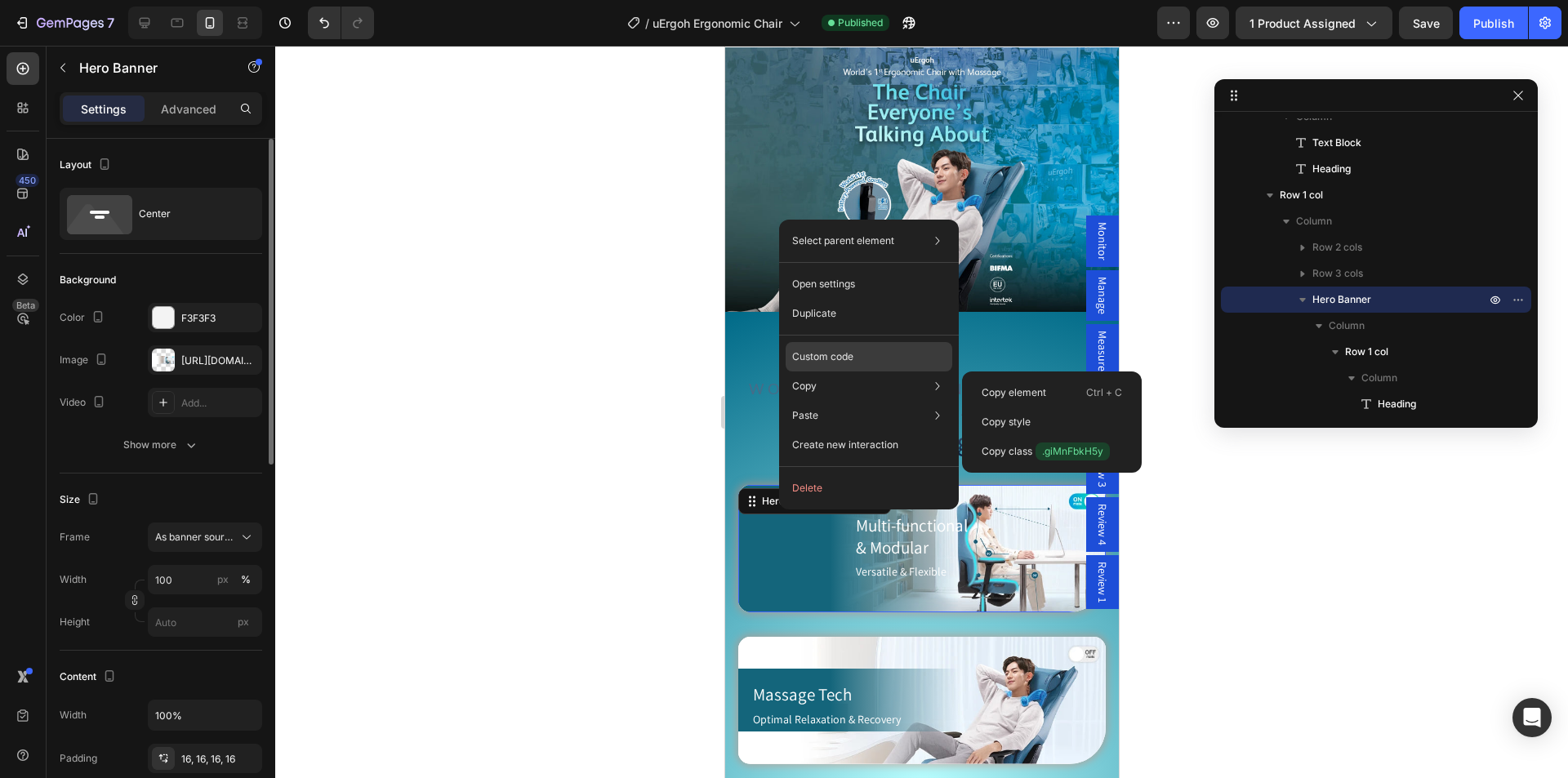
click at [843, 358] on p "Custom code" at bounding box center [823, 356] width 61 height 15
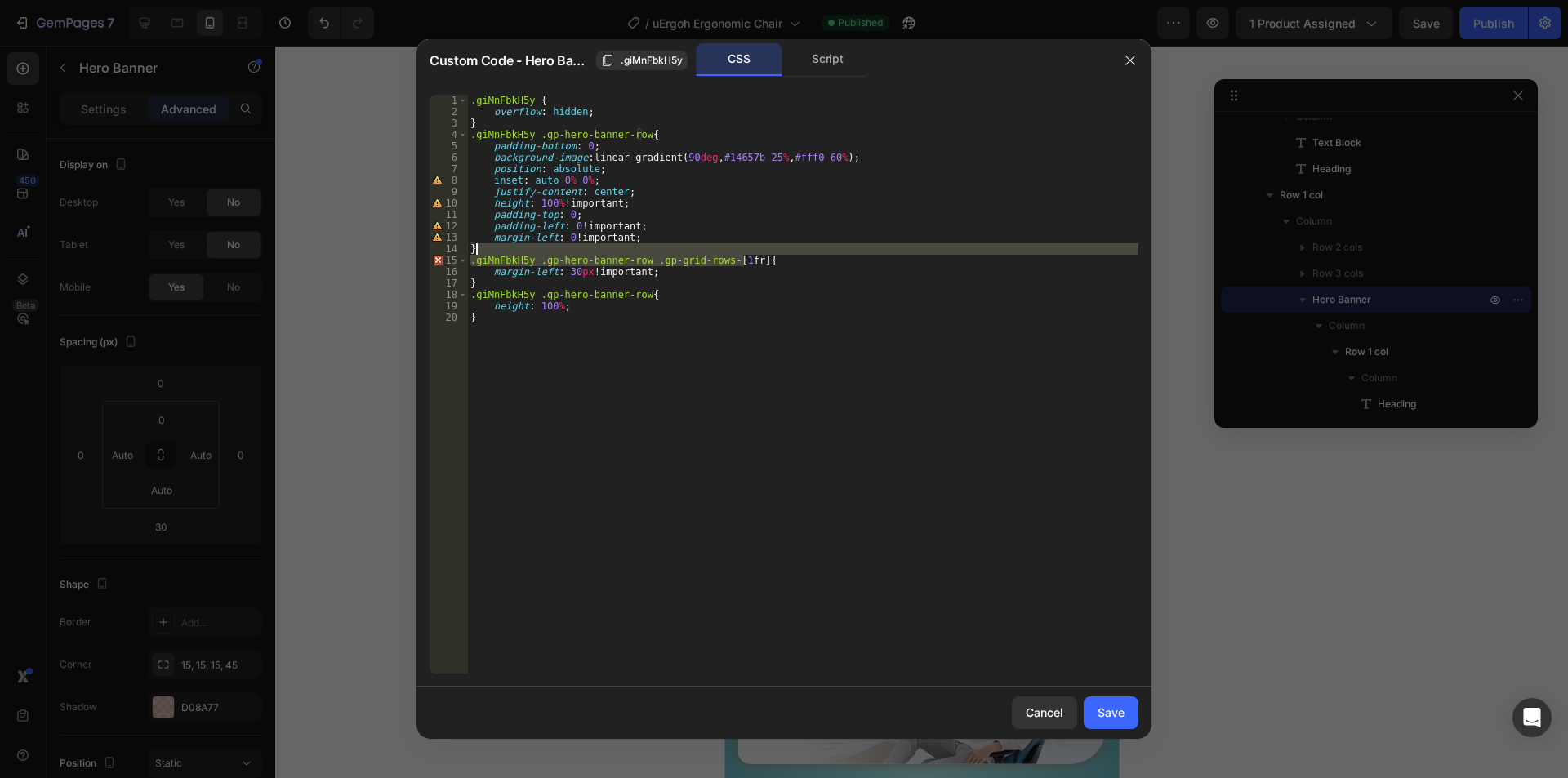
click at [745, 254] on div ".giMnFbkH5y { overflow : hidden ; } .giMnFbkH5y .gp-hero-banner-row { padding-b…" at bounding box center [802, 395] width 671 height 601
click at [649, 261] on div ".giMnFbkH5y { overflow : hidden ; } .giMnFbkH5y .gp-hero-banner-row { padding-b…" at bounding box center [802, 384] width 671 height 578
paste textarea "mobile-row"
type textarea ".giMnFbkH5y .gp-hero-banner-row .mobile-row{"
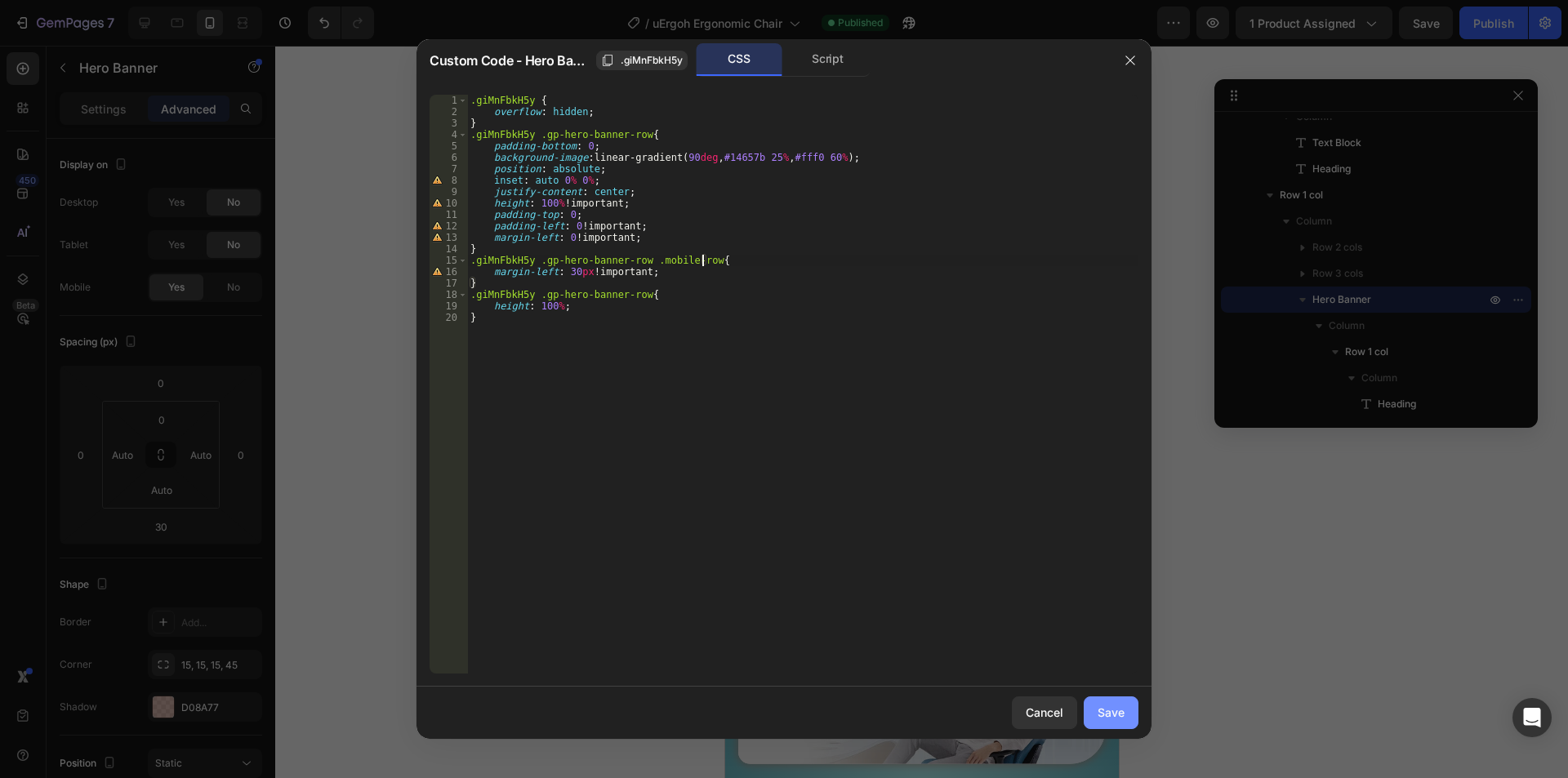
click at [1125, 728] on button "Save" at bounding box center [1110, 712] width 54 height 32
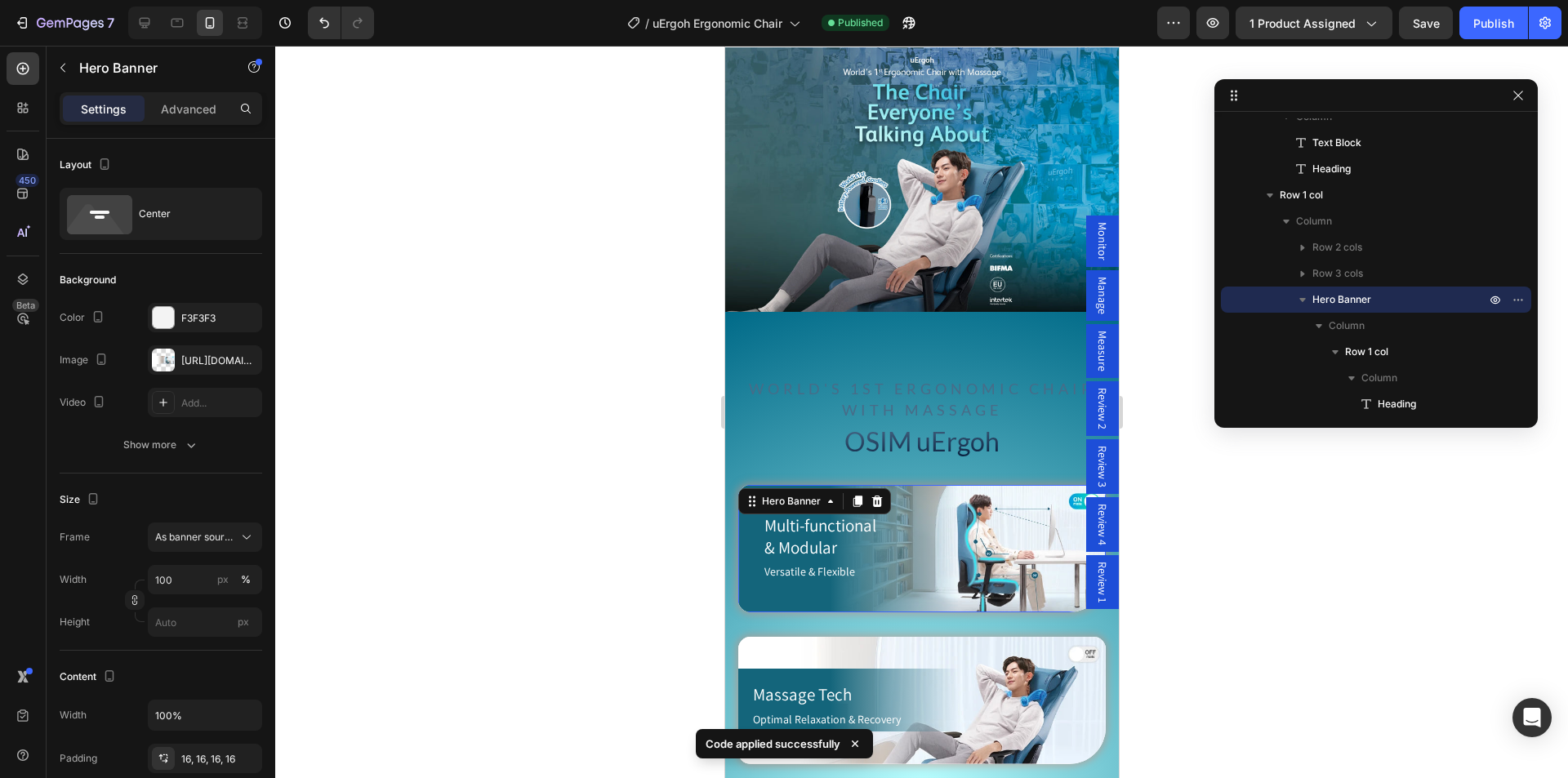
scroll to position [1061, 0]
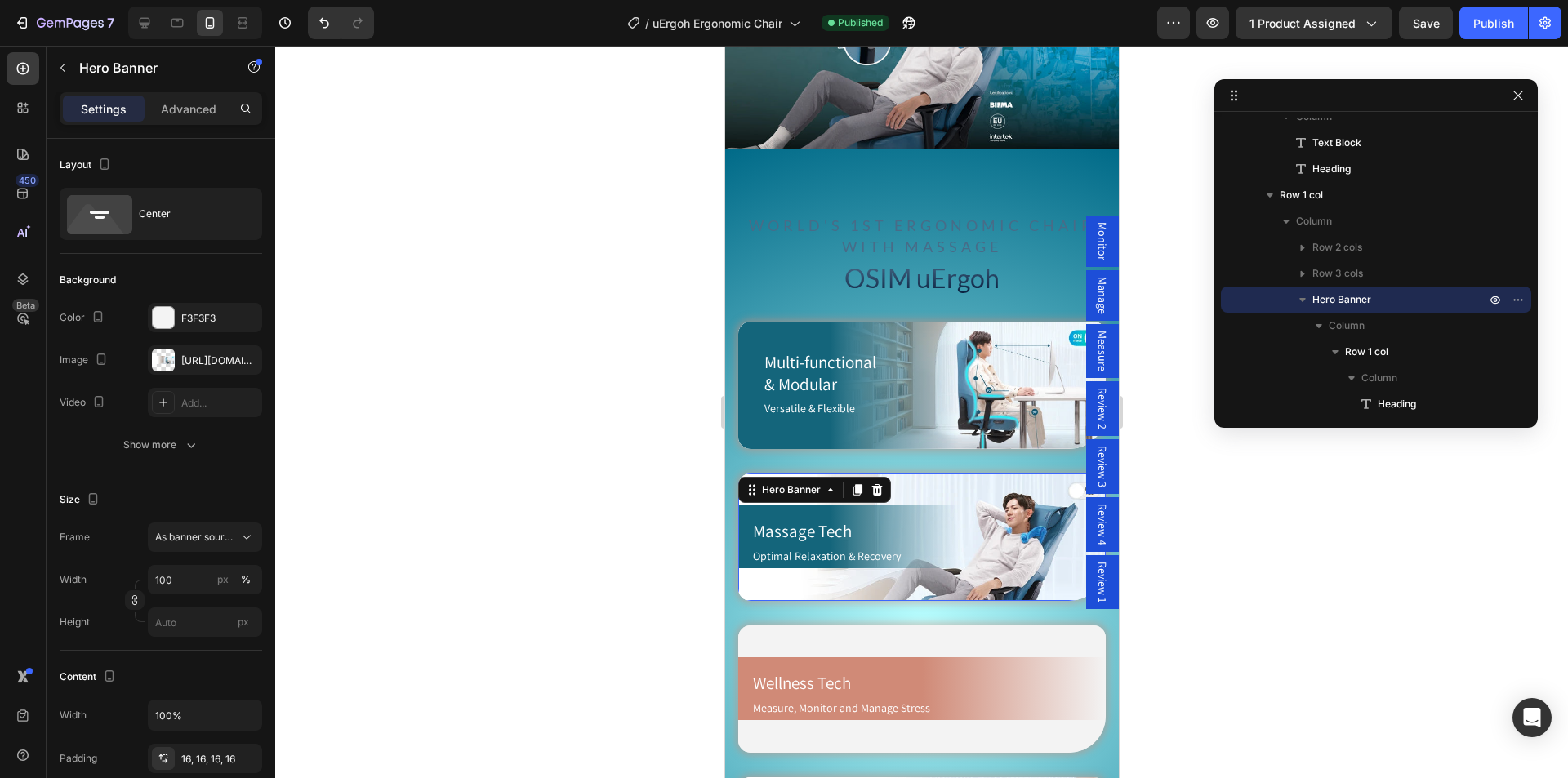
click at [743, 505] on div "Massage Tech Heading Optimal Relaxation & Recovery Text Block Row" at bounding box center [920, 537] width 368 height 63
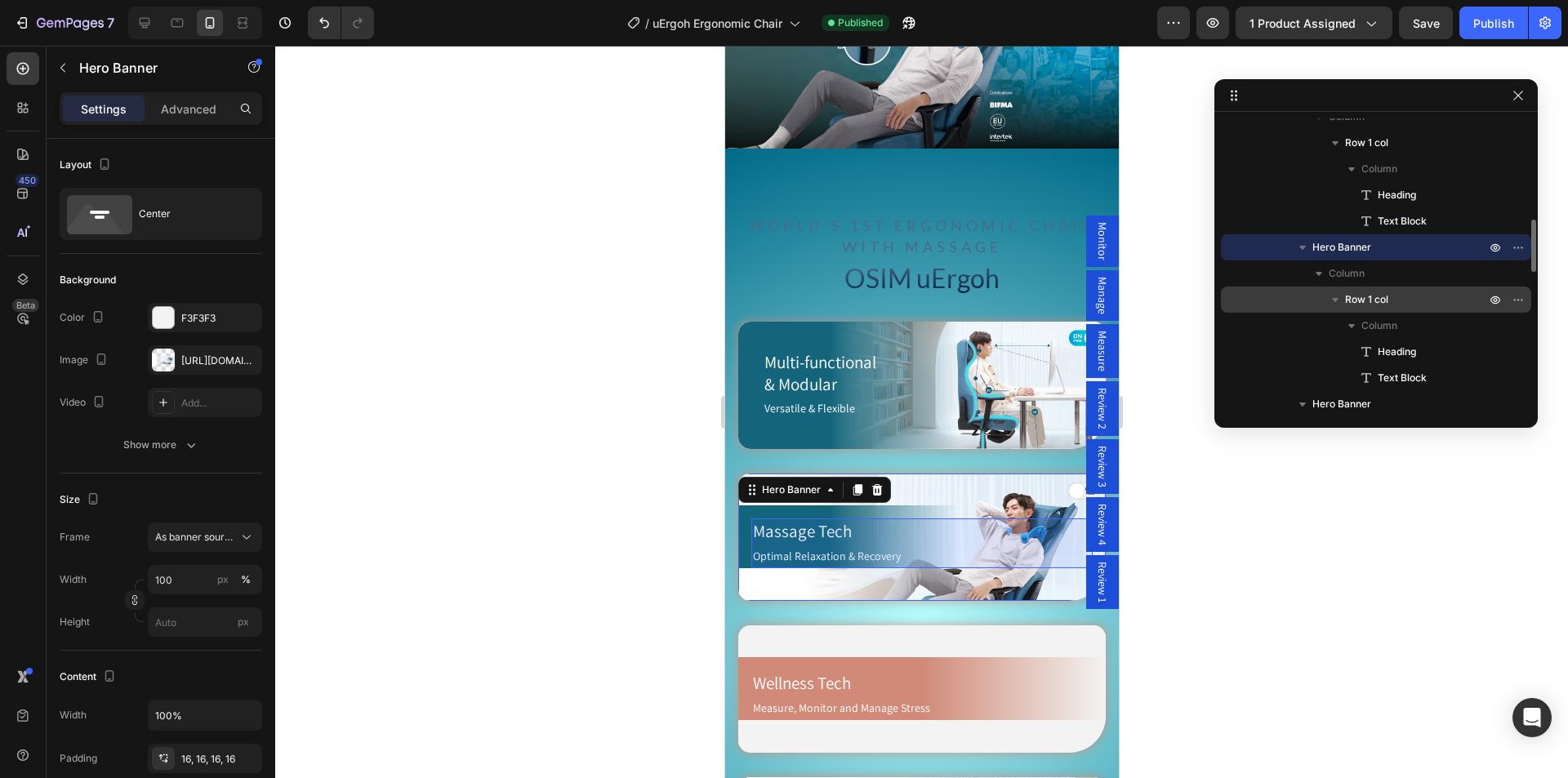
click at [1380, 287] on div "Row 1 col" at bounding box center [1375, 299] width 298 height 26
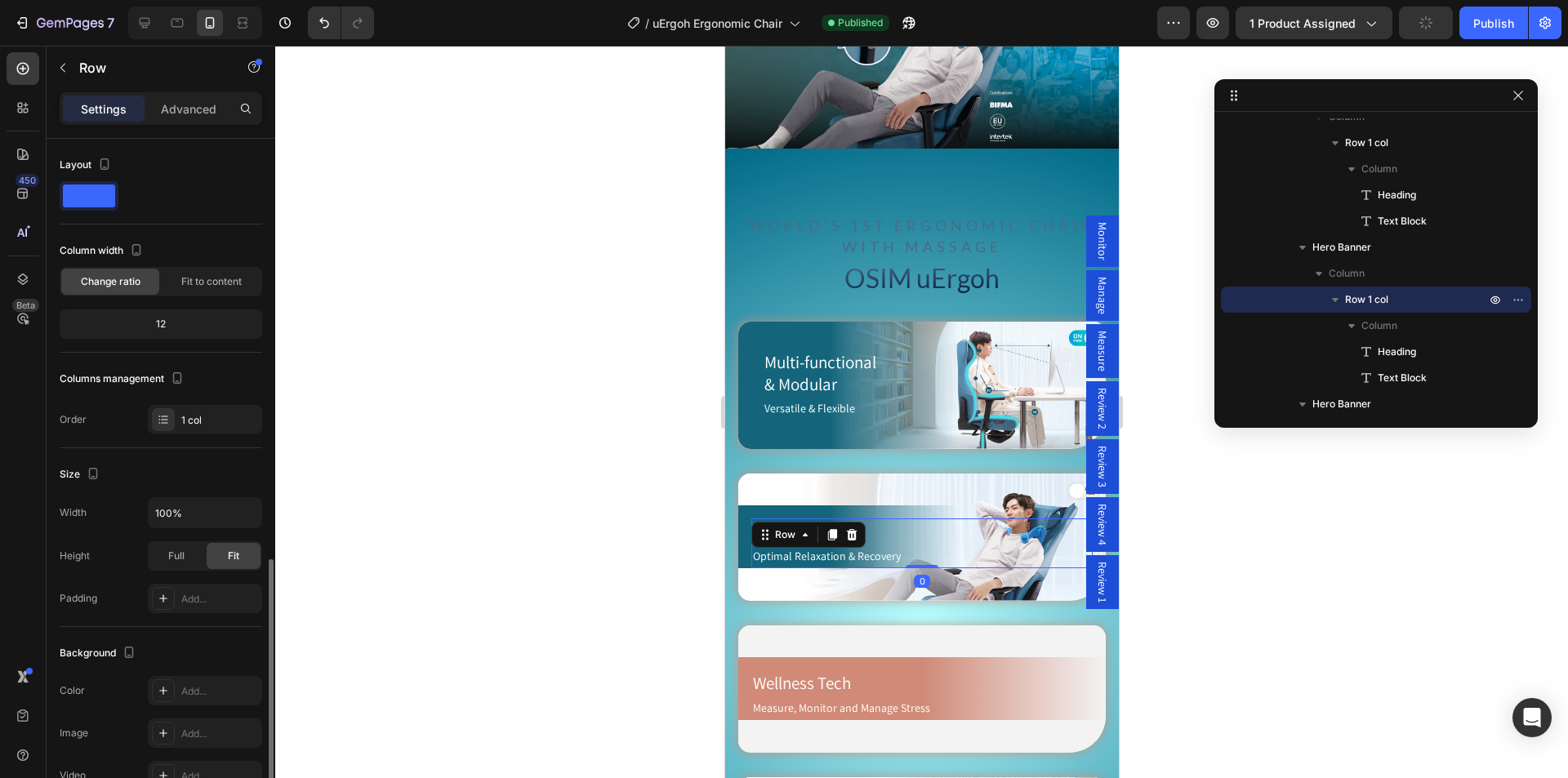
scroll to position [268, 0]
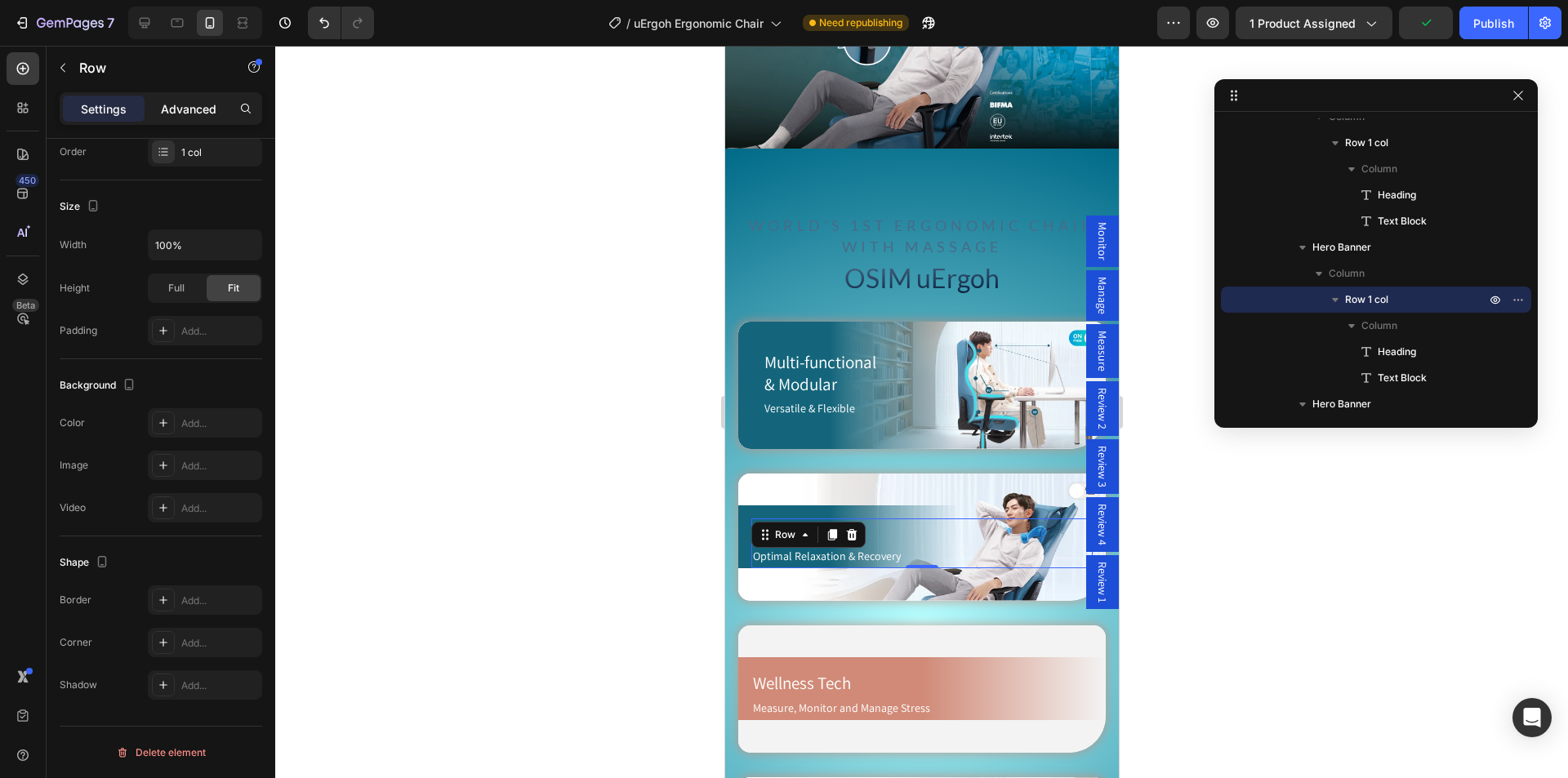
click at [194, 112] on p "Advanced" at bounding box center [189, 109] width 55 height 17
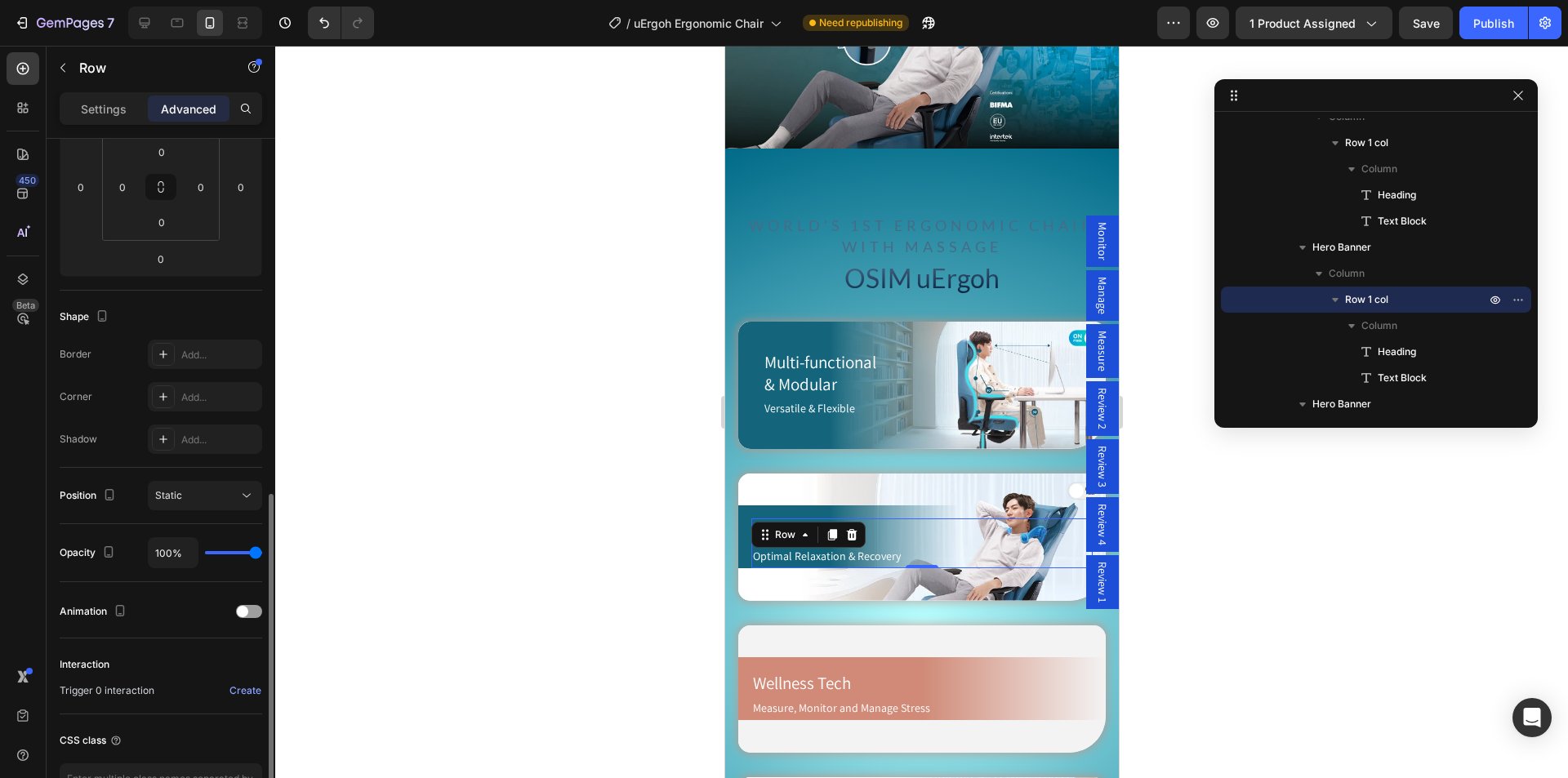
scroll to position [378, 0]
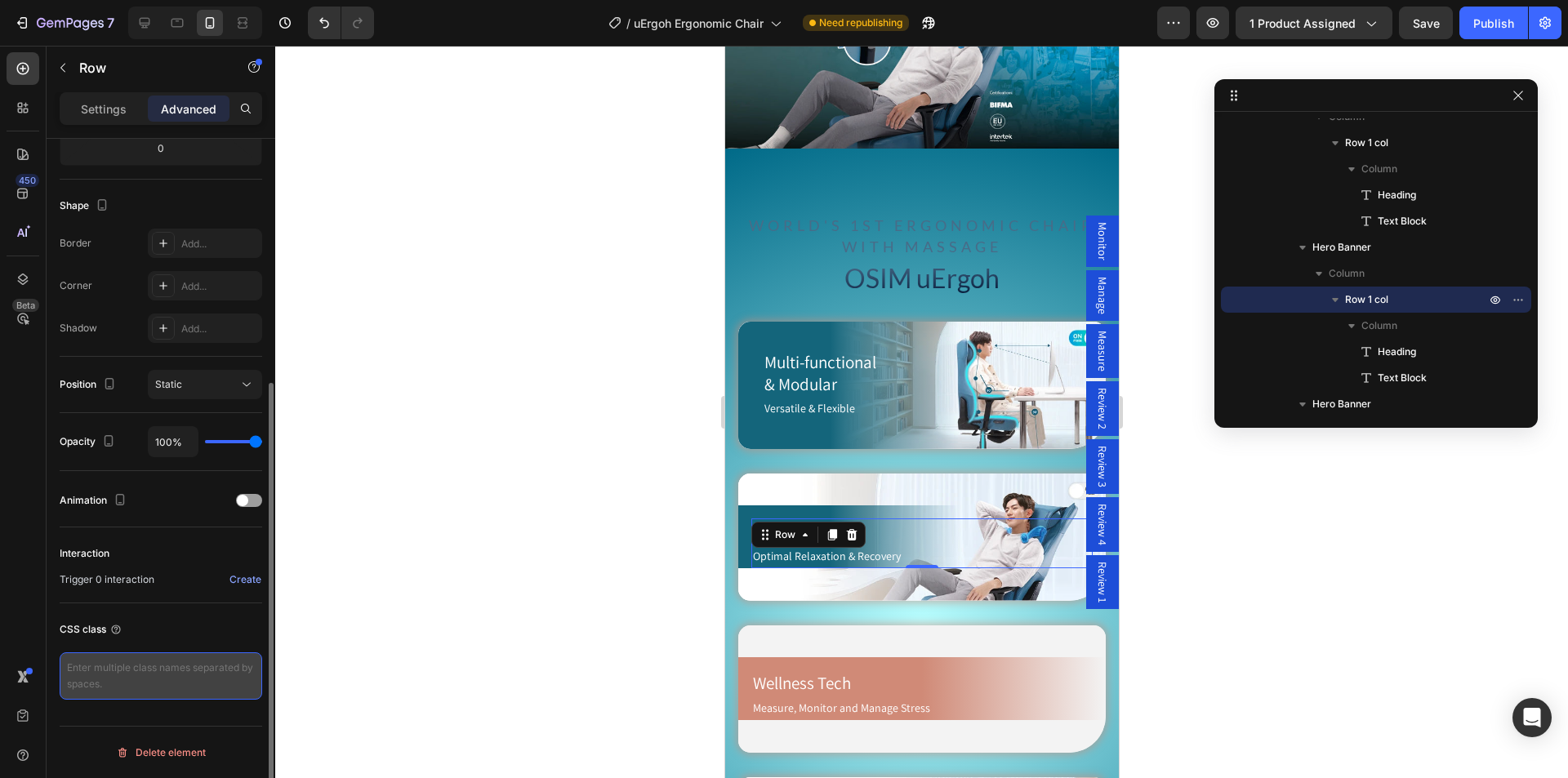
click at [137, 677] on textarea at bounding box center [161, 675] width 203 height 47
paste textarea "mobile-row"
type textarea "mobile-row"
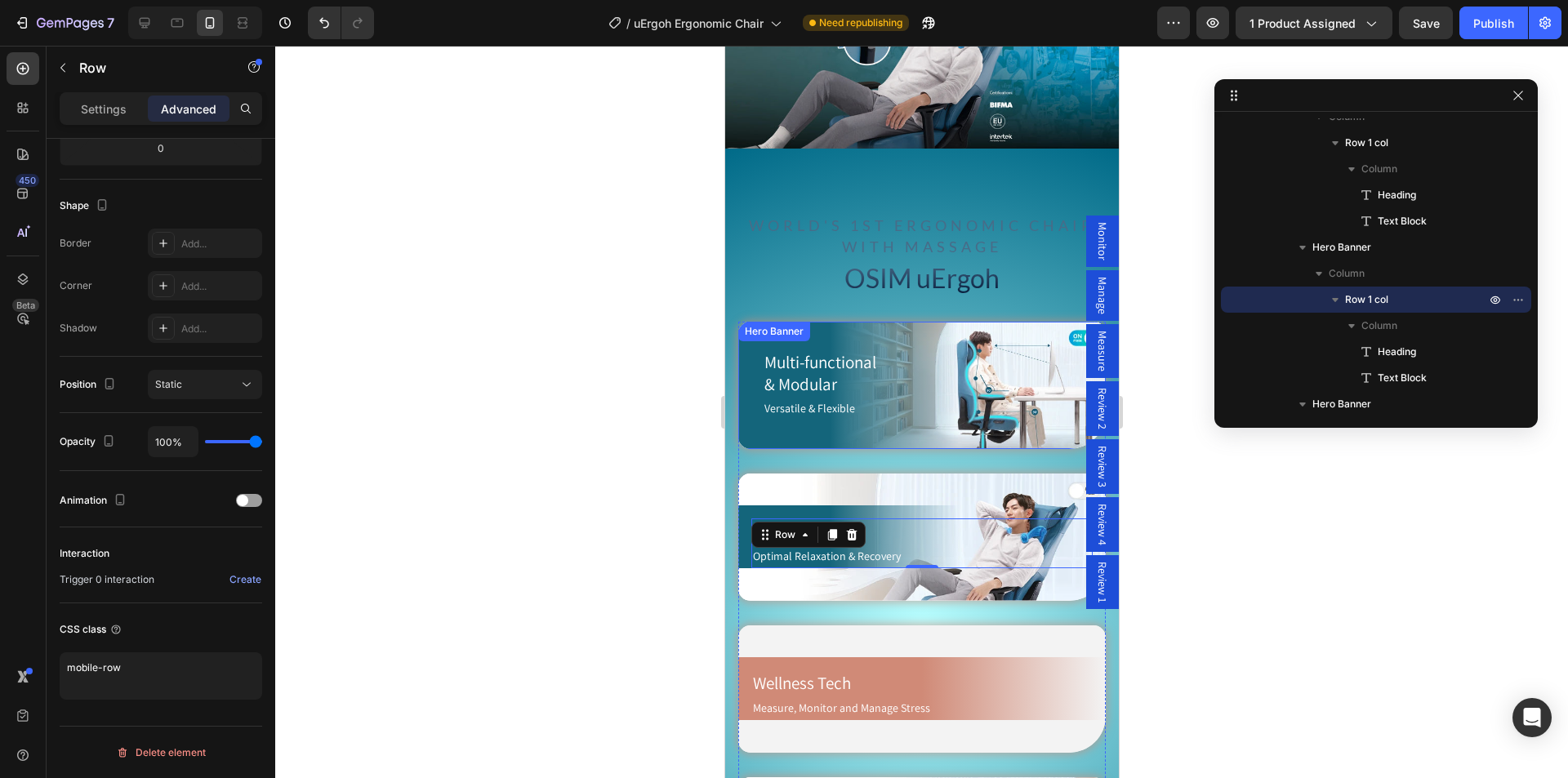
click at [798, 324] on div "Hero Banner" at bounding box center [773, 331] width 65 height 15
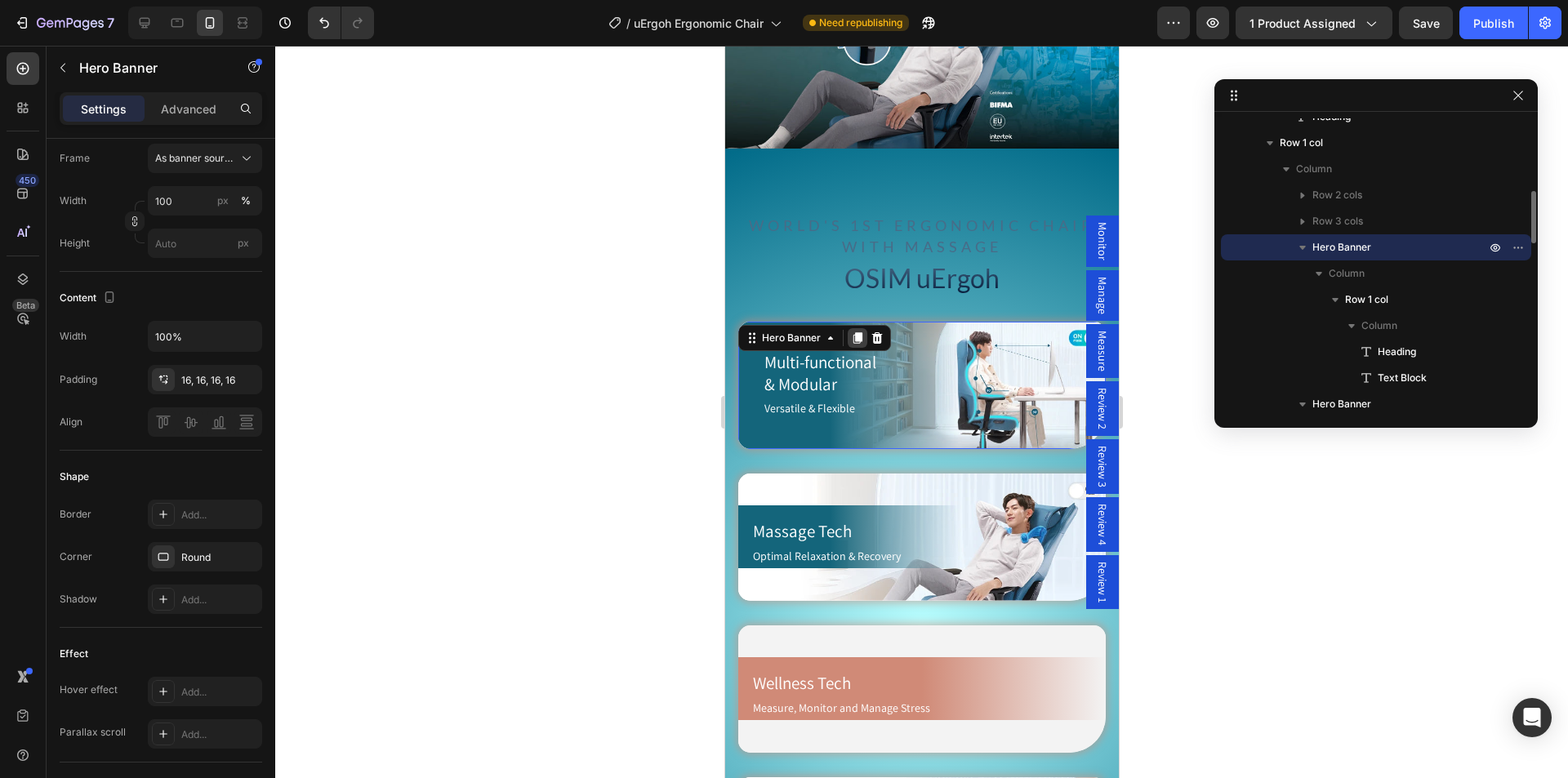
scroll to position [0, 0]
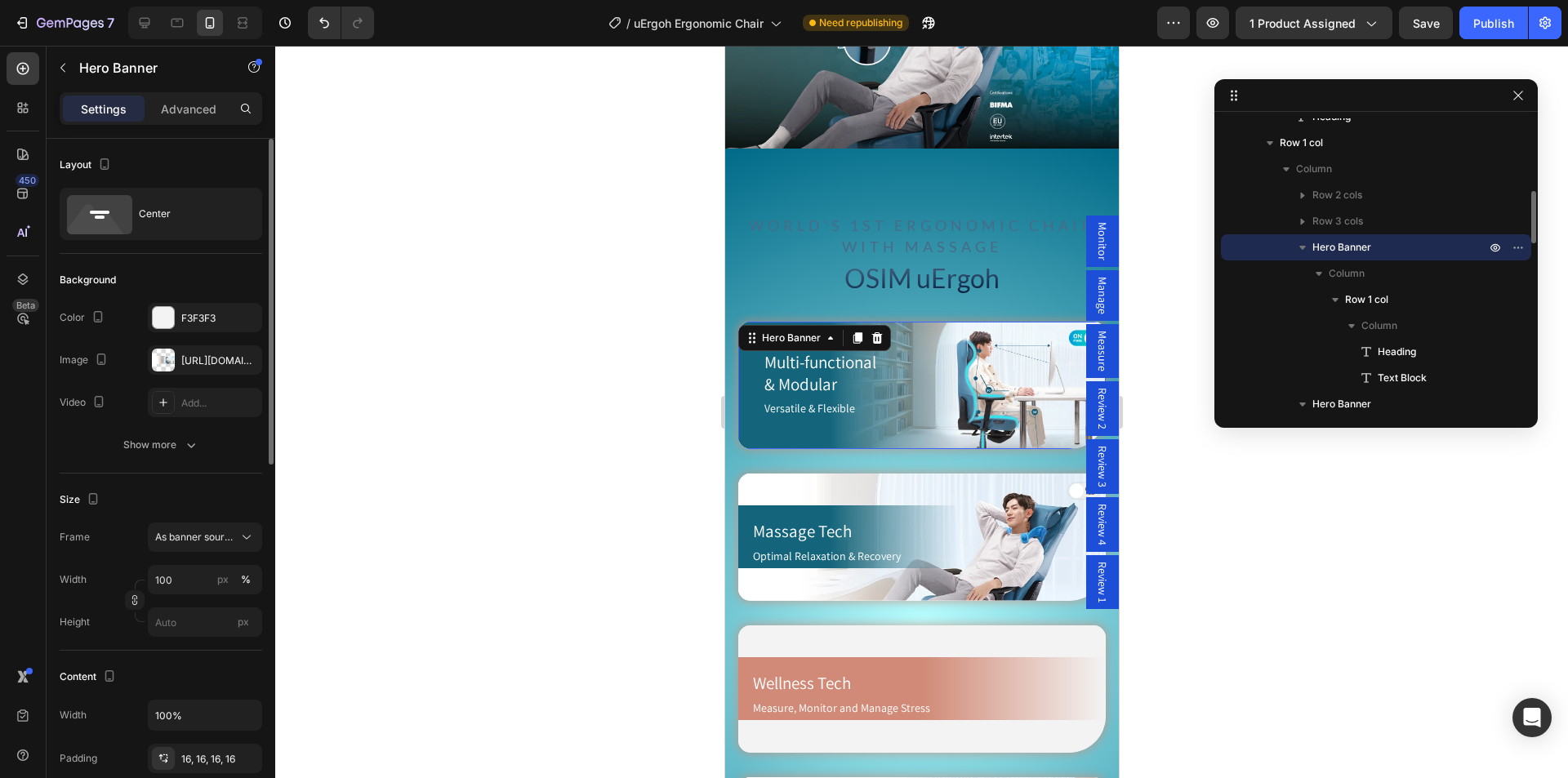
click at [919, 329] on div "Multi-functional & Modular Heading Versatile & Flexible Text Block Row" at bounding box center [914, 385] width 355 height 127
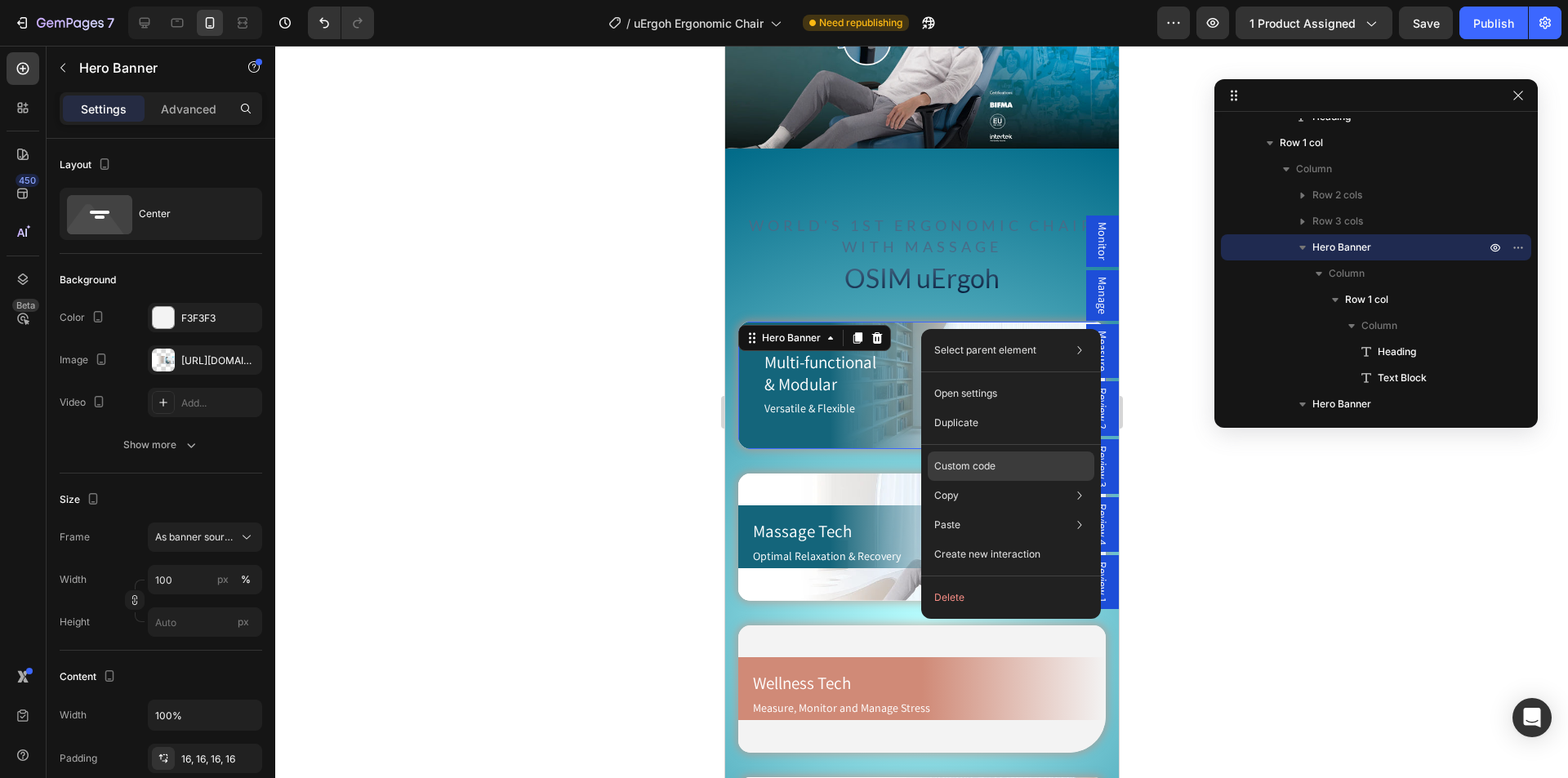
click at [961, 462] on p "Custom code" at bounding box center [965, 466] width 61 height 15
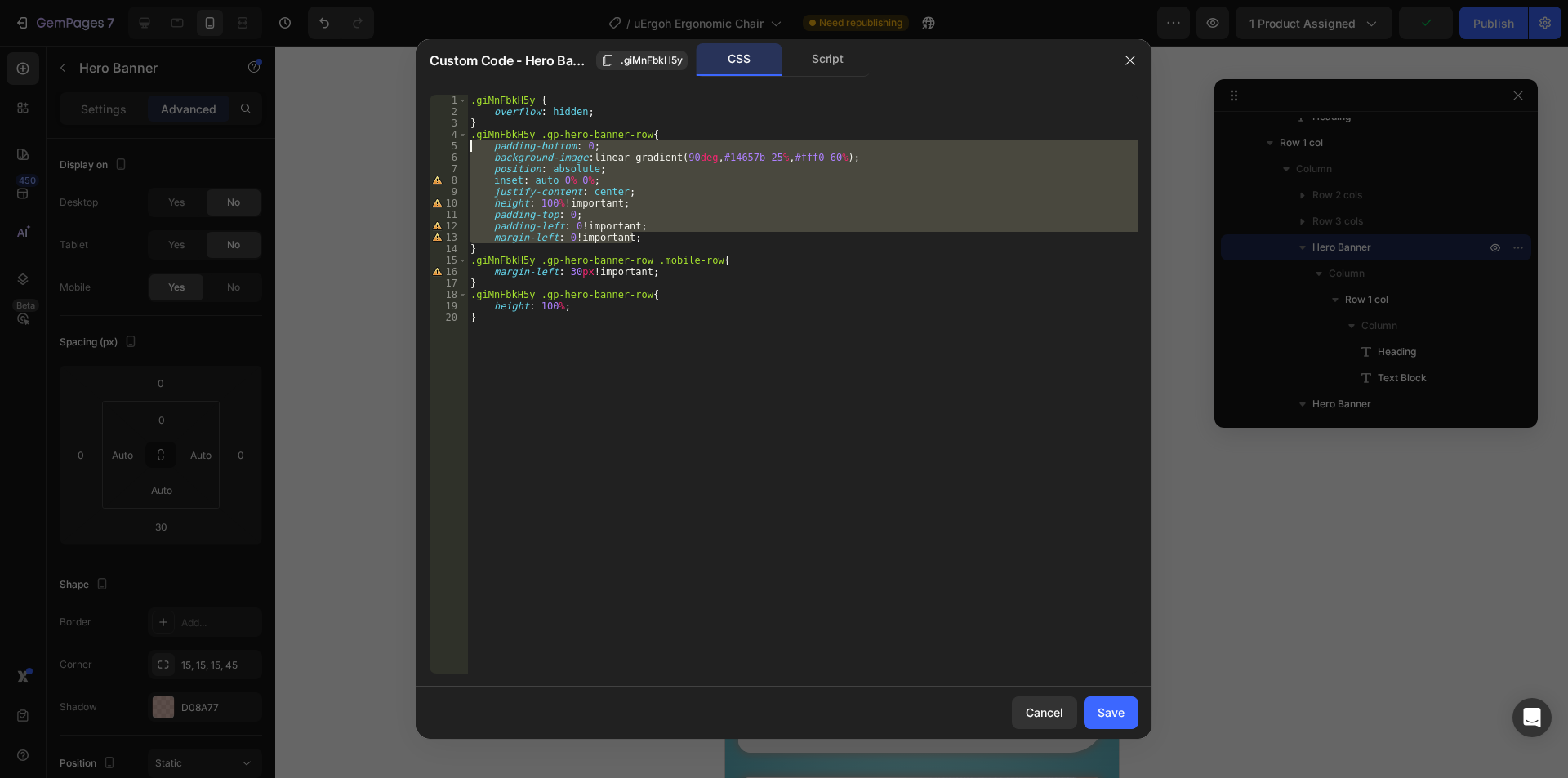
drag, startPoint x: 645, startPoint y: 238, endPoint x: 433, endPoint y: 145, distance: 231.5
click at [433, 145] on div "margin-left: 0 !important; 1 2 3 4 5 6 7 8 9 10 11 12 13 14 15 16 17 18 19 20 .…" at bounding box center [783, 384] width 708 height 578
type textarea "padding-bottom: 0; background-image: linear-gradient(90deg, #14657b 25%, #fff0 …"
drag, startPoint x: 1042, startPoint y: 702, endPoint x: 302, endPoint y: 634, distance: 743.1
click at [1042, 702] on button "Cancel" at bounding box center [1044, 712] width 65 height 32
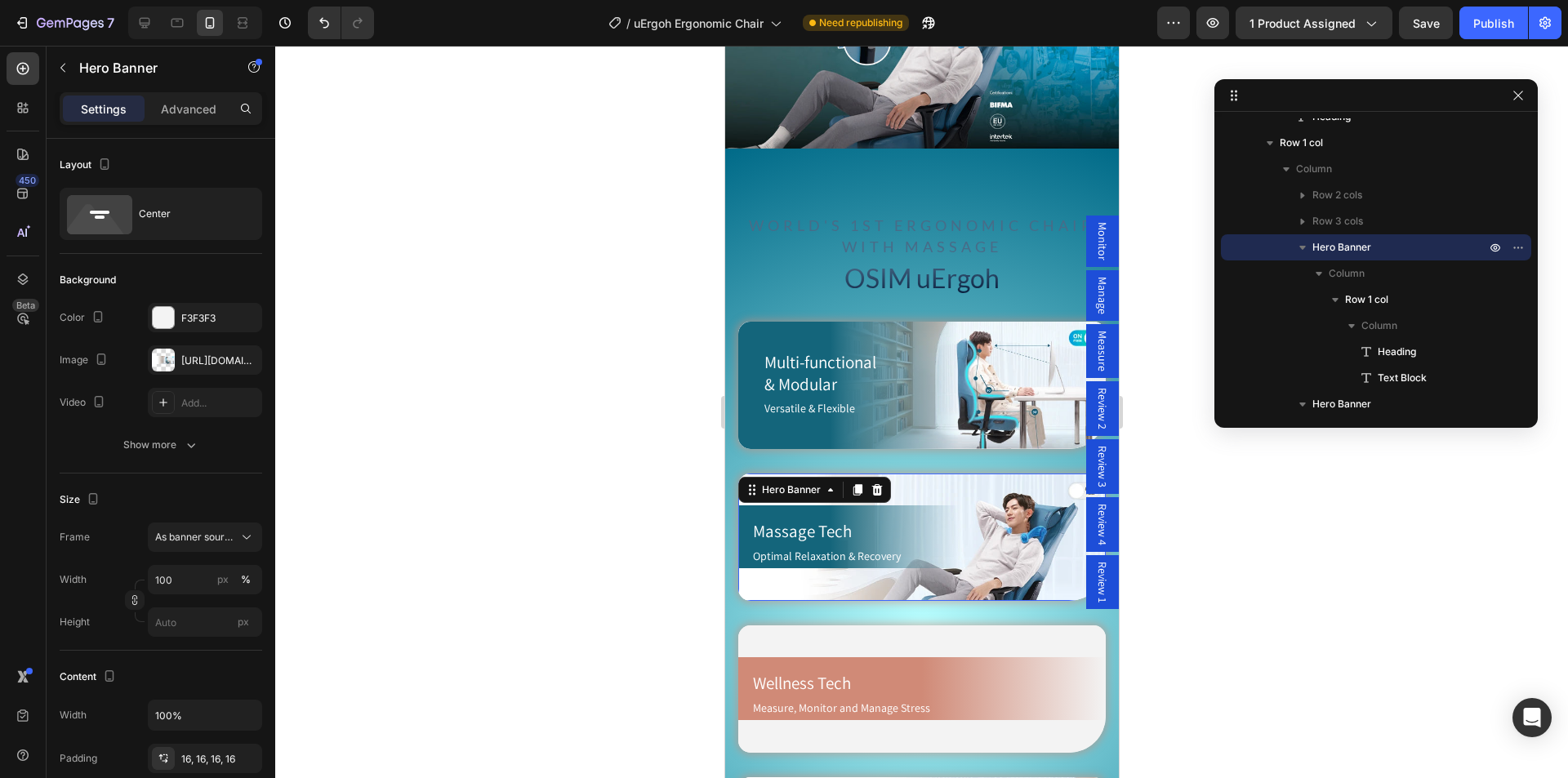
scroll to position [563, 0]
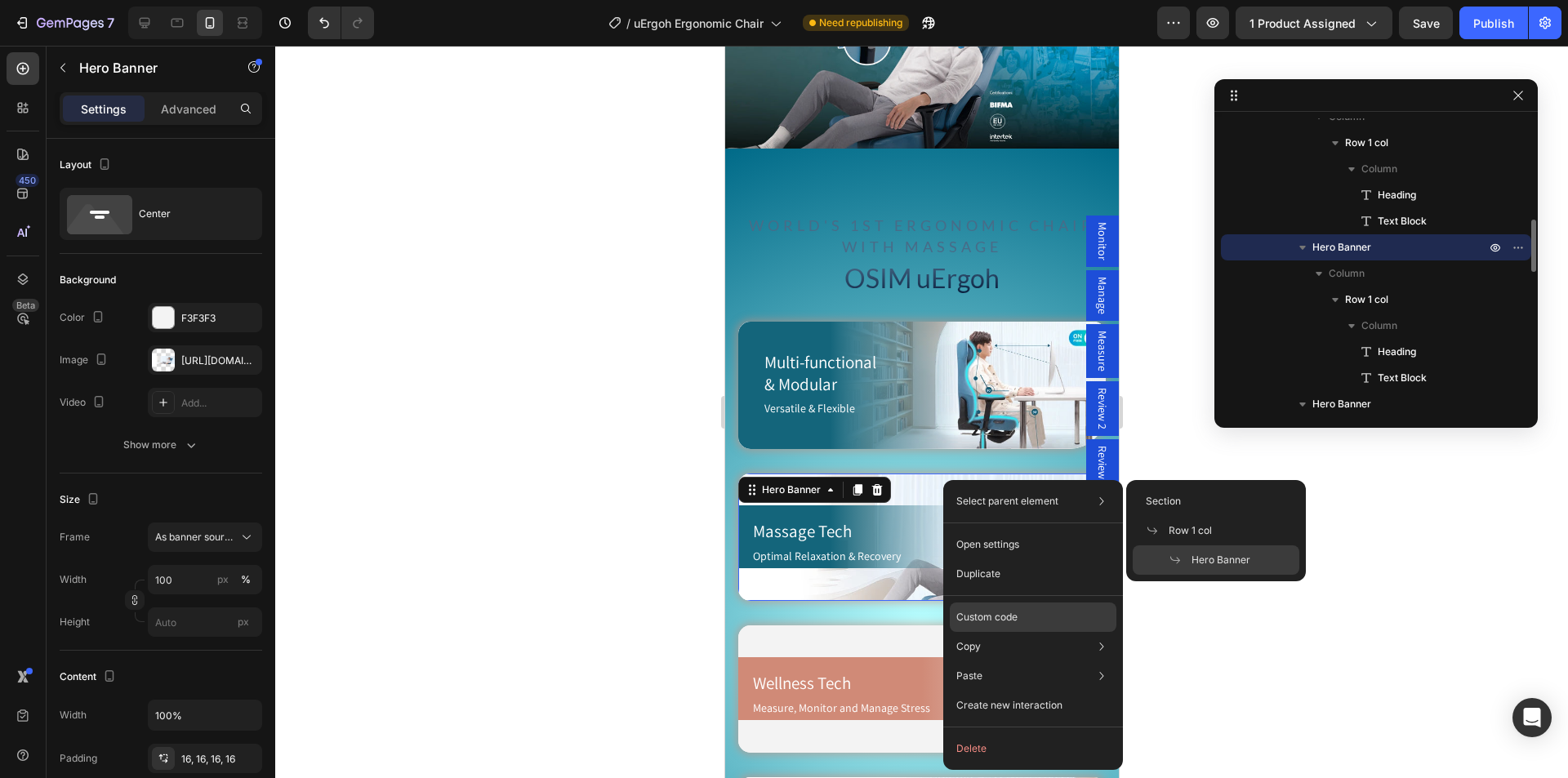
click at [1018, 661] on div "Custom code" at bounding box center [1033, 676] width 167 height 29
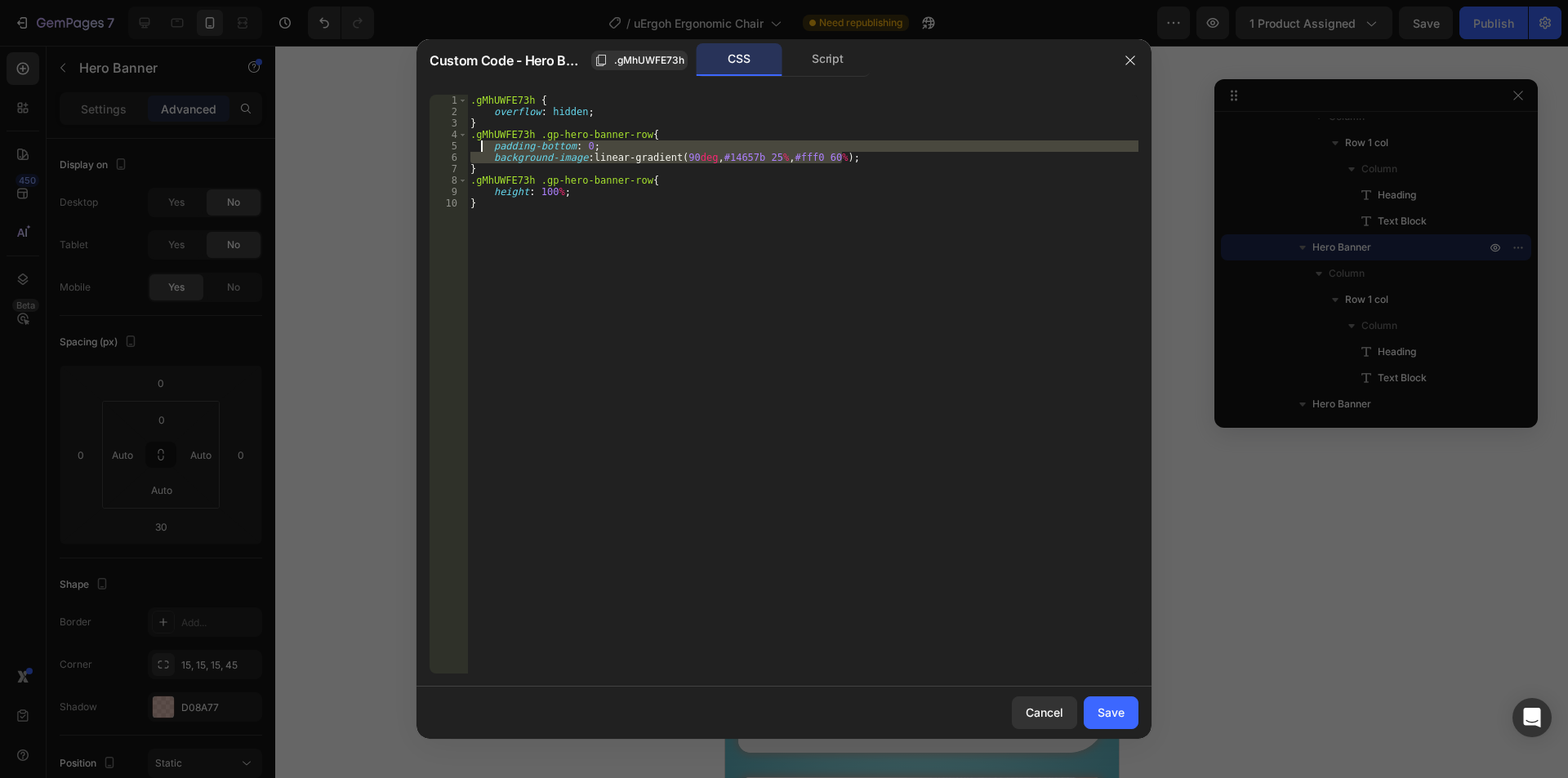
drag, startPoint x: 750, startPoint y: 152, endPoint x: 483, endPoint y: 147, distance: 267.0
click at [483, 147] on div ".gMhUWFE73h { overflow : hidden ; } .gMhUWFE73h .gp-hero-banner-row { padding-b…" at bounding box center [802, 395] width 671 height 601
paste textarea "margin-left: 0 !important"
type textarea "margin-left: 0 !important;"
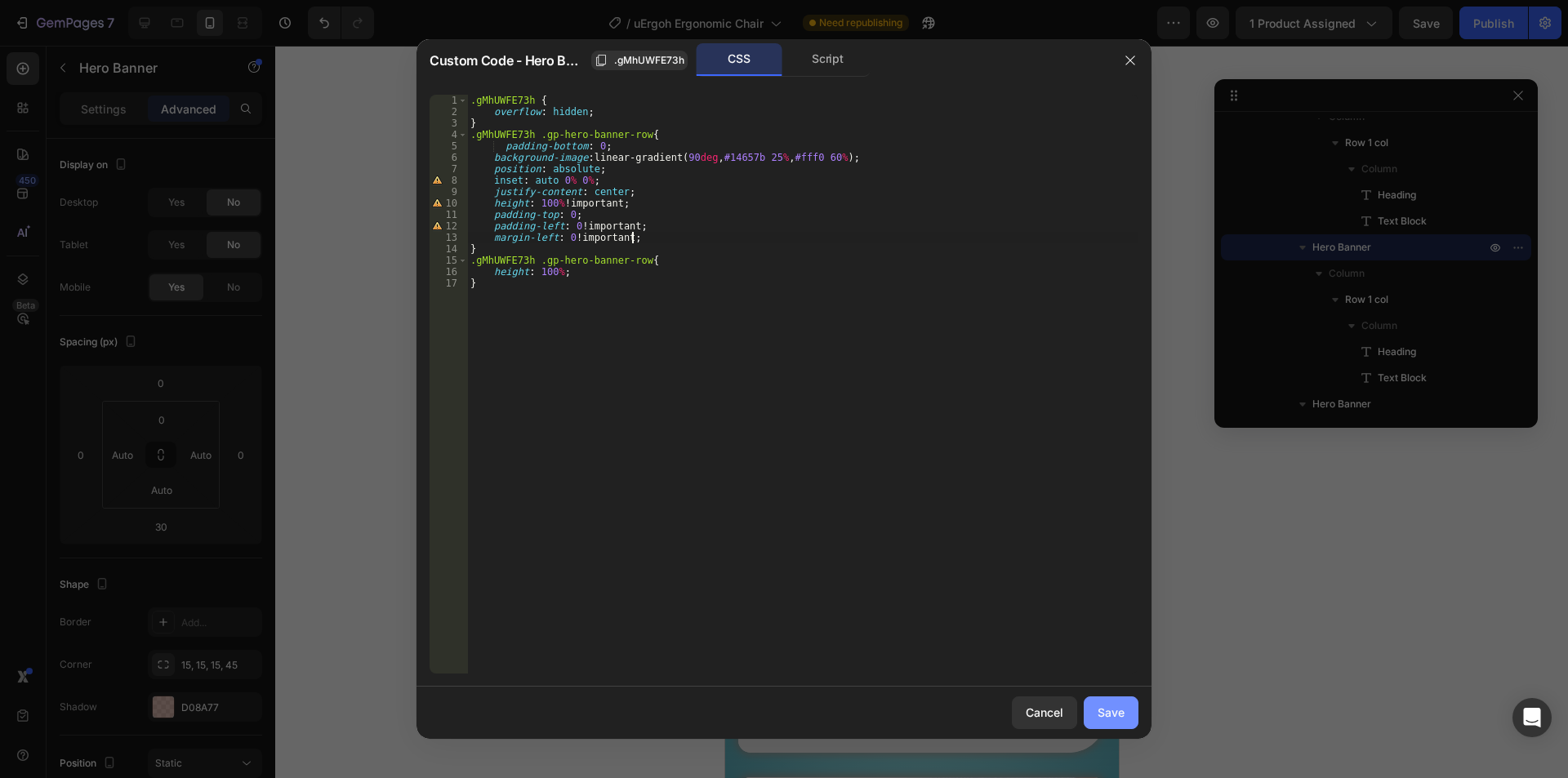
drag, startPoint x: 1103, startPoint y: 705, endPoint x: 54, endPoint y: 420, distance: 1087.0
click at [1103, 705] on div "Save" at bounding box center [1110, 712] width 27 height 17
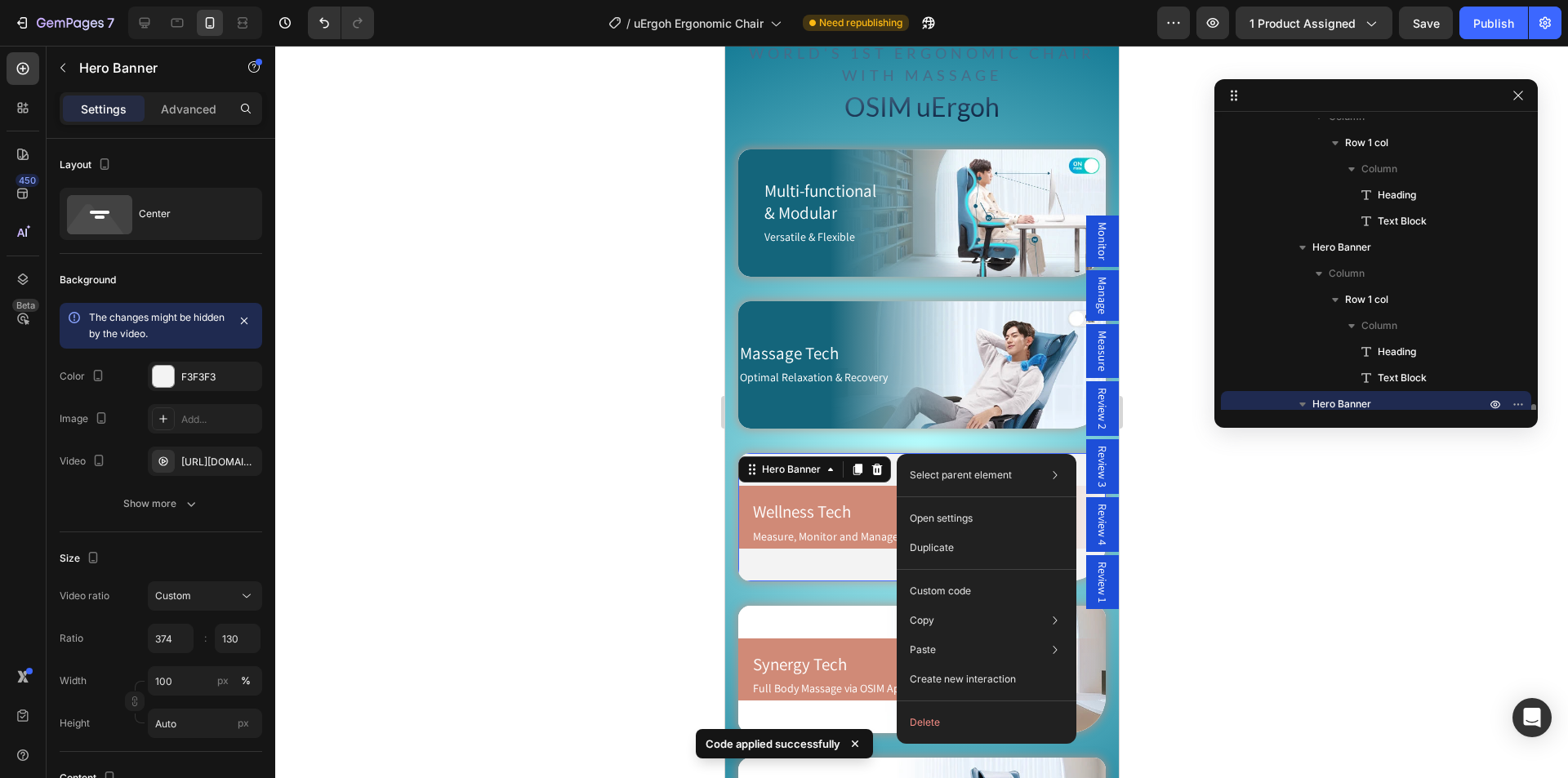
scroll to position [720, 0]
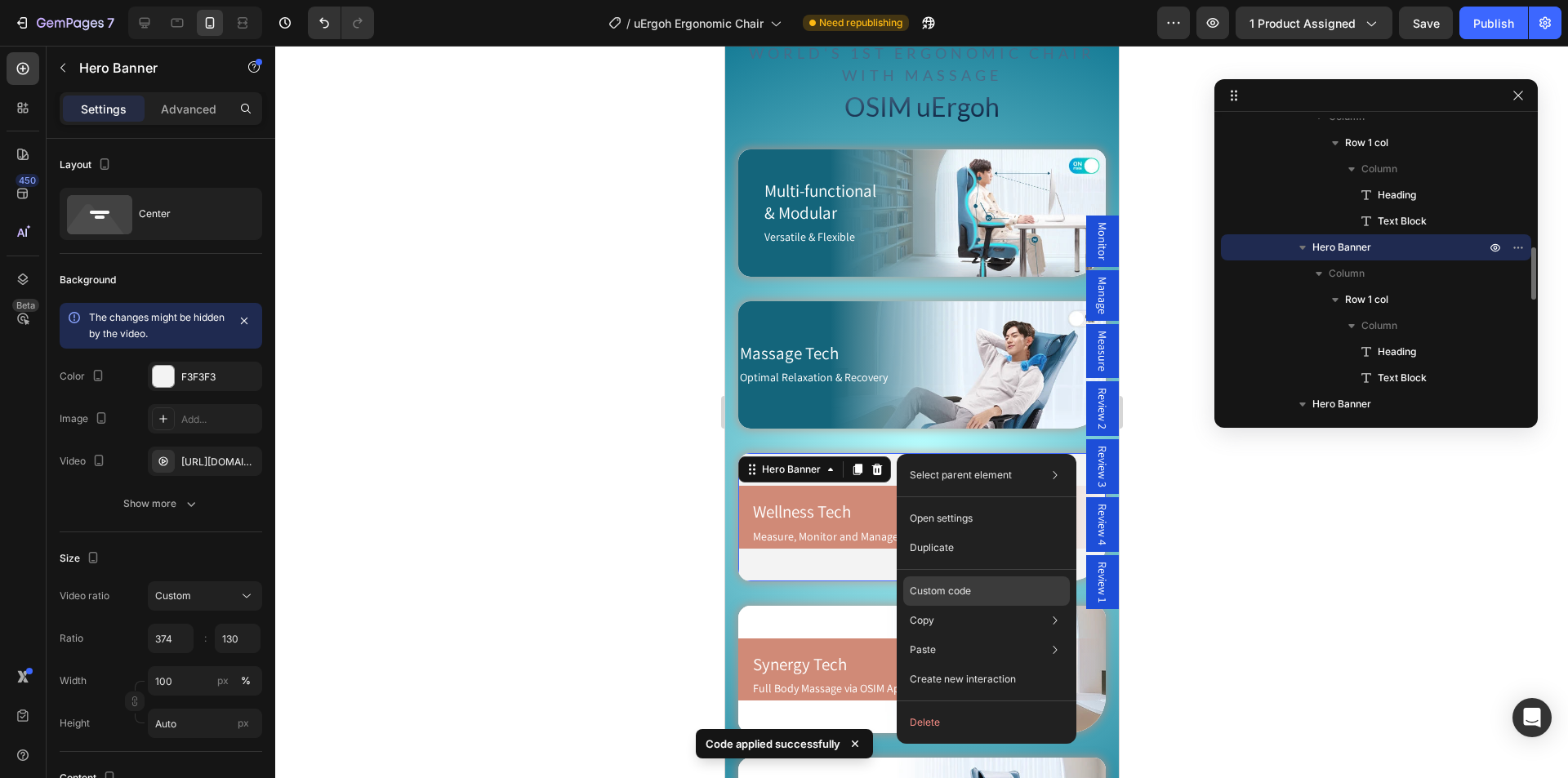
click at [969, 589] on p "Custom code" at bounding box center [940, 591] width 61 height 15
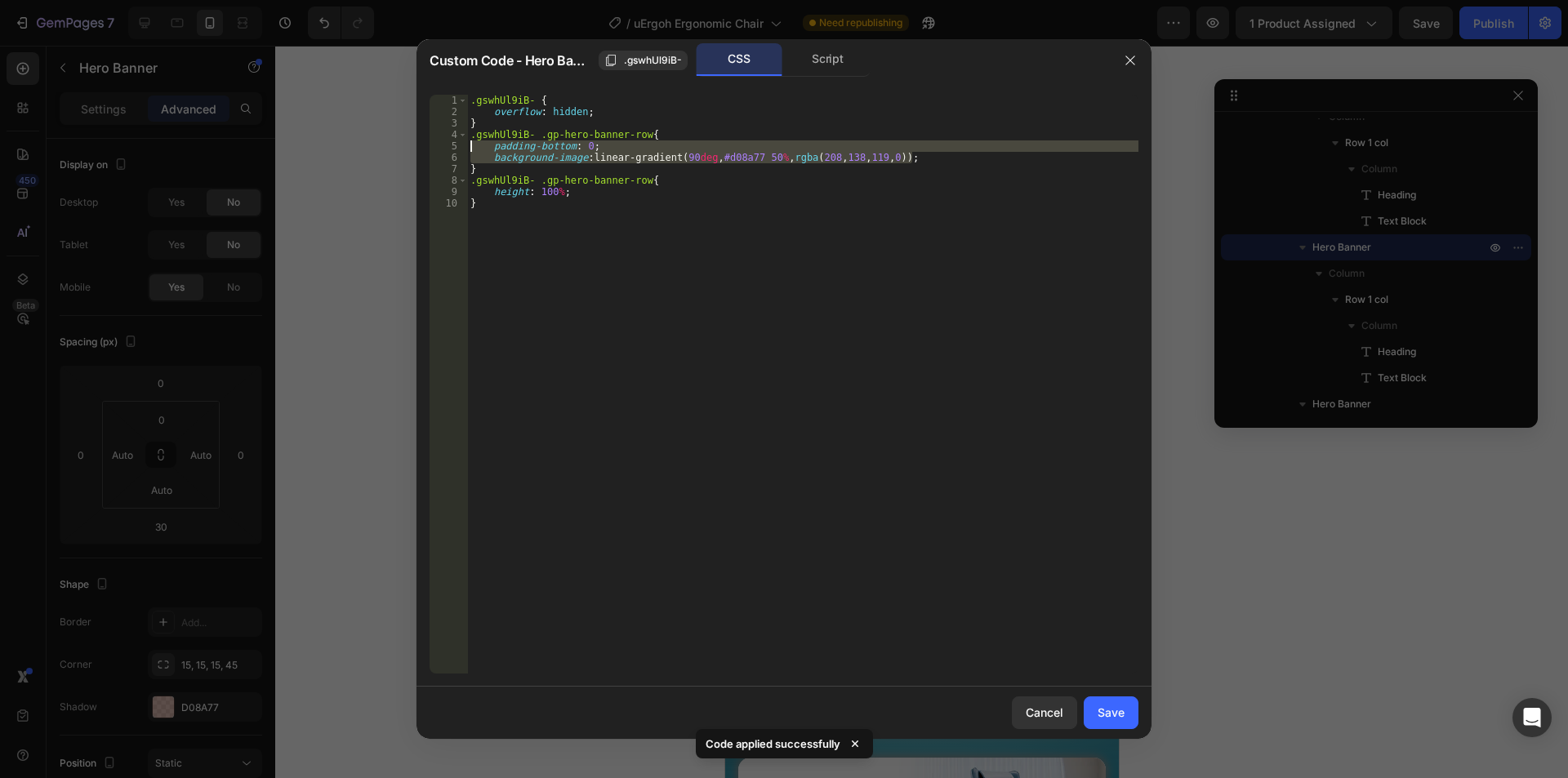
drag, startPoint x: 939, startPoint y: 157, endPoint x: 418, endPoint y: 151, distance: 521.0
click at [418, 151] on div "background-image: linear-gradient(90deg, #d08a77 50%, rgba(208, 138, 119, 0)); …" at bounding box center [784, 384] width 735 height 605
paste textarea "margin-left: 0 !important"
type textarea "margin-left: 0 !important;"
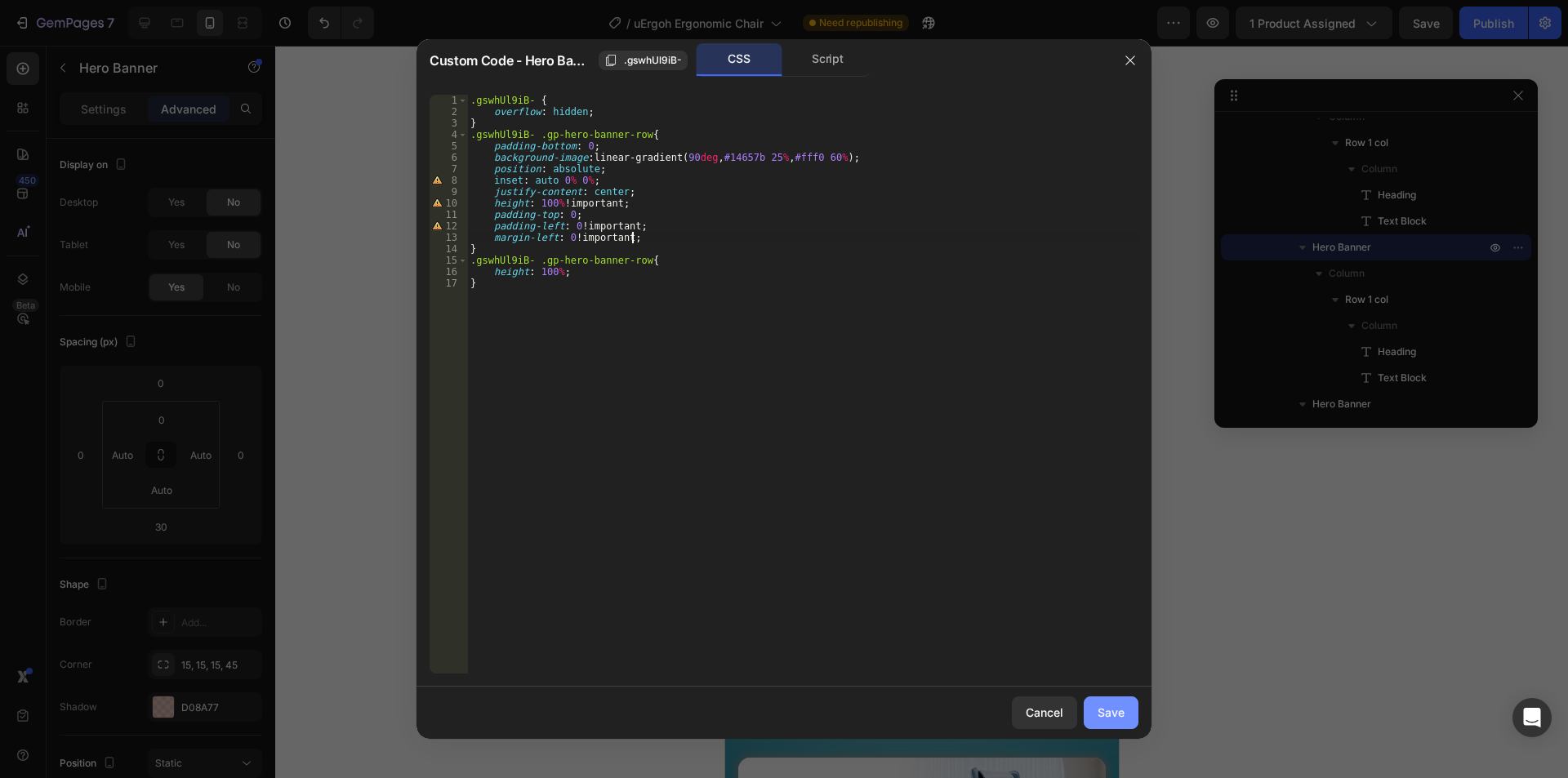
click at [1119, 707] on div "Save" at bounding box center [1110, 712] width 27 height 17
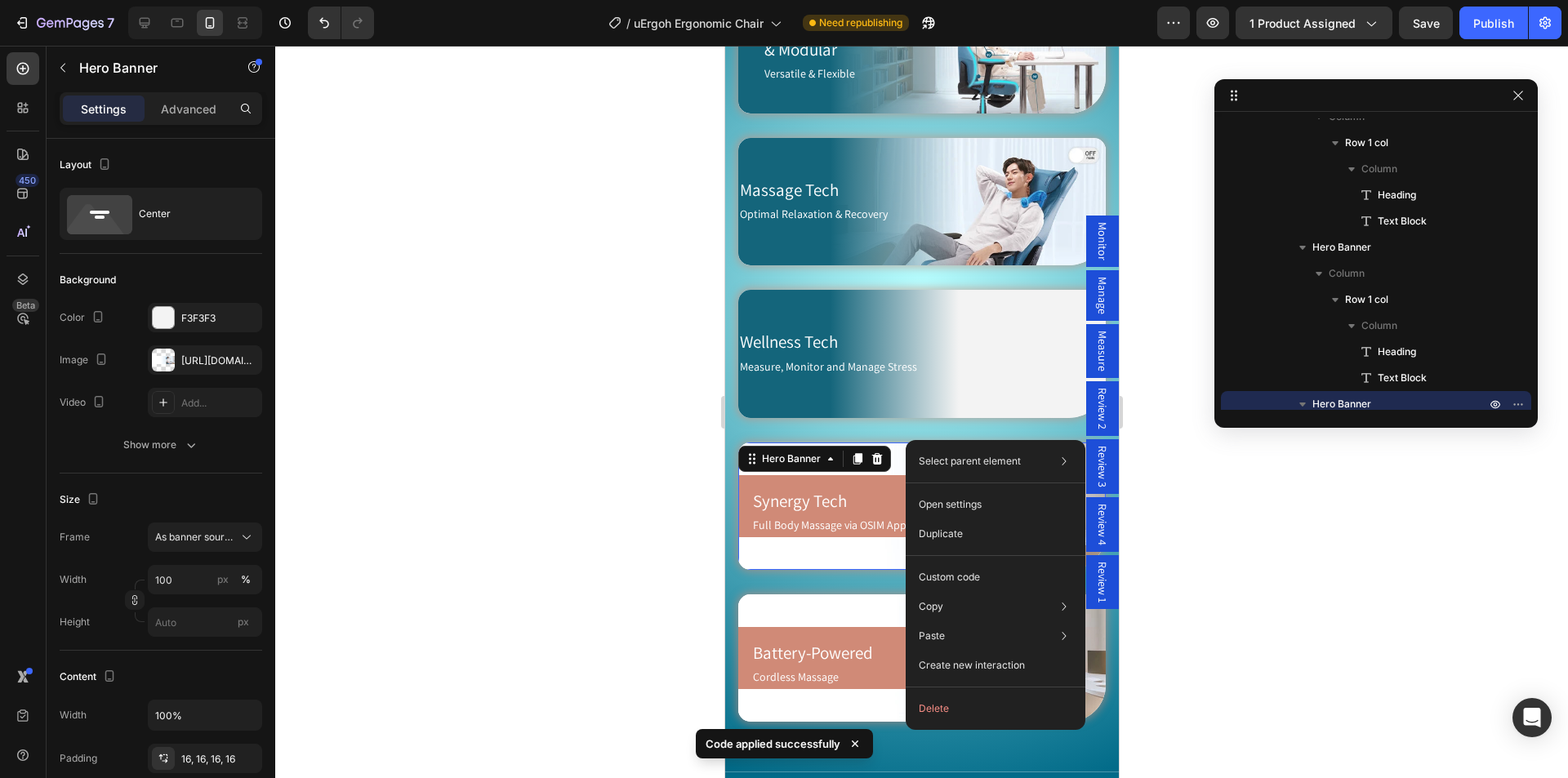
scroll to position [877, 0]
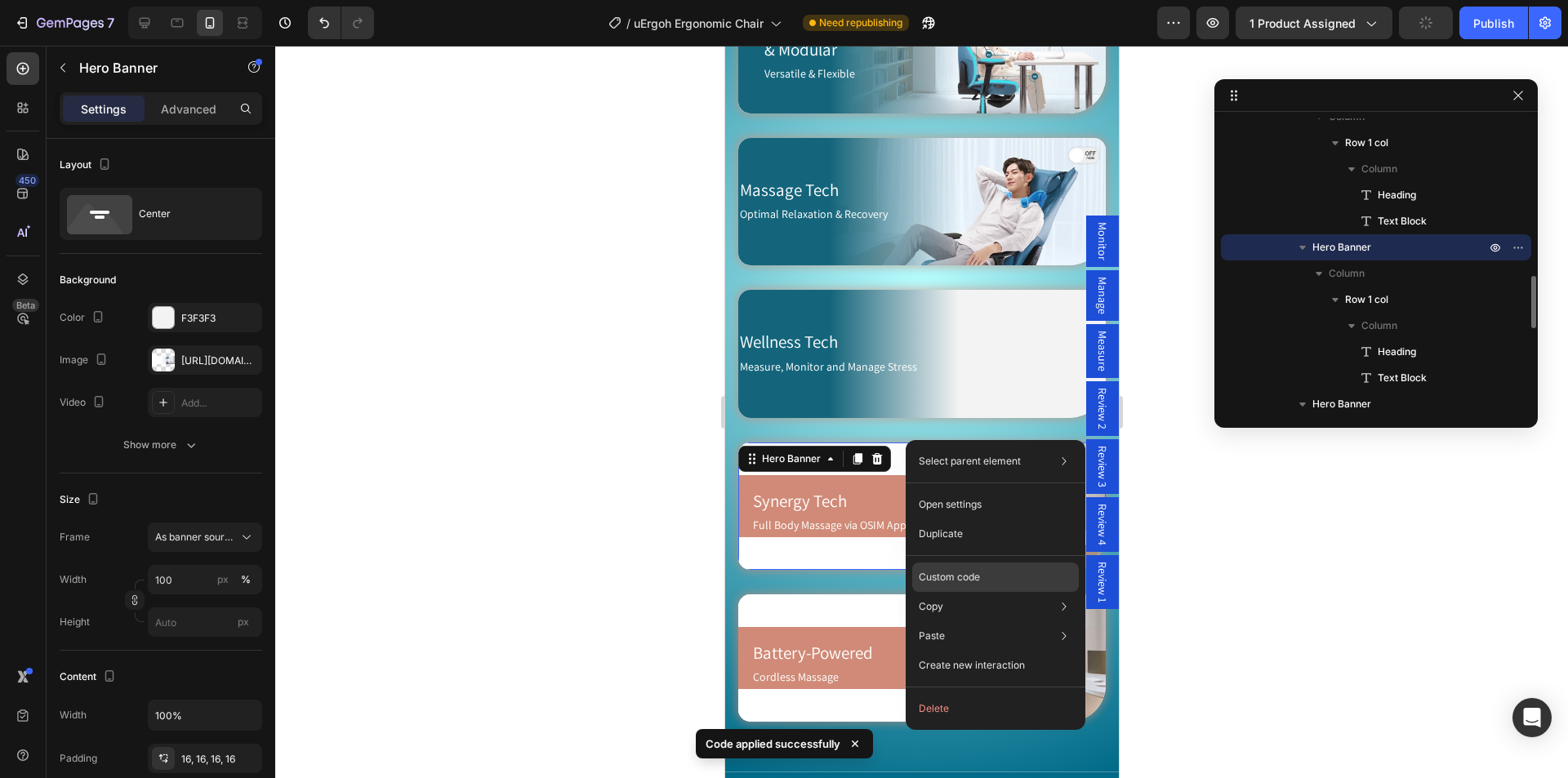
click at [967, 582] on p "Custom code" at bounding box center [949, 577] width 61 height 15
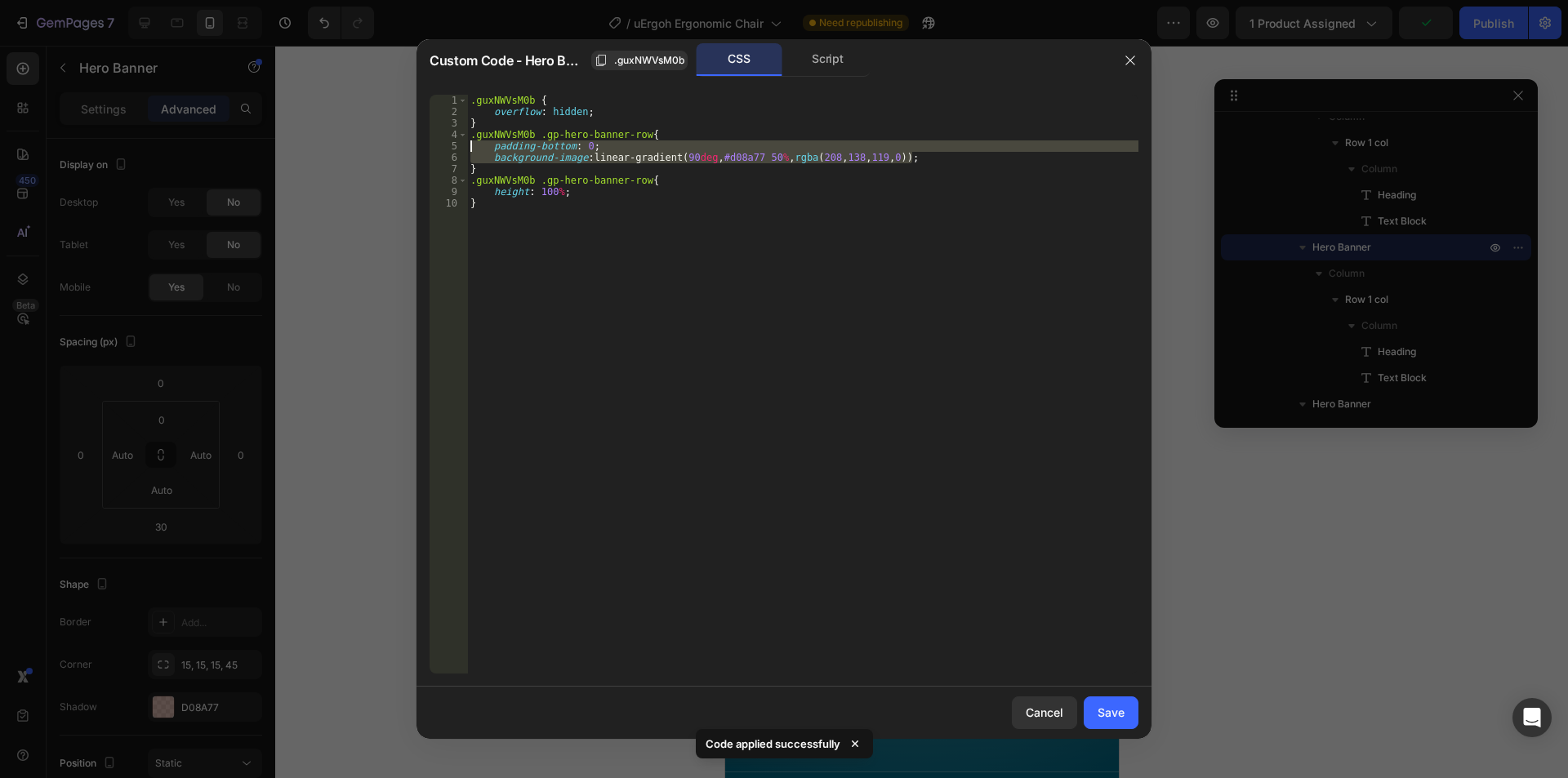
drag, startPoint x: 936, startPoint y: 159, endPoint x: 414, endPoint y: 146, distance: 522.2
click at [414, 146] on div "Custom Code - Hero Banner .guxNWVsM0b CSS Script background-image: linear-gradi…" at bounding box center [784, 389] width 1568 height 778
paste textarea "margin-left: 0 !important"
type textarea "margin-left: 0 !important;"
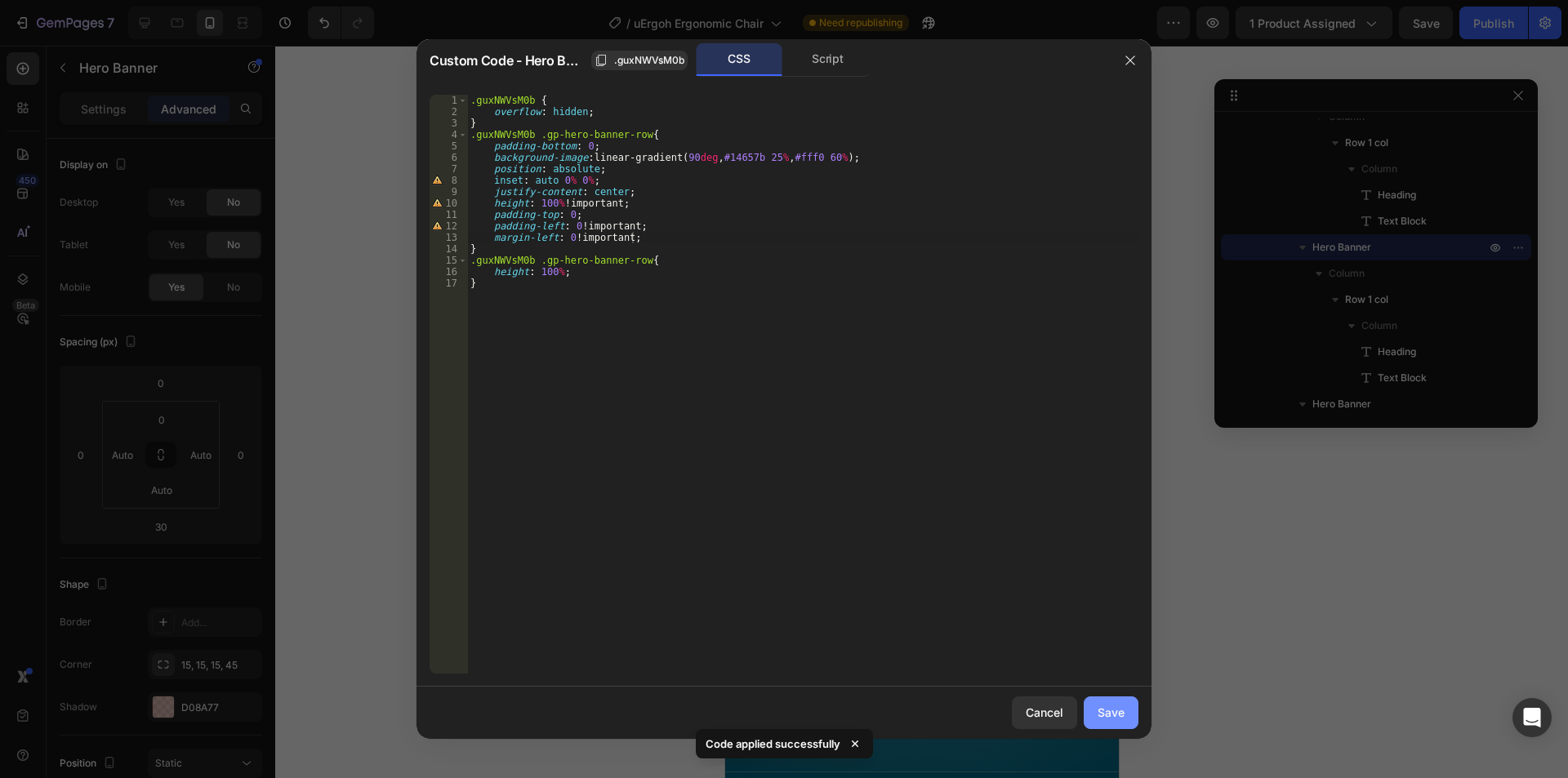
drag, startPoint x: 1116, startPoint y: 720, endPoint x: 307, endPoint y: 598, distance: 818.1
click at [1116, 720] on div "Save" at bounding box center [1110, 712] width 27 height 17
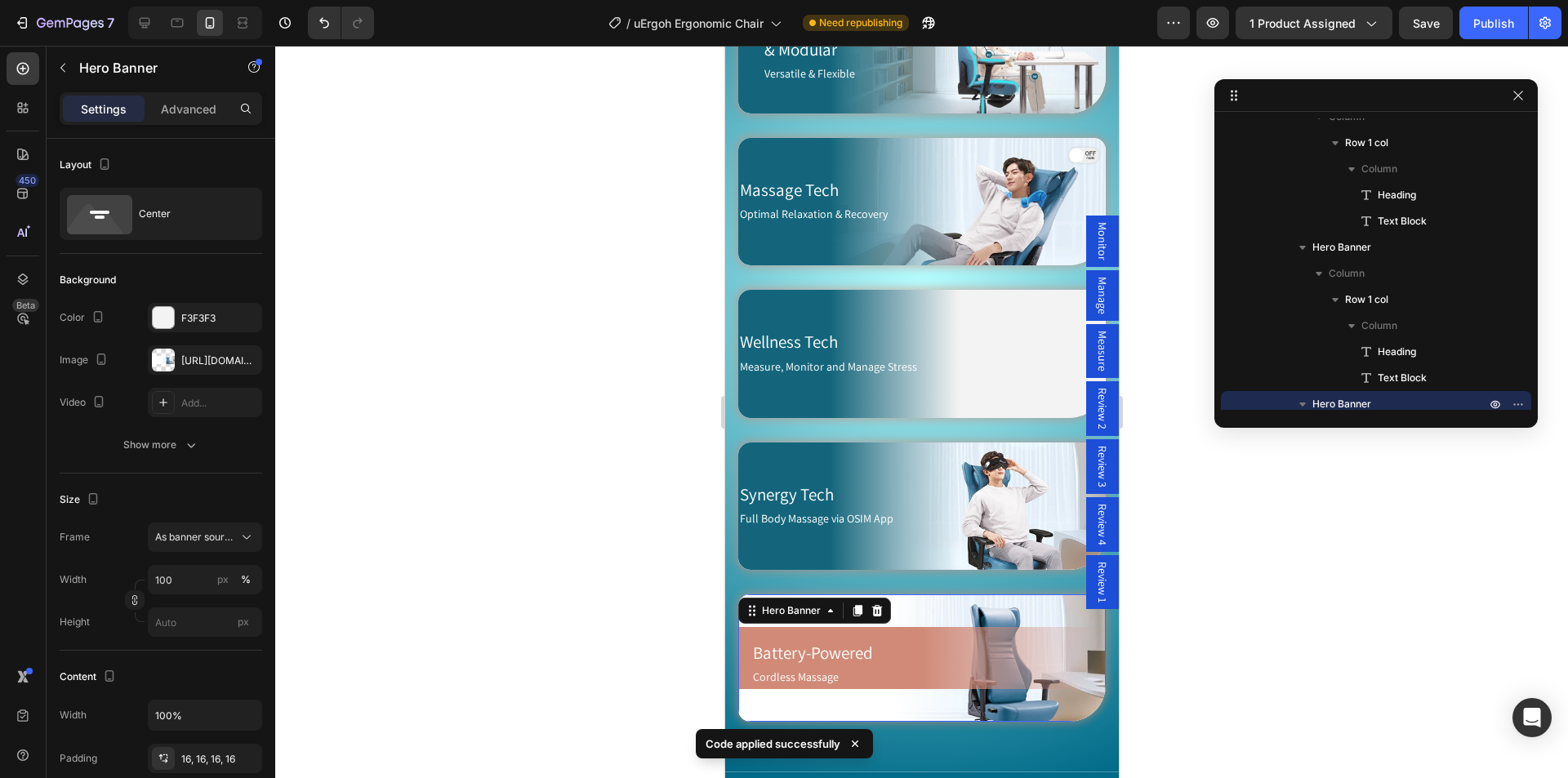
click at [934, 594] on div "Background Image" at bounding box center [920, 657] width 368 height 127
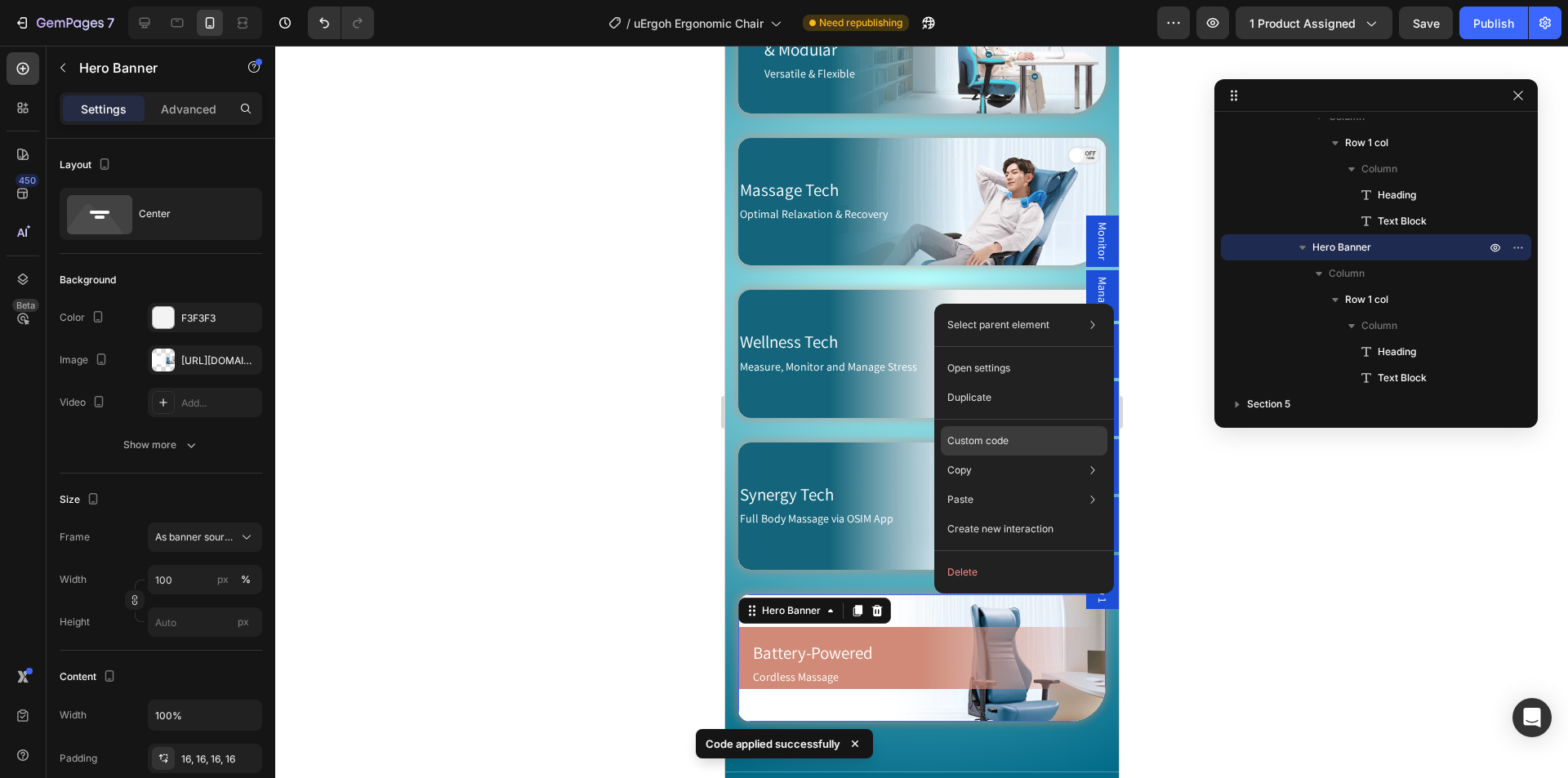
click at [1002, 443] on p "Custom code" at bounding box center [977, 441] width 61 height 15
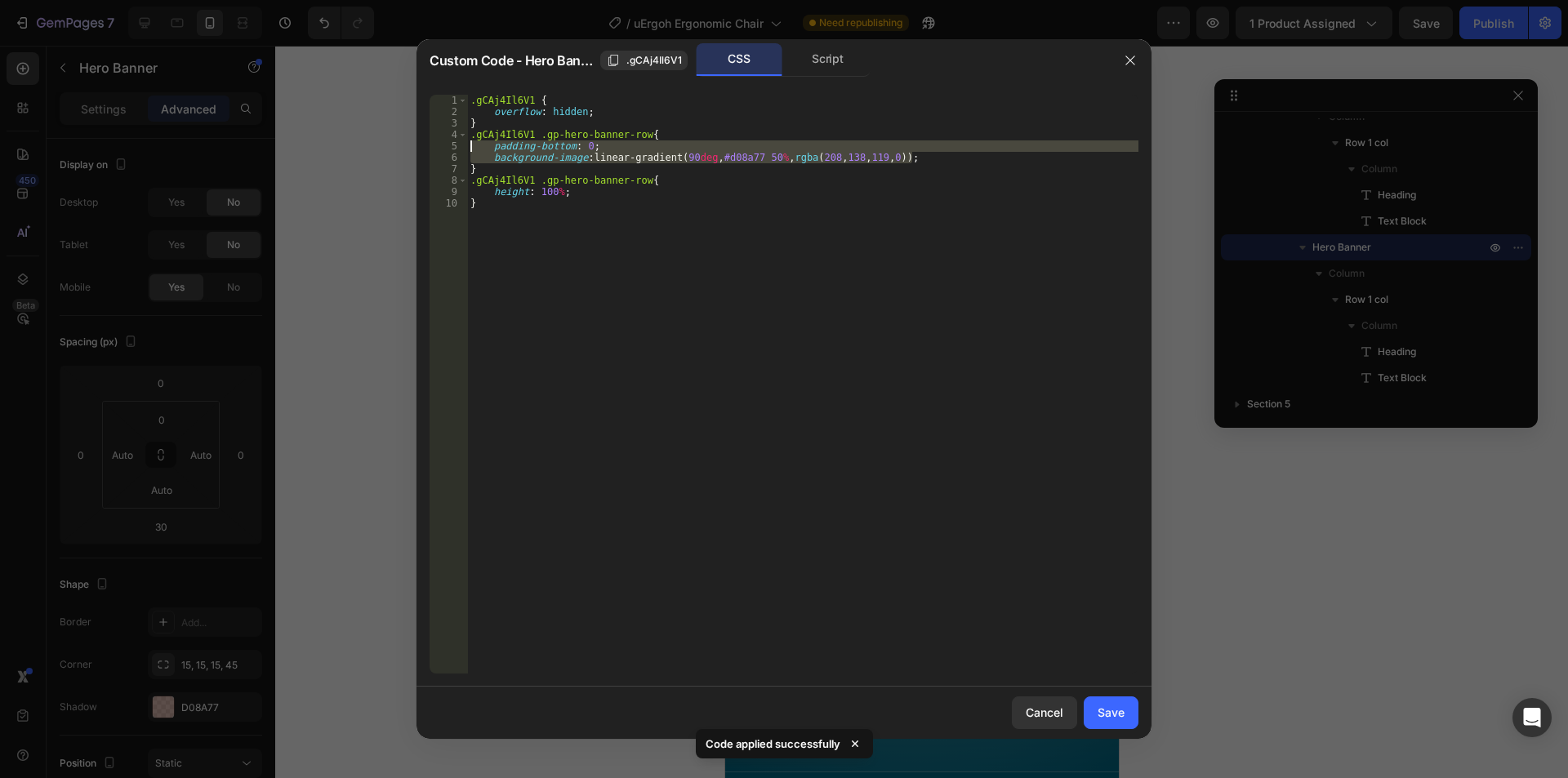
drag, startPoint x: 922, startPoint y: 157, endPoint x: 409, endPoint y: 147, distance: 513.1
click at [409, 147] on div "Custom Code - Hero Banner .gCAj4Il6V1 CSS Script background-image: linear-gradi…" at bounding box center [784, 389] width 1568 height 778
paste textarea "margin-left: 0 !important"
type textarea "margin-left: 0 !important;"
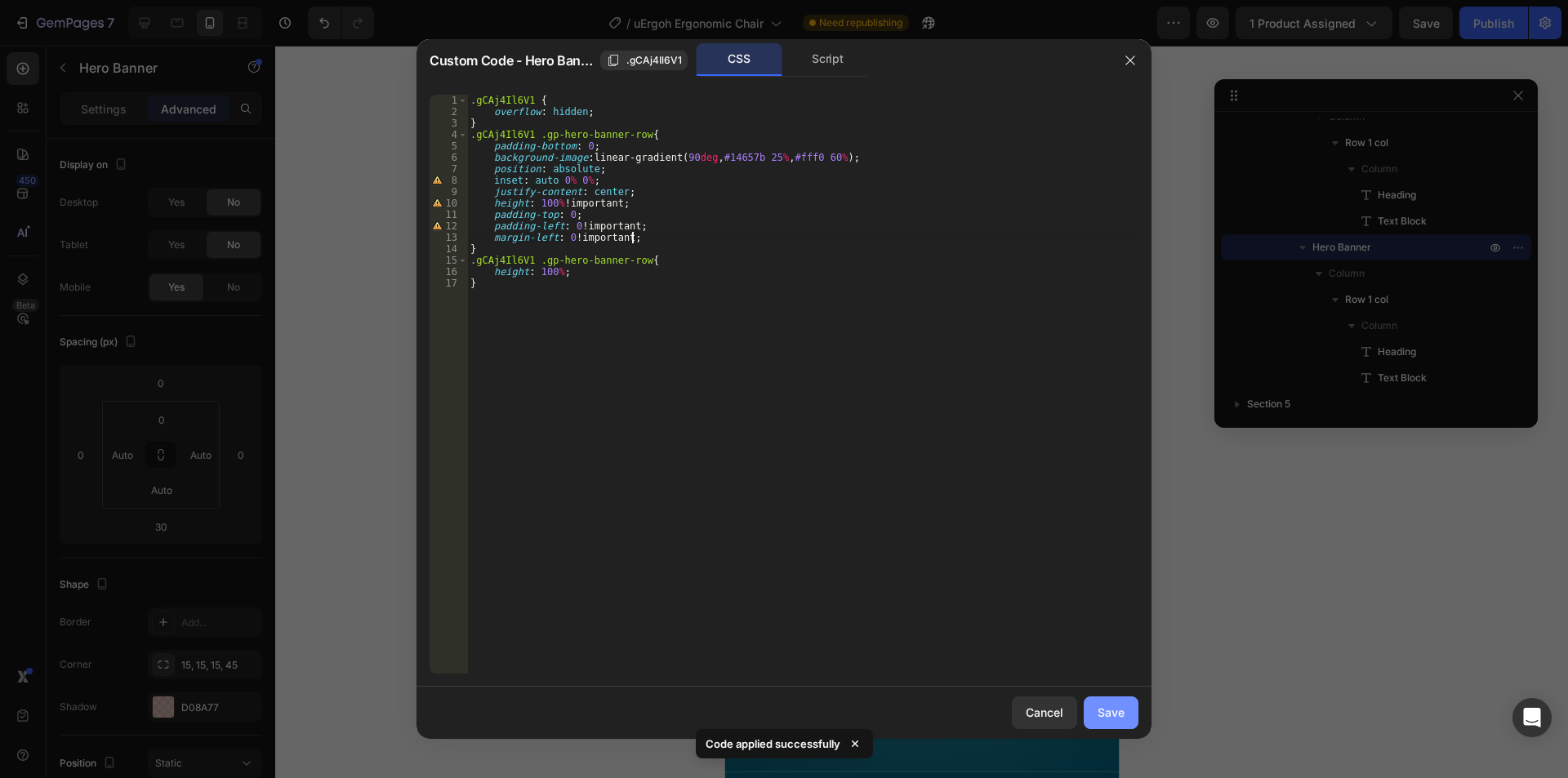
drag, startPoint x: 1116, startPoint y: 709, endPoint x: 205, endPoint y: 451, distance: 946.8
click at [1116, 709] on div "Save" at bounding box center [1110, 712] width 27 height 17
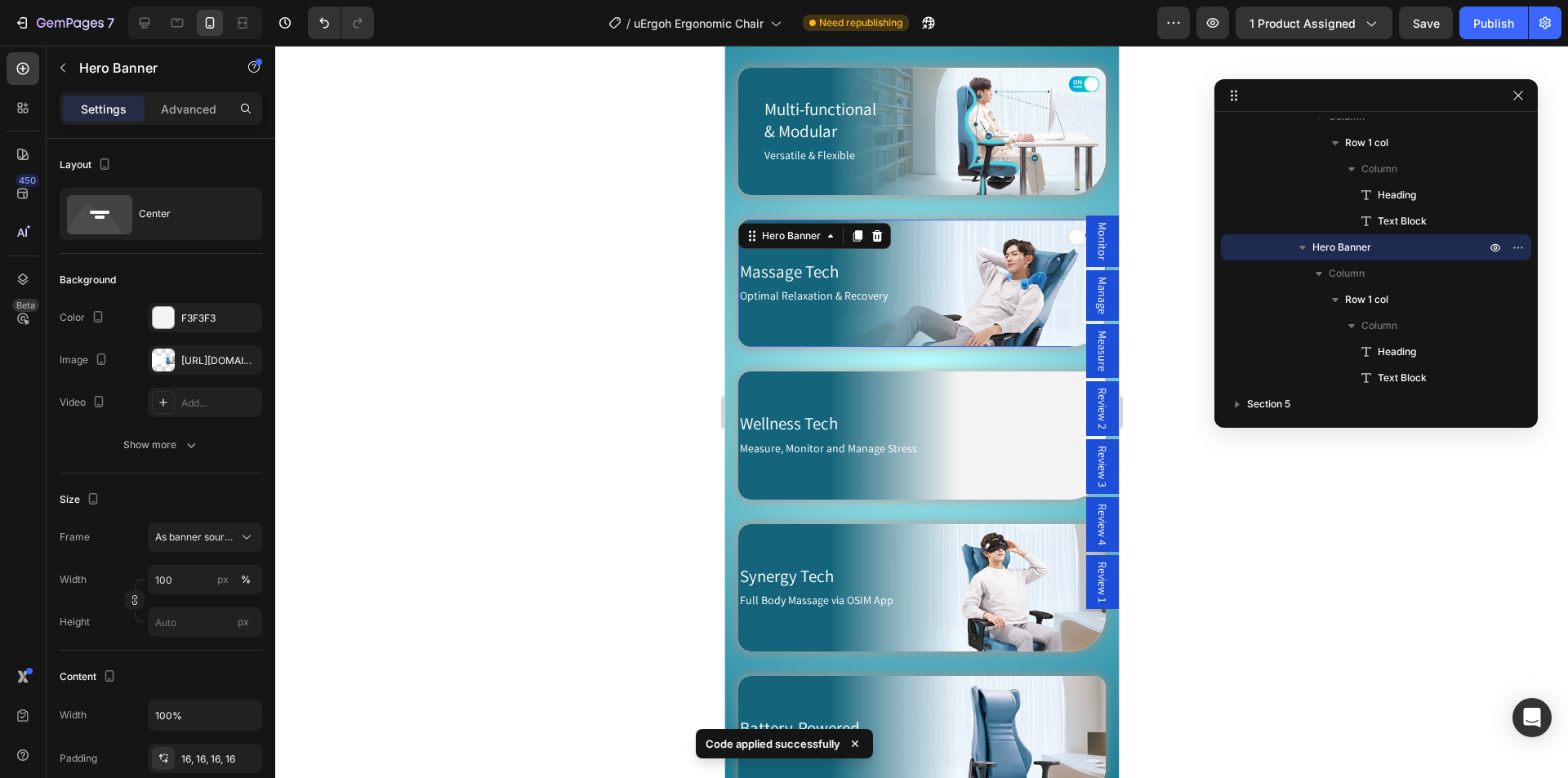
scroll to position [563, 0]
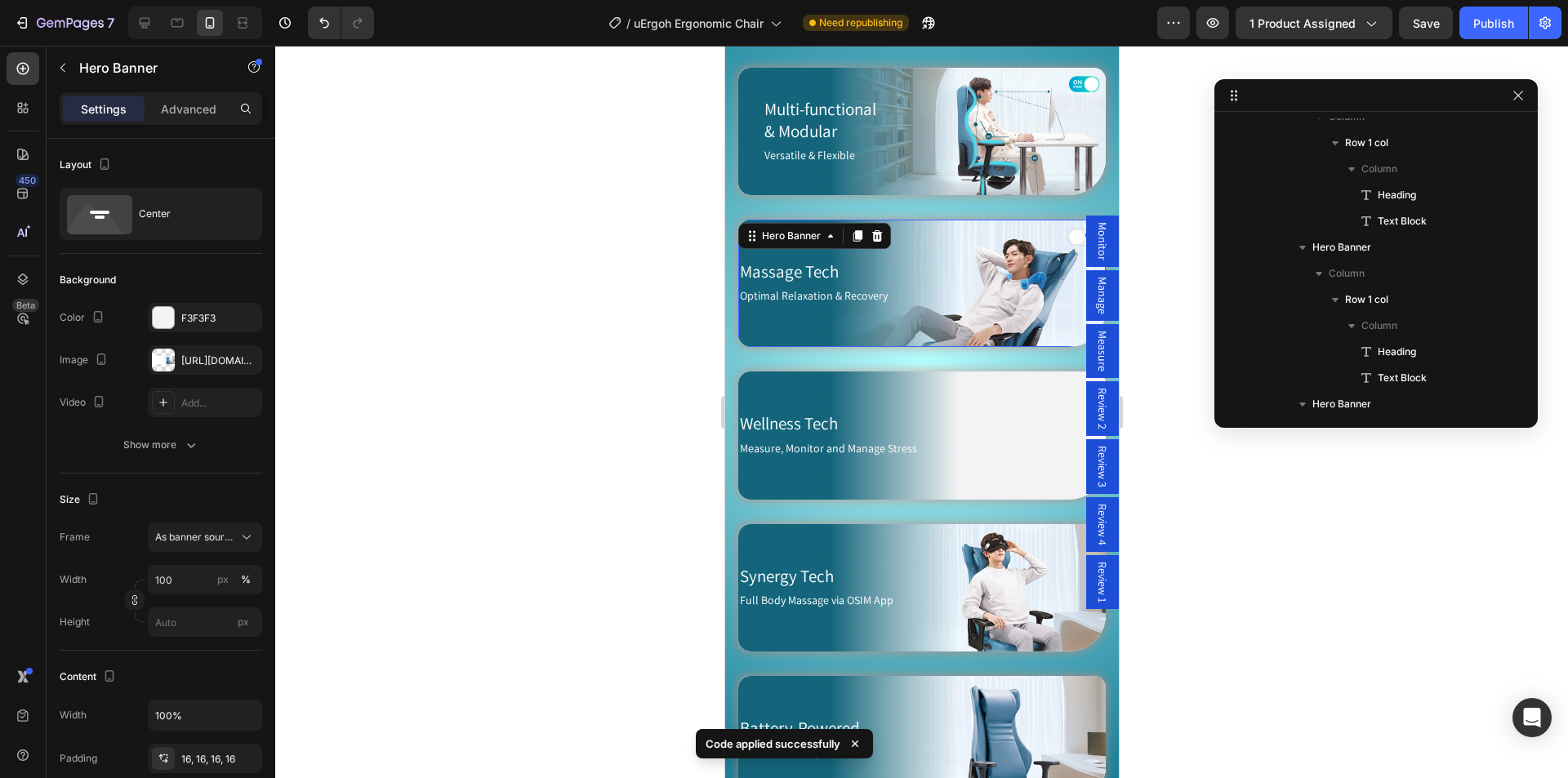
click at [837, 232] on div "Massage Tech Heading Optimal Relaxation & Recovery Text Block Row Hero Banner 30" at bounding box center [920, 283] width 368 height 127
click at [930, 261] on h2 "Massage Tech" at bounding box center [914, 271] width 355 height 25
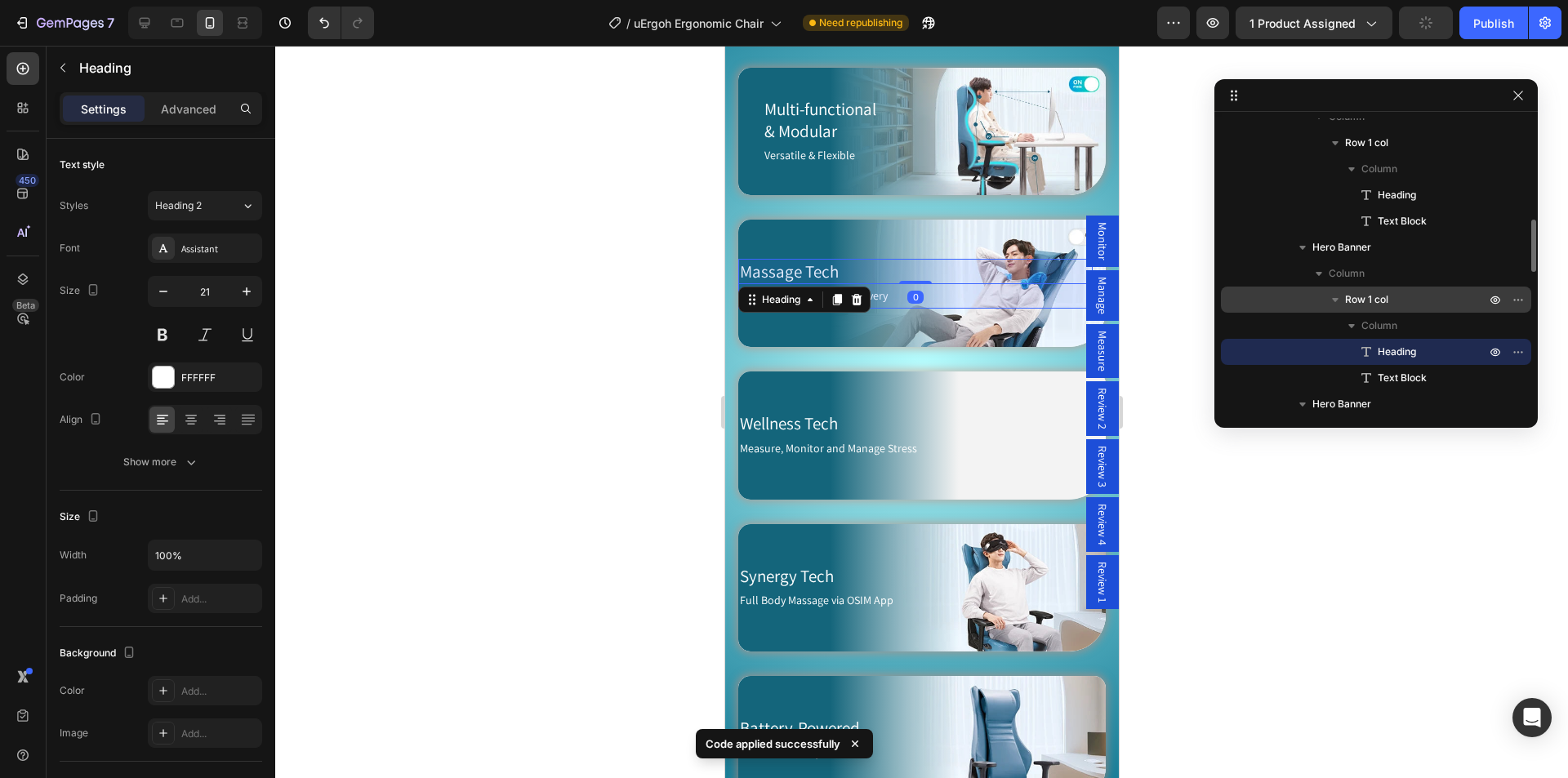
click at [1401, 303] on p "Row 1 col" at bounding box center [1417, 299] width 144 height 17
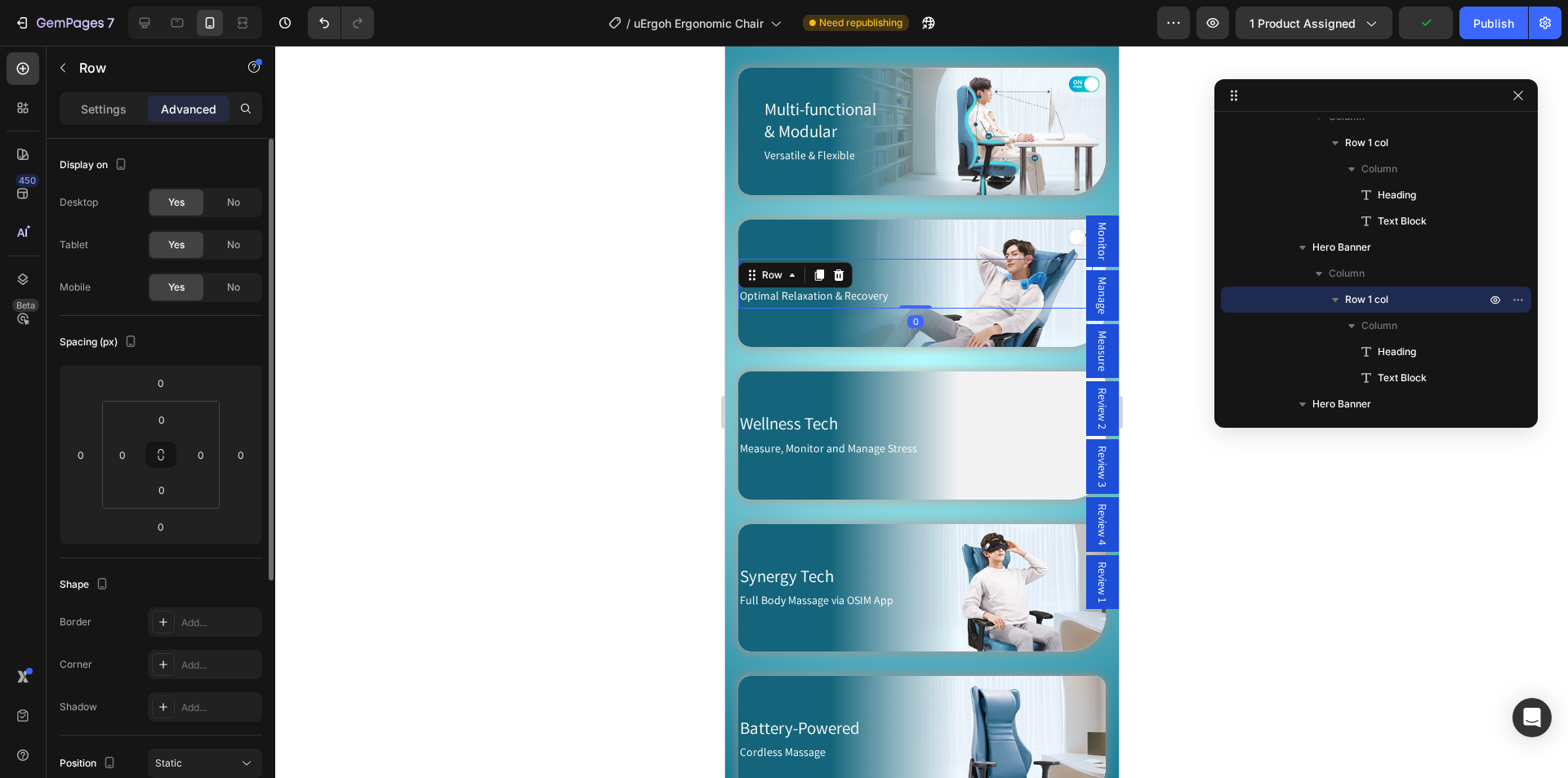
scroll to position [378, 0]
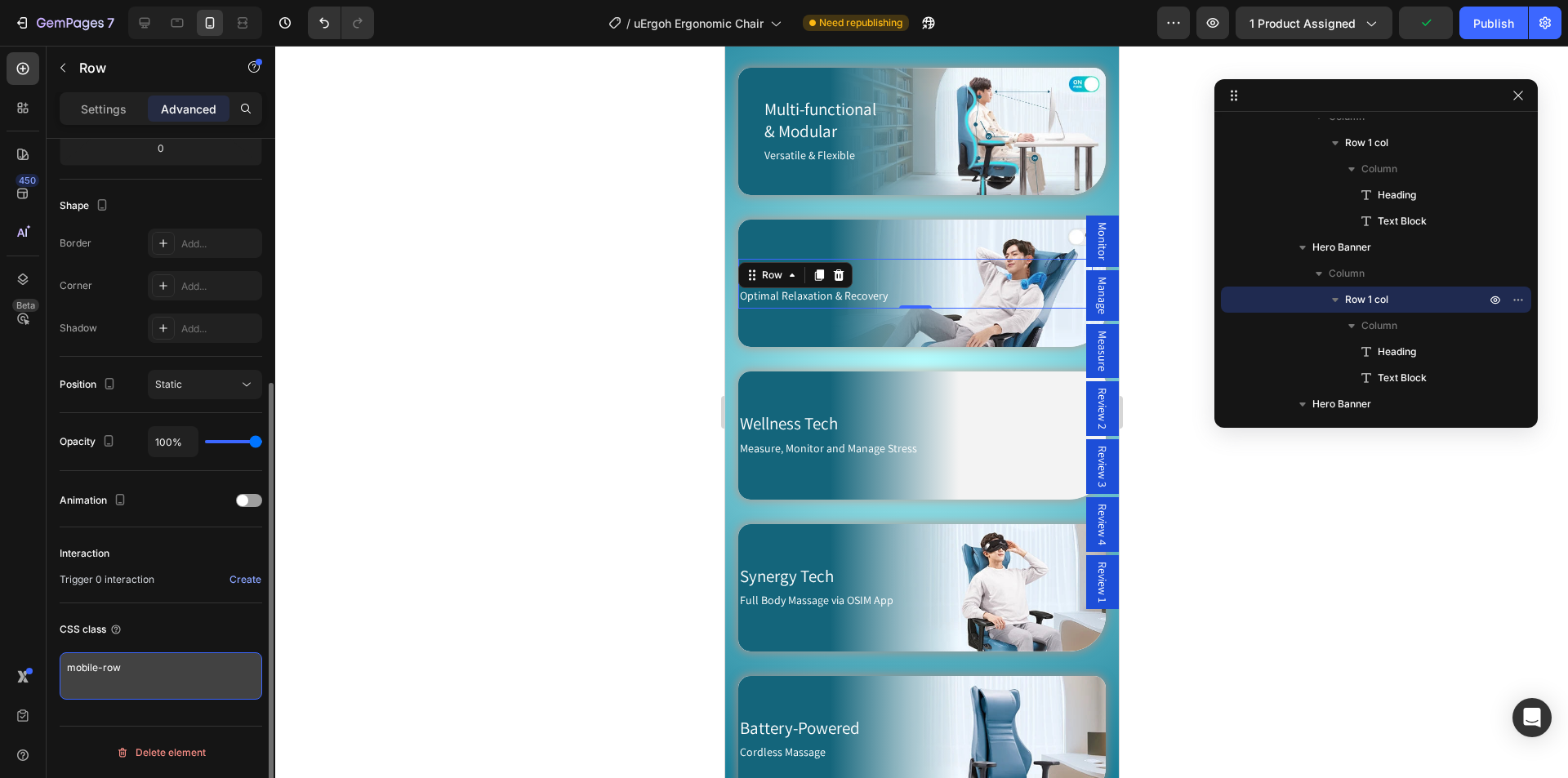
click at [161, 665] on textarea "mobile-row" at bounding box center [161, 675] width 203 height 47
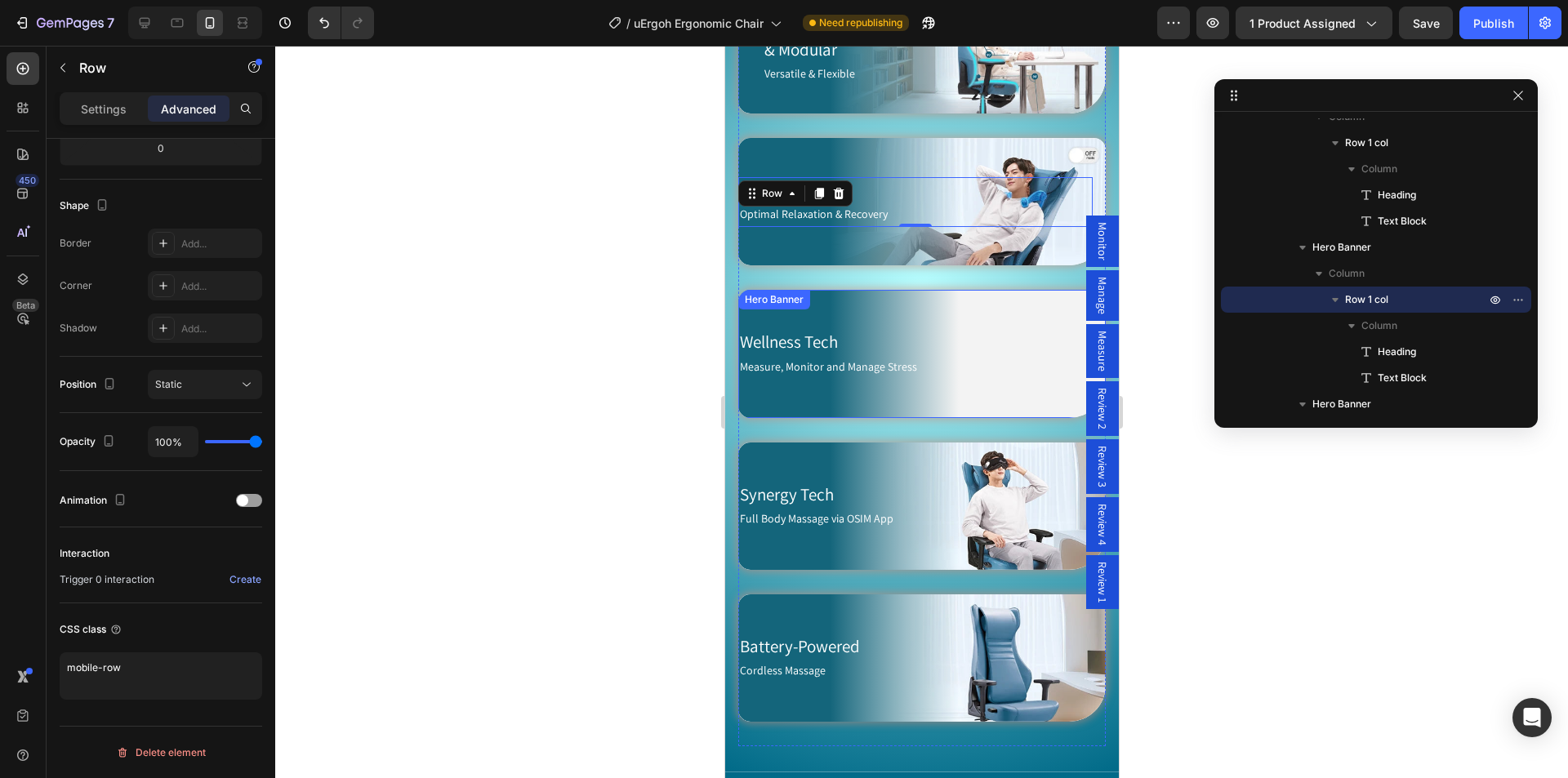
scroll to position [720, 0]
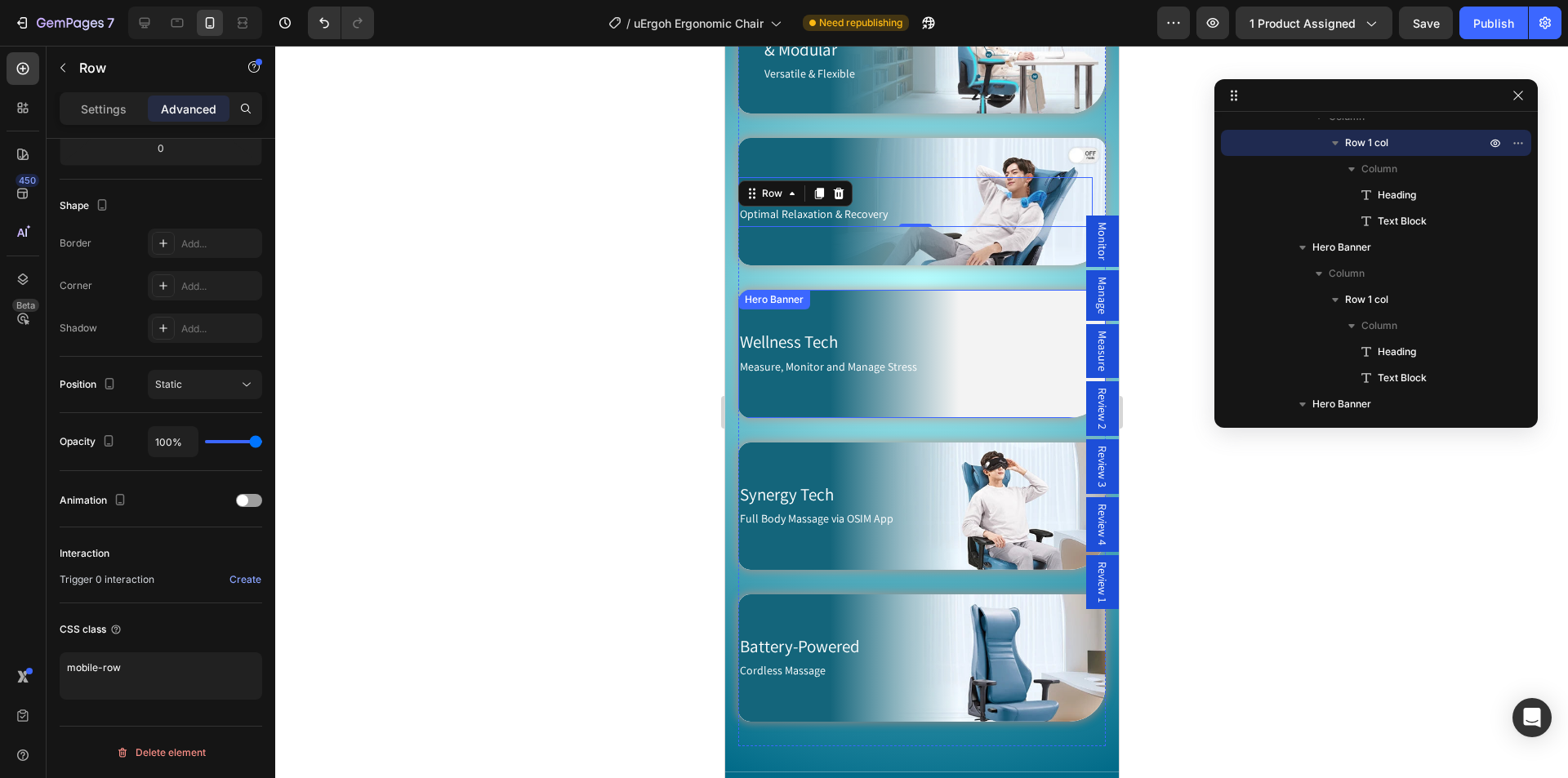
click at [989, 294] on div "Wellness Tech Heading Measure, Monitor and Manage Stress Text Block Row" at bounding box center [914, 354] width 355 height 127
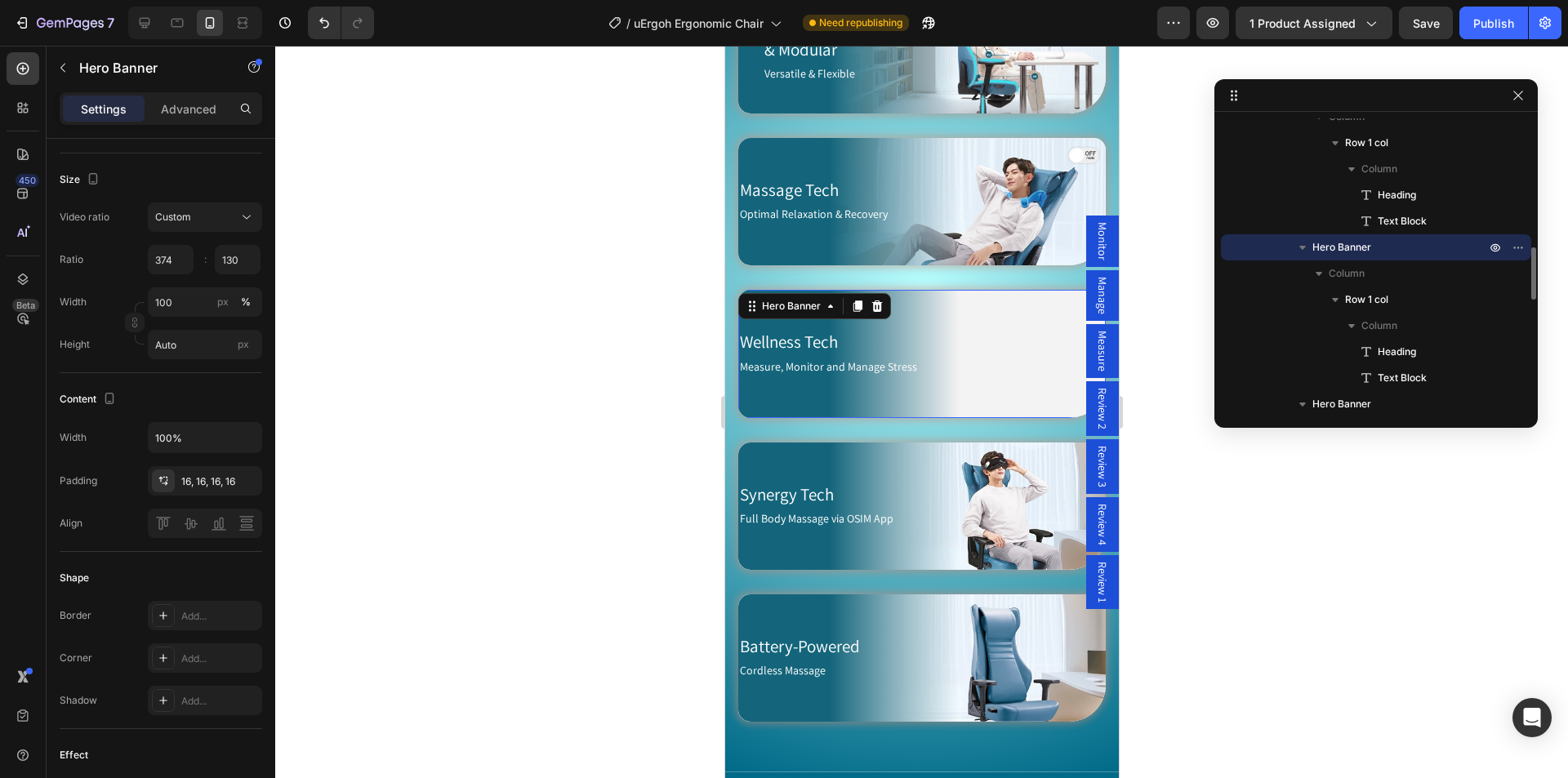
scroll to position [0, 0]
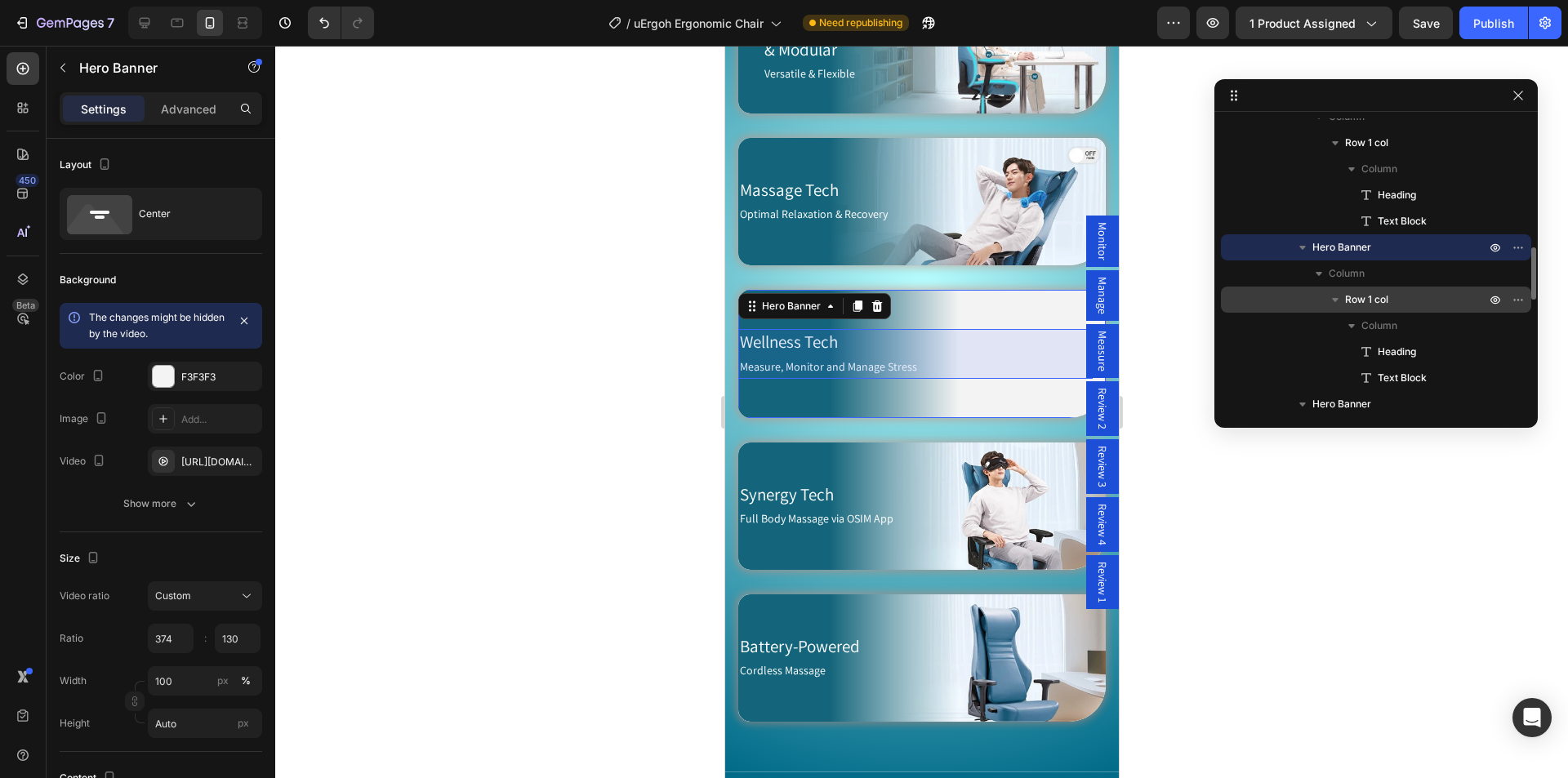
drag, startPoint x: 1395, startPoint y: 303, endPoint x: 61, endPoint y: 409, distance: 1338.2
click at [1395, 303] on p "Row 1 col" at bounding box center [1417, 299] width 144 height 17
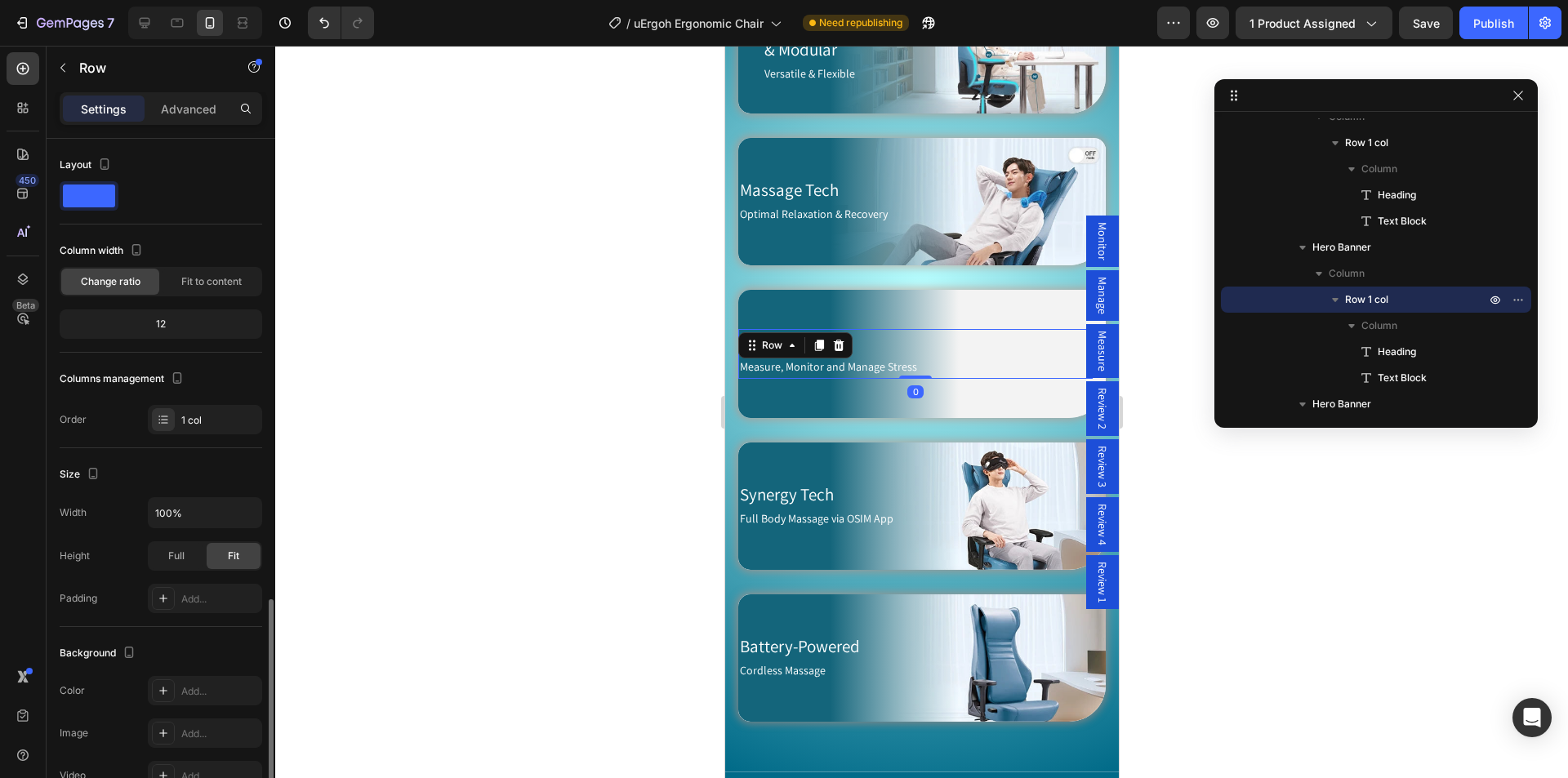
scroll to position [268, 0]
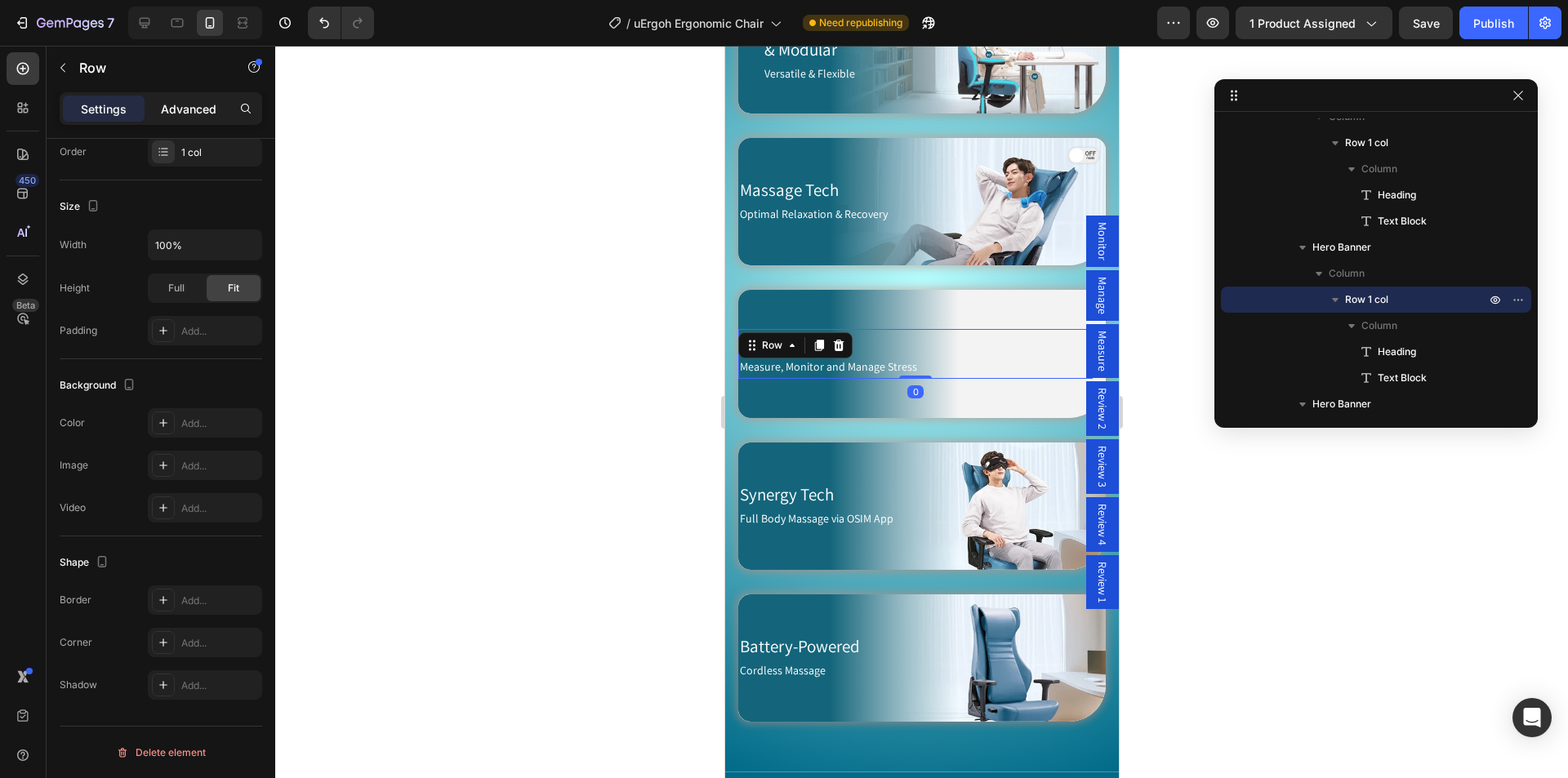
click at [206, 117] on p "Advanced" at bounding box center [189, 109] width 55 height 17
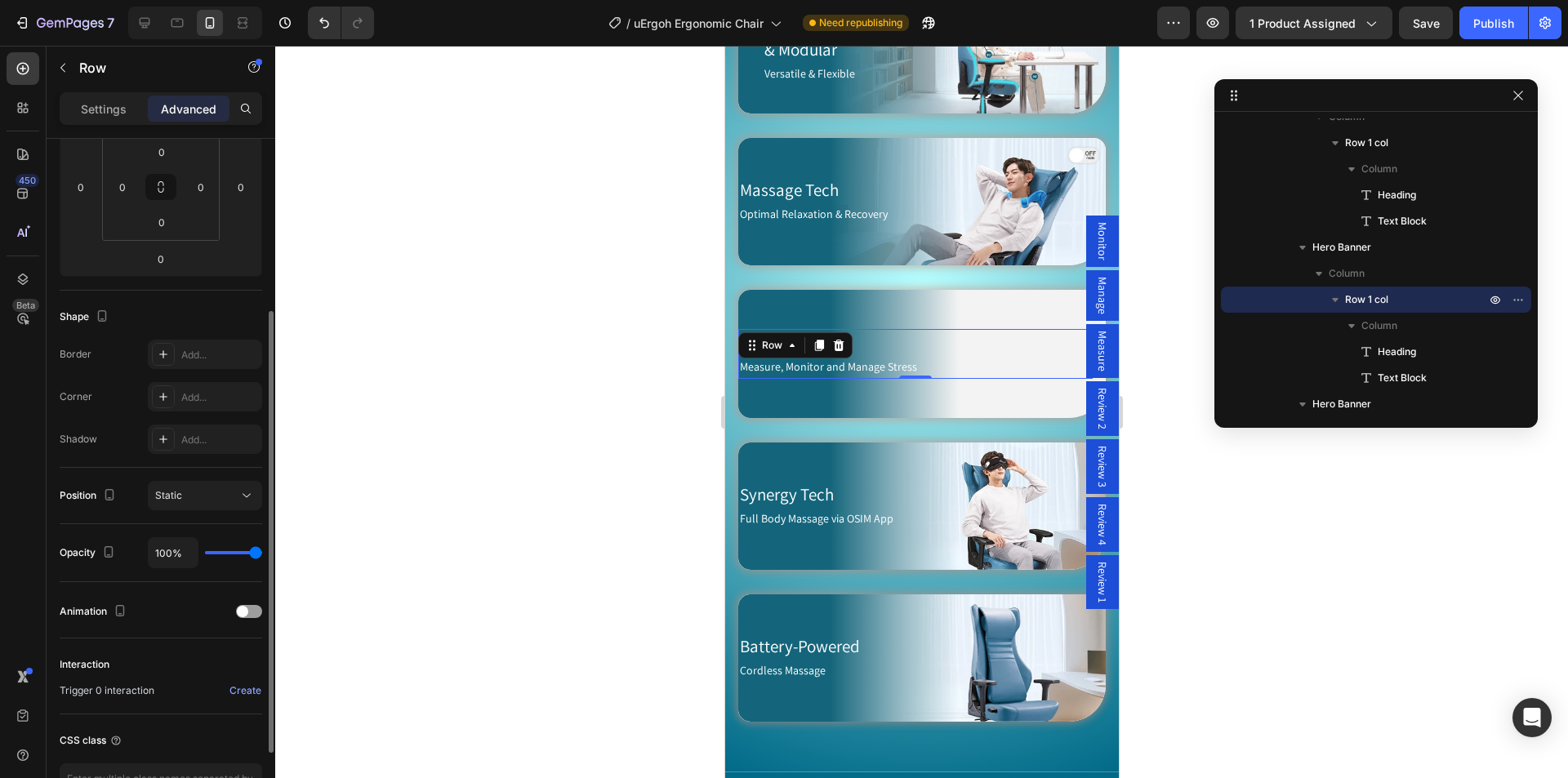
scroll to position [378, 0]
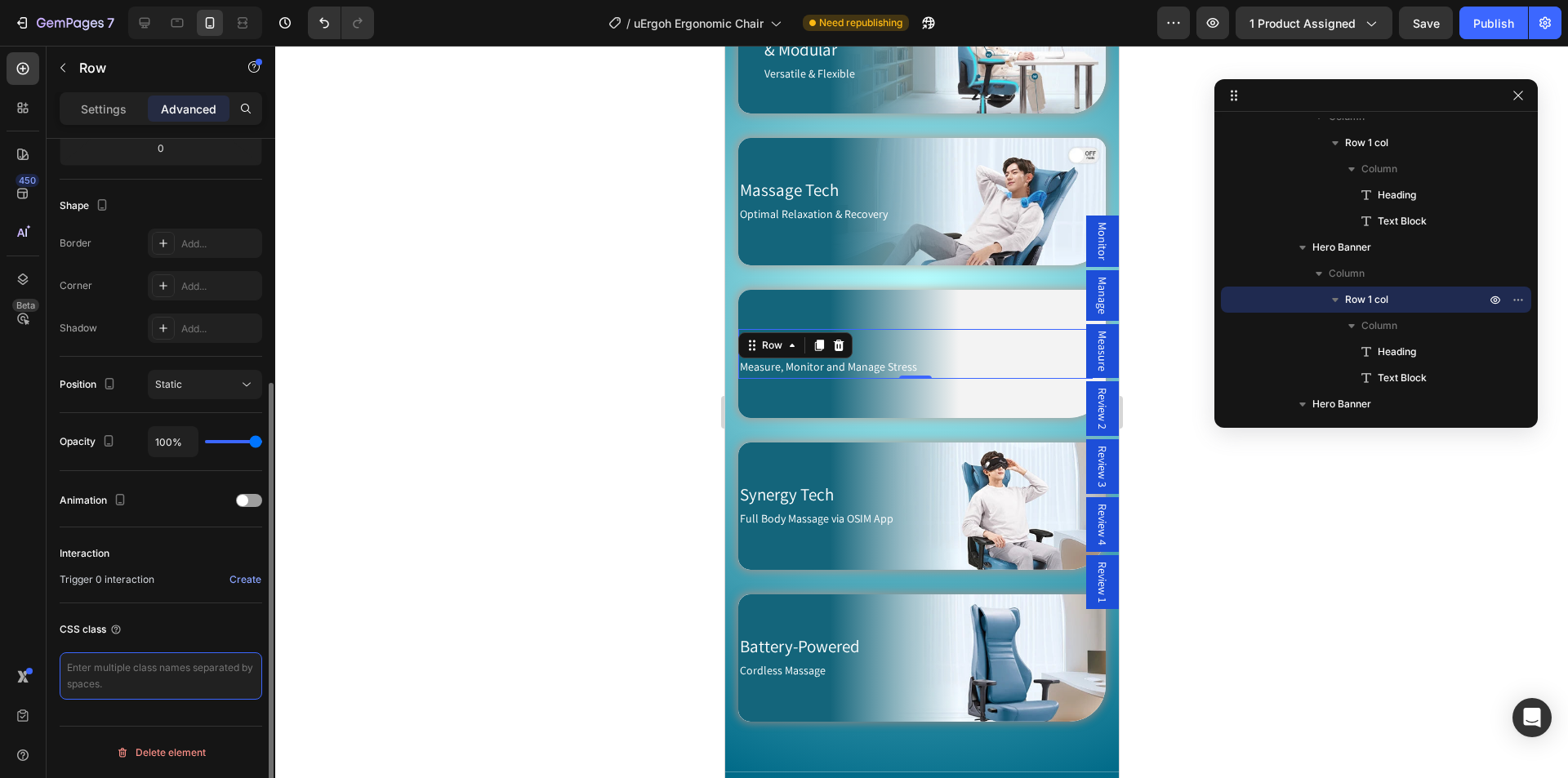
click at [155, 687] on textarea at bounding box center [161, 675] width 203 height 47
paste textarea "mobile-row"
type textarea "mobile-row"
click at [946, 443] on div "Synergy Tech Heading Full Body Massage via OSIM App Text Block Row" at bounding box center [914, 505] width 355 height 127
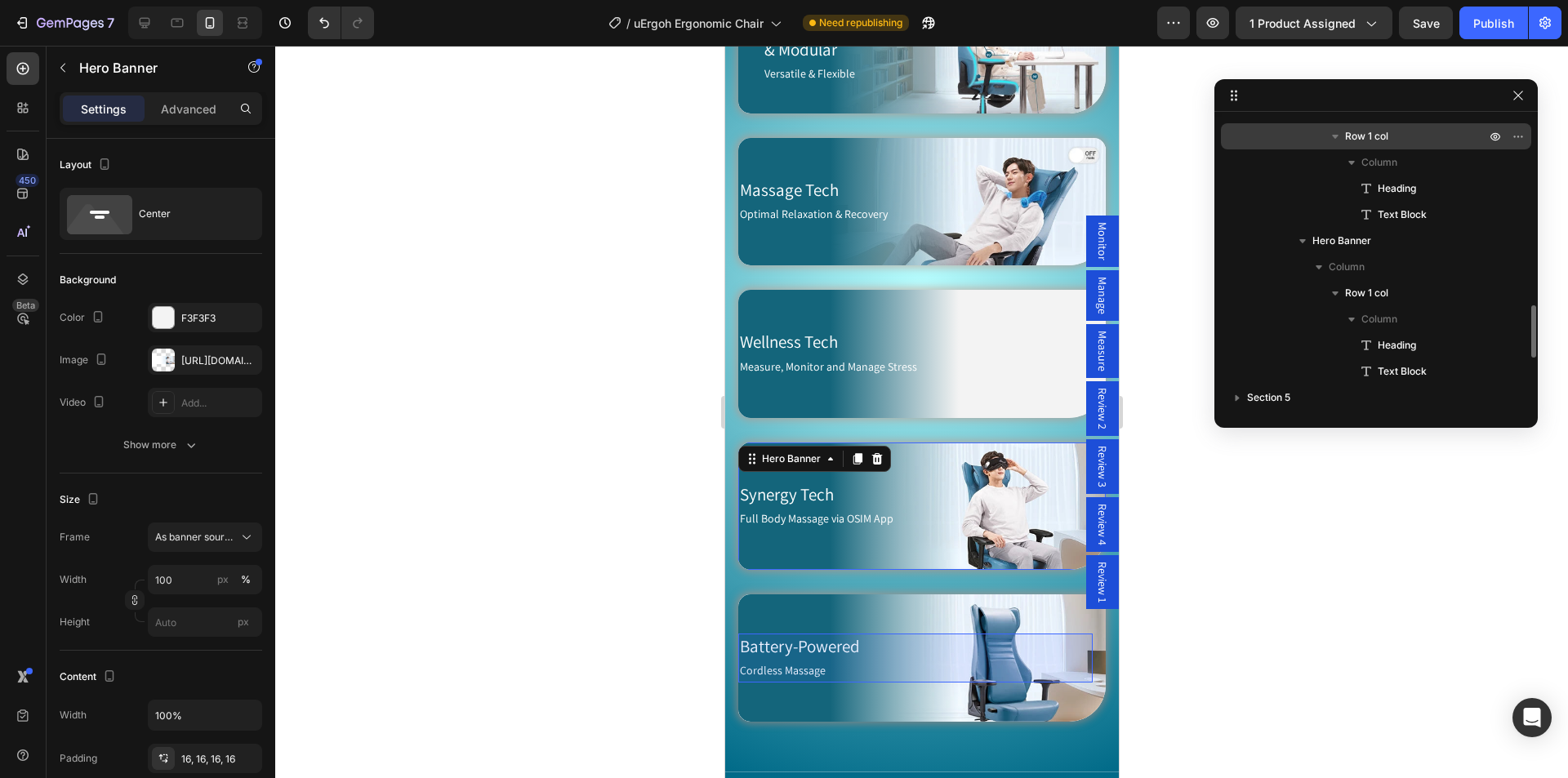
scroll to position [958, 0]
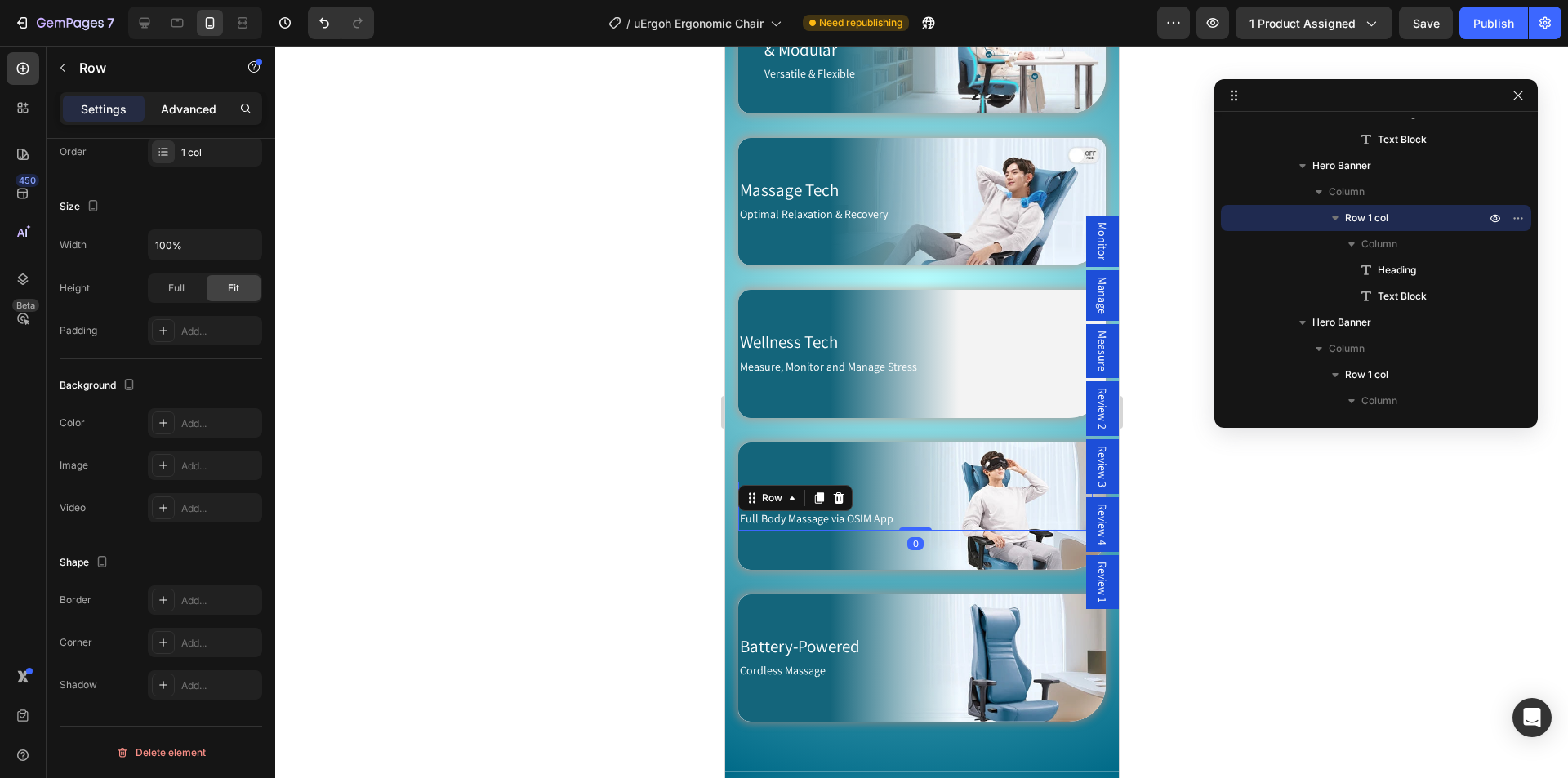
click at [193, 99] on div "Advanced" at bounding box center [188, 109] width 82 height 26
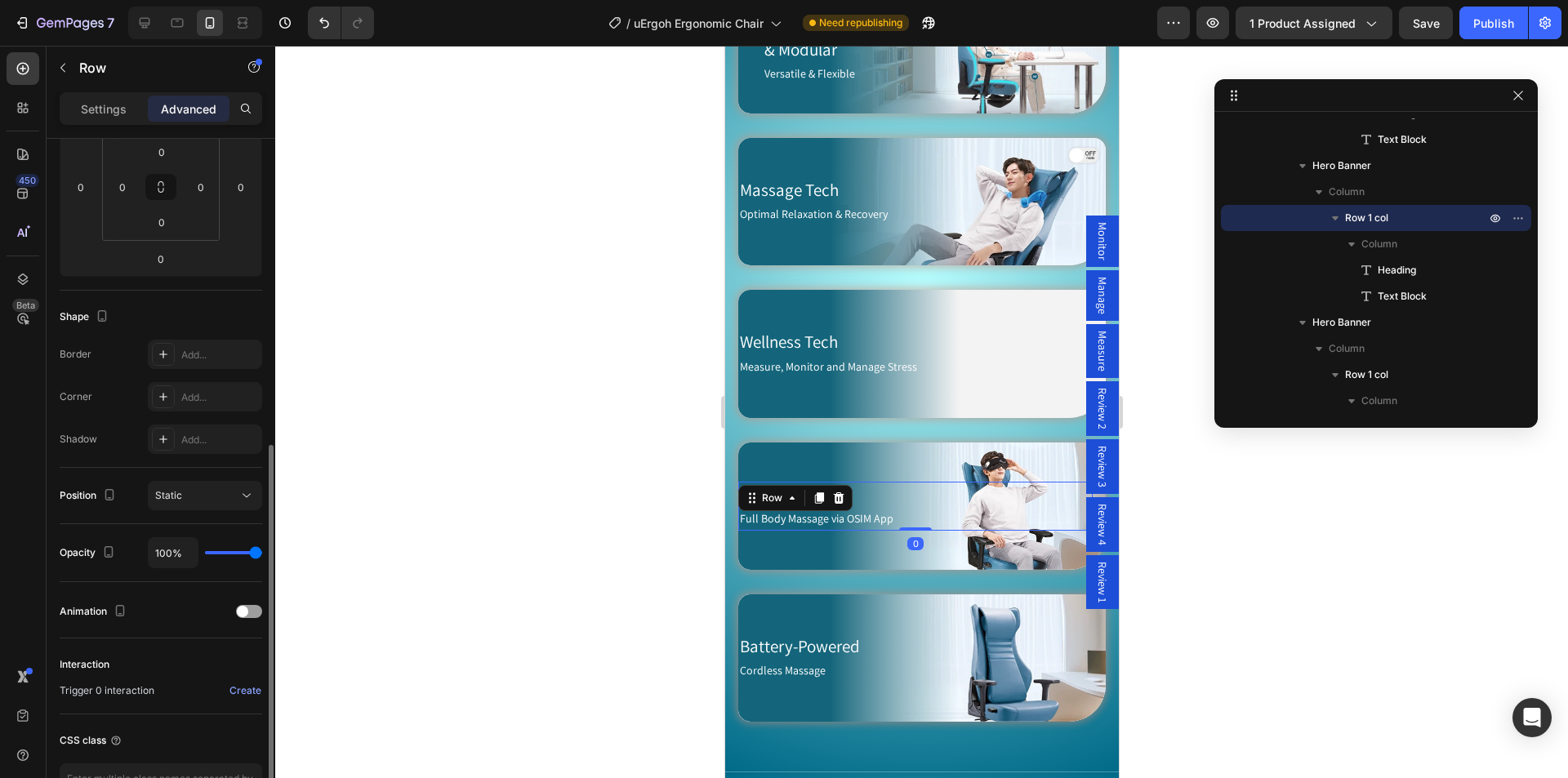
scroll to position [378, 0]
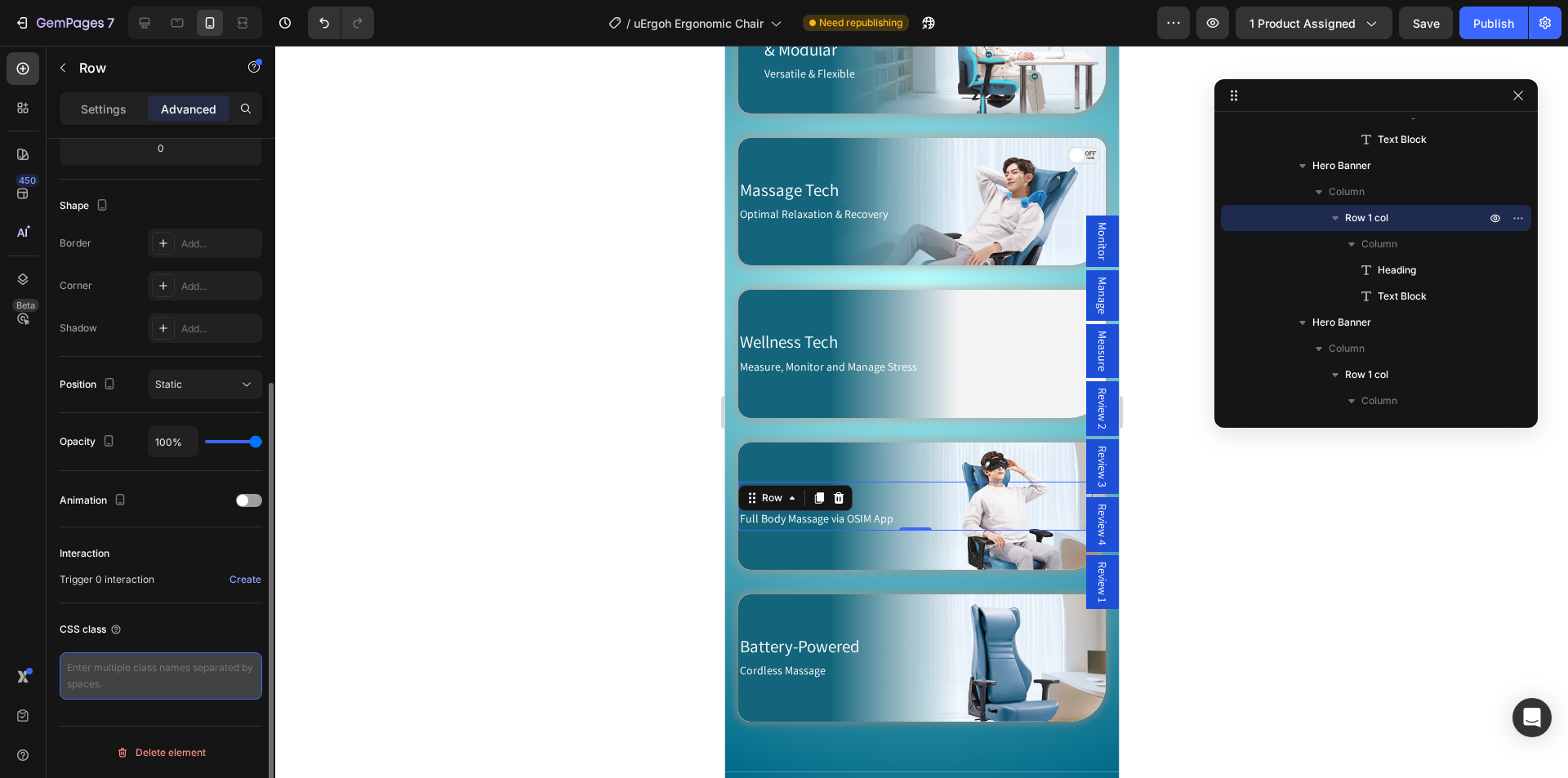
click at [148, 679] on textarea at bounding box center [161, 675] width 203 height 47
paste textarea "mobile-row"
type textarea "mobile-row"
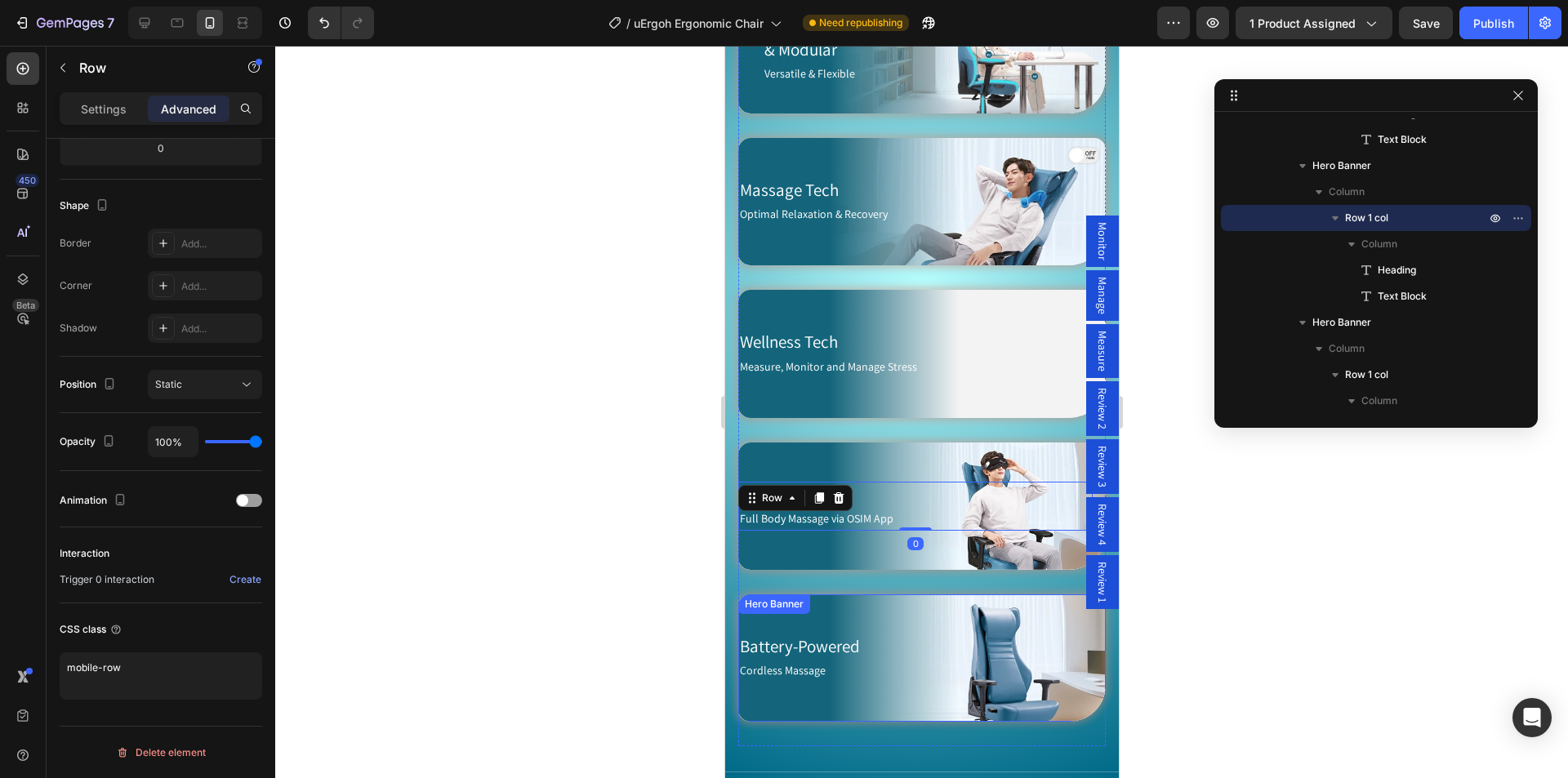
click at [933, 594] on div "Battery-Powered Heading Cordless Massage Text Block Row" at bounding box center [914, 657] width 355 height 127
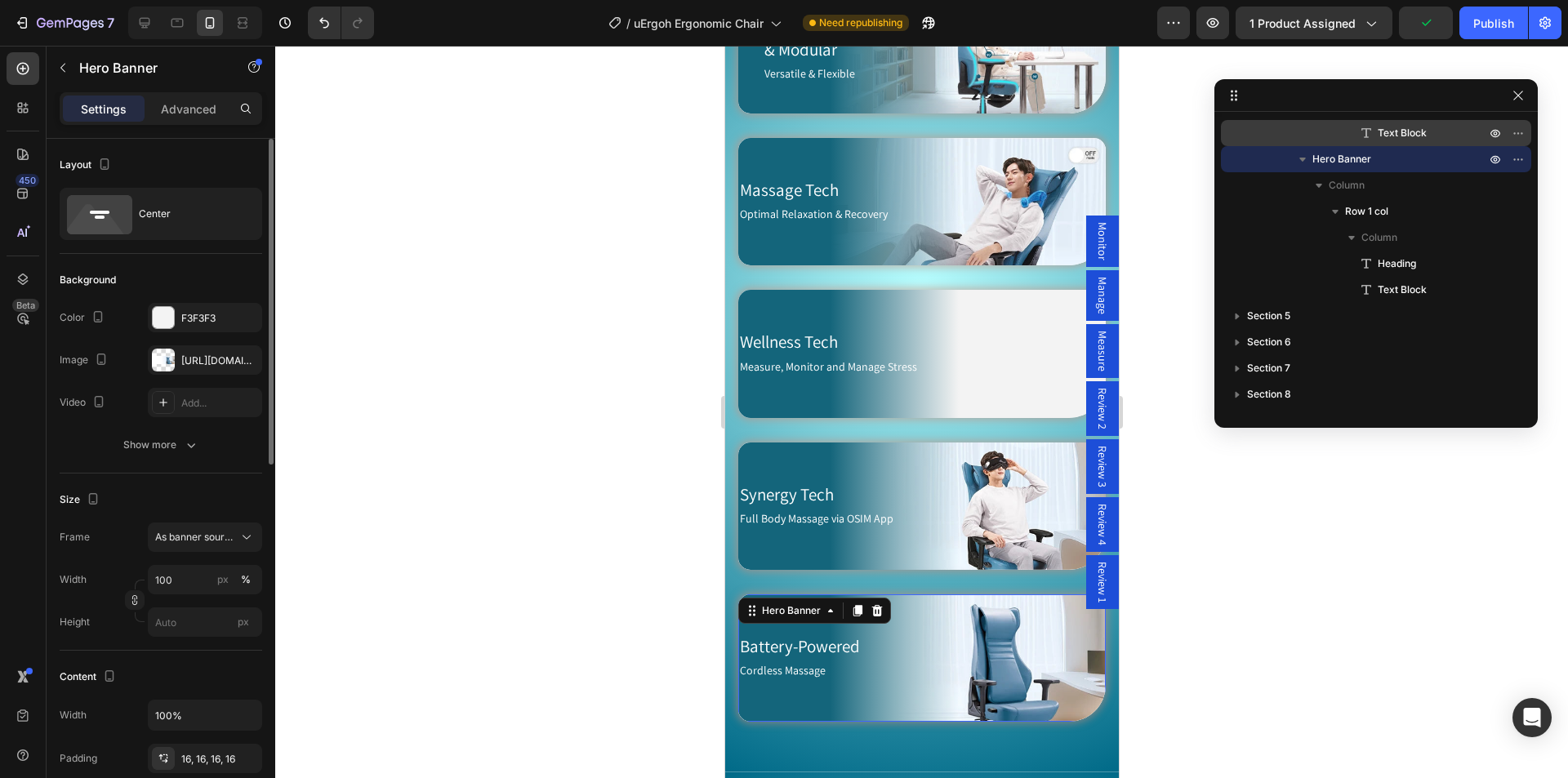
scroll to position [1202, 0]
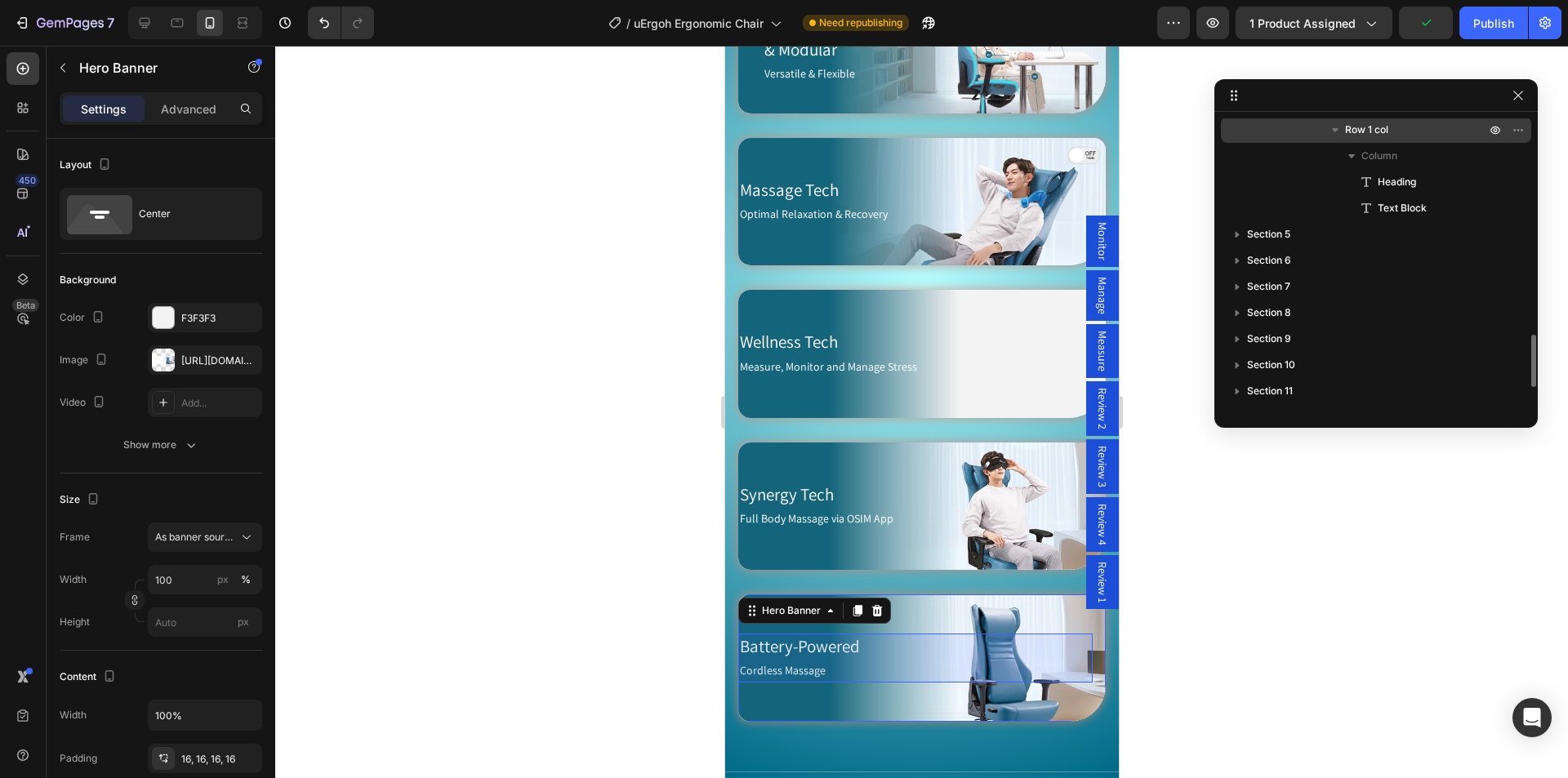
click at [1408, 139] on div "Row 1 col" at bounding box center [1375, 130] width 298 height 26
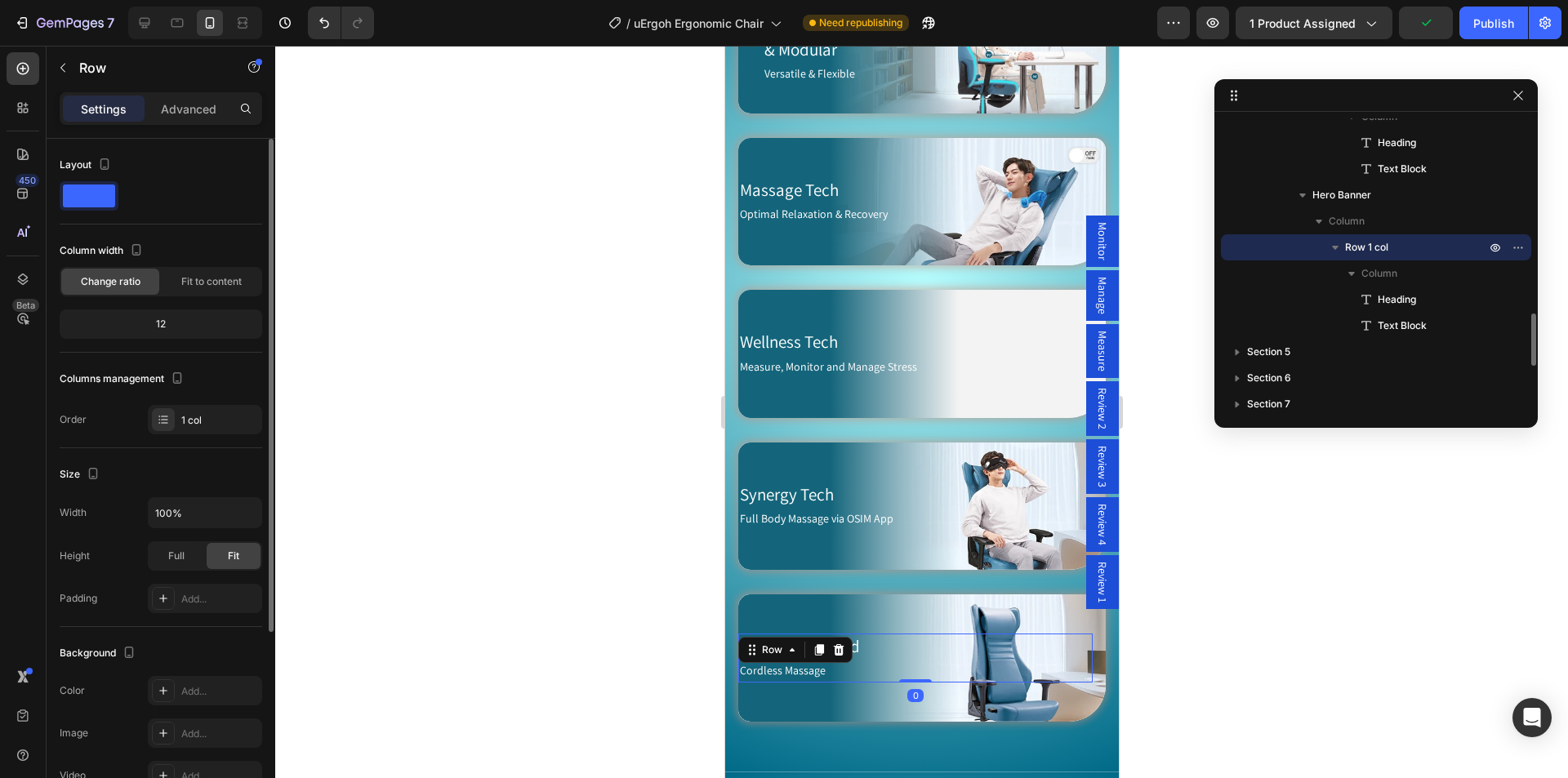
scroll to position [268, 0]
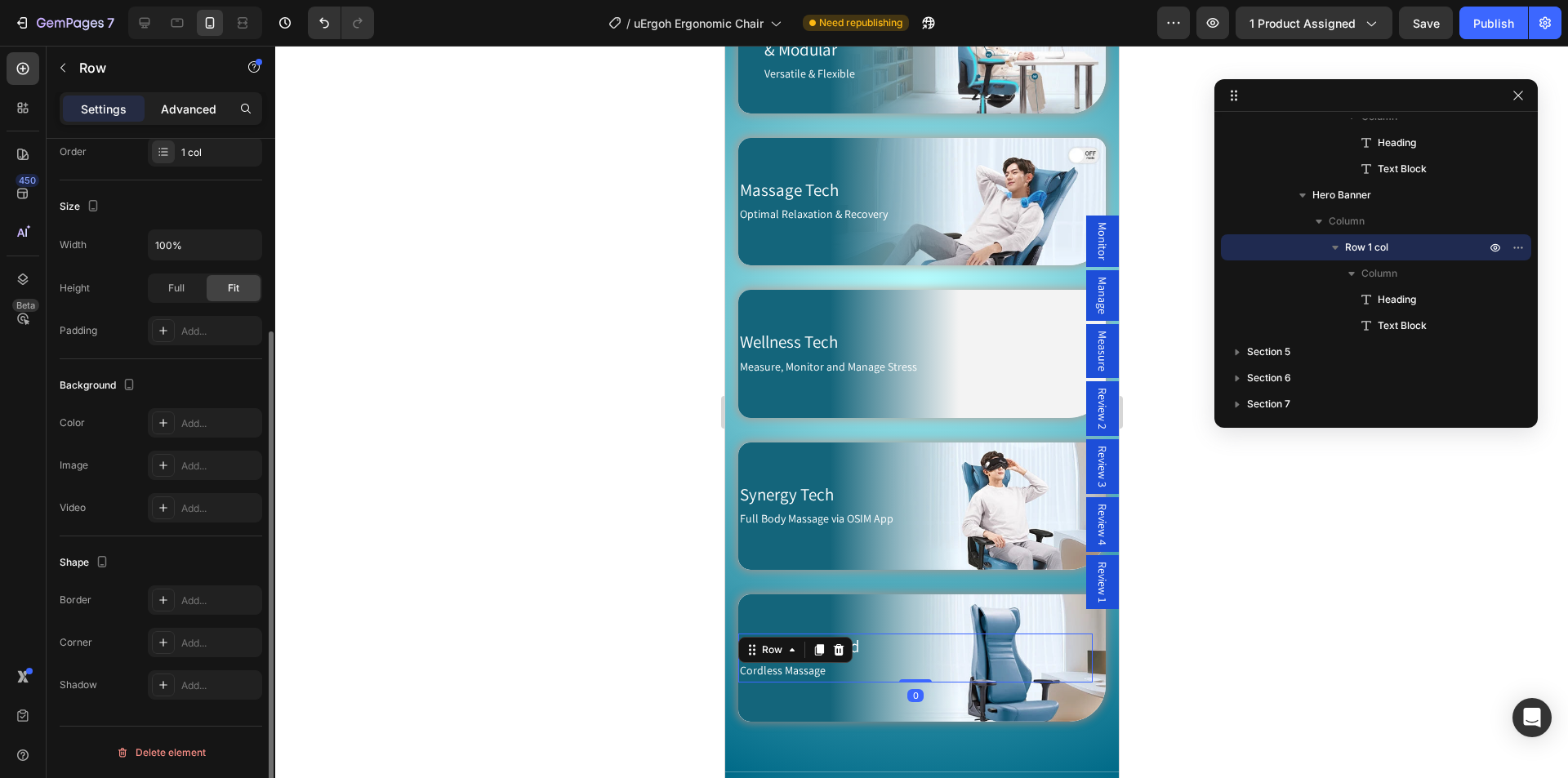
click at [193, 110] on p "Advanced" at bounding box center [189, 109] width 55 height 17
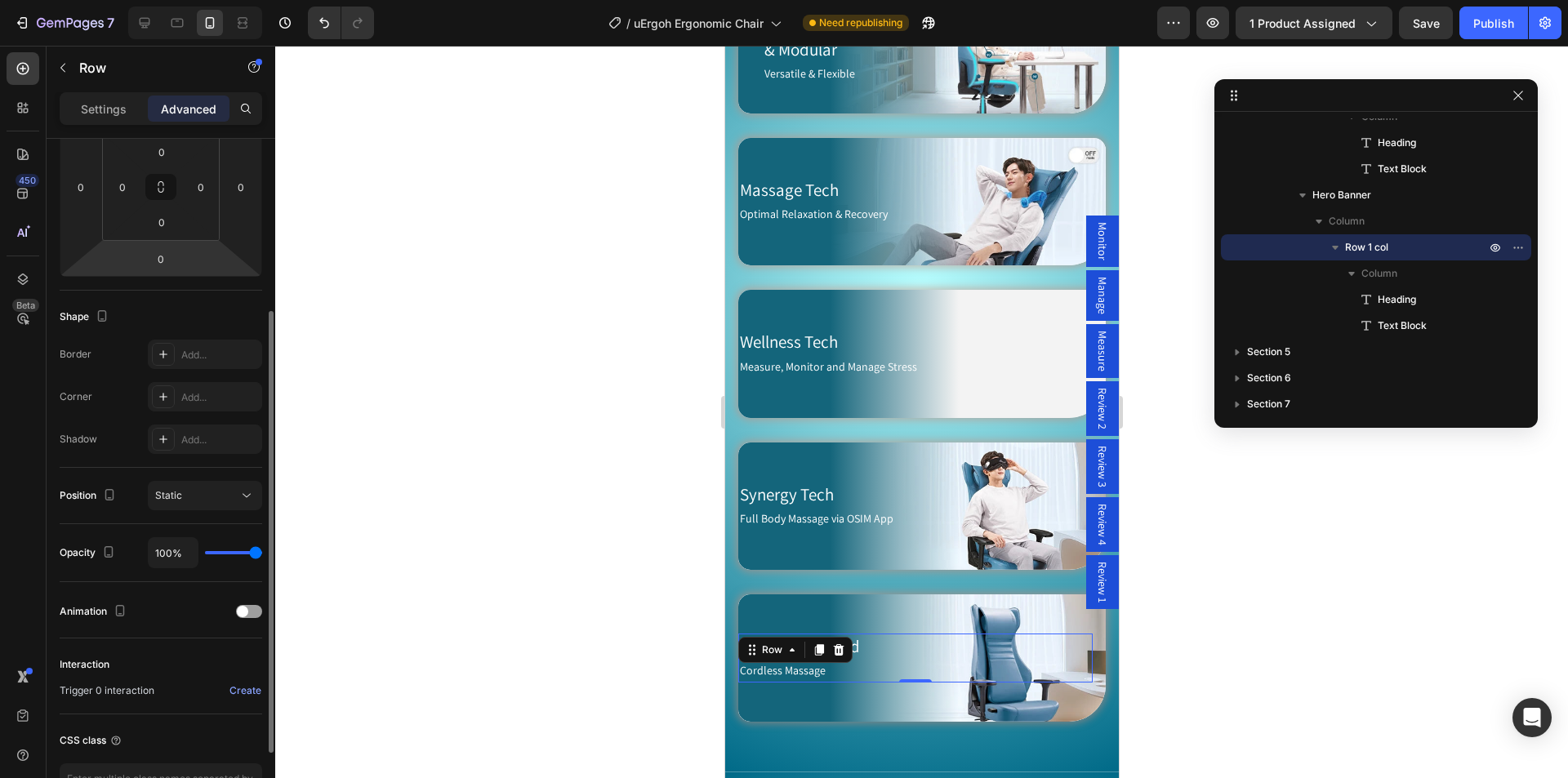
scroll to position [378, 0]
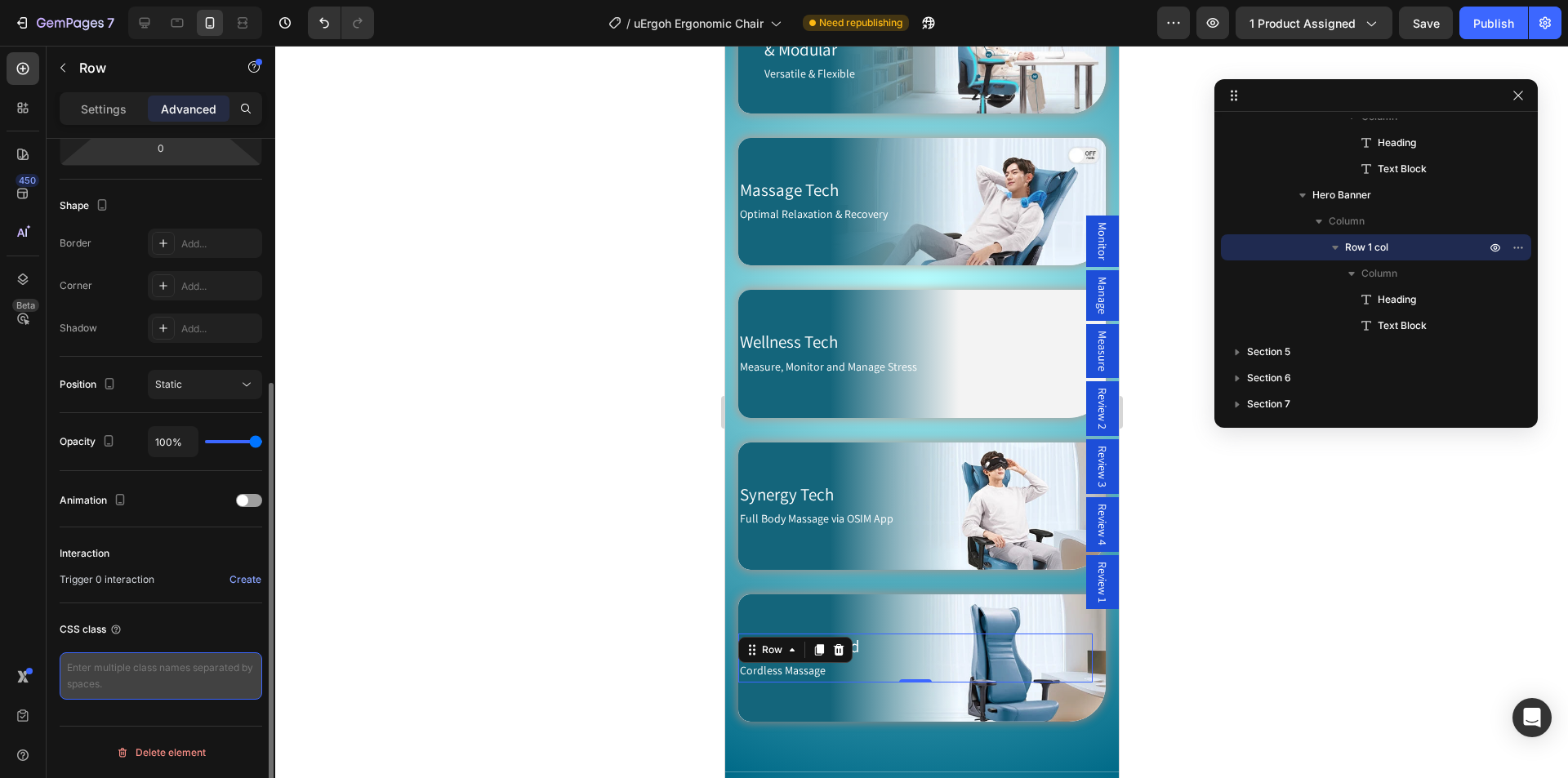
click at [145, 667] on textarea at bounding box center [161, 675] width 203 height 47
paste textarea "mobile-row"
type textarea "mobile-row"
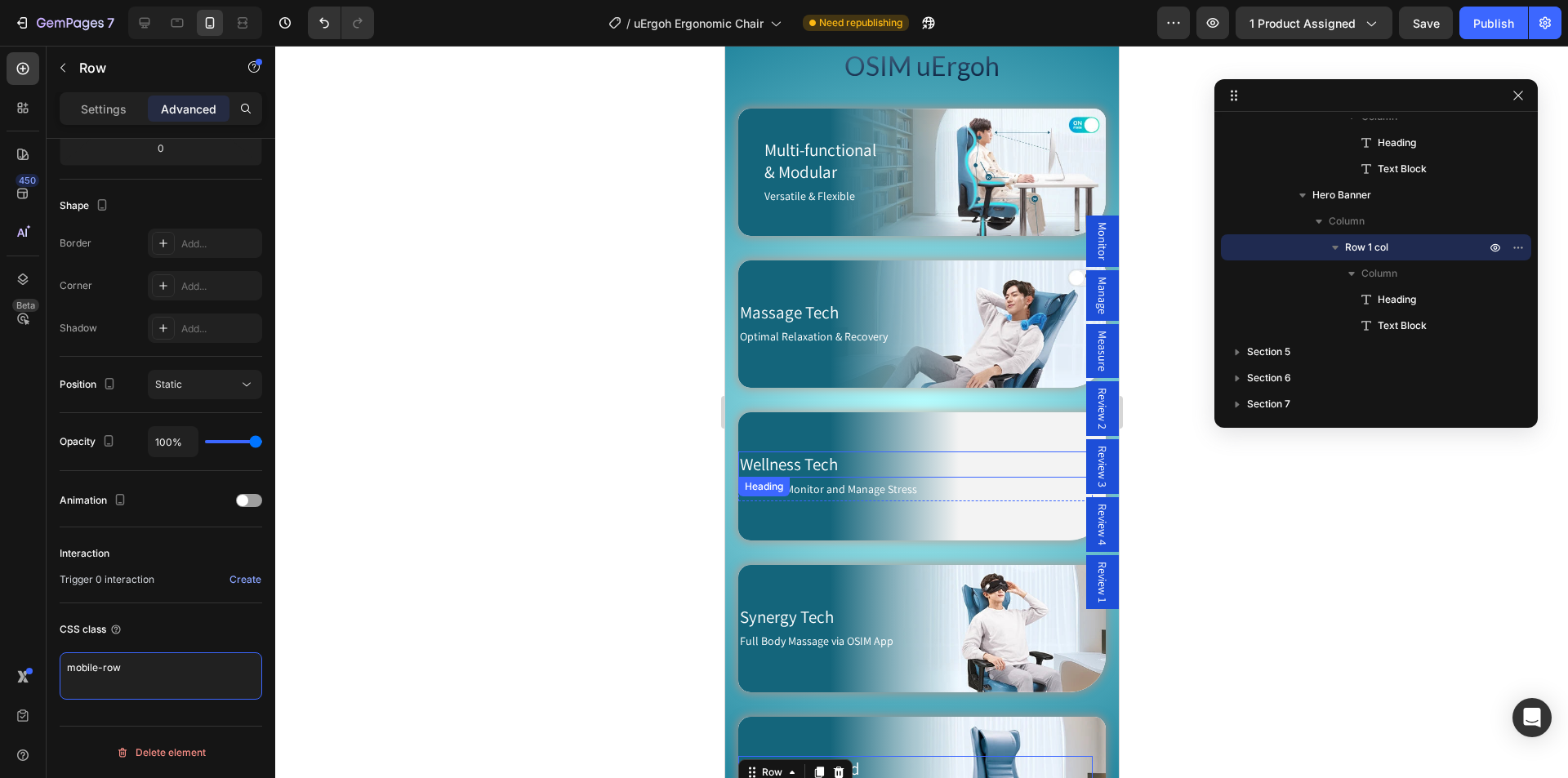
scroll to position [1224, 0]
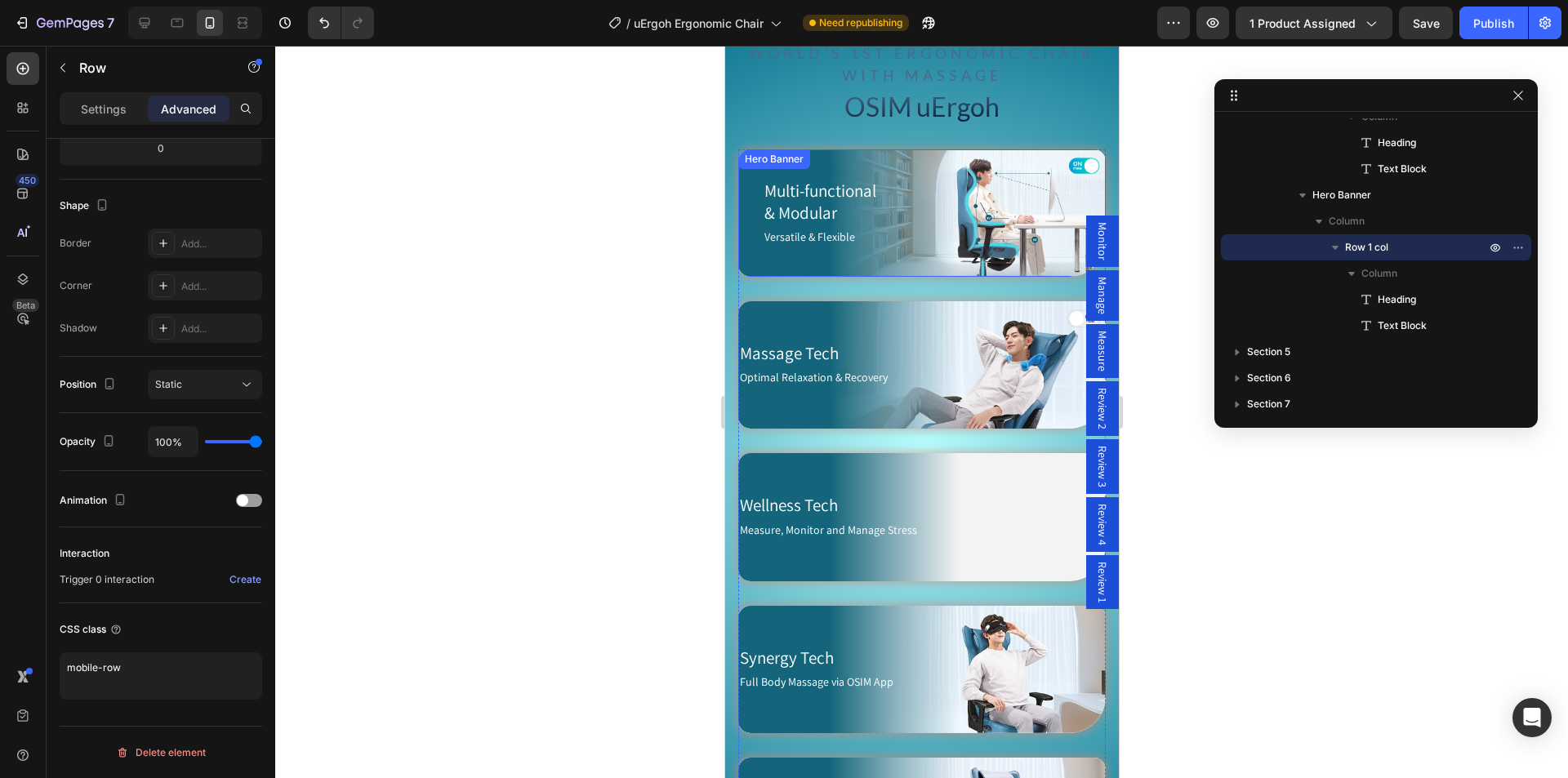
click at [907, 157] on div "Multi-functional & Modular Heading Versatile & Flexible Text Block Row" at bounding box center [914, 213] width 355 height 127
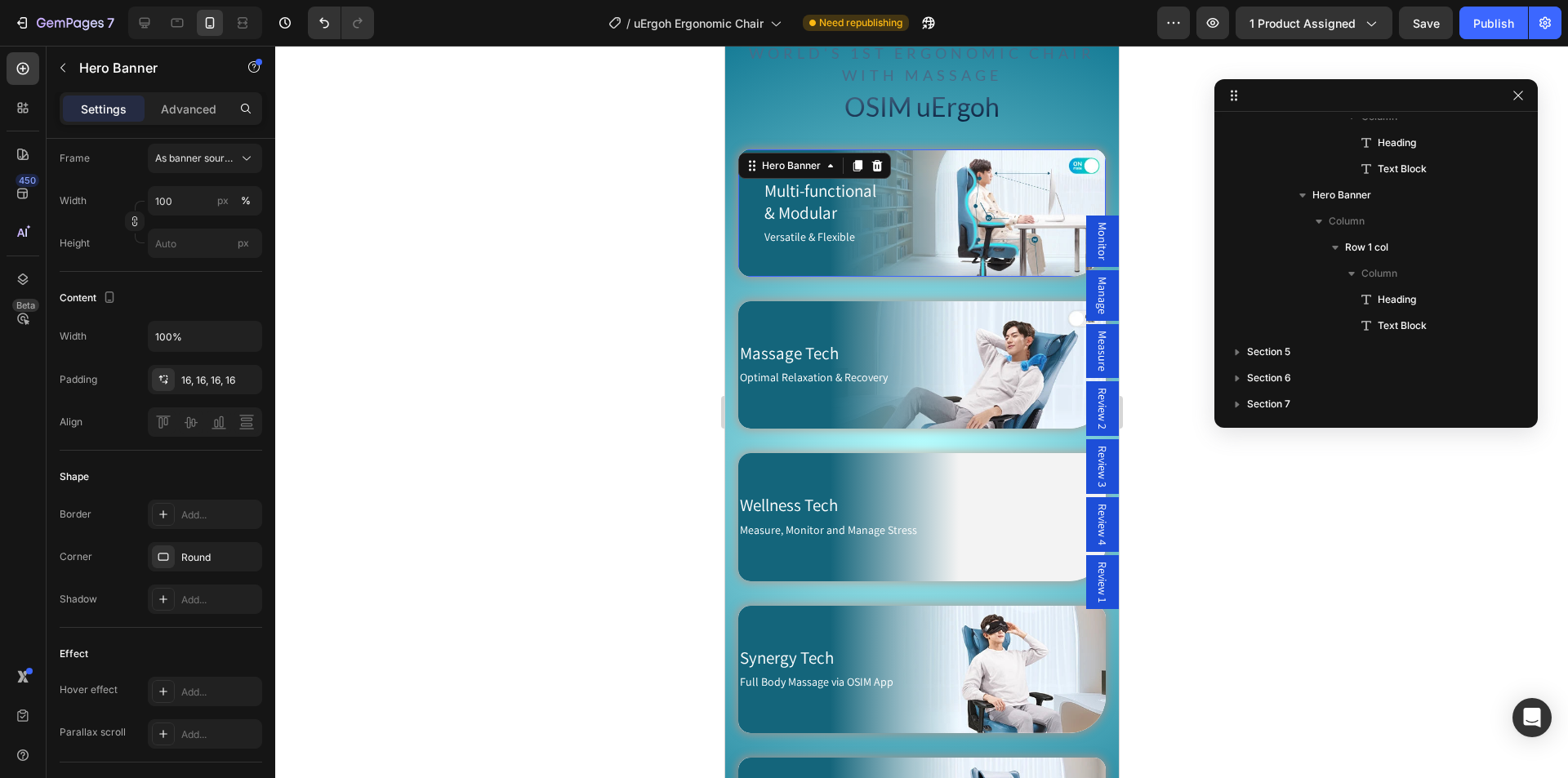
scroll to position [0, 0]
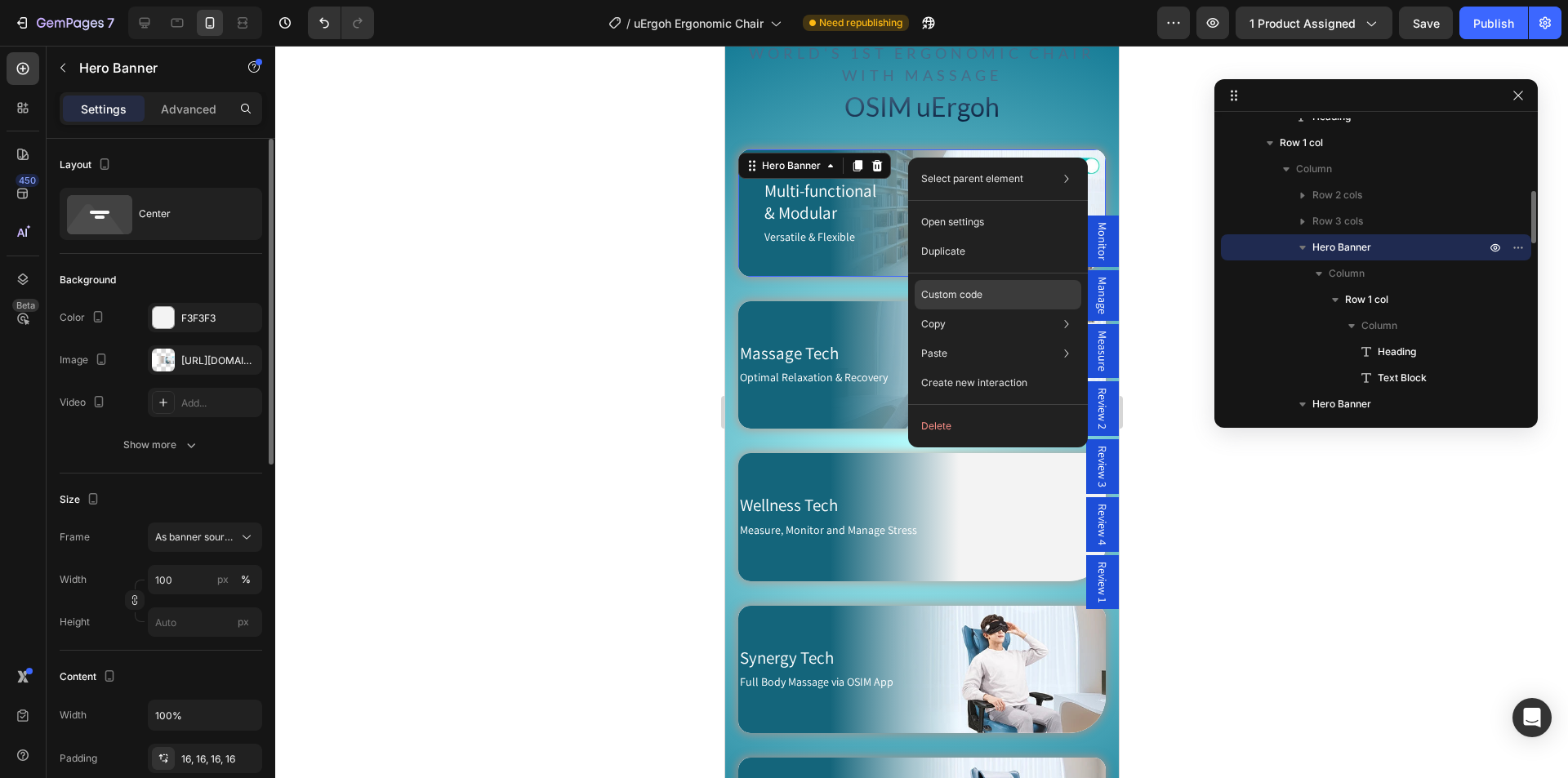
click at [974, 291] on p "Custom code" at bounding box center [952, 295] width 61 height 15
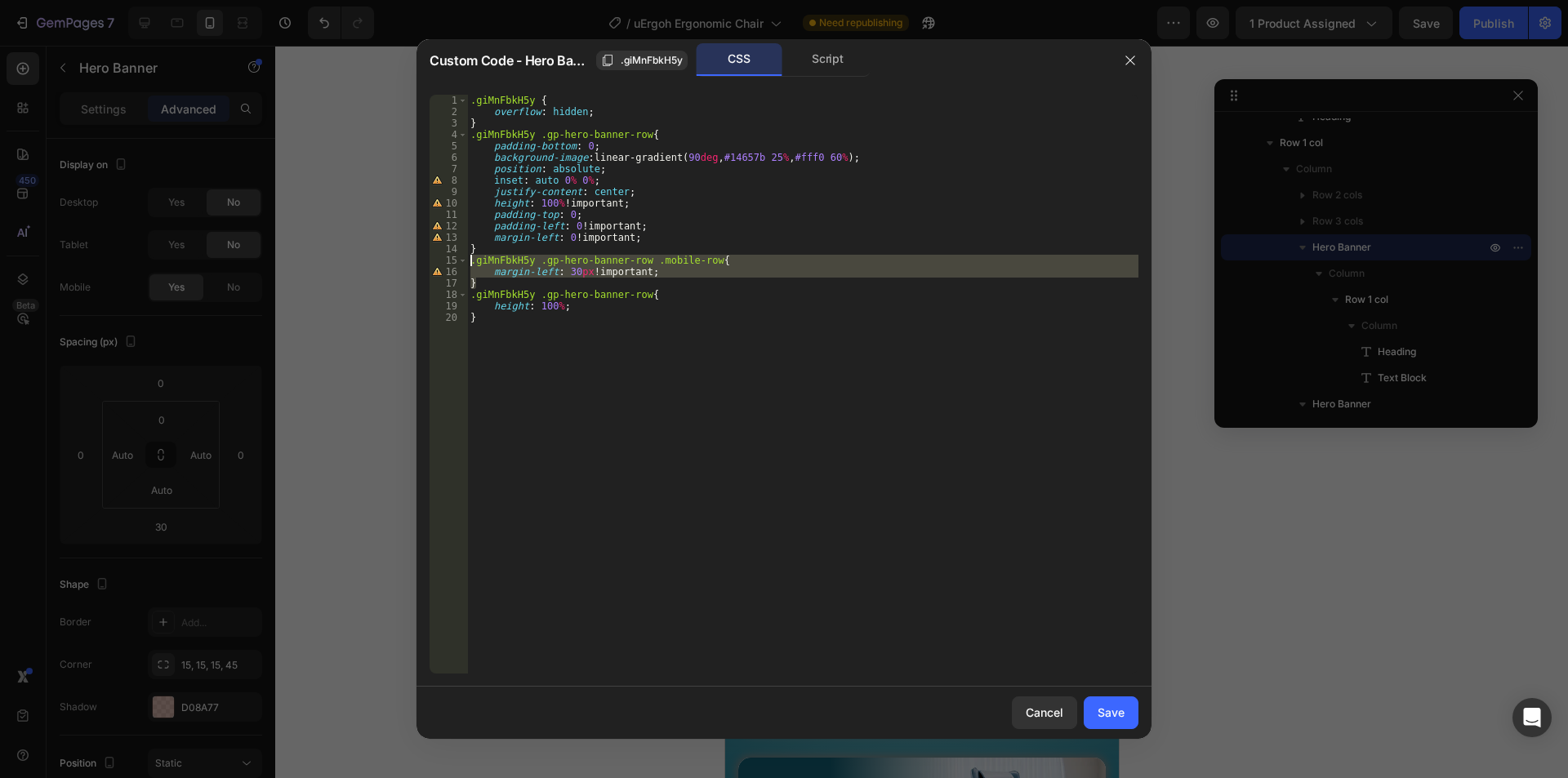
drag, startPoint x: 486, startPoint y: 280, endPoint x: 453, endPoint y: 261, distance: 38.1
click at [453, 261] on div "} 1 2 3 4 5 6 7 8 9 10 11 12 13 14 15 16 17 18 19 20 .giMnFbkH5y { overflow : h…" at bounding box center [783, 384] width 708 height 578
type textarea ".giMnFbkH5y .gp-hero-banner-row .mobile-row{ margin-left: 30px !important;"
click at [1061, 710] on div "Cancel" at bounding box center [1044, 712] width 38 height 17
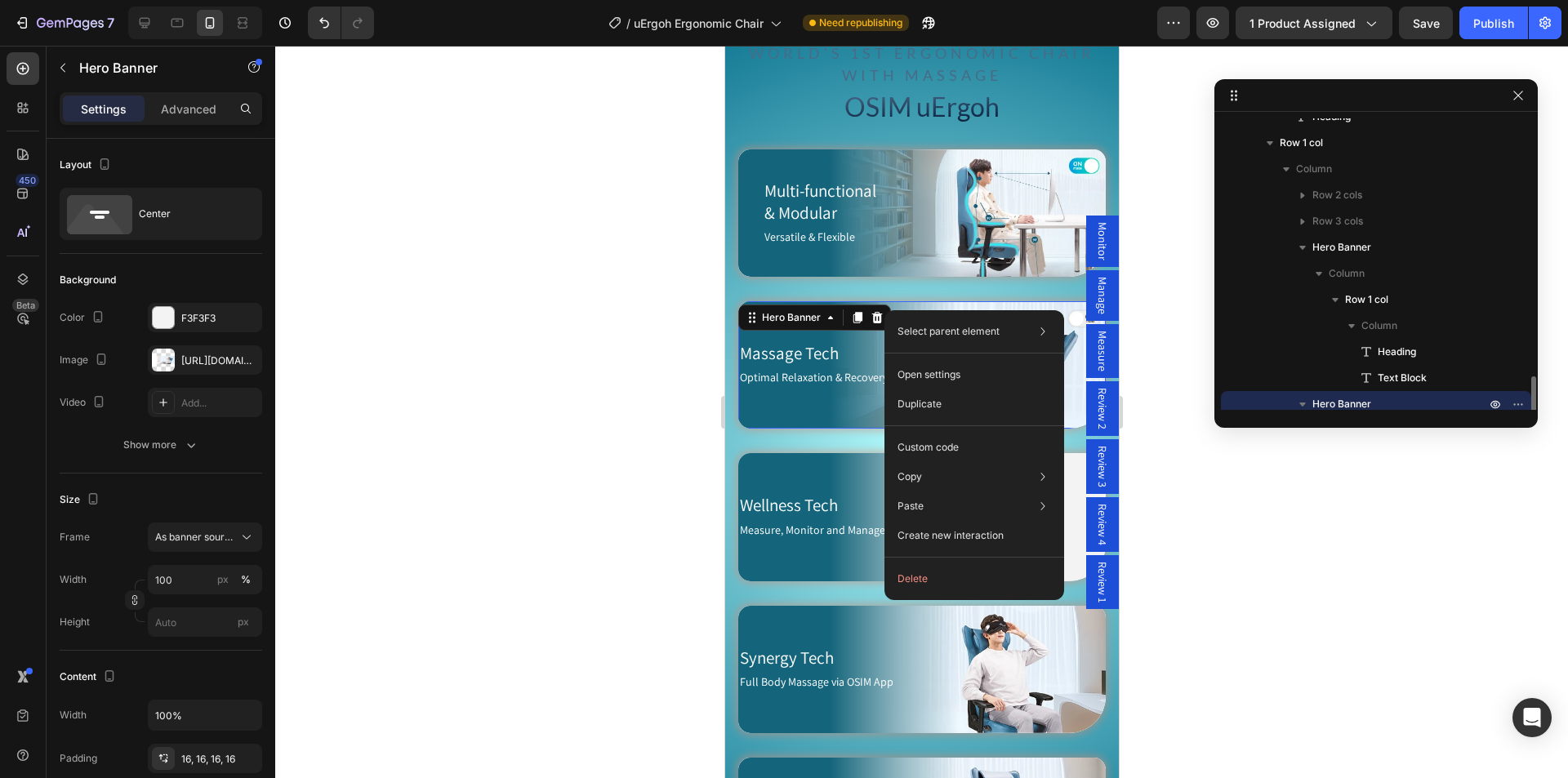
scroll to position [563, 0]
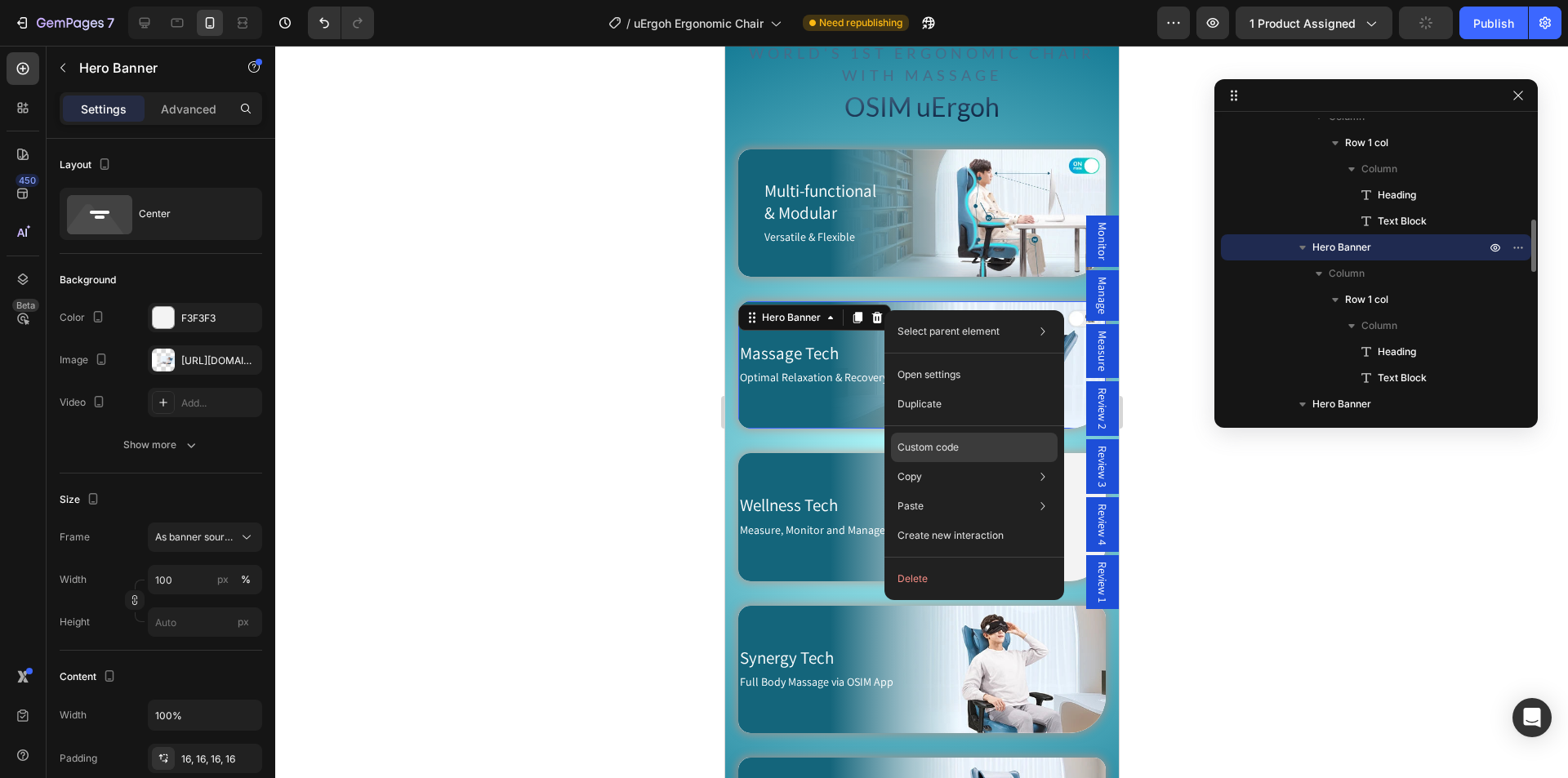
click at [965, 492] on div "Custom code" at bounding box center [974, 506] width 167 height 29
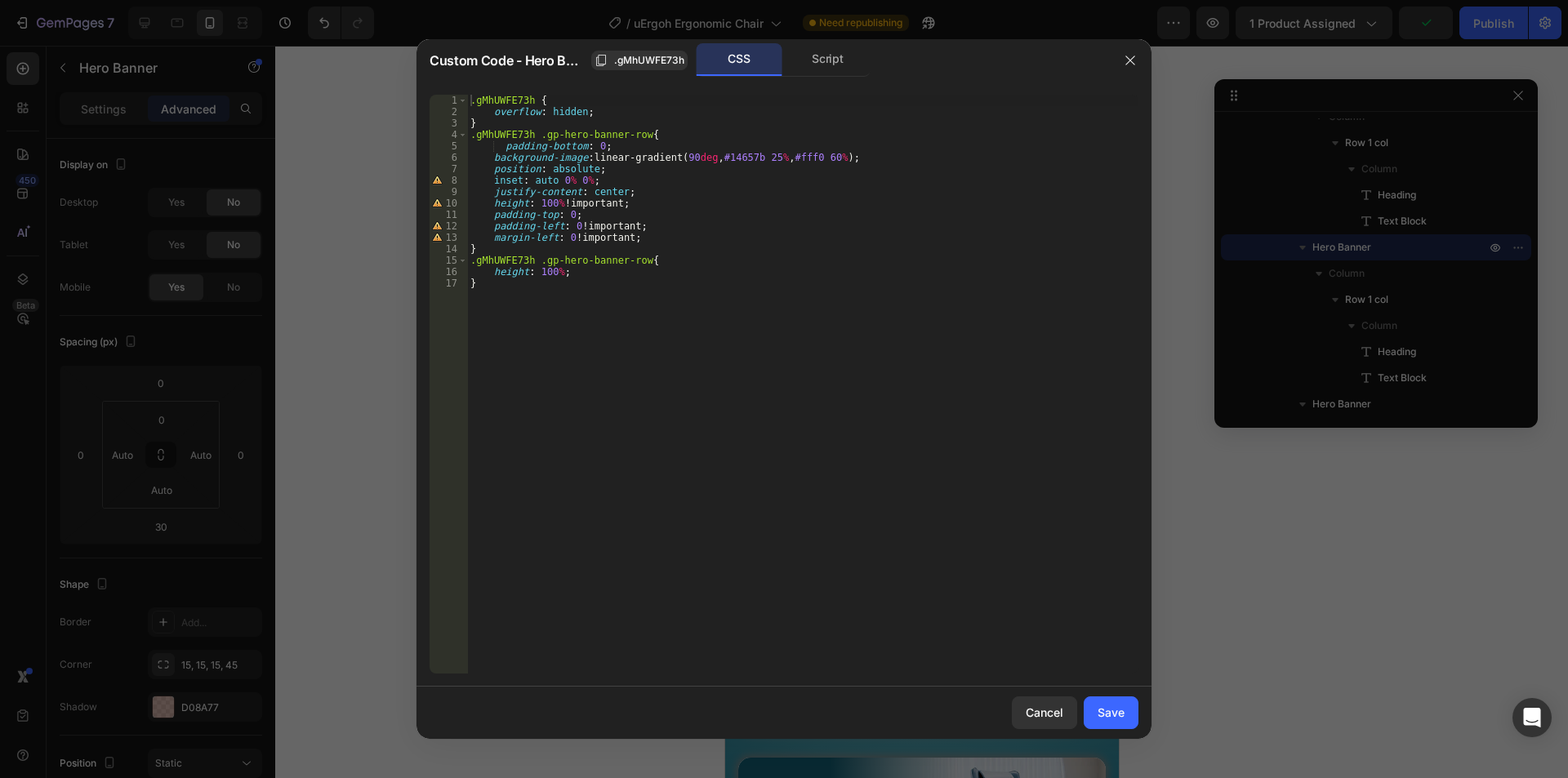
type textarea "}"
click at [509, 248] on div ".gMhUWFE73h { overflow : hidden ; } .gMhUWFE73h .gp-hero-banner-row { padding-b…" at bounding box center [802, 395] width 671 height 601
paste textarea "}"
click at [497, 133] on div ".gMhUWFE73h { overflow : hidden ; } .gMhUWFE73h .gp-hero-banner-row { padding-b…" at bounding box center [802, 395] width 671 height 601
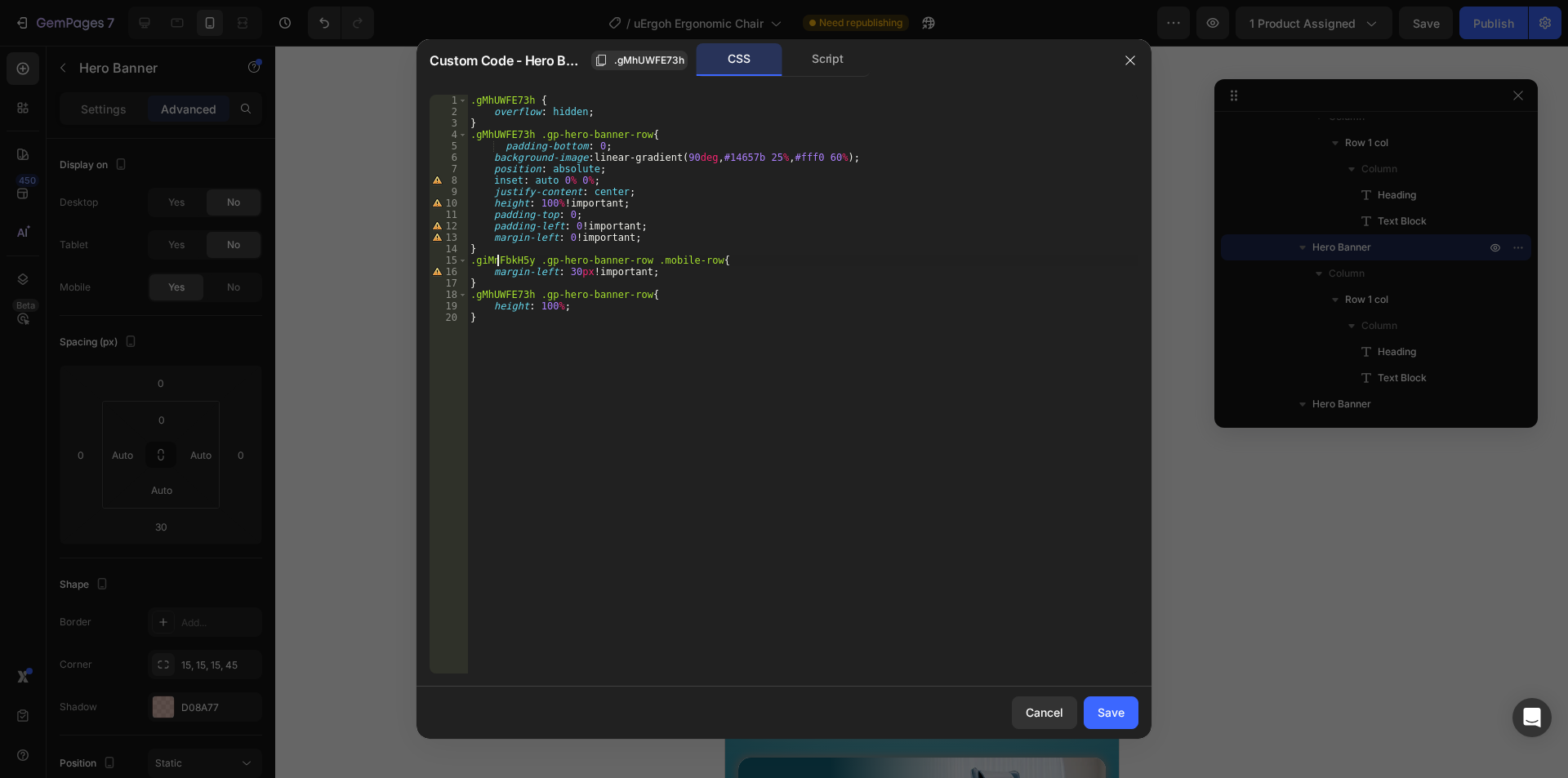
click at [499, 256] on div ".gMhUWFE73h { overflow : hidden ; } .gMhUWFE73h .gp-hero-banner-row { padding-b…" at bounding box center [802, 395] width 671 height 601
paste textarea "MhUWFE73h"
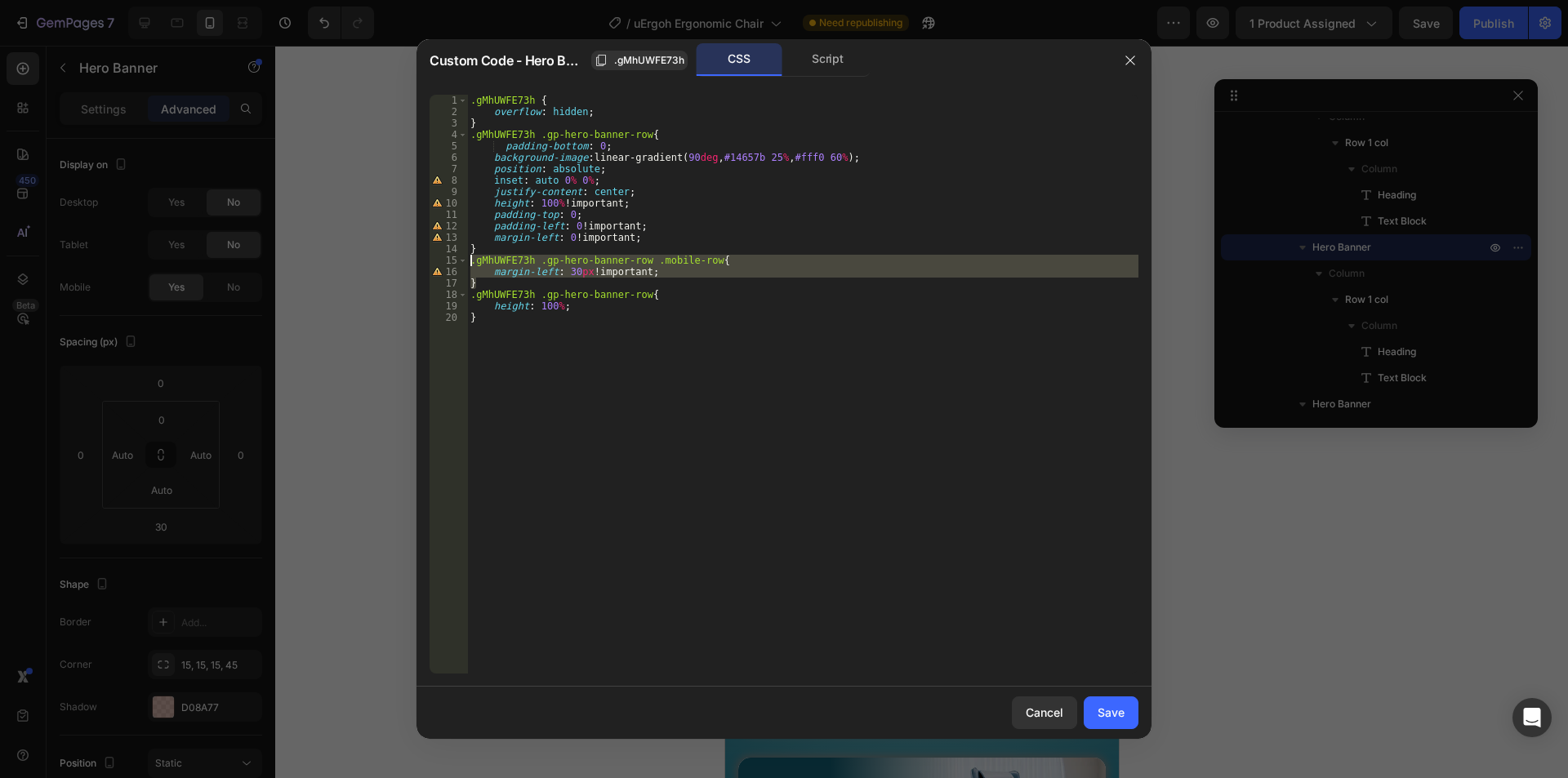
drag, startPoint x: 479, startPoint y: 278, endPoint x: 451, endPoint y: 261, distance: 32.8
click at [451, 261] on div ".gMhUWFE73h .gp-hero-banner-row .mobile-row{ [PHONE_NUMBER] [PHONE_NUMBER] [PHO…" at bounding box center [783, 384] width 708 height 578
type textarea ".gMhUWFE73h .gp-hero-banner-row .mobile-row{ margin-left: 30px !important;"
click at [1114, 701] on button "Save" at bounding box center [1110, 712] width 54 height 32
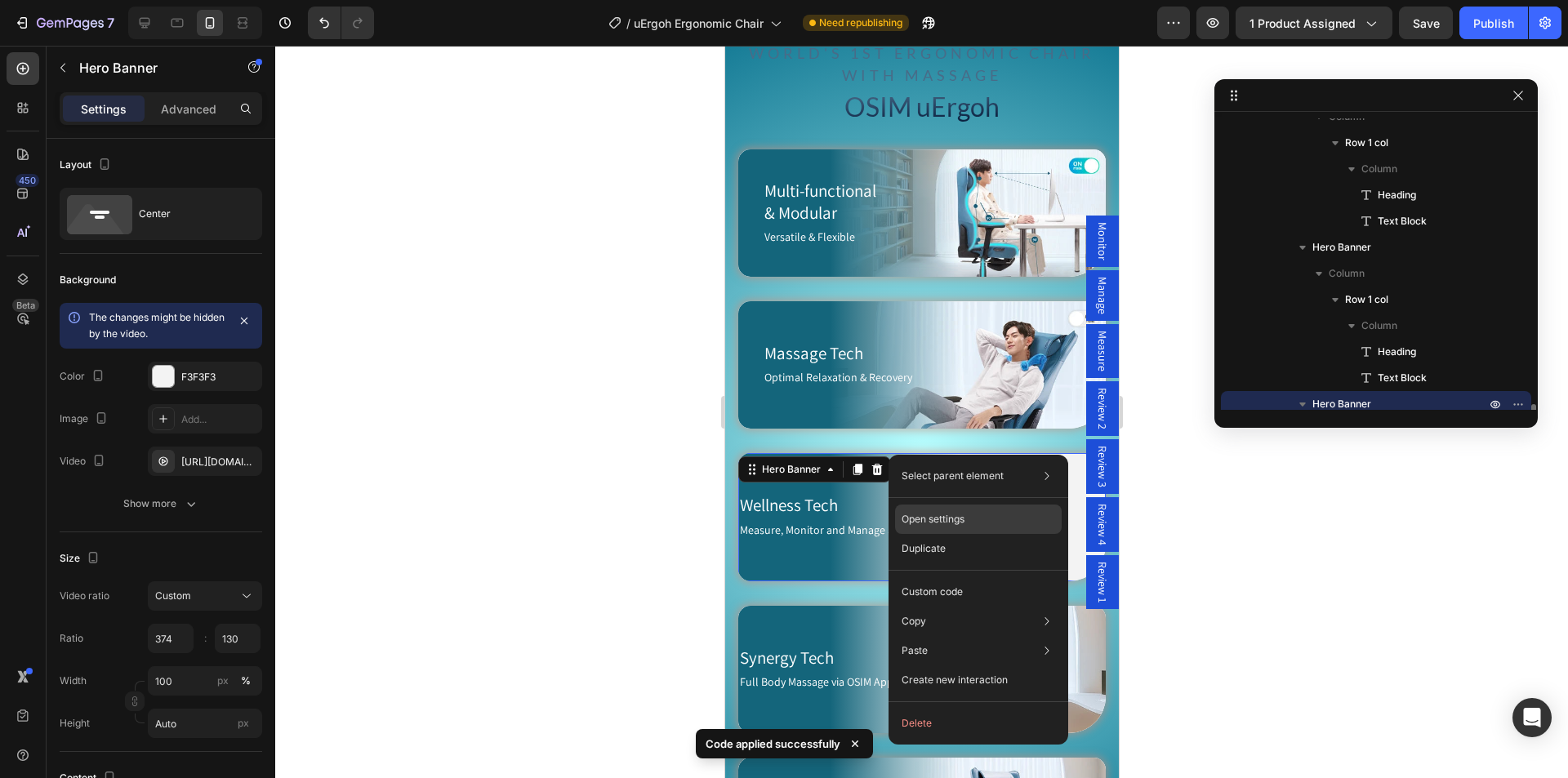
scroll to position [720, 0]
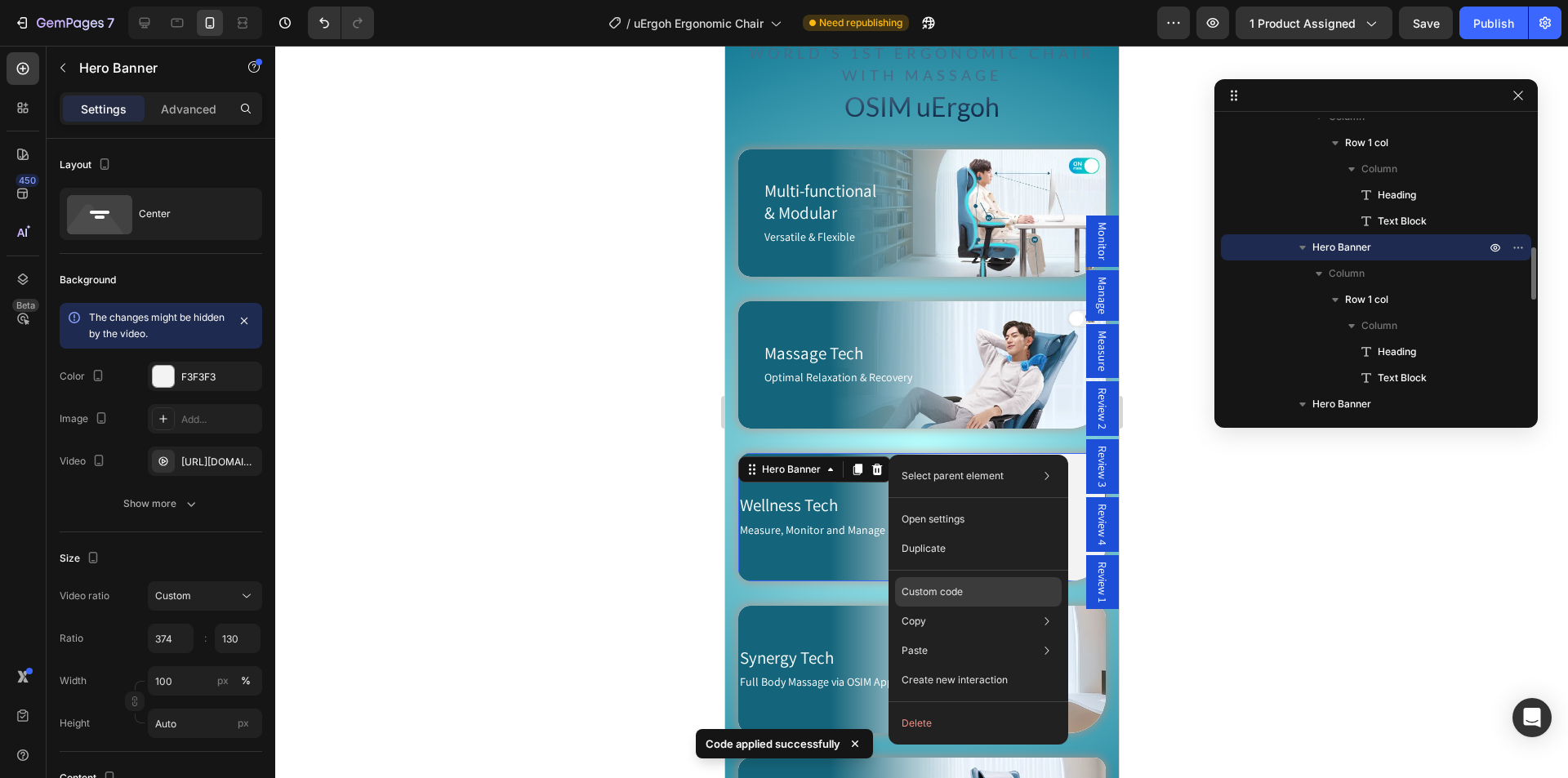
click at [945, 635] on div "Custom code" at bounding box center [977, 650] width 167 height 29
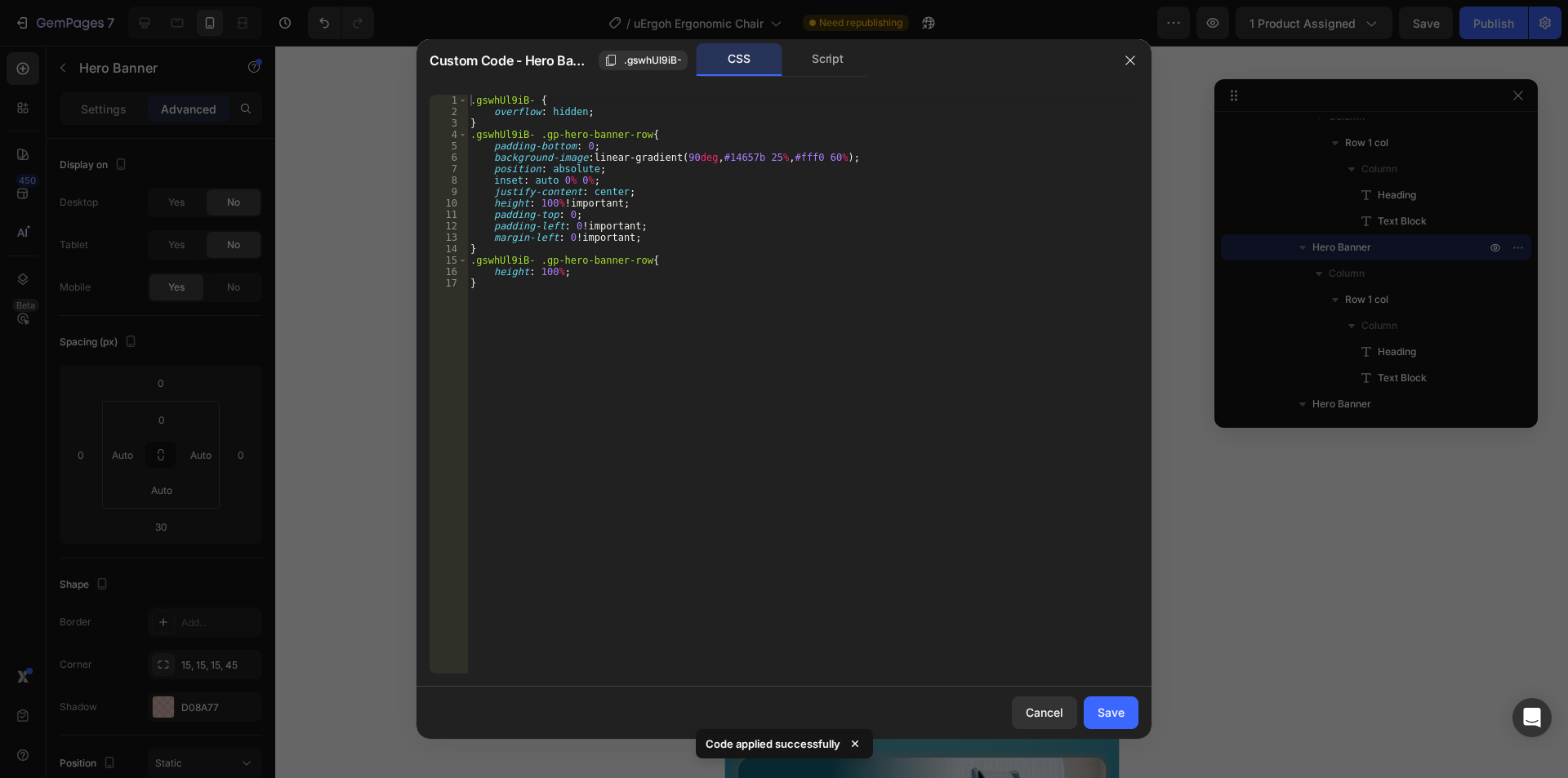
type textarea "}"
click at [502, 252] on div ".gswhUl9iB- { overflow : hidden ; } .gswhUl9iB- .gp-hero-banner-row { padding-b…" at bounding box center [802, 395] width 671 height 601
paste textarea "}"
click at [505, 126] on div ".gswhUl9iB- { overflow : hidden ; } .gswhUl9iB- .gp-hero-banner-row { padding-b…" at bounding box center [802, 395] width 671 height 601
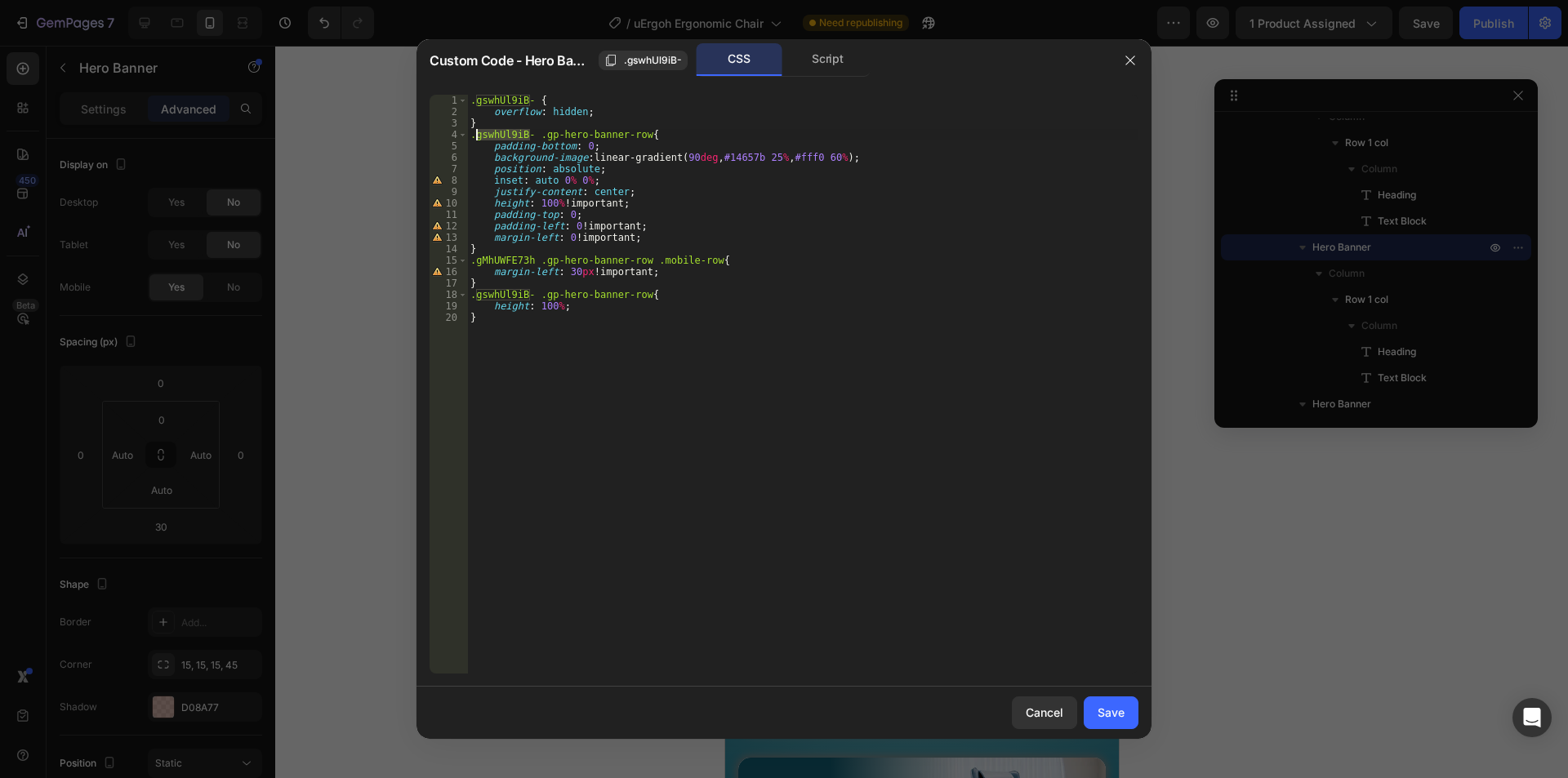
drag, startPoint x: 532, startPoint y: 134, endPoint x: 474, endPoint y: 132, distance: 58.0
click at [474, 132] on div ".gswhUl9iB- { overflow : hidden ; } .gswhUl9iB- .gp-hero-banner-row { padding-b…" at bounding box center [802, 395] width 671 height 601
click at [499, 261] on div ".gswhUl9iB- { overflow : hidden ; } .gswhUl9iB- .gp-hero-banner-row { padding-b…" at bounding box center [802, 395] width 671 height 601
paste textarea "swhUl9iB-"
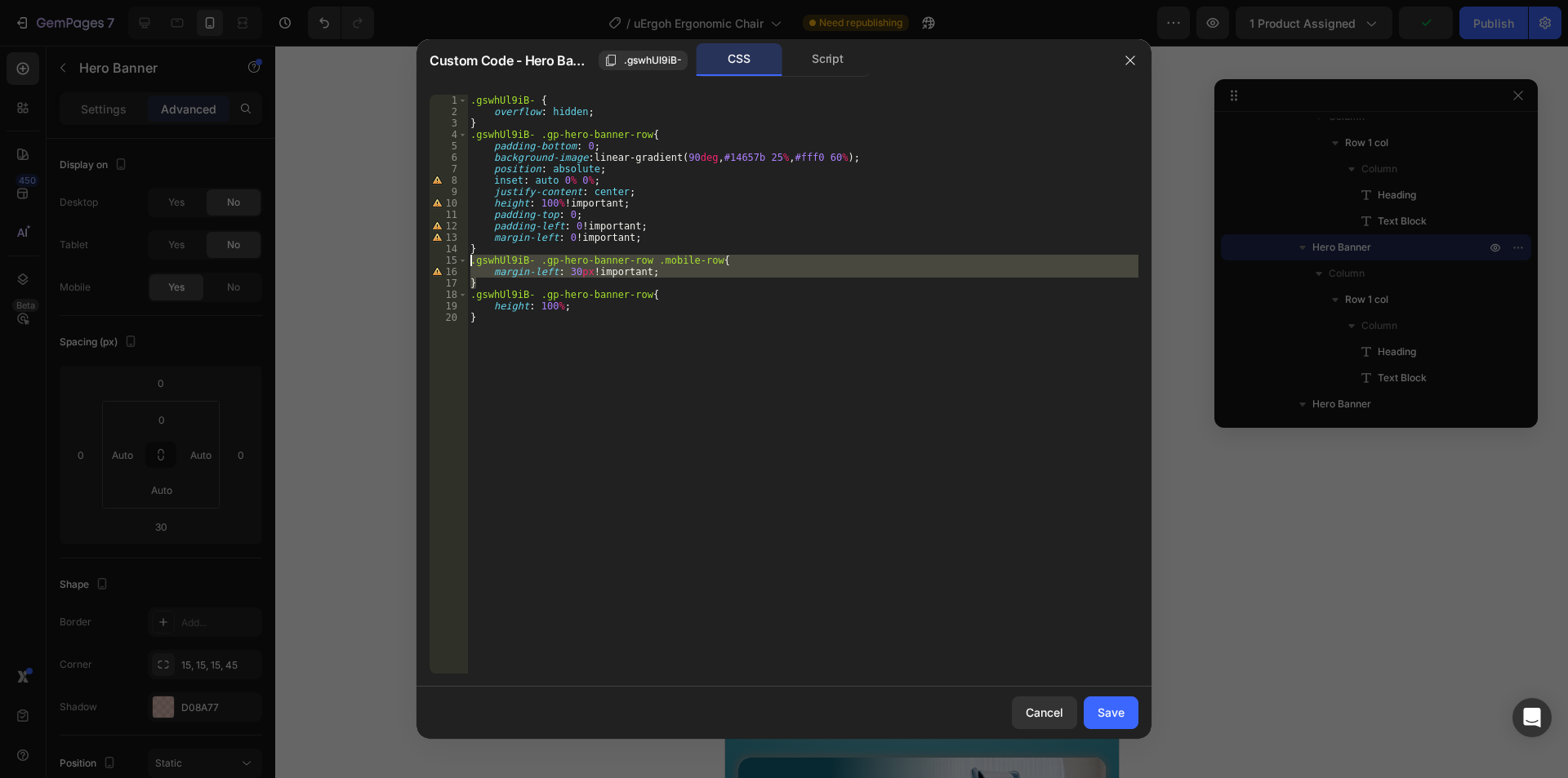
drag, startPoint x: 480, startPoint y: 284, endPoint x: 451, endPoint y: 261, distance: 37.0
click at [451, 261] on div ".gswhUl9iB- .gp-hero-banner-row .mobile-row{ [PHONE_NUMBER] [PHONE_NUMBER] [PHO…" at bounding box center [783, 384] width 708 height 578
type textarea ".gswhUl9iB- .gp-hero-banner-row .mobile-row{ margin-left: 30px !important;"
drag, startPoint x: 1102, startPoint y: 713, endPoint x: 367, endPoint y: 657, distance: 737.1
click at [1102, 713] on div "Save" at bounding box center [1110, 712] width 27 height 17
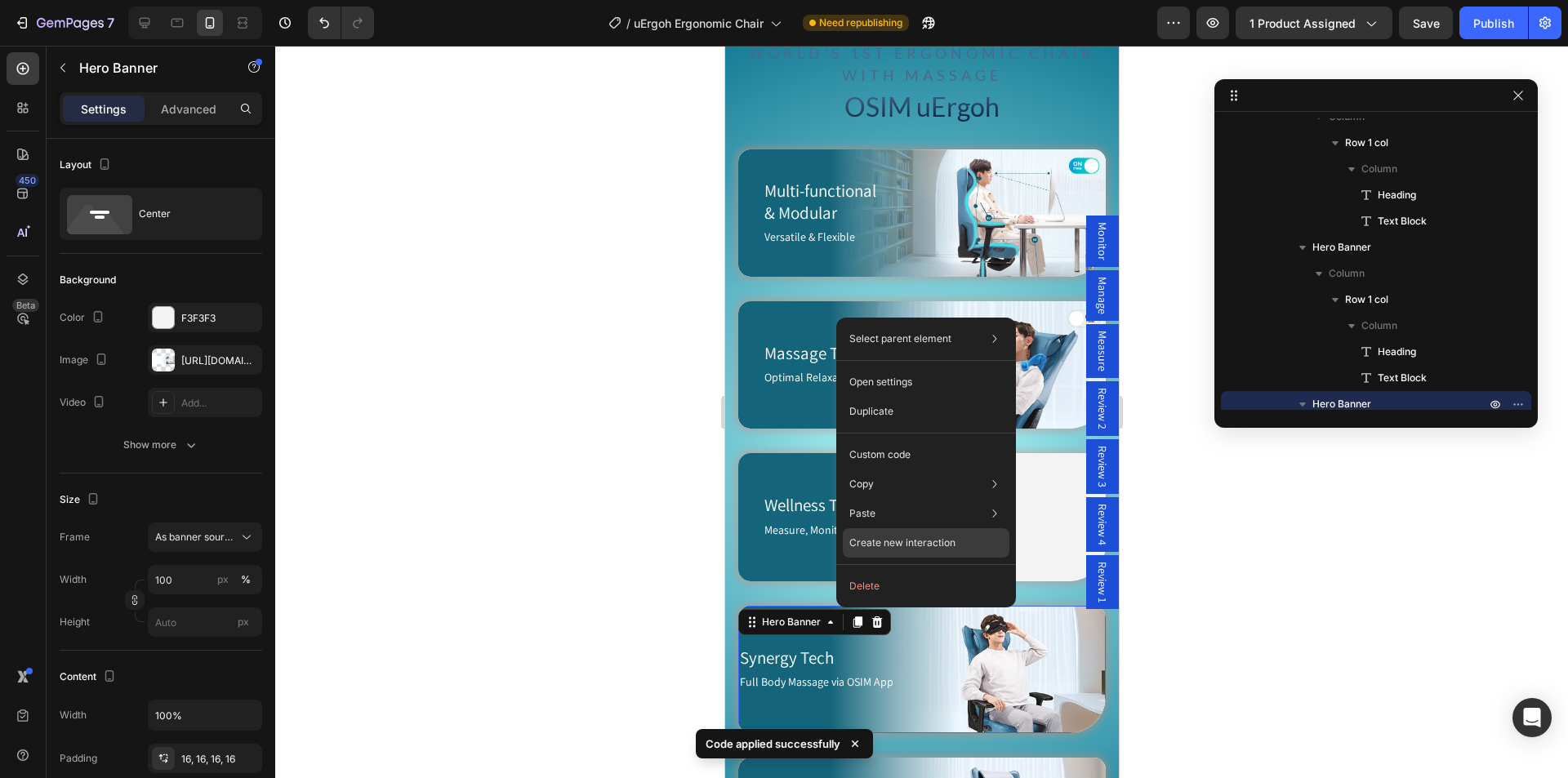
scroll to position [877, 0]
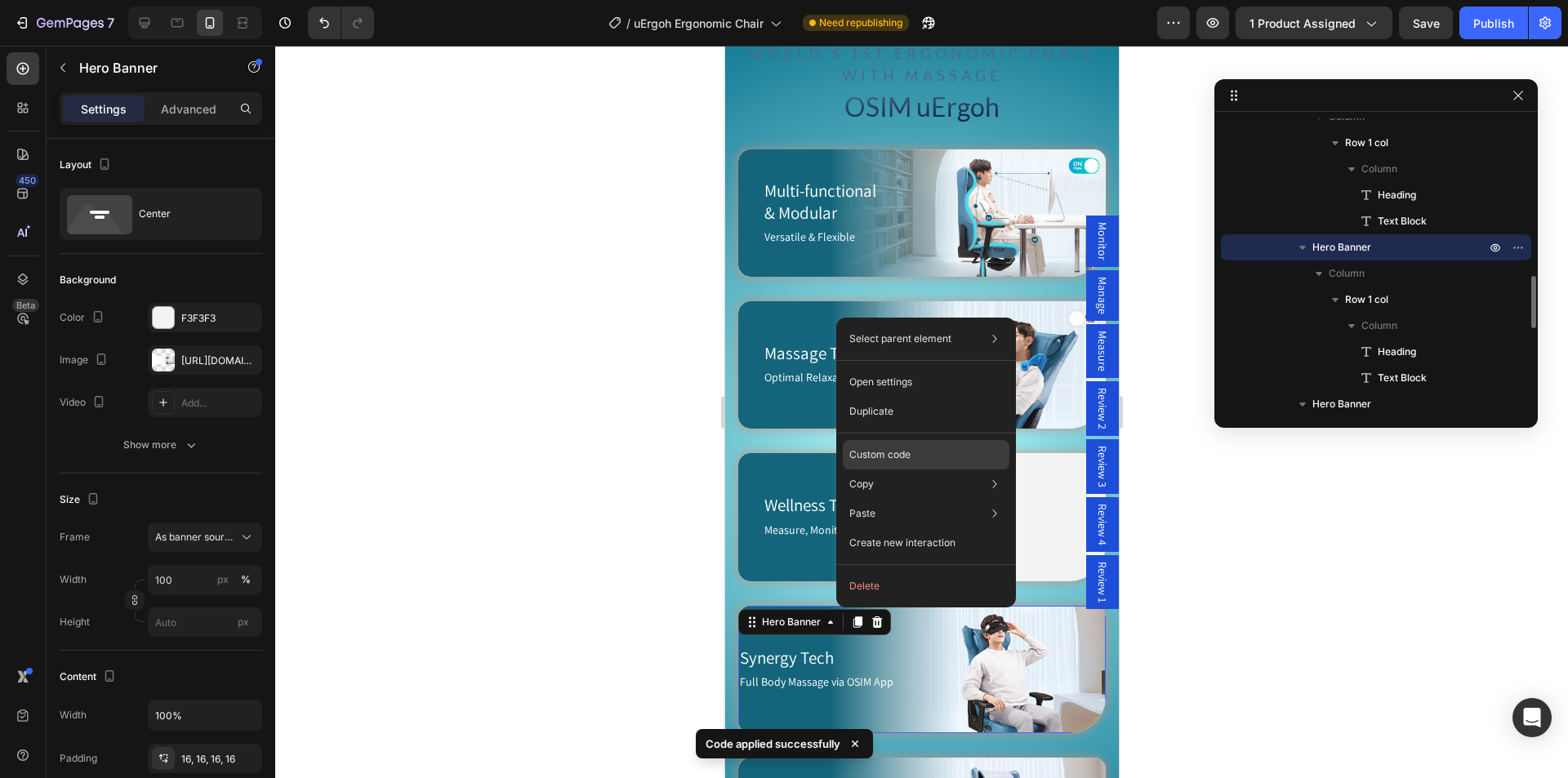
click at [894, 452] on p "Custom code" at bounding box center [880, 455] width 61 height 15
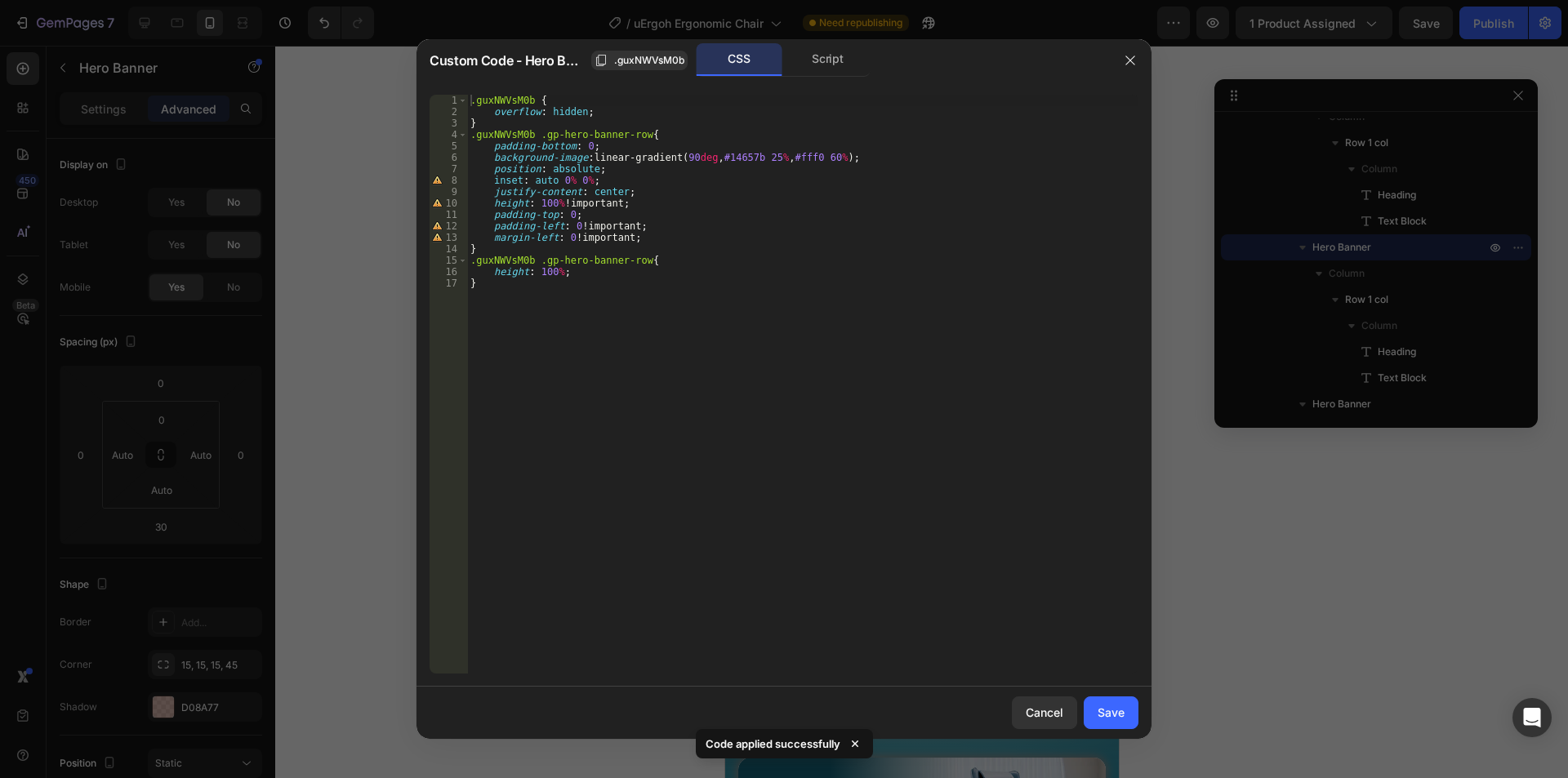
click at [506, 240] on div ".guxNWVsM0b { overflow : hidden ; } .guxNWVsM0b .gp-hero-banner-row { padding-b…" at bounding box center [802, 395] width 671 height 601
click at [493, 247] on div ".guxNWVsM0b { overflow : hidden ; } .guxNWVsM0b .gp-hero-banner-row { padding-b…" at bounding box center [802, 395] width 671 height 601
type textarea "}"
paste textarea "}"
click at [503, 132] on div ".guxNWVsM0b { overflow : hidden ; } .guxNWVsM0b .gp-hero-banner-row { padding-b…" at bounding box center [802, 395] width 671 height 601
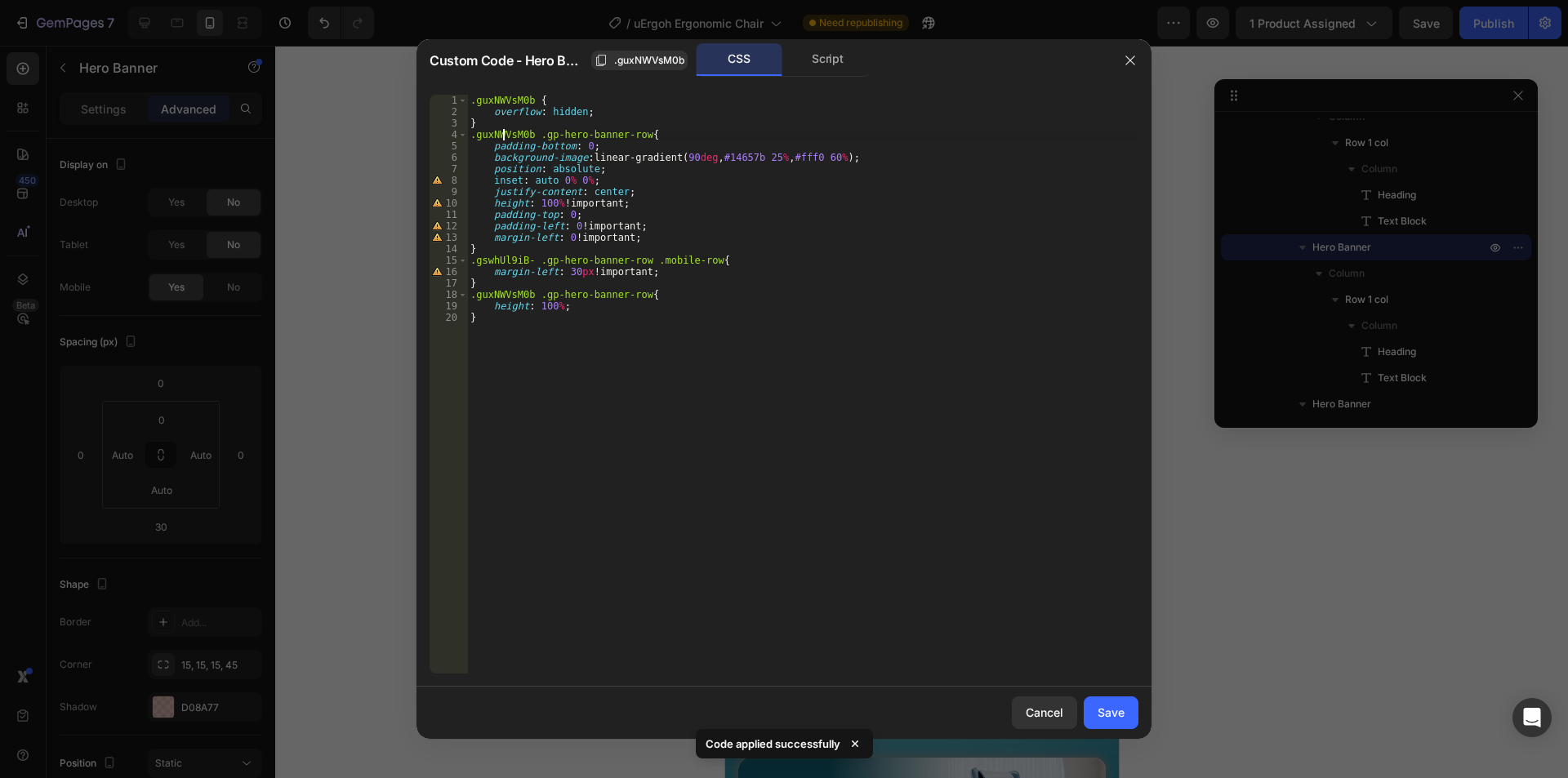
click at [503, 132] on div ".guxNWVsM0b { overflow : hidden ; } .guxNWVsM0b .gp-hero-banner-row { padding-b…" at bounding box center [802, 395] width 671 height 601
click at [514, 257] on div ".guxNWVsM0b { overflow : hidden ; } .guxNWVsM0b .gp-hero-banner-row { padding-b…" at bounding box center [802, 395] width 671 height 601
paste textarea "uxNWVsM0b"
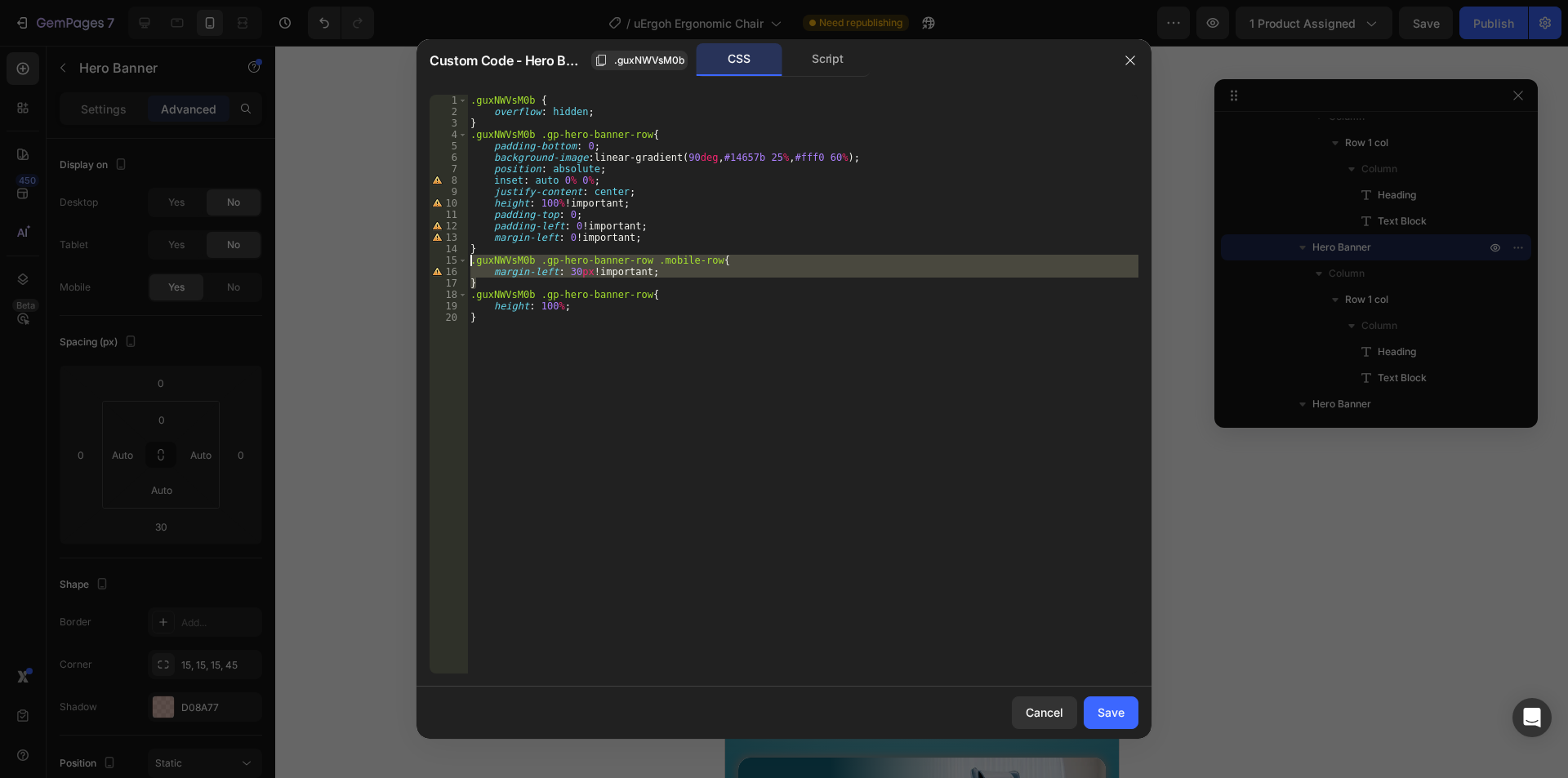
drag, startPoint x: 482, startPoint y: 284, endPoint x: 448, endPoint y: 256, distance: 44.0
click at [448, 256] on div ".guxNWVsM0b .gp-hero-banner-row .mobile-row{ [PHONE_NUMBER] [PHONE_NUMBER] [PHO…" at bounding box center [783, 384] width 708 height 578
type textarea ".guxNWVsM0b .gp-hero-banner-row .mobile-row{ margin-left: 30px !important;"
click at [1104, 703] on div "Save" at bounding box center [1110, 712] width 27 height 17
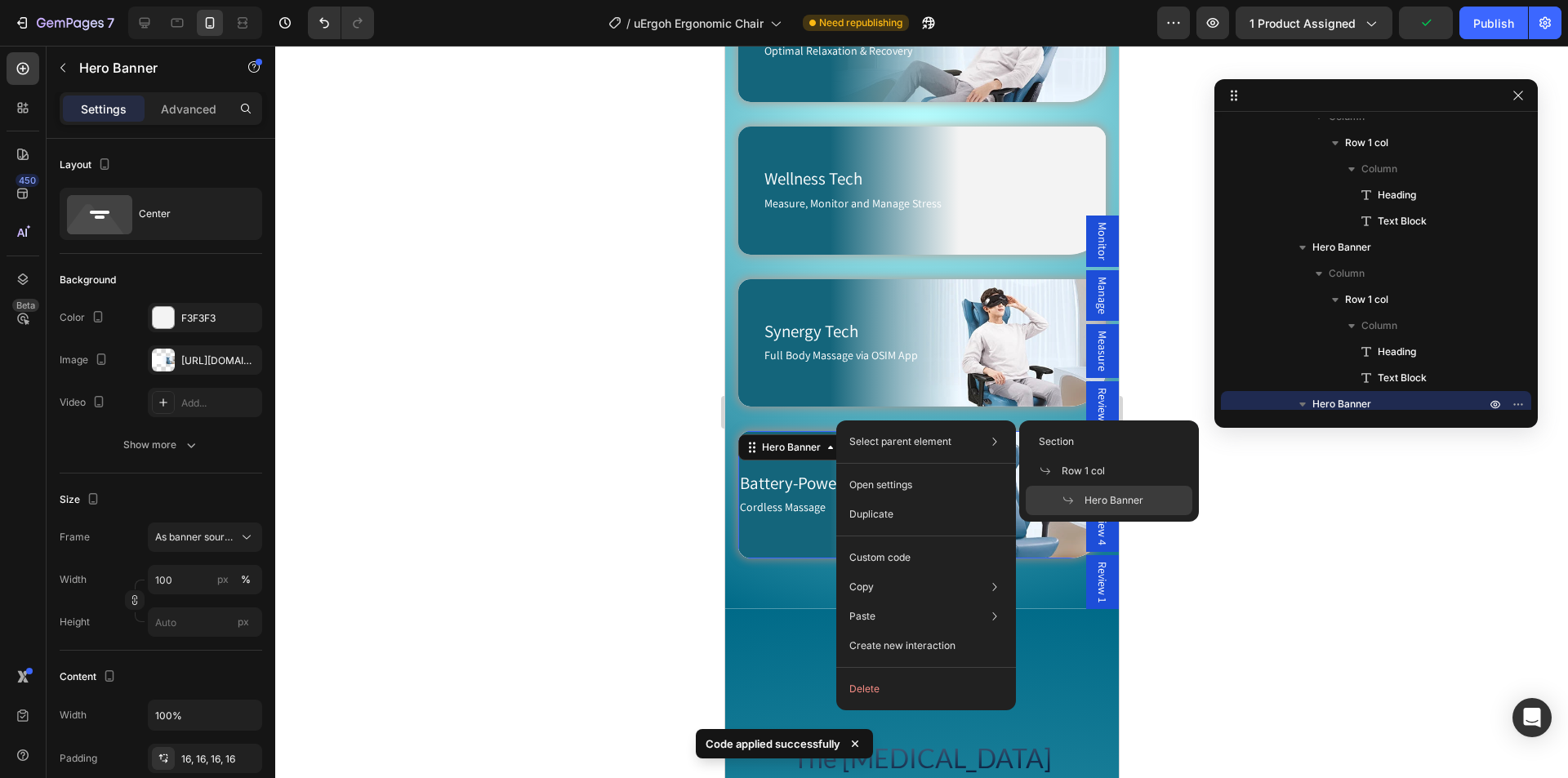
scroll to position [1033, 0]
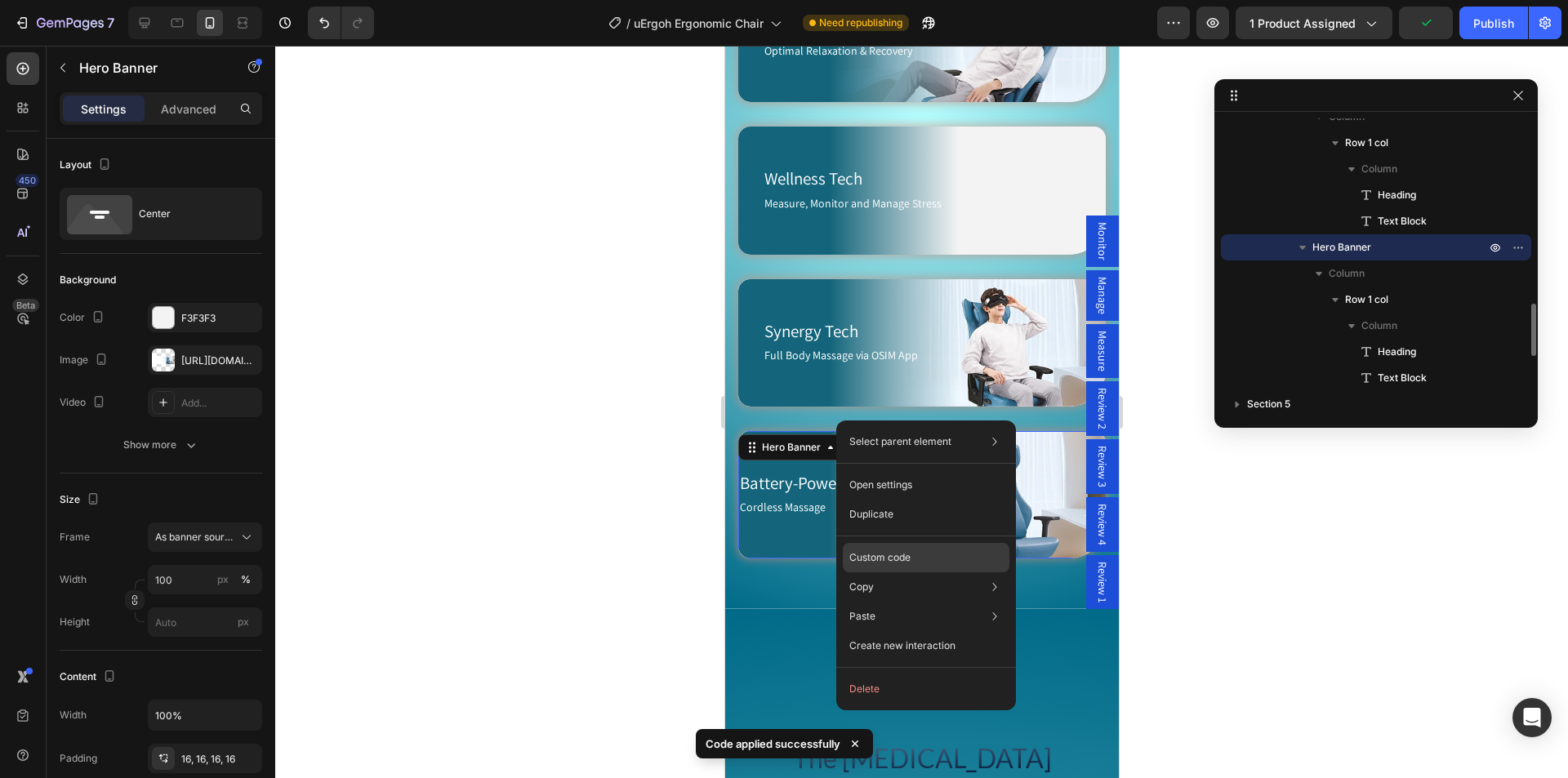
click at [903, 563] on p "Custom code" at bounding box center [880, 557] width 61 height 15
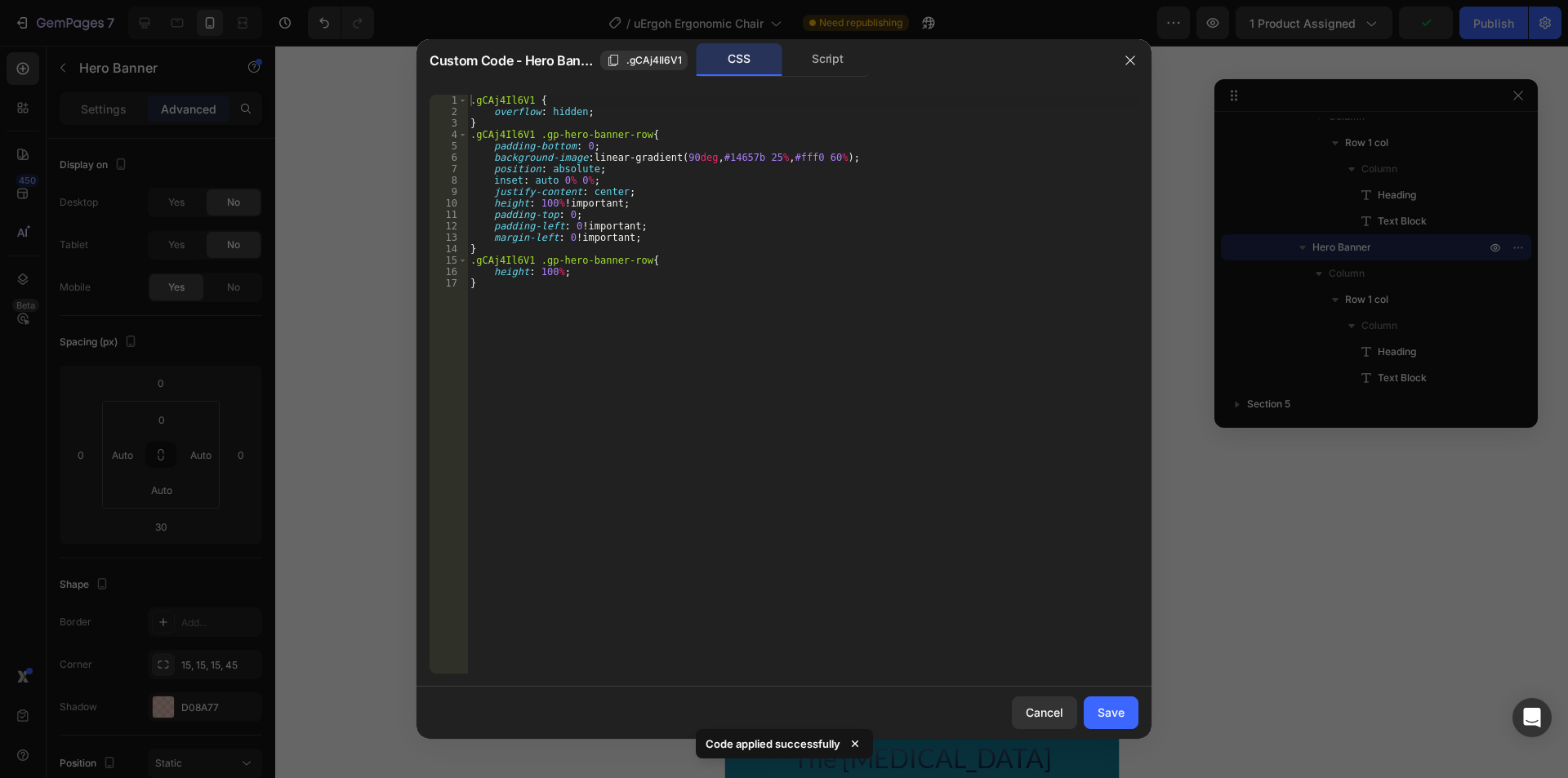
click at [496, 242] on div ".gCAj4Il6V1 { overflow : hidden ; } .gCAj4Il6V1 .gp-hero-banner-row { padding-b…" at bounding box center [802, 395] width 671 height 601
type textarea "}"
paste textarea "}"
click at [512, 130] on div ".gCAj4Il6V1 { overflow : hidden ; } .gCAj4Il6V1 .gp-hero-banner-row { padding-b…" at bounding box center [802, 395] width 671 height 601
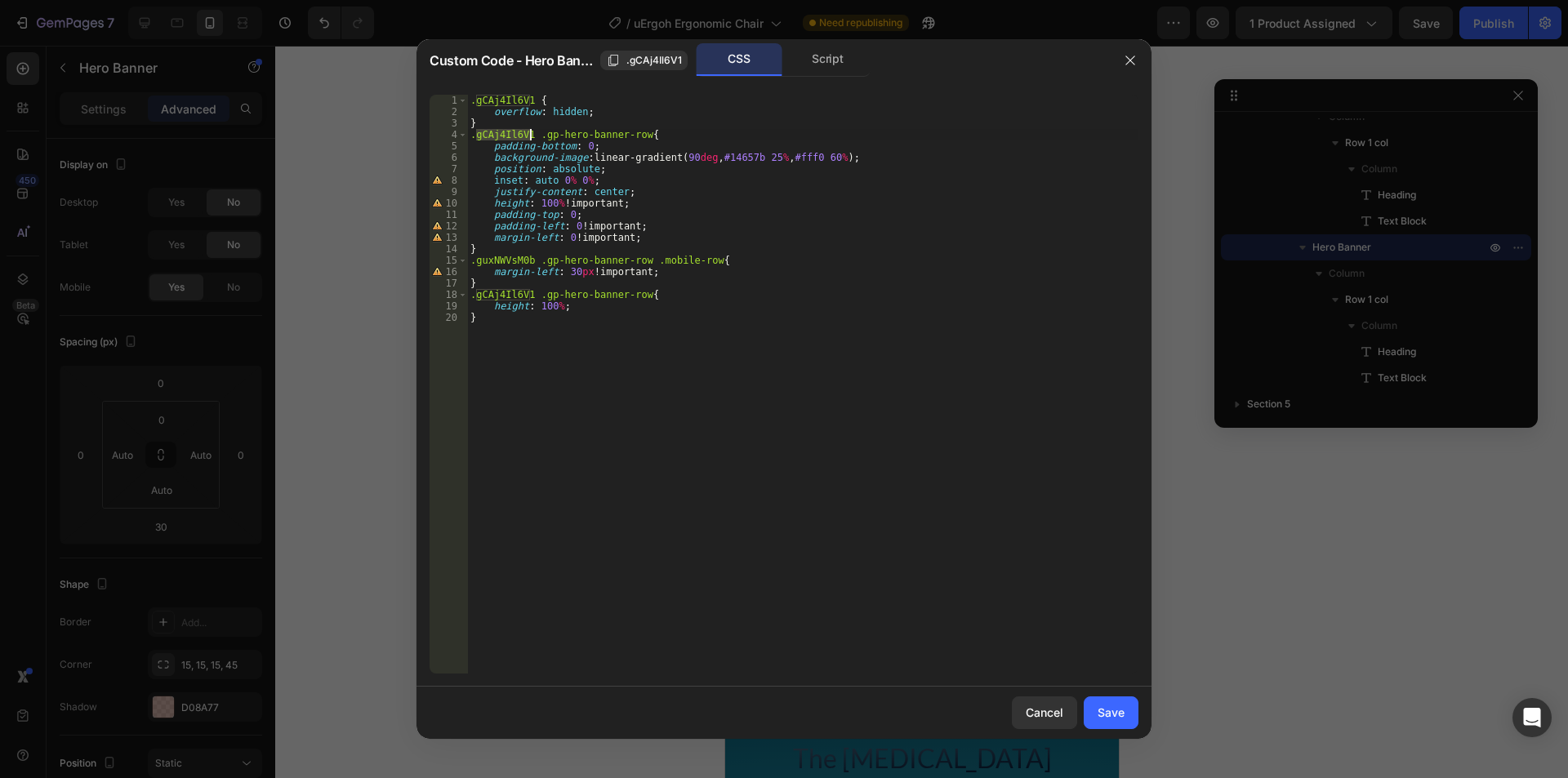
click at [504, 261] on div ".gCAj4Il6V1 { overflow : hidden ; } .gCAj4Il6V1 .gp-hero-banner-row { padding-b…" at bounding box center [802, 395] width 671 height 601
paste textarea "CAj4Il6V1"
click at [628, 420] on div ".gCAj4Il6V1 { overflow : hidden ; } .gCAj4Il6V1 .gp-hero-banner-row { padding-b…" at bounding box center [802, 395] width 671 height 601
type textarea "}"
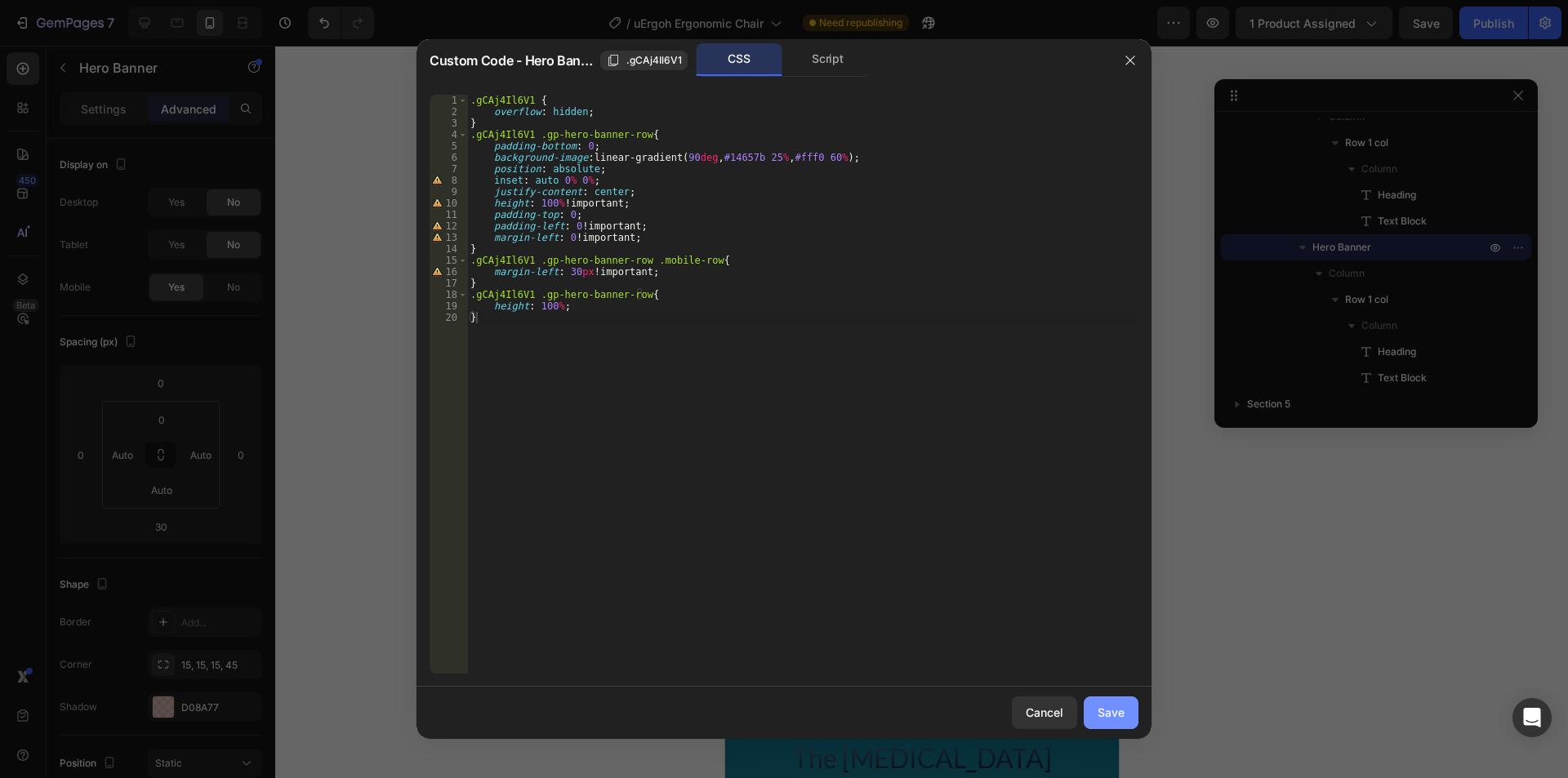
drag, startPoint x: 1121, startPoint y: 715, endPoint x: 380, endPoint y: 654, distance: 743.5
click at [1121, 715] on div "Save" at bounding box center [1110, 712] width 27 height 17
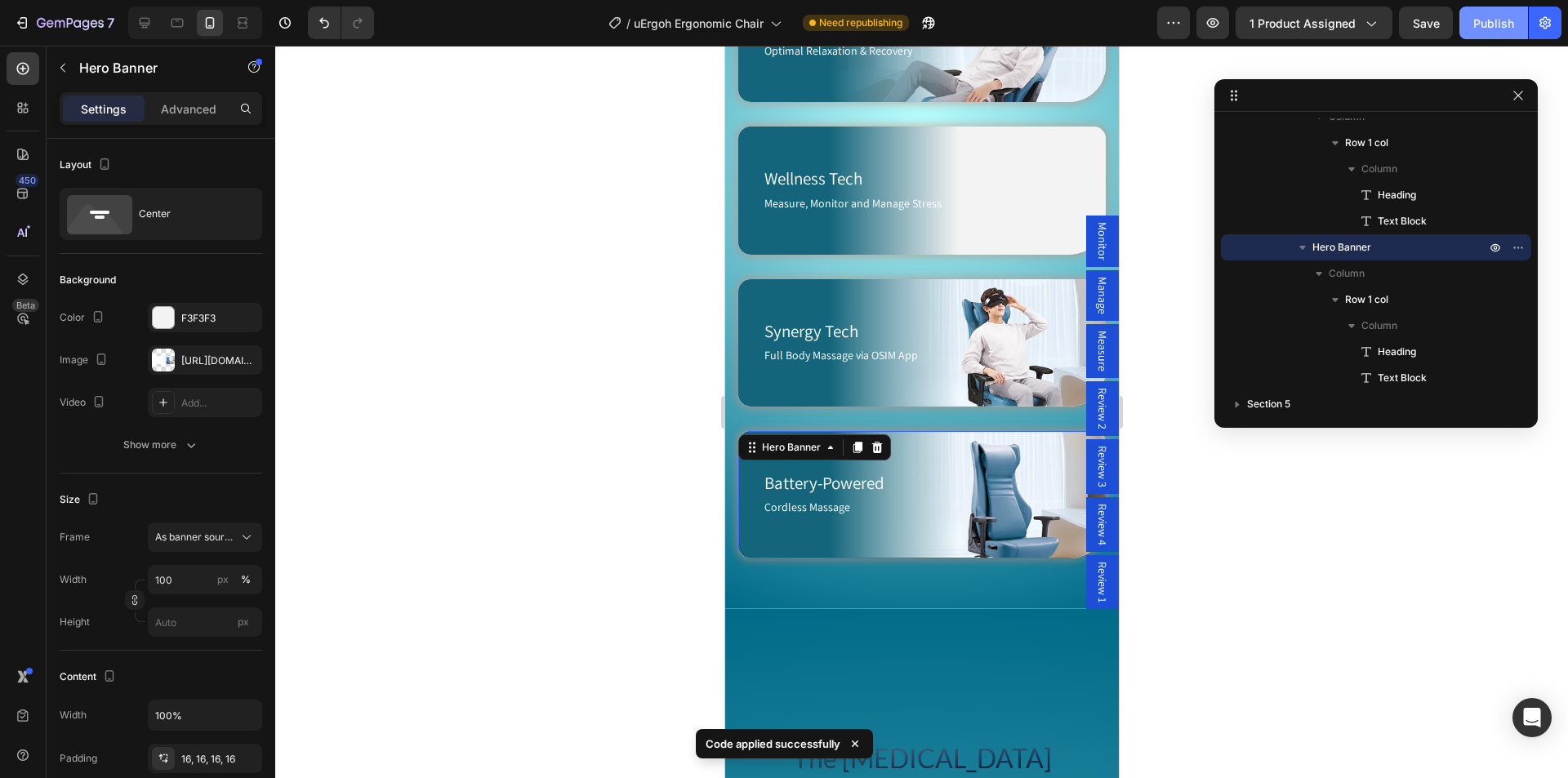
click at [1495, 21] on div "Publish" at bounding box center [1493, 23] width 41 height 17
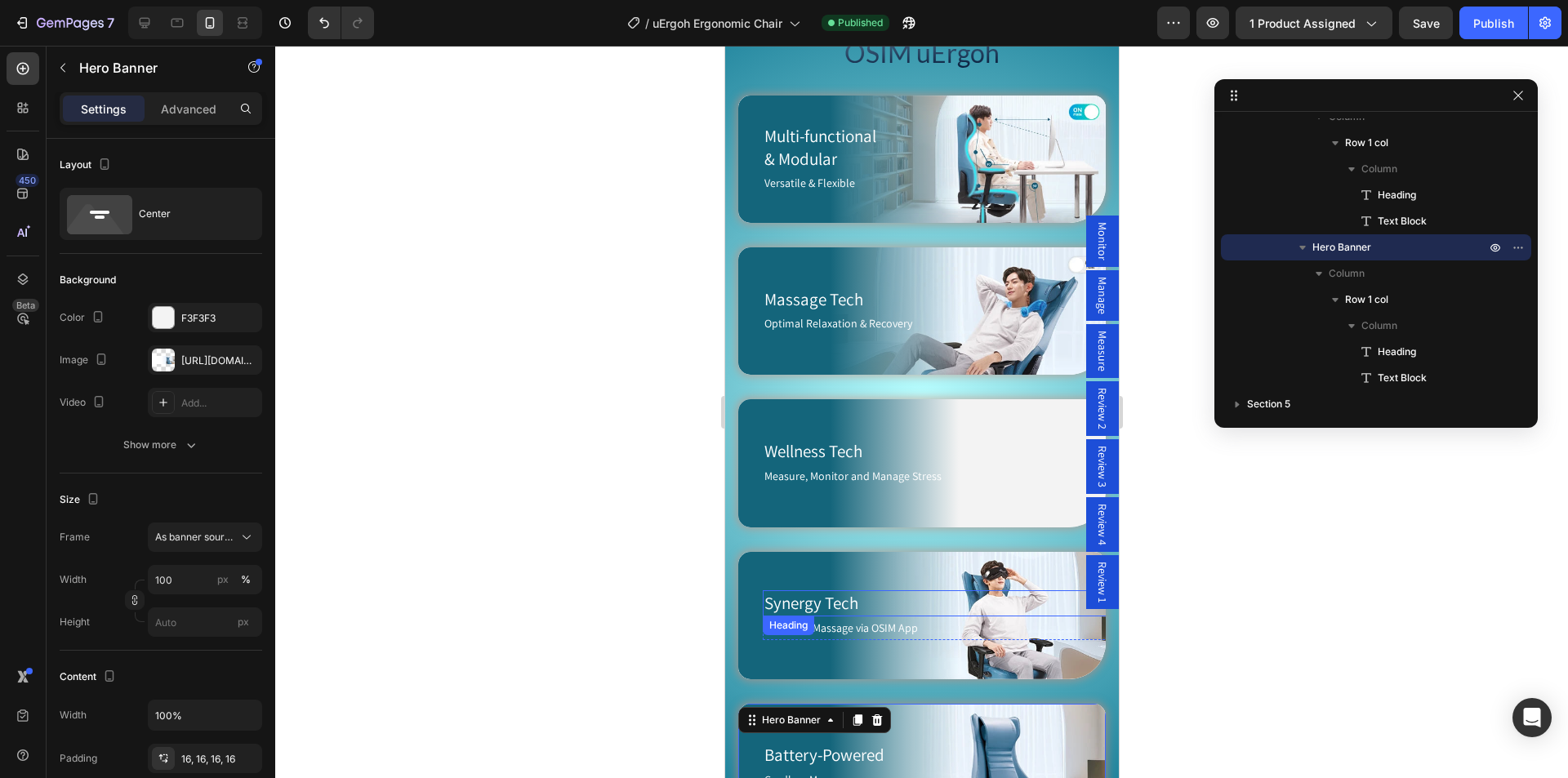
scroll to position [979, 0]
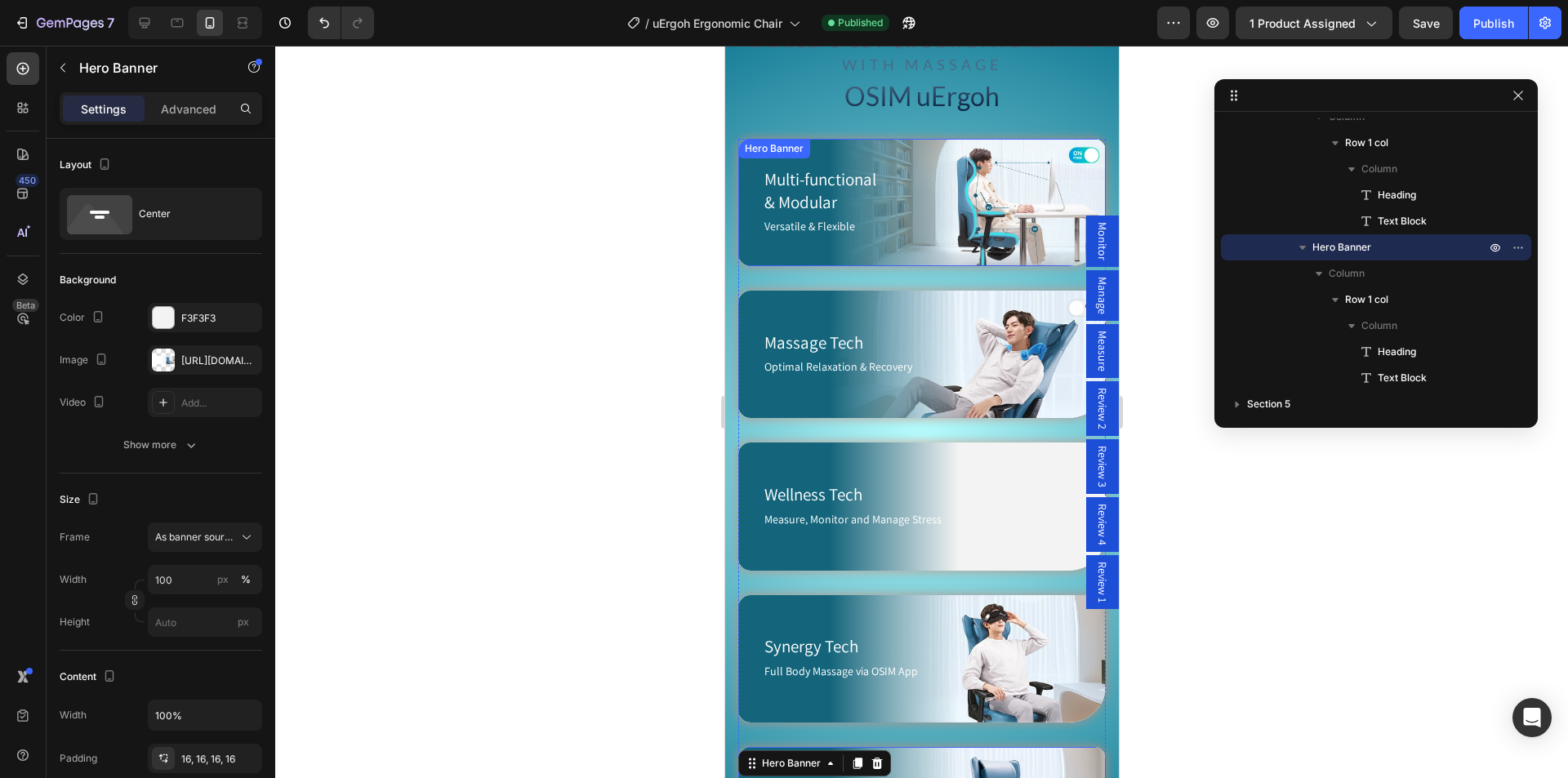
click at [843, 150] on div "Multi-functional & Modular Heading Versatile & Flexible Text Block Row" at bounding box center [914, 203] width 355 height 127
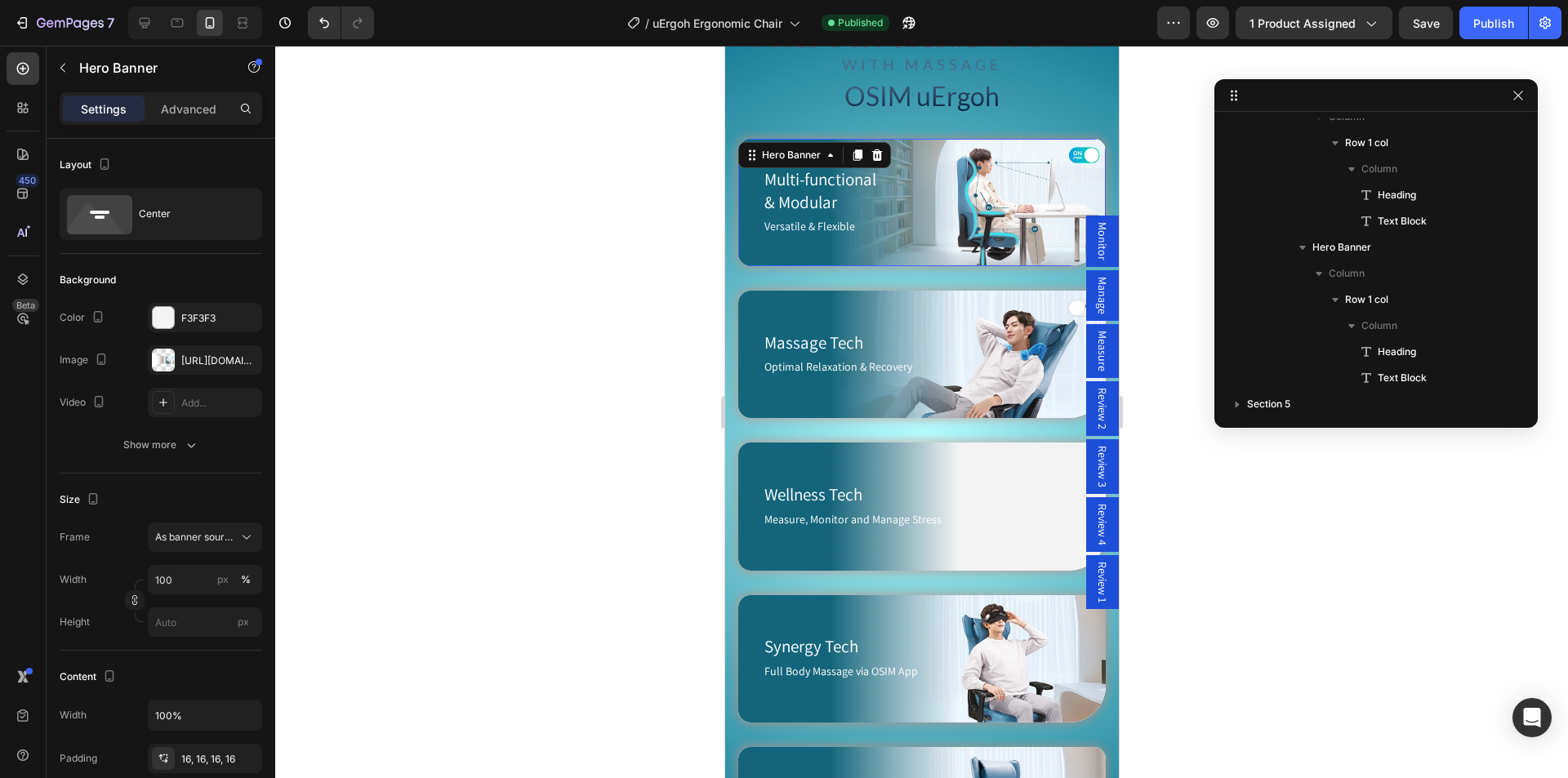
scroll to position [406, 0]
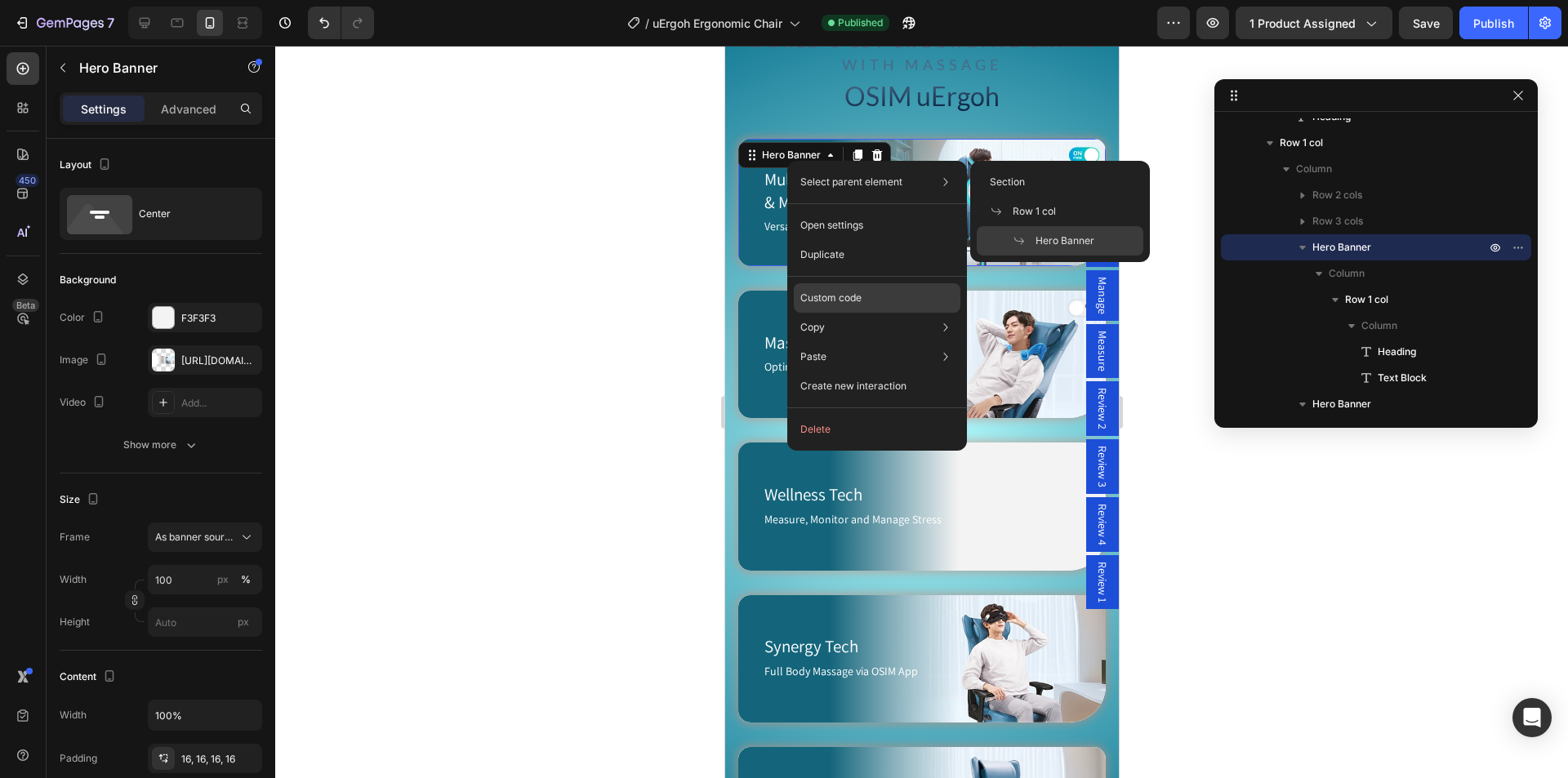
click at [853, 293] on p "Custom code" at bounding box center [830, 297] width 61 height 15
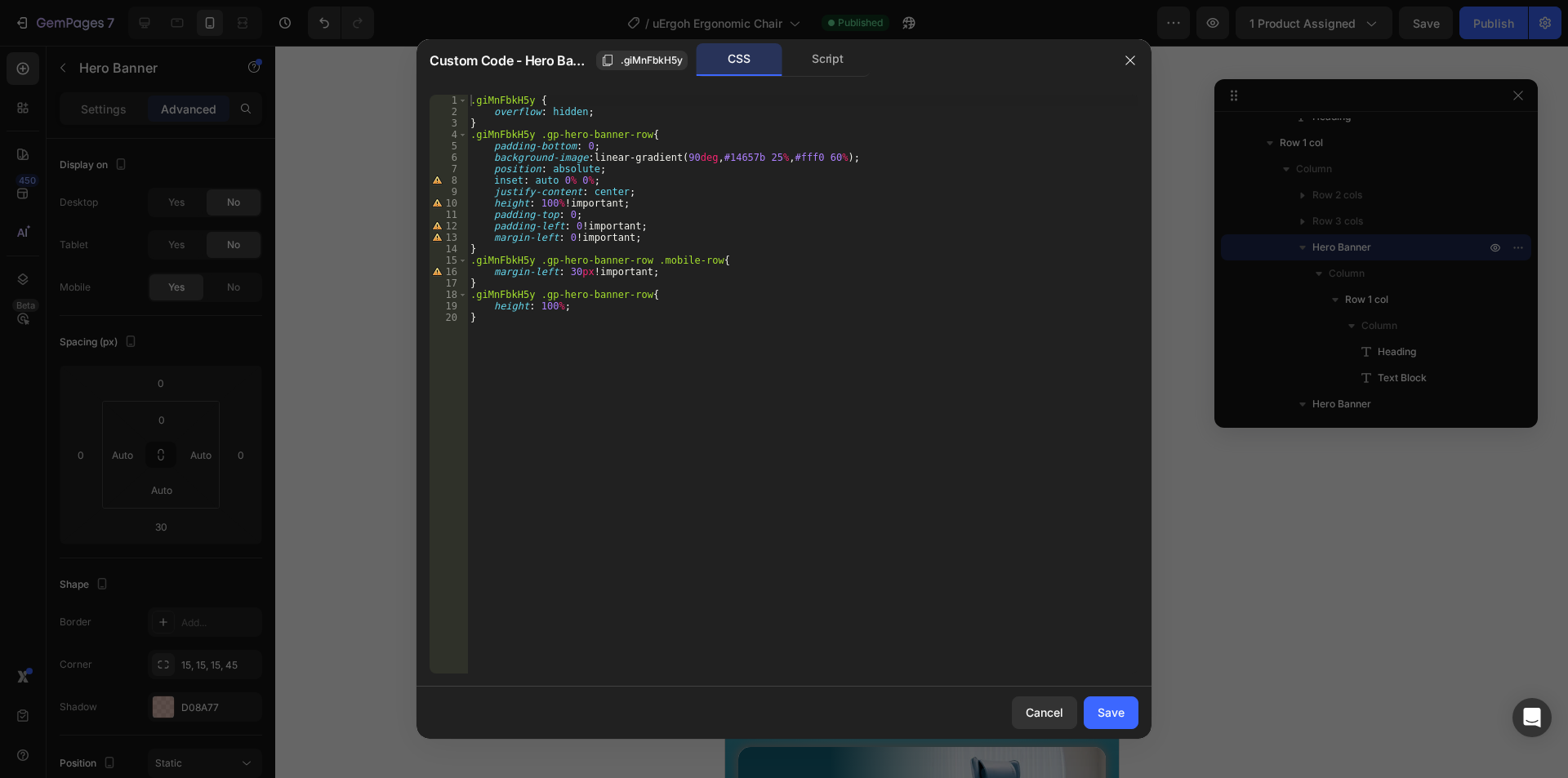
type textarea "background-image: linear-gradient(90deg, #14657b 25%, #fff0 60%);"
click at [868, 160] on div ".giMnFbkH5y { overflow : hidden ; } .giMnFbkH5y .gp-hero-banner-row { padding-b…" at bounding box center [802, 395] width 671 height 601
paste textarea "background-image: linear-gradient(90deg, #14657b 25%, #fff0 60%);"
type textarea "background-image: linear-gradient(90deg, #14657b 25%, #fff0 60%);"
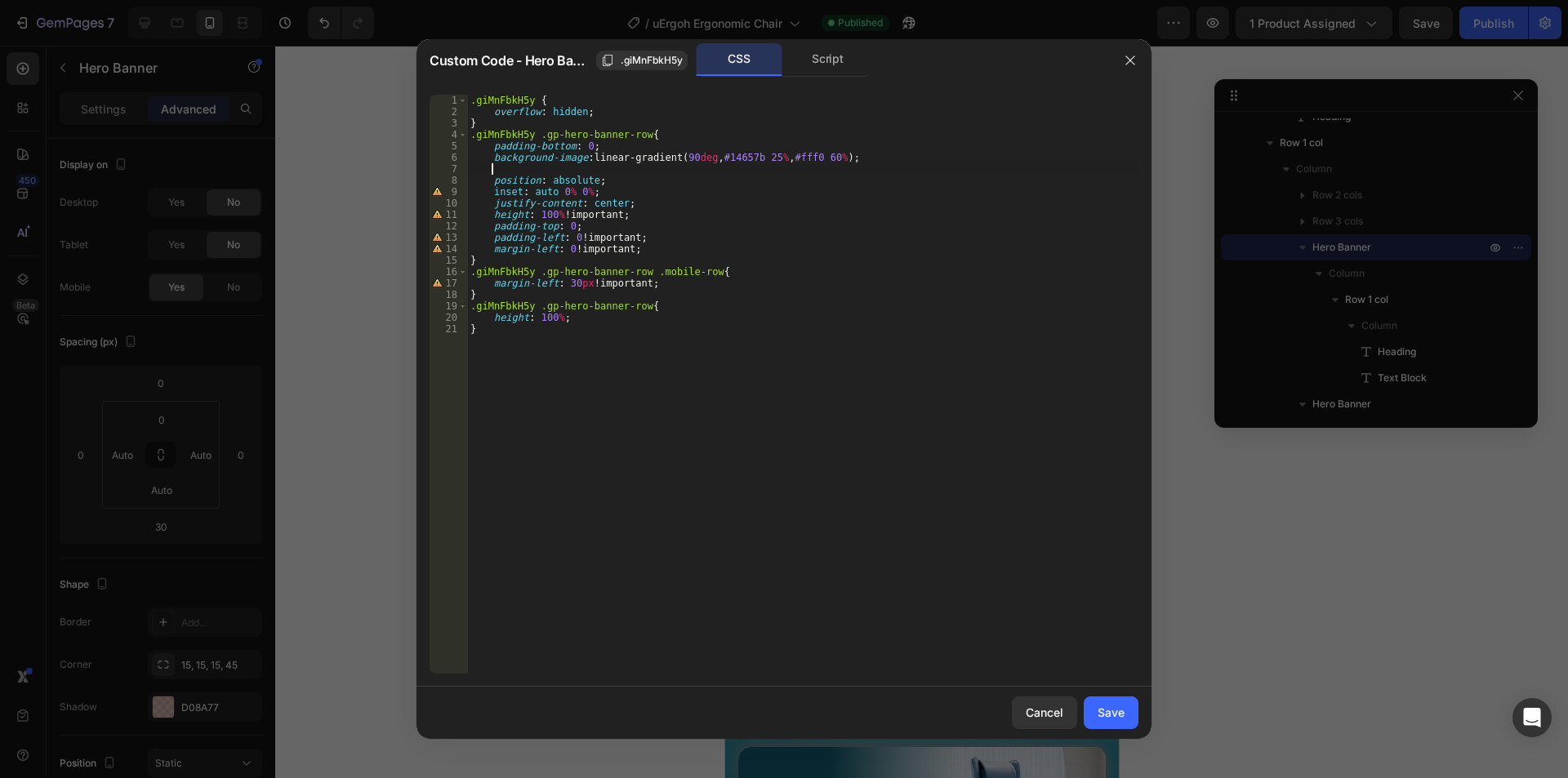
type textarea "background-image: linear-gradient(90deg, #14657b 25%, #fff0 60%);"
click at [1044, 706] on div "Cancel" at bounding box center [1044, 712] width 38 height 17
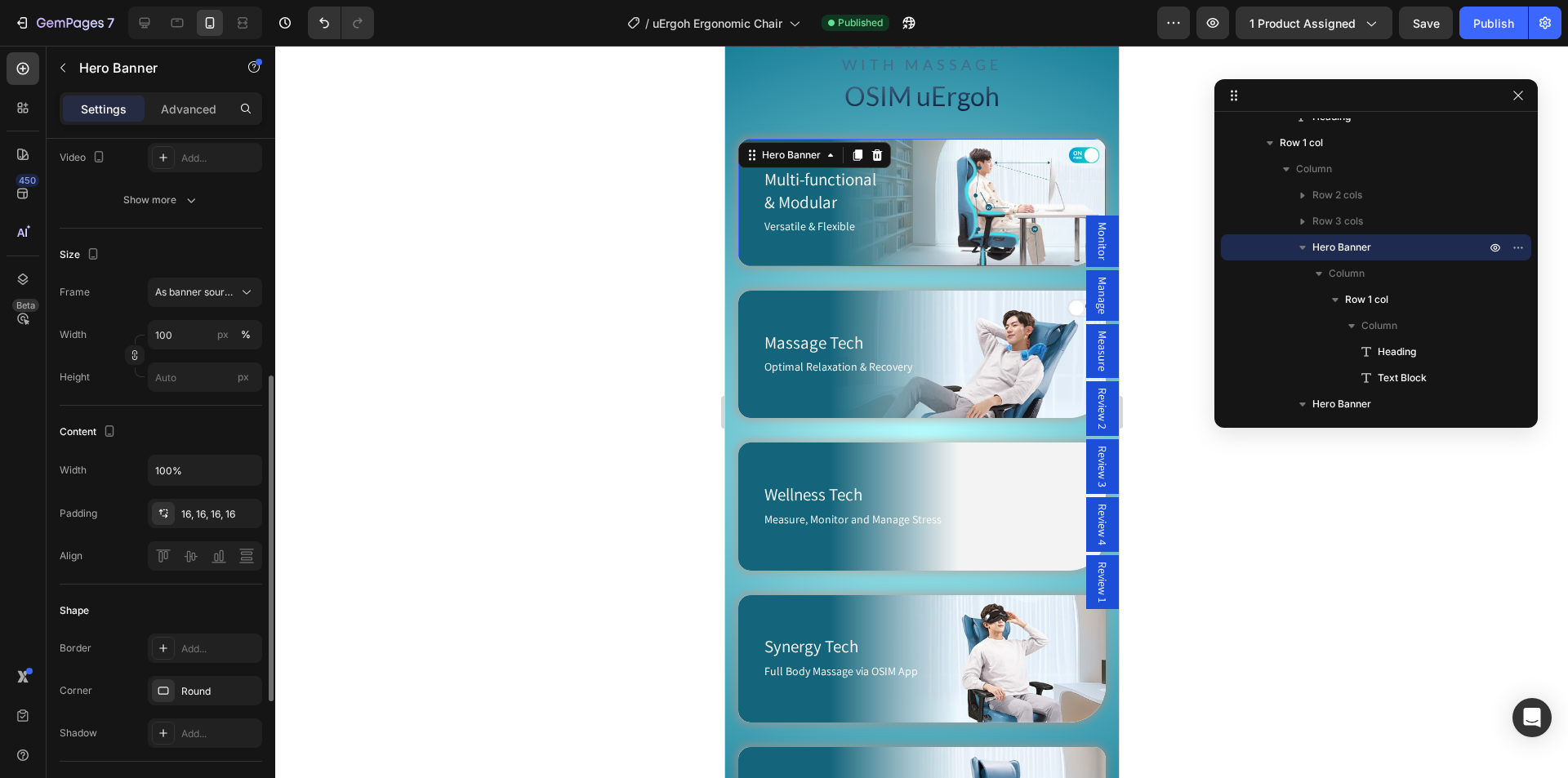
scroll to position [408, 0]
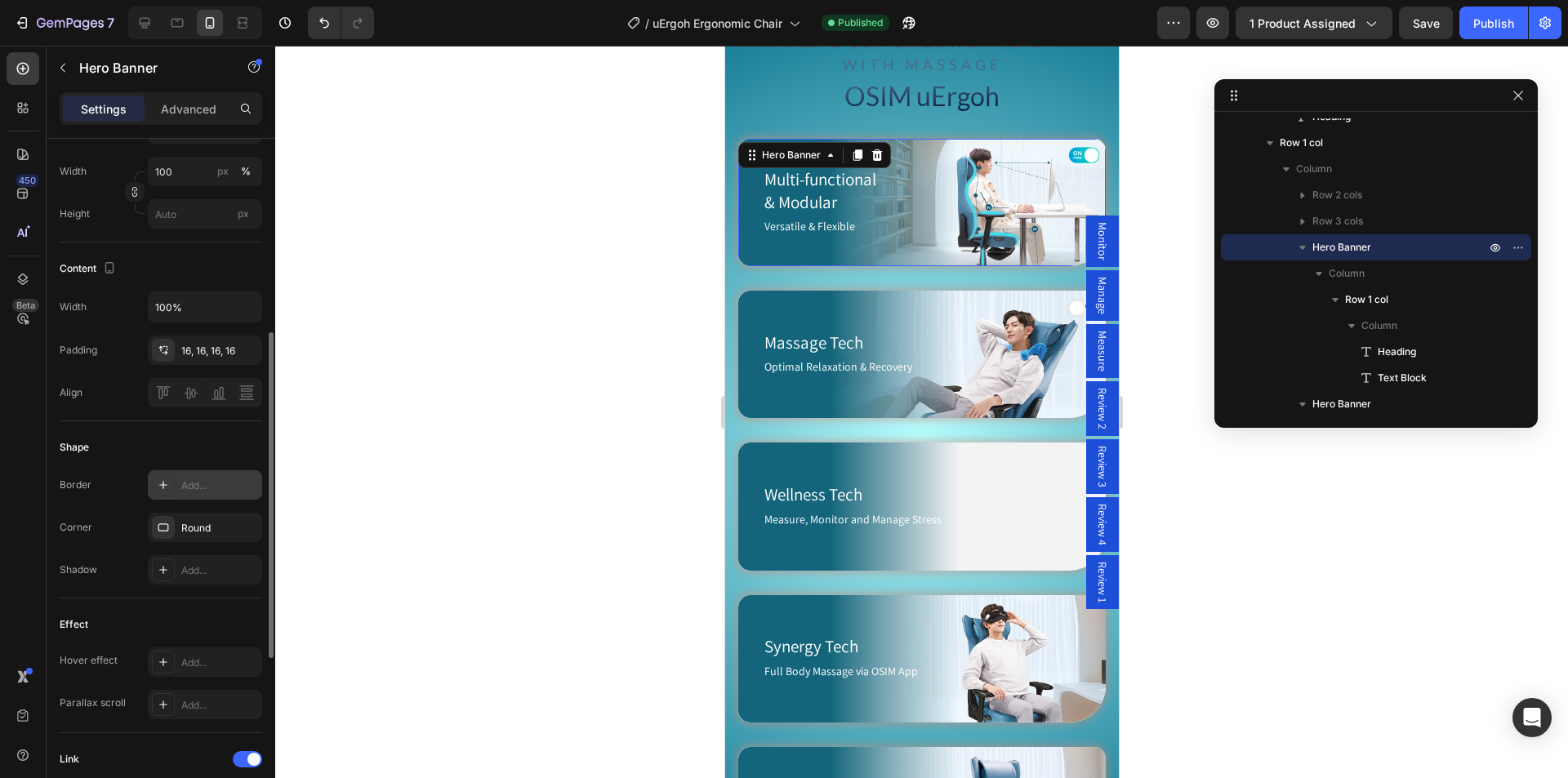
click at [161, 482] on icon at bounding box center [163, 484] width 13 height 13
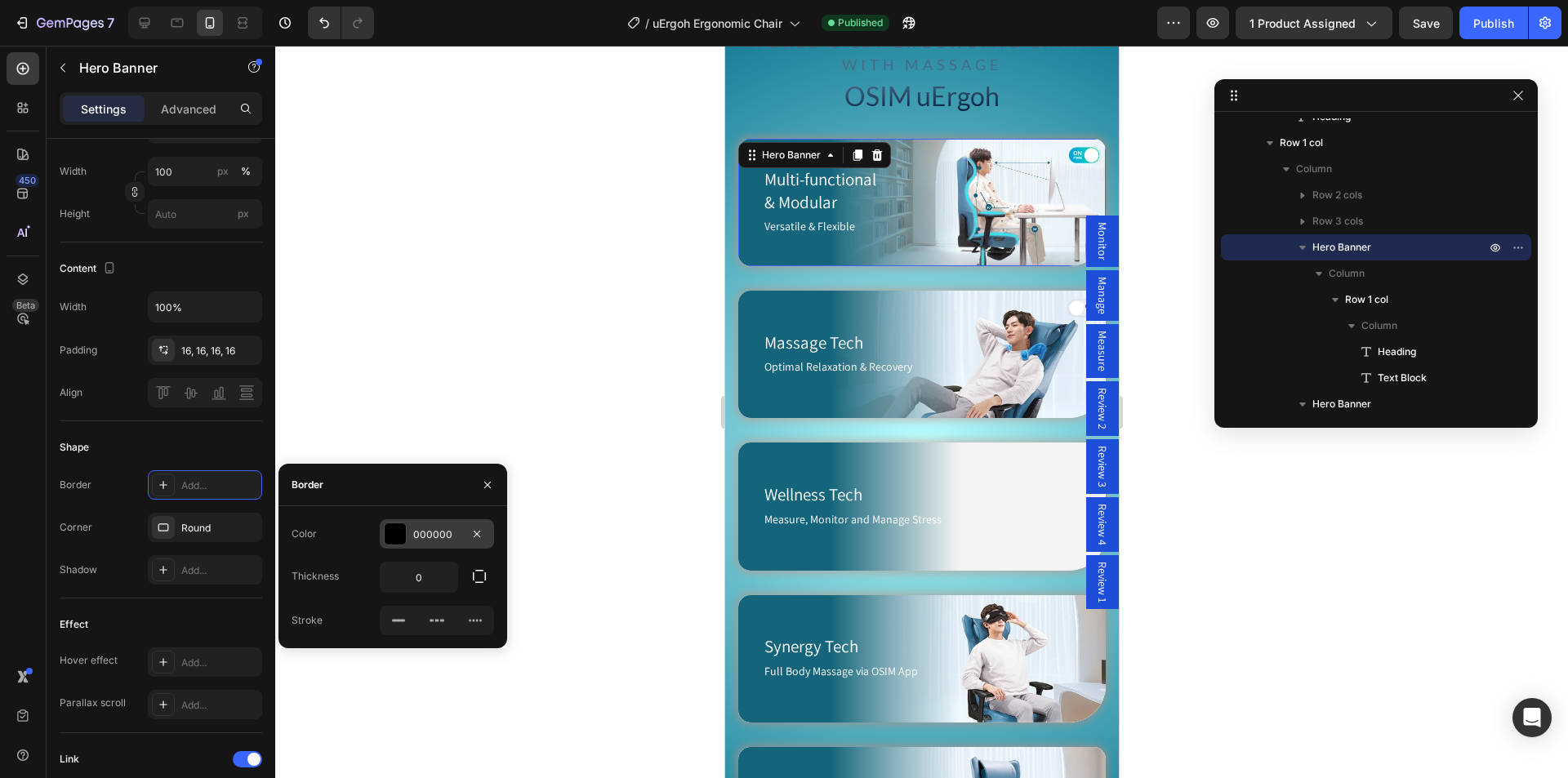
click at [393, 534] on div at bounding box center [394, 533] width 21 height 21
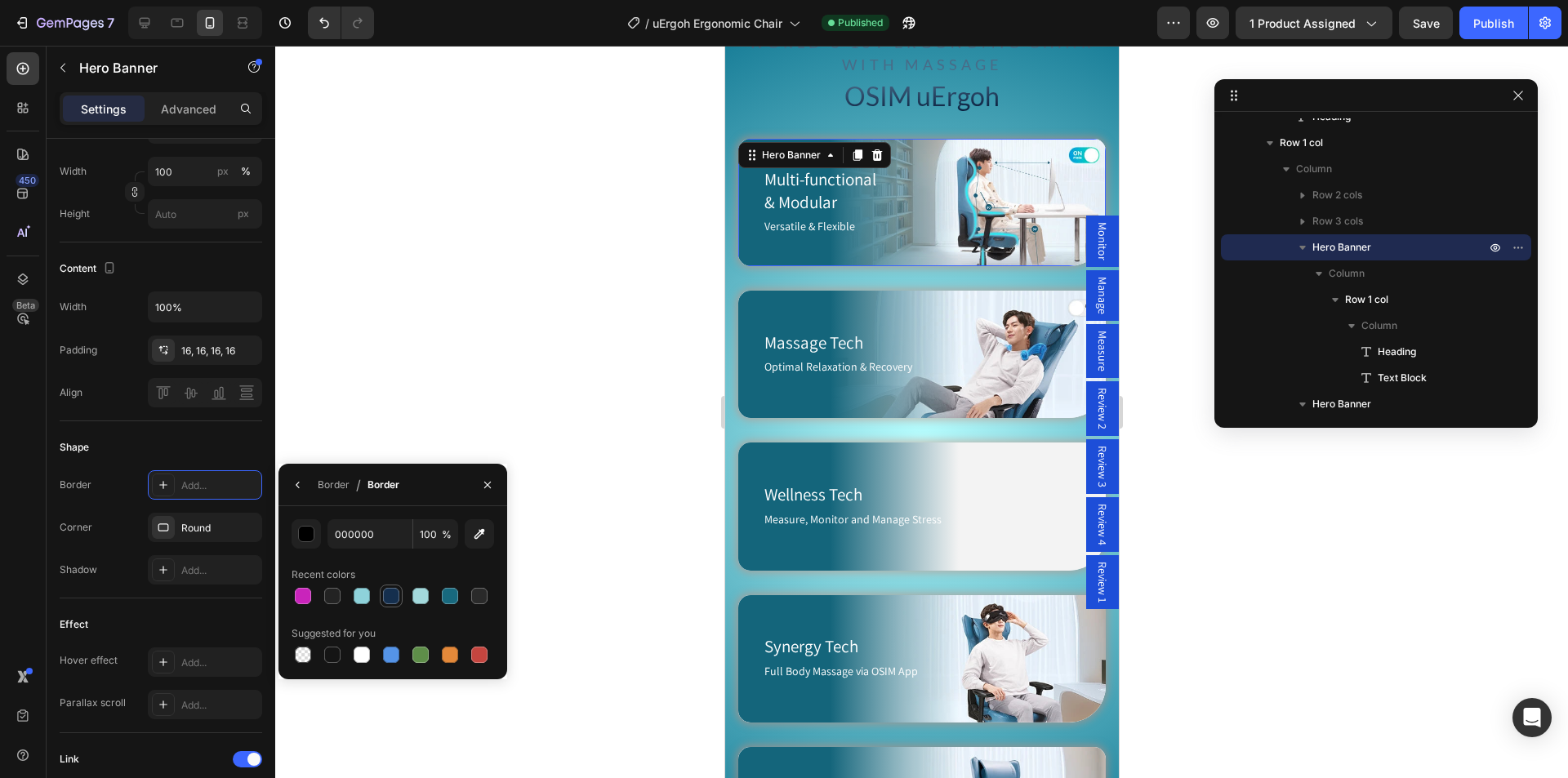
click at [388, 596] on div at bounding box center [392, 596] width 17 height 17
type input "152F4E"
click at [486, 484] on icon "button" at bounding box center [487, 483] width 6 height 6
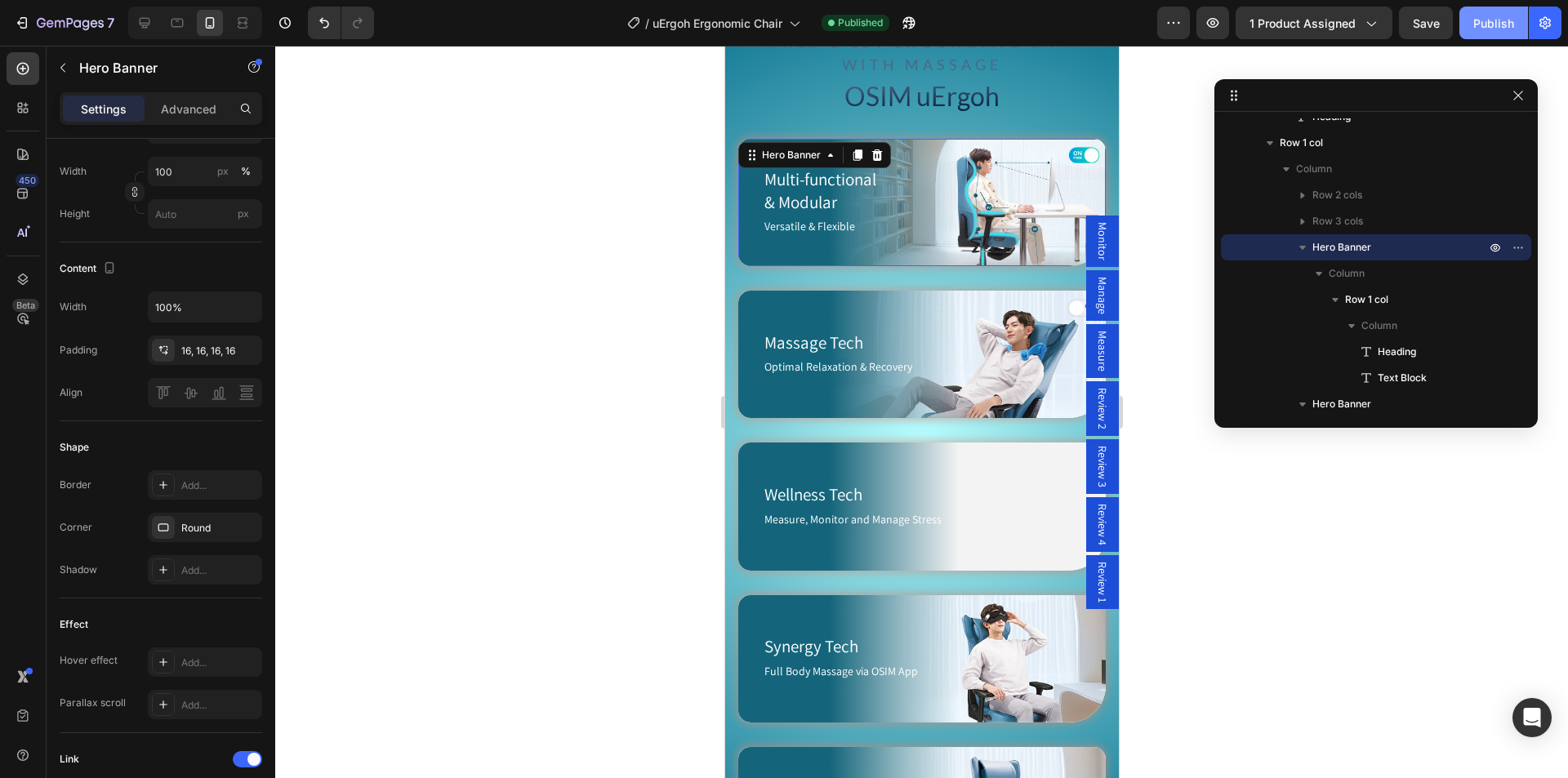
click at [1504, 24] on div "Publish" at bounding box center [1493, 23] width 41 height 17
click at [787, 156] on div "Hero Banner" at bounding box center [790, 155] width 65 height 15
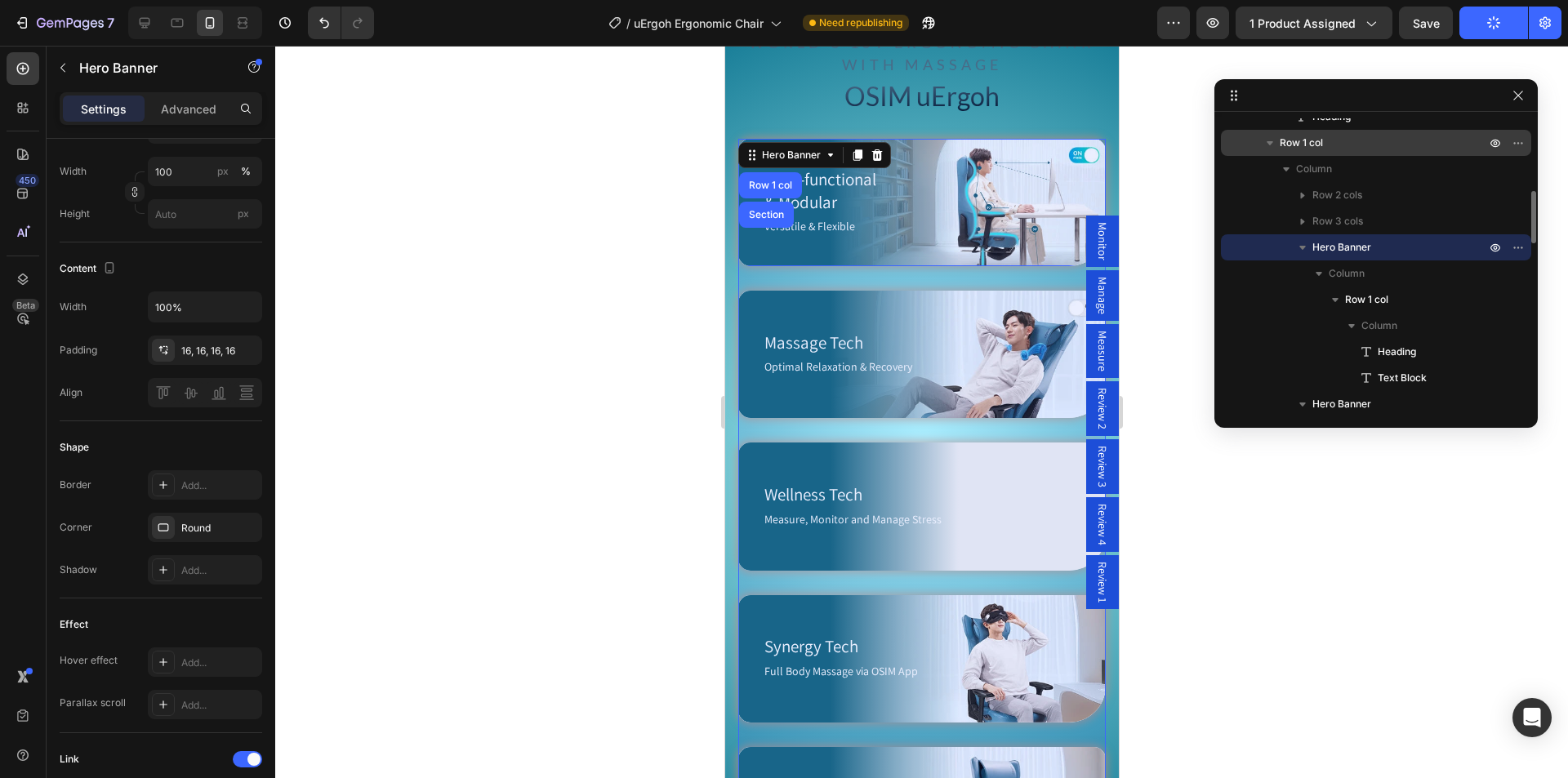
click at [1354, 142] on p "Row 1 col" at bounding box center [1384, 143] width 209 height 17
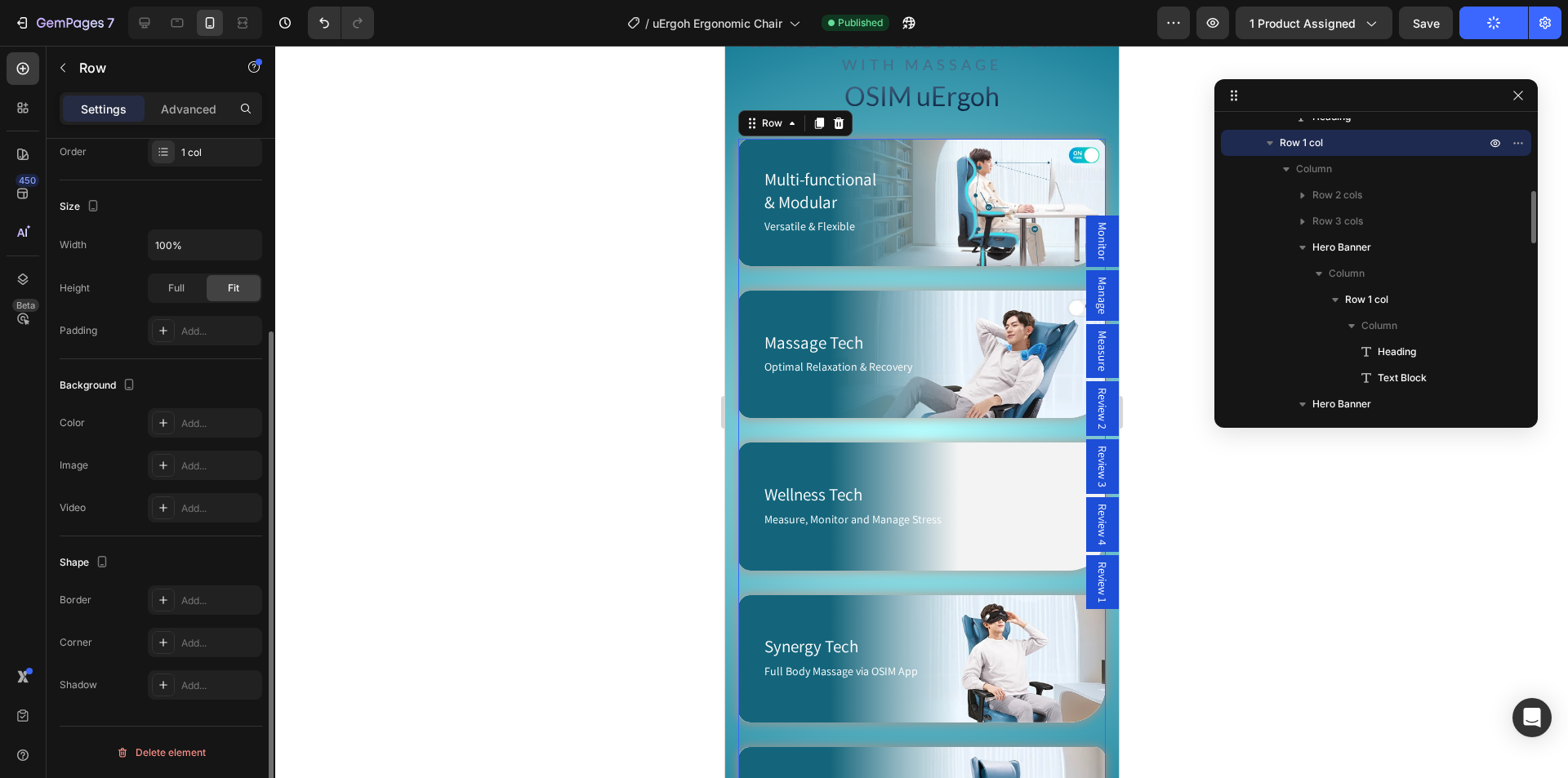
scroll to position [0, 0]
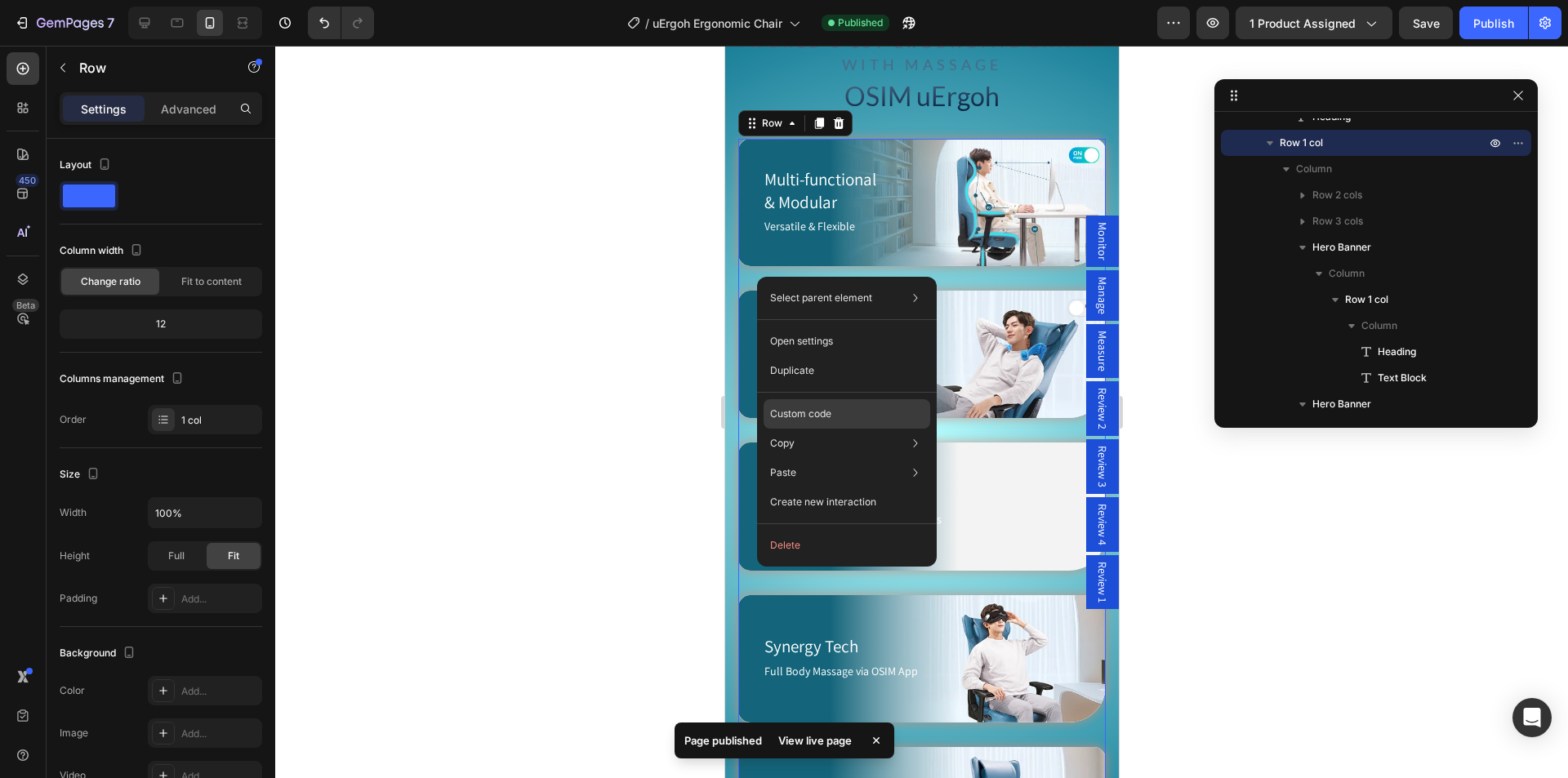
click at [837, 458] on div "Custom code" at bounding box center [847, 472] width 167 height 29
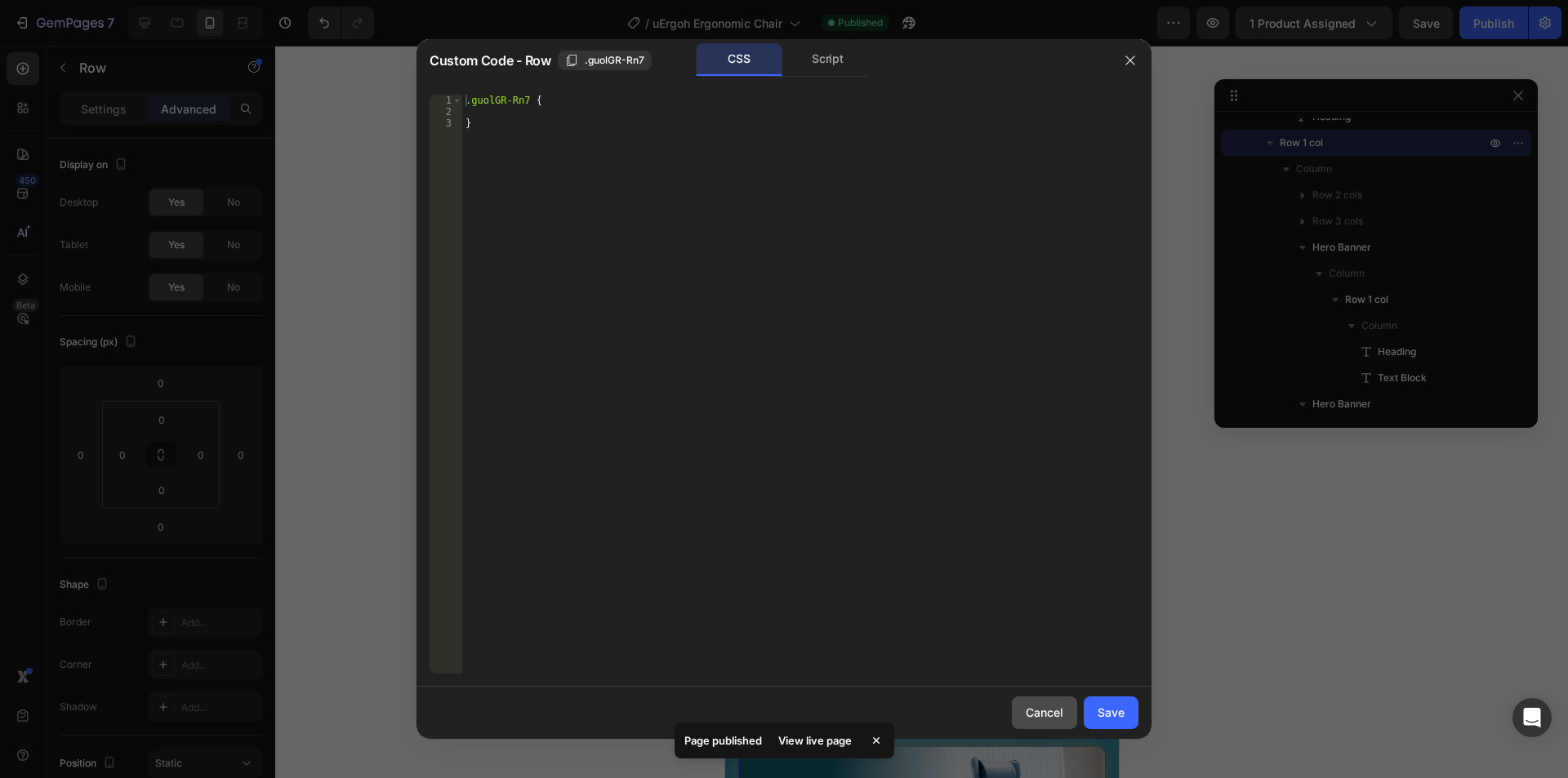
click at [1054, 703] on button "Cancel" at bounding box center [1044, 712] width 65 height 32
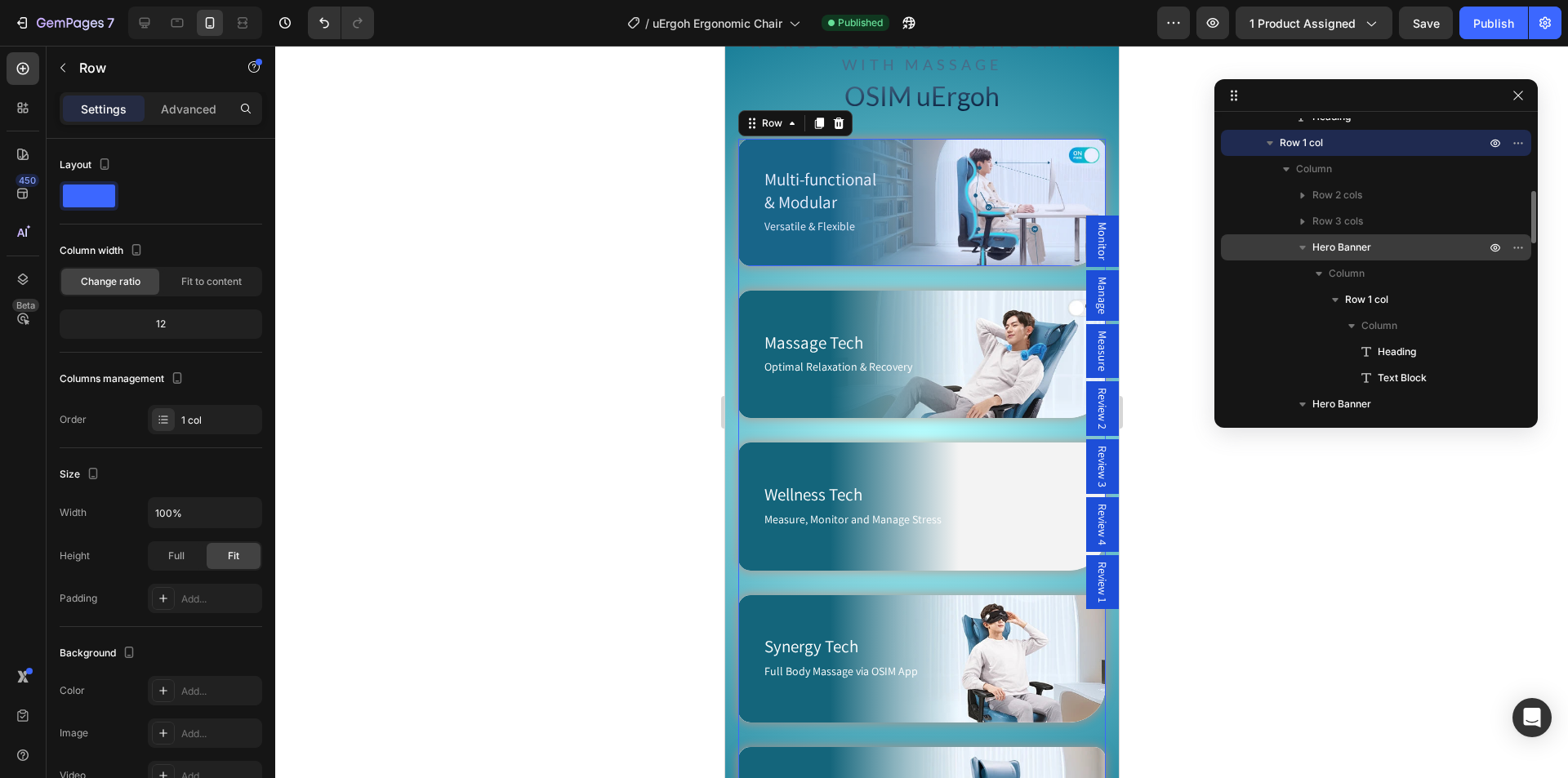
click at [1360, 248] on span "Hero Banner" at bounding box center [1341, 248] width 59 height 17
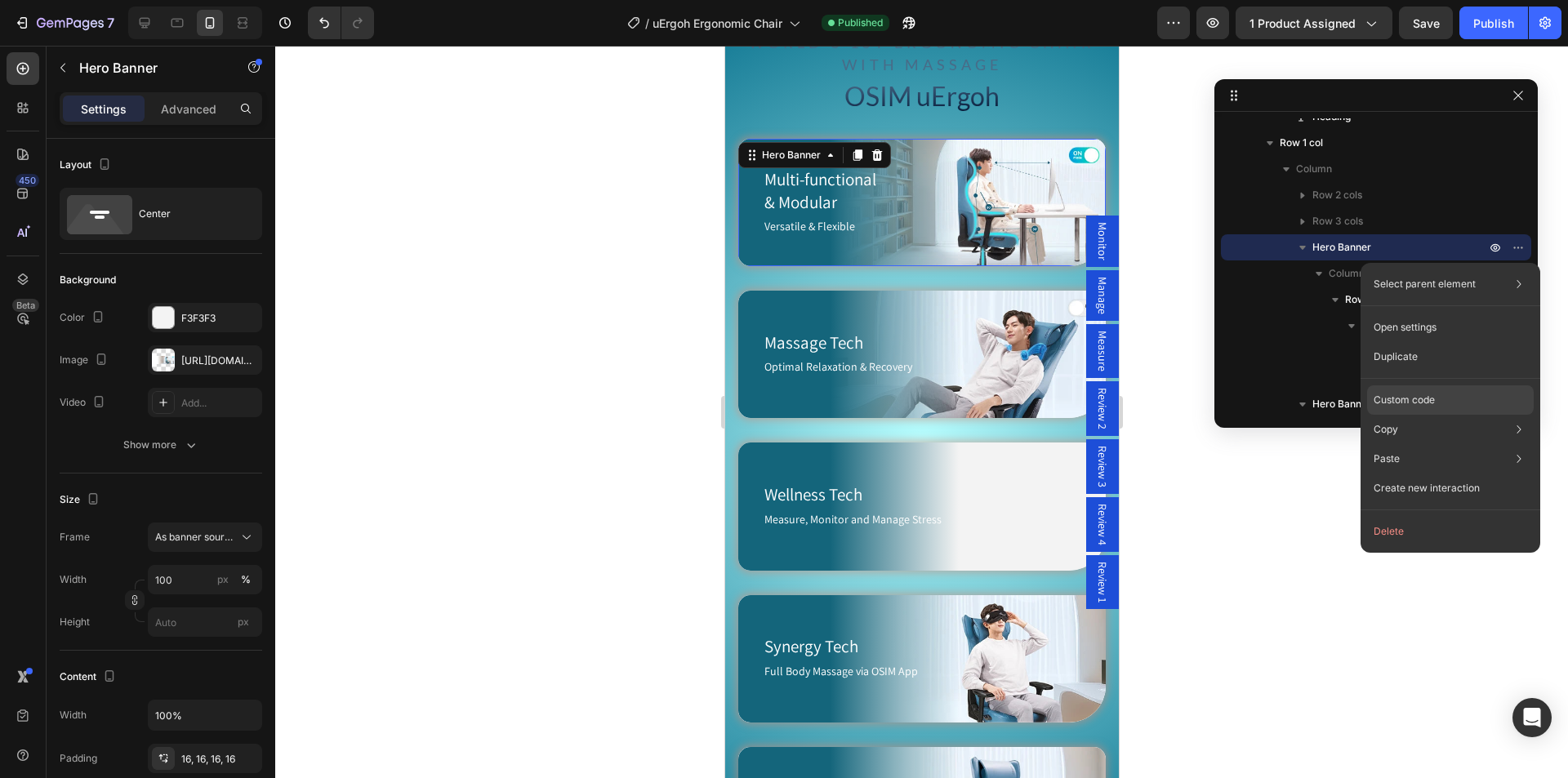
click at [1405, 398] on p "Custom code" at bounding box center [1404, 400] width 61 height 15
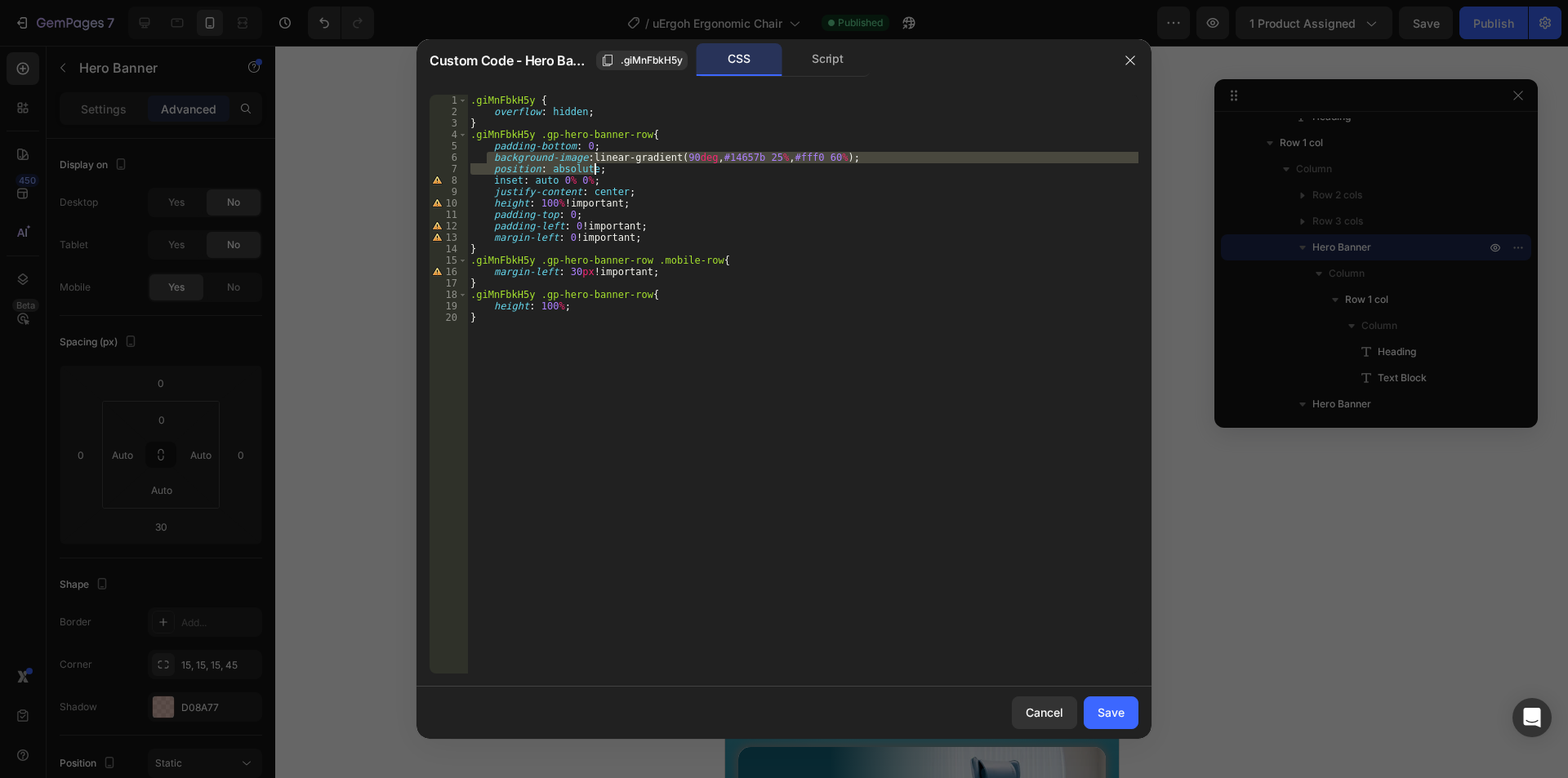
drag, startPoint x: 487, startPoint y: 157, endPoint x: 857, endPoint y: 163, distance: 370.0
click at [857, 163] on div ".giMnFbkH5y { overflow : hidden ; } .giMnFbkH5y .gp-hero-banner-row { padding-b…" at bounding box center [802, 395] width 671 height 601
click at [857, 163] on div ".giMnFbkH5y { overflow : hidden ; } .giMnFbkH5y .gp-hero-banner-row { padding-b…" at bounding box center [802, 384] width 671 height 578
drag, startPoint x: 850, startPoint y: 154, endPoint x: 456, endPoint y: 157, distance: 394.0
click at [456, 157] on div "position: absolute; 1 2 3 4 5 6 7 8 9 10 11 12 13 14 15 16 17 18 19 20 .giMnFbk…" at bounding box center [783, 384] width 708 height 578
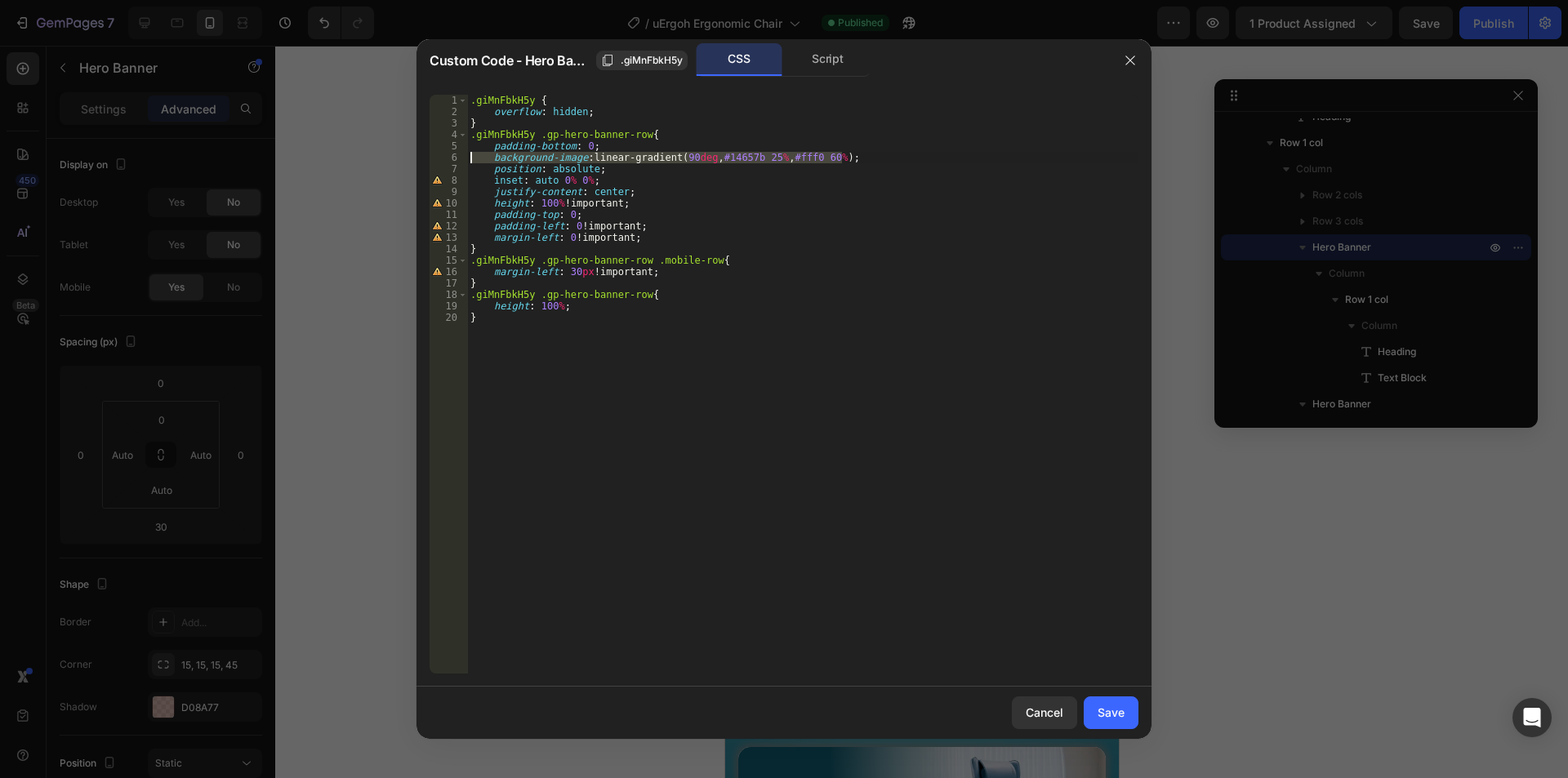
type textarea "background-image: linear-gradient(90deg, #14657b 25%, #fff0 60%);"
click at [1095, 696] on button "Save" at bounding box center [1110, 712] width 54 height 32
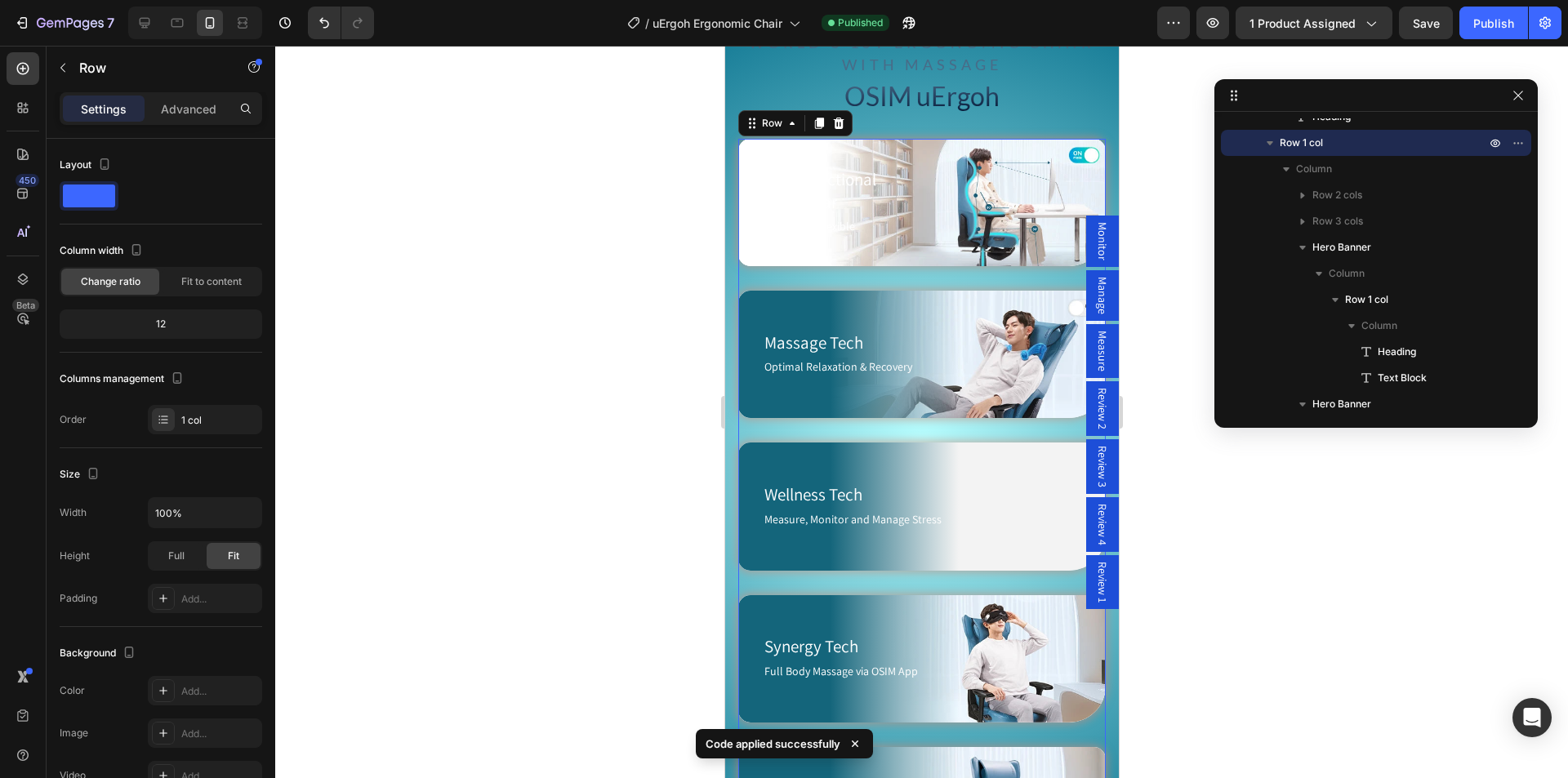
click at [914, 273] on div "Ergonomic Support Heading Peak Productivity Text Block Row Hero Banner Massage …" at bounding box center [920, 518] width 368 height 759
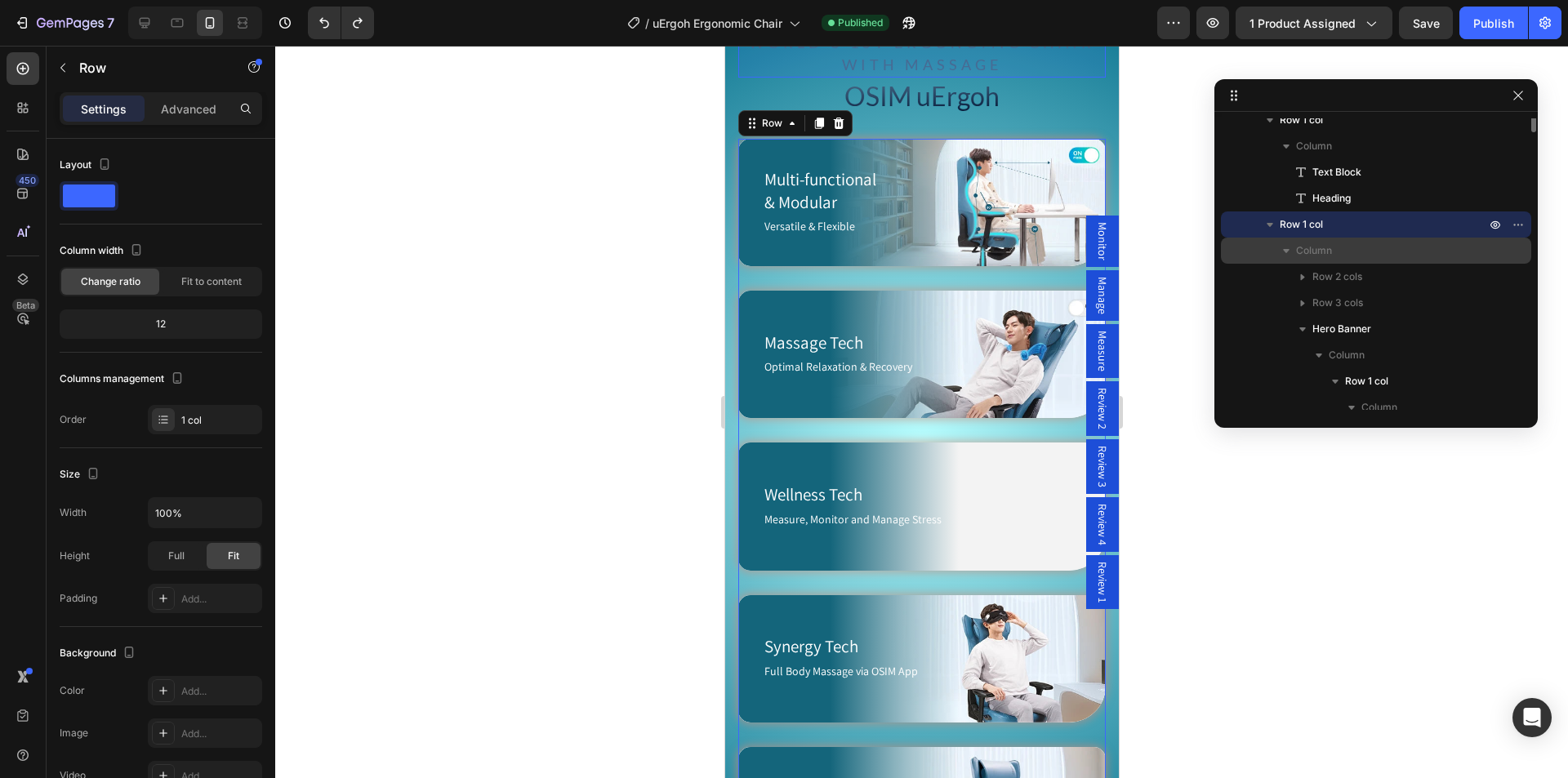
scroll to position [243, 0]
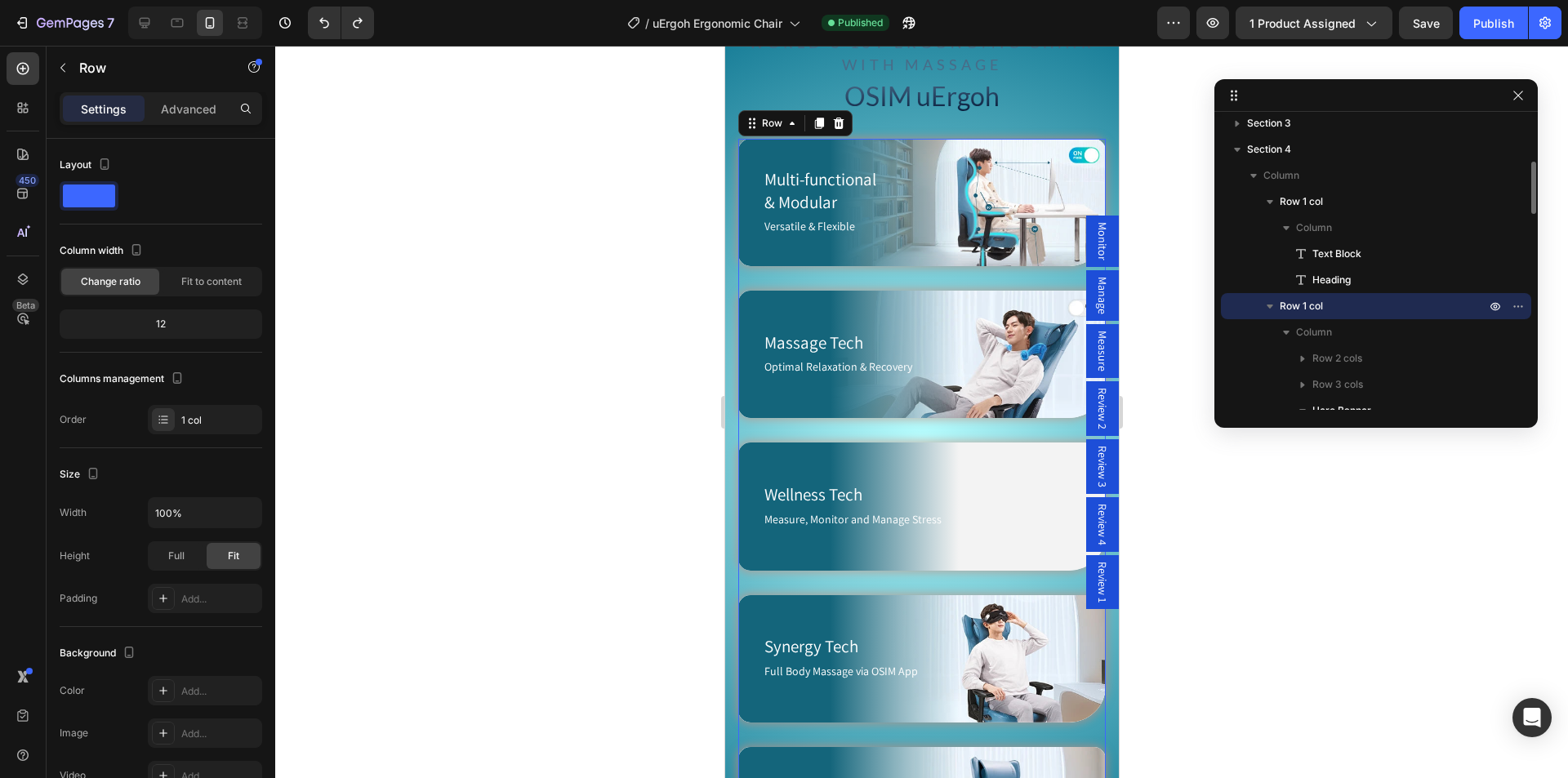
click at [1338, 301] on p "Row 1 col" at bounding box center [1384, 306] width 209 height 17
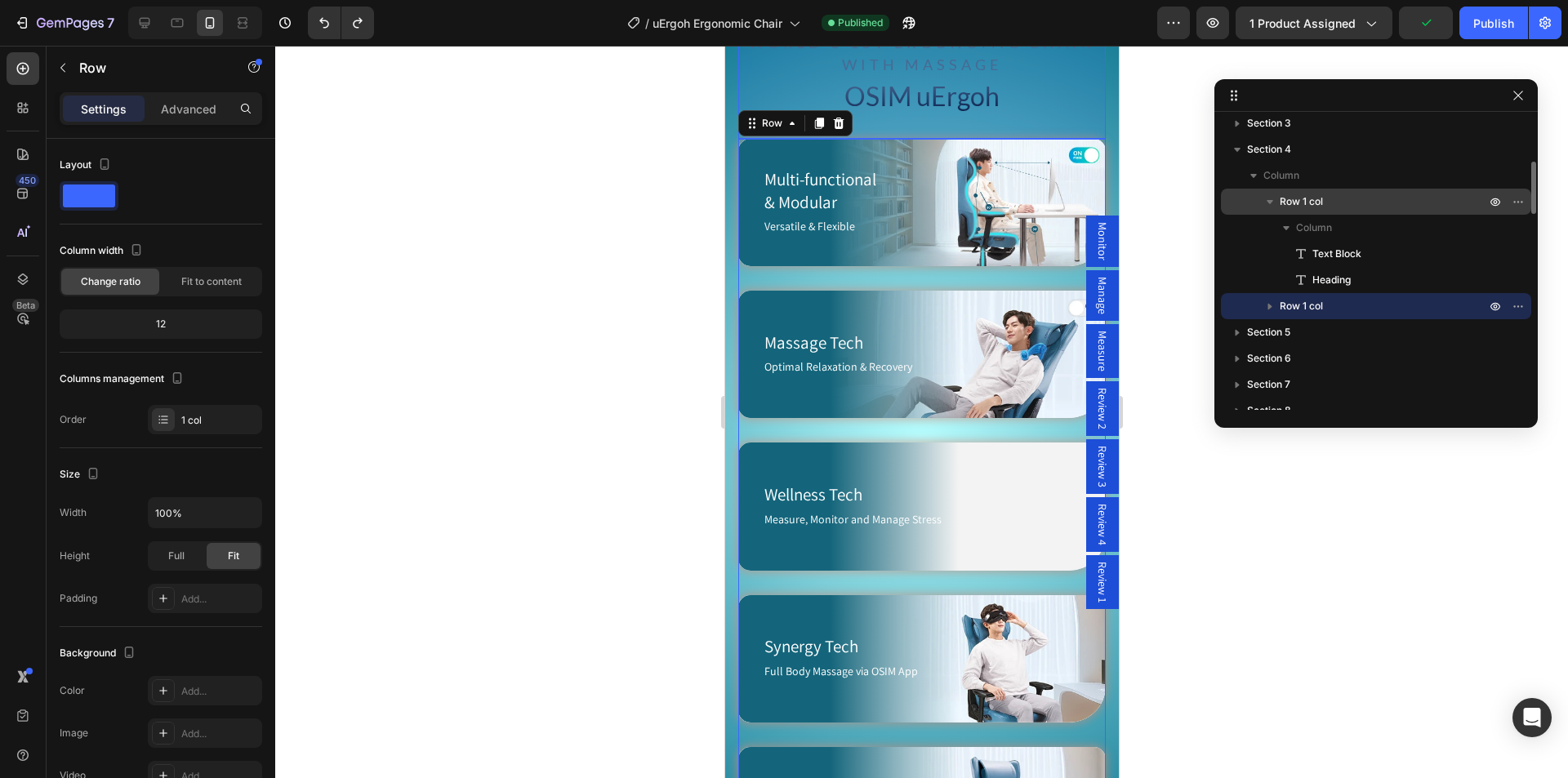
click at [1269, 202] on icon "button" at bounding box center [1270, 202] width 6 height 4
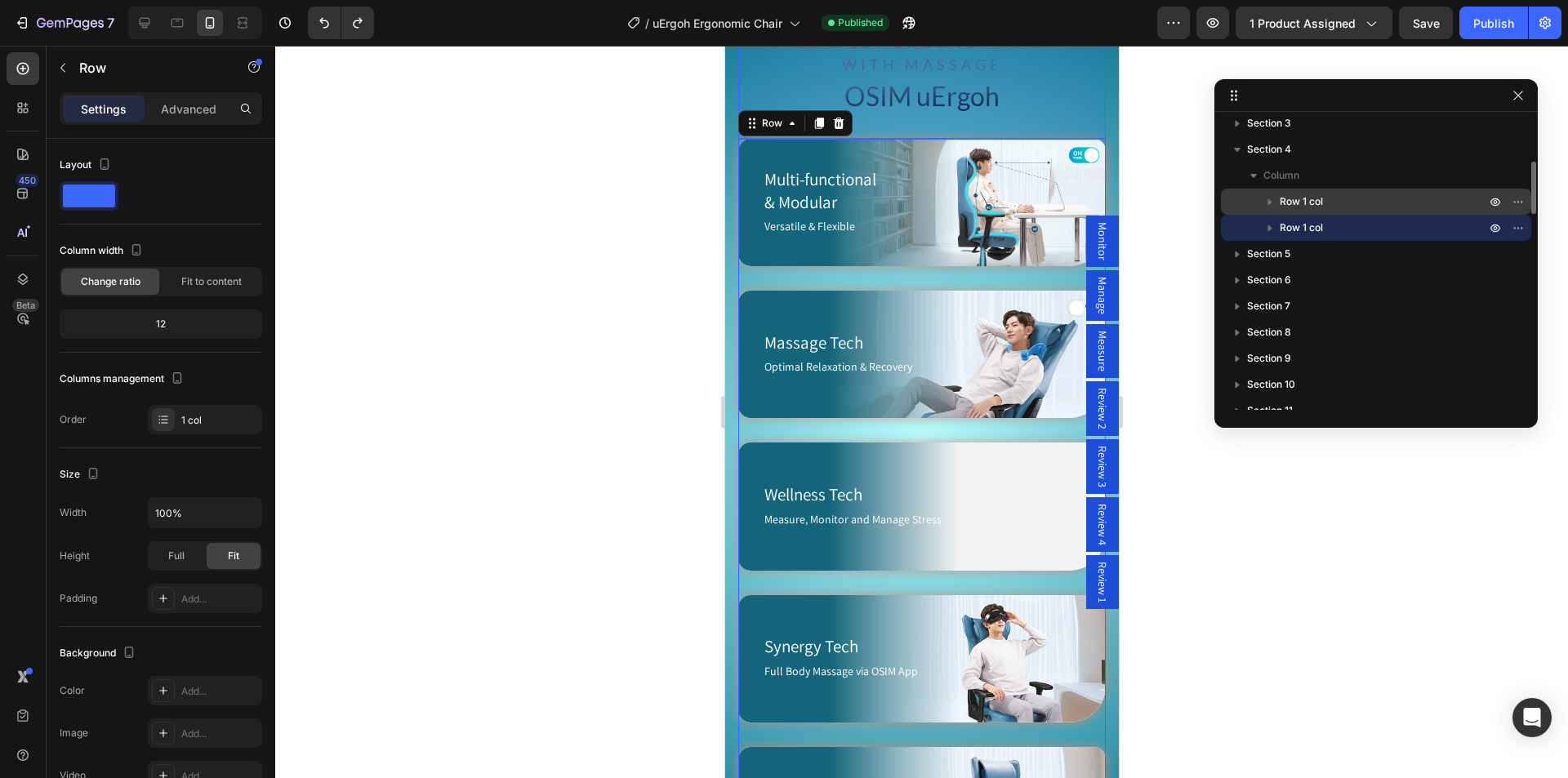
click at [1316, 196] on span "Row 1 col" at bounding box center [1301, 202] width 43 height 17
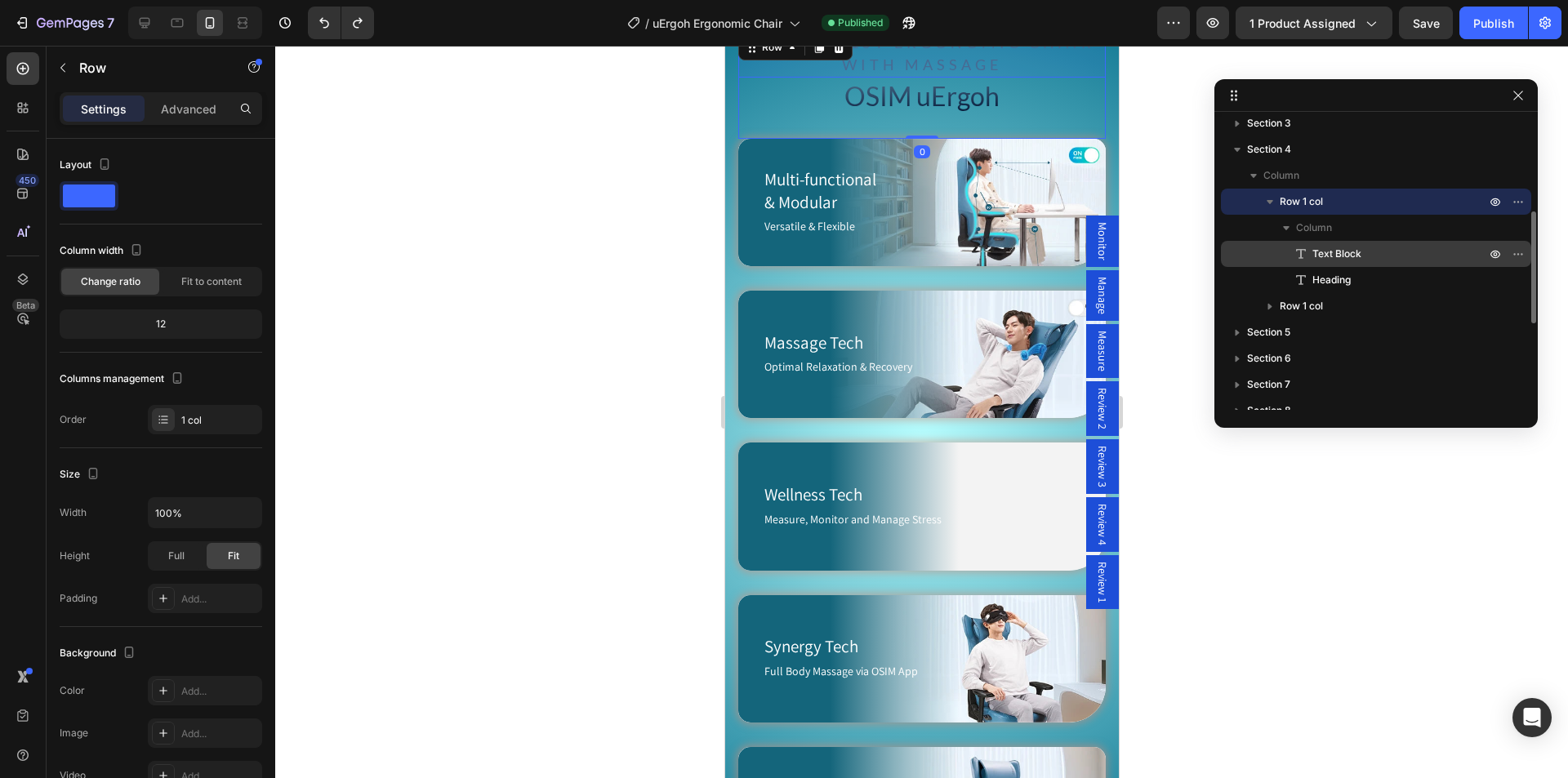
click at [1326, 251] on span "Text Block" at bounding box center [1336, 254] width 49 height 17
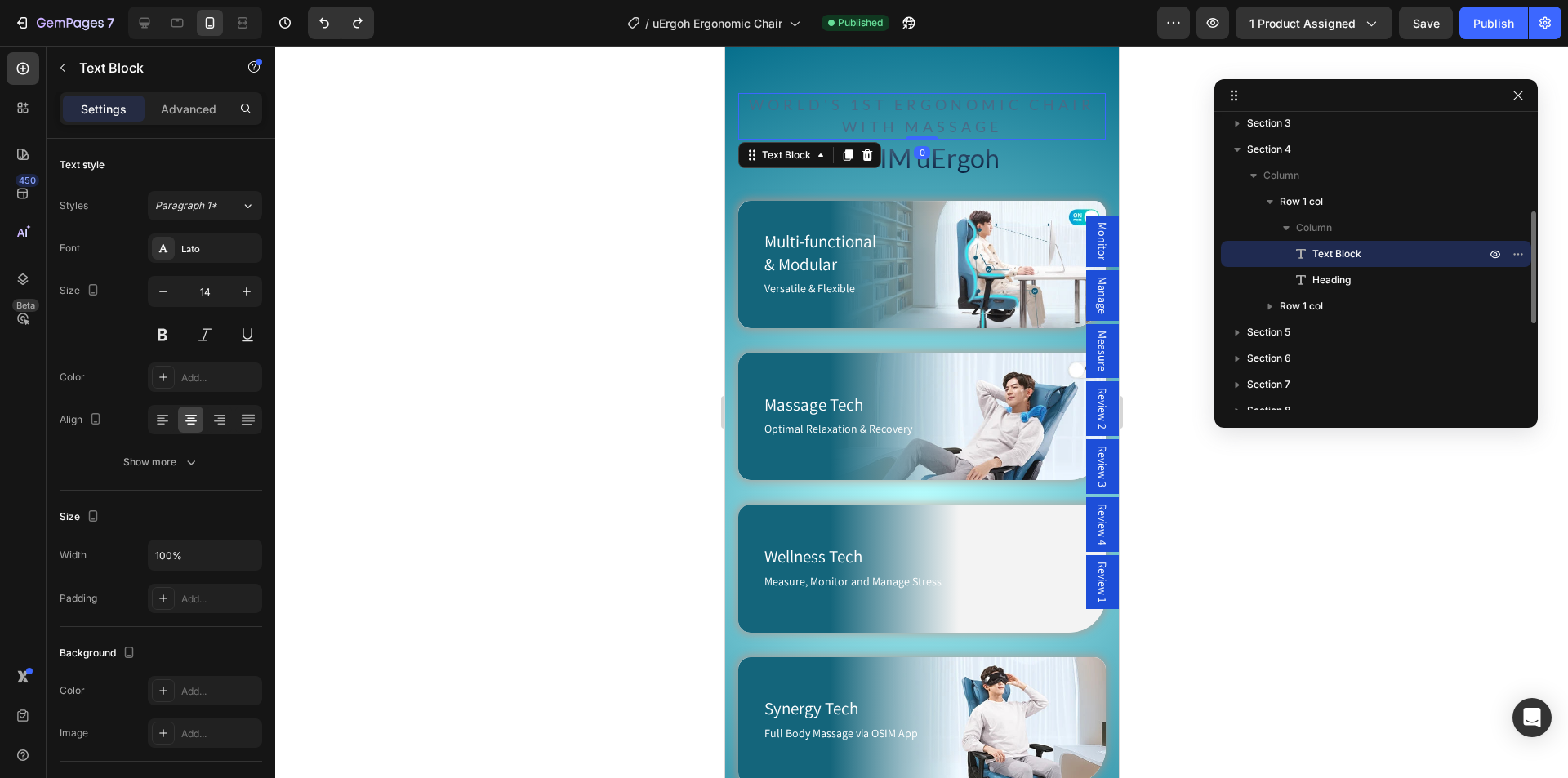
scroll to position [907, 0]
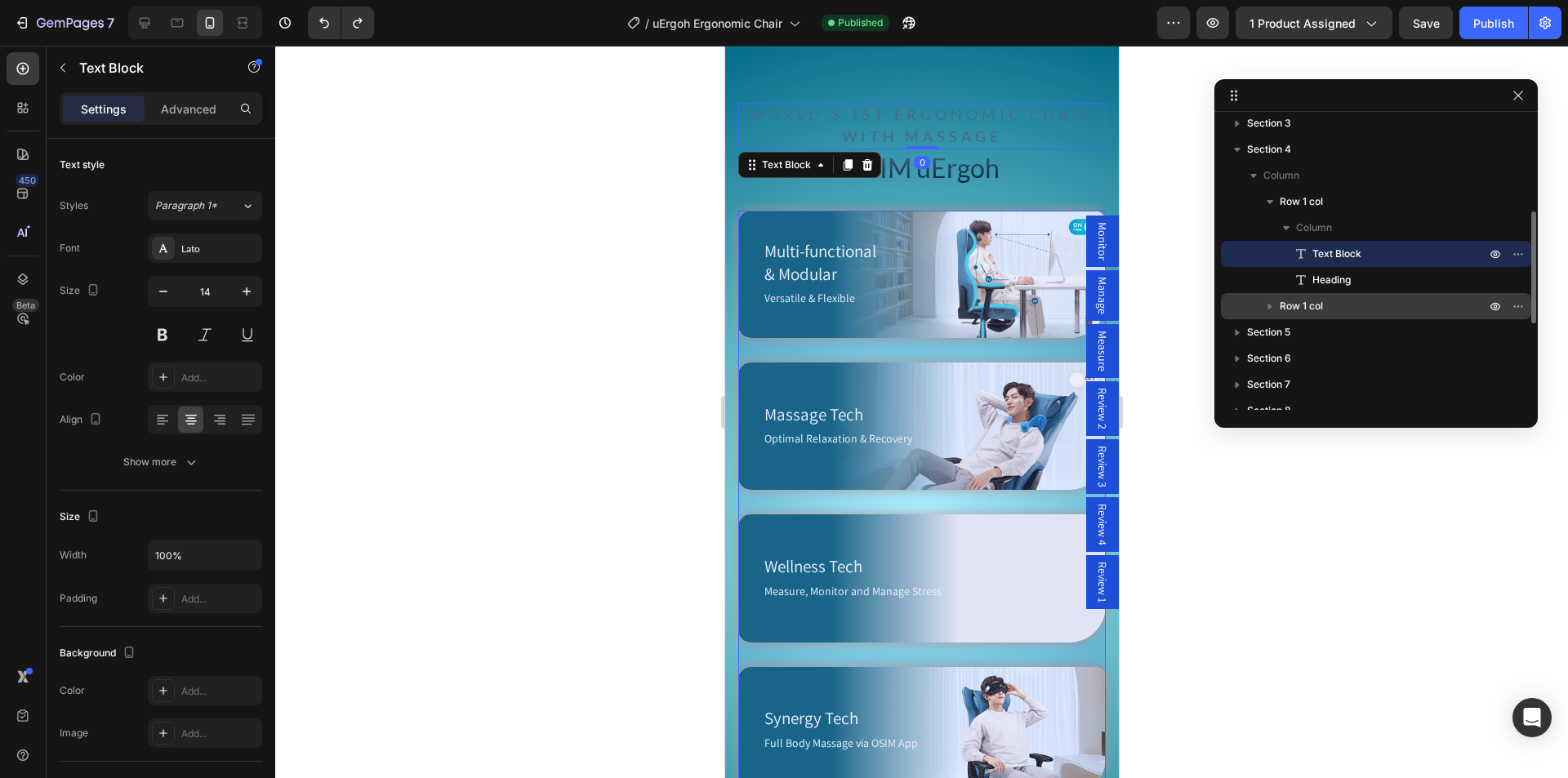
click at [1295, 305] on span "Row 1 col" at bounding box center [1301, 306] width 43 height 17
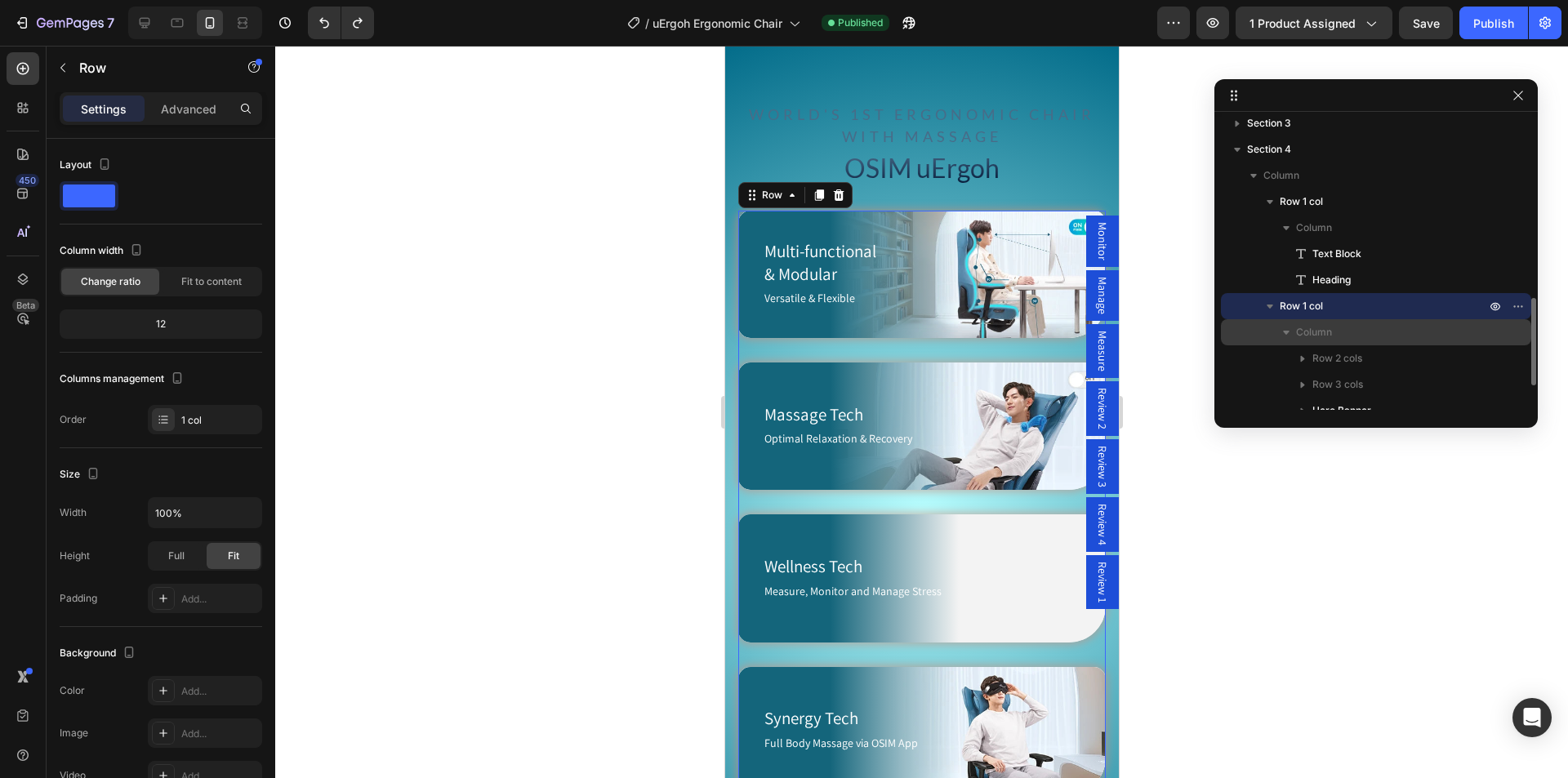
scroll to position [325, 0]
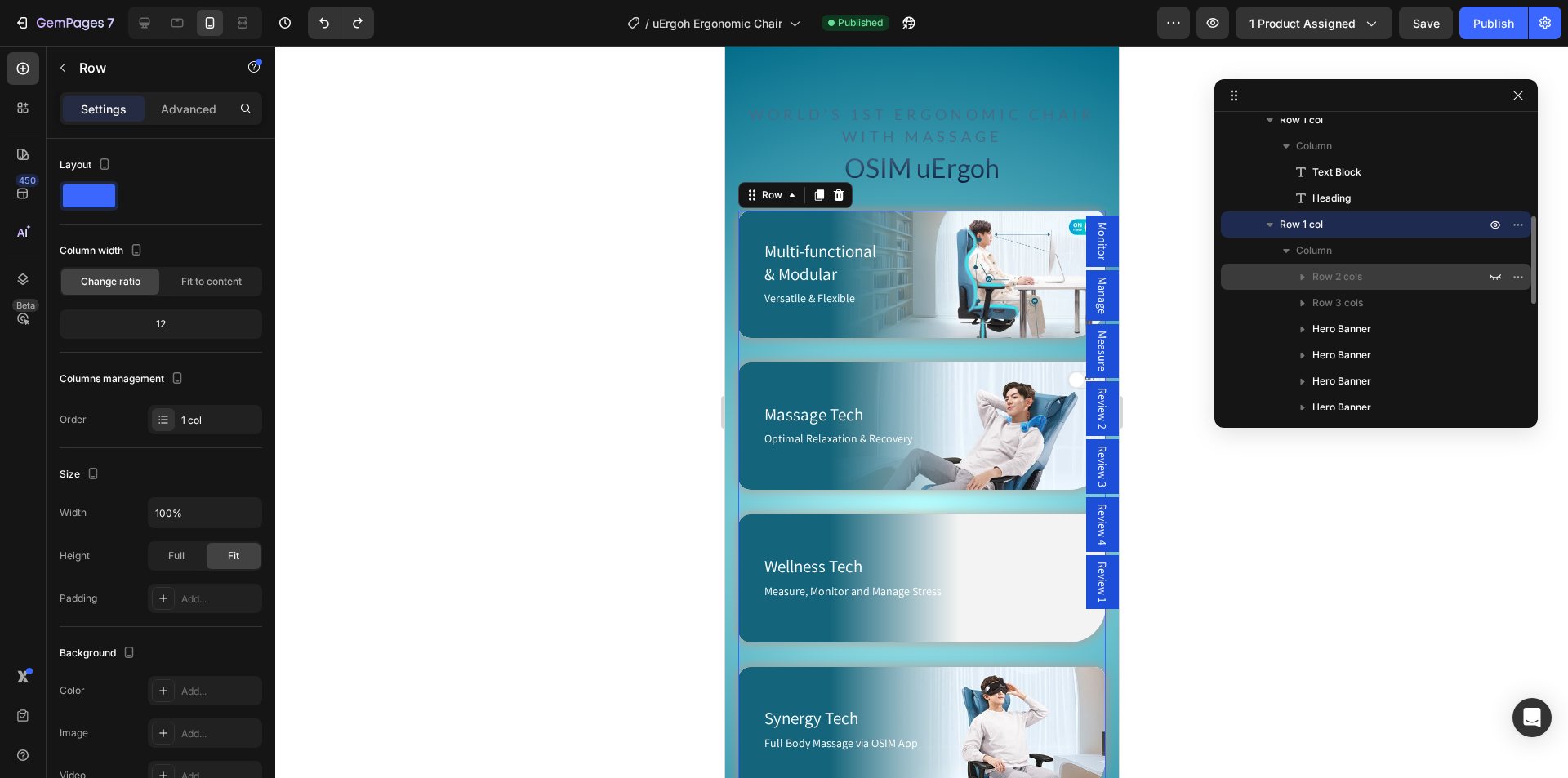
click at [1340, 282] on span "Row 2 cols" at bounding box center [1337, 277] width 50 height 17
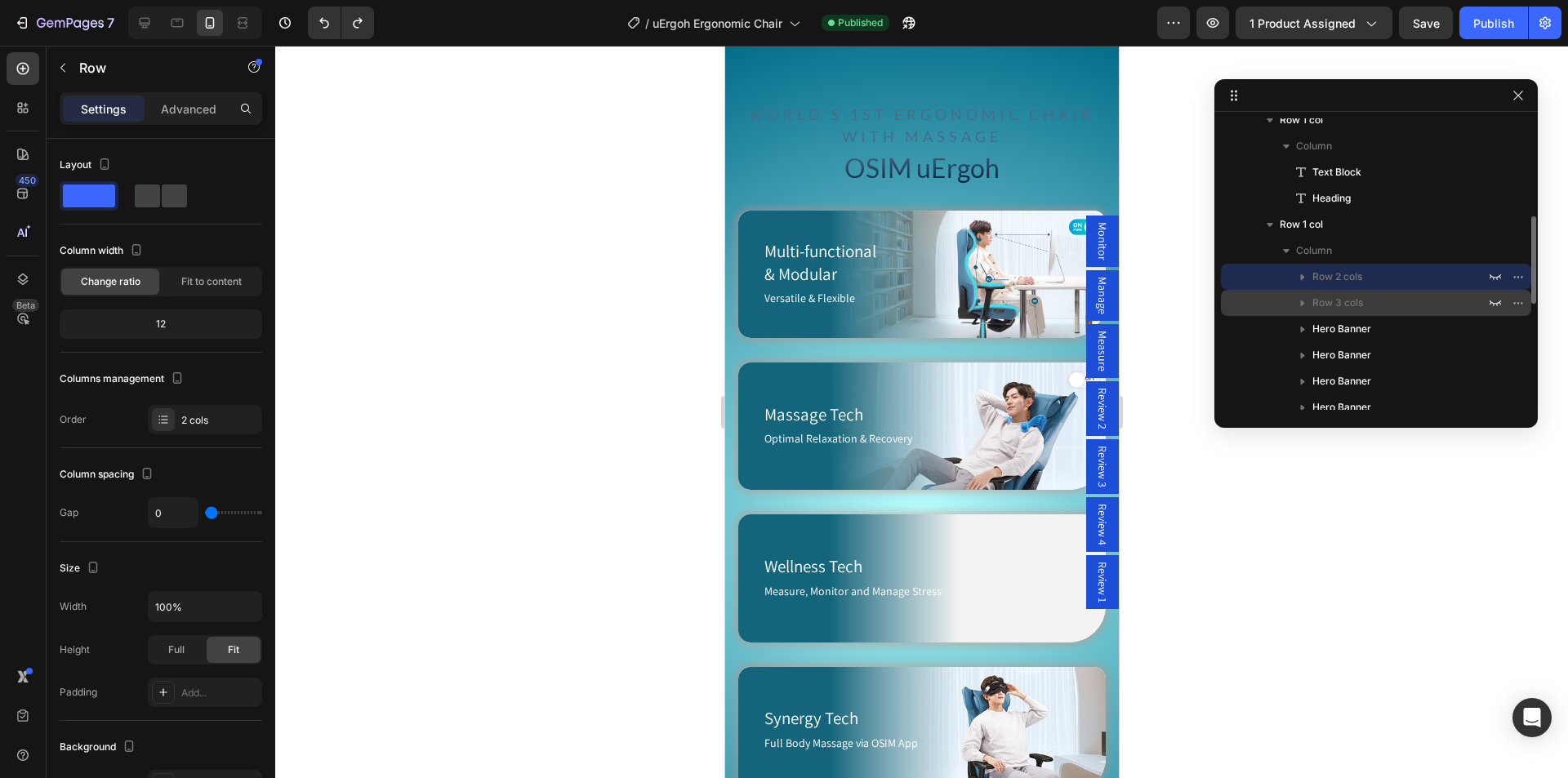
click at [1365, 299] on p "Row 3 cols" at bounding box center [1399, 303] width 176 height 17
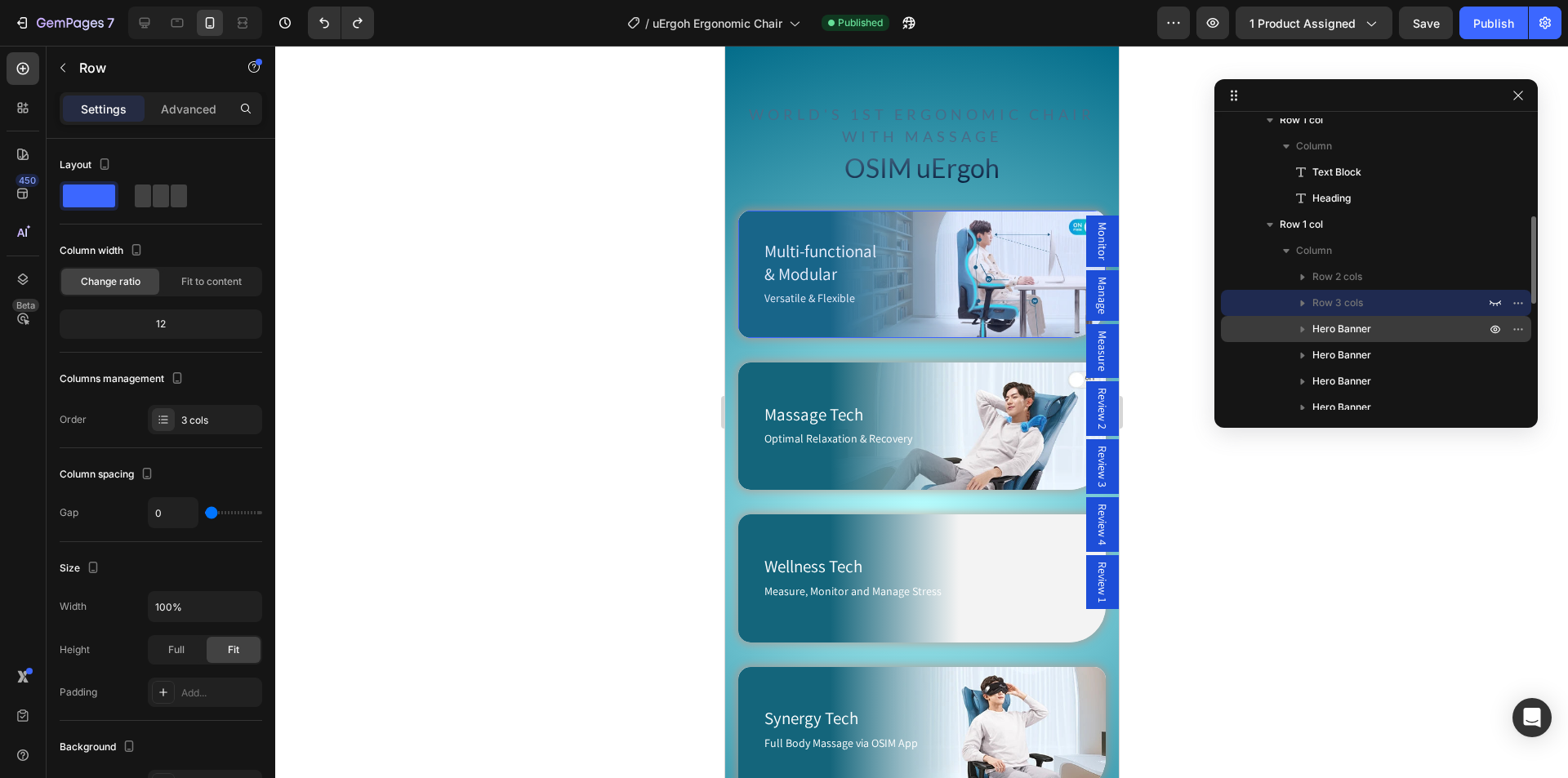
click at [1358, 326] on span "Hero Banner" at bounding box center [1341, 329] width 59 height 17
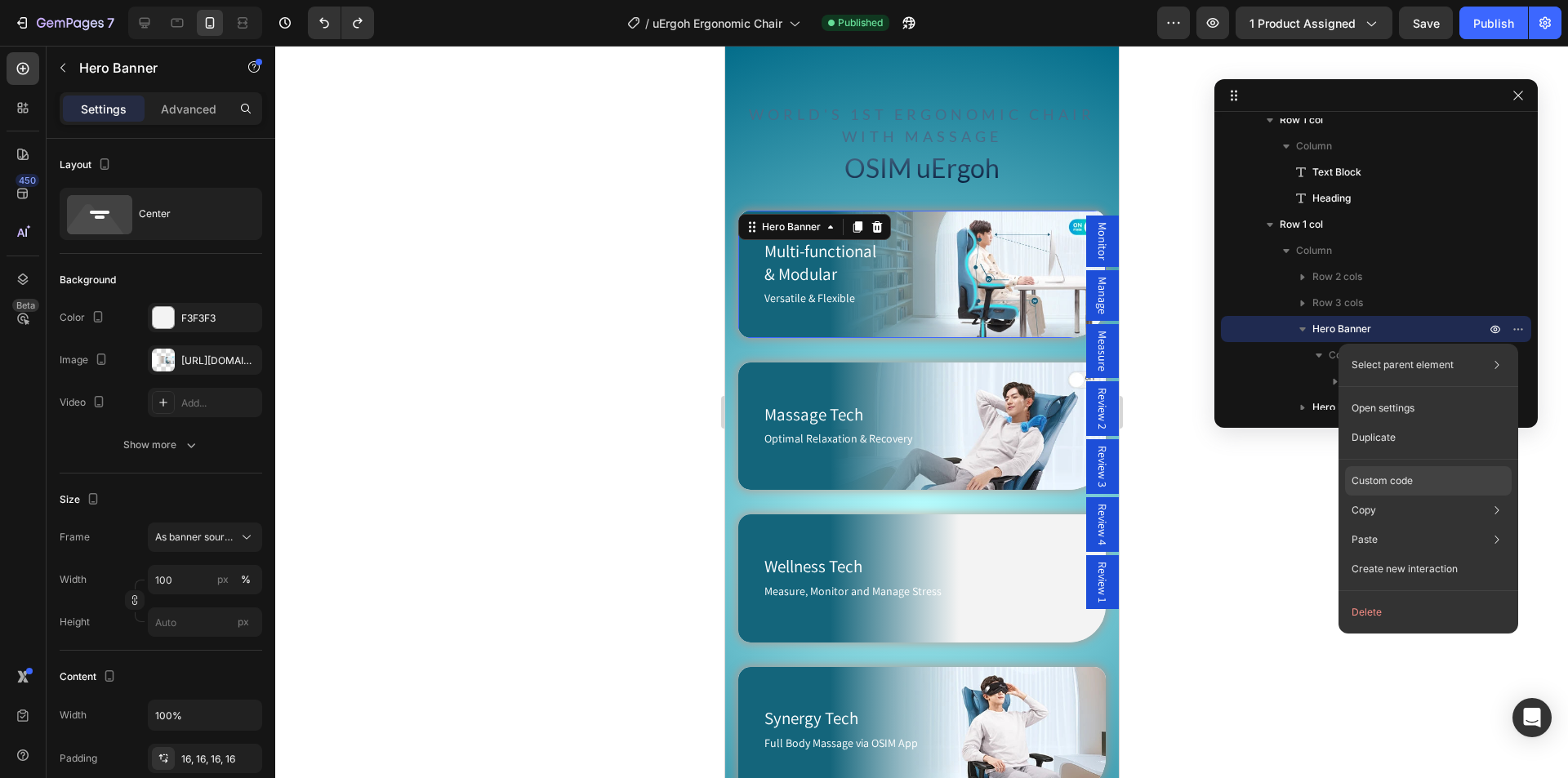
click at [1382, 474] on p "Custom code" at bounding box center [1382, 481] width 61 height 15
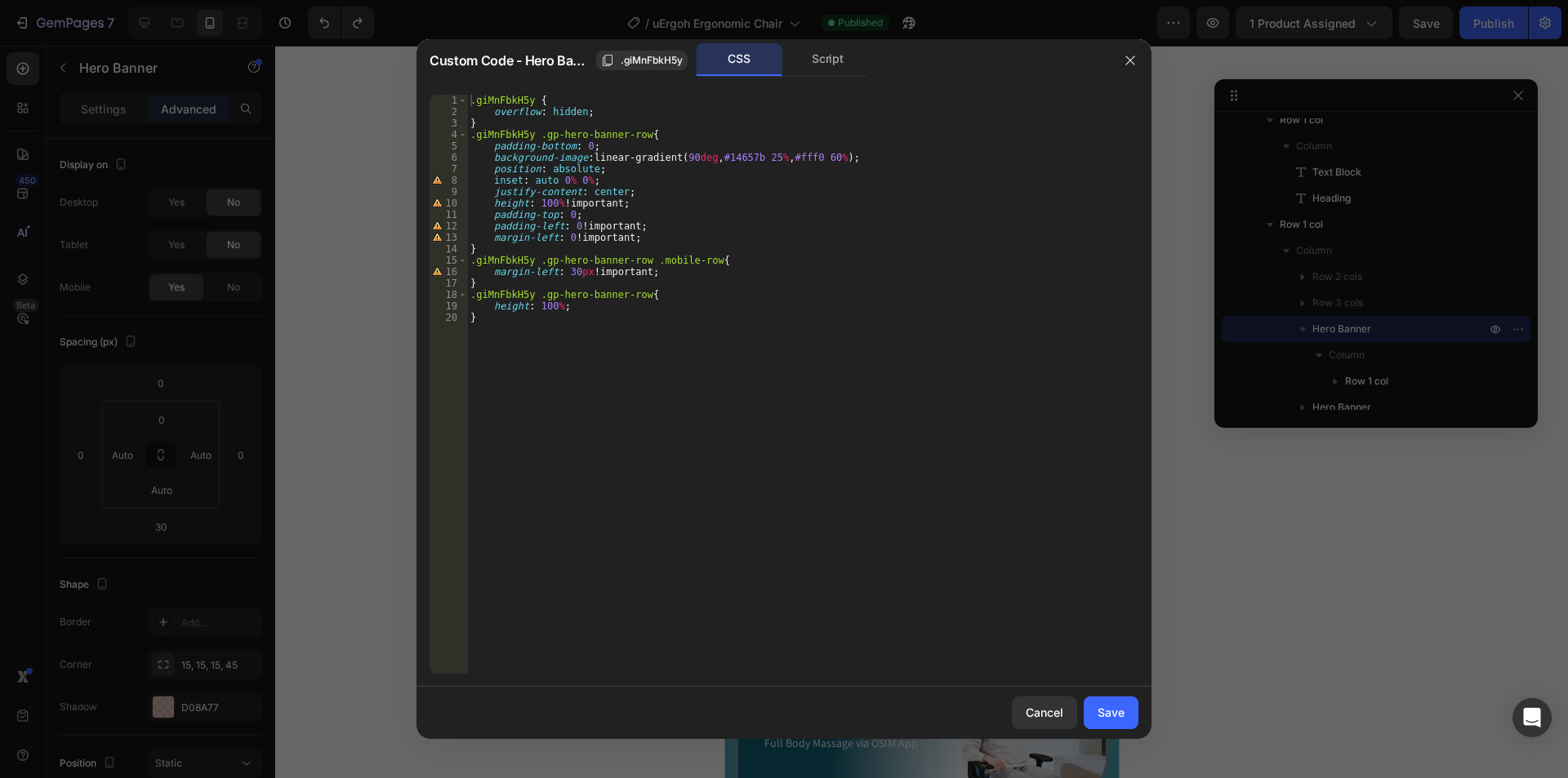
type textarea "background-image: linear-gradient(90deg, #14657b 25%, #fff0 60%);"
drag, startPoint x: 875, startPoint y: 158, endPoint x: 458, endPoint y: 156, distance: 417.0
click at [458, 156] on div "background-image: linear-gradient(90deg, #14657b 25%, #fff0 60%); 1 2 3 4 5 6 7…" at bounding box center [783, 384] width 708 height 578
click at [1117, 721] on div "Save" at bounding box center [1110, 712] width 27 height 17
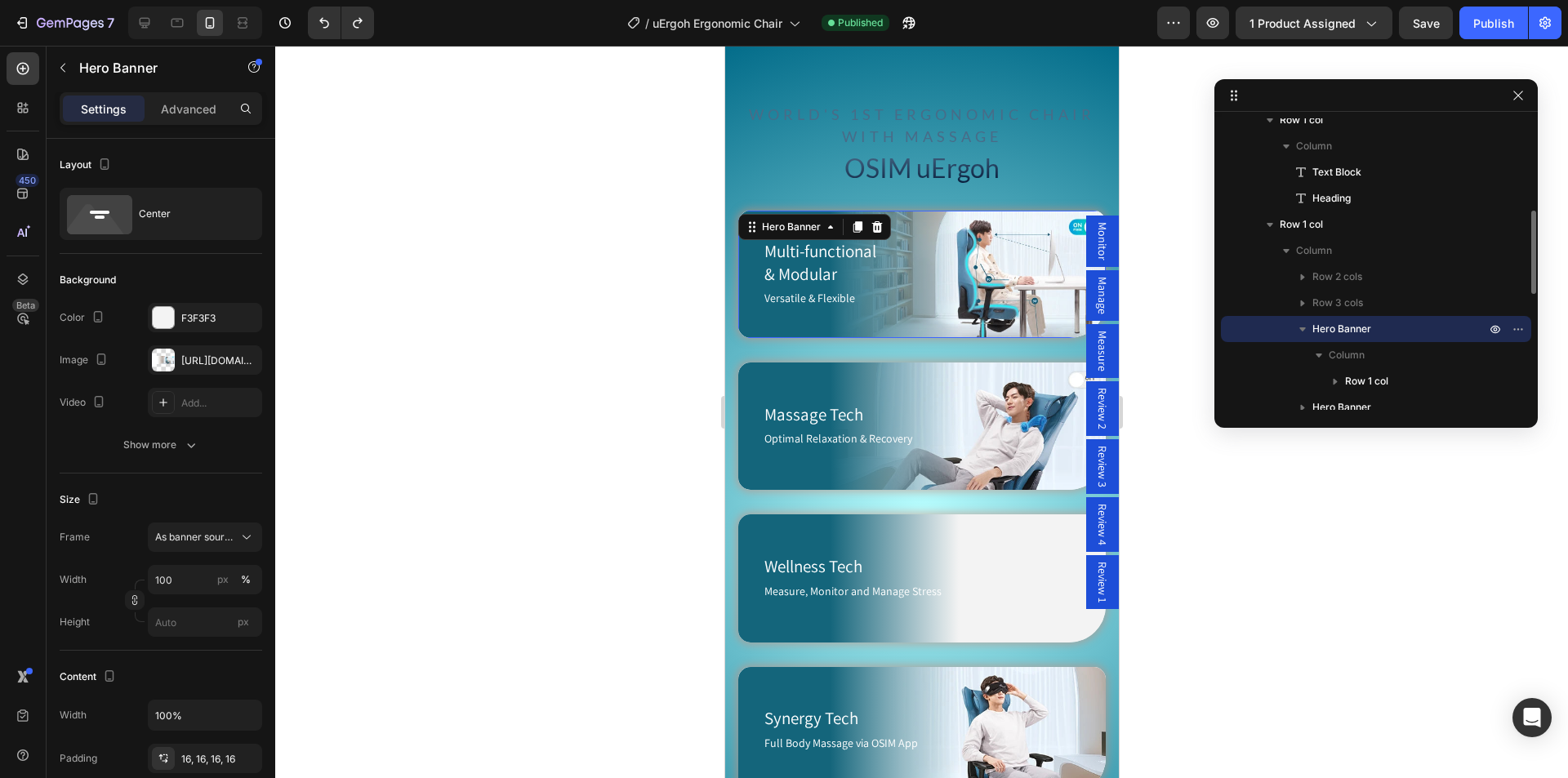
click at [1367, 328] on span "Hero Banner" at bounding box center [1341, 329] width 59 height 17
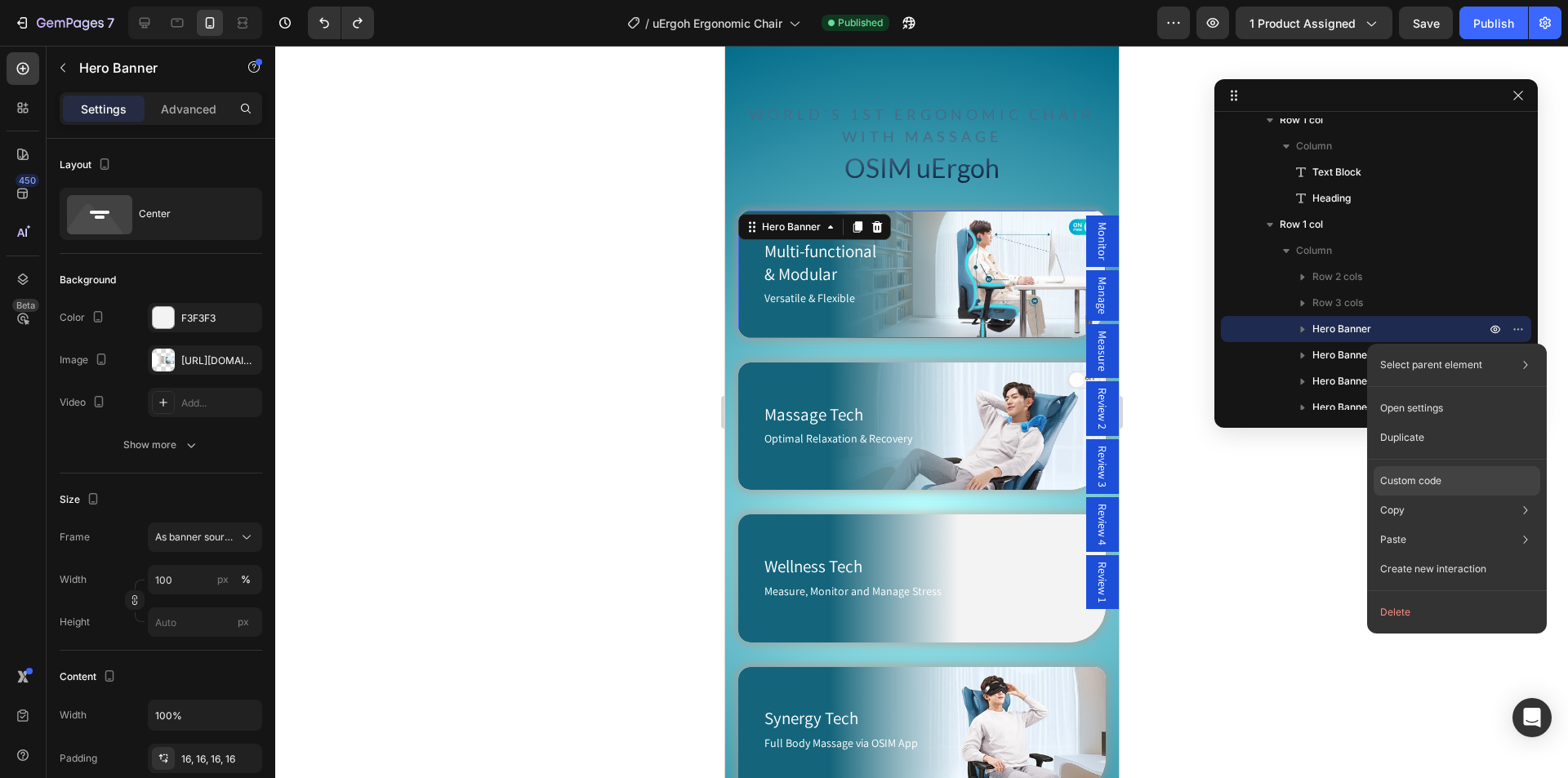
click at [1420, 477] on p "Custom code" at bounding box center [1410, 481] width 61 height 15
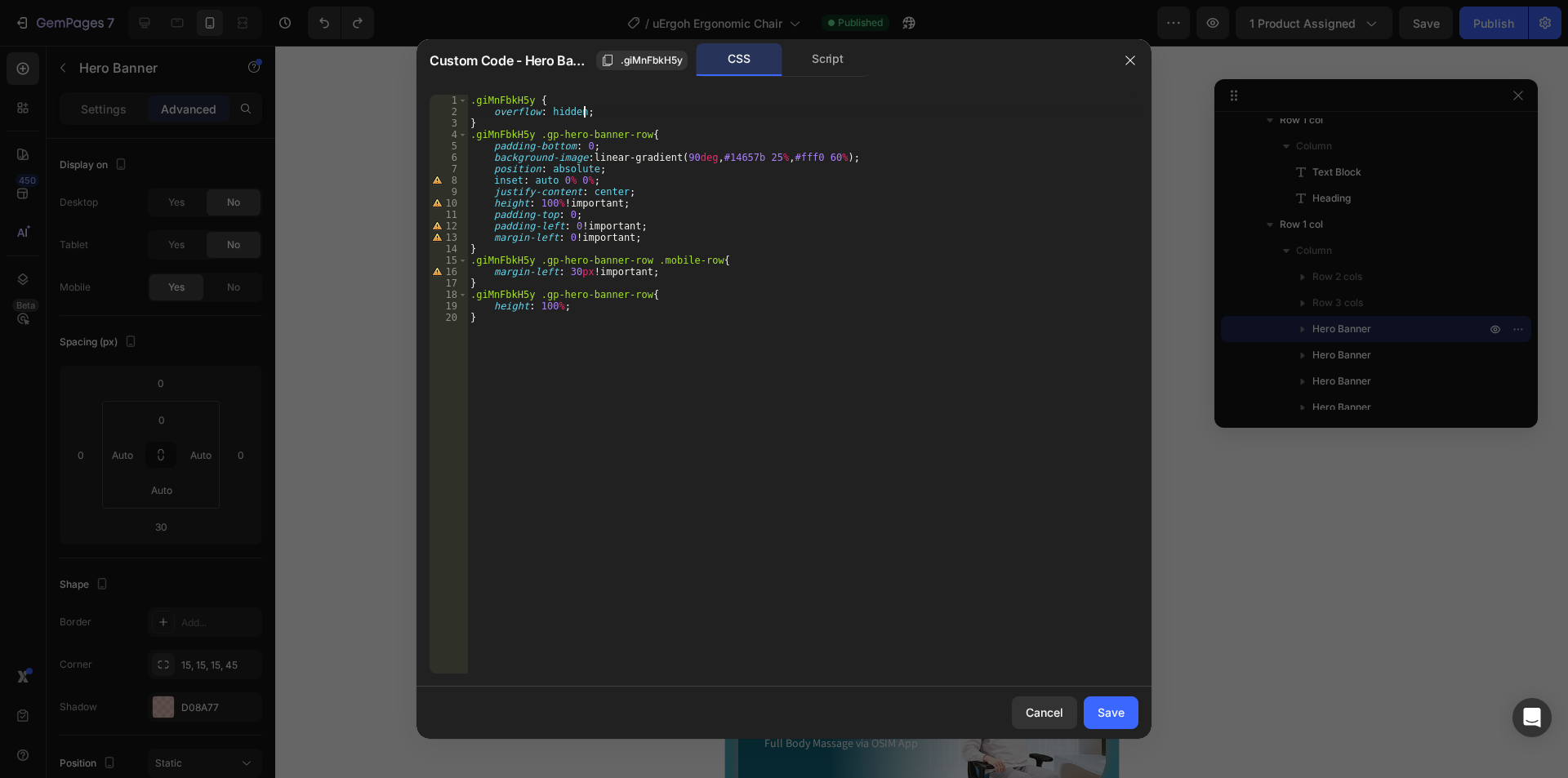
click at [662, 110] on div ".giMnFbkH5y { overflow : hidden ; } .giMnFbkH5y .gp-hero-banner-row { padding-b…" at bounding box center [802, 395] width 671 height 601
click at [698, 138] on div ".giMnFbkH5y { overflow : hidden ; } .giMnFbkH5y .gp-hero-banner-row { padding-b…" at bounding box center [802, 395] width 671 height 601
type textarea ".giMnFbkH5y .gp-hero-banner-row{"
paste textarea "box-shadow: 0 0 10px 3px #27709cb3;"
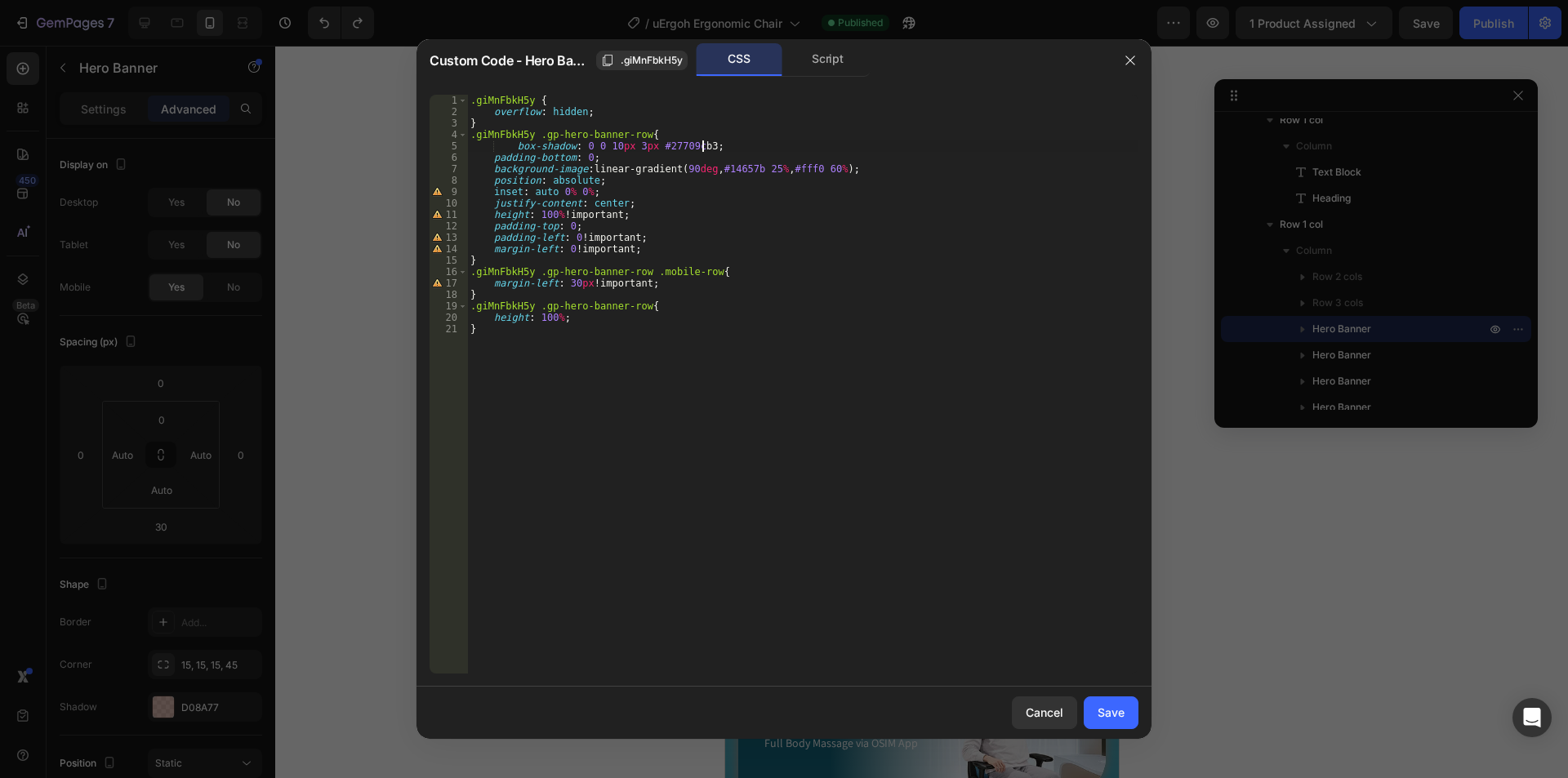
type textarea "box-shadow: 0 0 10px 3px #27709cb3;"
drag, startPoint x: 965, startPoint y: 57, endPoint x: 810, endPoint y: 227, distance: 230.1
click at [497, 198] on div "Custom Code - Hero Banner .giMnFbkH5y CSS Script box-shadow: 0 0 10px 3px #2770…" at bounding box center [784, 389] width 735 height 699
drag, startPoint x: 1115, startPoint y: 706, endPoint x: 311, endPoint y: 539, distance: 821.2
click at [1115, 706] on div "Save" at bounding box center [1110, 712] width 27 height 17
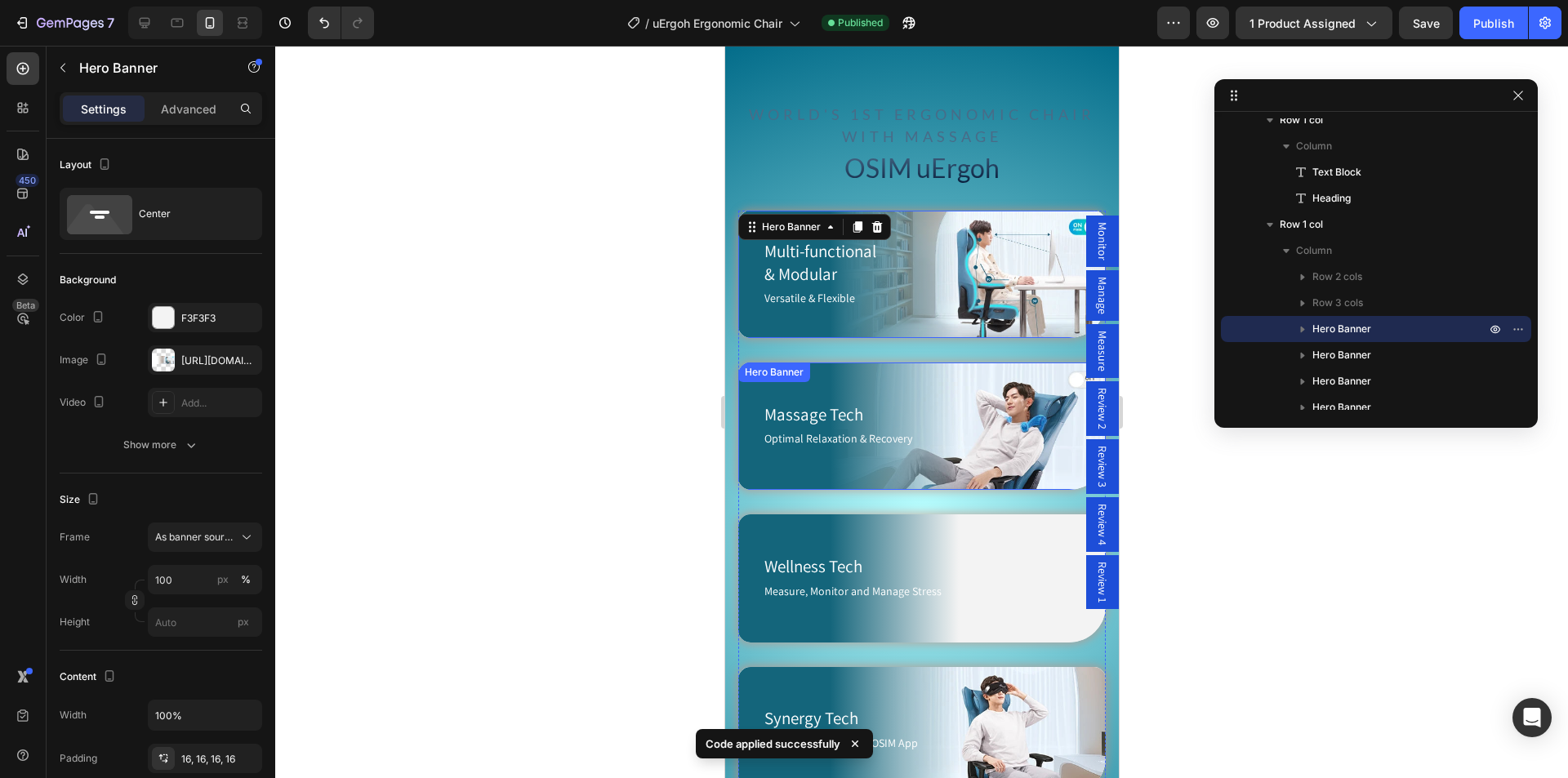
click at [989, 385] on div "Massage Tech Heading Optimal Relaxation & Recovery Text Block Row" at bounding box center [914, 425] width 355 height 127
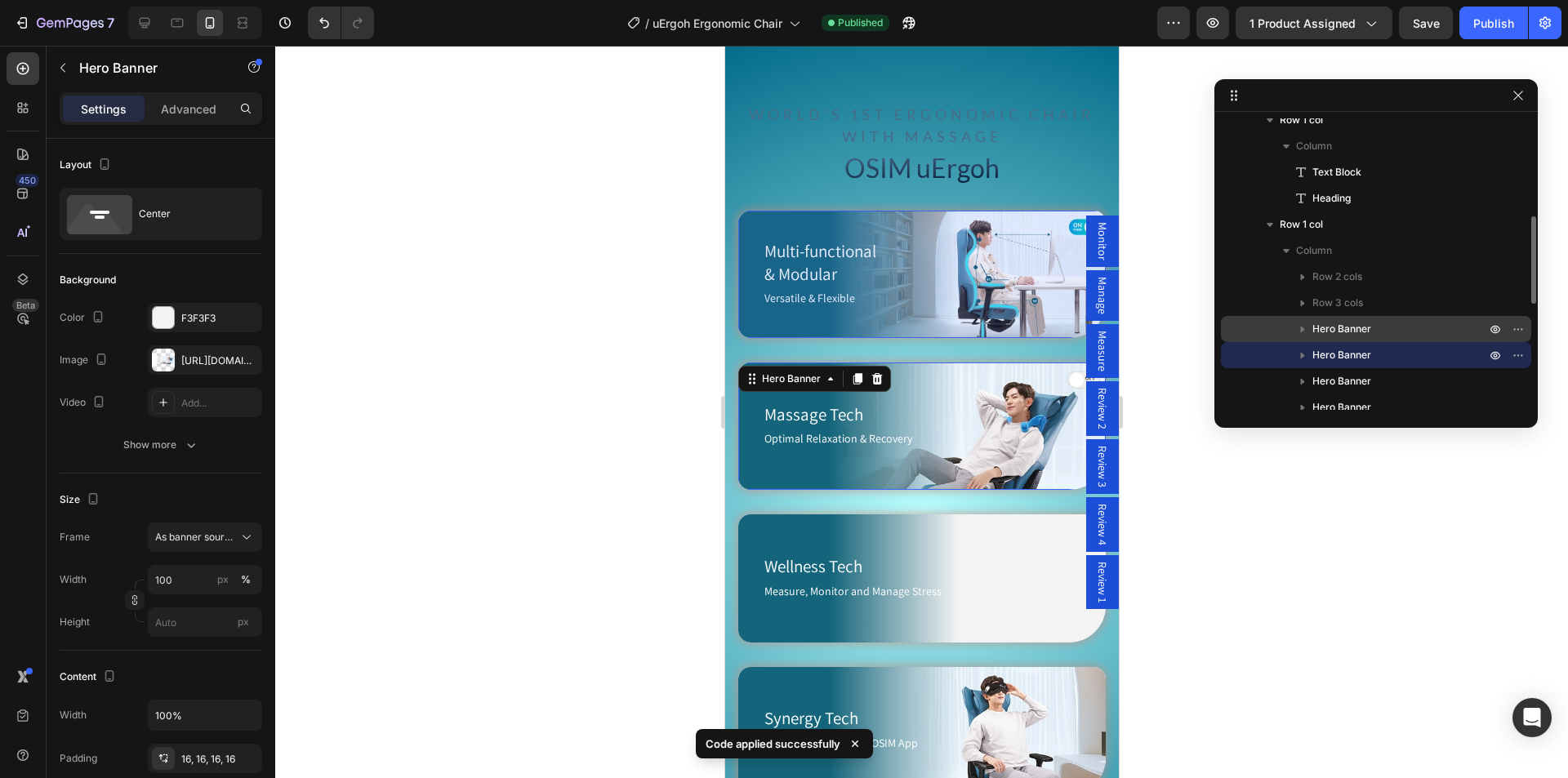
click at [1363, 326] on span "Hero Banner" at bounding box center [1341, 329] width 59 height 17
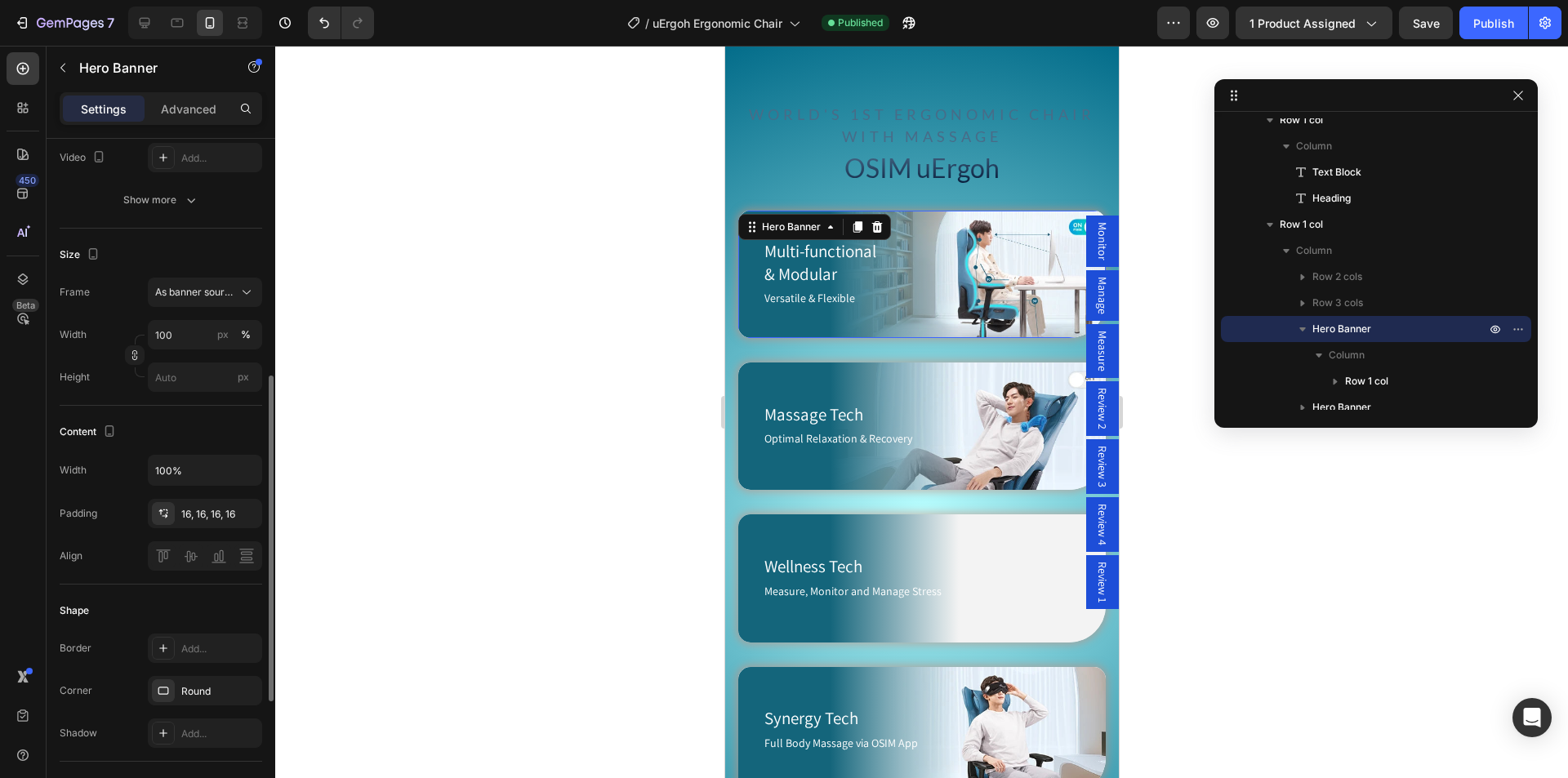
scroll to position [326, 0]
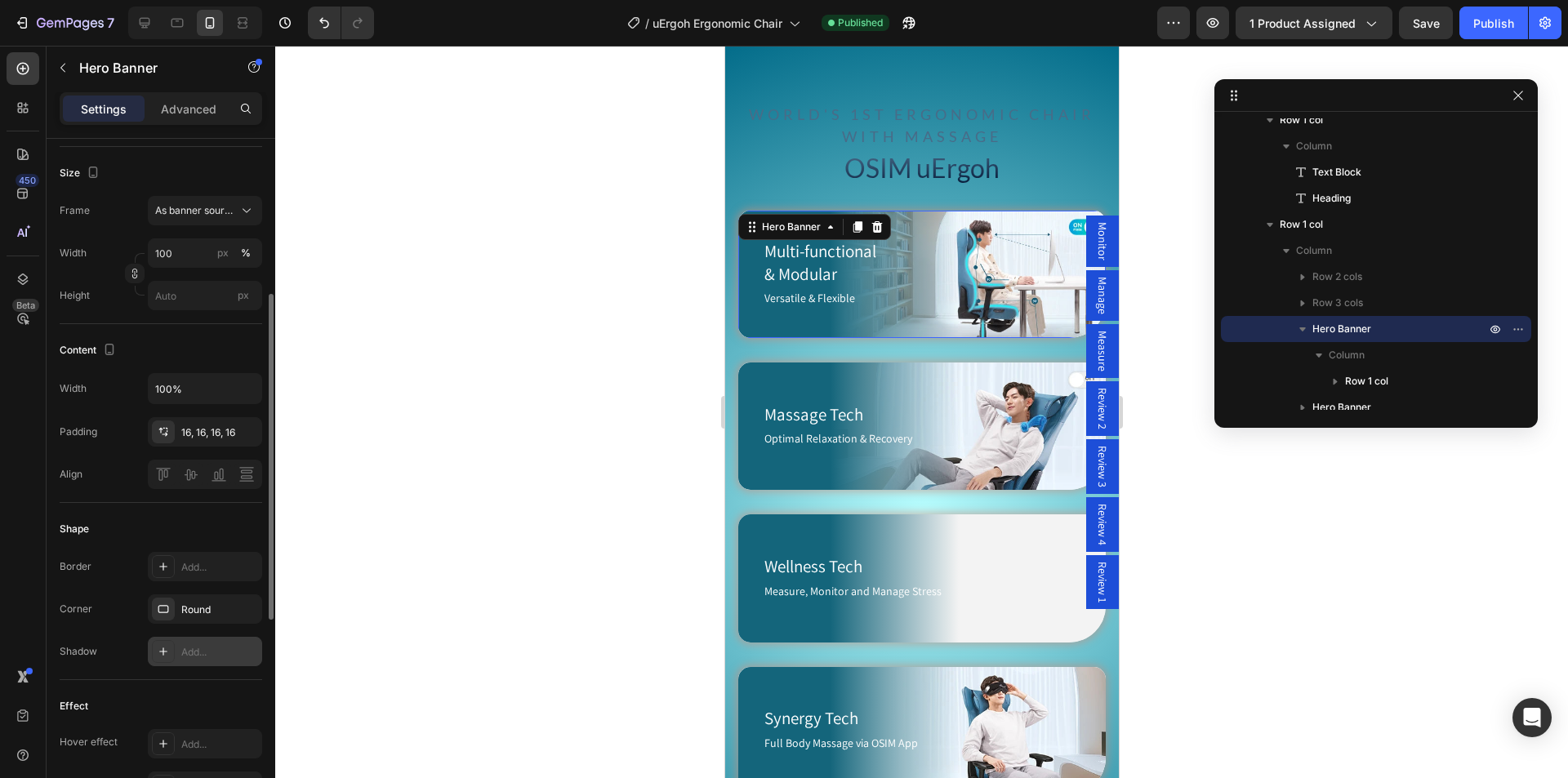
click at [164, 651] on icon at bounding box center [163, 651] width 8 height 8
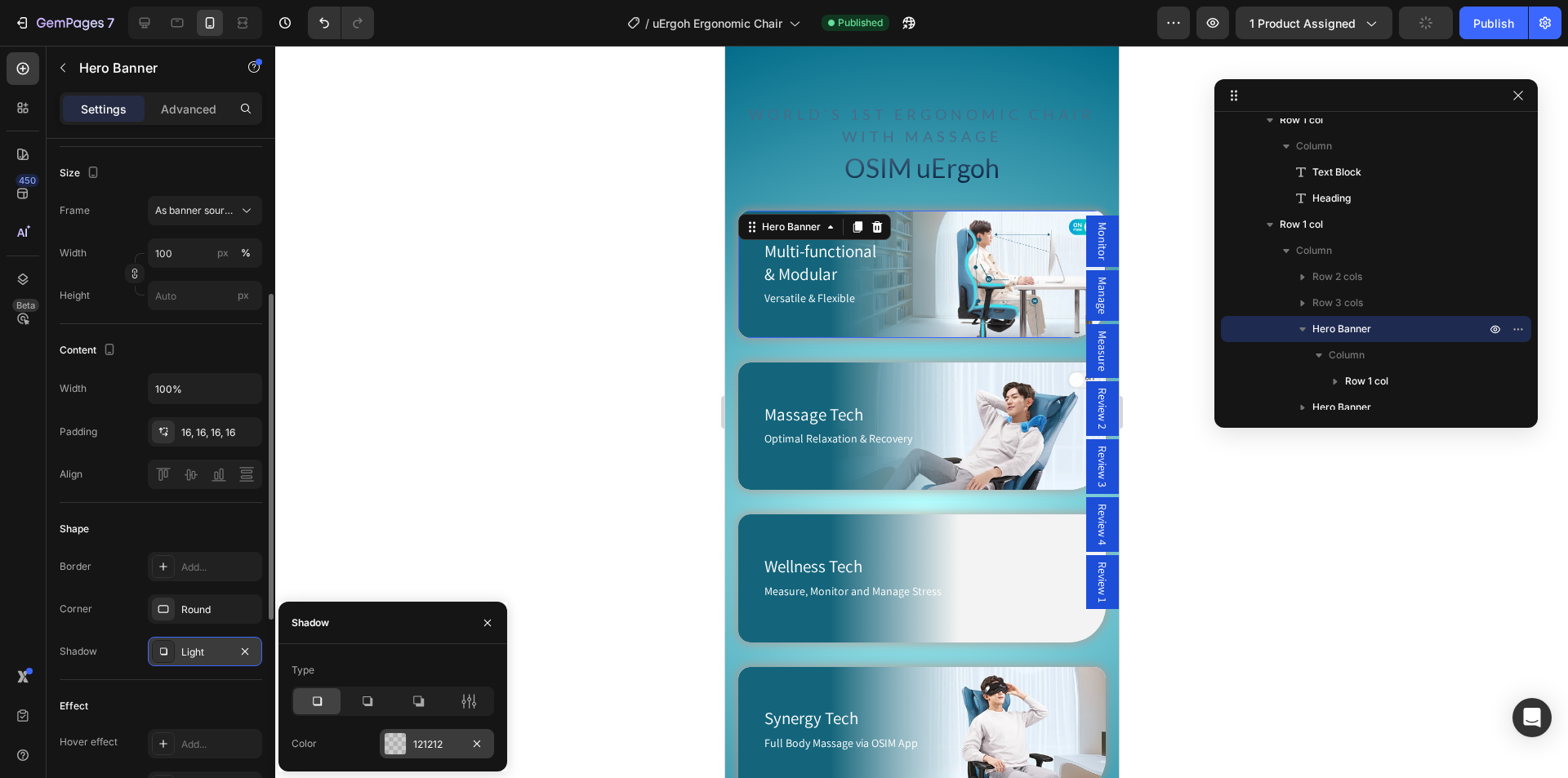
click at [392, 735] on div at bounding box center [394, 743] width 21 height 21
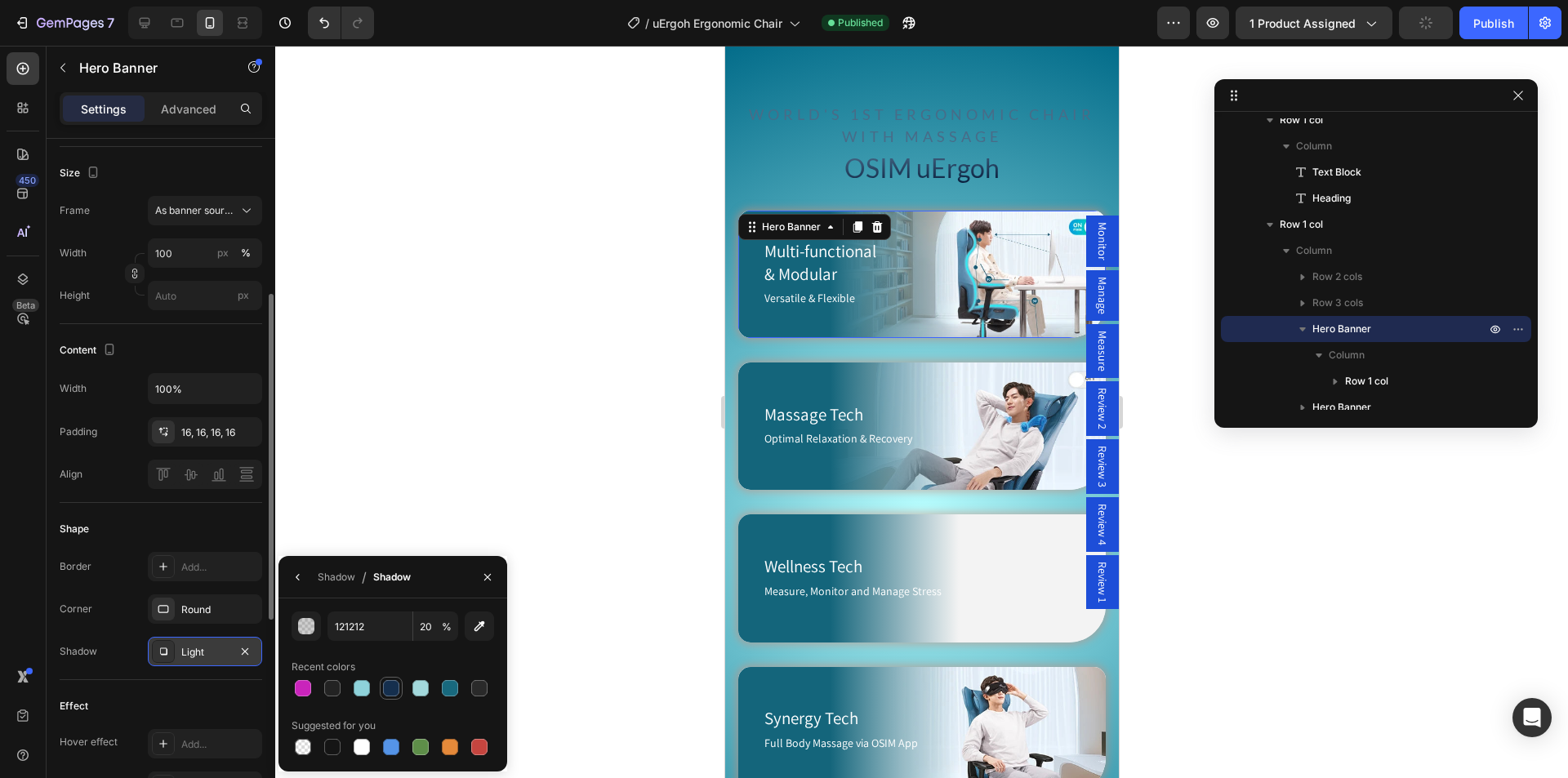
click at [385, 691] on div at bounding box center [392, 688] width 17 height 17
type input "152F4E"
type input "100"
click at [362, 690] on div at bounding box center [362, 688] width 17 height 17
click at [391, 690] on div at bounding box center [392, 688] width 17 height 17
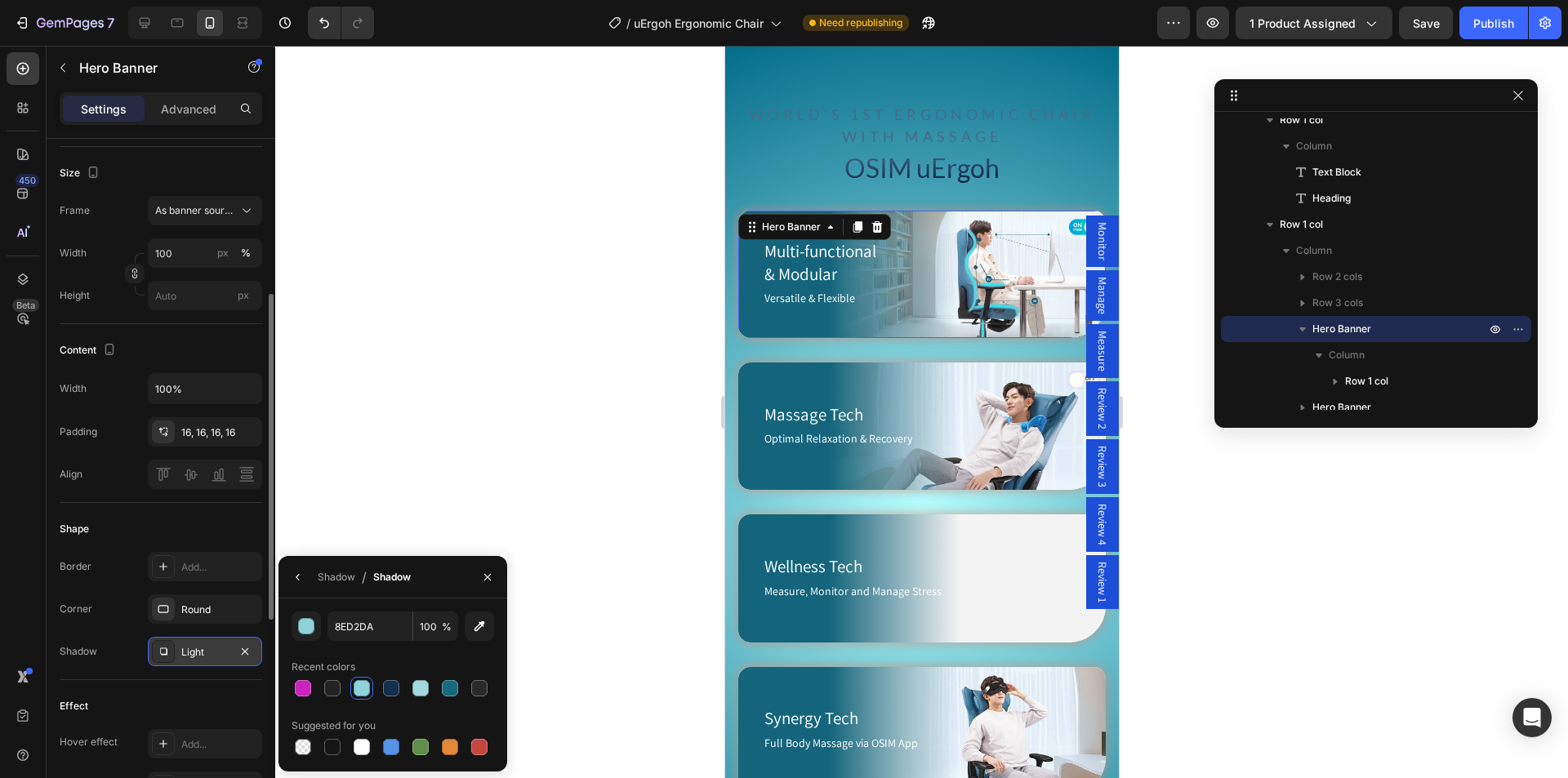
type input "152F4E"
click at [481, 578] on icon "button" at bounding box center [487, 576] width 13 height 13
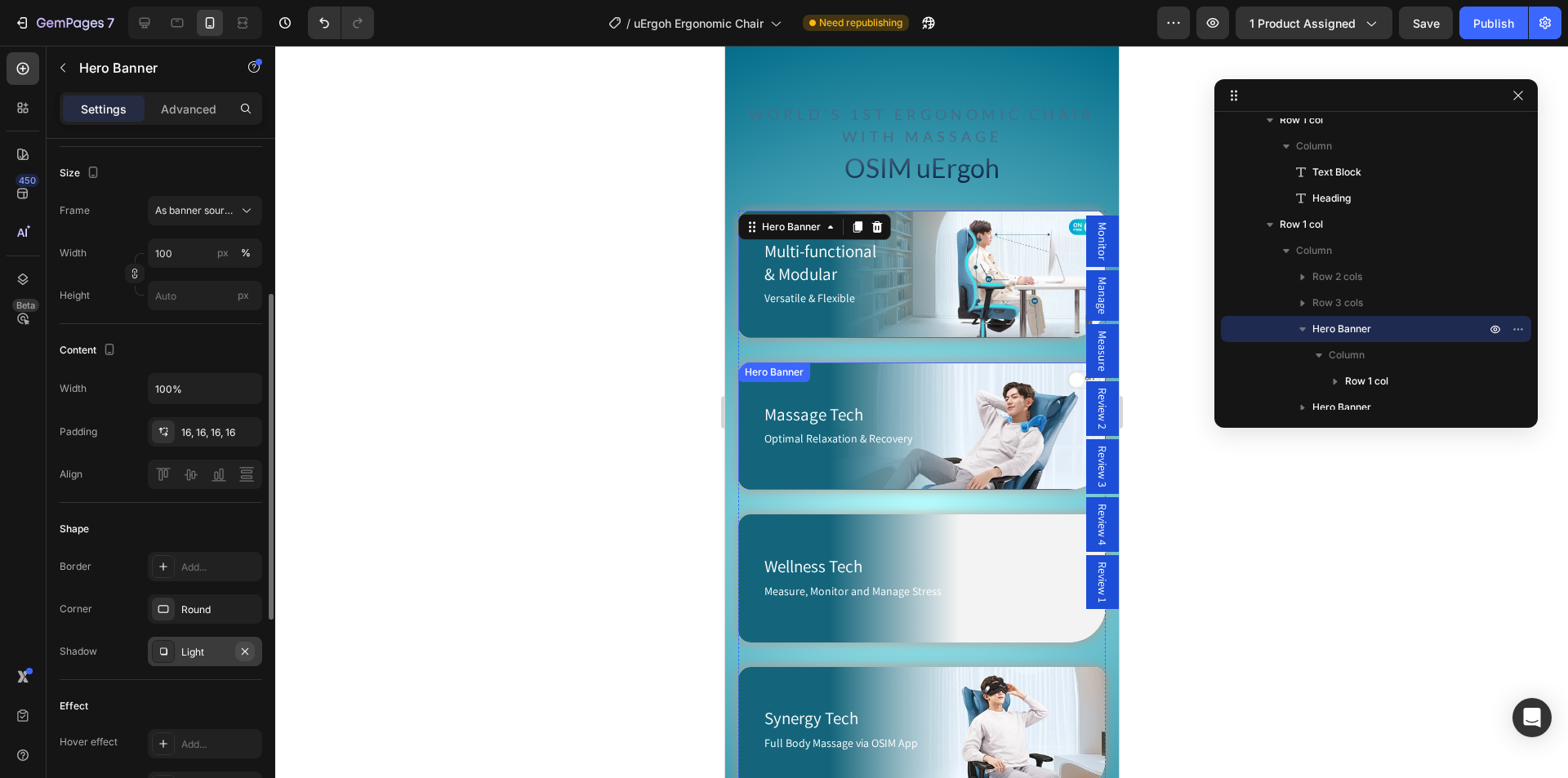
click at [243, 648] on icon "button" at bounding box center [245, 651] width 13 height 13
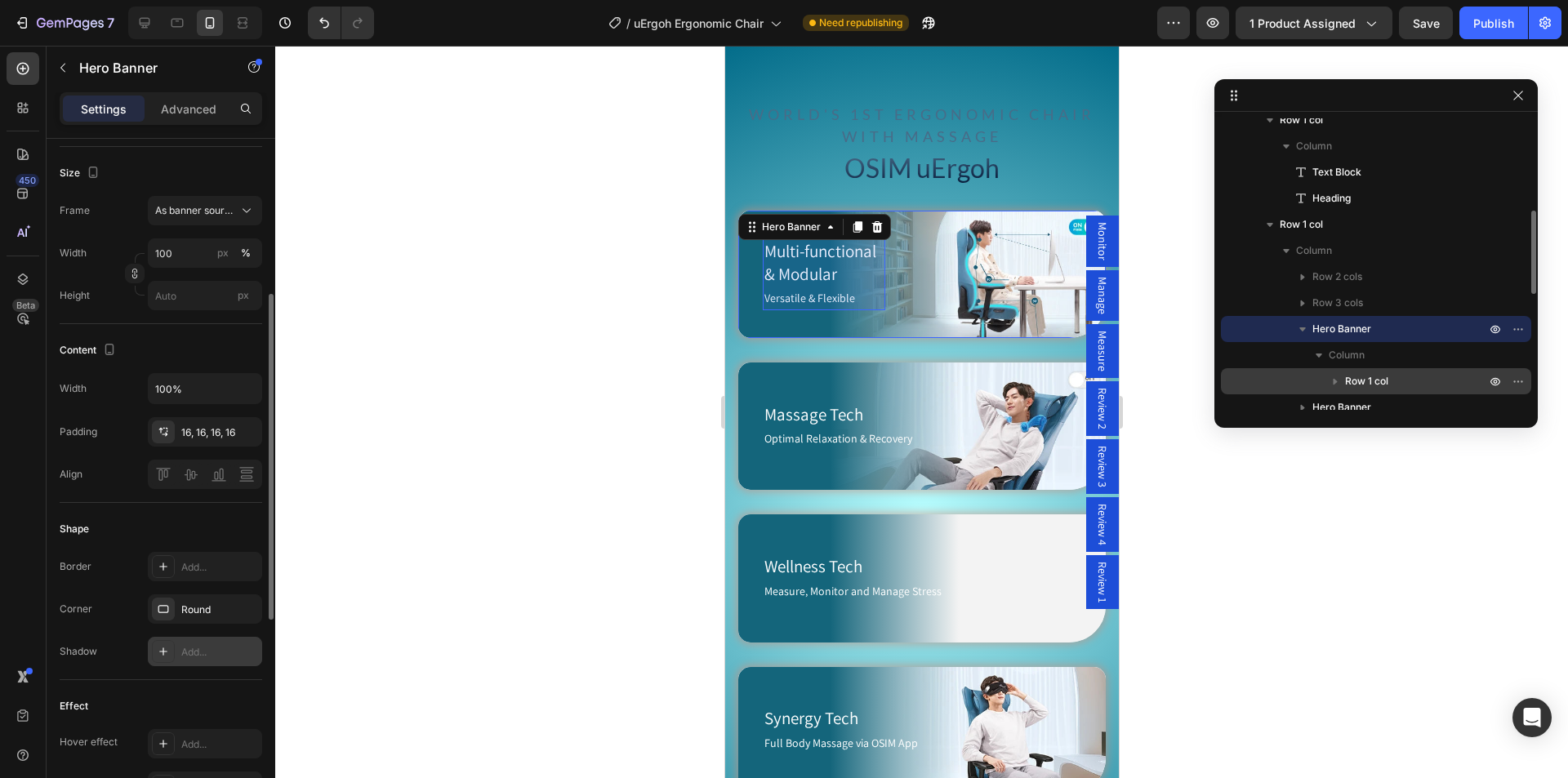
click at [1381, 384] on span "Row 1 col" at bounding box center [1366, 381] width 43 height 17
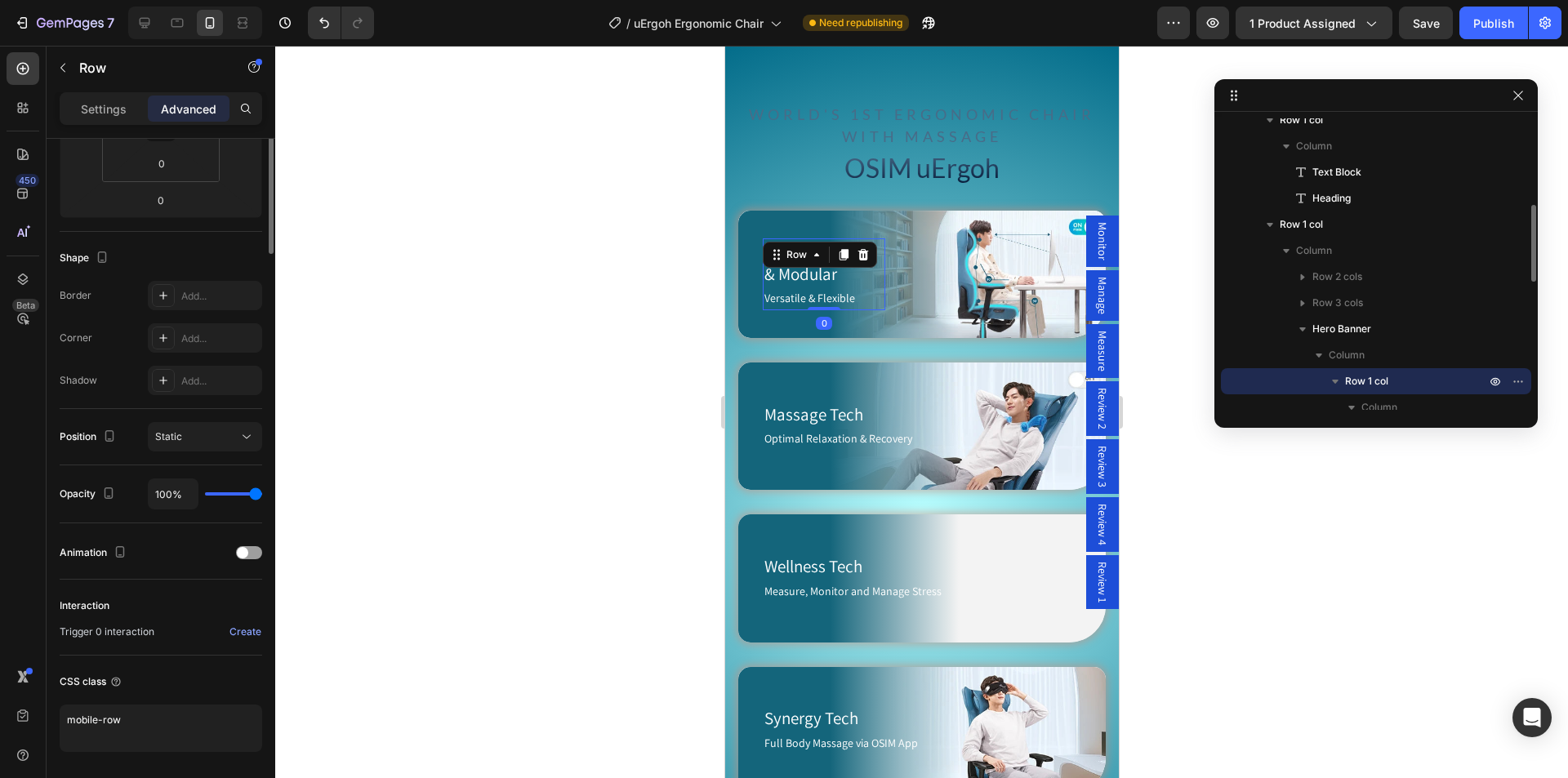
scroll to position [0, 0]
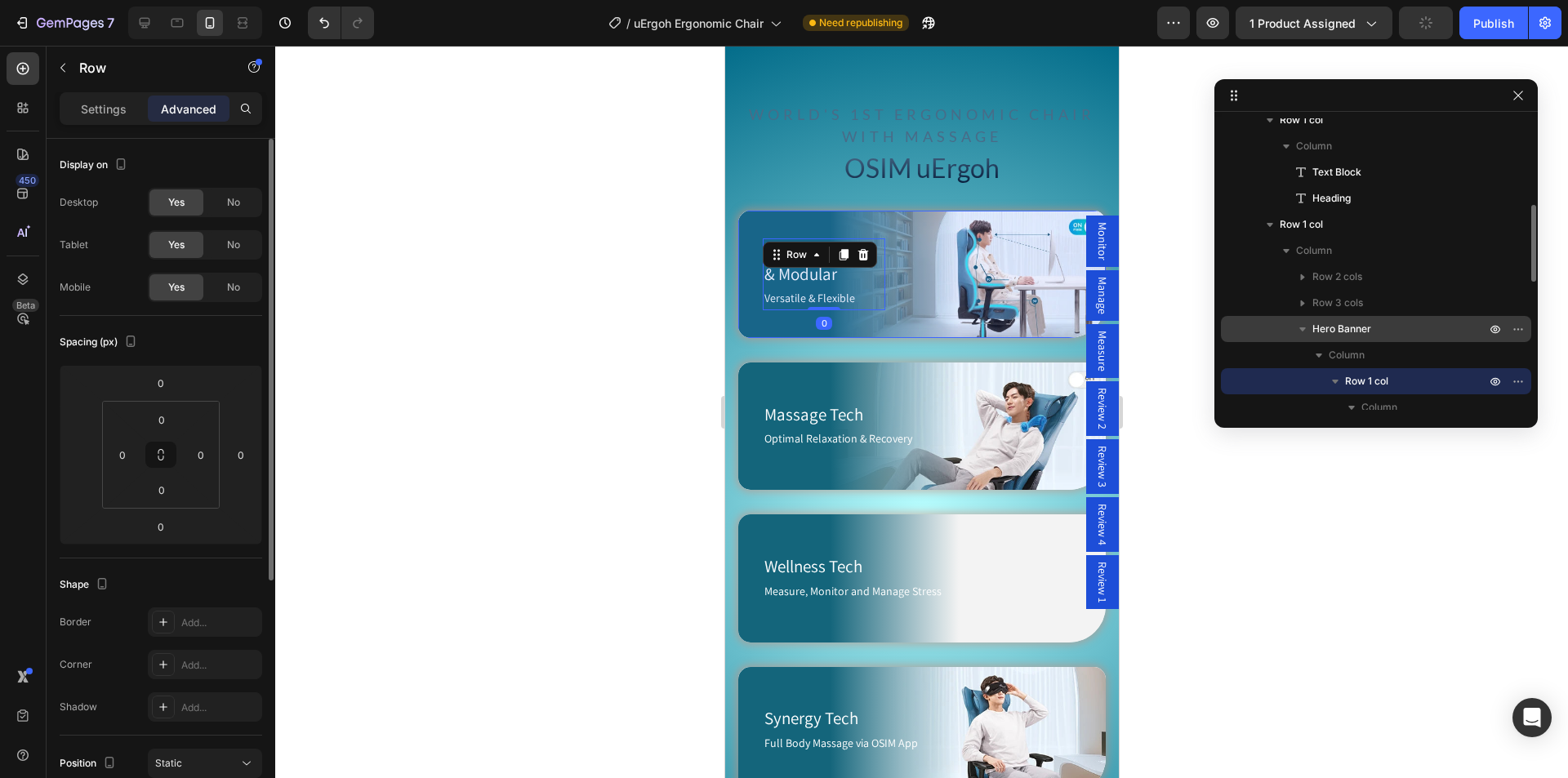
click at [1356, 333] on span "Hero Banner" at bounding box center [1341, 329] width 59 height 17
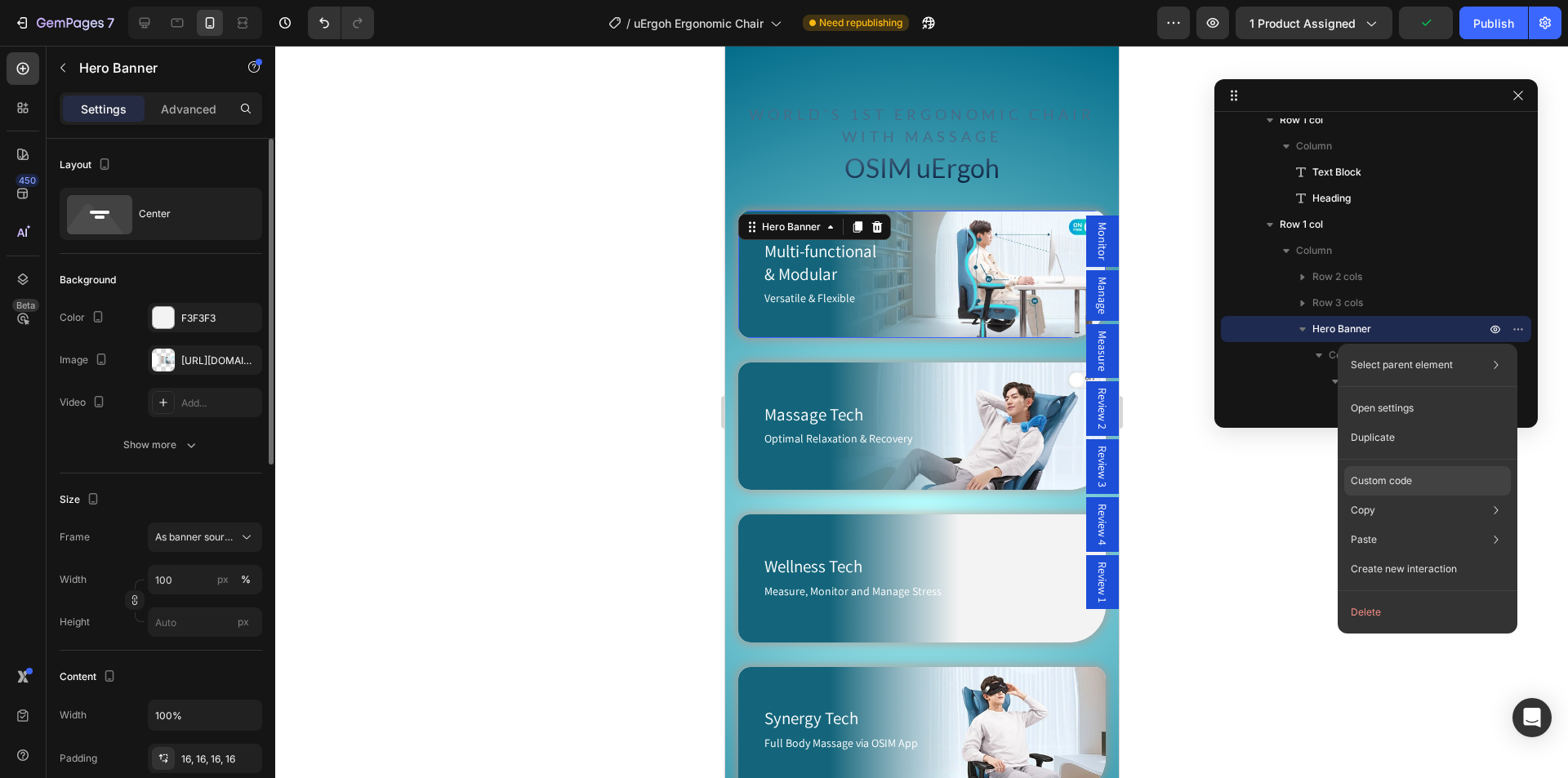
click at [1374, 478] on p "Custom code" at bounding box center [1381, 481] width 61 height 15
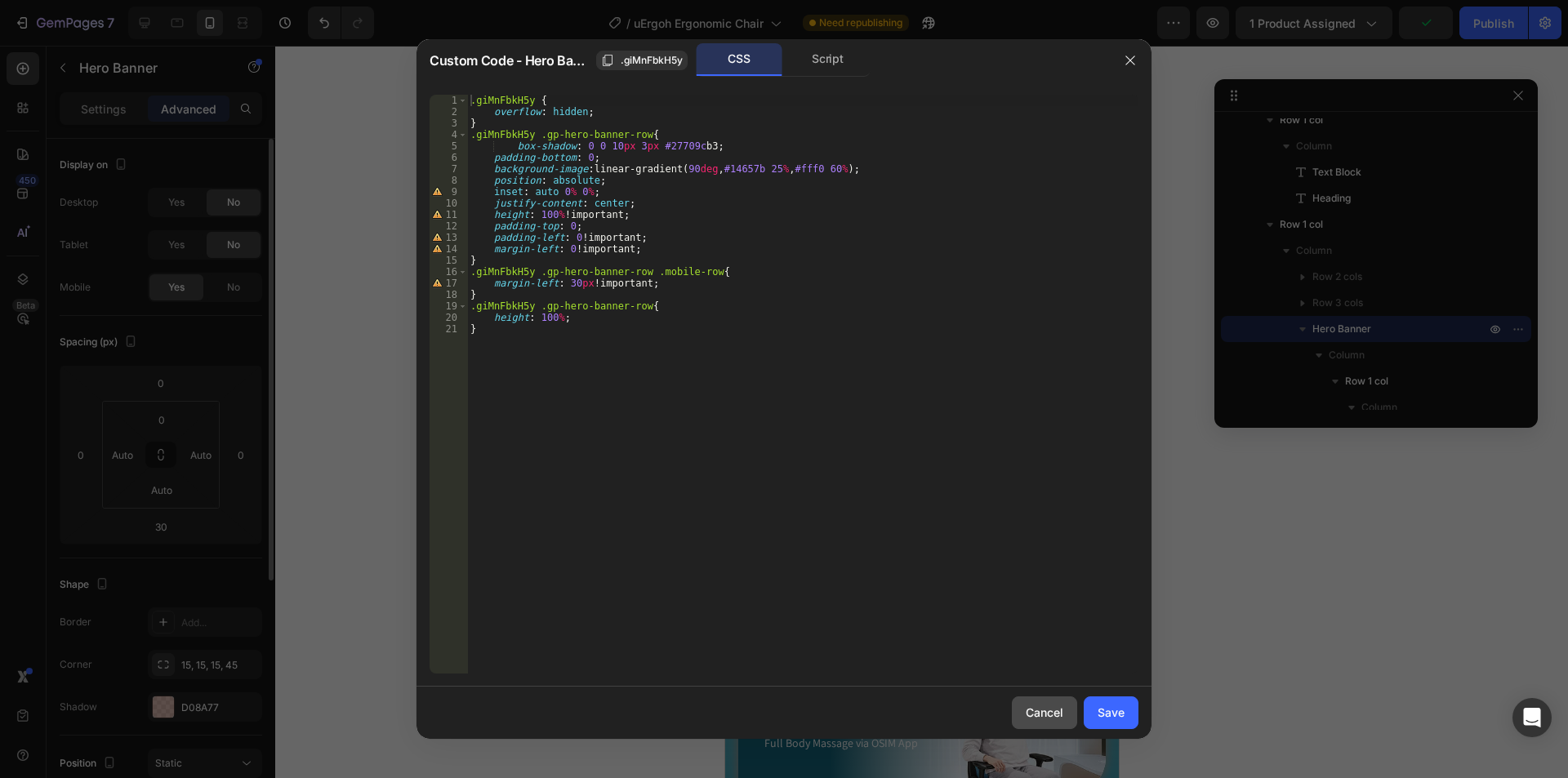
click at [1036, 716] on div "Cancel" at bounding box center [1044, 712] width 38 height 17
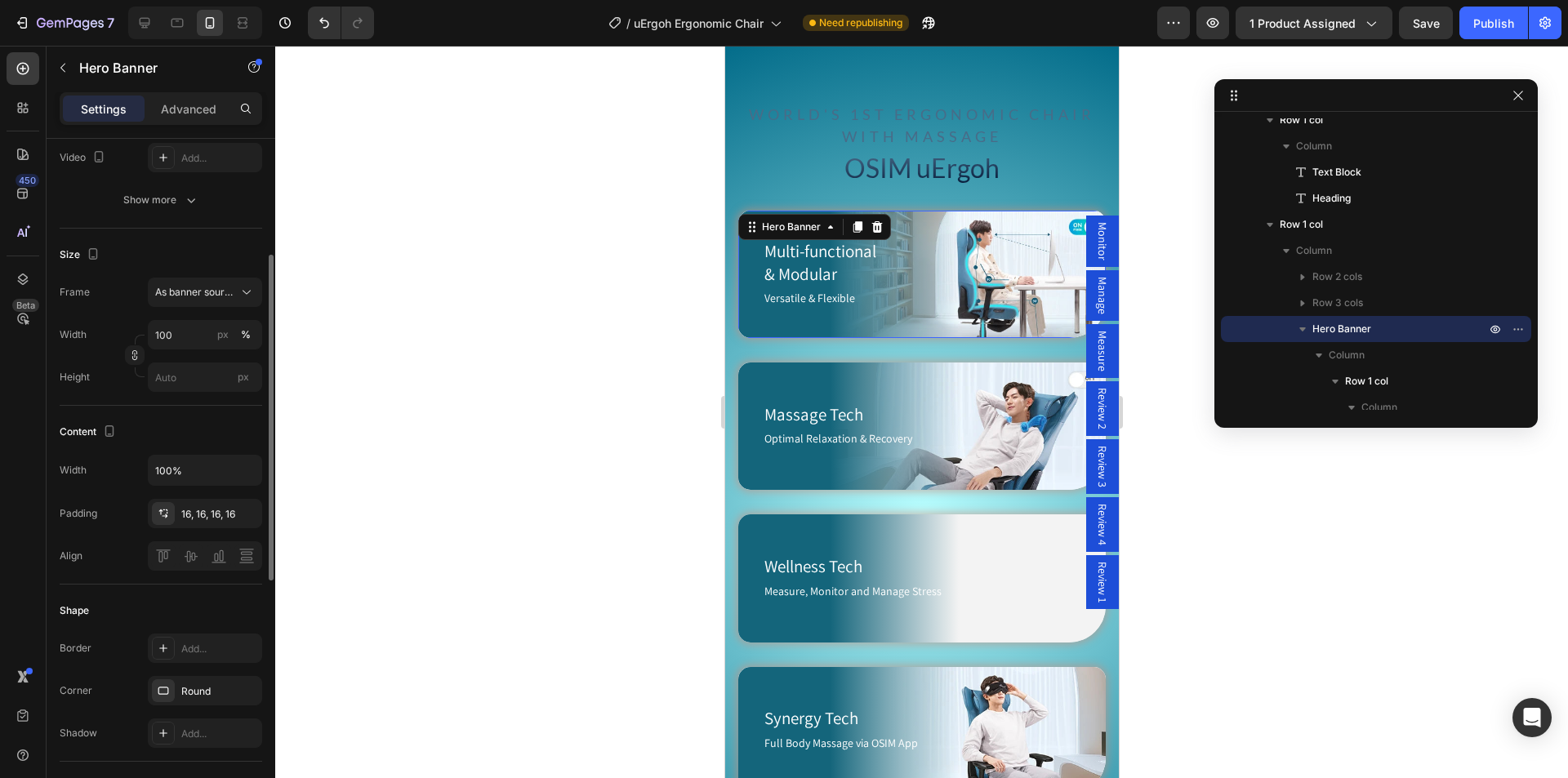
scroll to position [326, 0]
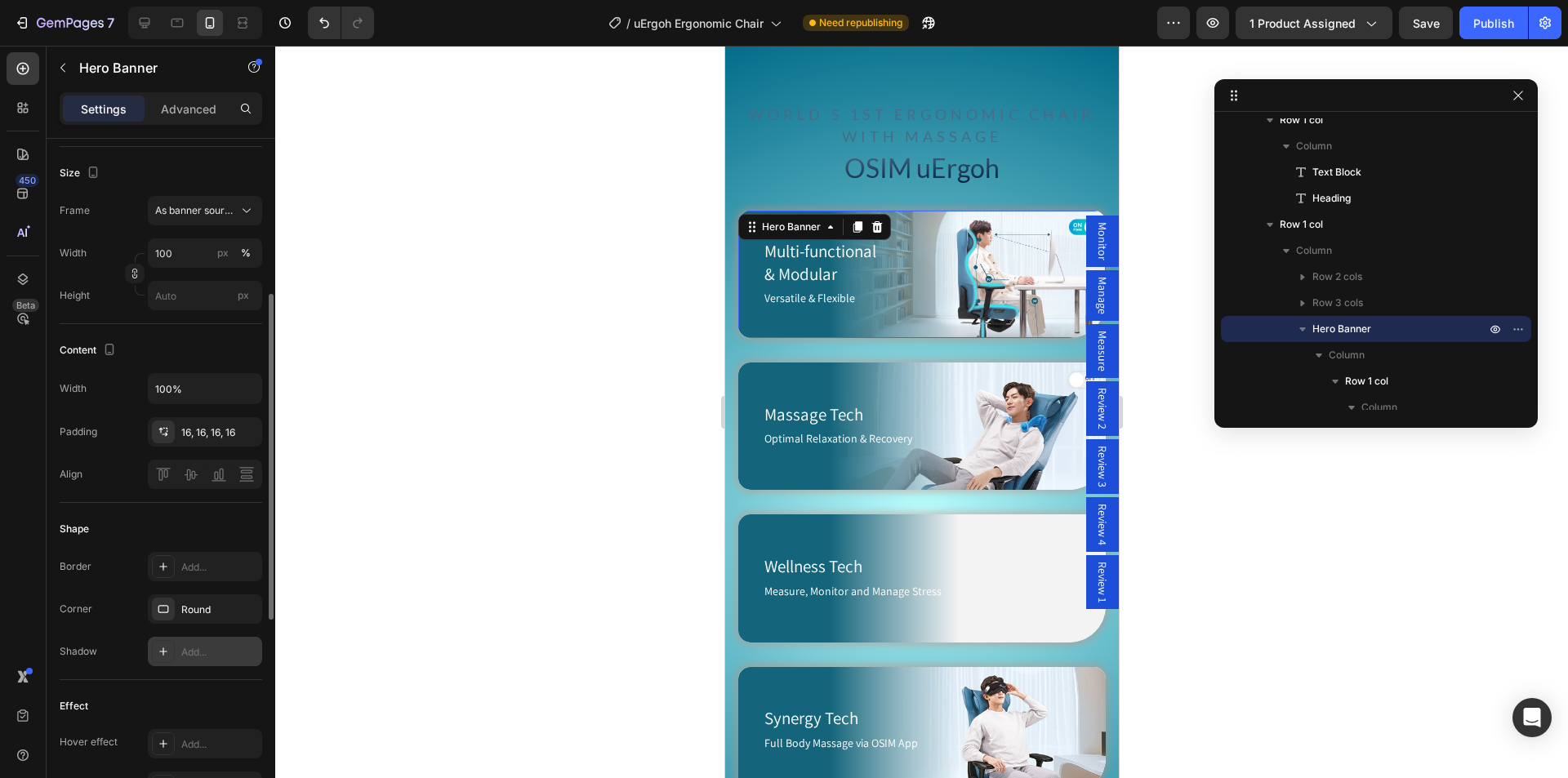
drag, startPoint x: 210, startPoint y: 646, endPoint x: 262, endPoint y: 641, distance: 52.2
click at [210, 646] on div "Add..." at bounding box center [219, 652] width 76 height 15
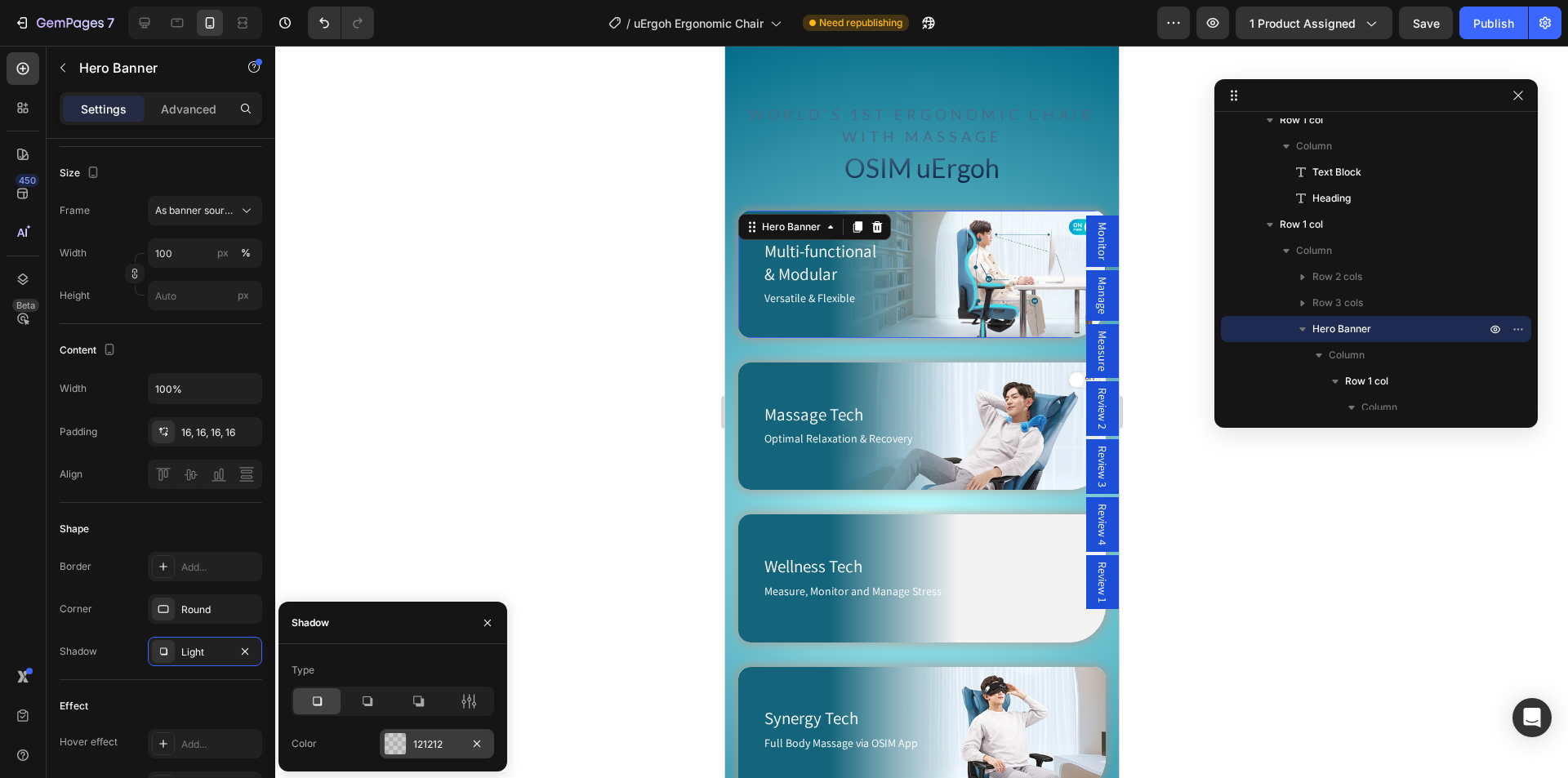
click at [435, 742] on div "121212" at bounding box center [436, 744] width 47 height 15
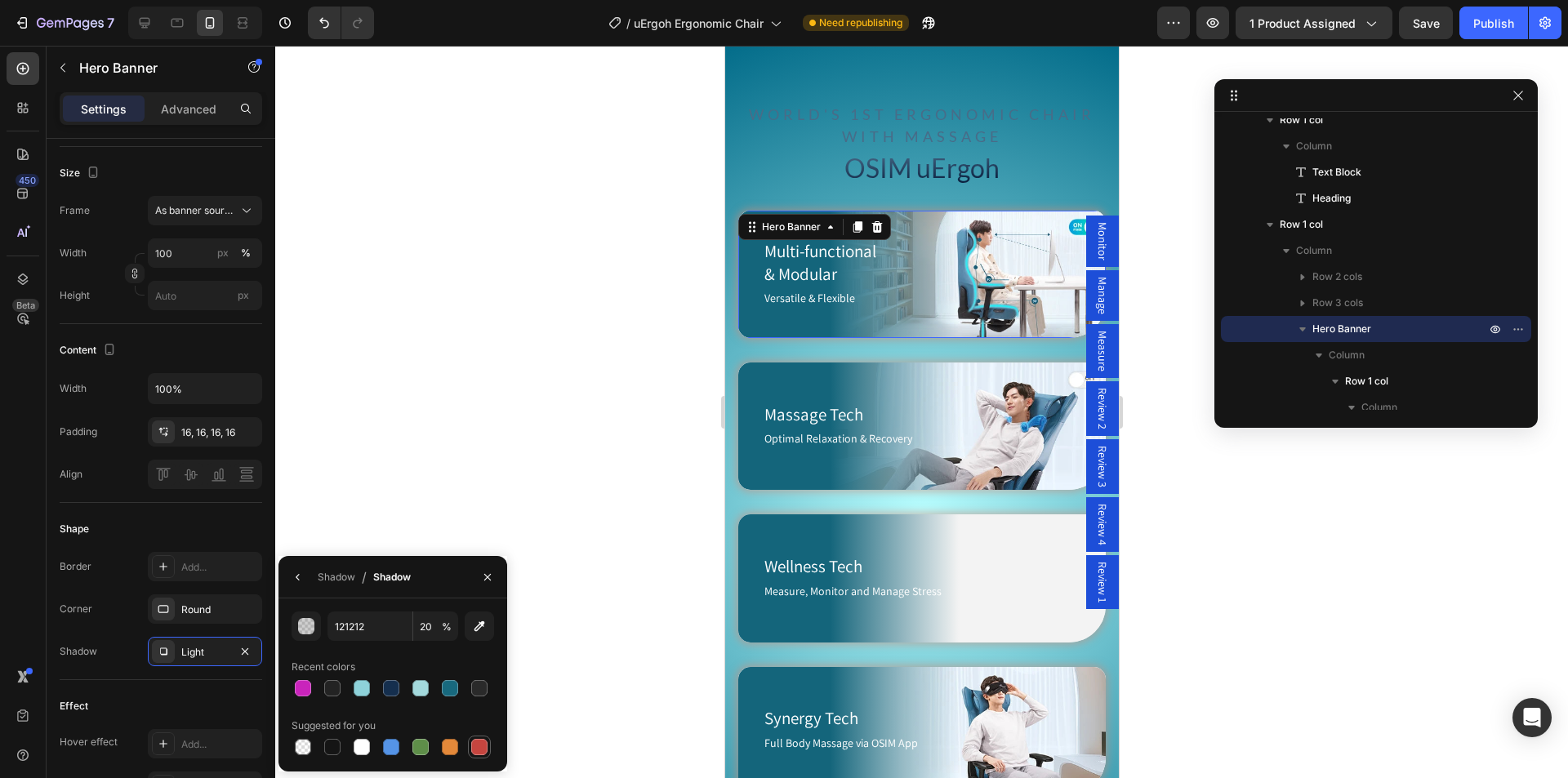
click at [477, 747] on div at bounding box center [479, 747] width 17 height 17
type input "C5453F"
type input "100"
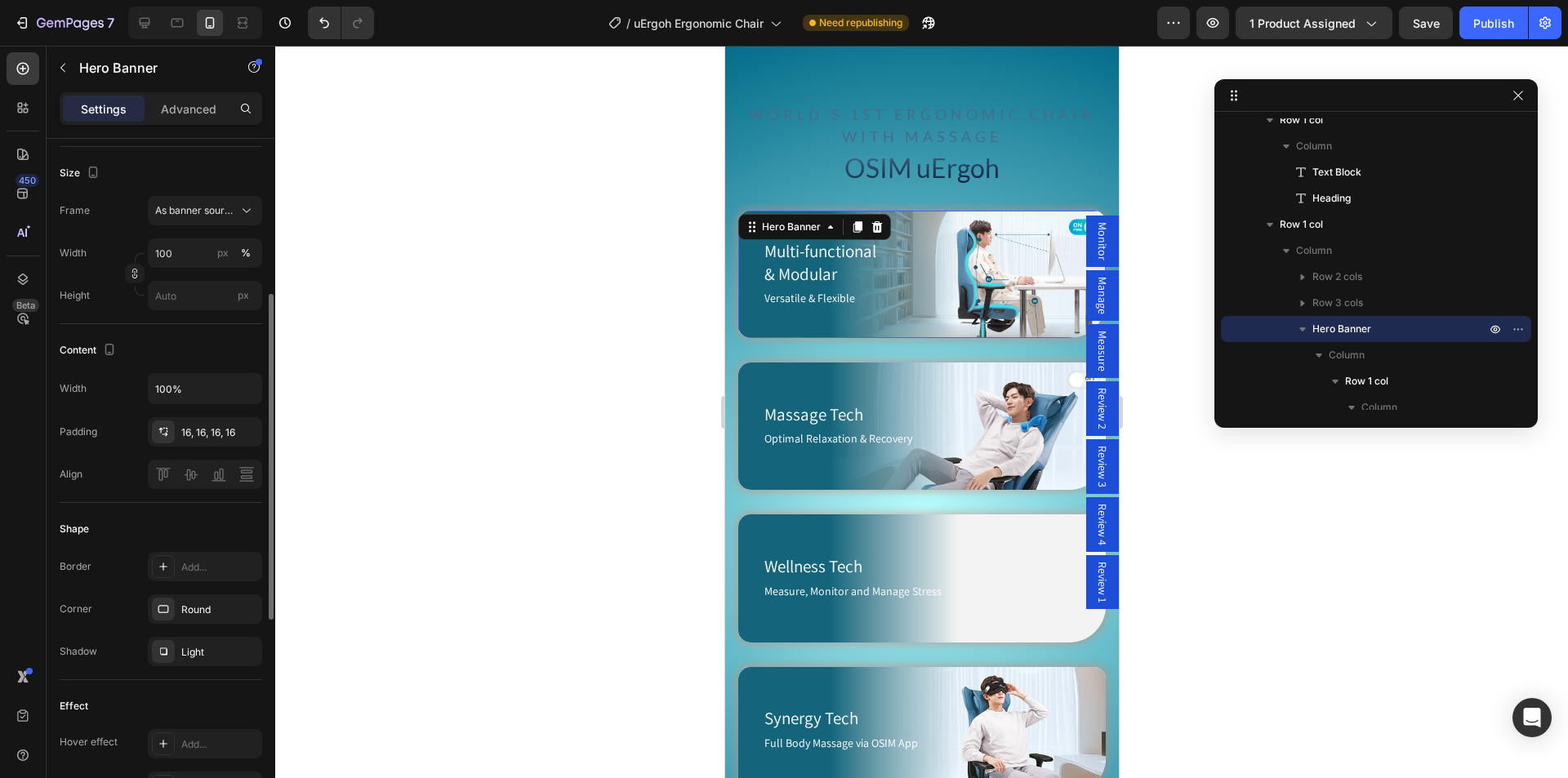
click at [234, 700] on div "Effect" at bounding box center [161, 705] width 203 height 26
click at [185, 650] on div "Light" at bounding box center [205, 652] width 47 height 15
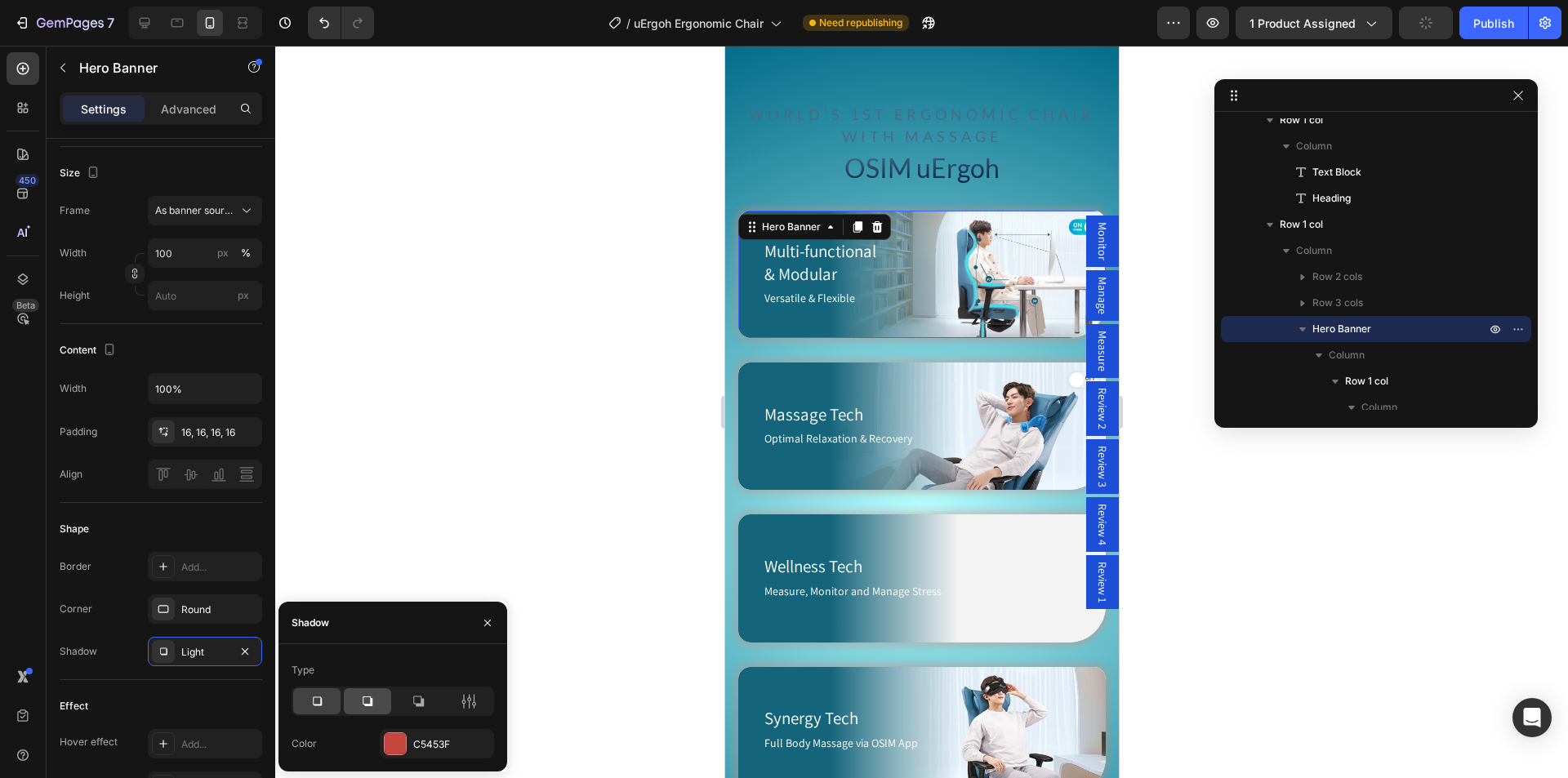
click at [367, 703] on icon at bounding box center [368, 701] width 17 height 17
click at [423, 703] on icon at bounding box center [418, 702] width 11 height 11
click at [313, 695] on icon at bounding box center [317, 701] width 17 height 17
click at [244, 653] on icon "button" at bounding box center [245, 651] width 13 height 13
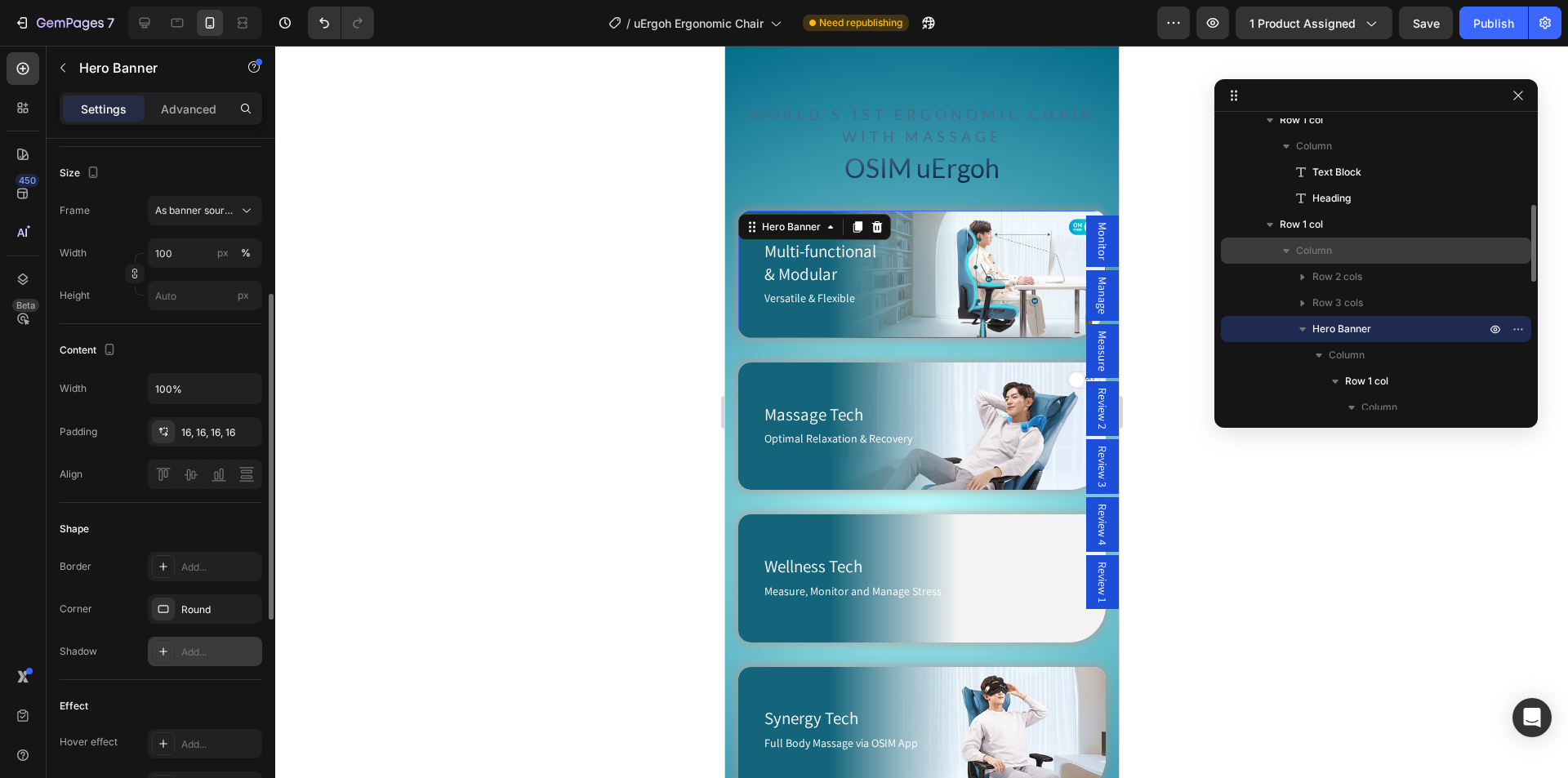
click at [1348, 250] on p "Column" at bounding box center [1391, 250] width 193 height 17
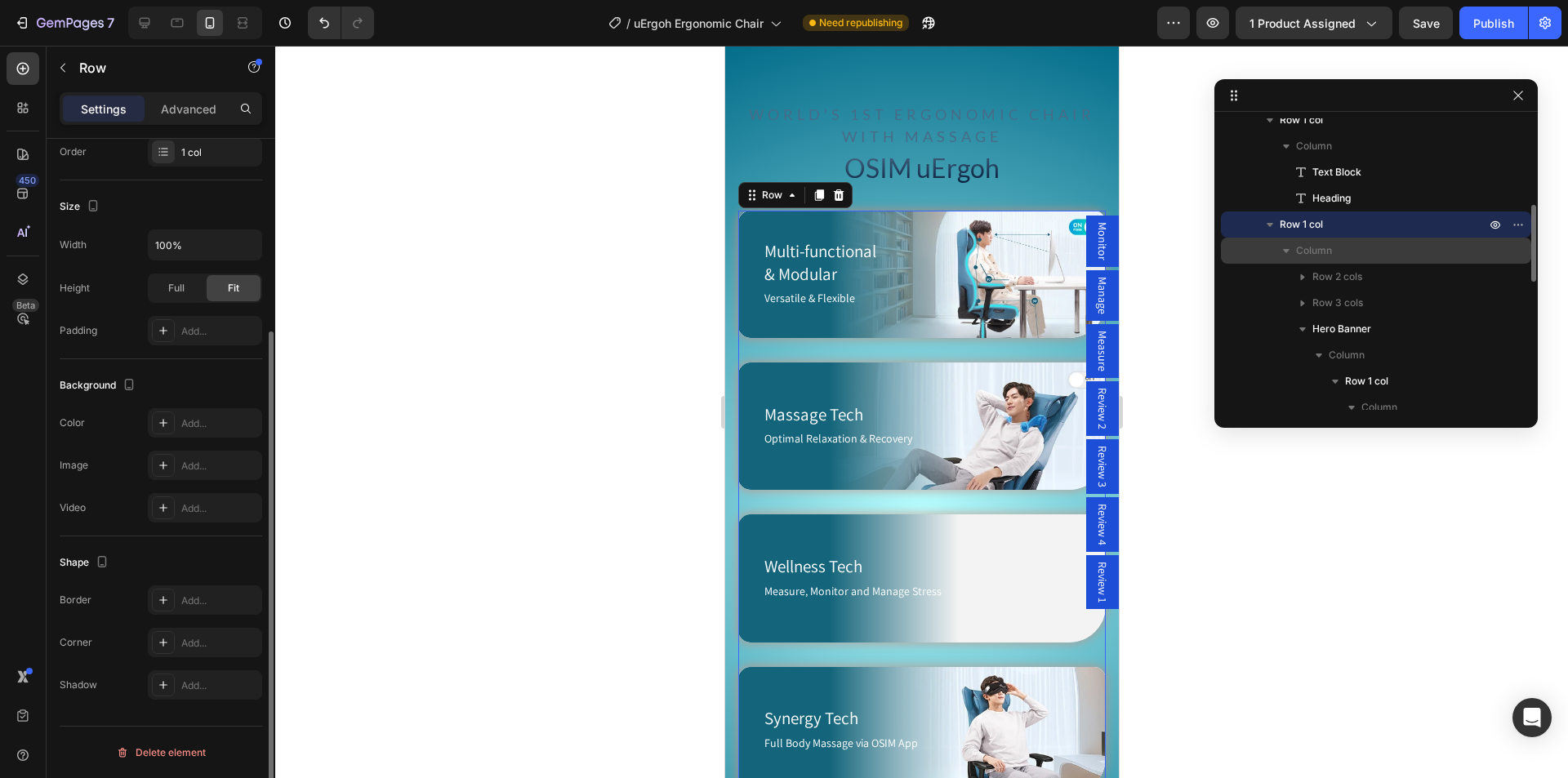
scroll to position [0, 0]
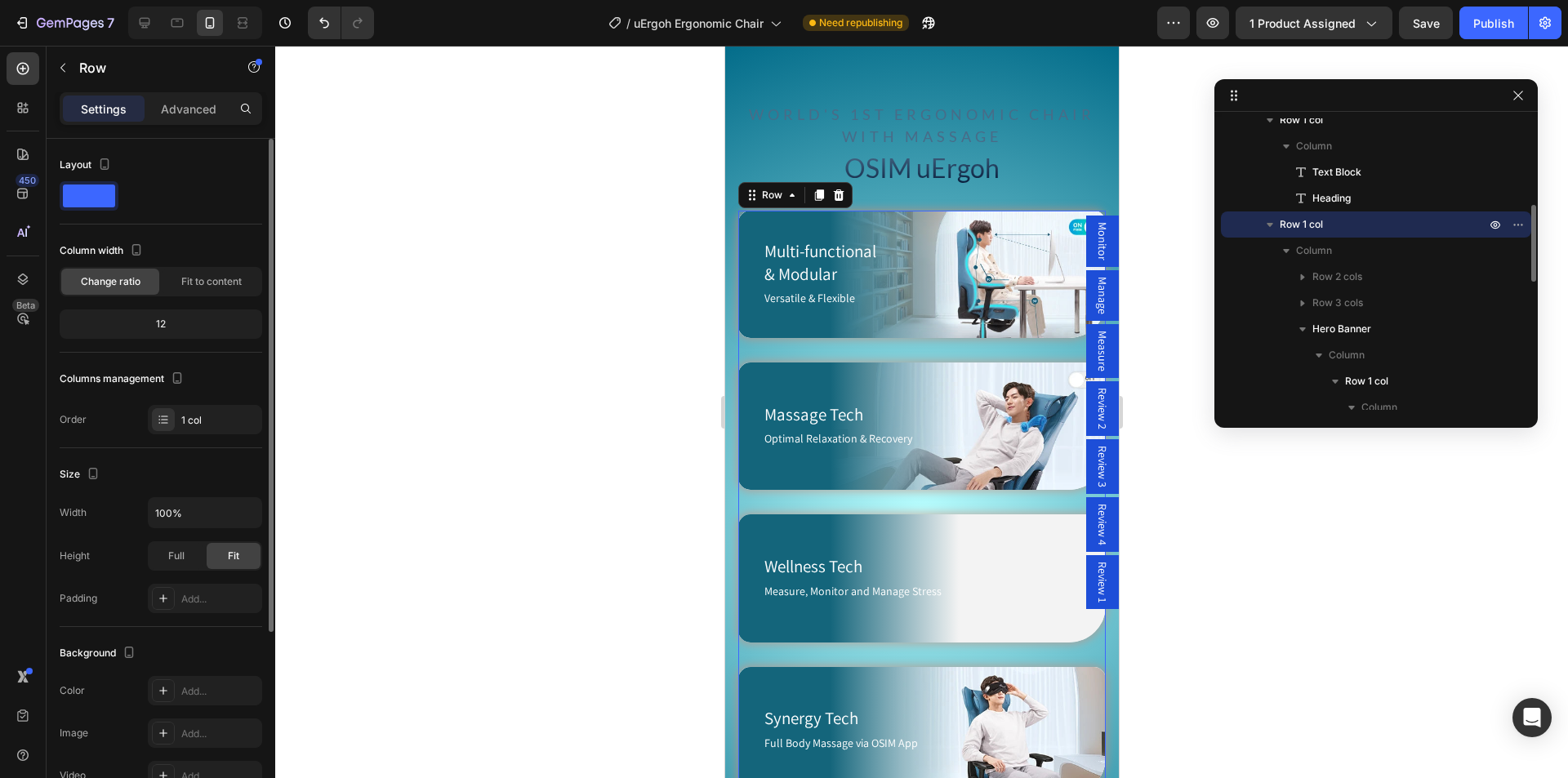
click at [1345, 225] on p "Row 1 col" at bounding box center [1384, 225] width 209 height 17
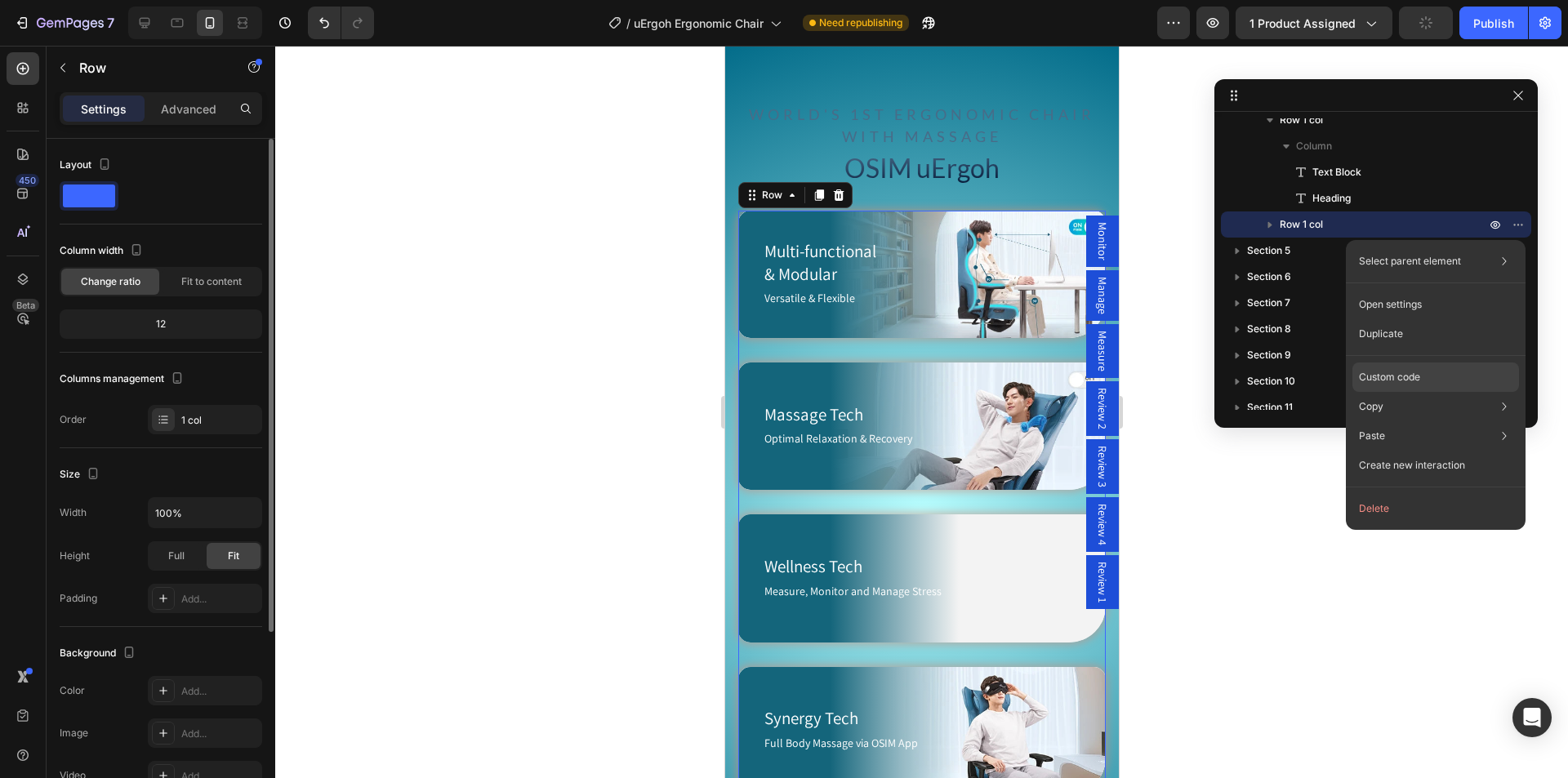
click at [1411, 373] on p "Custom code" at bounding box center [1389, 377] width 61 height 15
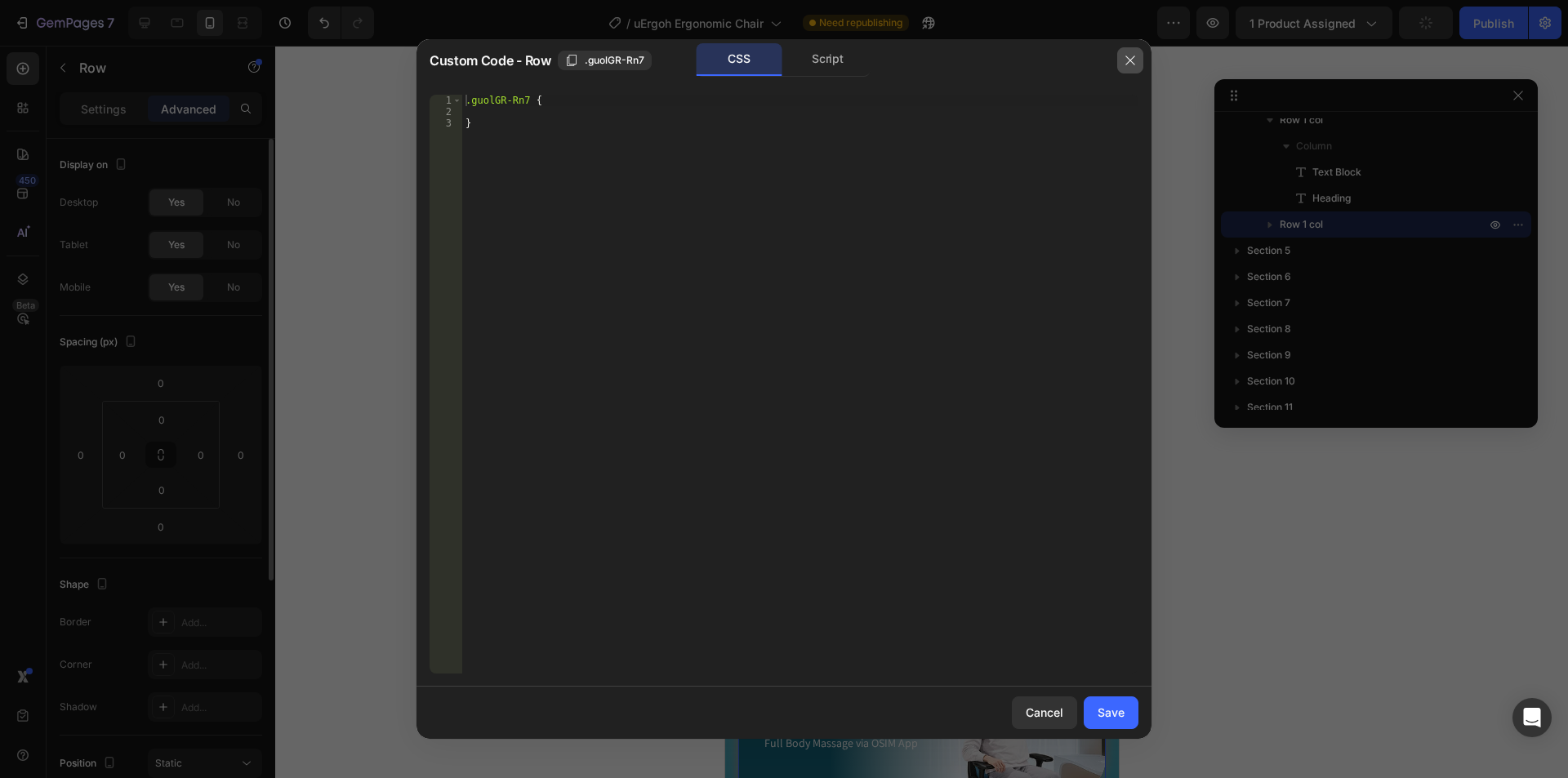
click at [1130, 62] on icon "button" at bounding box center [1129, 60] width 13 height 13
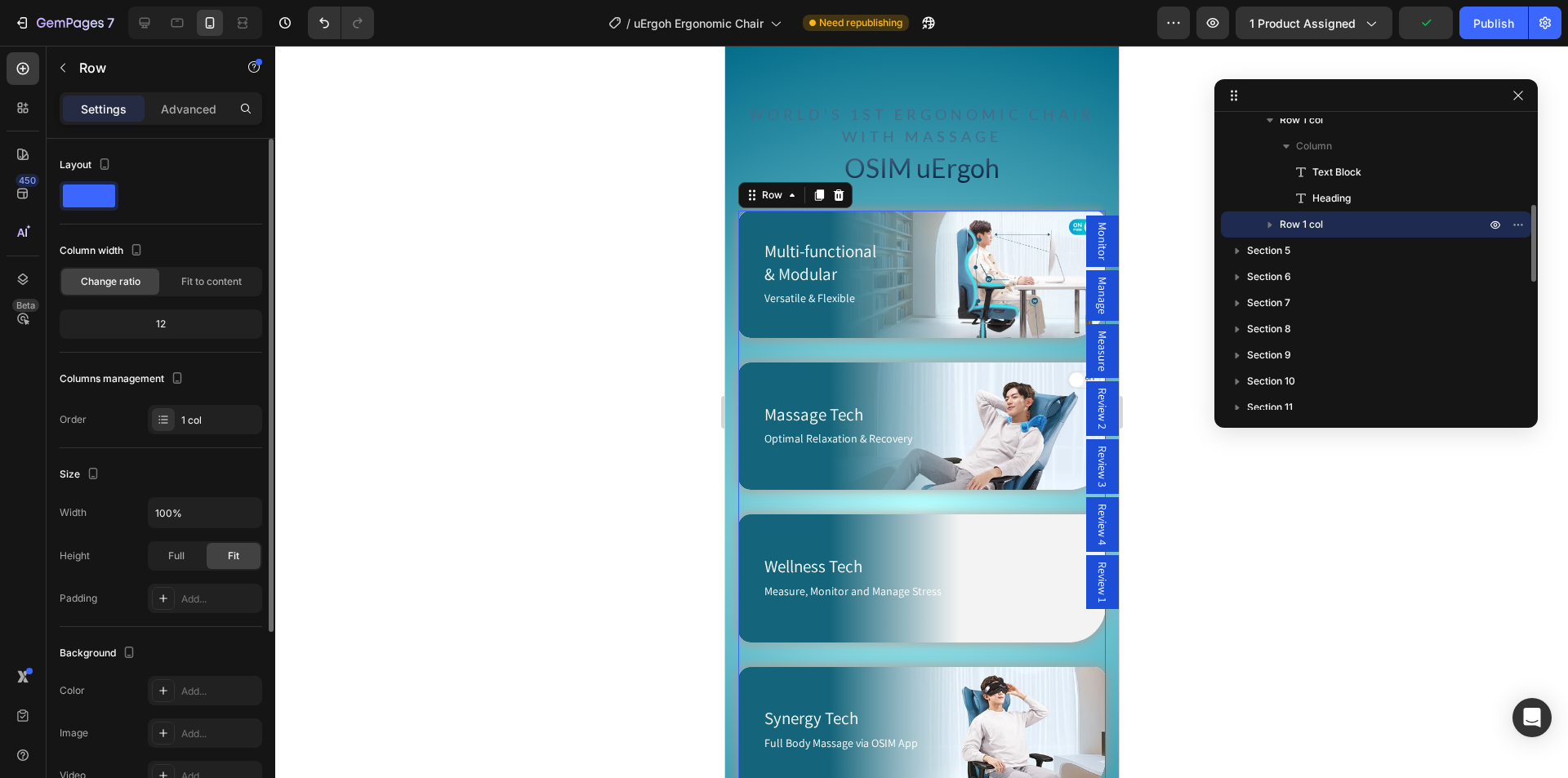
click at [1272, 219] on icon "button" at bounding box center [1270, 225] width 17 height 17
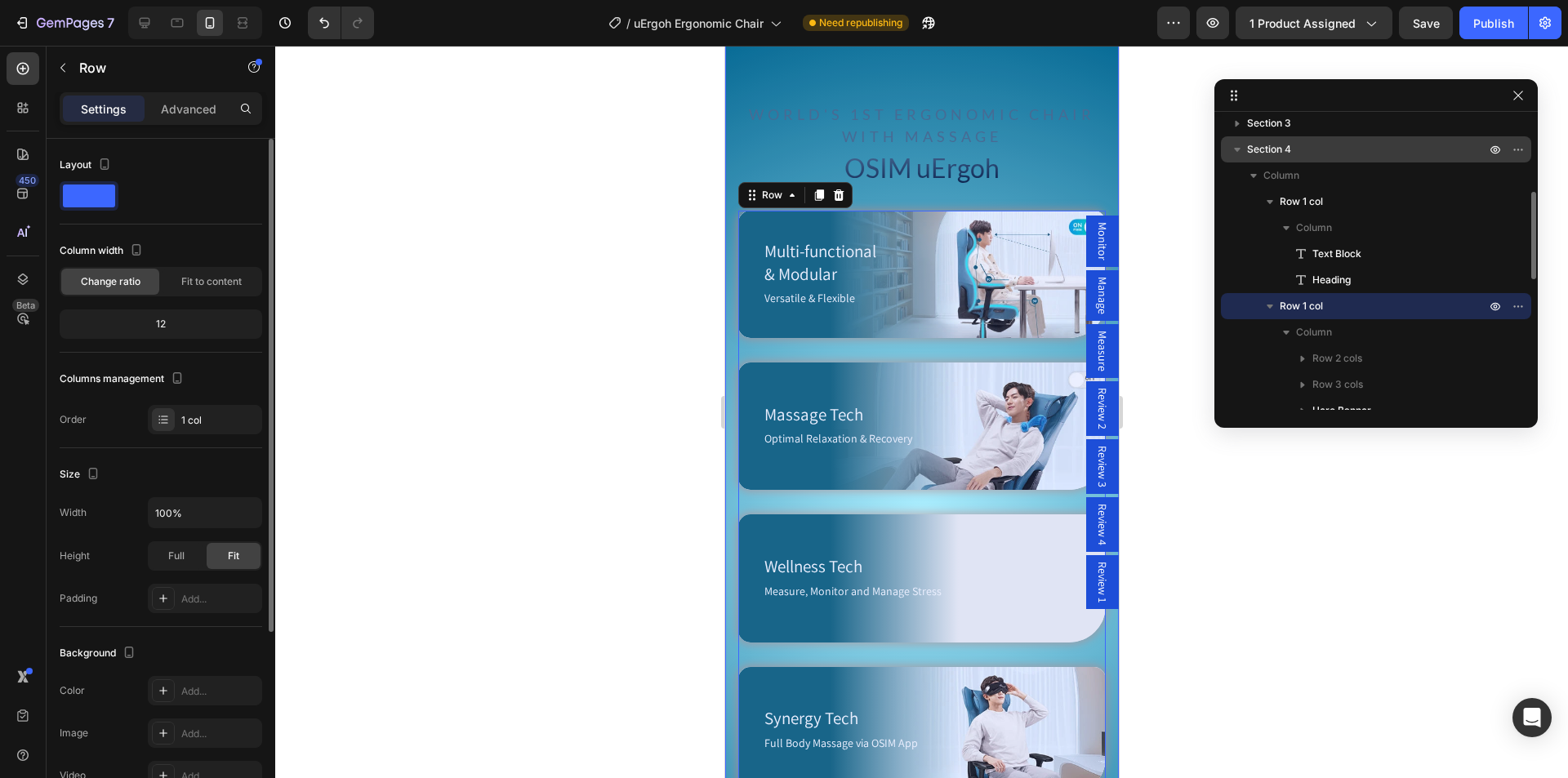
click at [1296, 147] on p "Section 4" at bounding box center [1367, 149] width 241 height 17
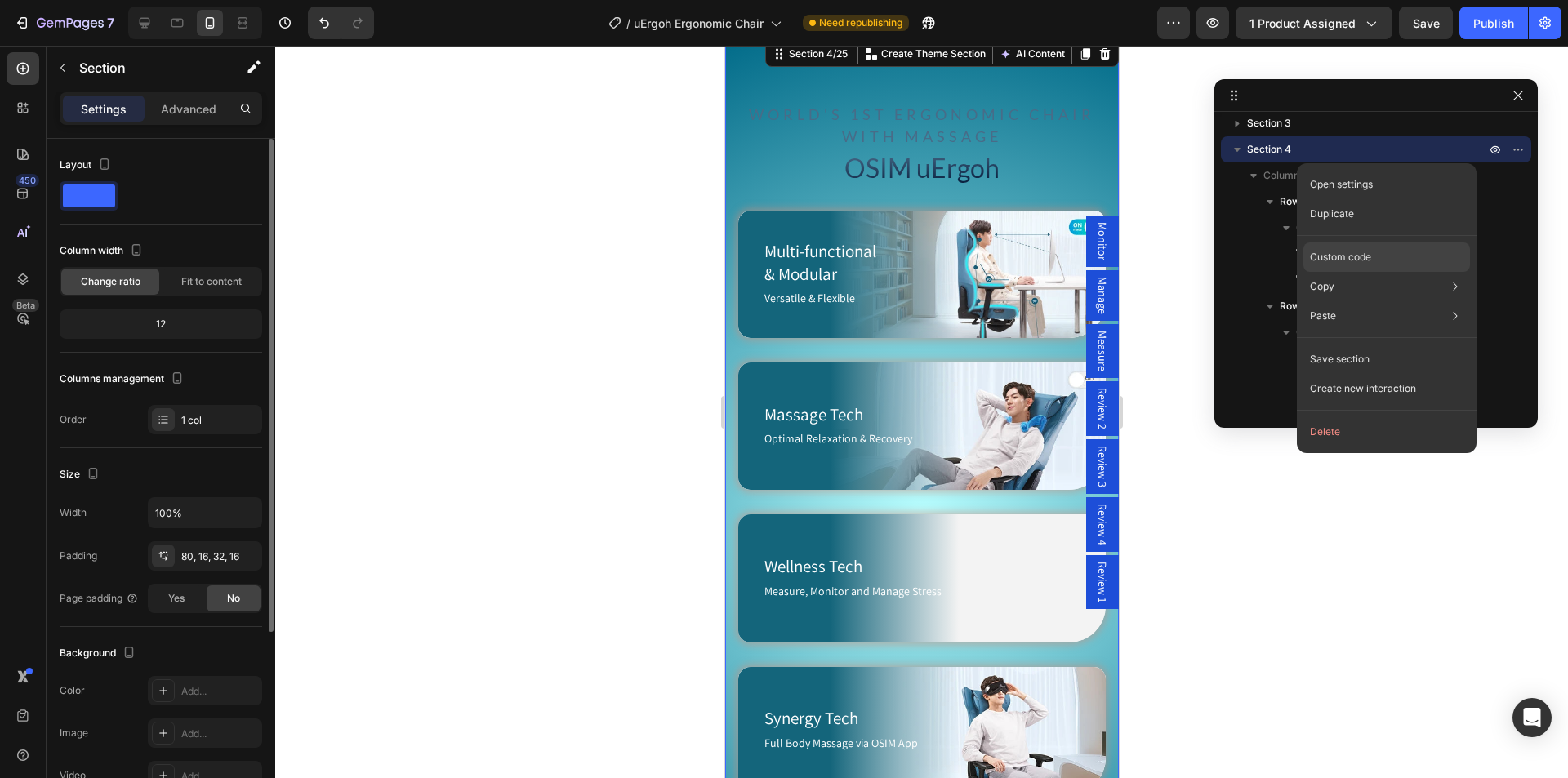
click at [1365, 250] on p "Custom code" at bounding box center [1340, 257] width 61 height 15
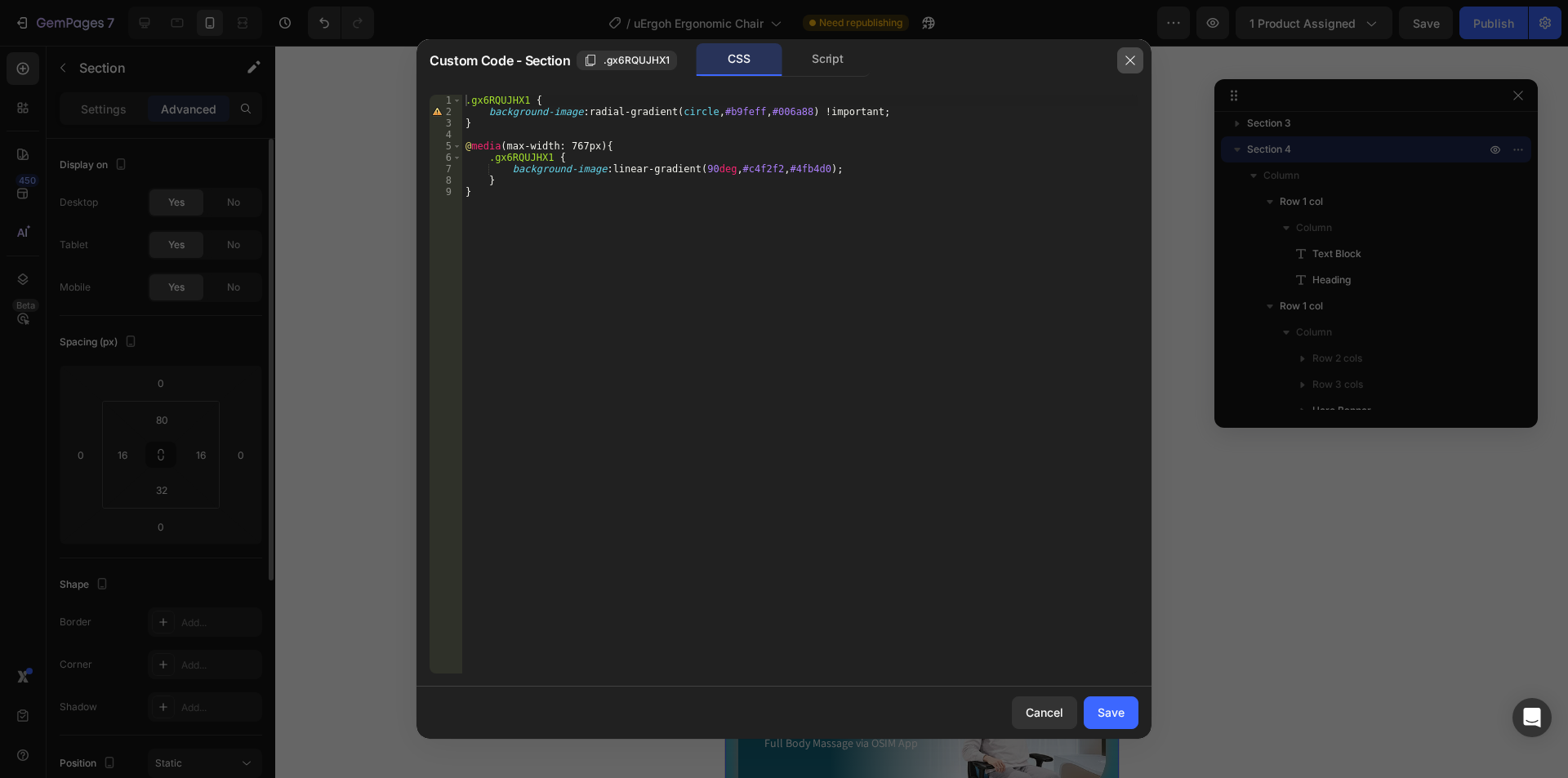
click at [1128, 58] on icon "button" at bounding box center [1129, 60] width 9 height 9
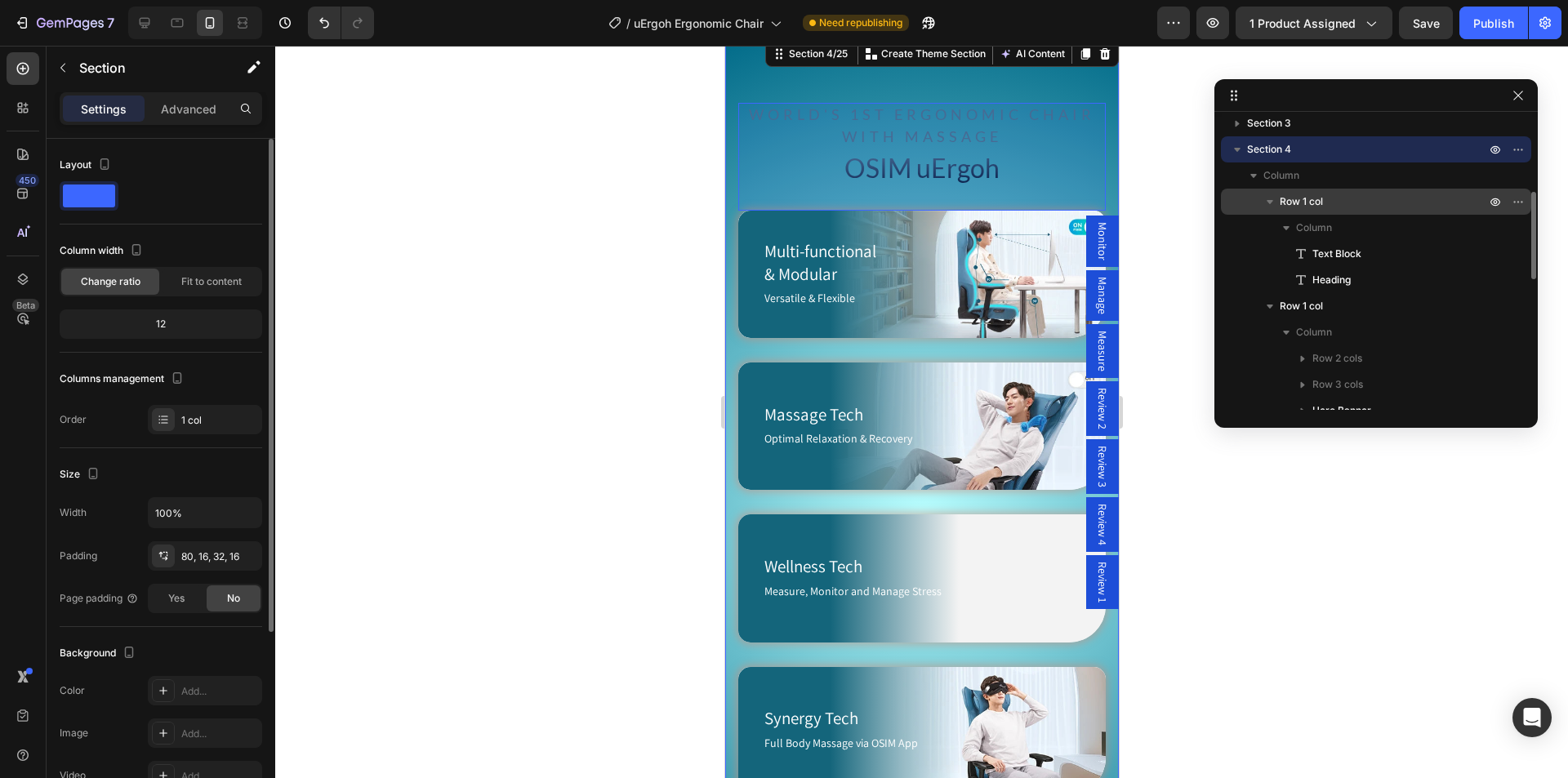
click at [1396, 199] on p "Row 1 col" at bounding box center [1384, 202] width 209 height 17
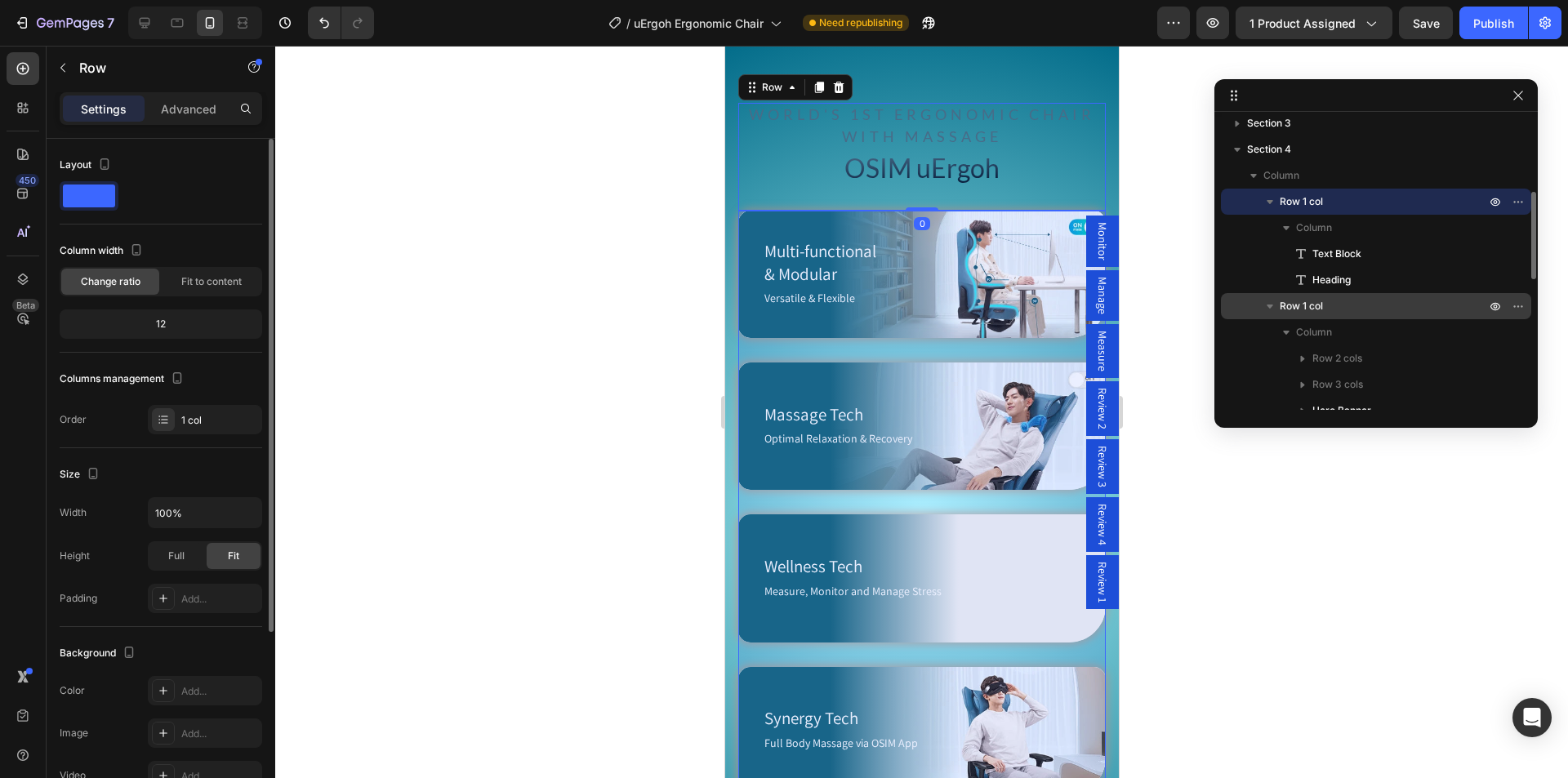
click at [1330, 305] on p "Row 1 col" at bounding box center [1384, 306] width 209 height 17
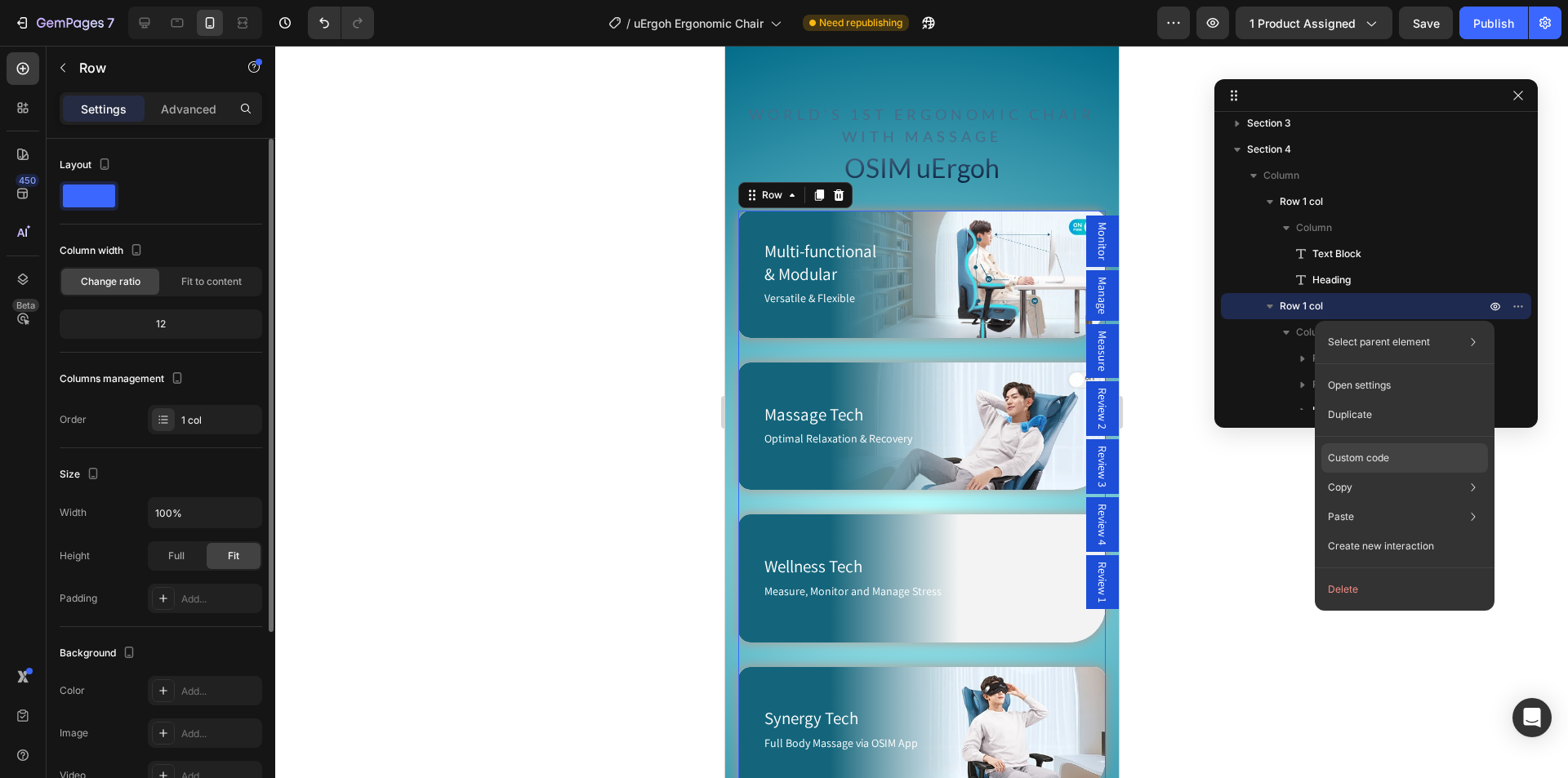
click at [1353, 459] on p "Custom code" at bounding box center [1358, 458] width 61 height 15
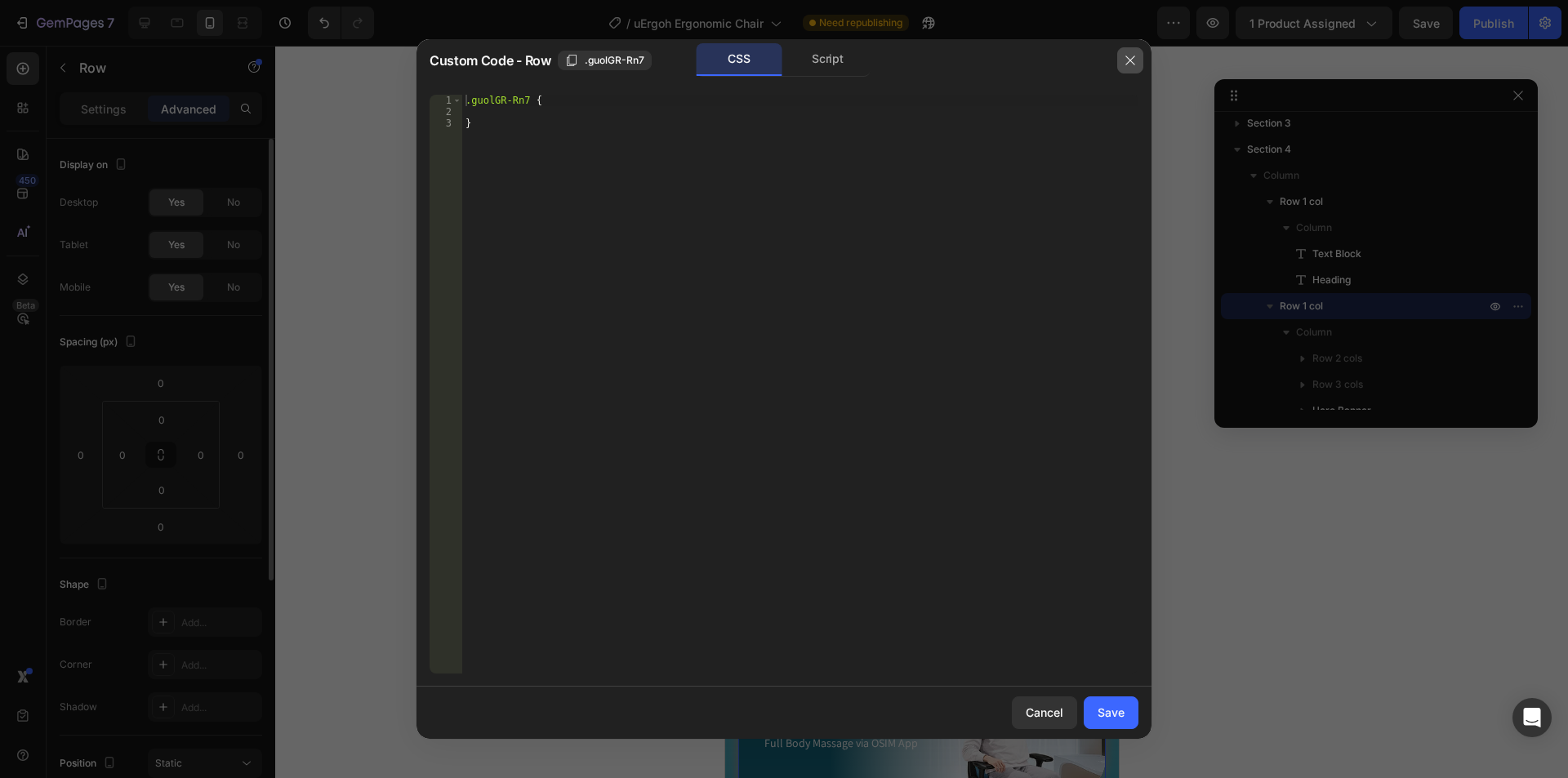
click at [1121, 56] on button "button" at bounding box center [1129, 60] width 26 height 26
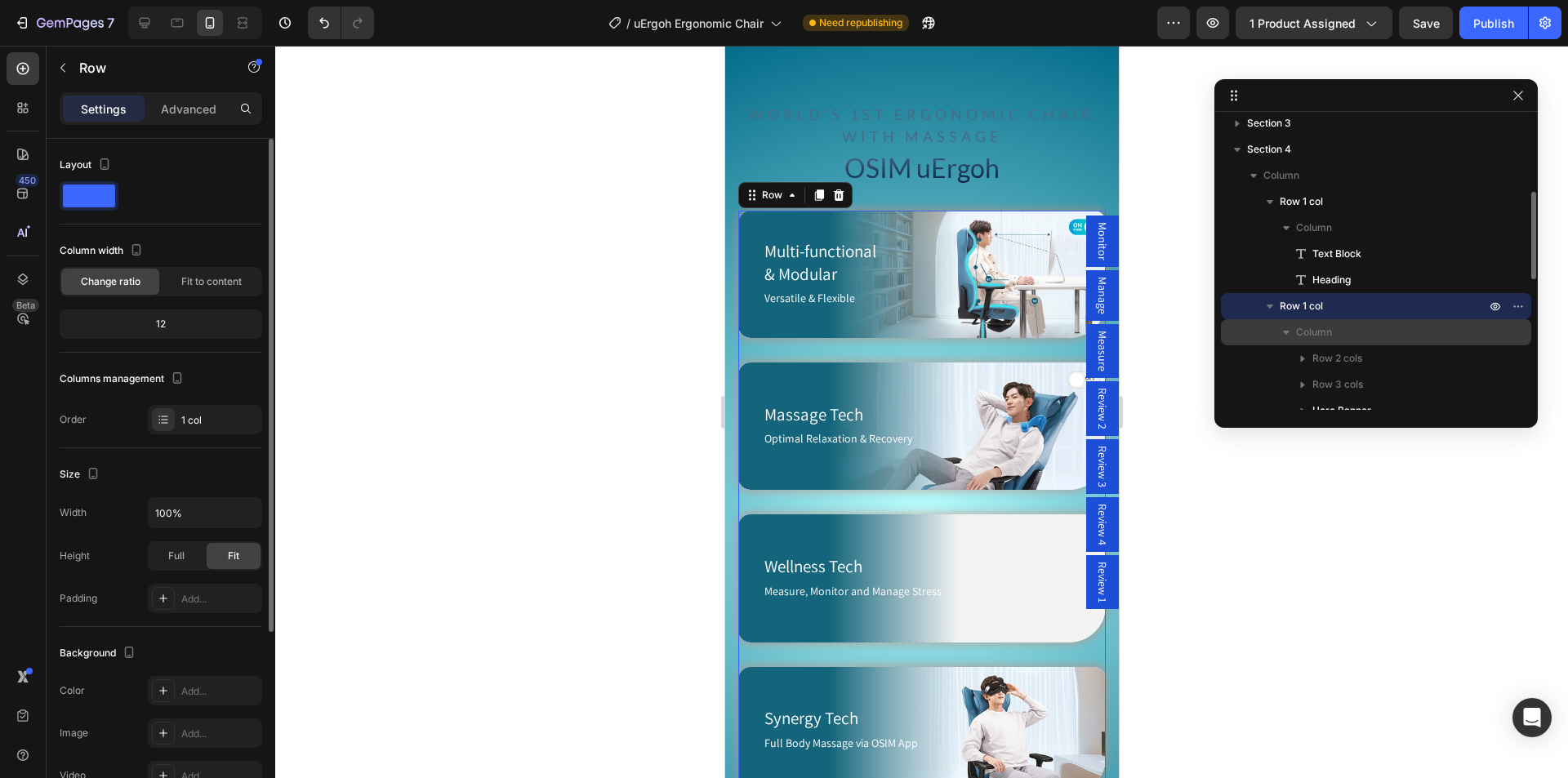
scroll to position [325, 0]
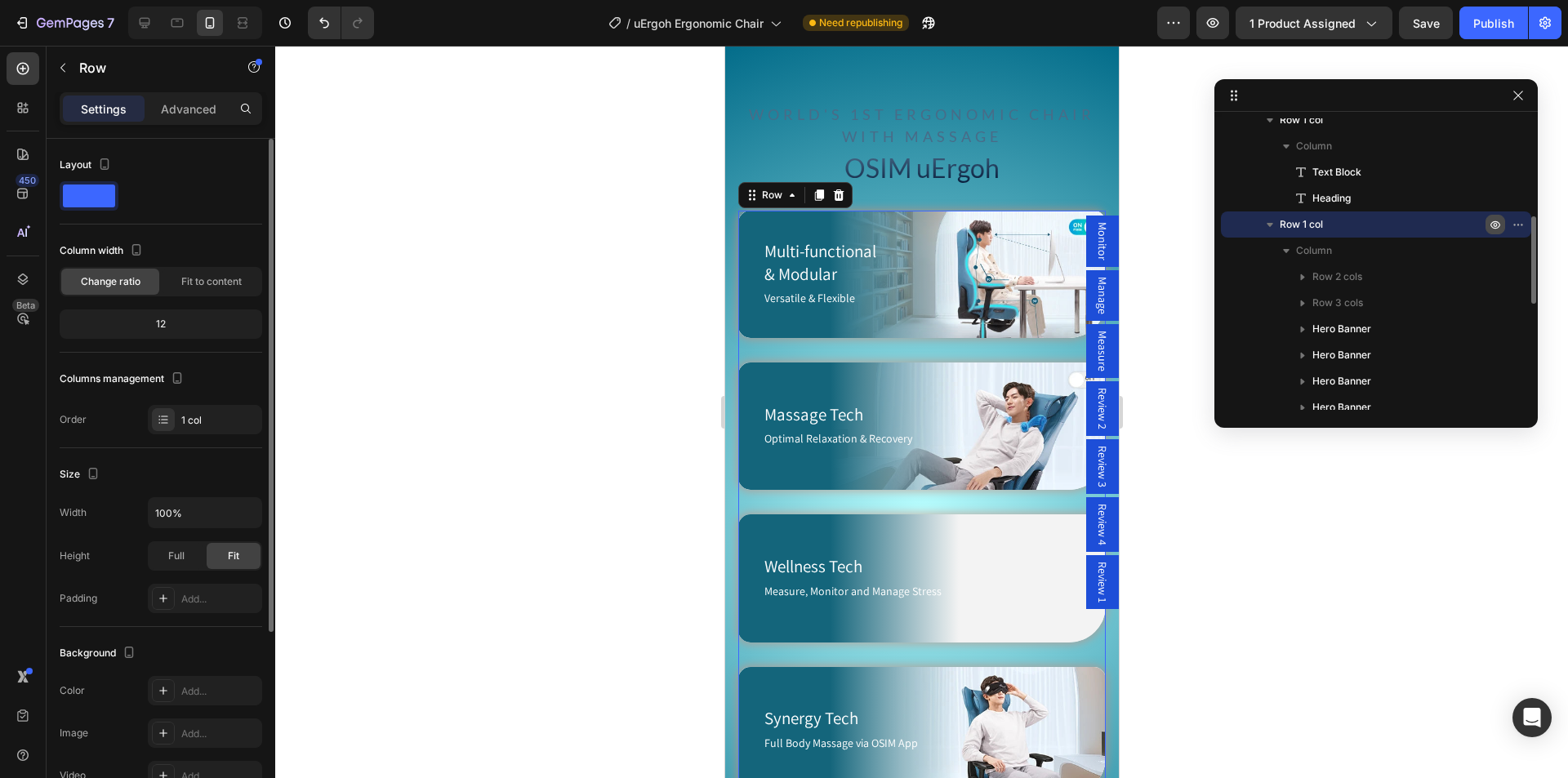
click at [1494, 226] on icon "button" at bounding box center [1495, 225] width 4 height 4
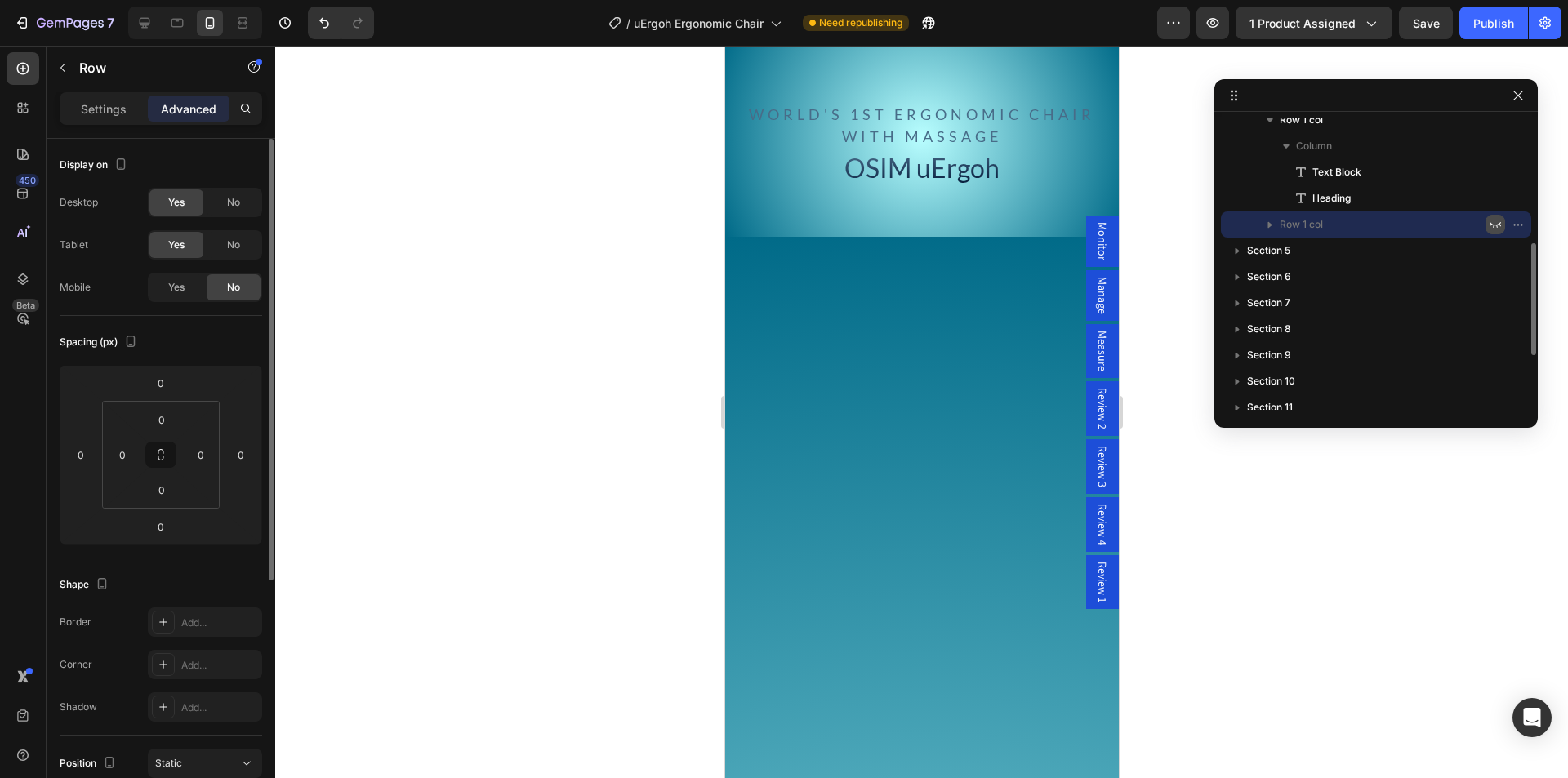
click at [1494, 226] on icon "button" at bounding box center [1495, 225] width 13 height 13
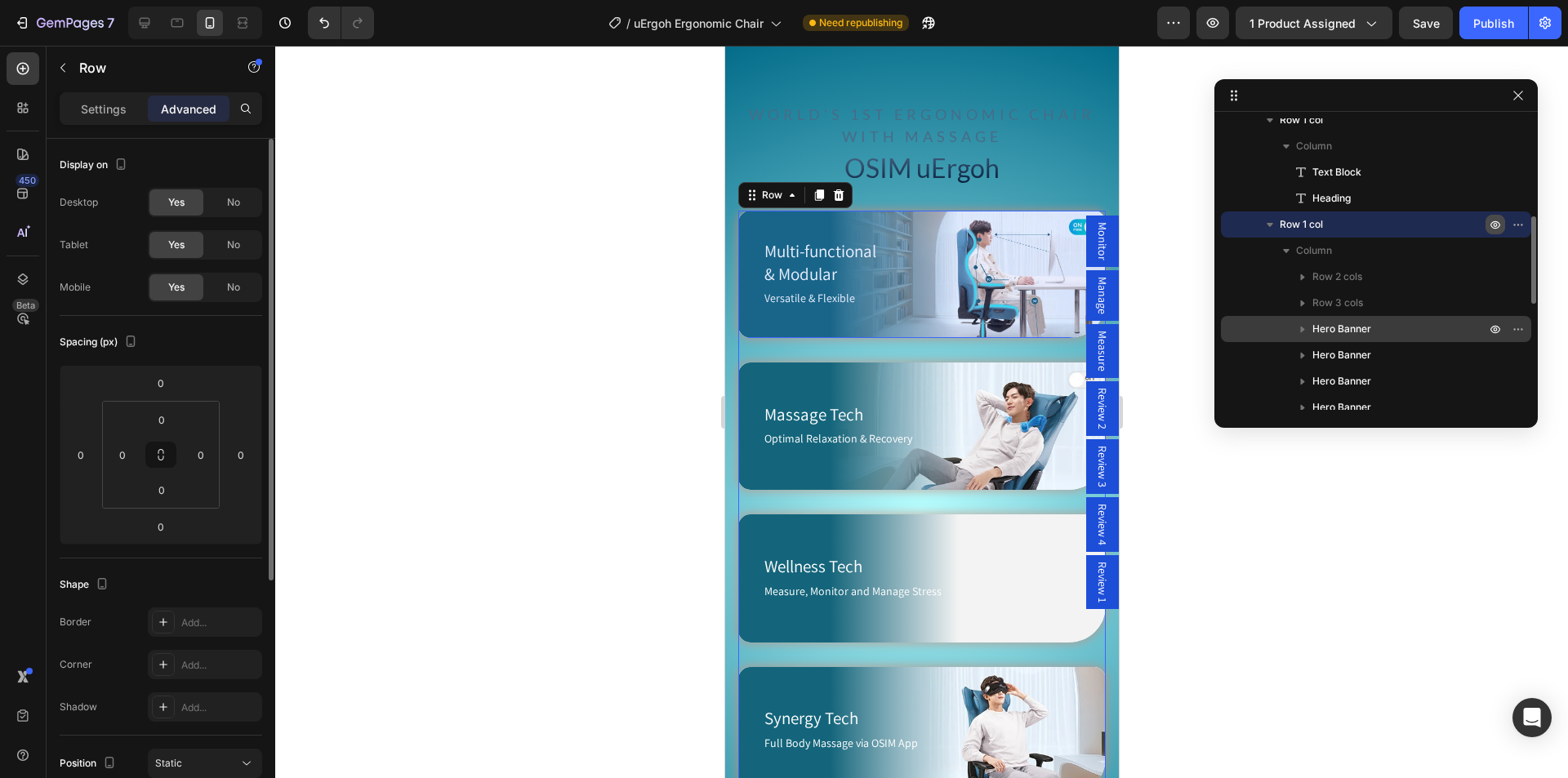
click at [1401, 322] on p "Hero Banner" at bounding box center [1399, 329] width 176 height 17
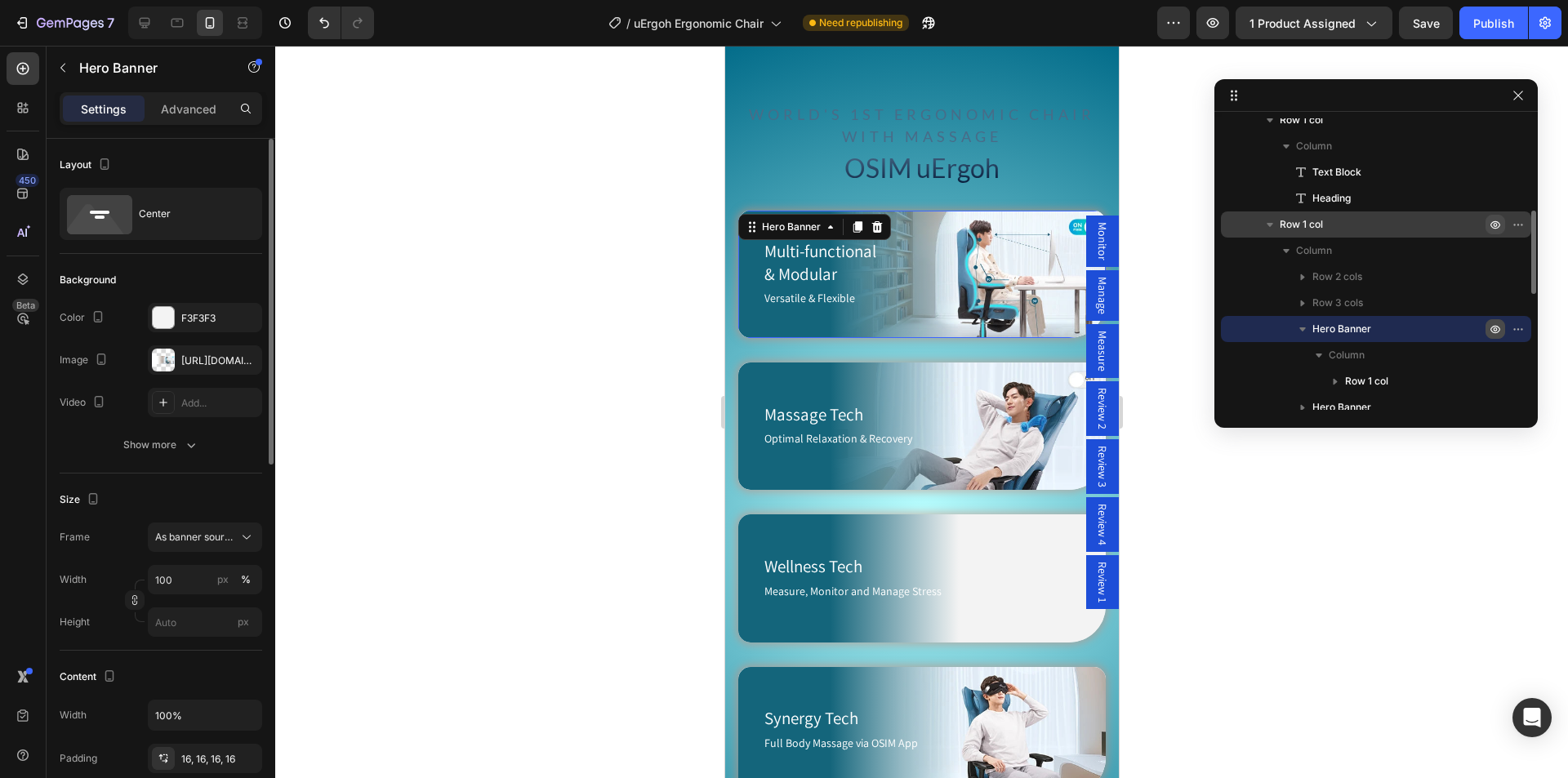
click at [1490, 331] on icon "button" at bounding box center [1495, 329] width 13 height 13
click at [1494, 329] on icon "button" at bounding box center [1495, 329] width 13 height 13
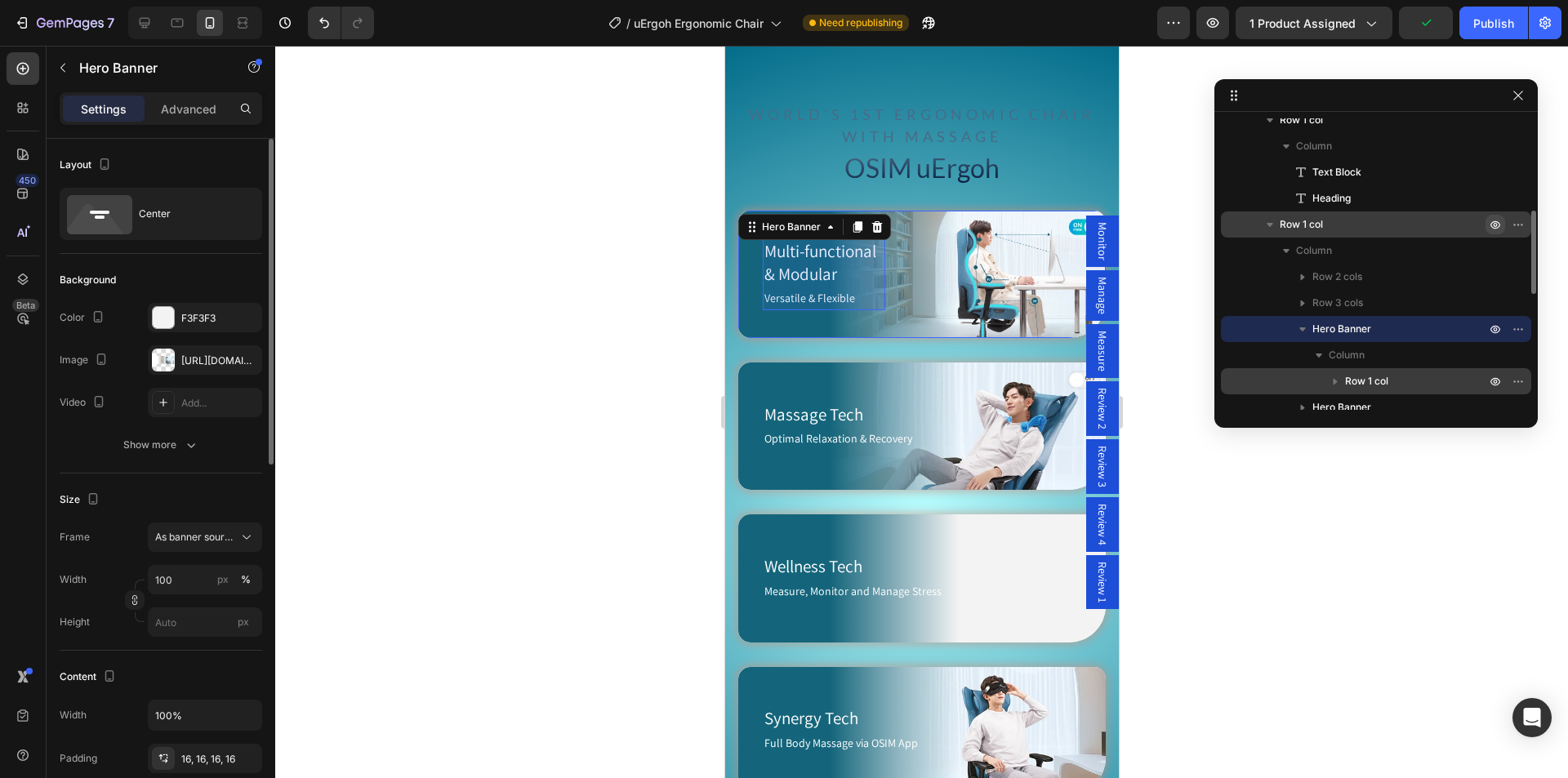
click at [1360, 384] on span "Row 1 col" at bounding box center [1366, 381] width 43 height 17
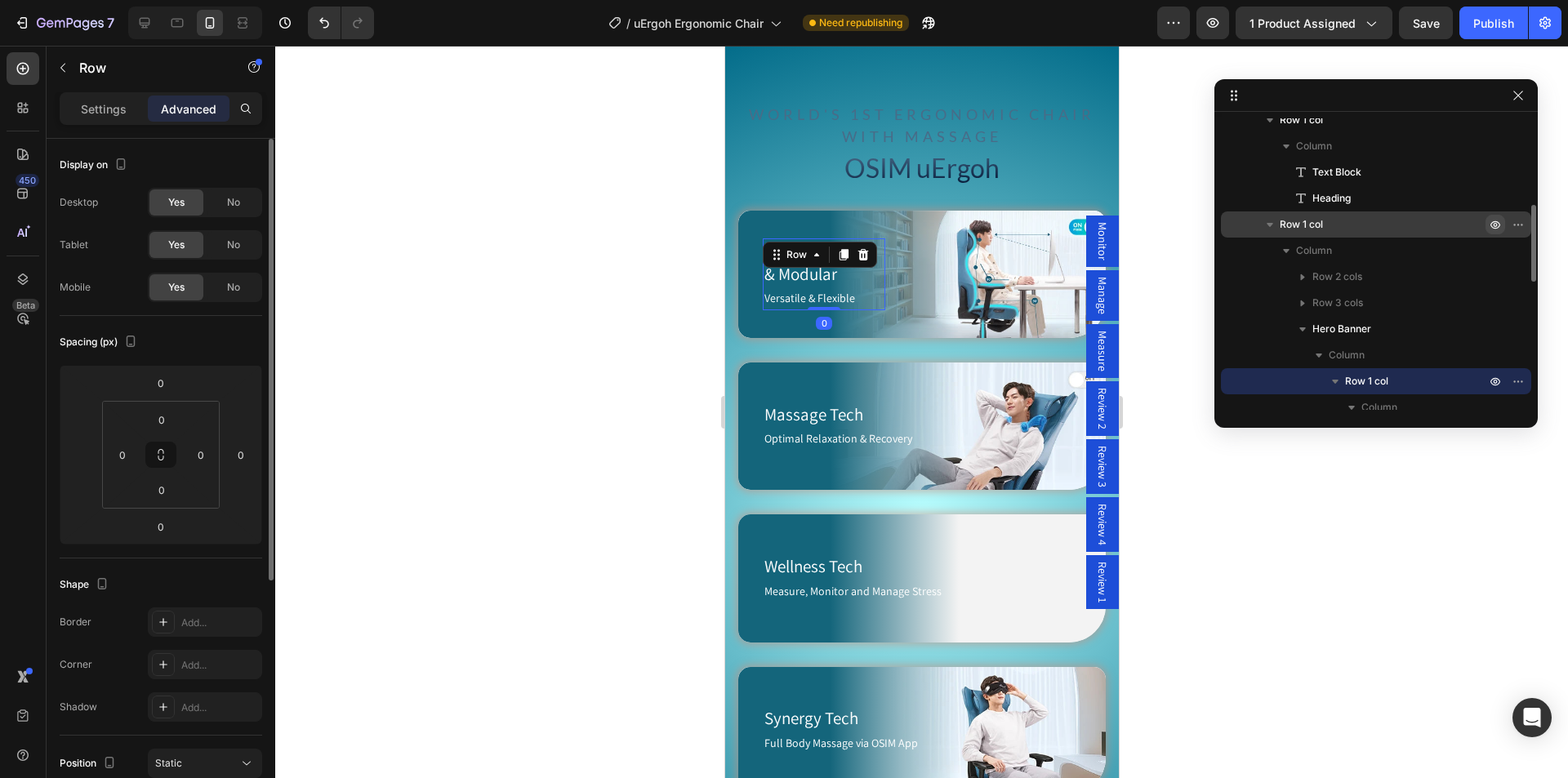
scroll to position [406, 0]
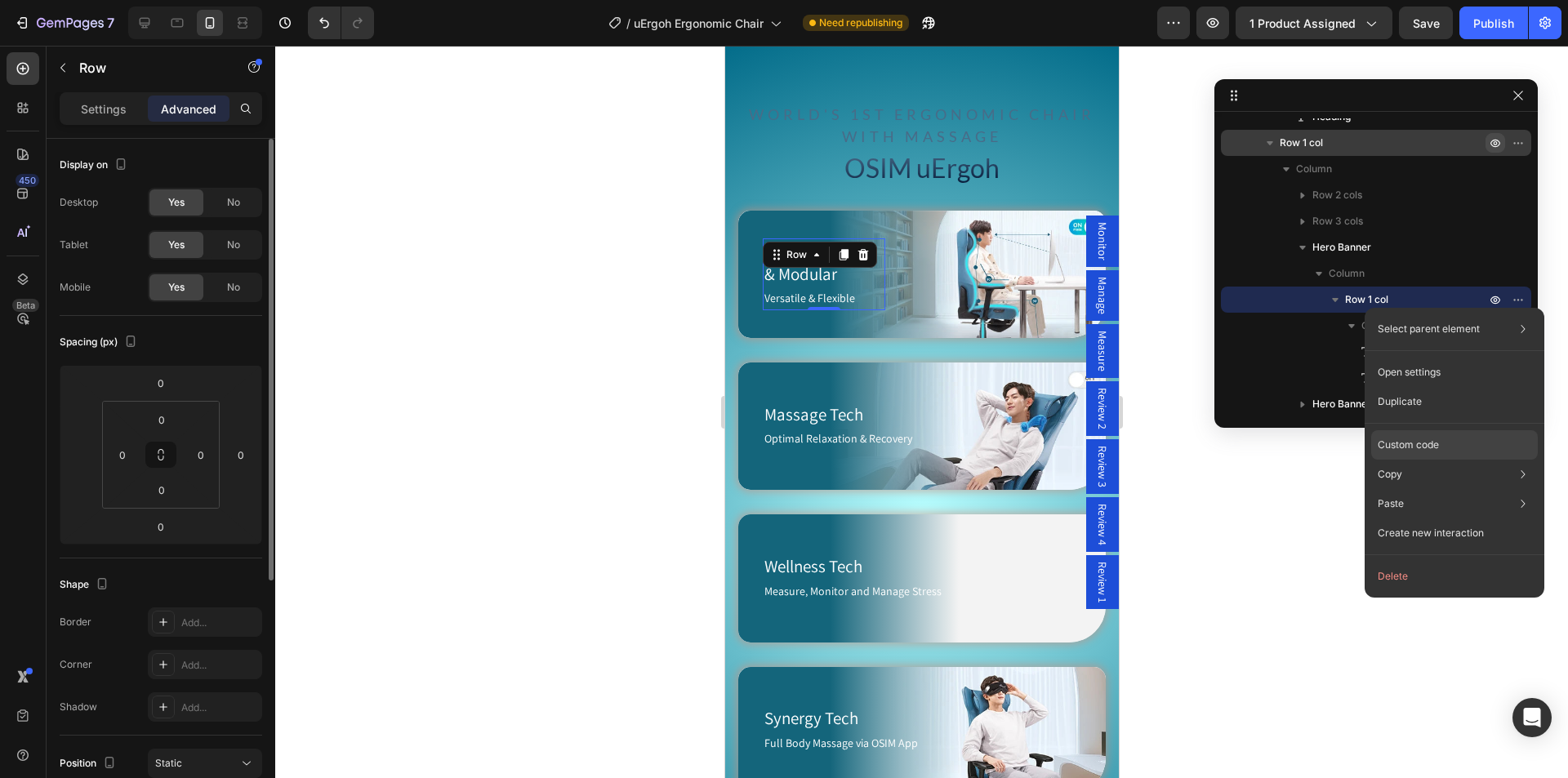
click at [1404, 441] on p "Custom code" at bounding box center [1408, 445] width 61 height 15
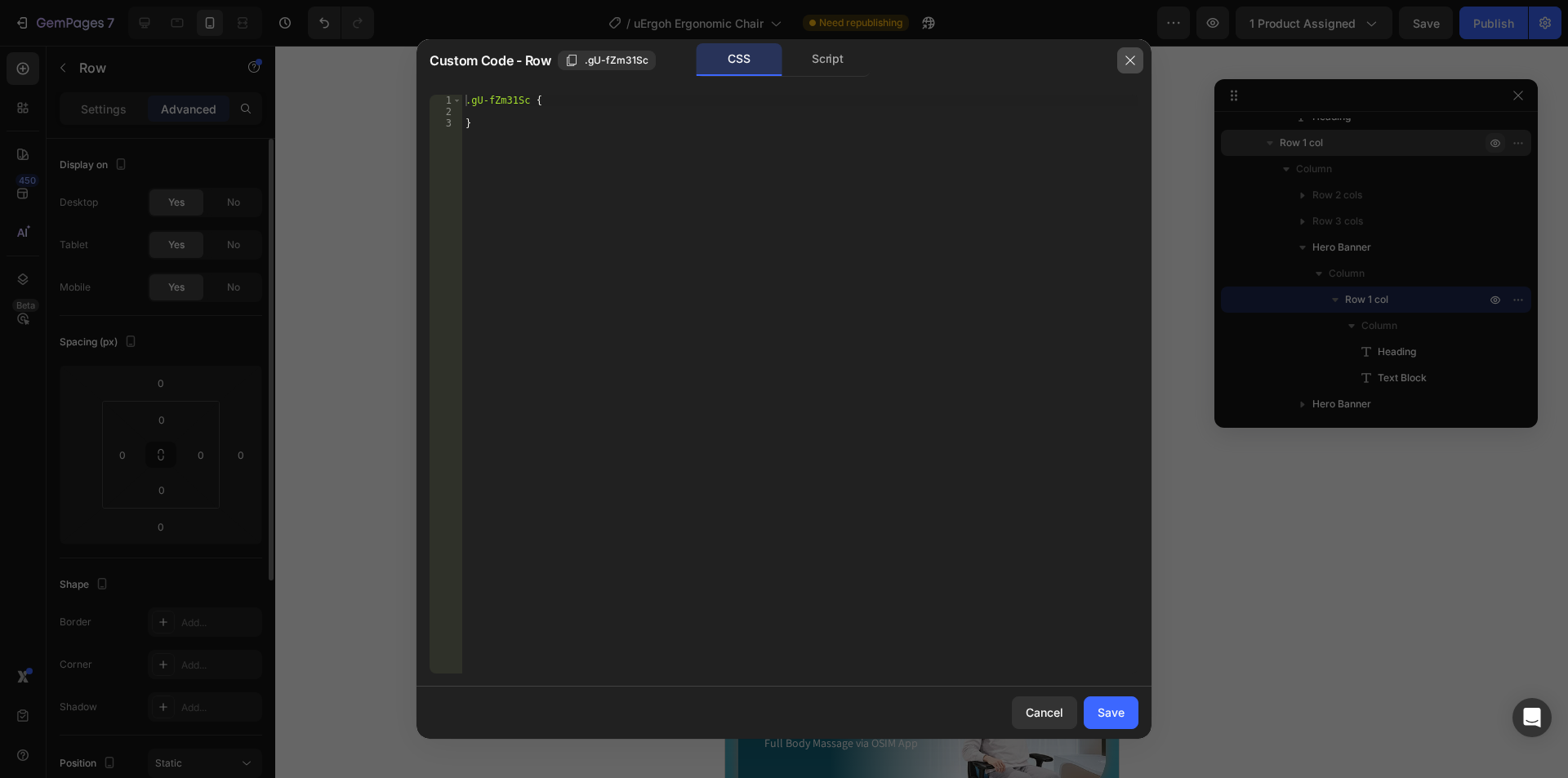
click at [1135, 67] on button "button" at bounding box center [1129, 60] width 26 height 26
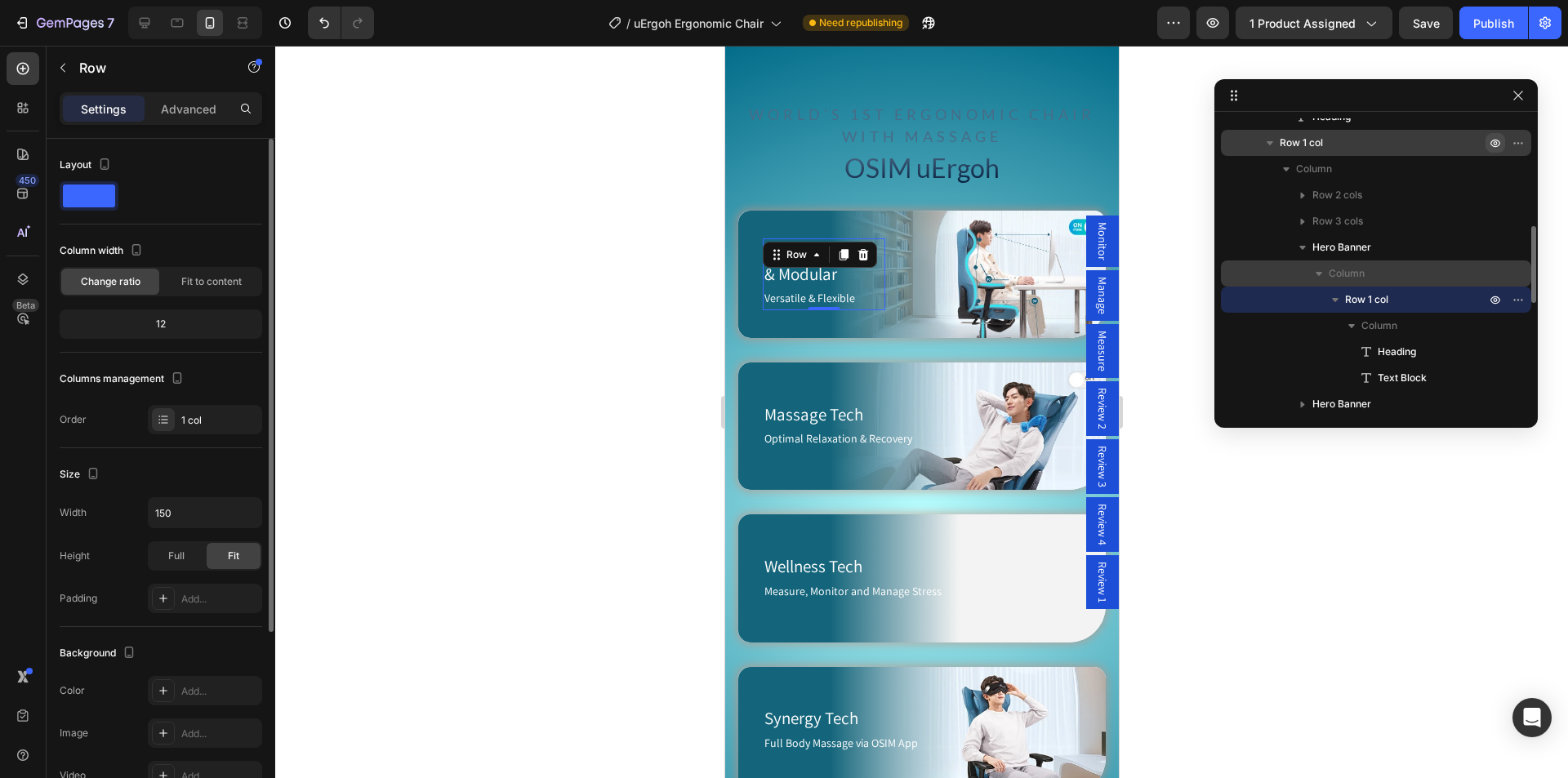
click at [1352, 271] on span "Column" at bounding box center [1346, 273] width 36 height 17
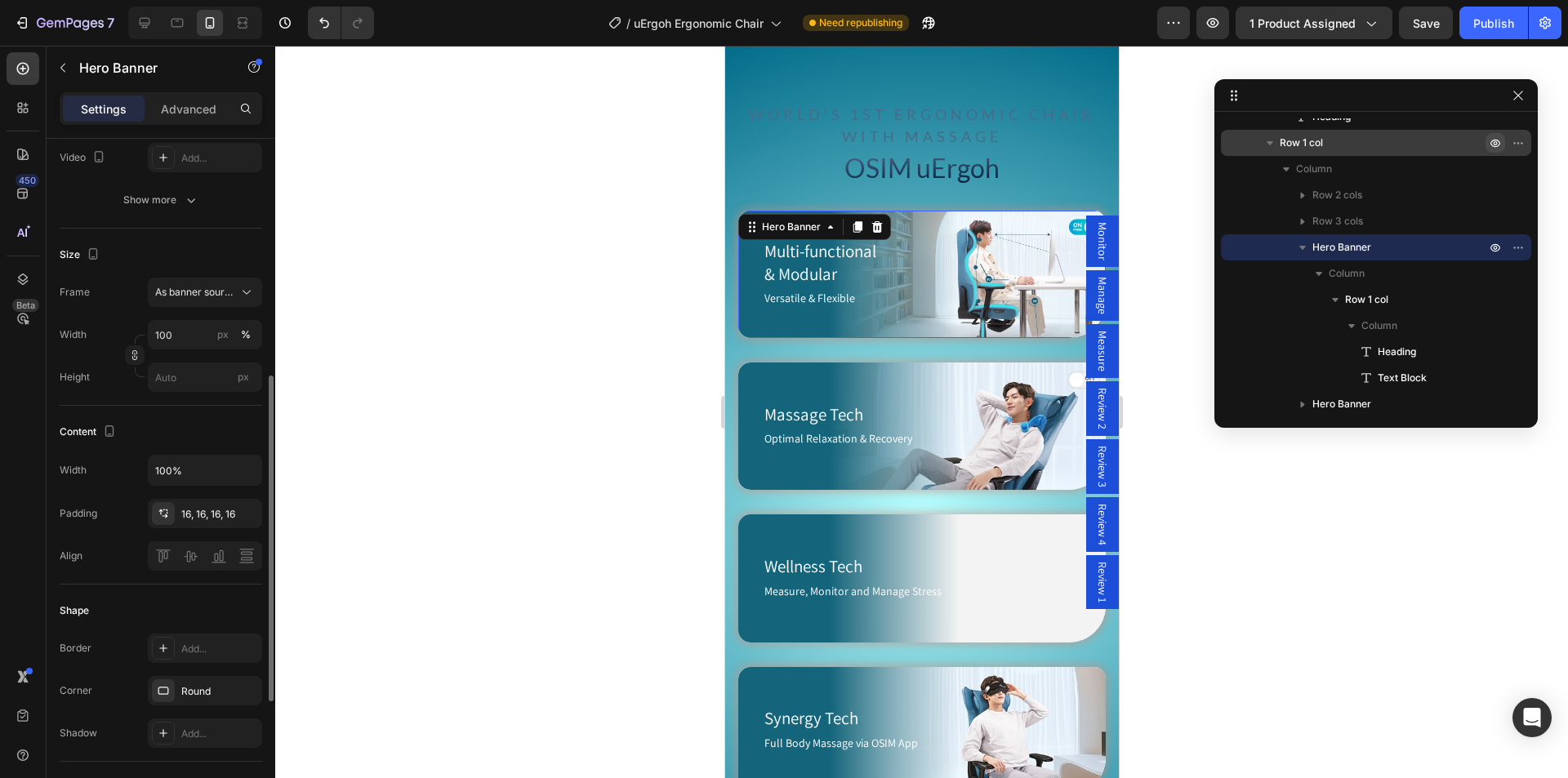
scroll to position [408, 0]
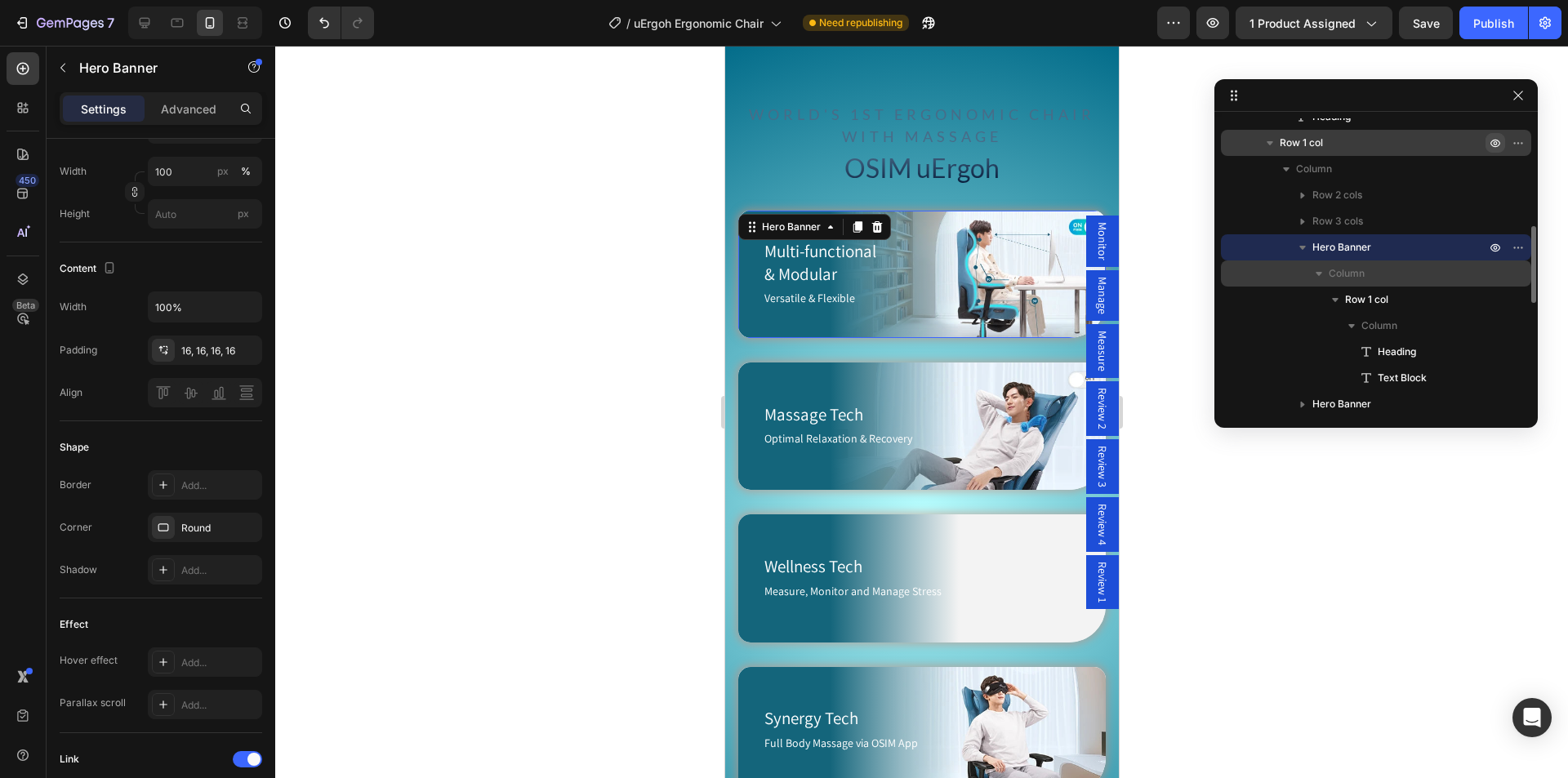
click at [1369, 280] on p "Column" at bounding box center [1409, 273] width 160 height 17
click at [1322, 272] on icon "button" at bounding box center [1318, 273] width 17 height 17
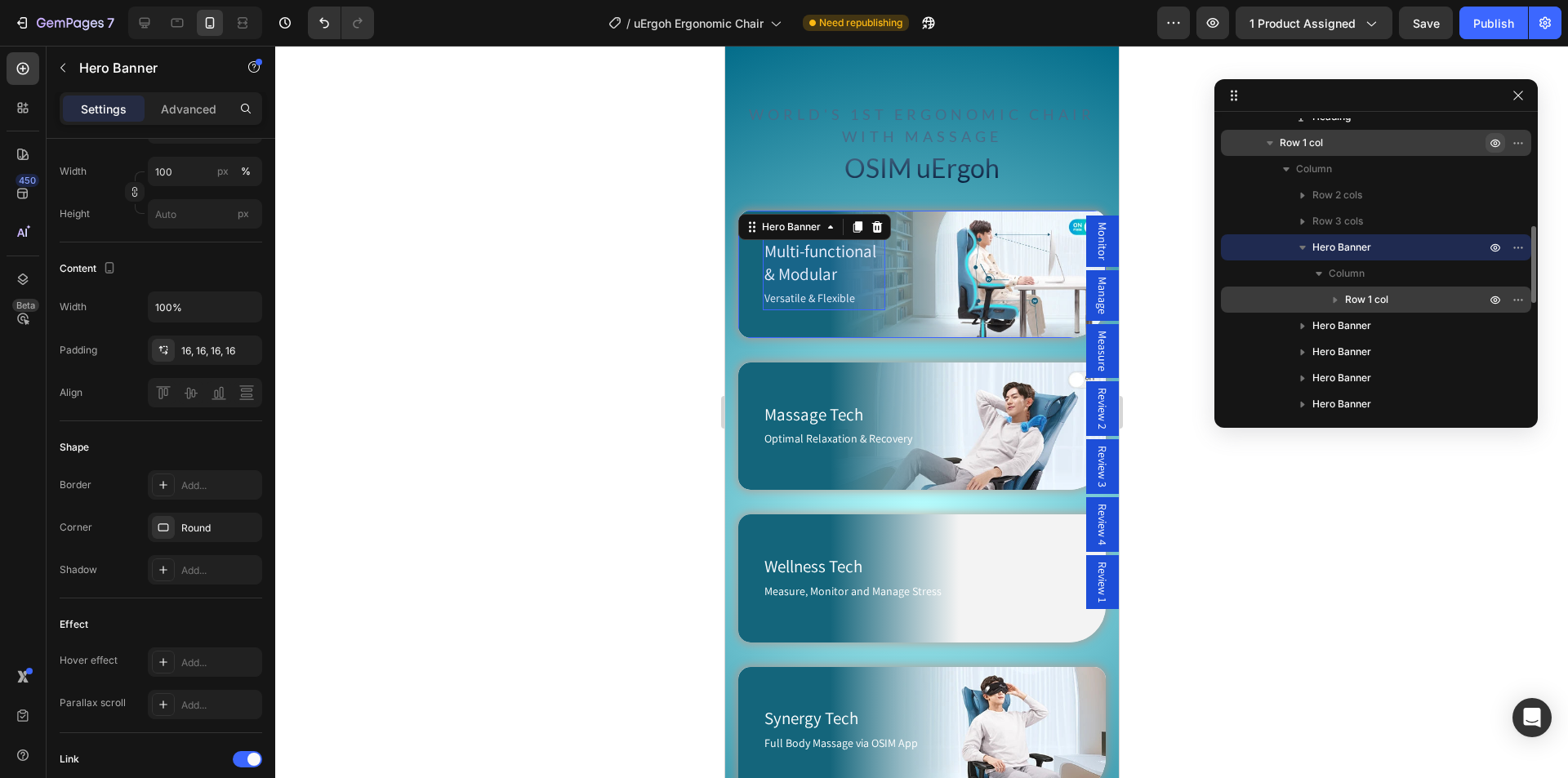
click at [1380, 298] on span "Row 1 col" at bounding box center [1366, 299] width 43 height 17
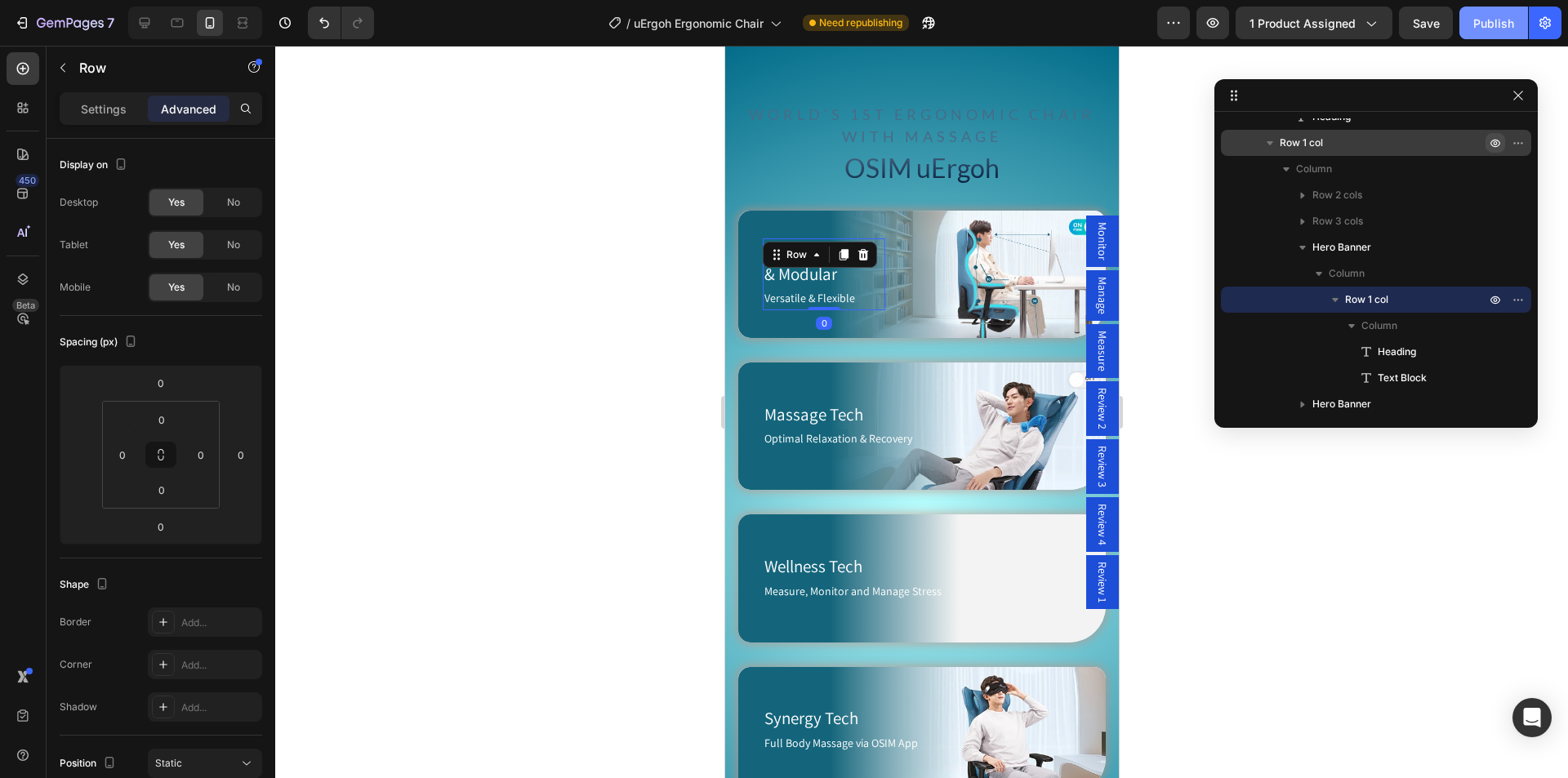
click at [1511, 24] on div "Publish" at bounding box center [1493, 23] width 41 height 17
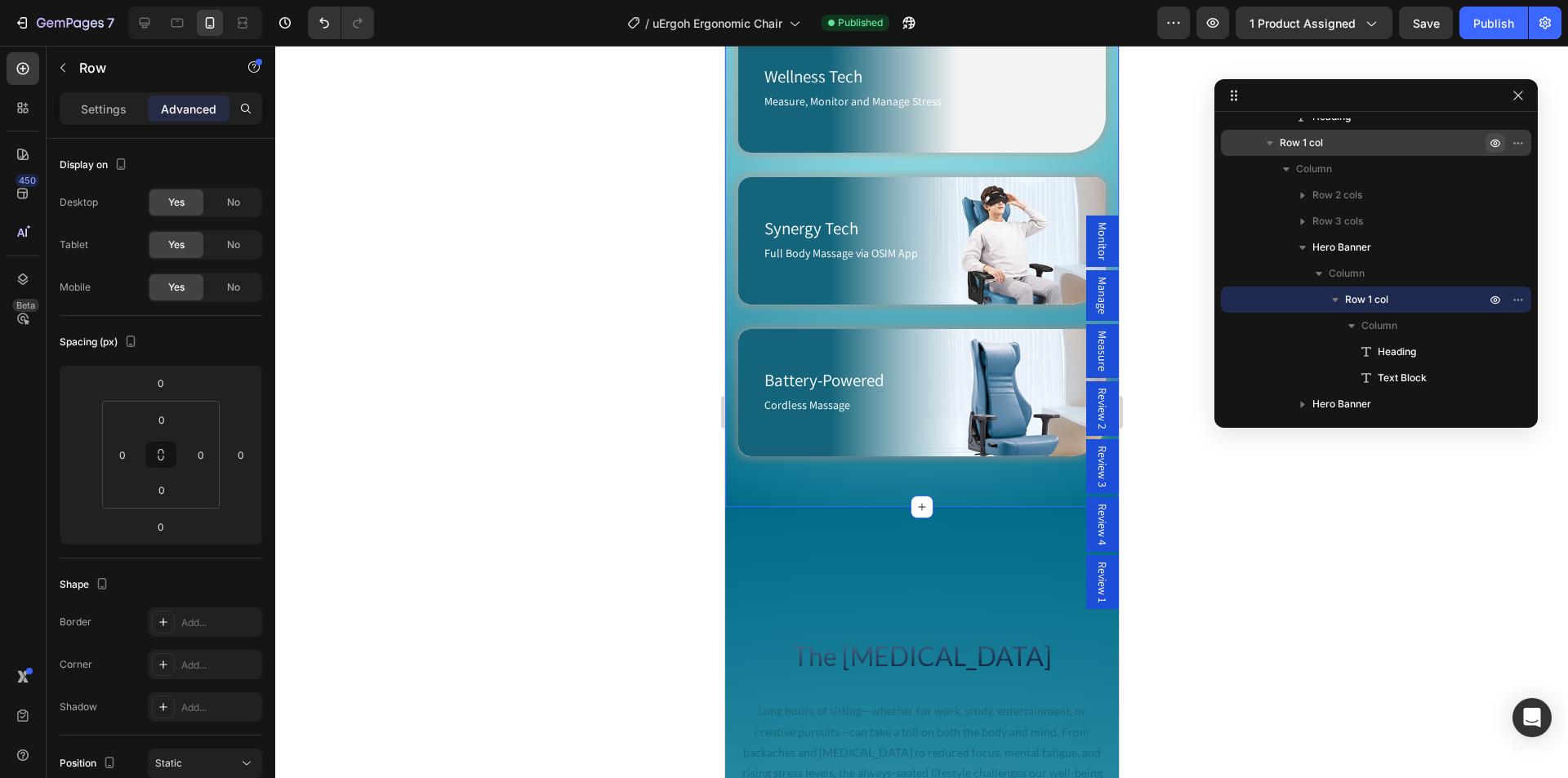
scroll to position [1642, 0]
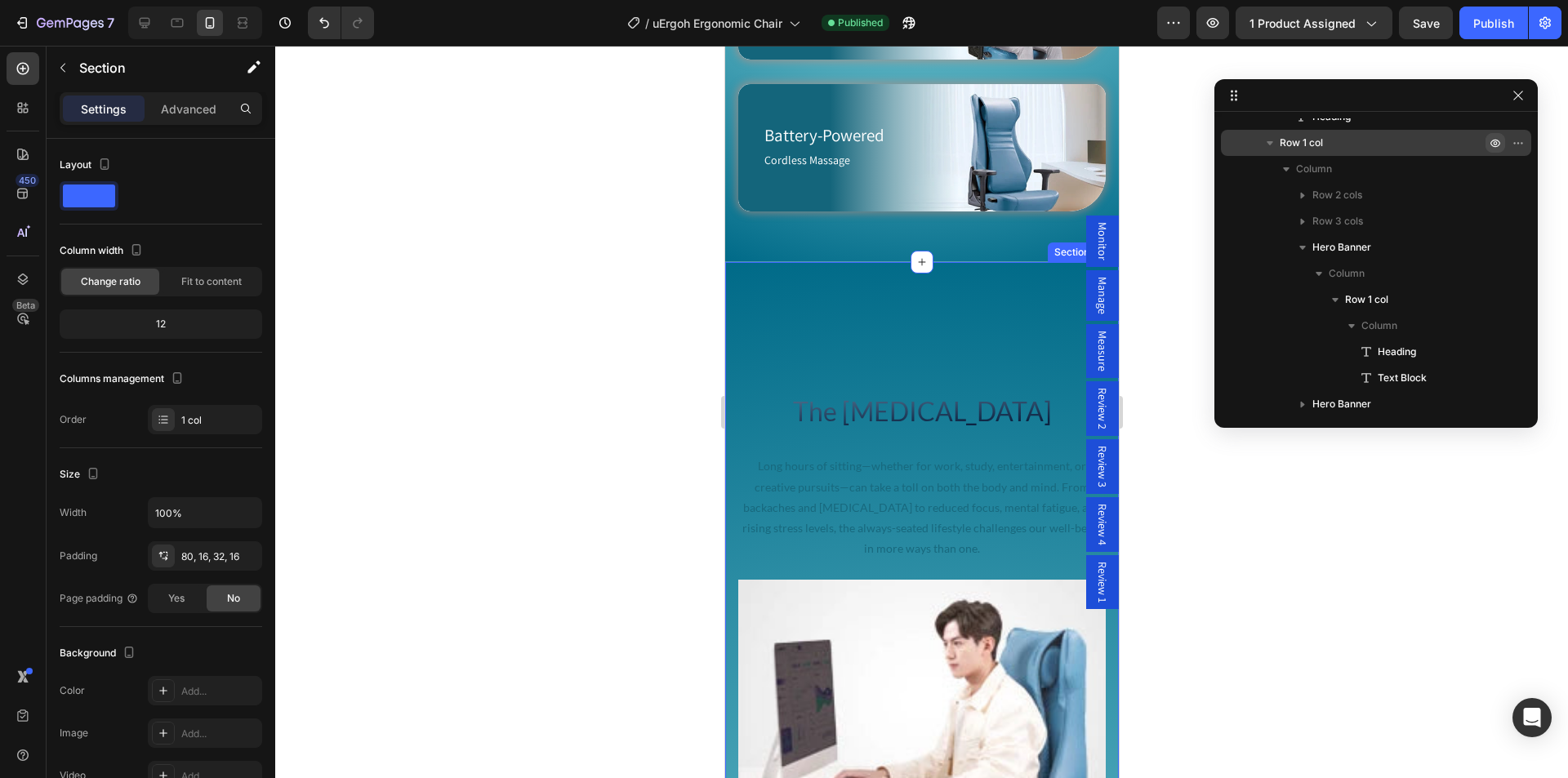
scroll to position [668, 0]
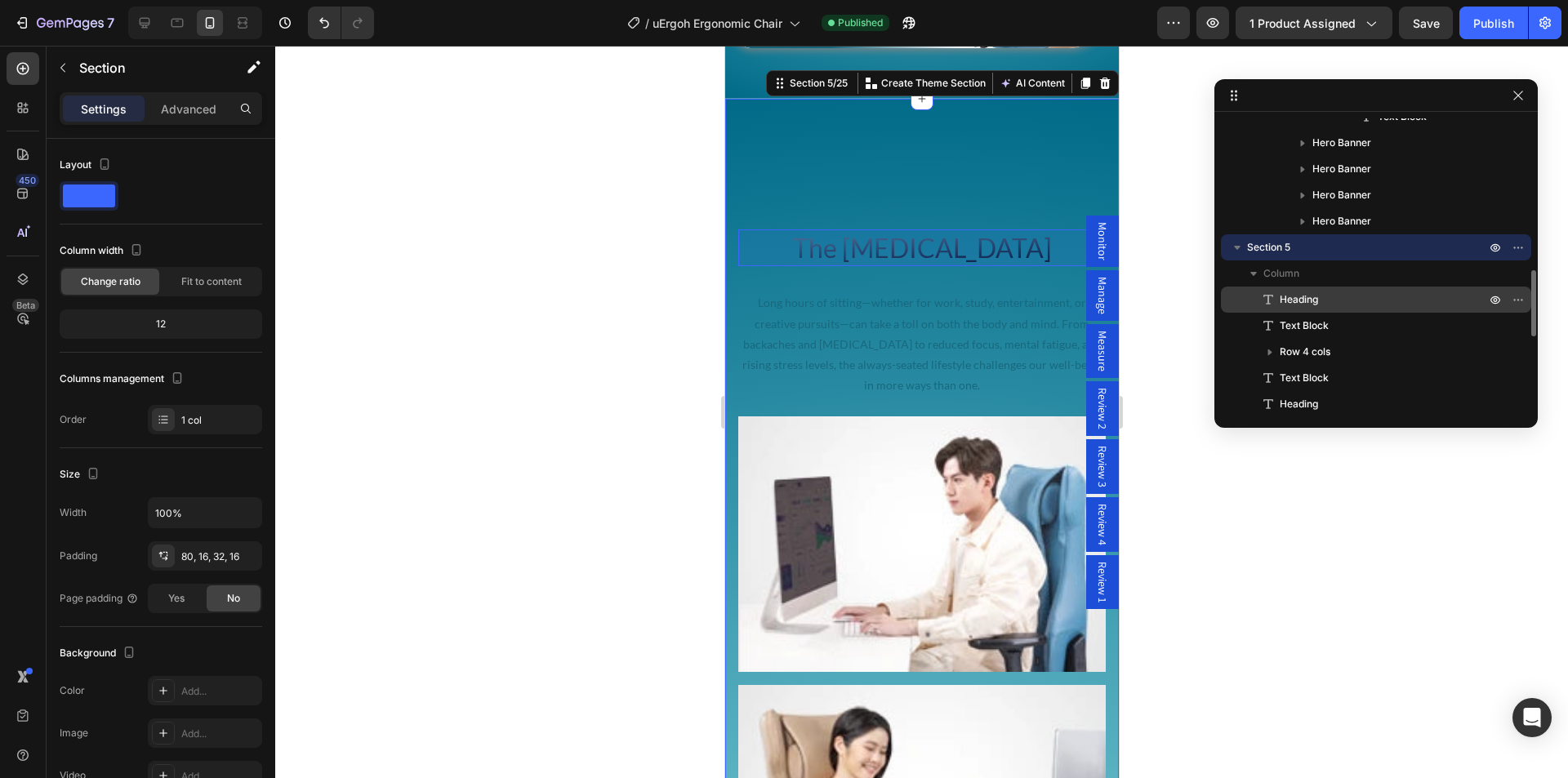
click at [1309, 300] on span "Heading" at bounding box center [1299, 299] width 39 height 17
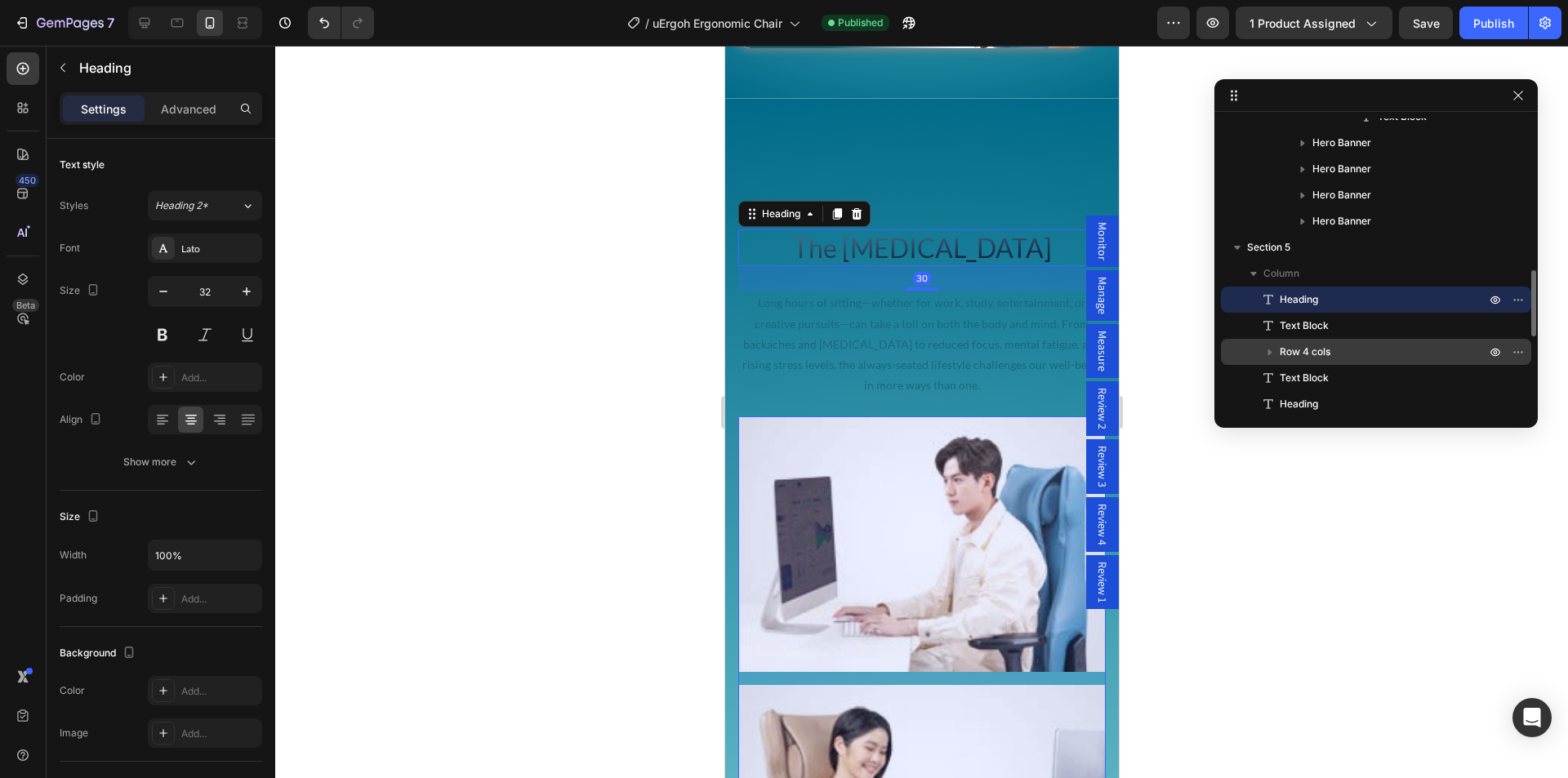
click at [1325, 348] on span "Row 4 cols" at bounding box center [1305, 352] width 51 height 17
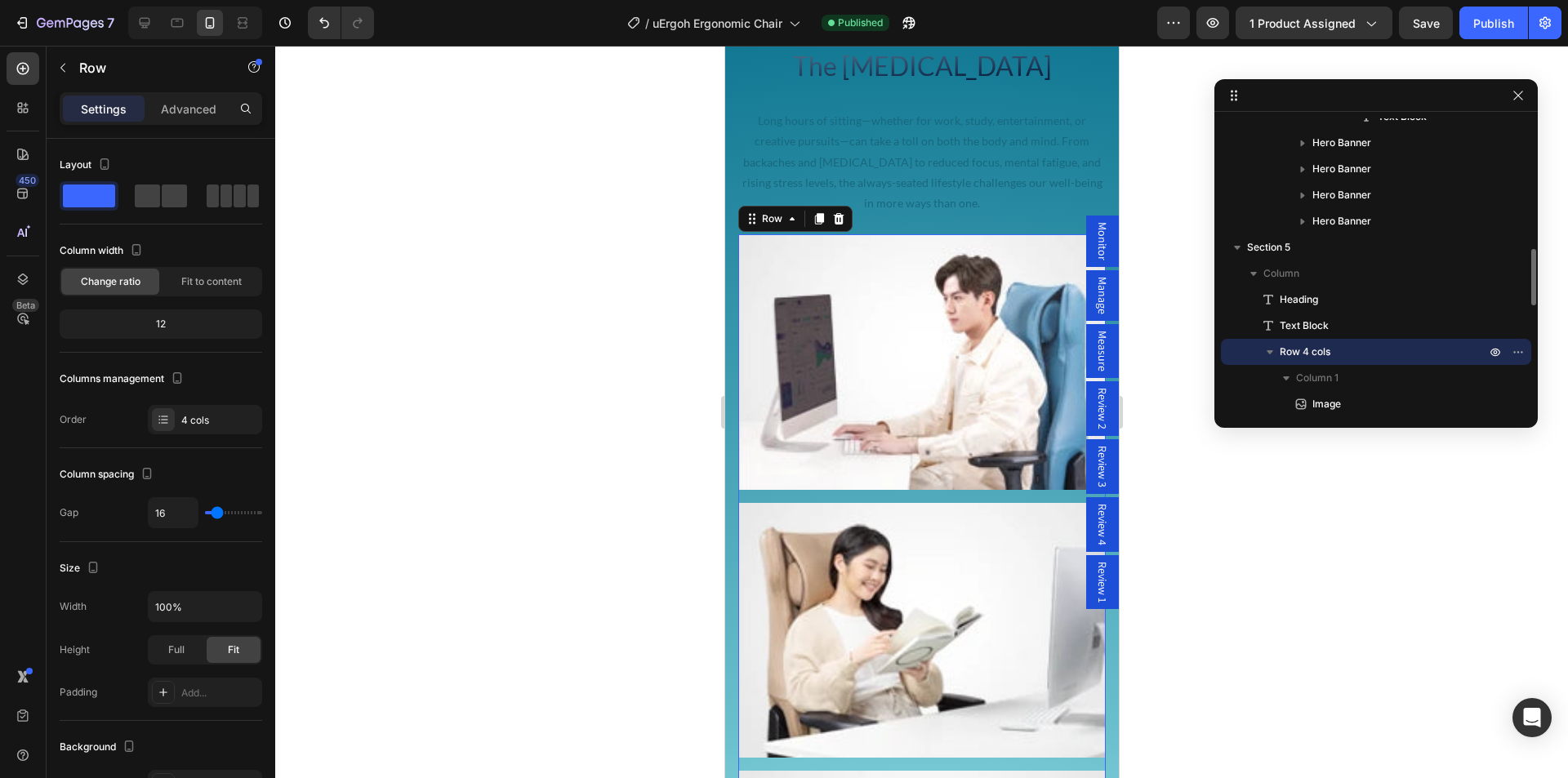
scroll to position [2097, 0]
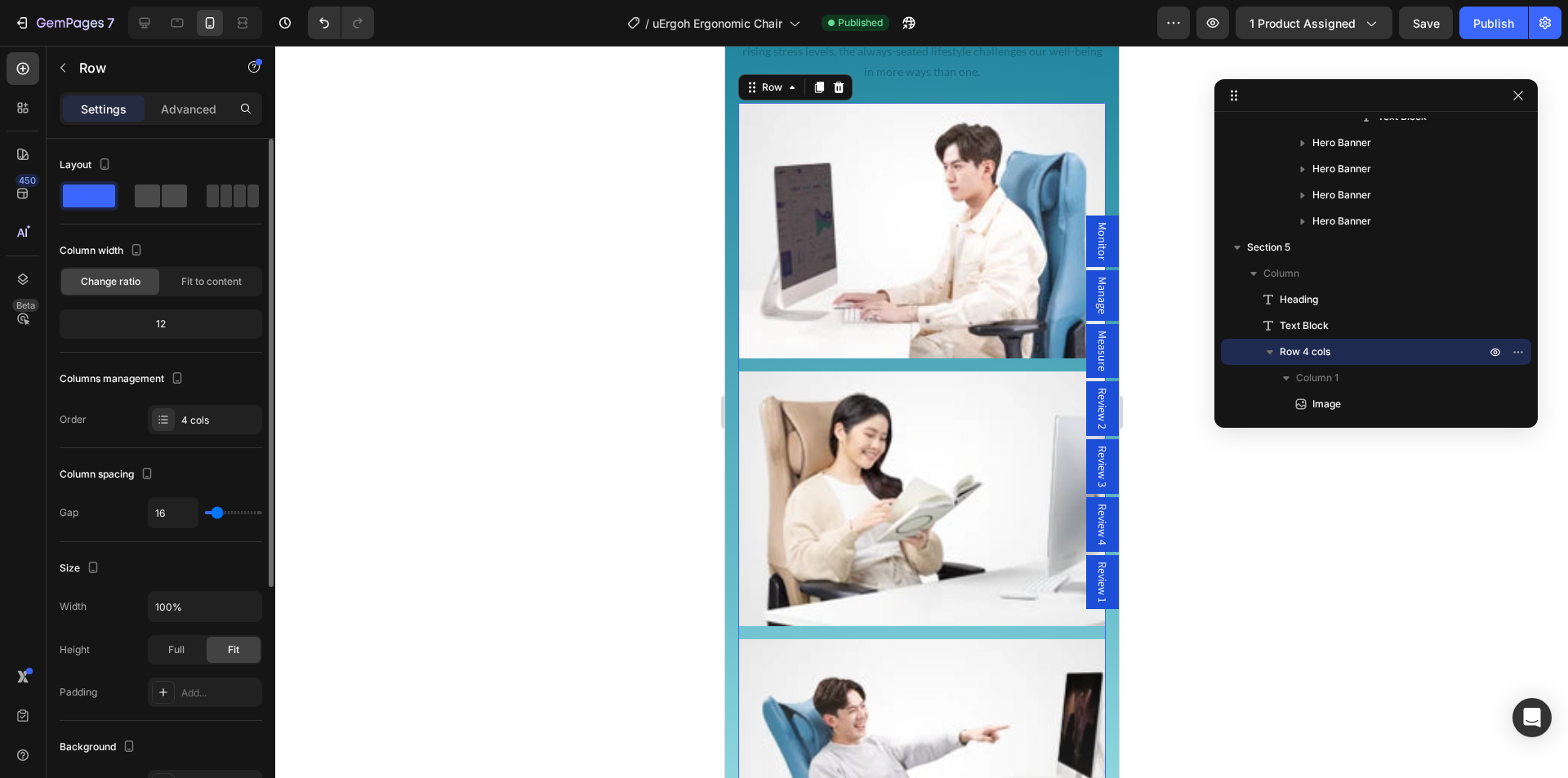
click at [233, 192] on span at bounding box center [239, 195] width 12 height 23
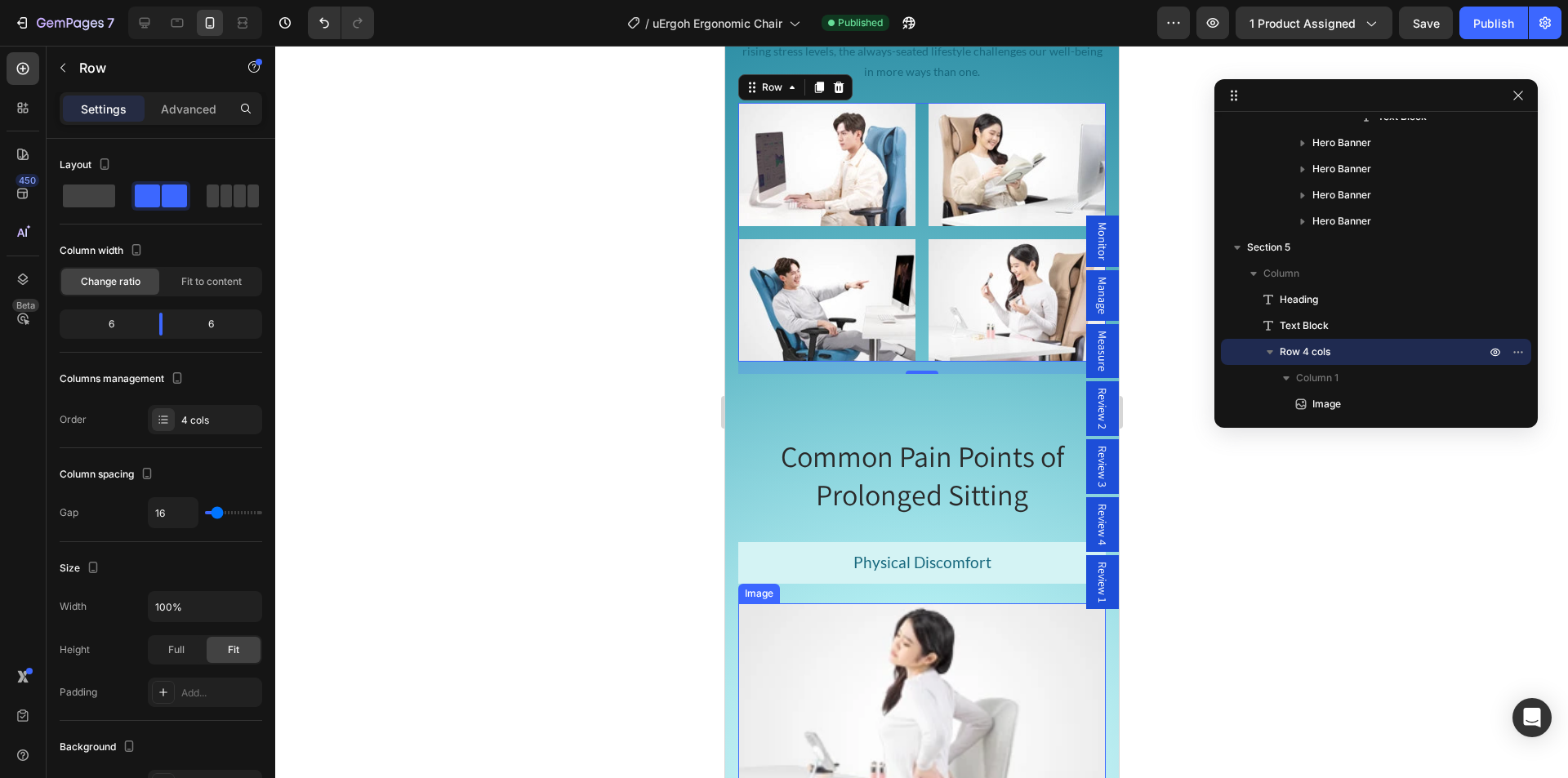
click at [890, 628] on img at bounding box center [920, 708] width 368 height 210
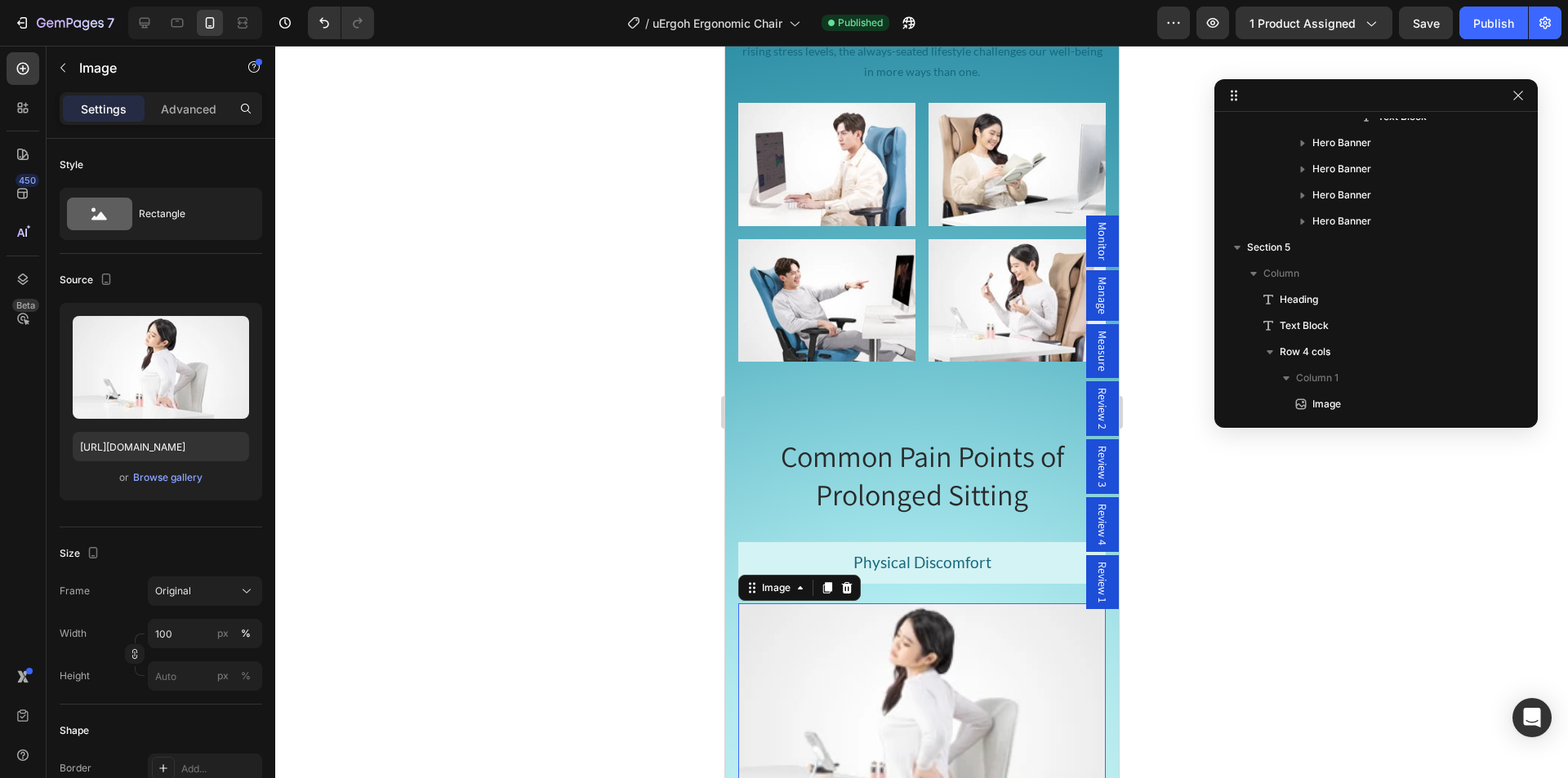
scroll to position [1190, 0]
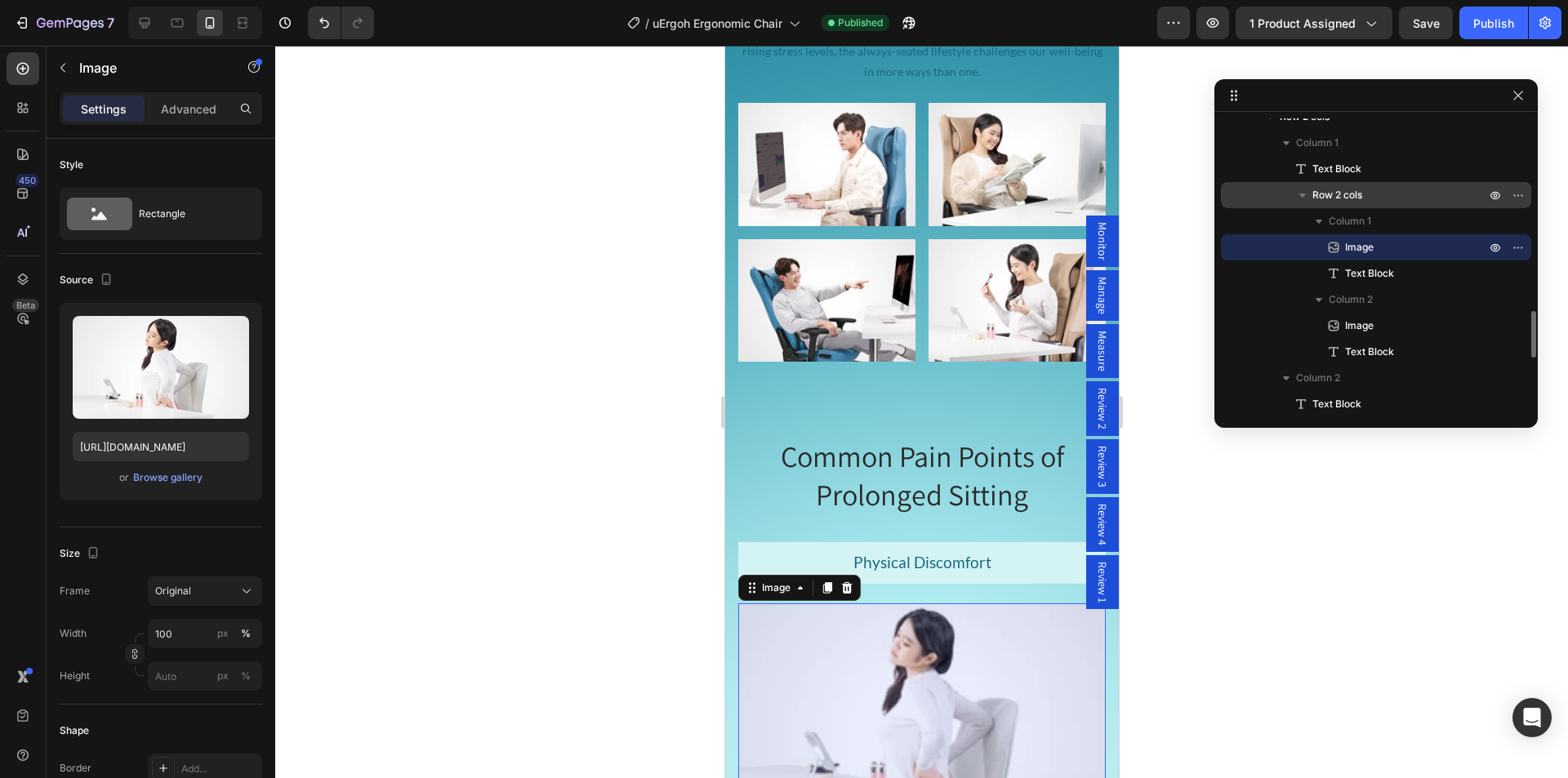
click at [1370, 199] on p "Row 2 cols" at bounding box center [1399, 195] width 176 height 17
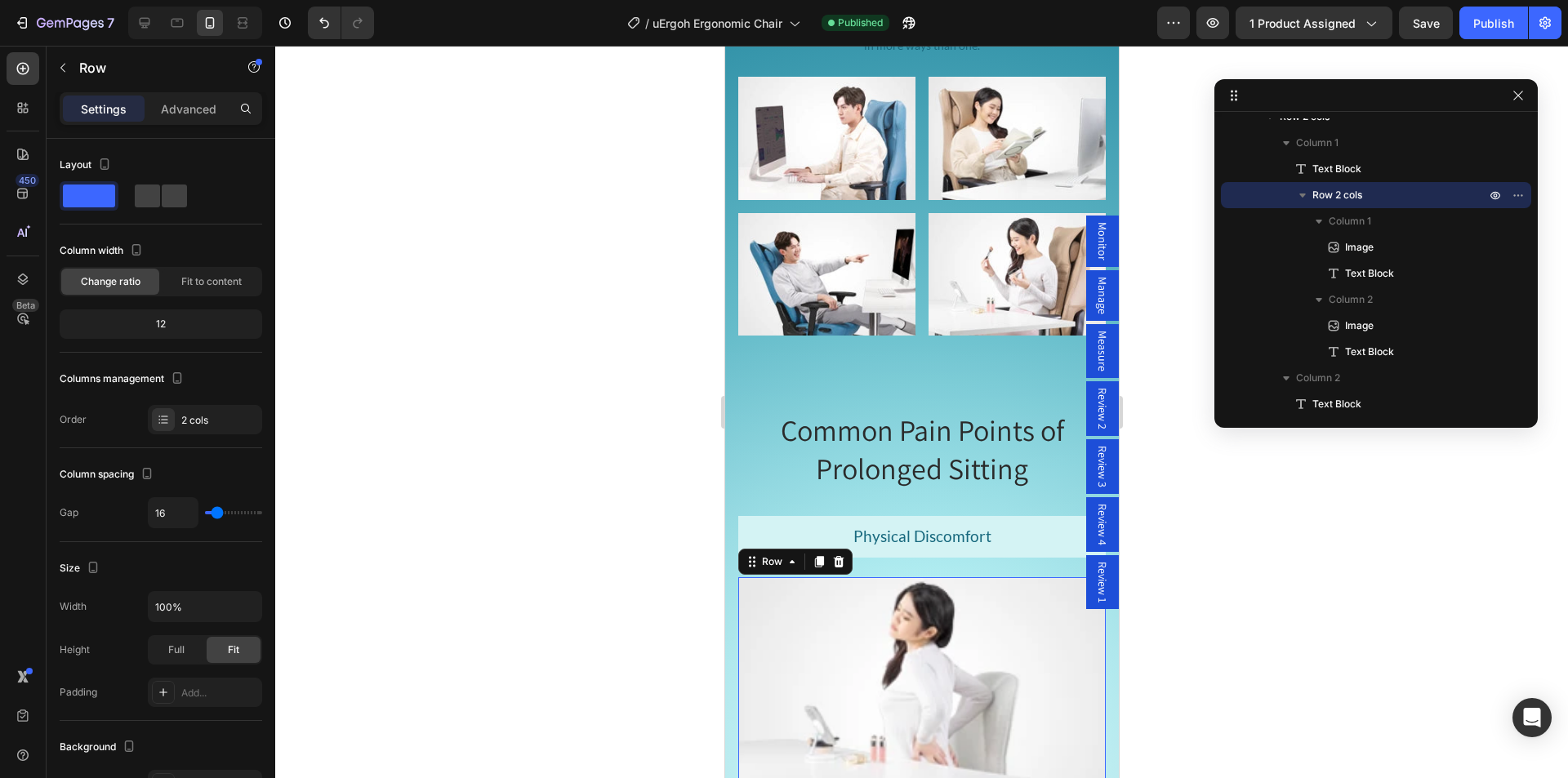
scroll to position [2589, 0]
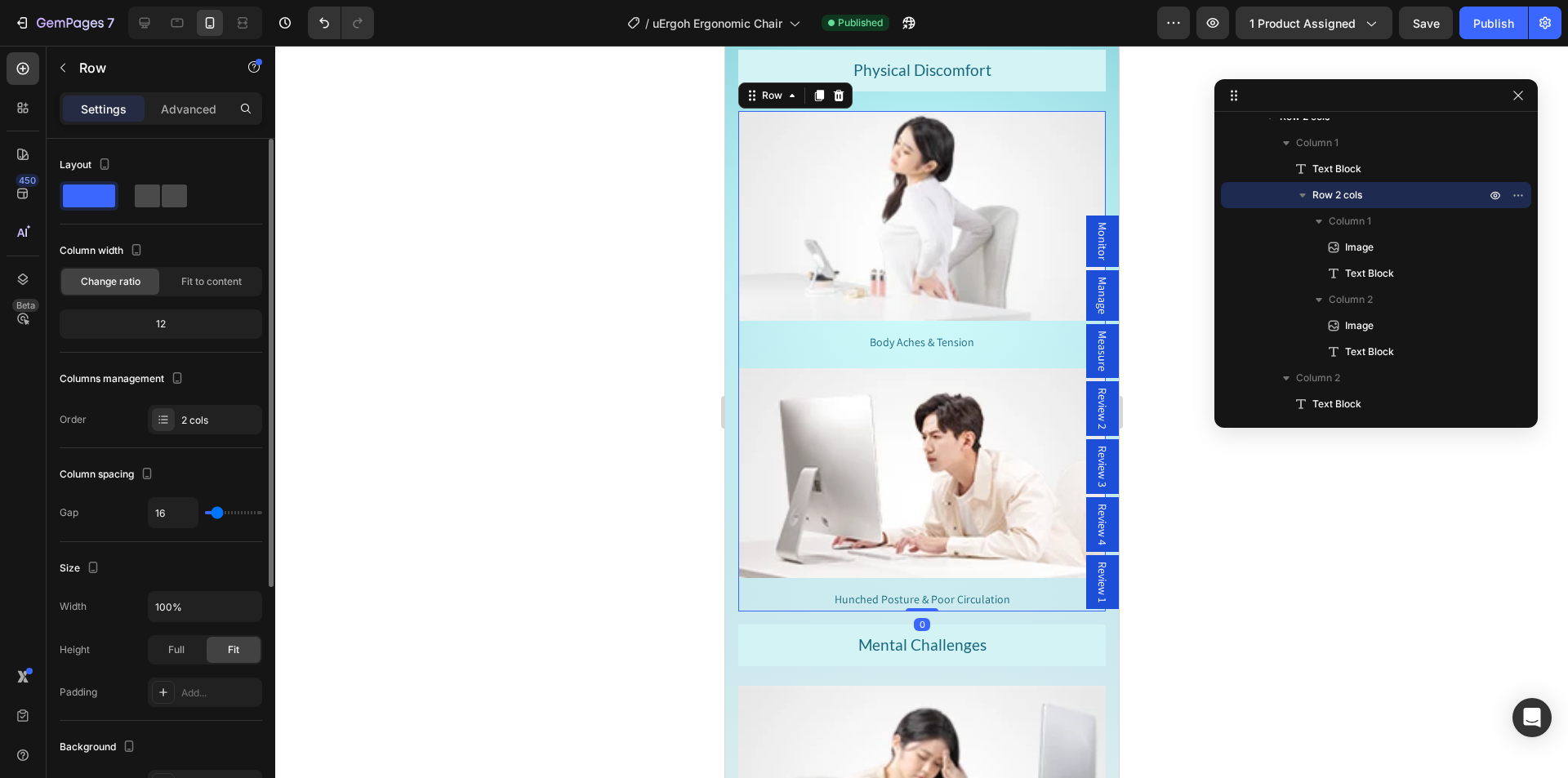
click at [161, 195] on span at bounding box center [173, 195] width 25 height 23
type input "5"
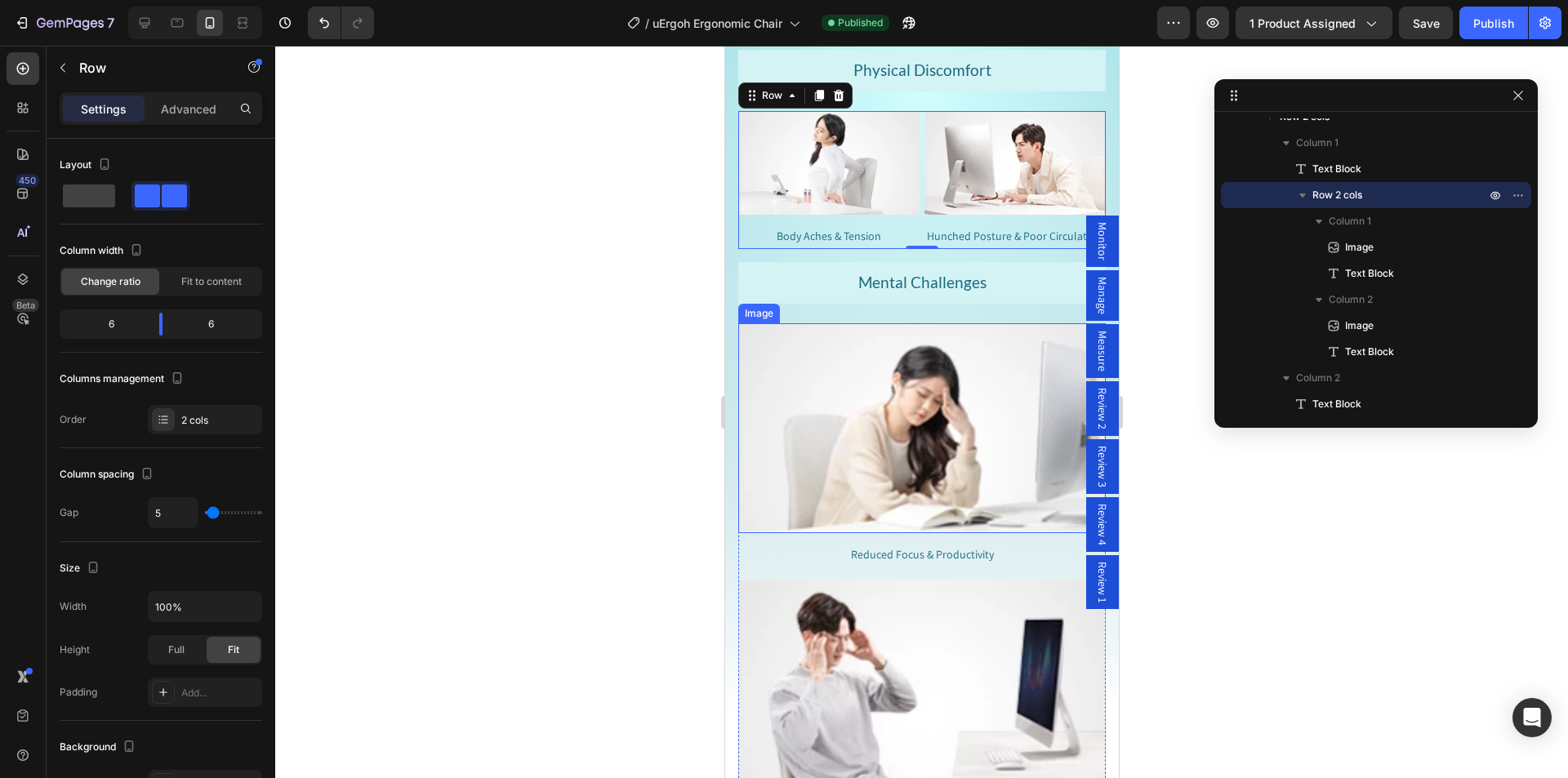
click at [963, 364] on img at bounding box center [920, 428] width 368 height 210
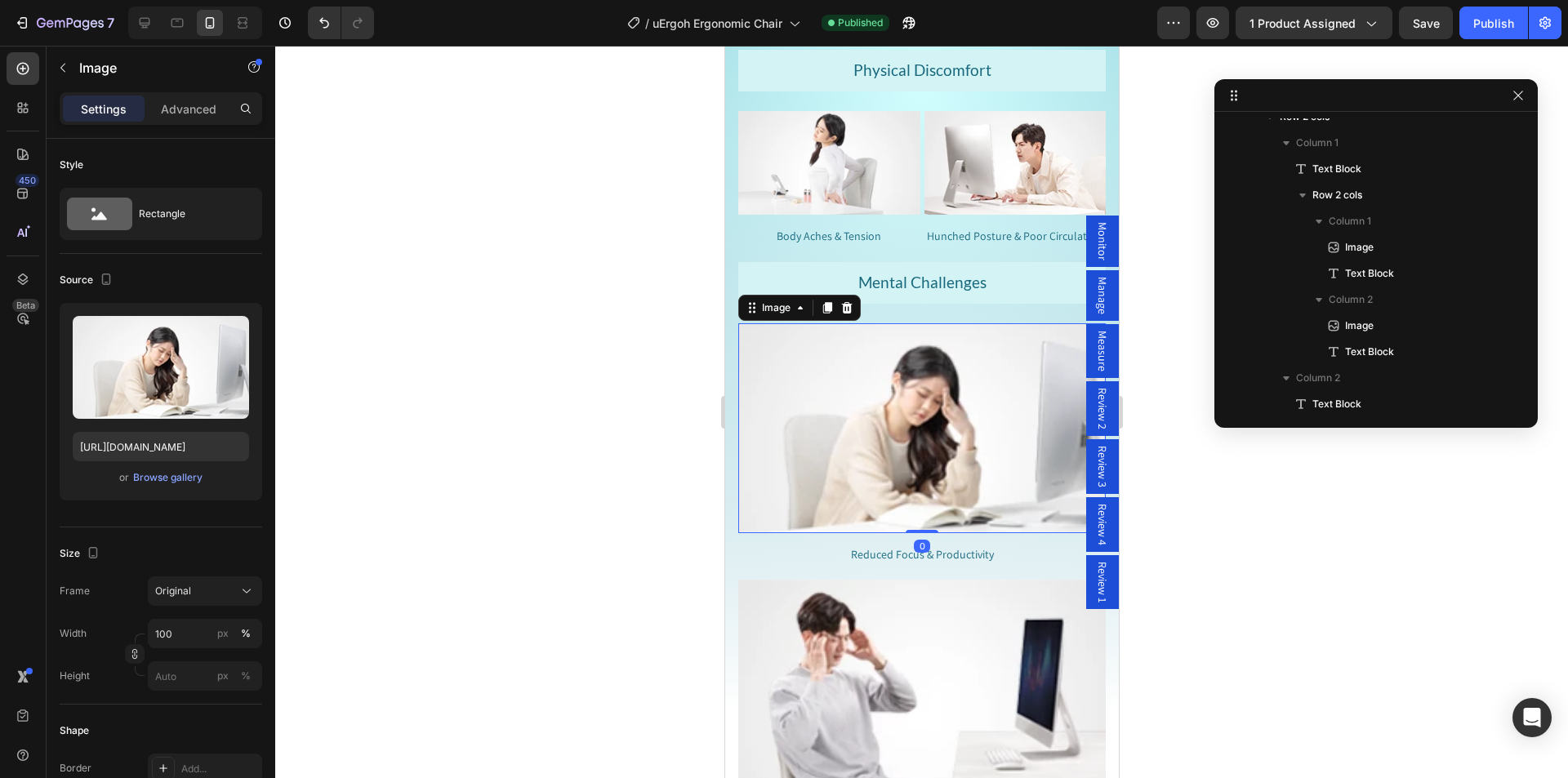
scroll to position [1424, 0]
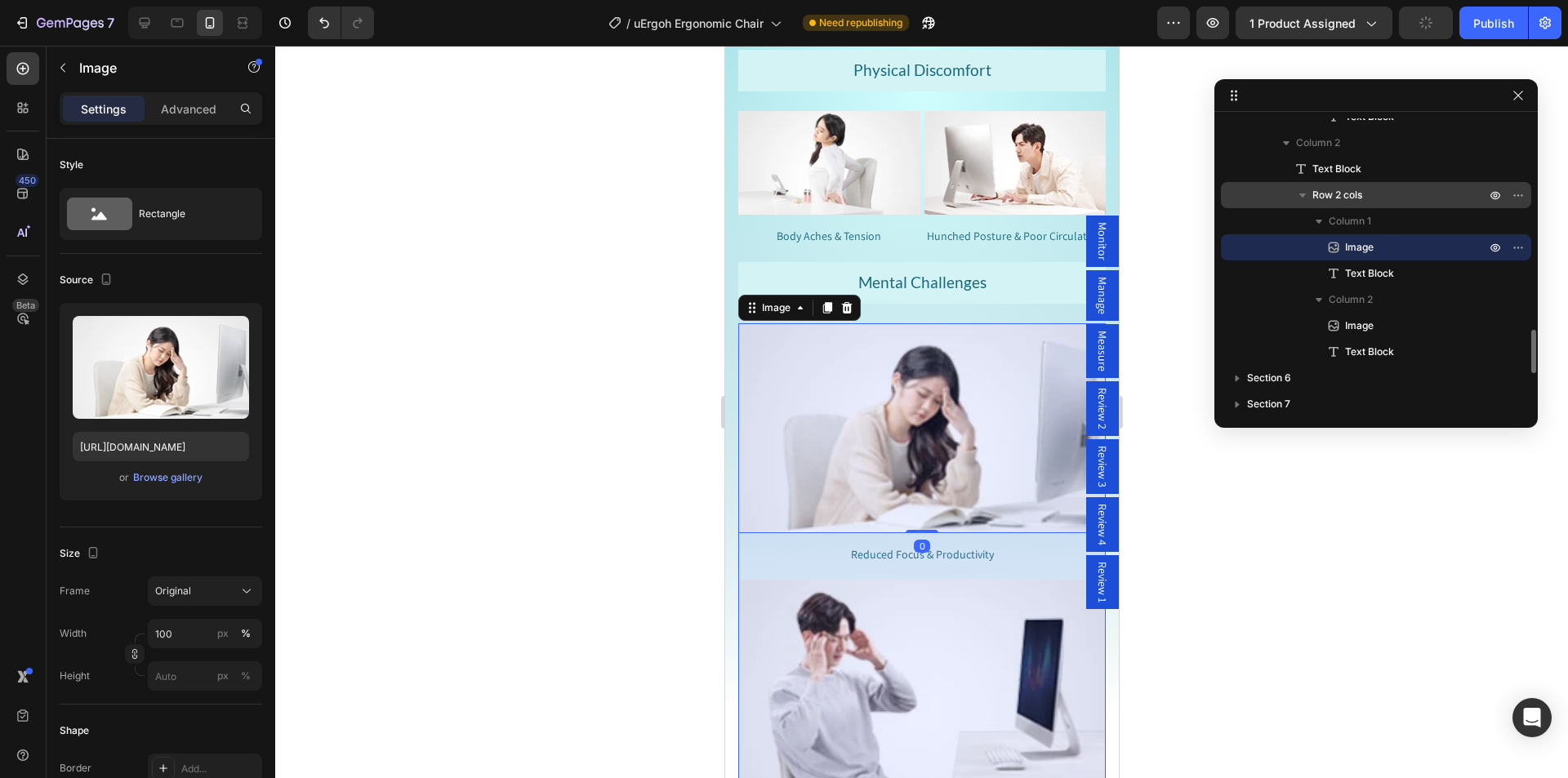
click at [1360, 200] on span "Row 2 cols" at bounding box center [1337, 195] width 50 height 17
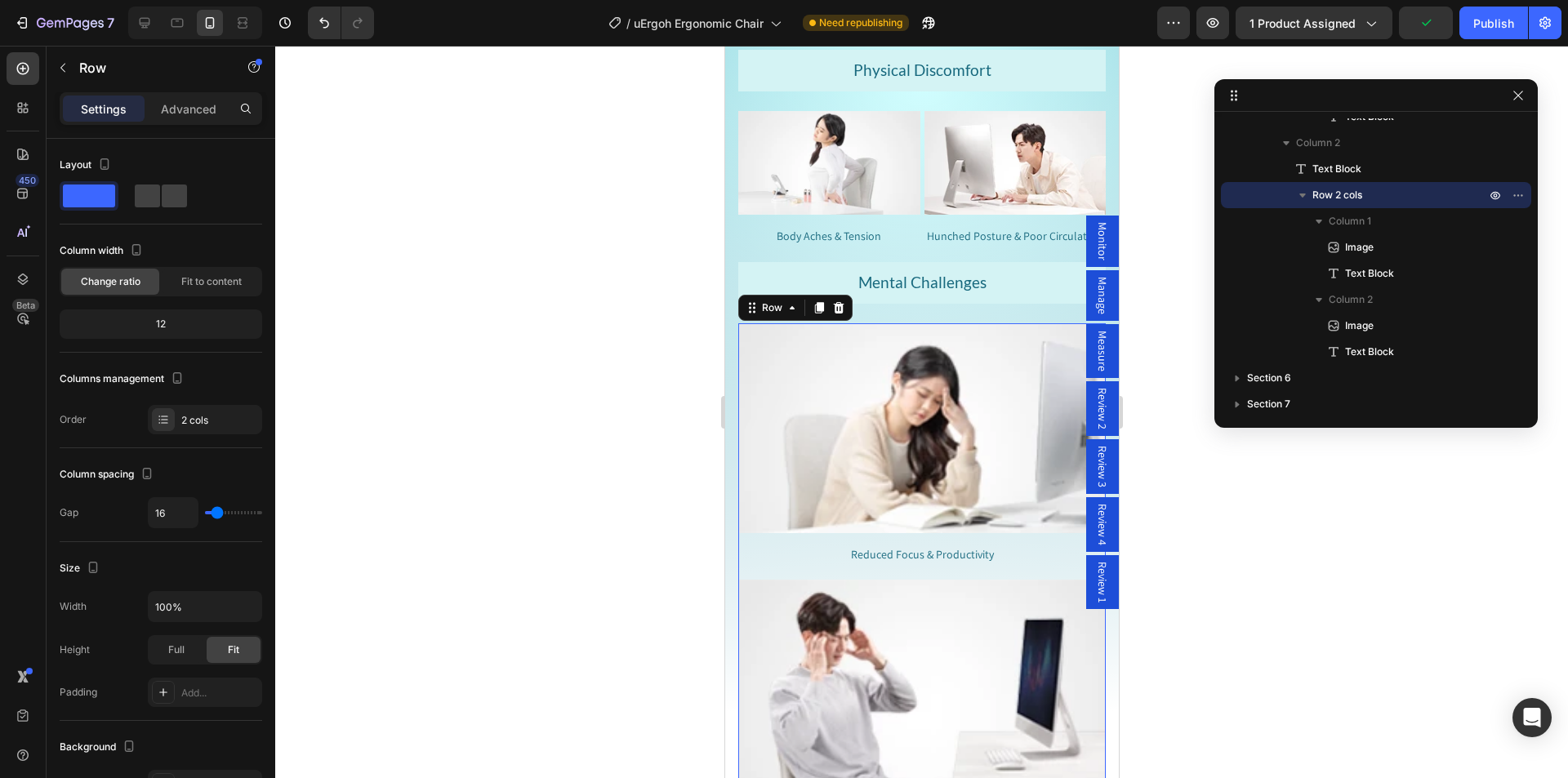
click at [165, 199] on span at bounding box center [173, 195] width 25 height 23
type input "5"
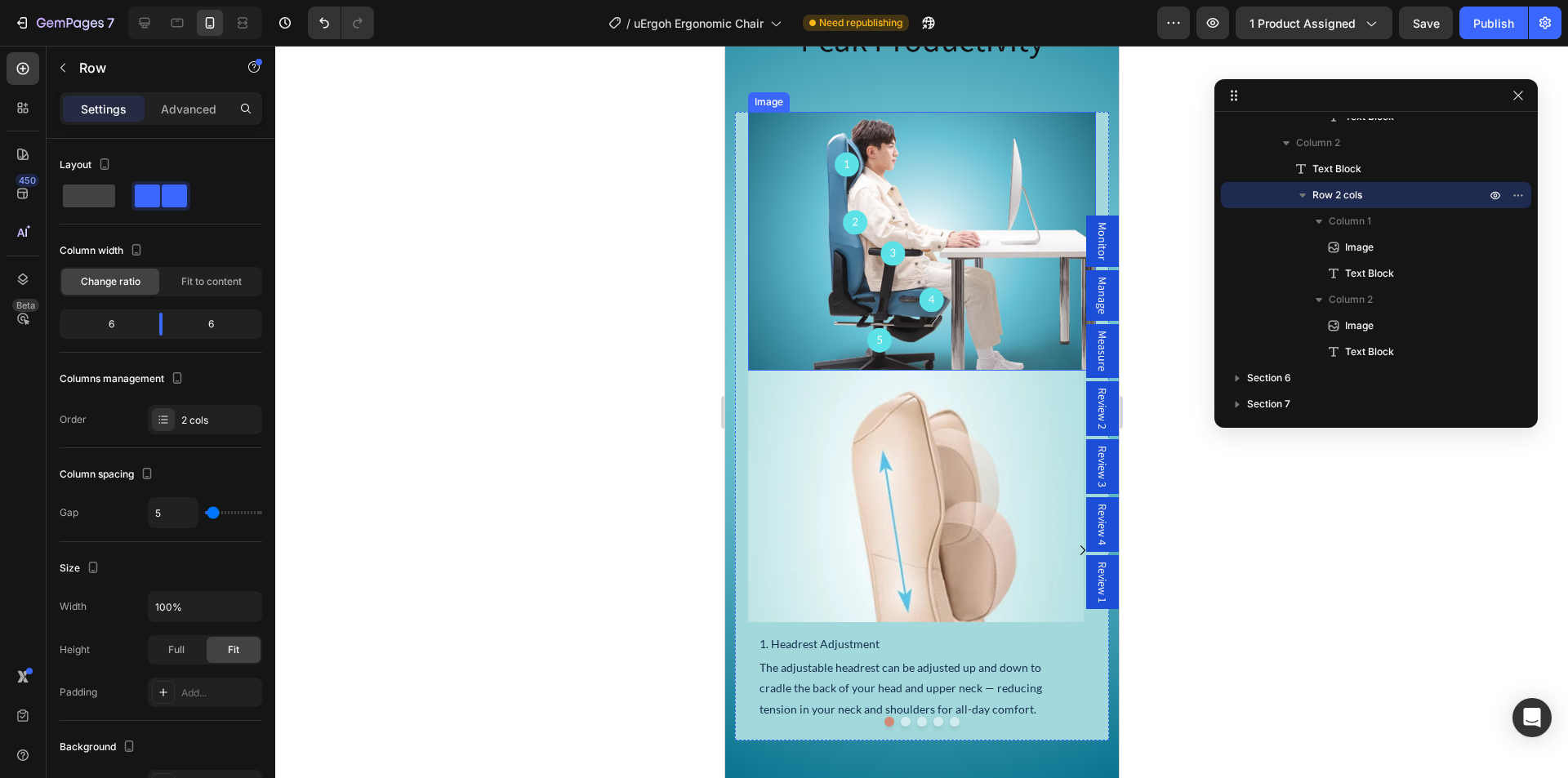
scroll to position [3405, 0]
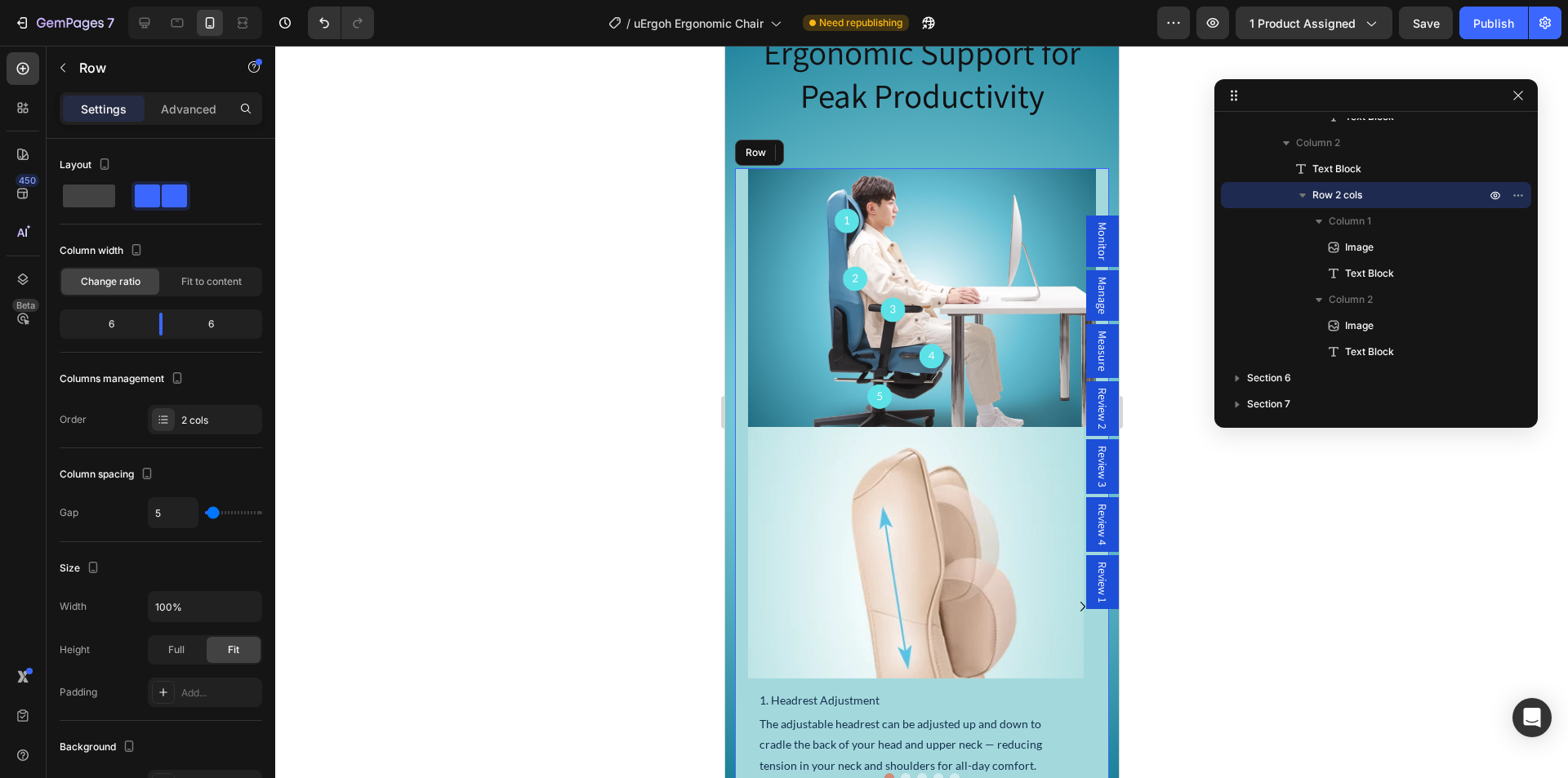
click at [739, 223] on div "Image Image 1. Headrest Adjustment Heading The adjustable headrest can be adjus…" at bounding box center [921, 482] width 374 height 628
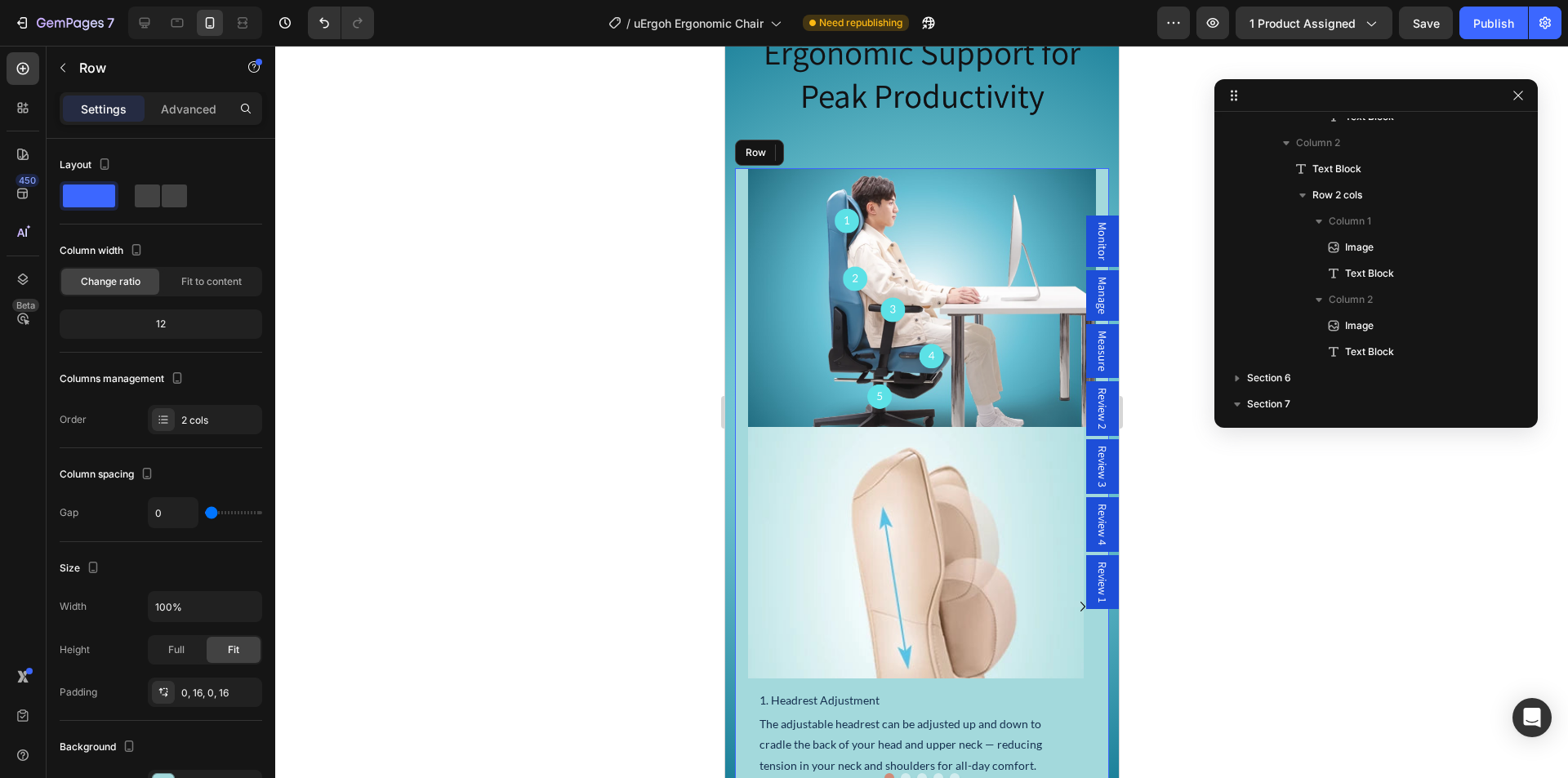
scroll to position [1686, 0]
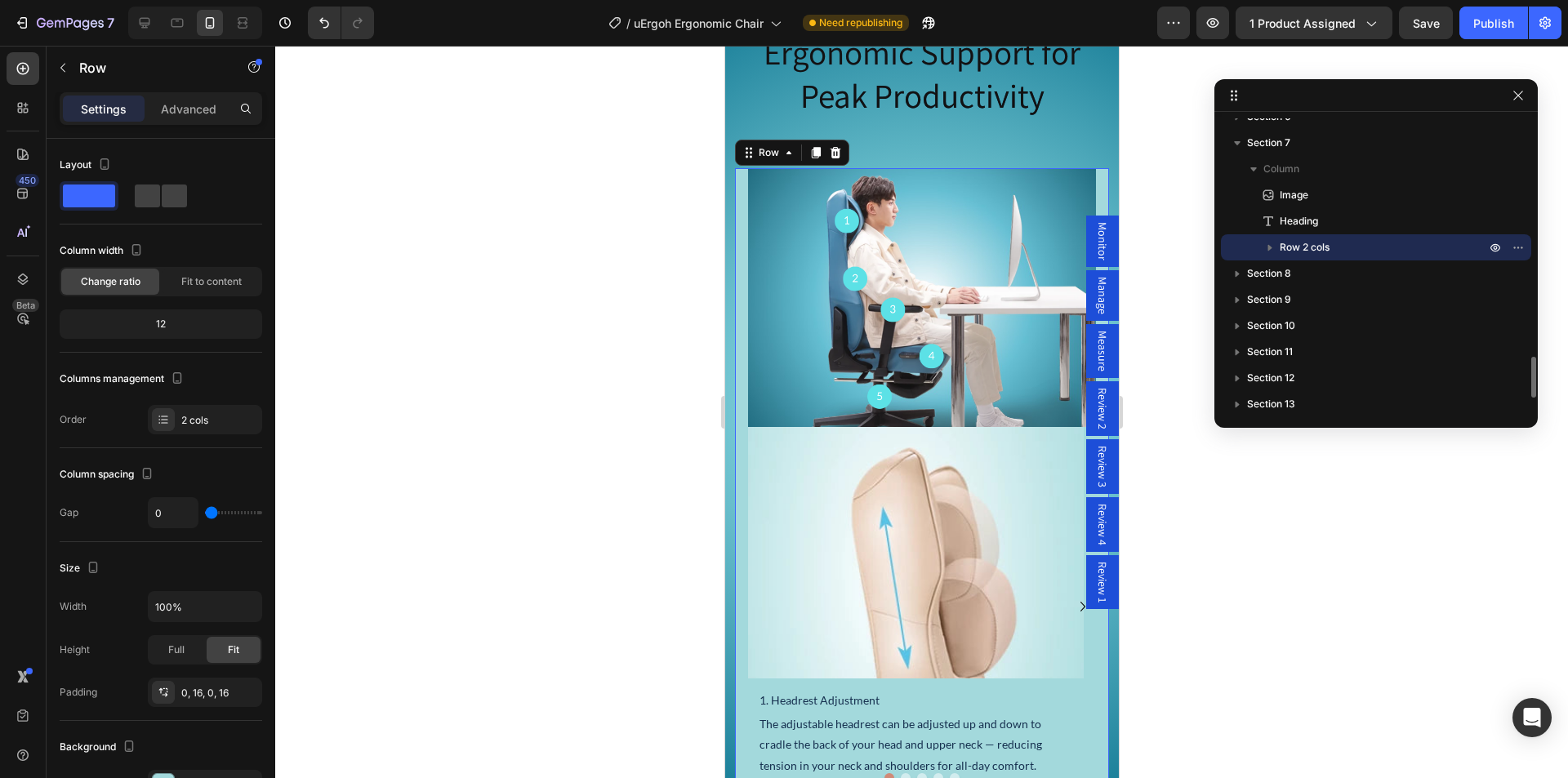
click at [1271, 244] on icon "button" at bounding box center [1270, 248] width 17 height 17
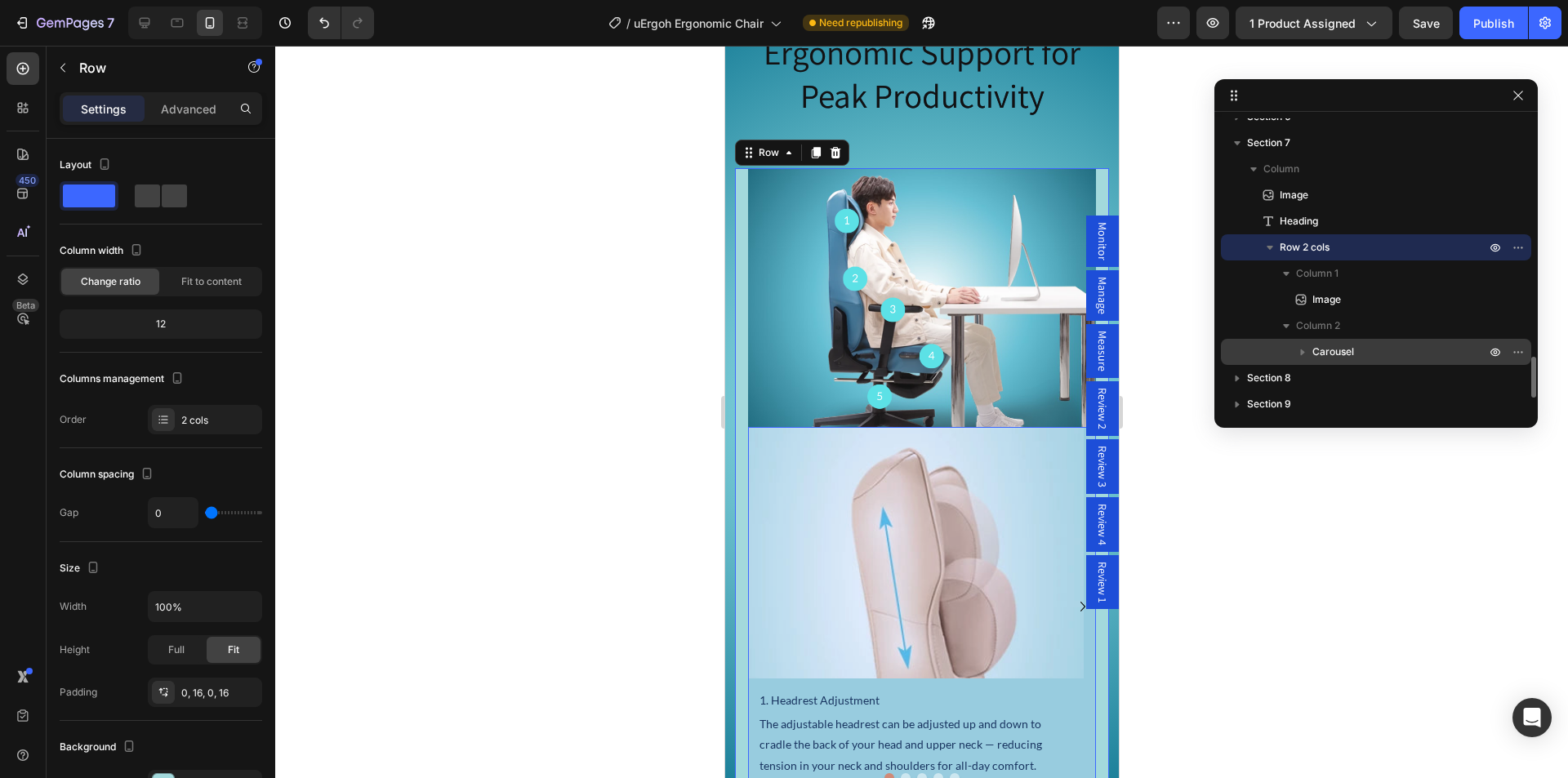
click at [1360, 346] on p "Carousel" at bounding box center [1399, 352] width 176 height 17
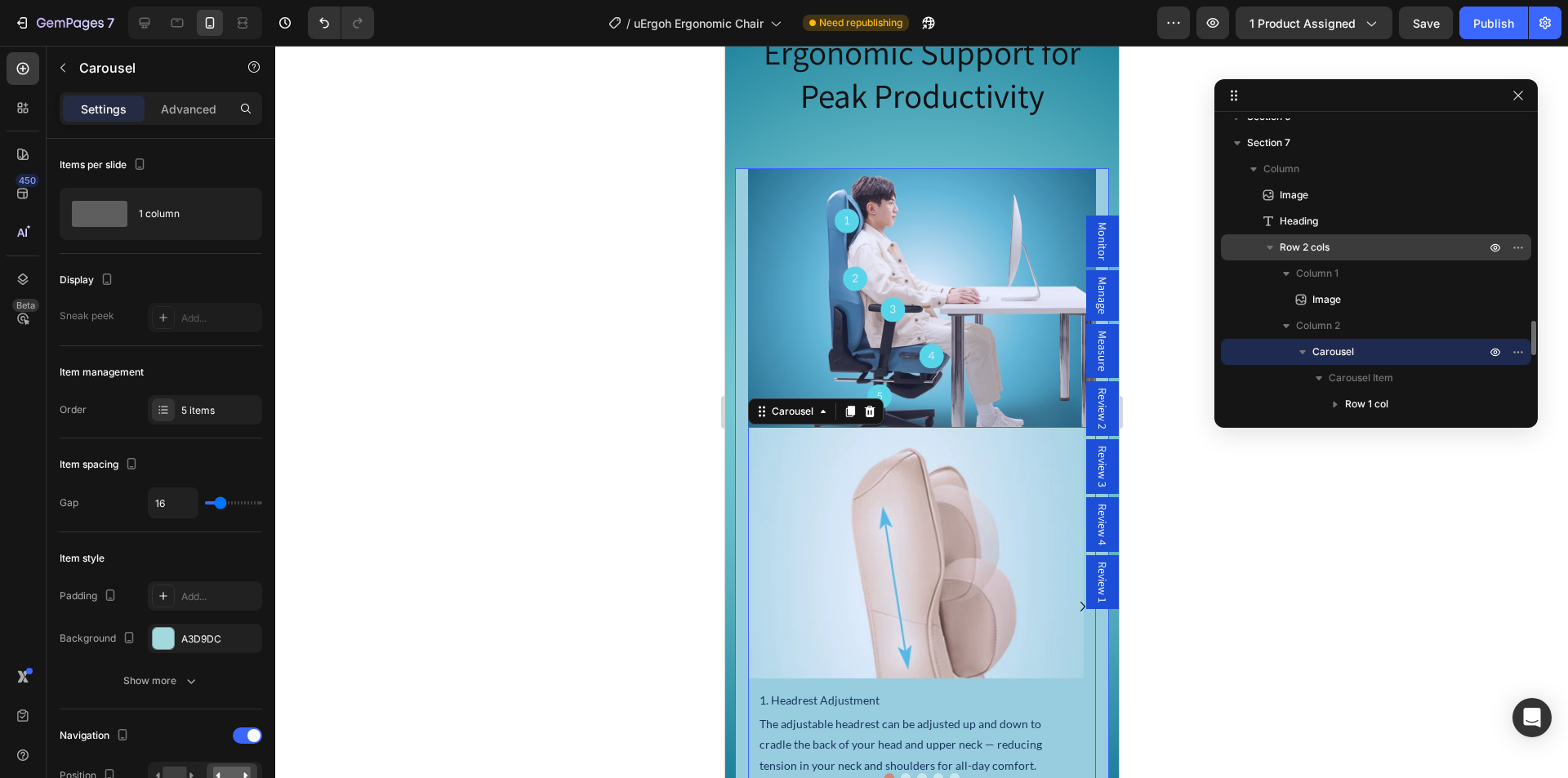
click at [1349, 246] on p "Row 2 cols" at bounding box center [1384, 248] width 209 height 17
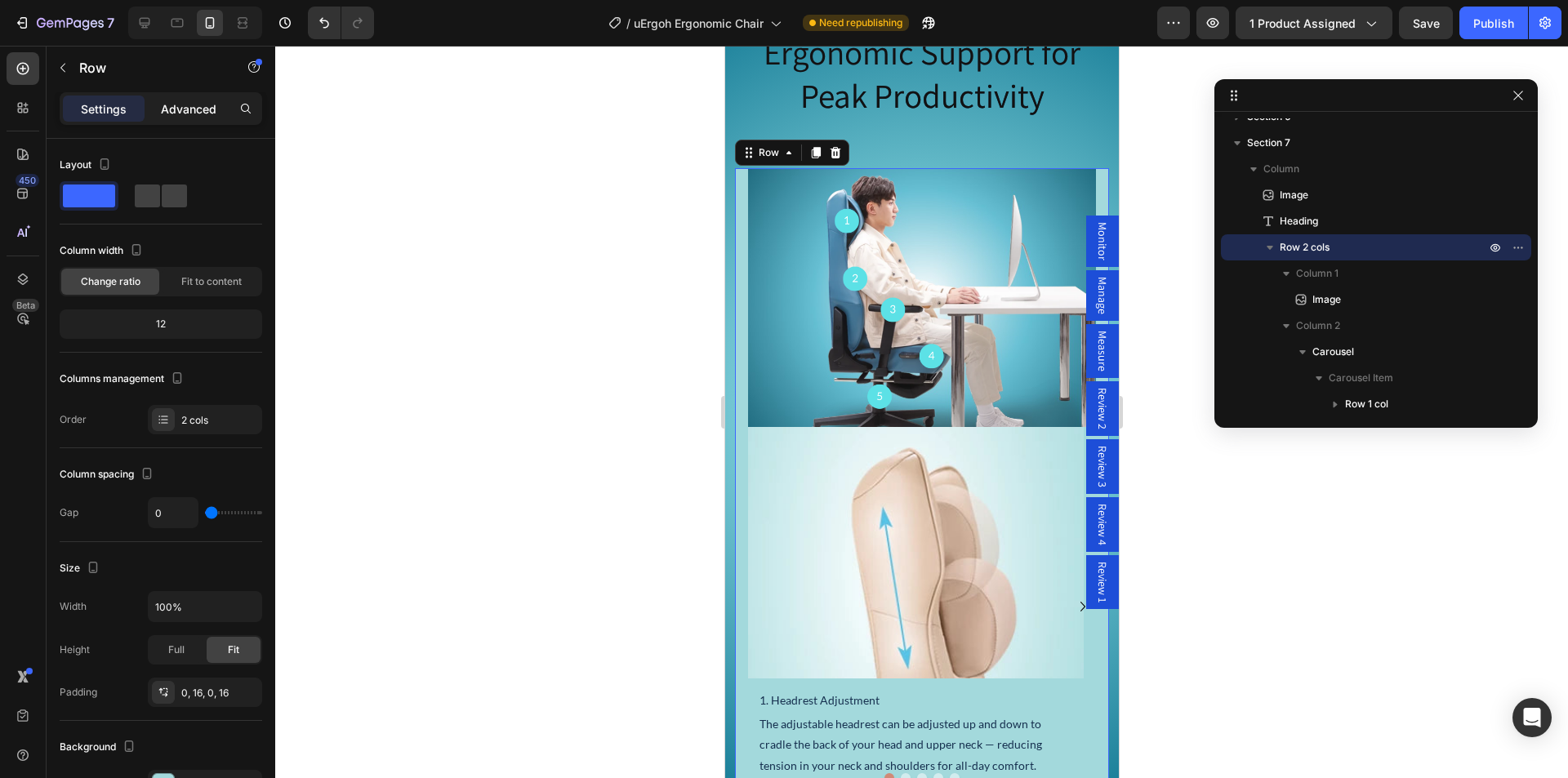
click at [181, 118] on div "Advanced" at bounding box center [188, 109] width 82 height 26
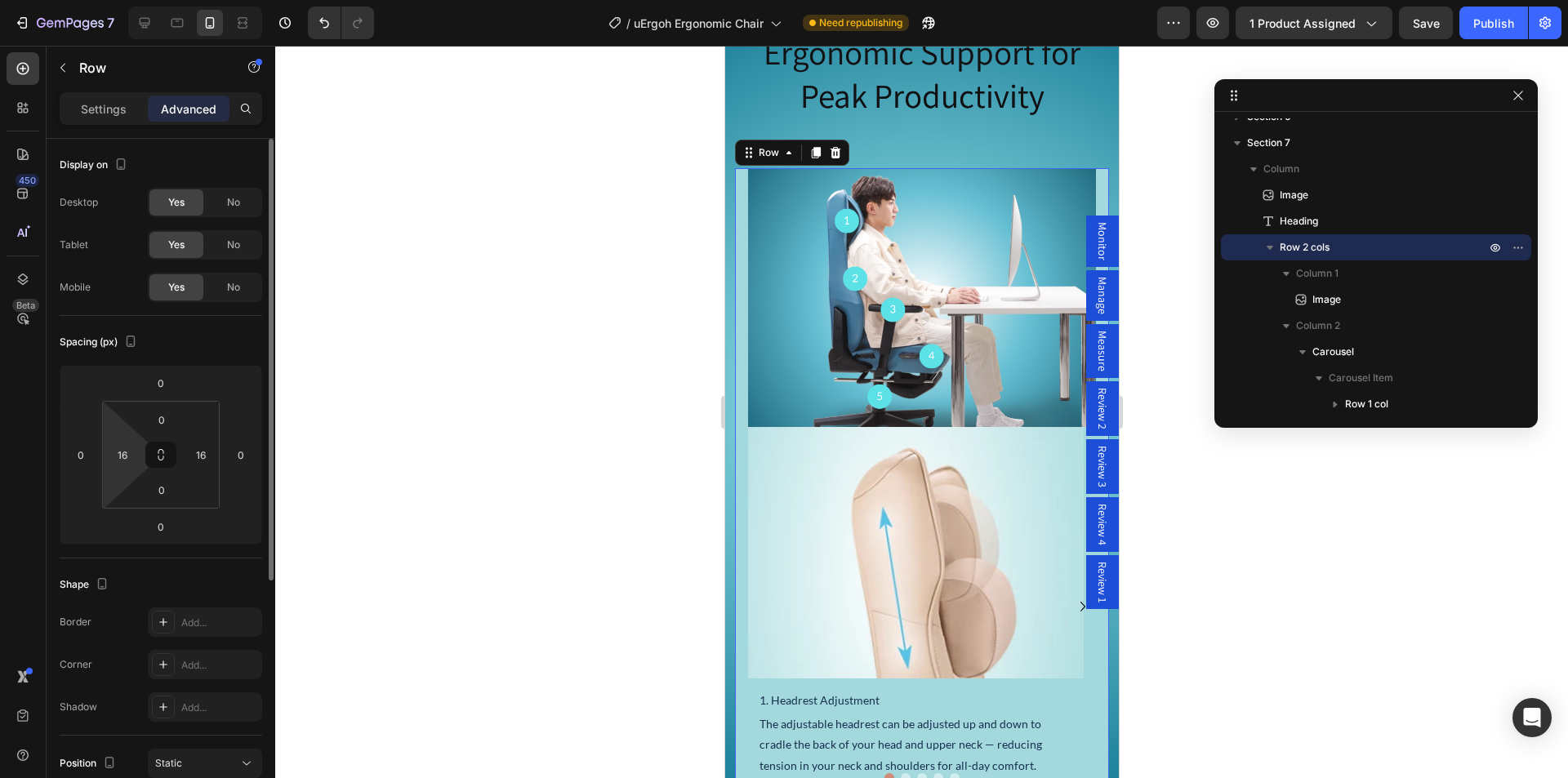
click at [119, 122] on html "7 Version history / uErgoh Ergonomic Chair Need republishing Preview 1 product …" at bounding box center [784, 61] width 1568 height 122
click at [125, 456] on input "16" at bounding box center [123, 454] width 25 height 25
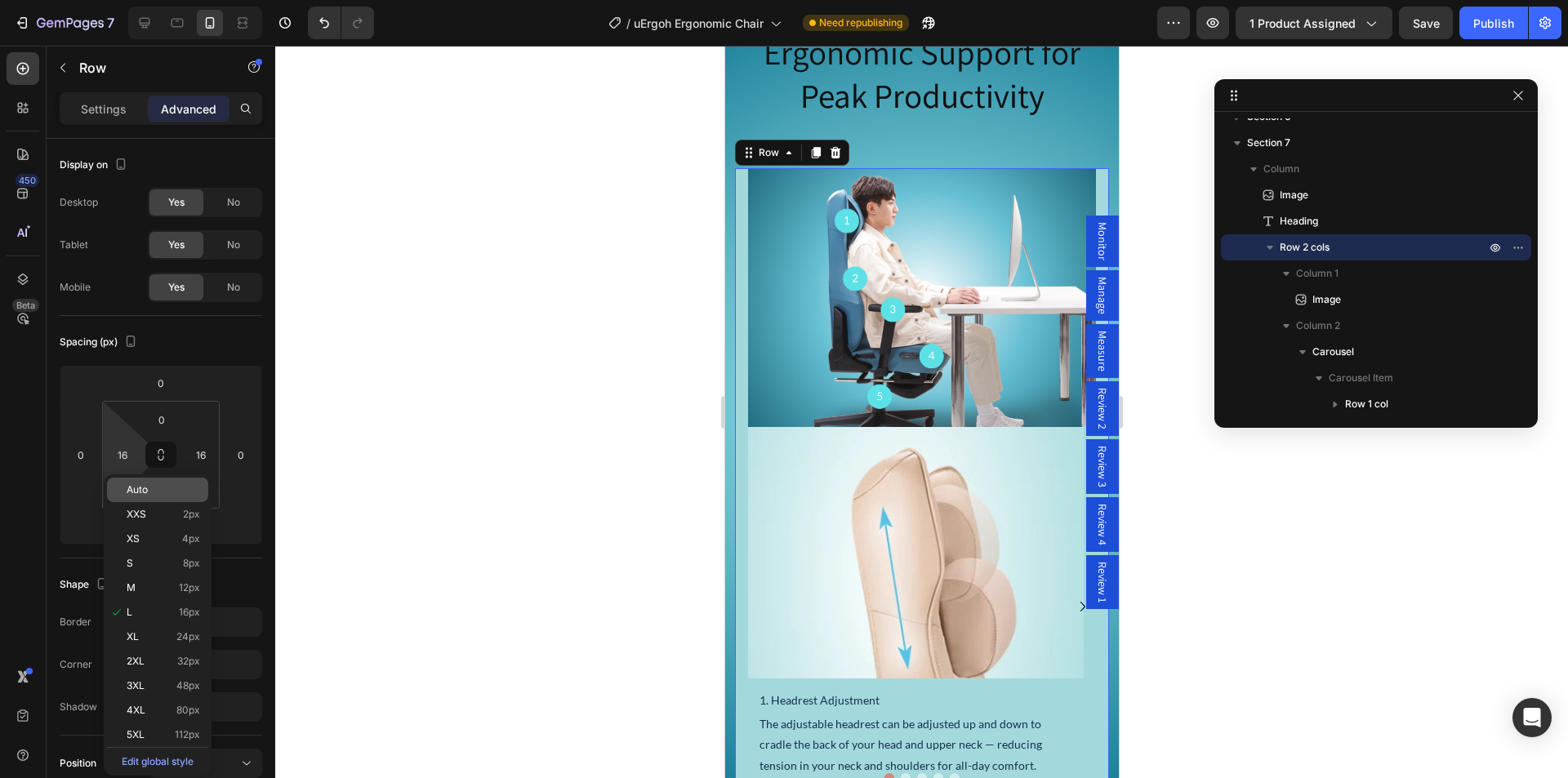
click at [143, 487] on span "Auto" at bounding box center [136, 490] width 21 height 11
type input "Auto"
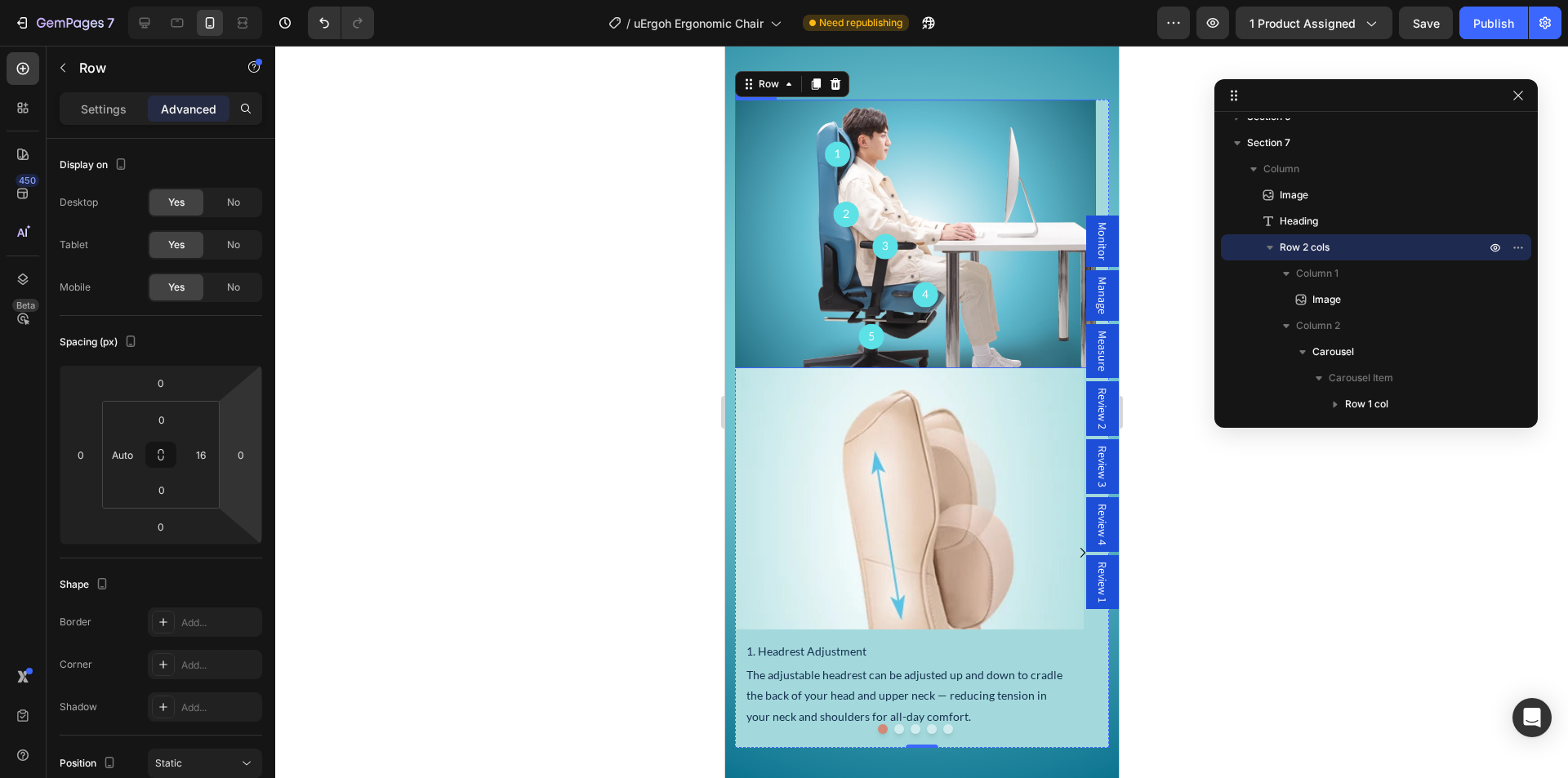
scroll to position [3568, 0]
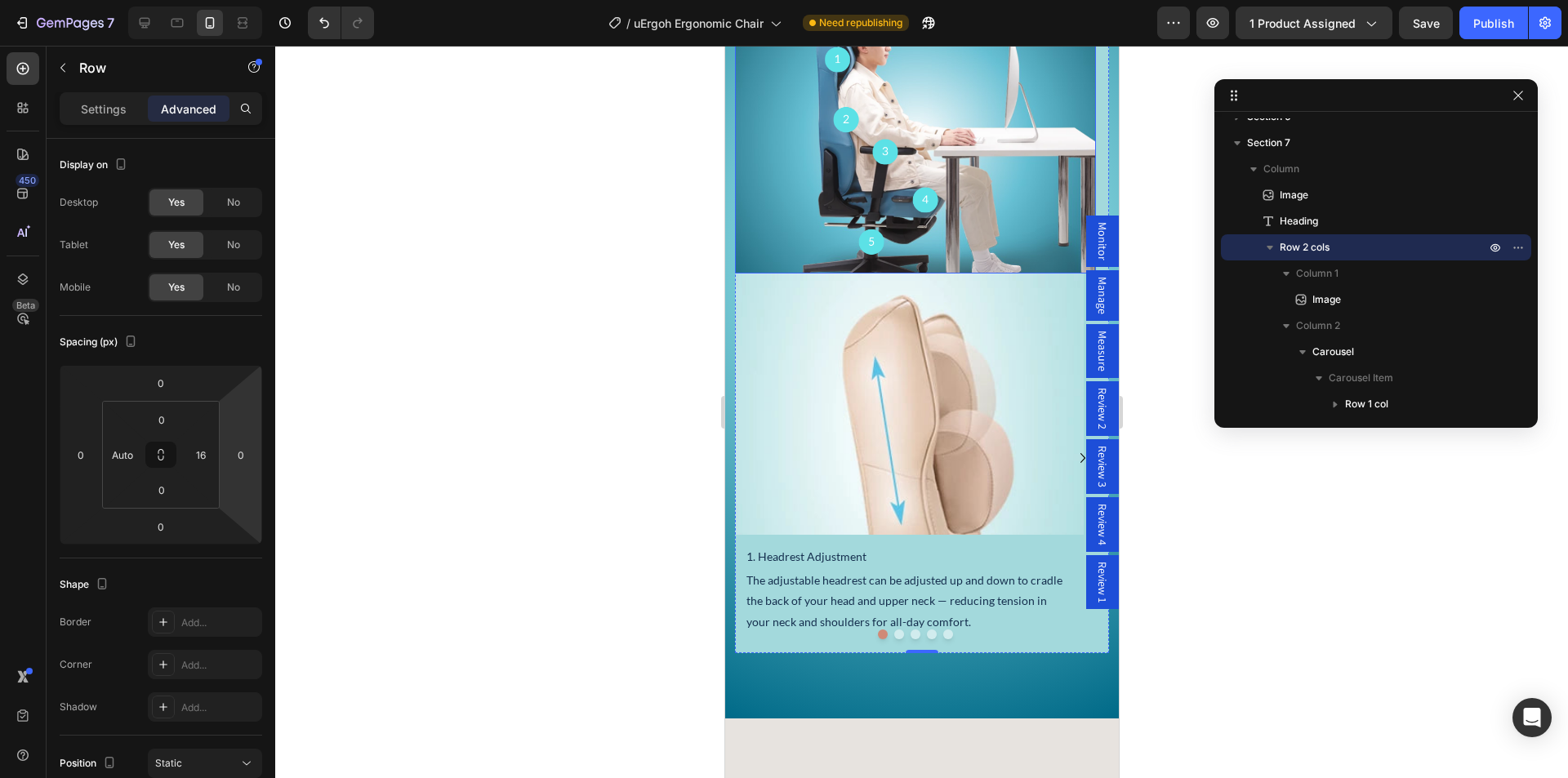
click at [843, 195] on img at bounding box center [915, 139] width 361 height 269
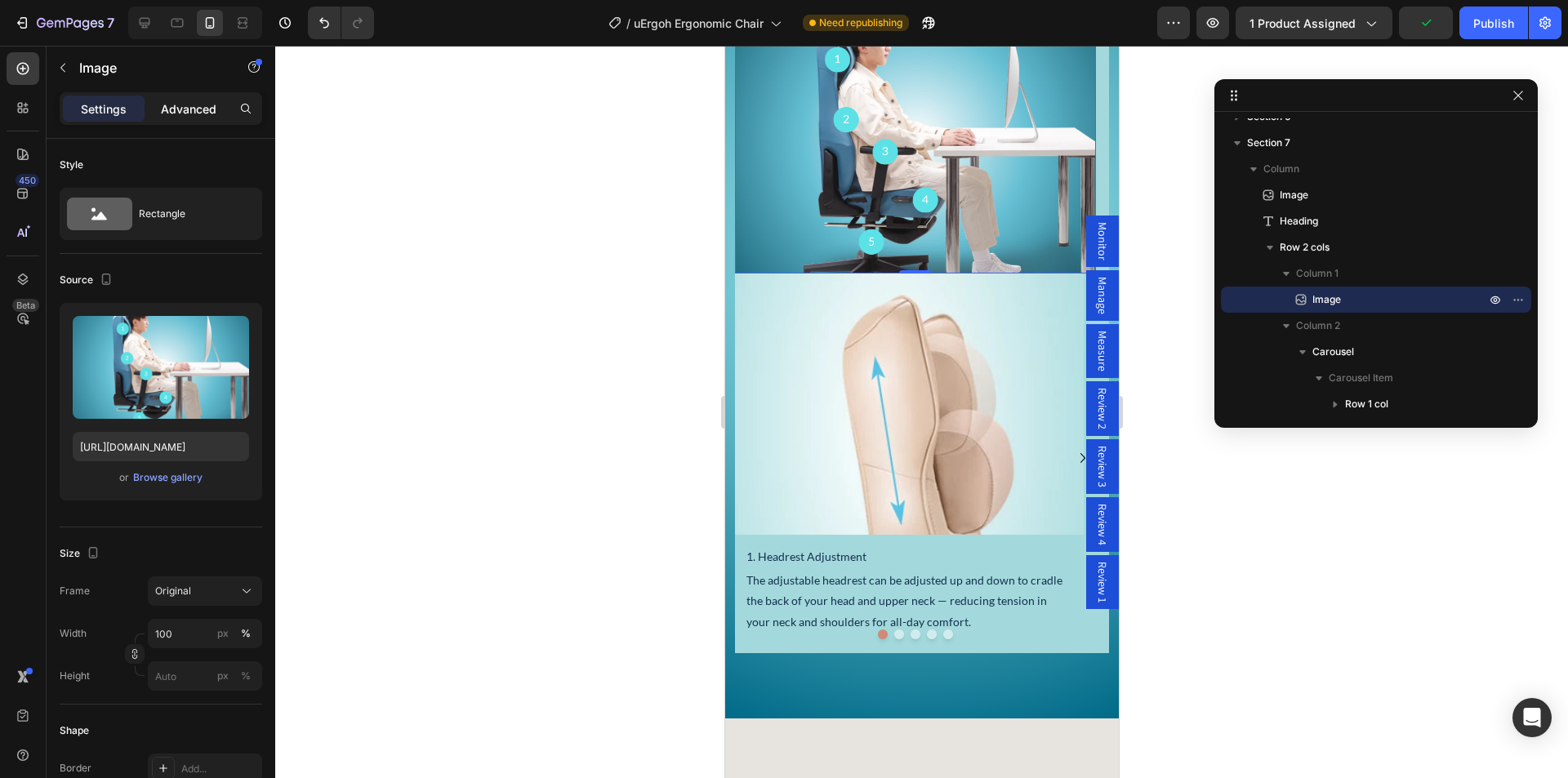
click at [176, 119] on div "Advanced" at bounding box center [188, 109] width 82 height 26
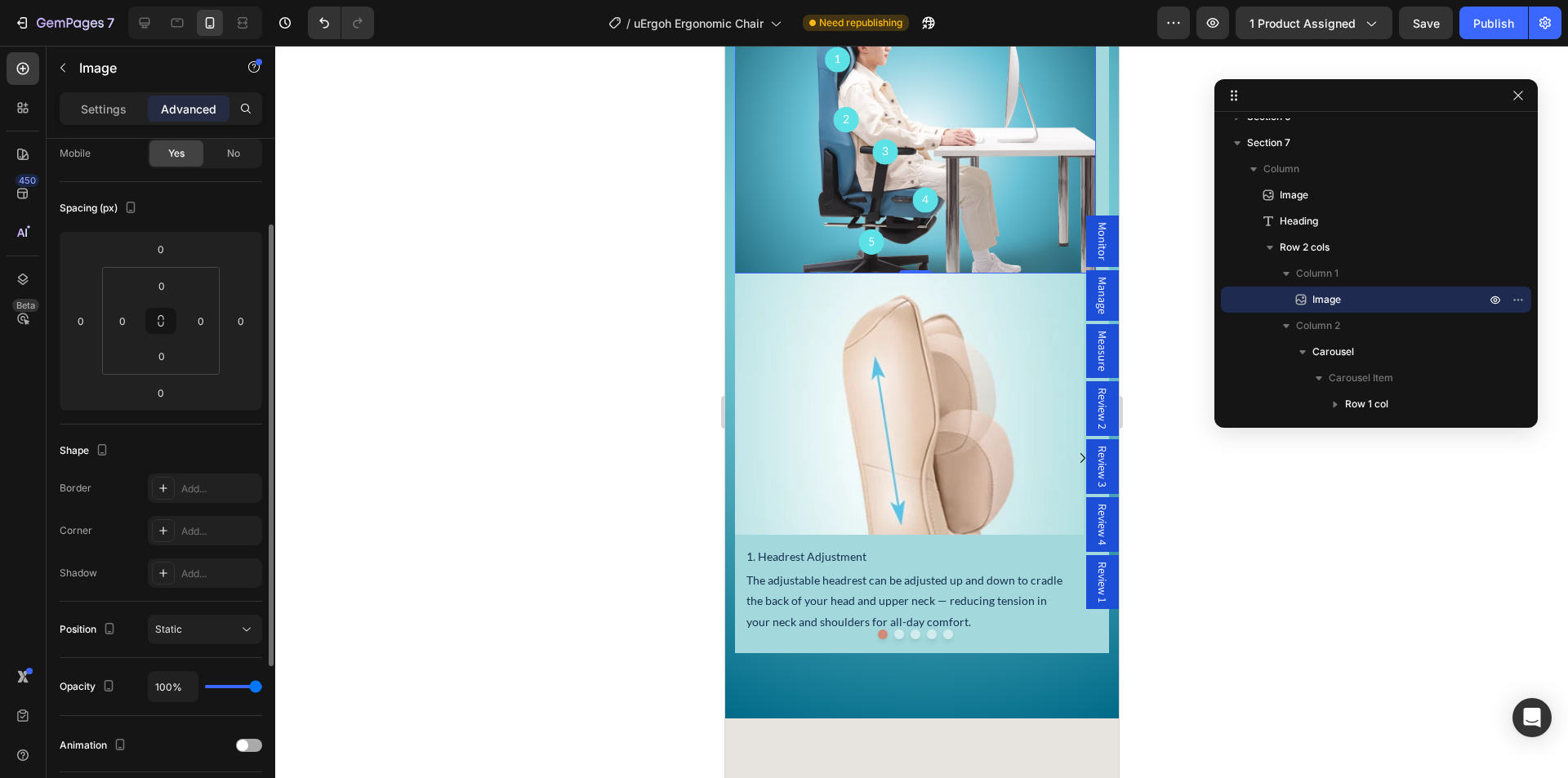
scroll to position [0, 0]
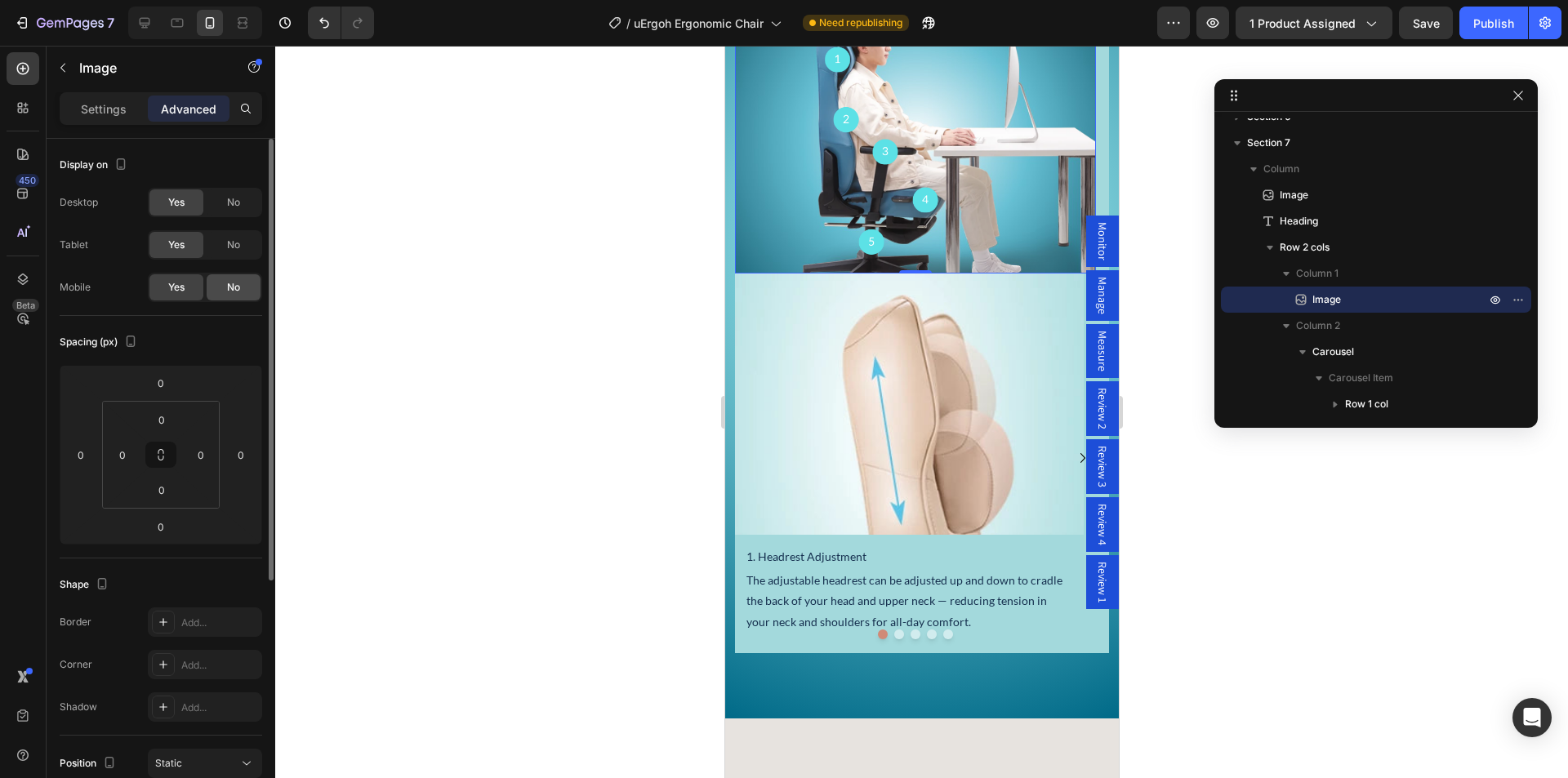
click at [232, 289] on span "No" at bounding box center [233, 287] width 13 height 15
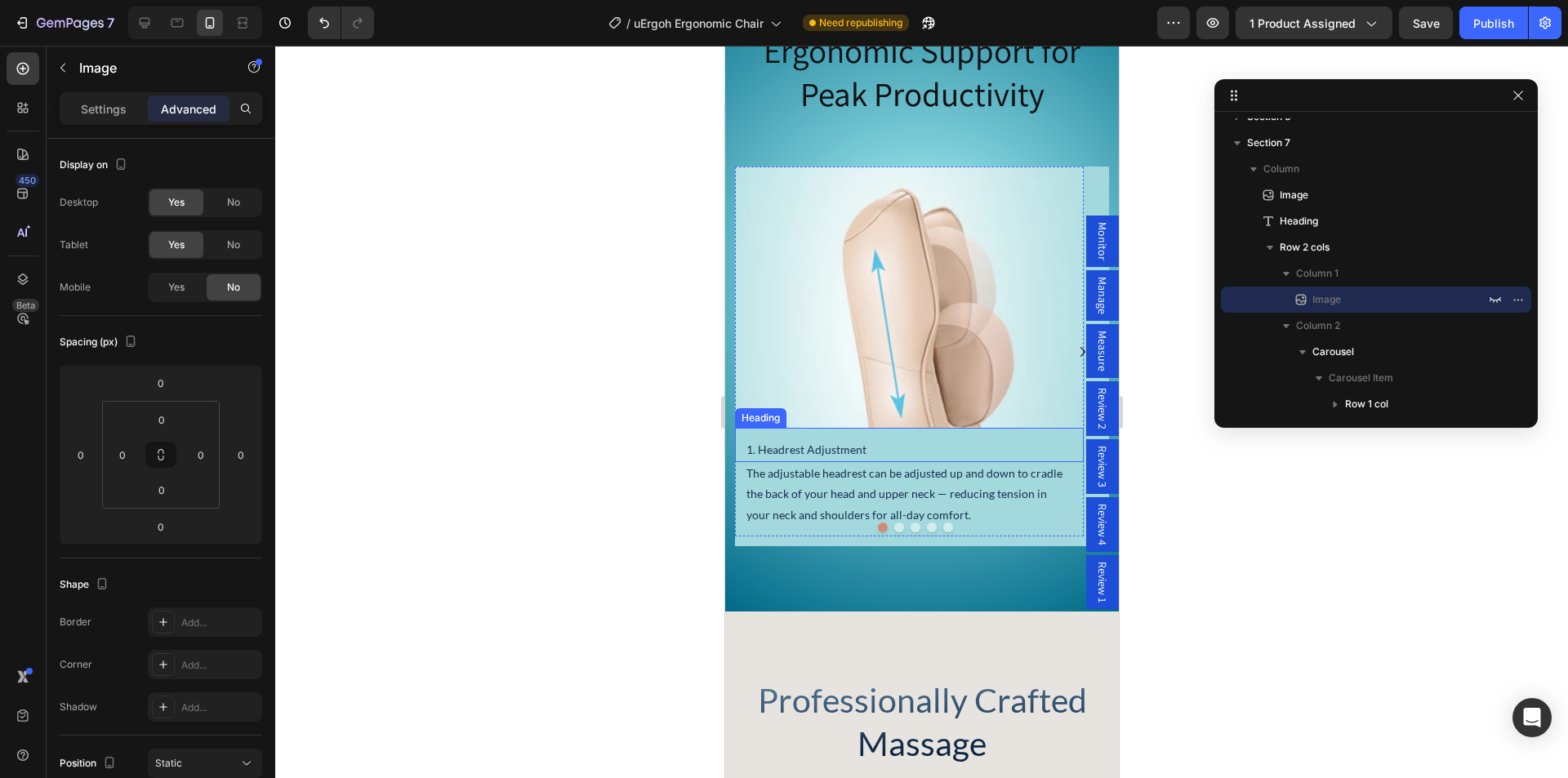
scroll to position [3405, 0]
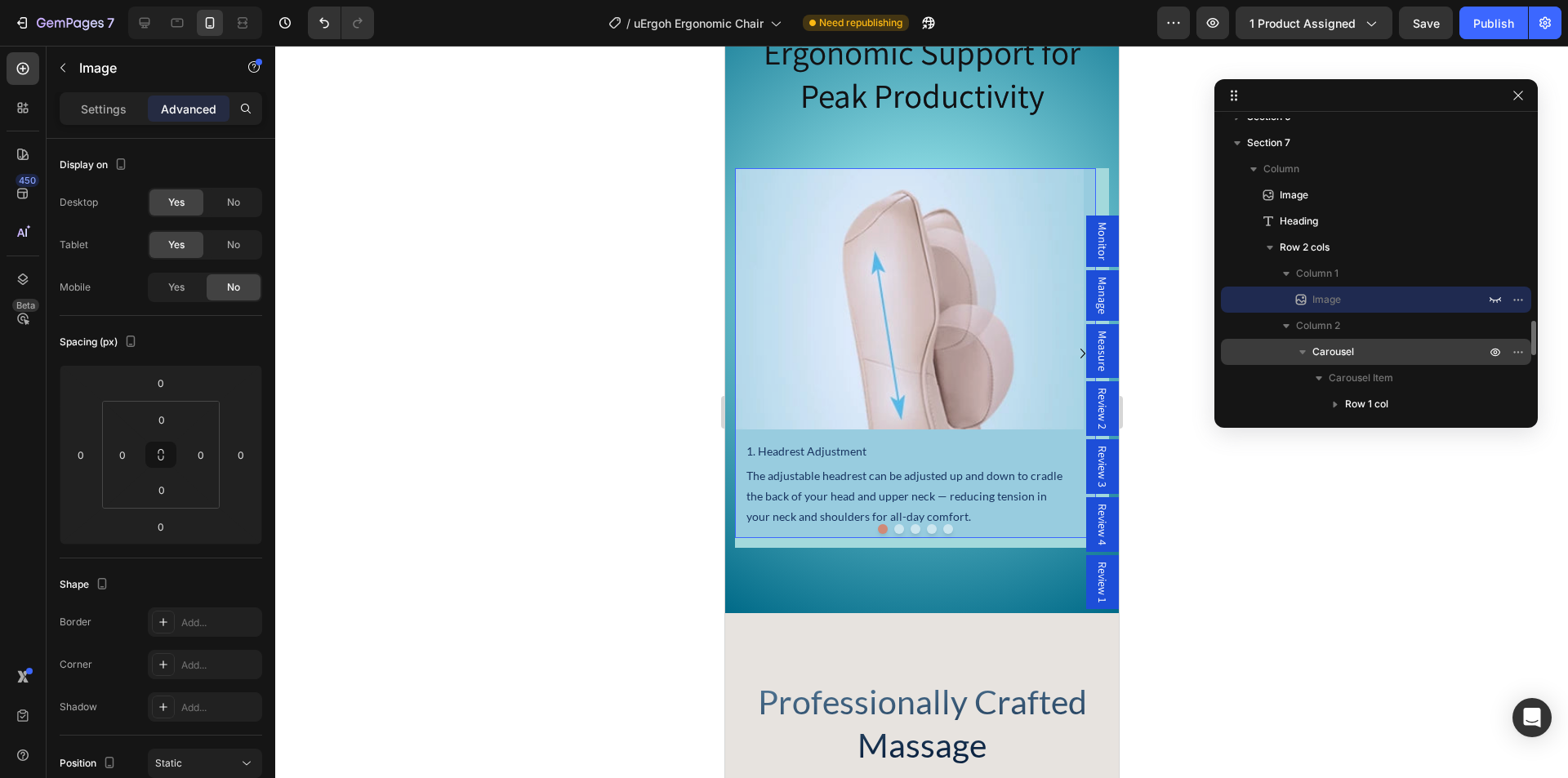
click at [1393, 350] on p "Carousel" at bounding box center [1399, 352] width 176 height 17
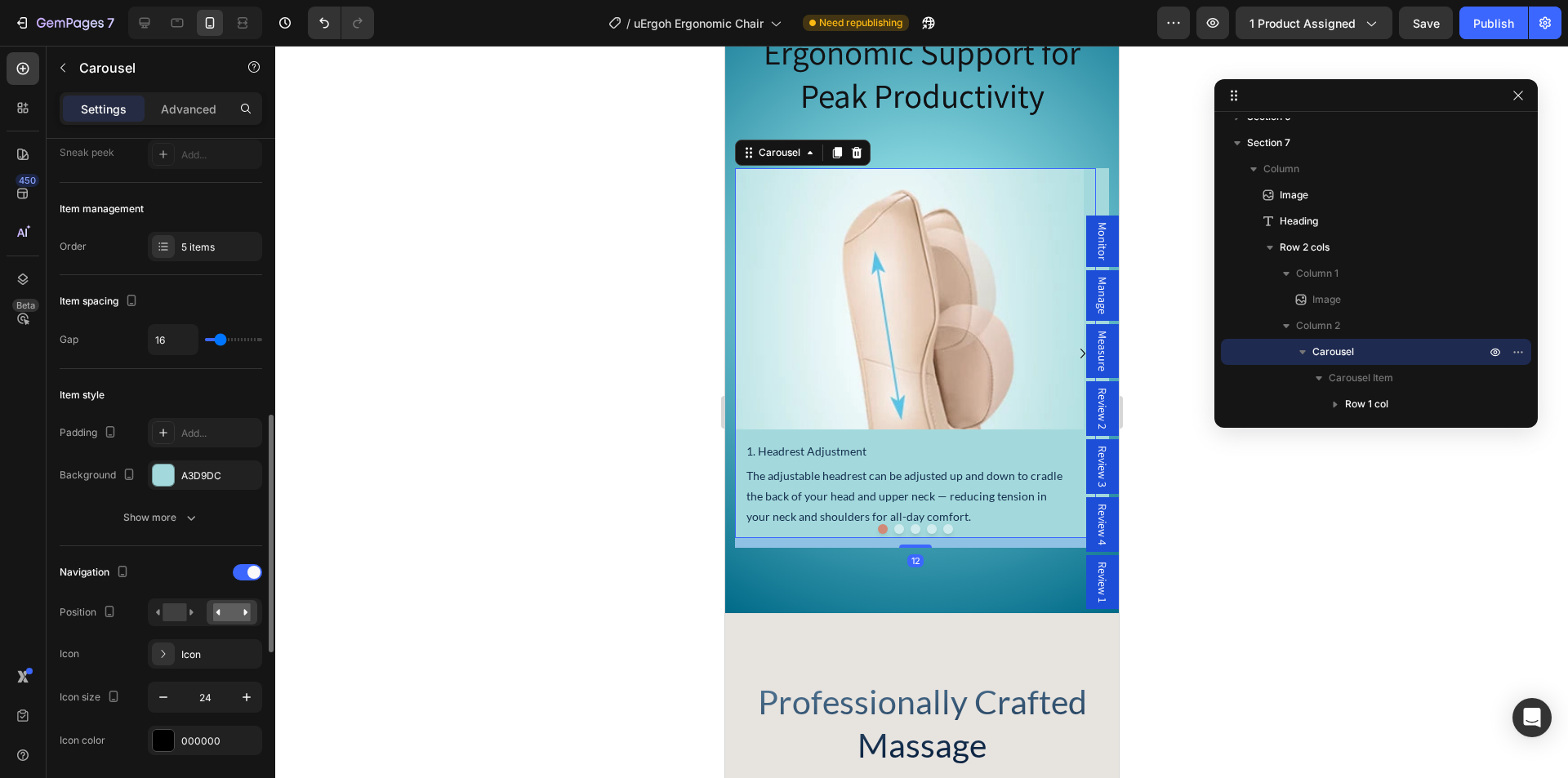
scroll to position [490, 0]
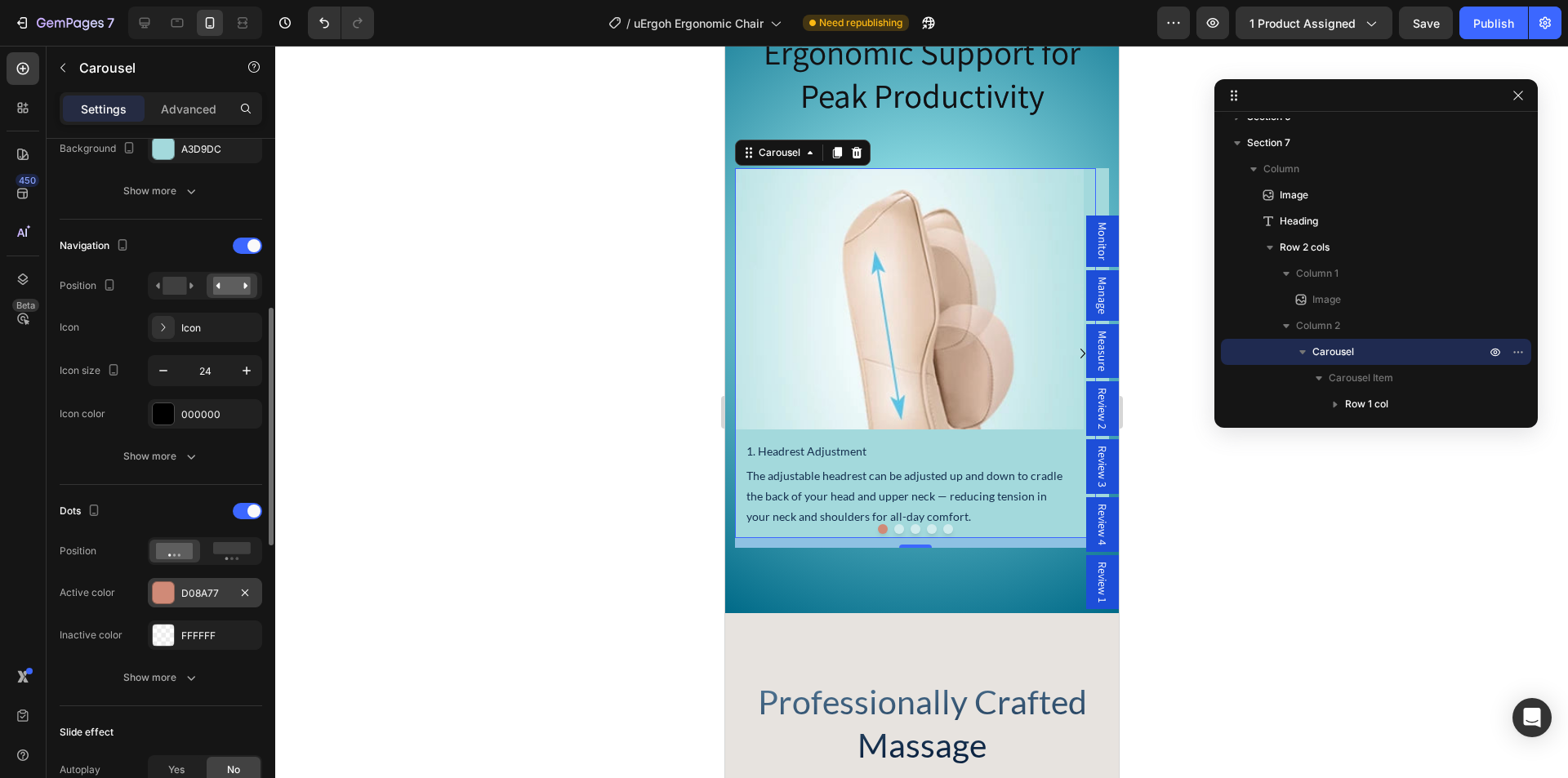
click at [158, 592] on div at bounding box center [163, 592] width 21 height 21
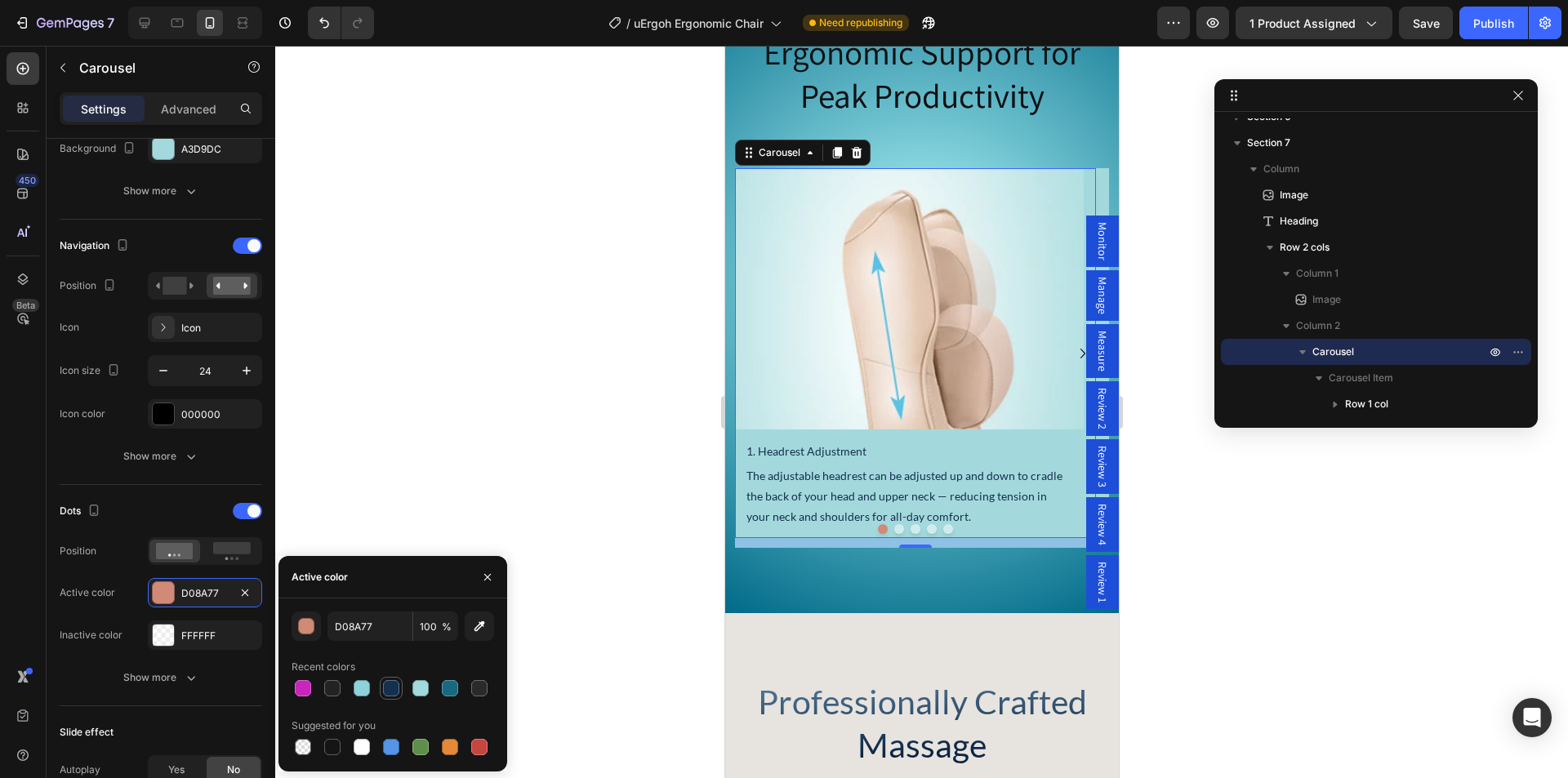
click at [392, 691] on div at bounding box center [392, 688] width 17 height 17
type input "152F4E"
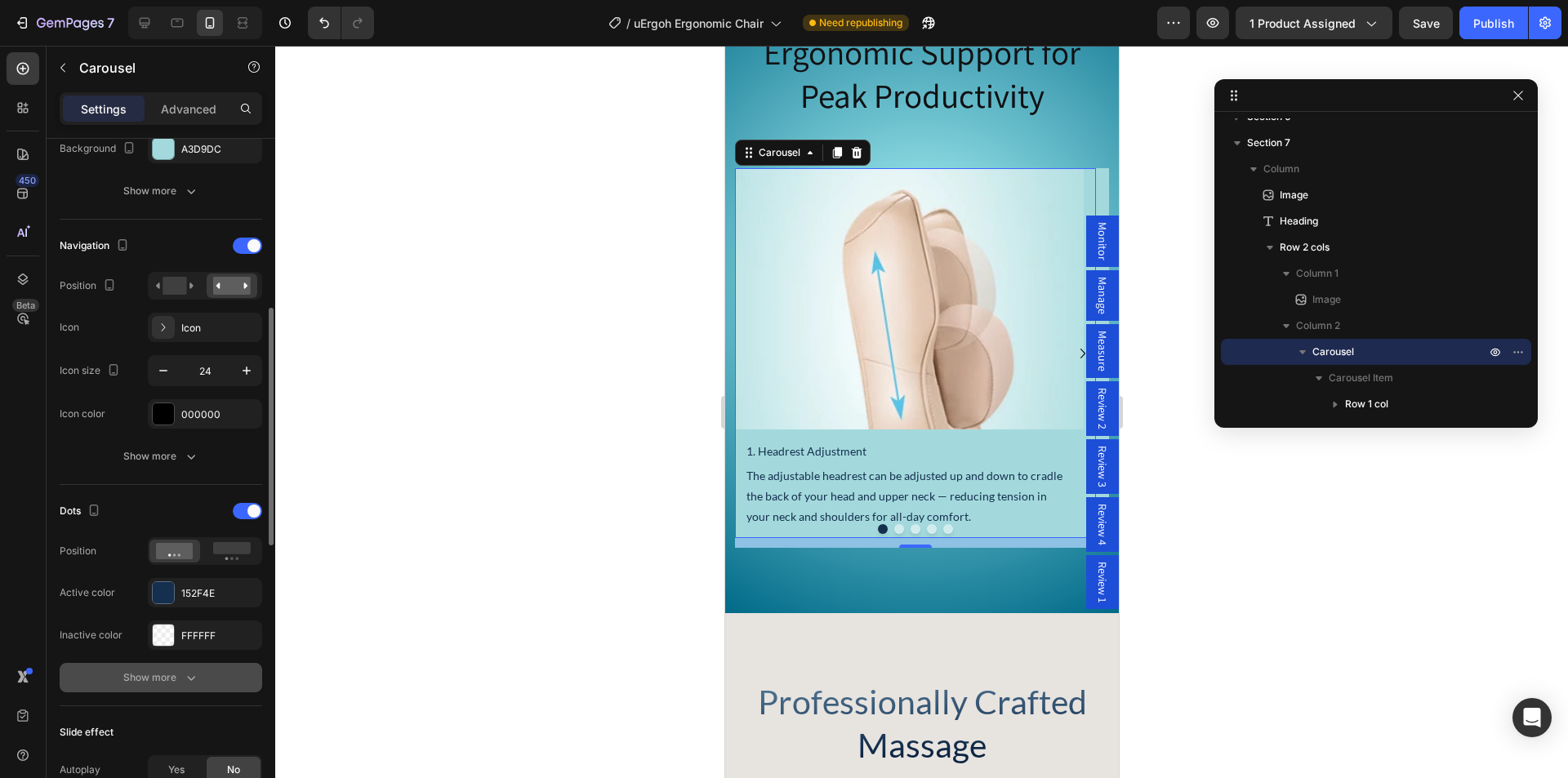
click at [169, 679] on div "Show more" at bounding box center [161, 678] width 76 height 17
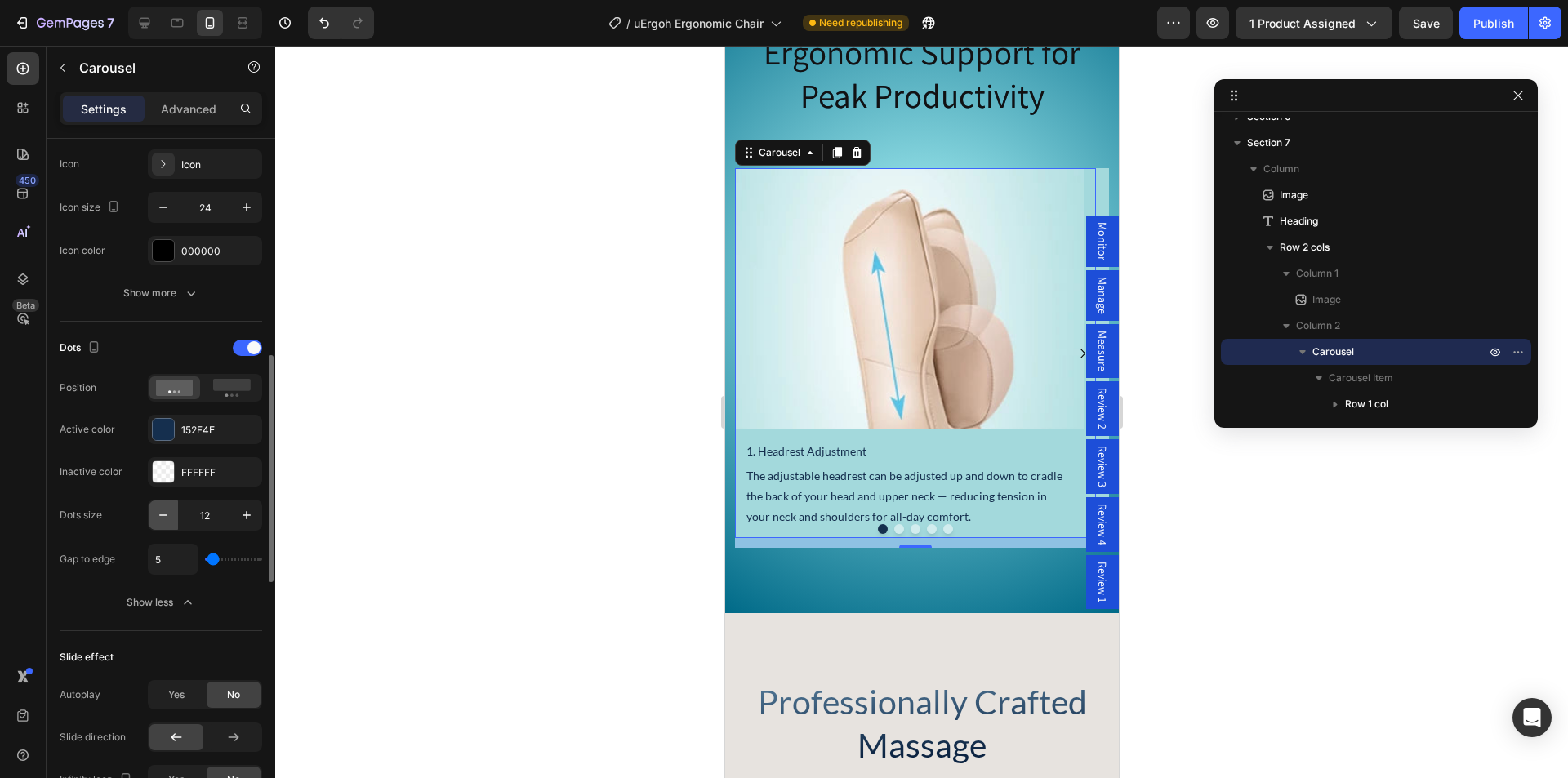
click at [161, 516] on icon "button" at bounding box center [163, 515] width 17 height 17
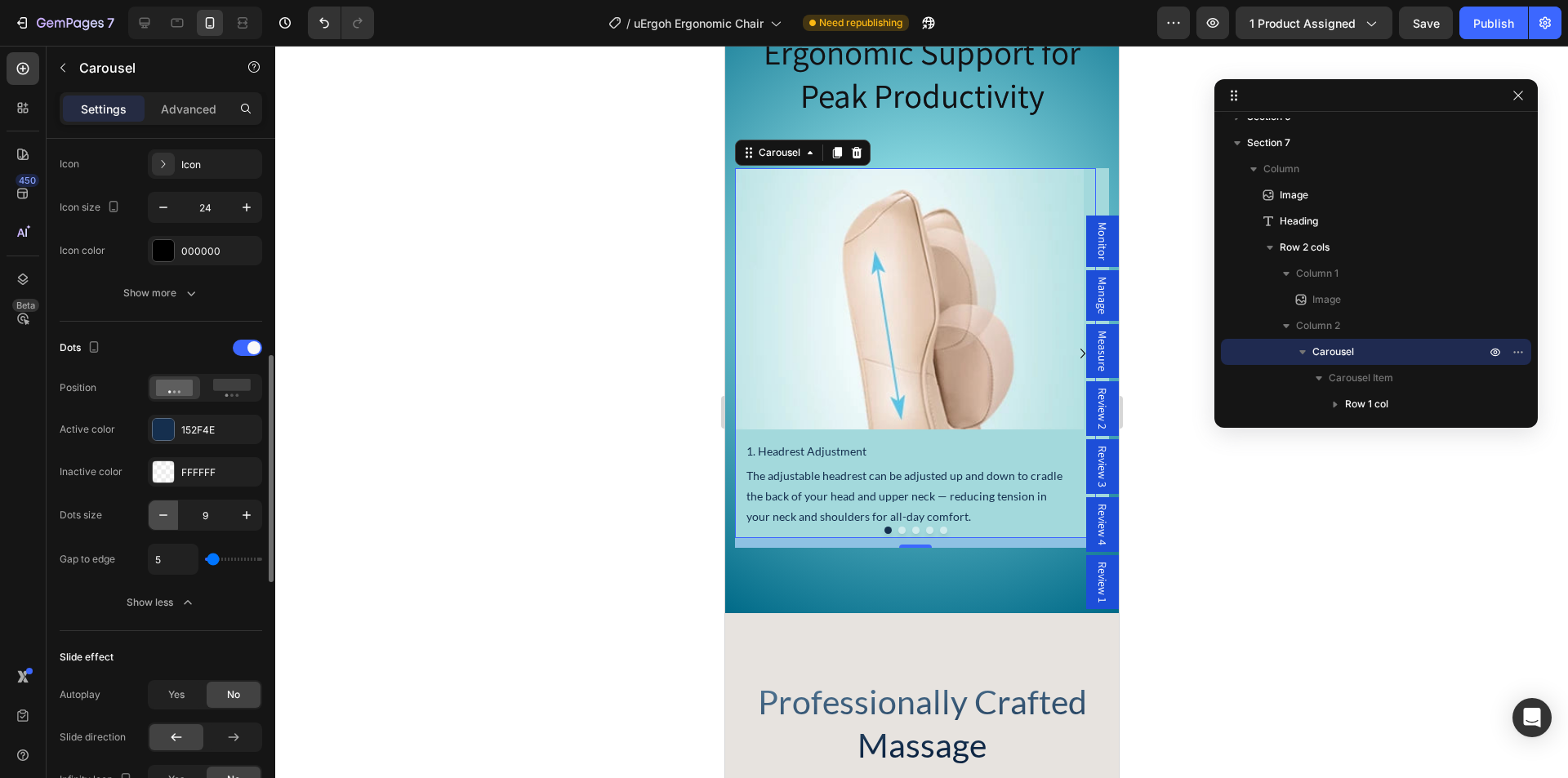
click at [161, 516] on icon "button" at bounding box center [163, 515] width 17 height 17
click at [245, 517] on icon "button" at bounding box center [247, 515] width 17 height 17
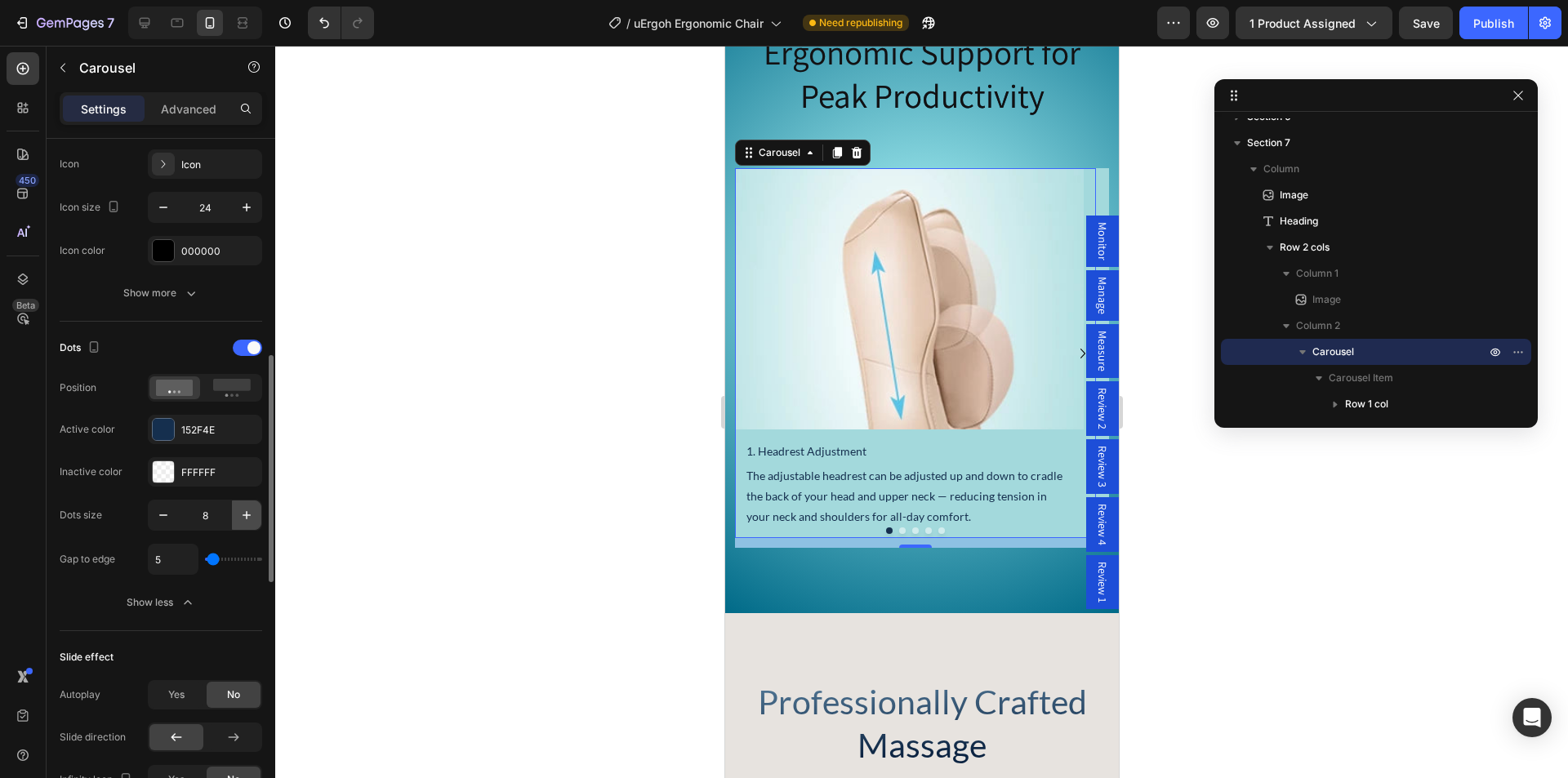
click at [245, 517] on icon "button" at bounding box center [247, 515] width 17 height 17
type input "10"
type input "31"
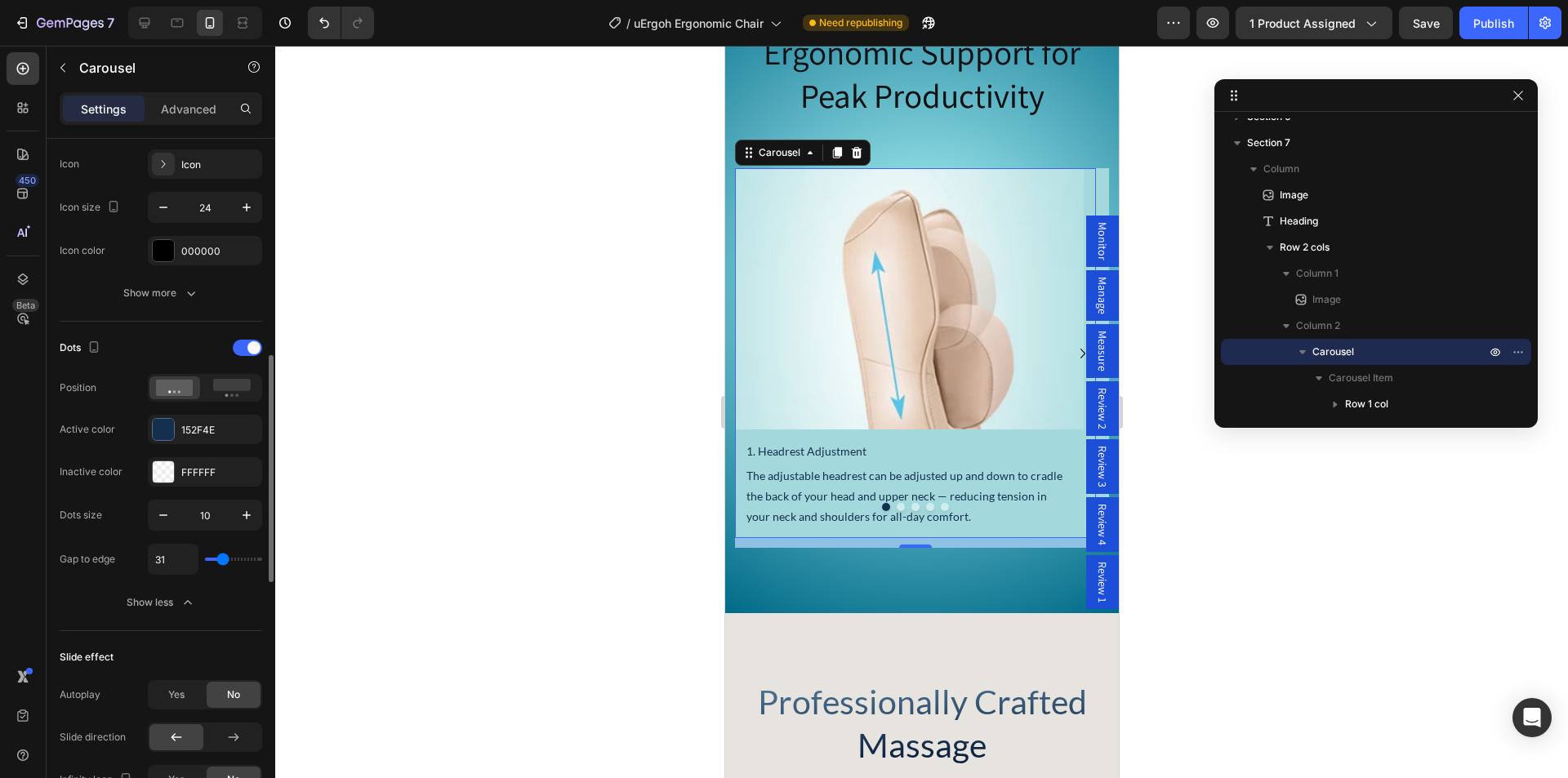
type input "33"
type input "18"
type input "7"
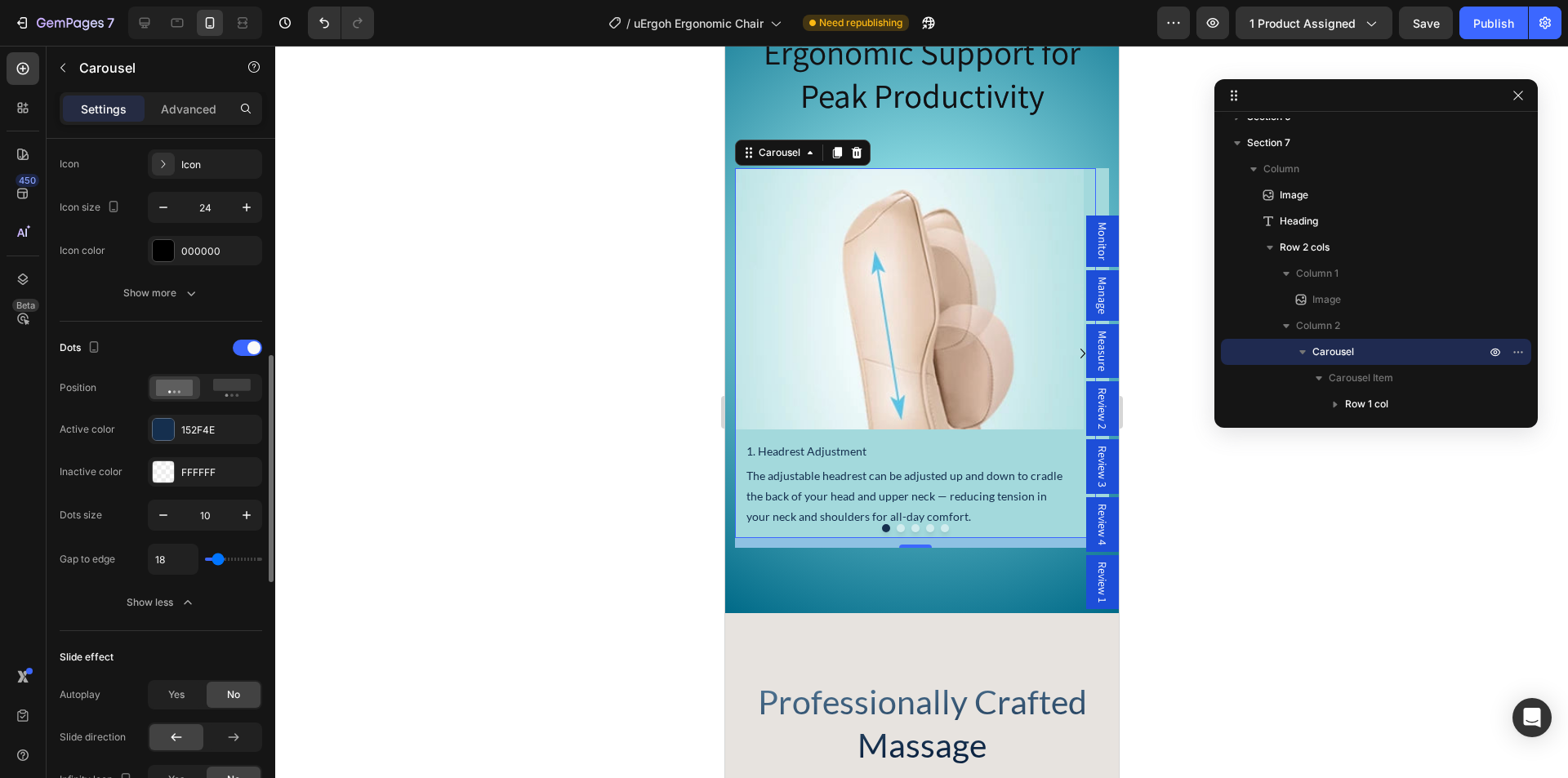
type input "7"
type input "4"
type input "0"
drag, startPoint x: 214, startPoint y: 559, endPoint x: 193, endPoint y: 558, distance: 21.0
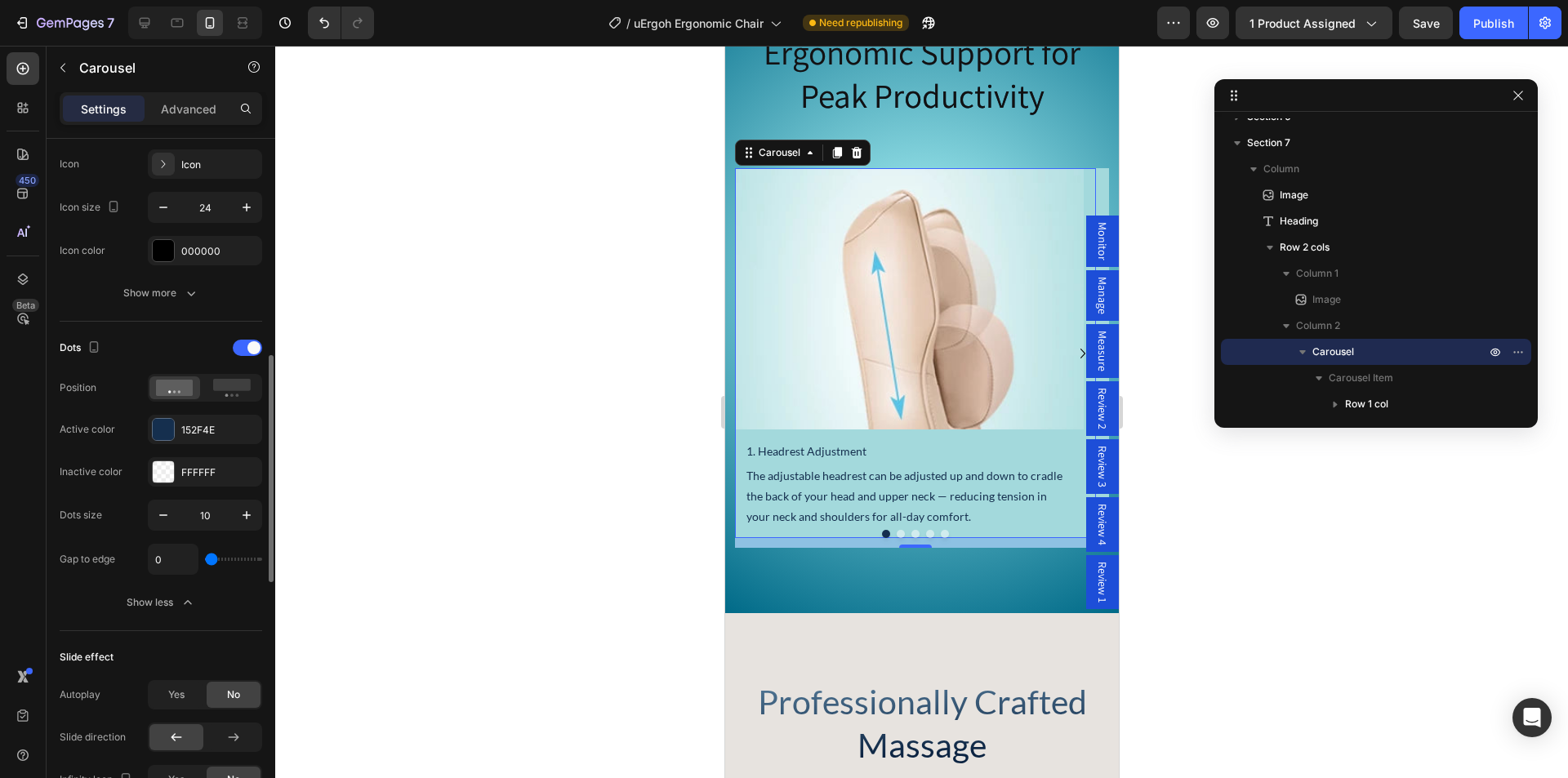
type input "0"
click at [205, 558] on input "range" at bounding box center [233, 559] width 57 height 4
click at [181, 598] on icon "button" at bounding box center [188, 602] width 17 height 17
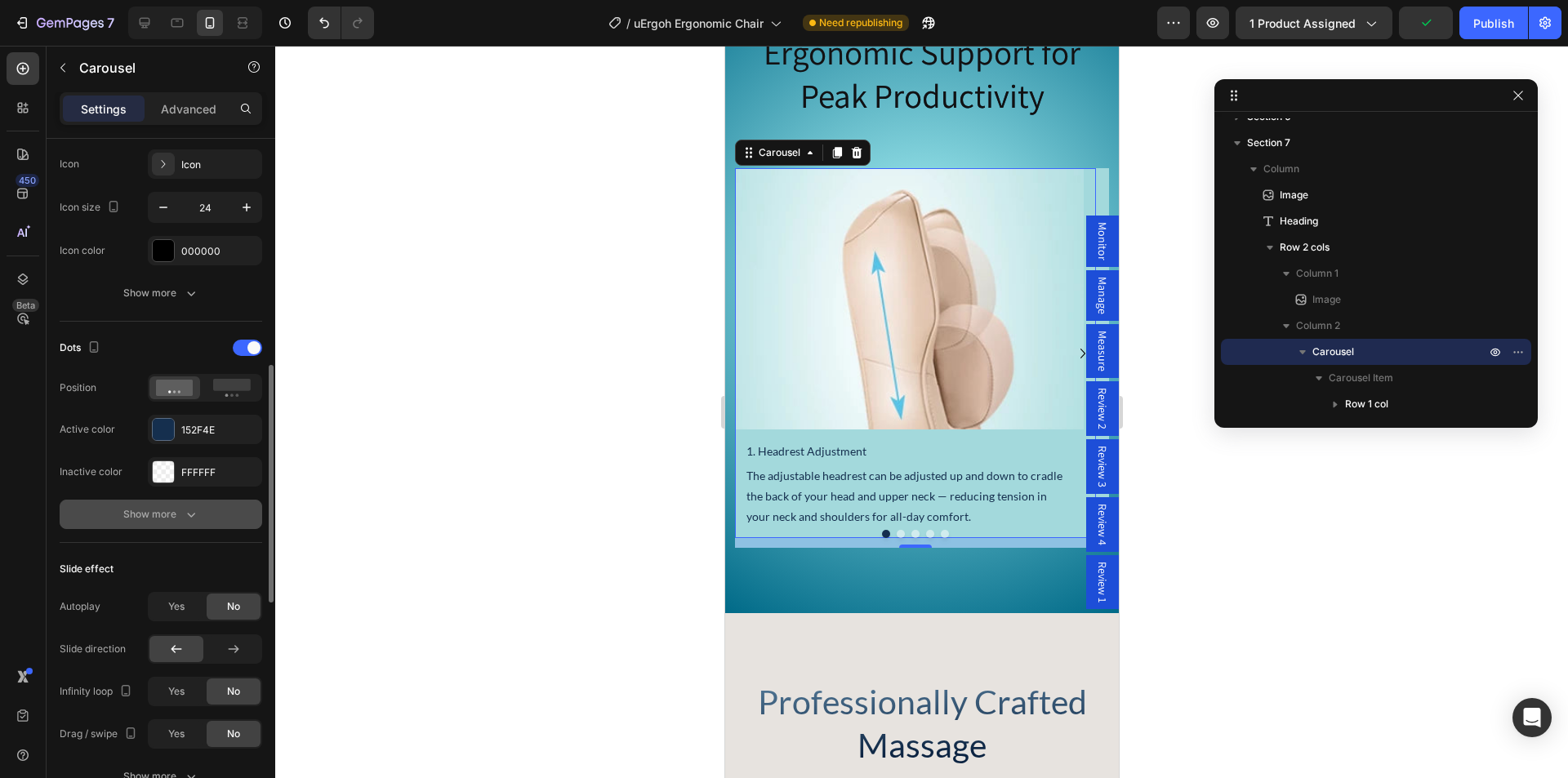
click at [175, 520] on div "Show more" at bounding box center [161, 514] width 76 height 17
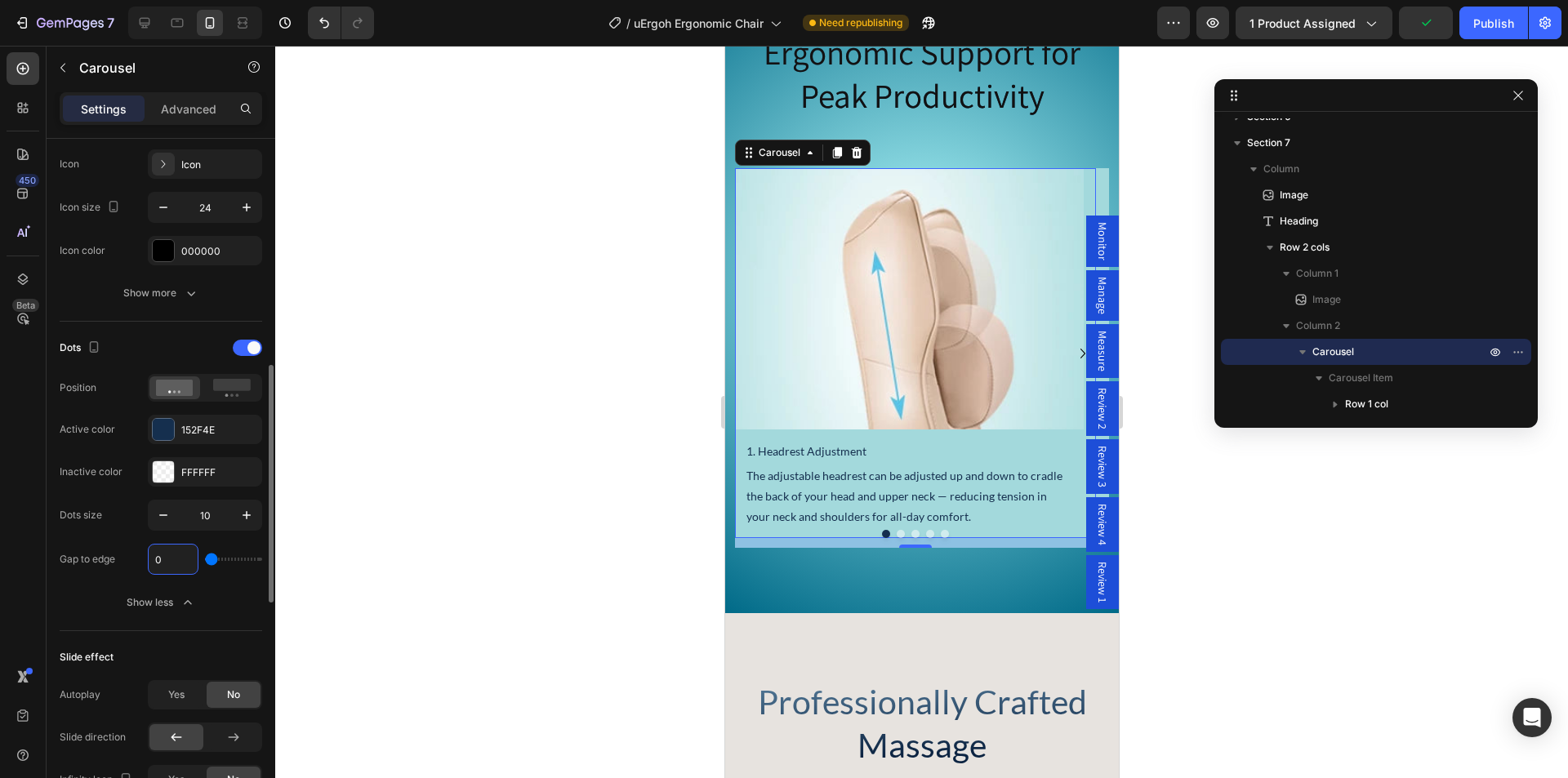
click at [163, 564] on input "0" at bounding box center [172, 559] width 49 height 29
type input "1"
type input "2"
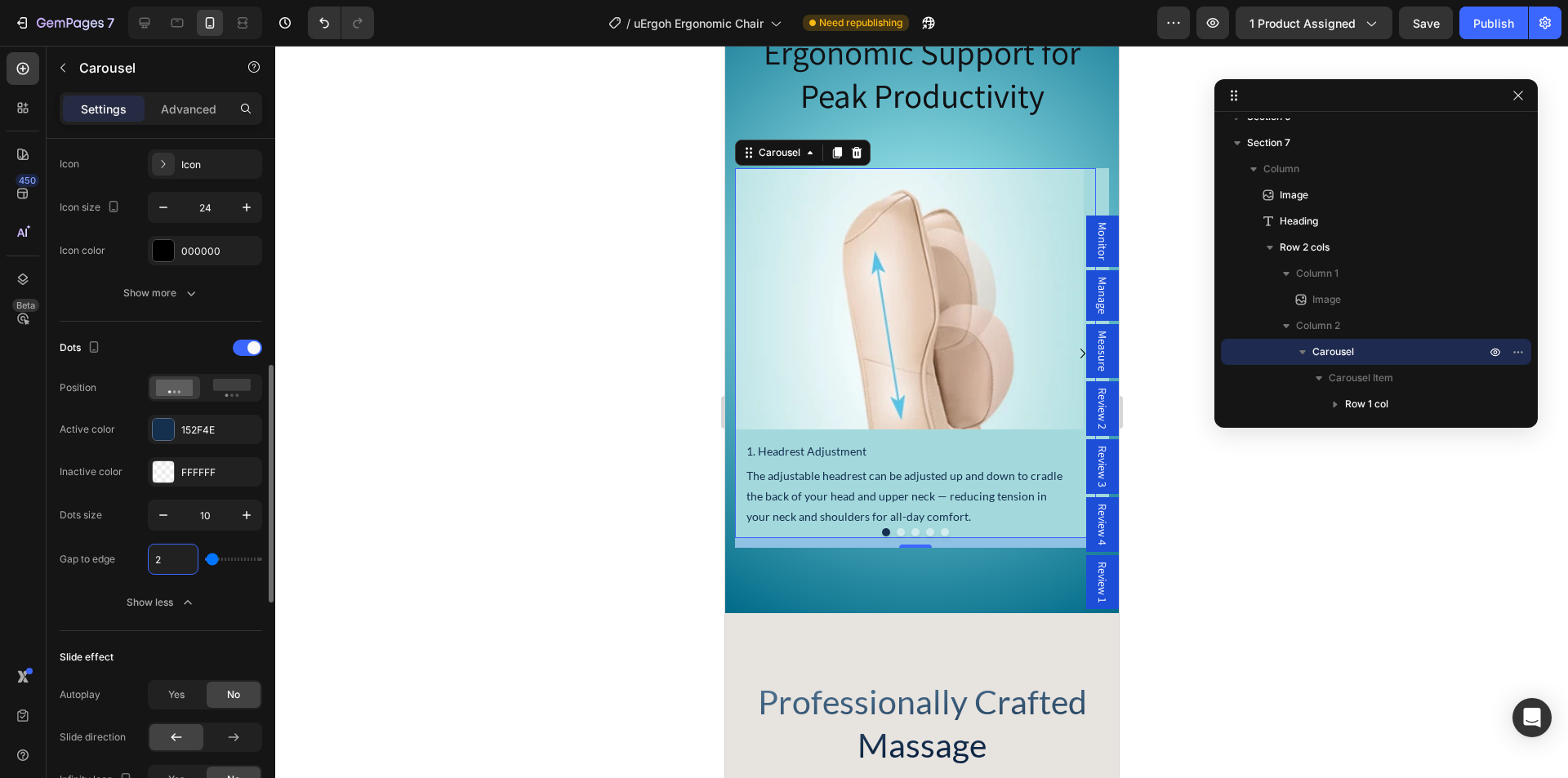
type input "1"
type input "0"
type input "0px"
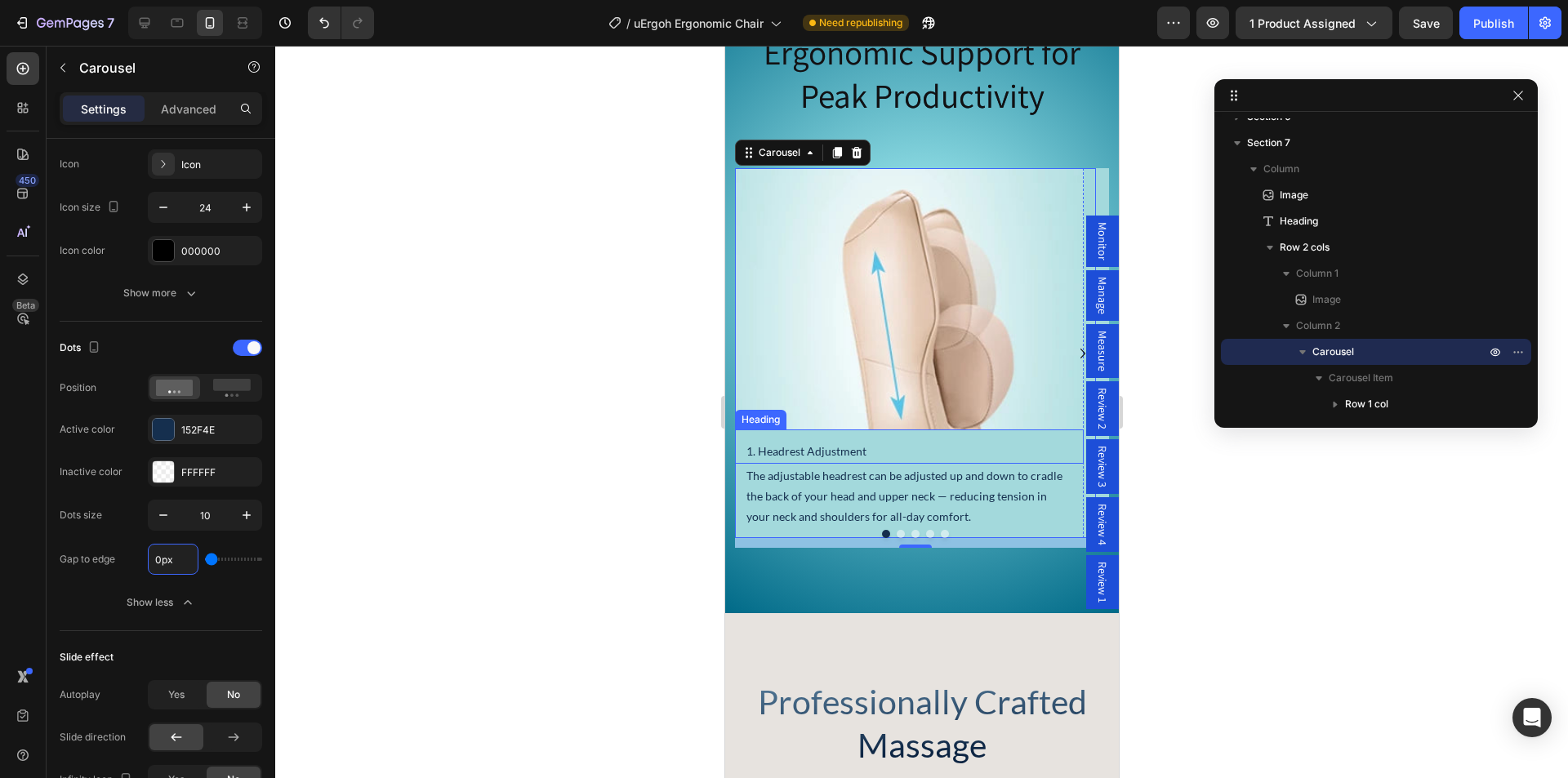
click at [807, 462] on h2 "1. Headrest Adjustment" at bounding box center [907, 451] width 329 height 24
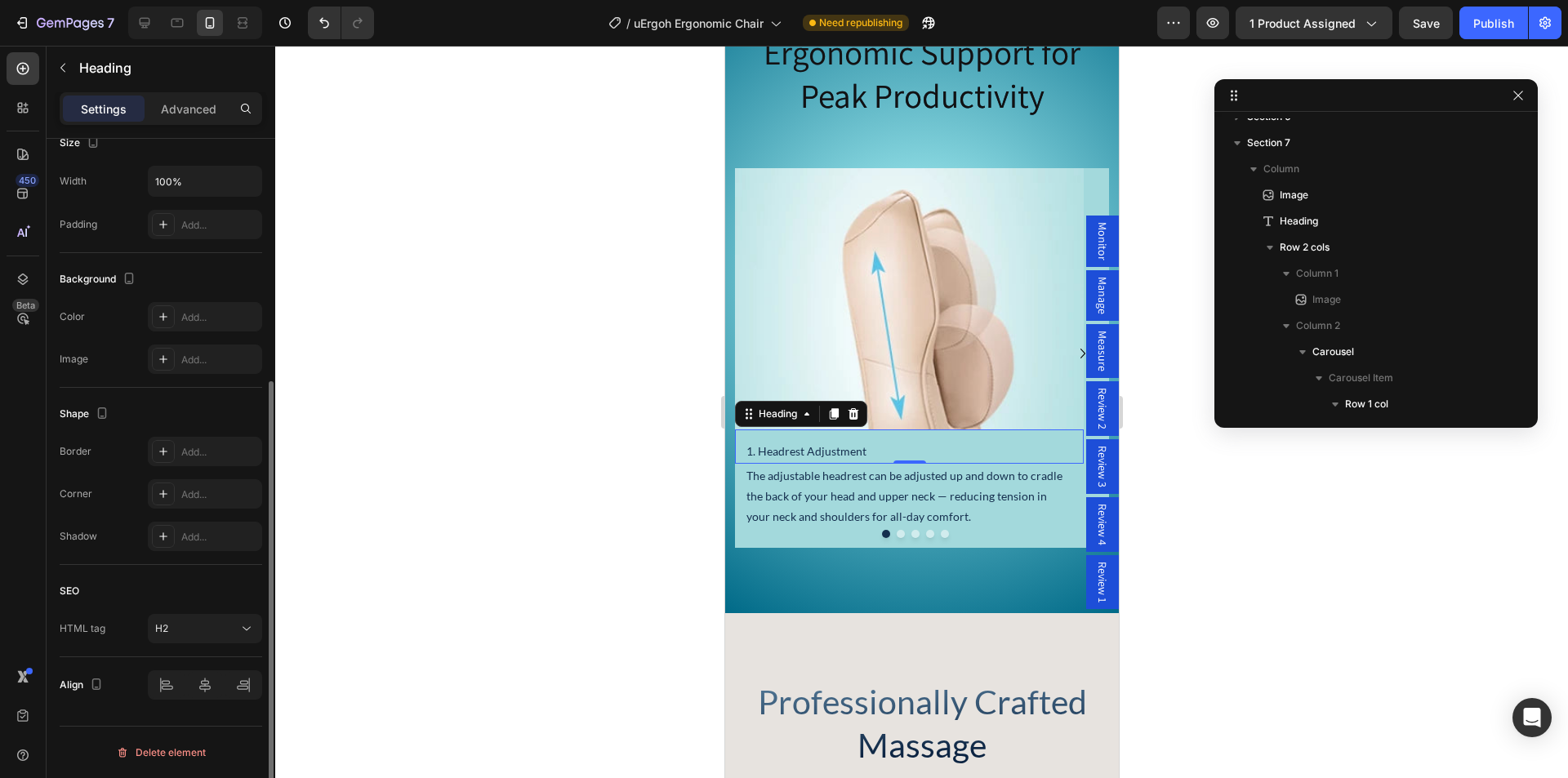
scroll to position [0, 0]
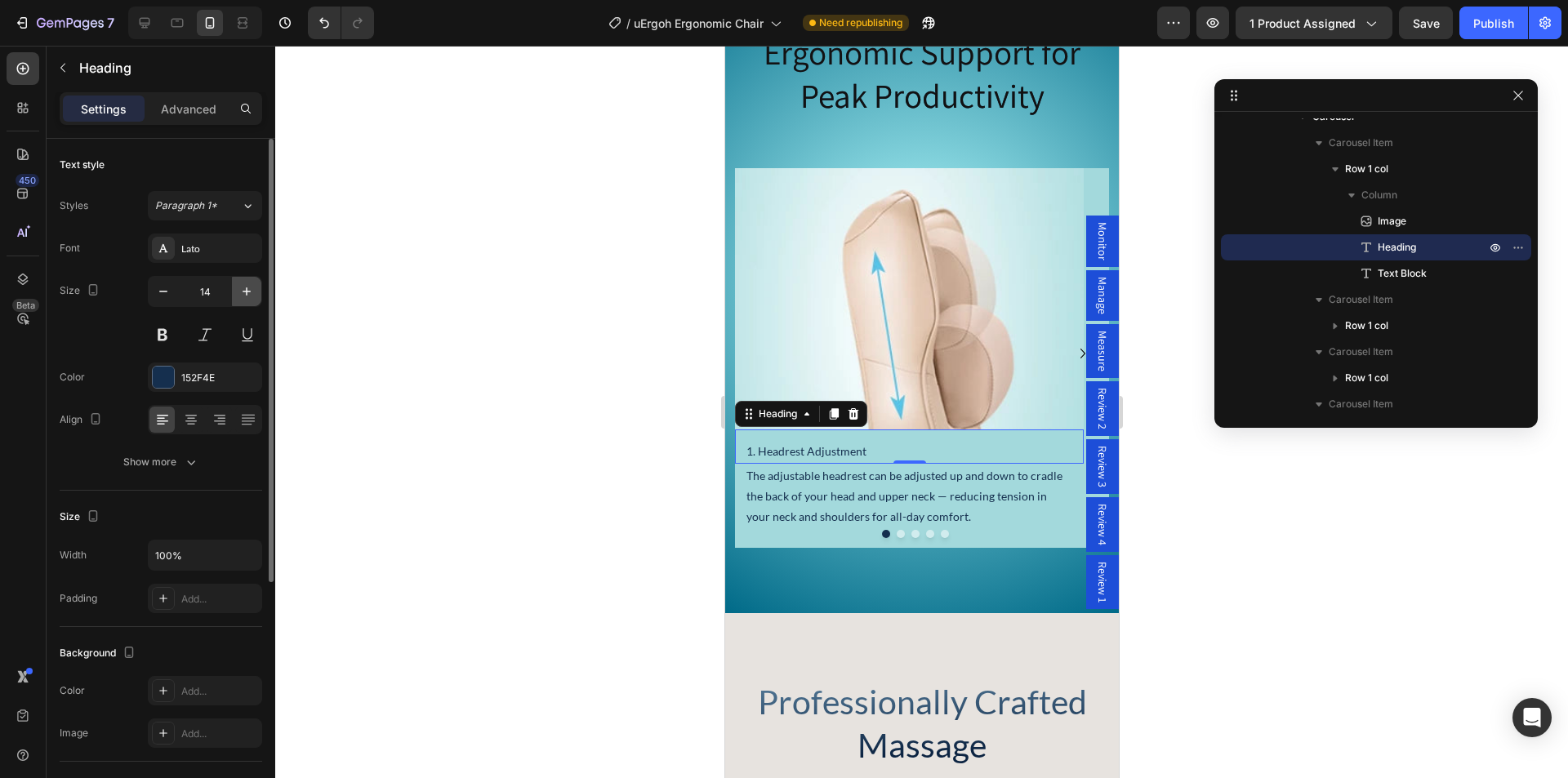
click at [248, 287] on icon "button" at bounding box center [247, 292] width 17 height 17
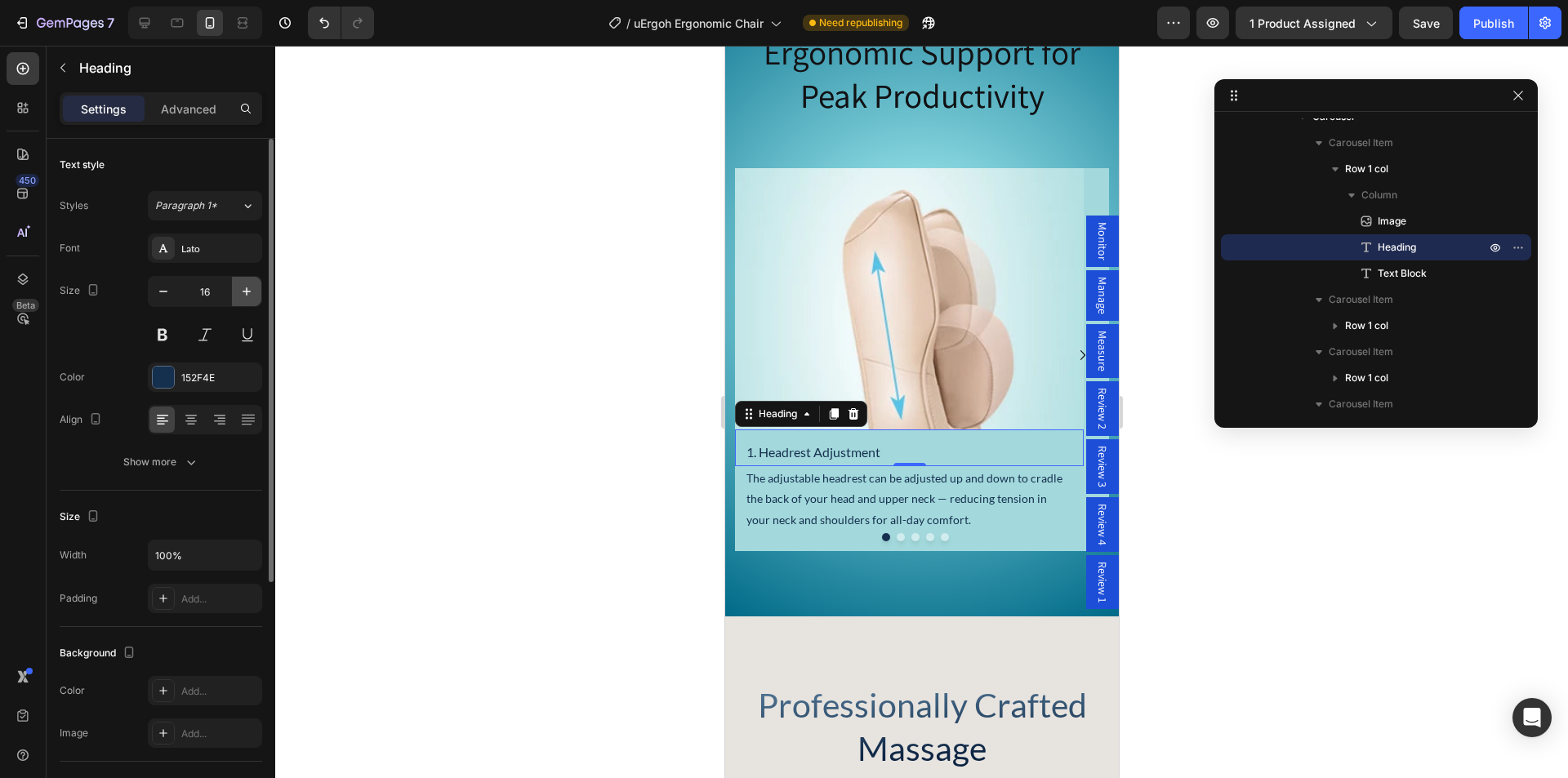
click at [248, 287] on icon "button" at bounding box center [247, 292] width 17 height 17
type input "18"
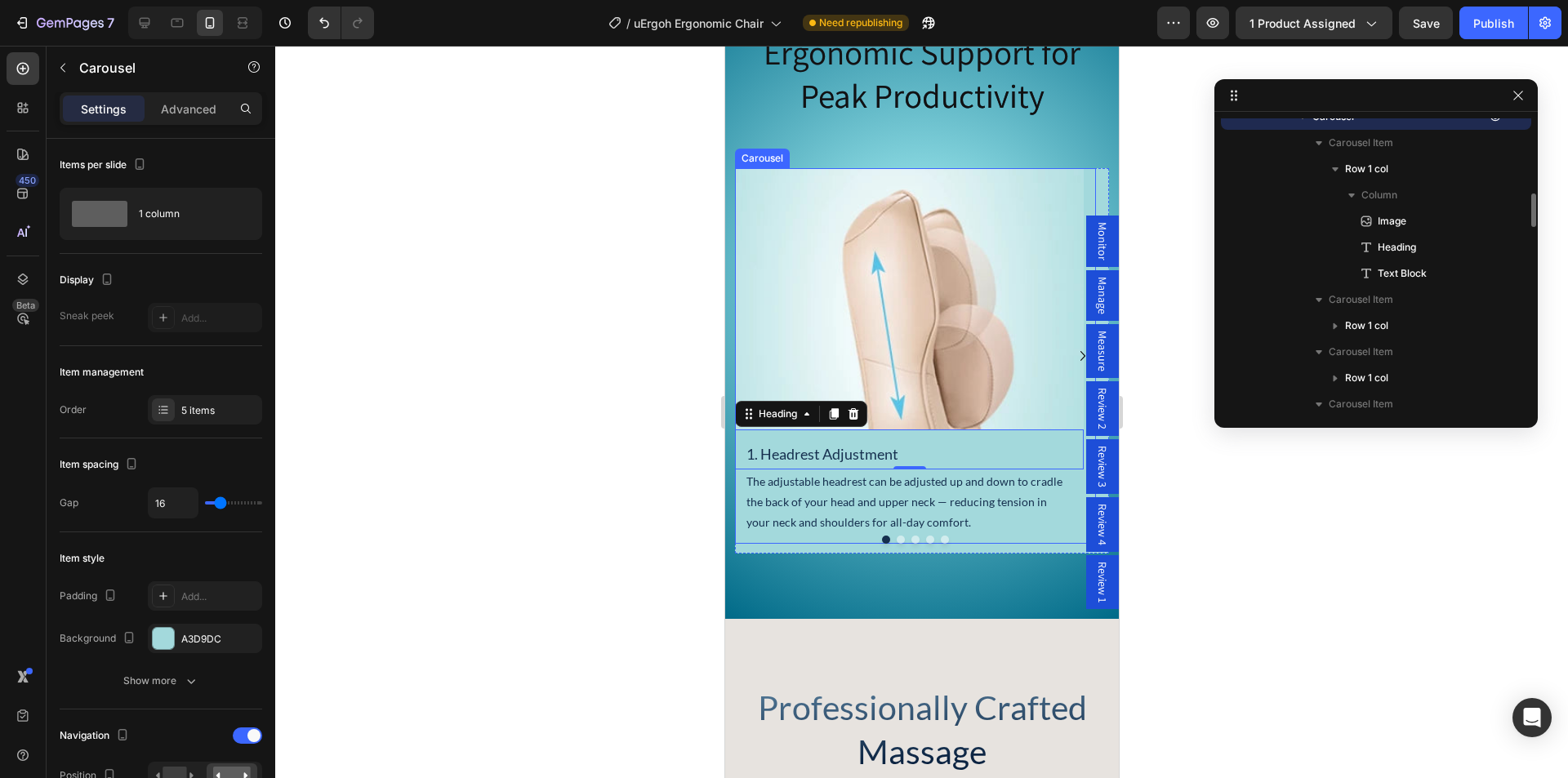
click at [895, 543] on button "Dot" at bounding box center [899, 539] width 8 height 8
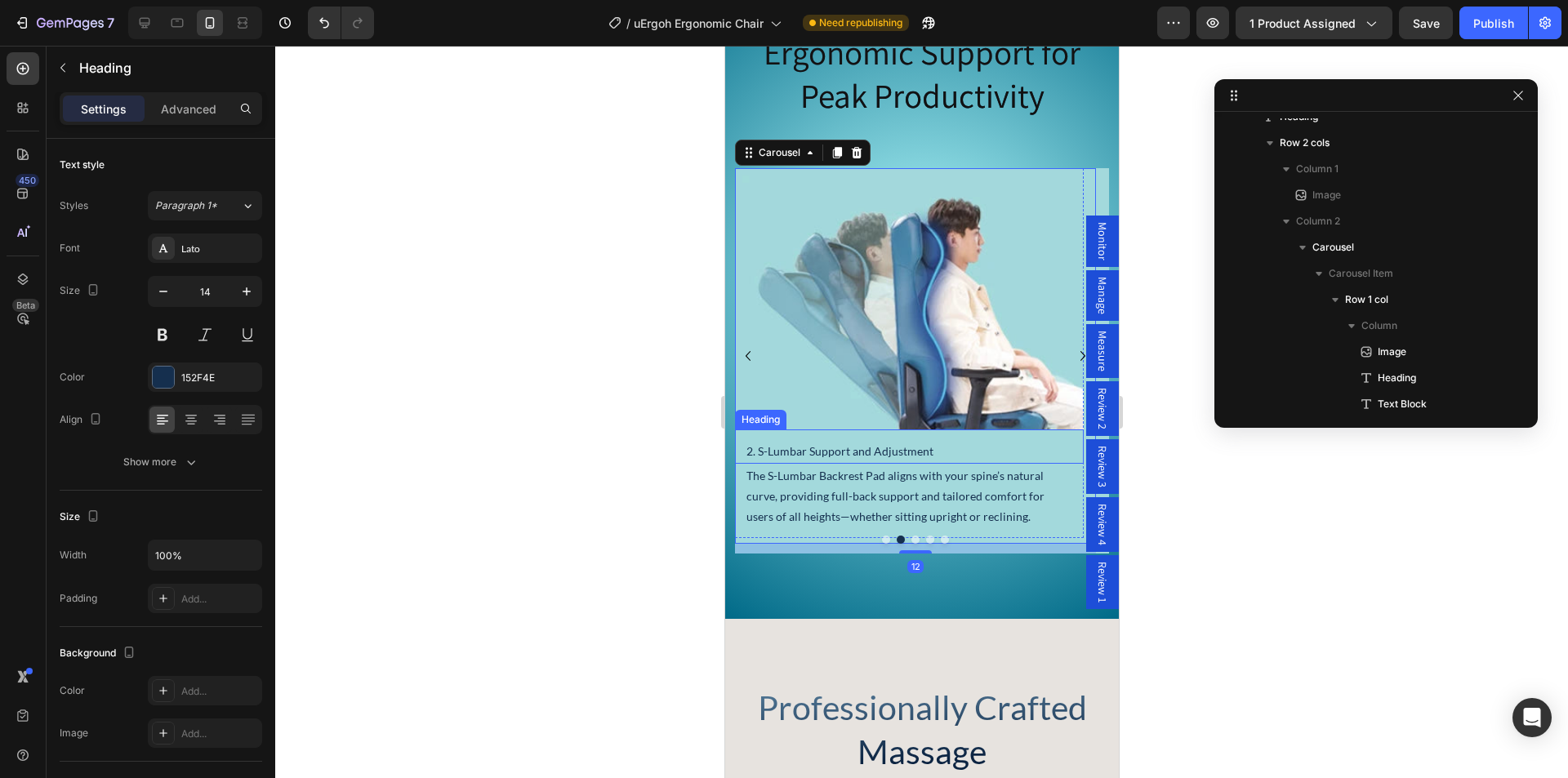
click at [823, 462] on h2 "2. S-Lumbar Support and Adjustment" at bounding box center [907, 451] width 329 height 24
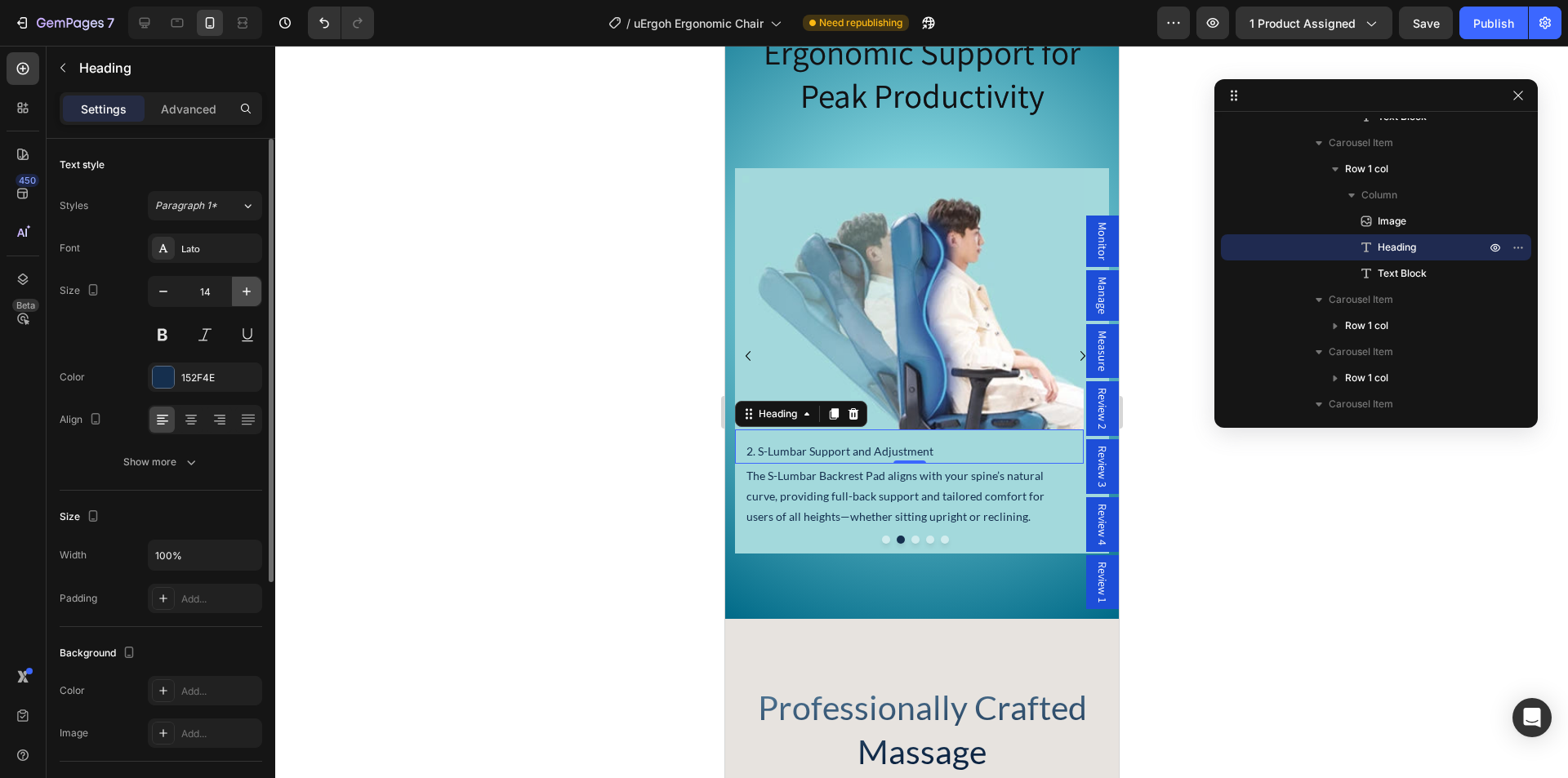
click at [246, 299] on button "button" at bounding box center [247, 291] width 29 height 29
click at [240, 290] on icon "button" at bounding box center [247, 292] width 17 height 17
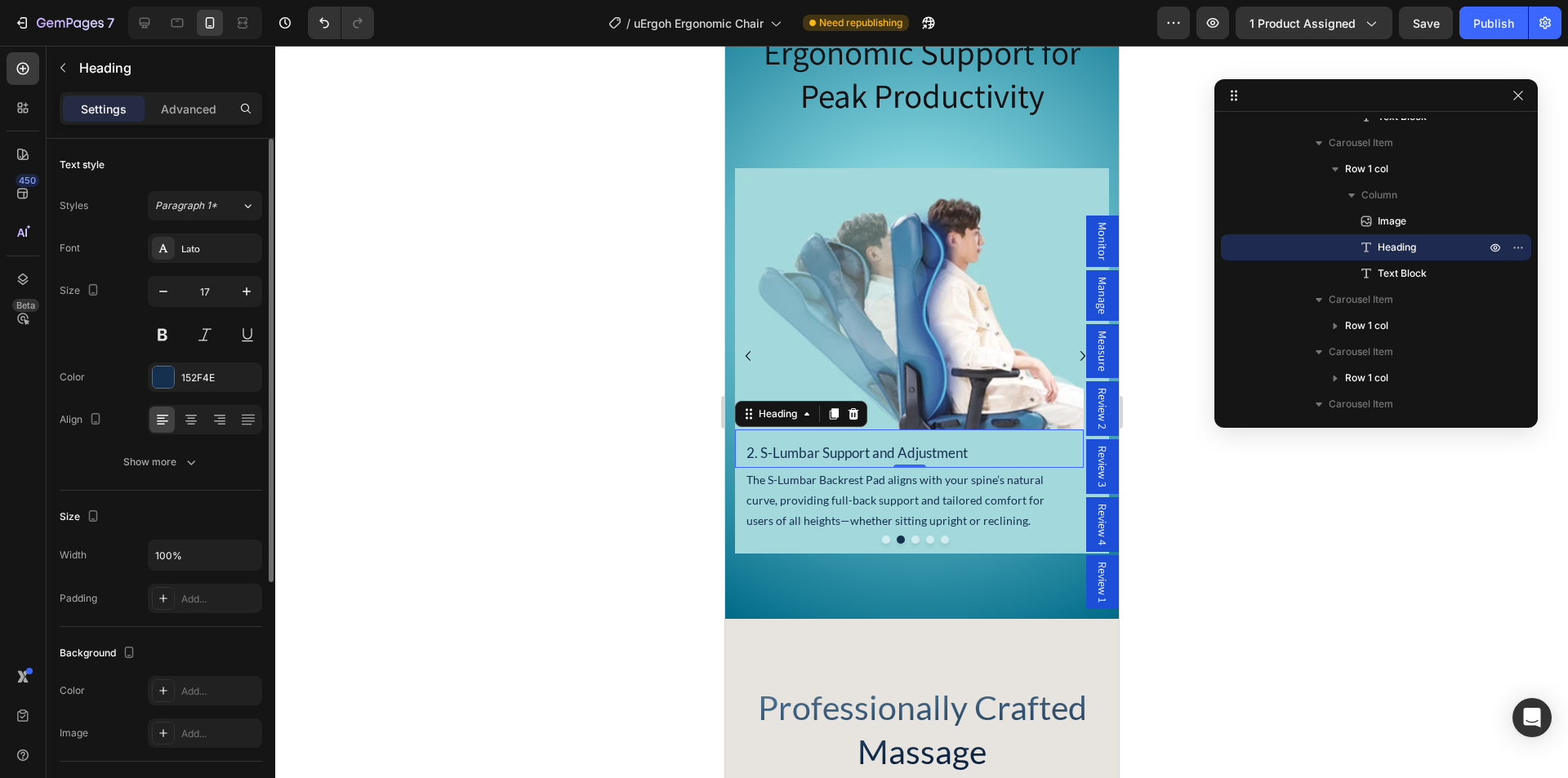
type input "18"
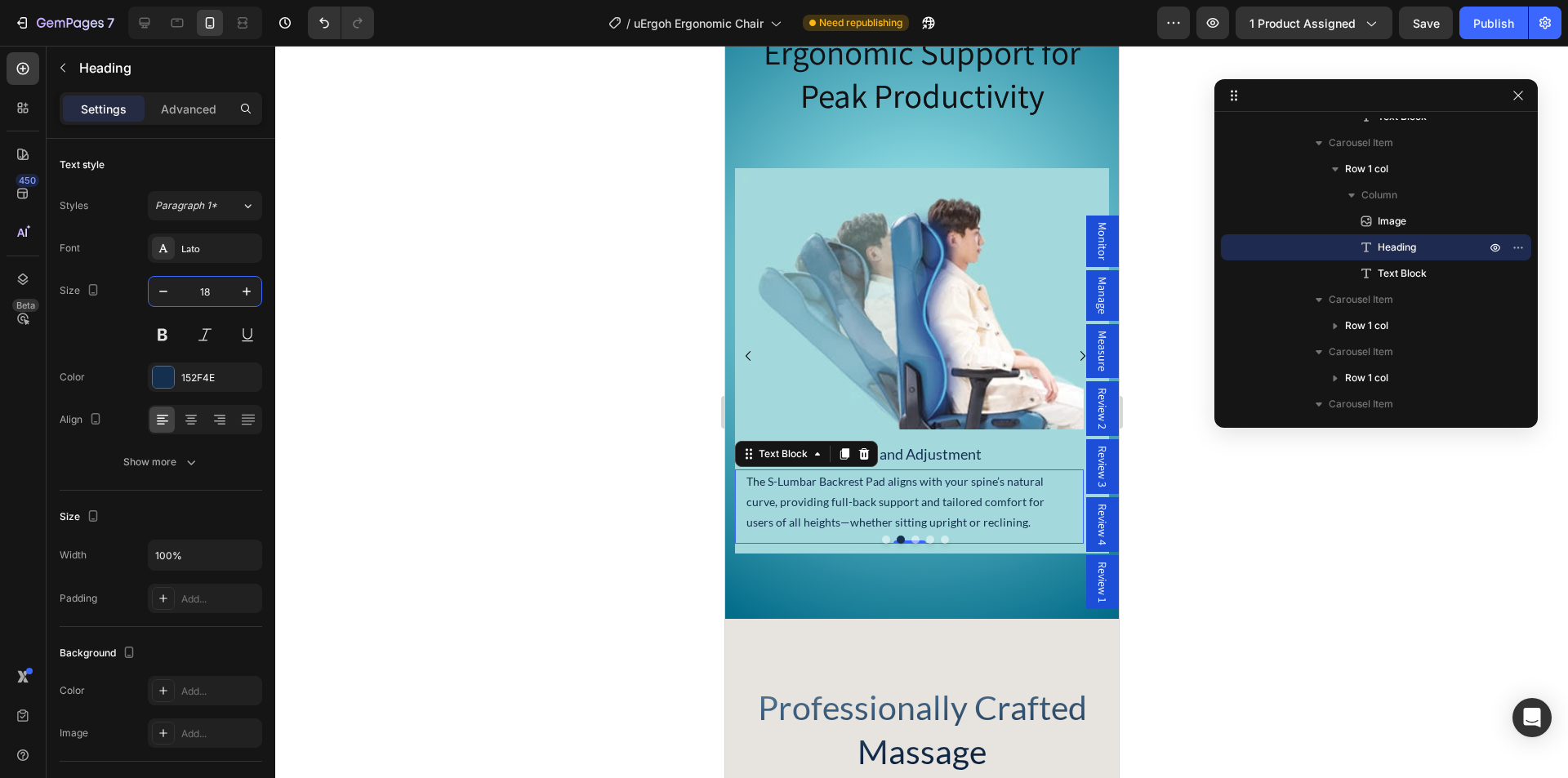
click at [910, 544] on div "The S-[MEDICAL_DATA] Backrest Pad aligns with your spine’s natural curve, provi…" at bounding box center [908, 507] width 348 height 75
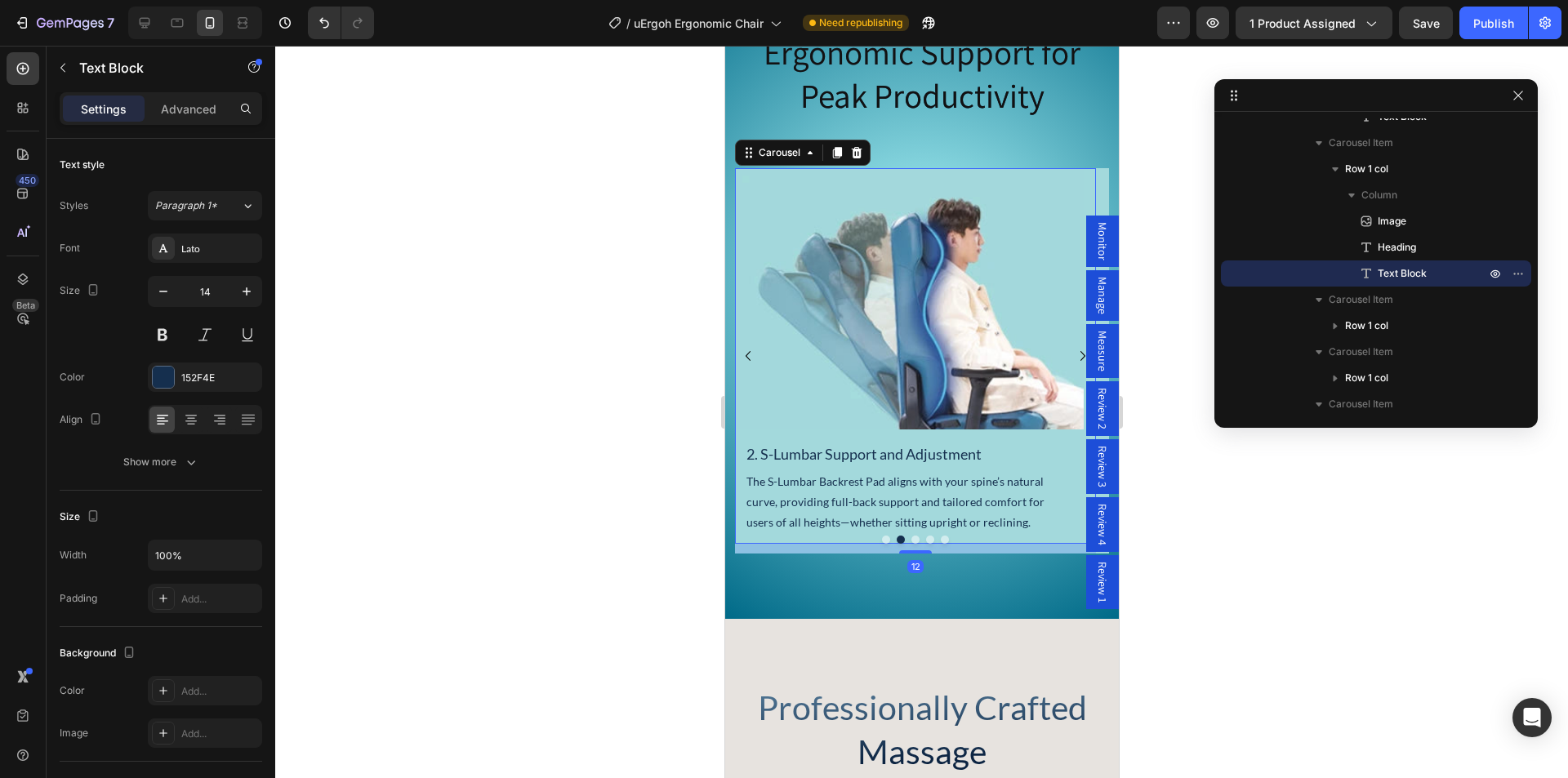
click at [911, 543] on button "Dot" at bounding box center [914, 539] width 8 height 8
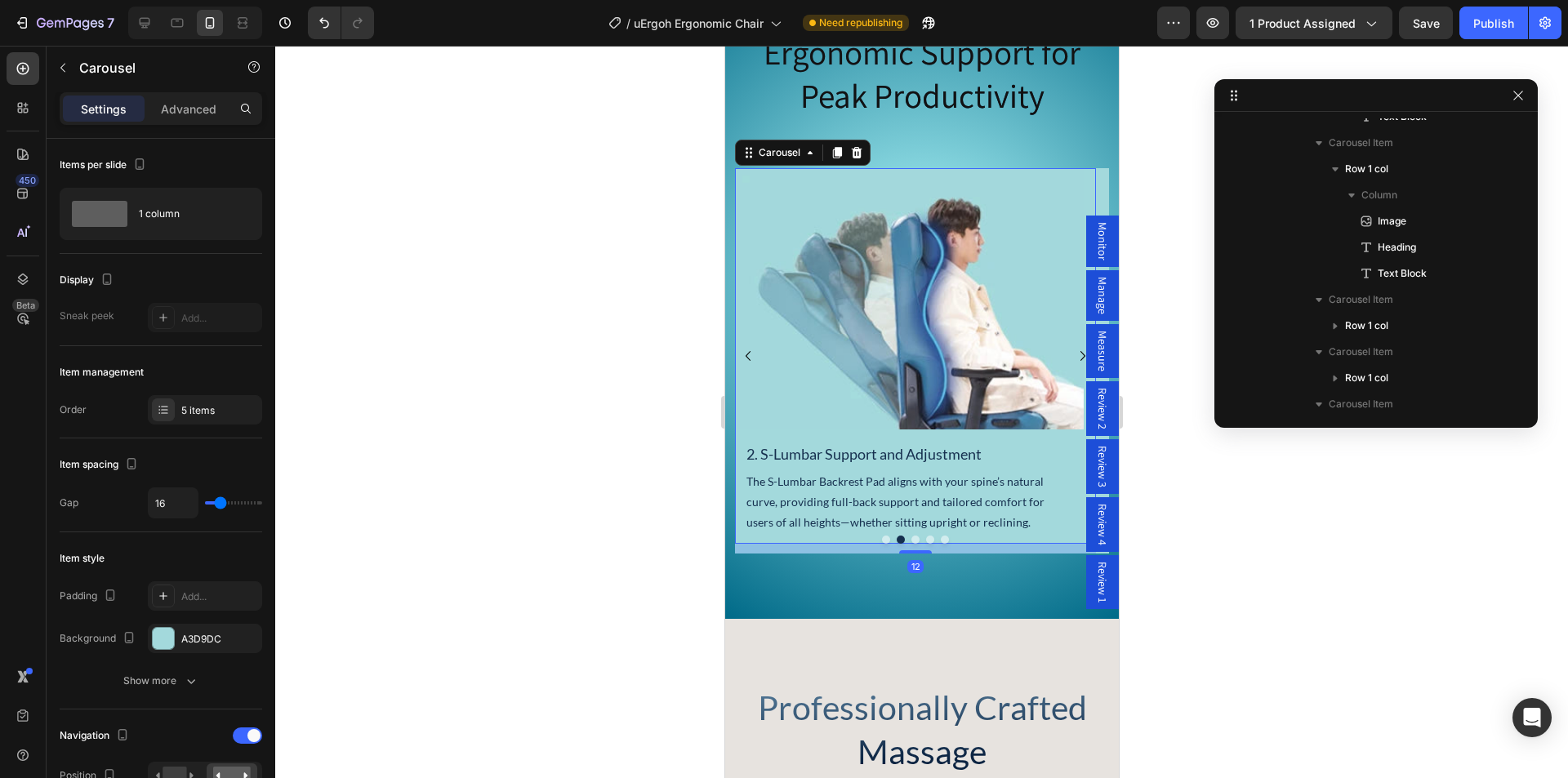
scroll to position [1790, 0]
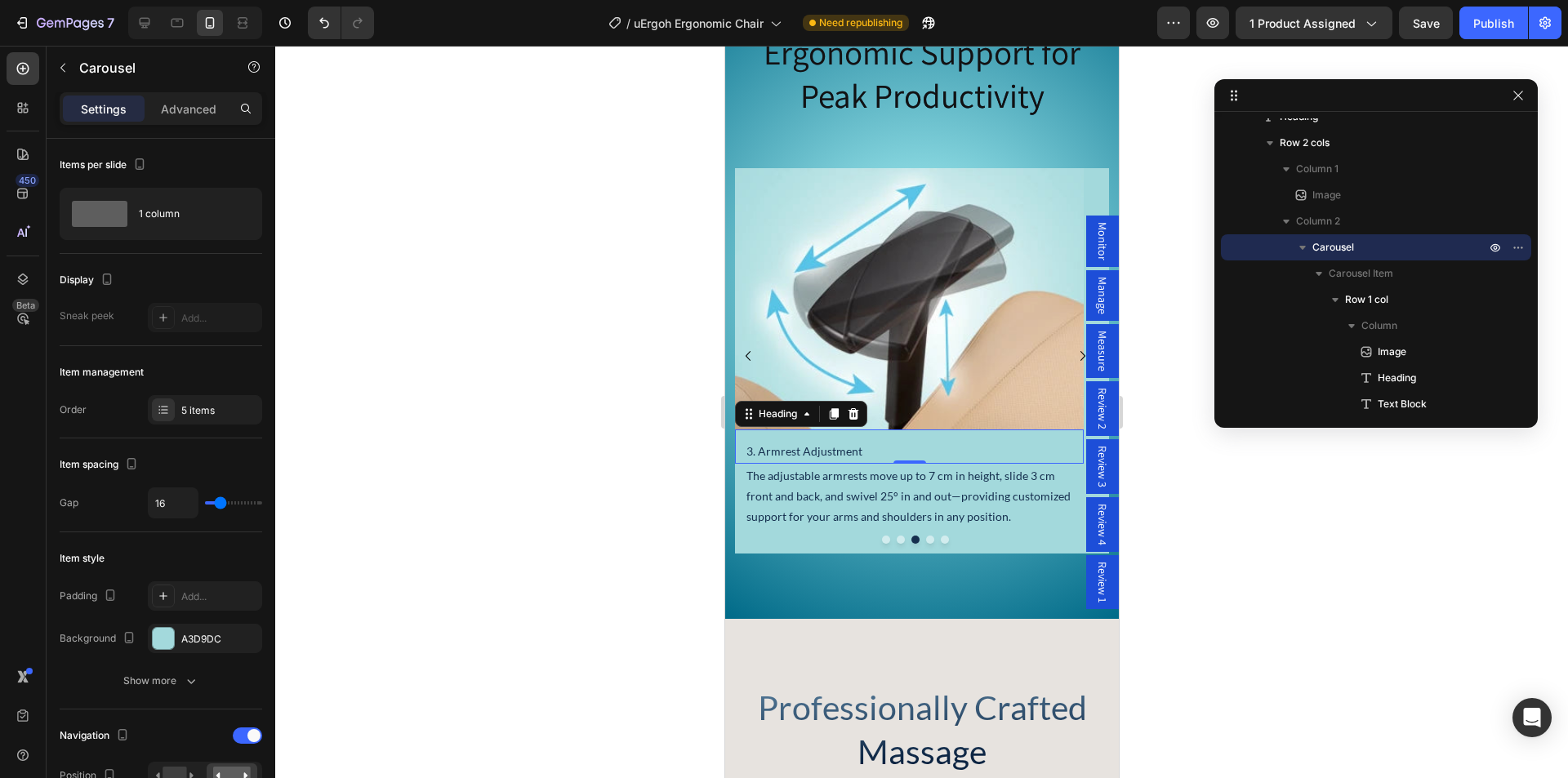
click at [820, 462] on h2 "3. Armrest Adjustment" at bounding box center [907, 451] width 329 height 24
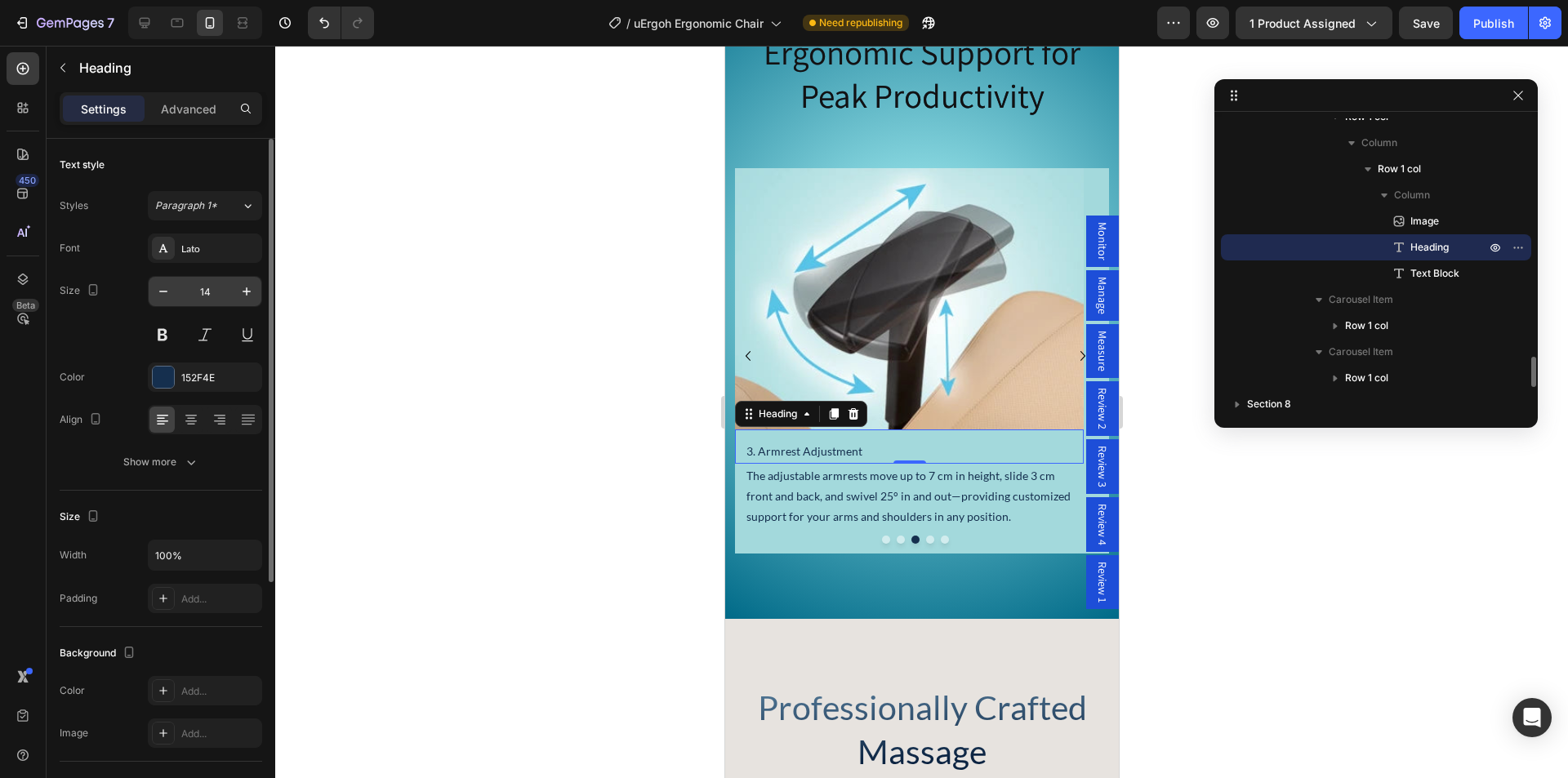
click at [216, 285] on input "14" at bounding box center [205, 291] width 53 height 29
paste input "8"
type input "18"
click at [928, 543] on div at bounding box center [915, 539] width 361 height 8
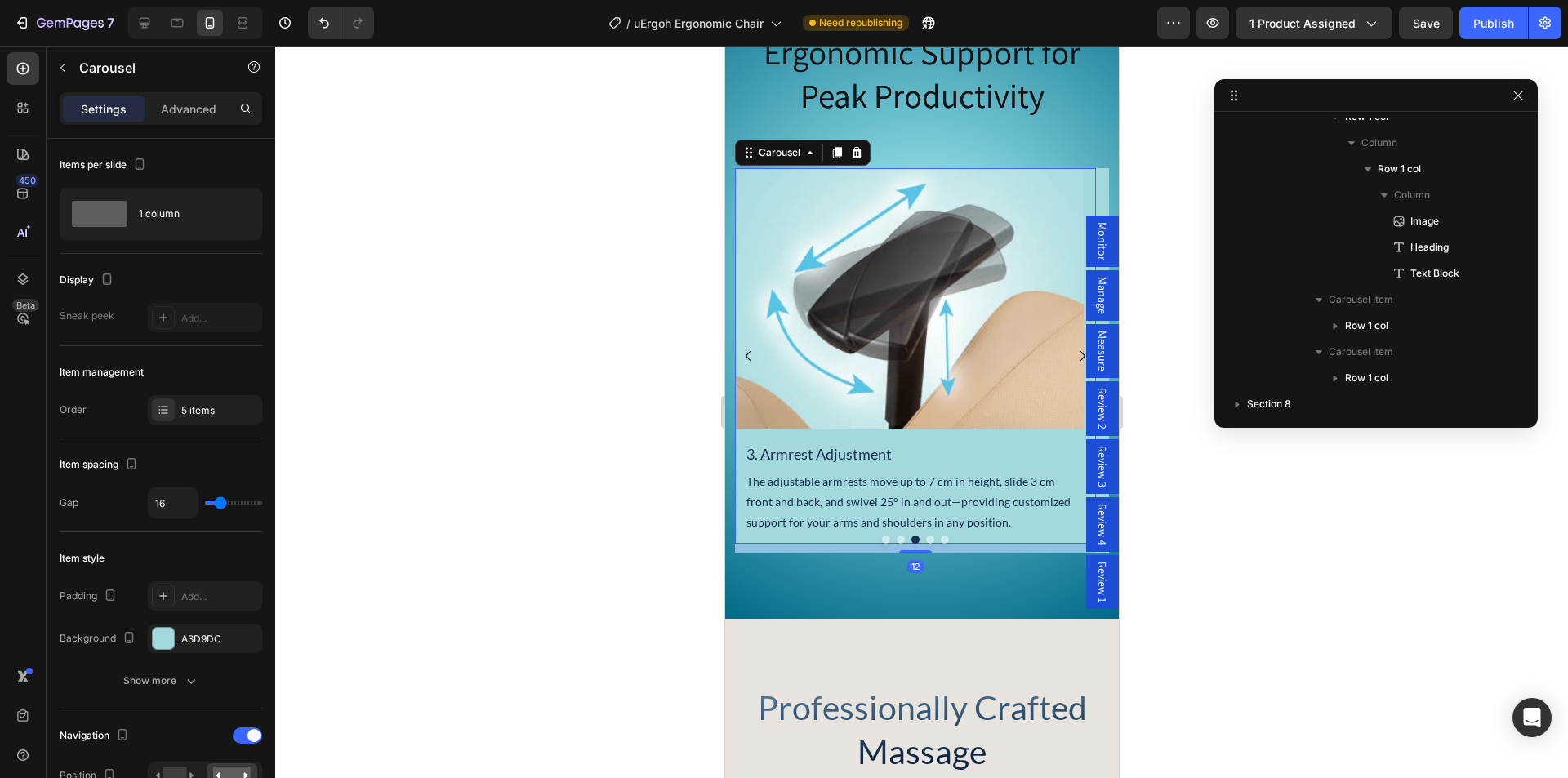
scroll to position [1790, 0]
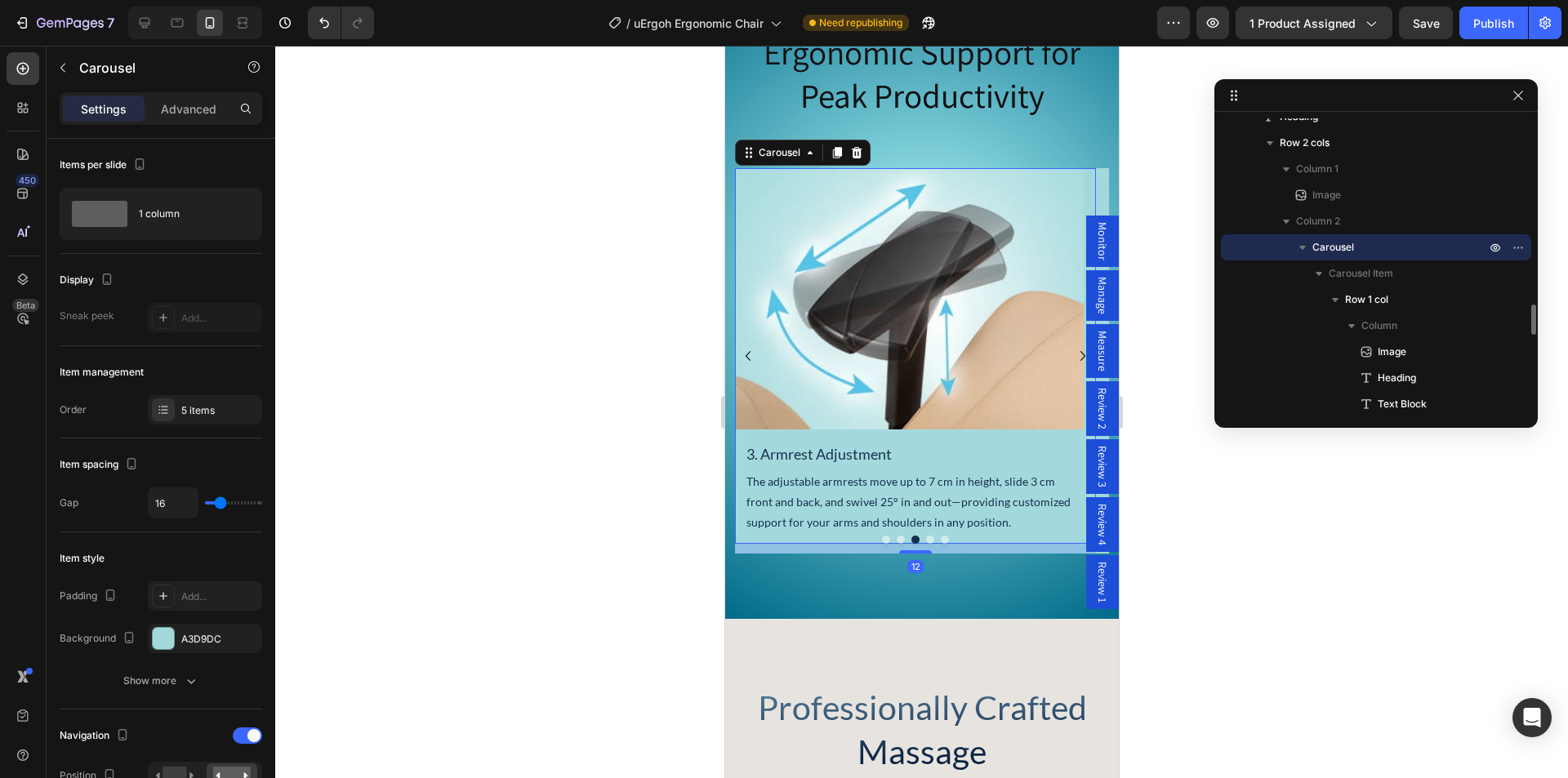
click at [925, 543] on button "Dot" at bounding box center [929, 539] width 8 height 8
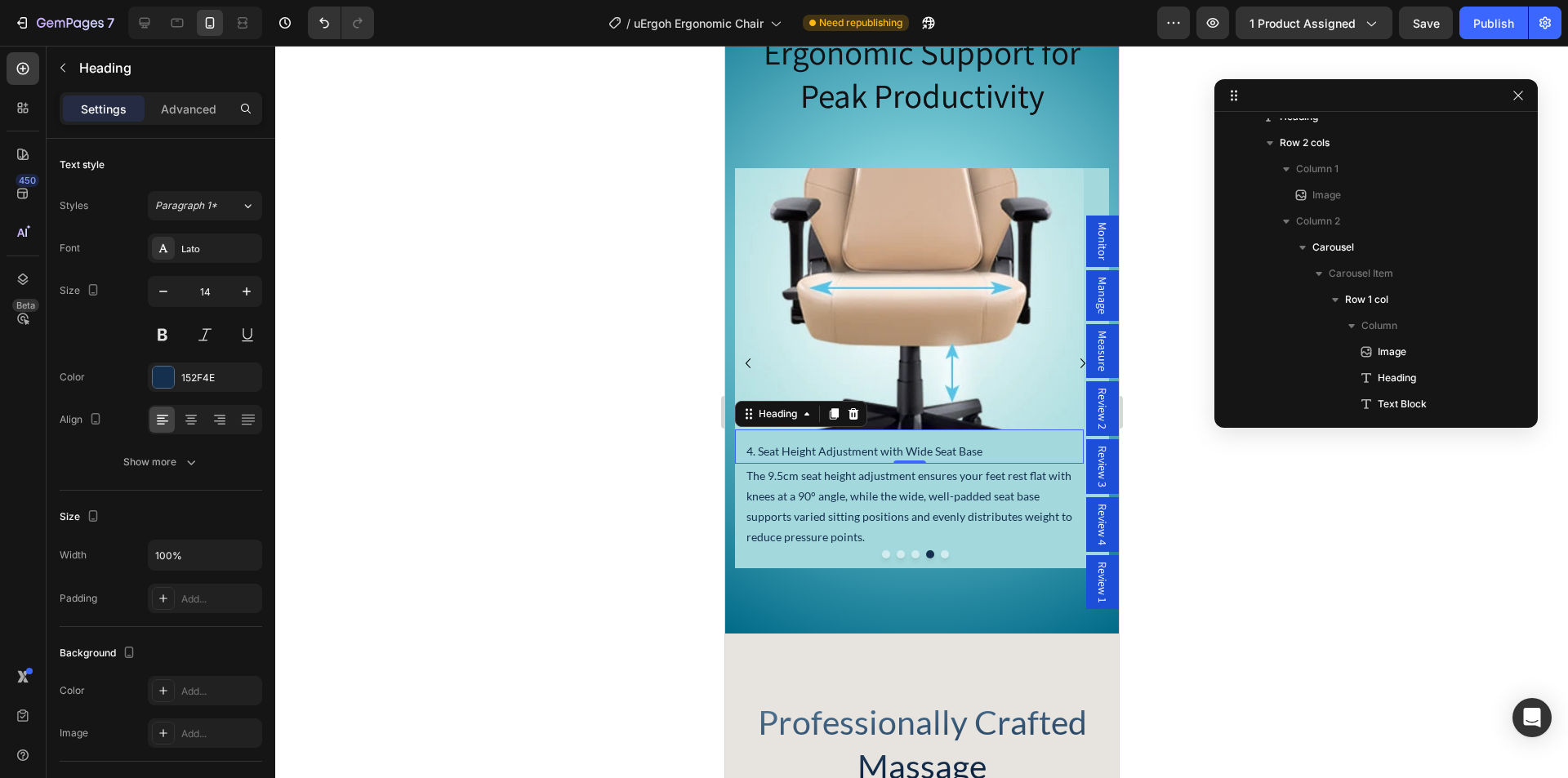
drag, startPoint x: 837, startPoint y: 495, endPoint x: 1249, endPoint y: 438, distance: 415.9
click at [837, 462] on h2 "4. Seat Height Adjustment with Wide Seat Base" at bounding box center [907, 451] width 329 height 24
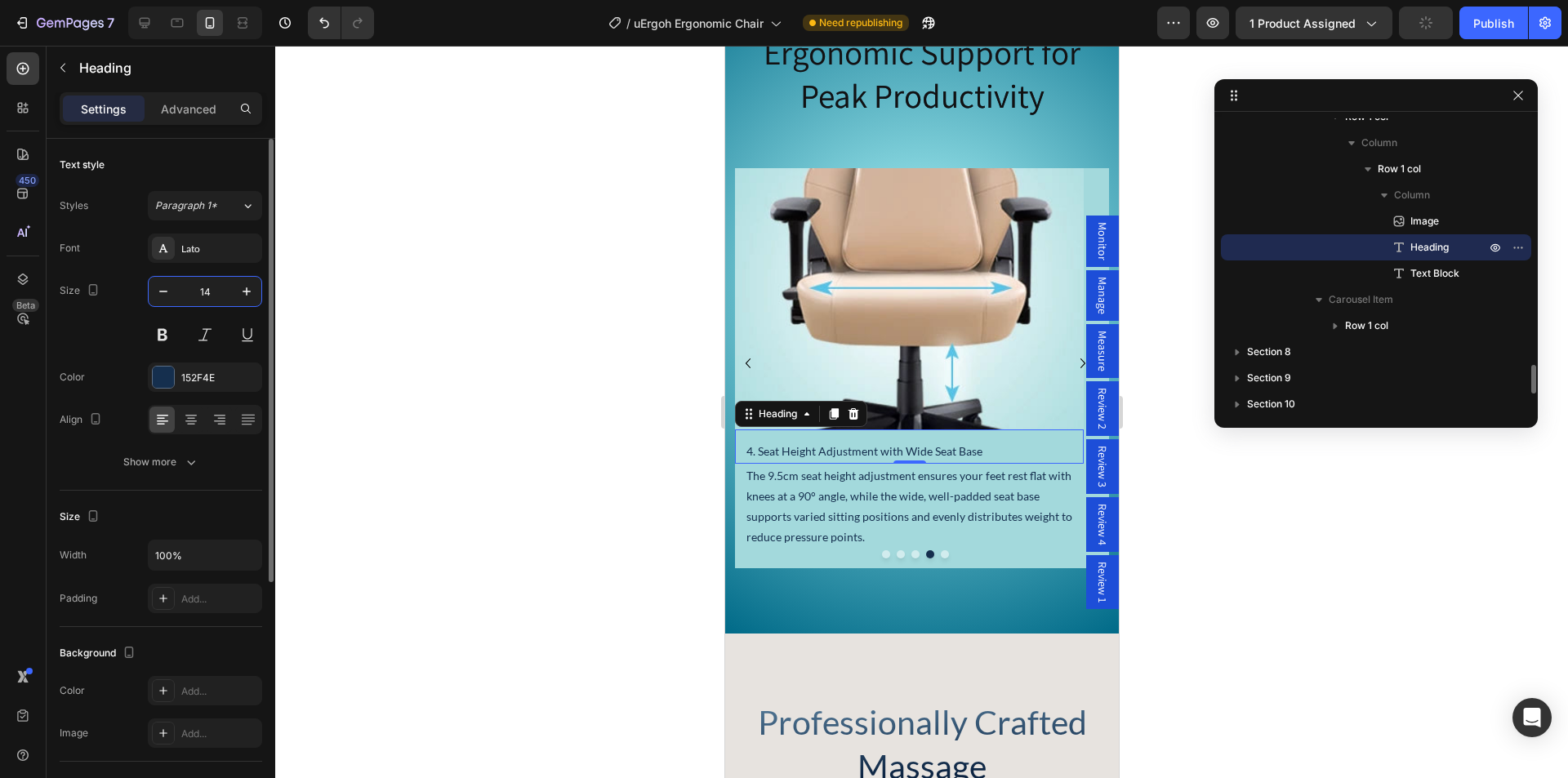
click at [198, 294] on input "14" at bounding box center [205, 291] width 53 height 29
paste input "8"
type input "18"
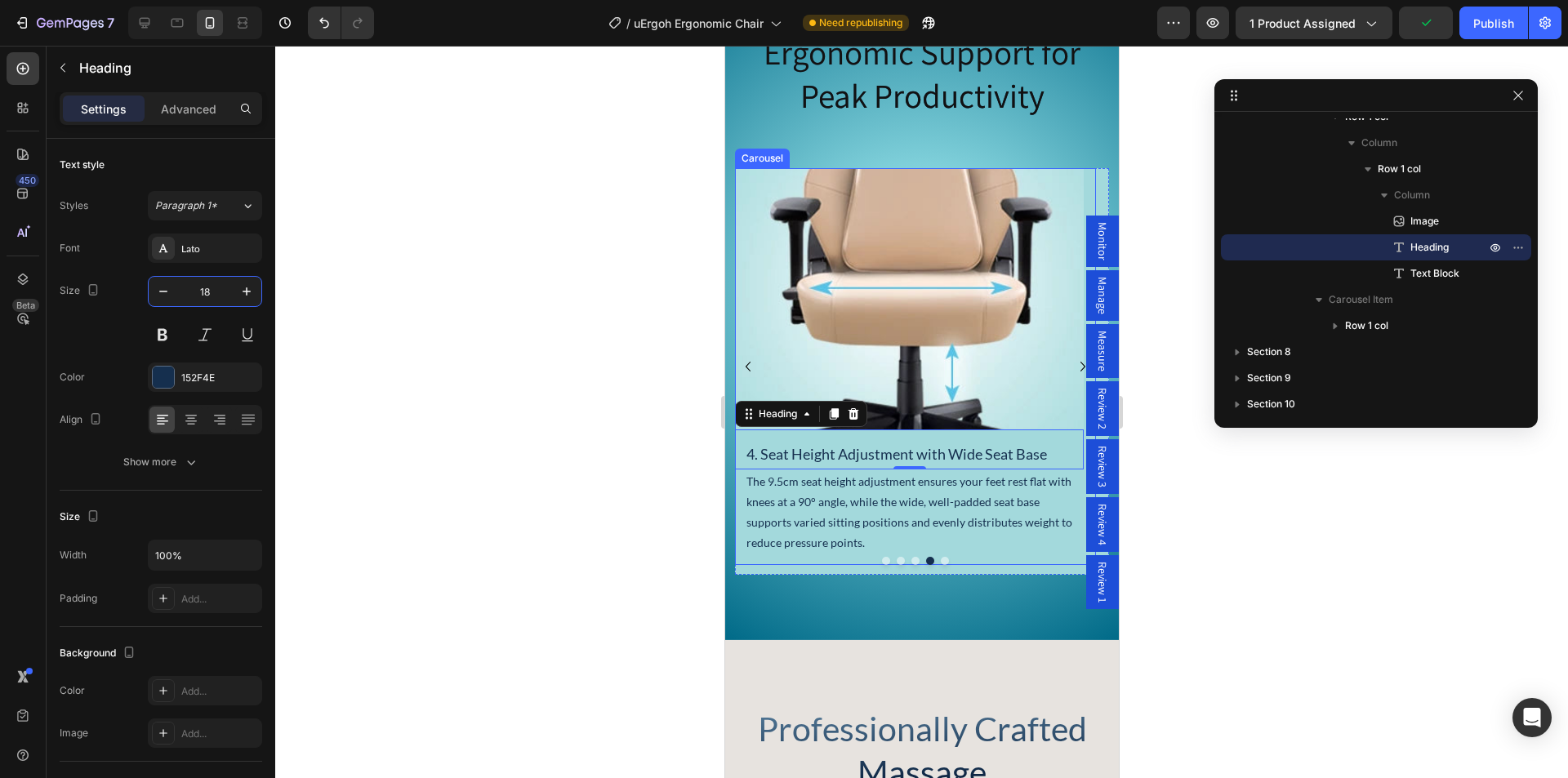
click at [940, 564] on button "Dot" at bounding box center [943, 560] width 8 height 8
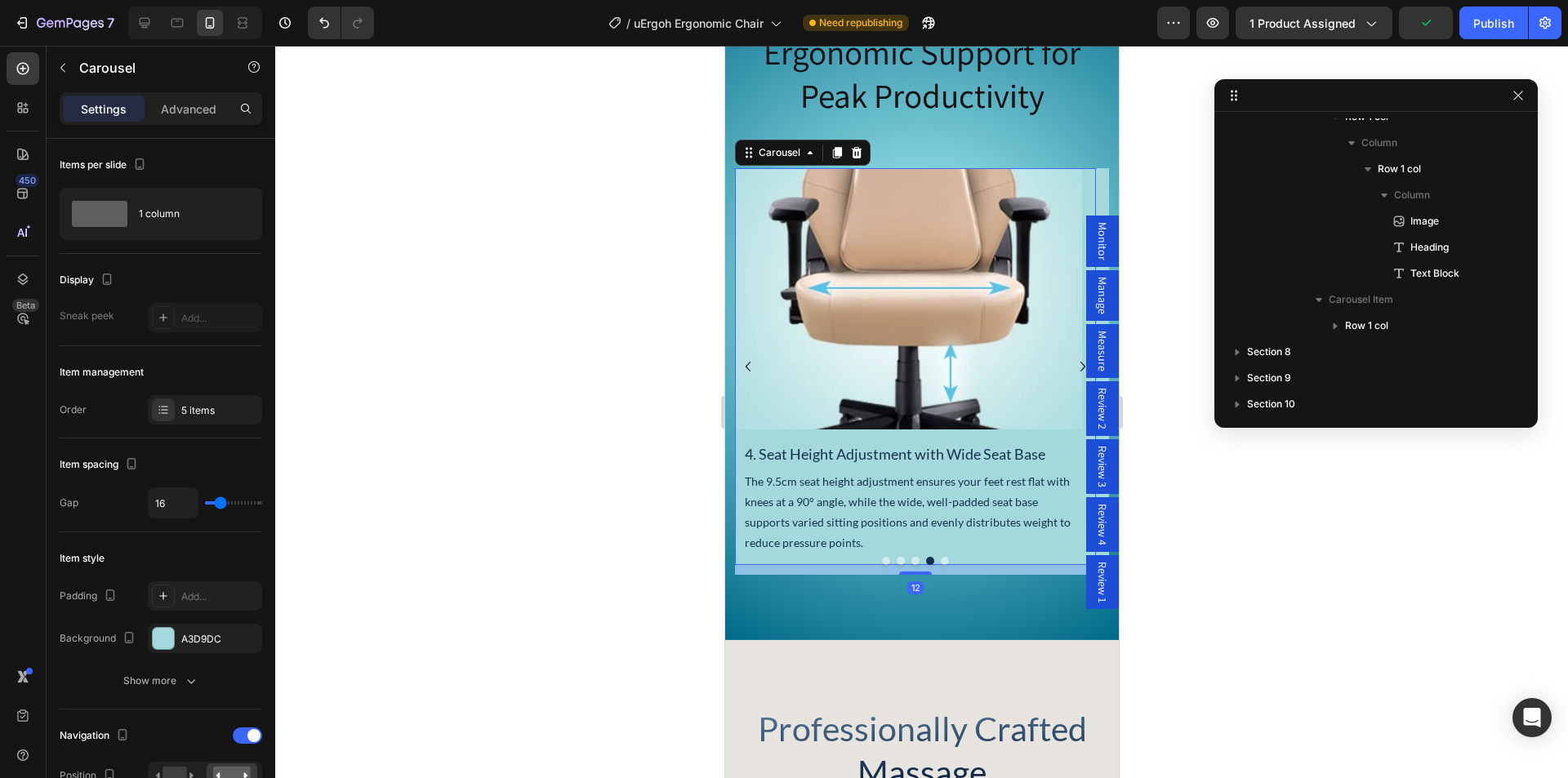
scroll to position [1790, 0]
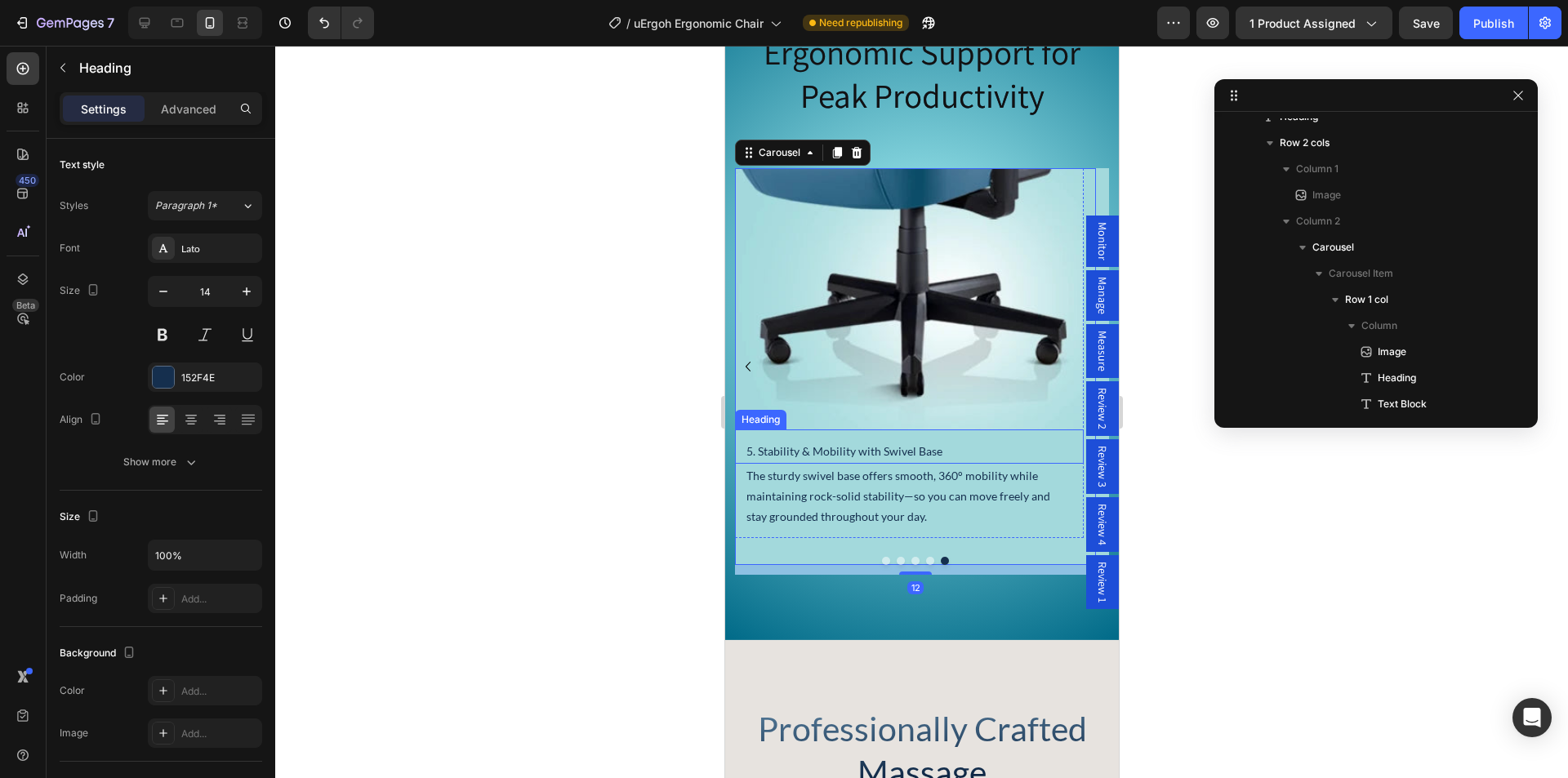
click at [837, 462] on h2 "5. Stability & Mobility with Swivel Base" at bounding box center [907, 451] width 329 height 24
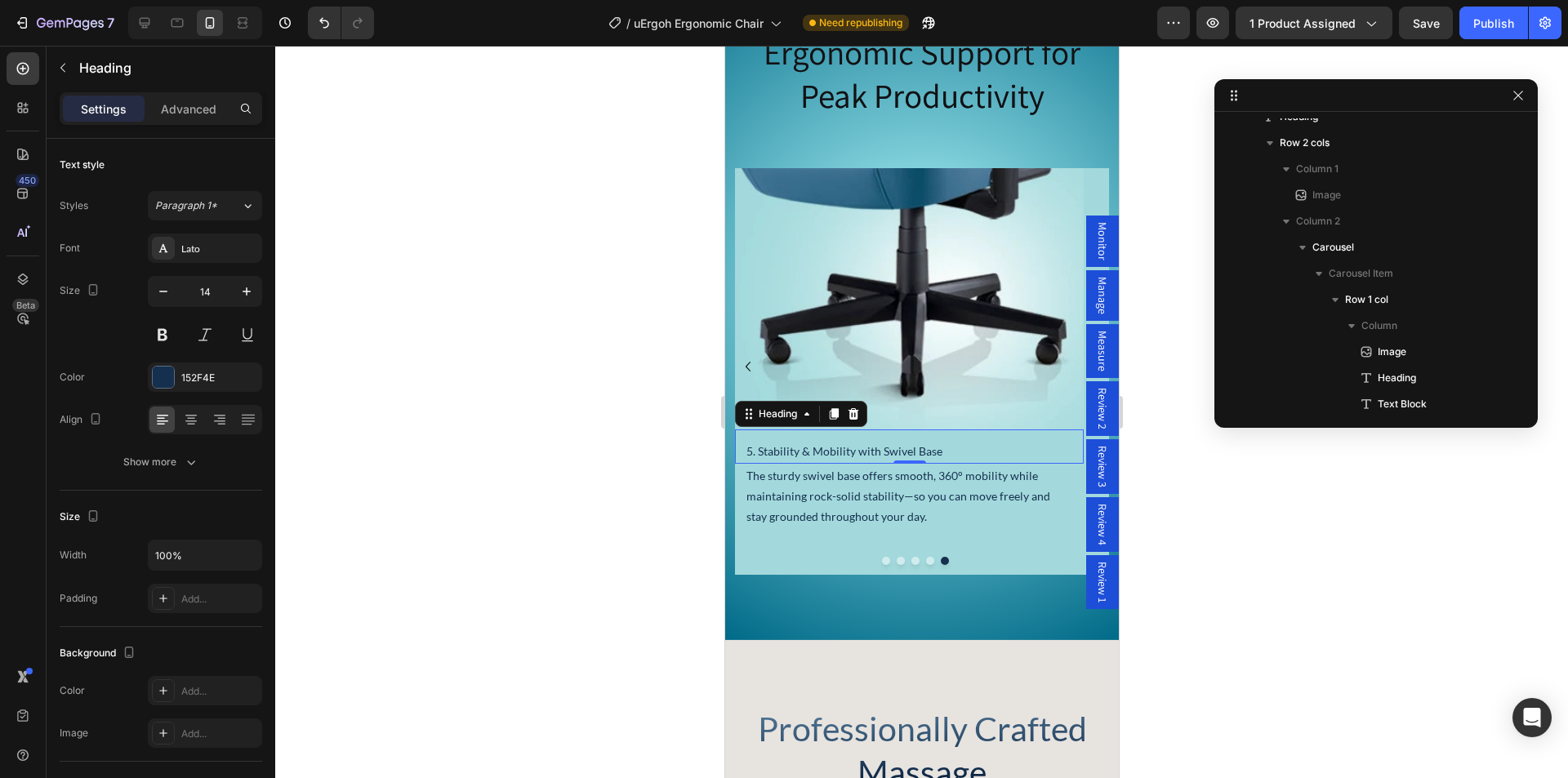
scroll to position [2704, 0]
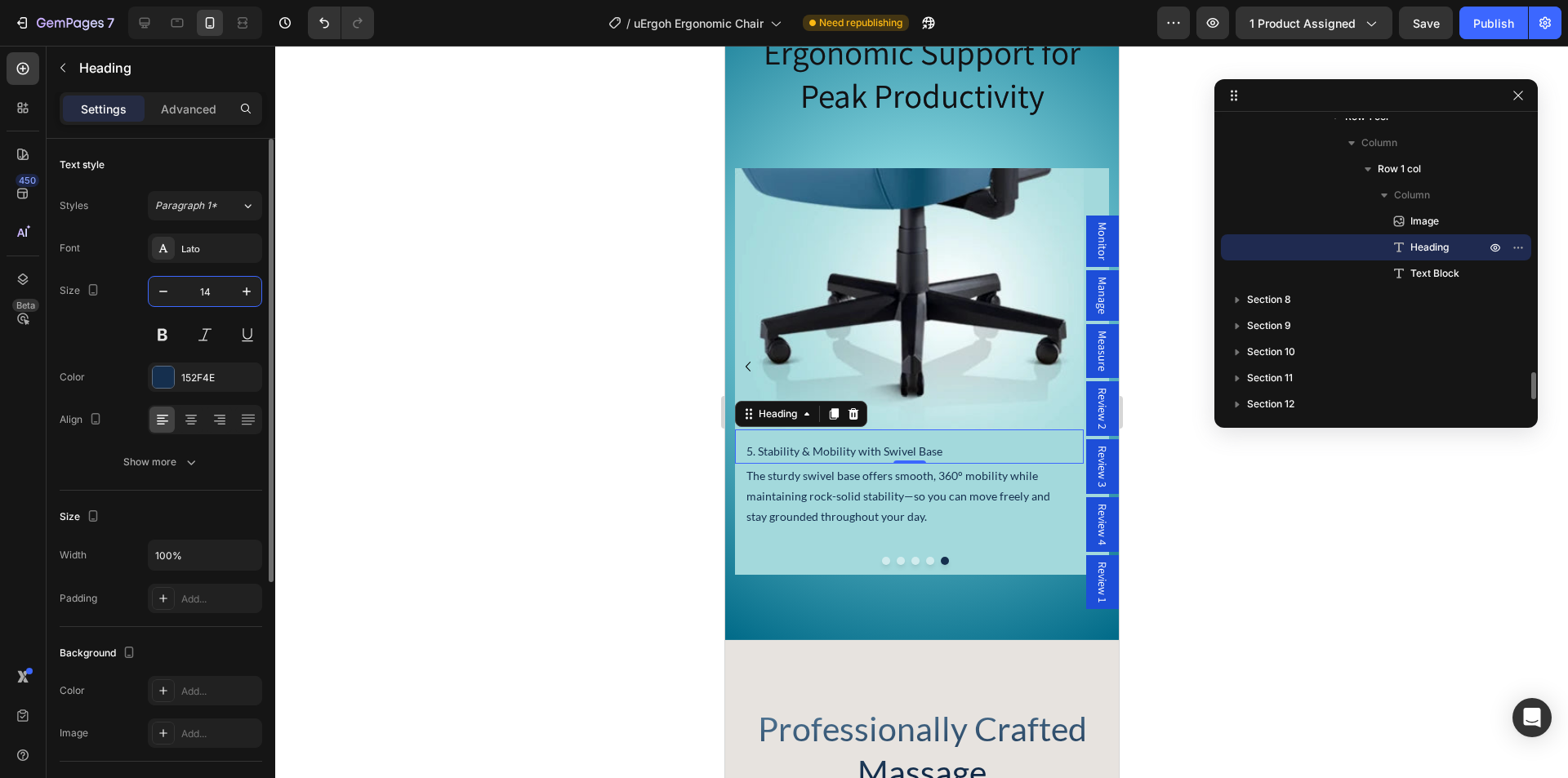
click at [205, 284] on input "14" at bounding box center [205, 291] width 53 height 29
paste input "8"
type input "18"
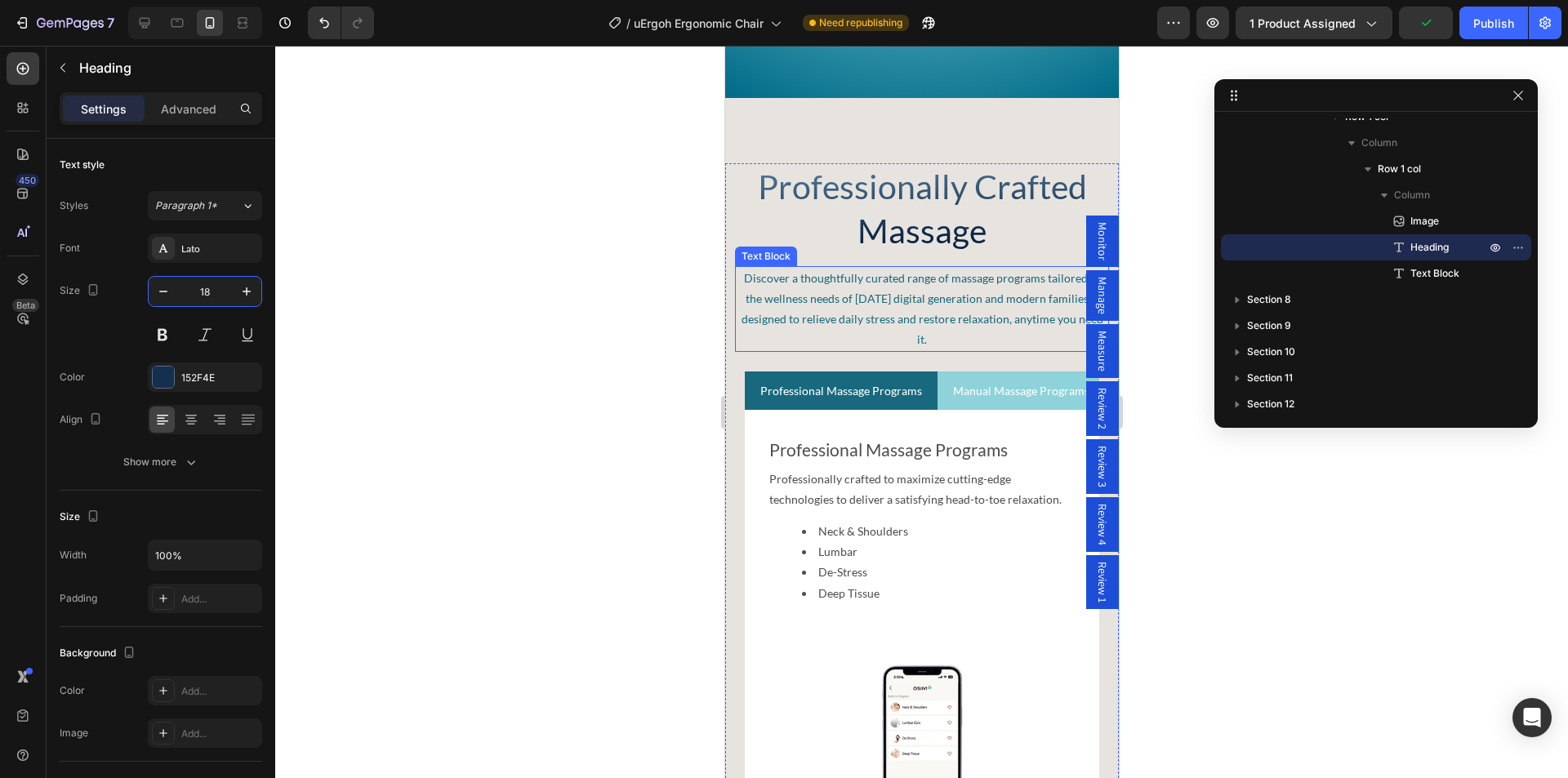
scroll to position [4058, 0]
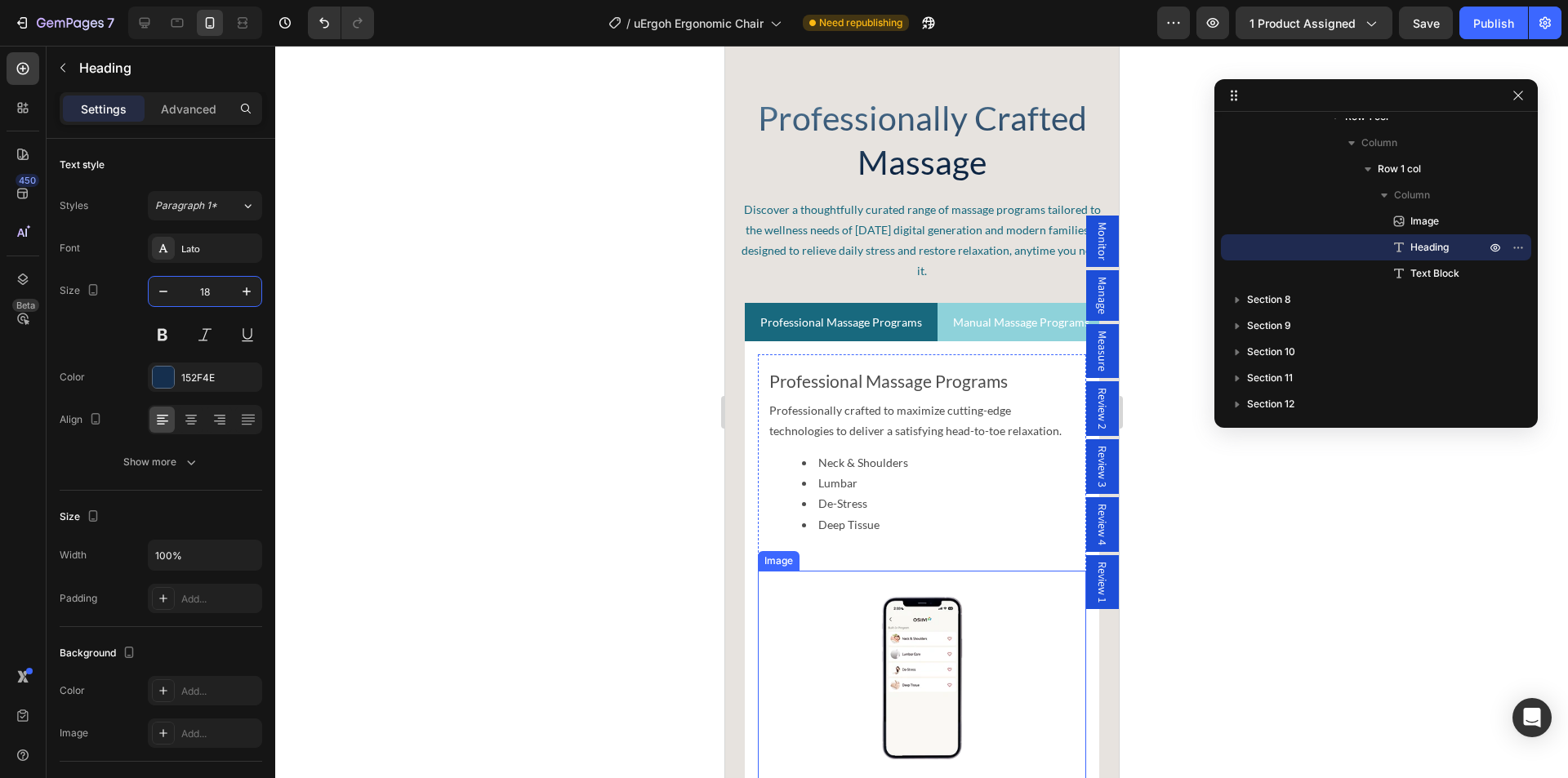
click at [922, 639] on img at bounding box center [921, 677] width 328 height 215
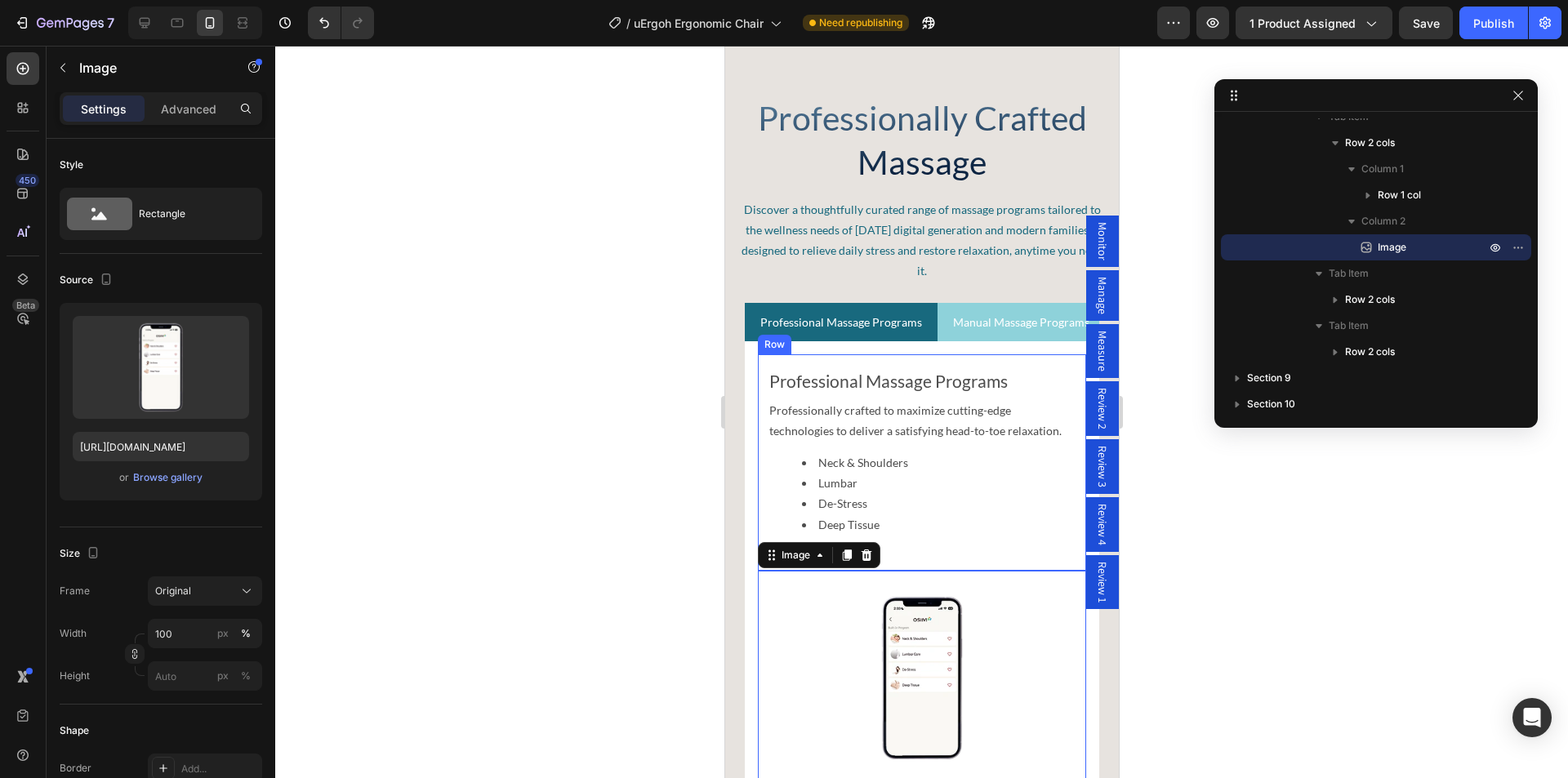
scroll to position [4221, 0]
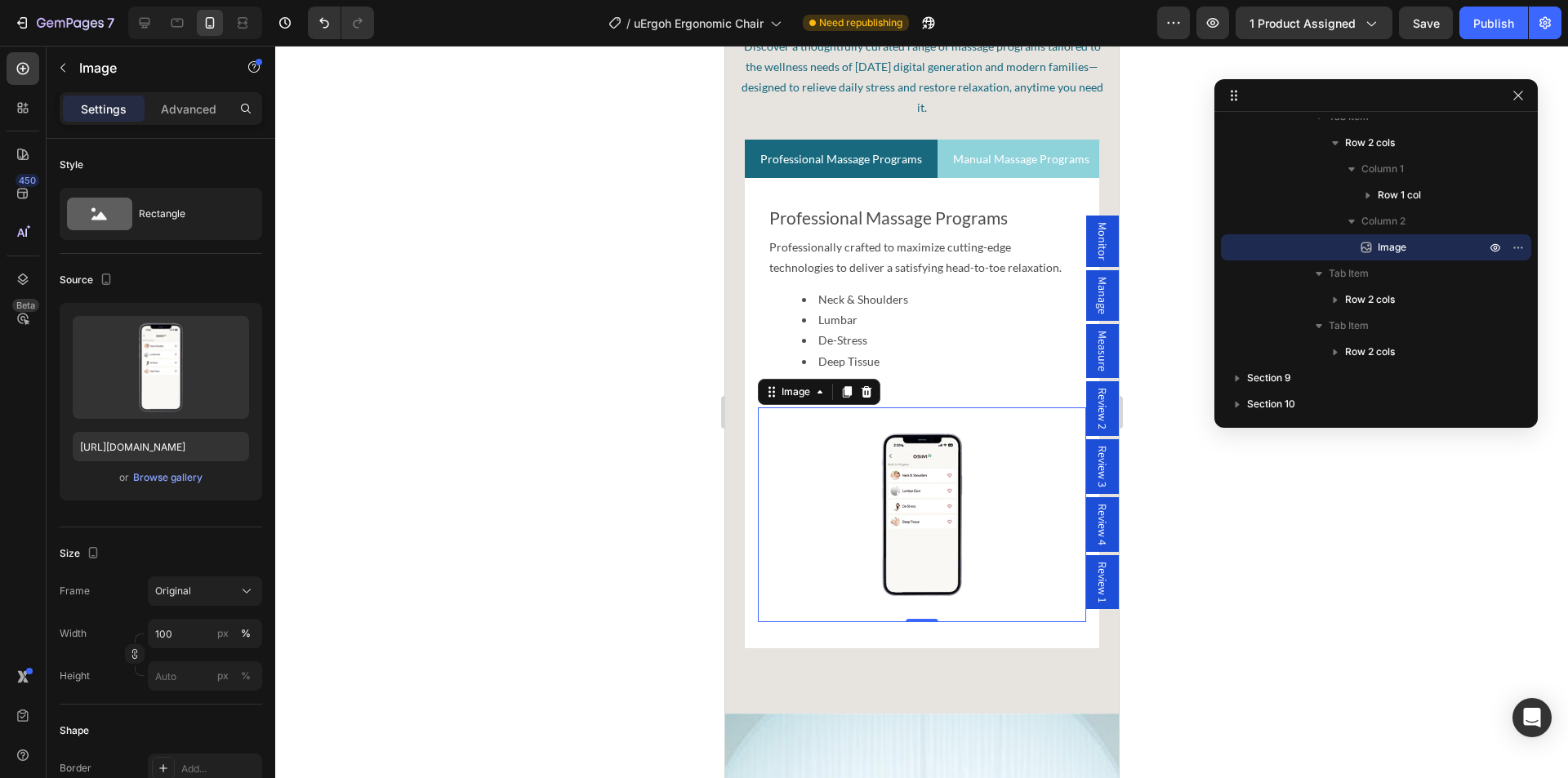
click at [913, 514] on img at bounding box center [921, 514] width 328 height 215
click at [189, 108] on p "Advanced" at bounding box center [189, 109] width 55 height 17
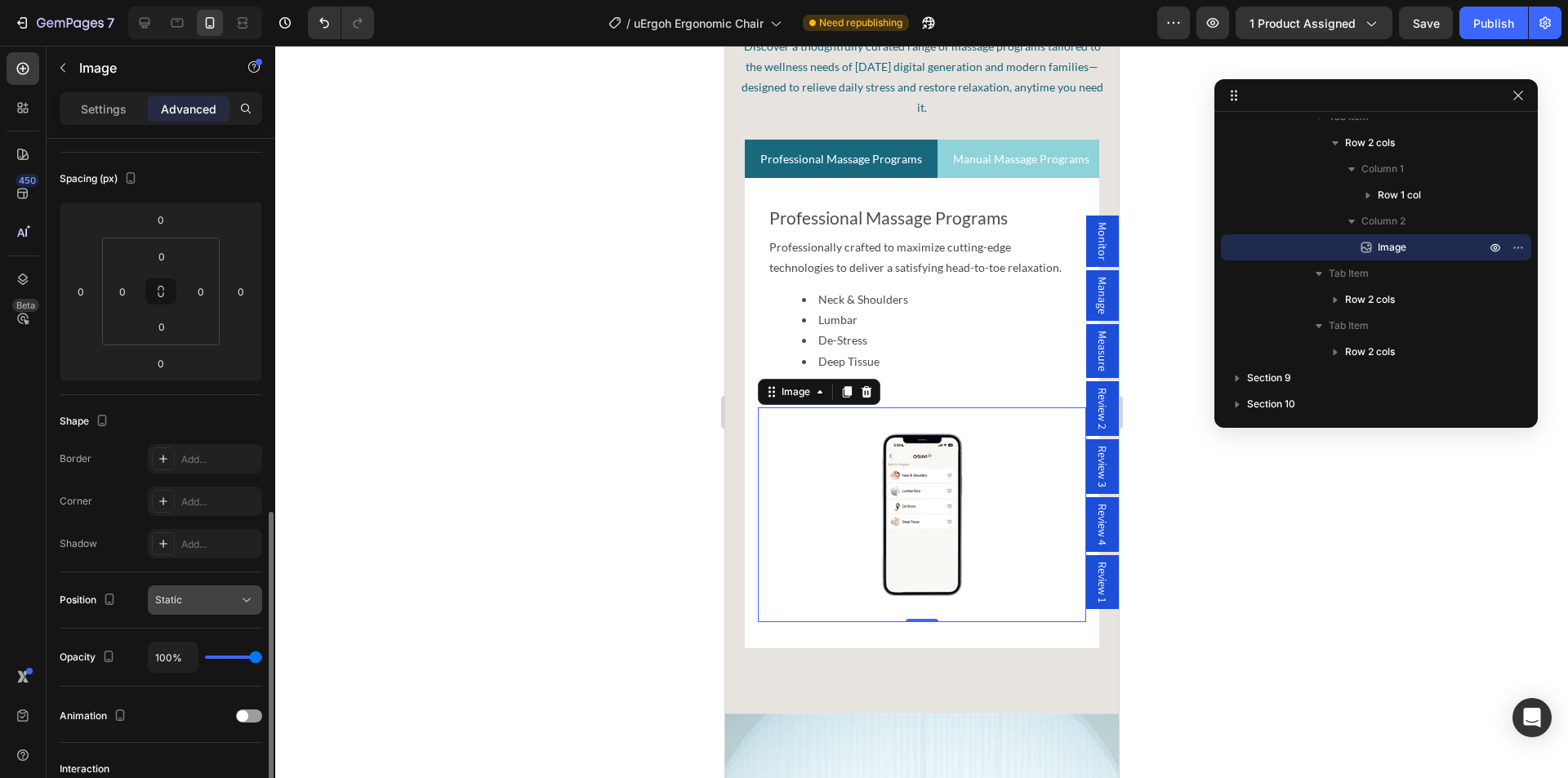
scroll to position [326, 0]
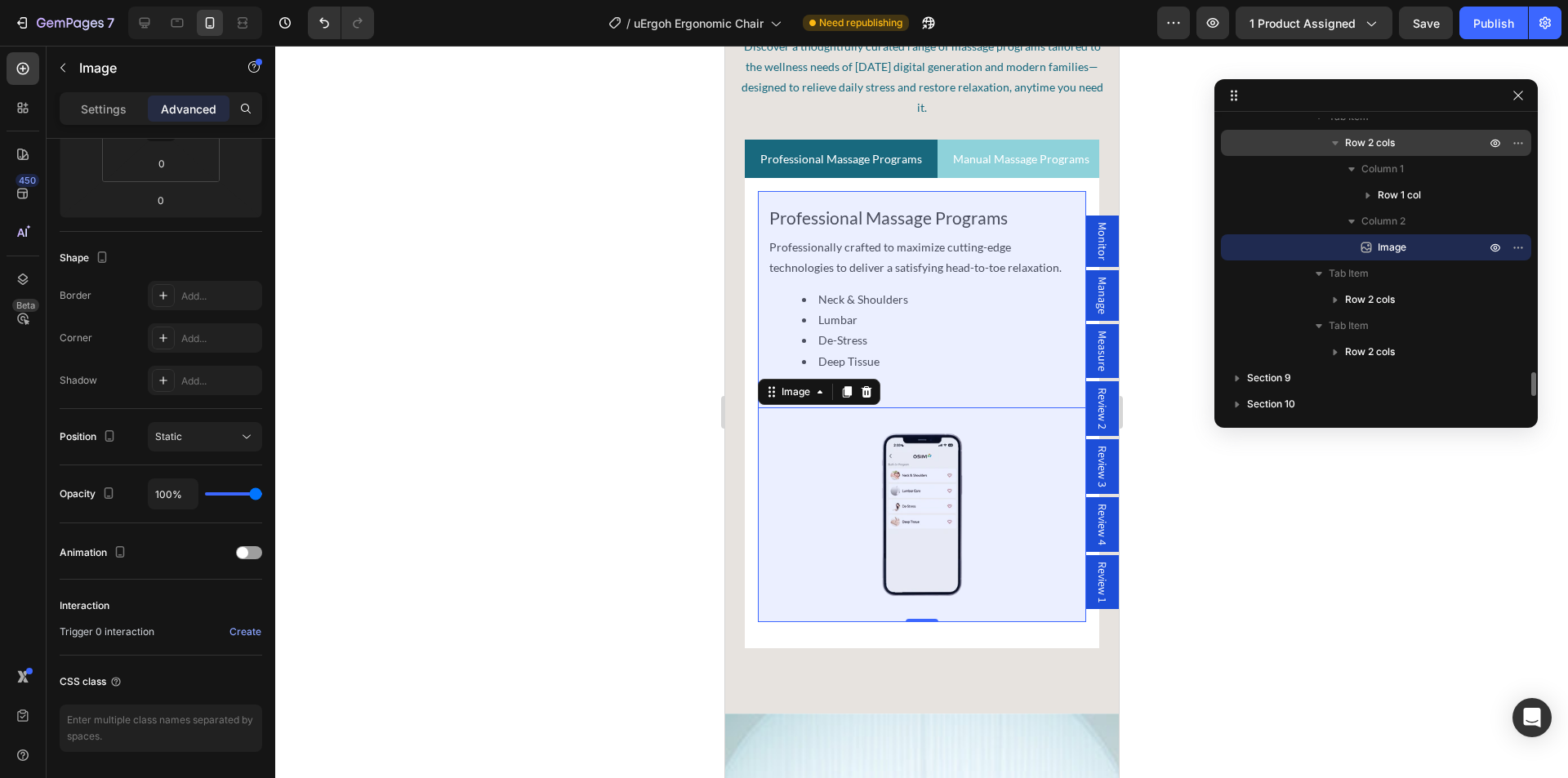
click at [1391, 144] on span "Row 2 cols" at bounding box center [1370, 143] width 50 height 17
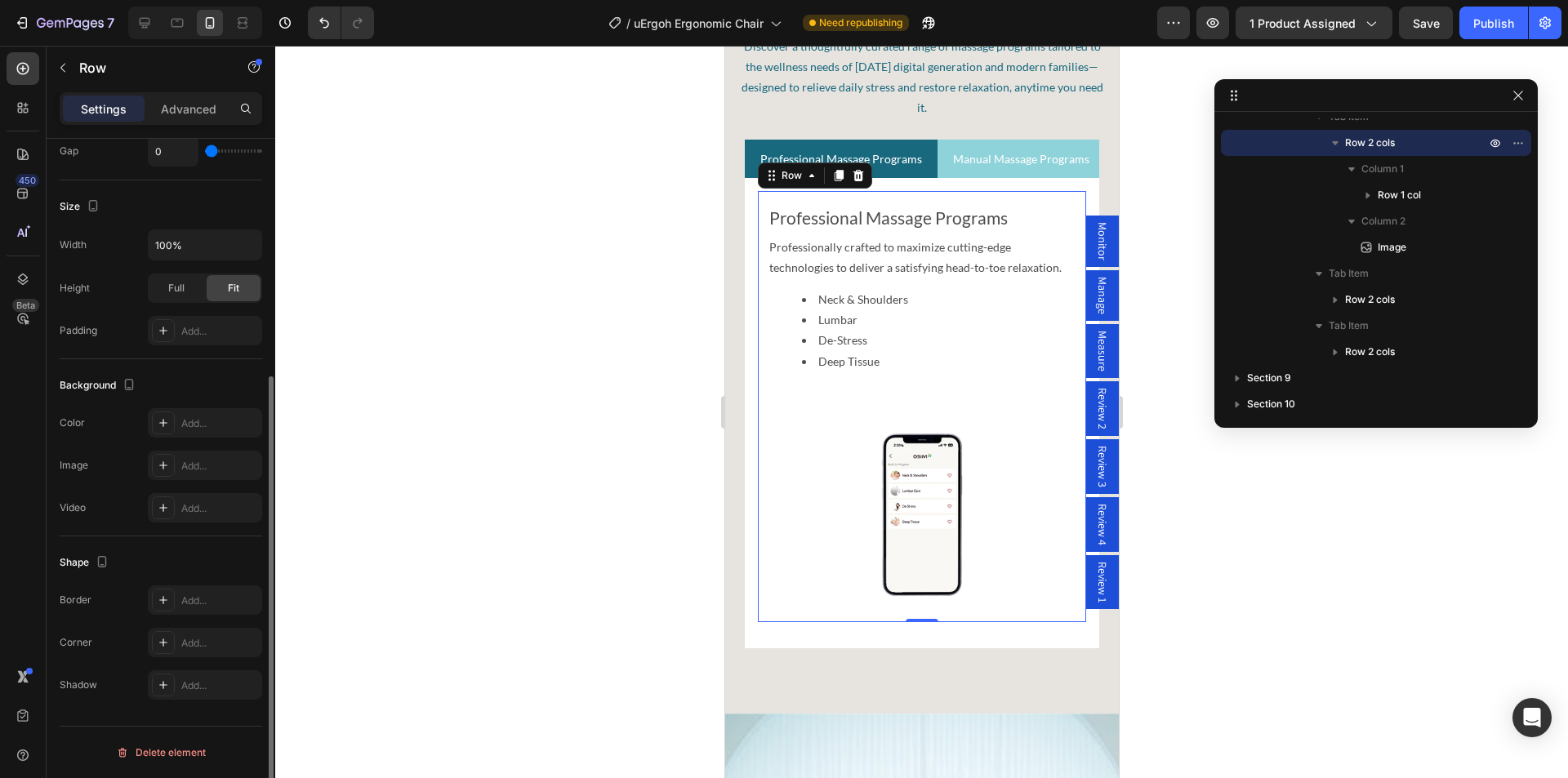
scroll to position [0, 0]
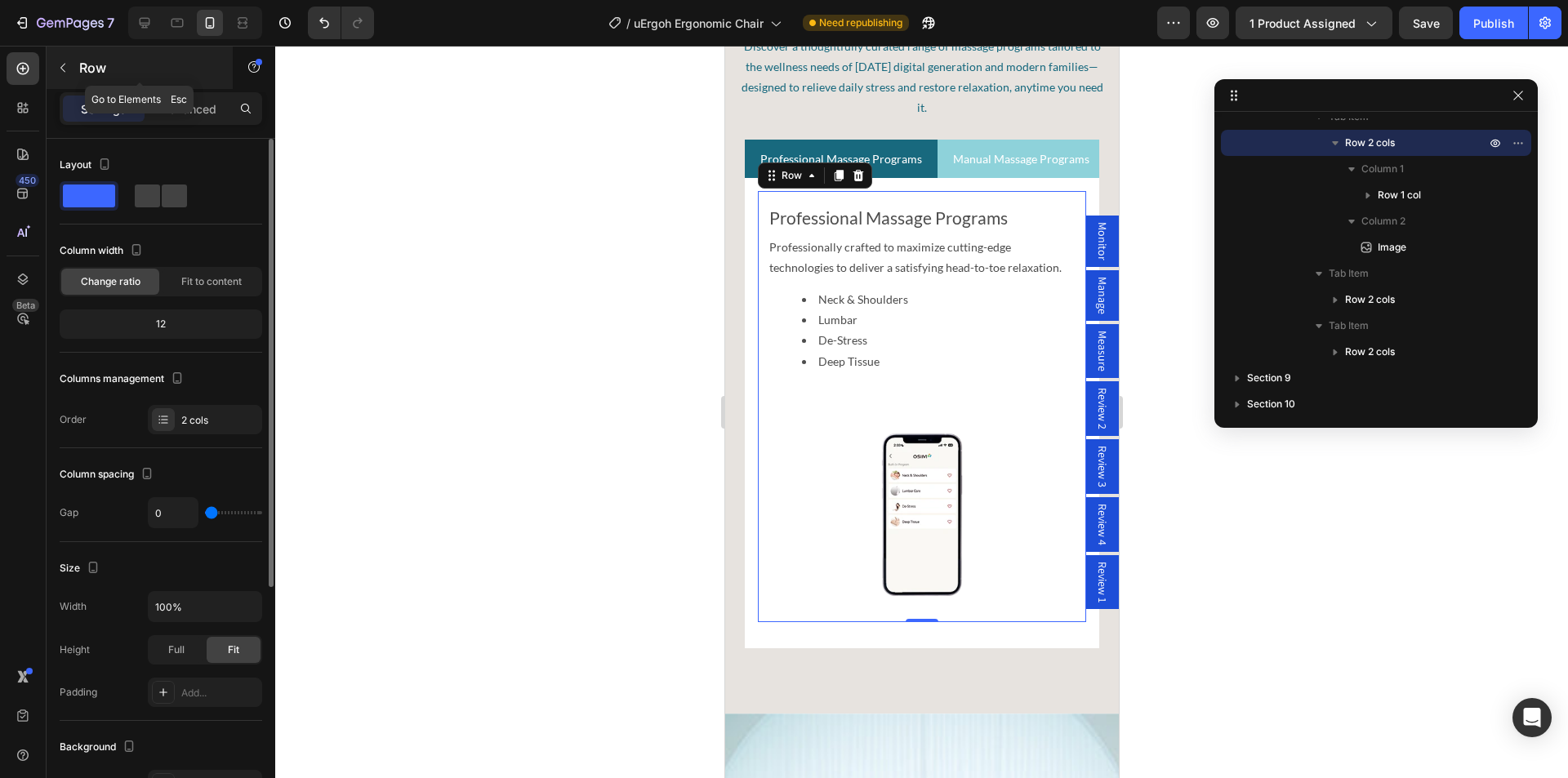
click at [185, 87] on div "Row" at bounding box center [140, 68] width 186 height 42
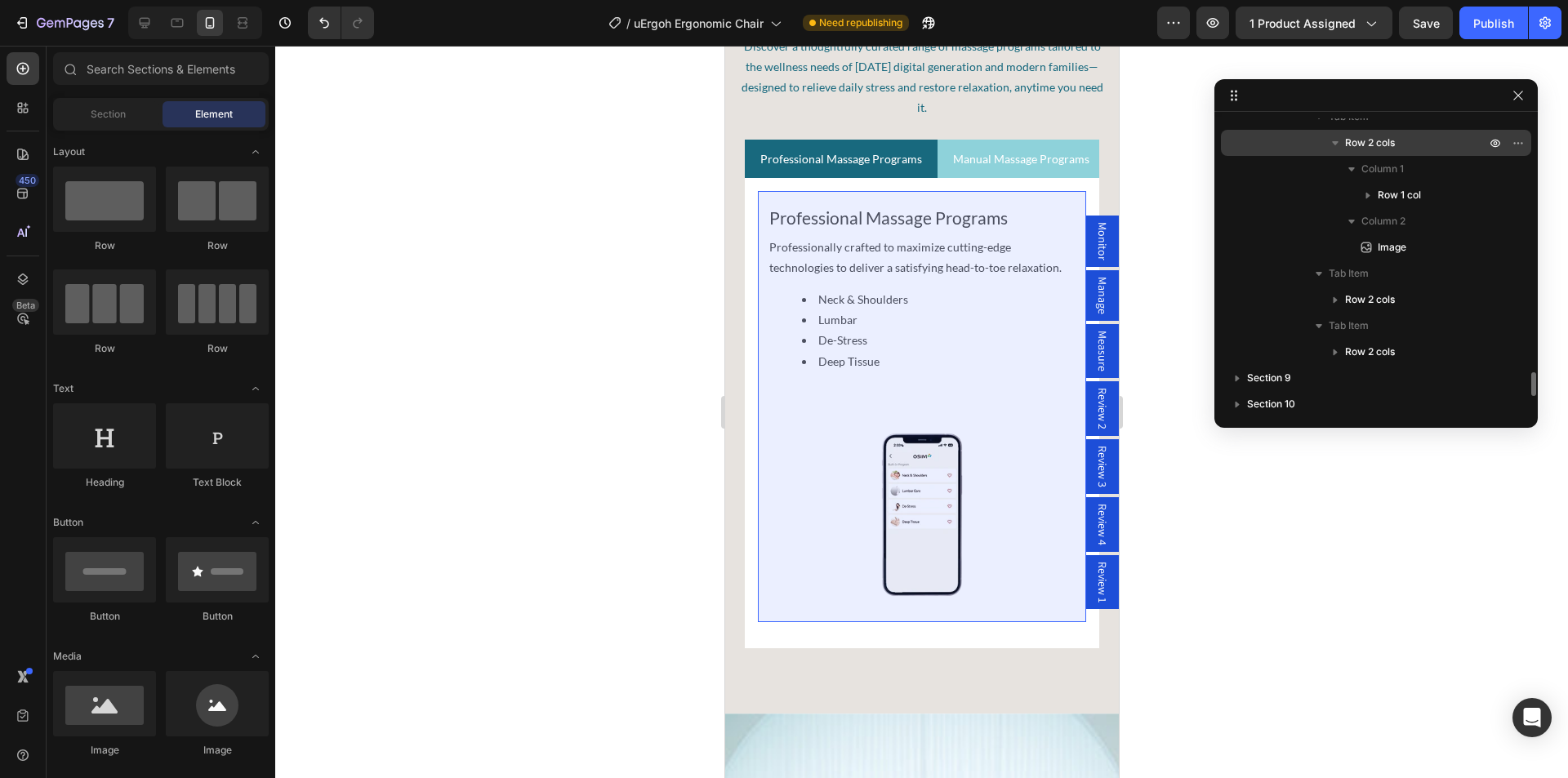
click at [1387, 147] on span "Row 2 cols" at bounding box center [1370, 143] width 50 height 17
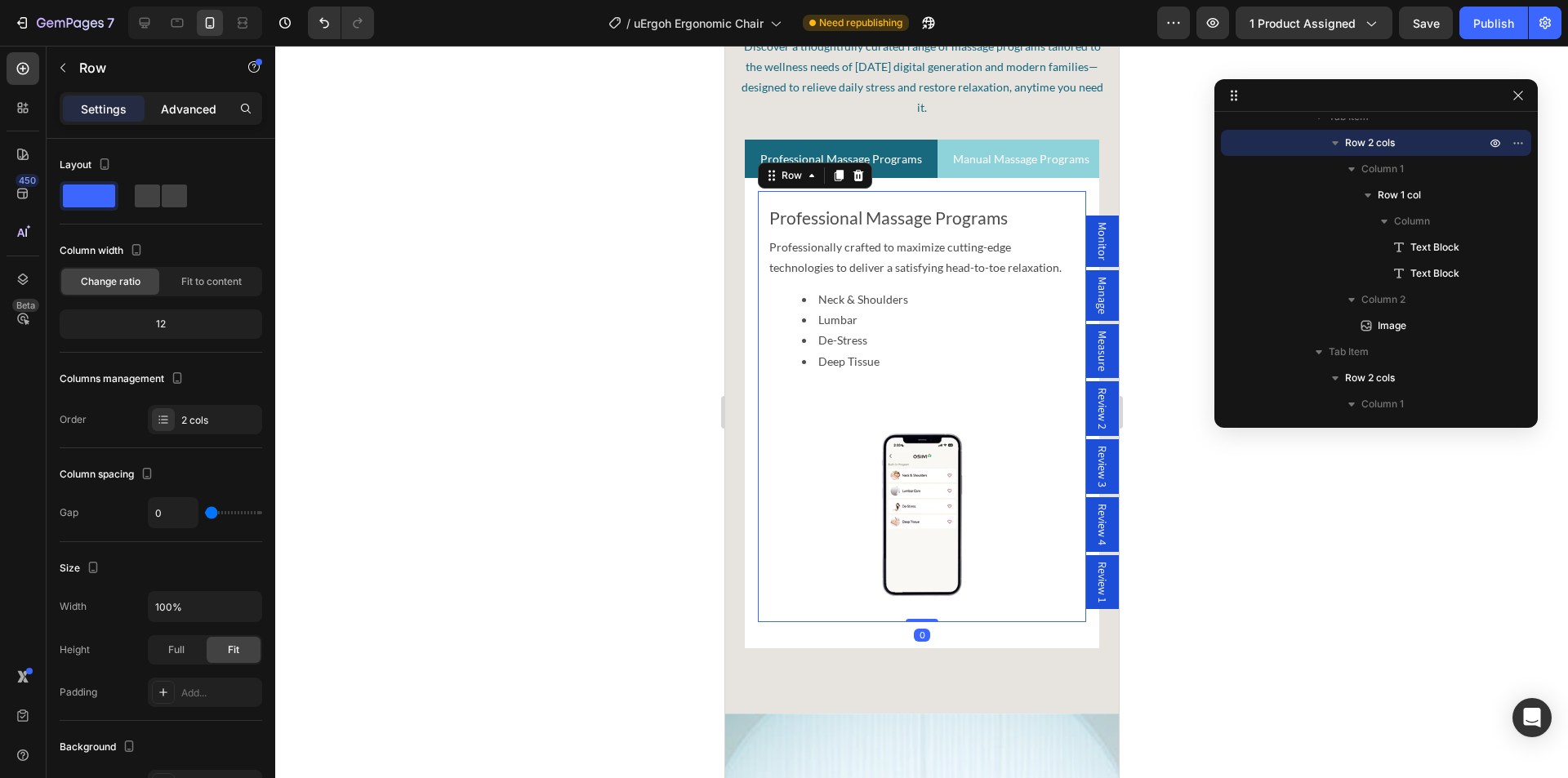
click at [197, 110] on p "Advanced" at bounding box center [189, 109] width 55 height 17
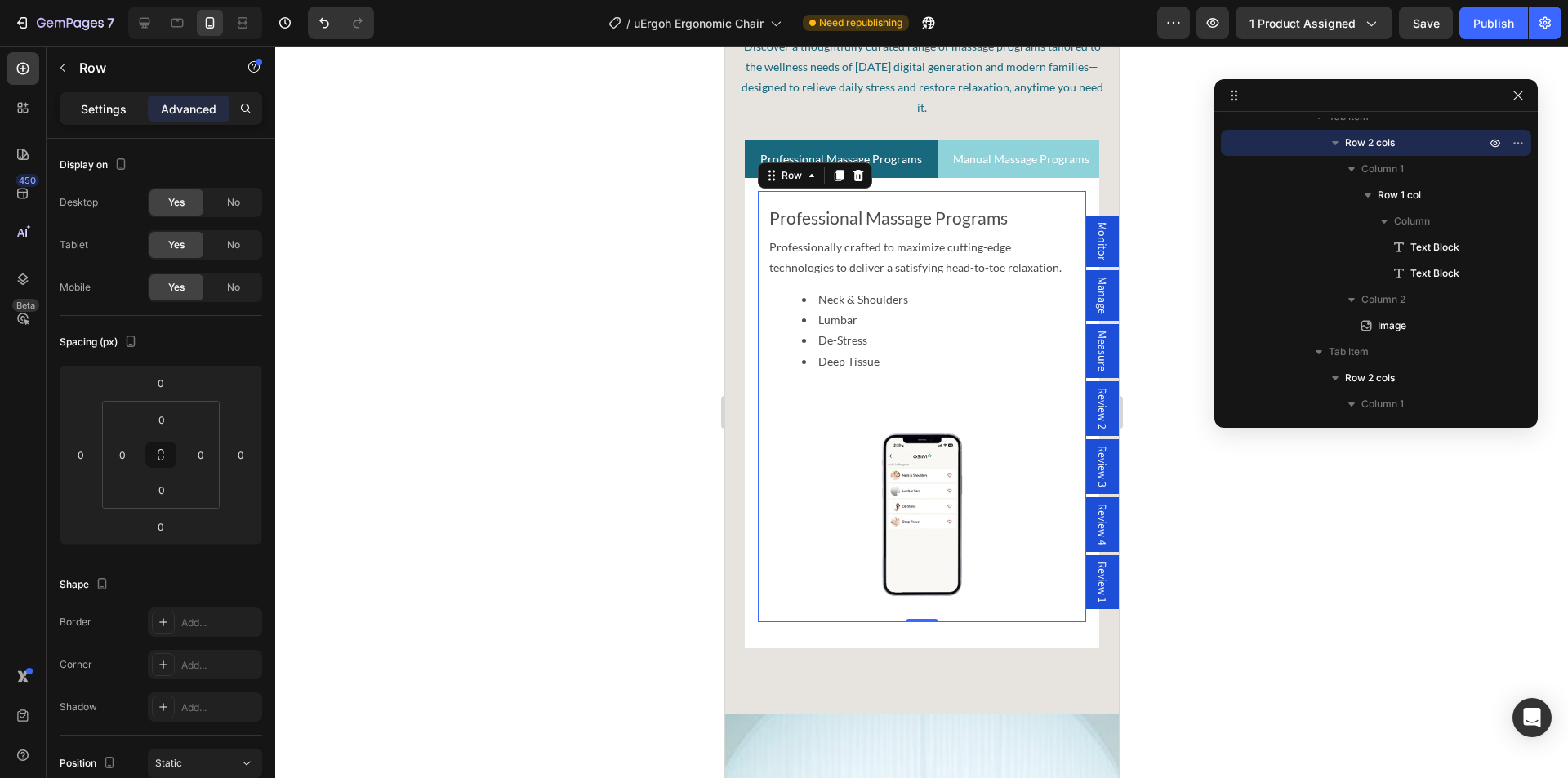
click at [94, 113] on p "Settings" at bounding box center [104, 109] width 46 height 17
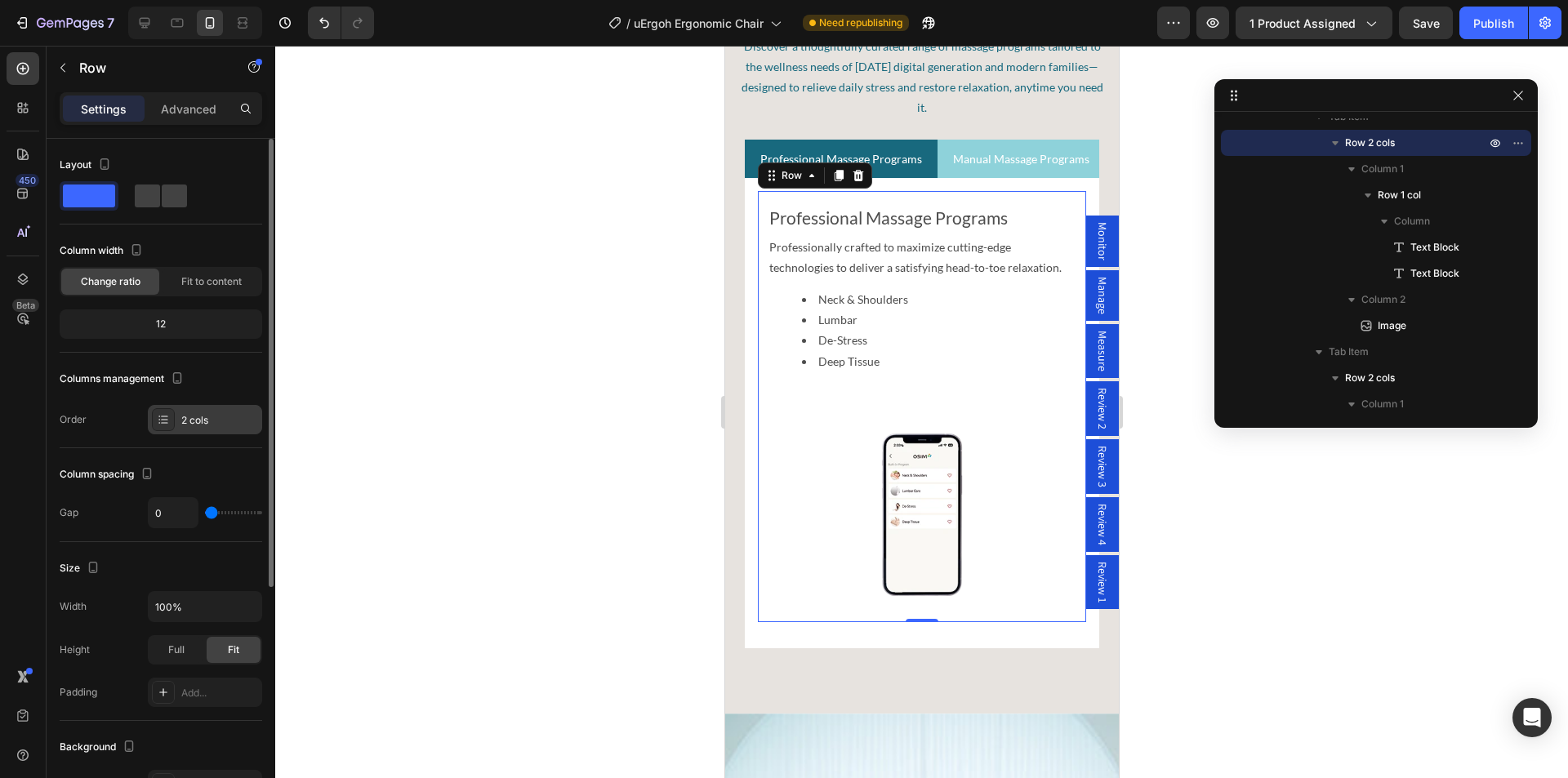
click at [188, 412] on div "2 cols" at bounding box center [219, 420] width 76 height 15
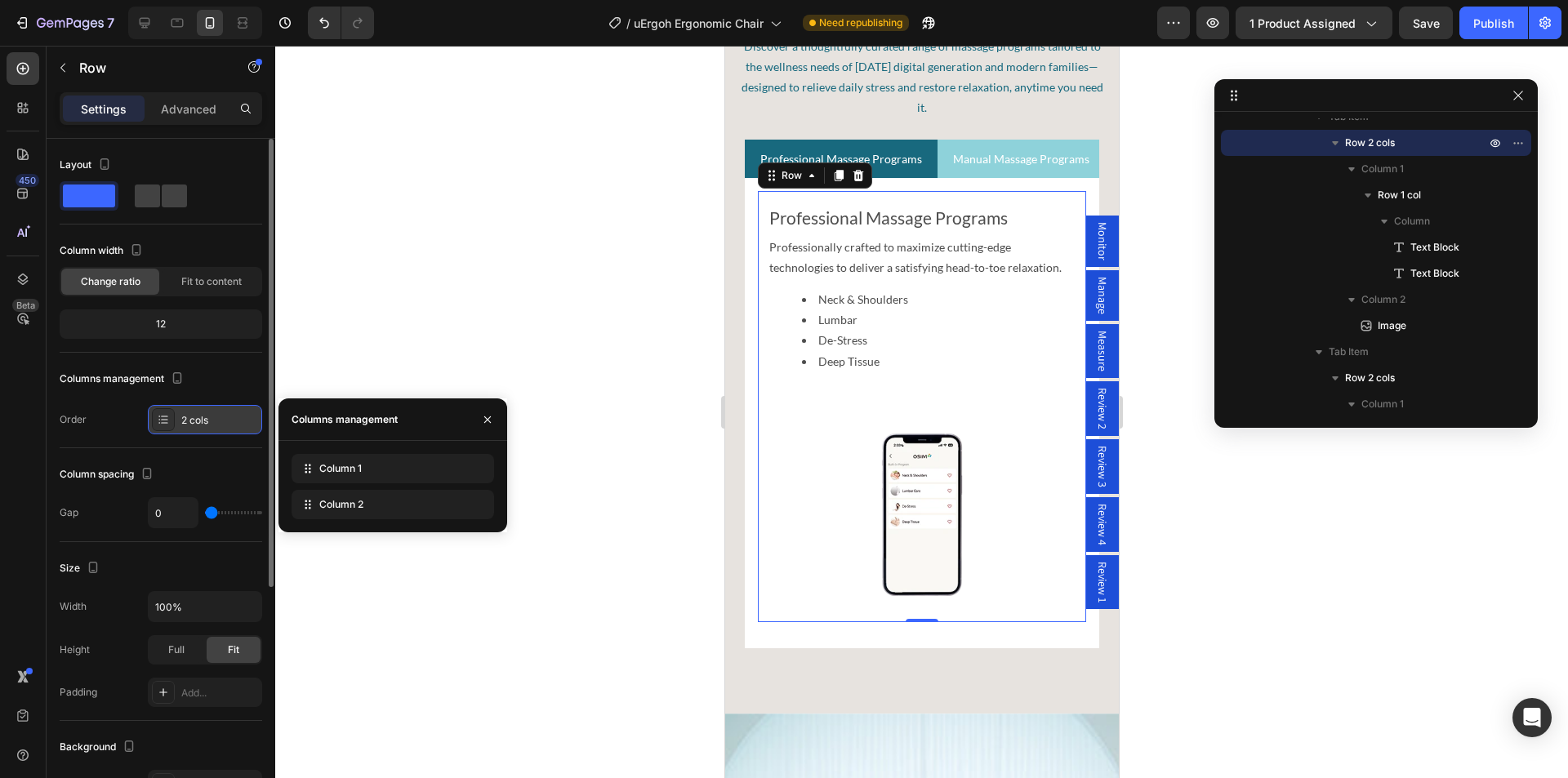
click at [188, 412] on div "2 cols" at bounding box center [219, 420] width 76 height 15
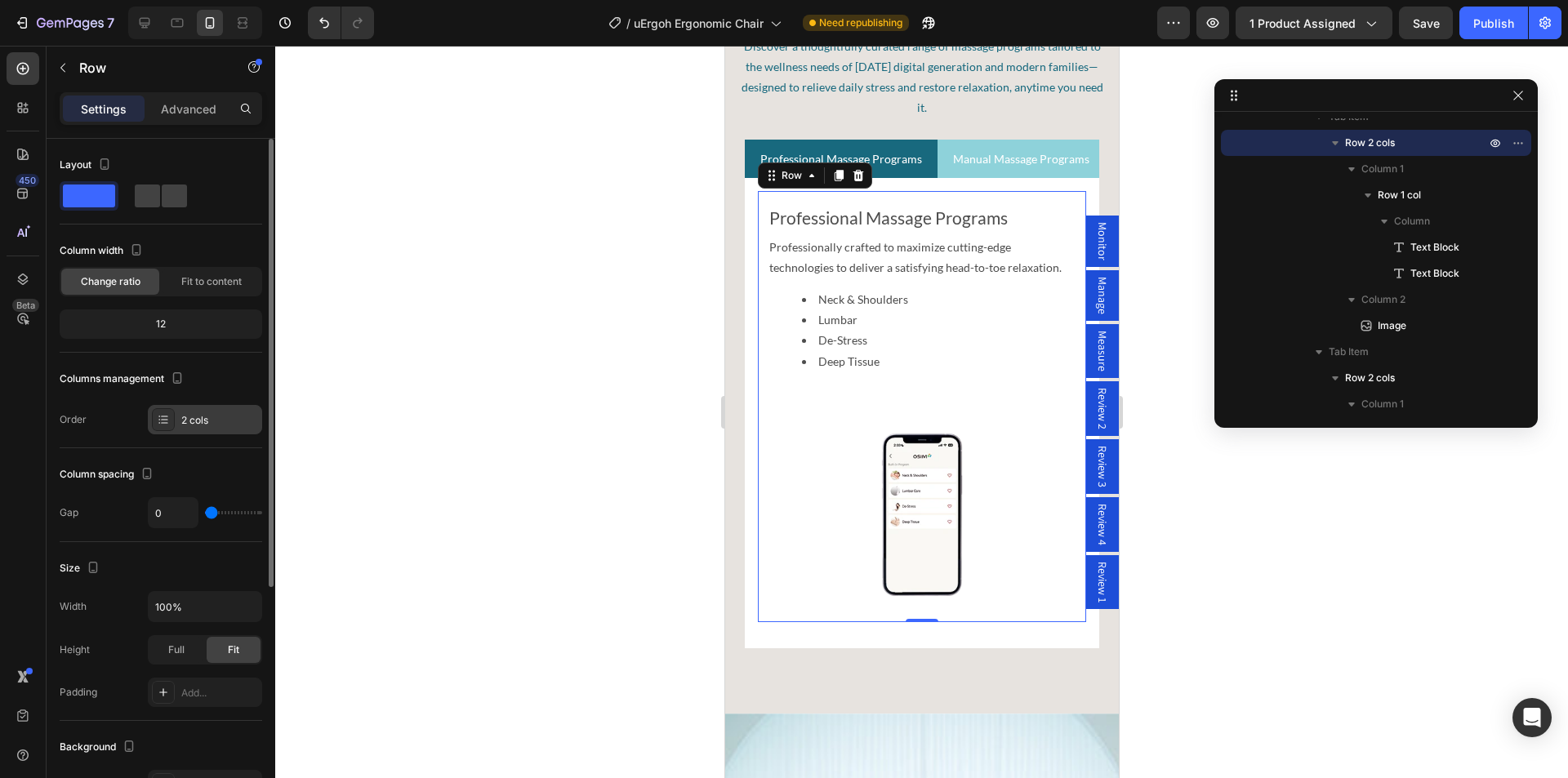
click at [188, 412] on div "2 cols" at bounding box center [219, 420] width 76 height 15
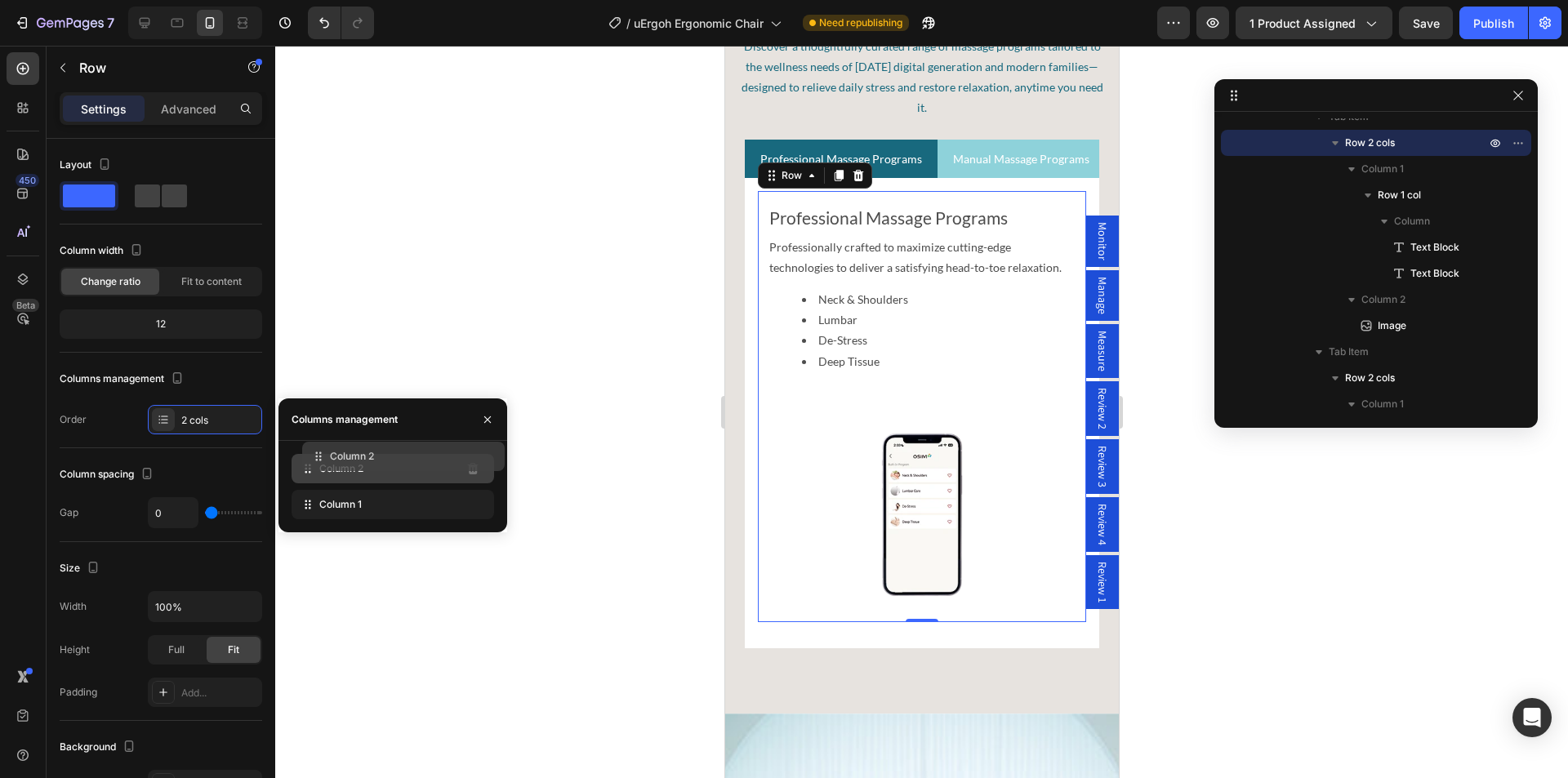
drag, startPoint x: 315, startPoint y: 512, endPoint x: 326, endPoint y: 463, distance: 50.2
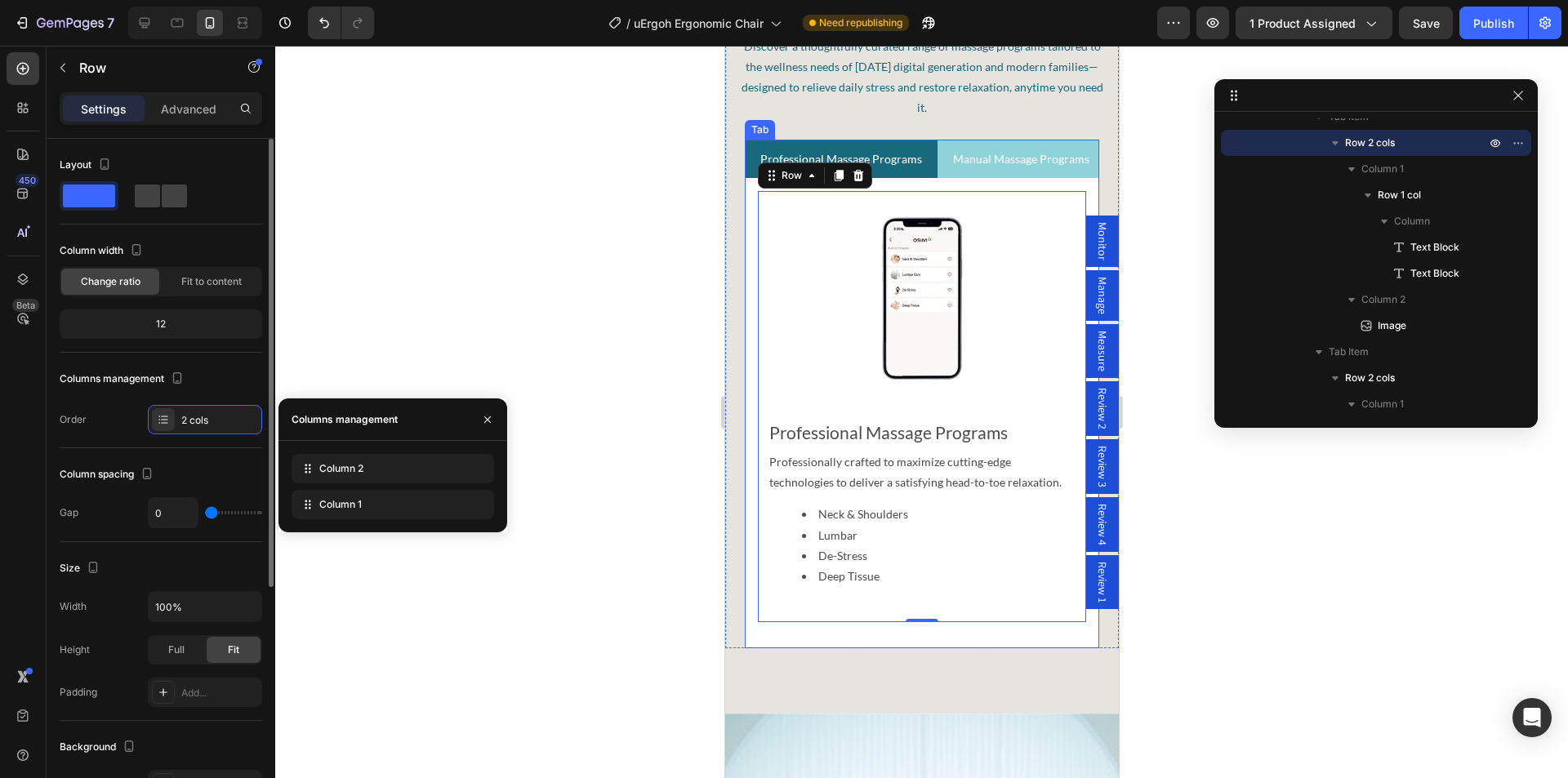
click at [117, 402] on div "Columns management Order 2 cols" at bounding box center [161, 400] width 203 height 68
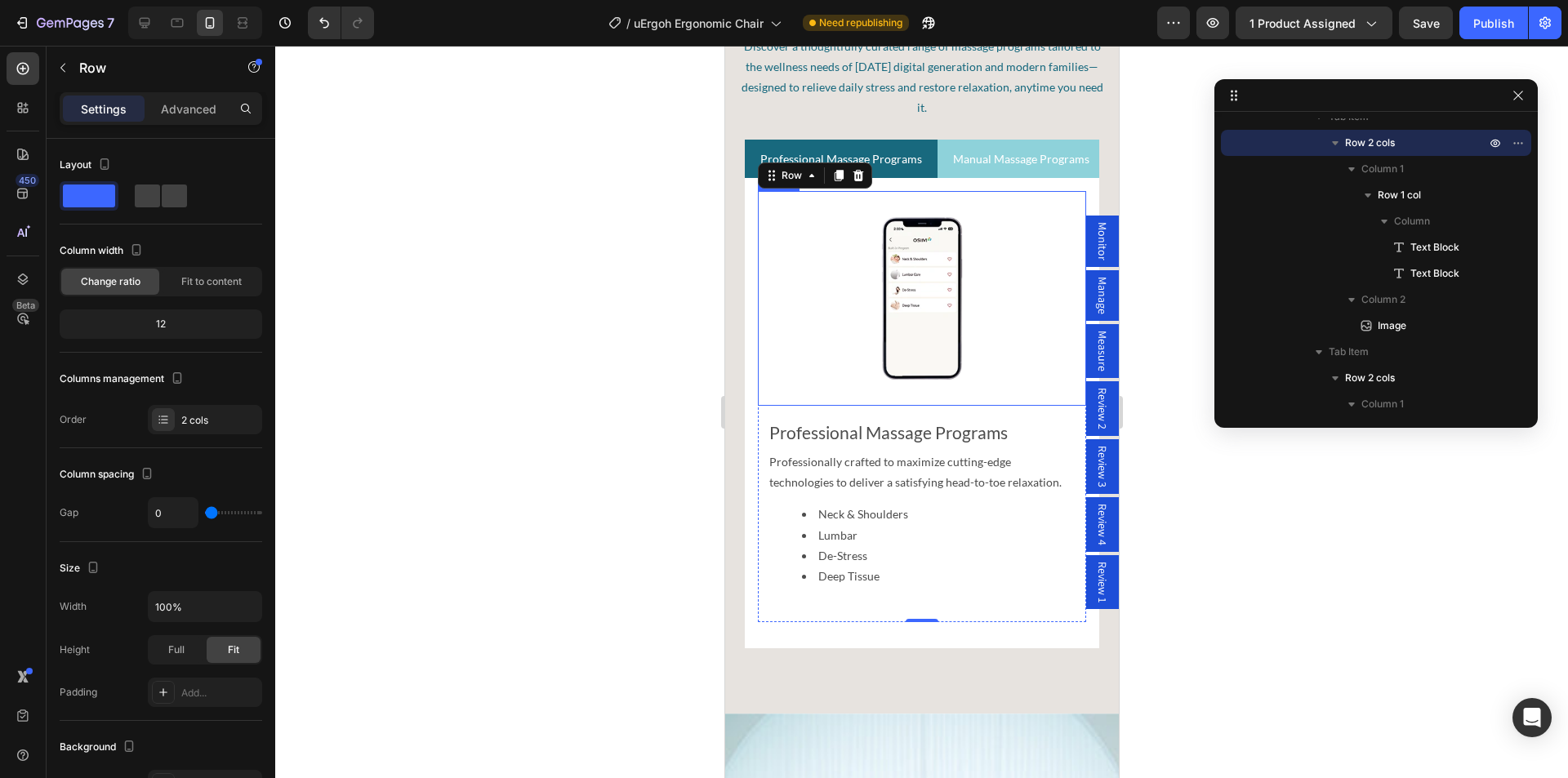
click at [921, 296] on img at bounding box center [921, 297] width 328 height 215
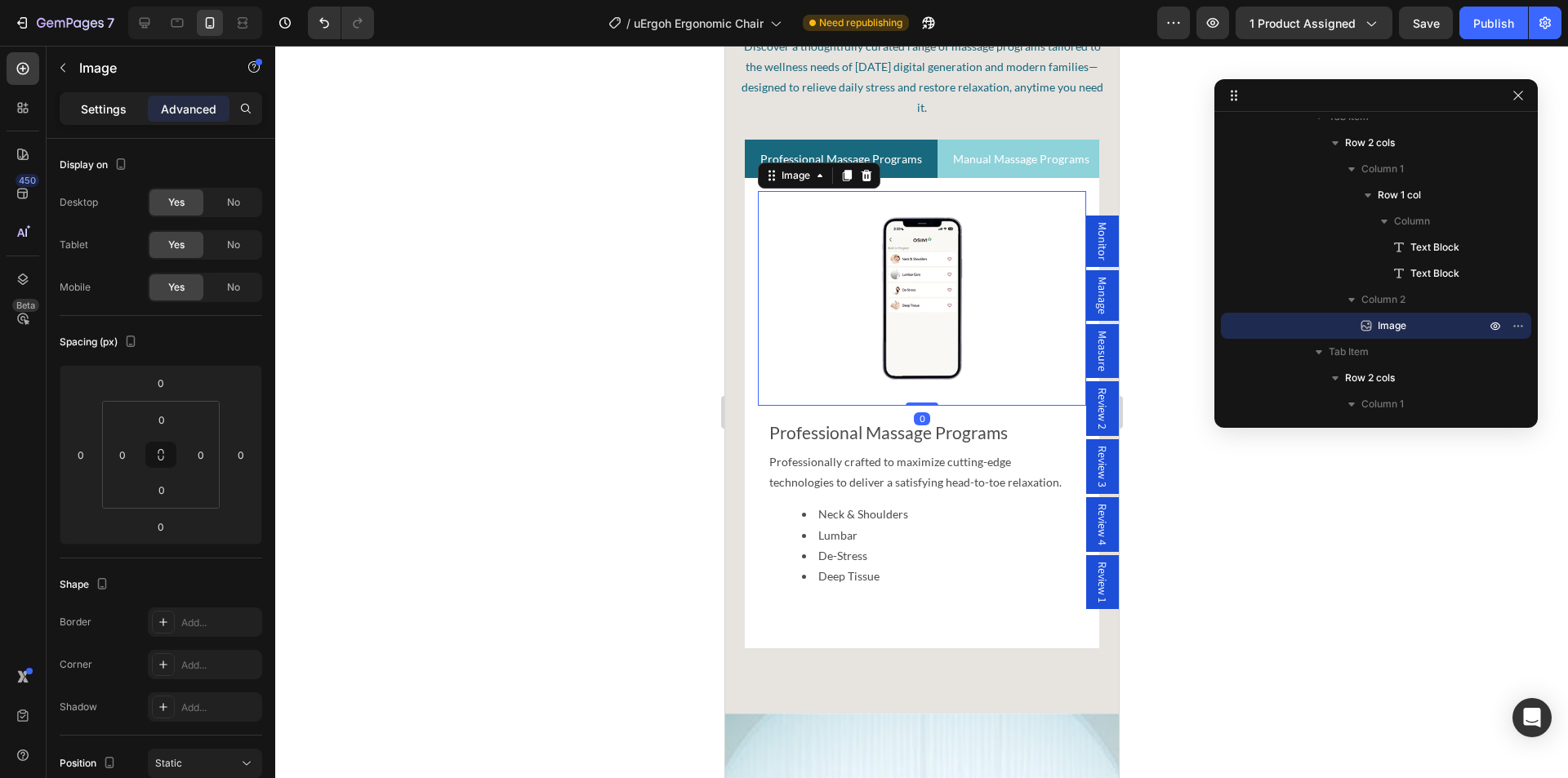
click at [89, 108] on p "Settings" at bounding box center [104, 109] width 46 height 17
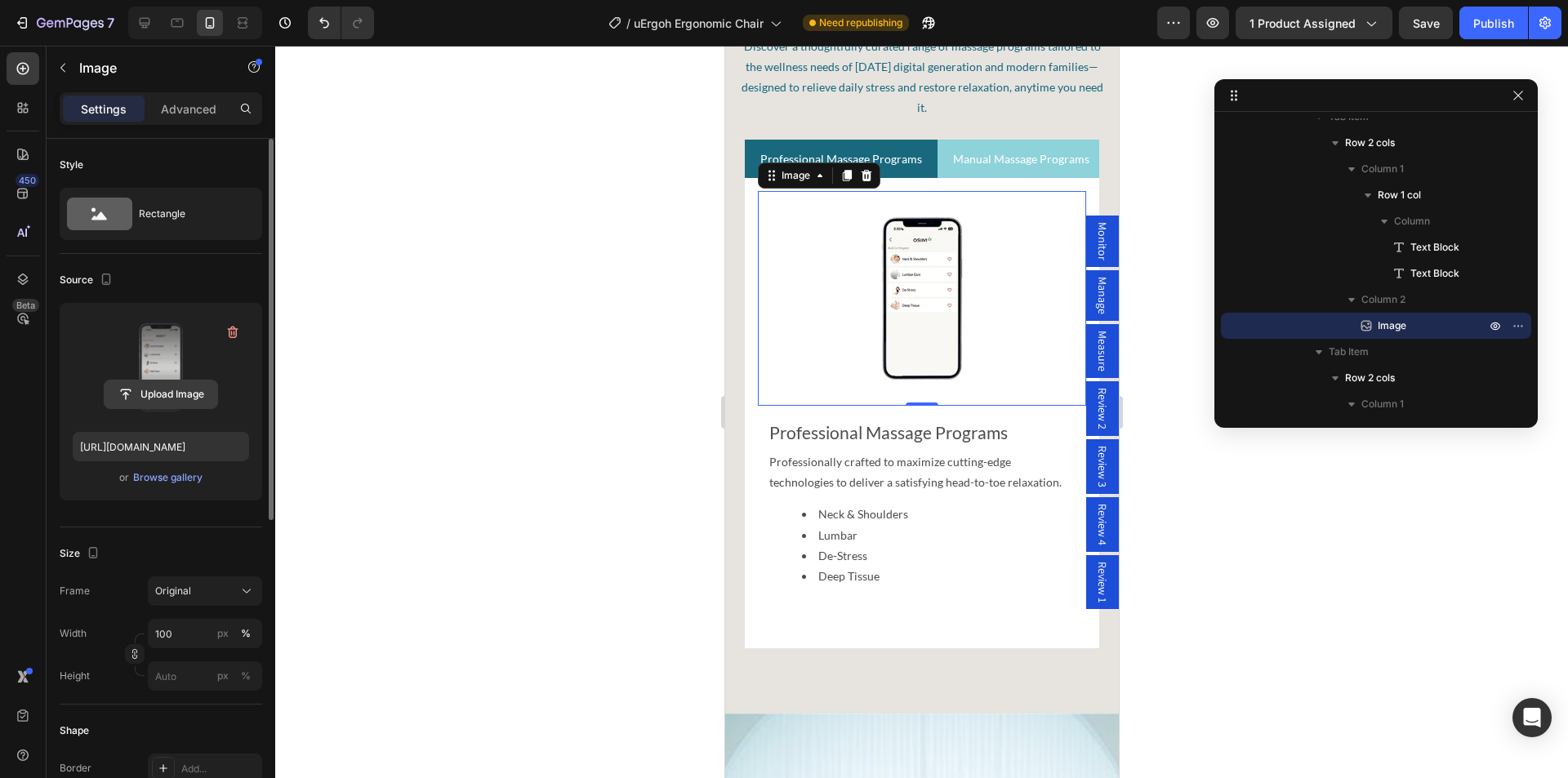
click at [154, 389] on input "file" at bounding box center [160, 394] width 112 height 28
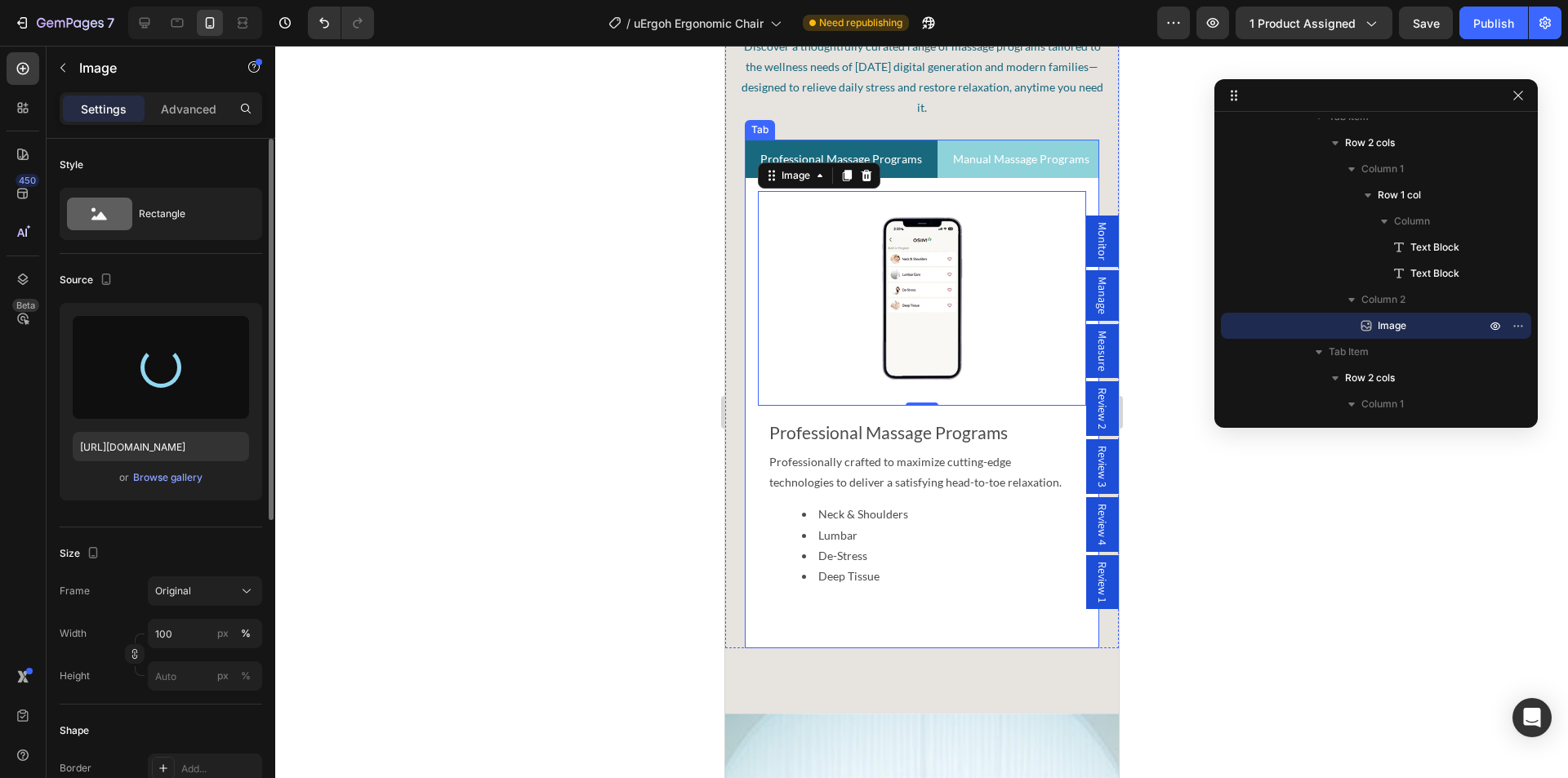
type input "[URL][DOMAIN_NAME]"
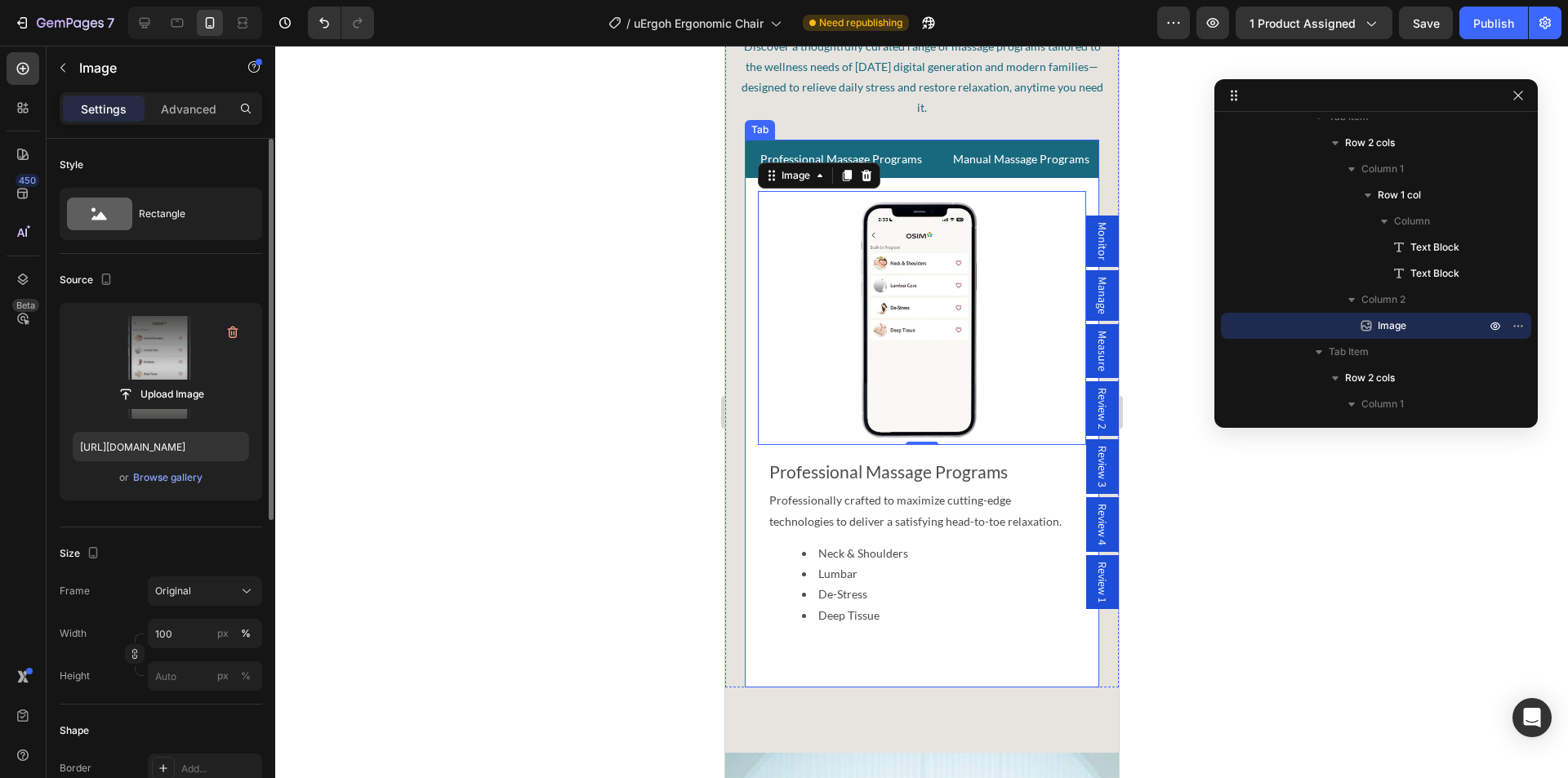
click at [997, 157] on p "Manual Massage Programs" at bounding box center [1020, 158] width 136 height 20
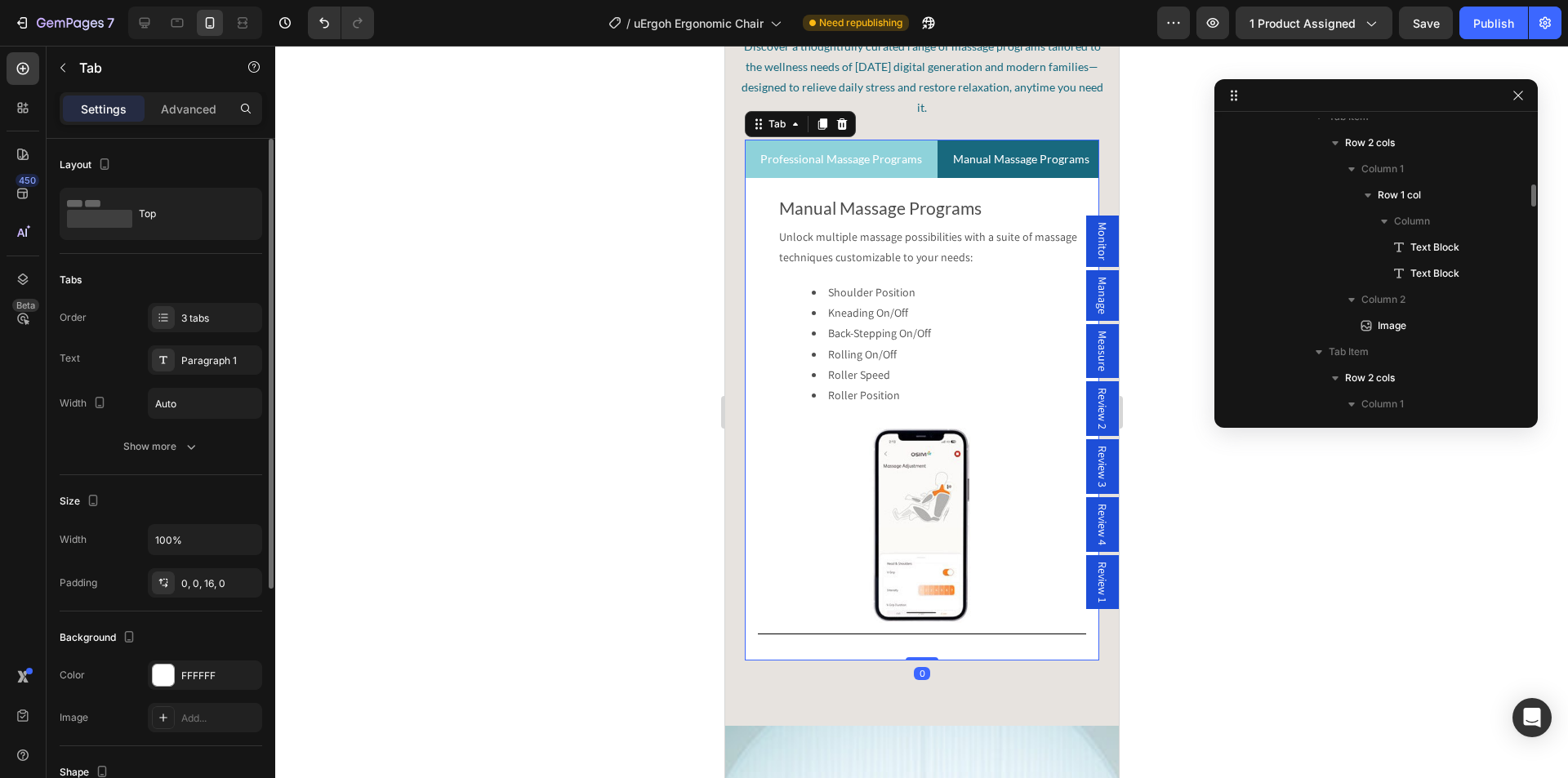
scroll to position [2913, 0]
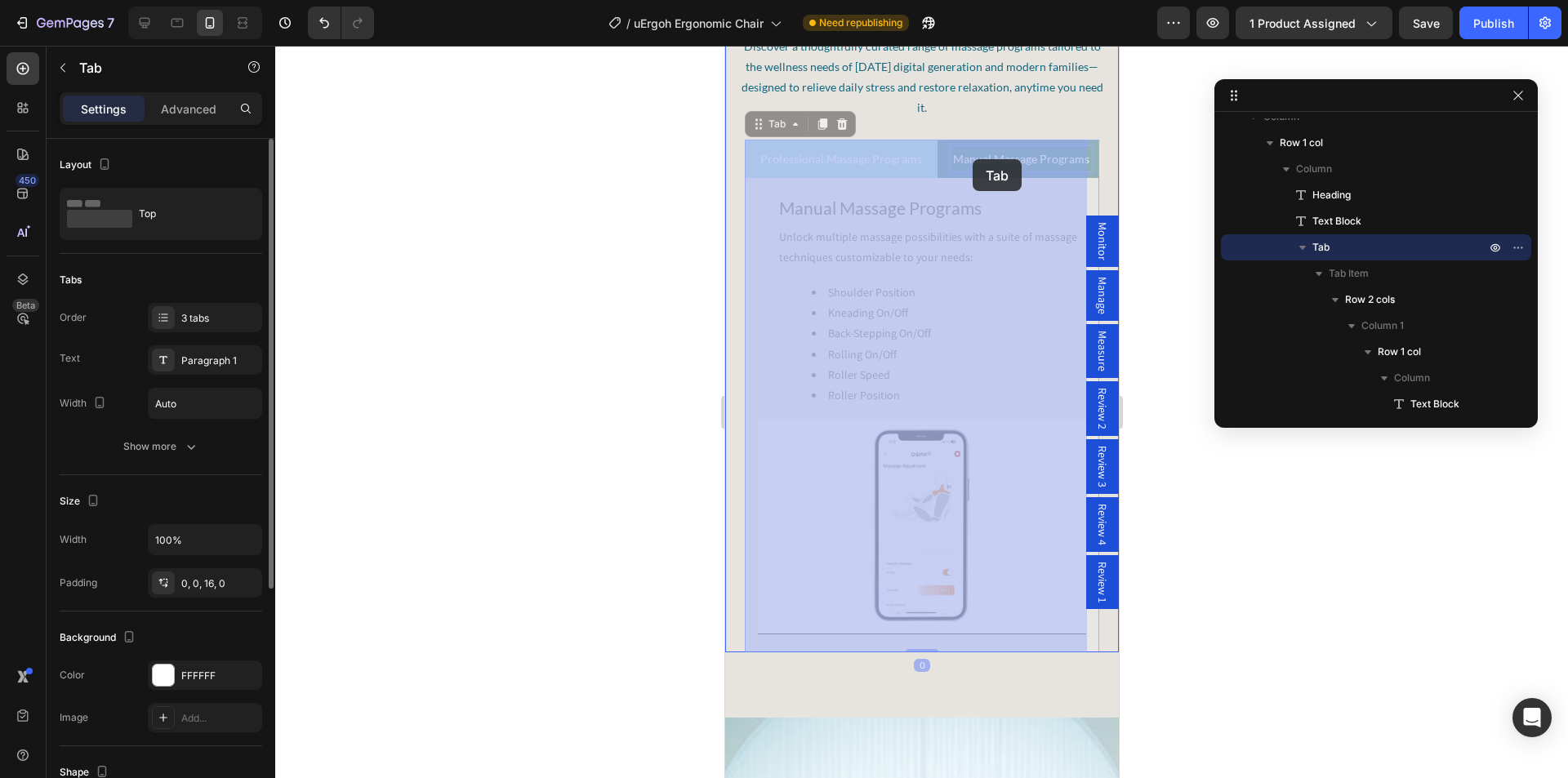
drag, startPoint x: 1006, startPoint y: 158, endPoint x: 972, endPoint y: 159, distance: 34.0
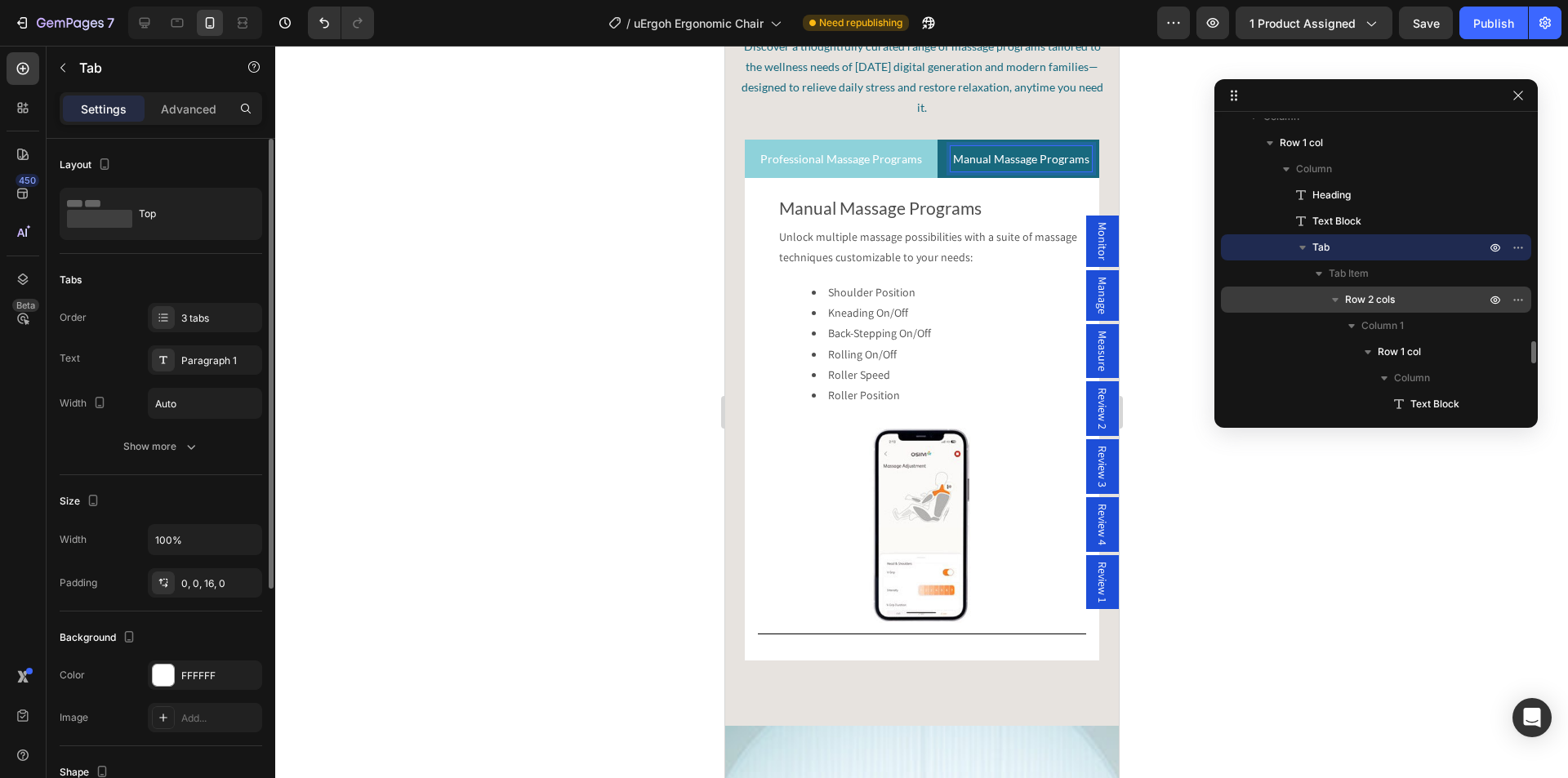
click at [1372, 294] on span "Row 2 cols" at bounding box center [1370, 299] width 50 height 17
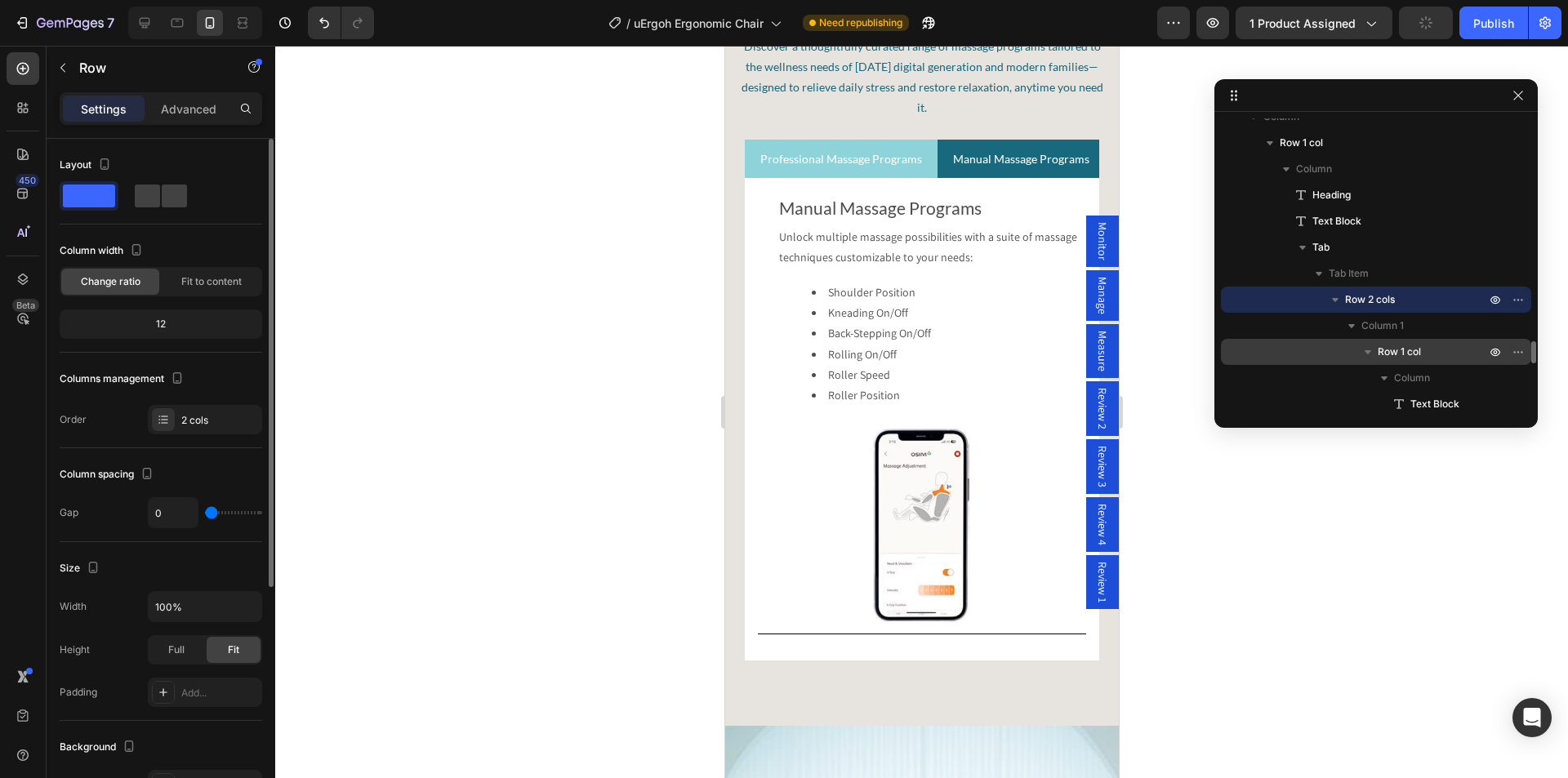
click at [1411, 349] on span "Row 1 col" at bounding box center [1398, 352] width 43 height 17
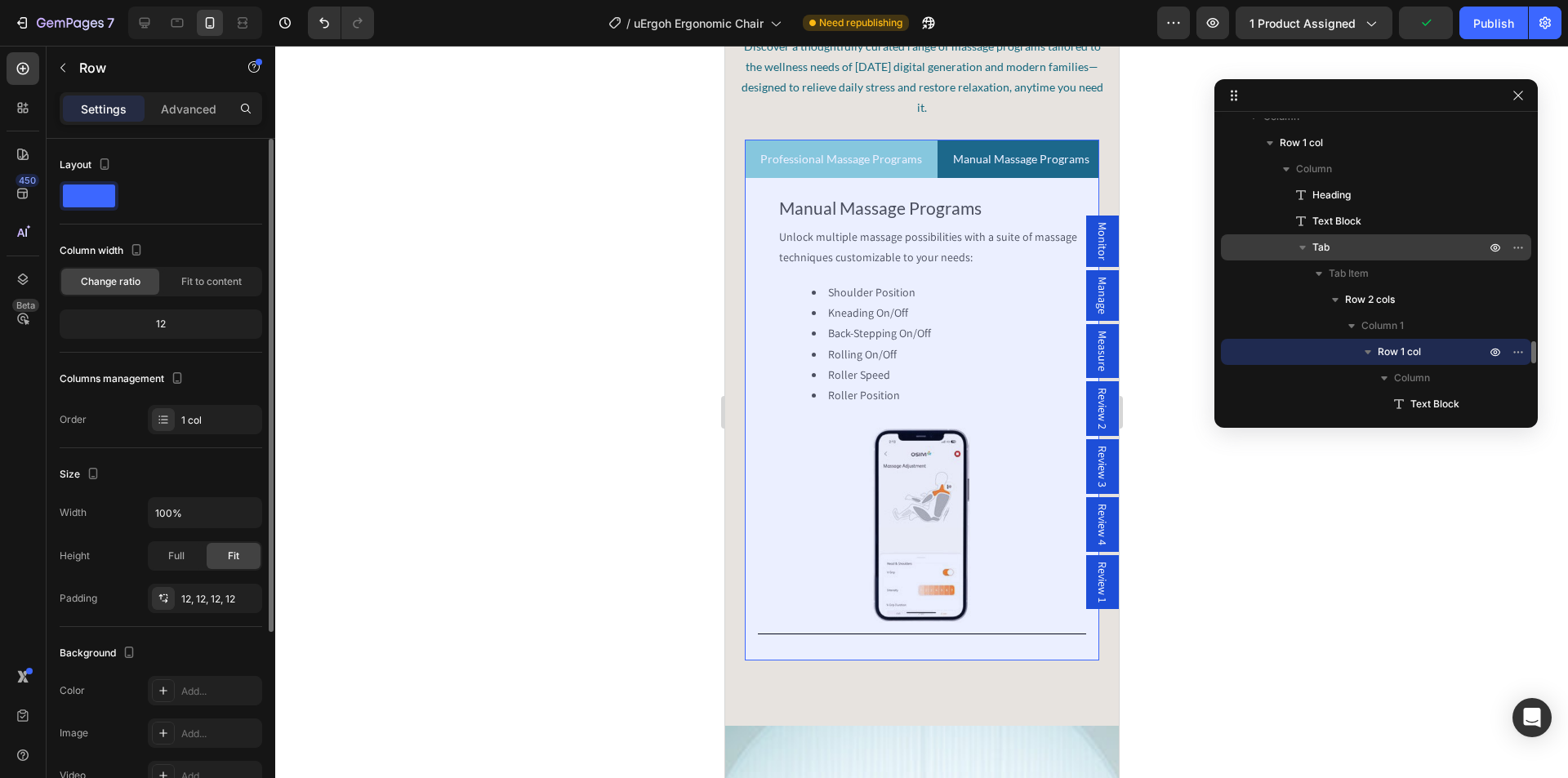
click at [1348, 244] on p "Tab" at bounding box center [1399, 248] width 176 height 17
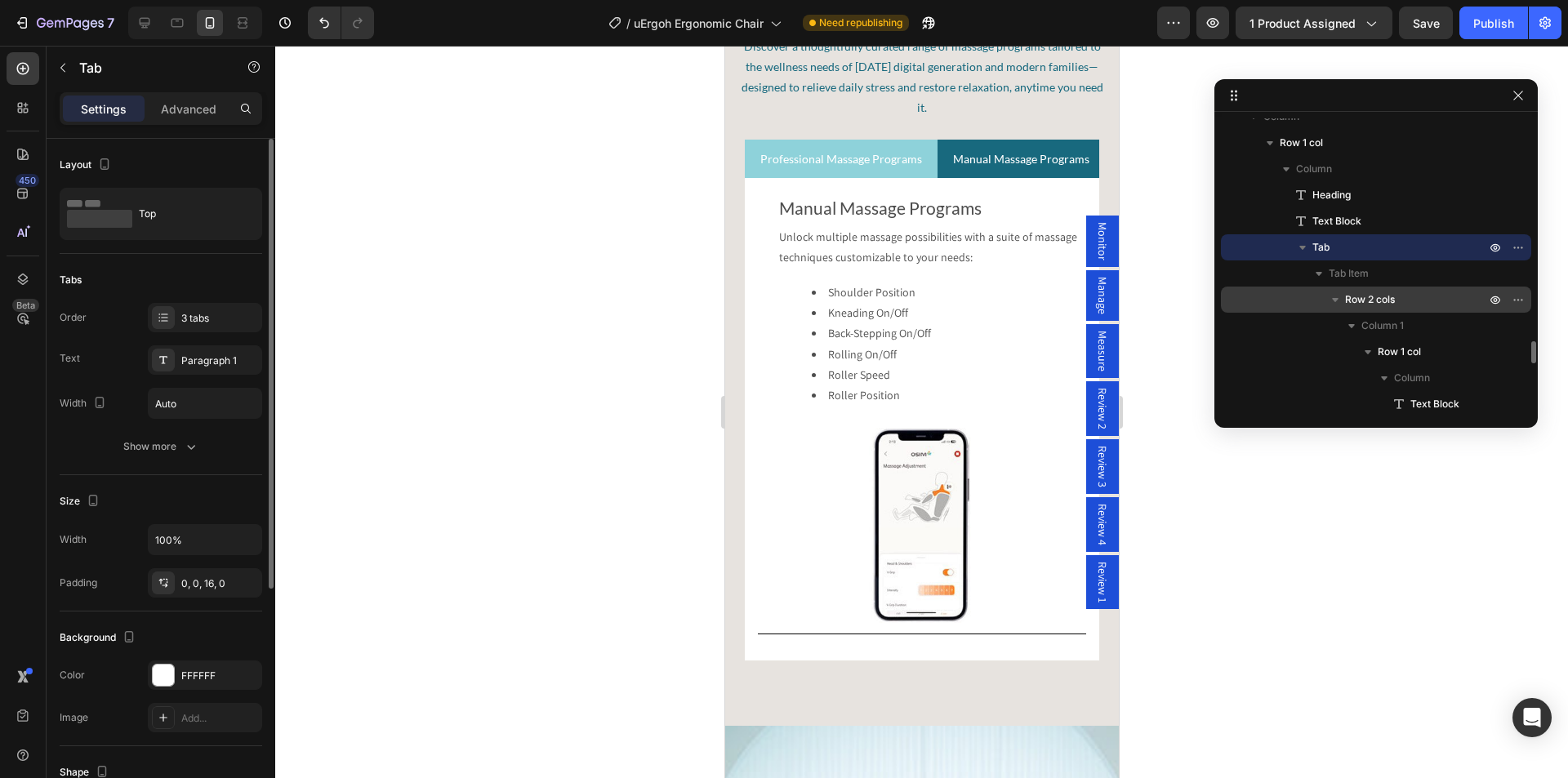
click at [1381, 300] on span "Row 2 cols" at bounding box center [1370, 299] width 50 height 17
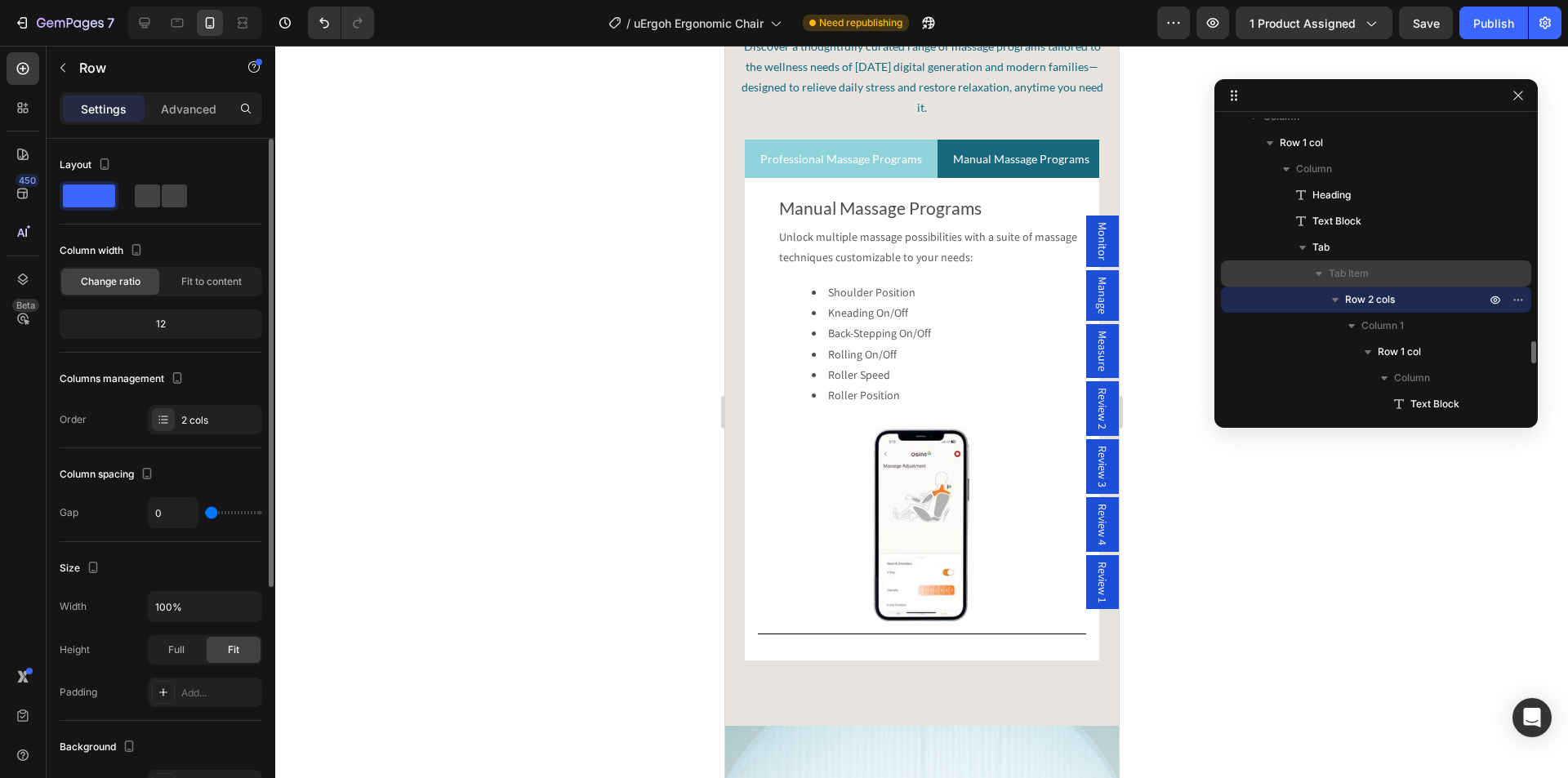
click at [1316, 275] on icon "button" at bounding box center [1318, 273] width 17 height 17
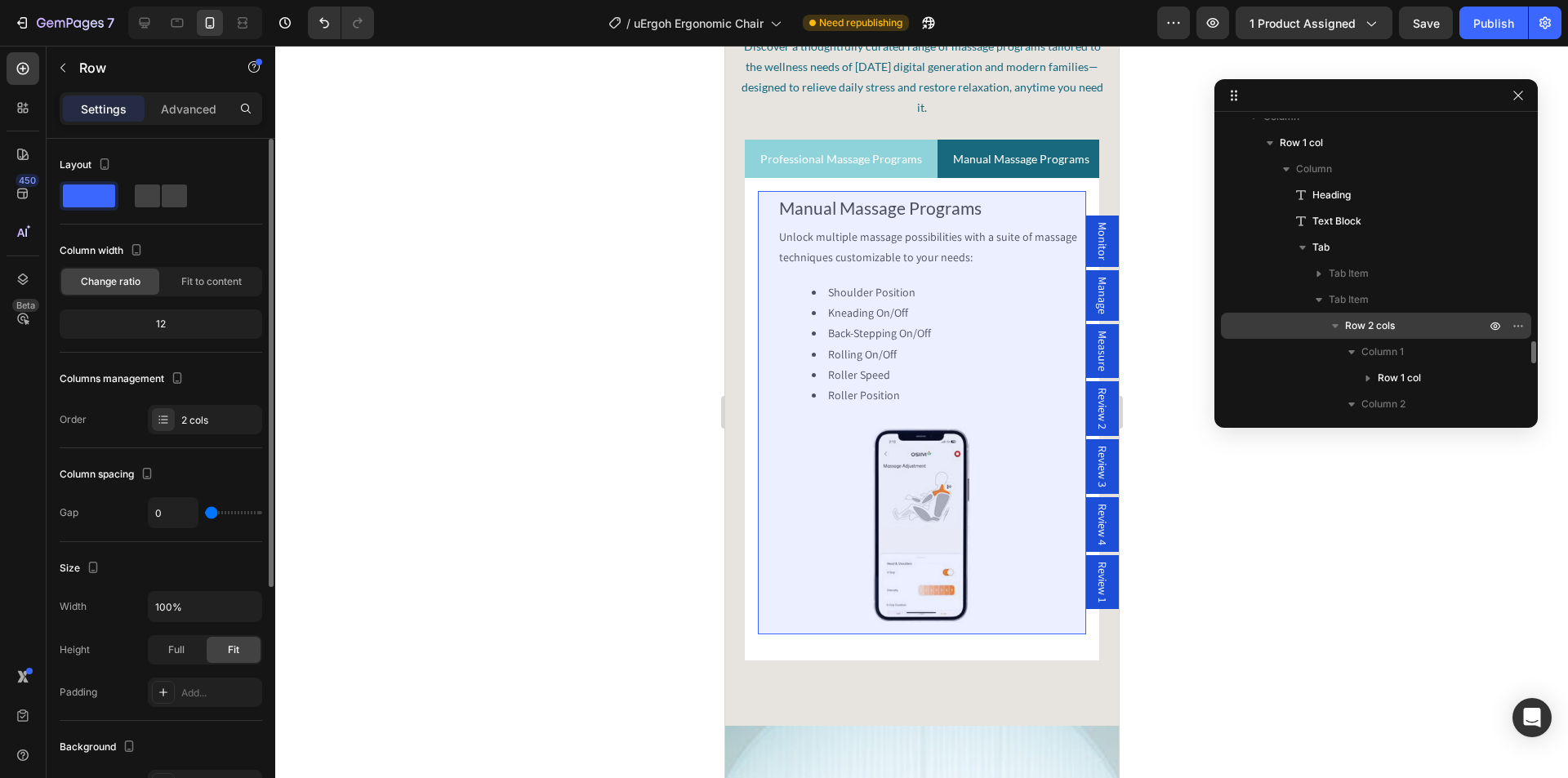
click at [1362, 326] on span "Row 2 cols" at bounding box center [1370, 326] width 50 height 17
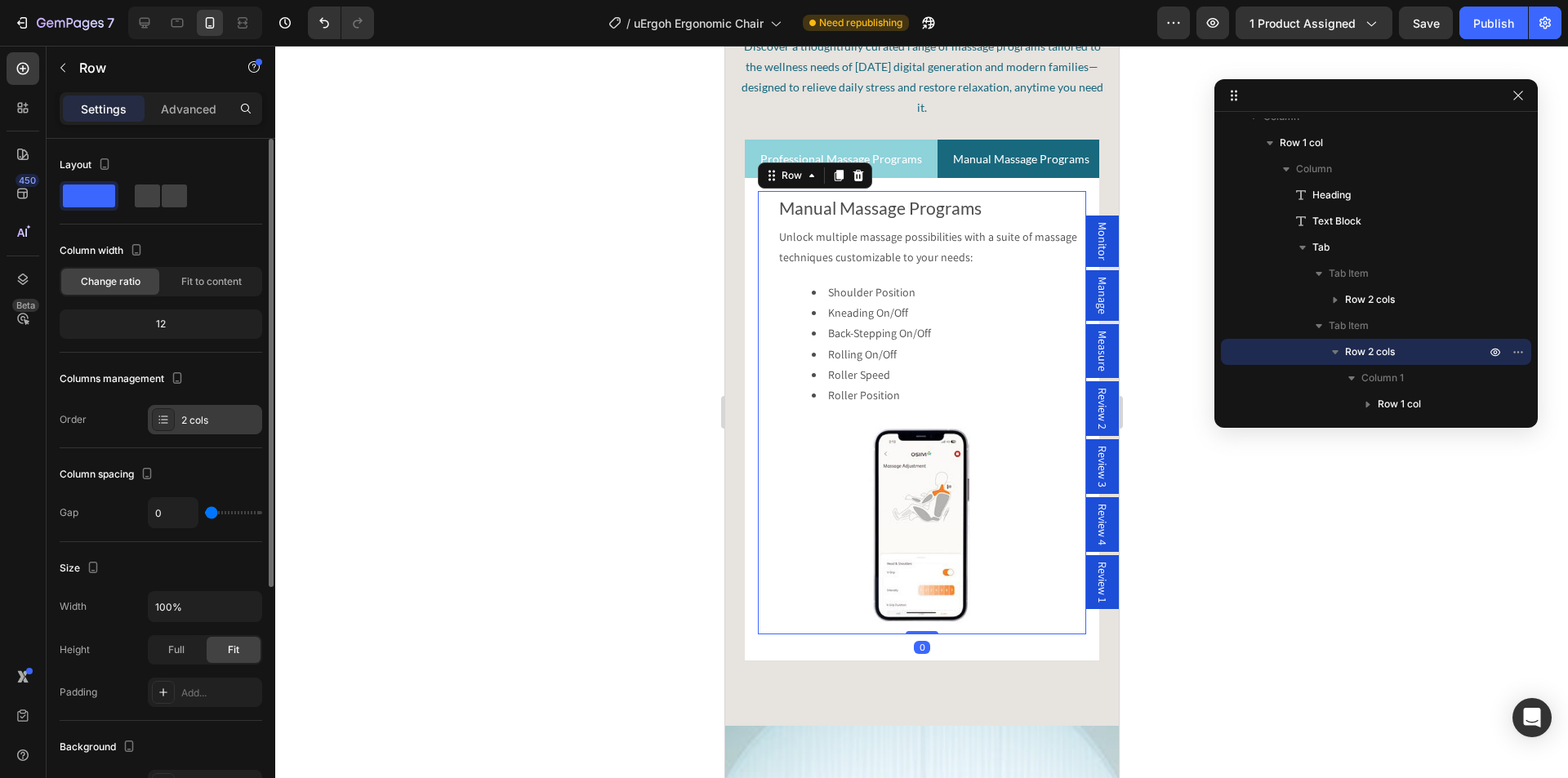
click at [212, 419] on div "2 cols" at bounding box center [219, 420] width 76 height 15
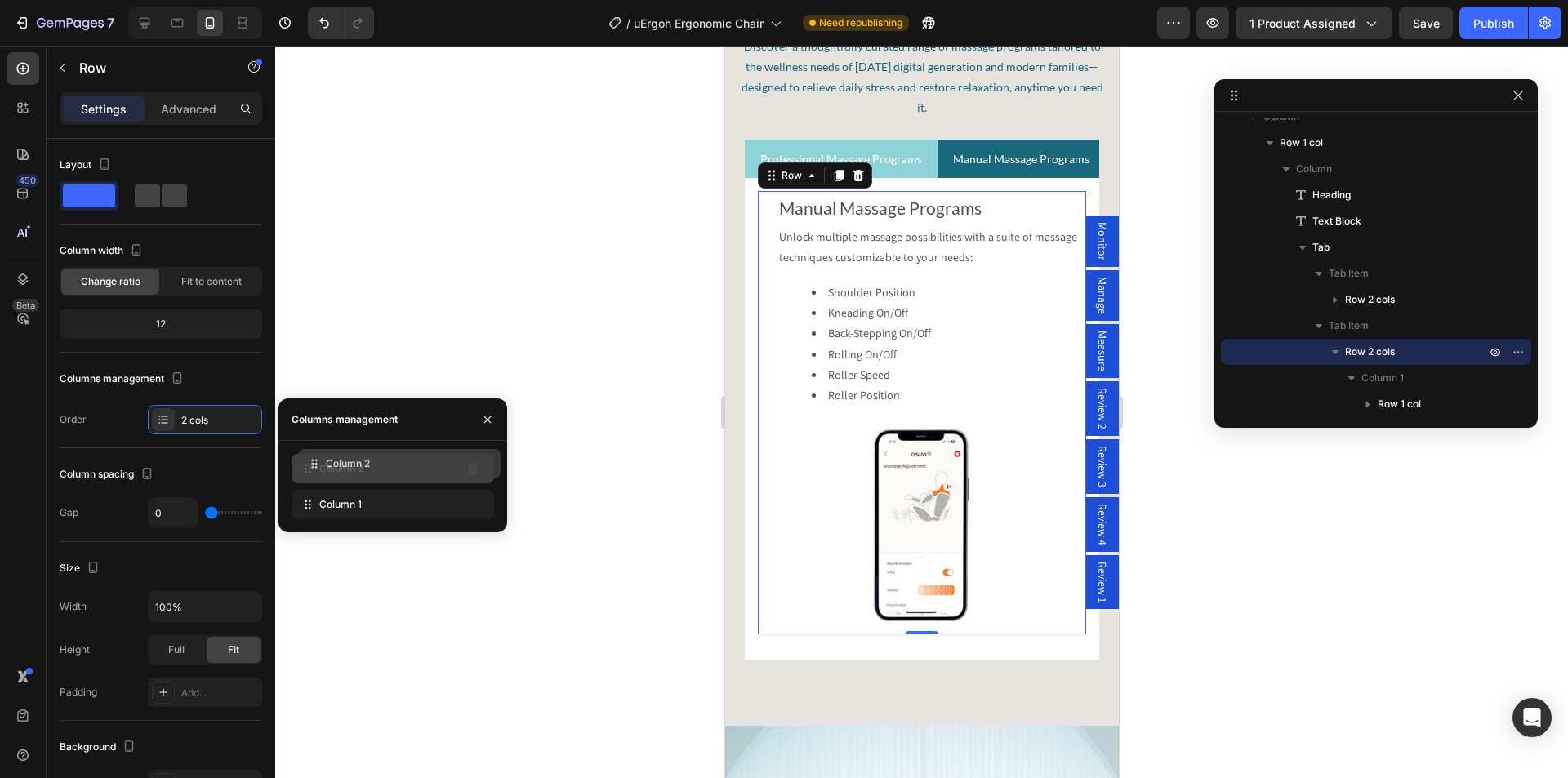
drag, startPoint x: 338, startPoint y: 505, endPoint x: 345, endPoint y: 464, distance: 41.6
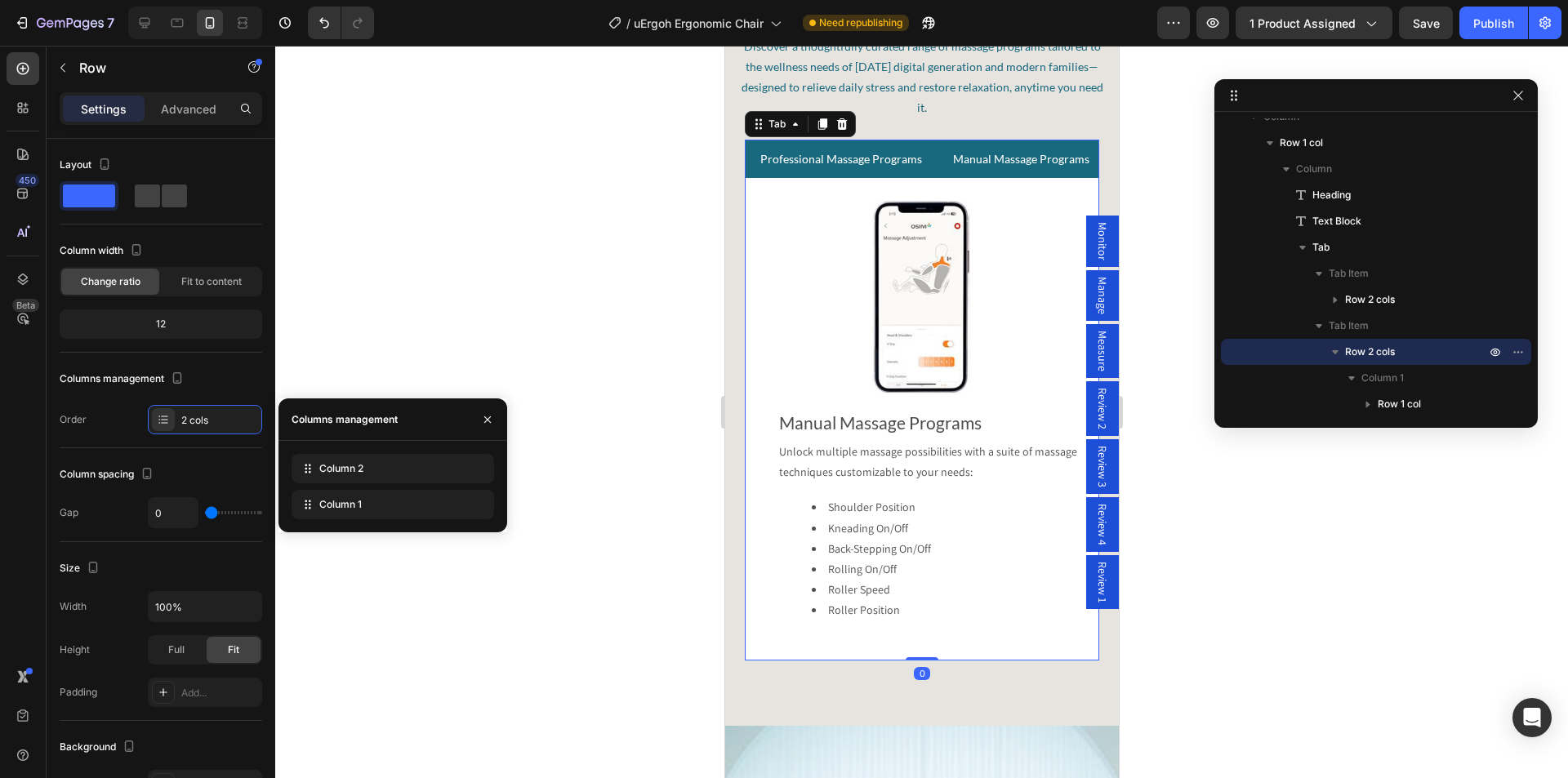
click at [885, 164] on p "Professional Massage Programs" at bounding box center [839, 158] width 161 height 20
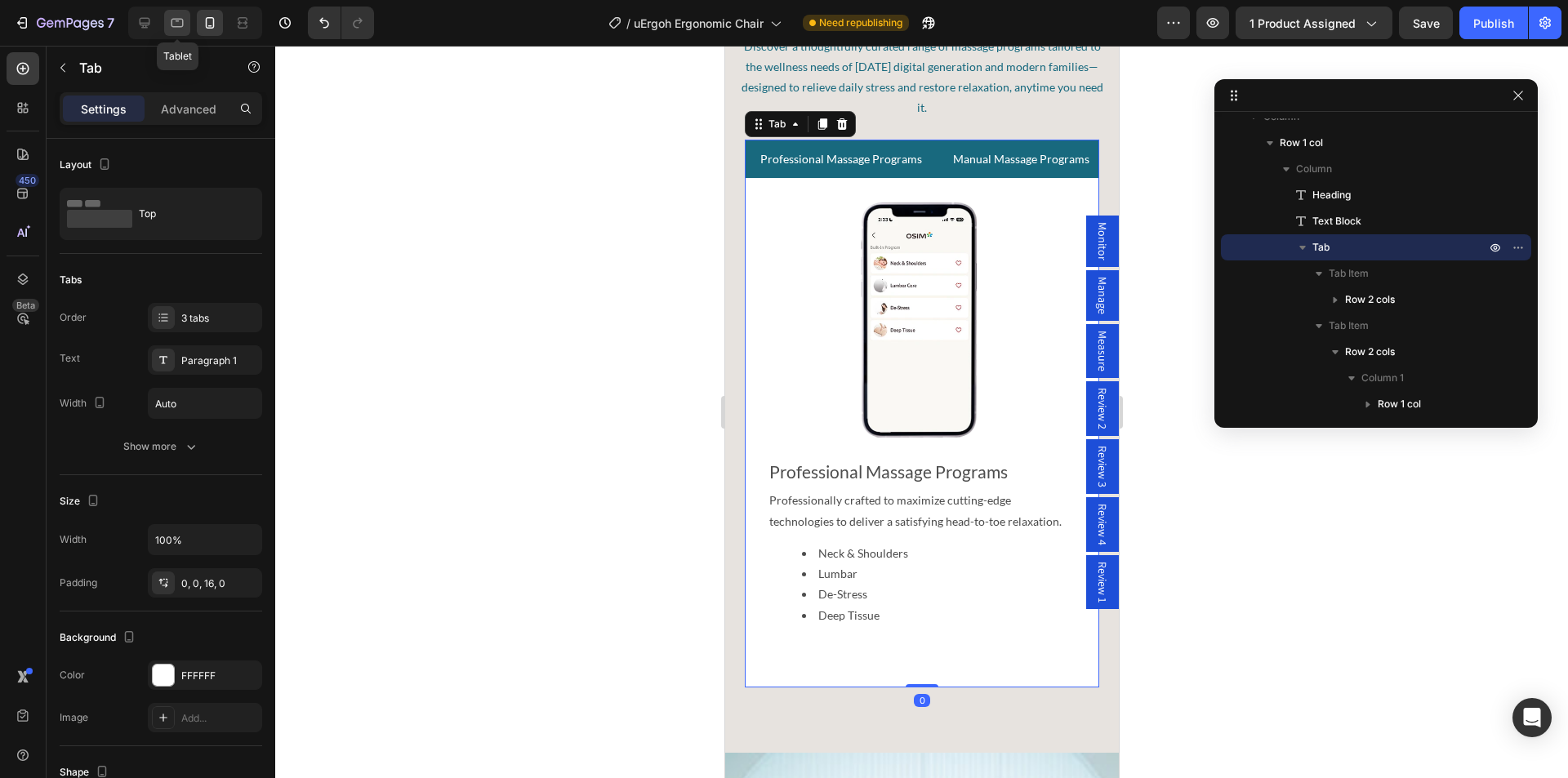
click at [181, 19] on icon at bounding box center [177, 23] width 12 height 9
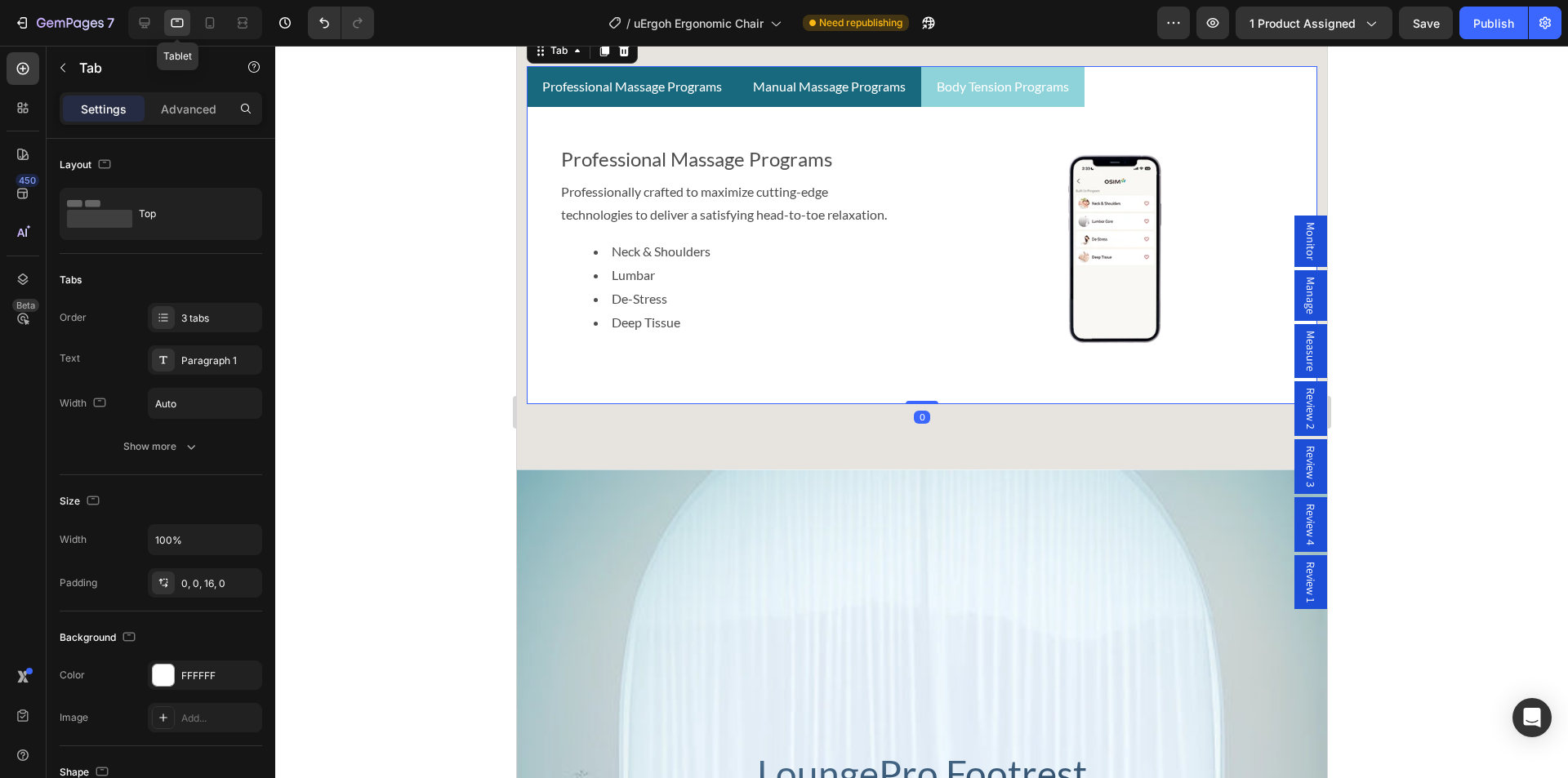
scroll to position [4185, 0]
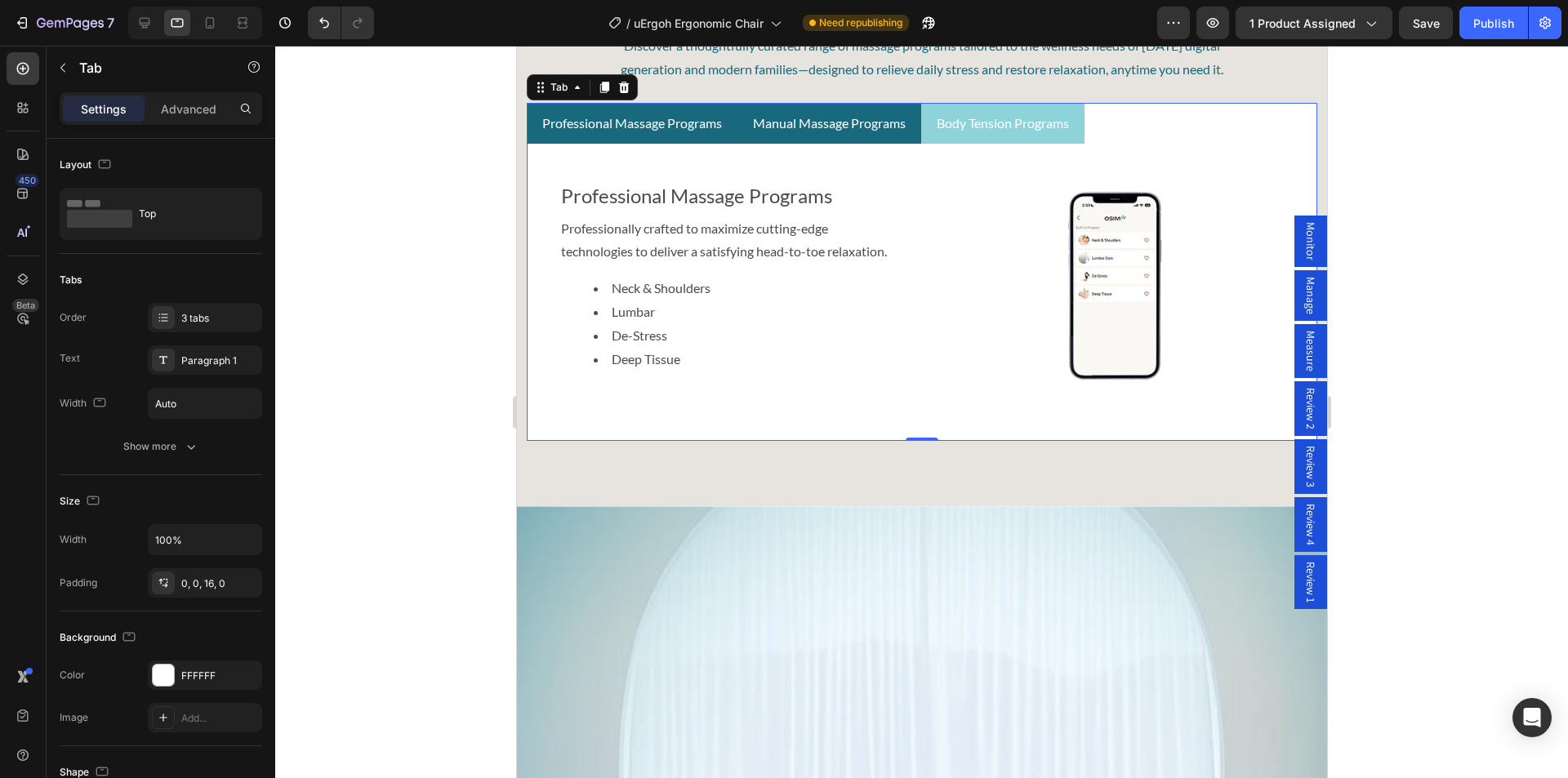
click at [1187, 135] on ul "Professional Massage Programs Manual Massage Programs Body Tension Programs" at bounding box center [921, 123] width 790 height 41
click at [198, 312] on div "3 tabs" at bounding box center [219, 319] width 76 height 15
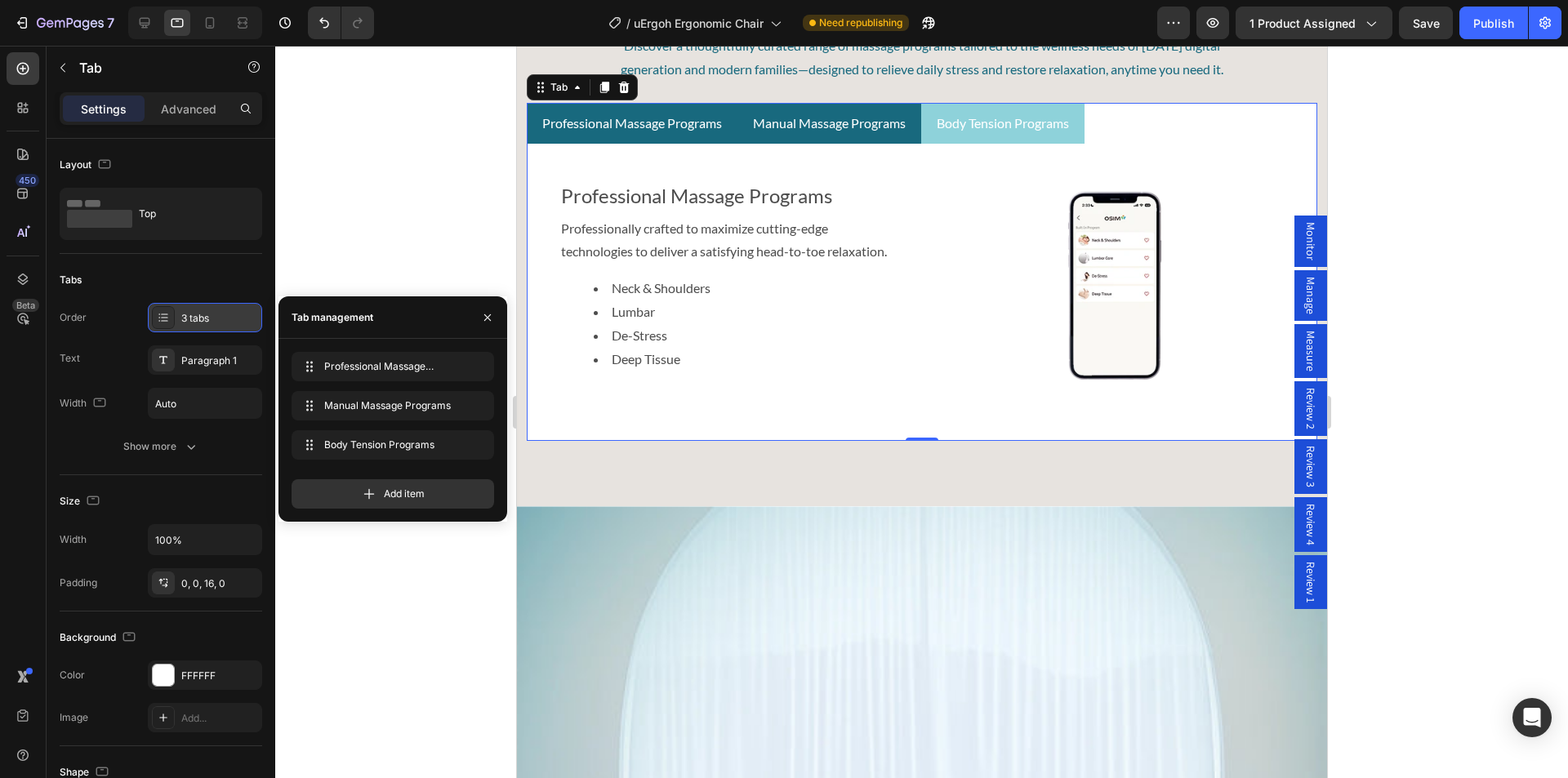
click at [198, 312] on div "3 tabs" at bounding box center [219, 319] width 76 height 15
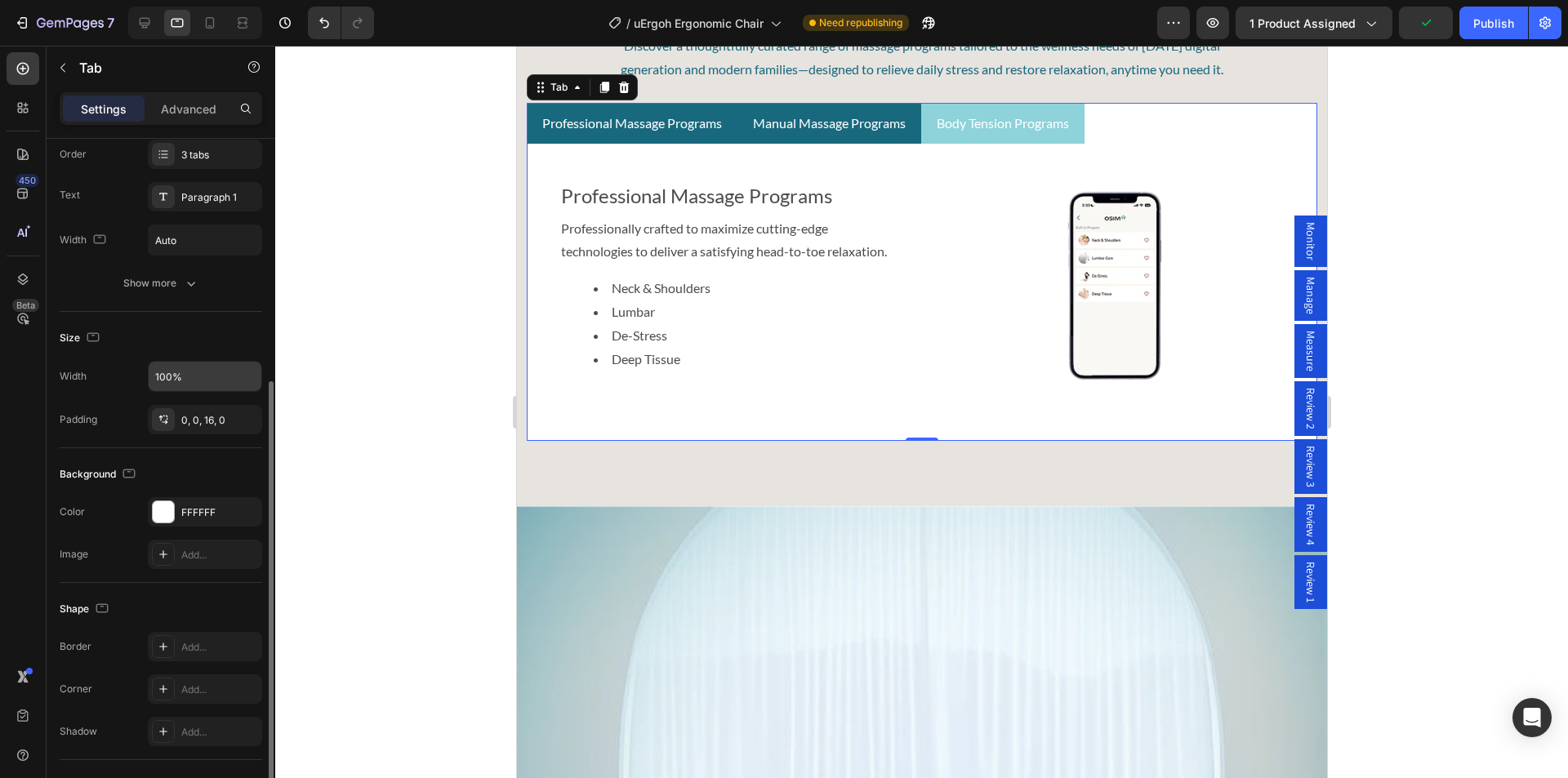
scroll to position [245, 0]
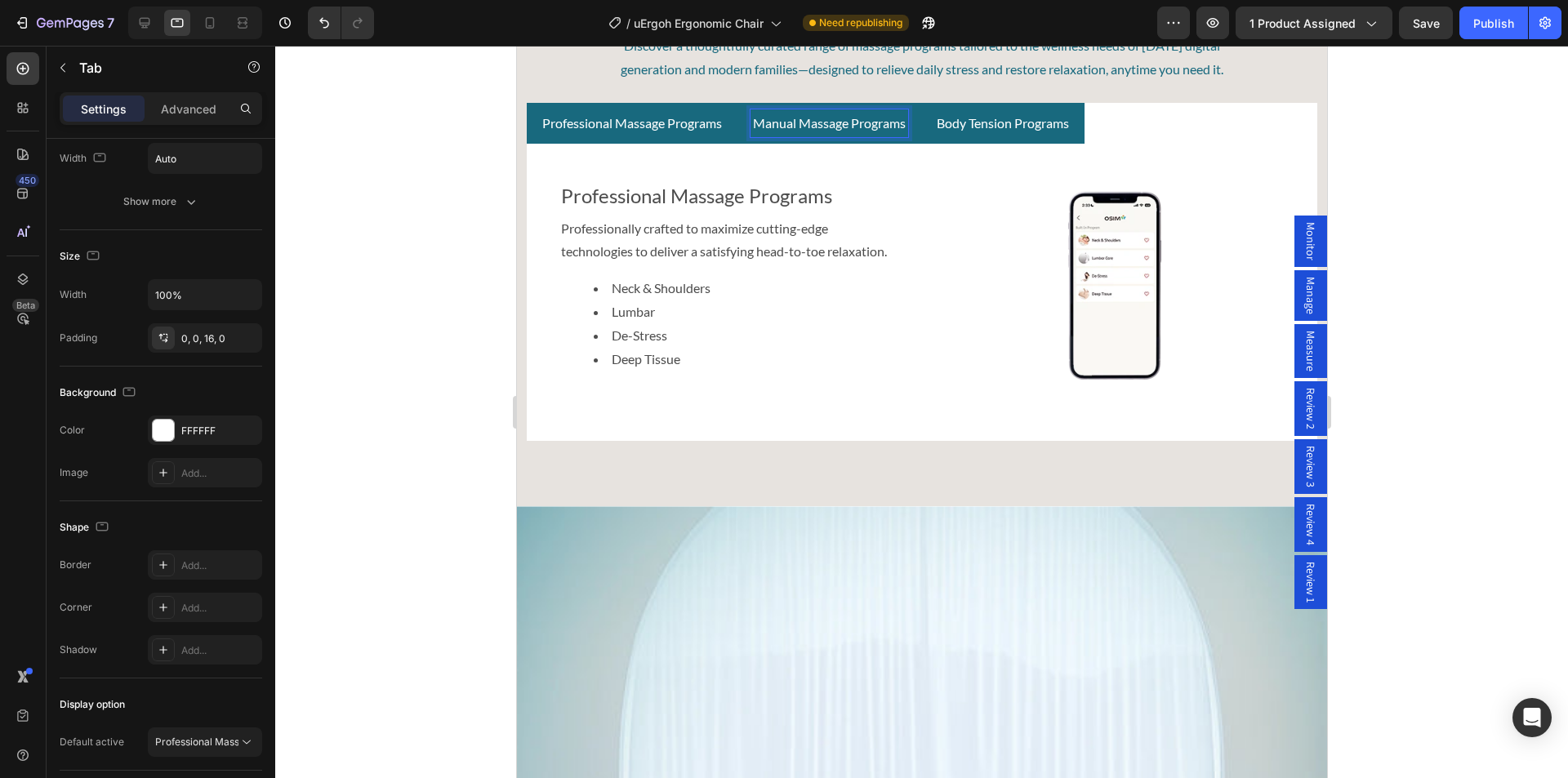
click at [985, 125] on p "Body Tension Programs" at bounding box center [1002, 123] width 133 height 24
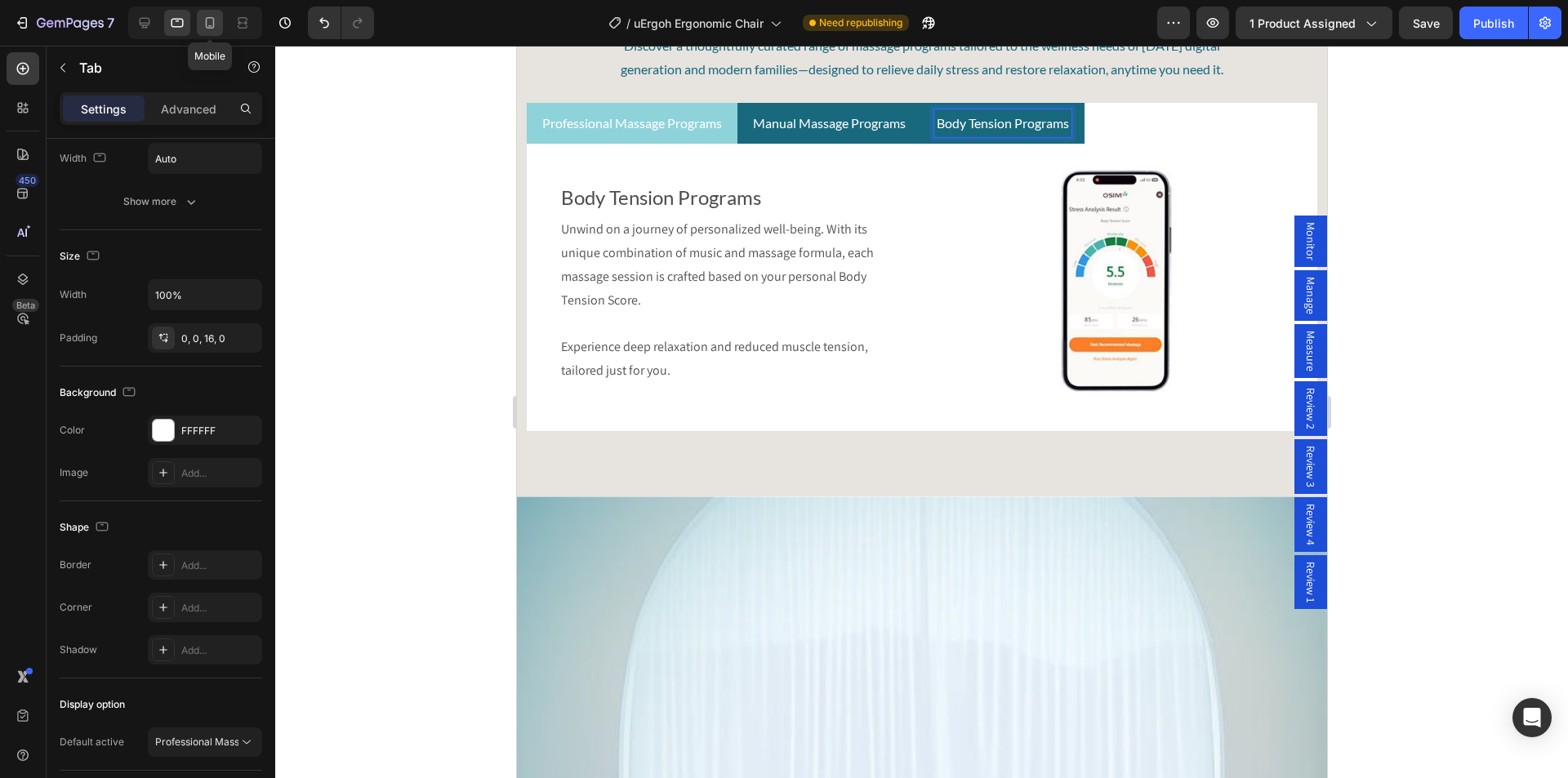
click at [209, 17] on icon at bounding box center [210, 23] width 9 height 11
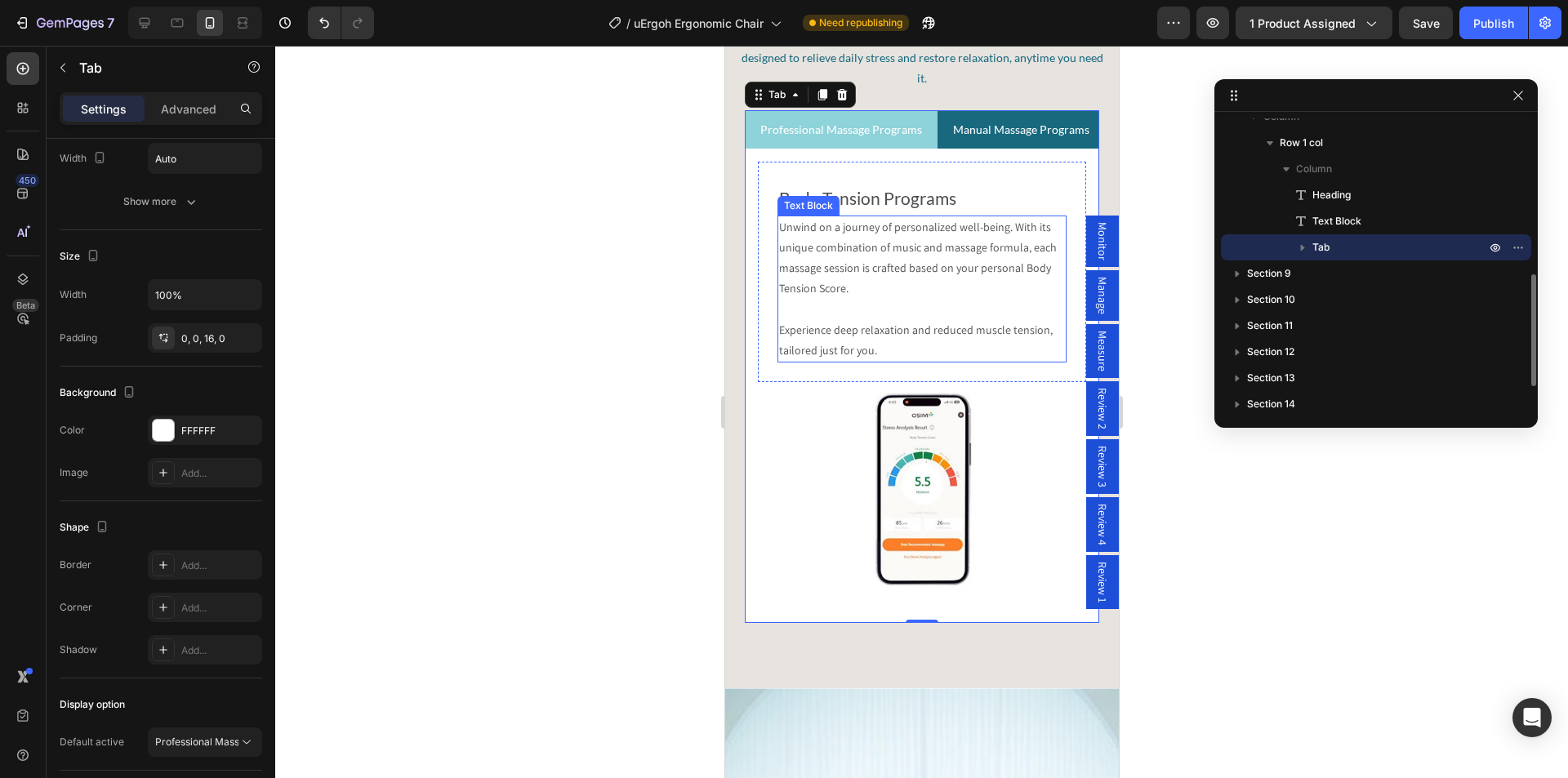
scroll to position [4257, 0]
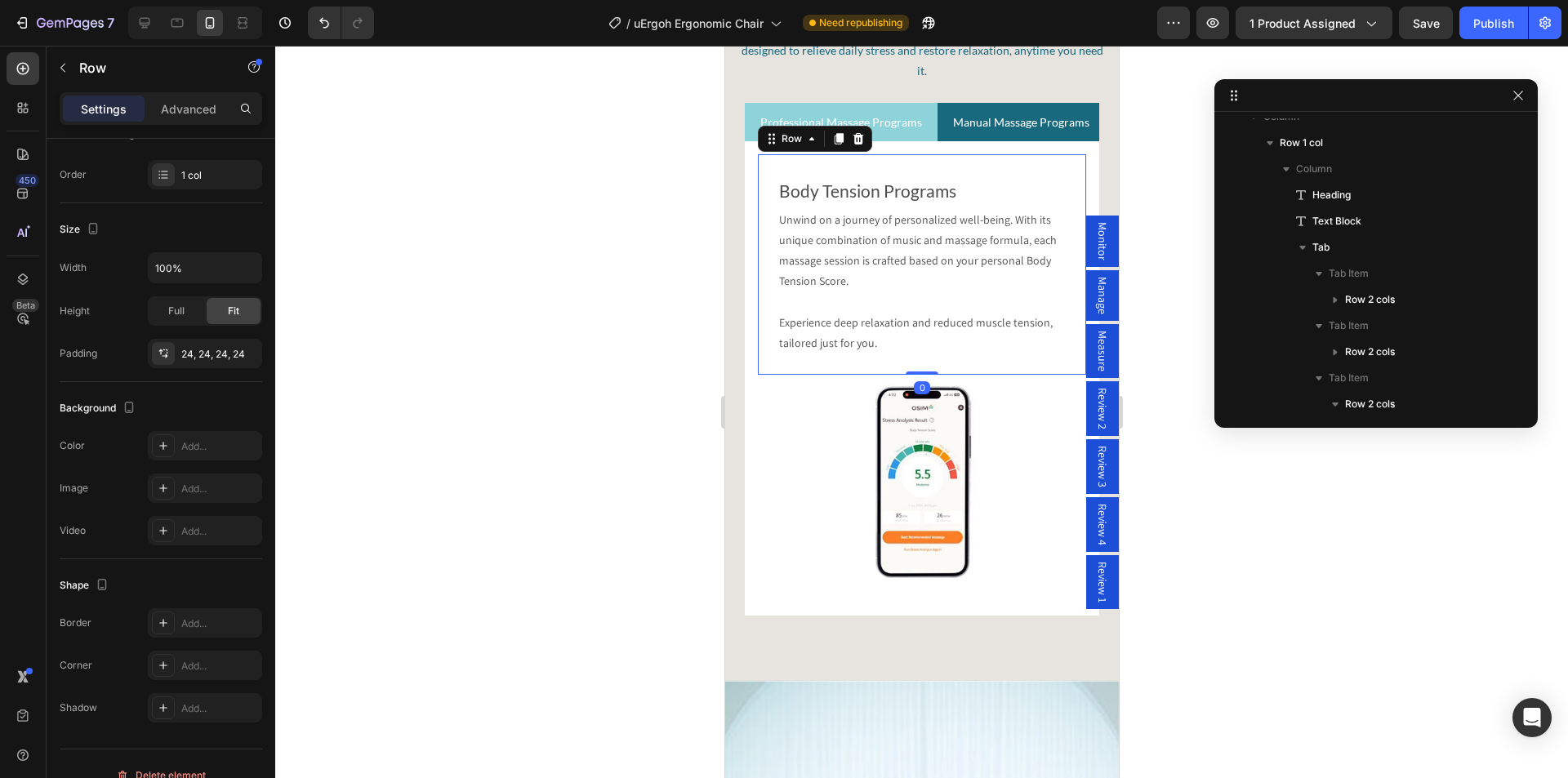
click at [772, 168] on div "Body Tension Programs Text Block Unwind on a journey of personalized well-being…" at bounding box center [921, 263] width 328 height 220
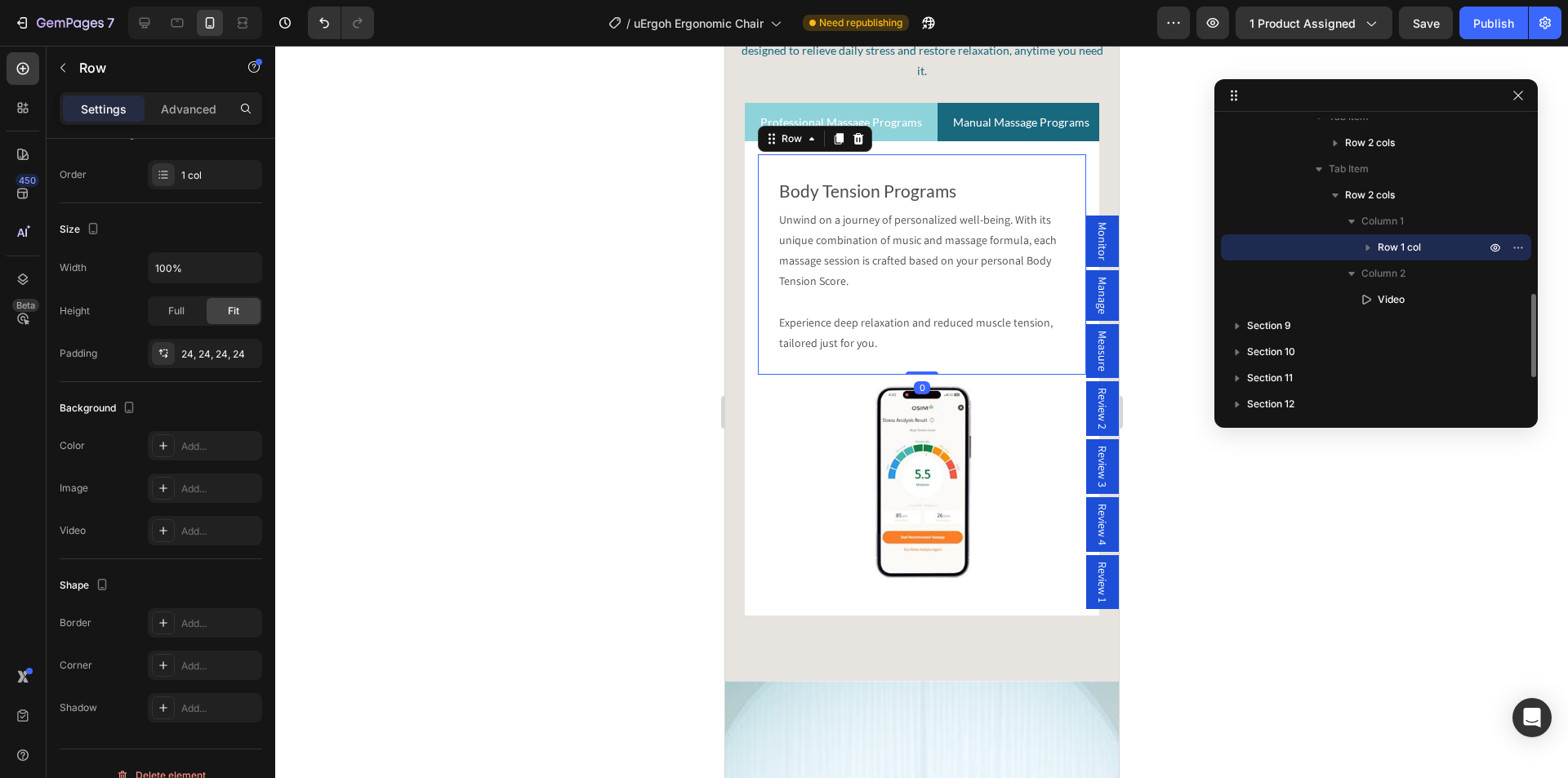
scroll to position [0, 0]
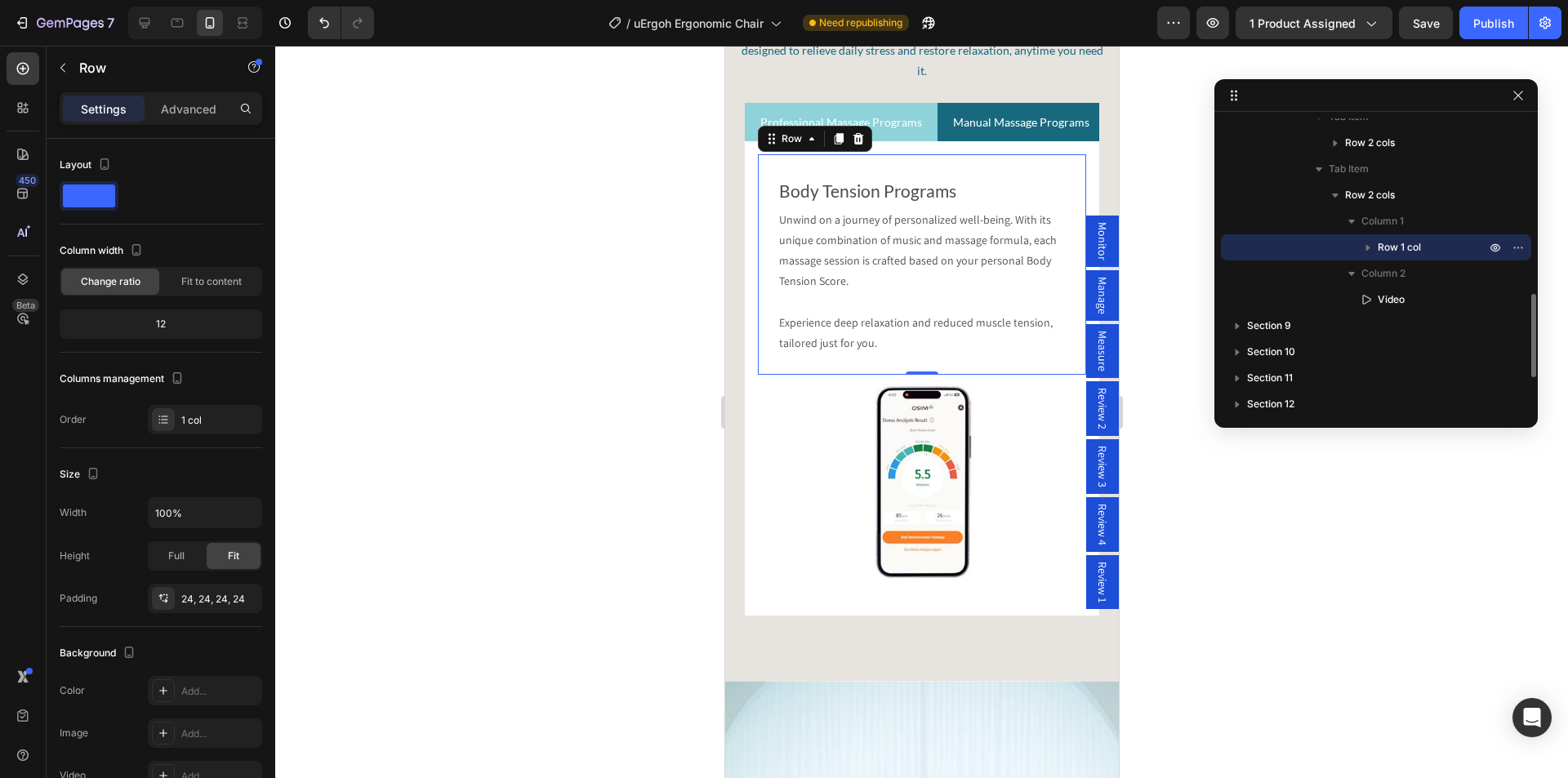
click at [1400, 245] on span "Row 1 col" at bounding box center [1398, 248] width 43 height 17
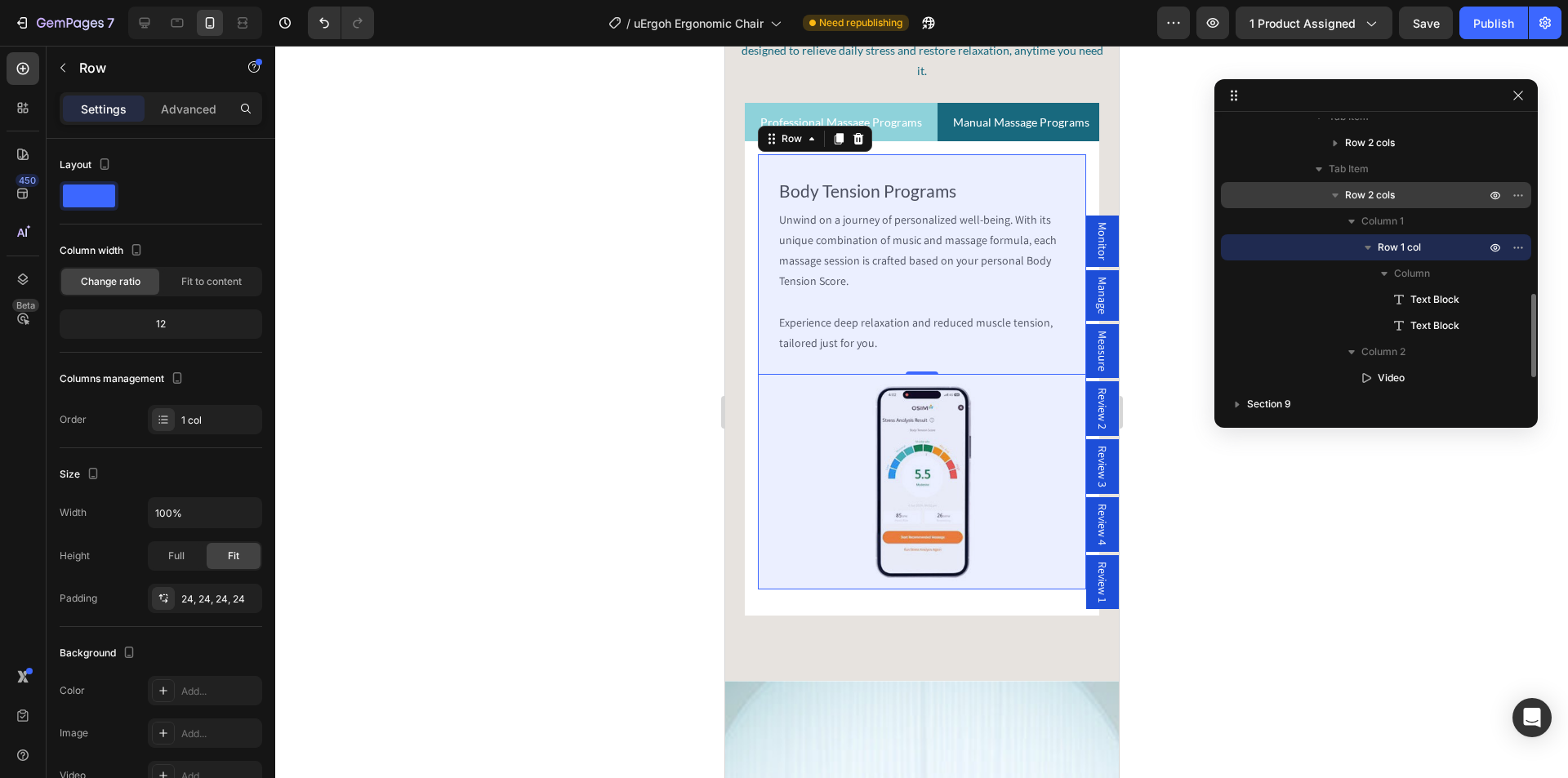
click at [1384, 199] on span "Row 2 cols" at bounding box center [1370, 195] width 50 height 17
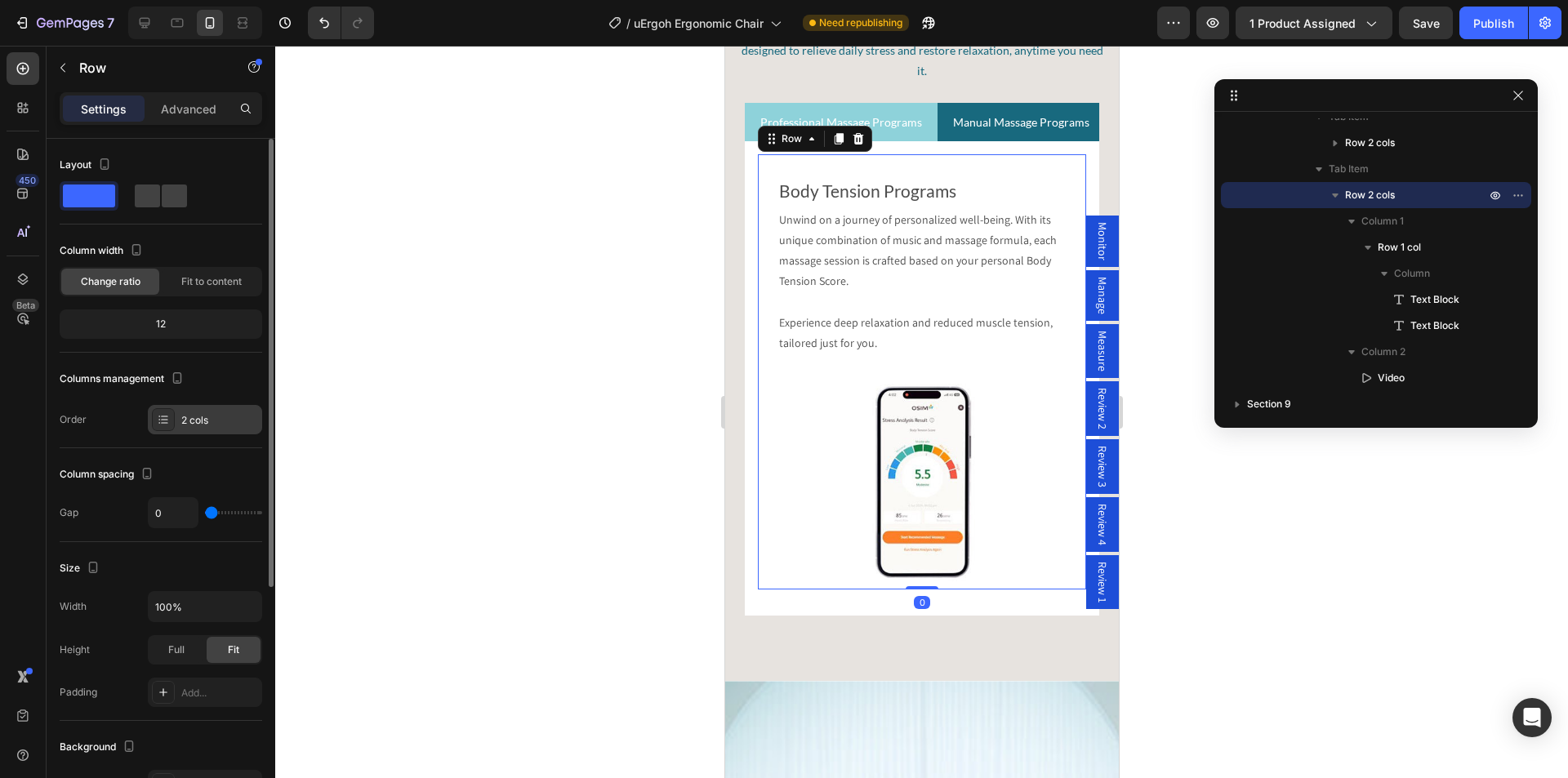
click at [198, 420] on div "2 cols" at bounding box center [219, 420] width 76 height 15
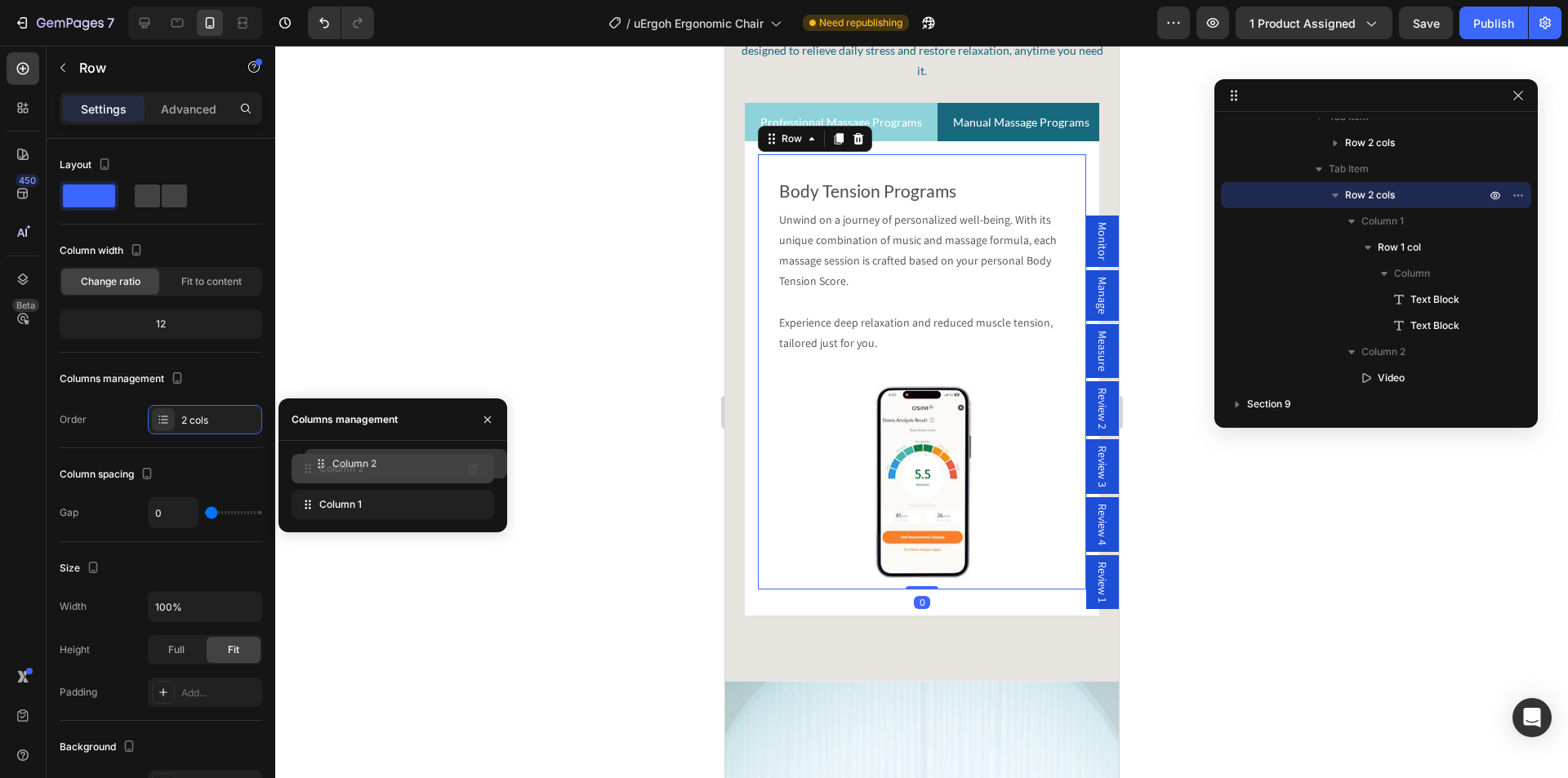
drag, startPoint x: 346, startPoint y: 507, endPoint x: 356, endPoint y: 463, distance: 45.1
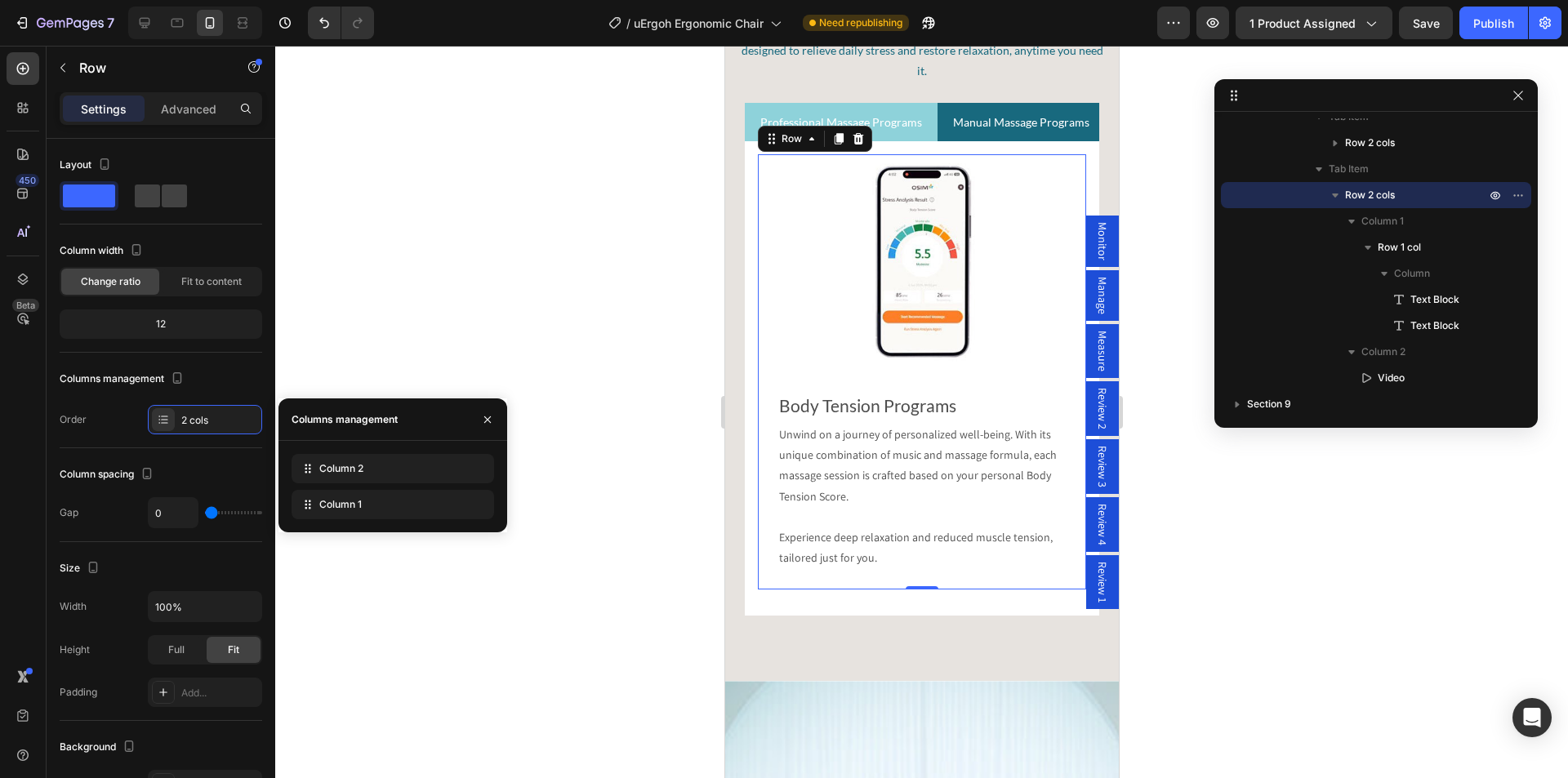
click at [1494, 19] on div "Publish" at bounding box center [1493, 23] width 41 height 17
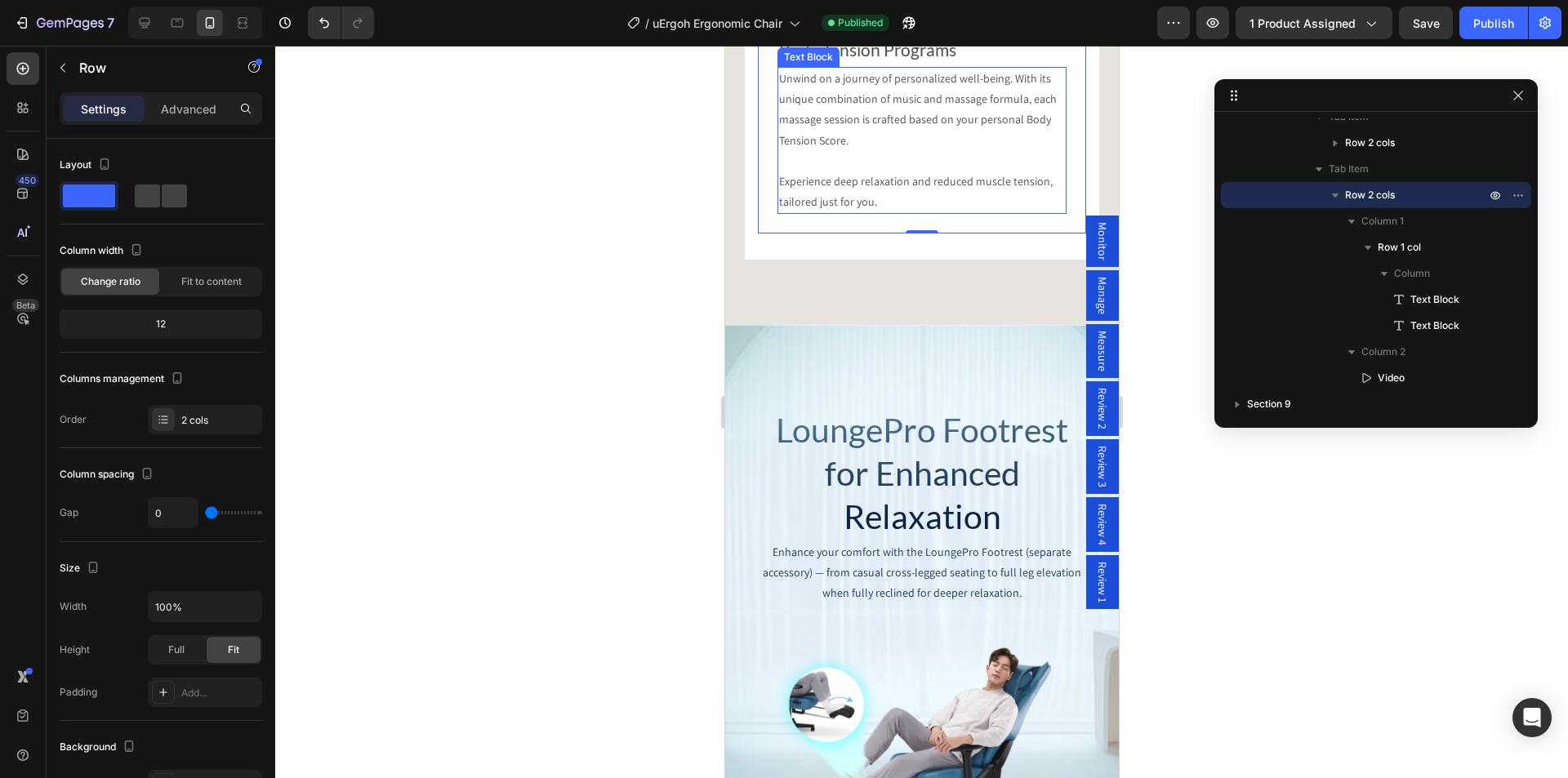
scroll to position [4665, 0]
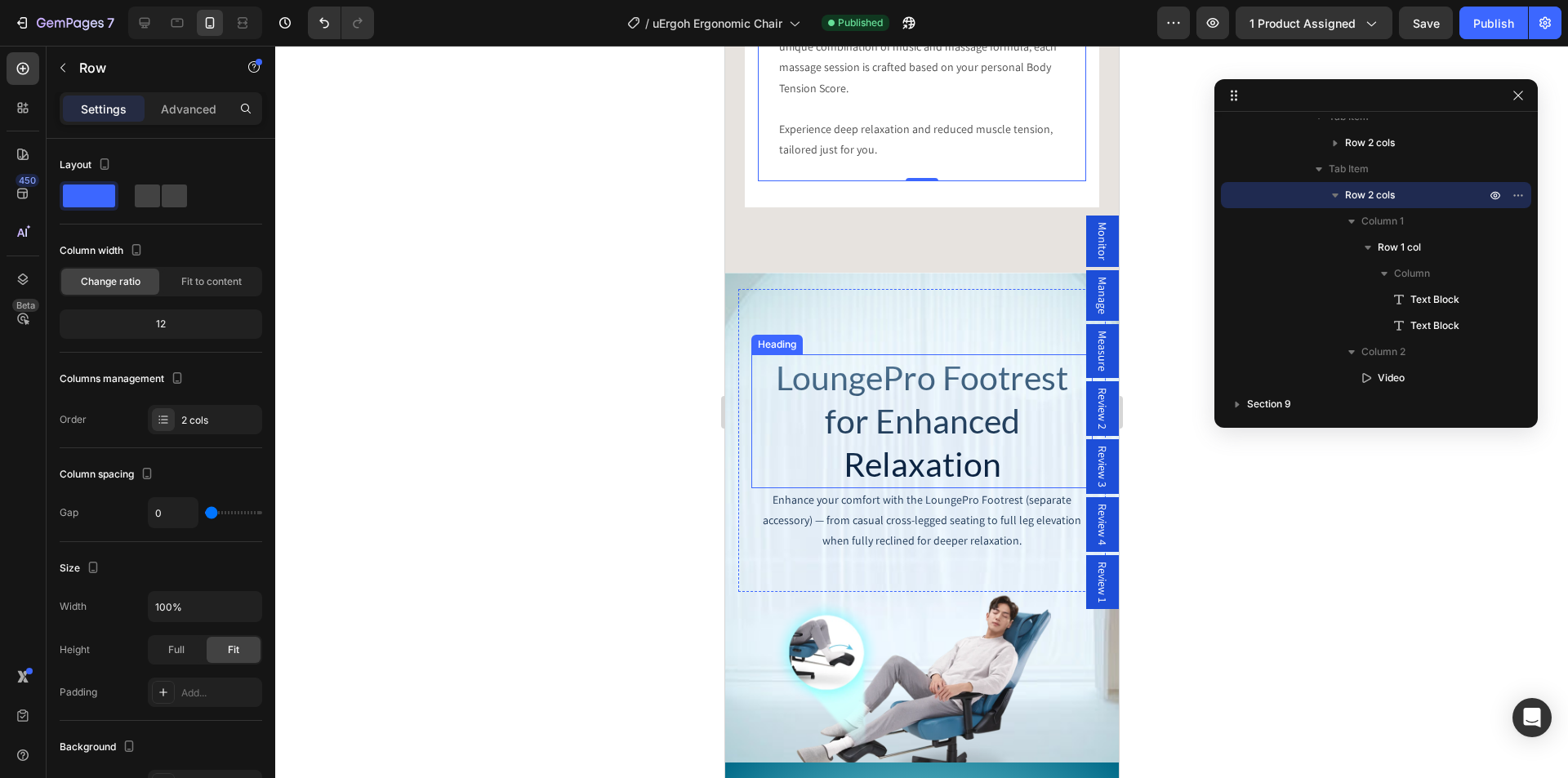
click at [906, 434] on h2 "LoungePro Footrest for Enhanced Relaxation" at bounding box center [920, 421] width 341 height 134
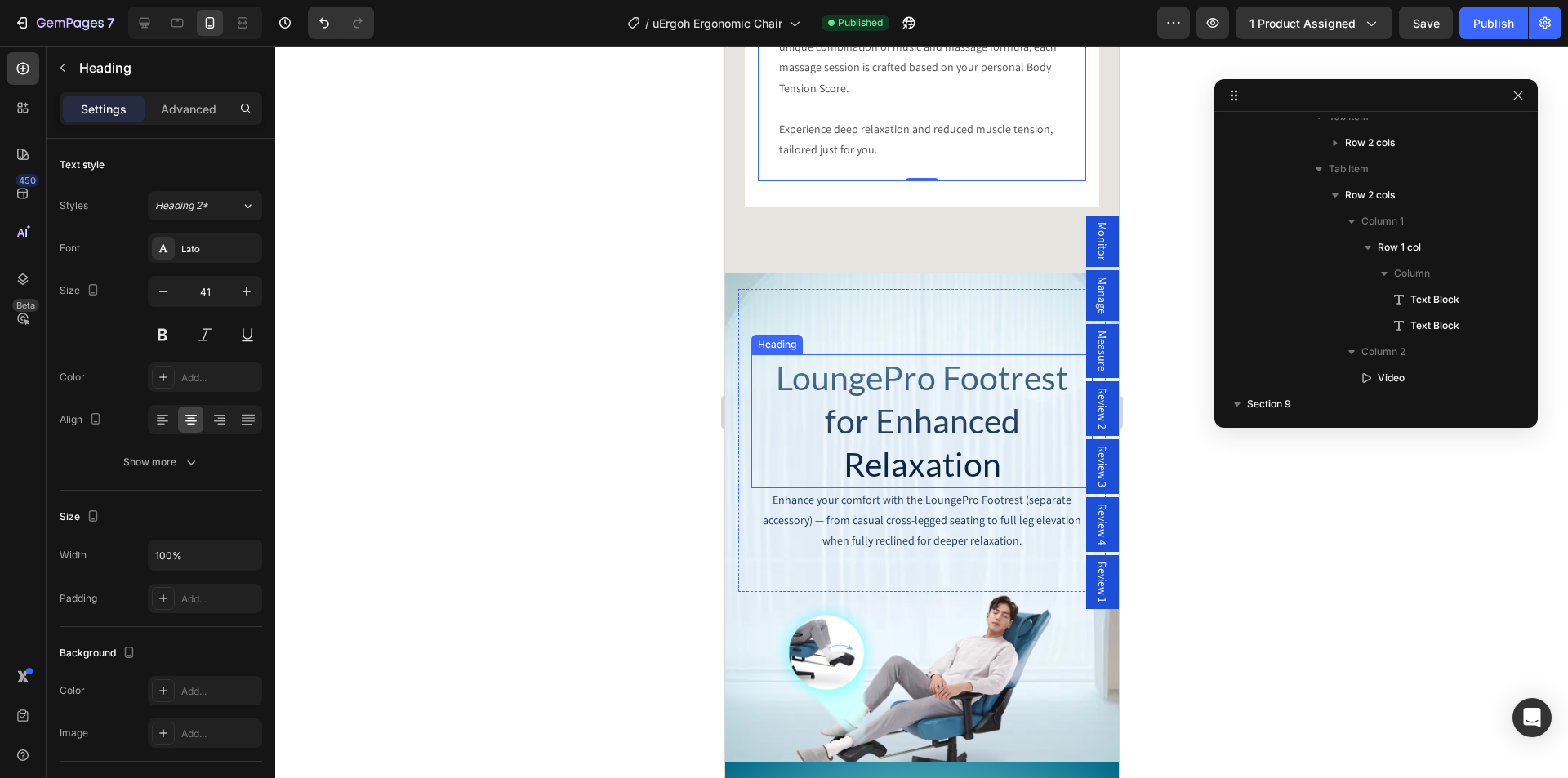
scroll to position [929, 0]
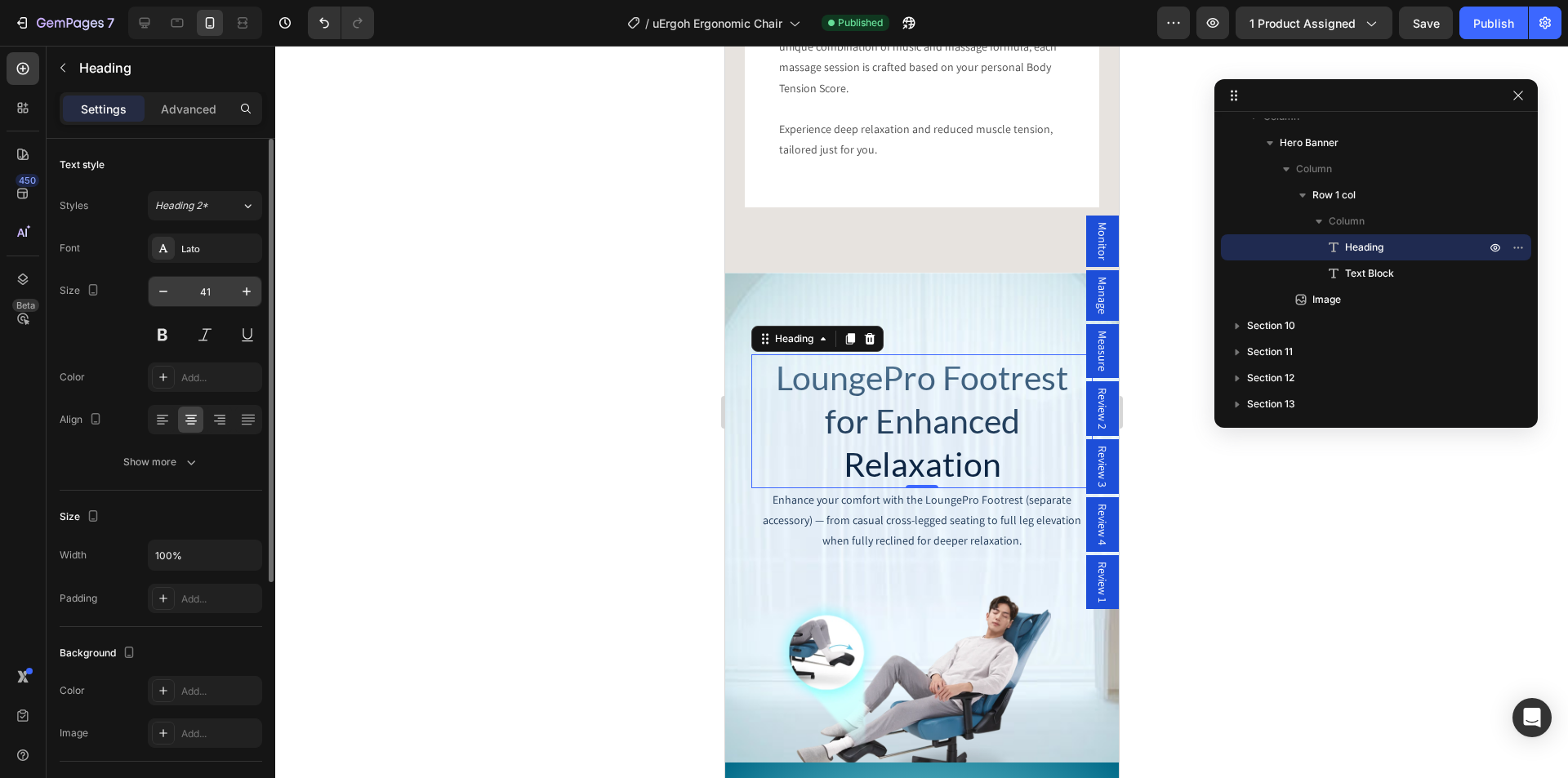
click at [212, 291] on input "41" at bounding box center [205, 291] width 53 height 29
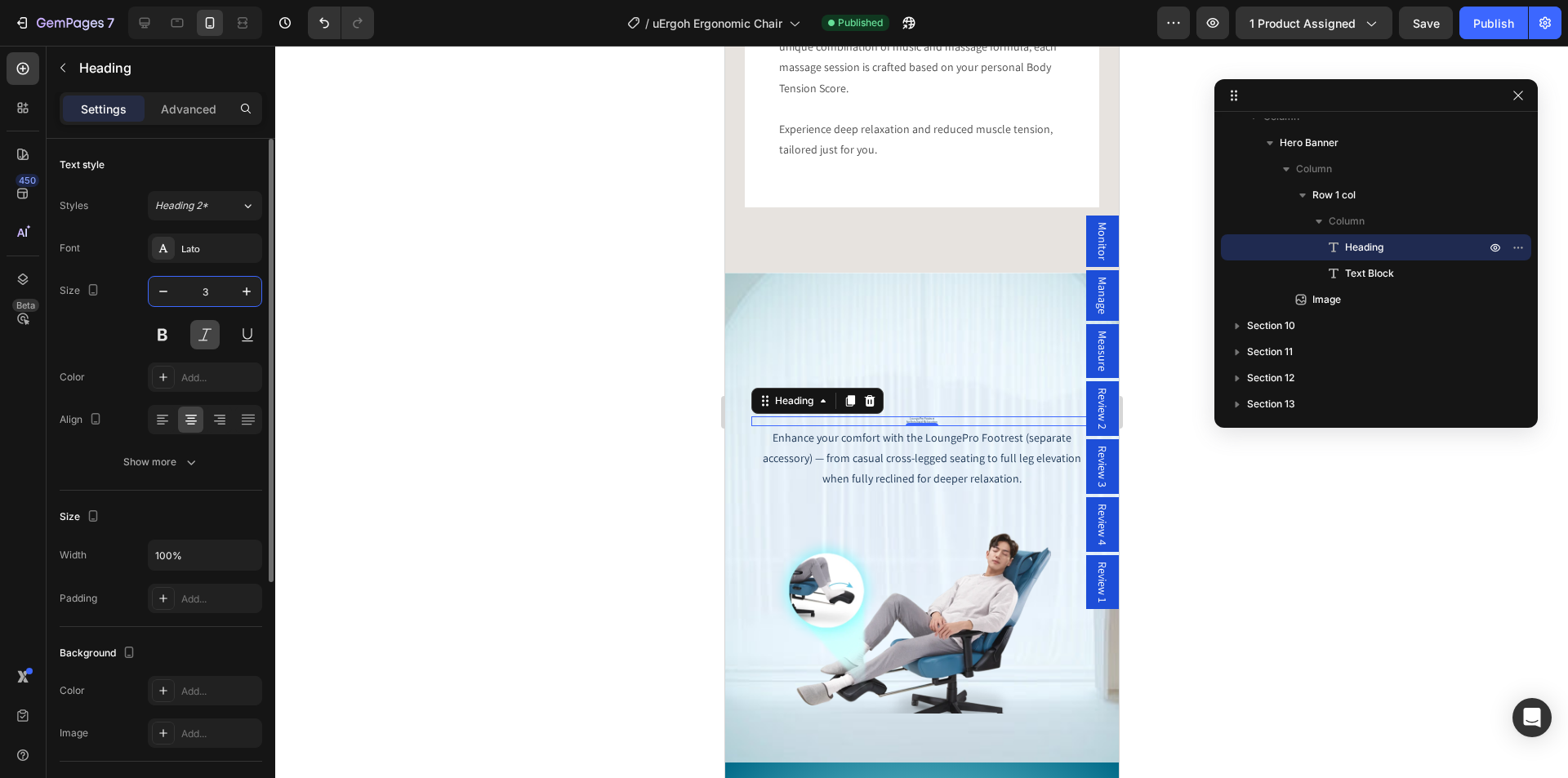
type input "36"
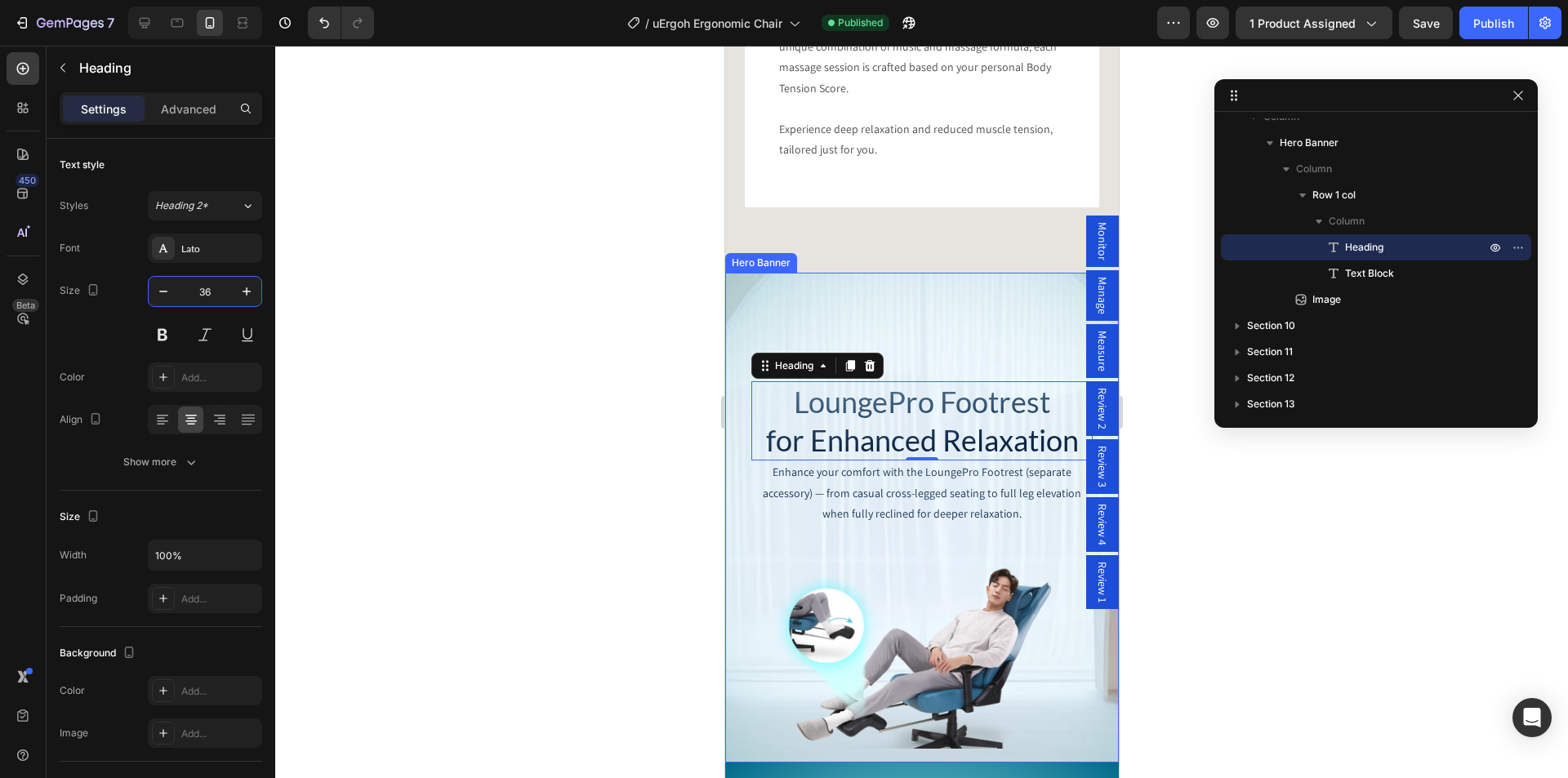
click at [938, 306] on div "LoungePro Footrest for Enhanced Relaxation Heading 0 Enhance your comfort with …" at bounding box center [920, 517] width 393 height 430
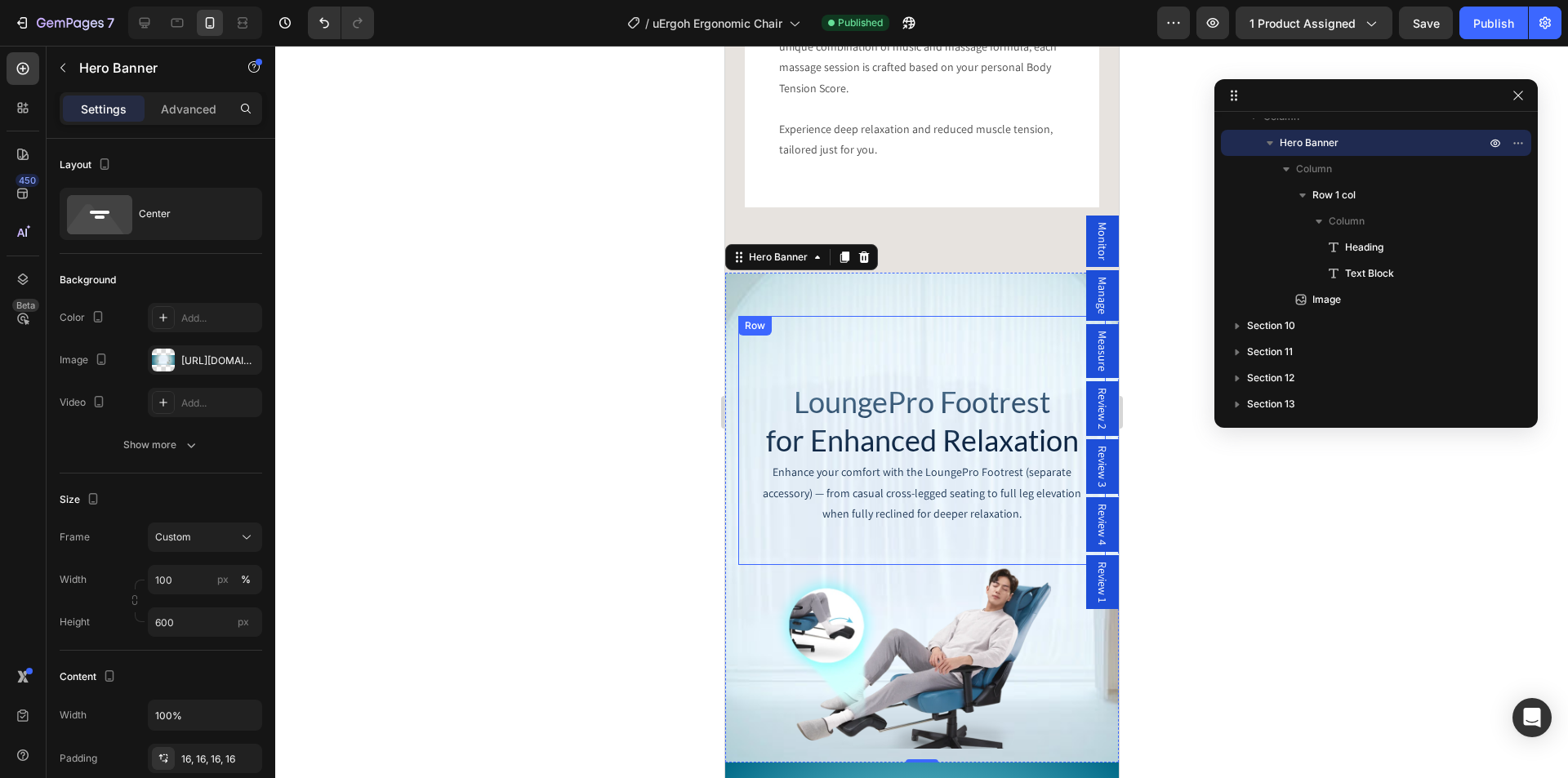
click at [915, 343] on div "LoungePro Footrest for Enhanced Relaxation Heading Enhance your comfort with th…" at bounding box center [920, 440] width 368 height 249
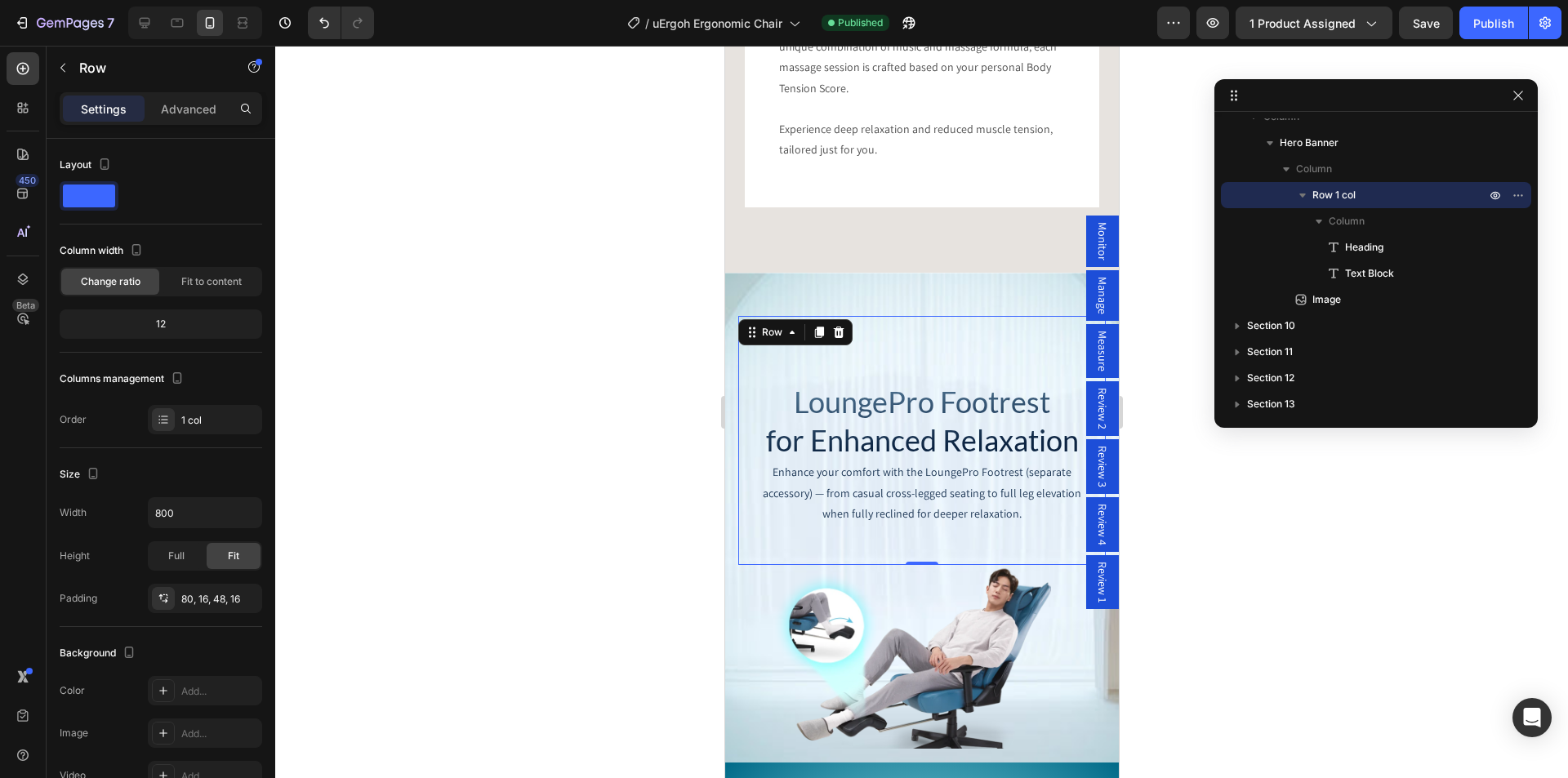
click at [188, 95] on div "Settings Advanced" at bounding box center [161, 108] width 203 height 32
click at [188, 105] on p "Advanced" at bounding box center [189, 109] width 55 height 17
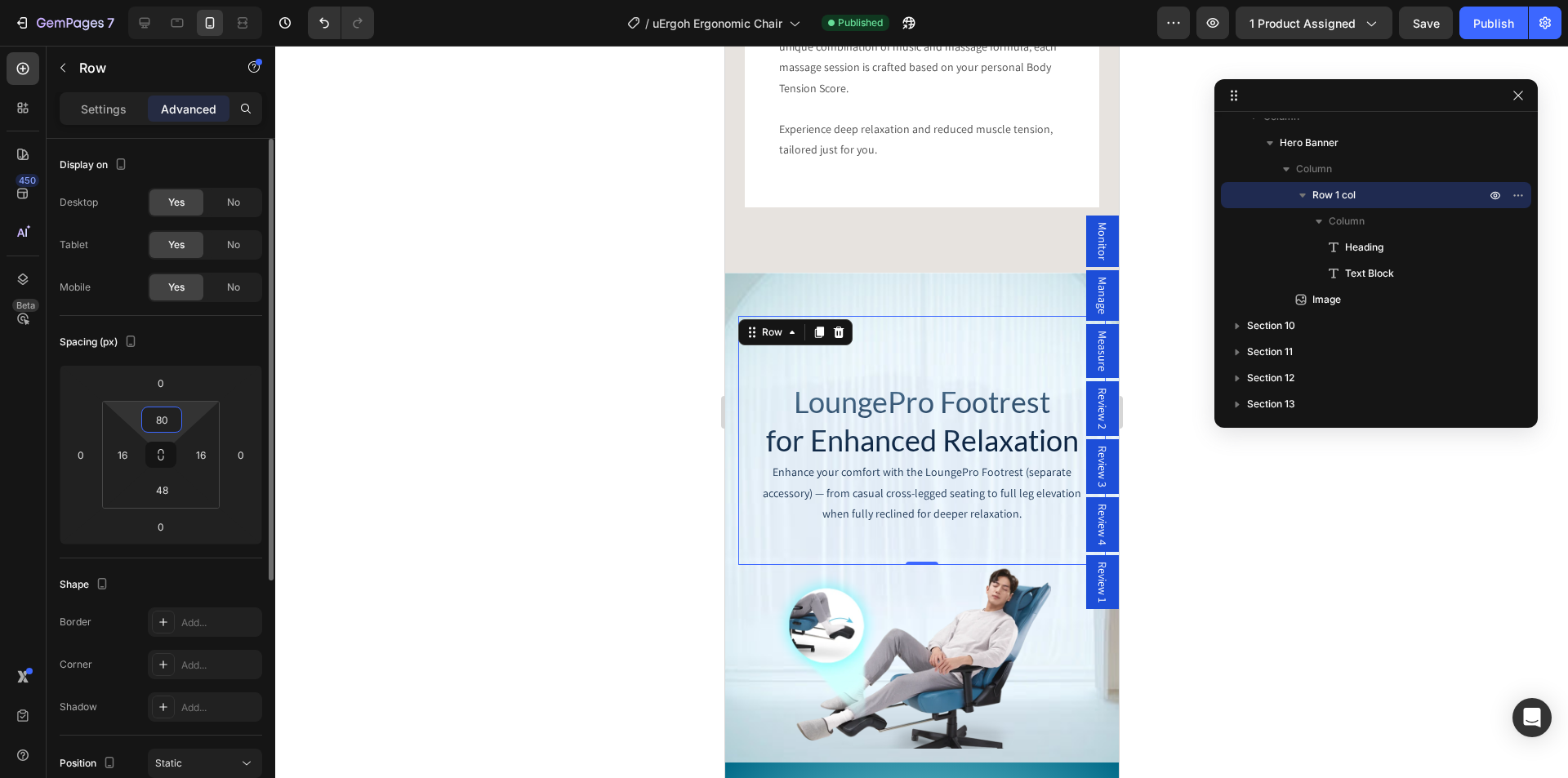
click at [165, 421] on input "80" at bounding box center [161, 419] width 32 height 25
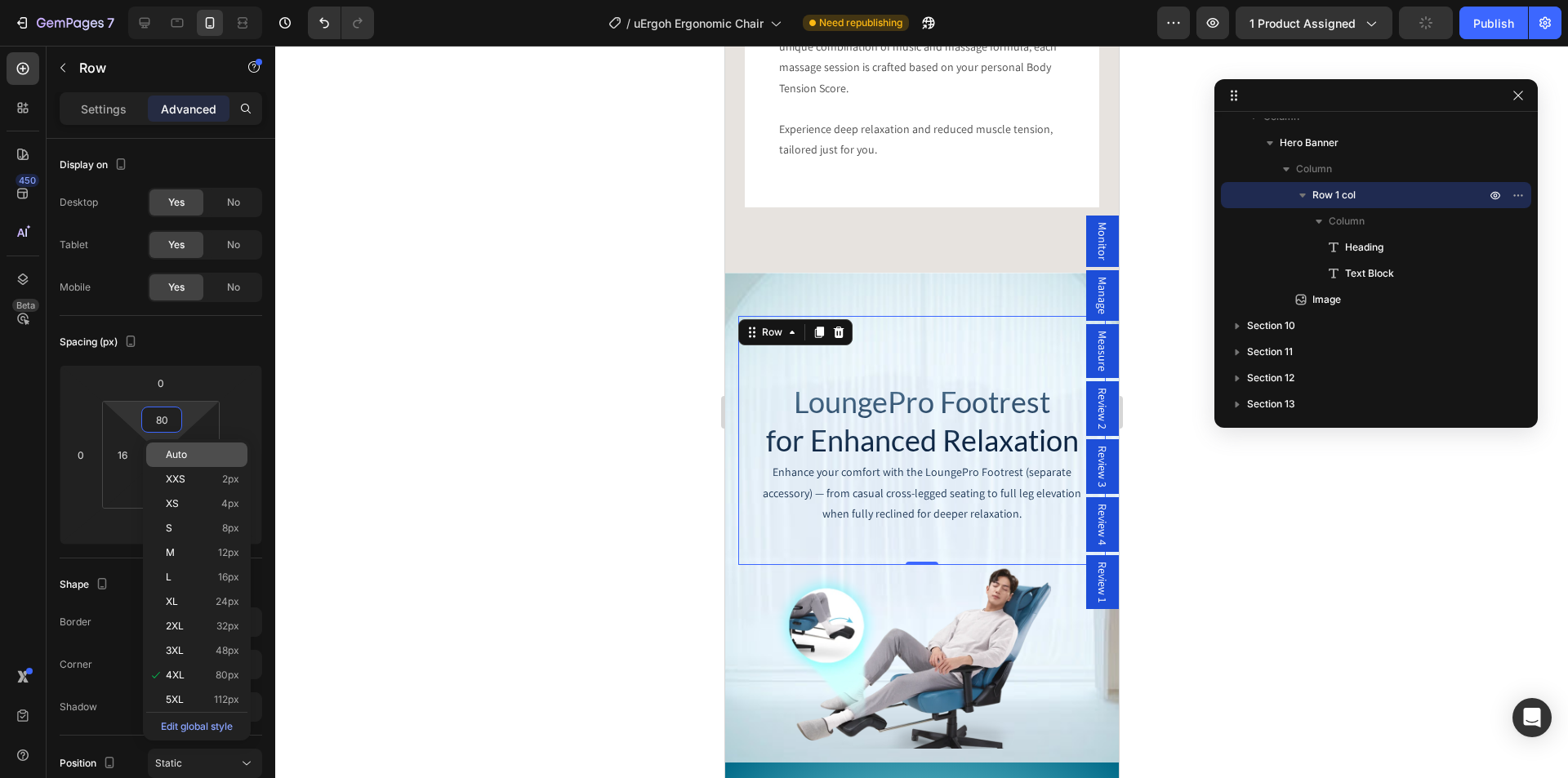
click at [179, 459] on span "Auto" at bounding box center [176, 454] width 21 height 11
type input "Auto"
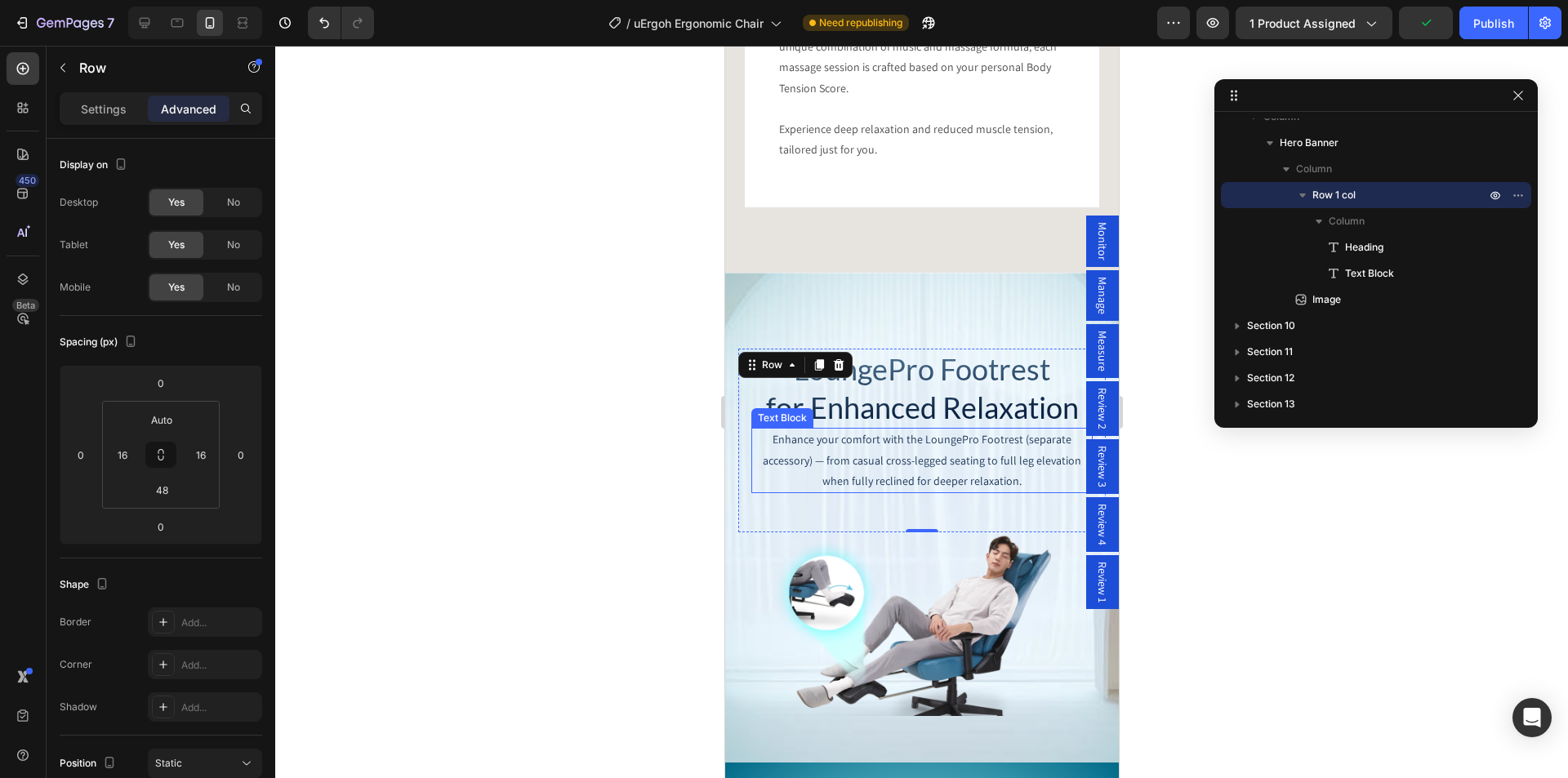
click at [899, 460] on p "Enhance your comfort with the LoungePro Footrest (separate accessory) — from ca…" at bounding box center [920, 459] width 338 height 62
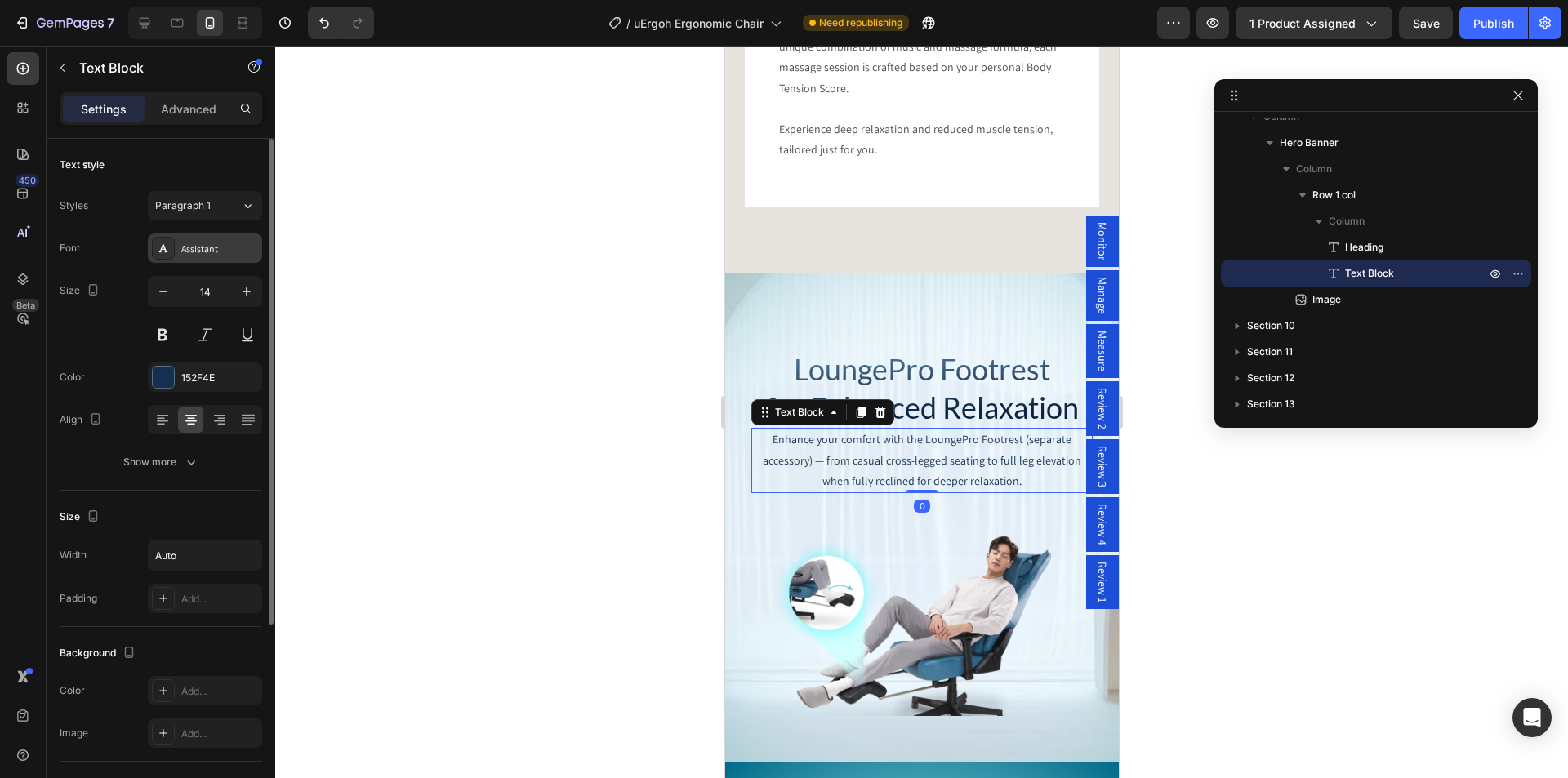
click at [204, 247] on div "Assistant" at bounding box center [219, 249] width 76 height 15
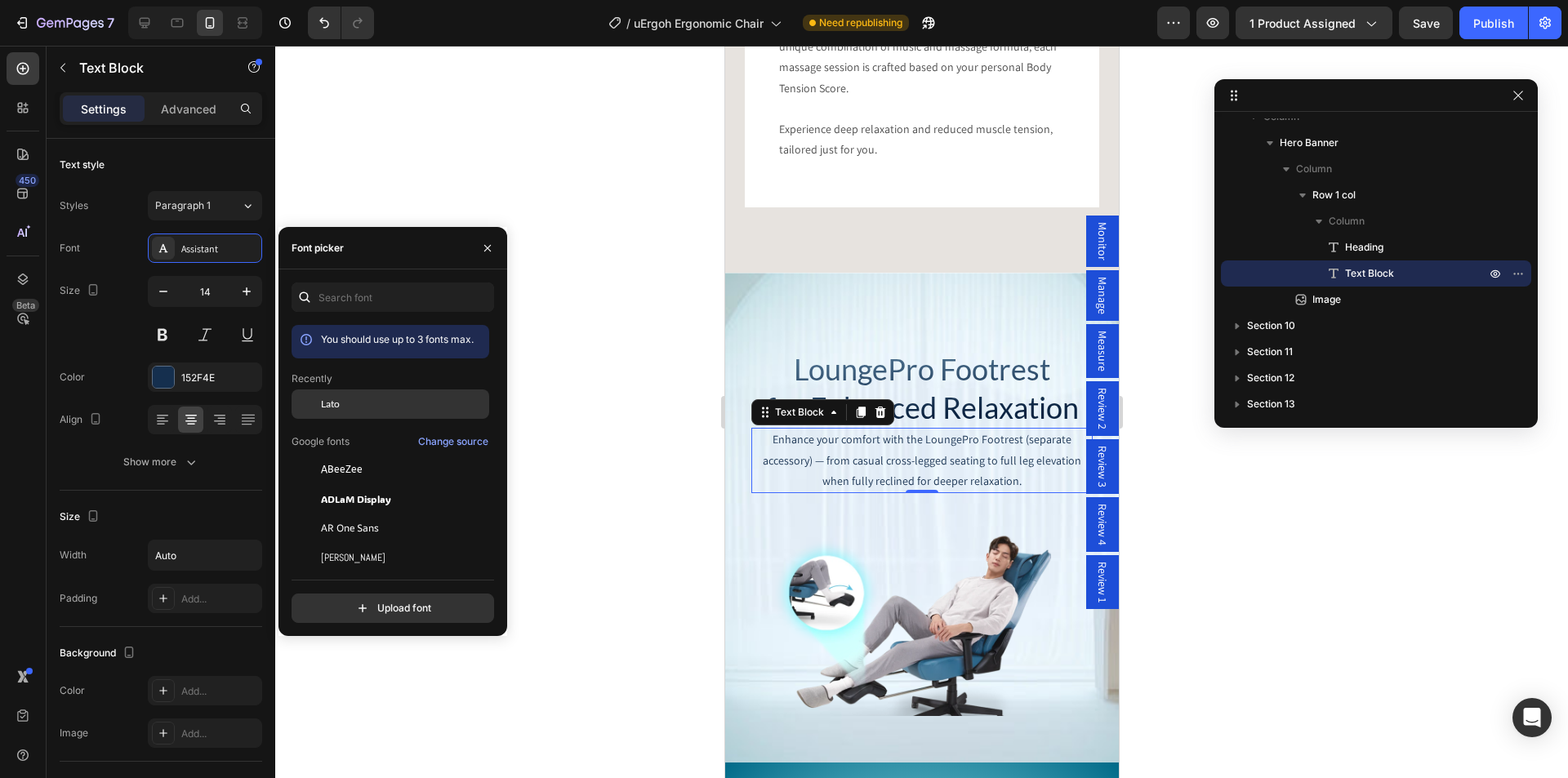
click at [327, 403] on span "Lato" at bounding box center [330, 404] width 18 height 15
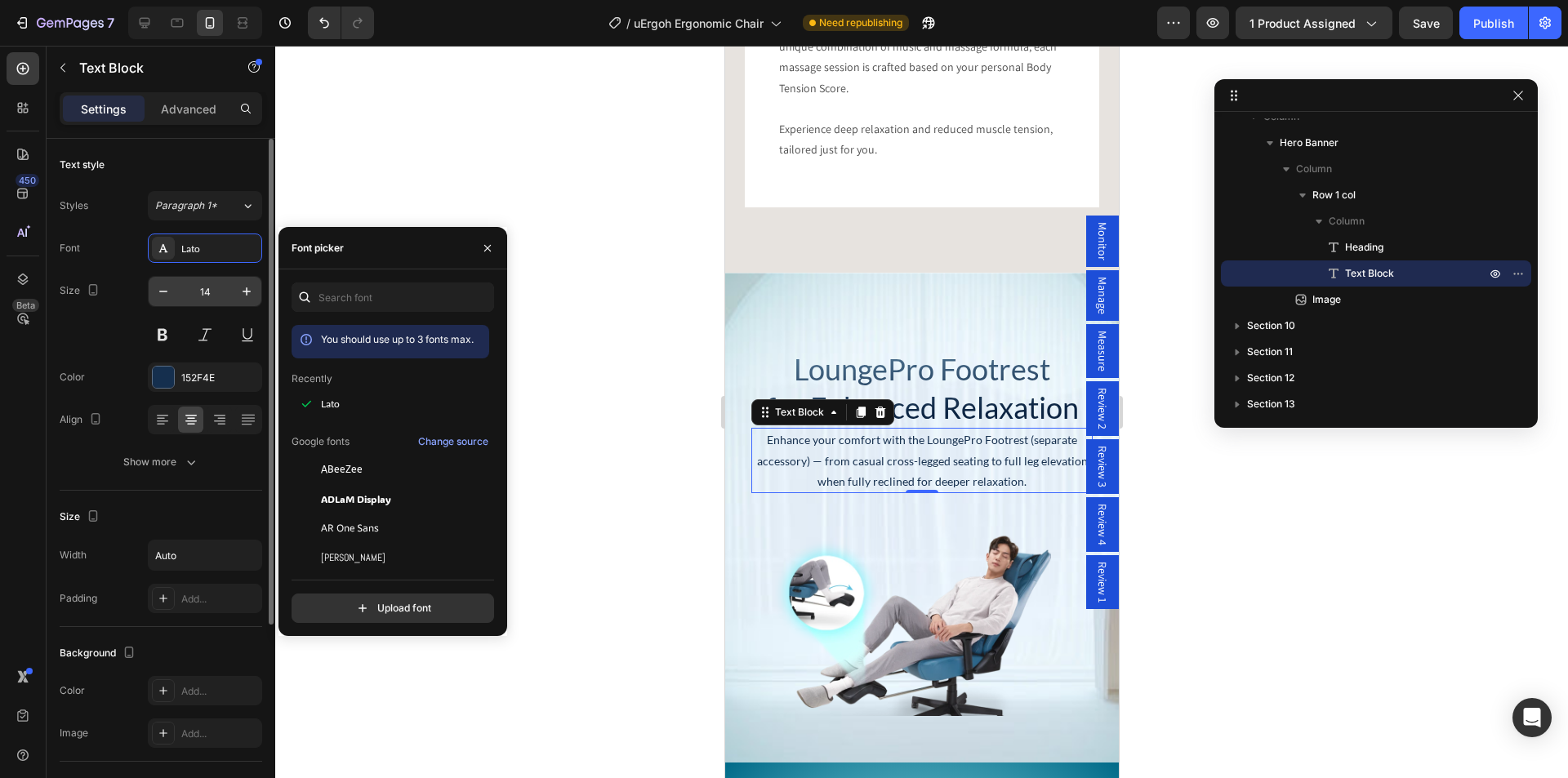
click at [199, 293] on input "14" at bounding box center [205, 291] width 53 height 29
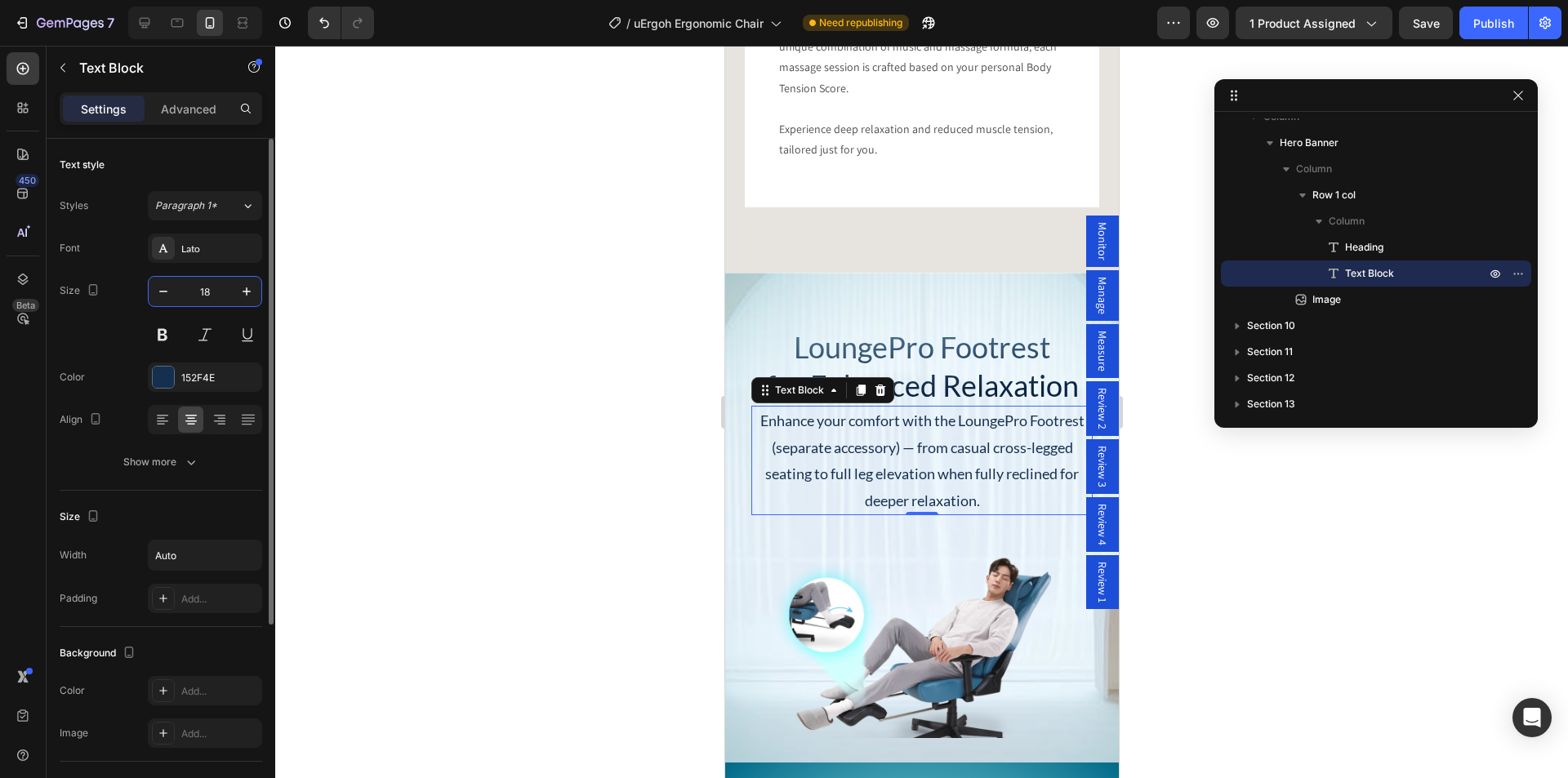
click at [201, 293] on input "18" at bounding box center [205, 291] width 53 height 29
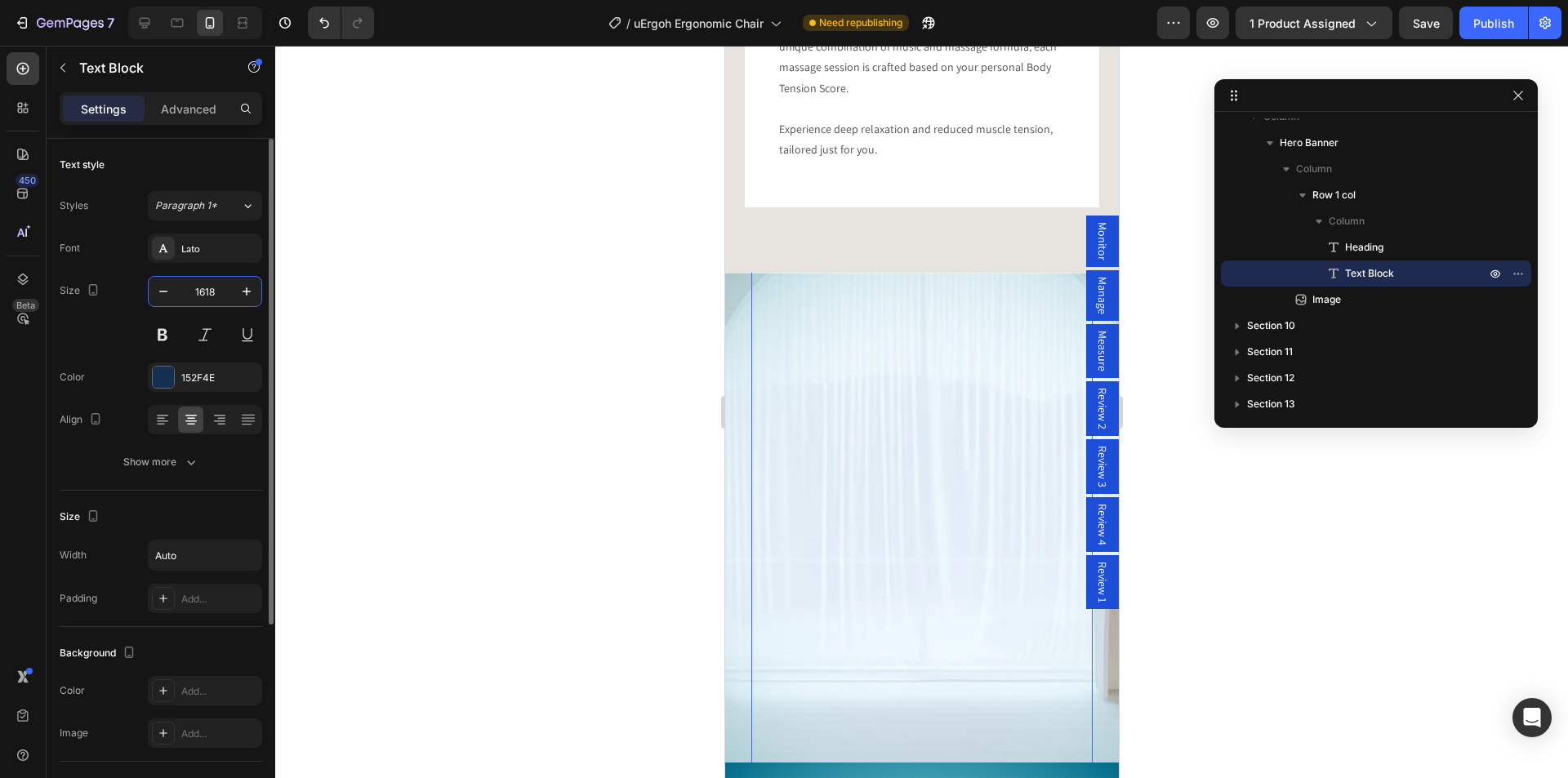
click at [201, 299] on input "1618" at bounding box center [205, 291] width 53 height 29
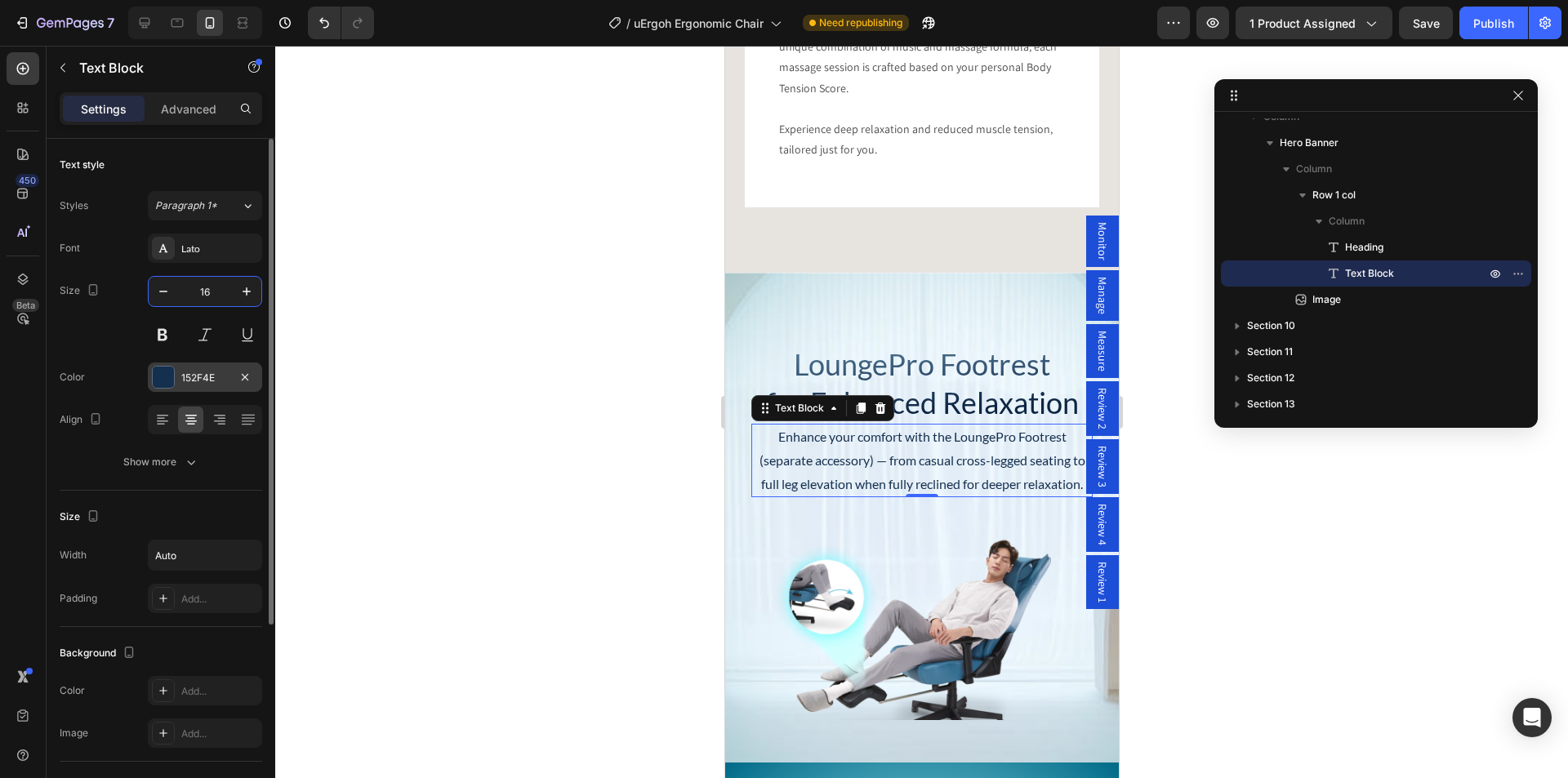
type input "16"
click at [162, 379] on div at bounding box center [163, 377] width 21 height 21
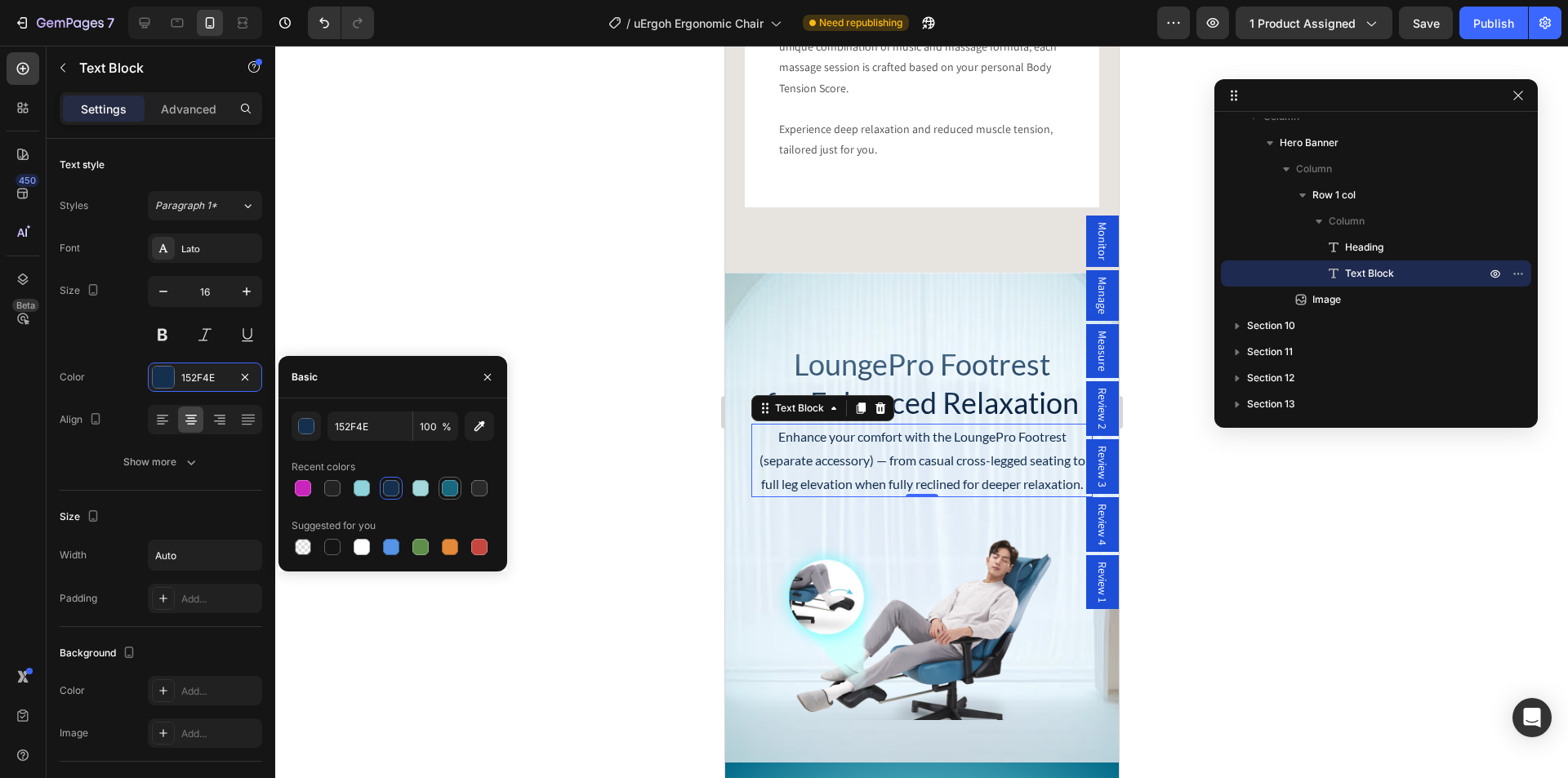
click at [451, 487] on div at bounding box center [450, 488] width 17 height 17
type input "18697E"
click at [999, 355] on h2 "LoungePro Footrest for Enhanced Relaxation" at bounding box center [920, 383] width 341 height 80
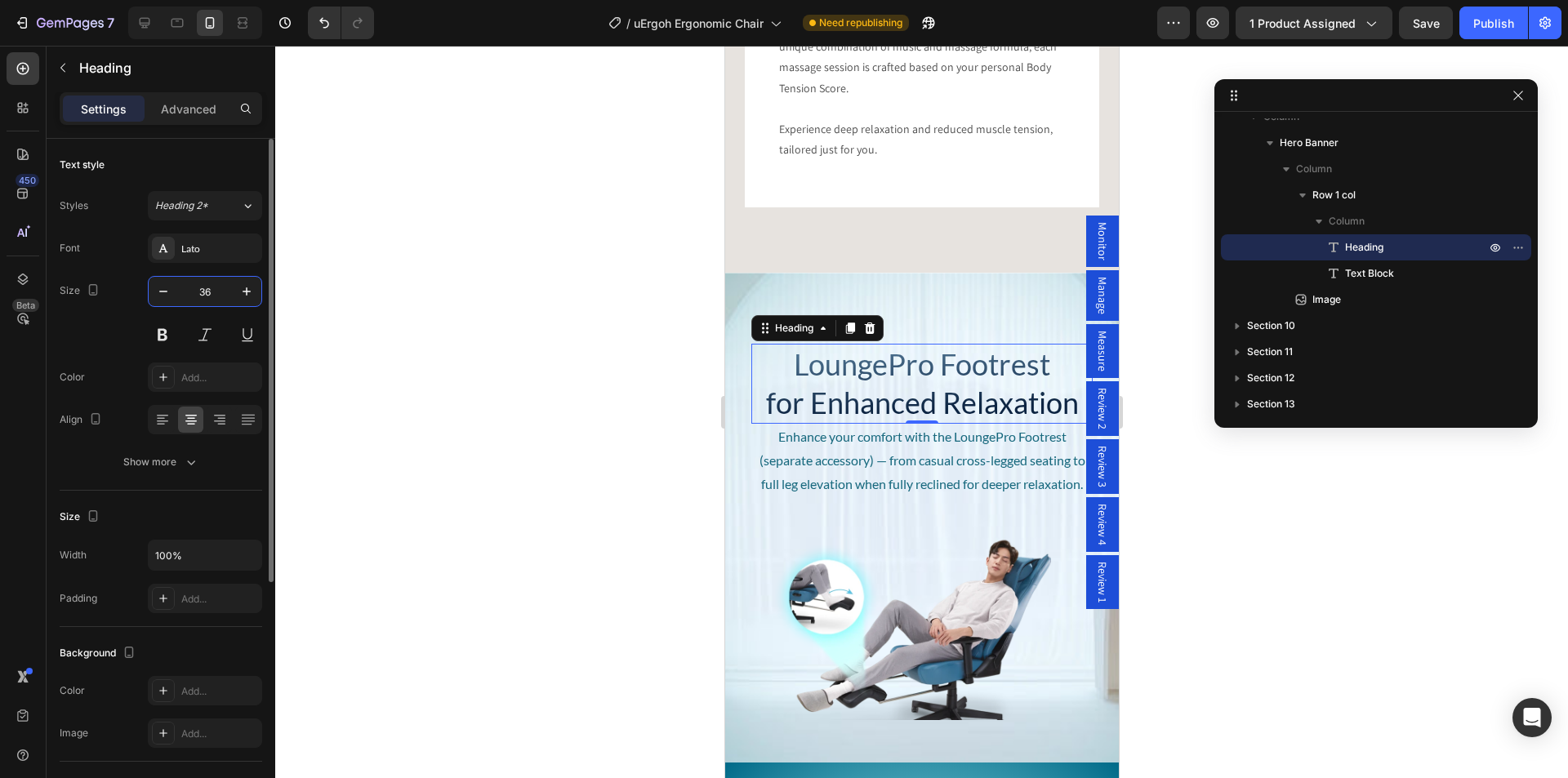
click at [206, 291] on input "36" at bounding box center [205, 291] width 53 height 29
type input "42"
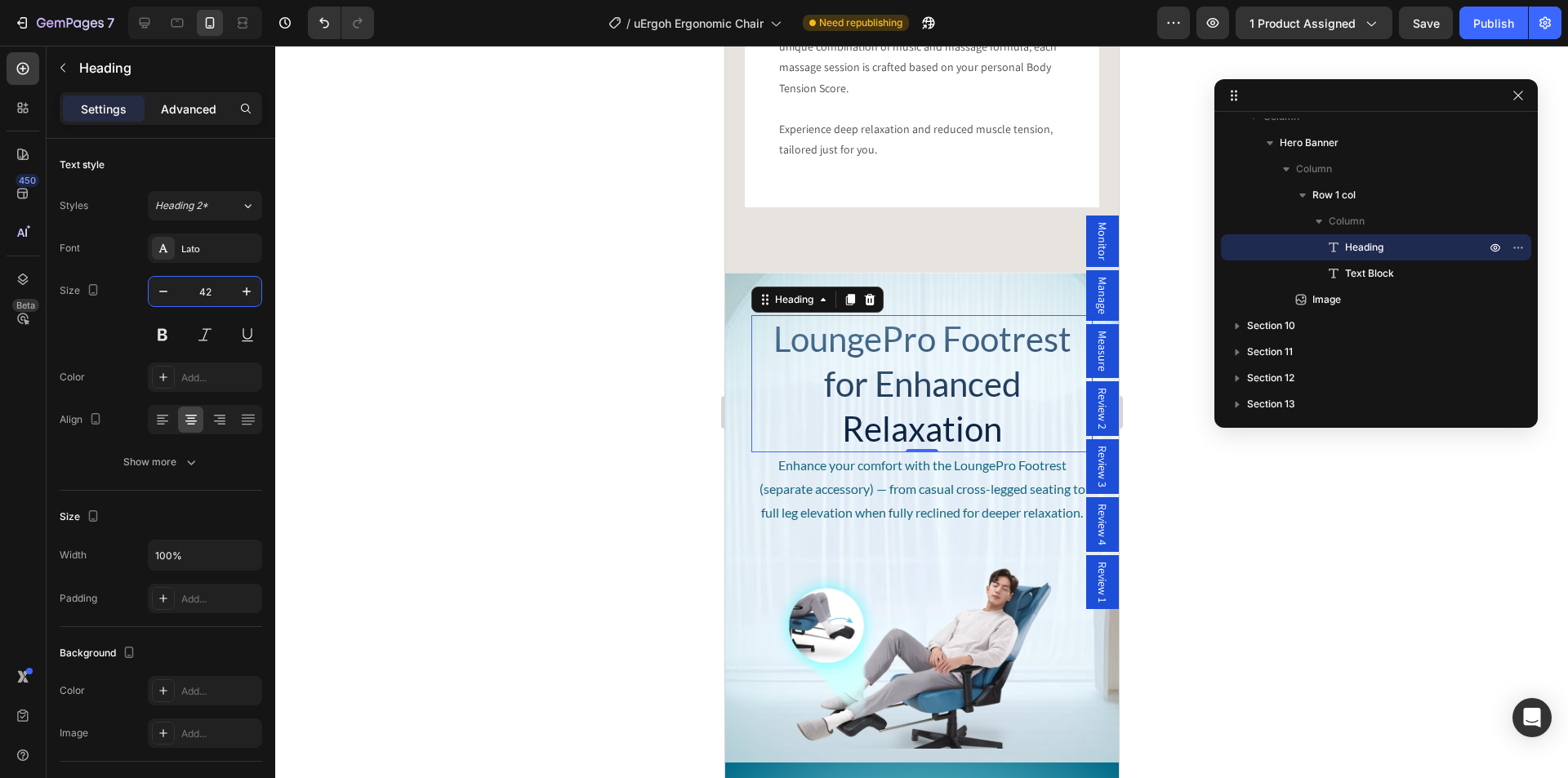
click at [185, 113] on p "Advanced" at bounding box center [189, 109] width 55 height 17
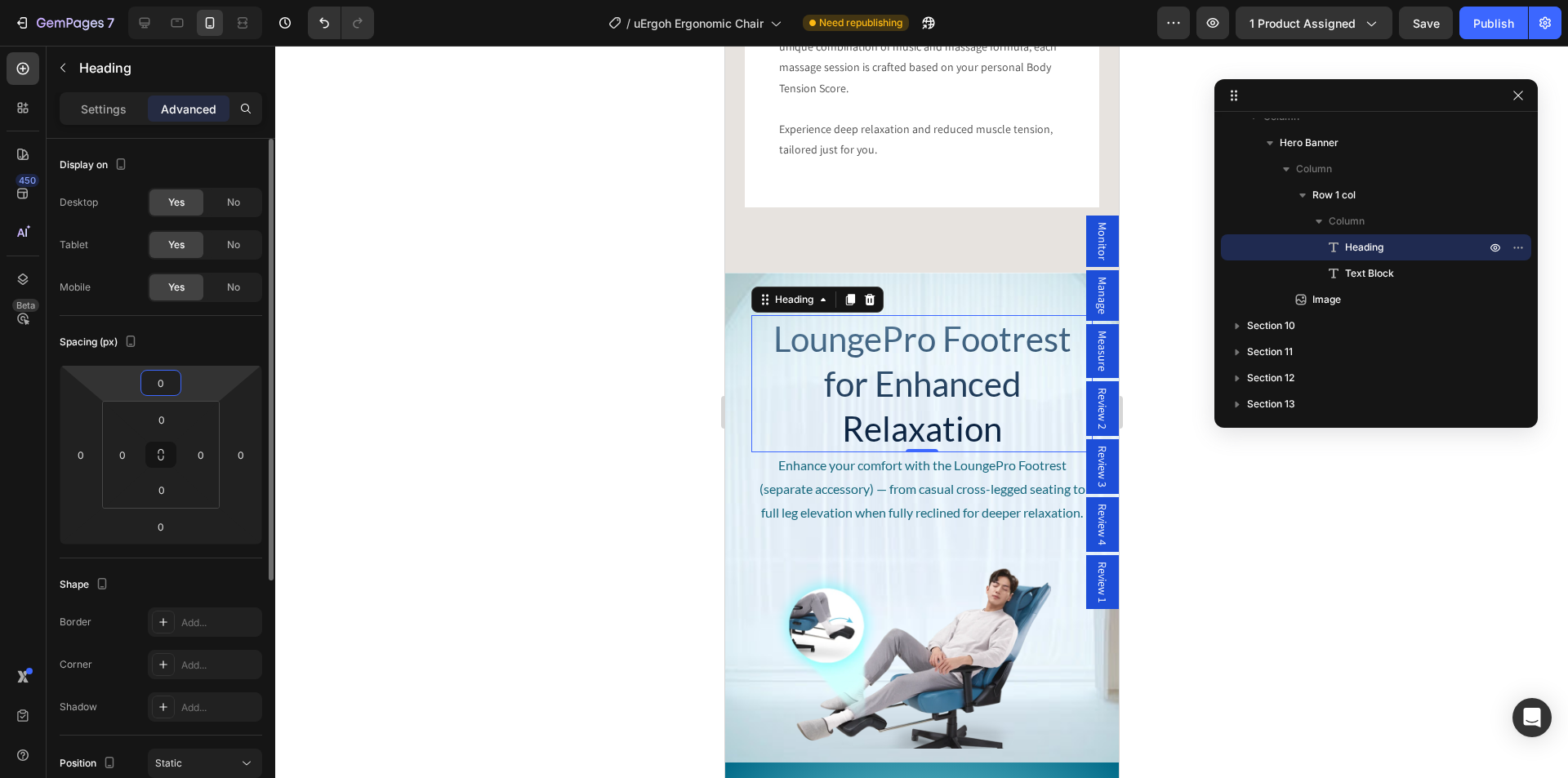
click at [162, 384] on input "0" at bounding box center [160, 382] width 32 height 25
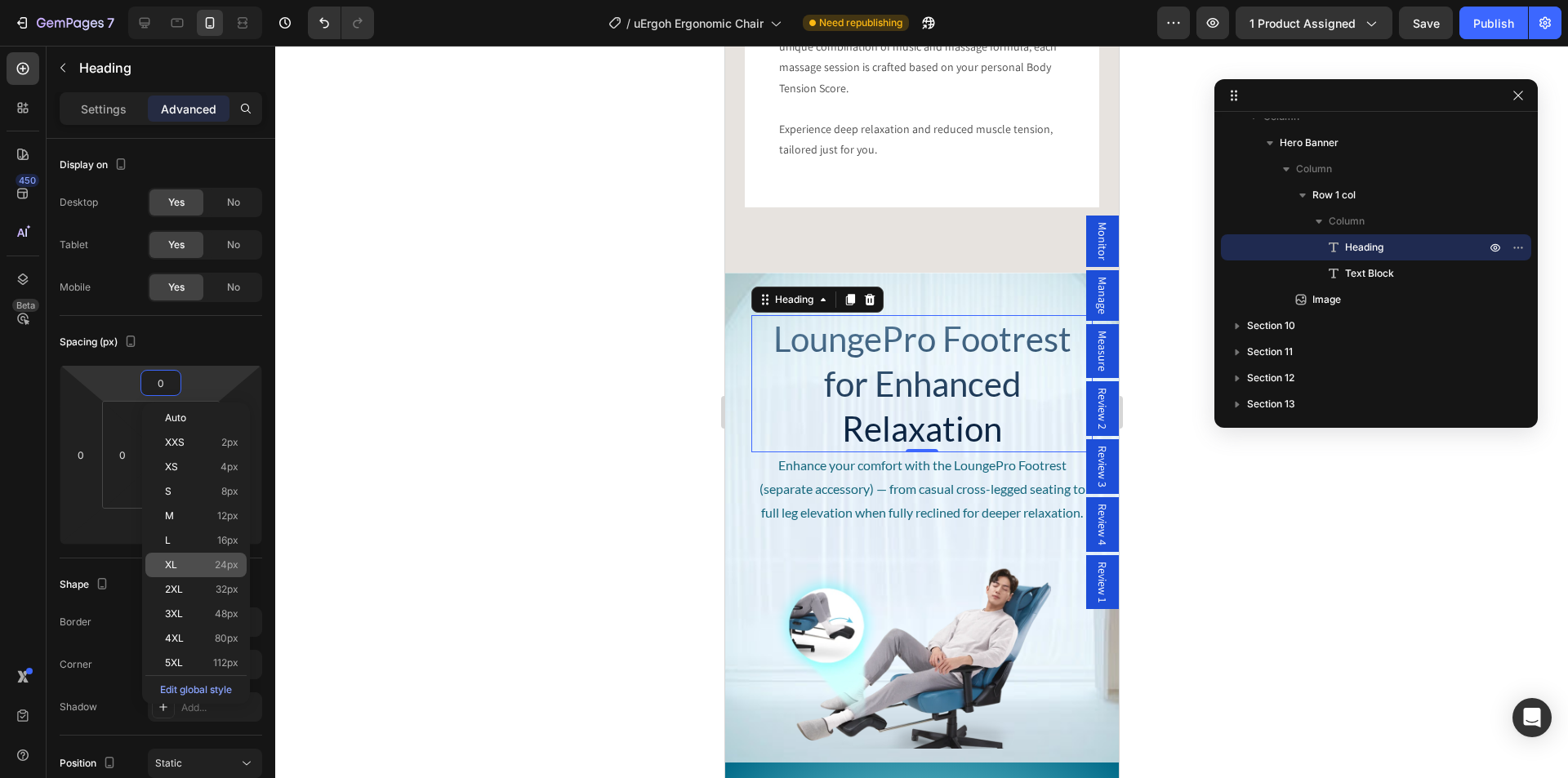
click at [186, 568] on p "XL 24px" at bounding box center [202, 564] width 74 height 11
type input "24"
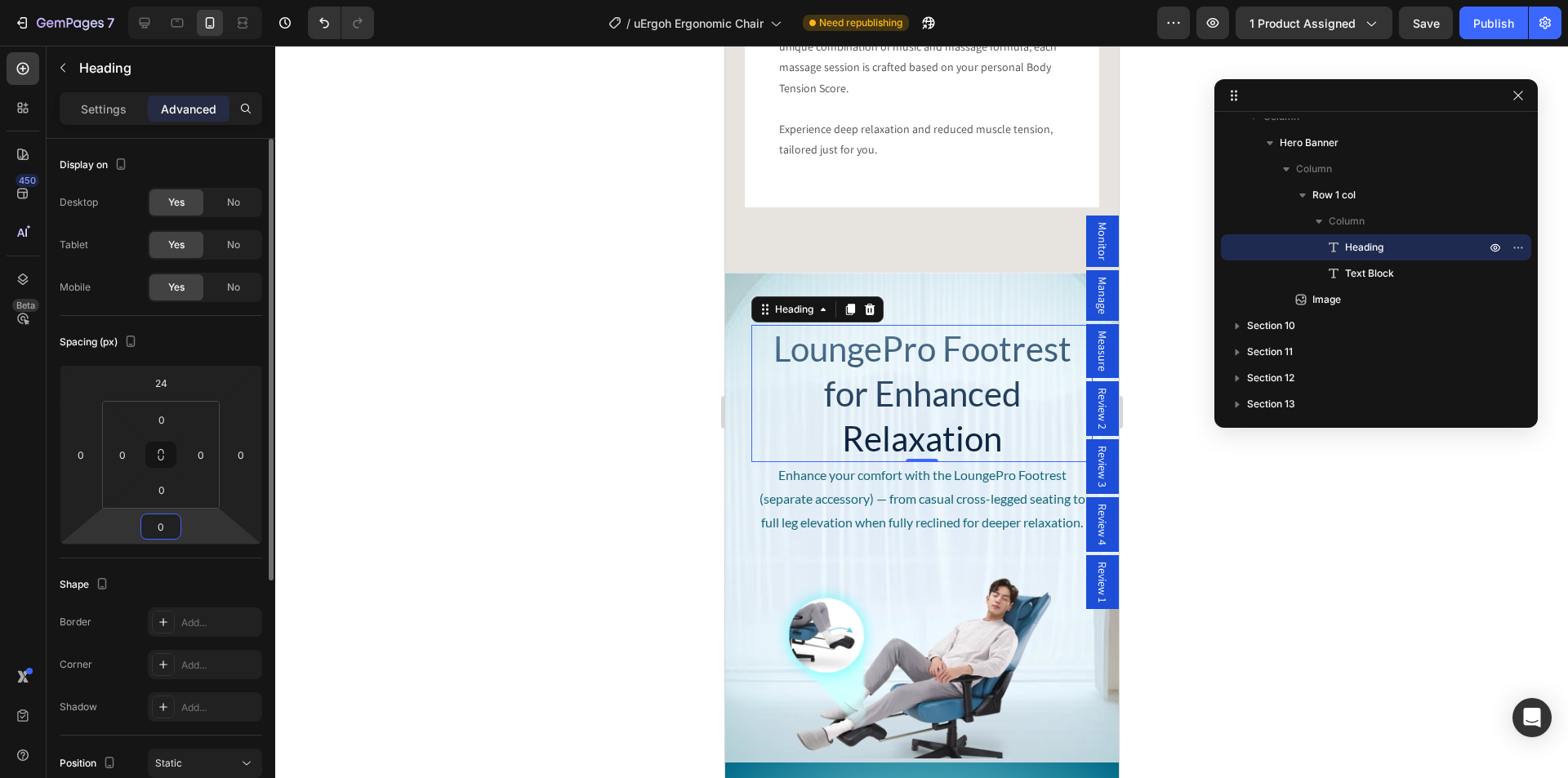
click at [164, 534] on input "0" at bounding box center [160, 526] width 32 height 25
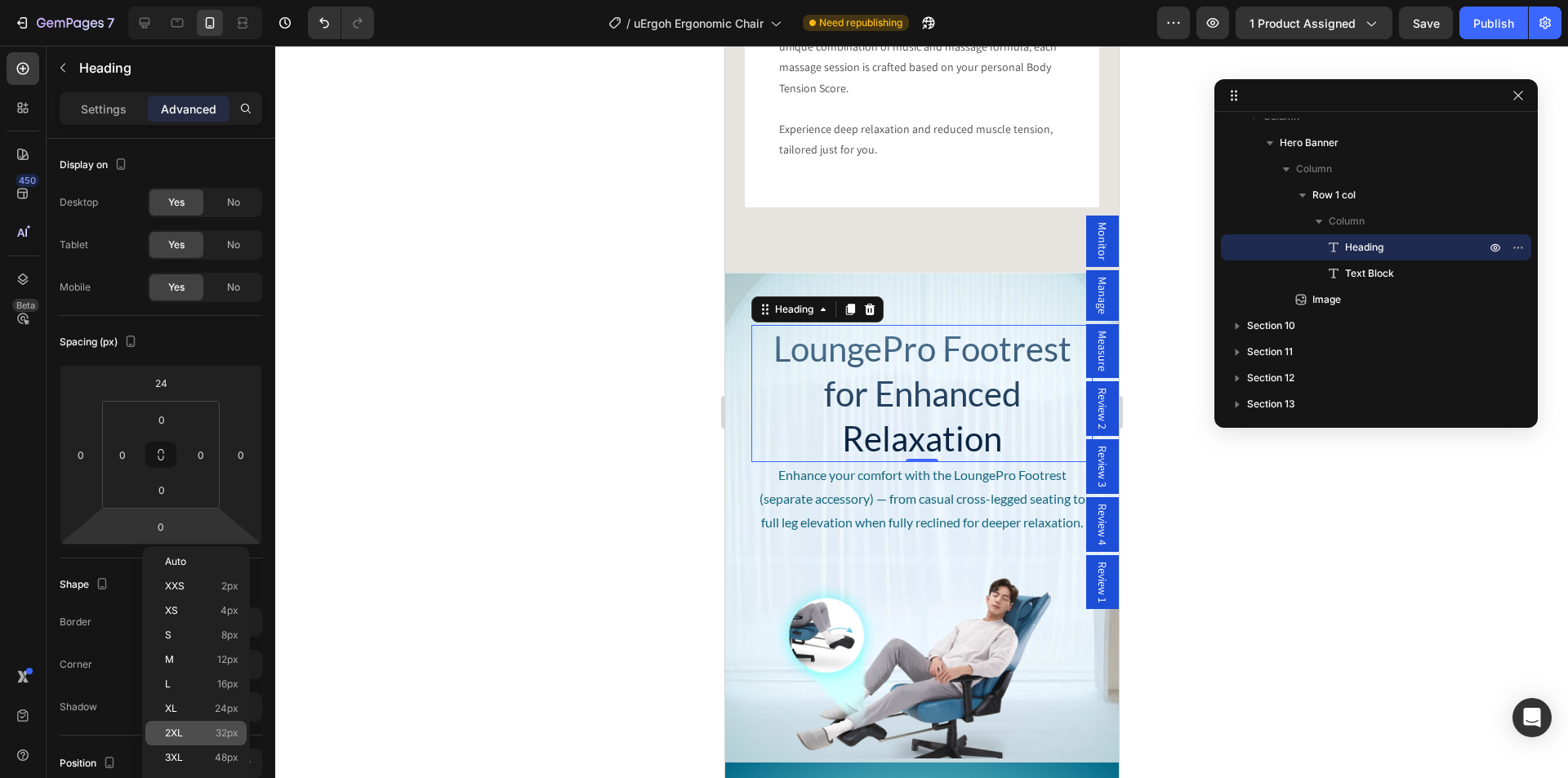
click at [176, 726] on div "2XL 32px" at bounding box center [196, 733] width 101 height 25
type input "32"
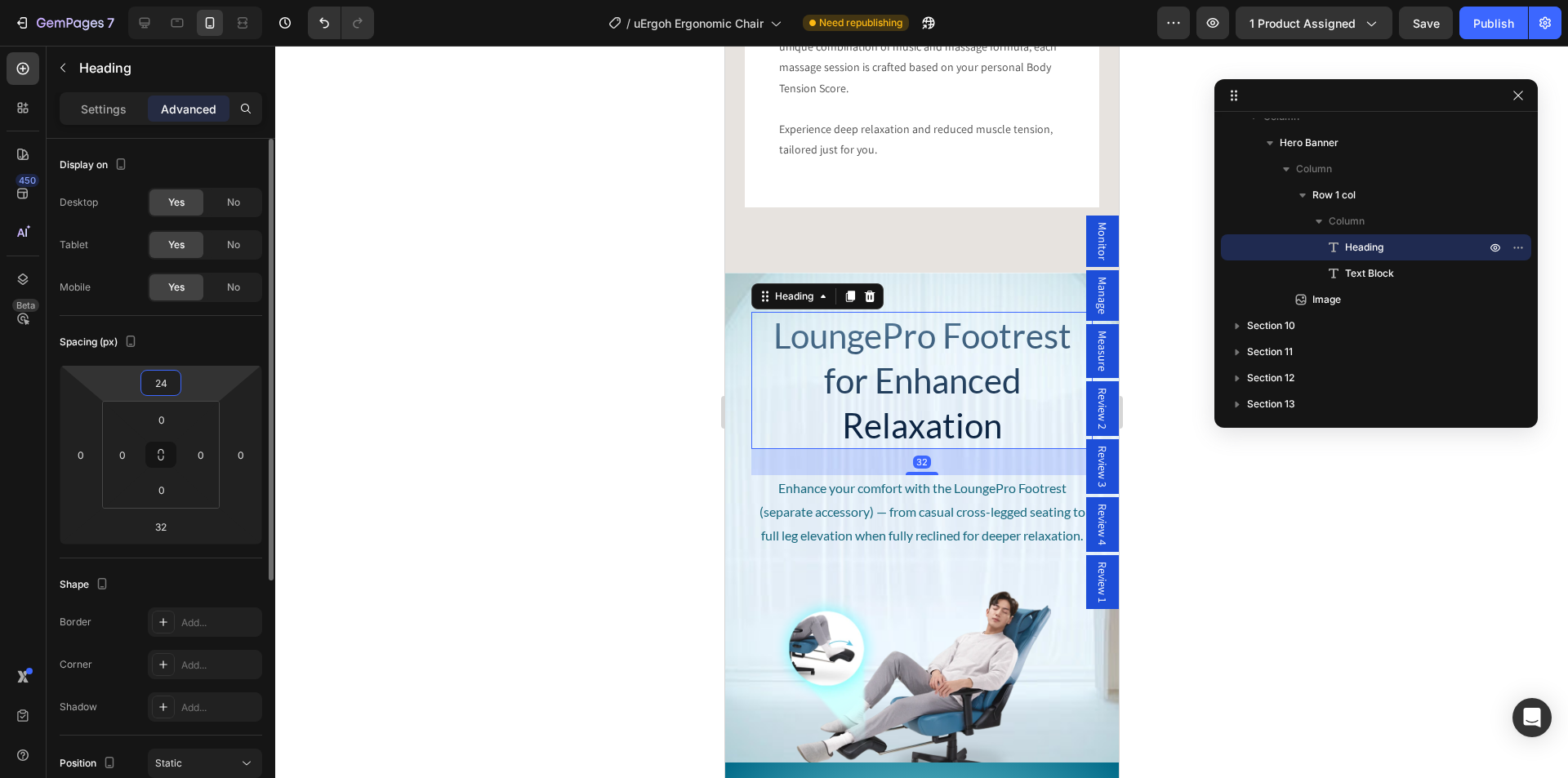
click at [158, 379] on input "24" at bounding box center [160, 382] width 32 height 25
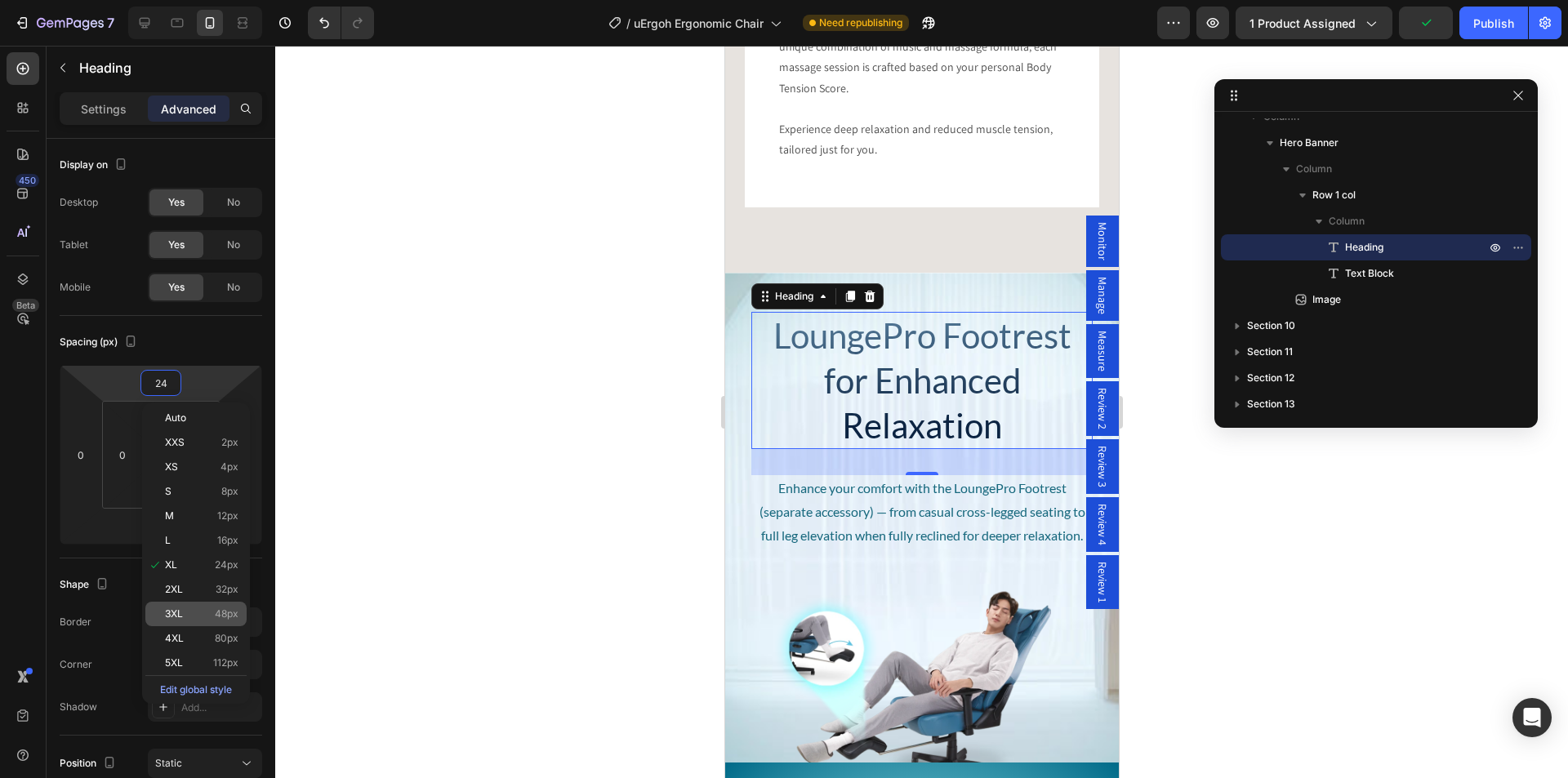
click at [203, 618] on p "3XL 48px" at bounding box center [202, 613] width 74 height 11
type input "48"
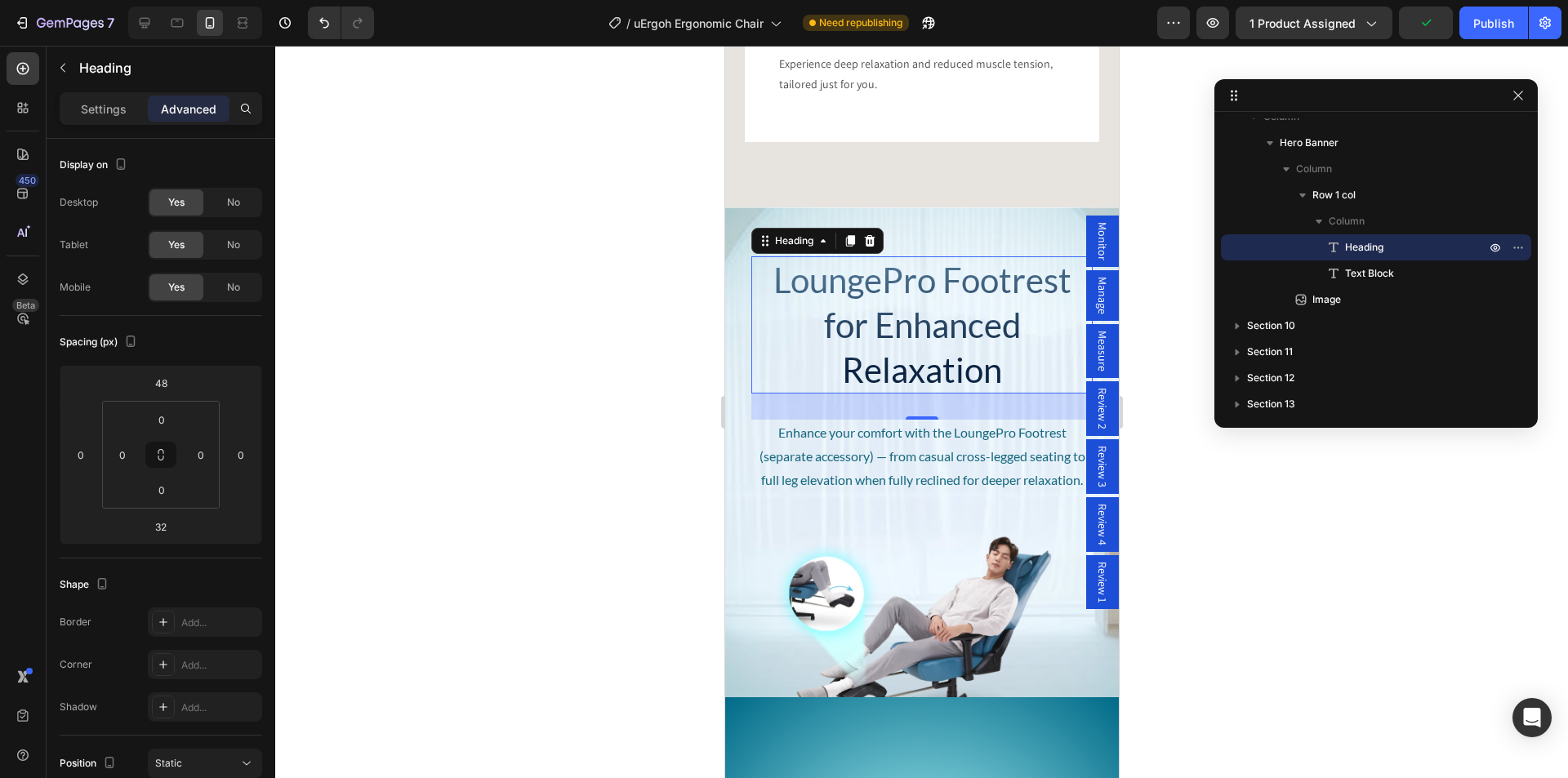
scroll to position [4747, 0]
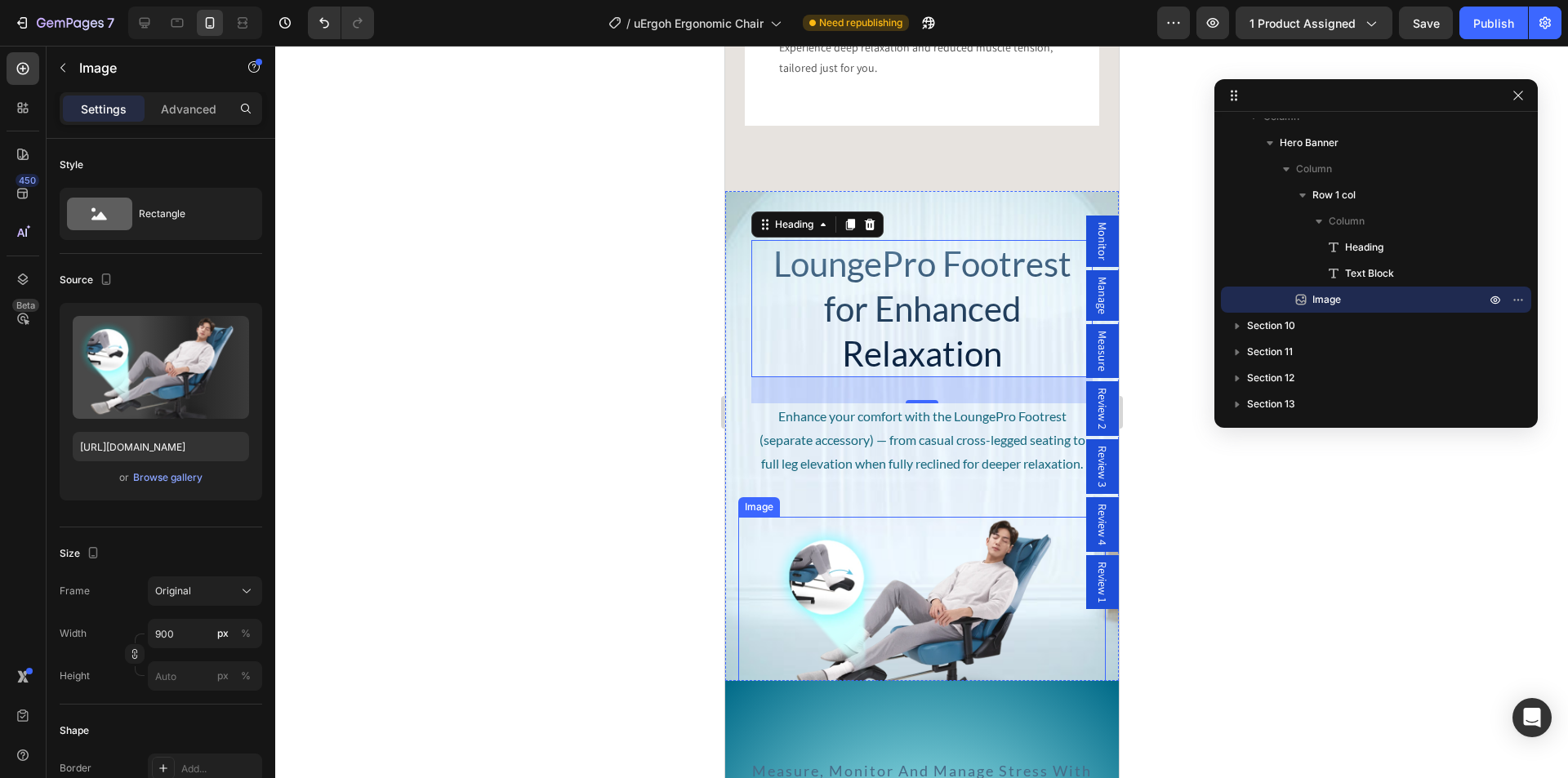
click at [902, 579] on img at bounding box center [920, 608] width 368 height 183
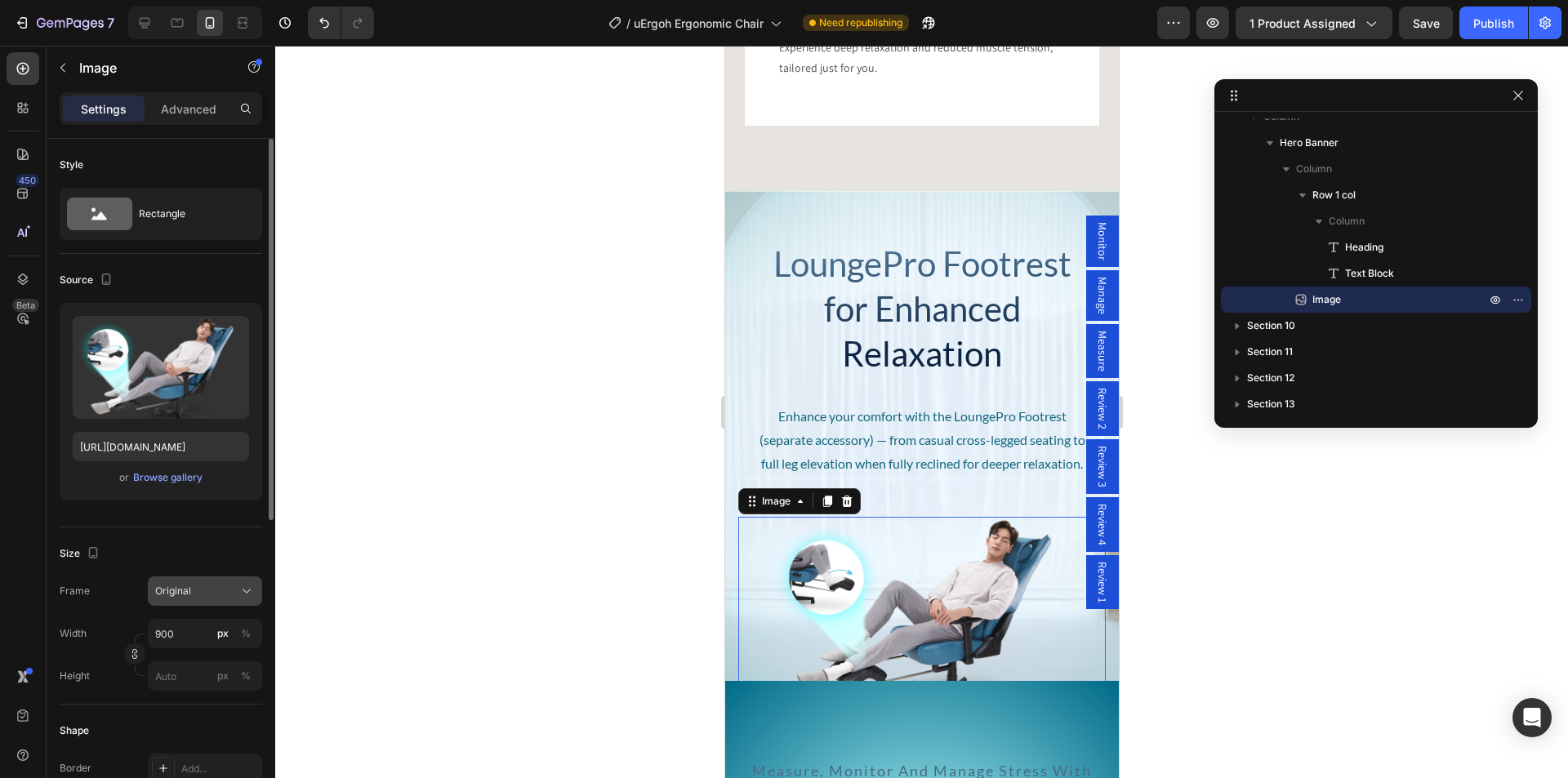
click at [198, 588] on div "Original" at bounding box center [194, 591] width 80 height 15
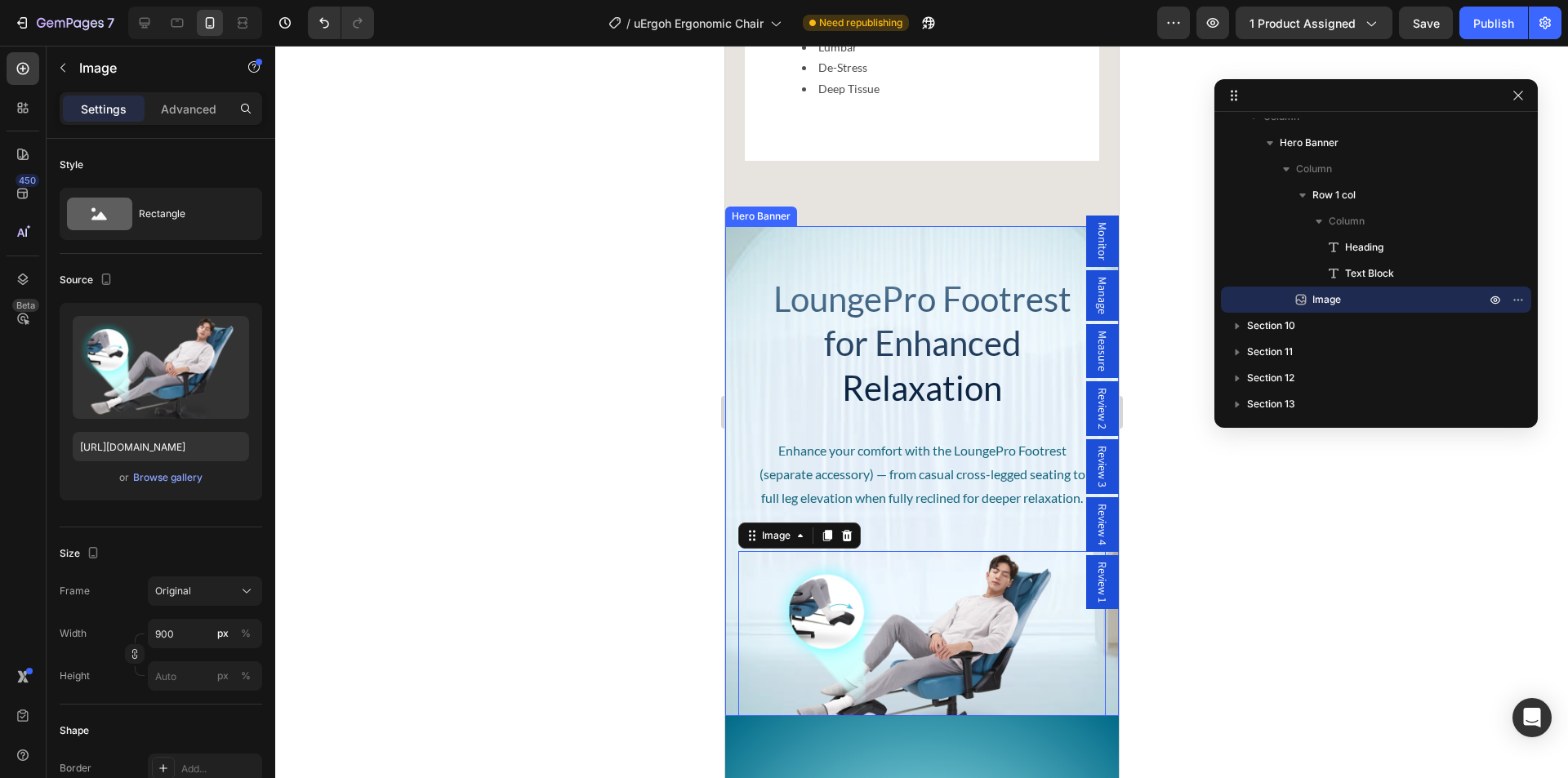
click at [735, 243] on div "LoungePro Footrest for Enhanced Relaxation Heading Enhance your comfort with th…" at bounding box center [920, 470] width 393 height 496
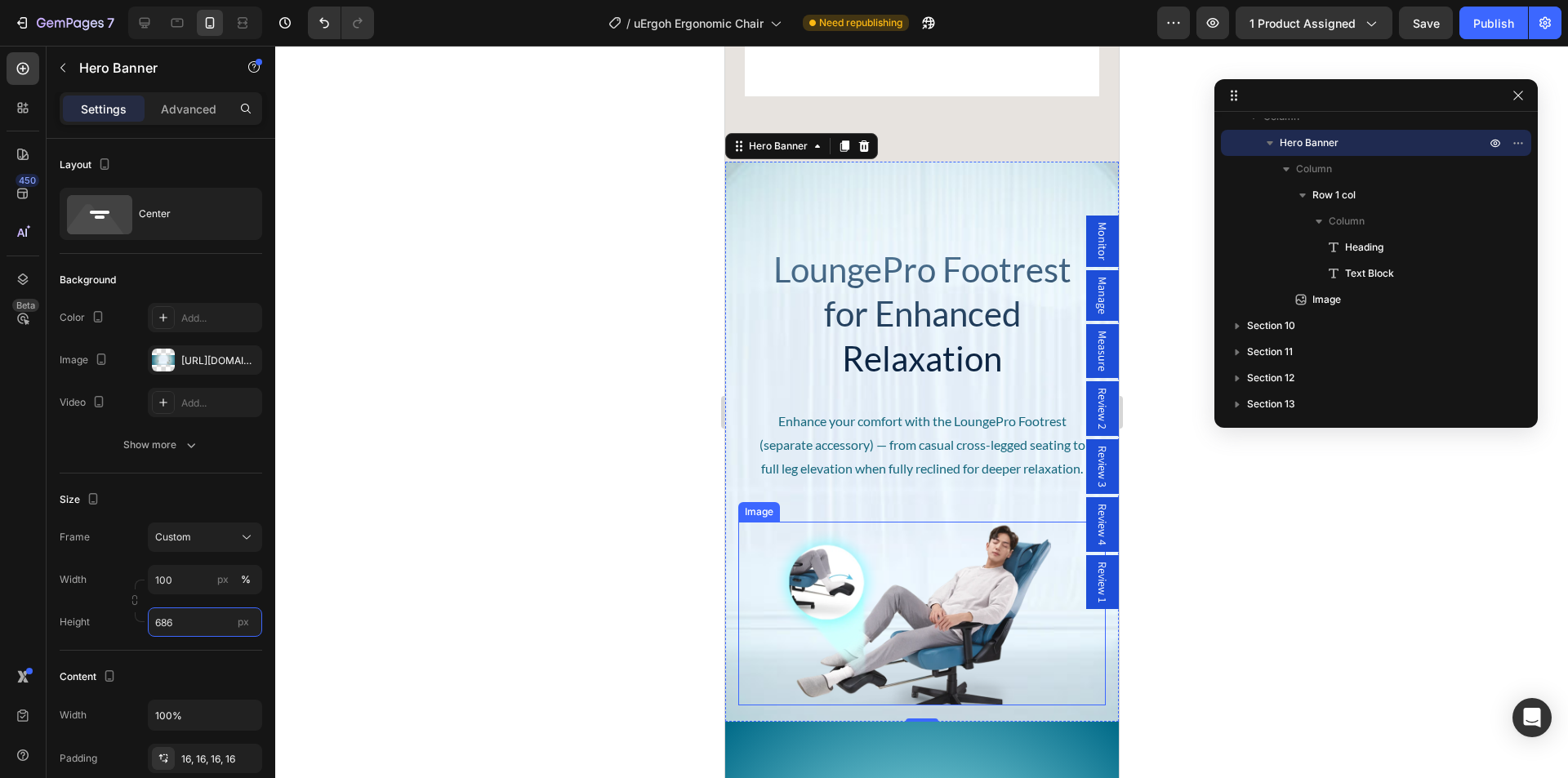
scroll to position [4829, 0]
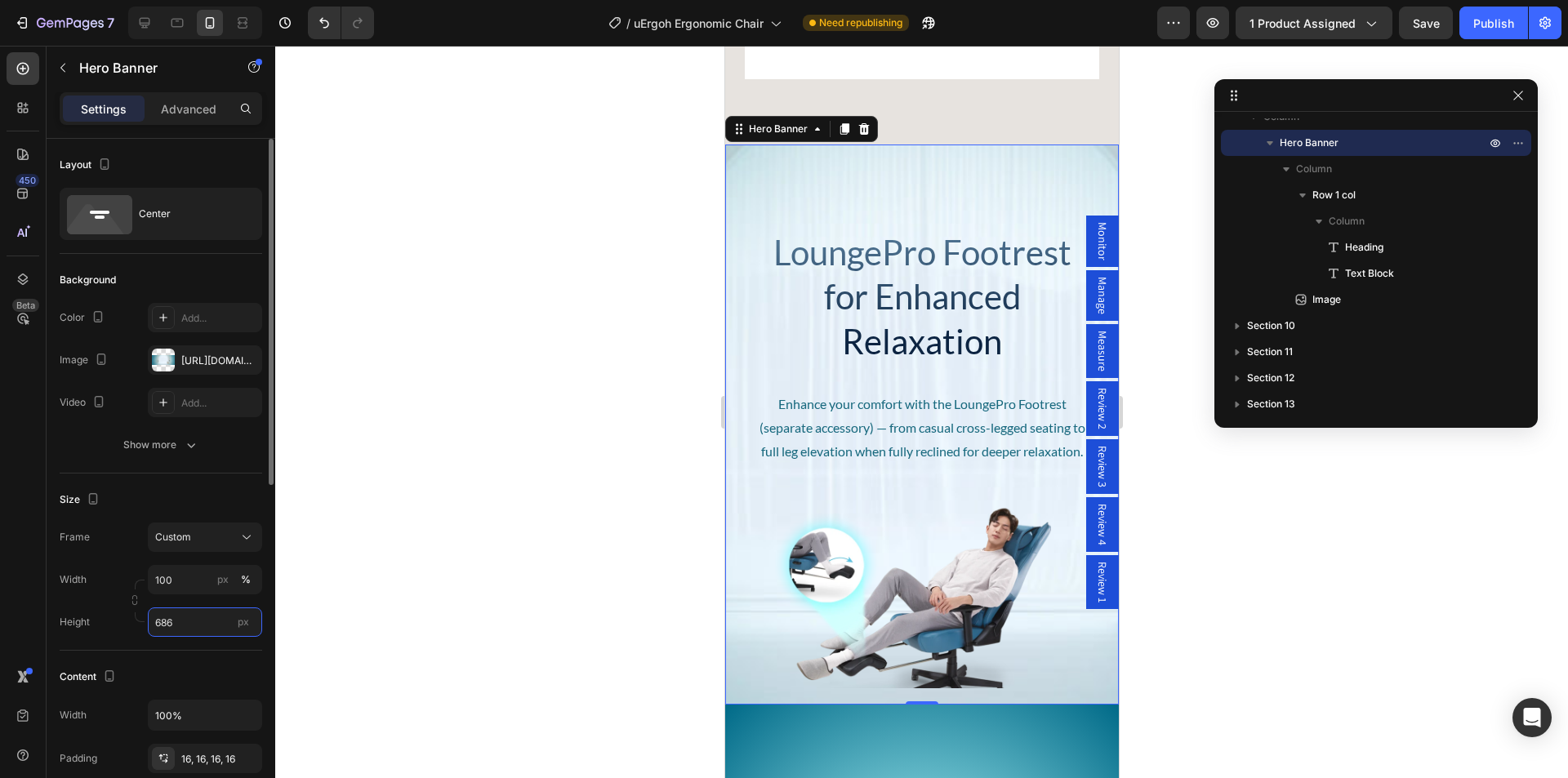
click at [190, 626] on input "686" at bounding box center [205, 621] width 114 height 29
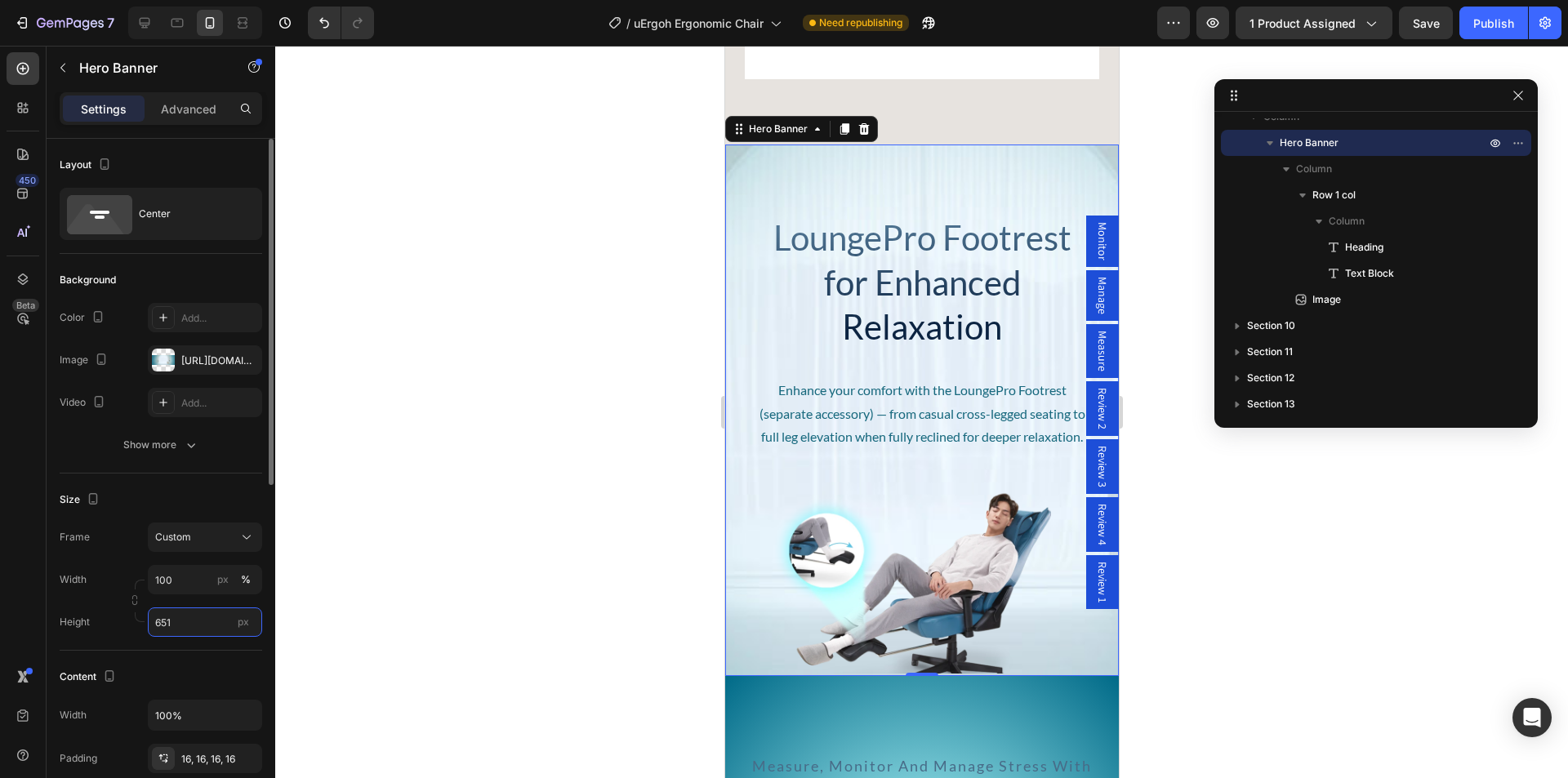
type input "650"
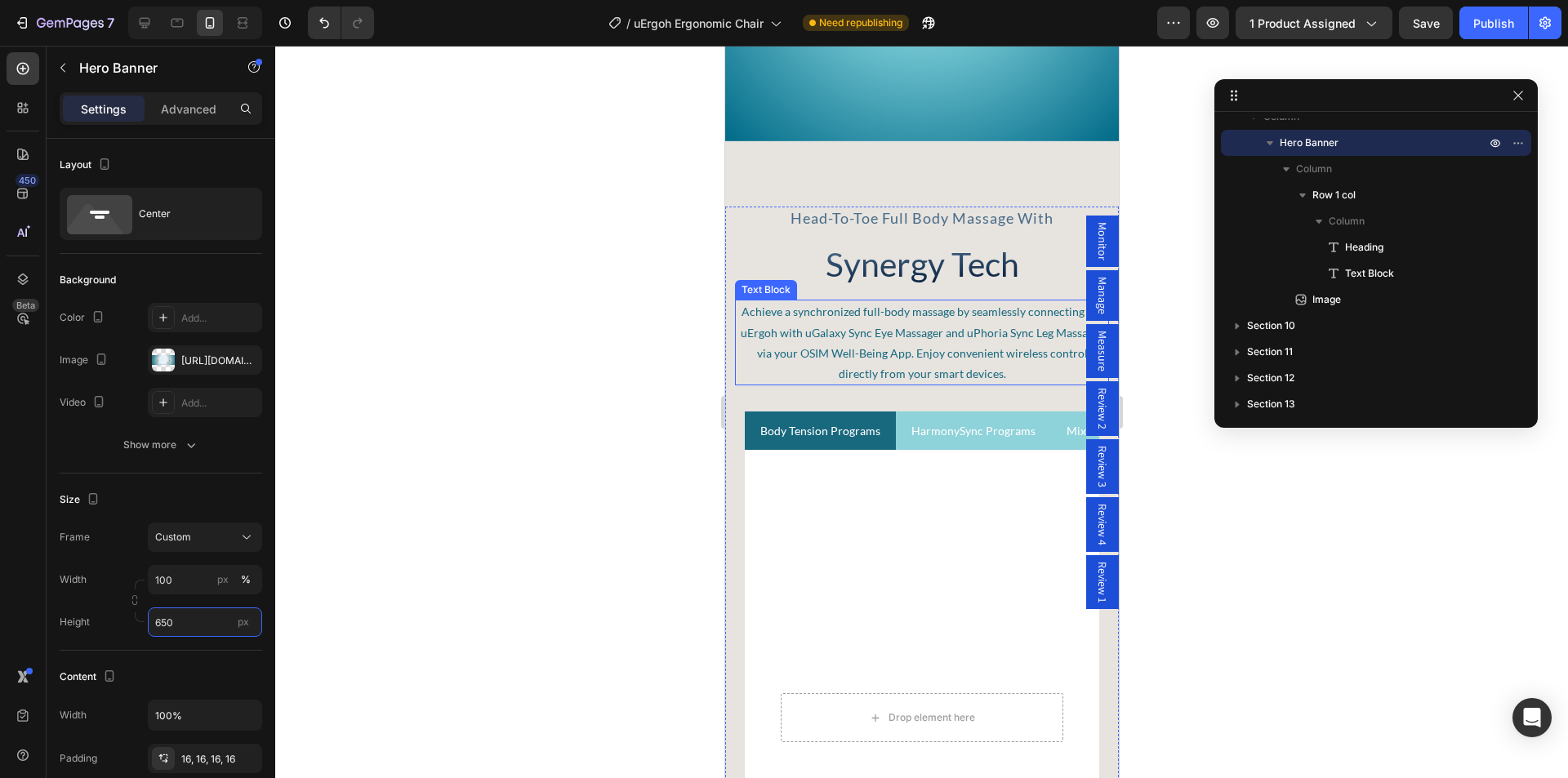
scroll to position [5808, 0]
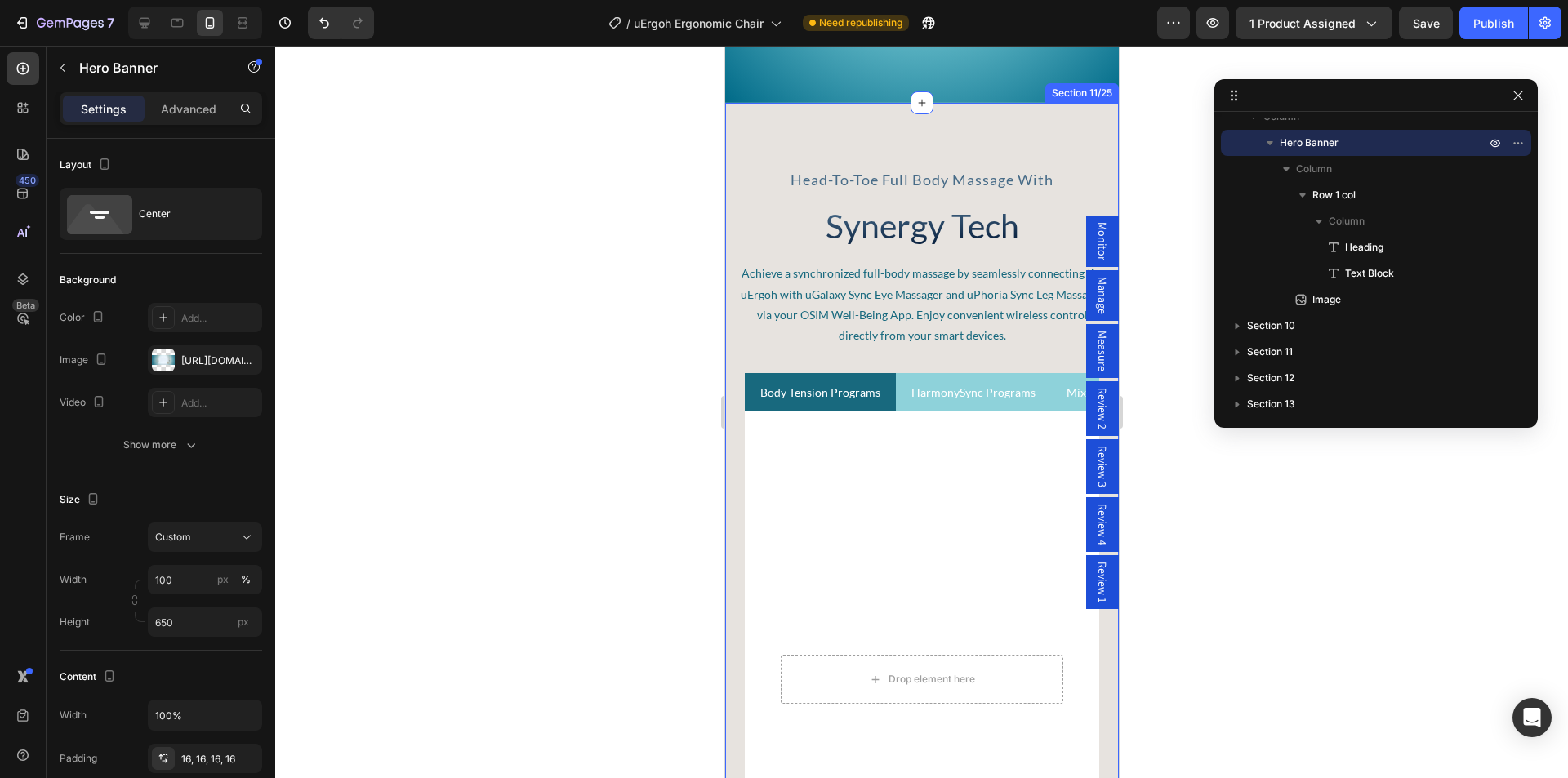
click at [774, 124] on div "head-to-toe full body massage with Text Block Synergy Tech Heading Achieve a sy…" at bounding box center [920, 691] width 393 height 1175
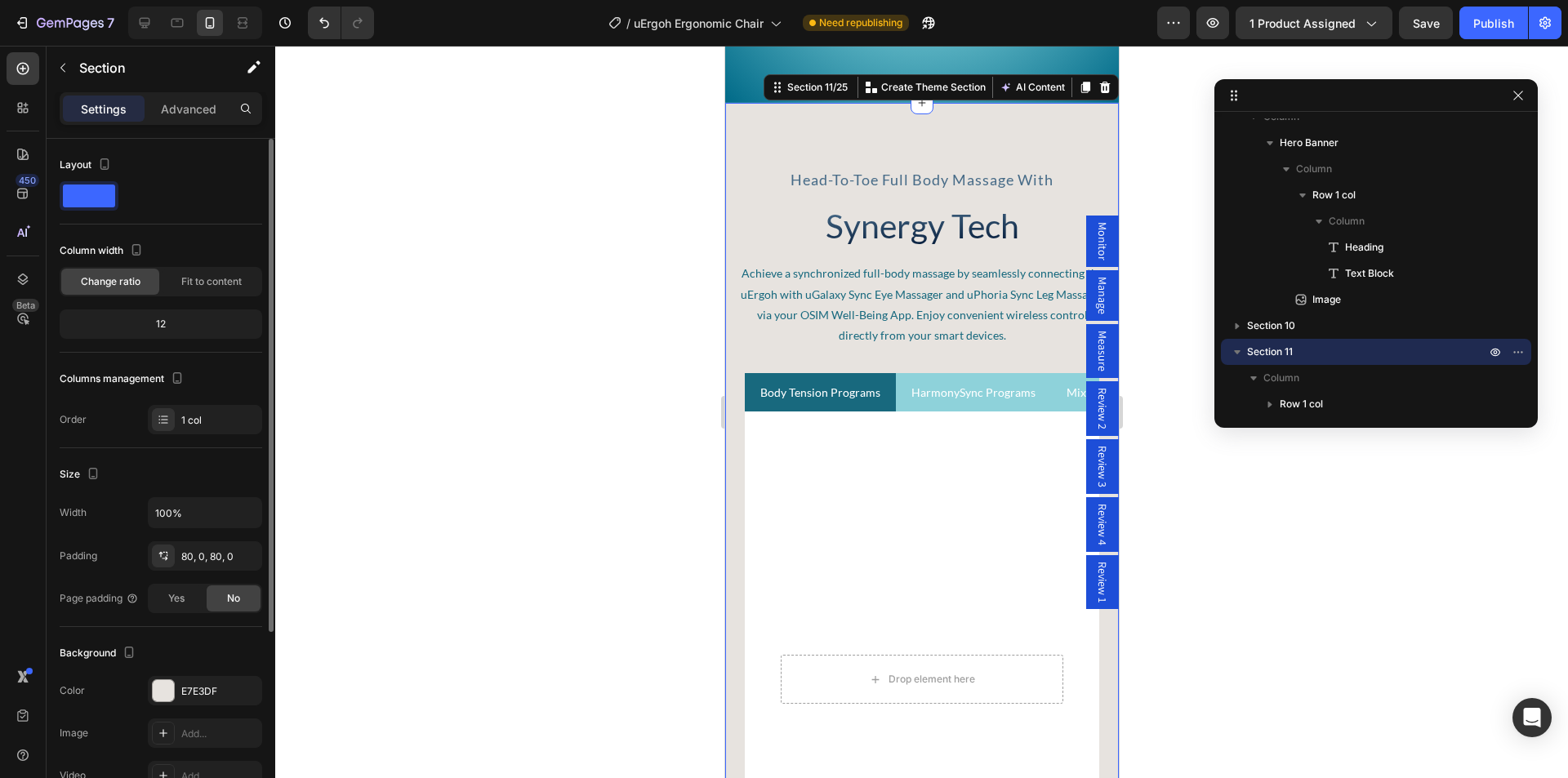
scroll to position [163, 0]
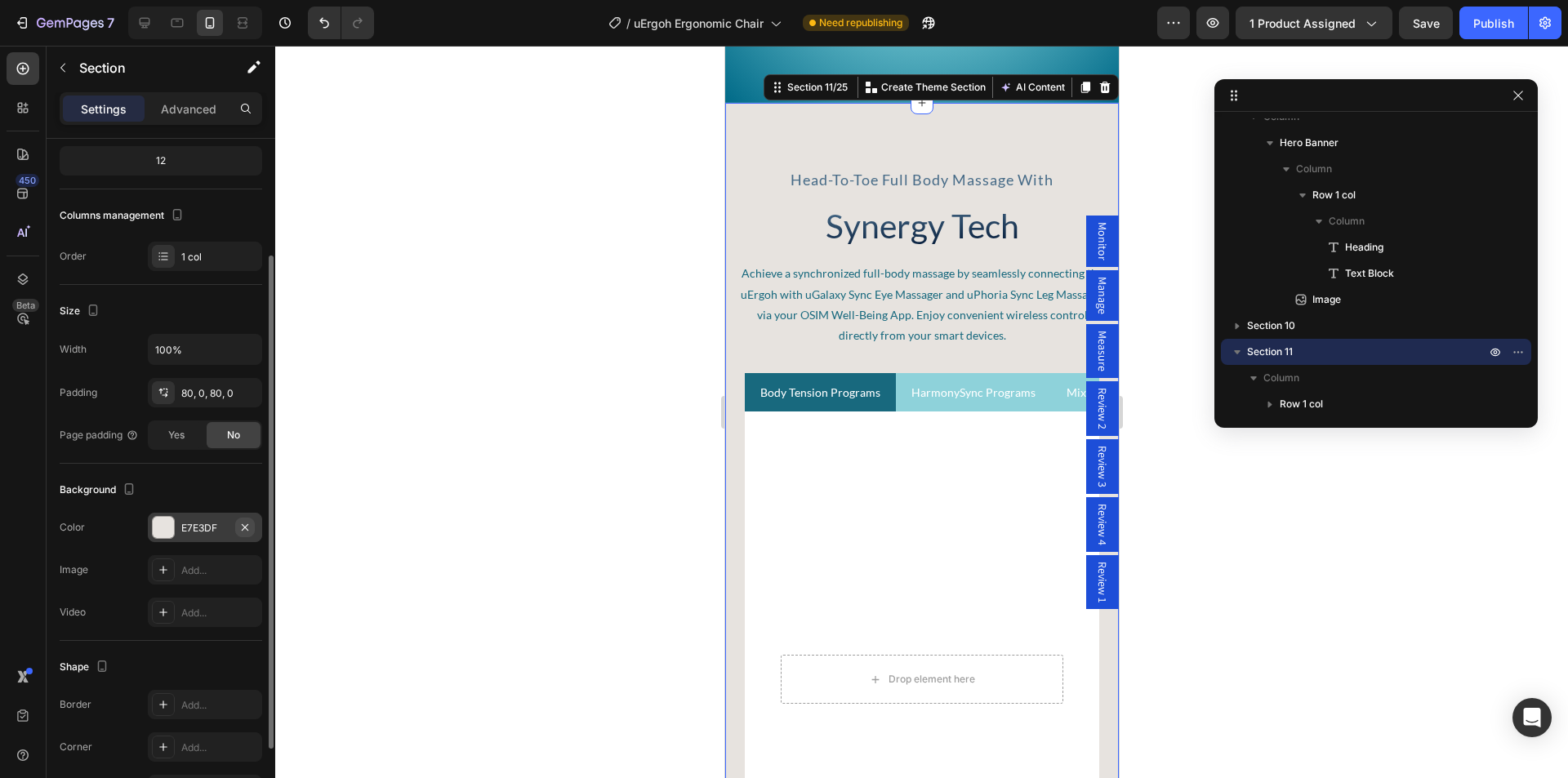
click at [248, 528] on icon "button" at bounding box center [245, 527] width 13 height 13
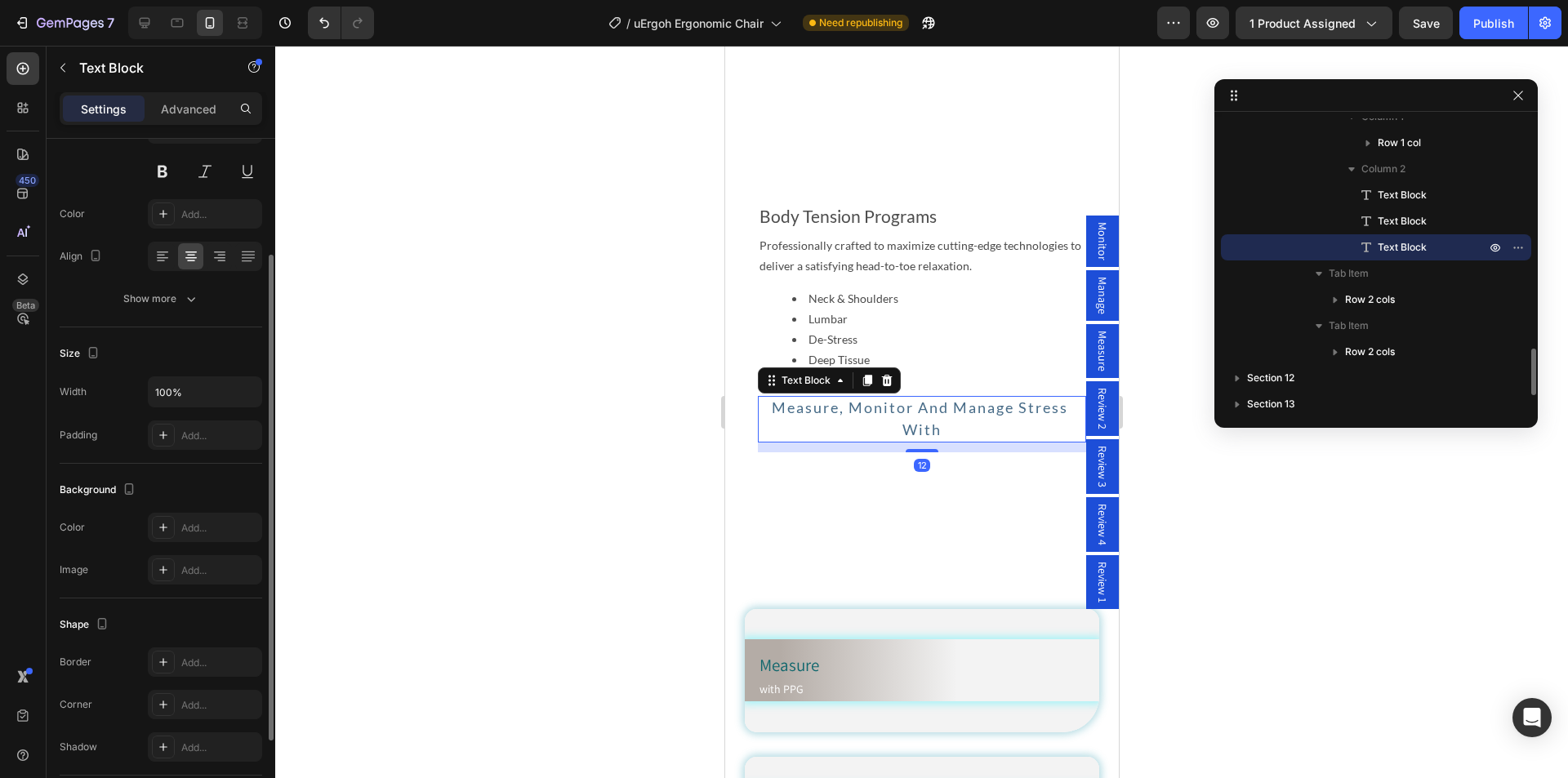
scroll to position [0, 0]
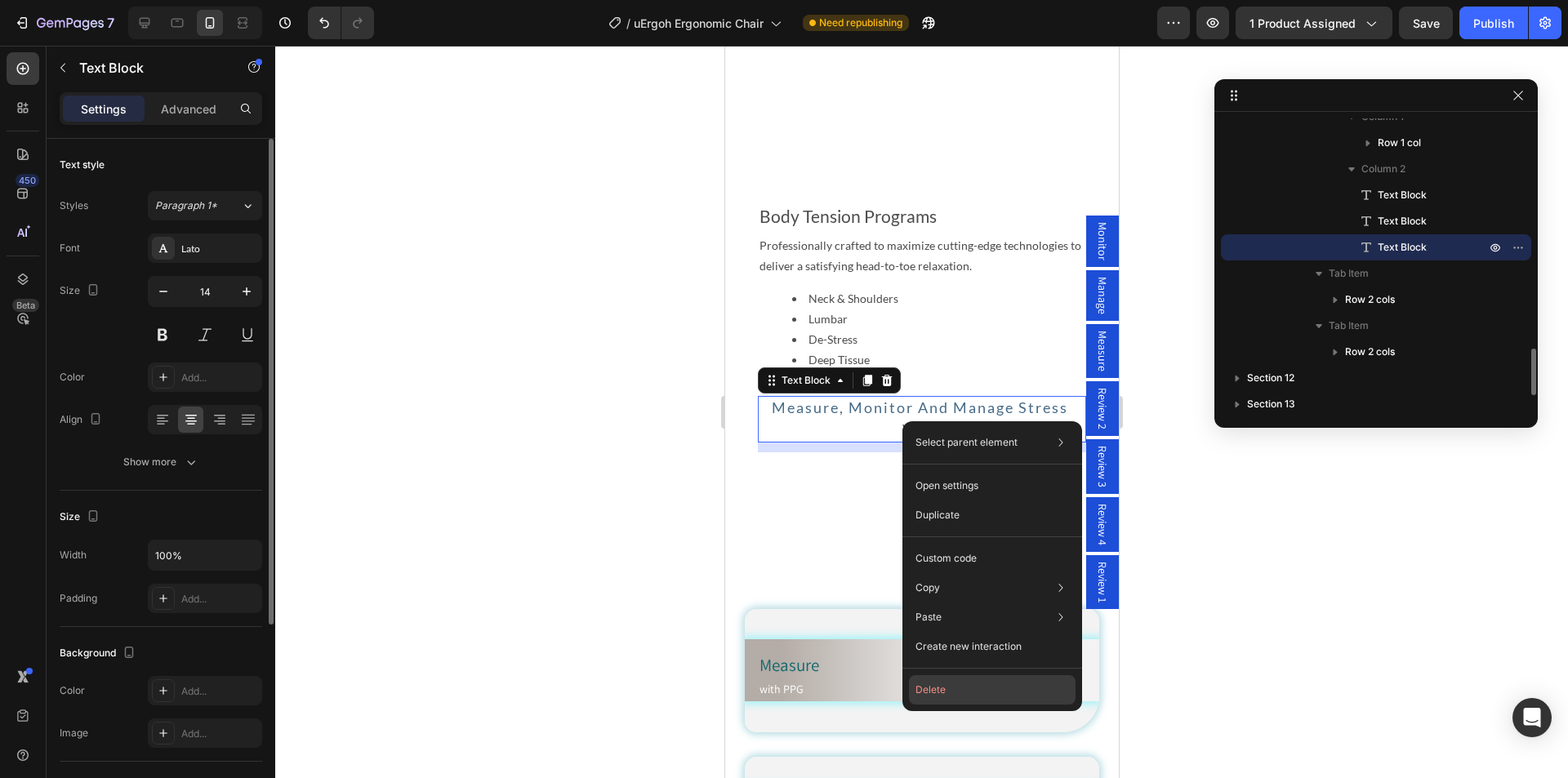
drag, startPoint x: 952, startPoint y: 694, endPoint x: 187, endPoint y: 498, distance: 789.7
click at [952, 694] on button "Delete" at bounding box center [991, 690] width 167 height 29
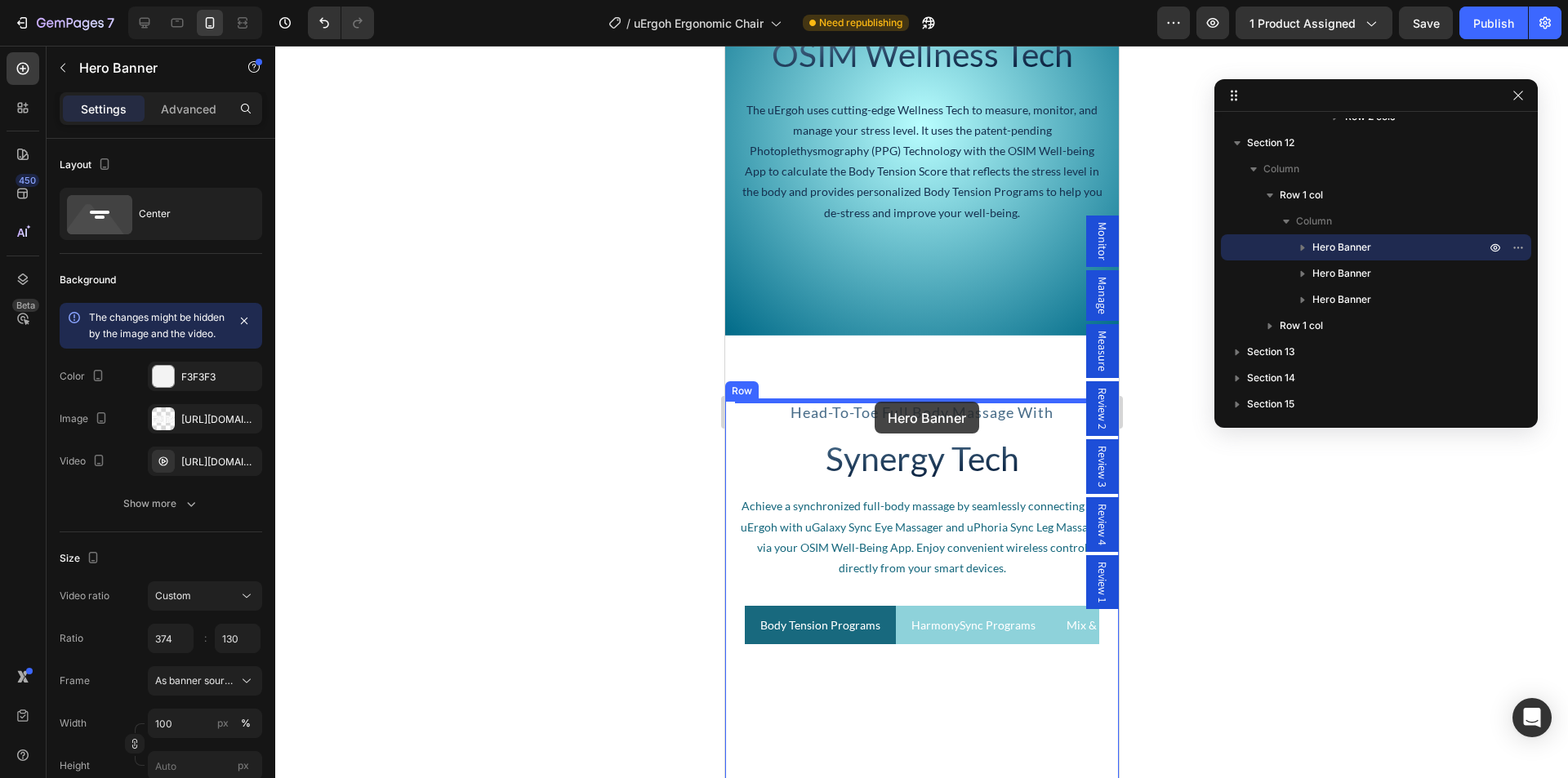
scroll to position [5563, 0]
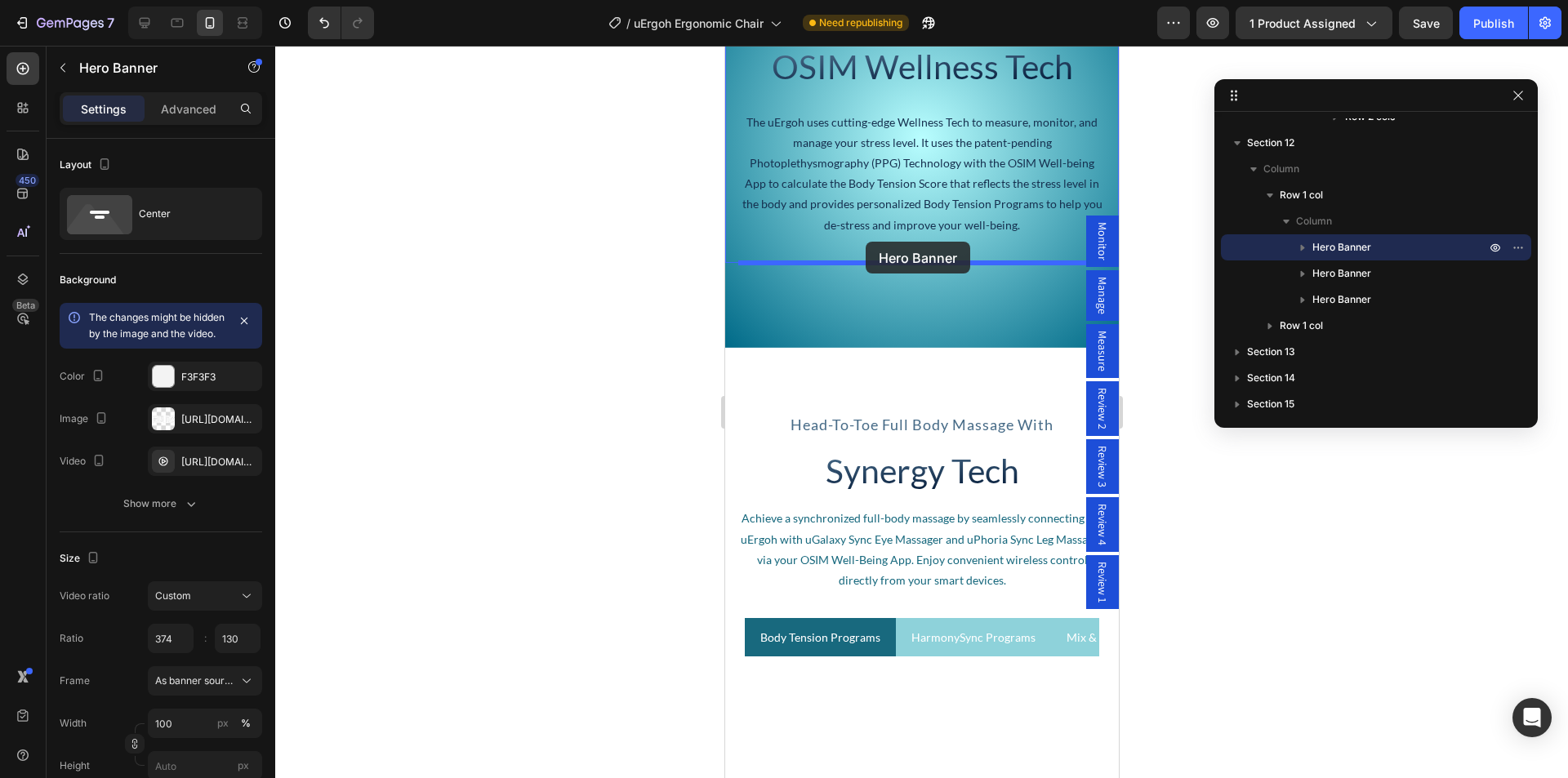
drag, startPoint x: 766, startPoint y: 481, endPoint x: 865, endPoint y: 241, distance: 259.6
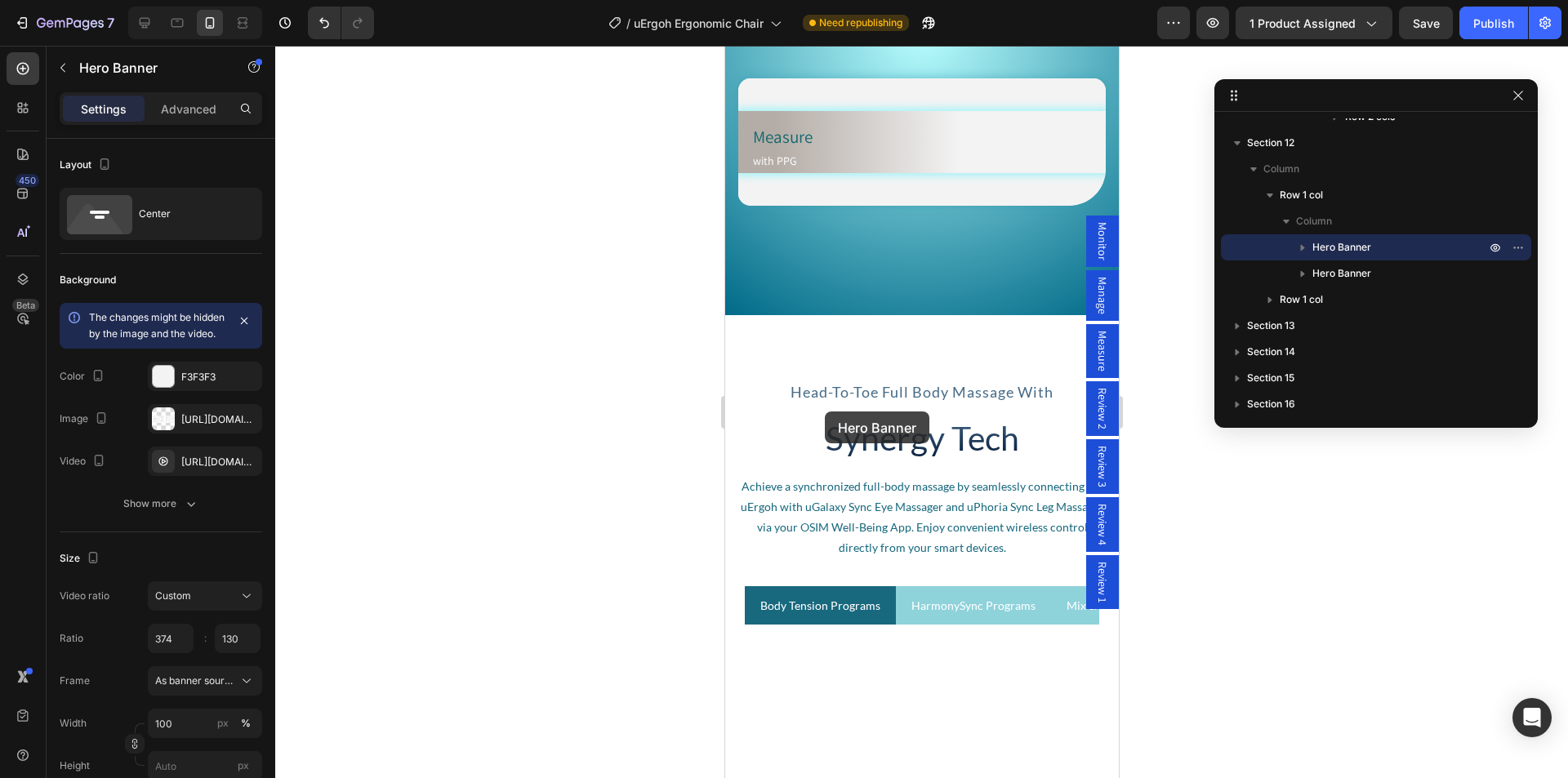
scroll to position [5726, 0]
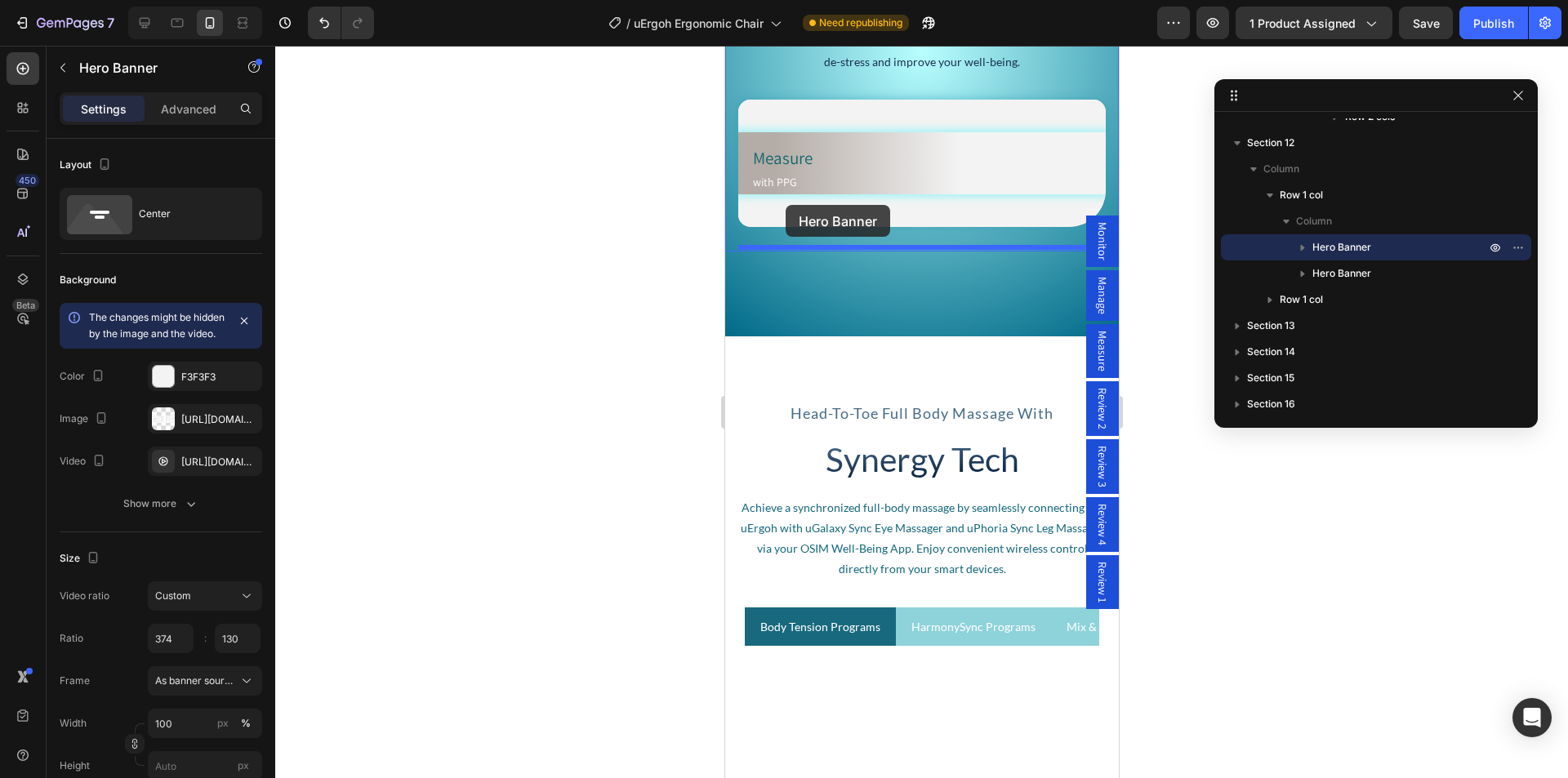
drag, startPoint x: 773, startPoint y: 465, endPoint x: 785, endPoint y: 204, distance: 261.3
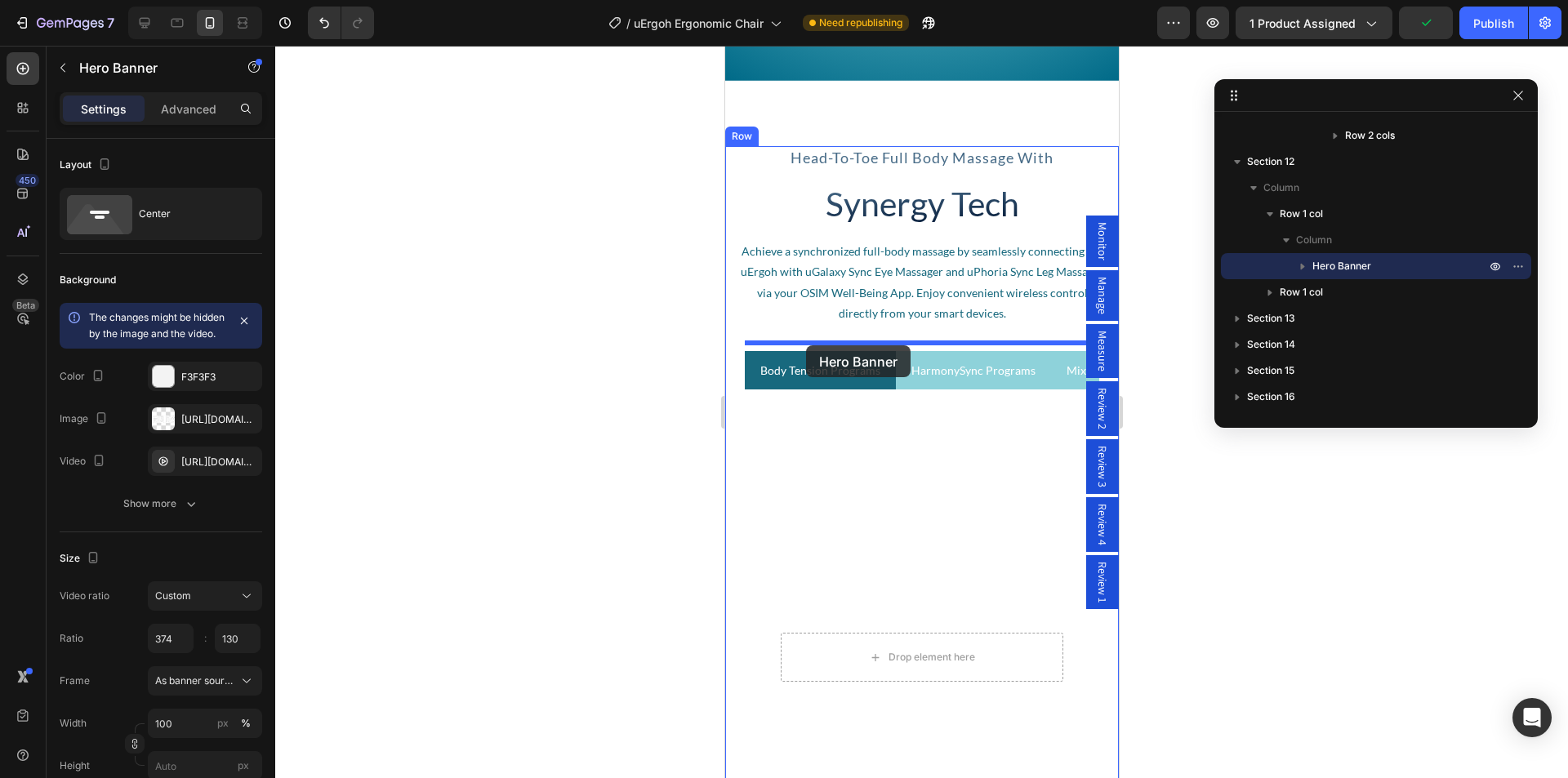
scroll to position [5890, 0]
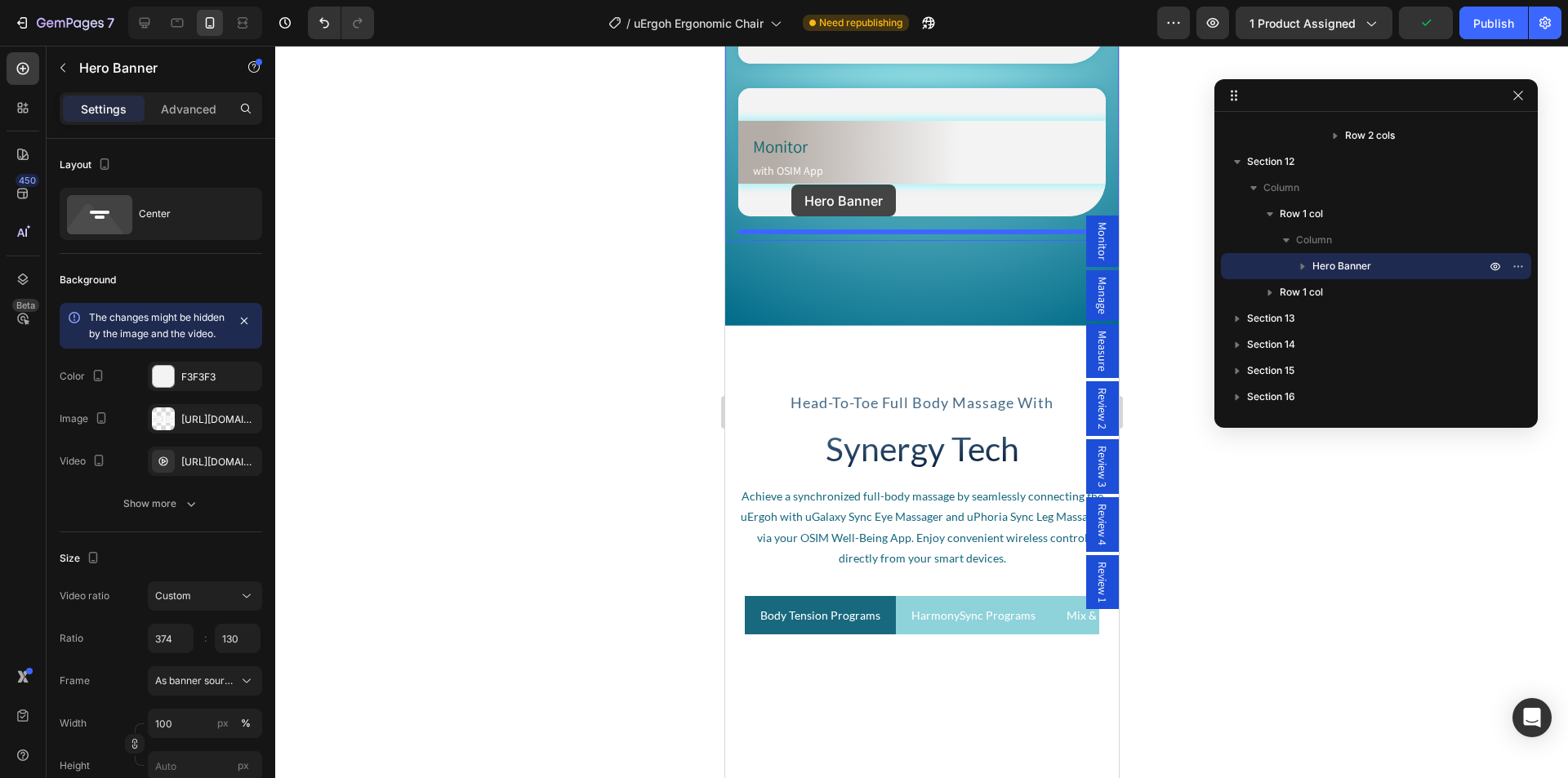
drag, startPoint x: 776, startPoint y: 366, endPoint x: 790, endPoint y: 184, distance: 182.5
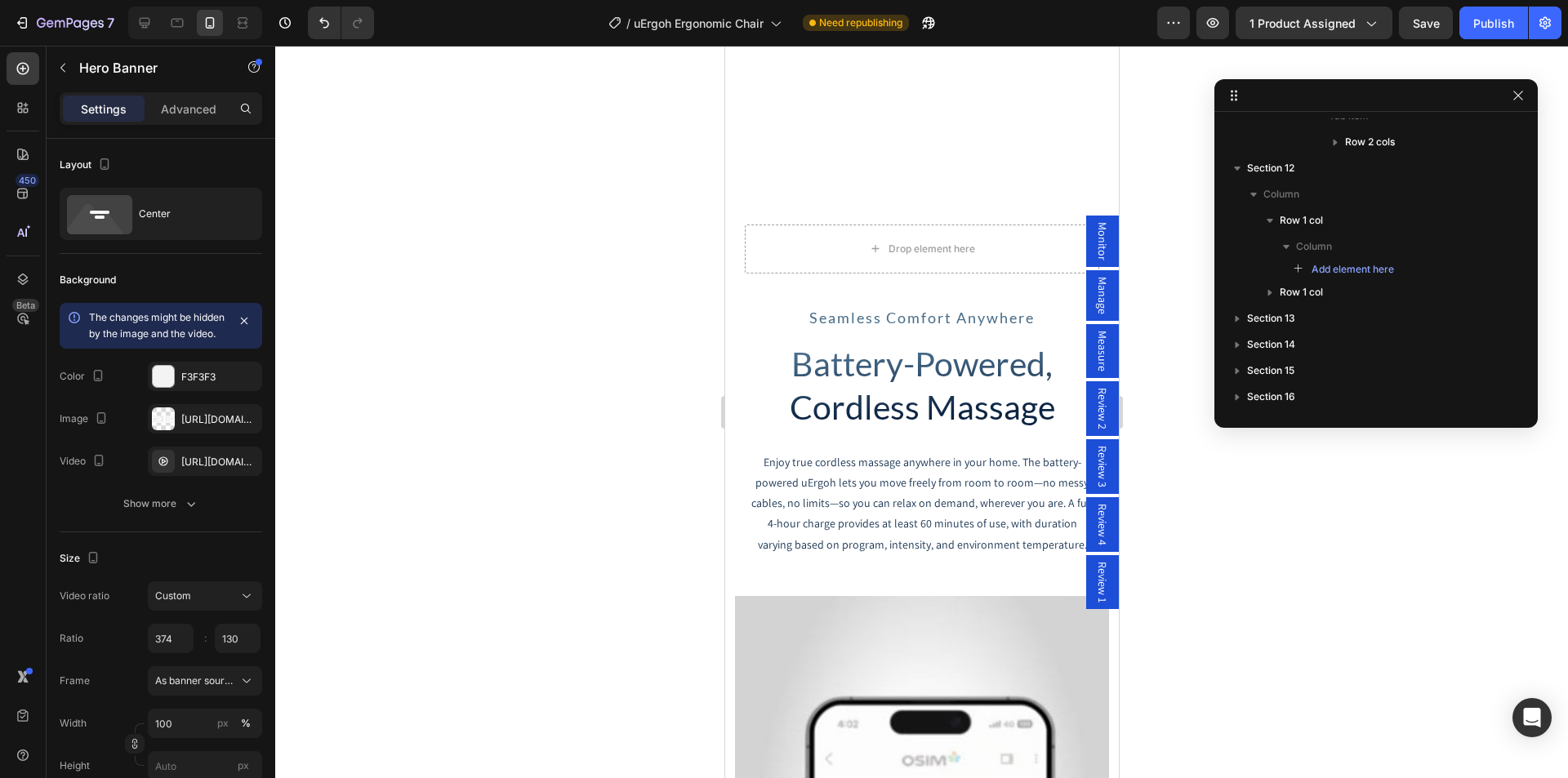
scroll to position [7276, 0]
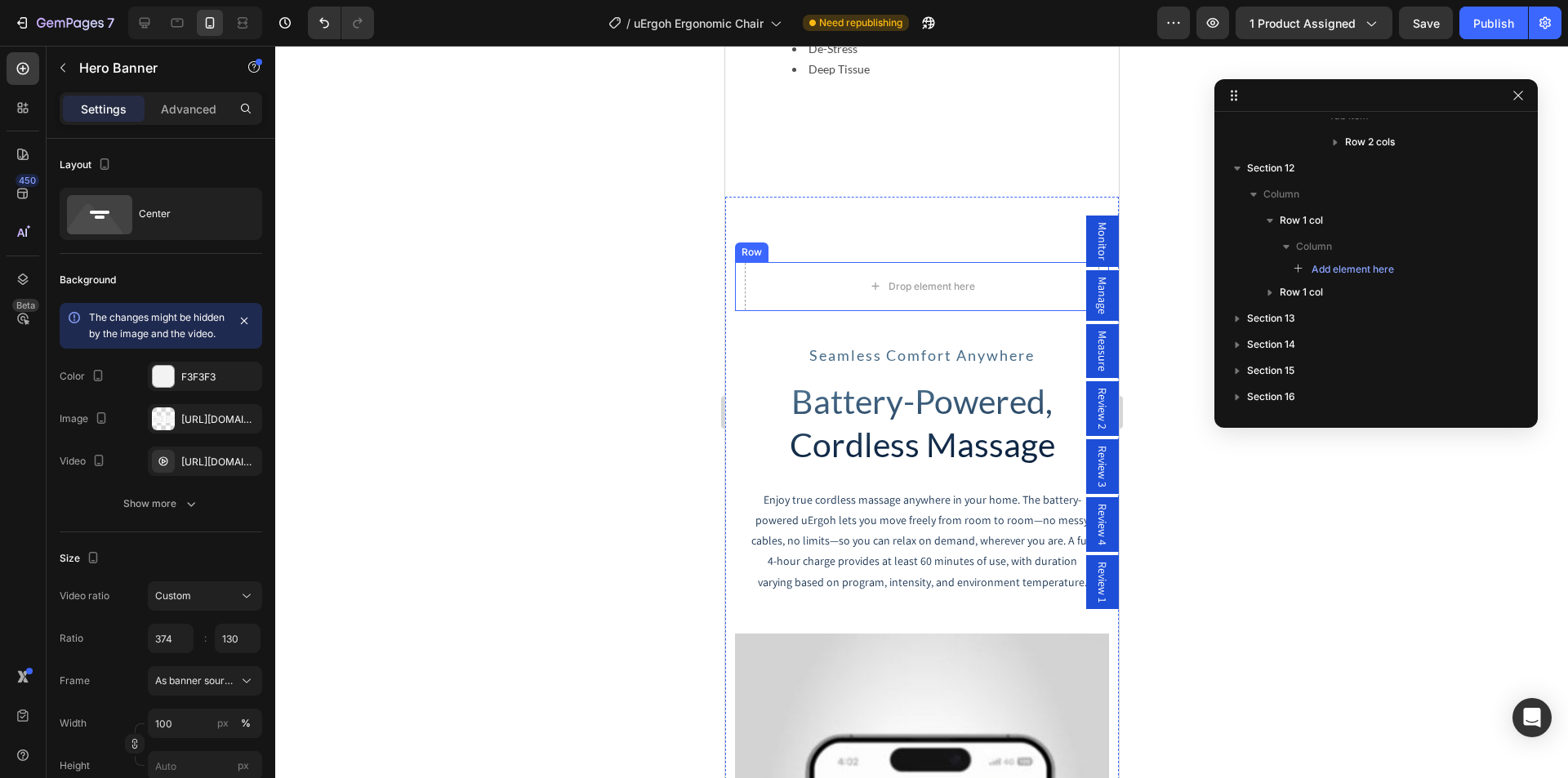
click at [746, 254] on div "Row" at bounding box center [750, 252] width 27 height 15
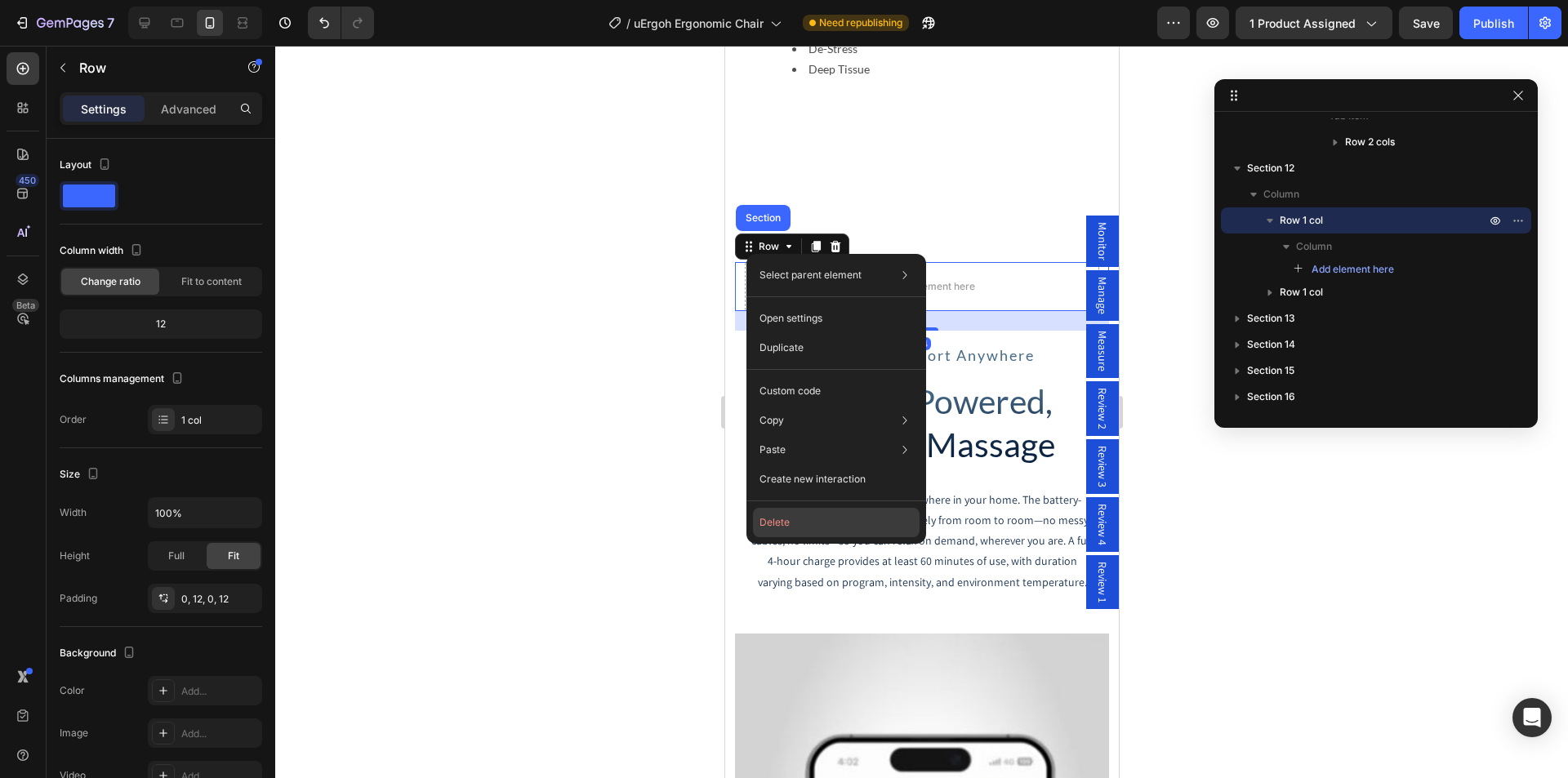
click at [781, 520] on button "Delete" at bounding box center [836, 522] width 167 height 29
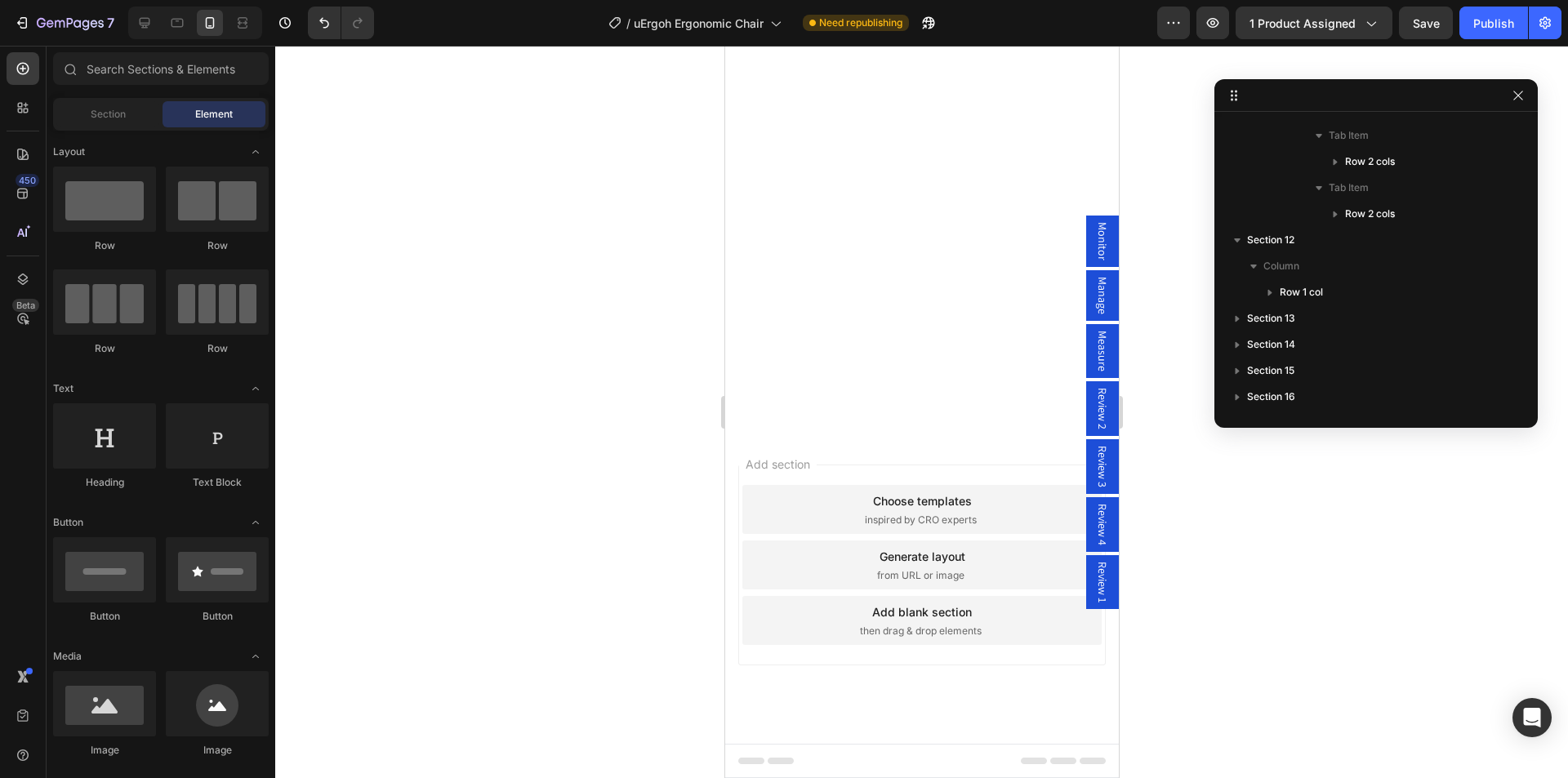
scroll to position [10176, 0]
click at [1490, 24] on div "Publish" at bounding box center [1493, 23] width 41 height 17
